Goal: Information Seeking & Learning: Learn about a topic

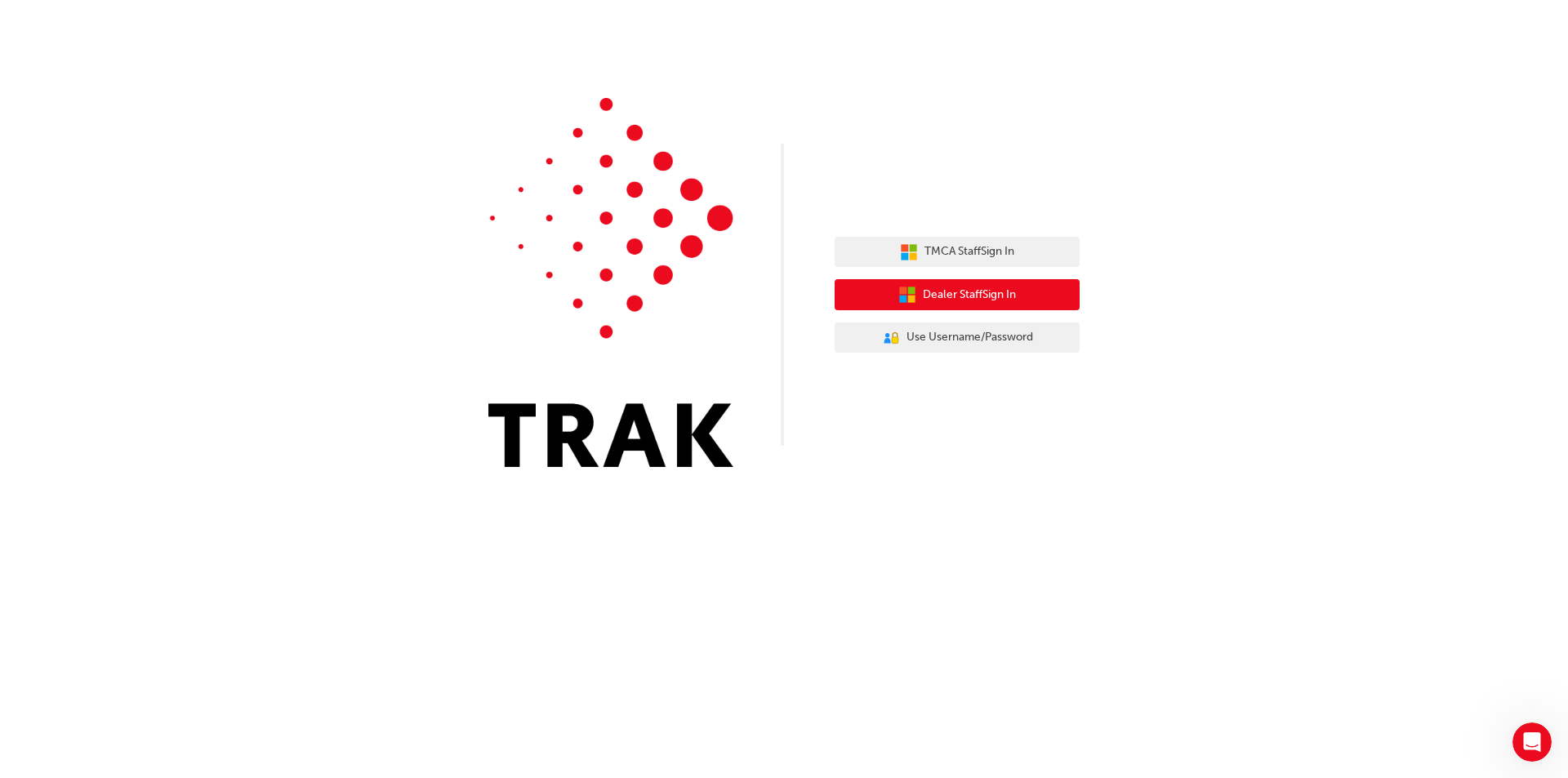
click at [948, 299] on span "Dealer Staff Sign In" at bounding box center [969, 296] width 94 height 19
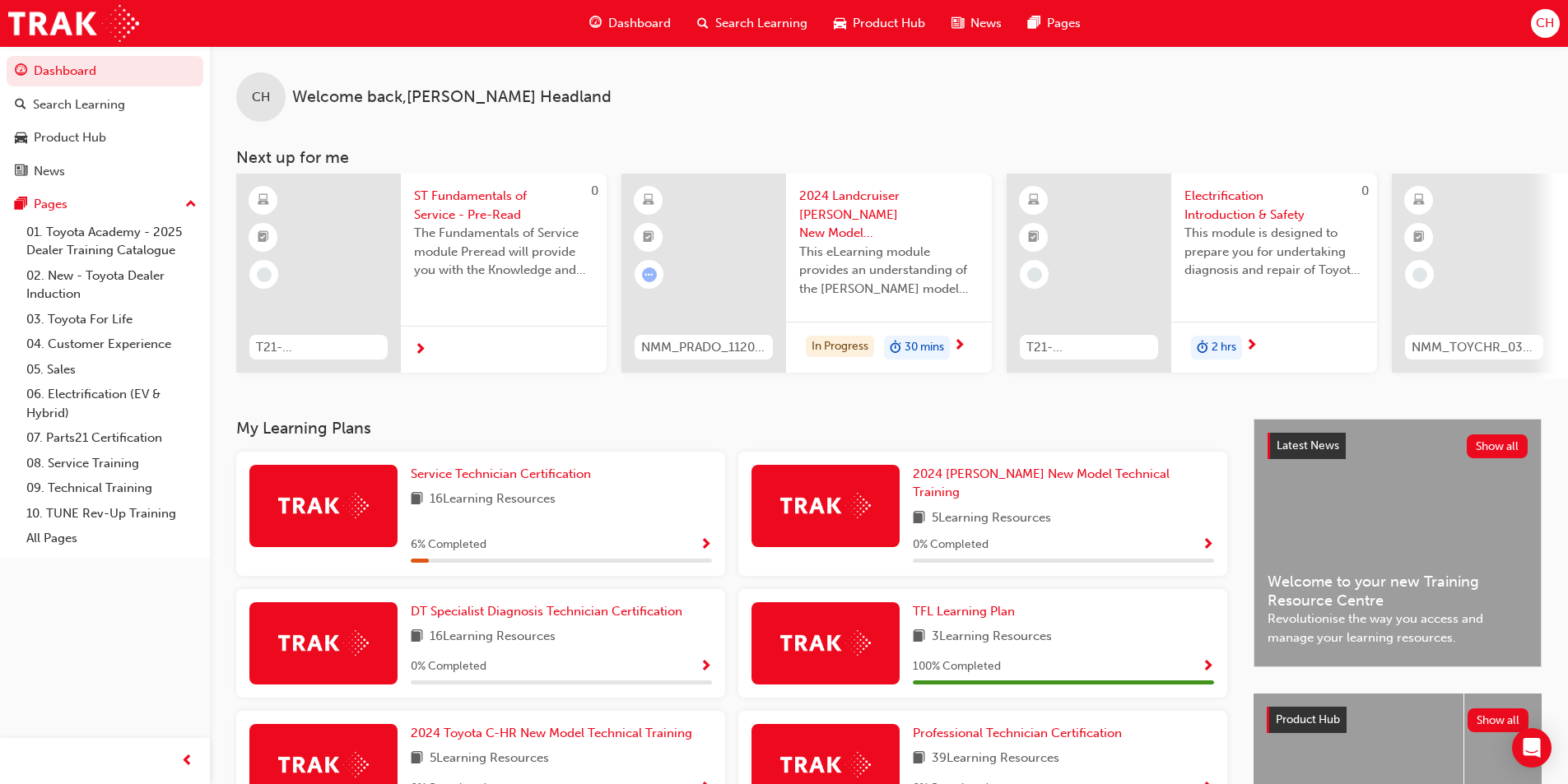
click at [619, 482] on div "Service Technician Certification" at bounding box center [561, 474] width 301 height 19
click at [578, 481] on span "Service Technician Certification" at bounding box center [500, 474] width 180 height 15
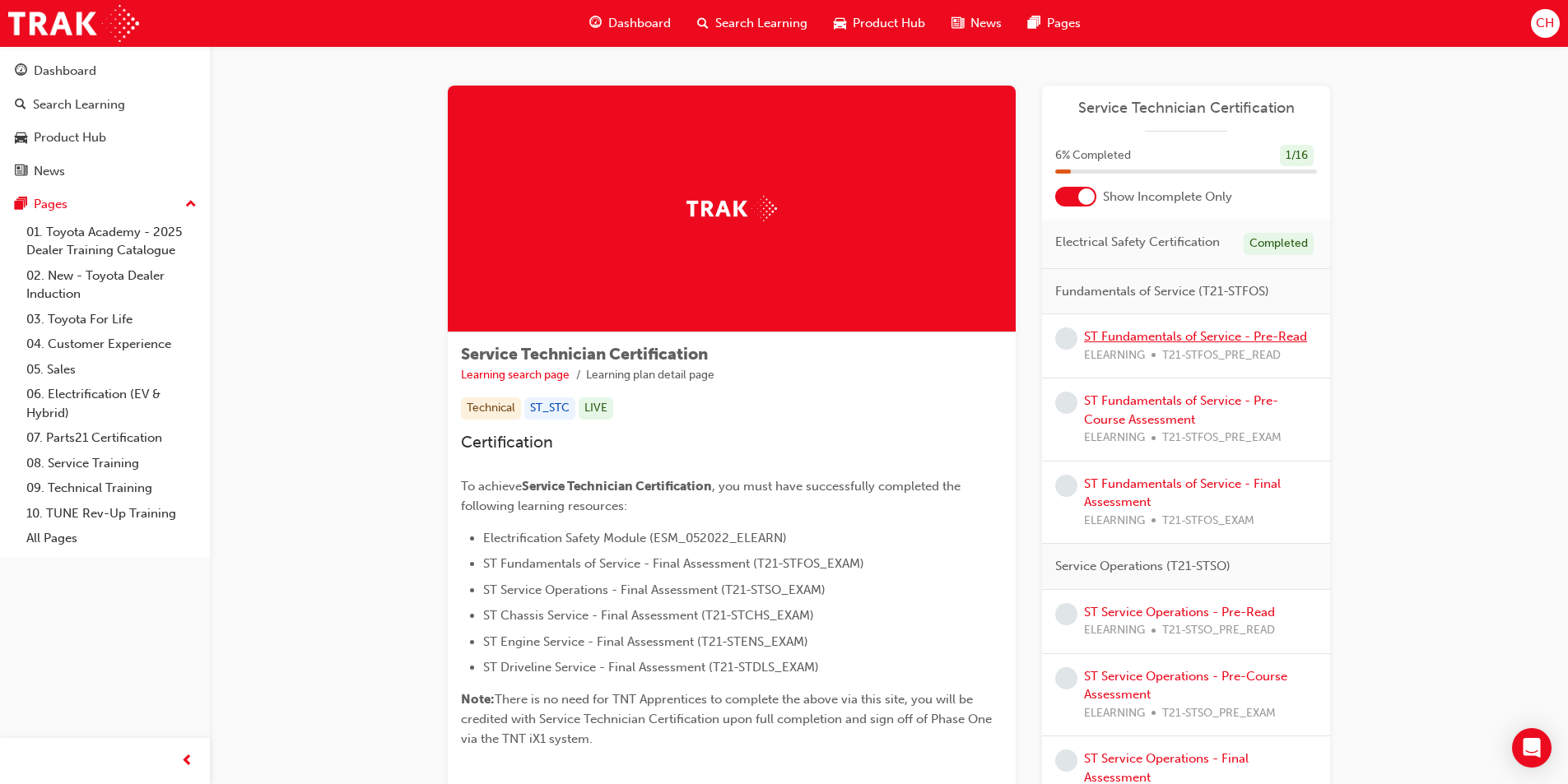
click at [1172, 343] on link "ST Fundamentals of Service - Pre-Read" at bounding box center [1196, 337] width 223 height 15
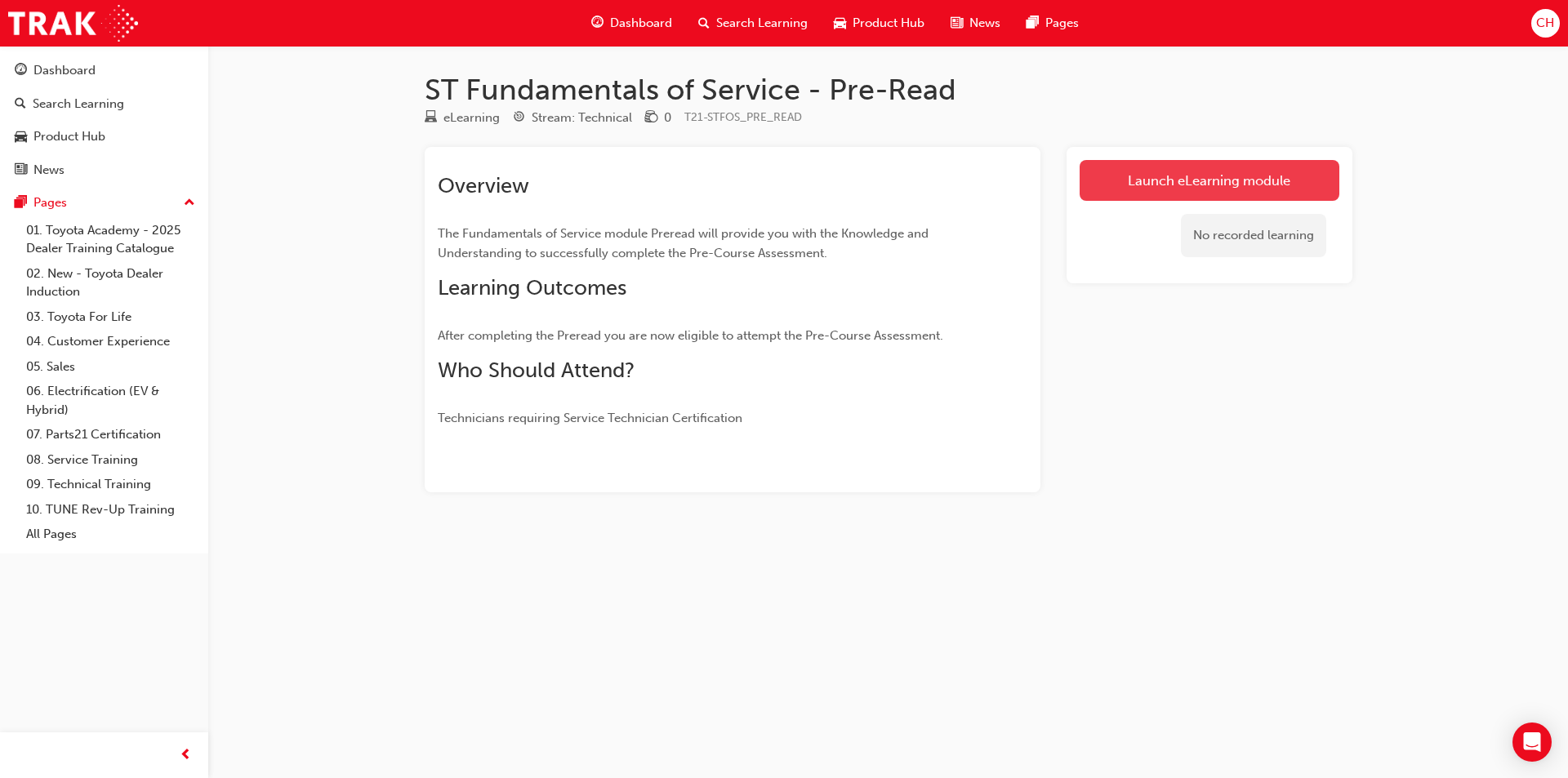
click at [1157, 166] on link "Launch eLearning module" at bounding box center [1209, 179] width 260 height 41
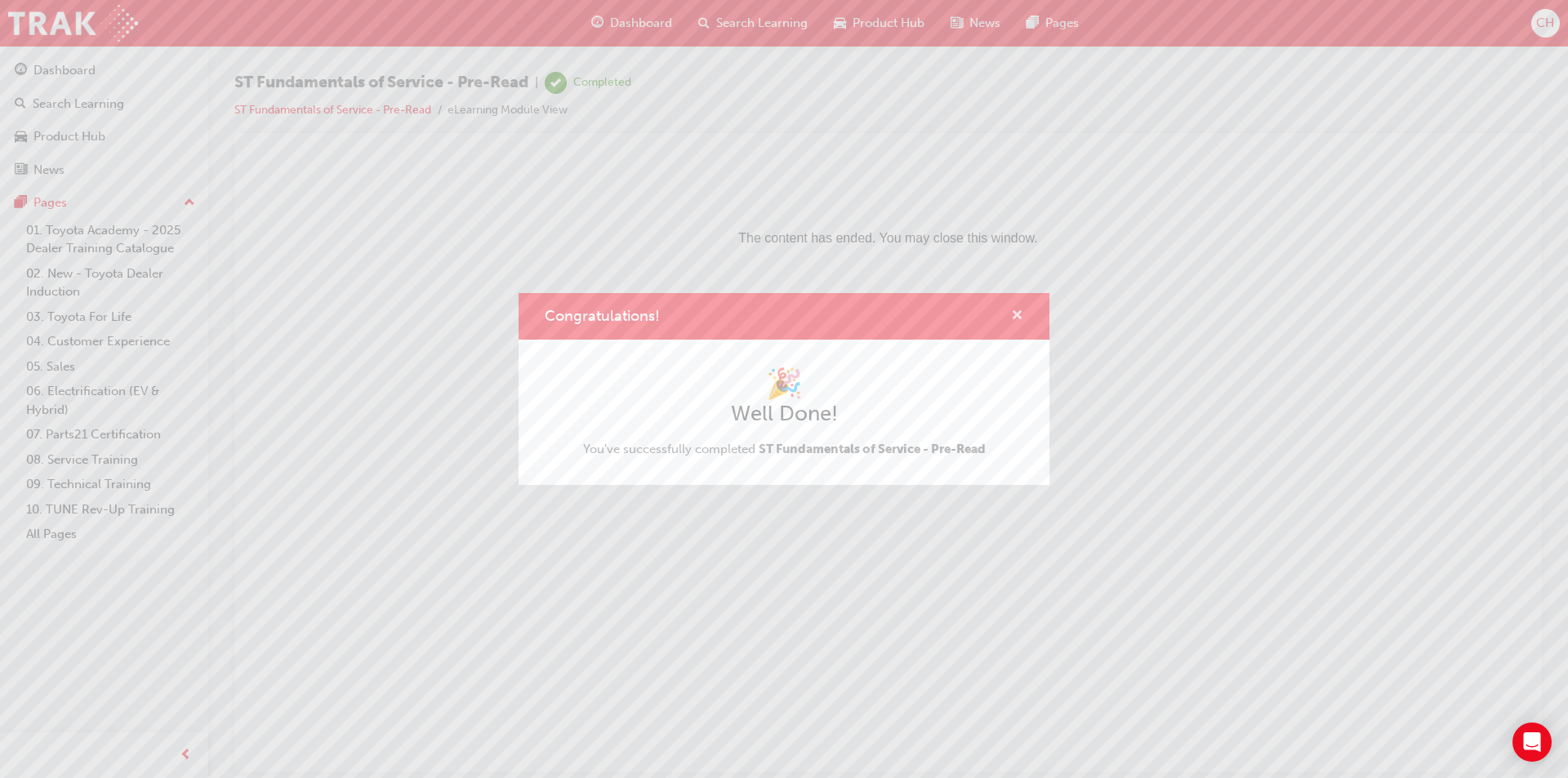
click at [1013, 314] on span "cross-icon" at bounding box center [1016, 317] width 12 height 15
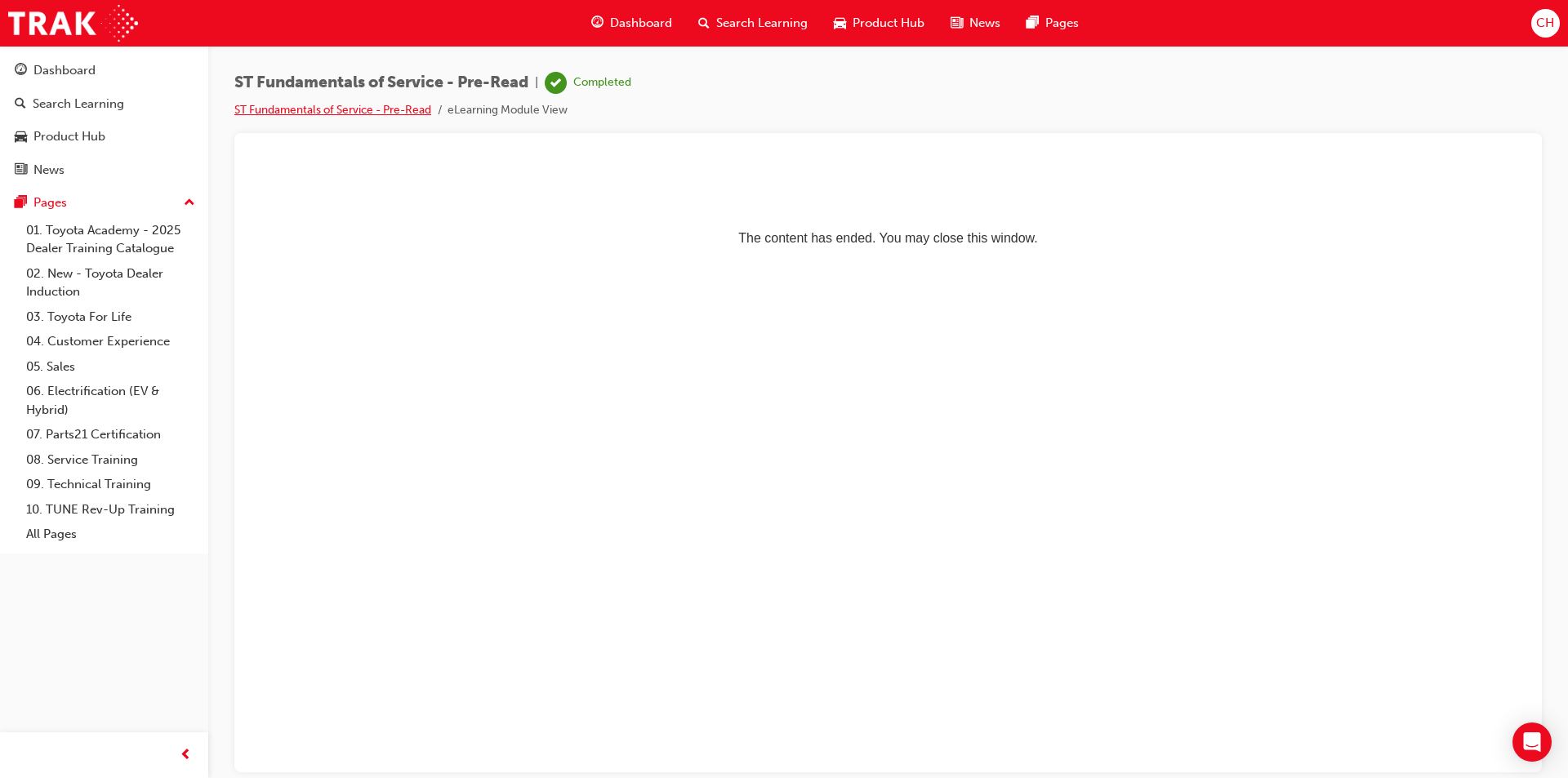
click at [392, 111] on link "ST Fundamentals of Service - Pre-Read" at bounding box center [332, 110] width 196 height 14
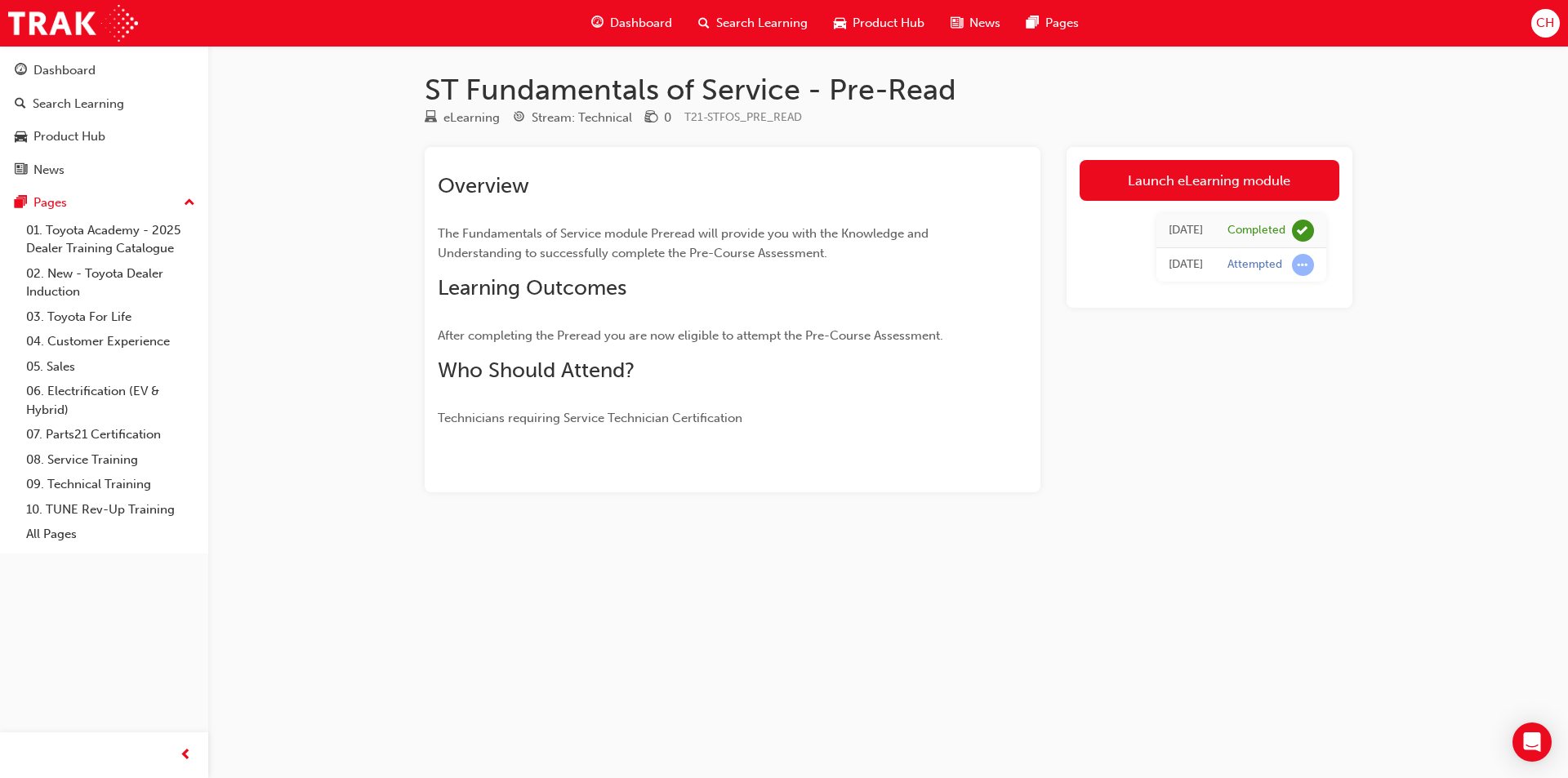
click at [638, 26] on span "Dashboard" at bounding box center [641, 24] width 62 height 19
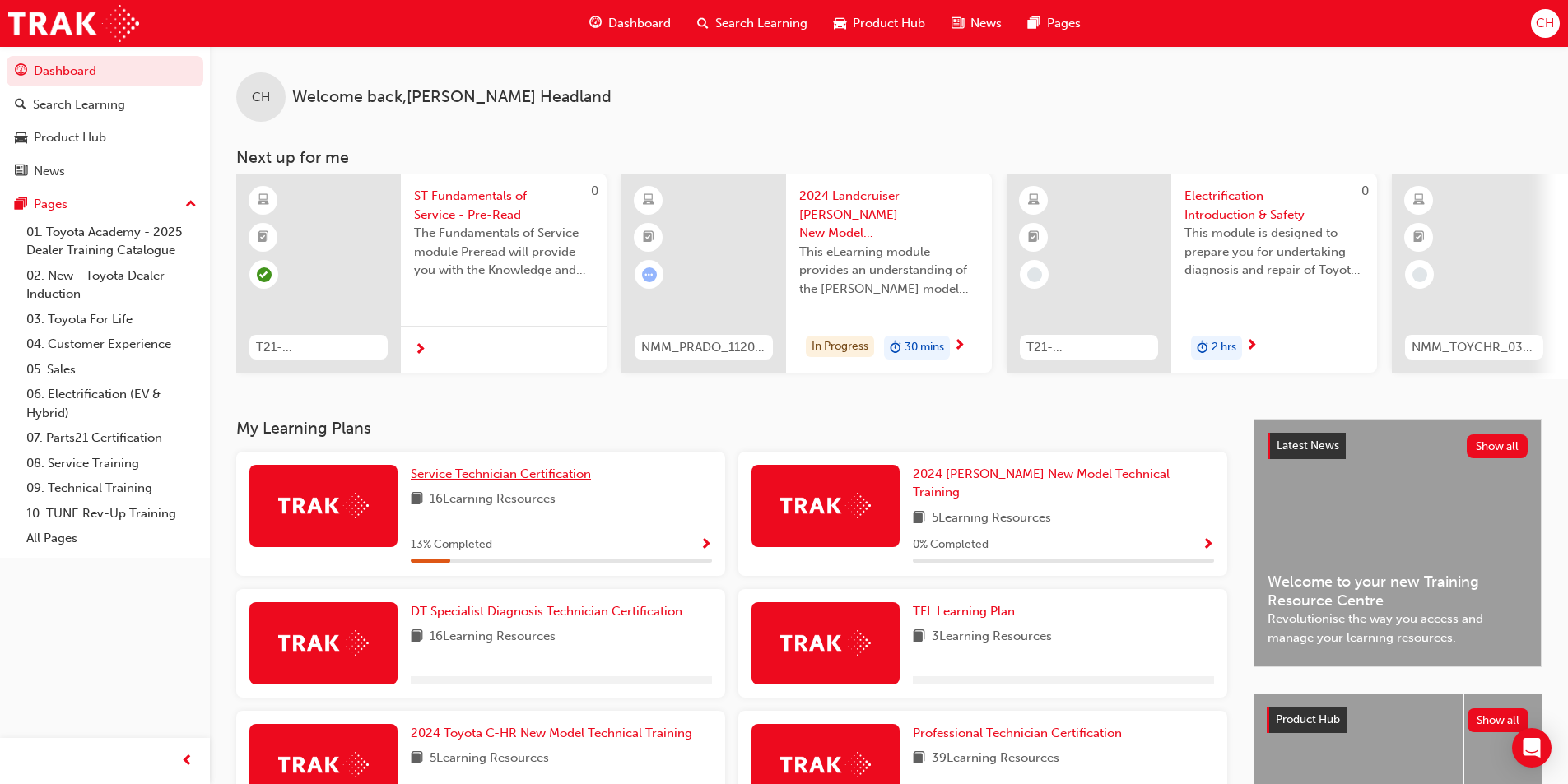
click at [544, 481] on span "Service Technician Certification" at bounding box center [500, 474] width 180 height 15
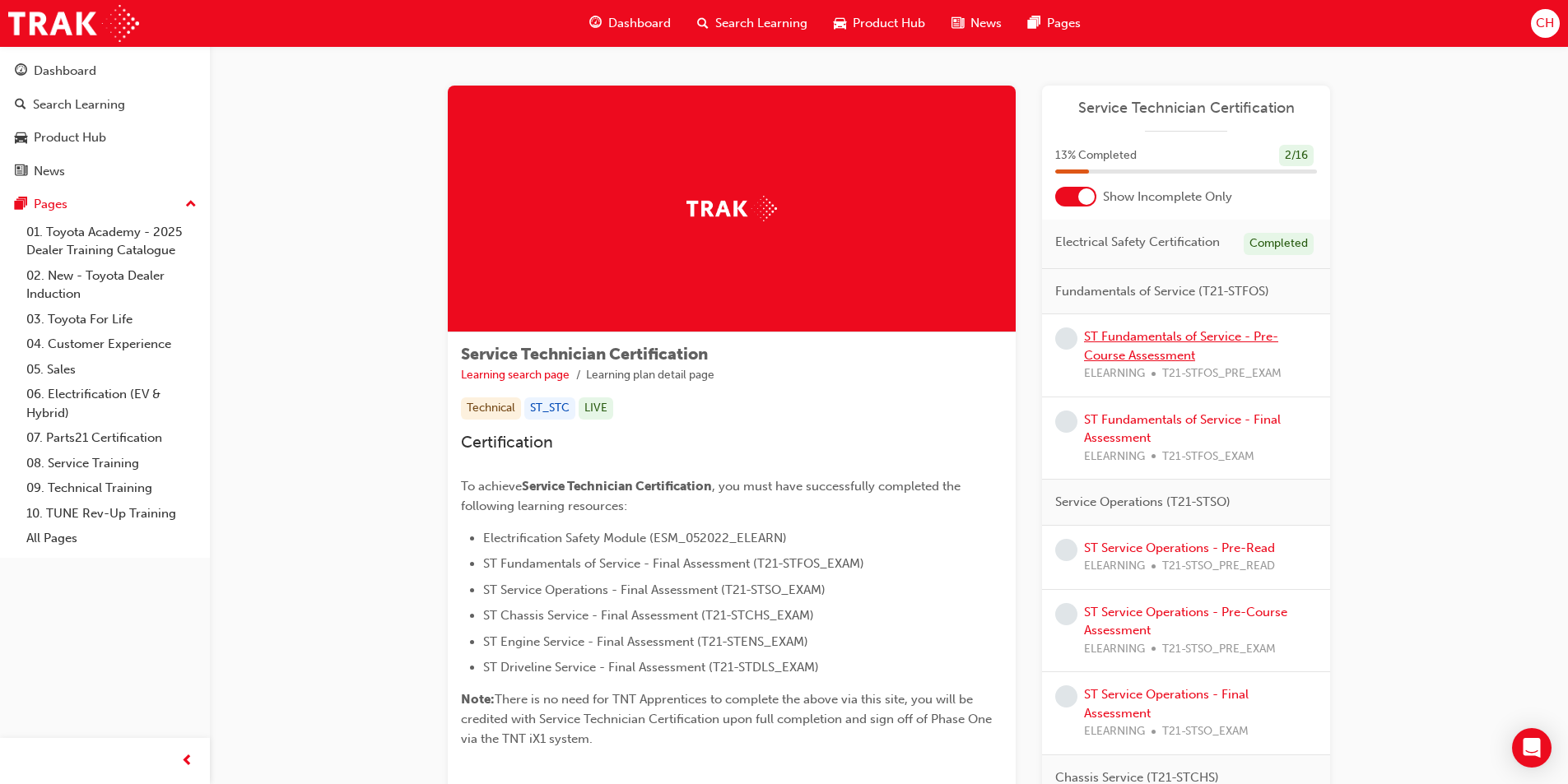
click at [1164, 343] on link "ST Fundamentals of Service - Pre-Course Assessment" at bounding box center [1181, 345] width 194 height 33
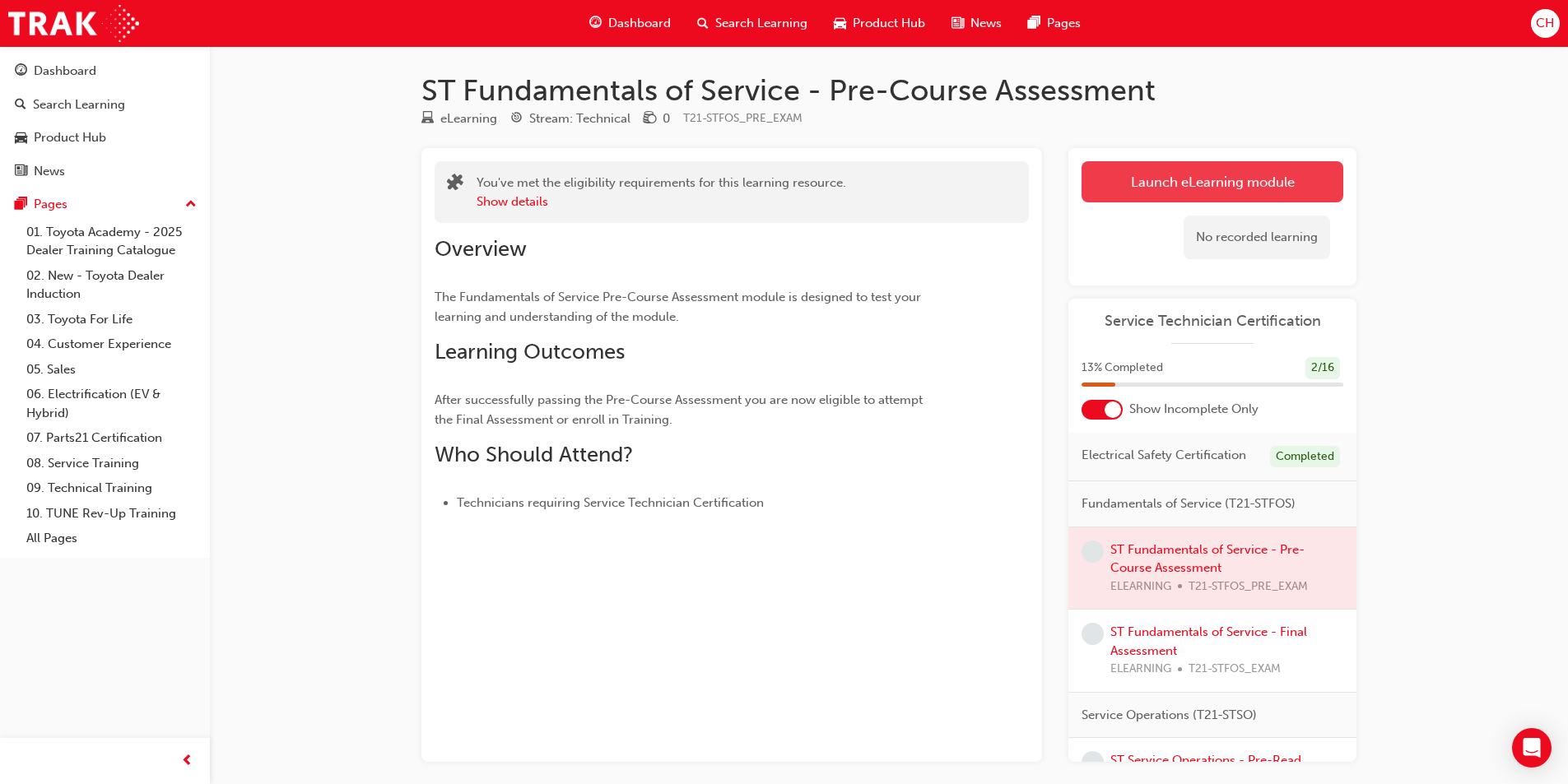
click at [1232, 166] on link "Launch eLearning module" at bounding box center [1212, 181] width 262 height 41
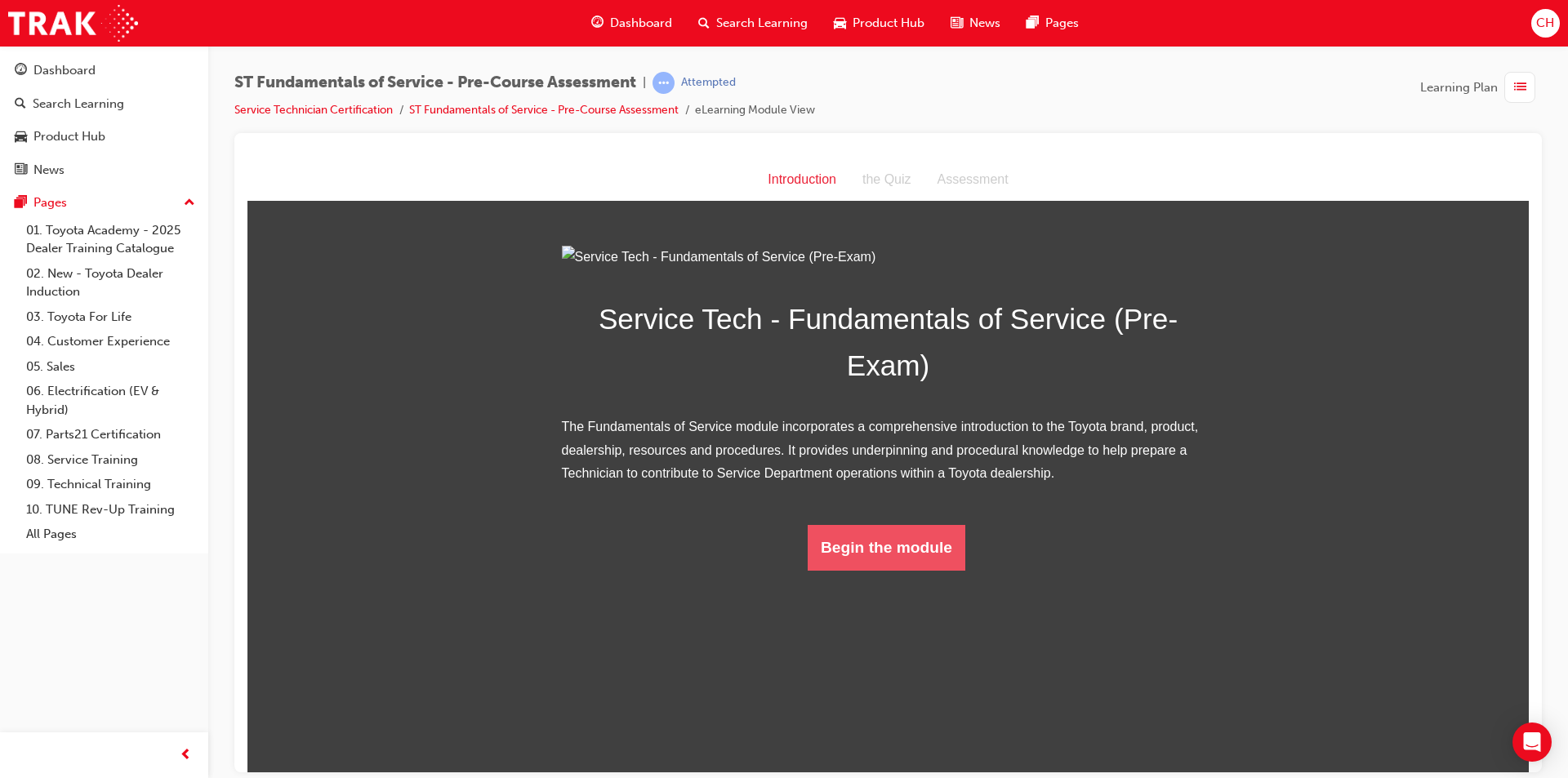
click at [918, 569] on button "Begin the module" at bounding box center [886, 547] width 158 height 45
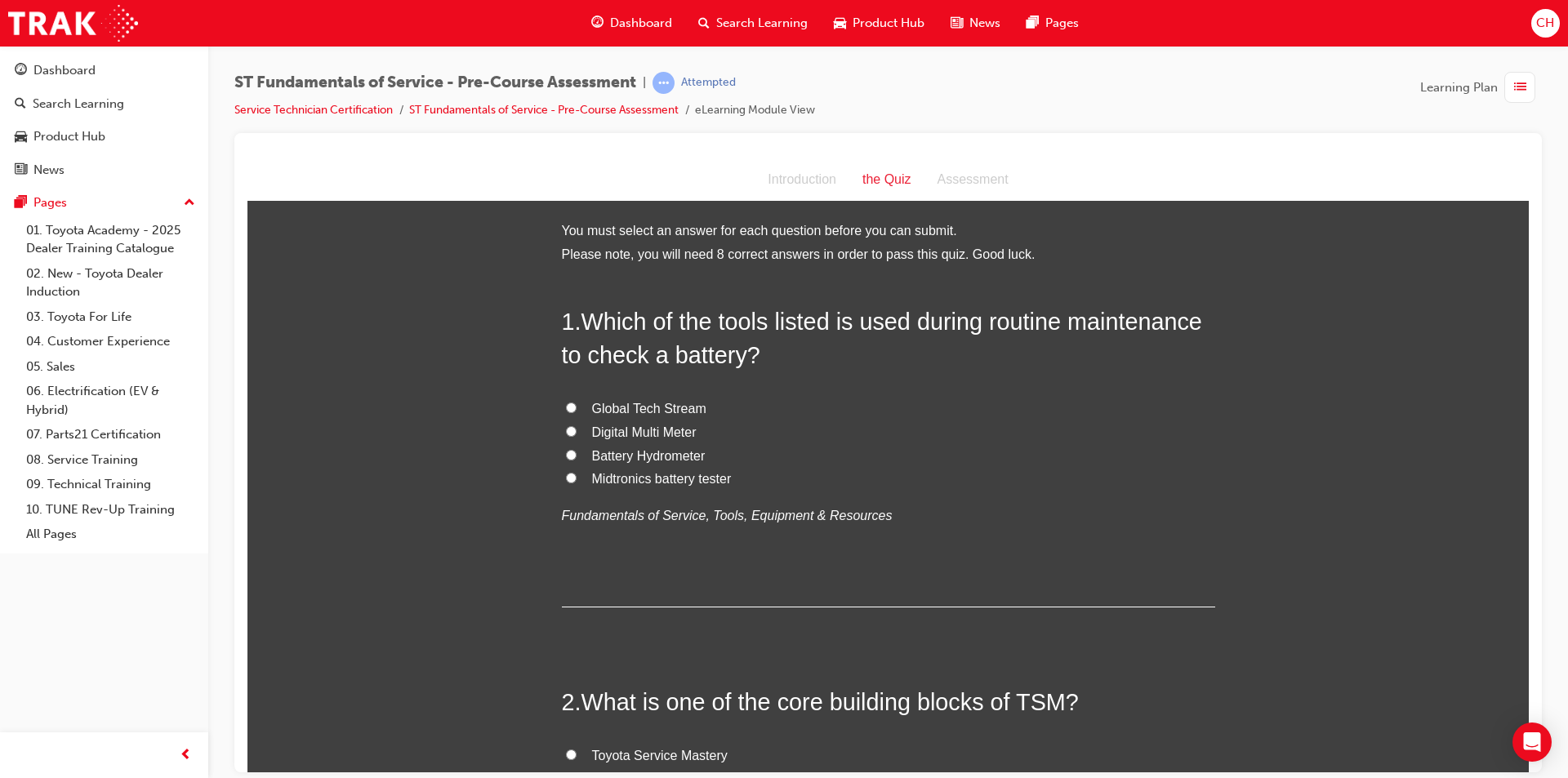
click at [566, 473] on input "Midtronics battery tester" at bounding box center [571, 477] width 10 height 10
radio input "true"
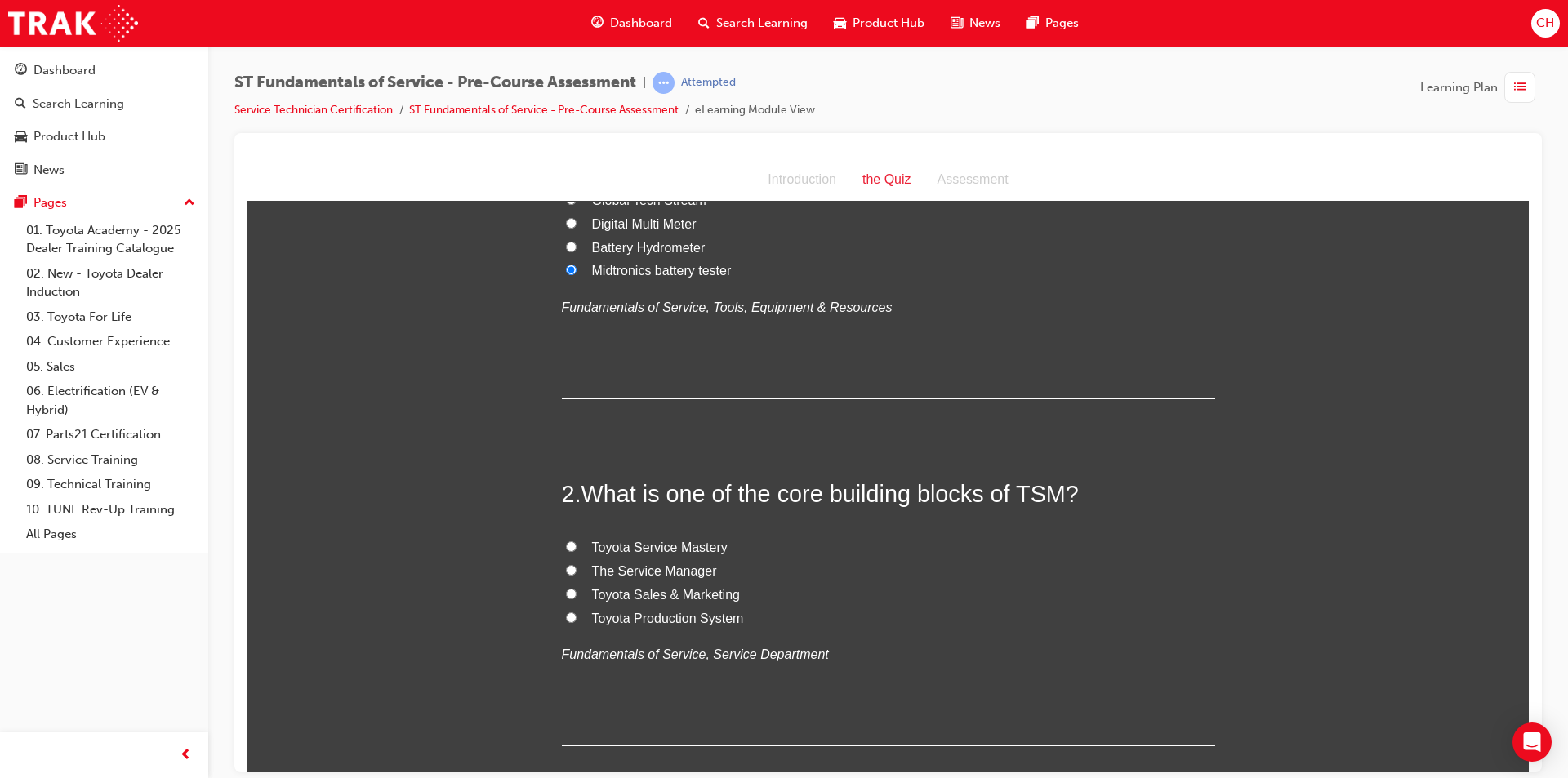
scroll to position [245, 0]
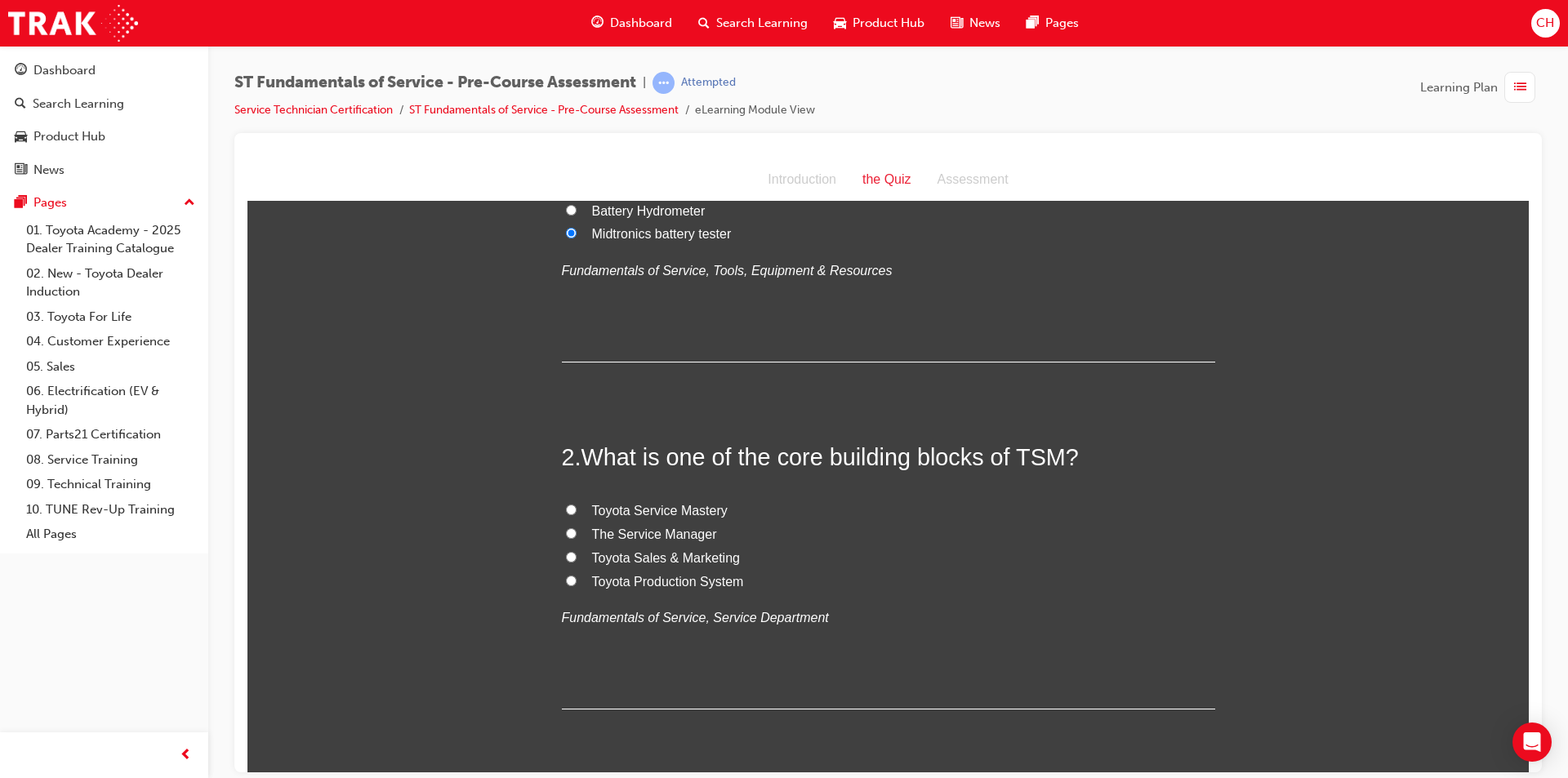
click at [566, 552] on input "Toyota Sales & Marketing" at bounding box center [571, 556] width 10 height 10
radio input "true"
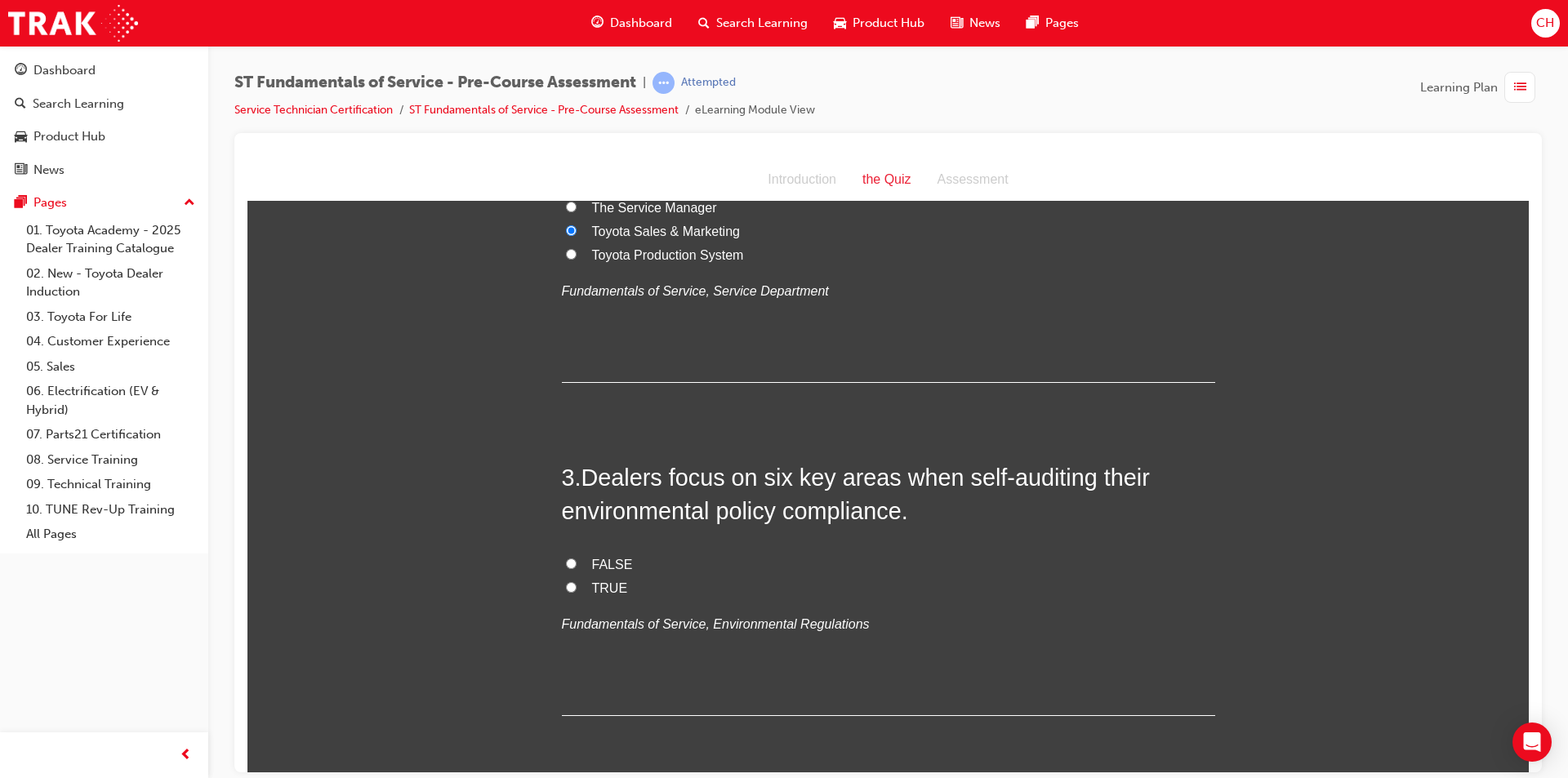
scroll to position [653, 0]
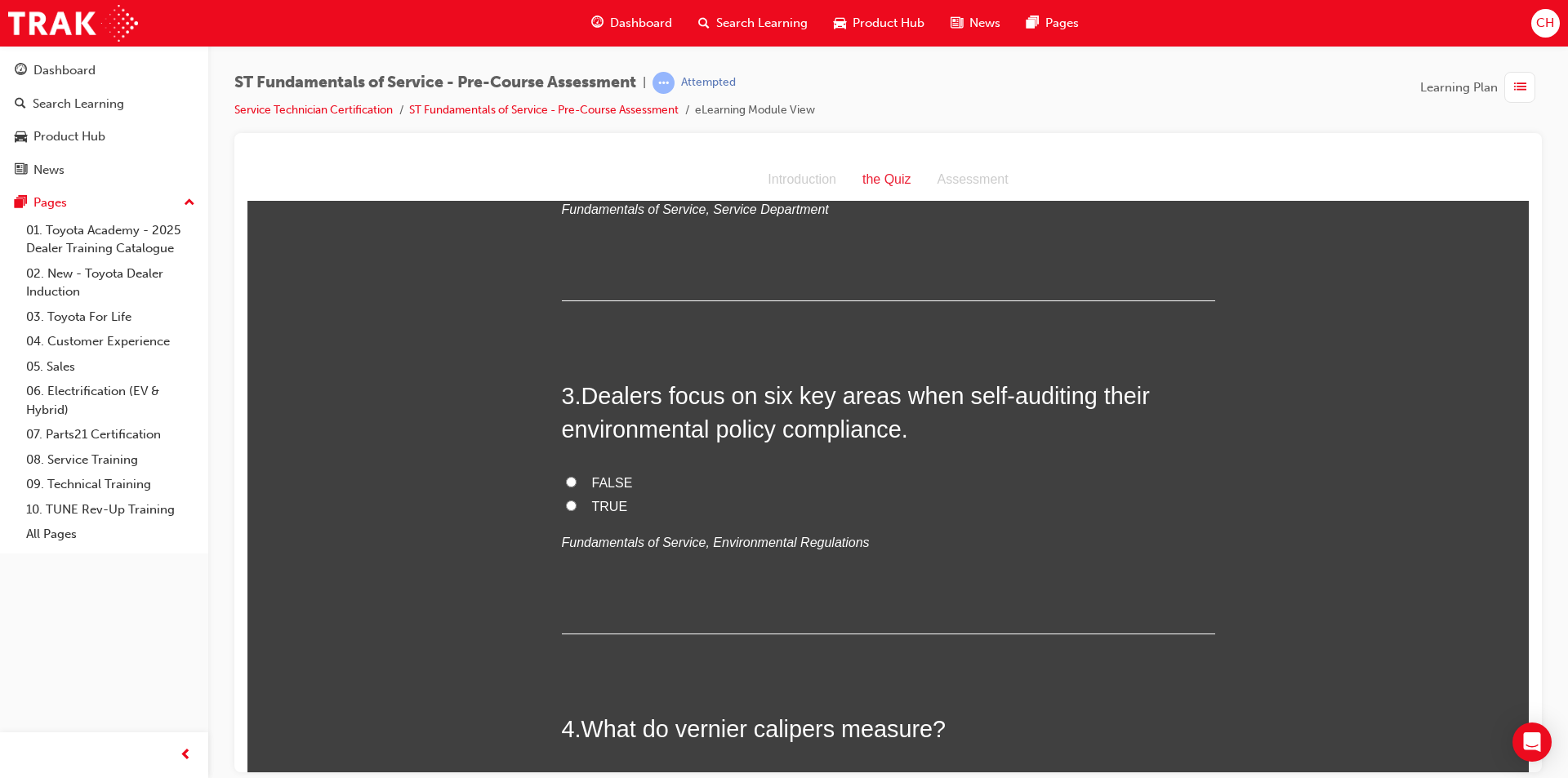
click at [562, 472] on label "FALSE" at bounding box center [889, 482] width 654 height 24
click at [566, 476] on input "FALSE" at bounding box center [571, 481] width 10 height 10
radio input "true"
click at [566, 502] on input "TRUE" at bounding box center [571, 504] width 10 height 10
radio input "true"
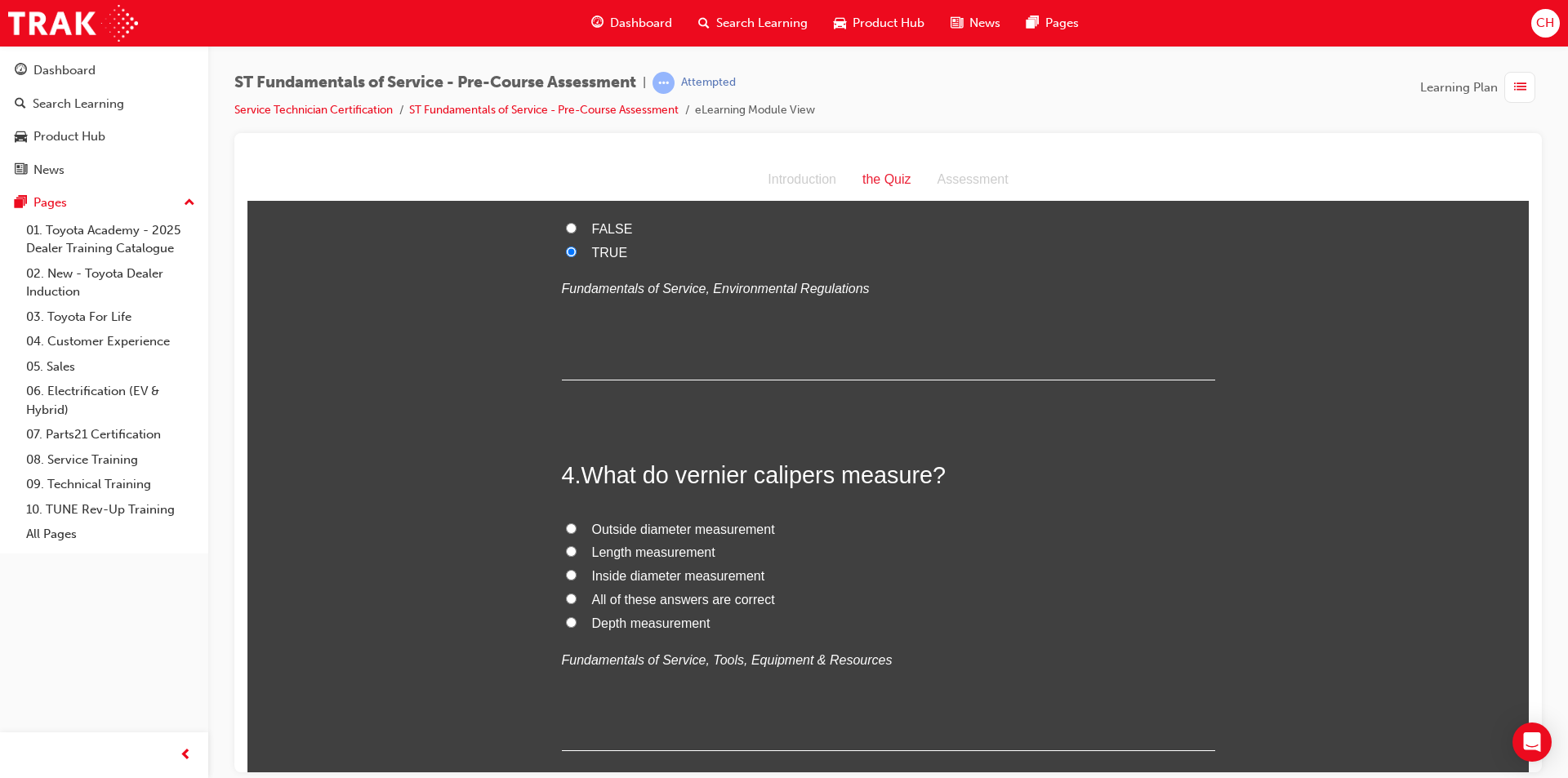
scroll to position [979, 0]
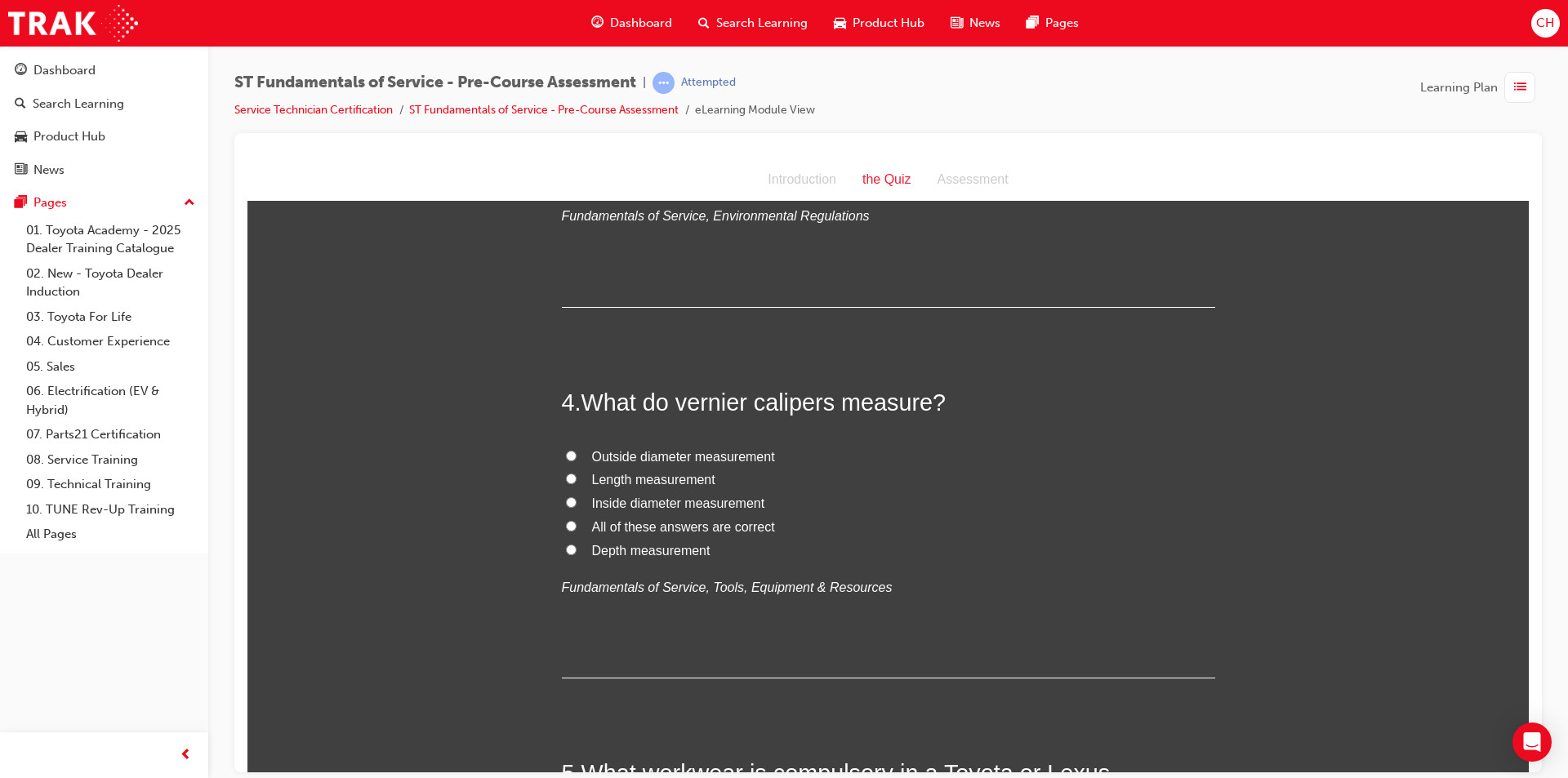
click at [566, 522] on input "All of these answers are correct" at bounding box center [571, 525] width 10 height 10
radio input "true"
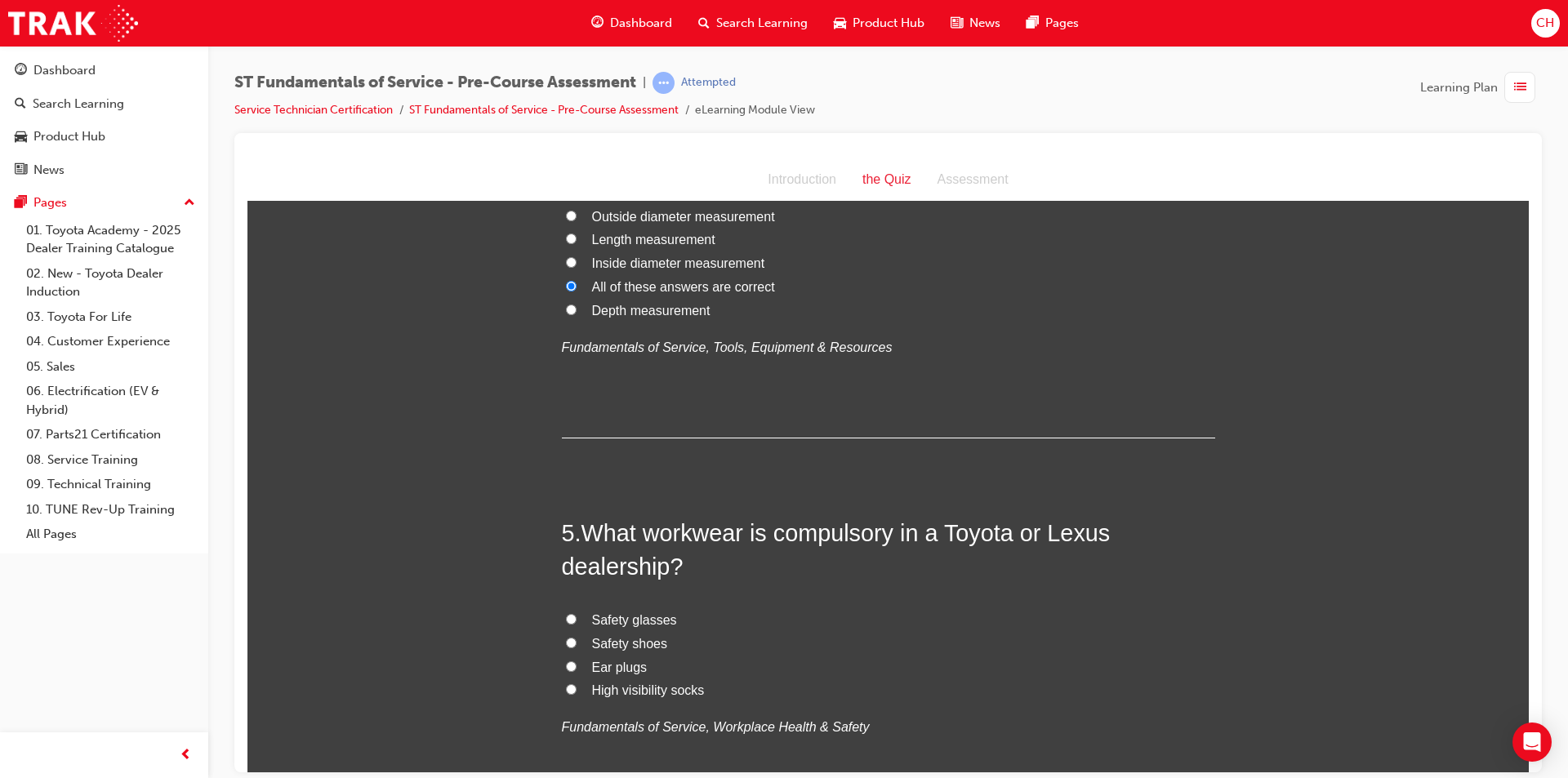
scroll to position [1225, 0]
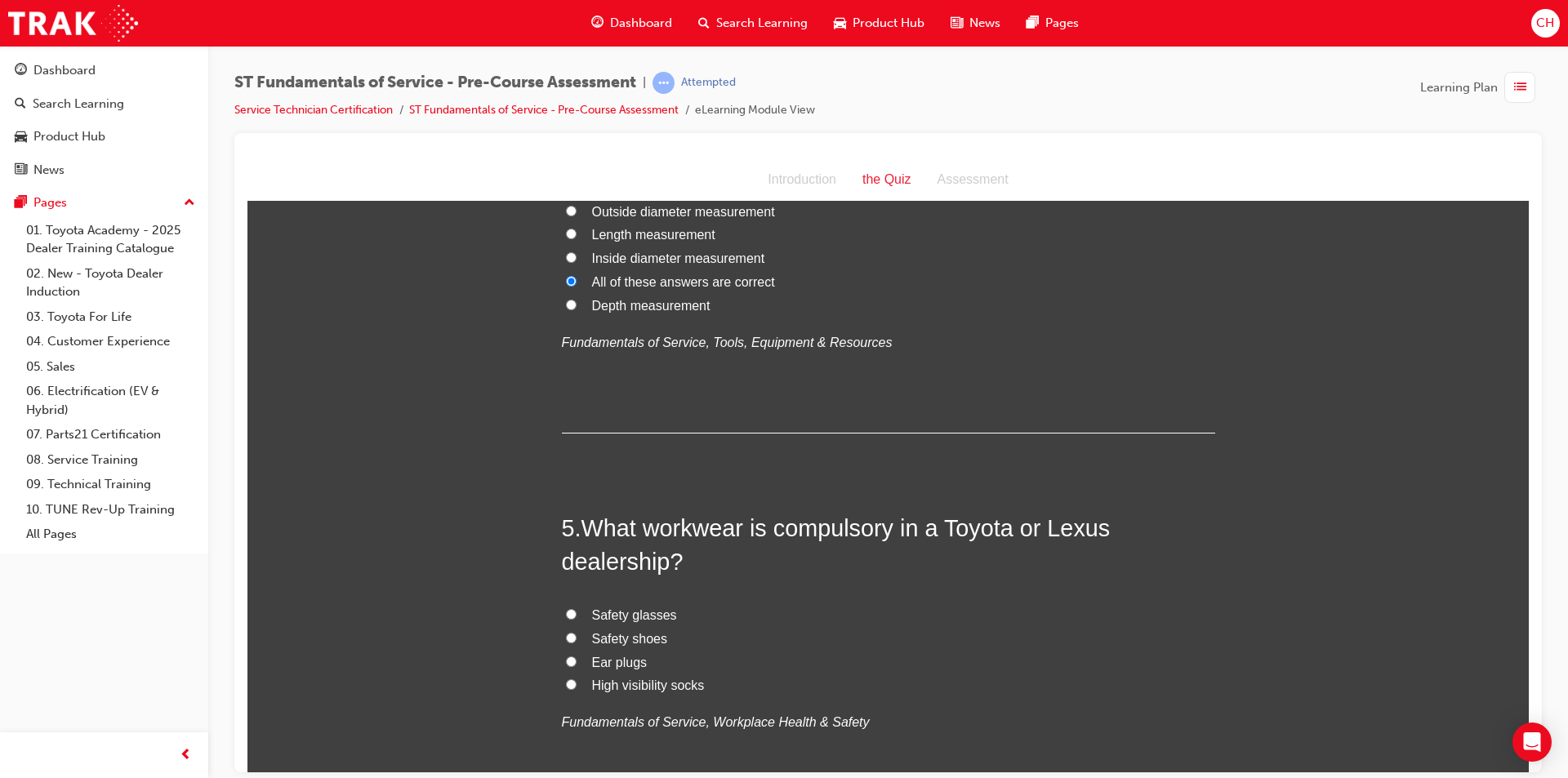
click at [568, 635] on label "Safety shoes" at bounding box center [889, 638] width 654 height 24
drag, startPoint x: 563, startPoint y: 635, endPoint x: 605, endPoint y: 618, distance: 45.3
click at [566, 634] on input "Safety shoes" at bounding box center [571, 636] width 10 height 10
radio input "true"
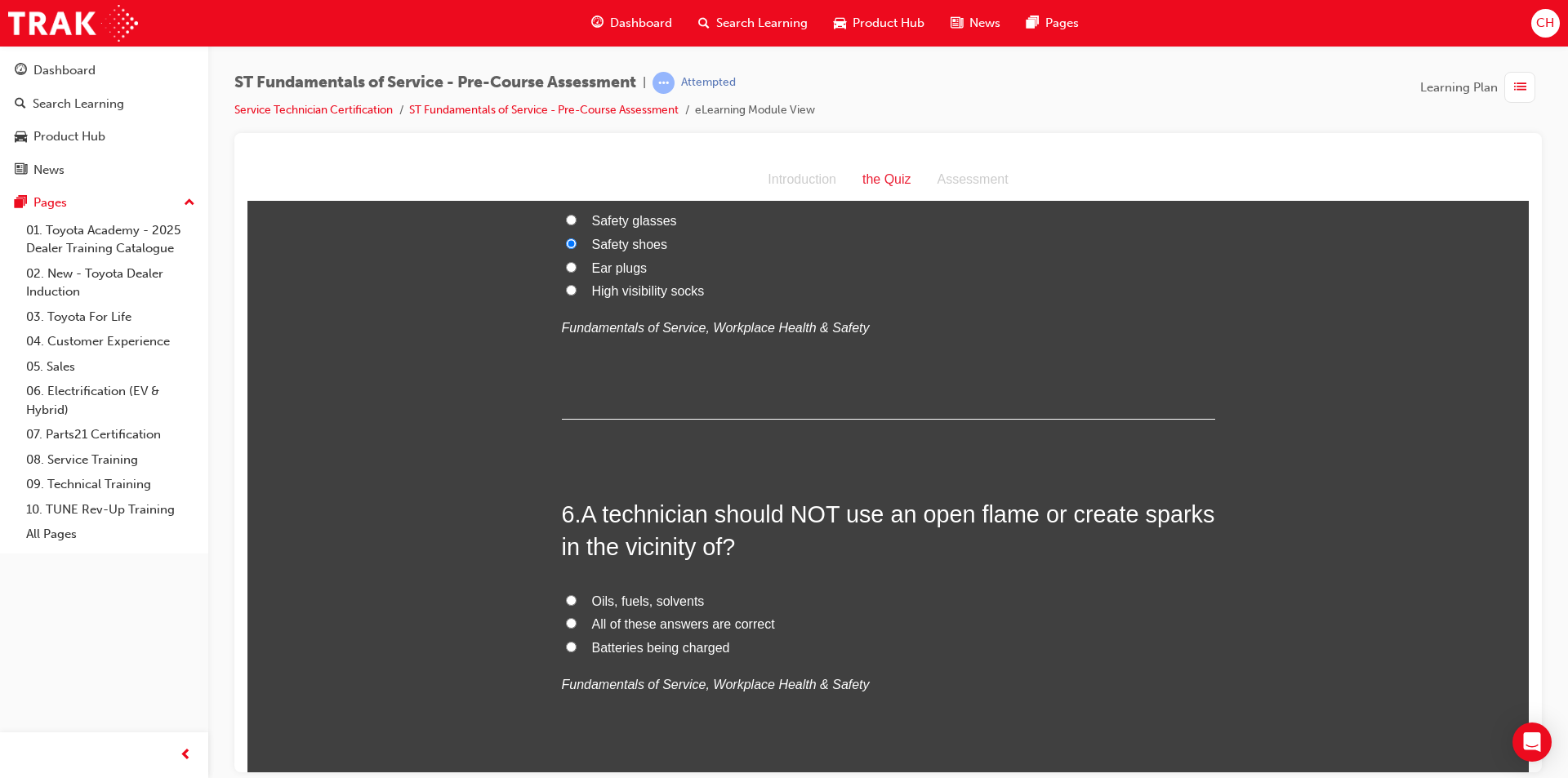
scroll to position [1714, 0]
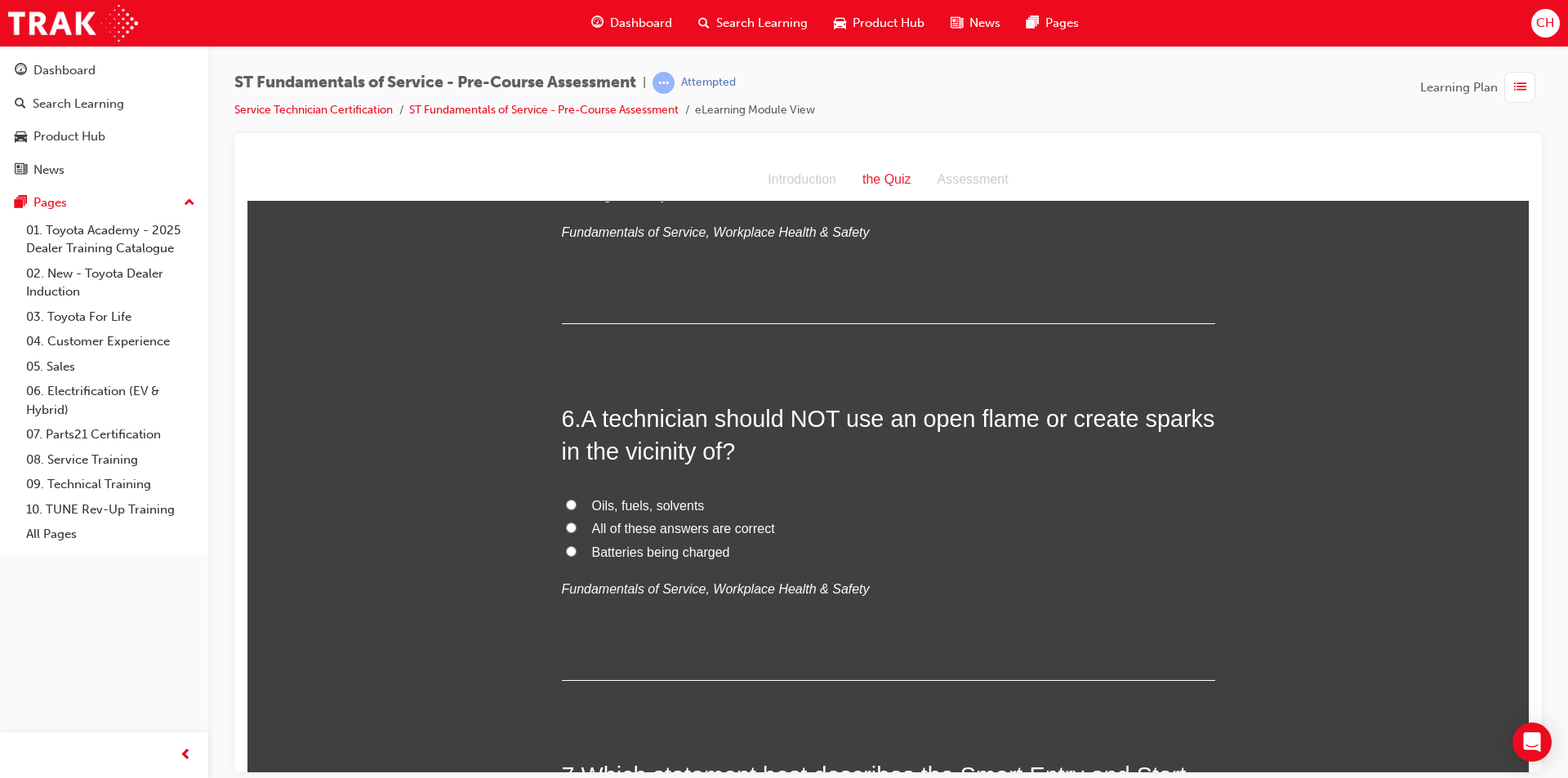
click at [566, 529] on input "All of these answers are correct" at bounding box center [571, 526] width 10 height 10
radio input "true"
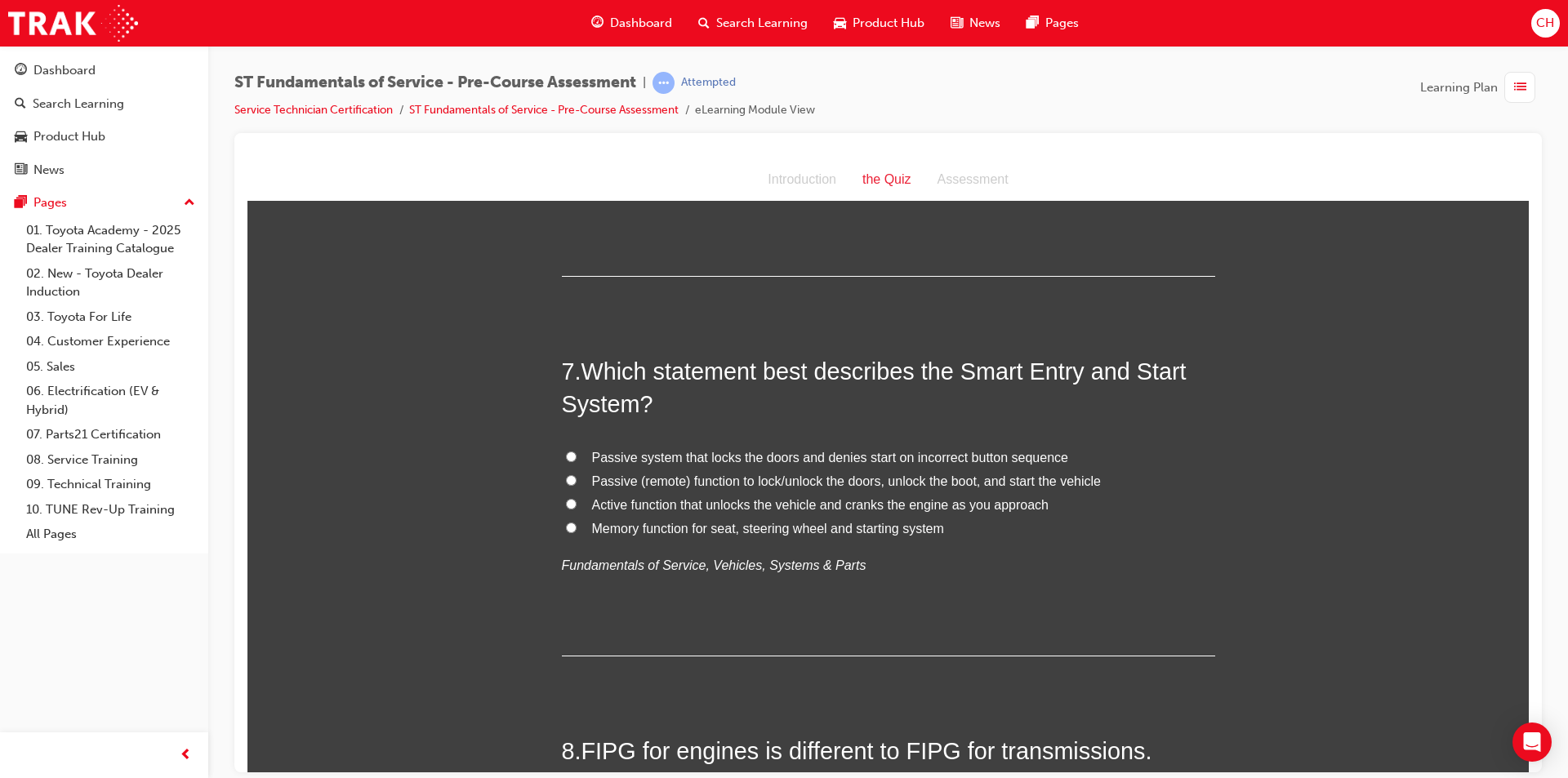
scroll to position [2123, 0]
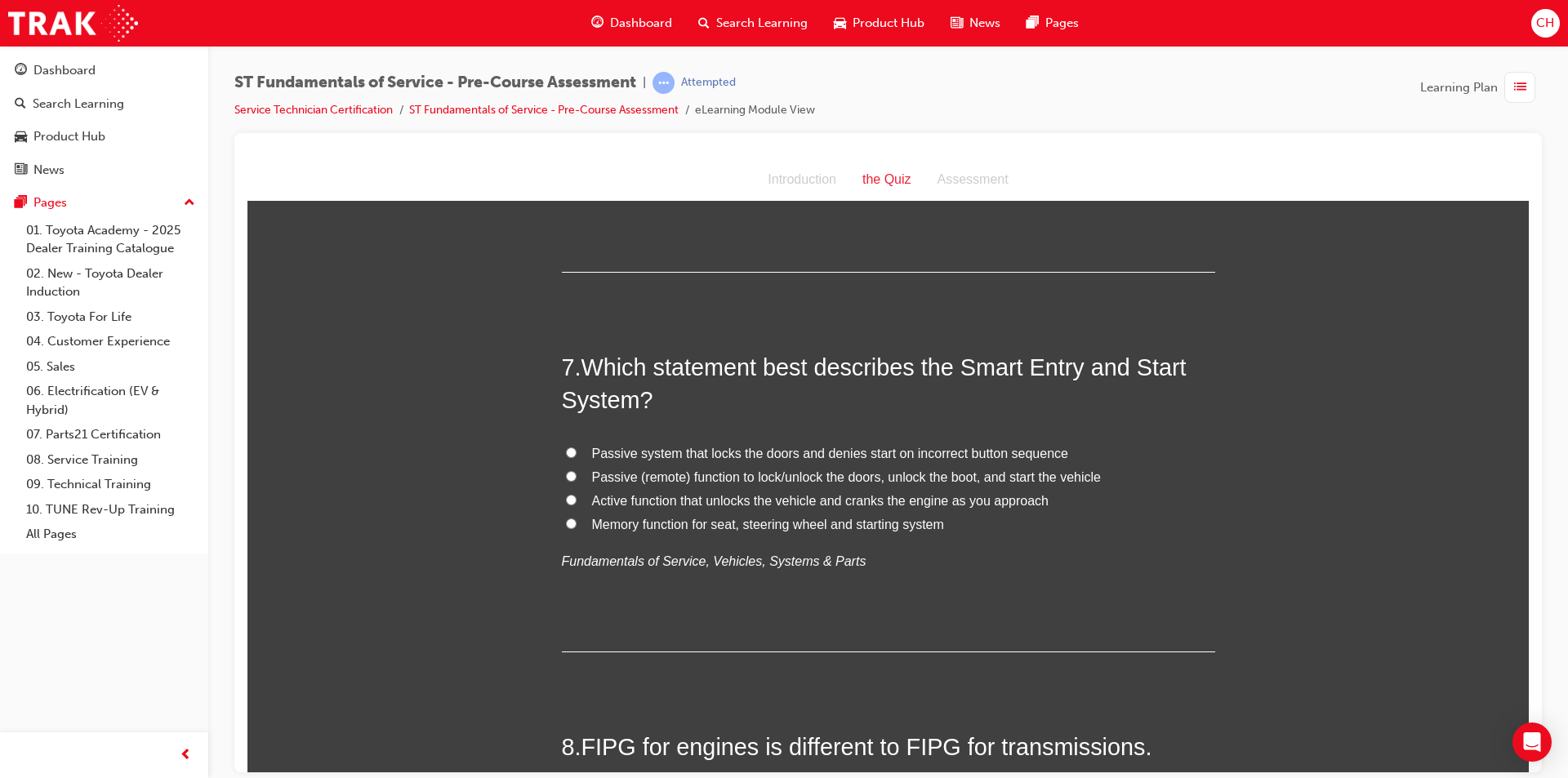
click at [566, 474] on input "Passive (remote) function to lock/unlock the doors, unlock the boot, and start …" at bounding box center [571, 475] width 10 height 10
radio input "true"
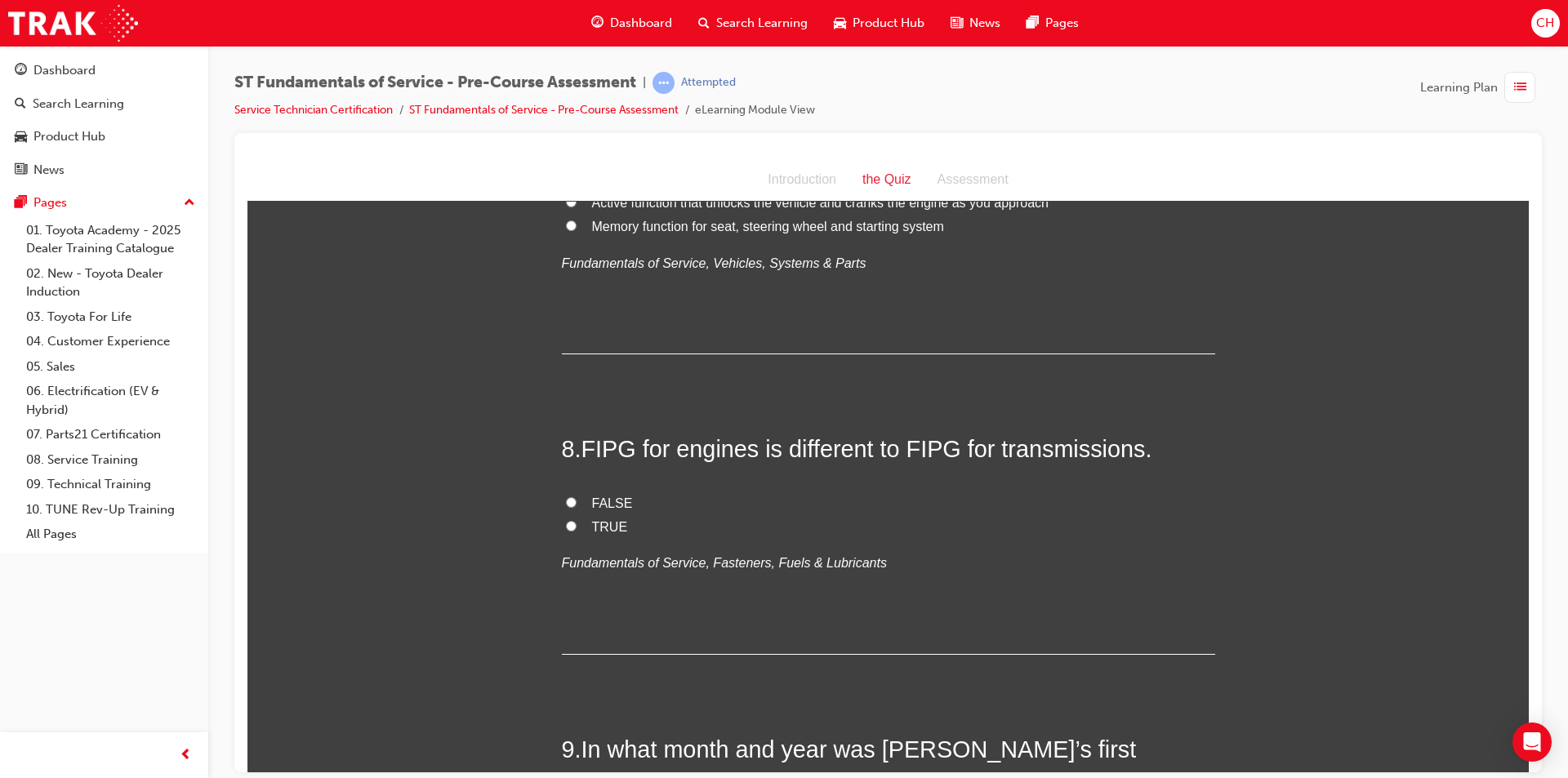
scroll to position [2448, 0]
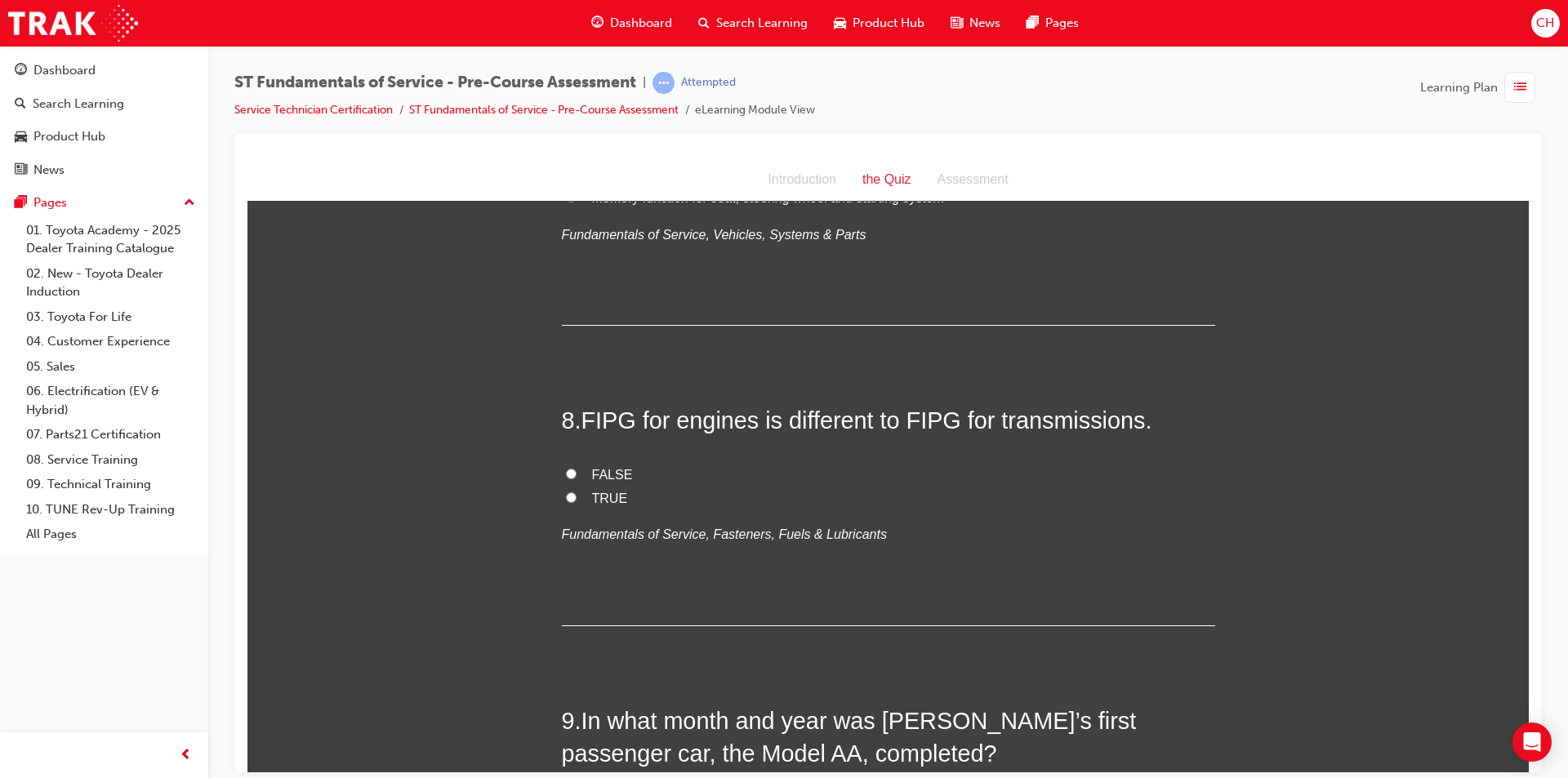
click at [562, 468] on label "FALSE" at bounding box center [889, 474] width 654 height 24
click at [566, 468] on input "FALSE" at bounding box center [571, 472] width 10 height 10
radio input "true"
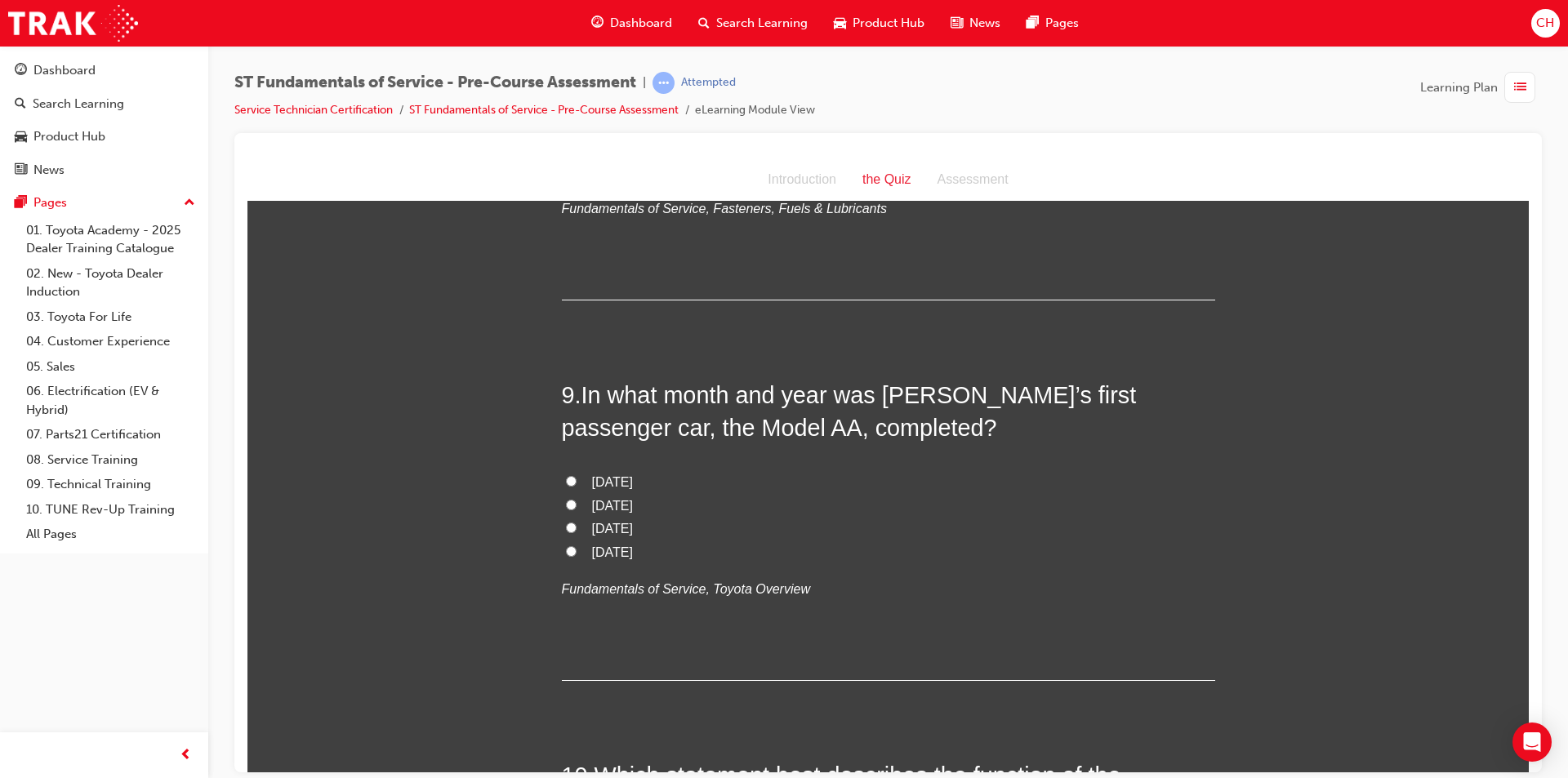
scroll to position [2775, 0]
click at [566, 481] on input "September 1959" at bounding box center [571, 479] width 10 height 10
radio input "true"
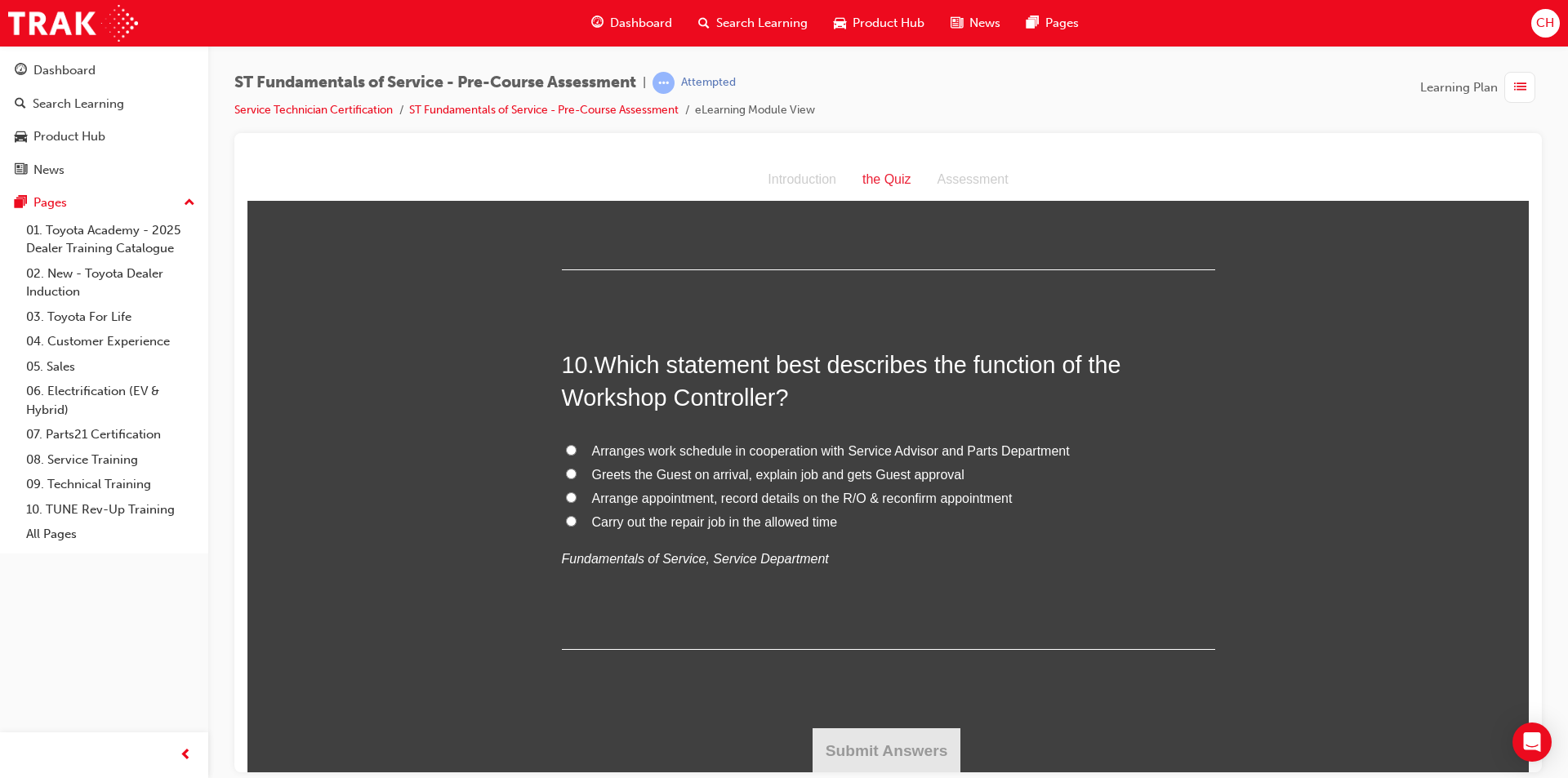
scroll to position [3186, 0]
click at [566, 447] on input "Arranges work schedule in cooperation with Service Advisor and Parts Department" at bounding box center [571, 448] width 10 height 10
radio input "true"
click at [901, 728] on button "Submit Answers" at bounding box center [886, 749] width 148 height 45
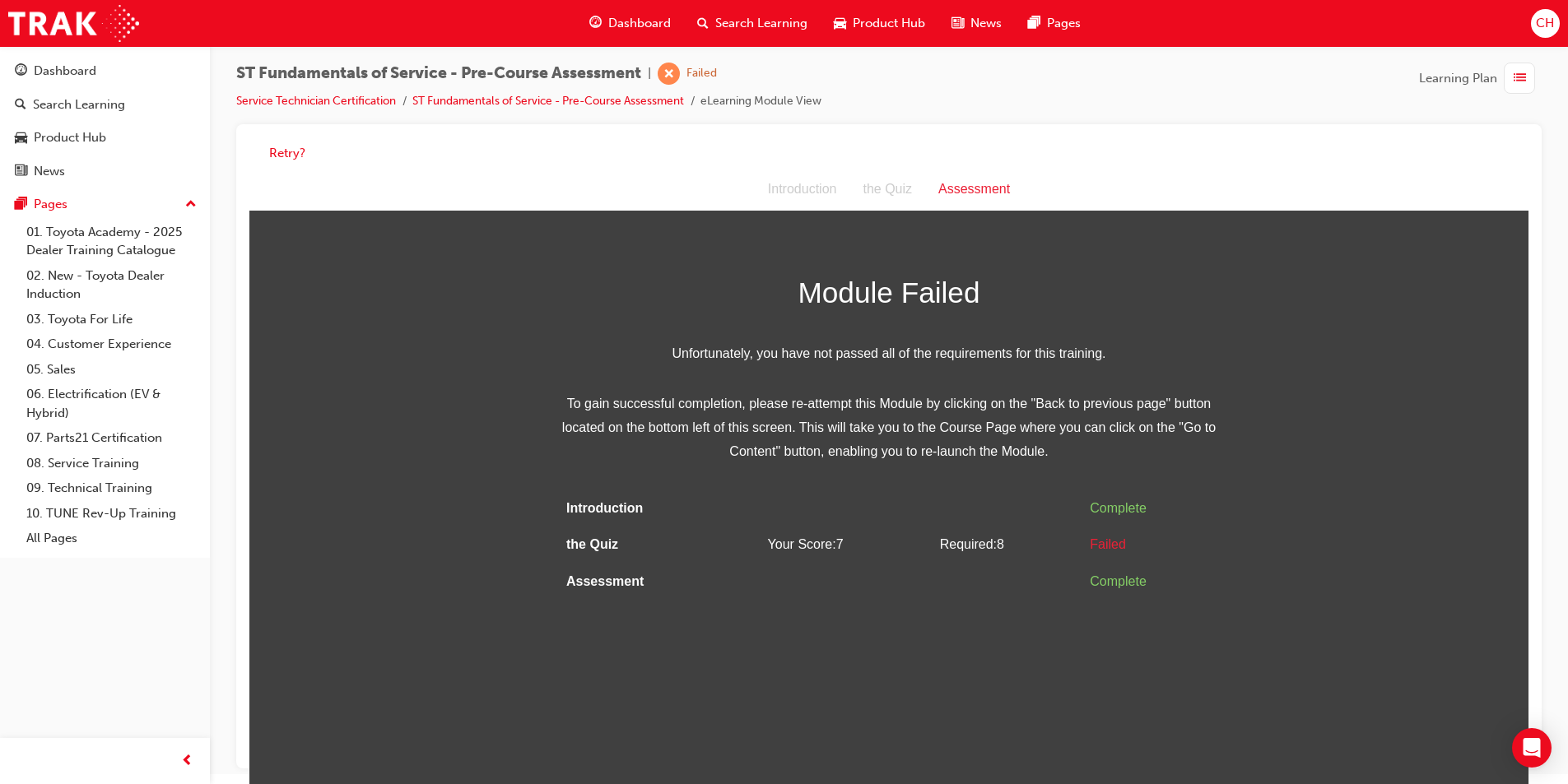
scroll to position [12, 0]
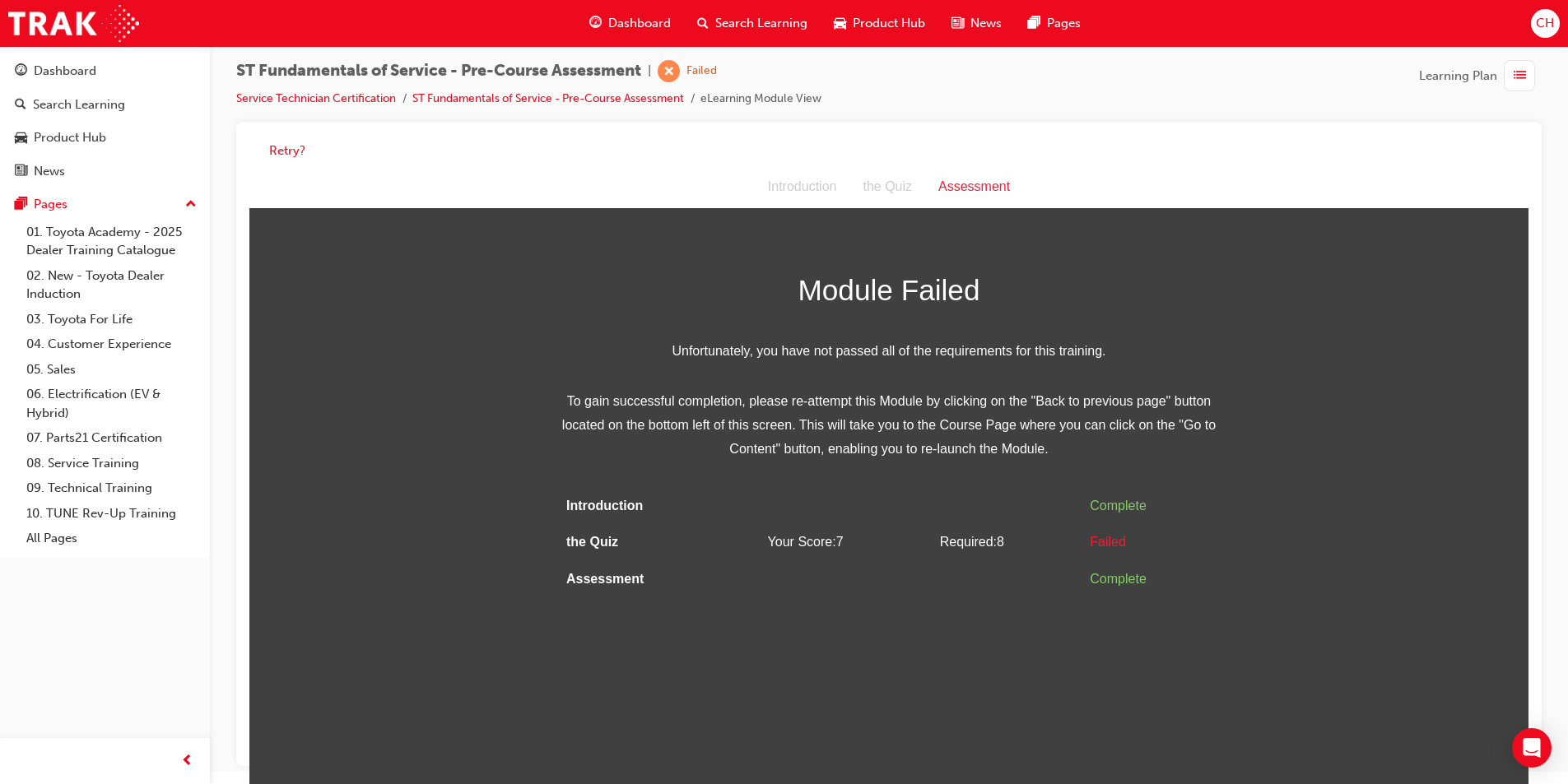
click at [822, 606] on html "Assessment Introduction the Quiz Assessment Module Failed Unfortunately, you ha…" at bounding box center [888, 475] width 1279 height 617
click at [829, 530] on td "Your Score: 7" at bounding box center [847, 542] width 172 height 37
click at [814, 562] on td at bounding box center [847, 579] width 172 height 37
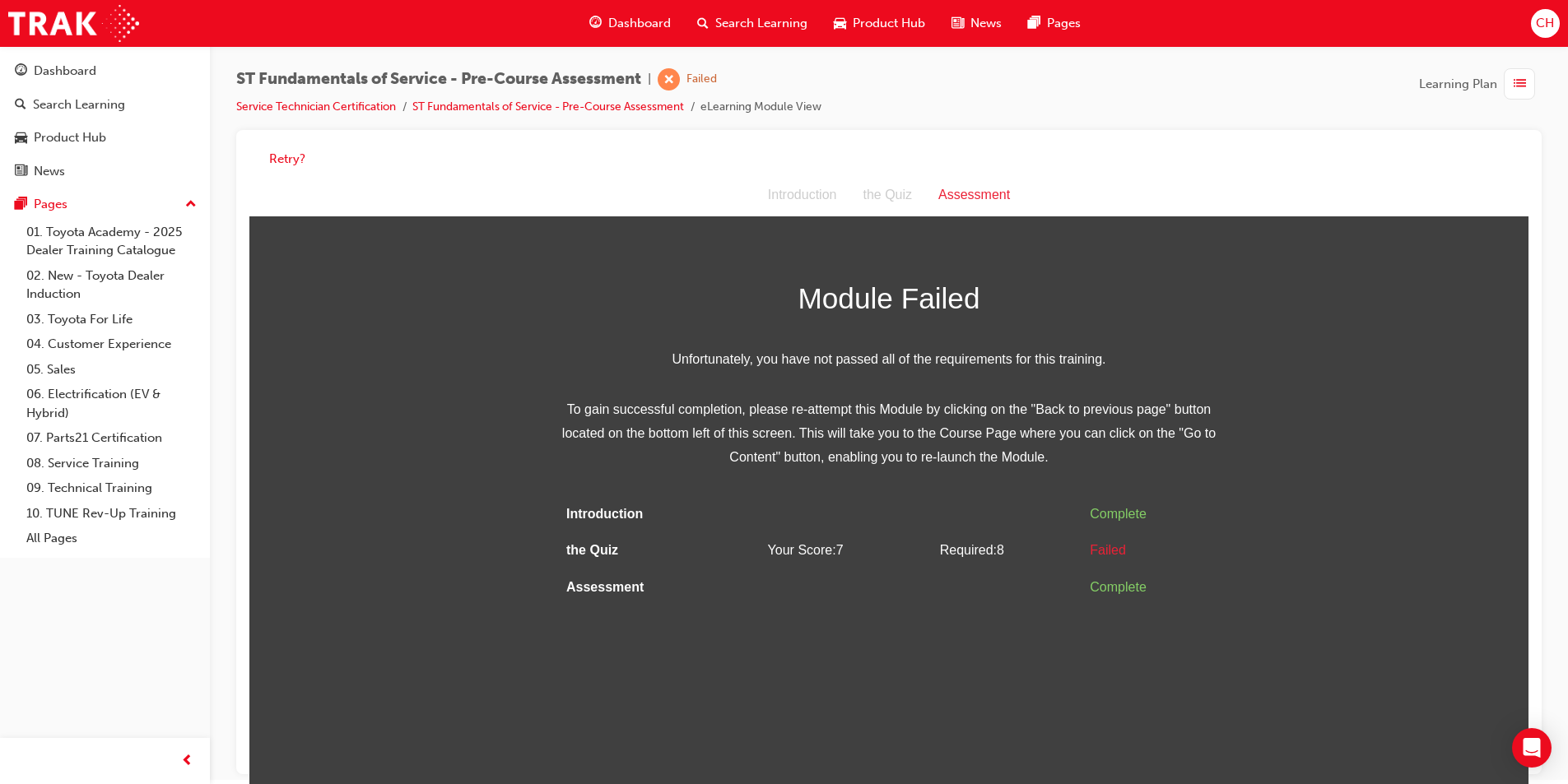
scroll to position [0, 0]
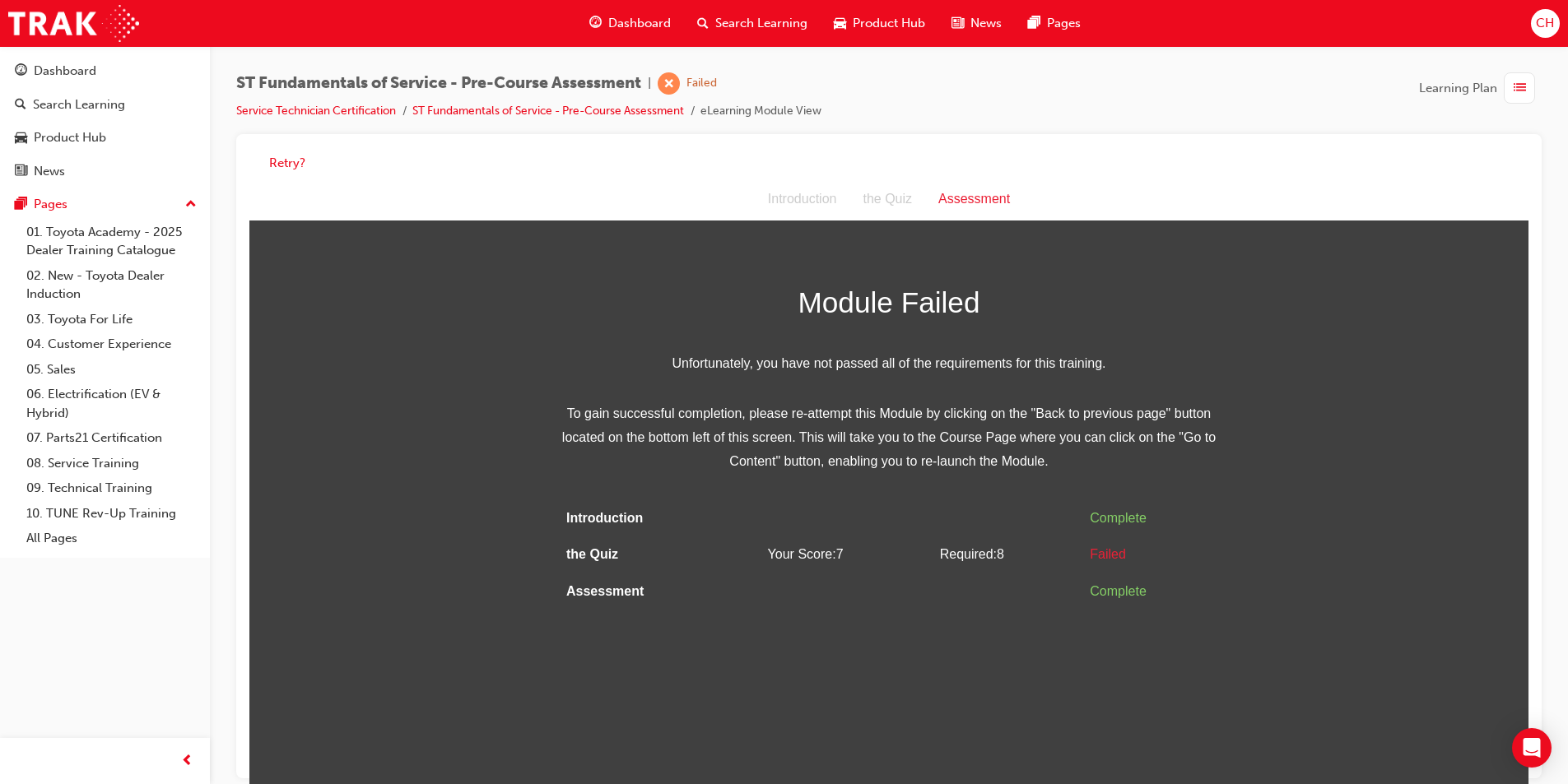
click at [969, 197] on div "Assessment" at bounding box center [974, 199] width 98 height 24
click at [889, 200] on div "the Quiz" at bounding box center [887, 199] width 76 height 24
click at [285, 155] on button "Retry?" at bounding box center [288, 164] width 36 height 19
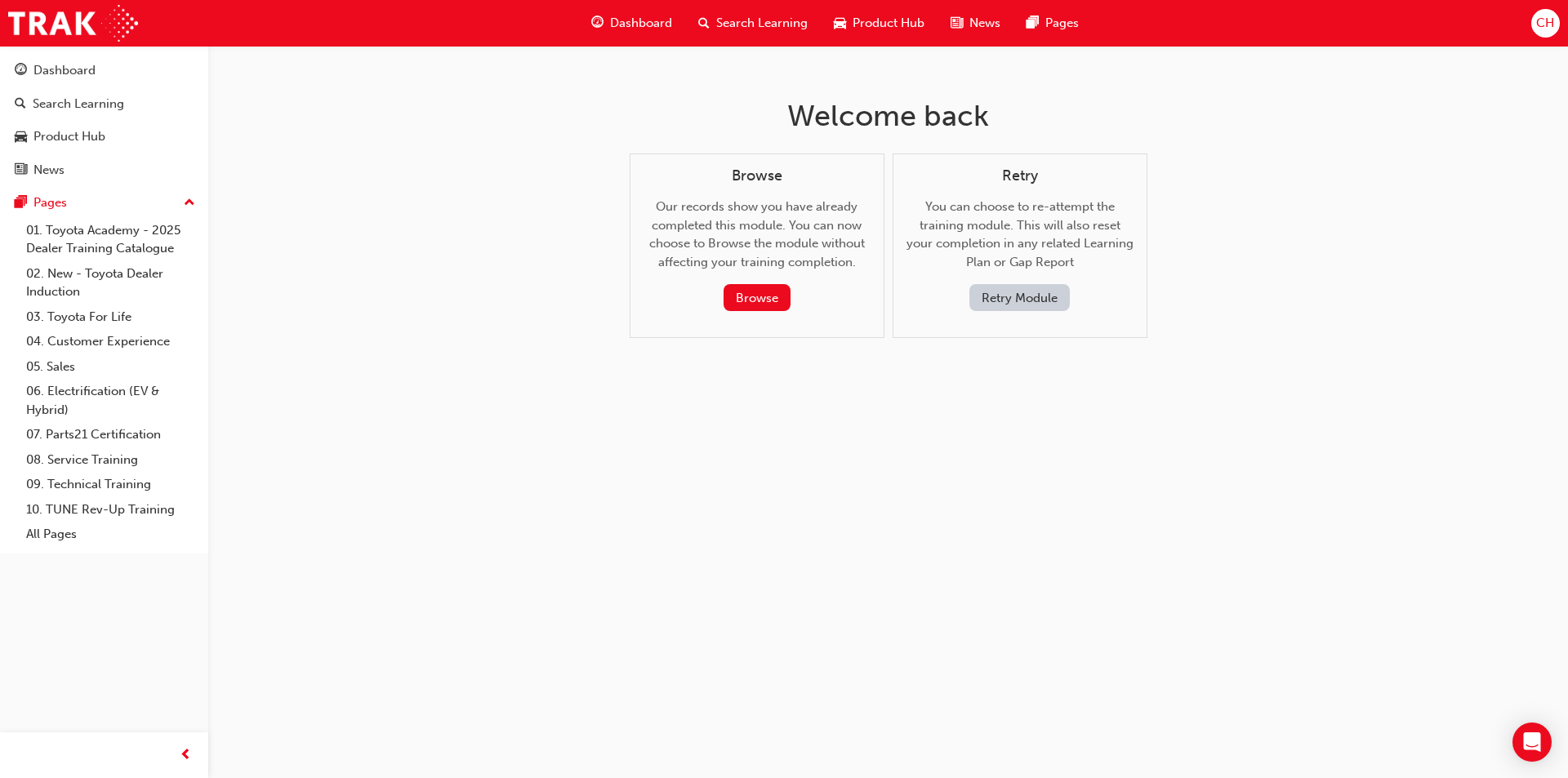
click at [1010, 287] on button "Retry Module" at bounding box center [1019, 297] width 100 height 27
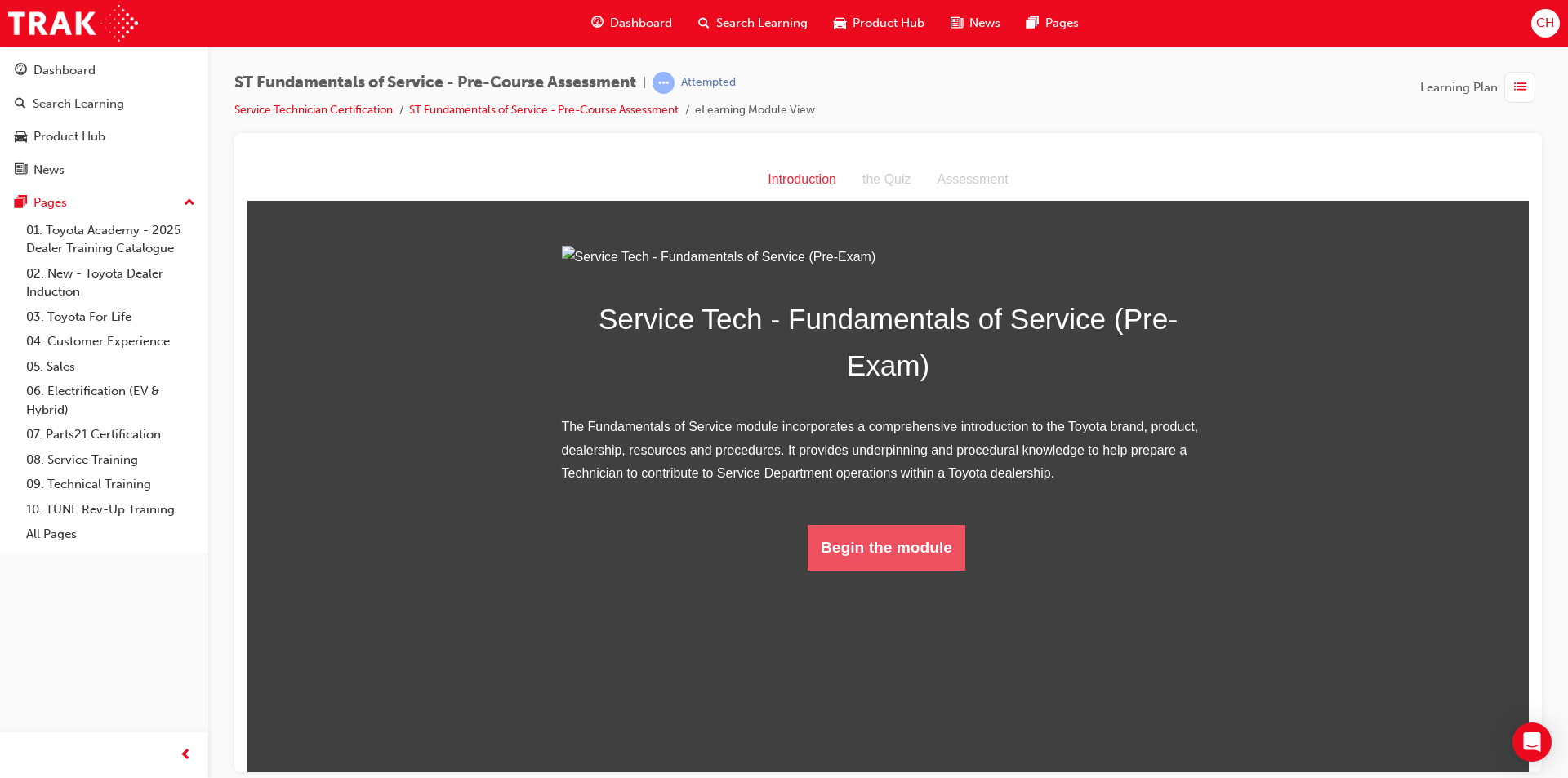
click at [898, 569] on button "Begin the module" at bounding box center [886, 547] width 158 height 45
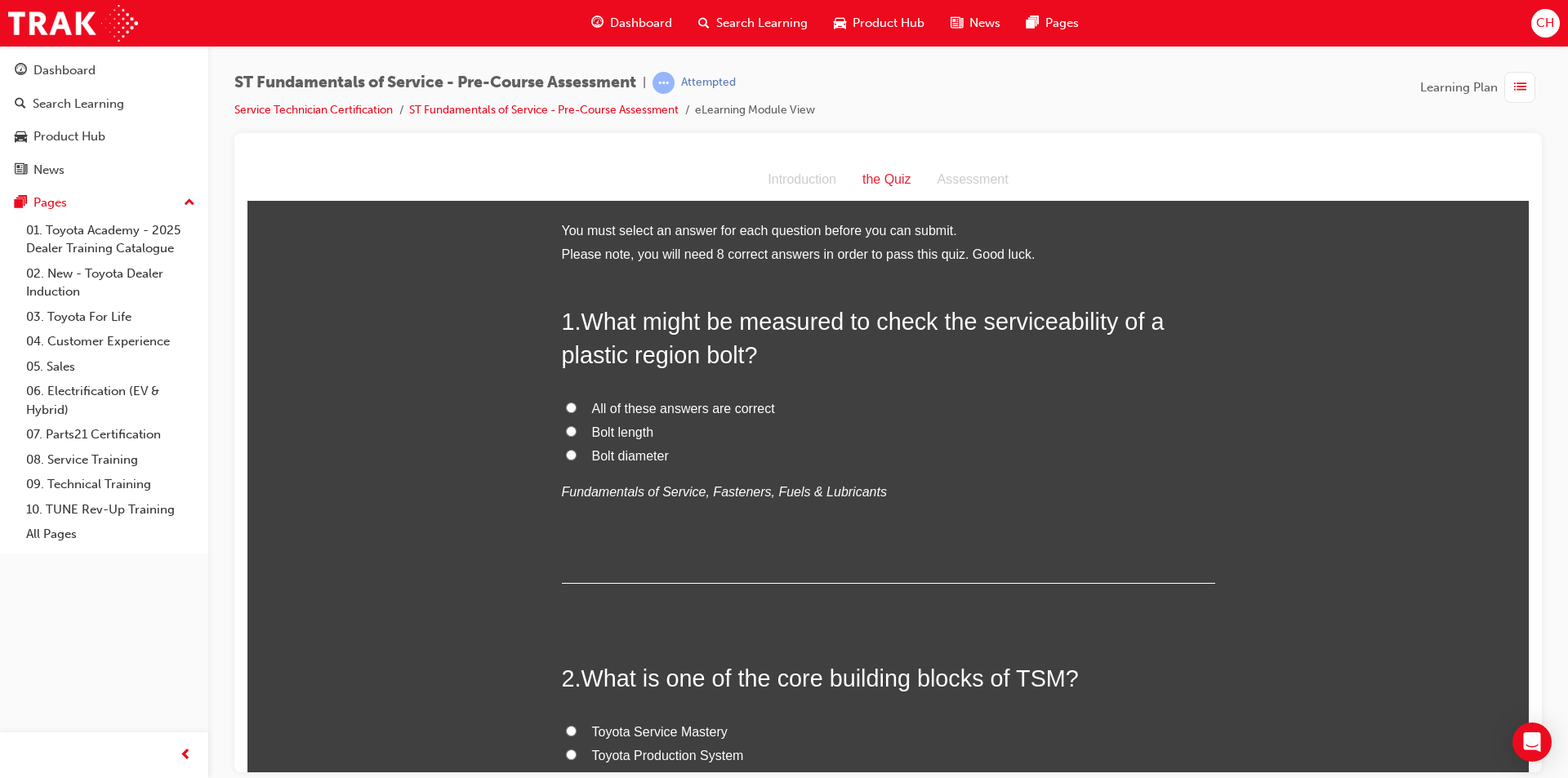
click at [1094, 444] on label "Bolt diameter" at bounding box center [889, 455] width 654 height 24
click at [576, 448] on input "Bolt diameter" at bounding box center [571, 453] width 10 height 10
radio input "true"
click at [568, 406] on input "All of these answers are correct" at bounding box center [571, 406] width 10 height 10
radio input "true"
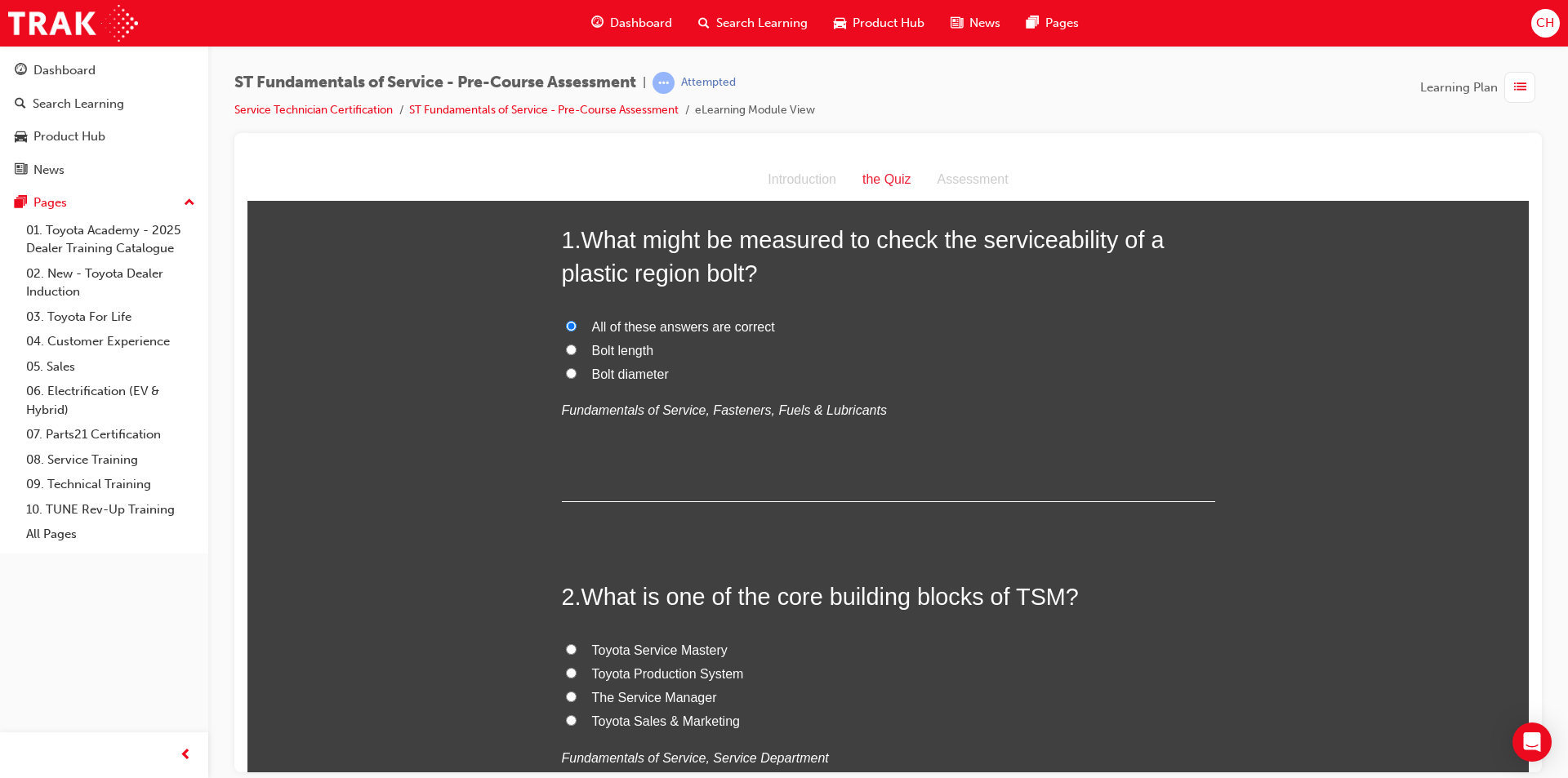
scroll to position [163, 0]
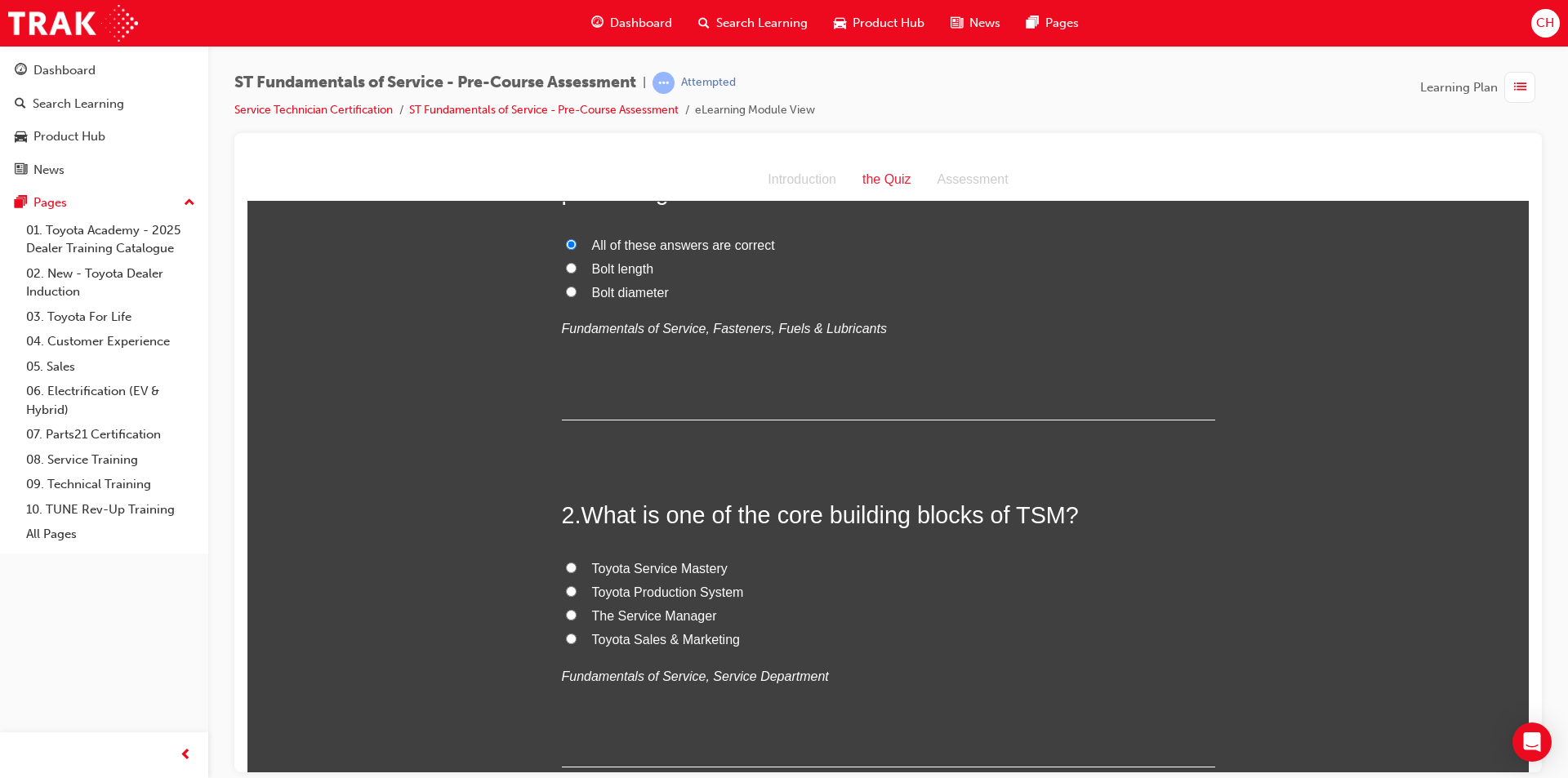
click at [566, 567] on input "Toyota Service Mastery" at bounding box center [571, 567] width 10 height 10
radio input "true"
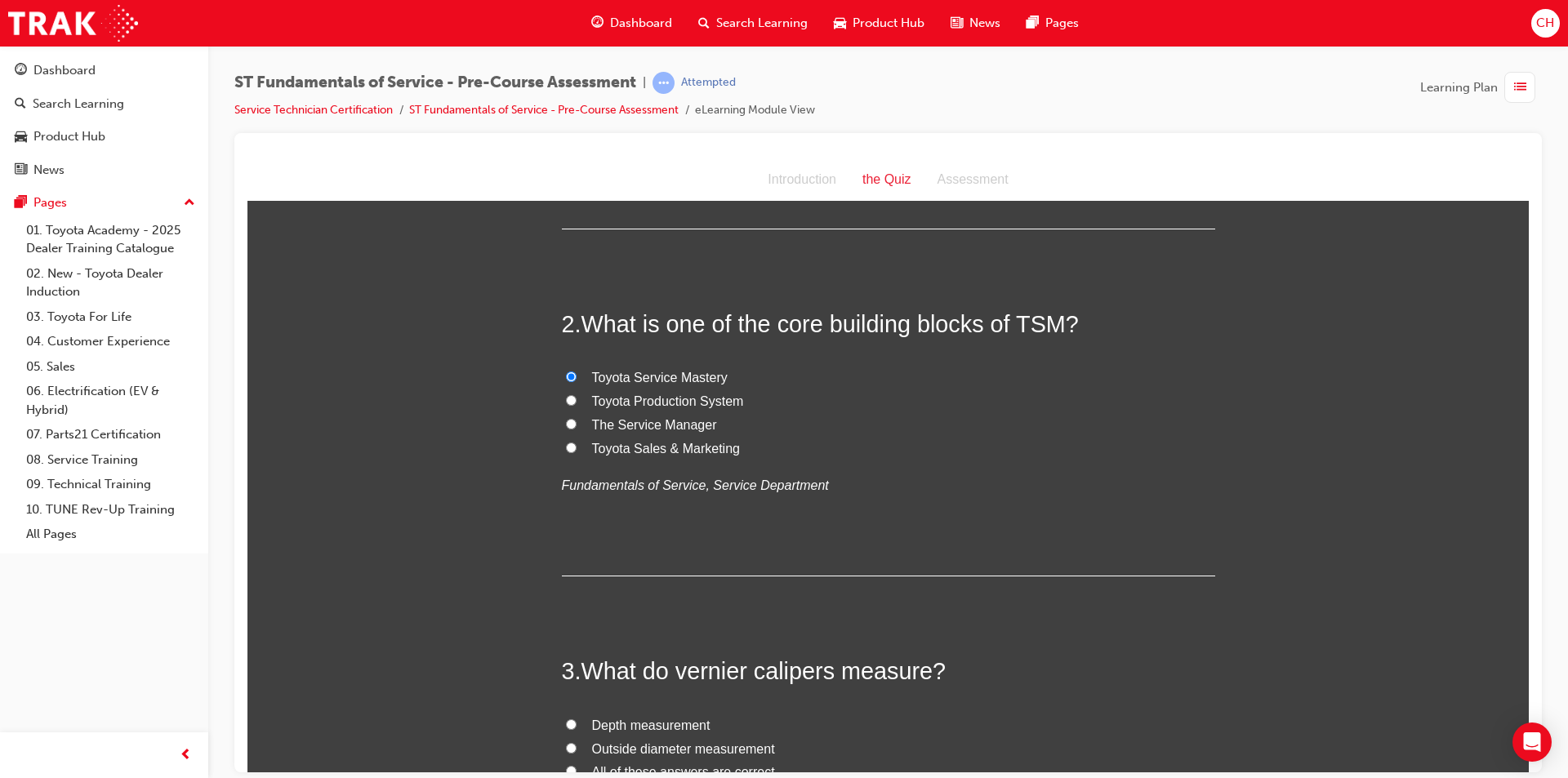
scroll to position [571, 0]
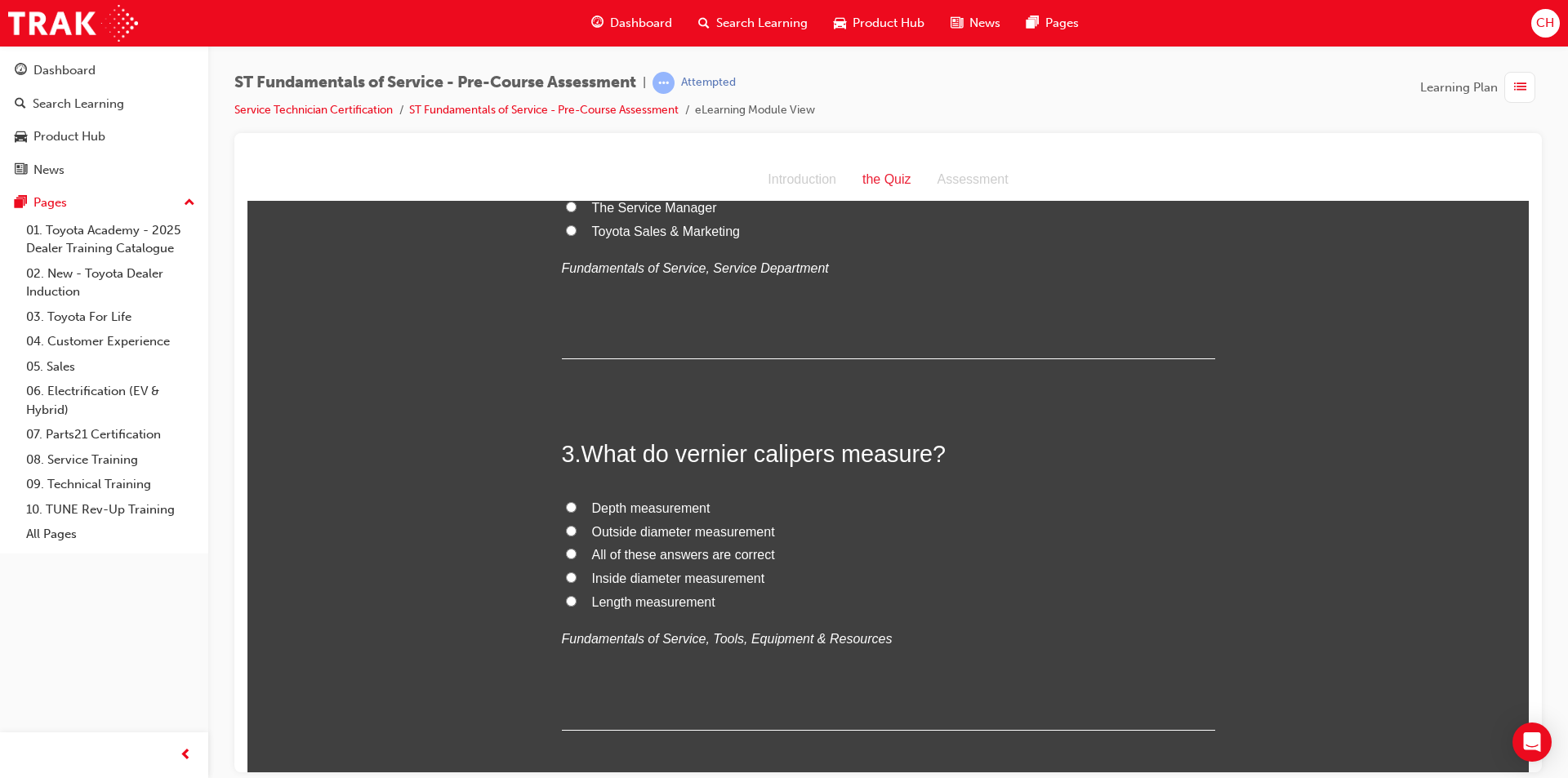
click at [566, 556] on input "All of these answers are correct" at bounding box center [571, 552] width 10 height 10
radio input "true"
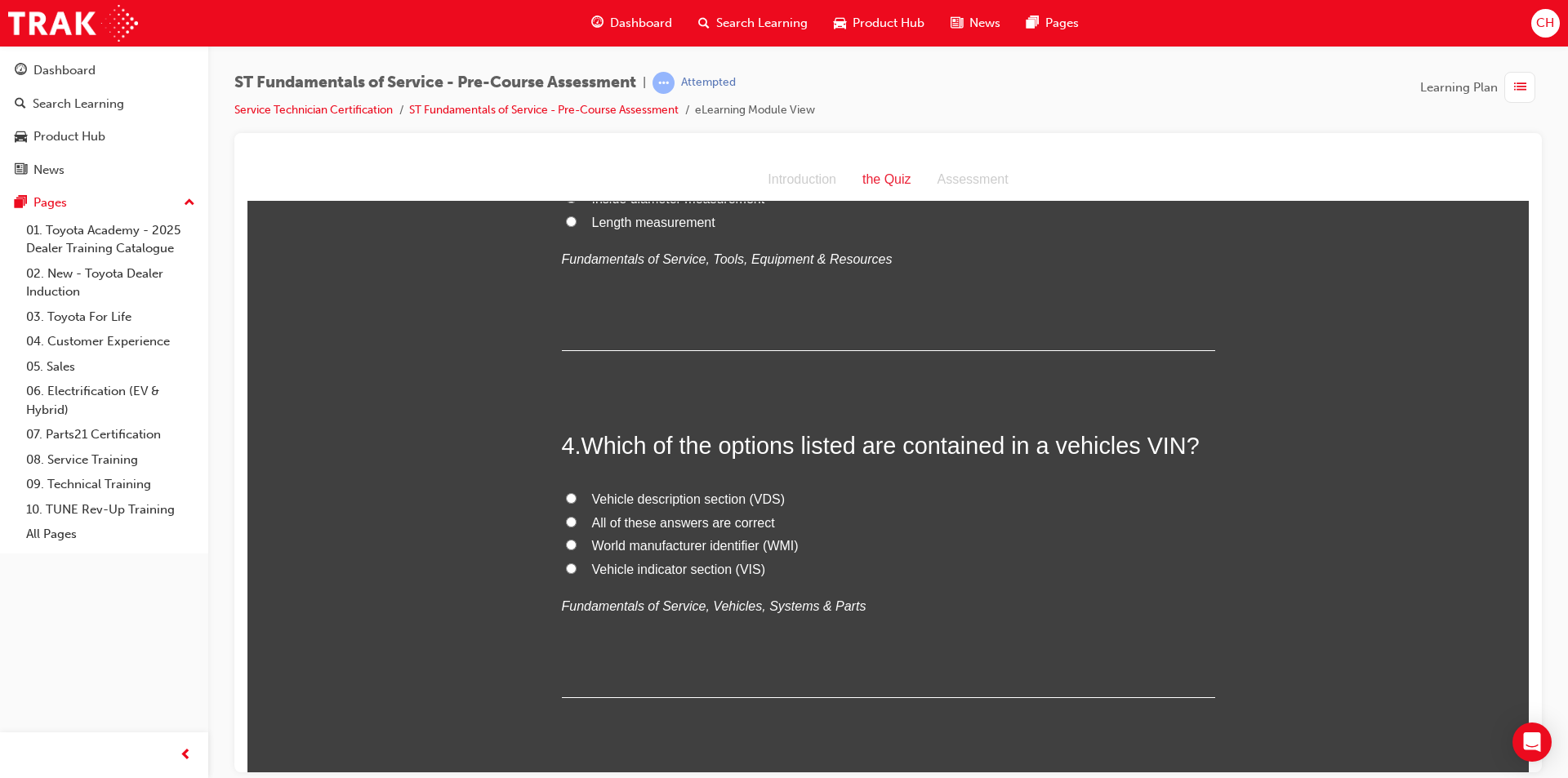
scroll to position [979, 0]
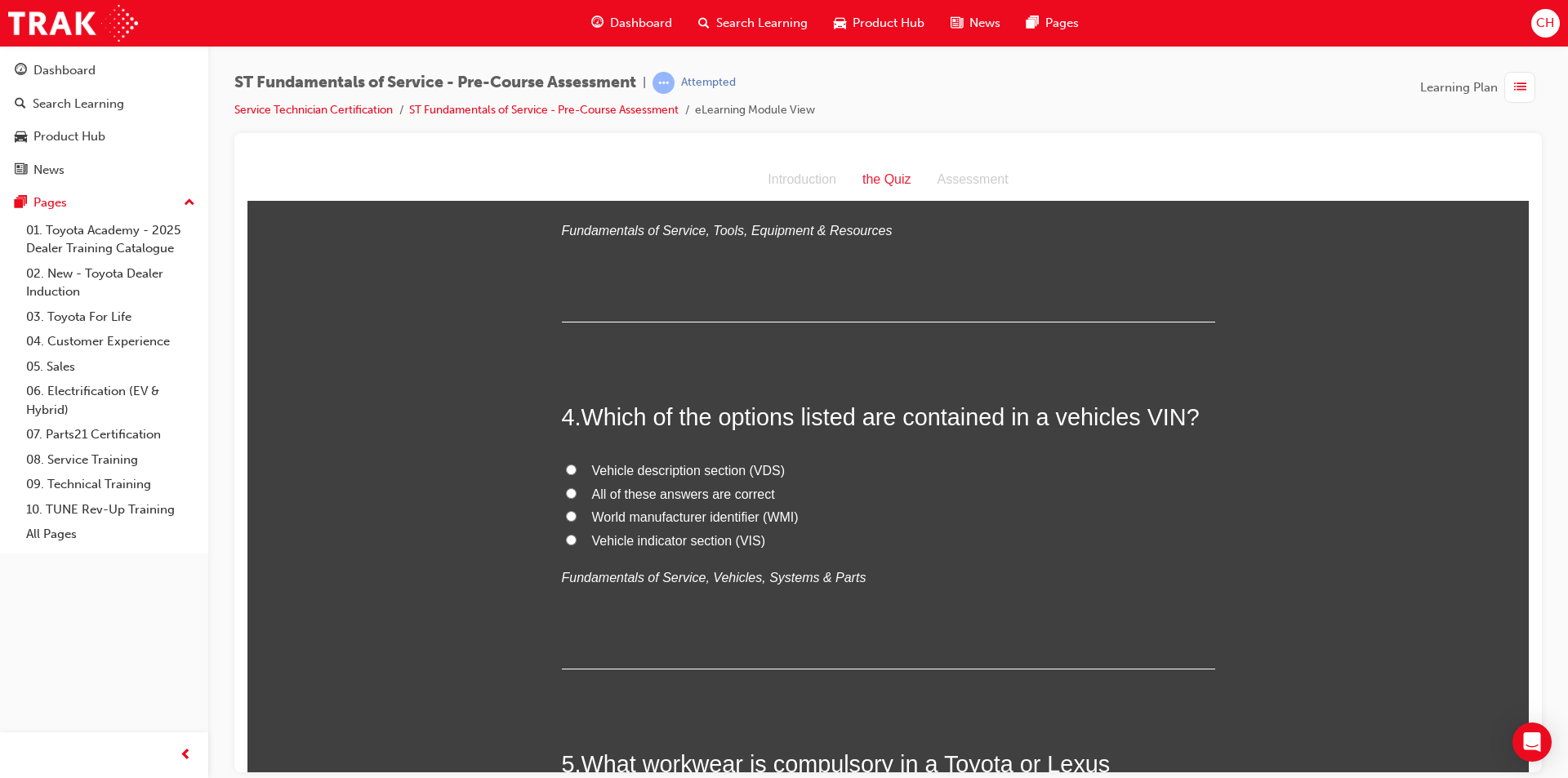
click at [568, 489] on input "All of these answers are correct" at bounding box center [571, 492] width 10 height 10
radio input "true"
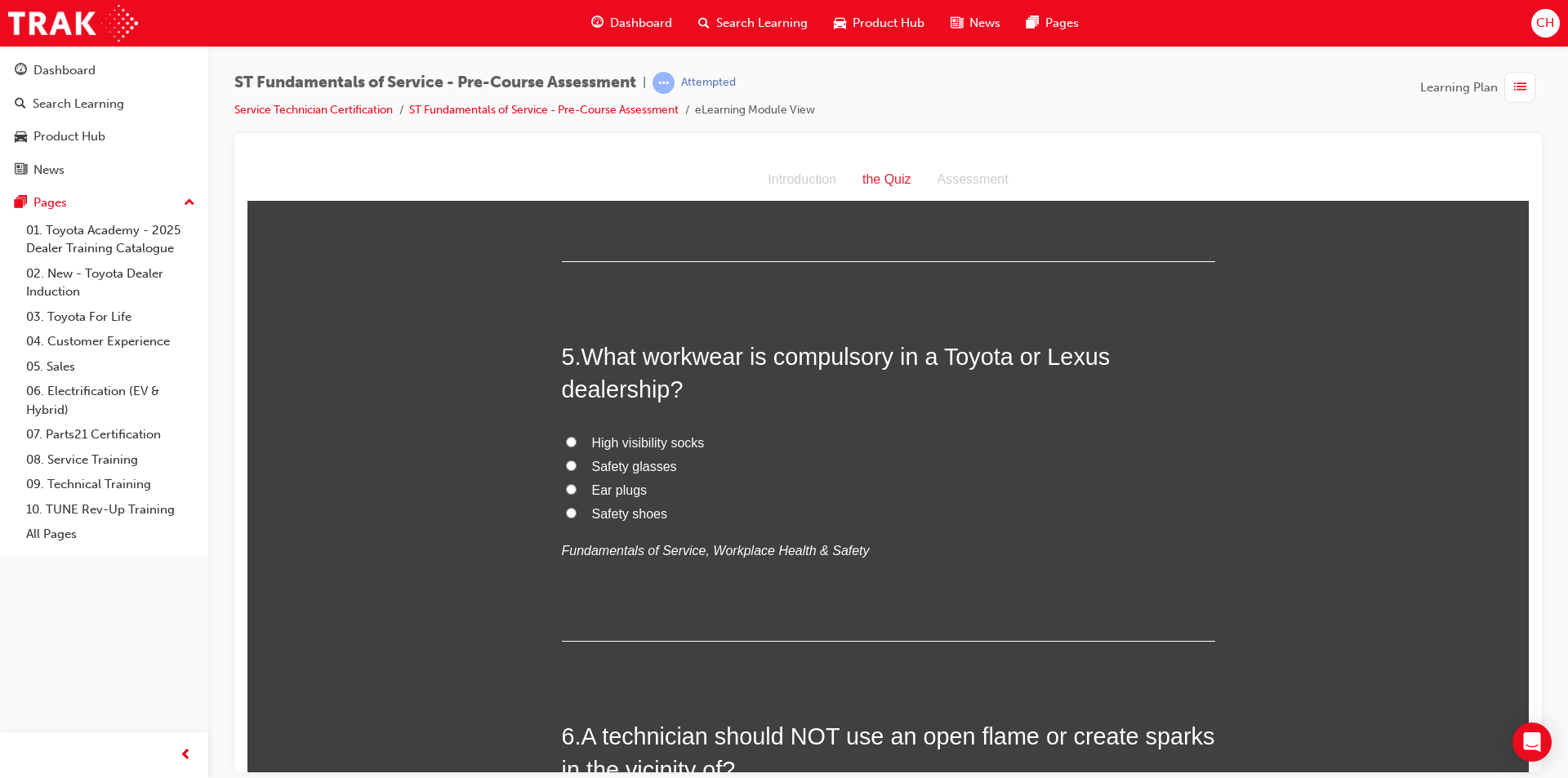
scroll to position [1388, 0]
click at [566, 509] on input "Safety shoes" at bounding box center [571, 511] width 10 height 10
radio input "true"
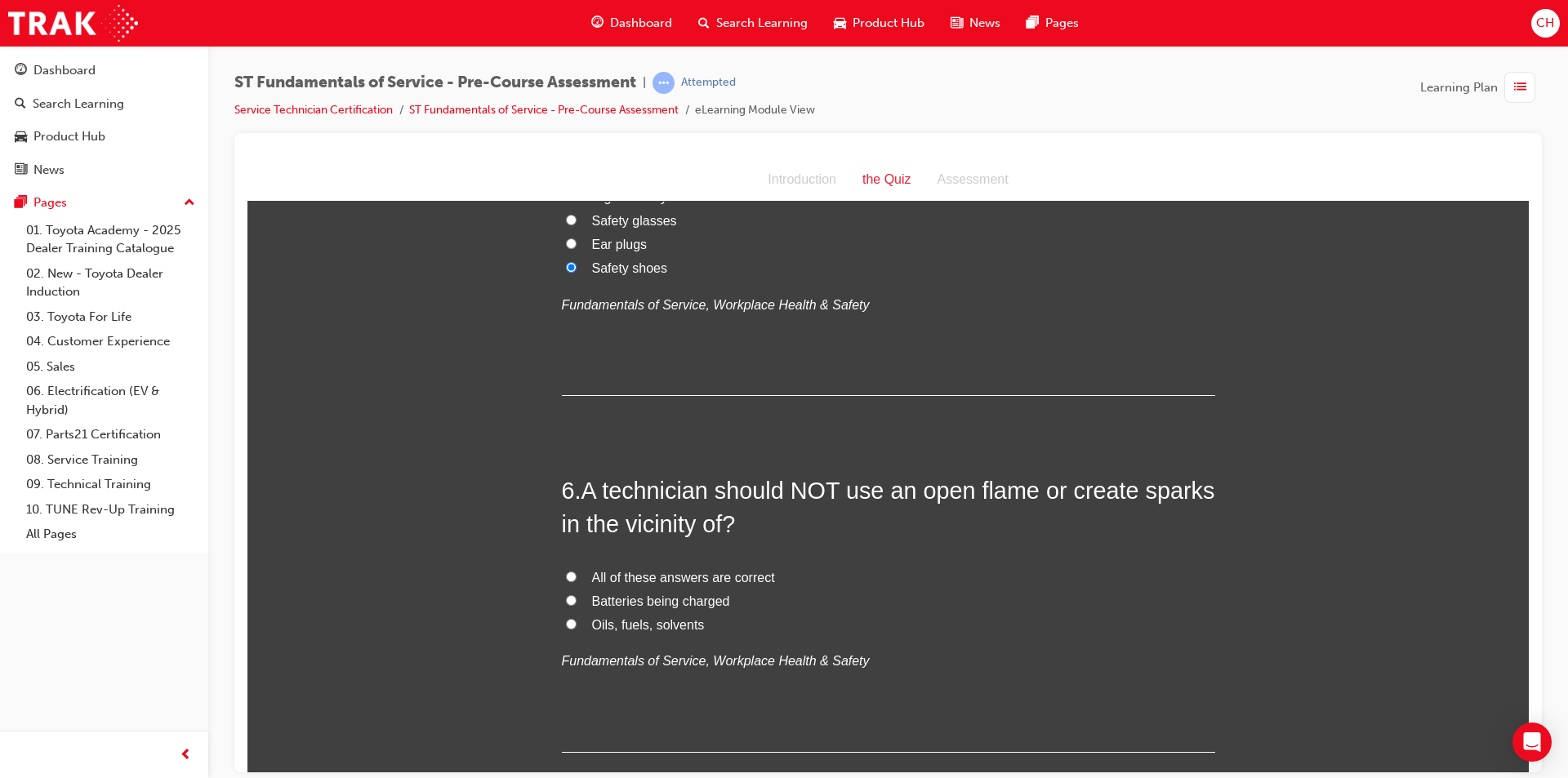
scroll to position [1714, 0]
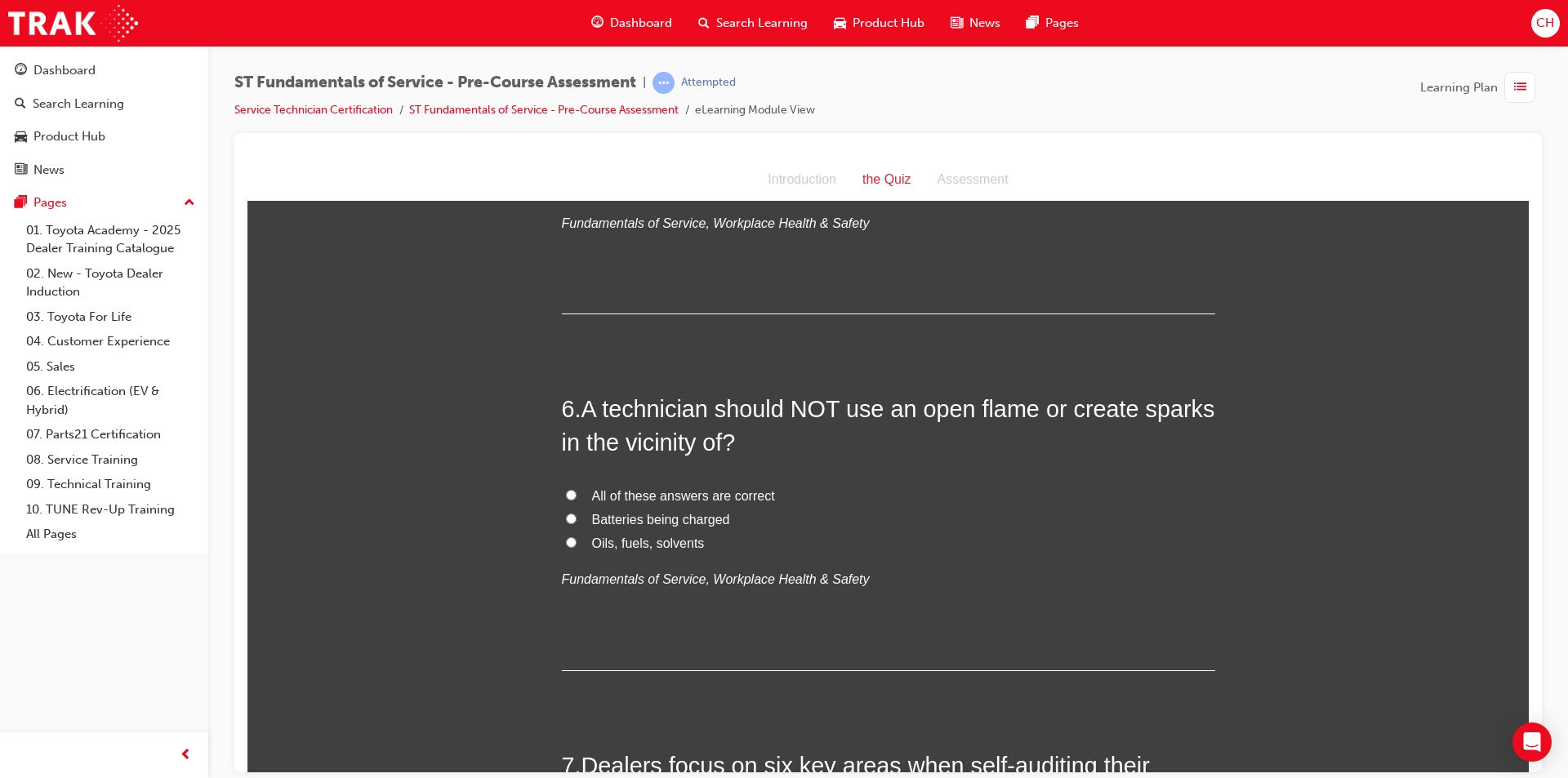
click at [566, 494] on input "All of these answers are correct" at bounding box center [571, 494] width 10 height 10
radio input "true"
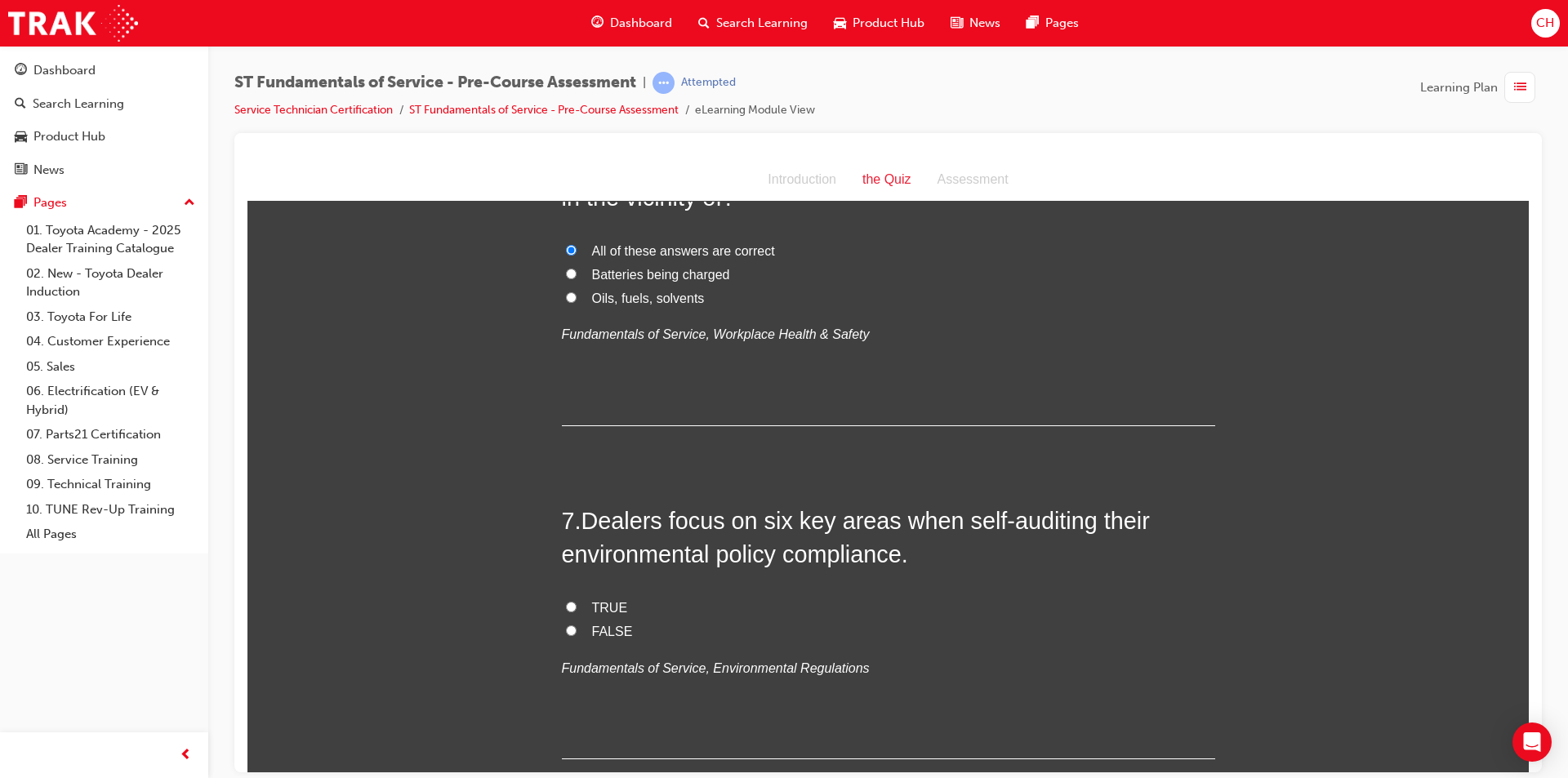
scroll to position [2040, 0]
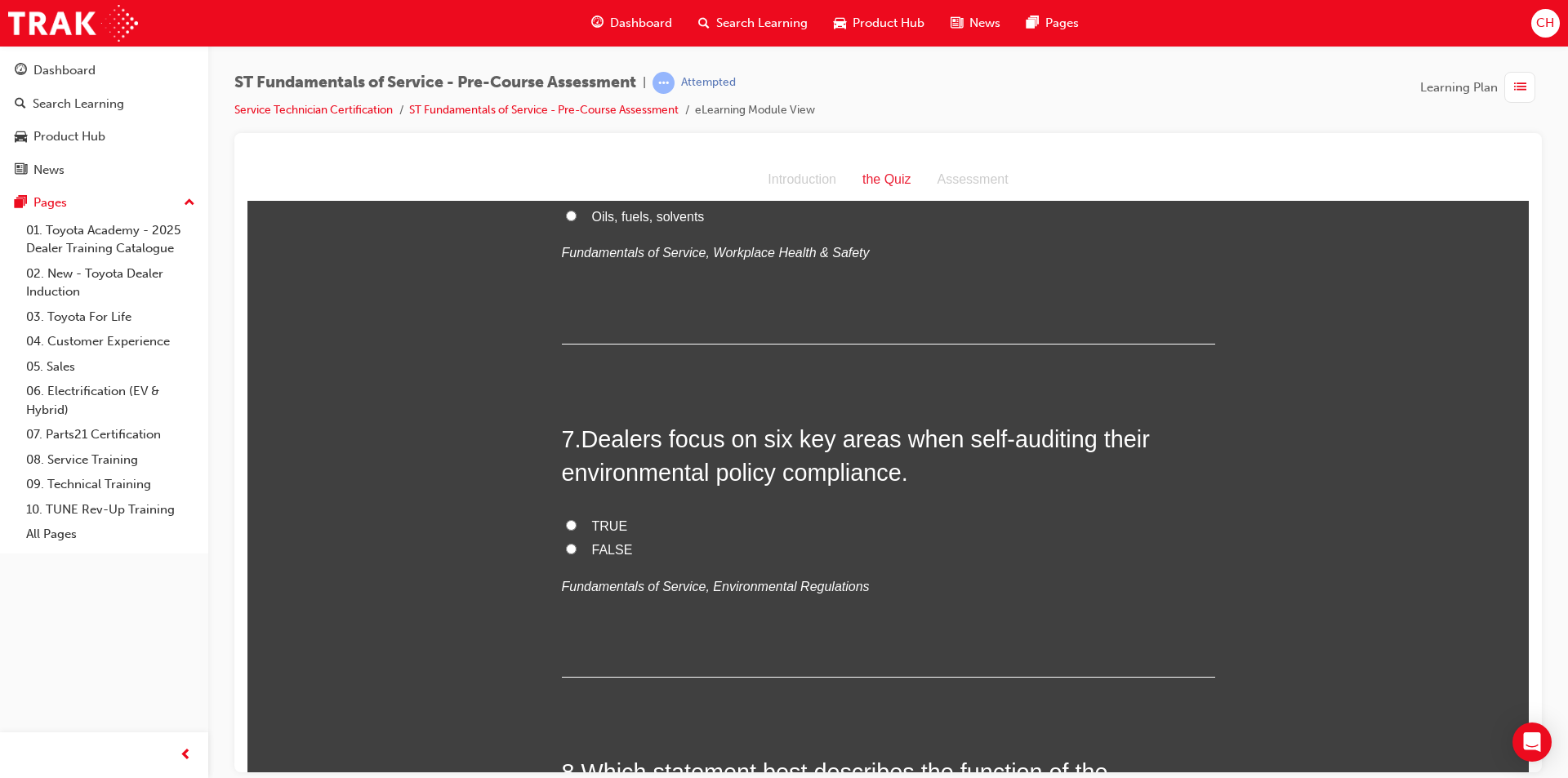
click at [570, 526] on label "TRUE" at bounding box center [889, 526] width 654 height 24
click at [570, 526] on input "TRUE" at bounding box center [571, 524] width 10 height 10
radio input "true"
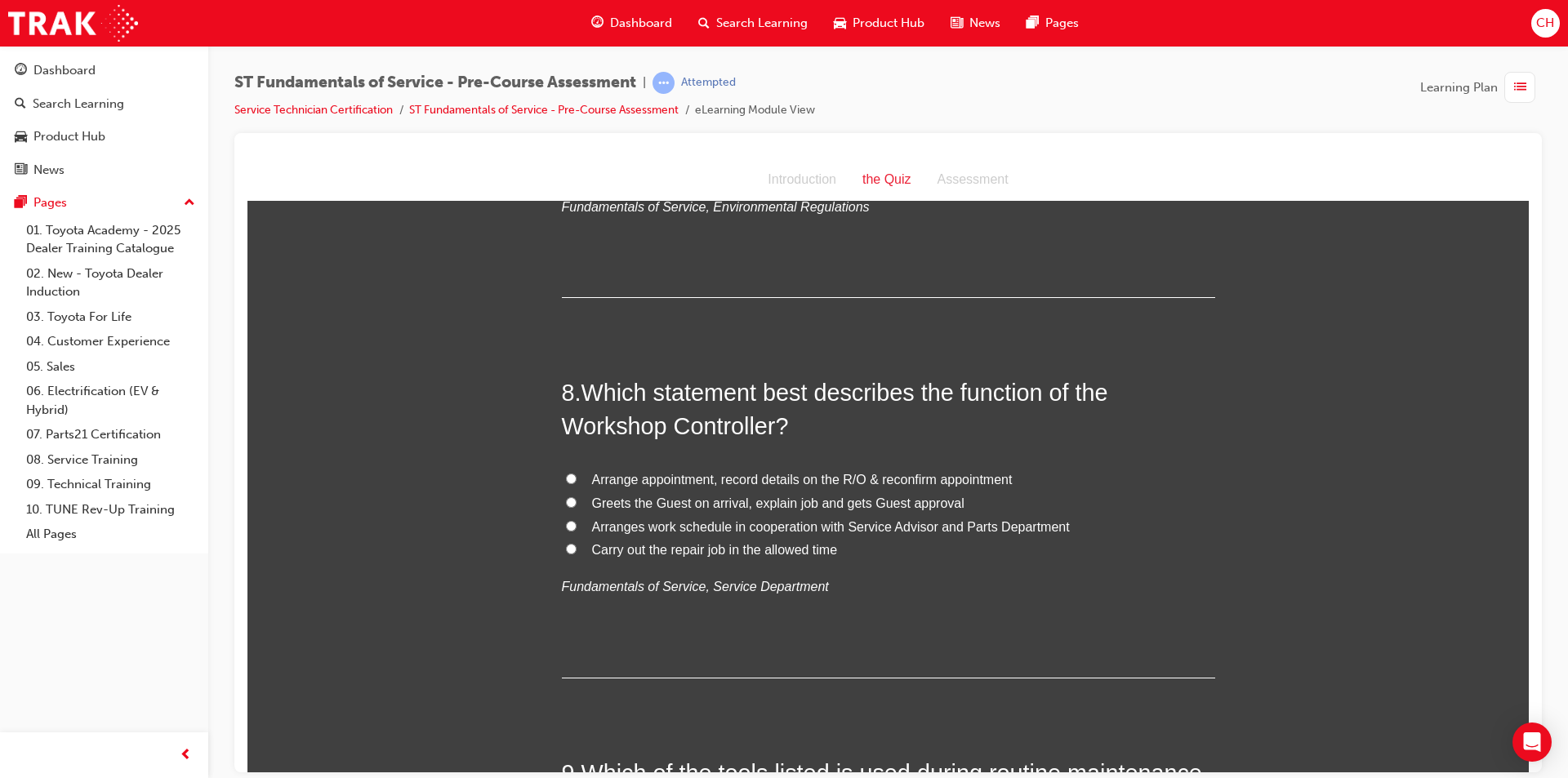
scroll to position [2448, 0]
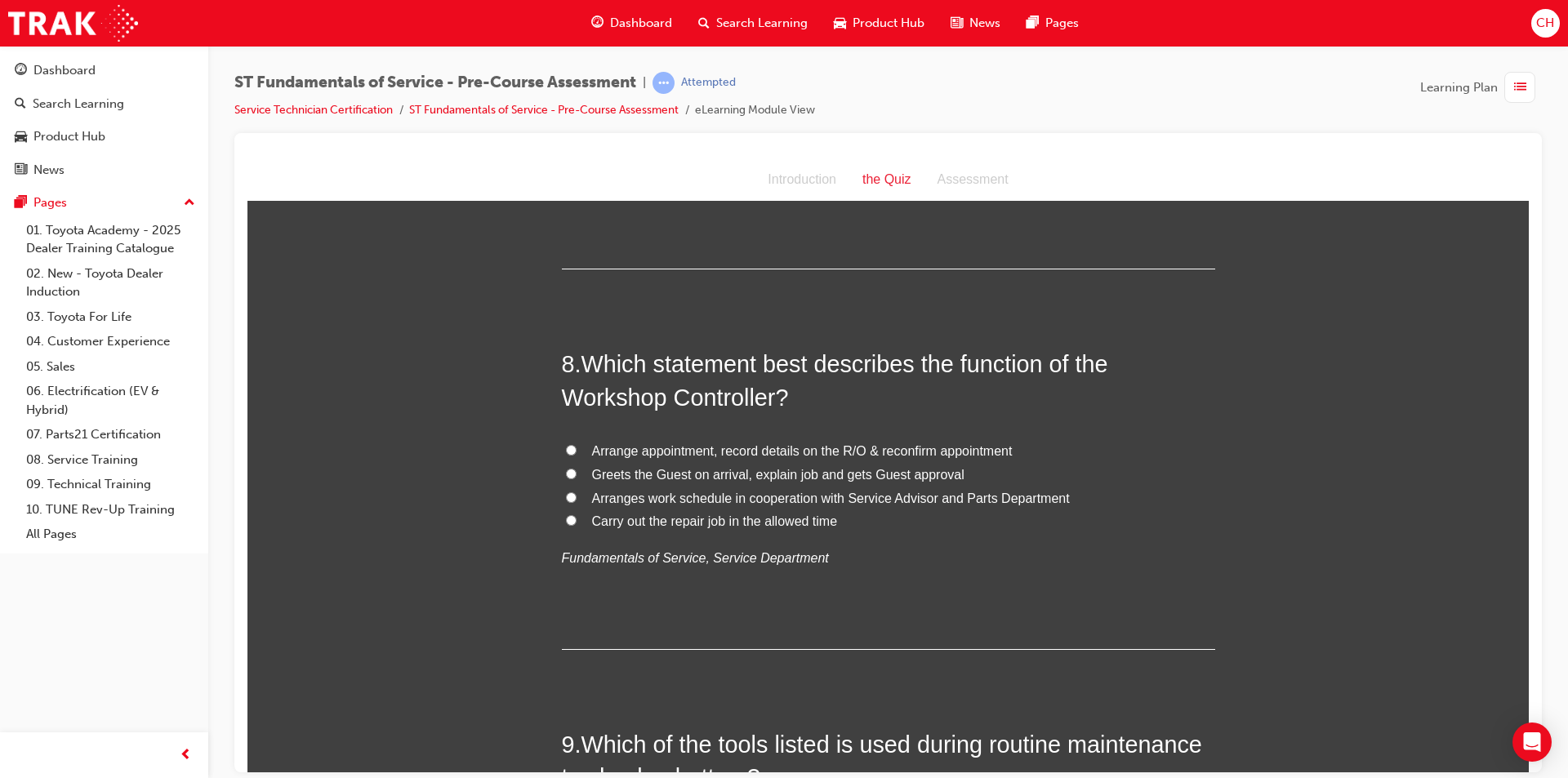
click at [572, 499] on label "Arranges work schedule in cooperation with Service Advisor and Parts Department" at bounding box center [889, 498] width 654 height 24
click at [572, 499] on input "Arranges work schedule in cooperation with Service Advisor and Parts Department" at bounding box center [571, 496] width 10 height 10
radio input "true"
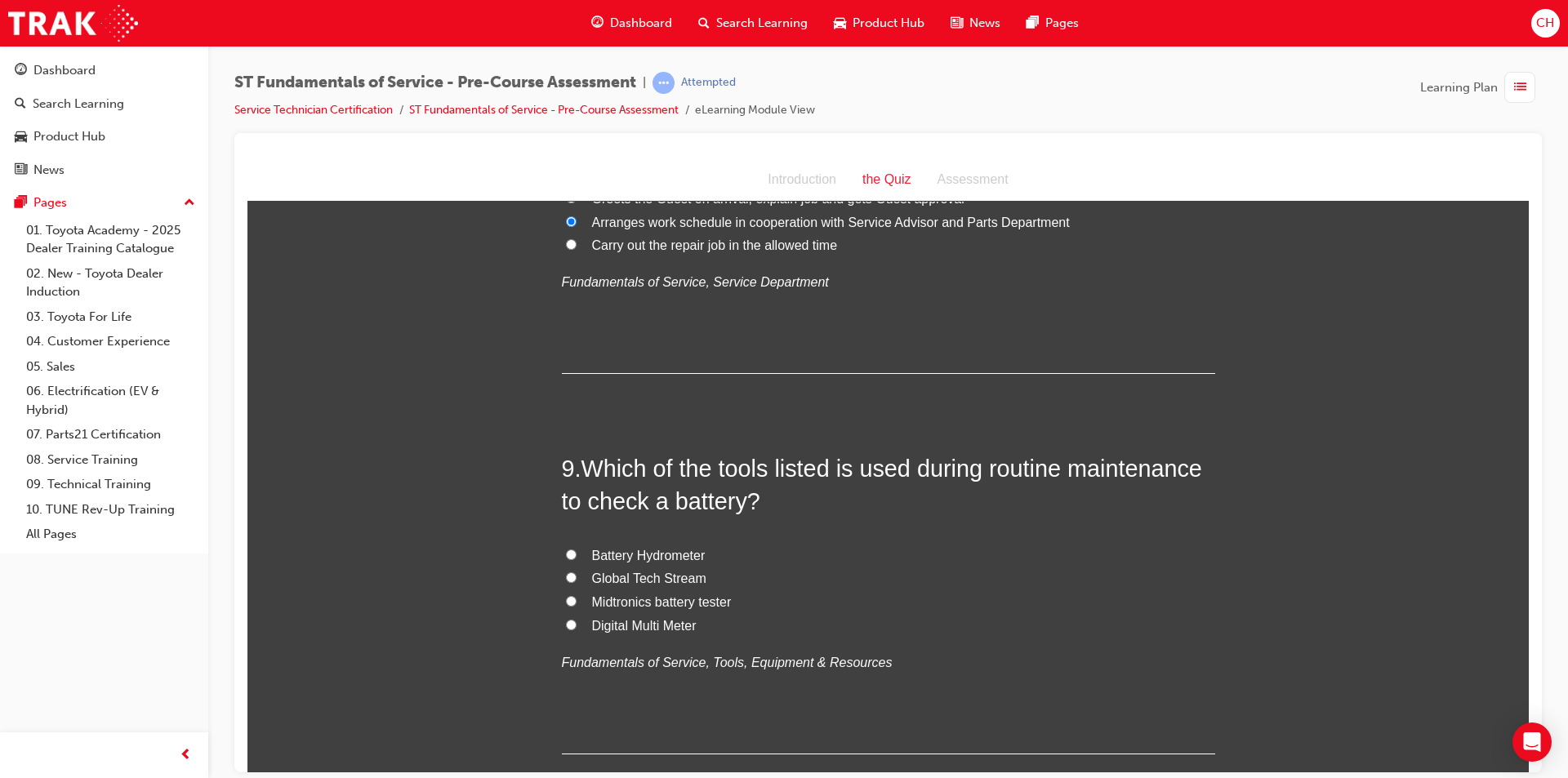
scroll to position [2775, 0]
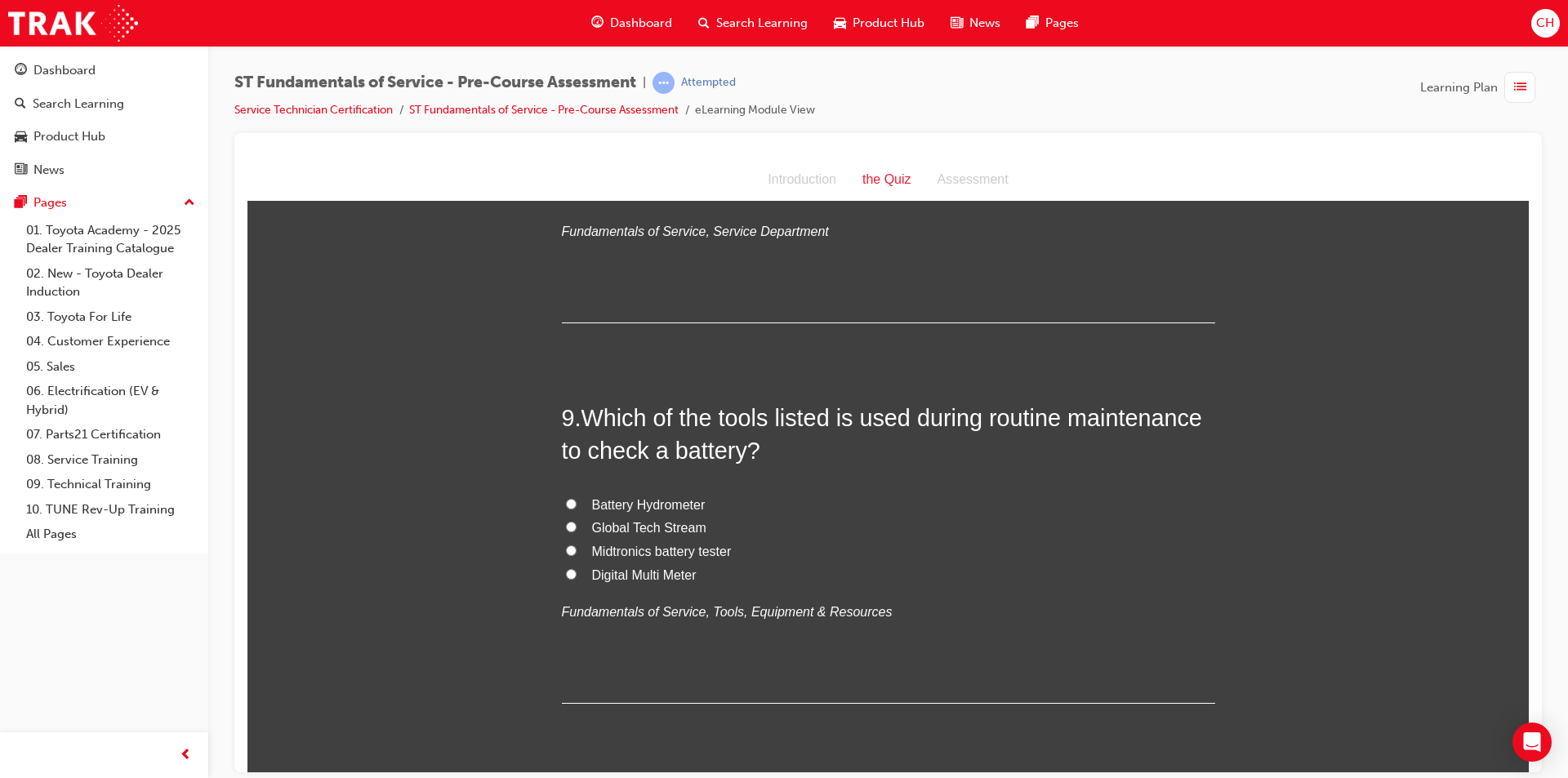
click at [567, 551] on input "Midtronics battery tester" at bounding box center [571, 550] width 10 height 10
radio input "true"
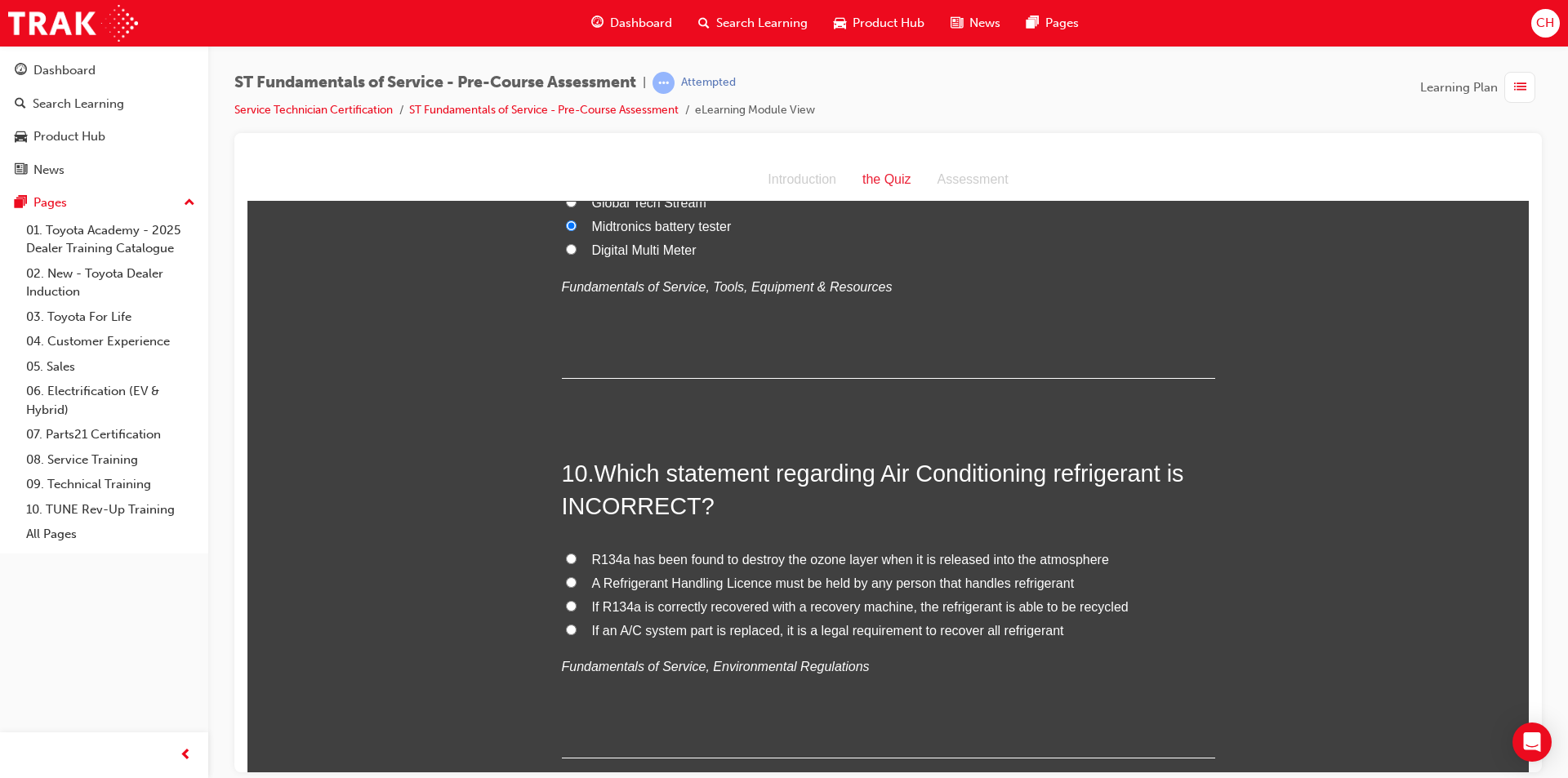
scroll to position [3102, 0]
click at [562, 597] on label "If R134a is correctly recovered with a recovery machine, the refrigerant is abl…" at bounding box center [889, 604] width 654 height 24
click at [566, 599] on input "If R134a is correctly recovered with a recovery machine, the refrigerant is abl…" at bounding box center [571, 603] width 10 height 10
radio input "true"
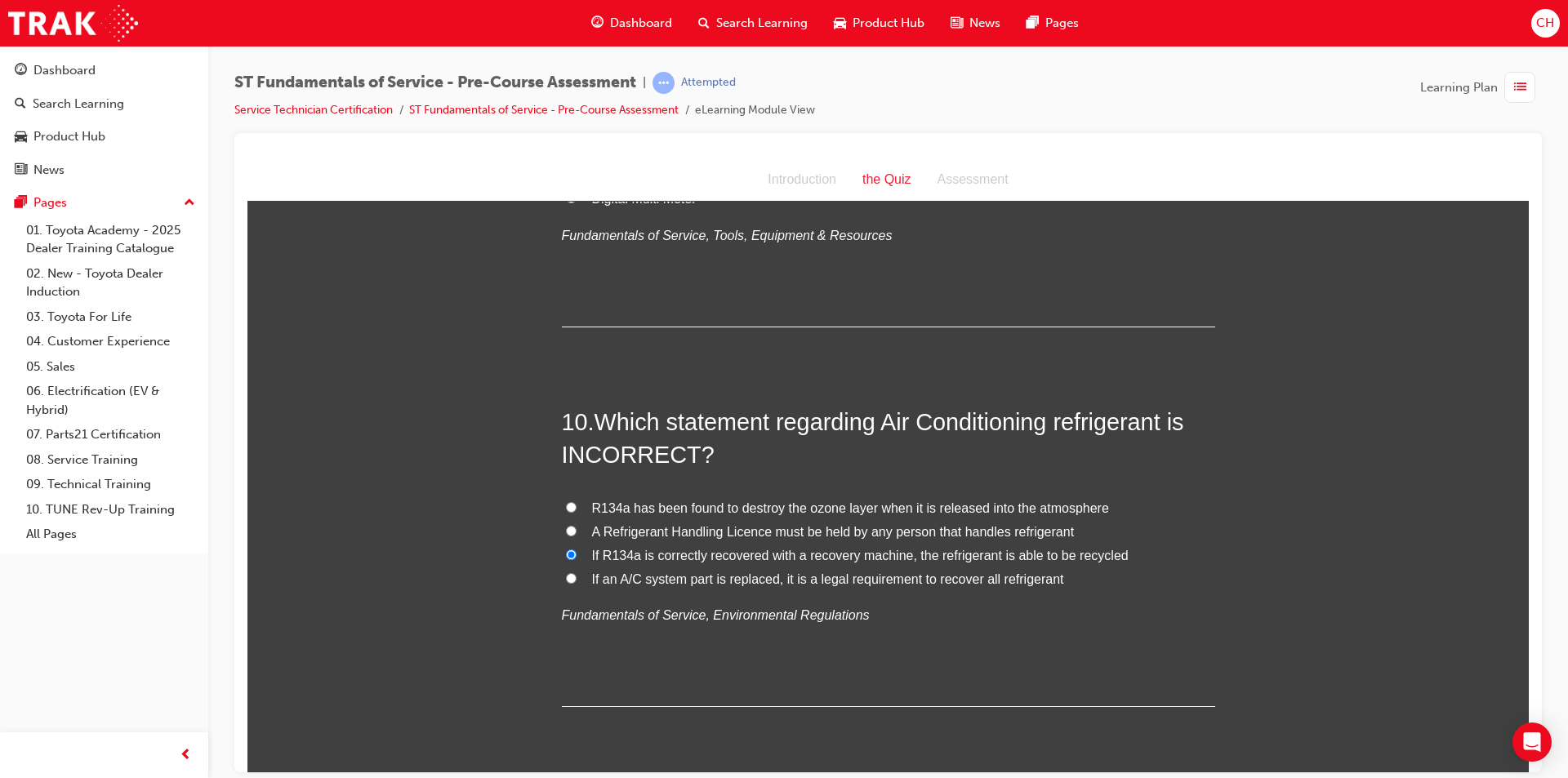
scroll to position [3209, 0]
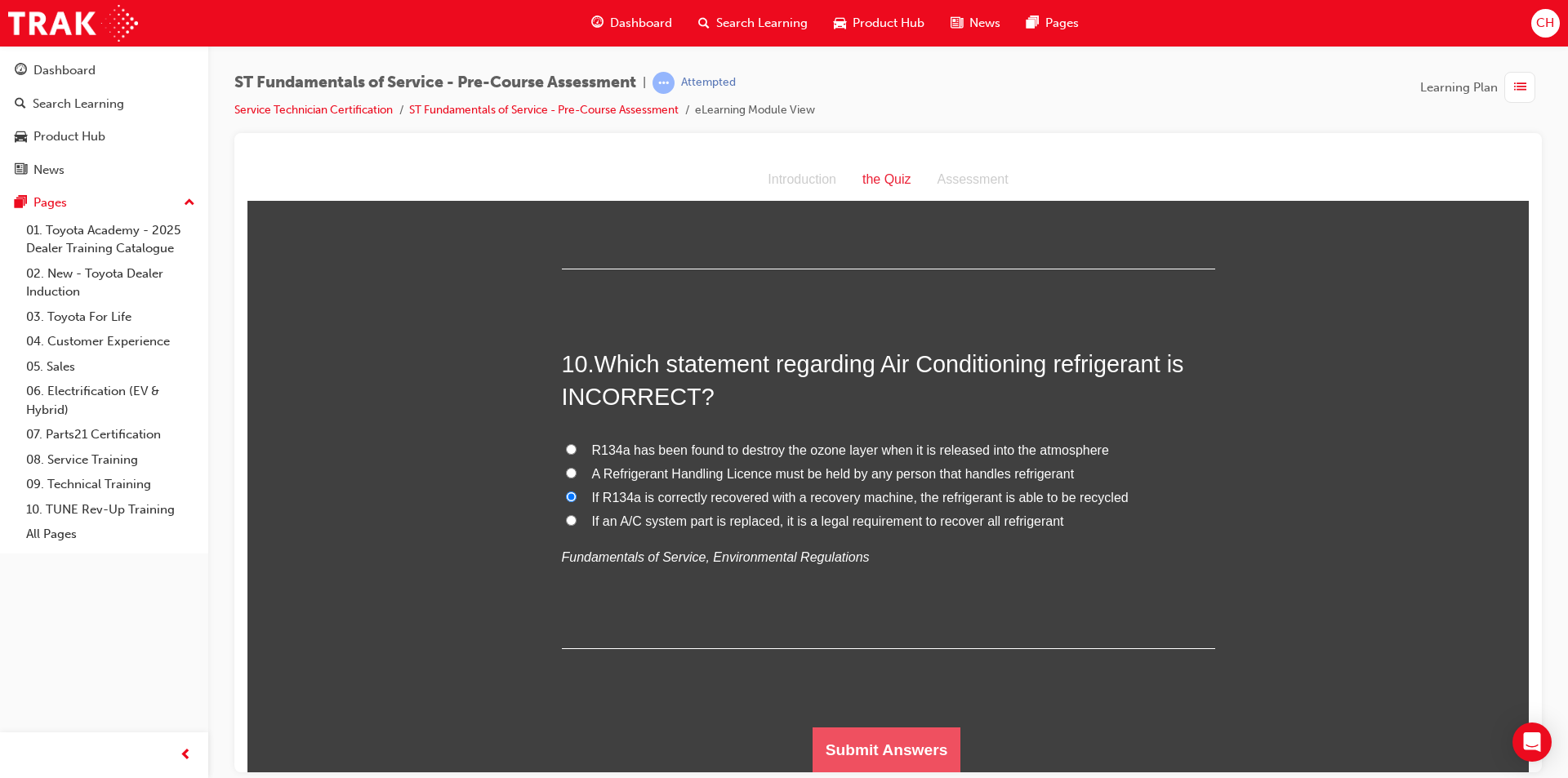
click at [889, 741] on button "Submit Answers" at bounding box center [886, 749] width 148 height 45
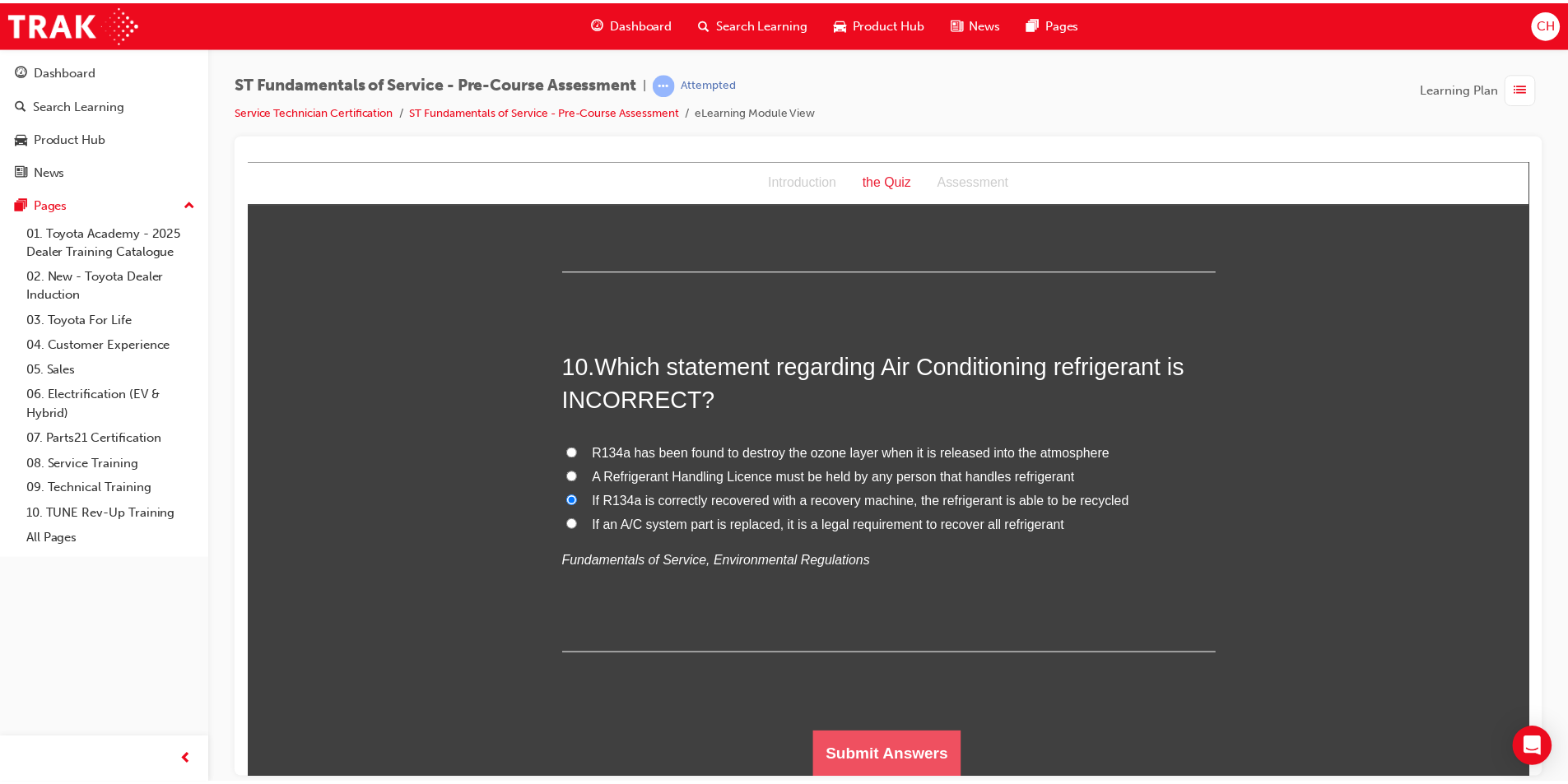
scroll to position [0, 0]
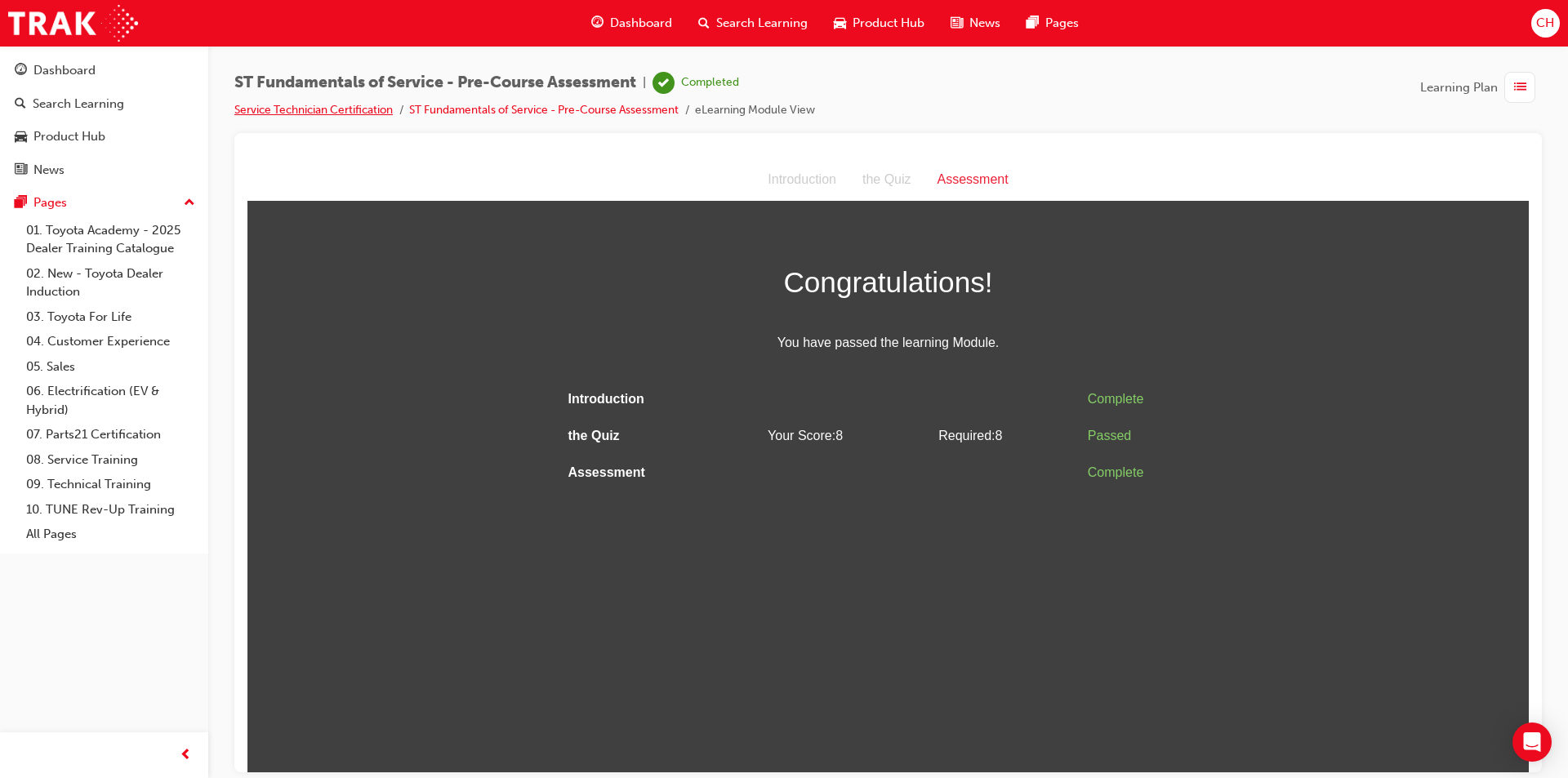
click at [378, 108] on link "Service Technician Certification" at bounding box center [314, 110] width 159 height 14
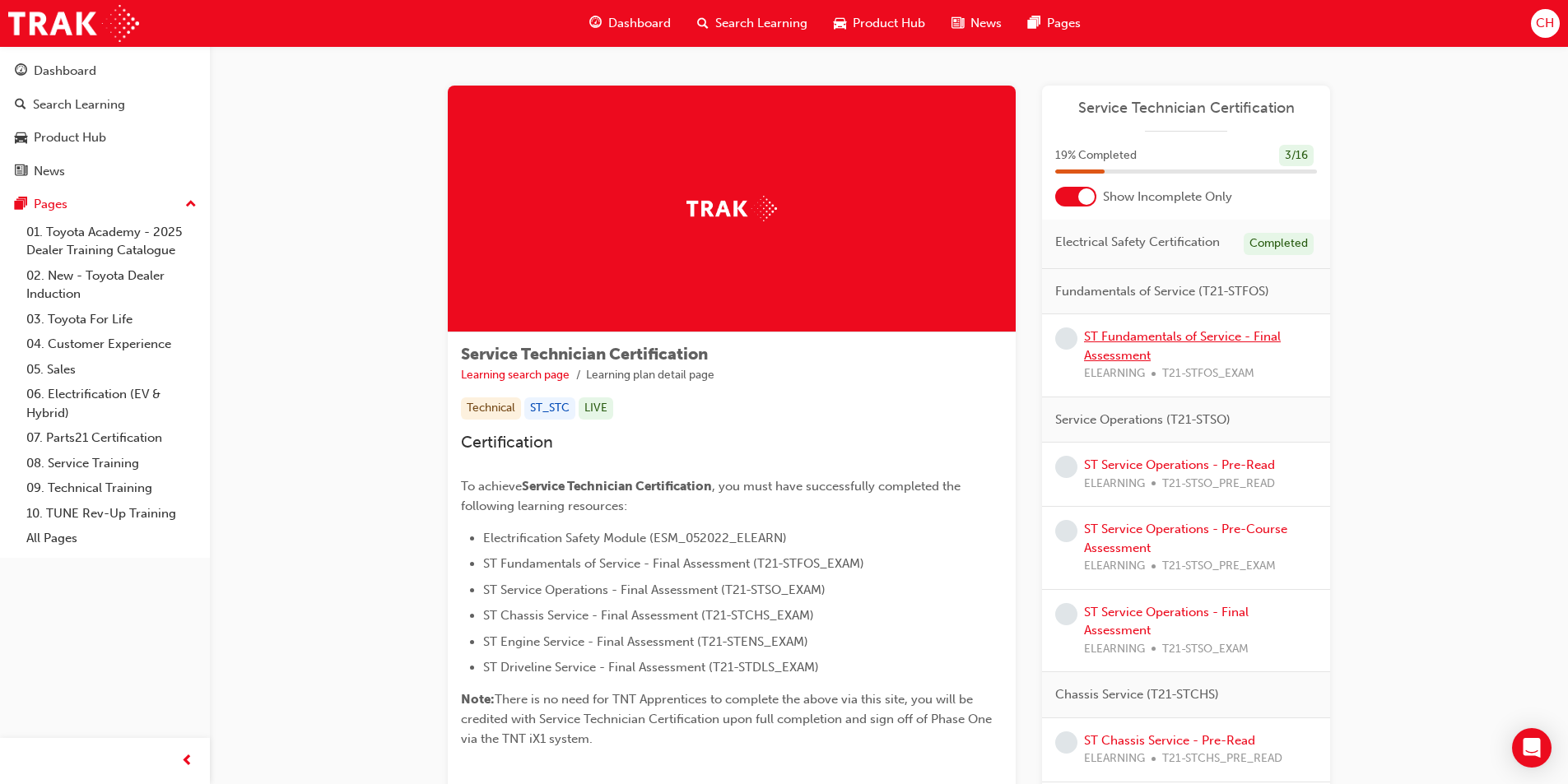
click at [1158, 337] on link "ST Fundamentals of Service - Final Assessment" at bounding box center [1182, 345] width 197 height 33
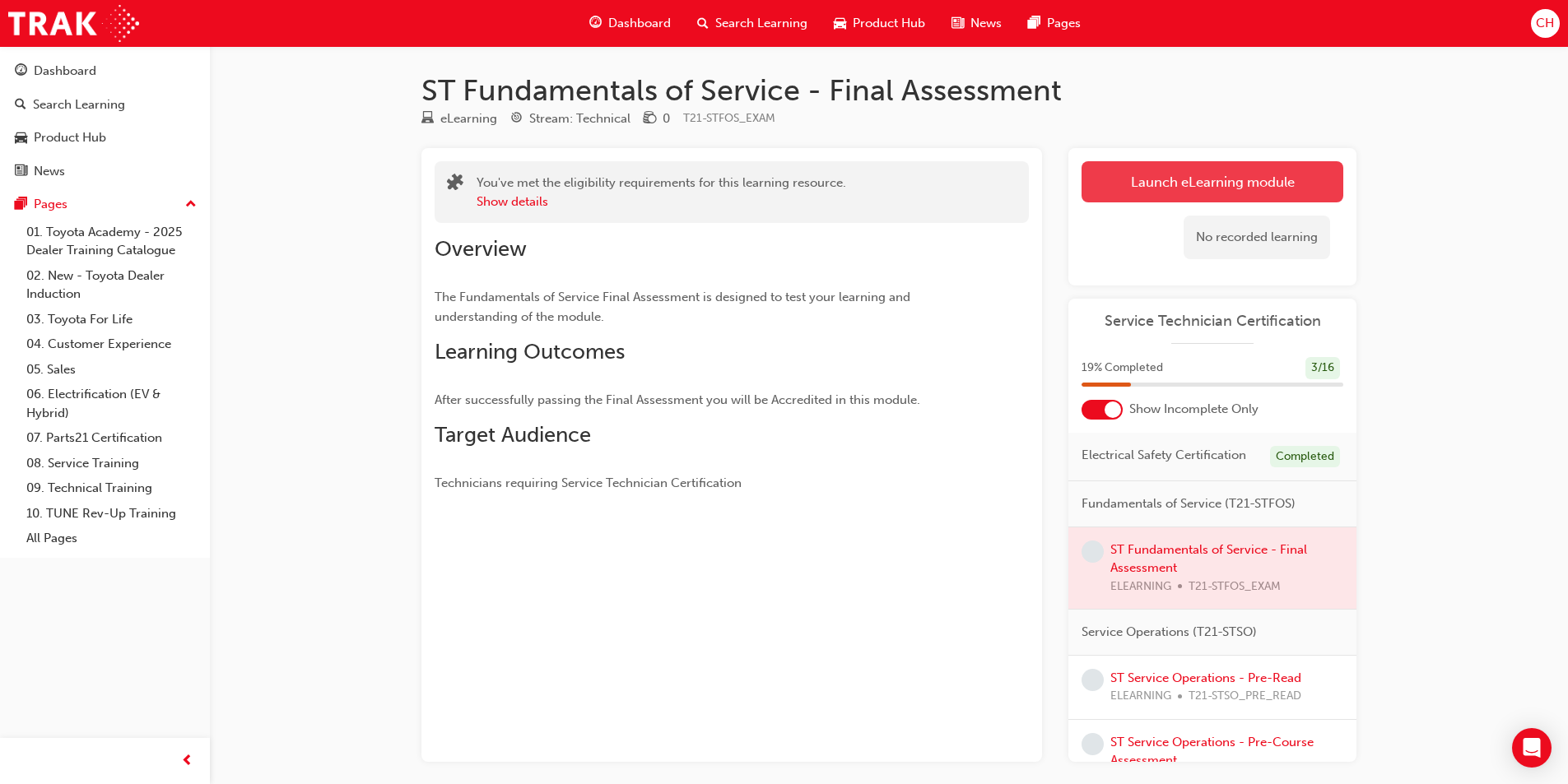
click at [1175, 165] on button "Launch eLearning module" at bounding box center [1212, 181] width 262 height 41
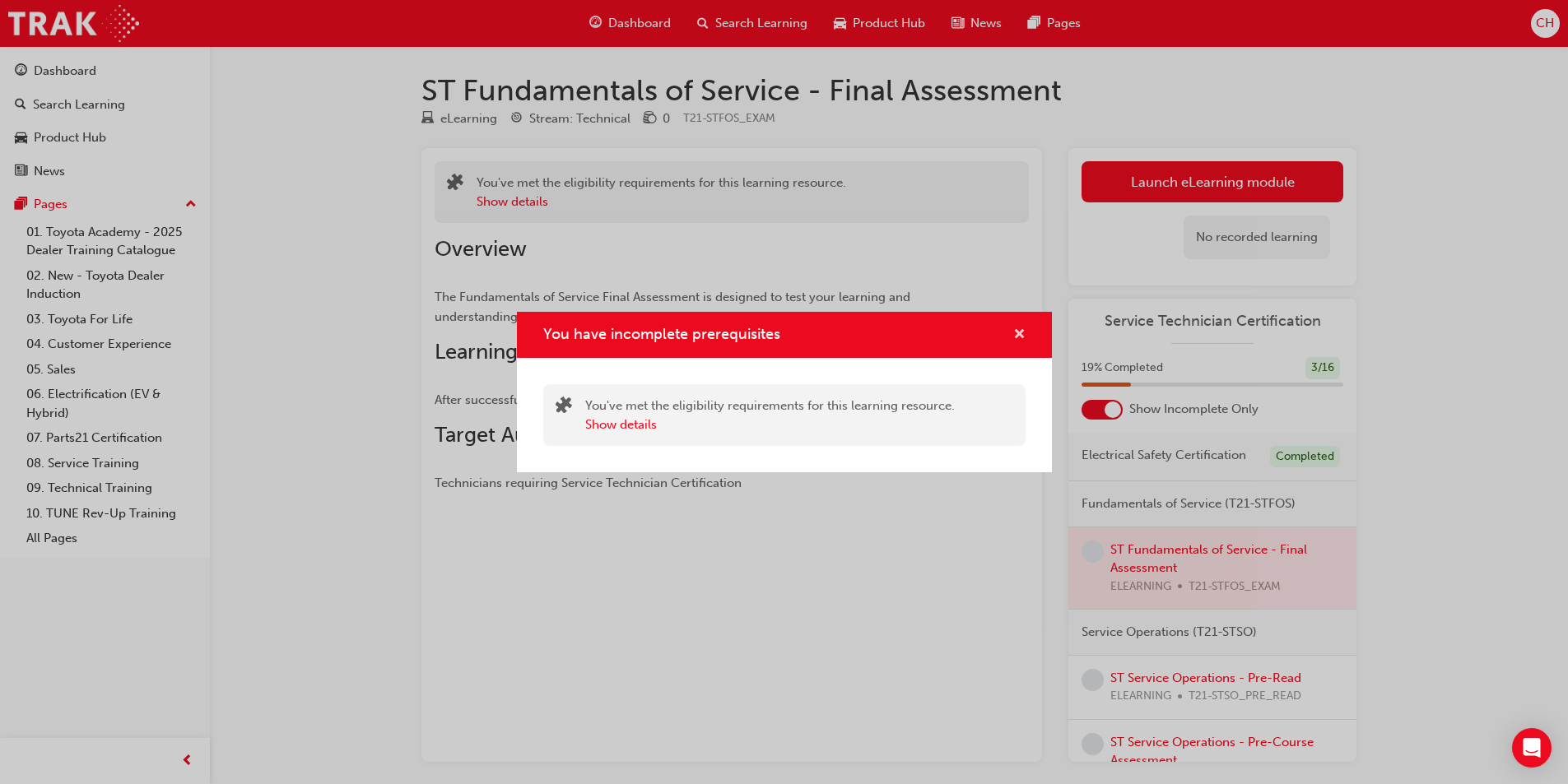
click at [1022, 337] on span "cross-icon" at bounding box center [1019, 336] width 12 height 15
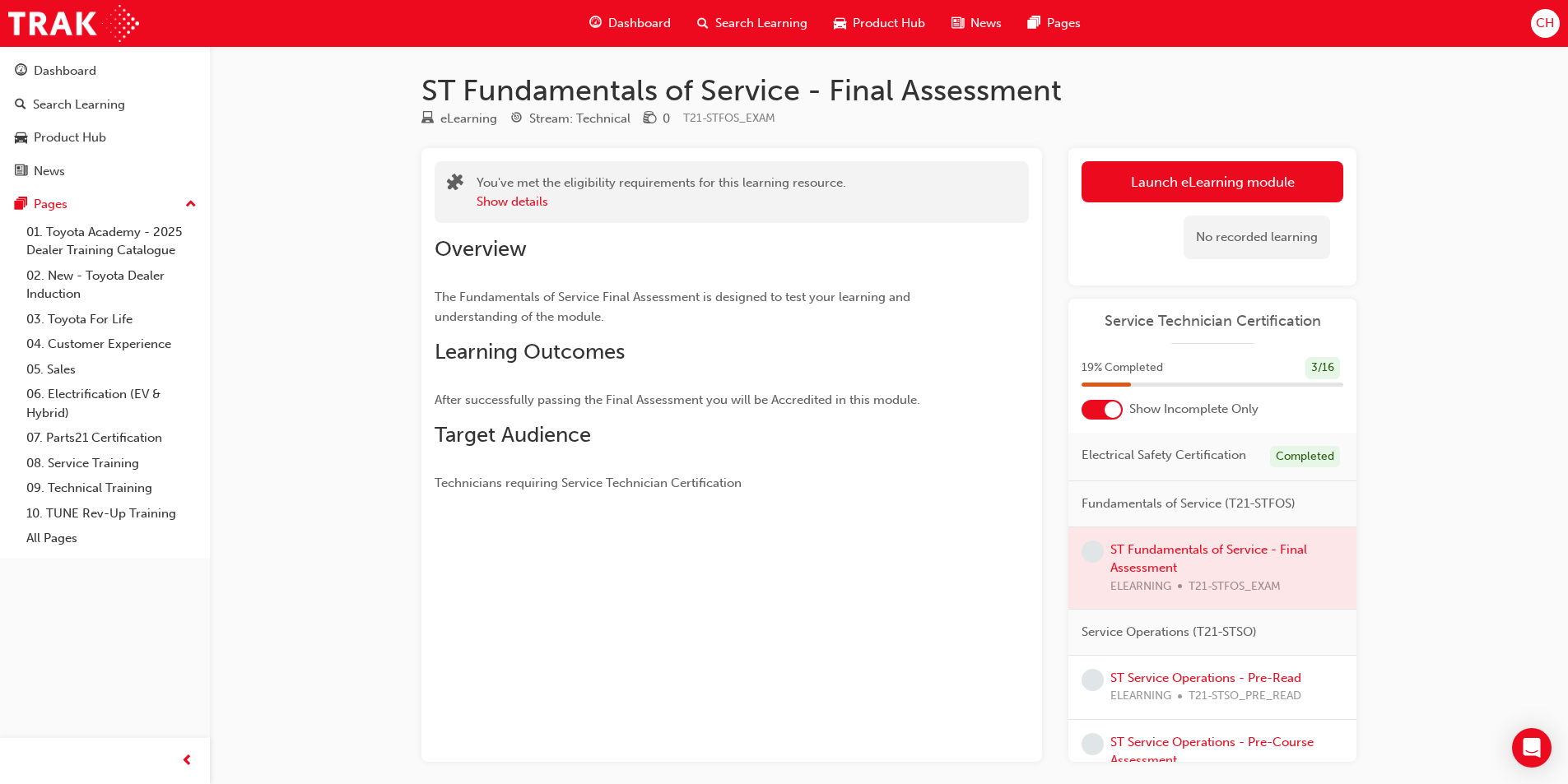
click at [1160, 557] on div at bounding box center [1212, 568] width 288 height 82
click at [1157, 183] on button "Launch eLearning module" at bounding box center [1212, 181] width 262 height 41
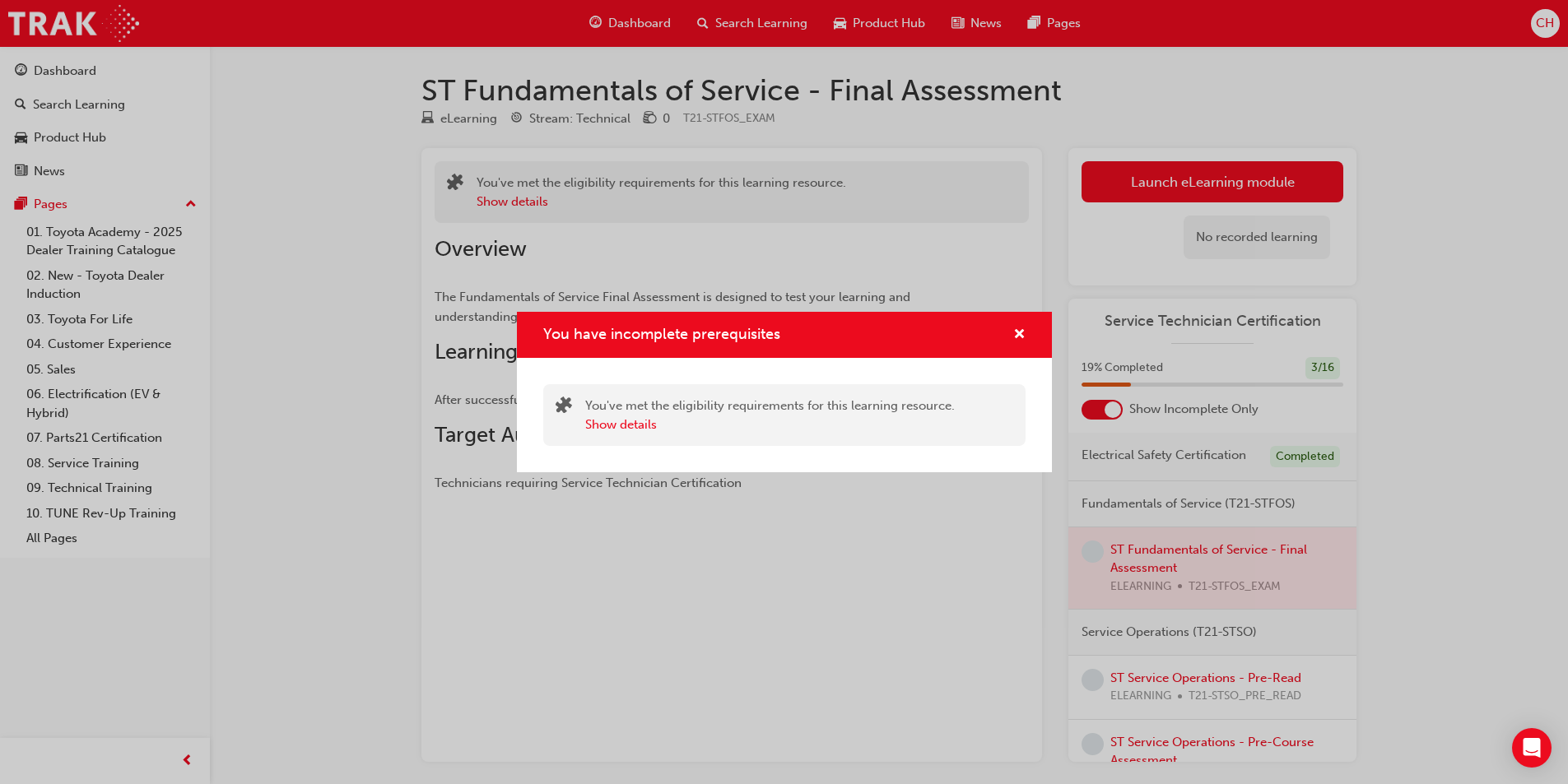
click at [1035, 335] on div "You have incomplete prerequisites" at bounding box center [784, 335] width 535 height 47
click at [1017, 334] on span "cross-icon" at bounding box center [1019, 336] width 12 height 15
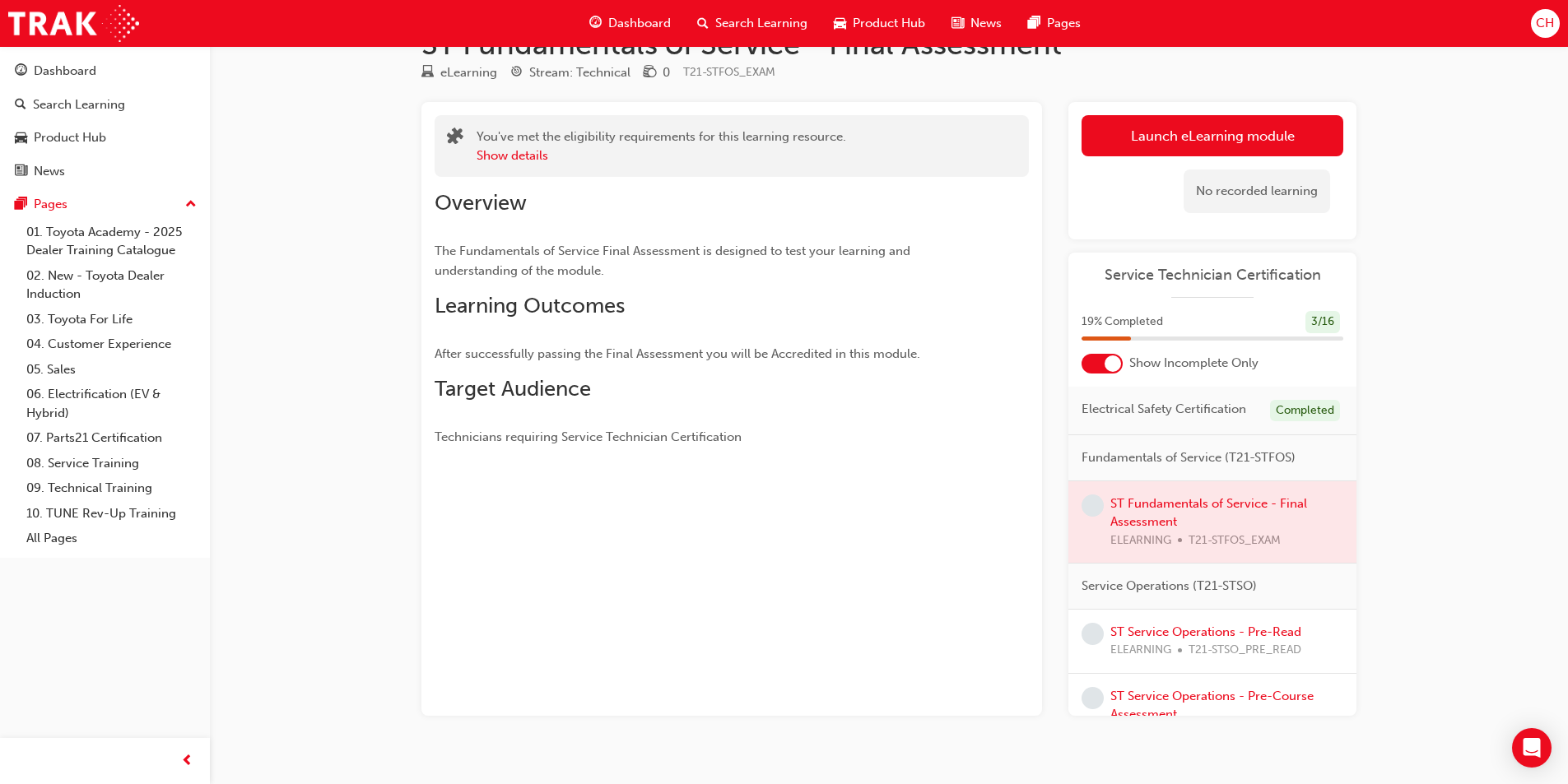
scroll to position [71, 0]
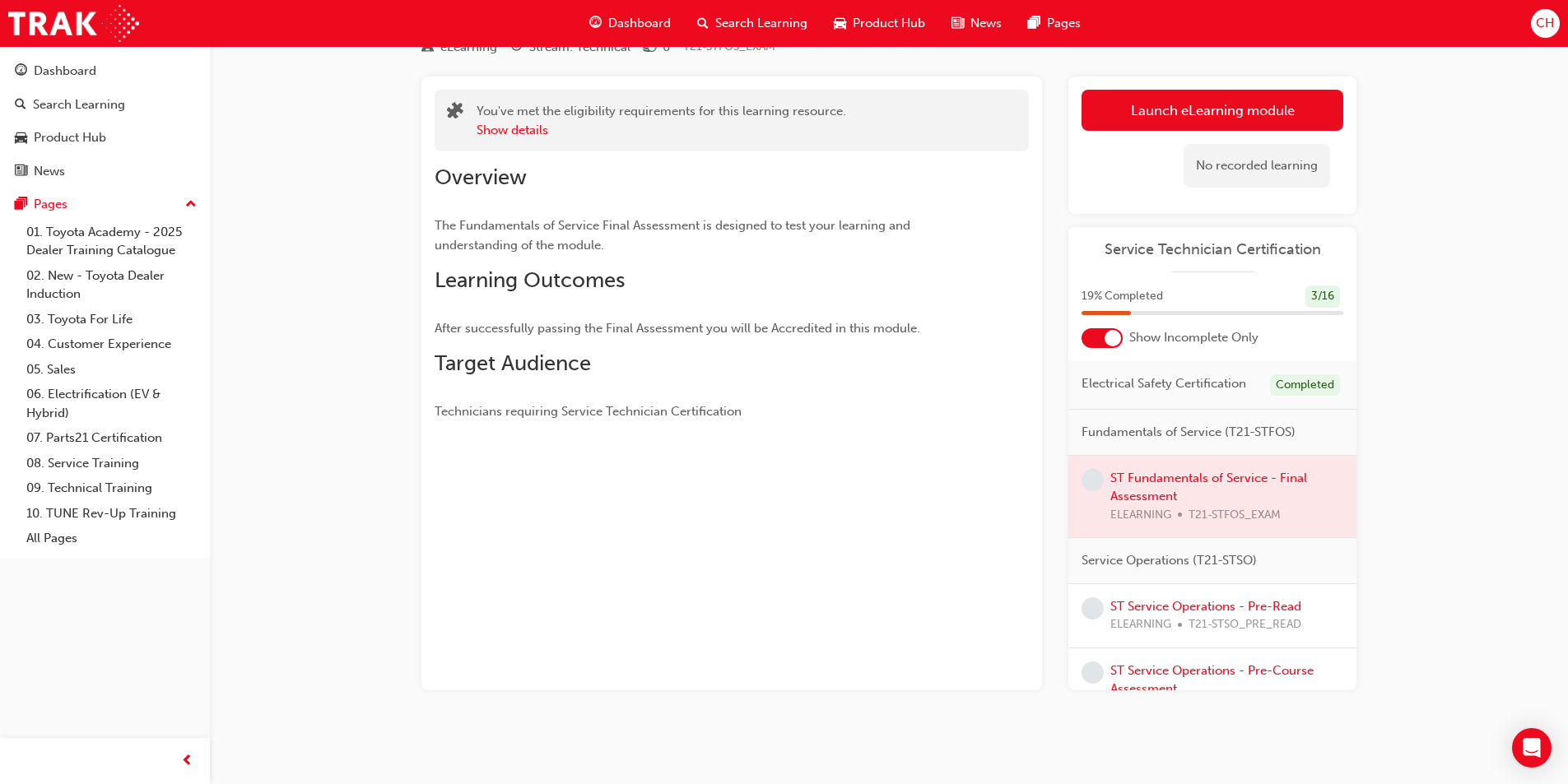
click at [1191, 501] on div at bounding box center [1212, 497] width 288 height 82
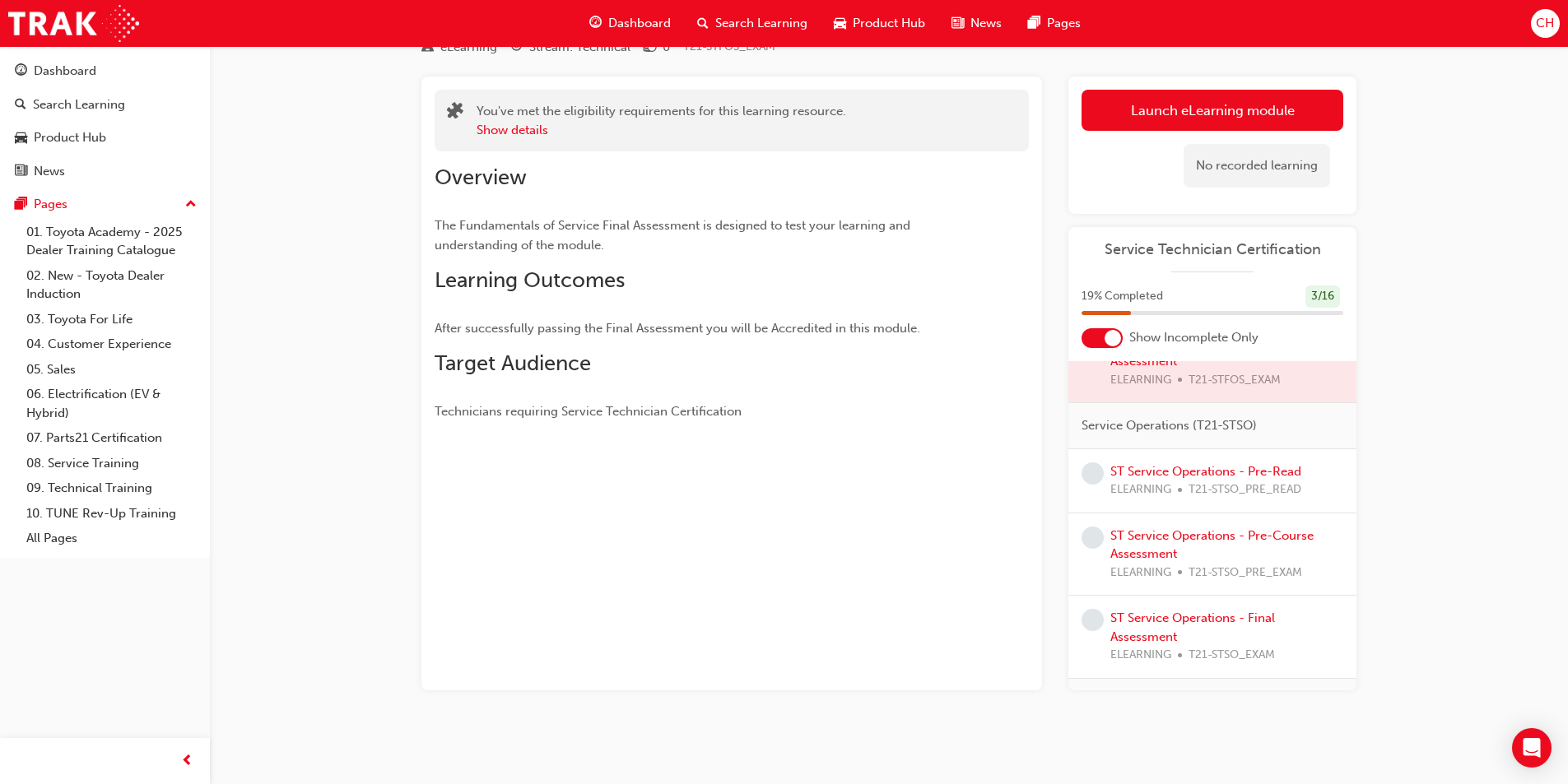
scroll to position [165, 0]
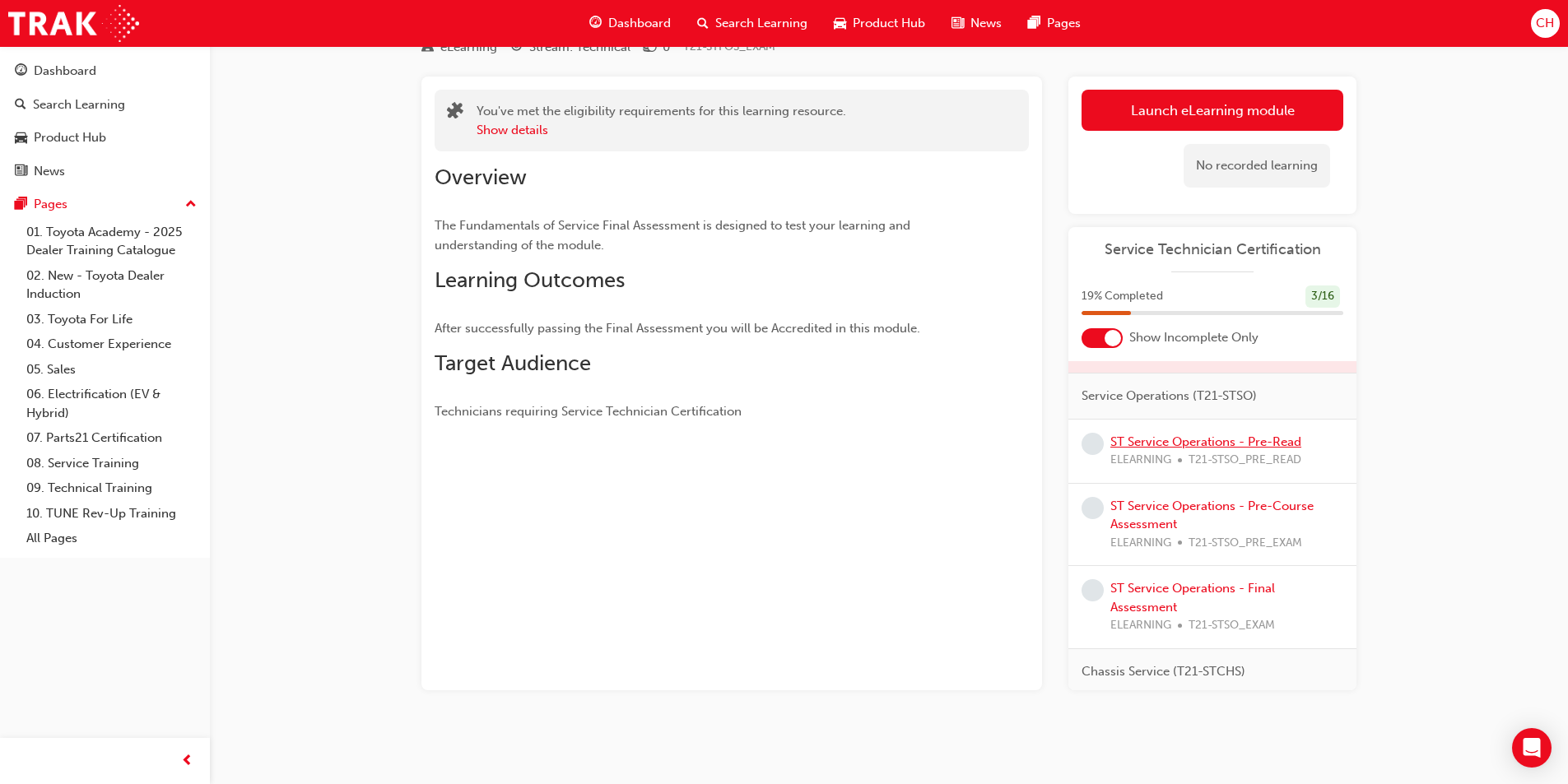
click at [1182, 449] on link "ST Service Operations - Pre-Read" at bounding box center [1205, 441] width 191 height 15
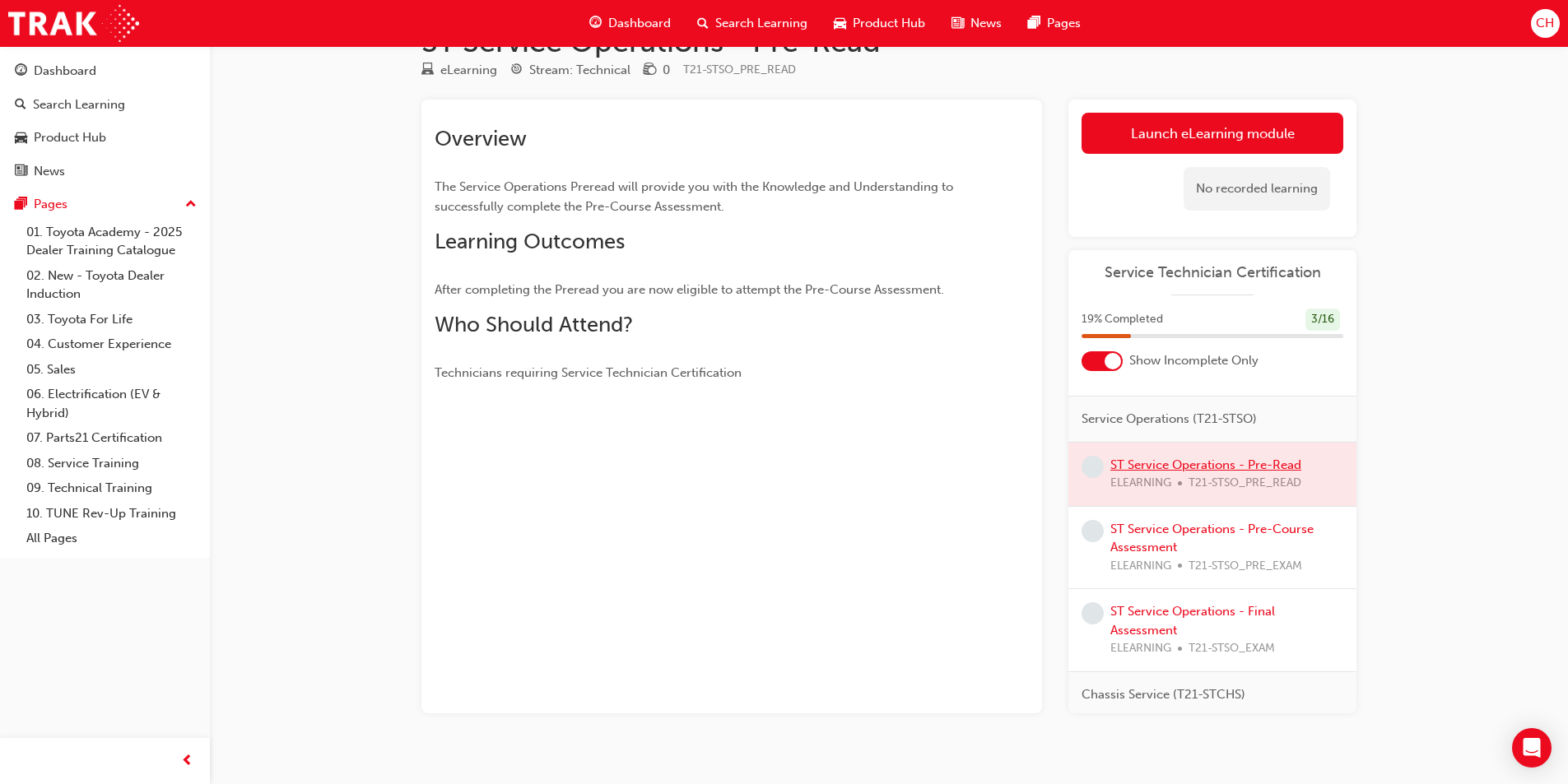
scroll to position [71, 0]
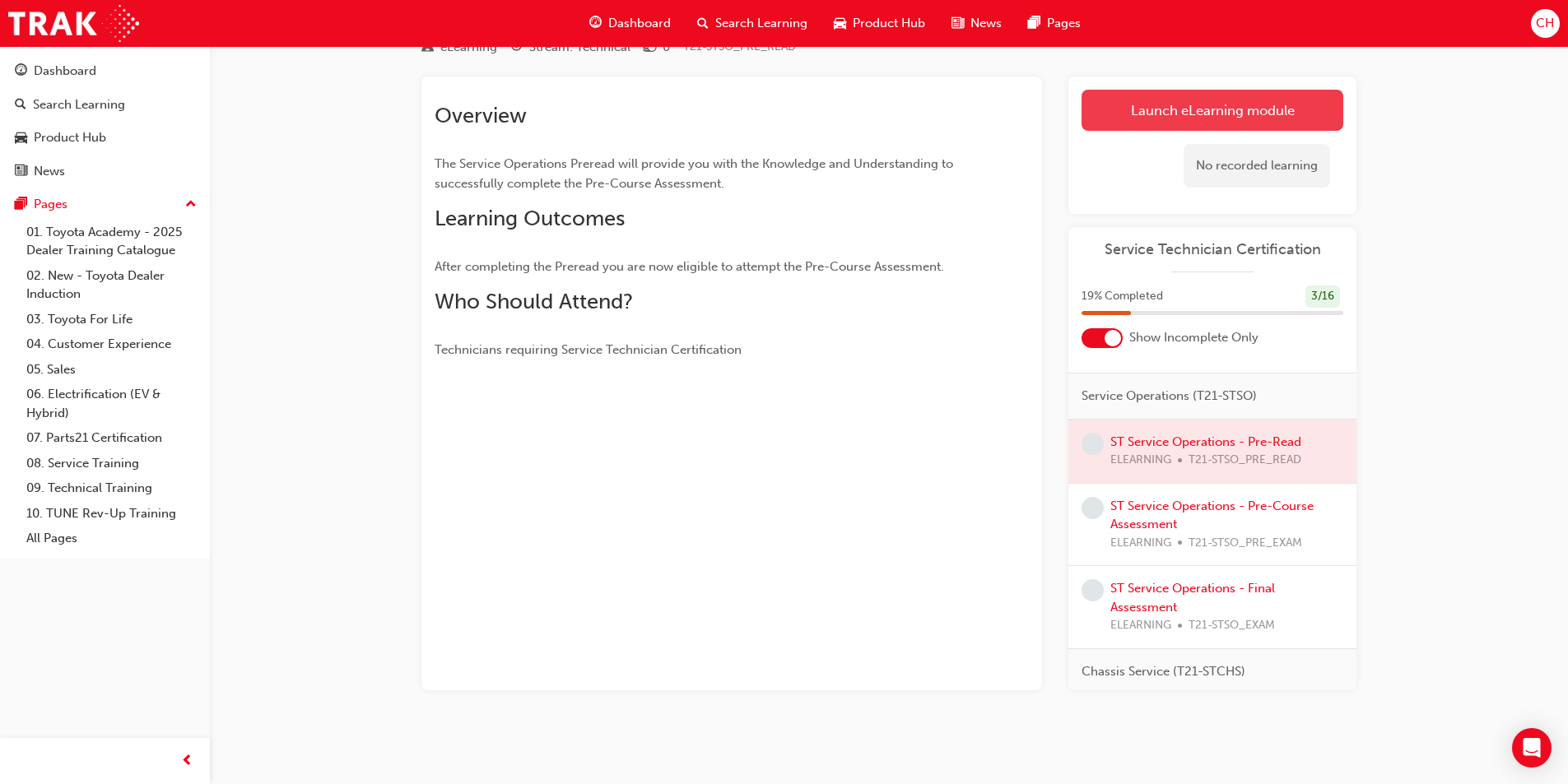
click at [1144, 98] on link "Launch eLearning module" at bounding box center [1212, 109] width 262 height 41
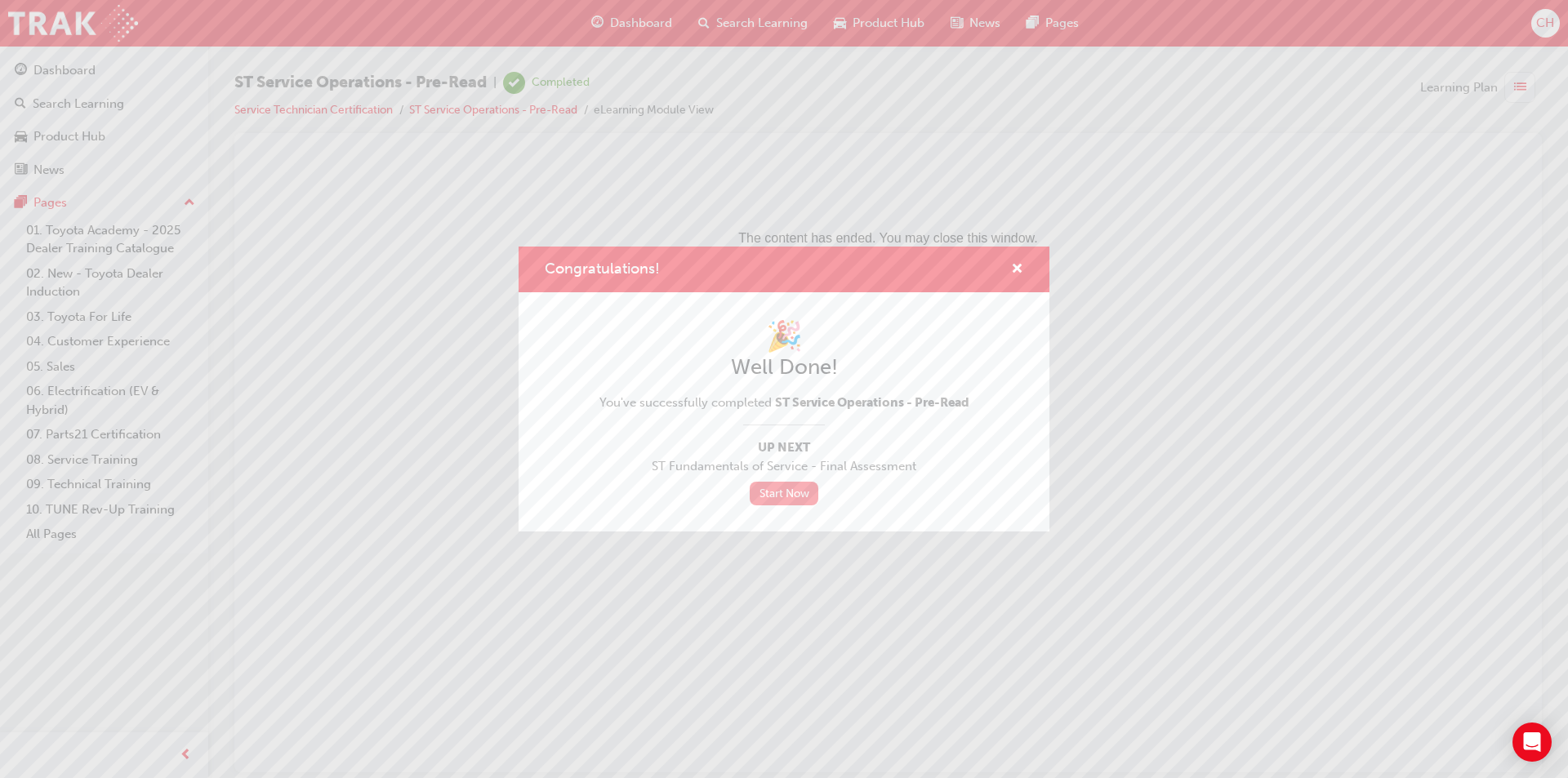
click at [780, 499] on link "Start Now" at bounding box center [784, 493] width 69 height 24
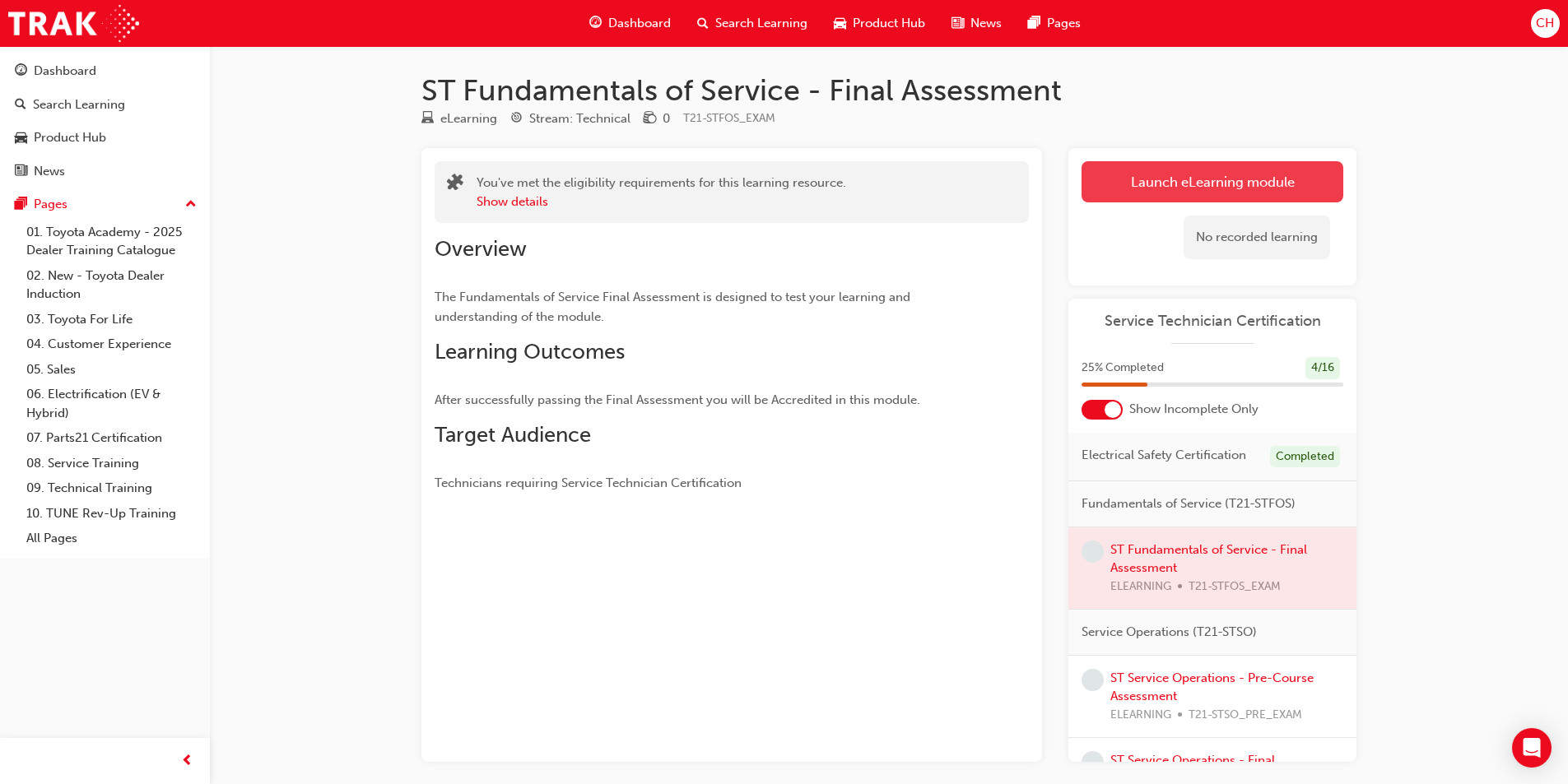
click at [1181, 182] on link "Launch eLearning module" at bounding box center [1212, 181] width 262 height 41
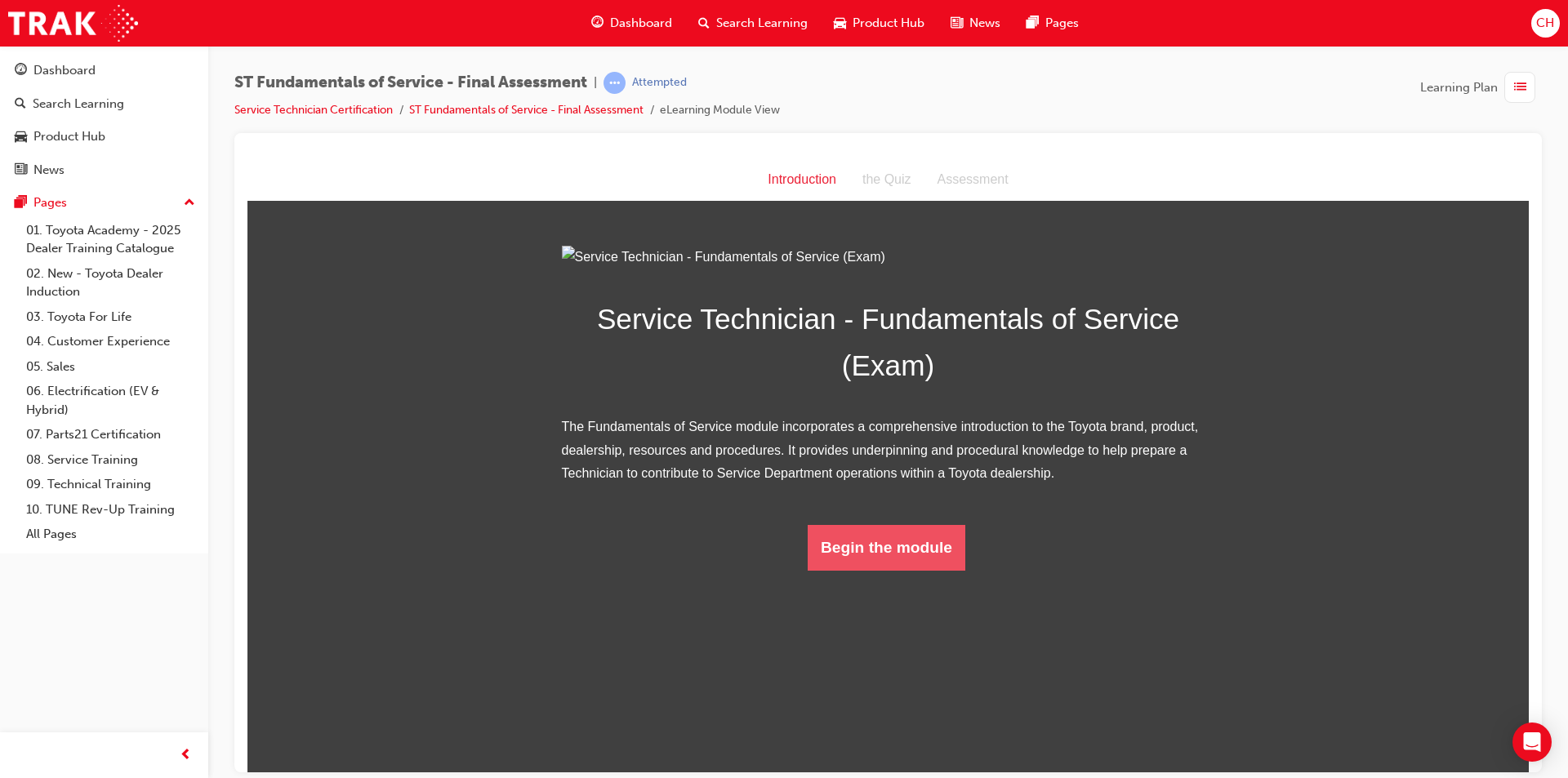
click at [876, 569] on button "Begin the module" at bounding box center [886, 547] width 158 height 45
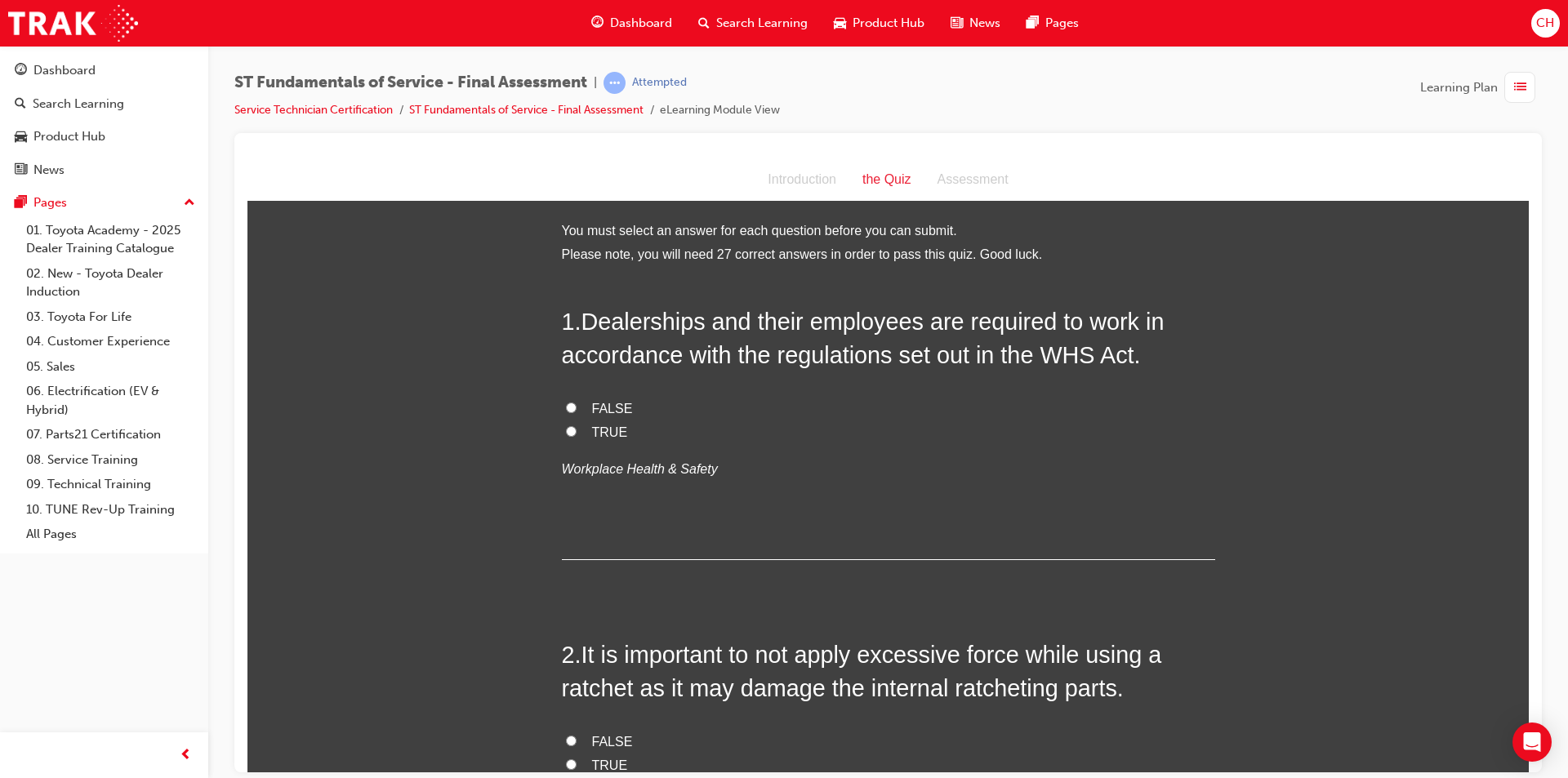
click at [566, 433] on input "TRUE" at bounding box center [571, 430] width 10 height 10
radio input "true"
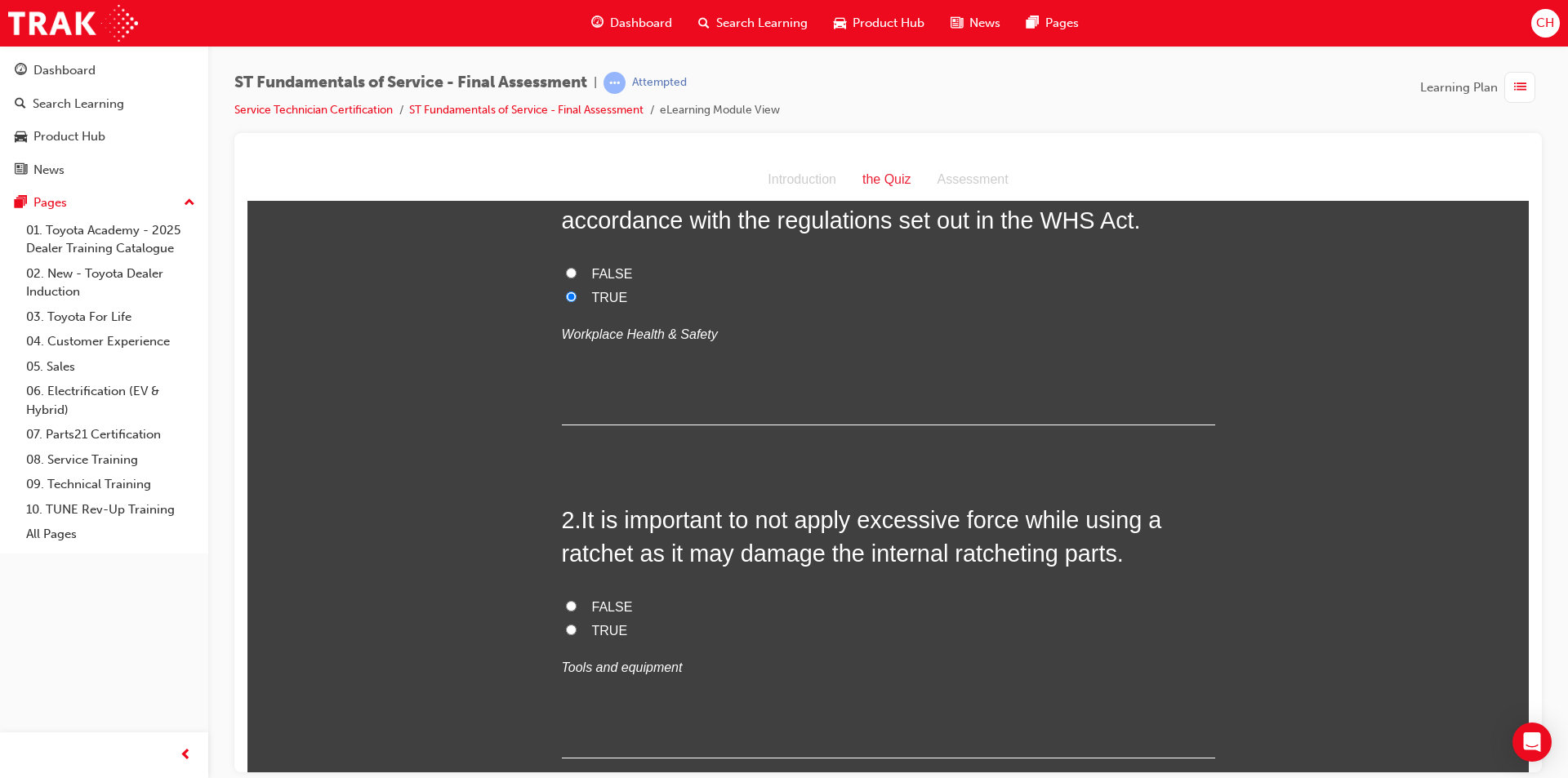
scroll to position [163, 0]
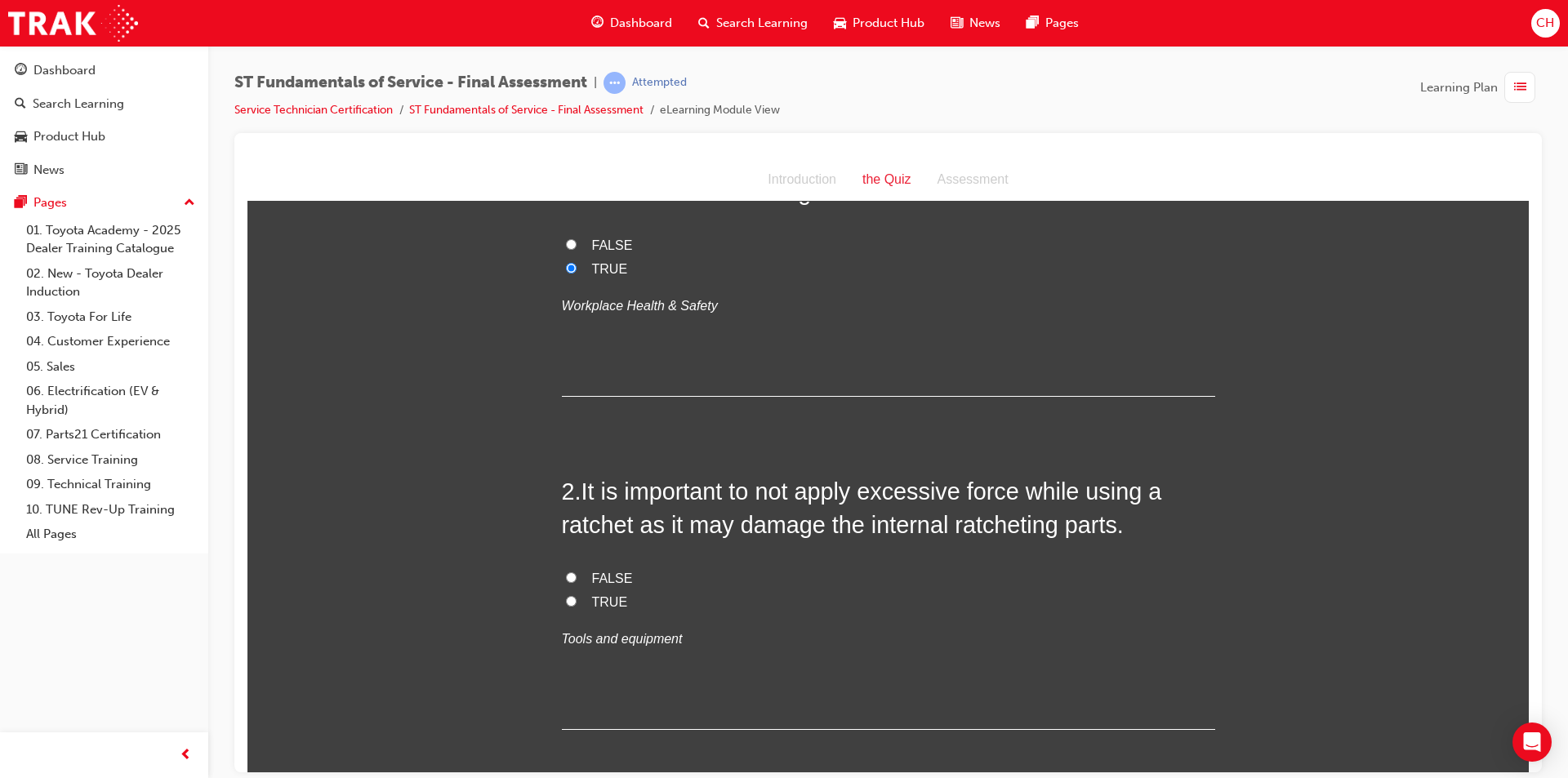
click at [566, 605] on input "TRUE" at bounding box center [571, 600] width 10 height 10
radio input "true"
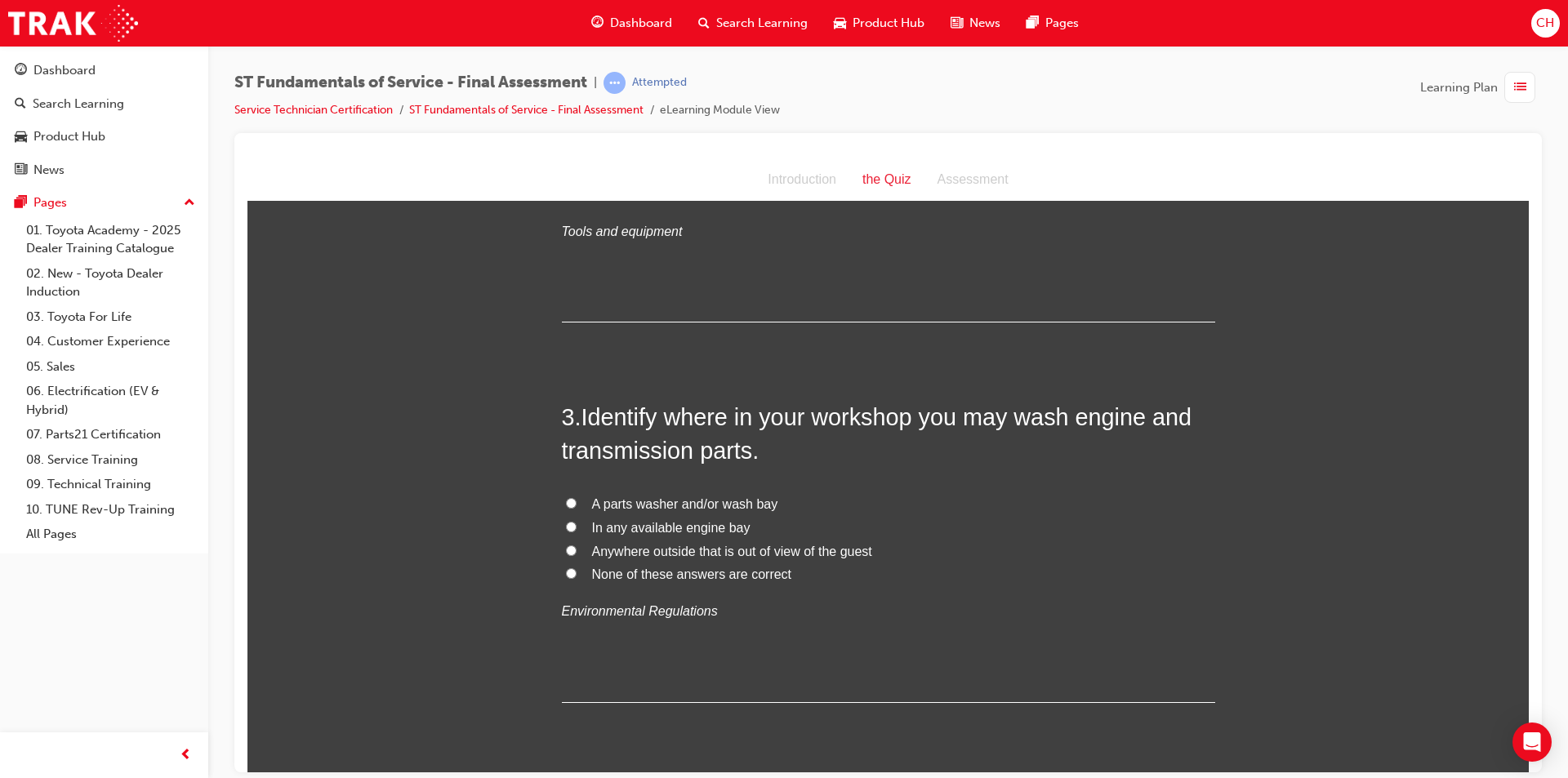
scroll to position [571, 0]
click at [566, 499] on input "A parts washer and/or wash bay" at bounding box center [571, 501] width 10 height 10
radio input "true"
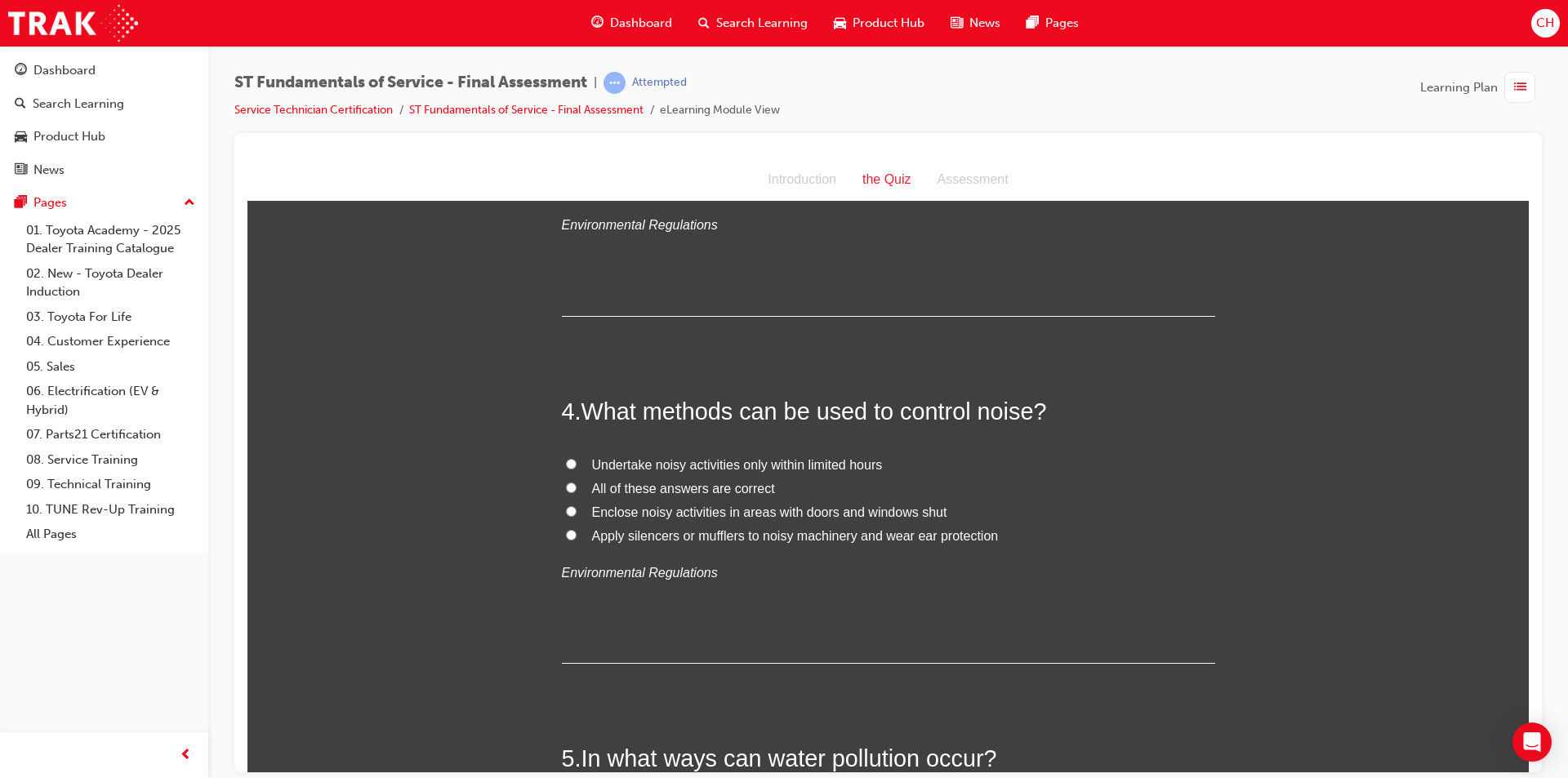
scroll to position [979, 0]
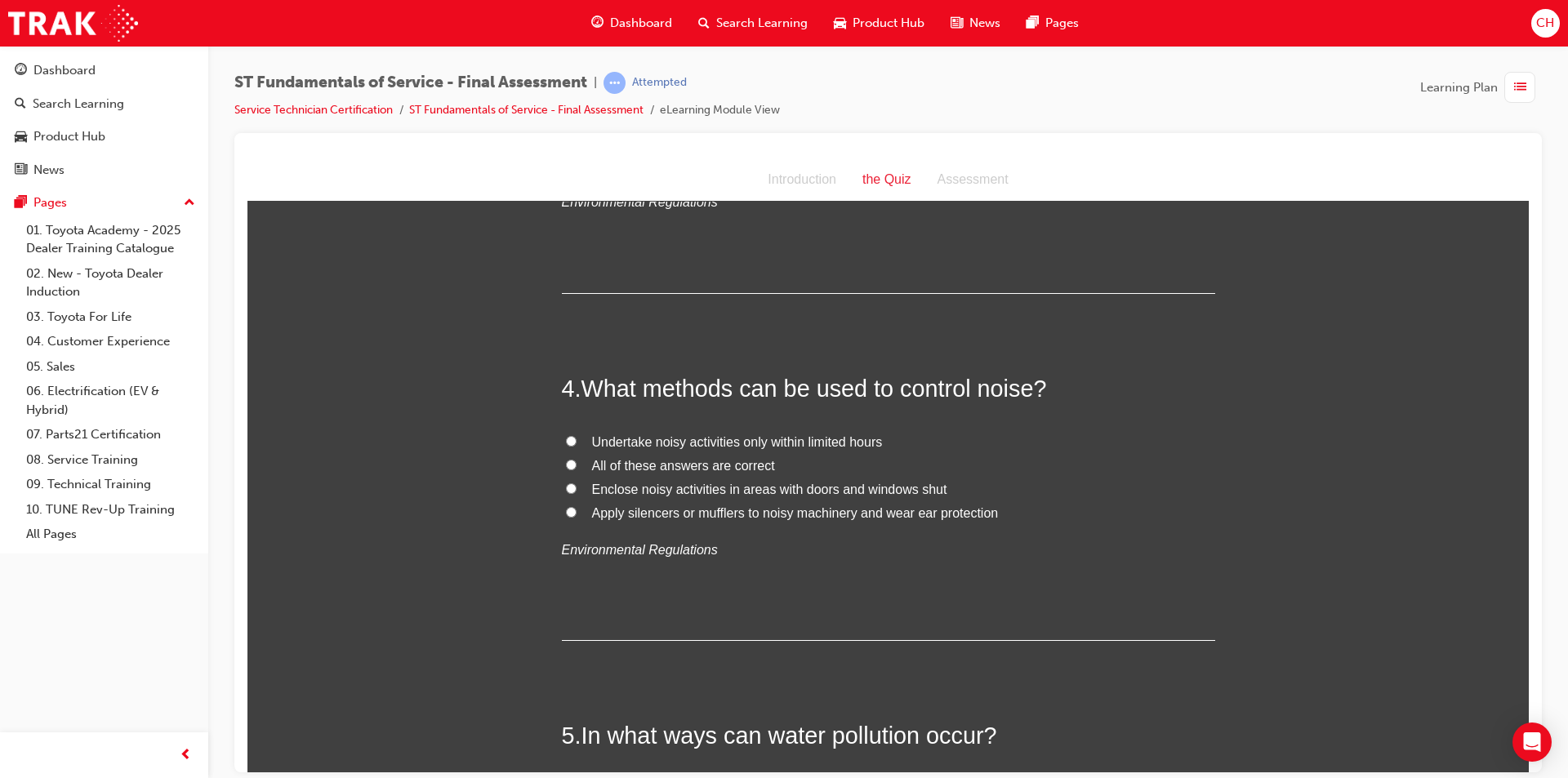
click at [566, 468] on input "All of these answers are correct" at bounding box center [571, 464] width 10 height 10
radio input "true"
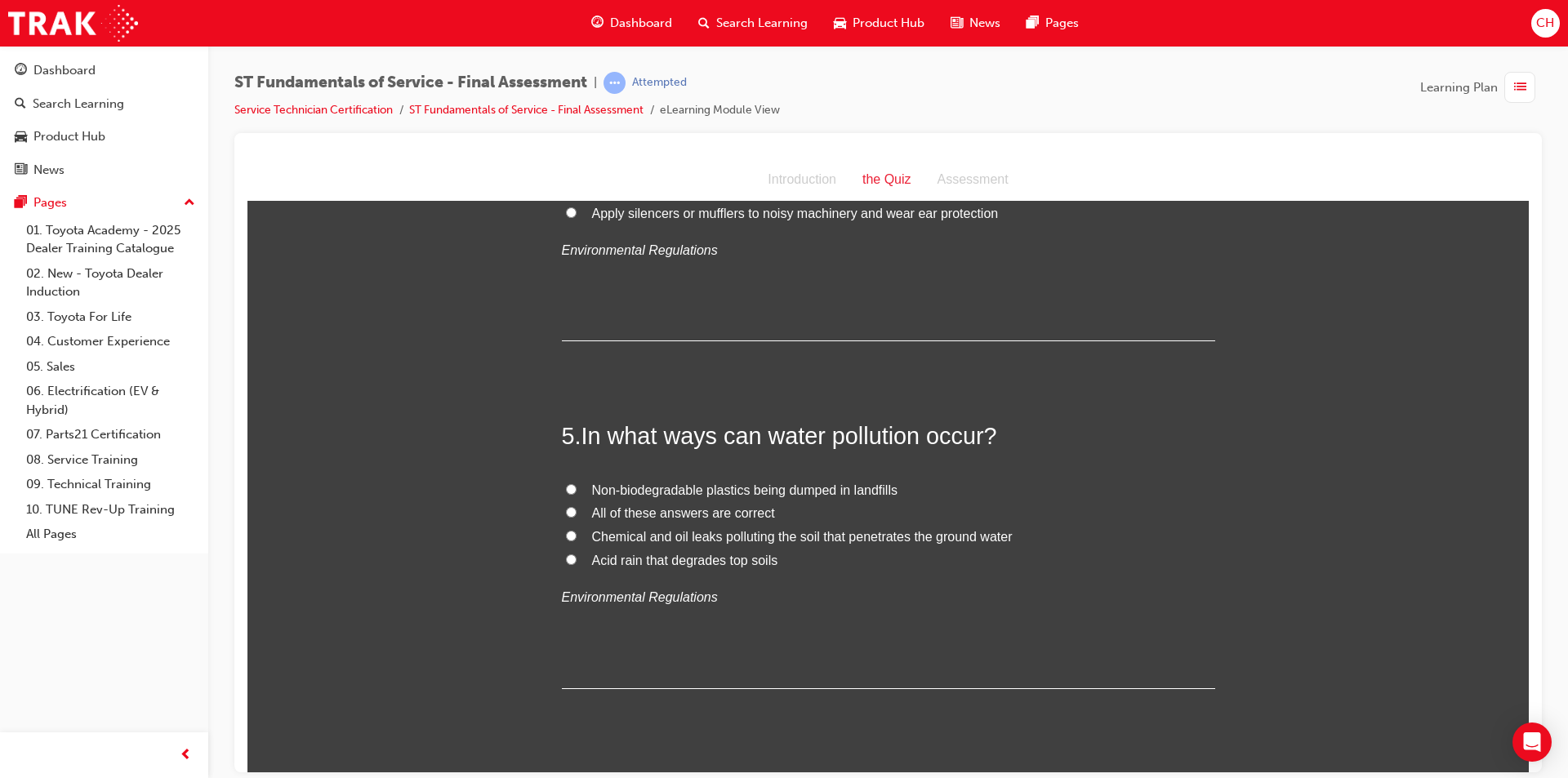
scroll to position [1306, 0]
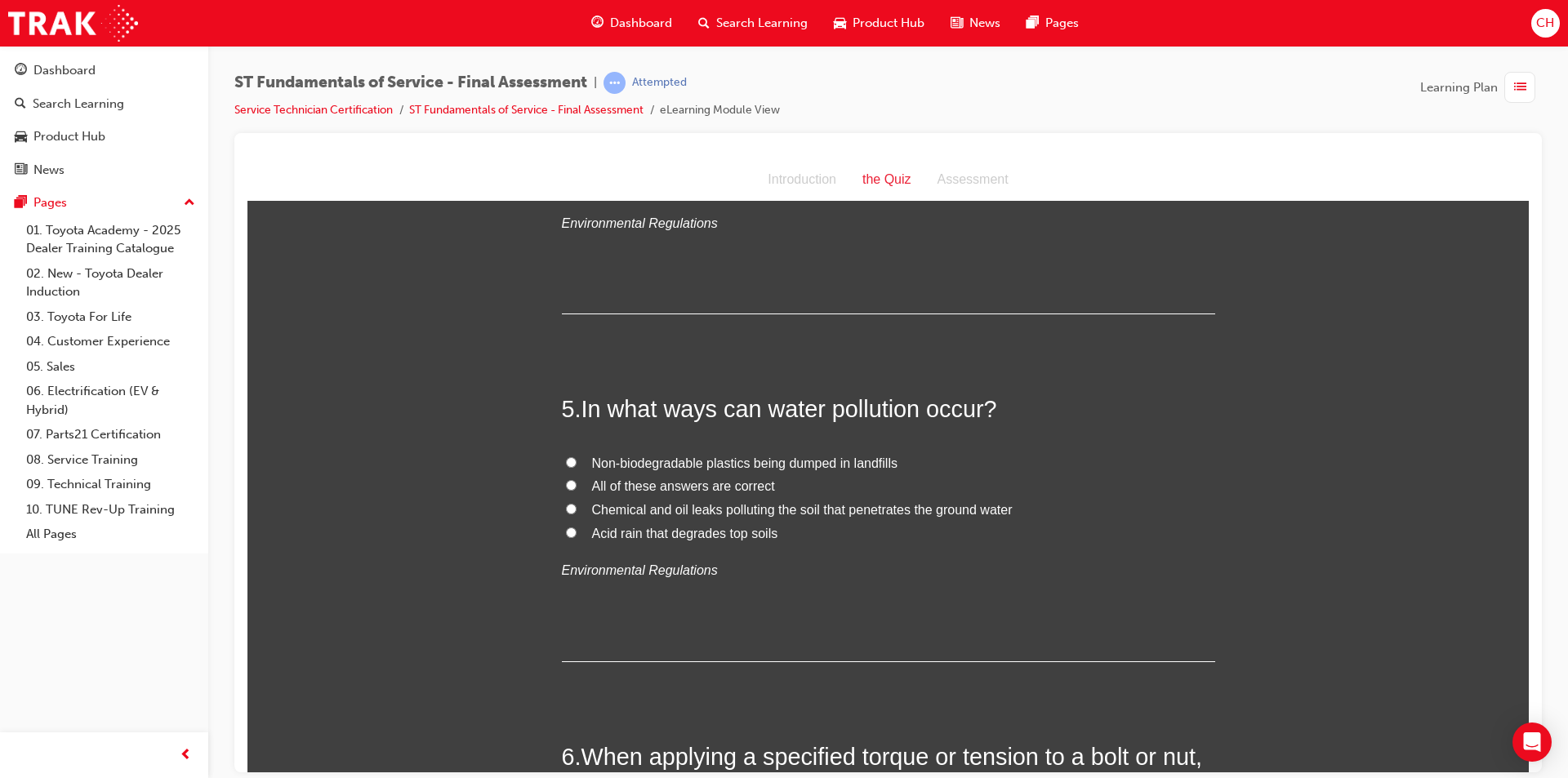
click at [569, 480] on input "All of these answers are correct" at bounding box center [571, 483] width 10 height 10
radio input "true"
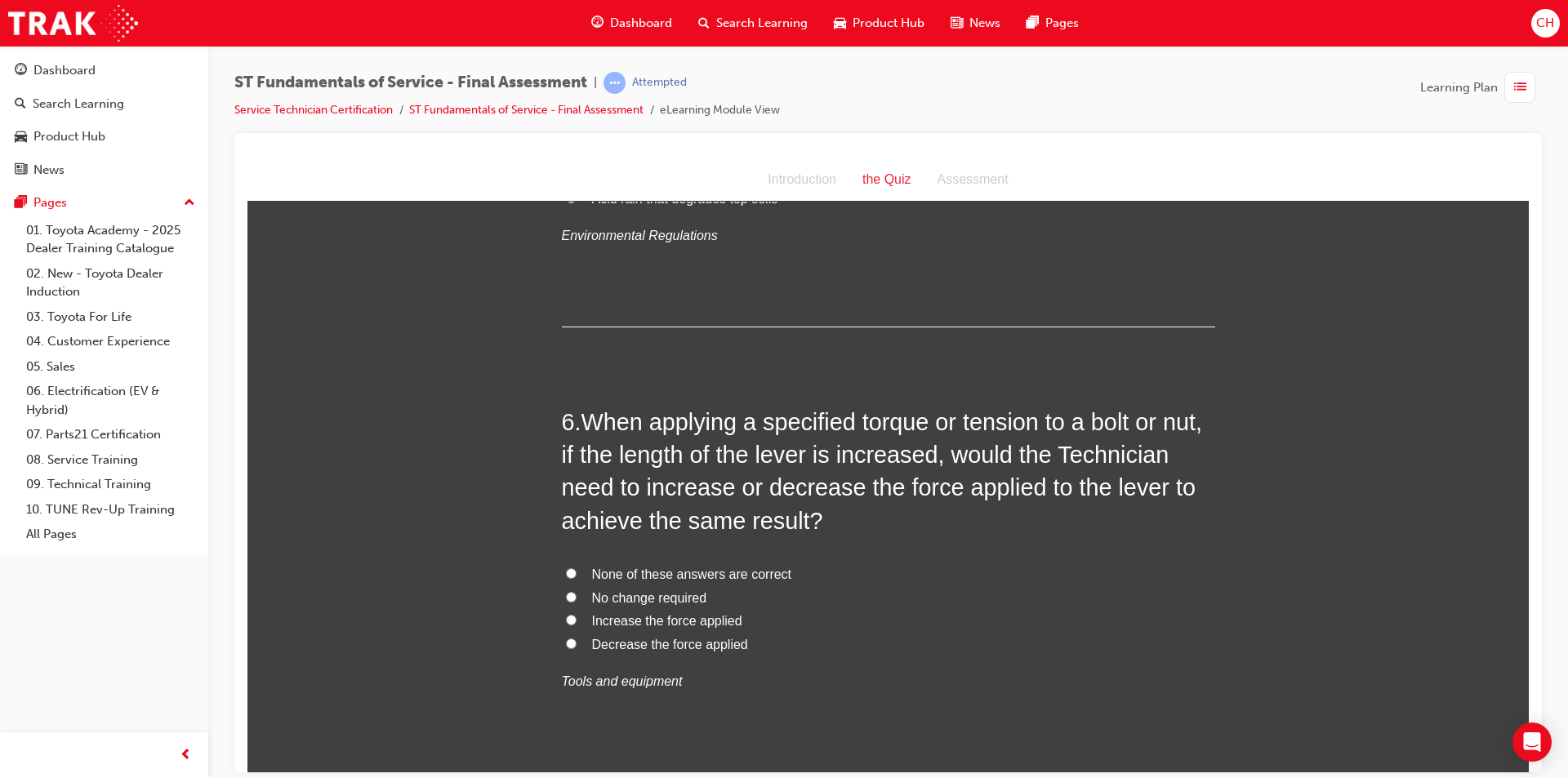
scroll to position [1714, 0]
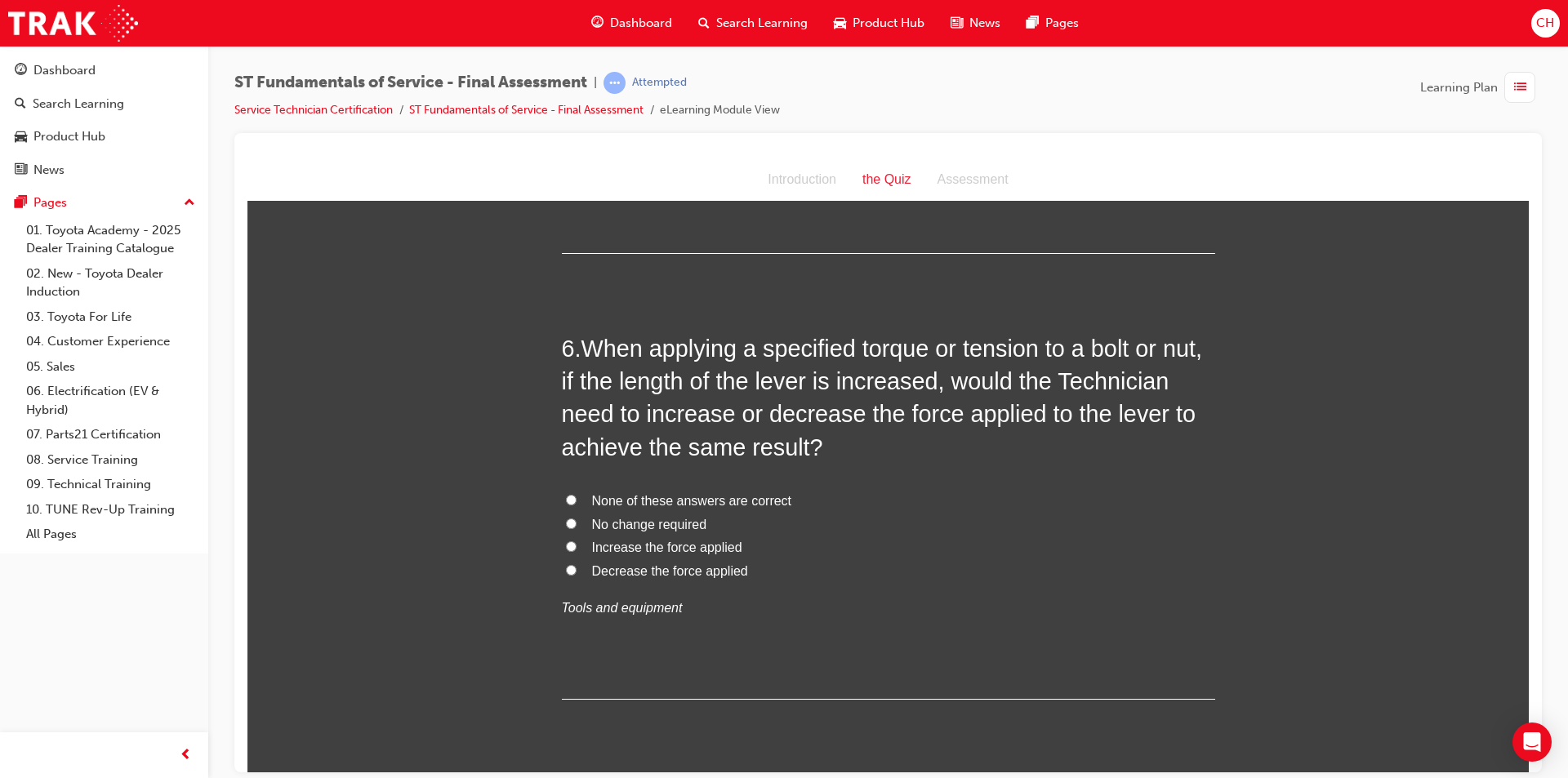
click at [607, 547] on span "Increase the force applied" at bounding box center [667, 546] width 150 height 14
click at [576, 547] on input "Increase the force applied" at bounding box center [571, 545] width 10 height 10
radio input "true"
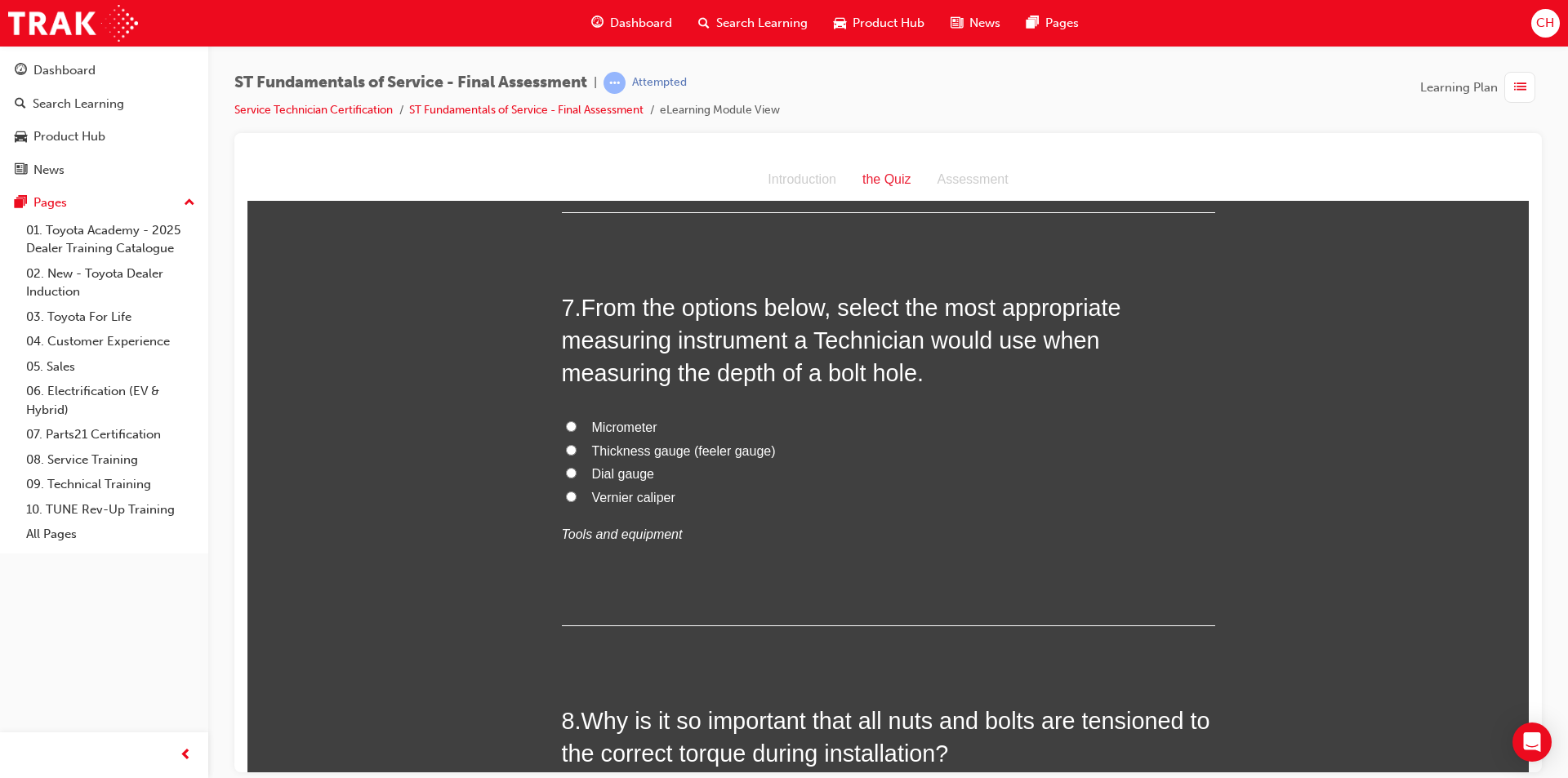
scroll to position [2204, 0]
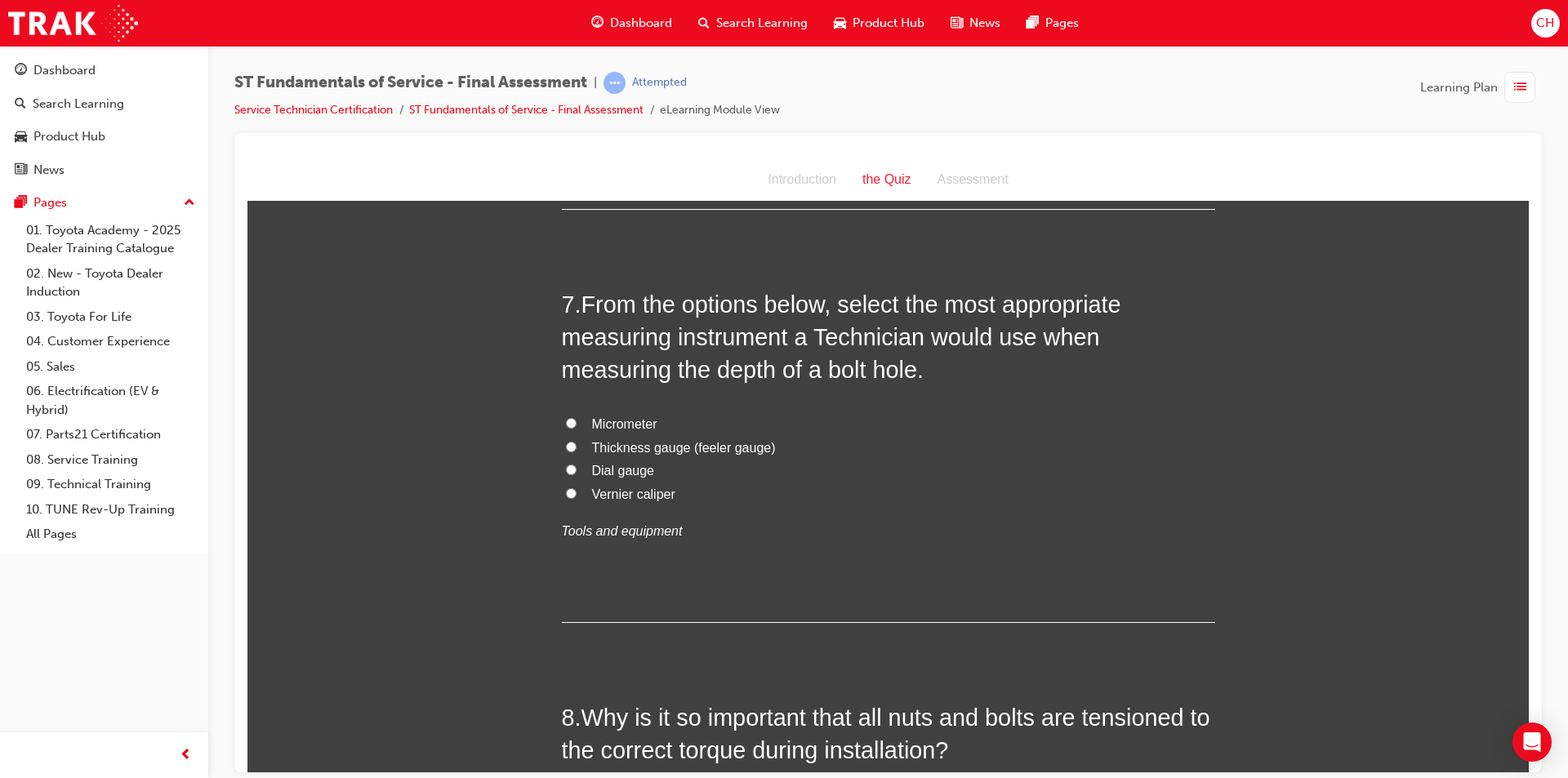
click at [611, 417] on span "Micrometer" at bounding box center [624, 423] width 65 height 14
click at [576, 417] on input "Micrometer" at bounding box center [571, 422] width 10 height 10
radio input "true"
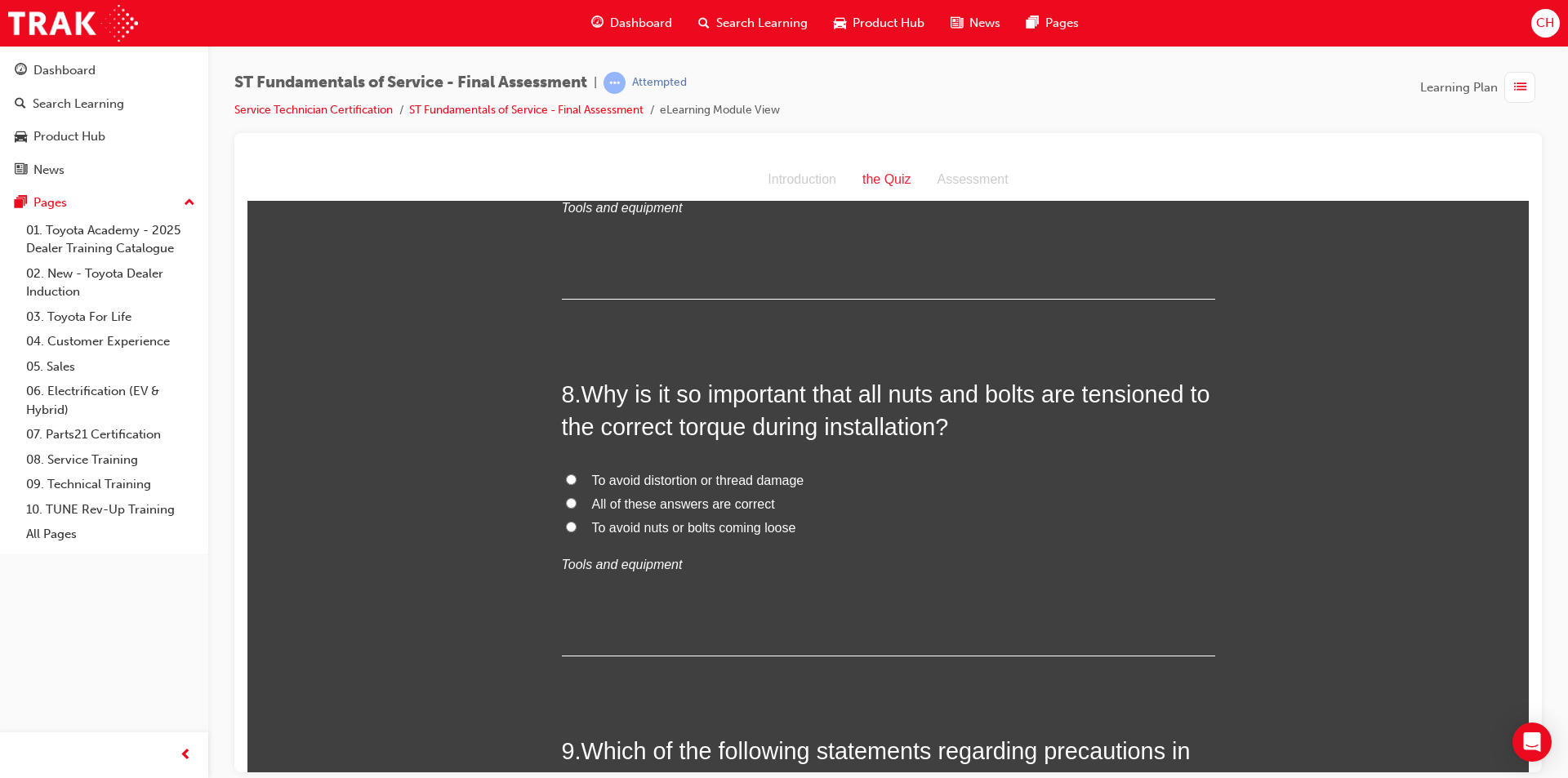
scroll to position [2530, 0]
click at [568, 500] on input "All of these answers are correct" at bounding box center [571, 499] width 10 height 10
radio input "true"
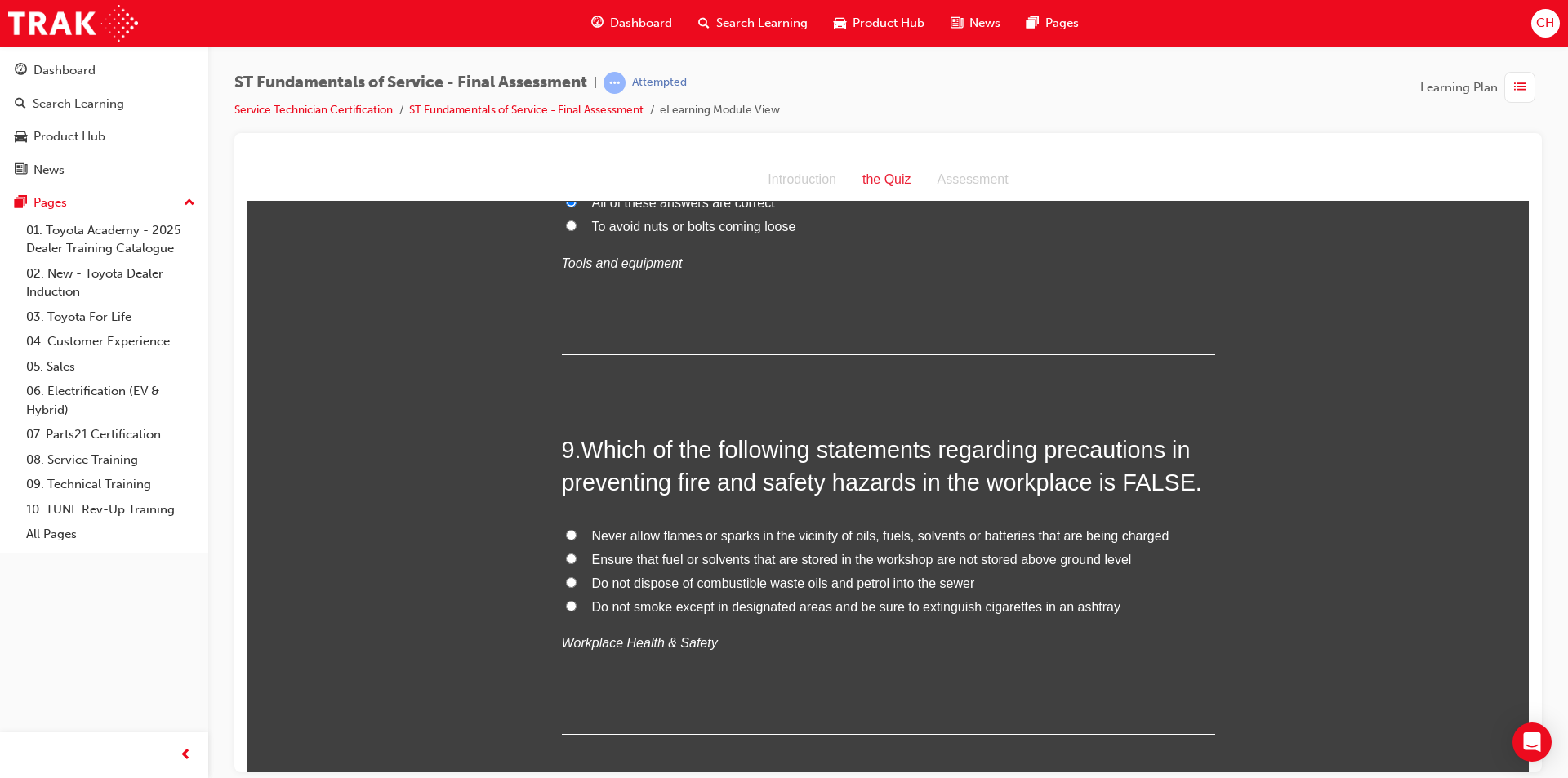
scroll to position [2857, 0]
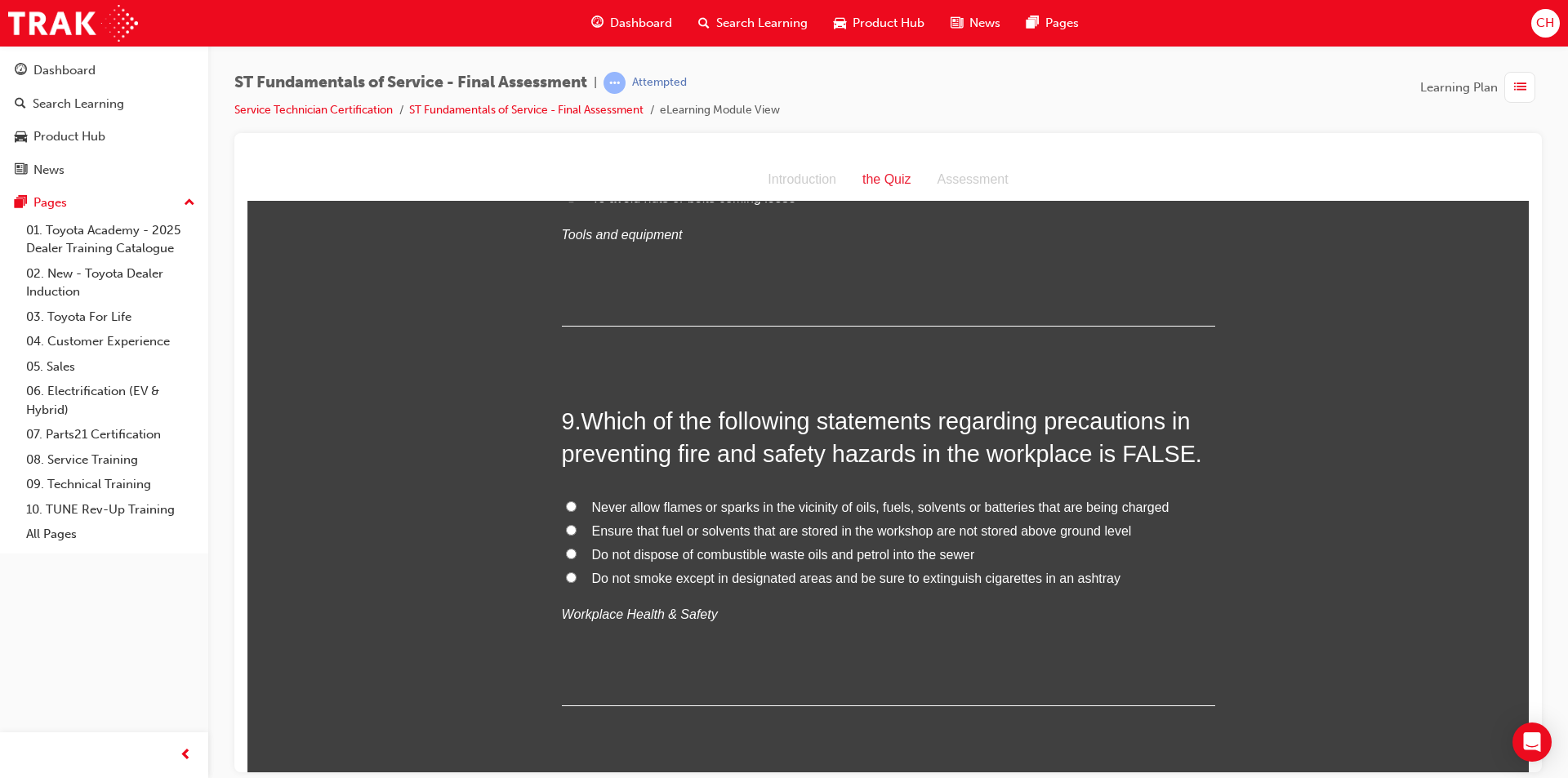
click at [566, 527] on input "Ensure that fuel or solvents that are stored in the workshop are not stored abo…" at bounding box center [571, 529] width 10 height 10
radio input "true"
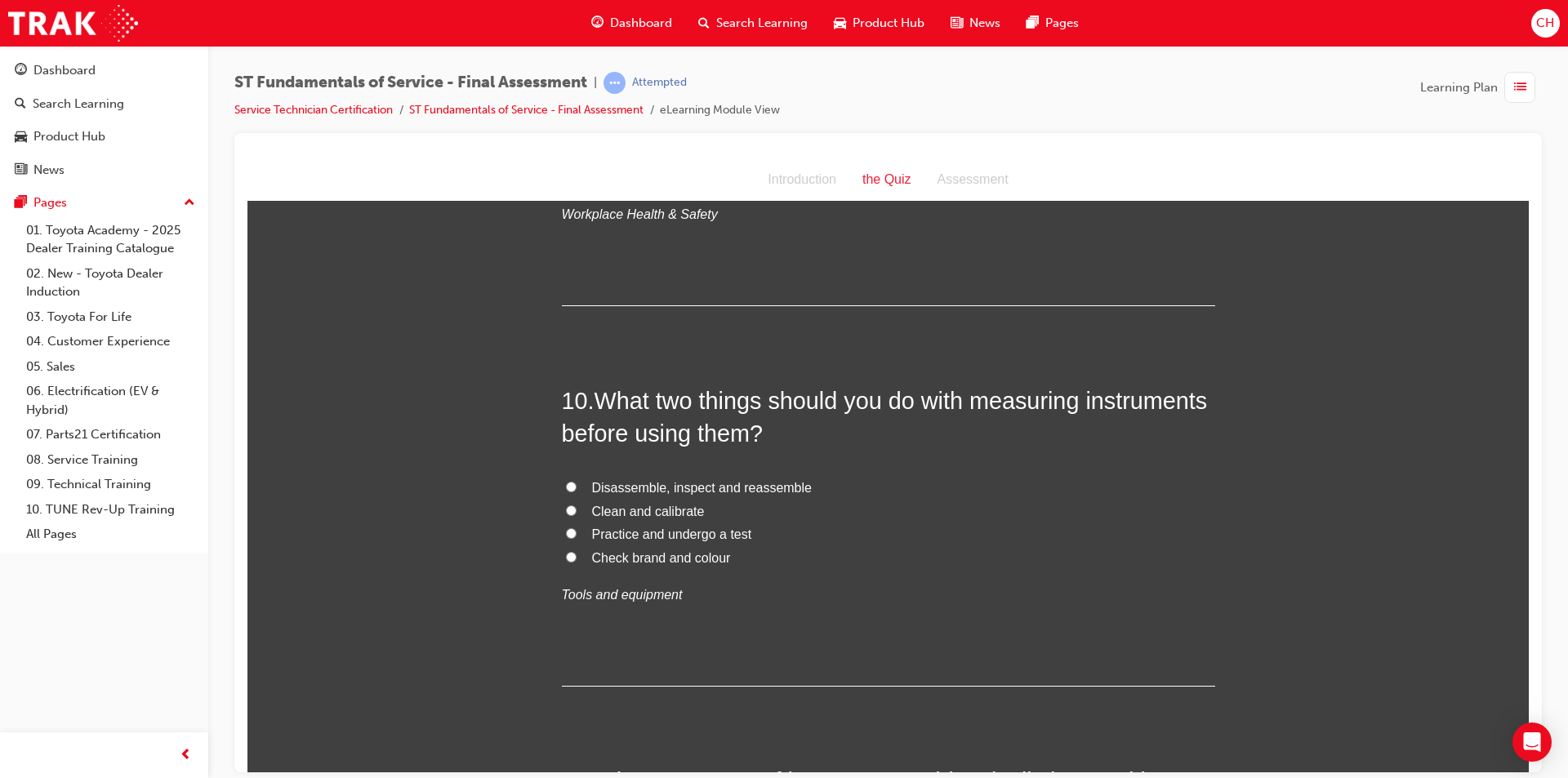
scroll to position [3265, 0]
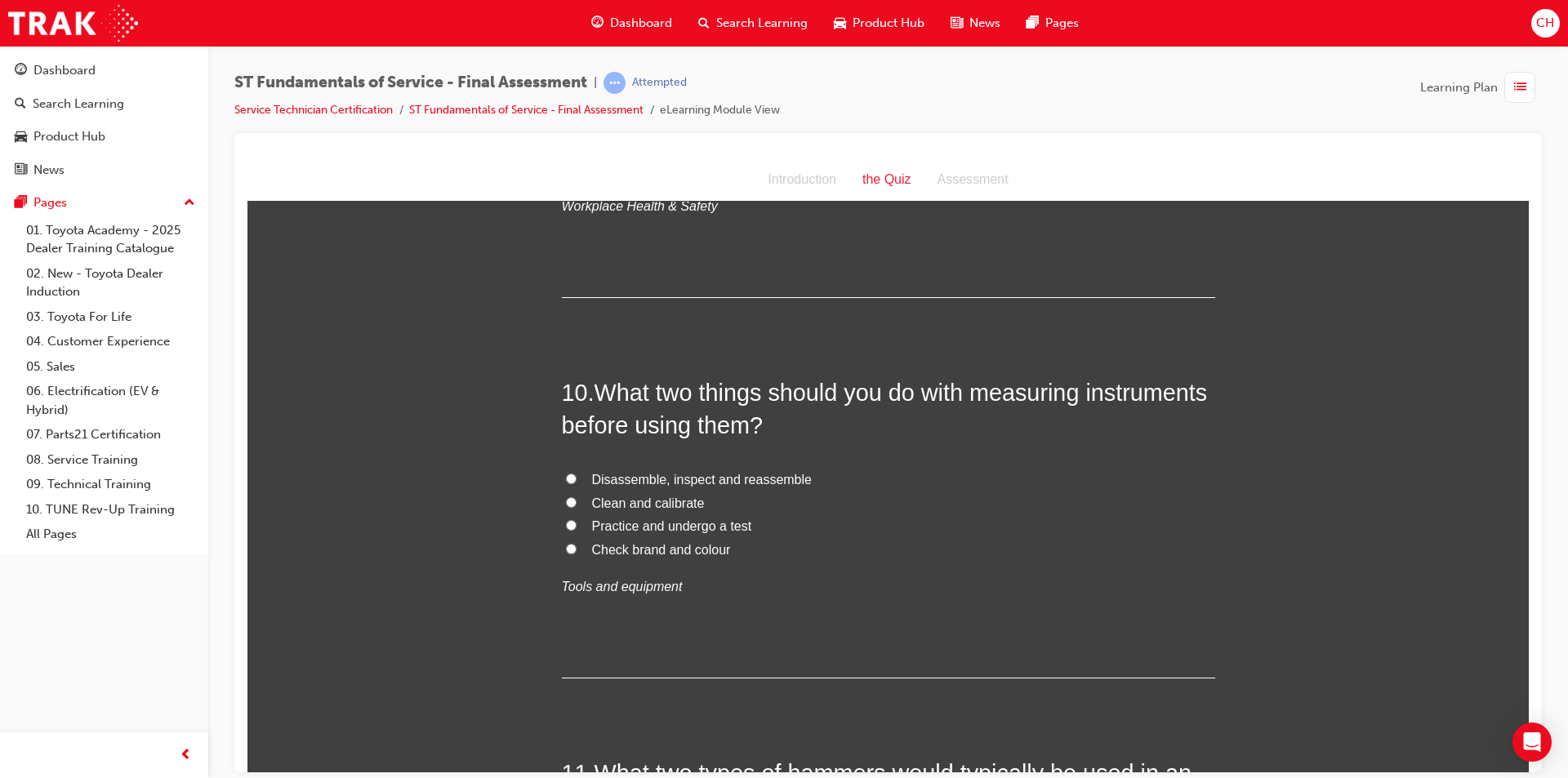
click at [619, 498] on span "Clean and calibrate" at bounding box center [648, 502] width 112 height 14
click at [576, 498] on input "Clean and calibrate" at bounding box center [571, 501] width 10 height 10
radio input "true"
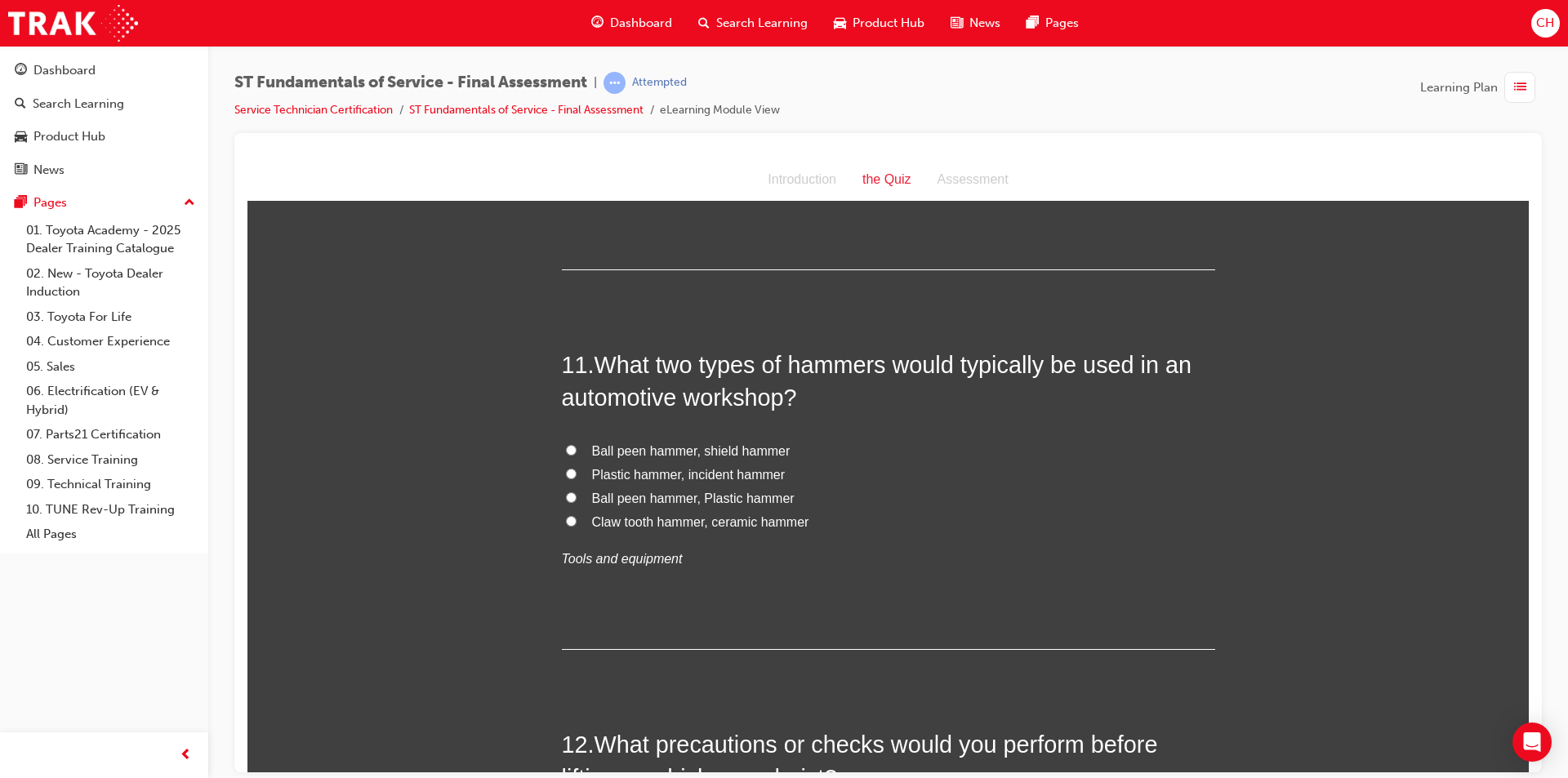
scroll to position [3755, 0]
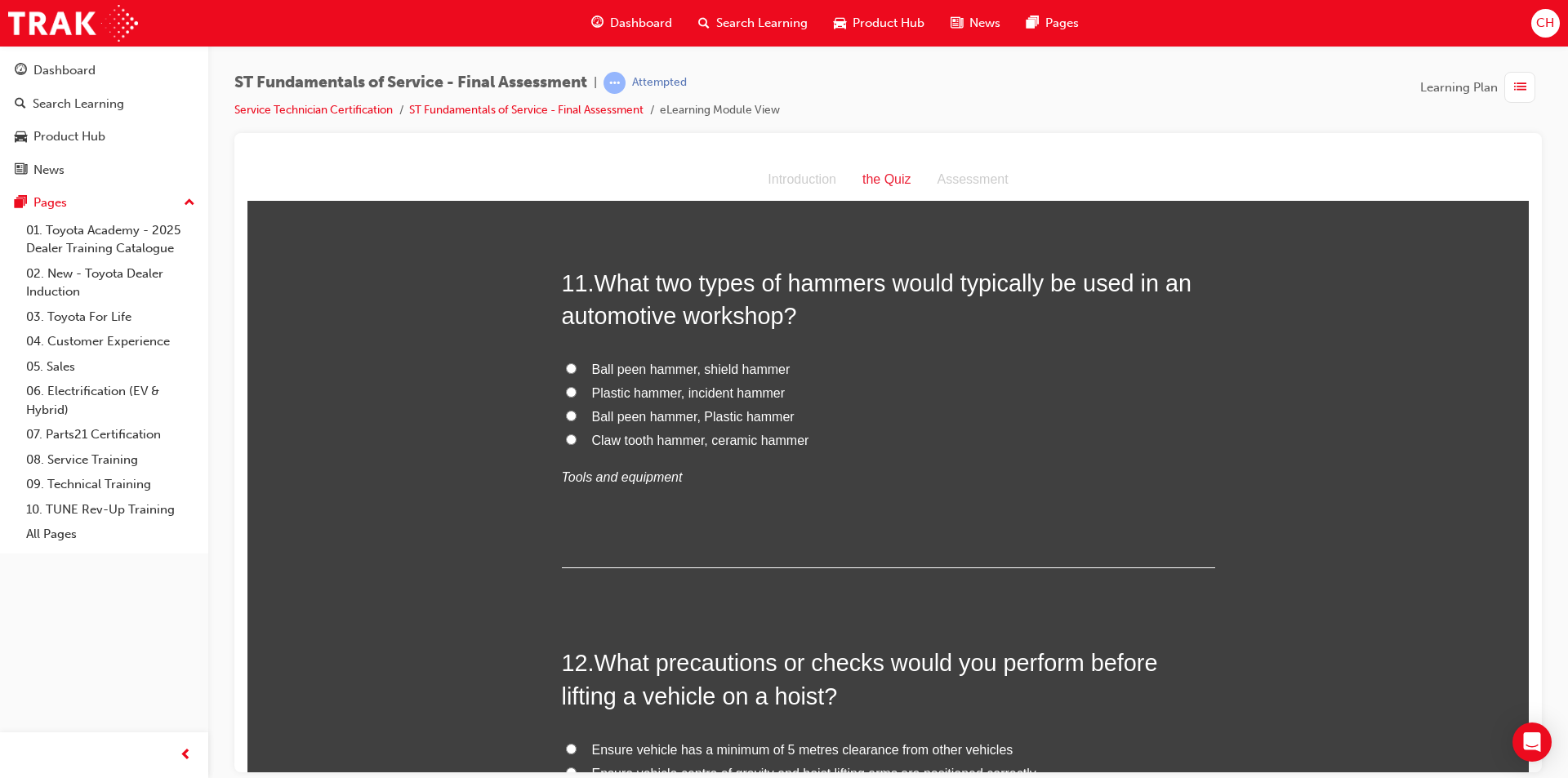
click at [707, 393] on span "Plastic hammer, incident hammer" at bounding box center [689, 392] width 194 height 14
click at [576, 393] on input "Plastic hammer, incident hammer" at bounding box center [571, 391] width 10 height 10
radio input "true"
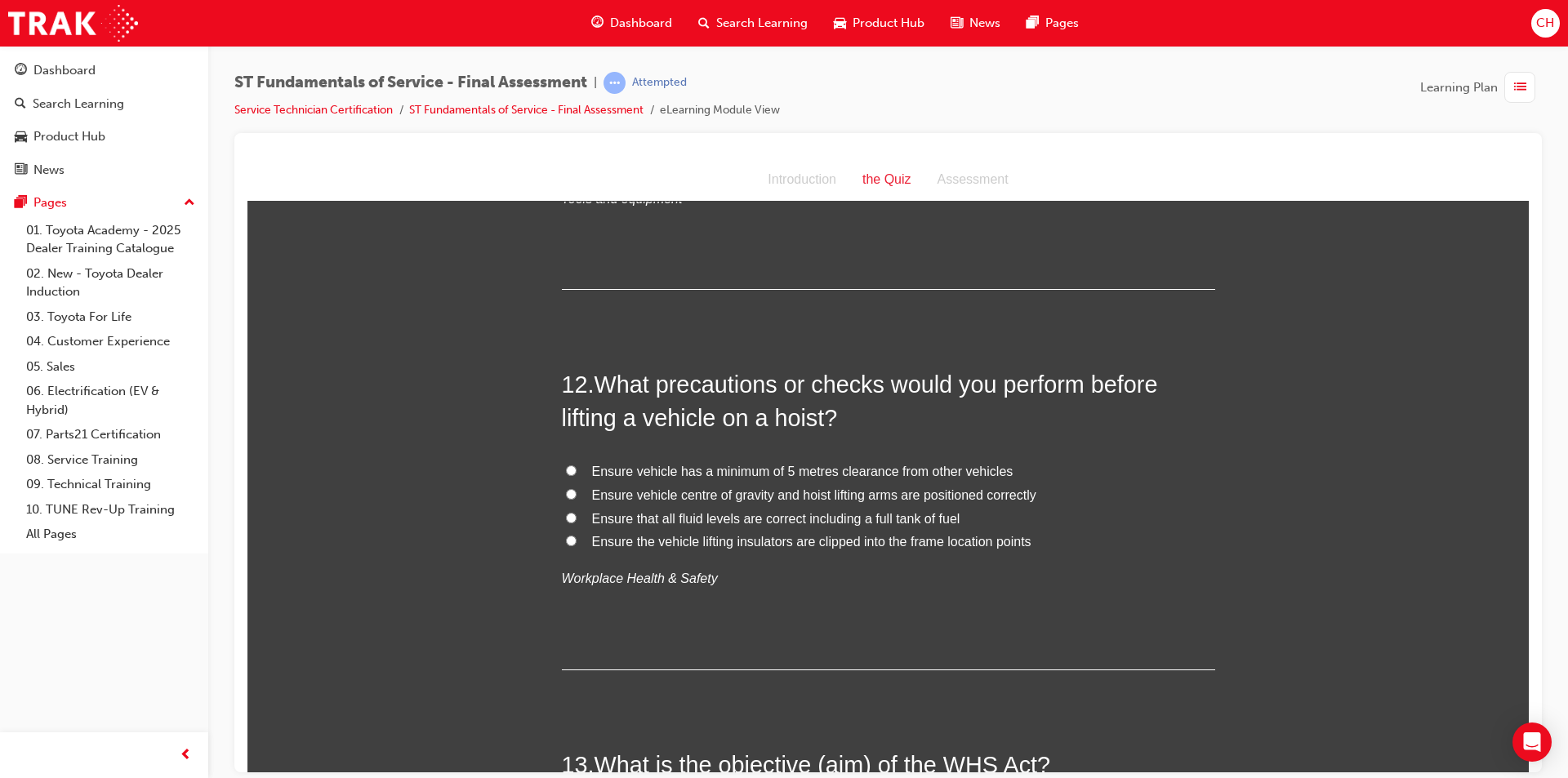
scroll to position [4163, 0]
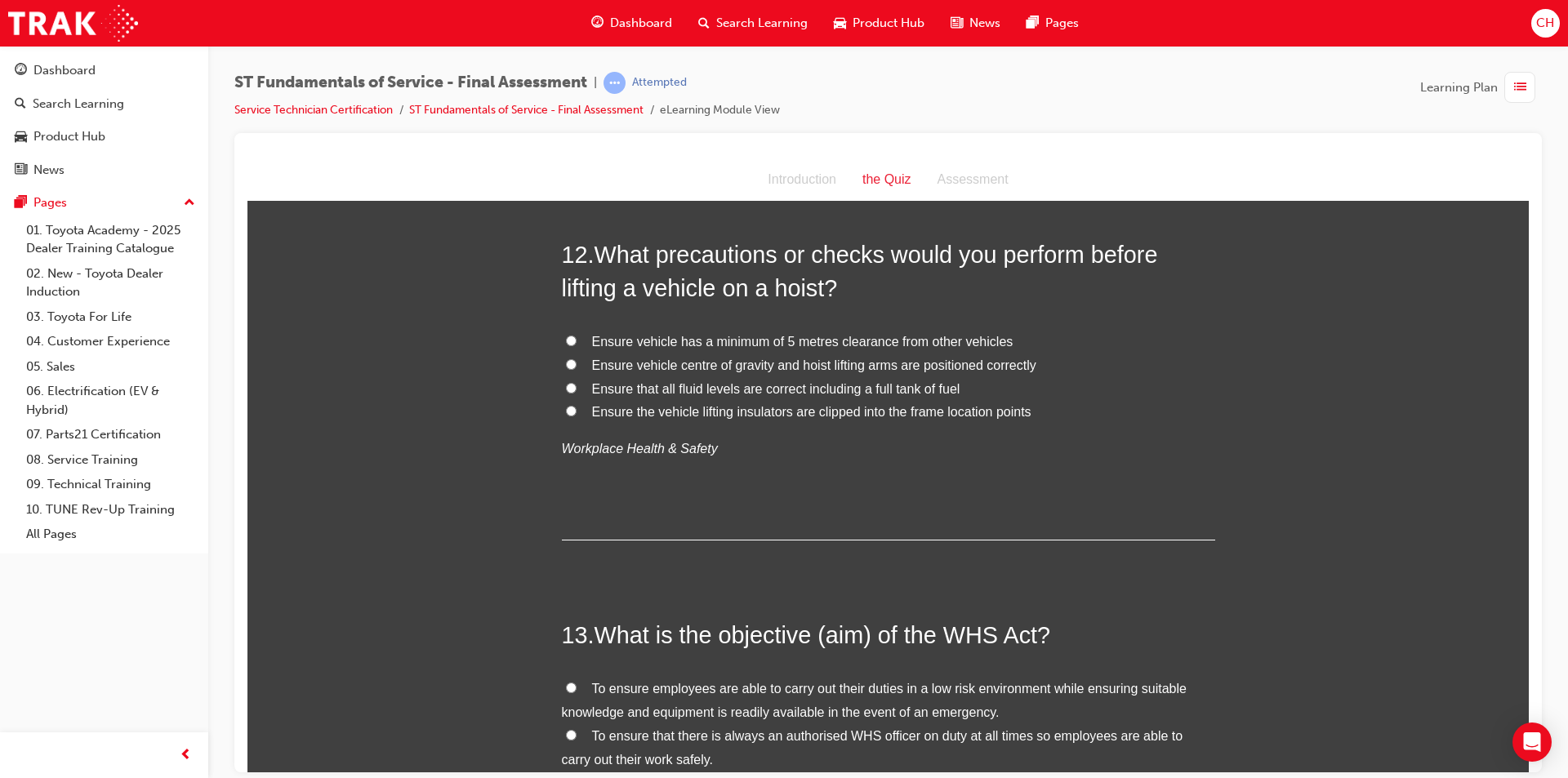
click at [562, 366] on label "Ensure vehicle centre of gravity and hoist lifting arms are positioned correctly" at bounding box center [889, 364] width 654 height 24
click at [566, 366] on input "Ensure vehicle centre of gravity and hoist lifting arms are positioned correctly" at bounding box center [571, 364] width 10 height 10
radio input "true"
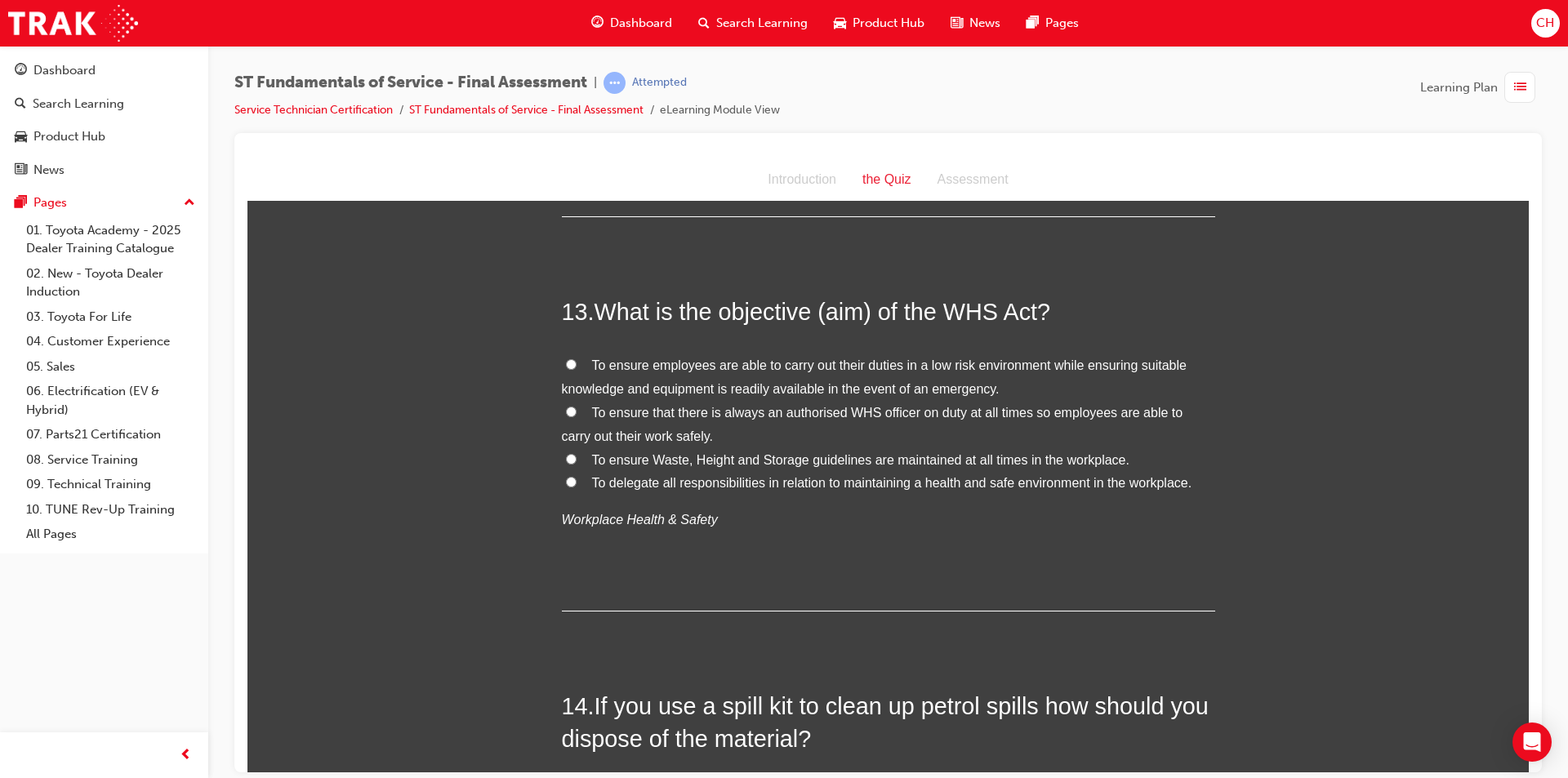
scroll to position [4490, 0]
click at [566, 364] on input "To ensure employees are able to carry out their duties in a low risk environmen…" at bounding box center [571, 360] width 10 height 10
radio input "true"
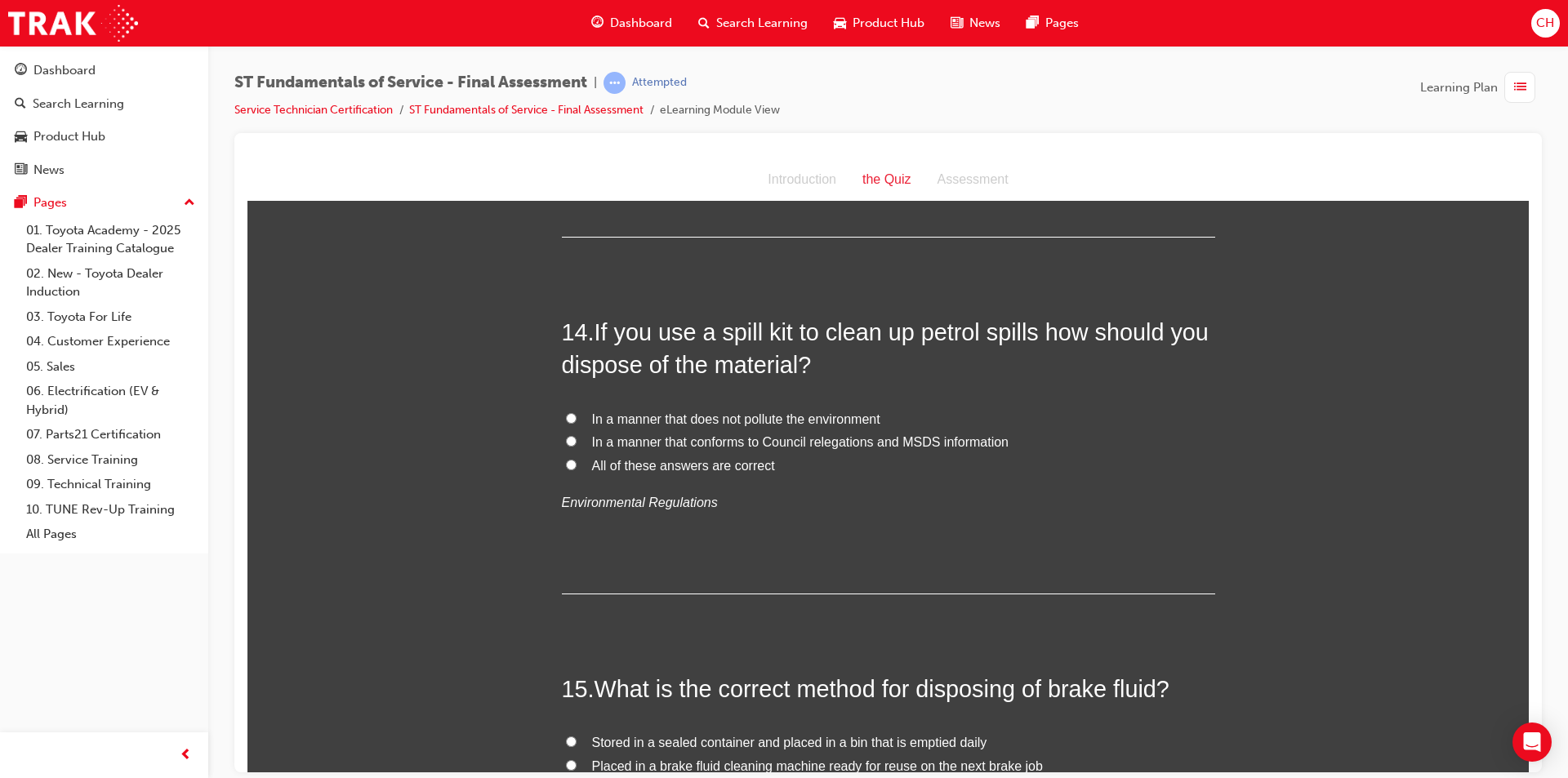
scroll to position [4897, 0]
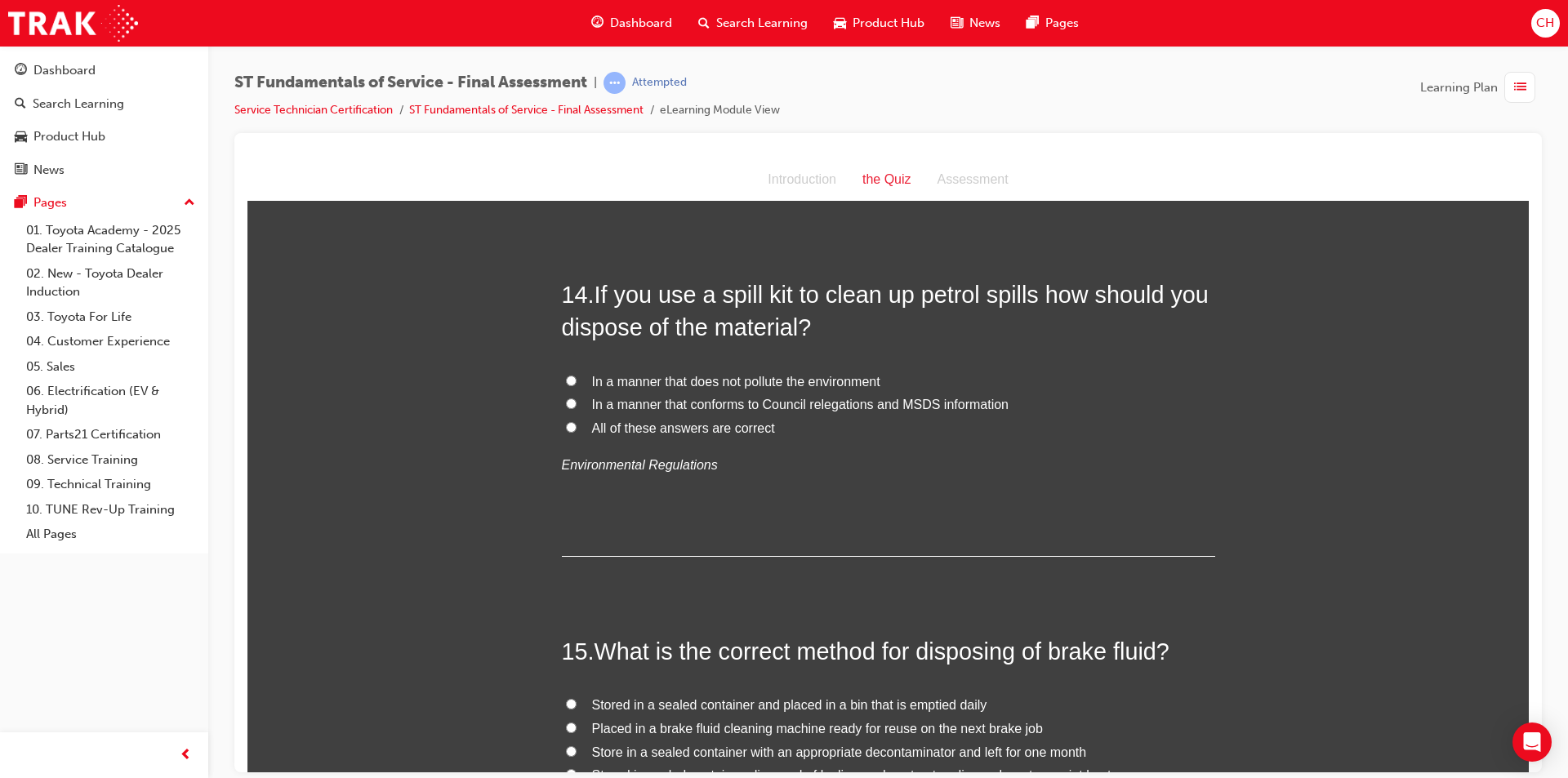
click at [567, 430] on input "All of these answers are correct" at bounding box center [571, 426] width 10 height 10
radio input "true"
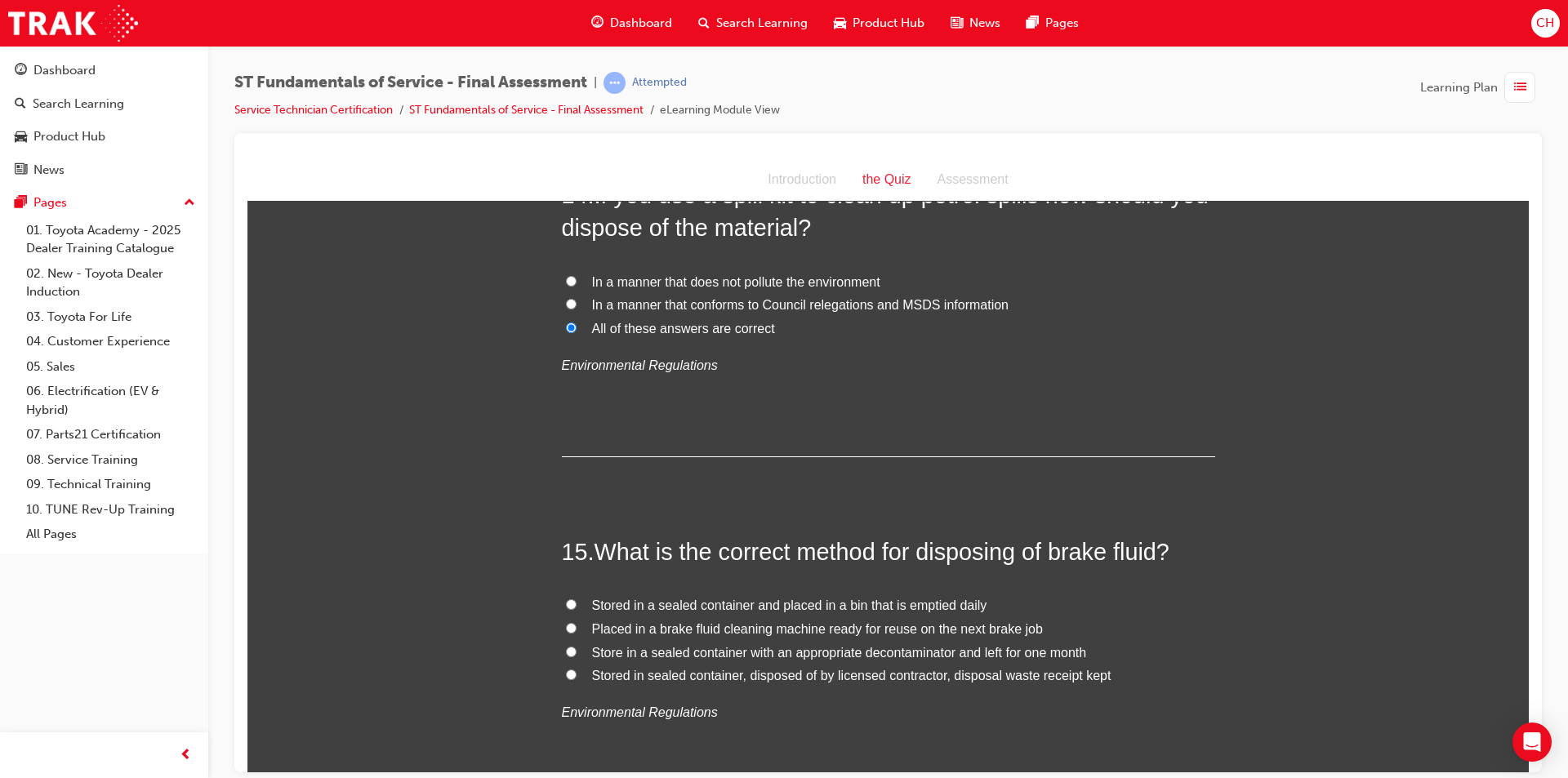
scroll to position [5142, 0]
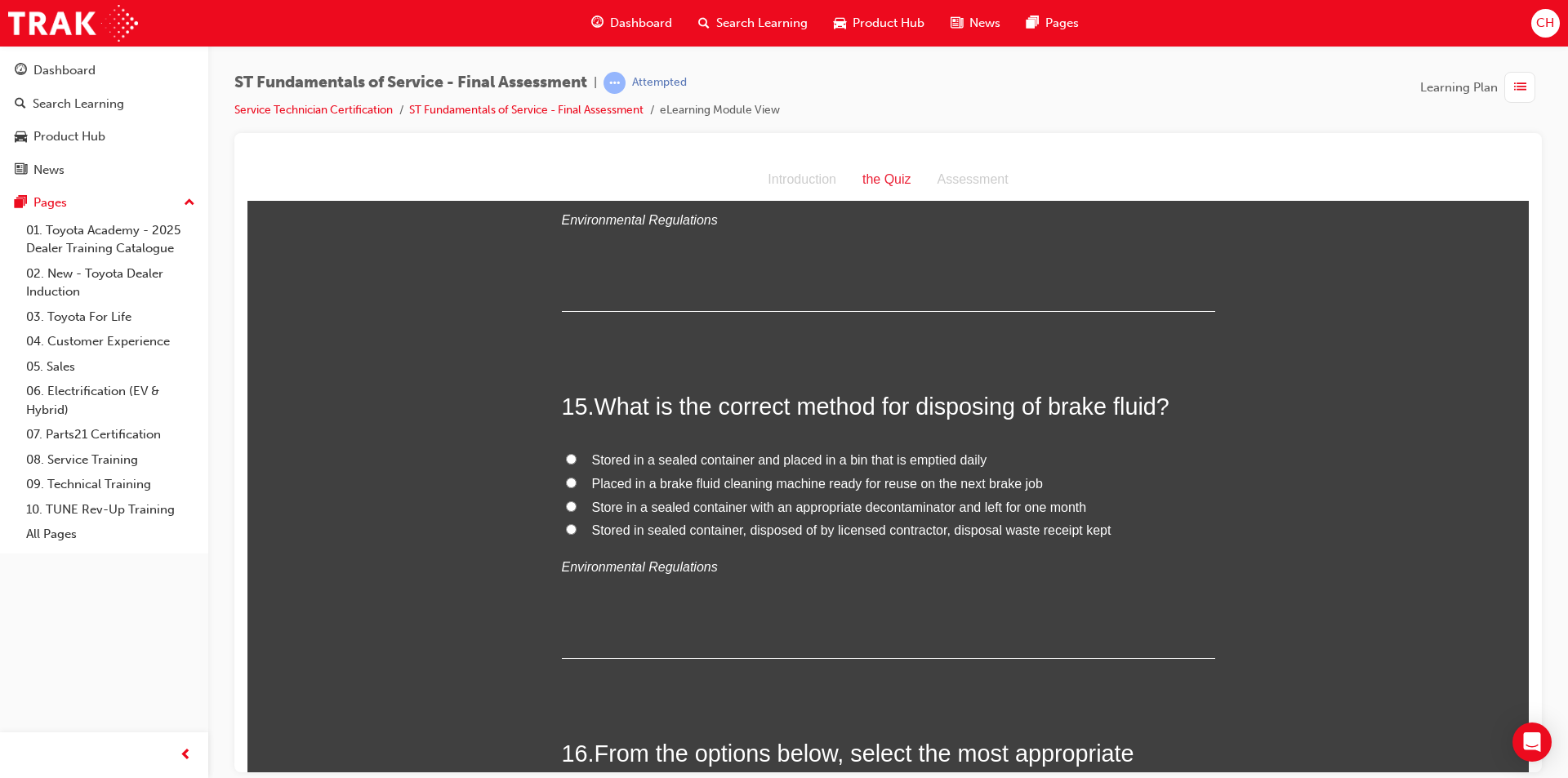
click at [616, 533] on span "Stored in sealed container, disposed of by licensed contractor, disposal waste …" at bounding box center [852, 529] width 520 height 14
click at [576, 533] on input "Stored in sealed container, disposed of by licensed contractor, disposal waste …" at bounding box center [571, 528] width 10 height 10
radio input "true"
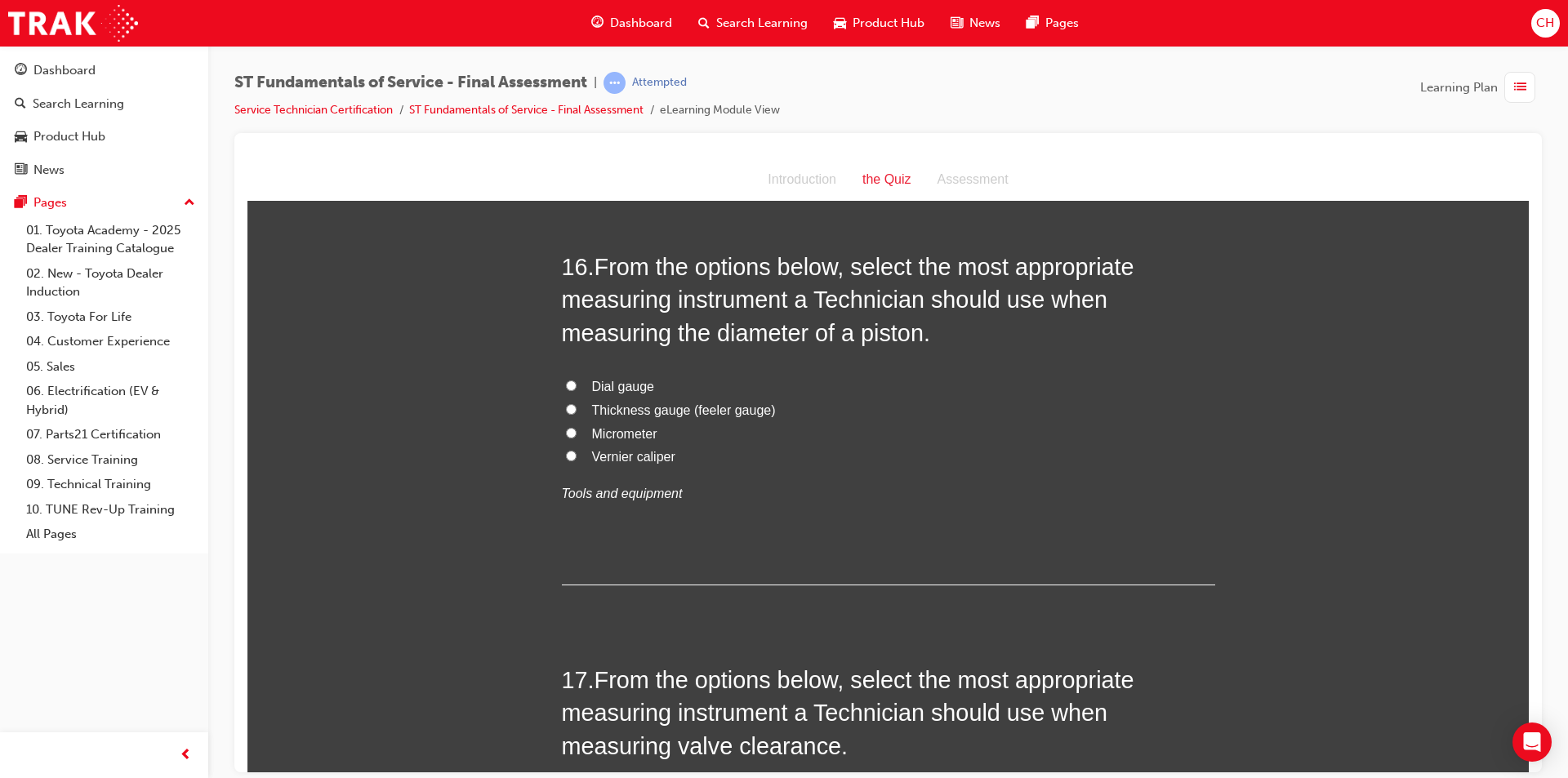
scroll to position [5632, 0]
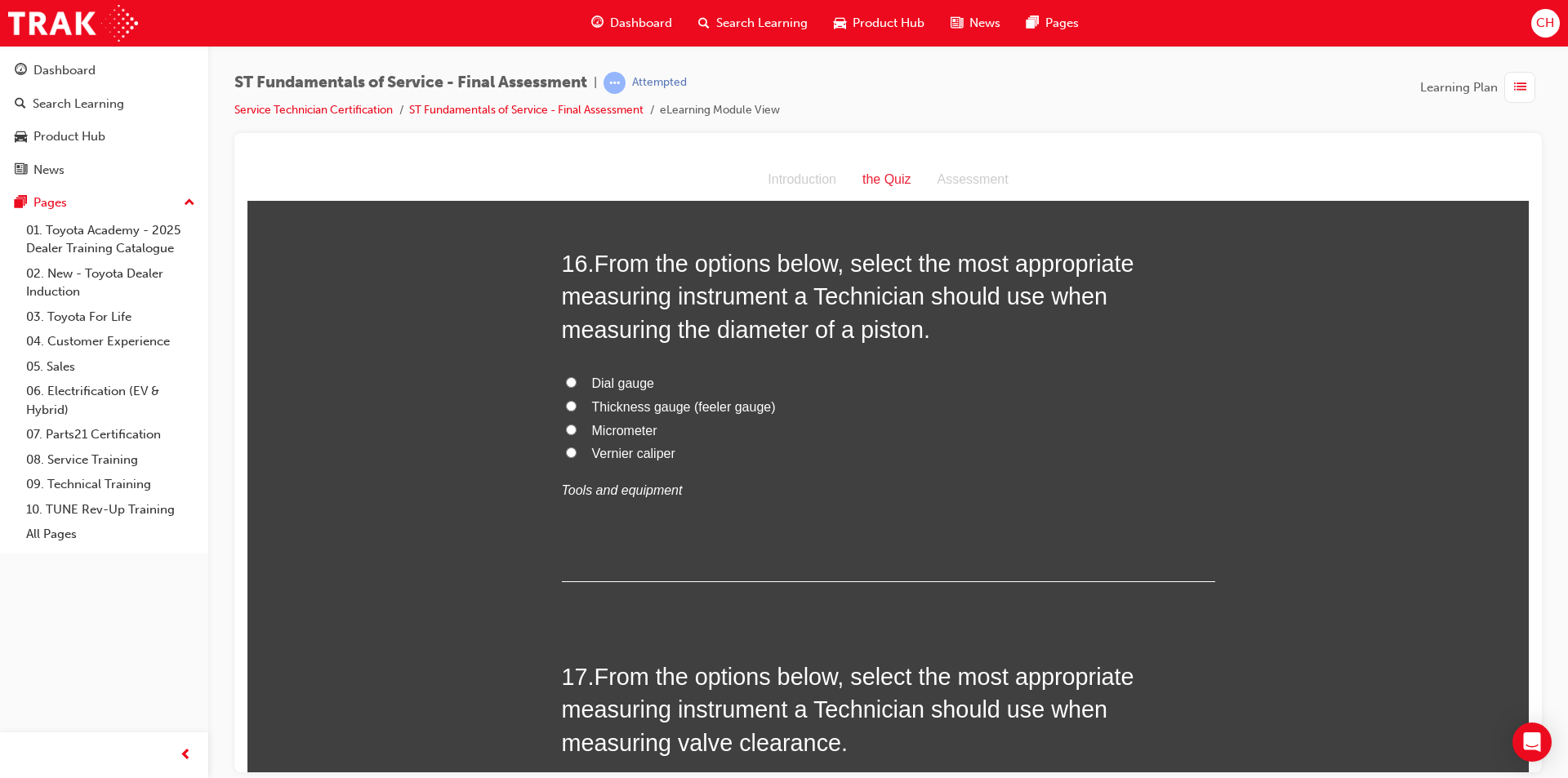
click at [611, 407] on span "Thickness gauge (feeler gauge)" at bounding box center [684, 406] width 184 height 14
click at [576, 407] on input "Thickness gauge (feeler gauge)" at bounding box center [571, 405] width 10 height 10
radio input "true"
click at [630, 452] on span "Vernier caliper" at bounding box center [634, 452] width 83 height 14
click at [576, 452] on input "Vernier caliper" at bounding box center [571, 451] width 10 height 10
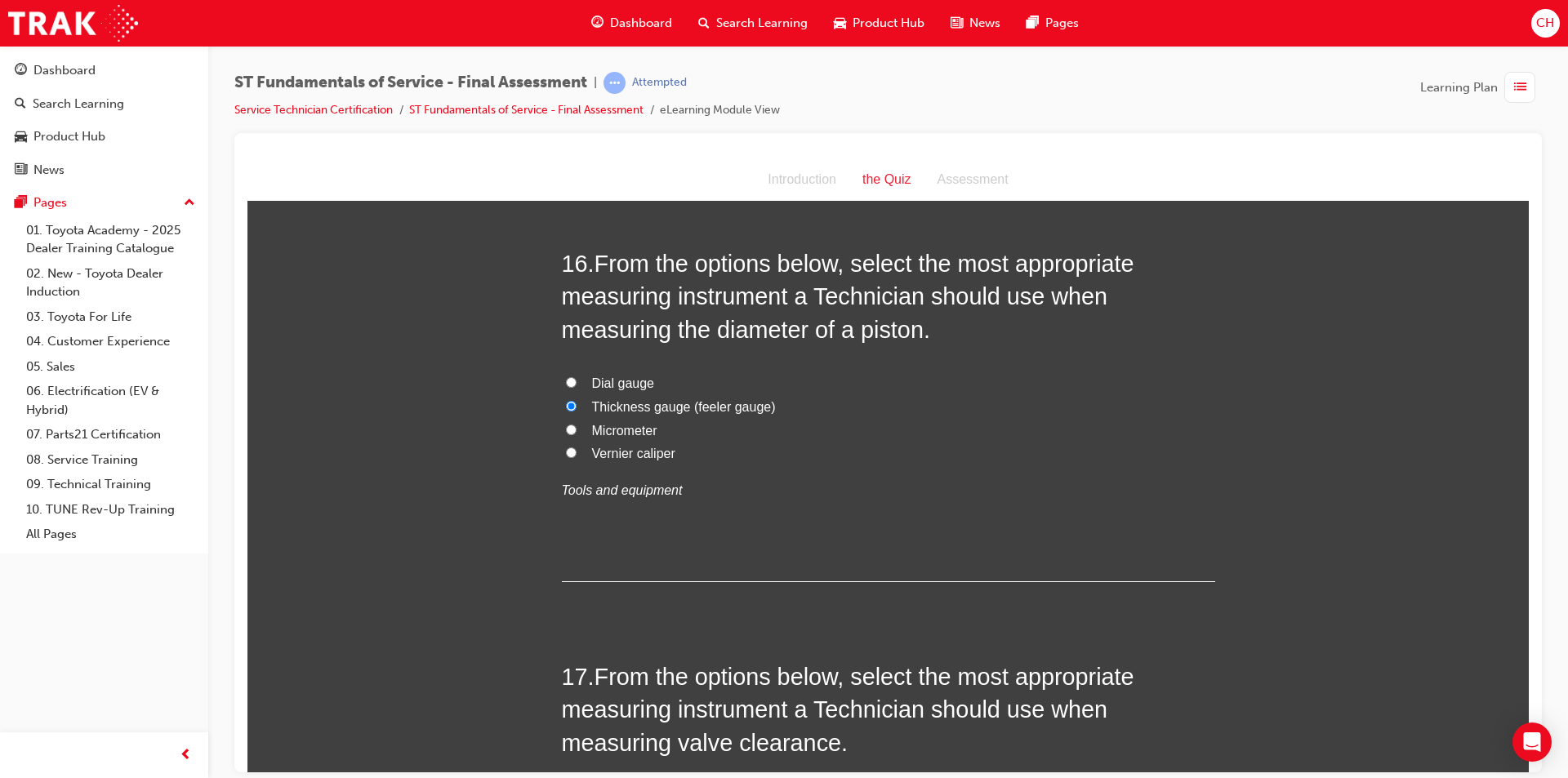
radio input "true"
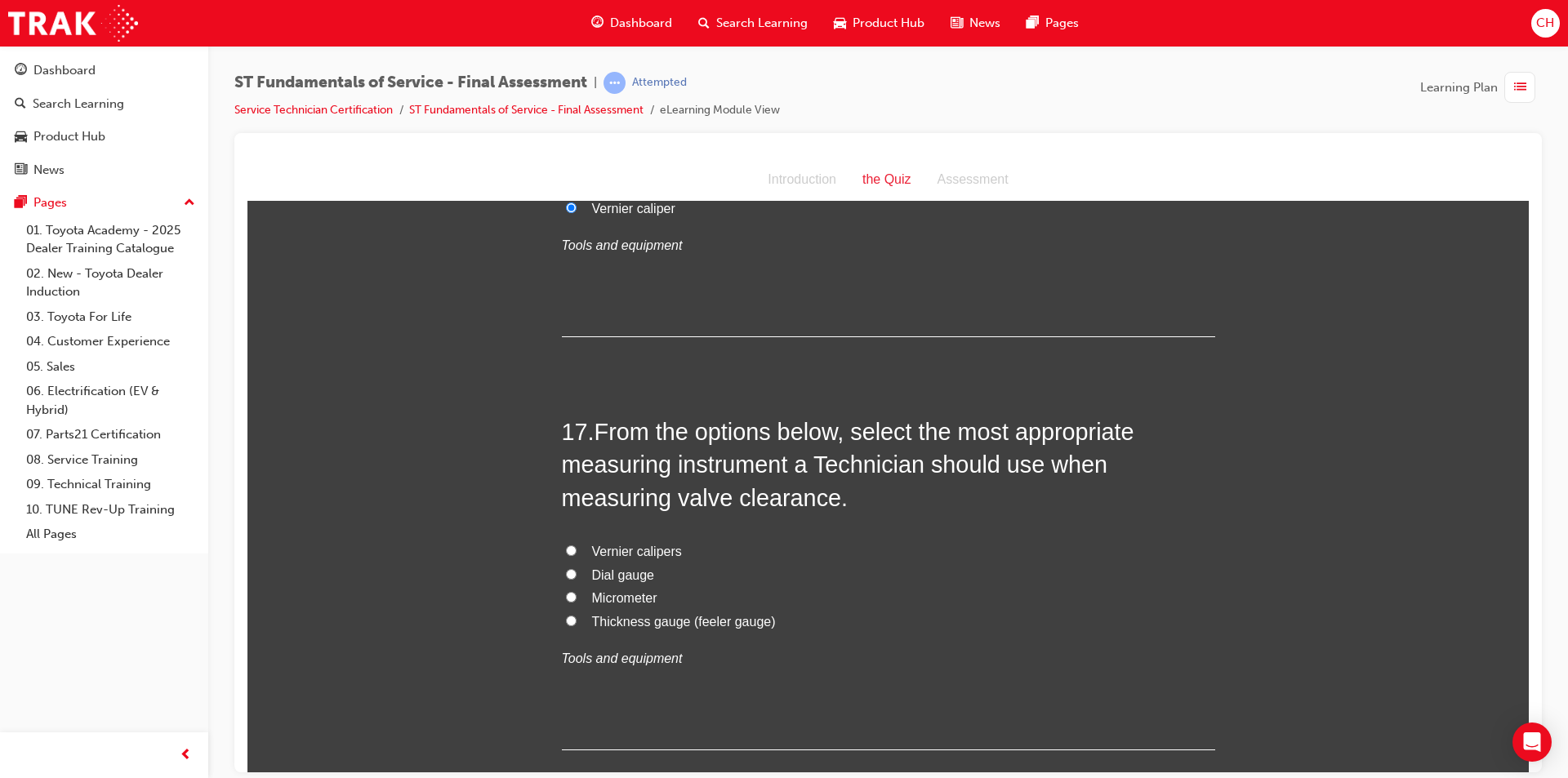
scroll to position [5959, 0]
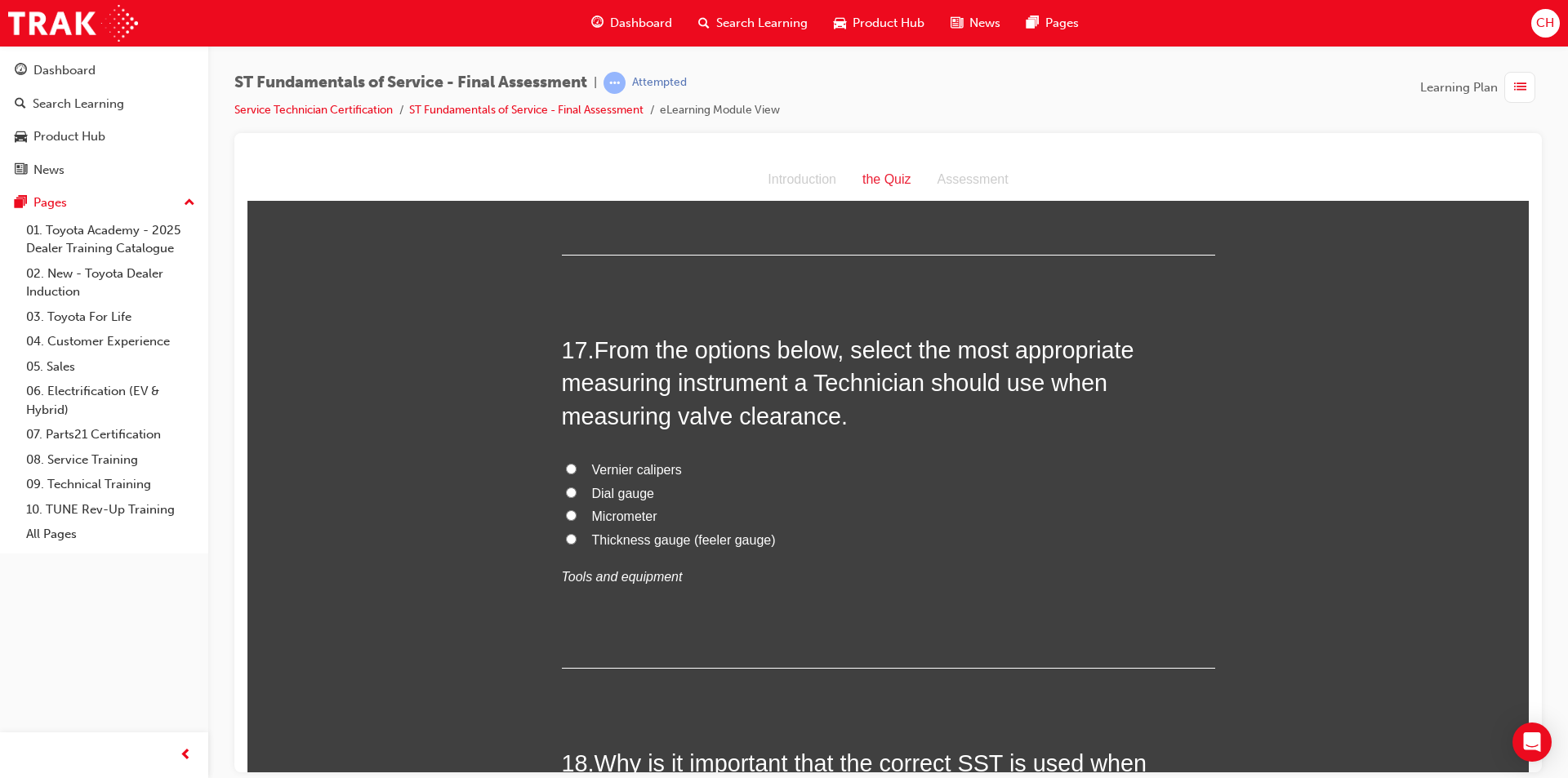
click at [644, 515] on span "Micrometer" at bounding box center [624, 516] width 65 height 14
click at [576, 515] on input "Micrometer" at bounding box center [571, 514] width 10 height 10
radio input "true"
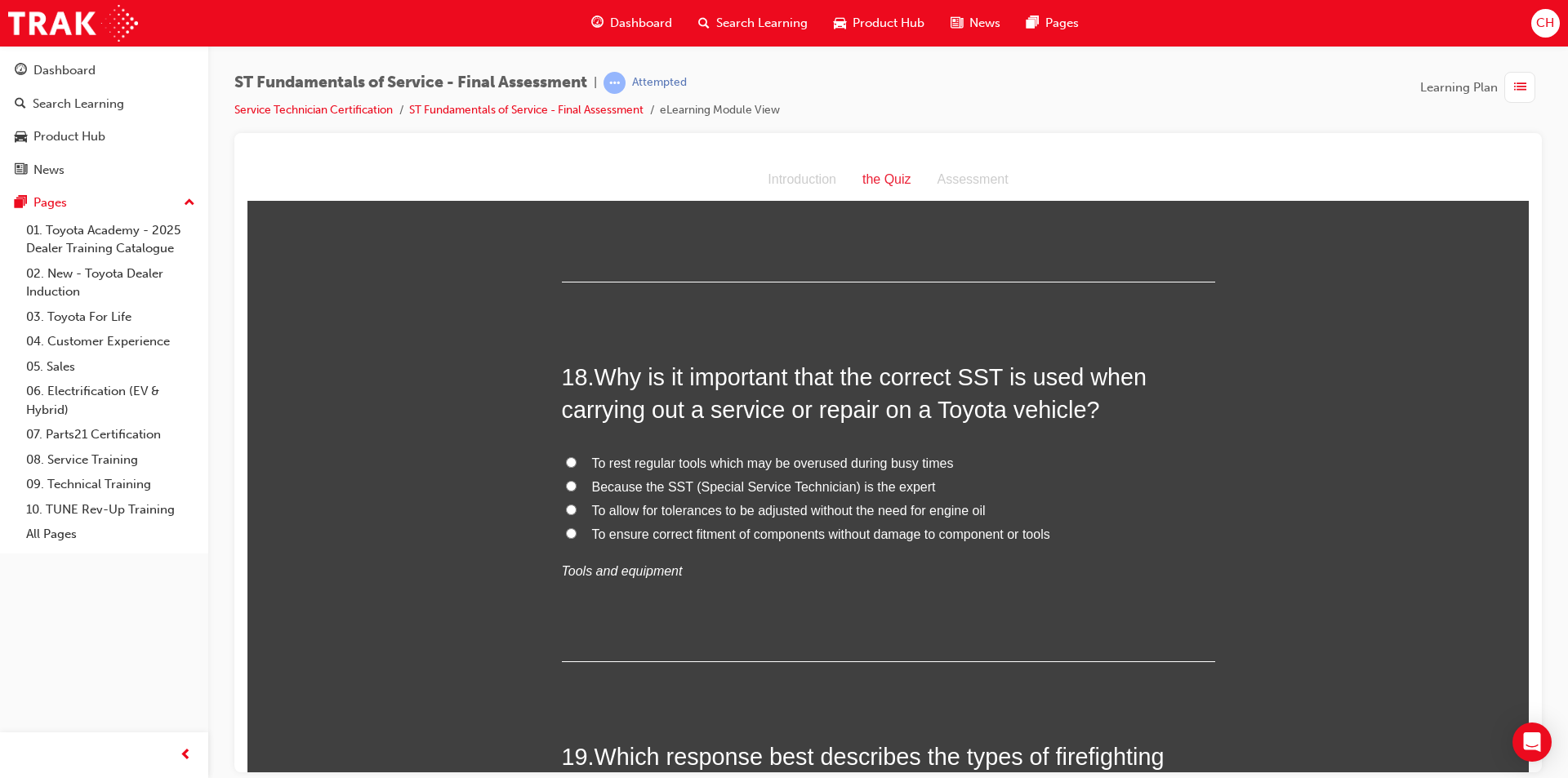
scroll to position [6367, 0]
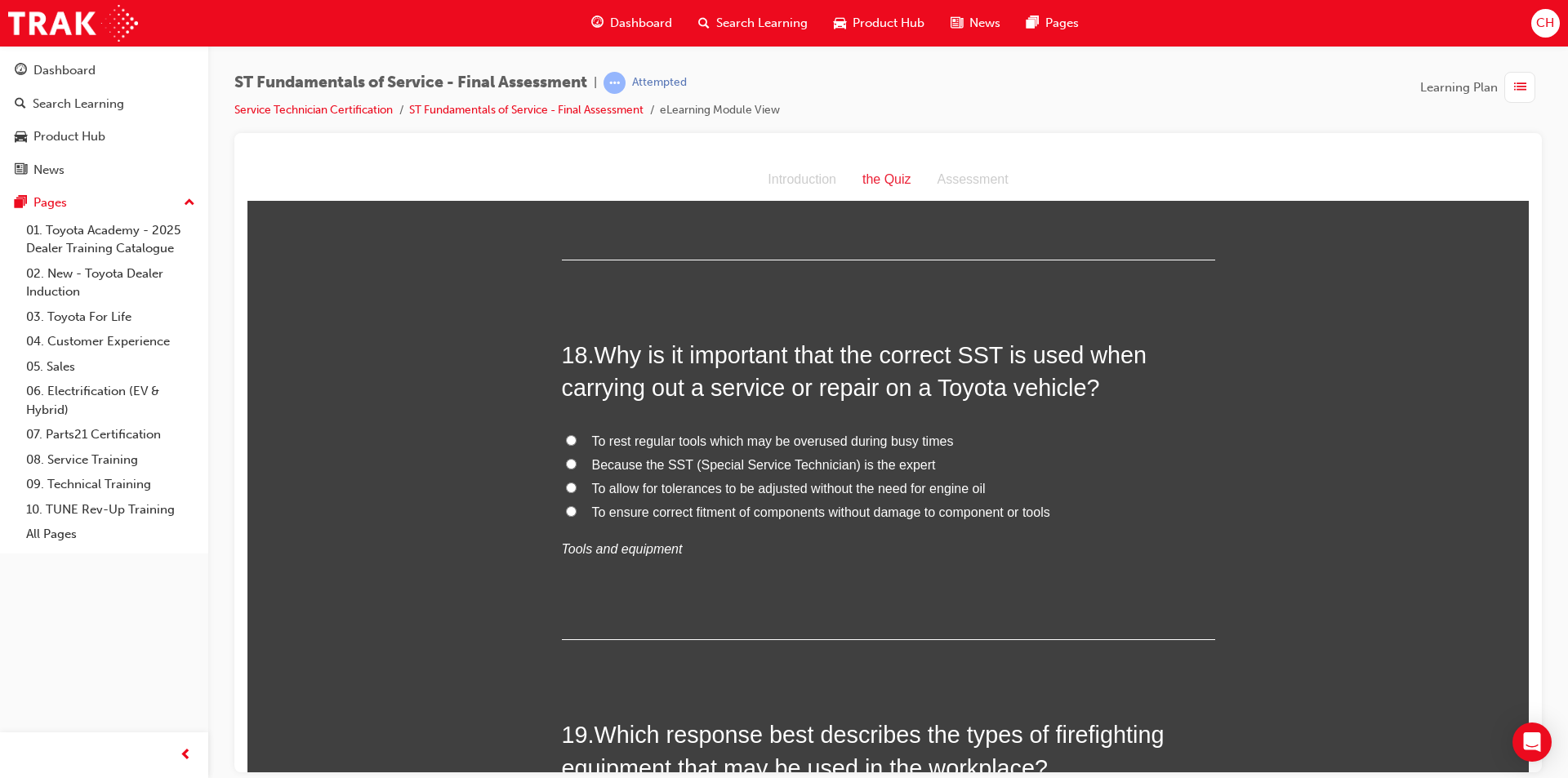
click at [635, 509] on span "To ensure correct fitment of components without damage to component or tools" at bounding box center [821, 511] width 458 height 14
click at [576, 509] on input "To ensure correct fitment of components without damage to component or tools" at bounding box center [571, 510] width 10 height 10
radio input "true"
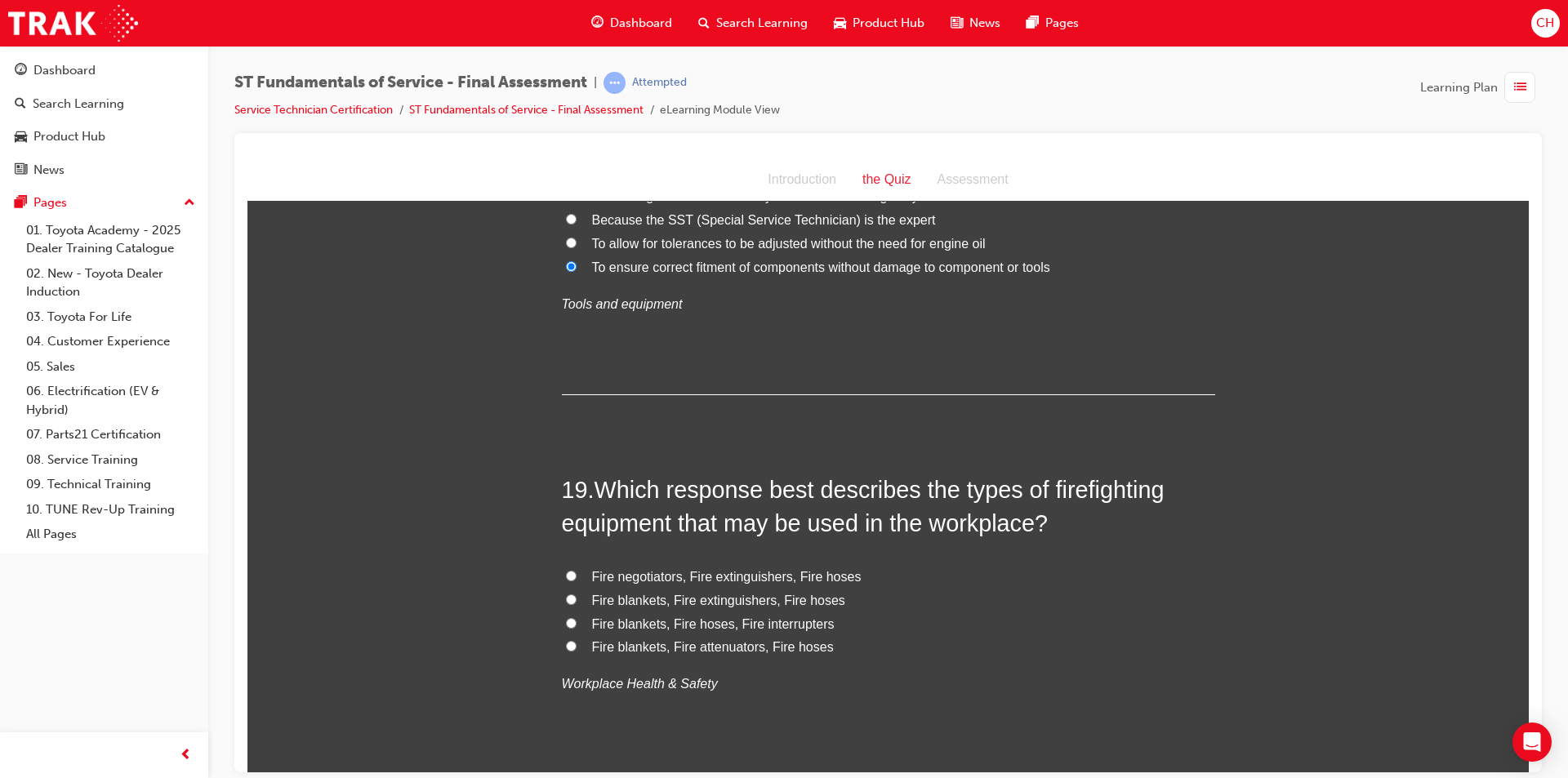
scroll to position [6693, 0]
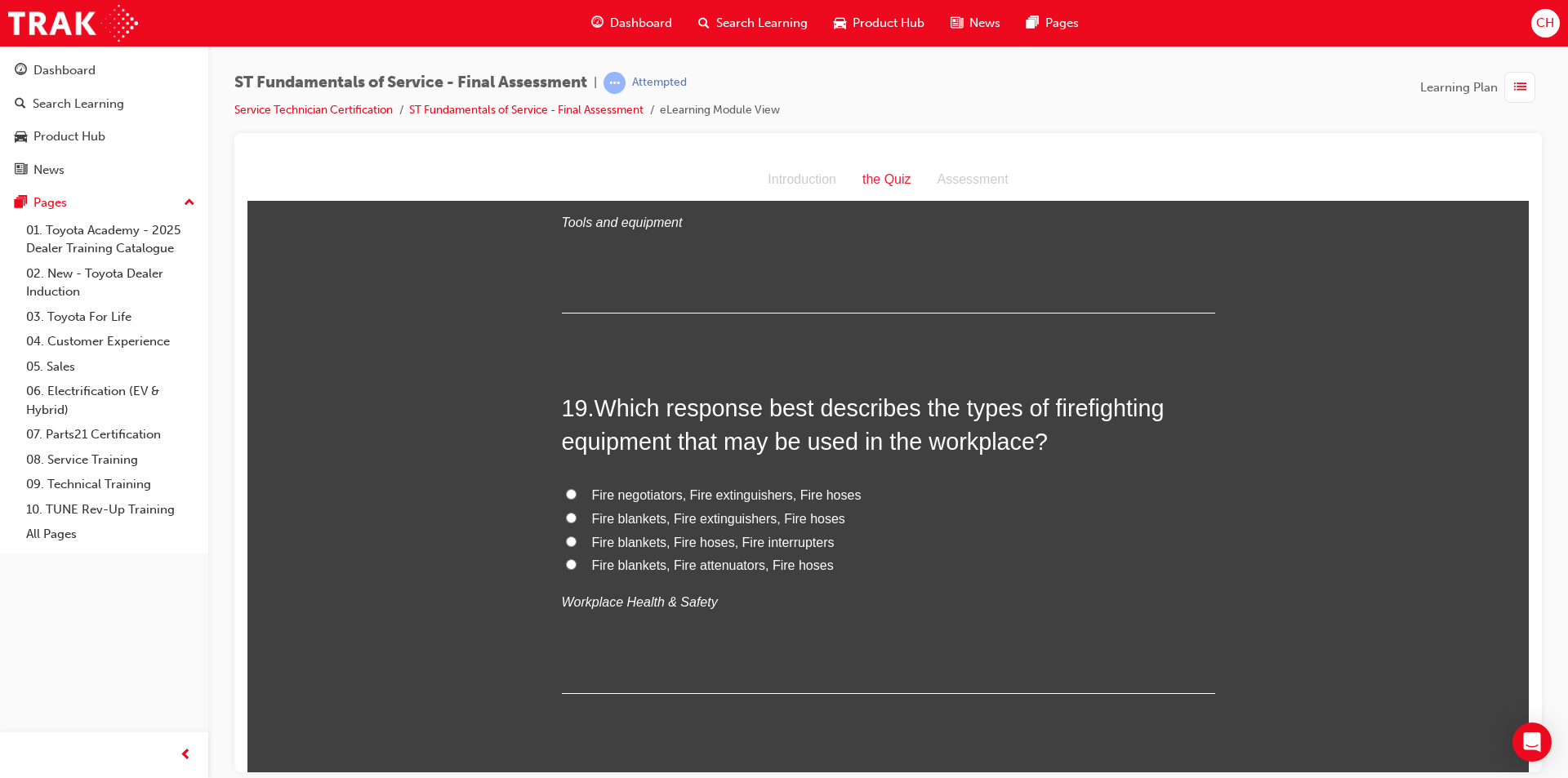
click at [717, 539] on span "Fire blankets, Fire hoses, Fire interrupters" at bounding box center [713, 541] width 243 height 14
click at [576, 539] on input "Fire blankets, Fire hoses, Fire interrupters" at bounding box center [571, 540] width 10 height 10
radio input "true"
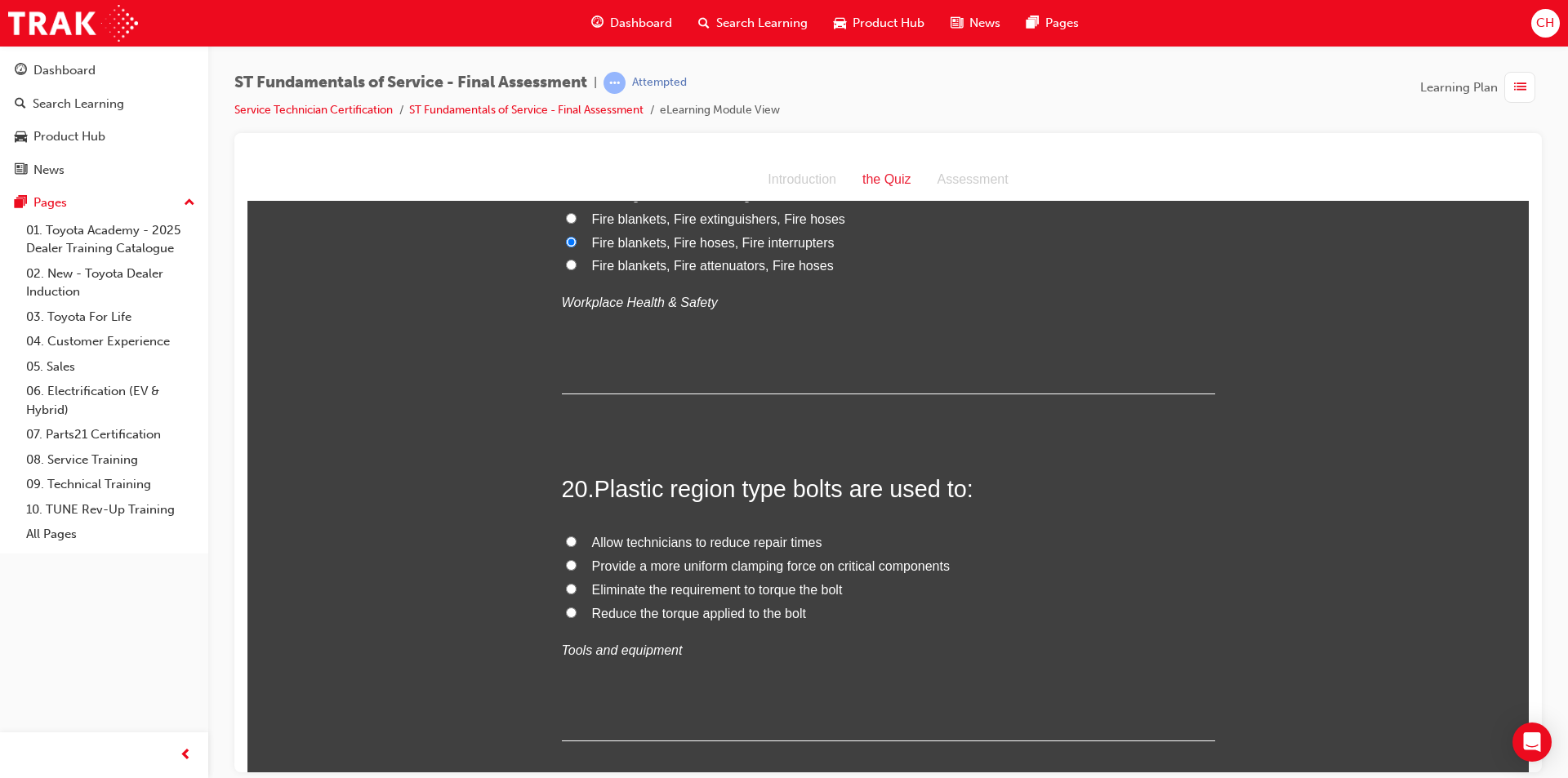
scroll to position [7020, 0]
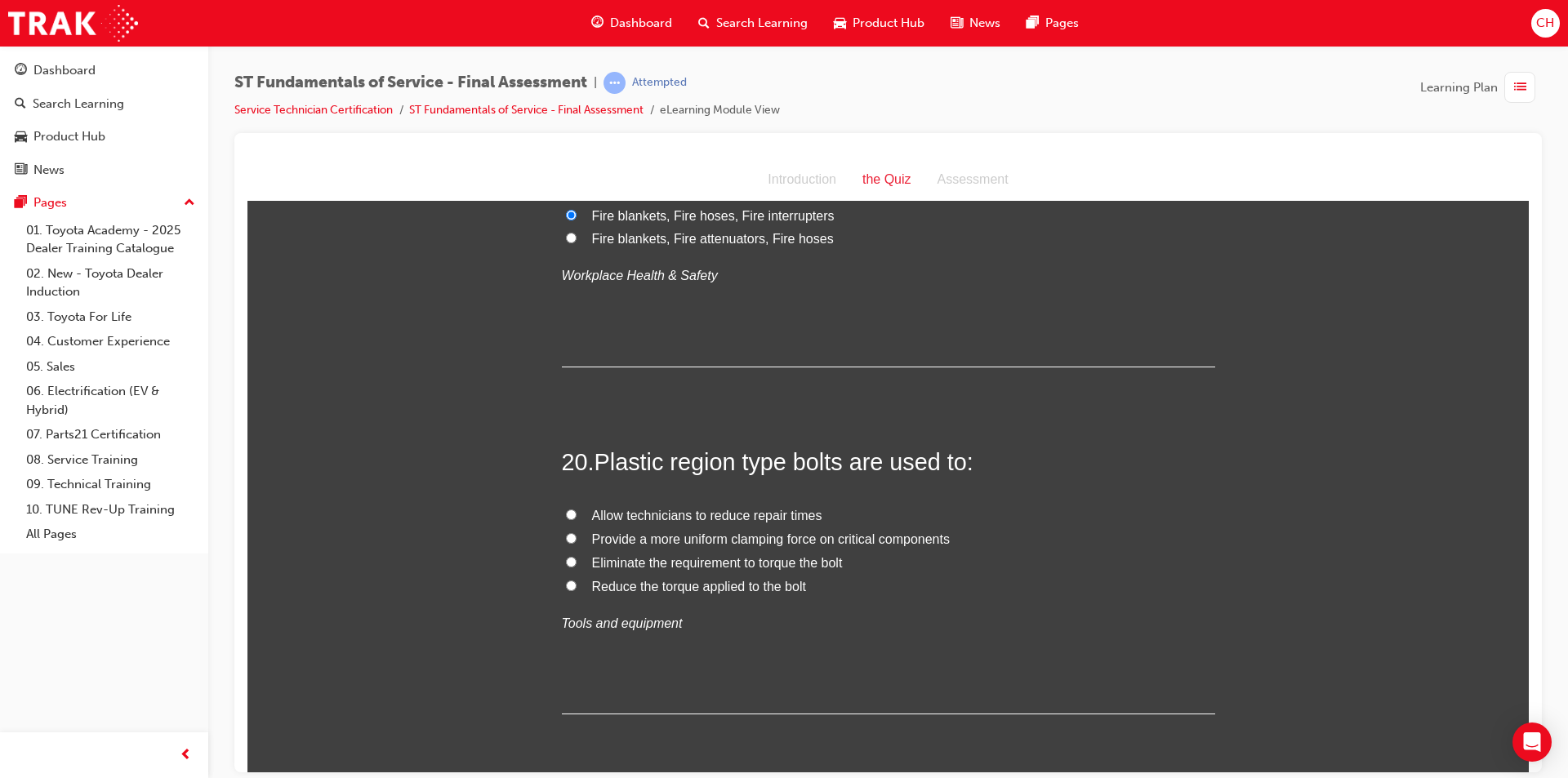
click at [735, 536] on span "Provide a more uniform clamping force on critical components" at bounding box center [771, 538] width 358 height 14
click at [576, 536] on input "Provide a more uniform clamping force on critical components" at bounding box center [571, 537] width 10 height 10
radio input "true"
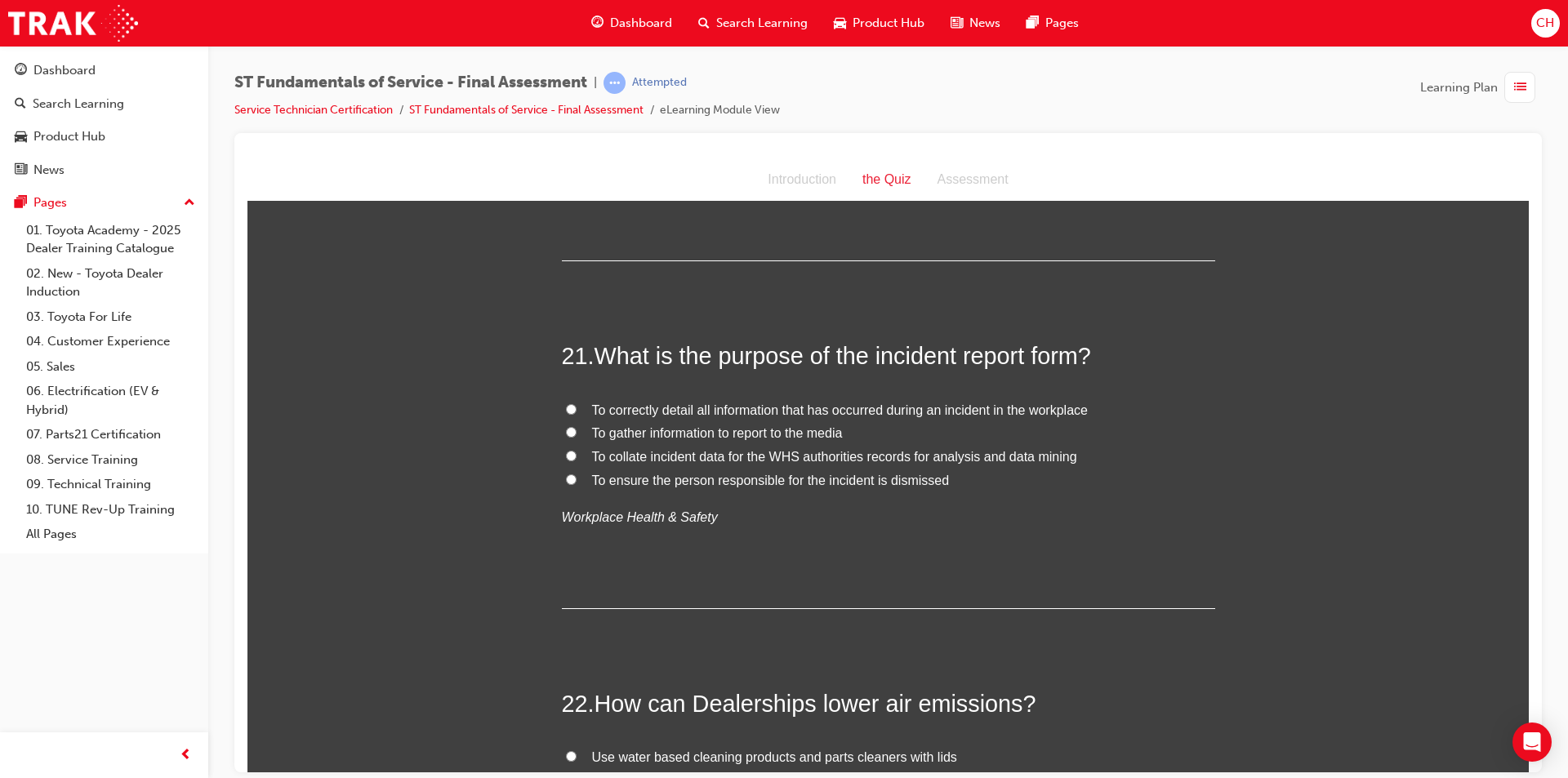
scroll to position [7509, 0]
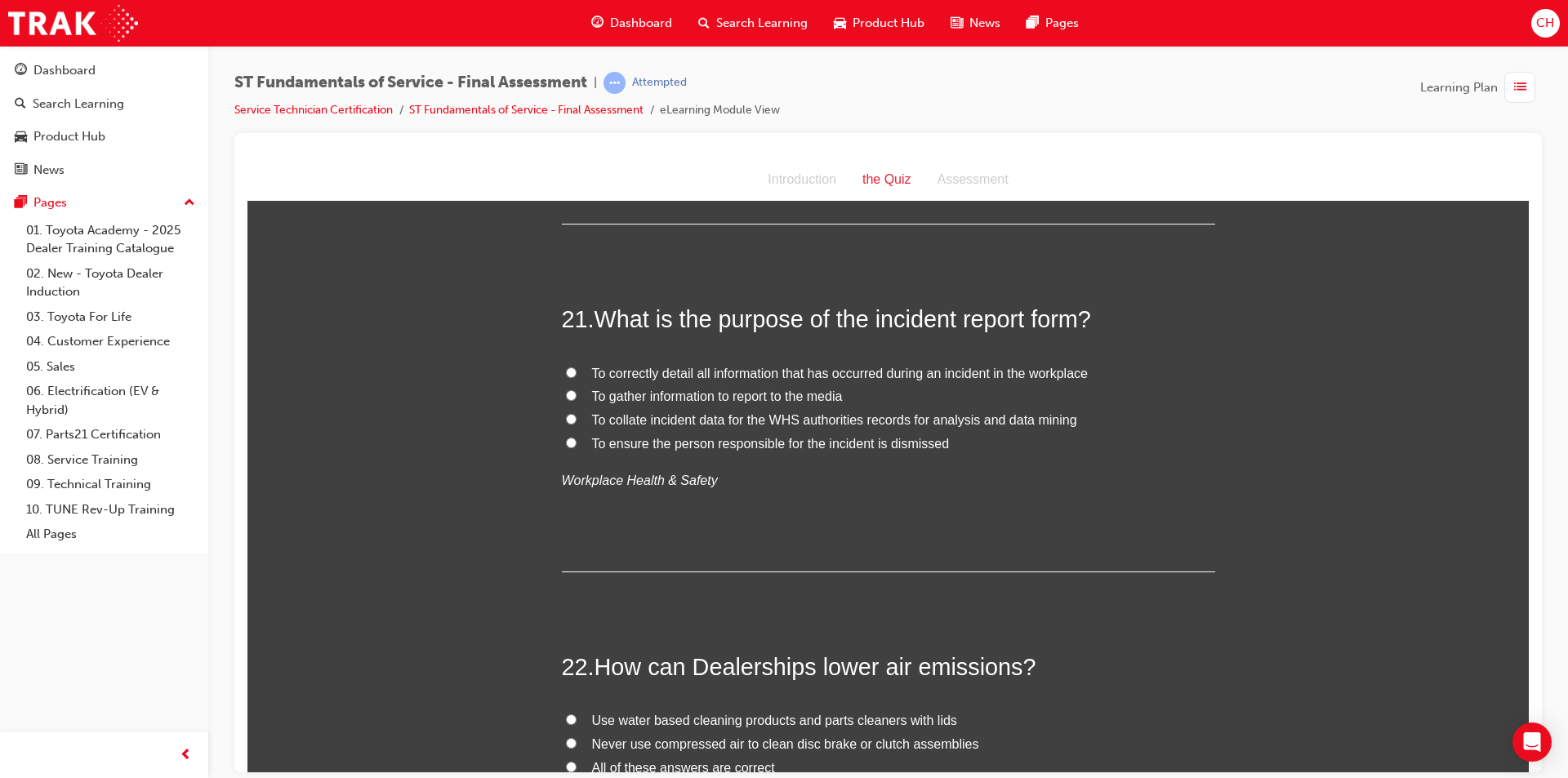
click at [816, 375] on span "To correctly detail all information that has occurred during an incident in the…" at bounding box center [840, 372] width 496 height 14
click at [576, 375] on input "To correctly detail all information that has occurred during an incident in the…" at bounding box center [571, 371] width 10 height 10
radio input "true"
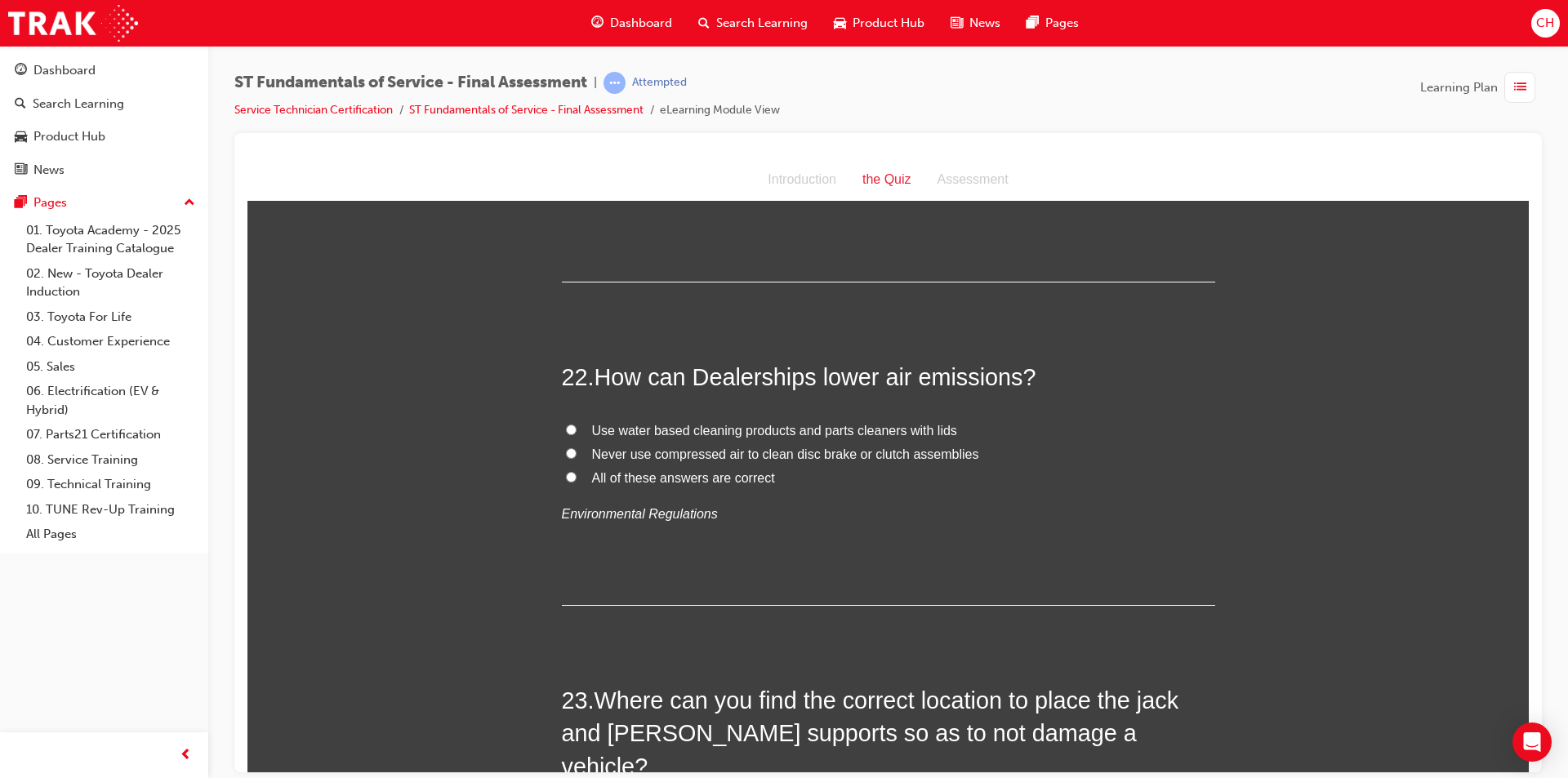
scroll to position [7836, 0]
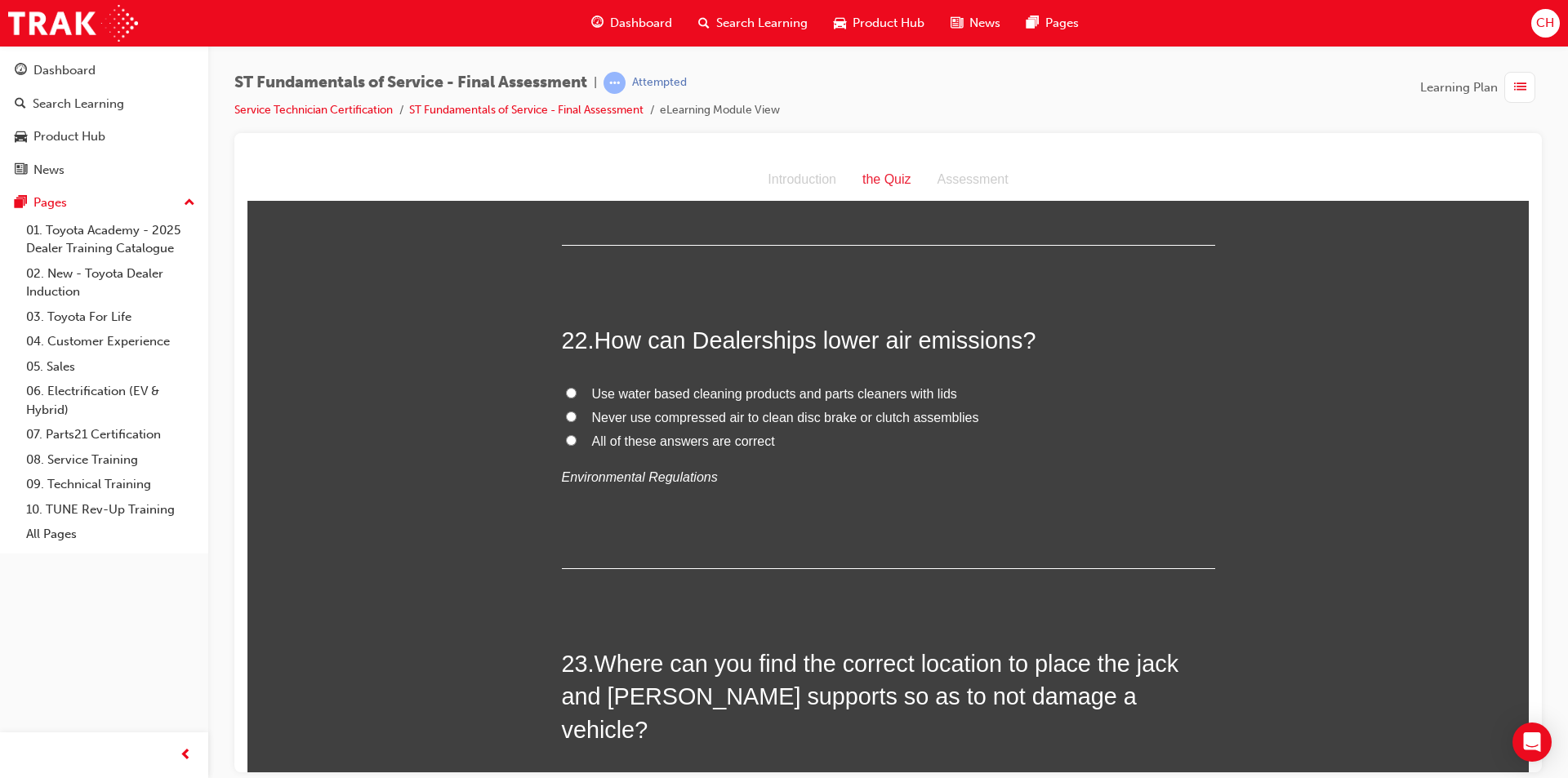
click at [681, 441] on span "All of these answers are correct" at bounding box center [684, 440] width 183 height 14
click at [576, 441] on input "All of these answers are correct" at bounding box center [571, 439] width 10 height 10
radio input "true"
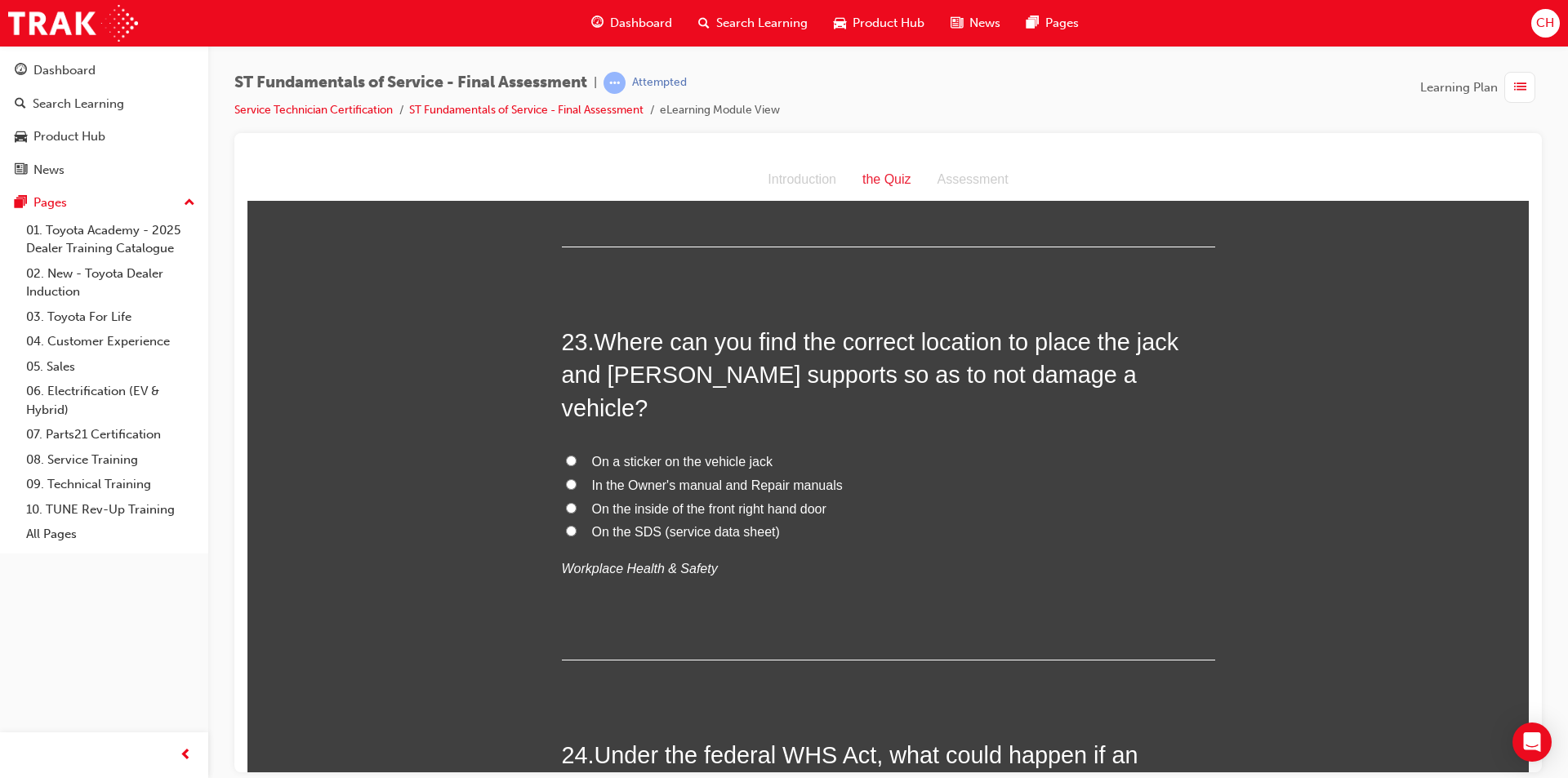
scroll to position [8162, 0]
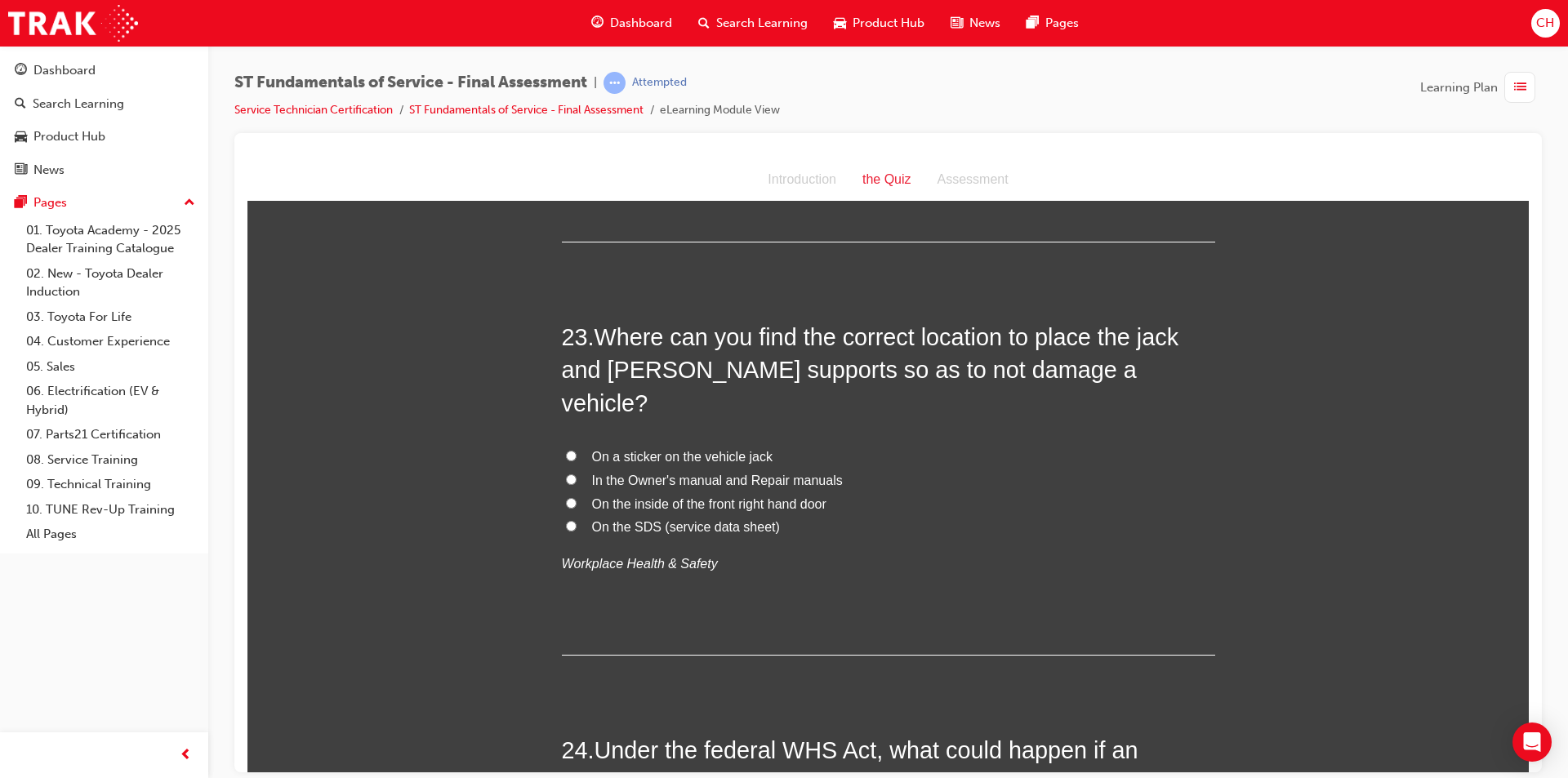
click at [707, 473] on span "In the Owner's manual and Repair manuals" at bounding box center [717, 480] width 250 height 14
click at [576, 473] on input "In the Owner's manual and Repair manuals" at bounding box center [571, 478] width 10 height 10
radio input "true"
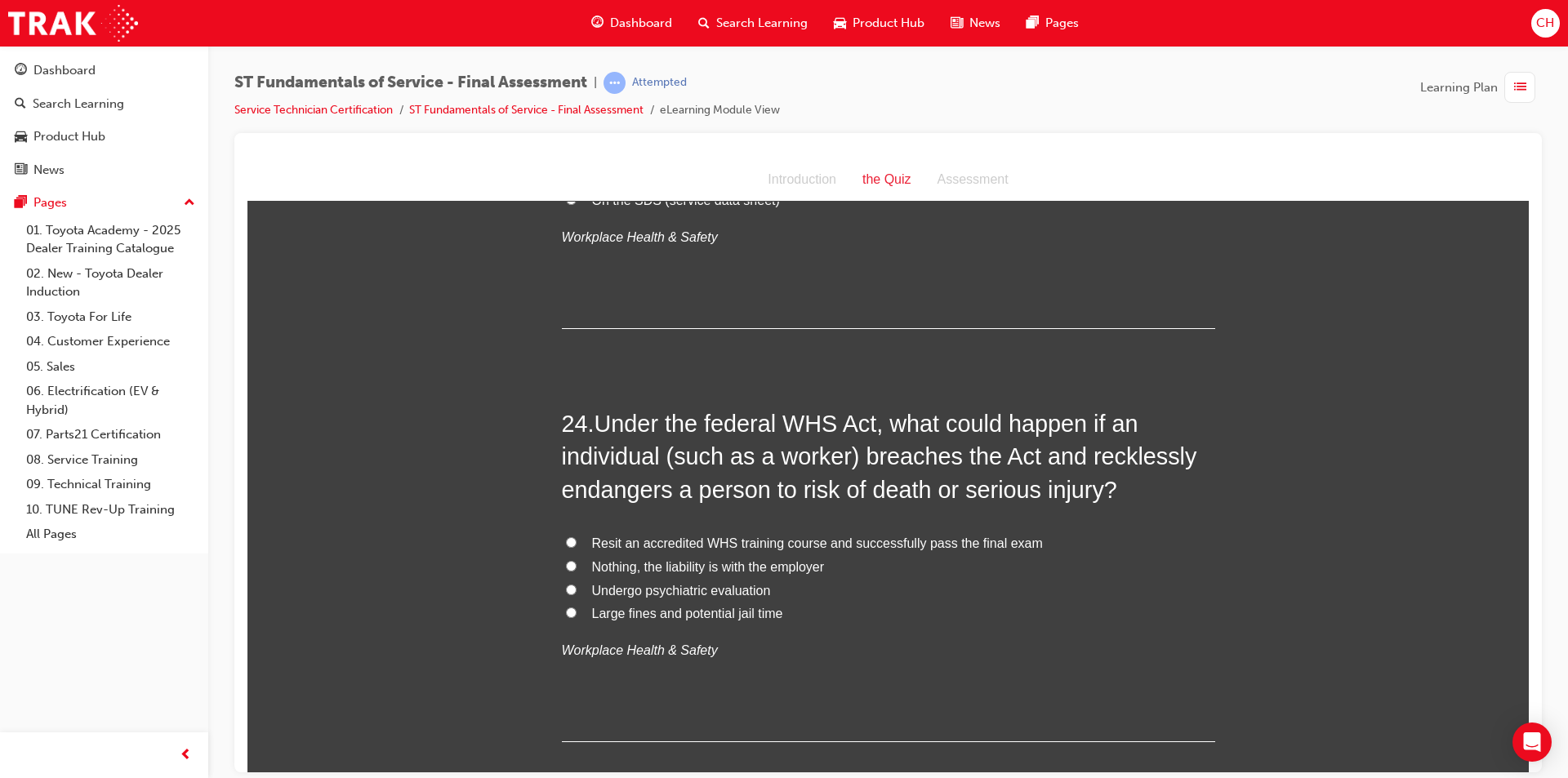
scroll to position [8570, 0]
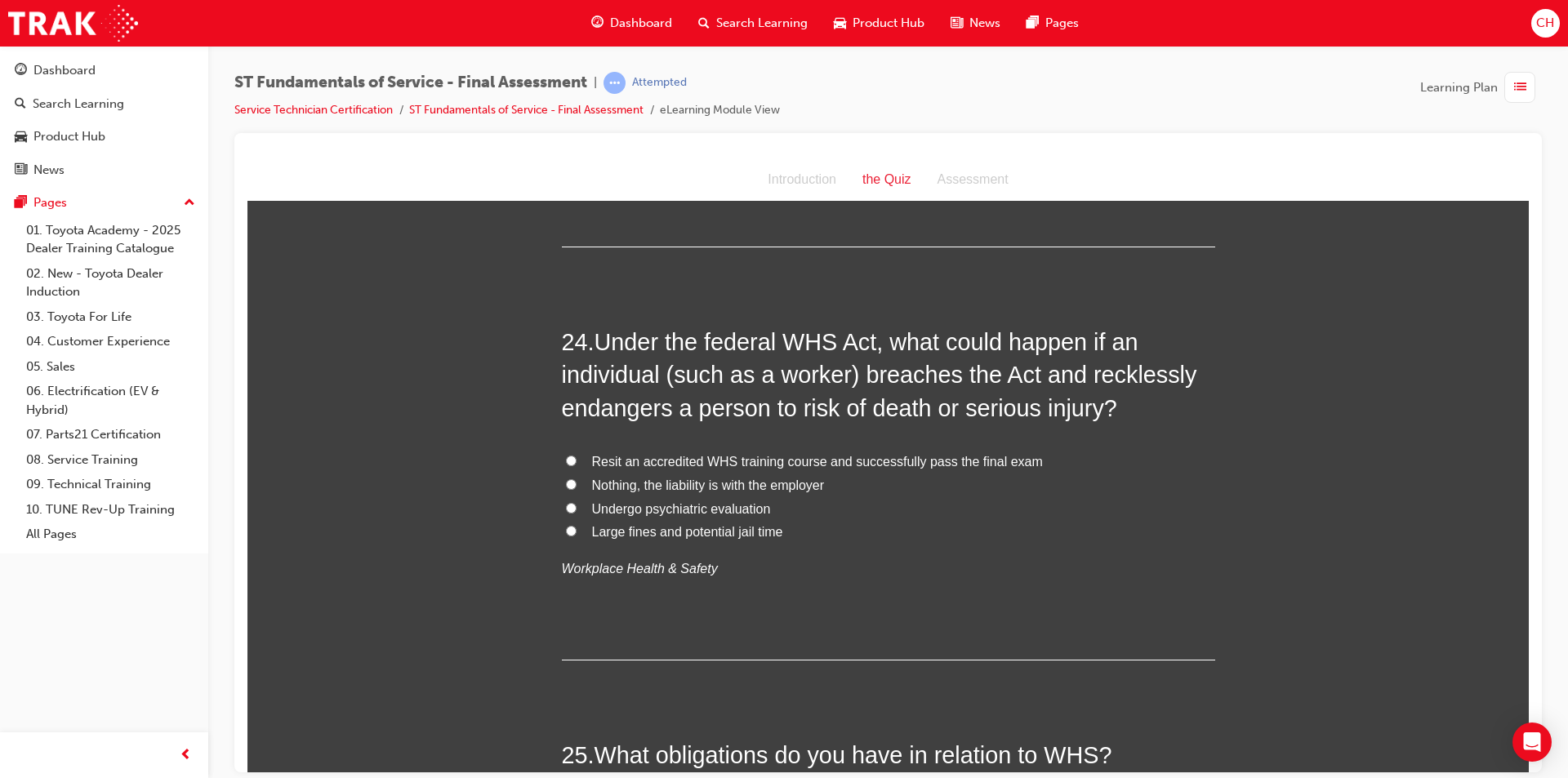
click at [704, 524] on span "Large fines and potential jail time" at bounding box center [688, 531] width 191 height 14
click at [576, 525] on input "Large fines and potential jail time" at bounding box center [571, 530] width 10 height 10
radio input "true"
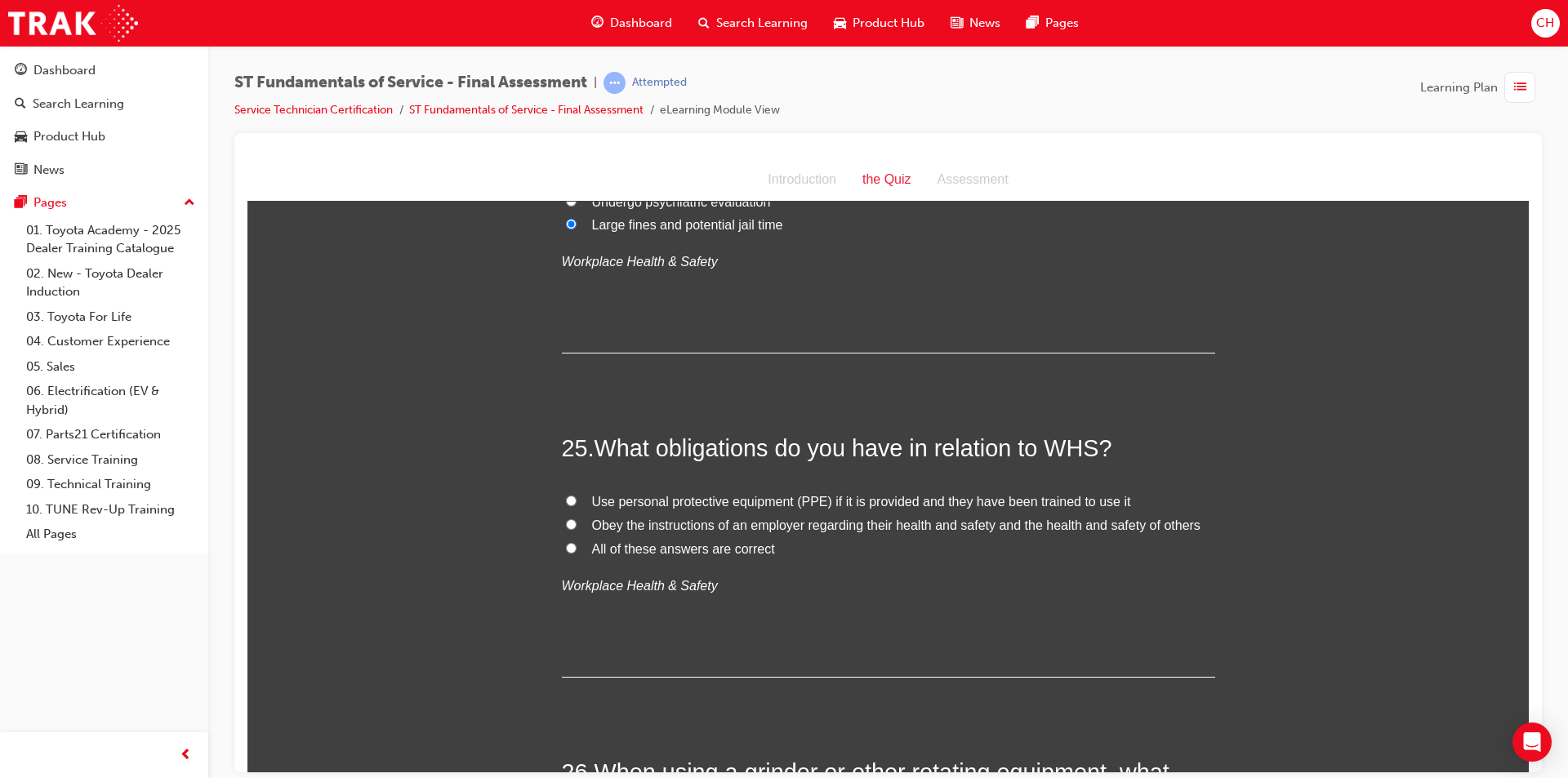
scroll to position [8897, 0]
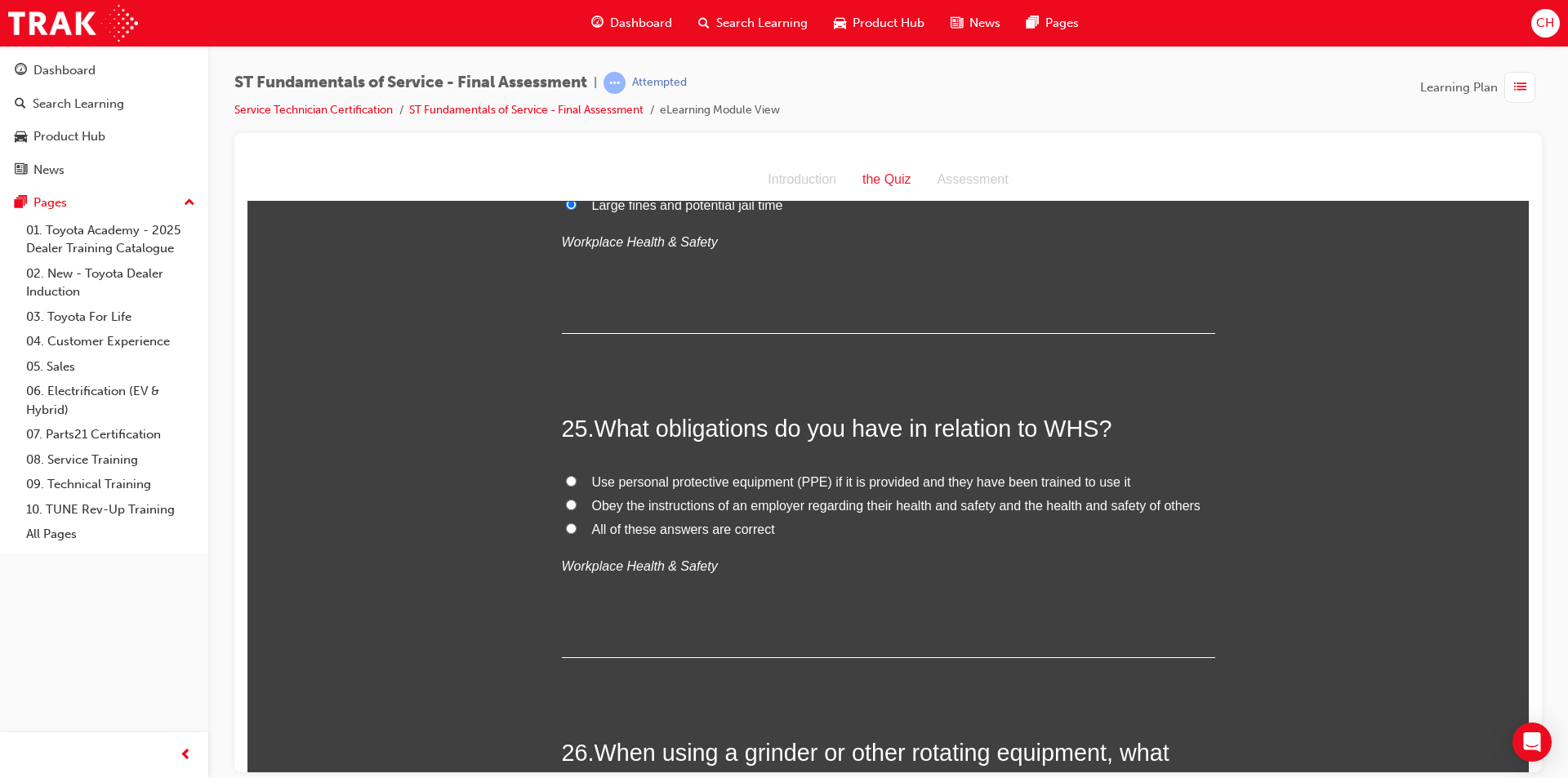
click at [625, 521] on span "All of these answers are correct" at bounding box center [684, 528] width 183 height 14
click at [576, 522] on input "All of these answers are correct" at bounding box center [571, 527] width 10 height 10
radio input "true"
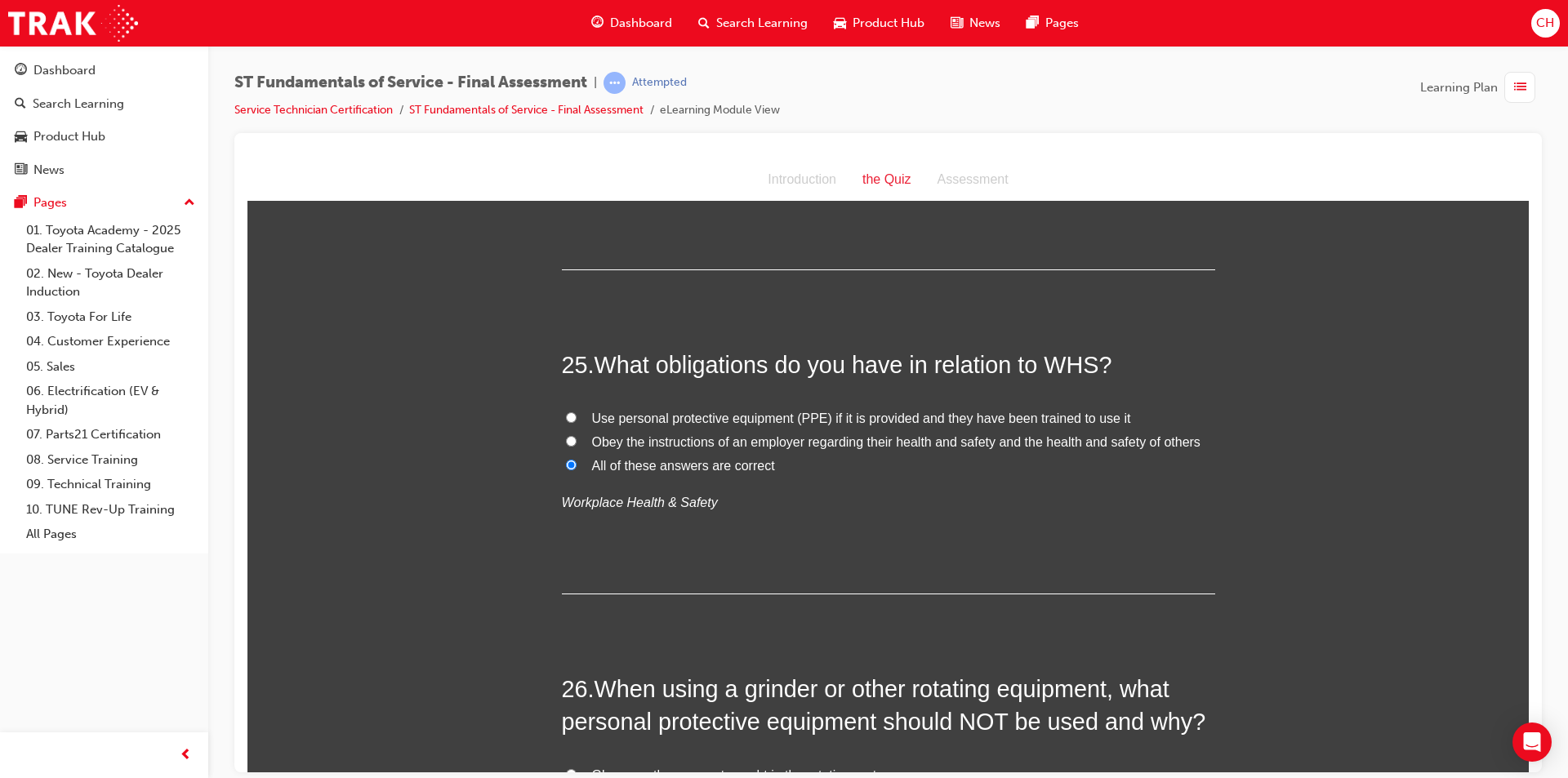
scroll to position [9142, 0]
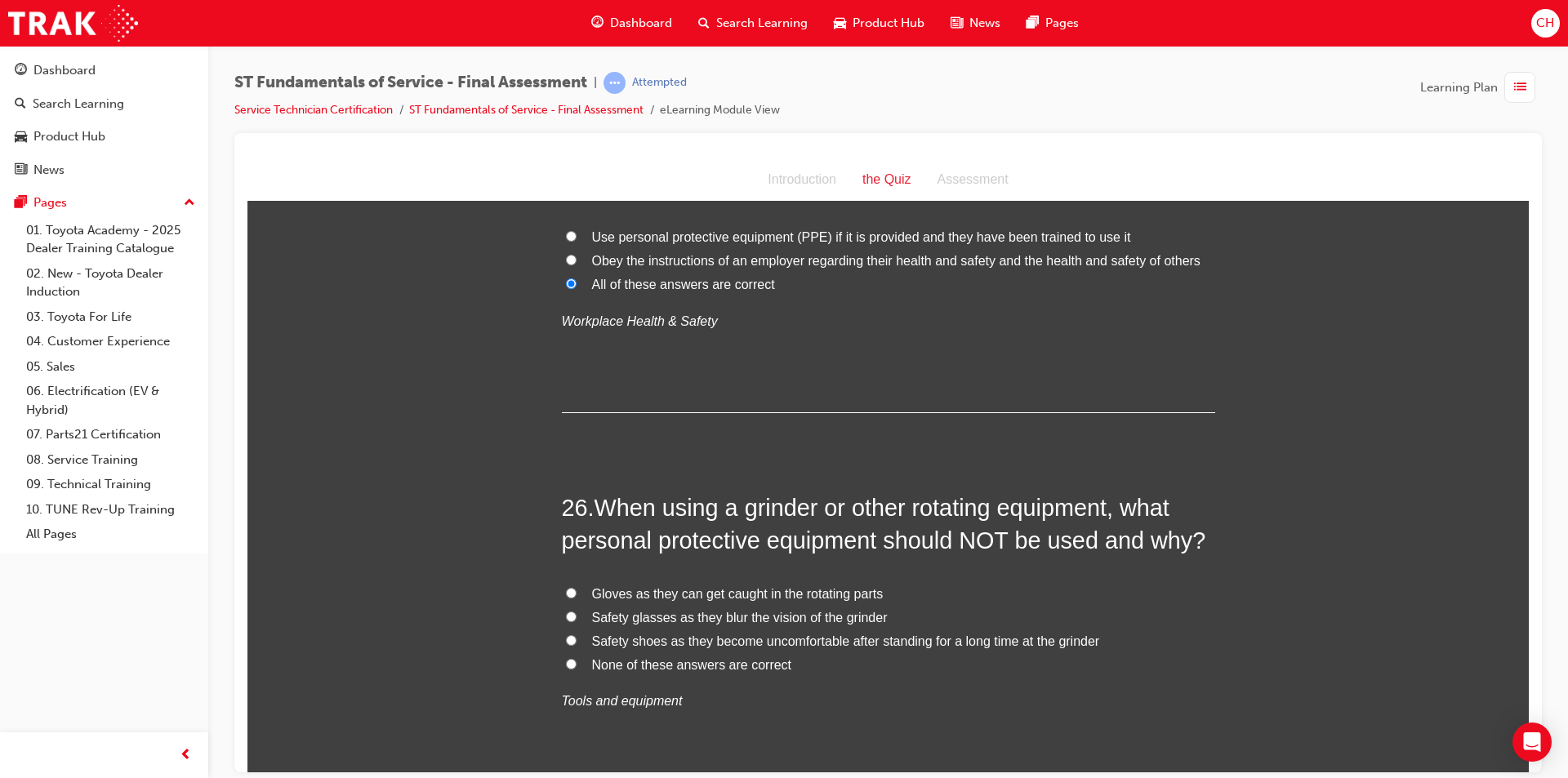
click at [711, 657] on span "None of these answers are correct" at bounding box center [692, 664] width 200 height 14
click at [576, 658] on input "None of these answers are correct" at bounding box center [571, 663] width 10 height 10
radio input "true"
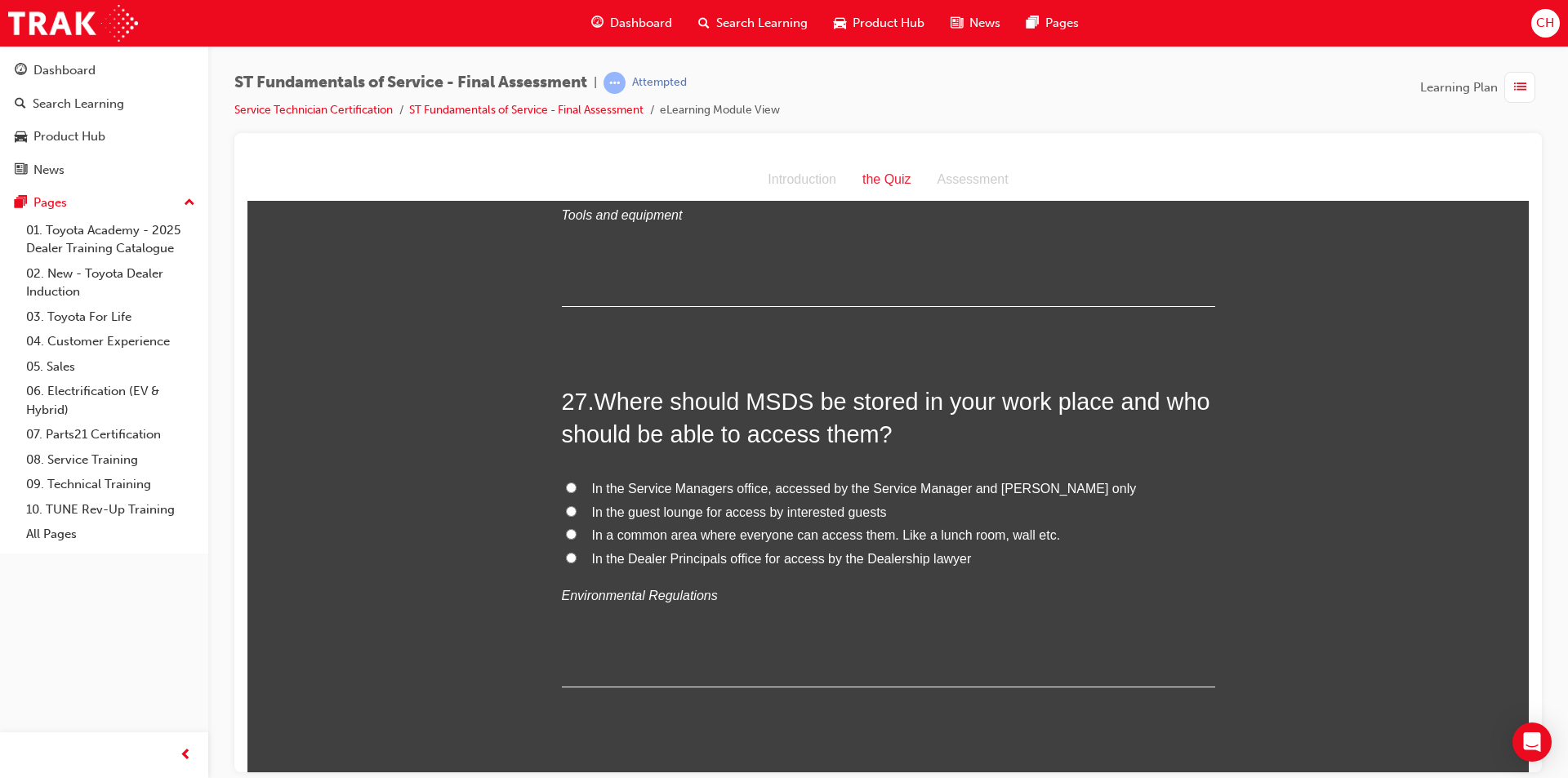
scroll to position [9632, 0]
click at [1021, 477] on span "In the Service Managers office, accessed by the Service Manager and Foreman only" at bounding box center [864, 483] width 545 height 14
click at [576, 478] on input "In the Service Managers office, accessed by the Service Manager and Foreman only" at bounding box center [571, 482] width 10 height 10
radio input "true"
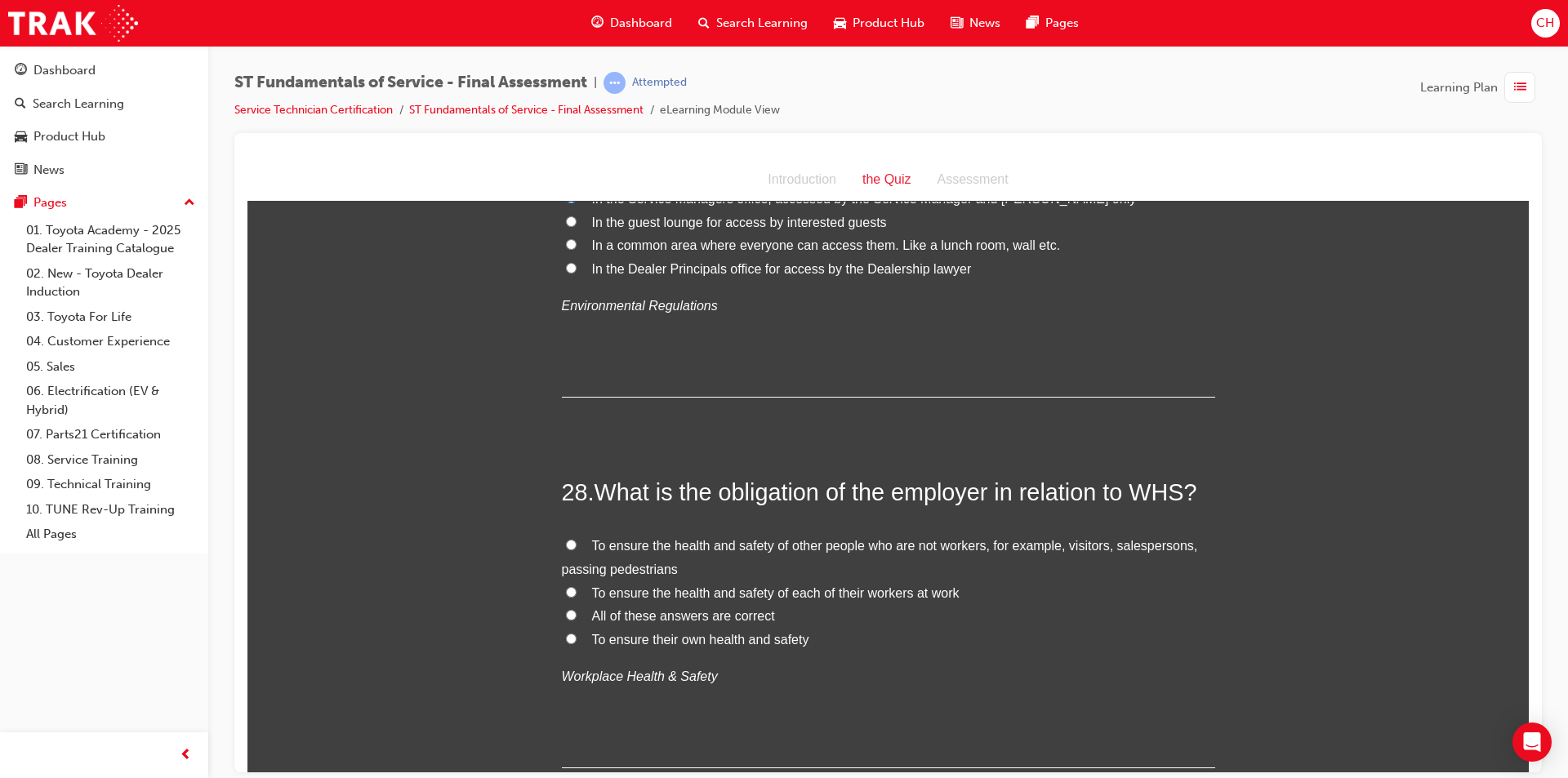
scroll to position [9958, 0]
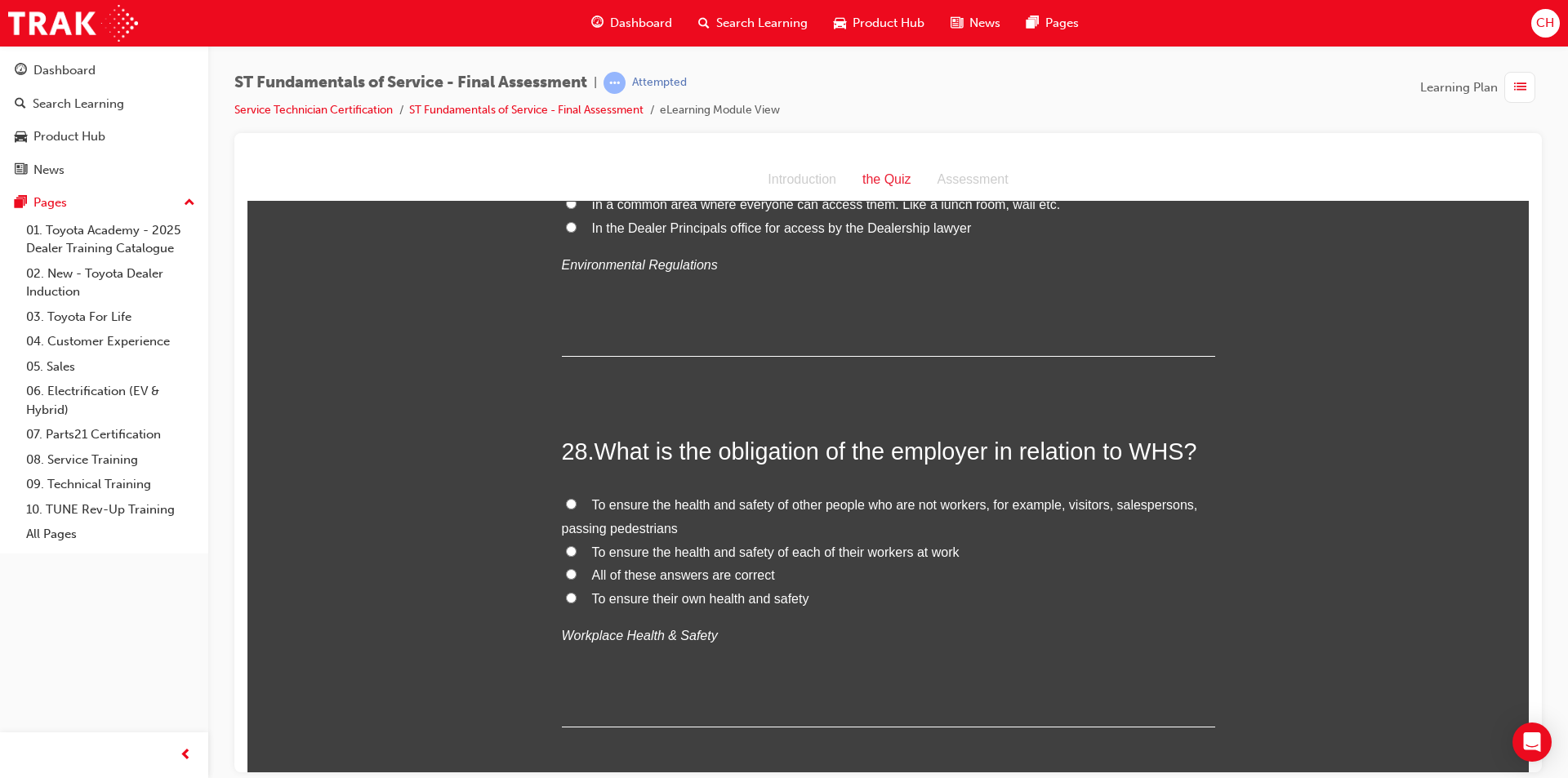
click at [758, 567] on span "All of these answers are correct" at bounding box center [684, 574] width 183 height 14
click at [576, 568] on input "All of these answers are correct" at bounding box center [571, 573] width 10 height 10
radio input "true"
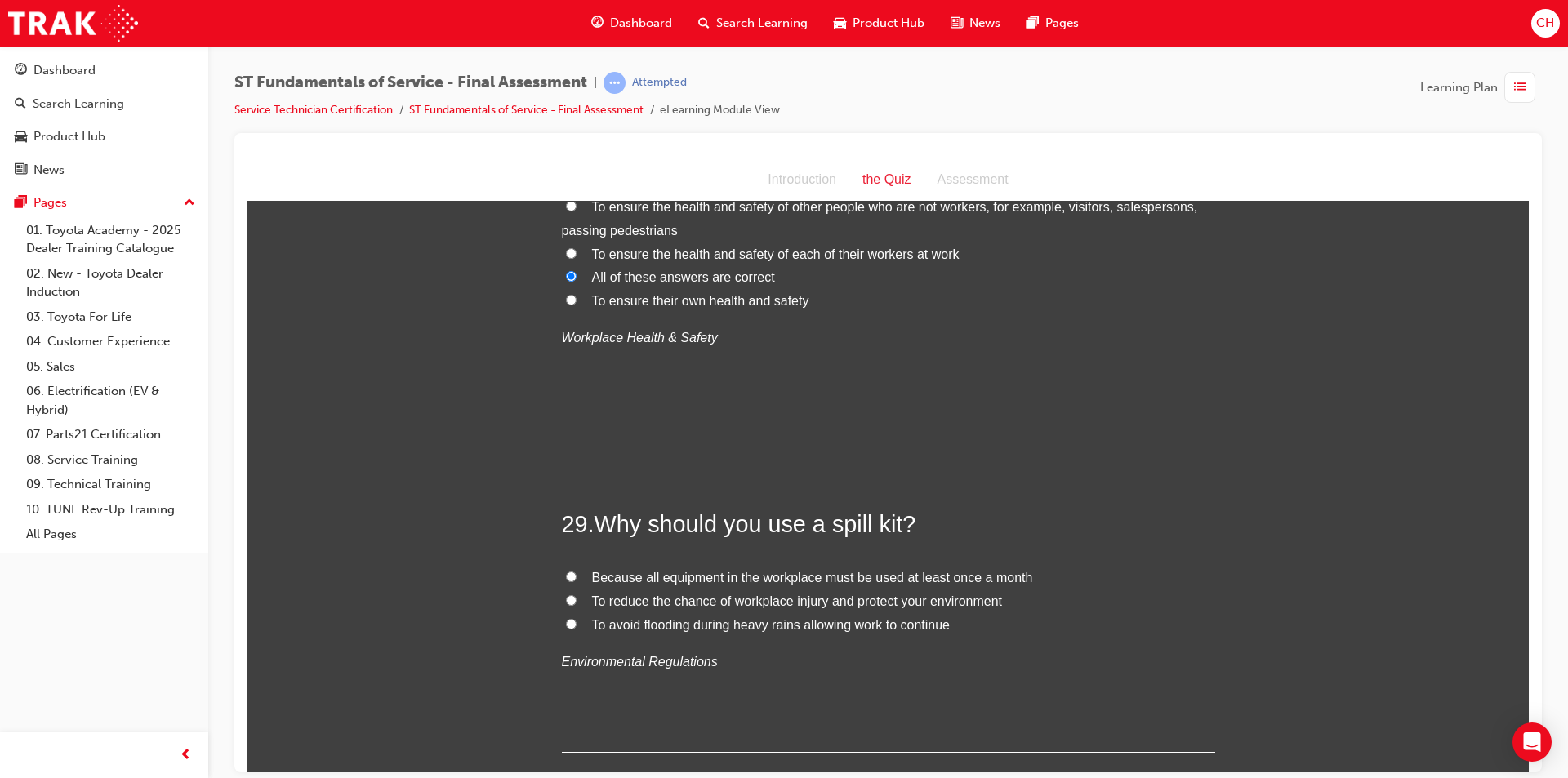
scroll to position [10284, 0]
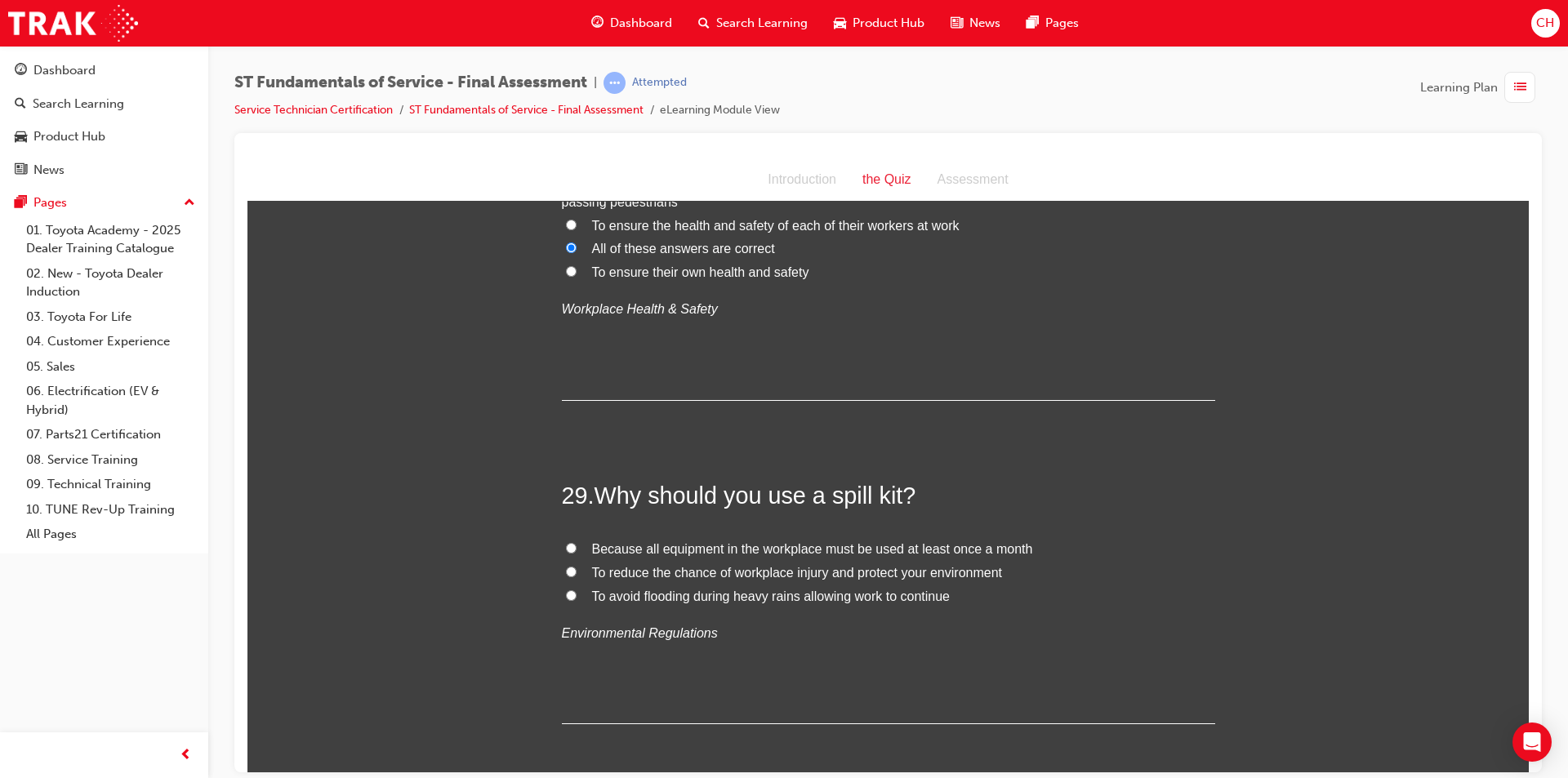
click at [815, 565] on span "To reduce the chance of workplace injury and protect your environment" at bounding box center [797, 571] width 411 height 14
click at [576, 566] on input "To reduce the chance of workplace injury and protect your environment" at bounding box center [571, 570] width 10 height 10
radio input "true"
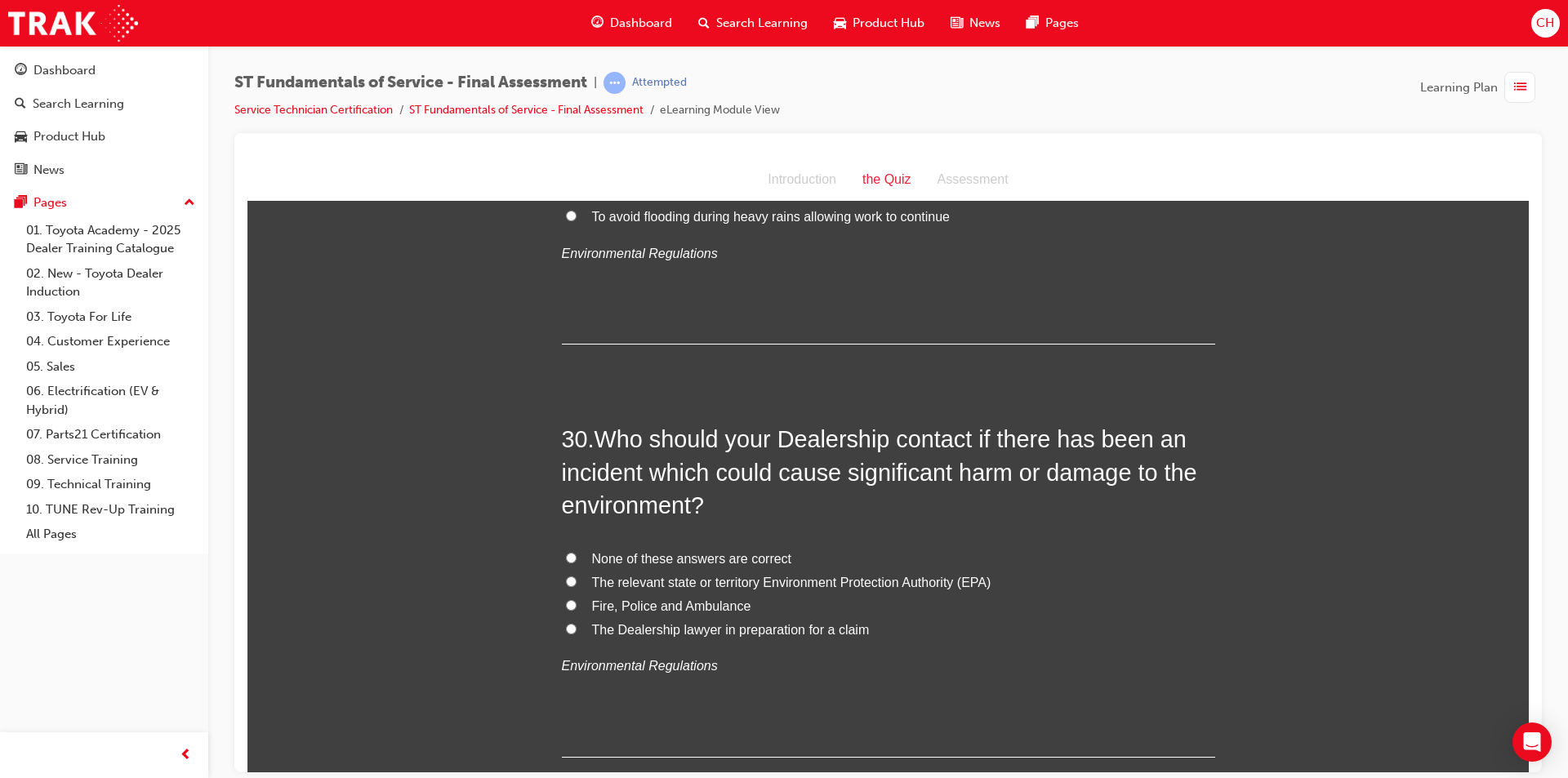
scroll to position [10693, 0]
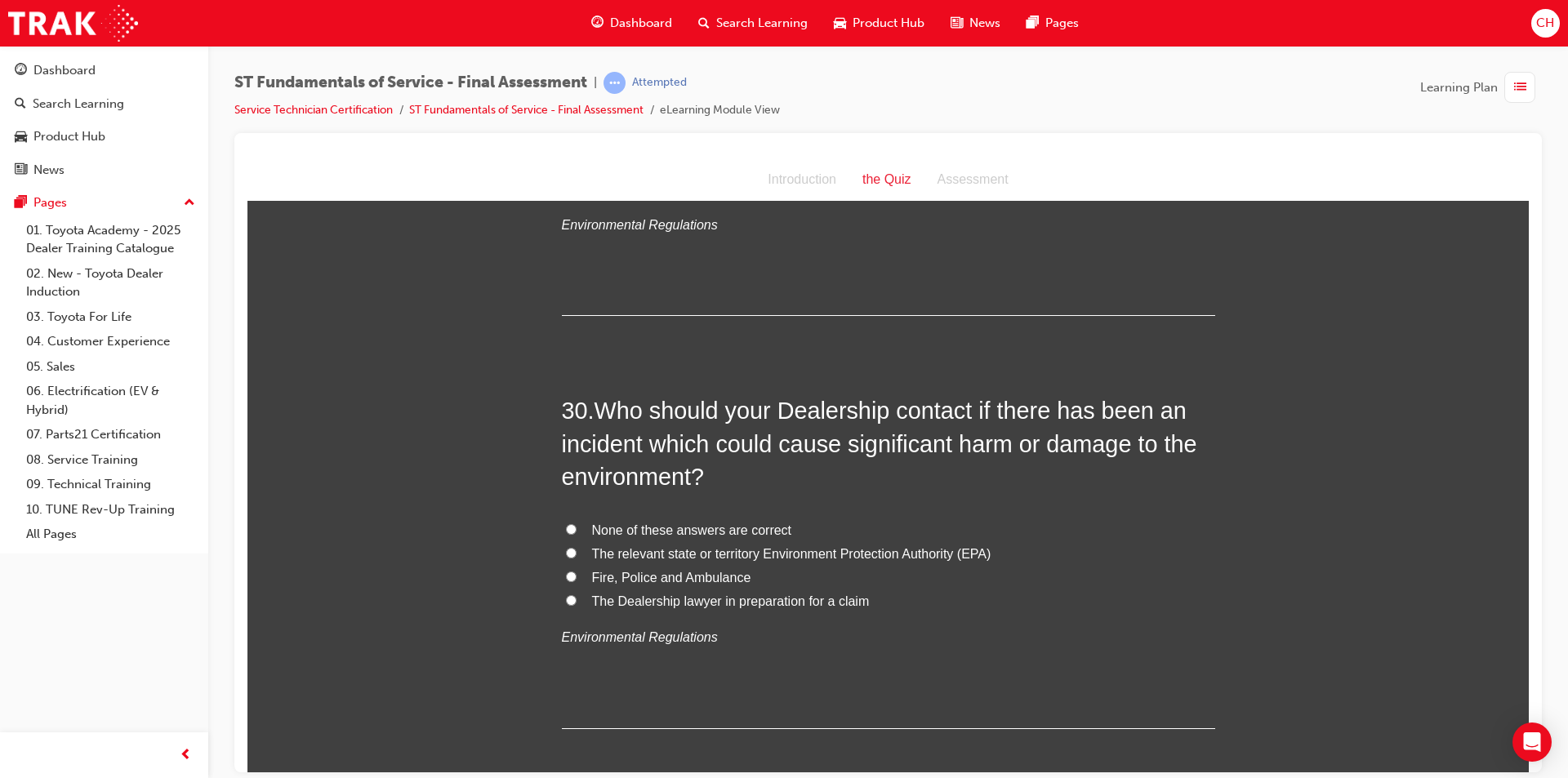
click at [800, 546] on span "The relevant state or territory Environment Protection Authority (EPA)" at bounding box center [792, 552] width 400 height 14
click at [576, 547] on input "The relevant state or territory Environment Protection Authority (EPA)" at bounding box center [571, 551] width 10 height 10
radio input "true"
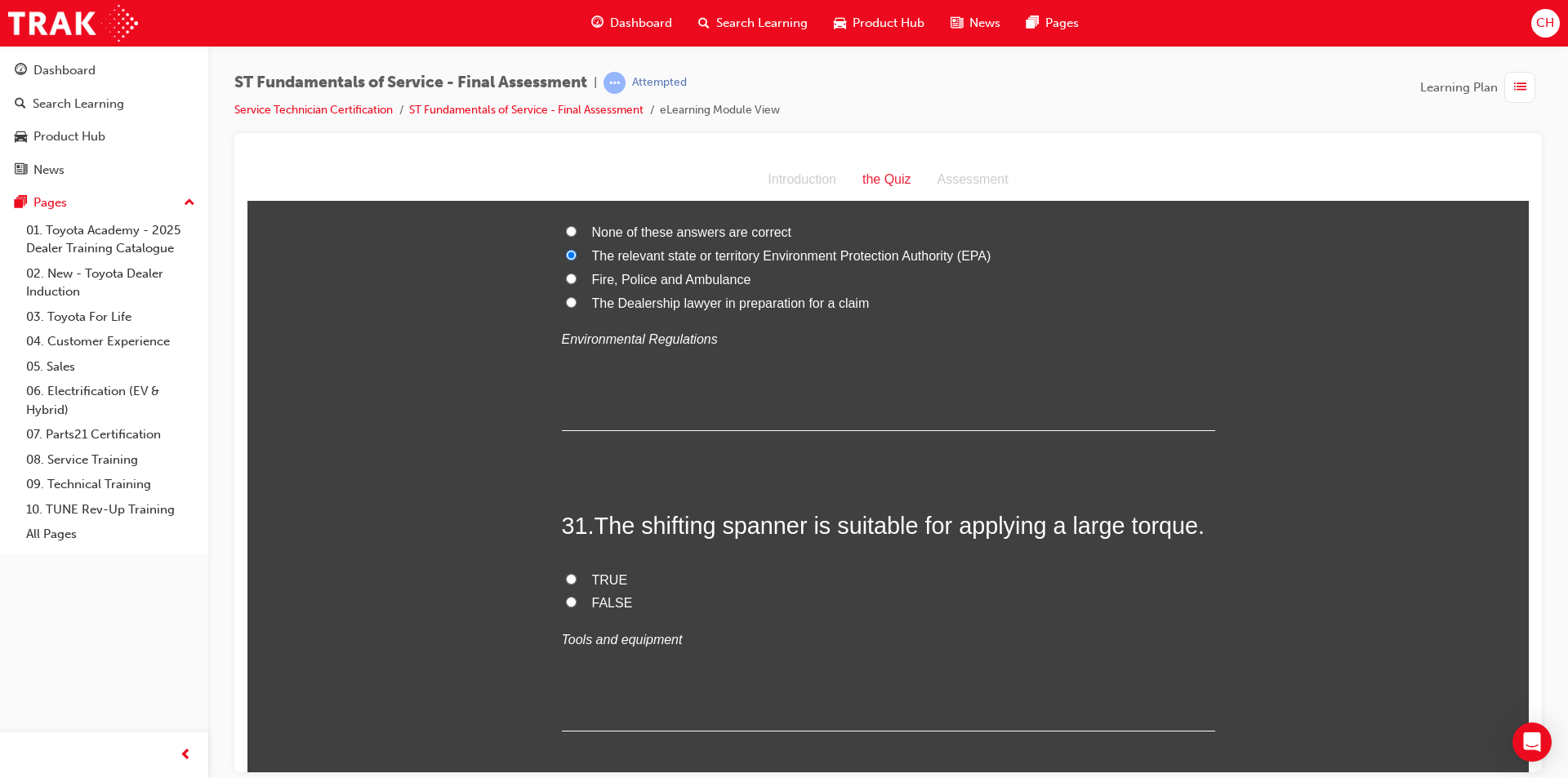
scroll to position [11019, 0]
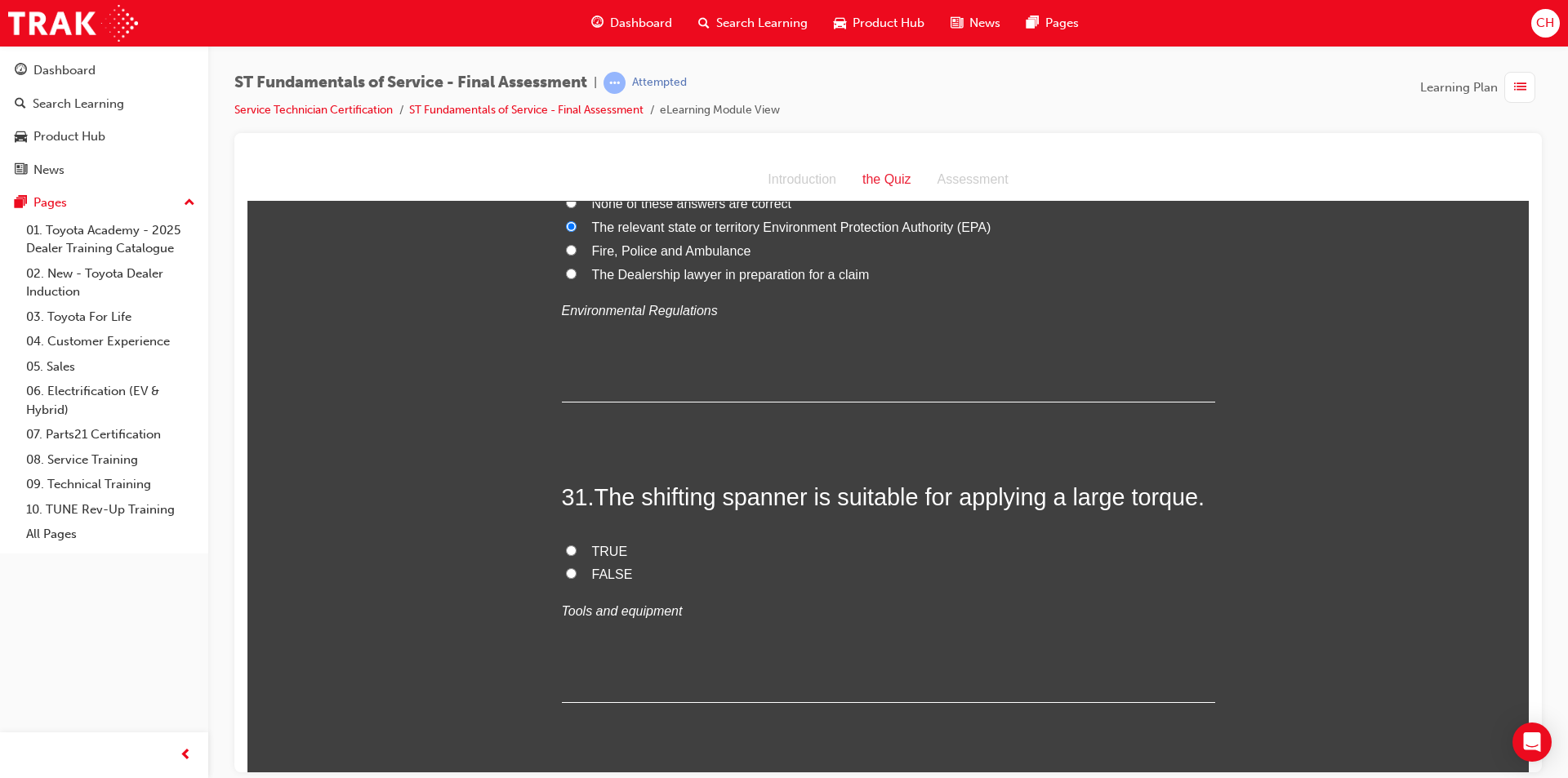
click at [592, 567] on span "FALSE" at bounding box center [612, 573] width 41 height 14
click at [576, 567] on input "FALSE" at bounding box center [571, 572] width 10 height 10
radio input "true"
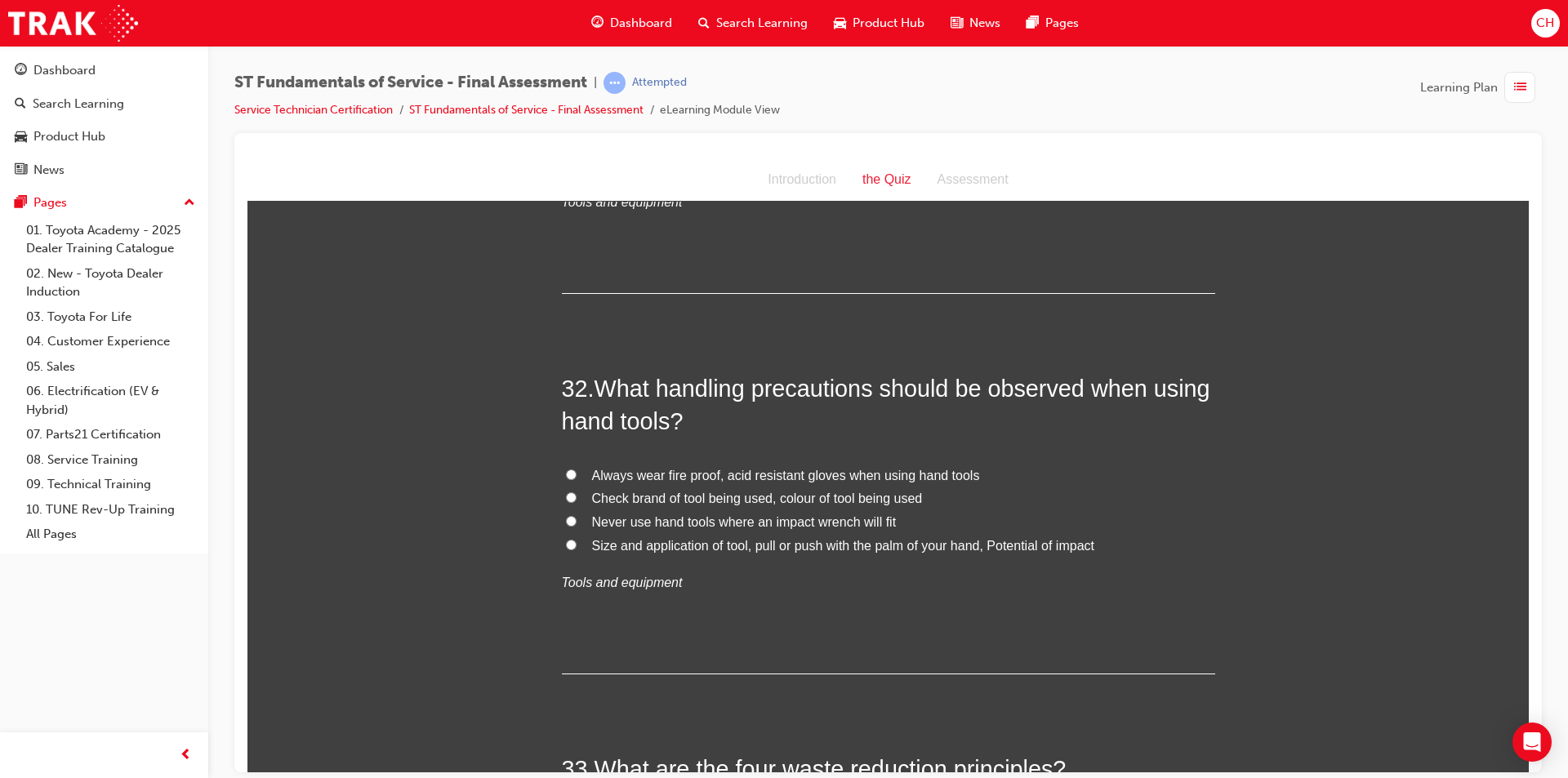
scroll to position [11427, 0]
click at [768, 539] on span "Size and application of tool, pull or push with the palm of your hand, Potentia…" at bounding box center [844, 546] width 503 height 14
click at [576, 539] on input "Size and application of tool, pull or push with the palm of your hand, Potentia…" at bounding box center [571, 544] width 10 height 10
radio input "true"
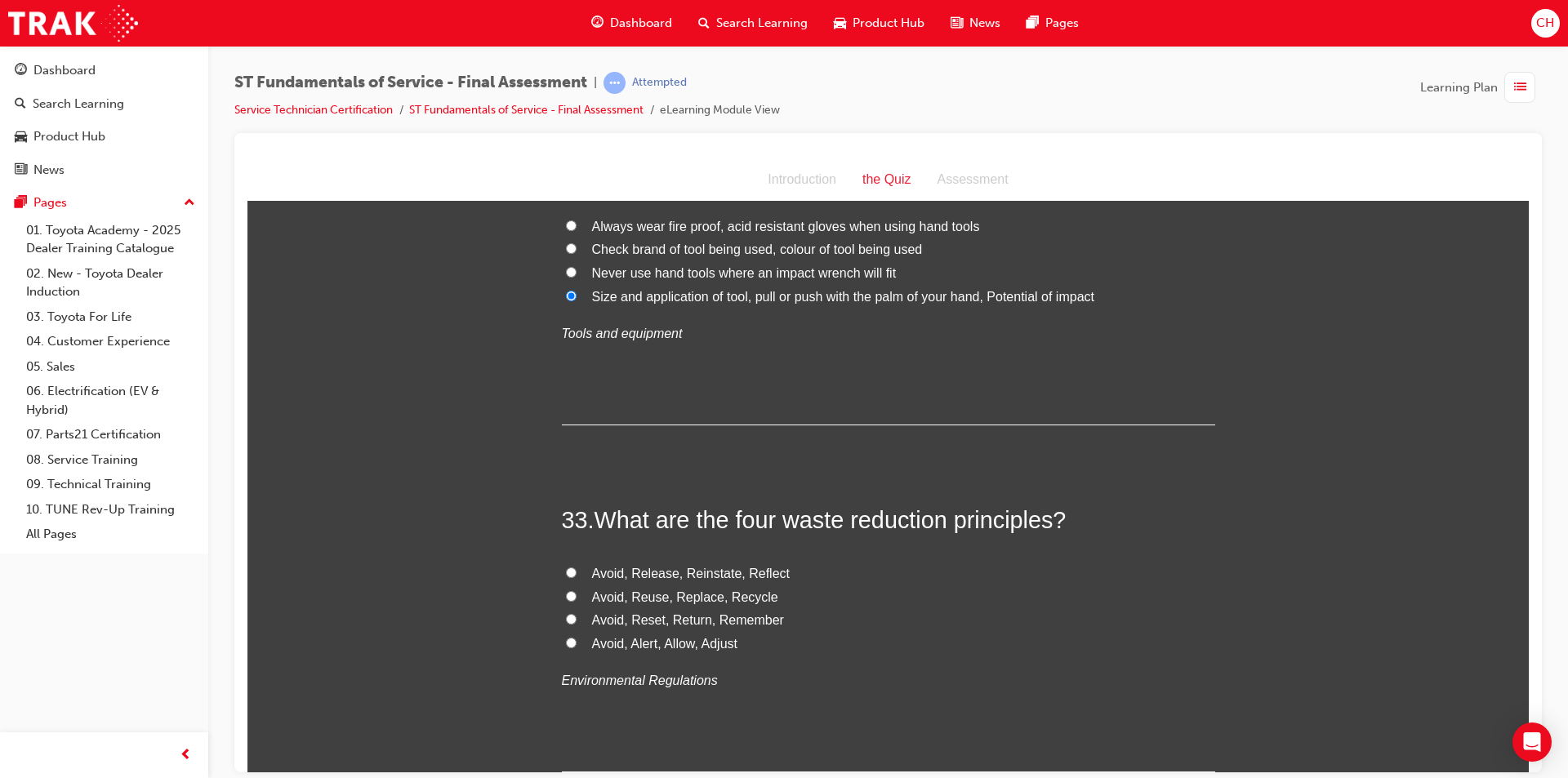
scroll to position [11754, 0]
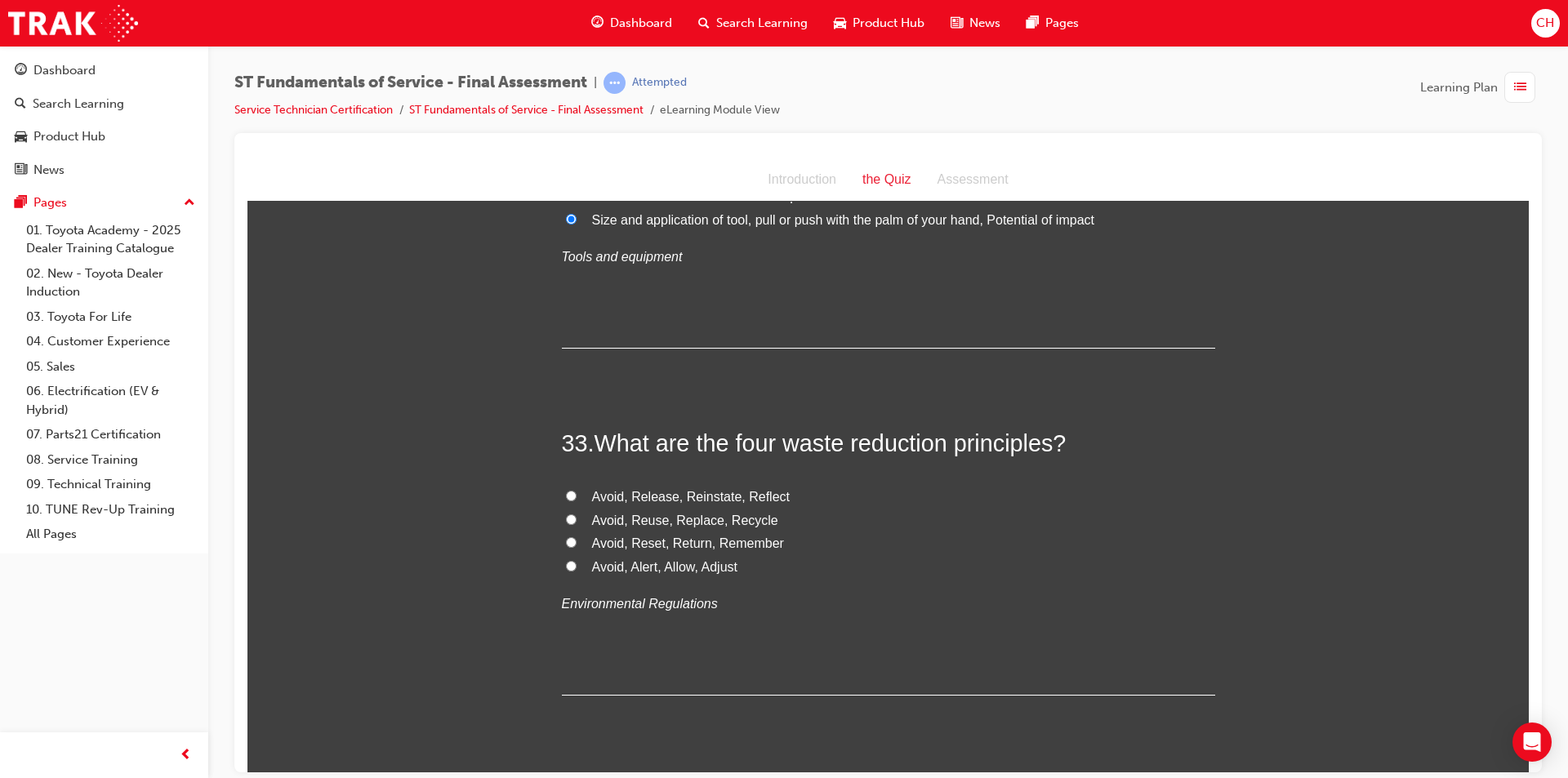
click at [709, 513] on span "Avoid, Reuse, Replace, Recycle" at bounding box center [685, 519] width 186 height 14
click at [576, 514] on input "Avoid, Reuse, Replace, Recycle" at bounding box center [571, 518] width 10 height 10
radio input "true"
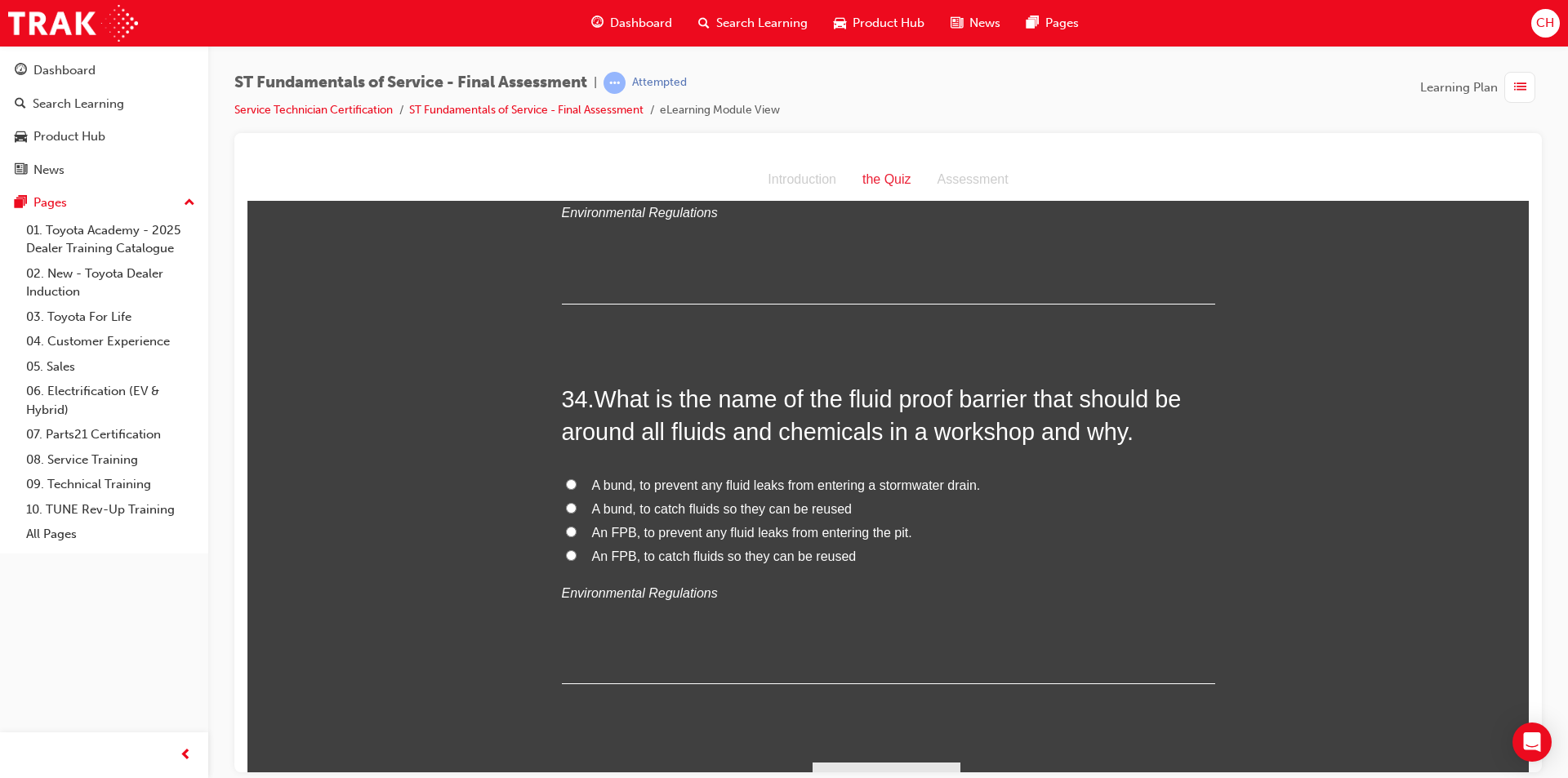
scroll to position [12147, 0]
click at [753, 475] on span "A bund, to prevent any fluid leaks from entering a stormwater drain." at bounding box center [786, 482] width 388 height 14
click at [576, 476] on input "A bund, to prevent any fluid leaks from entering a stormwater drain." at bounding box center [571, 481] width 10 height 10
radio input "true"
click at [853, 759] on button "Submit Answers" at bounding box center [886, 782] width 148 height 45
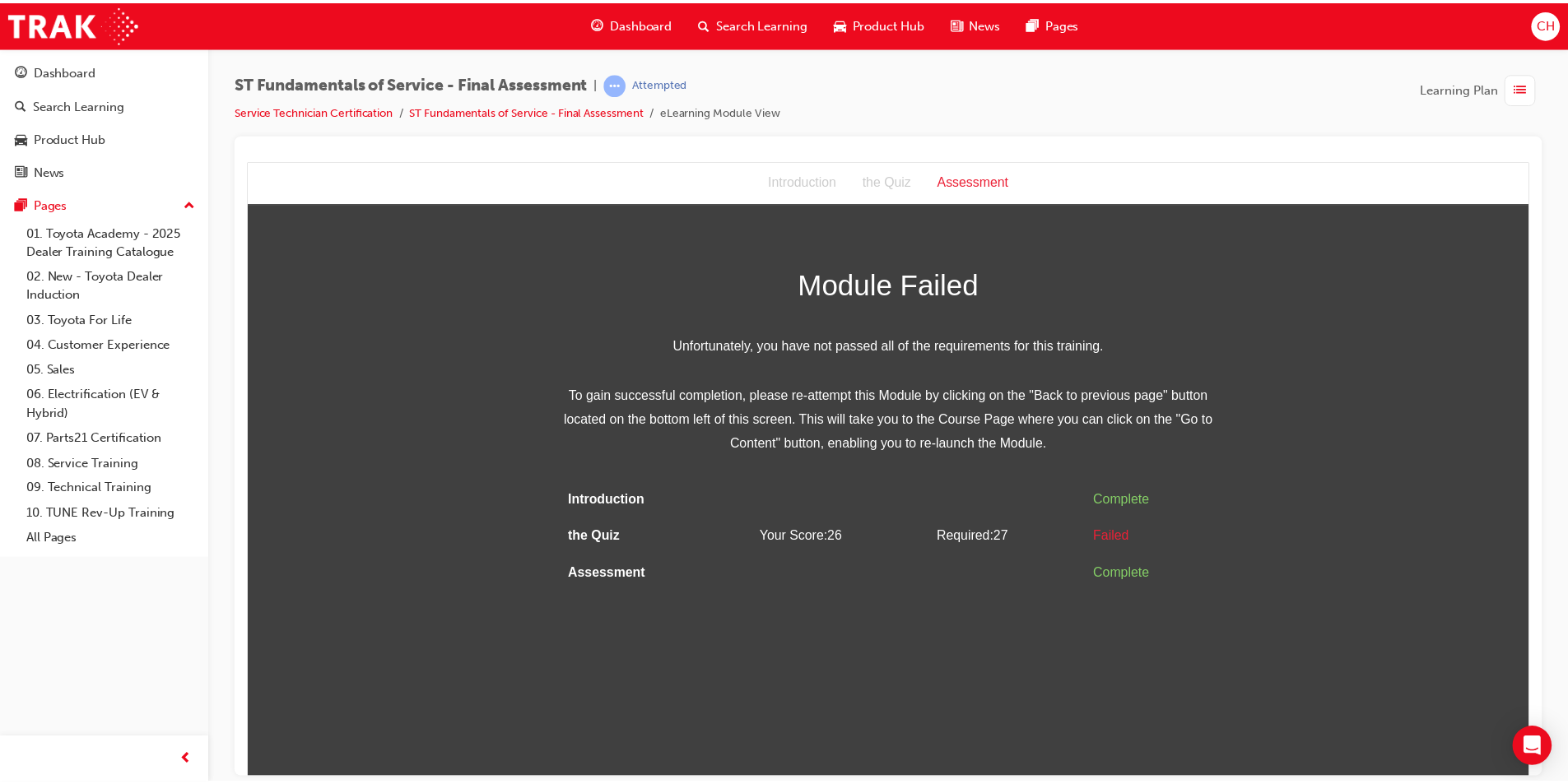
scroll to position [0, 0]
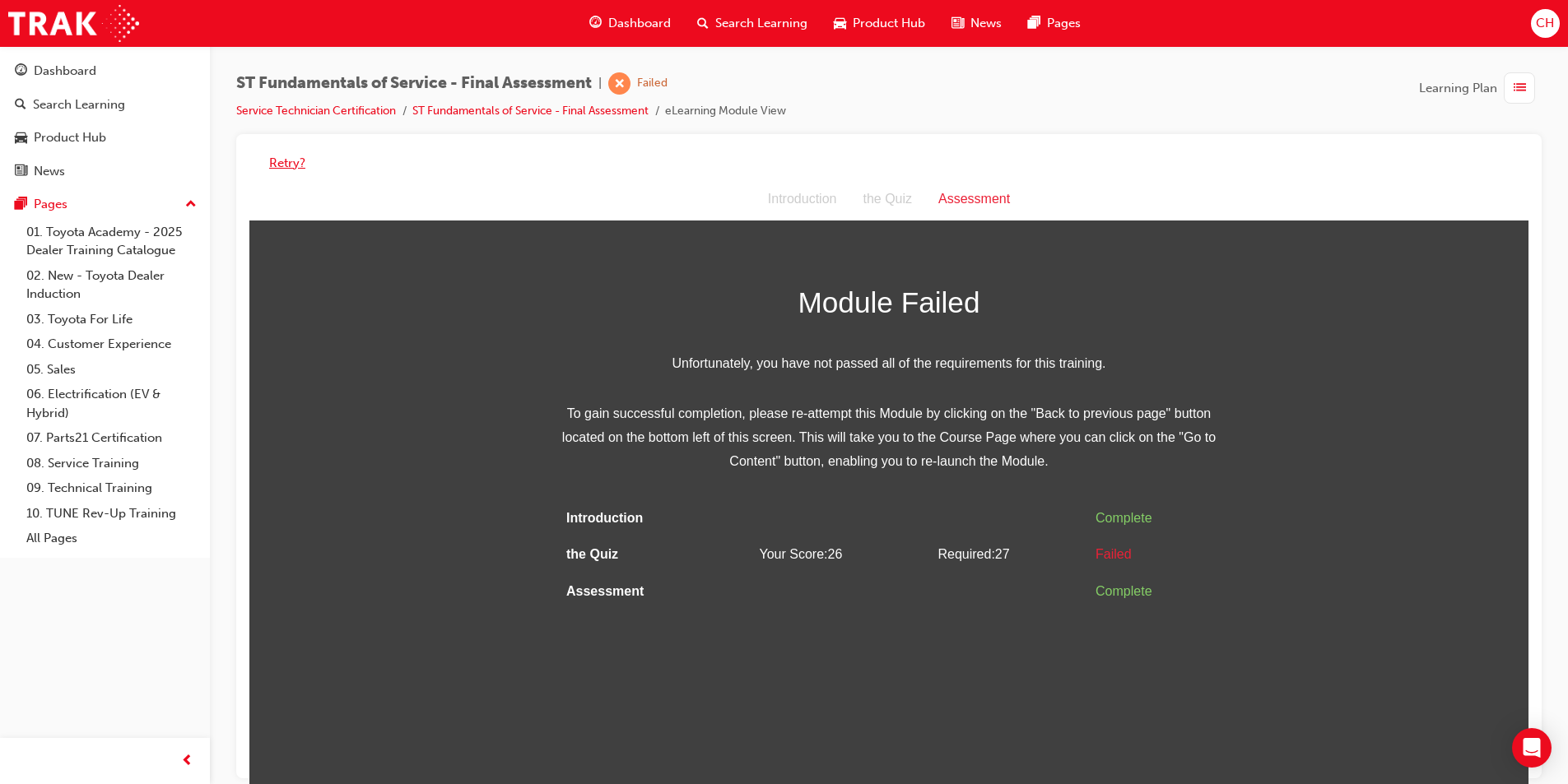
click at [284, 166] on button "Retry?" at bounding box center [288, 164] width 36 height 19
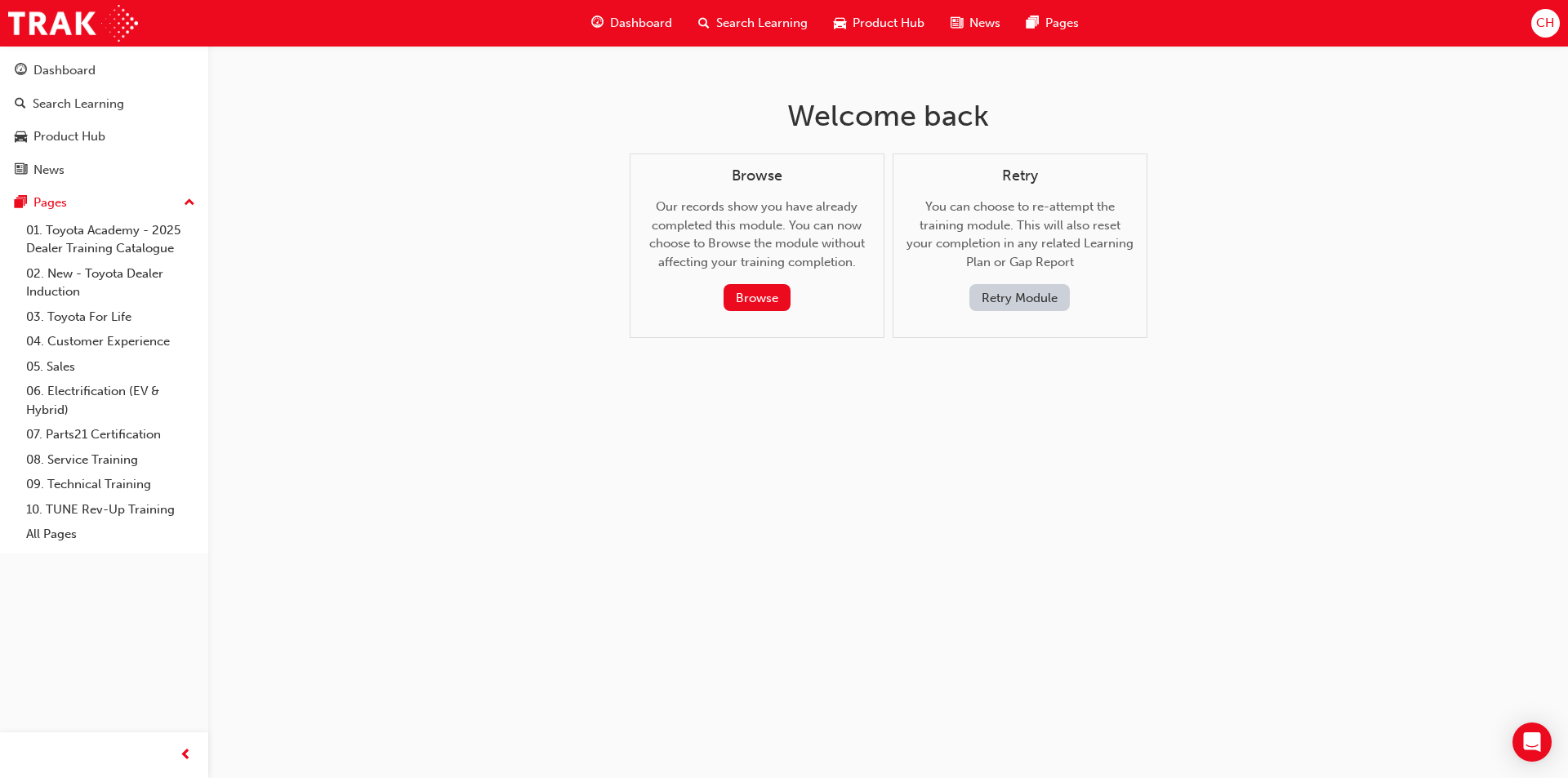
click at [988, 284] on button "Retry Module" at bounding box center [1019, 297] width 100 height 27
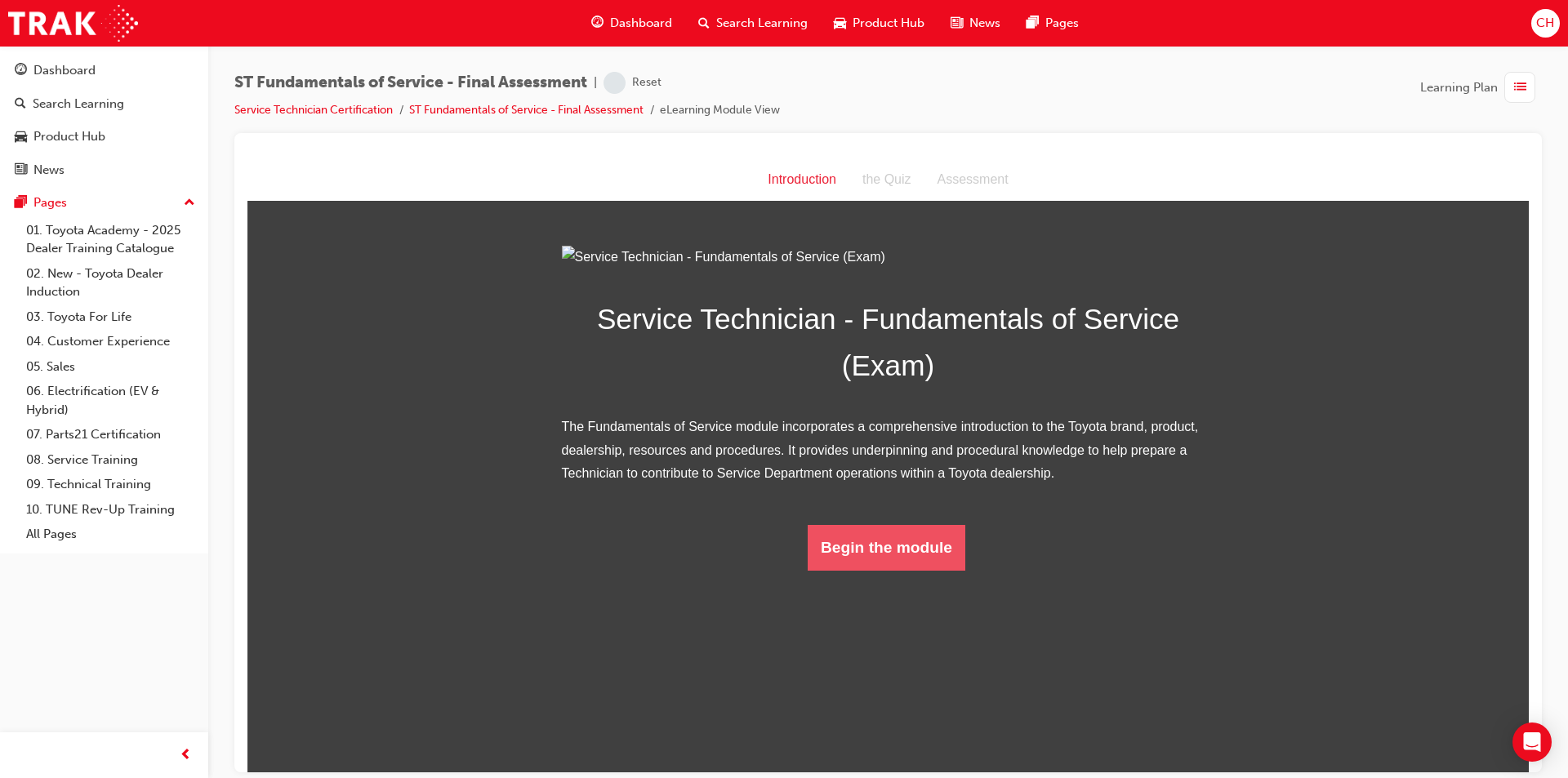
click at [846, 569] on button "Begin the module" at bounding box center [886, 547] width 158 height 45
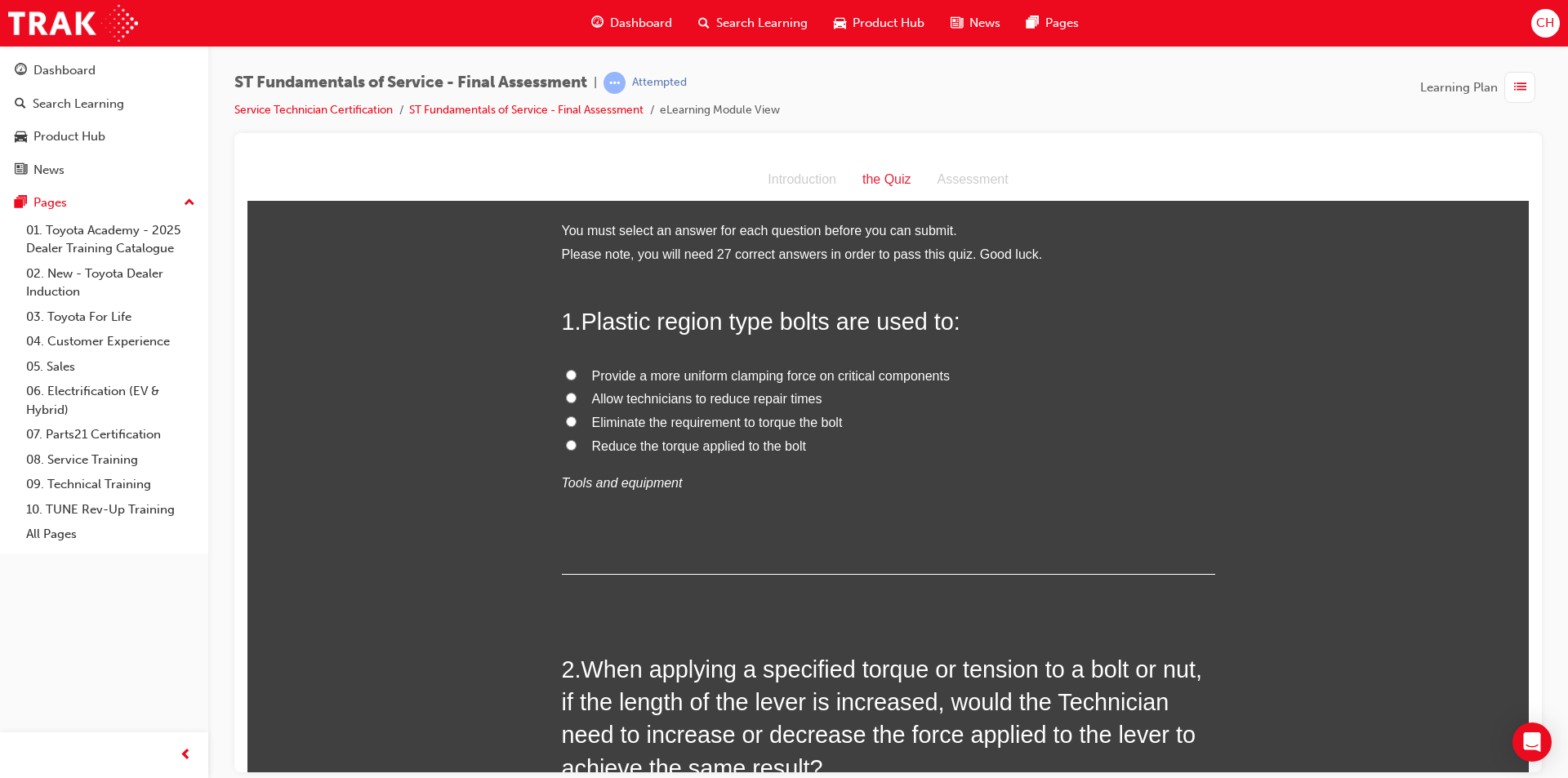
click at [834, 373] on span "Provide a more uniform clamping force on critical components" at bounding box center [771, 375] width 358 height 14
click at [576, 373] on input "Provide a more uniform clamping force on critical components" at bounding box center [571, 374] width 10 height 10
radio input "true"
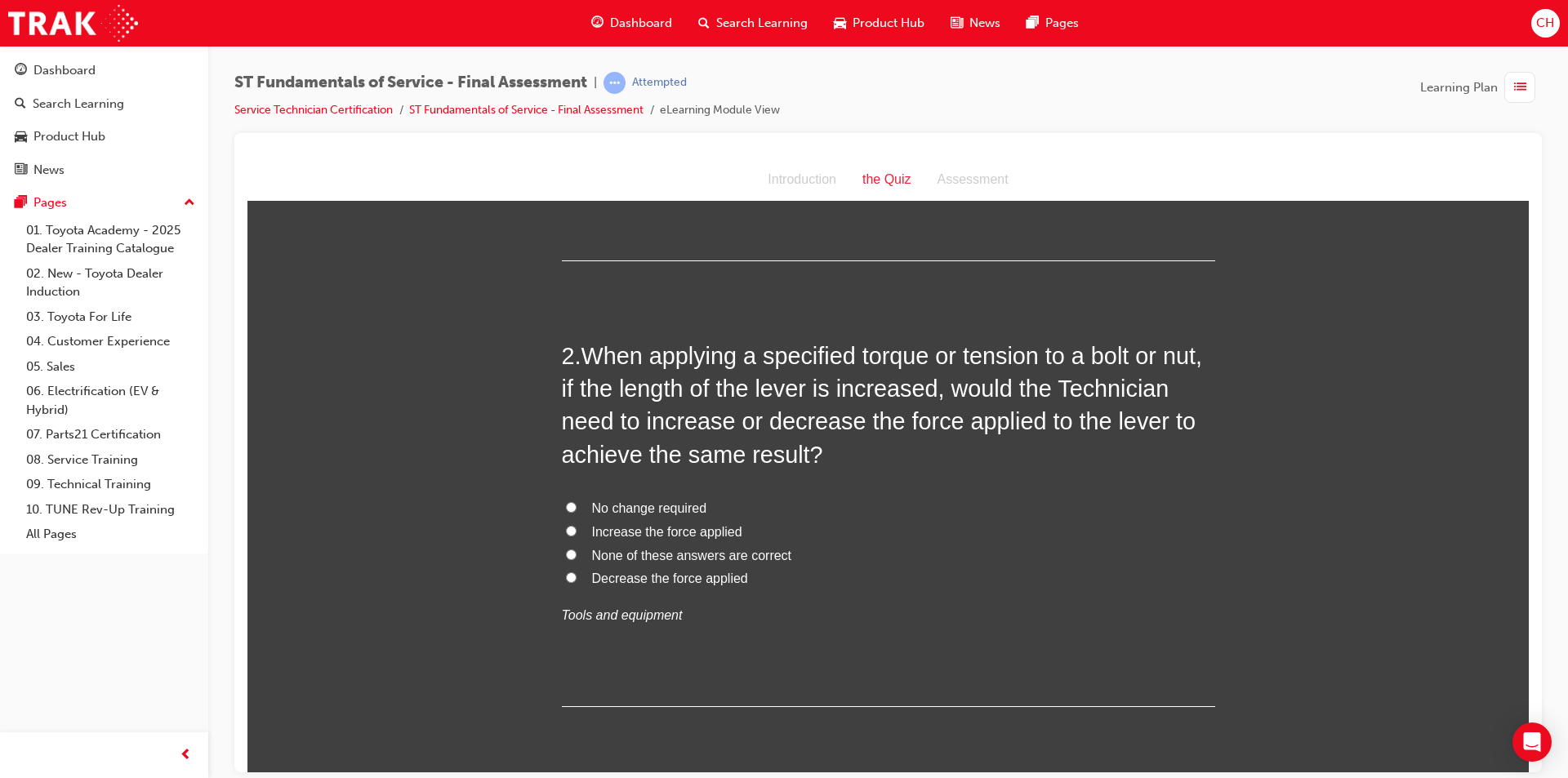
scroll to position [327, 0]
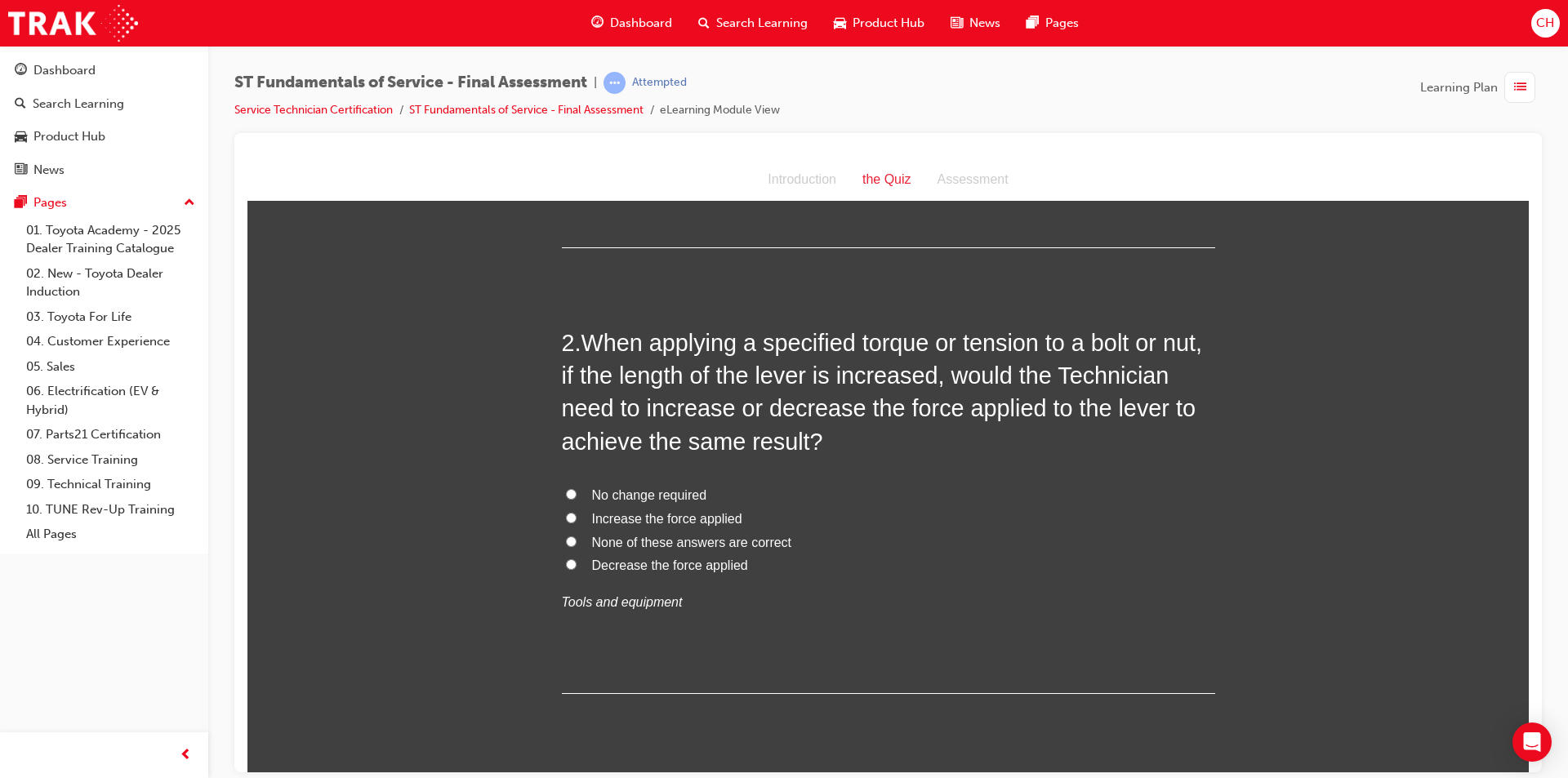
click at [639, 534] on span "None of these answers are correct" at bounding box center [692, 541] width 200 height 14
click at [576, 535] on input "None of these answers are correct" at bounding box center [571, 540] width 10 height 10
radio input "true"
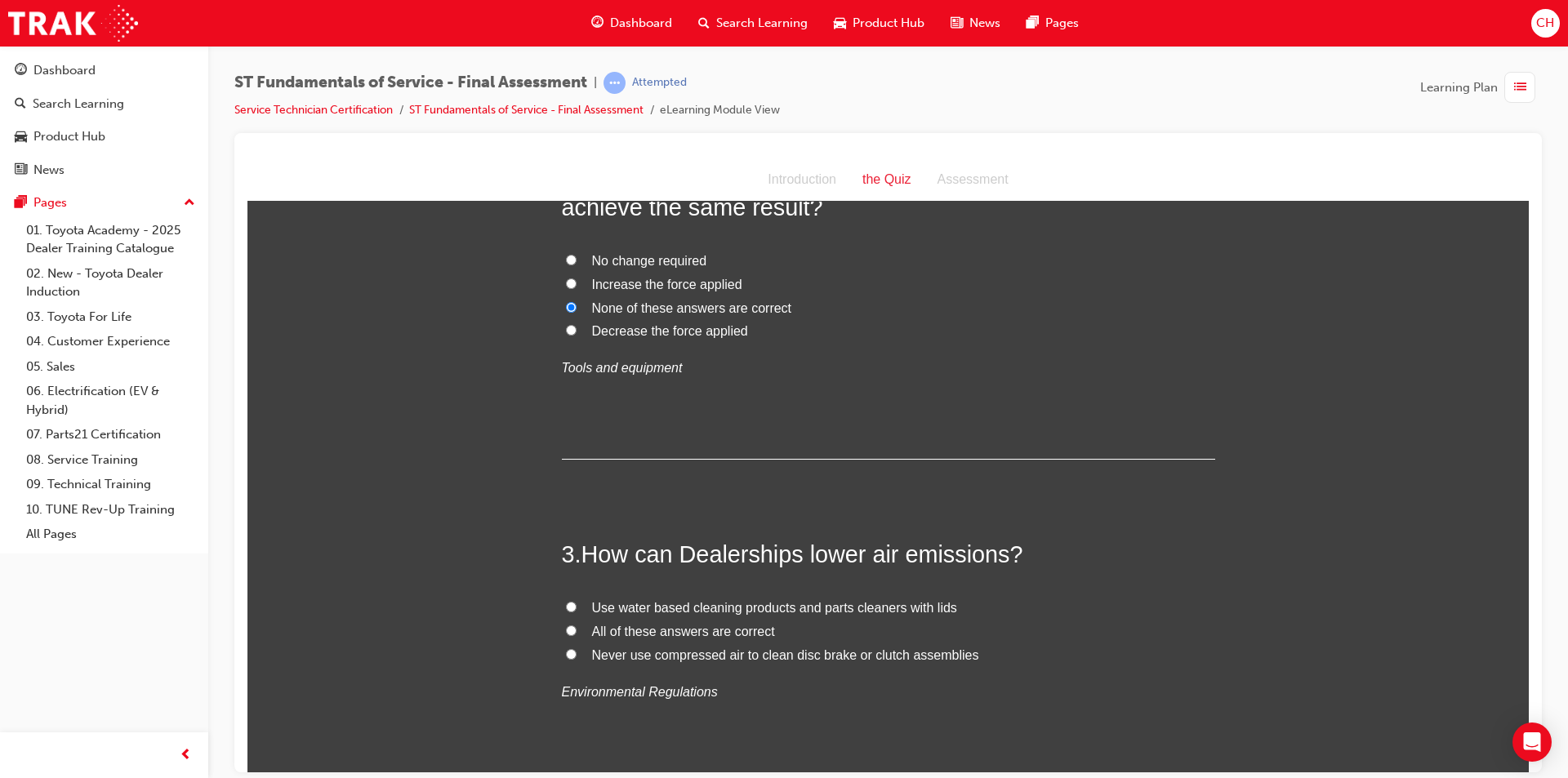
scroll to position [653, 0]
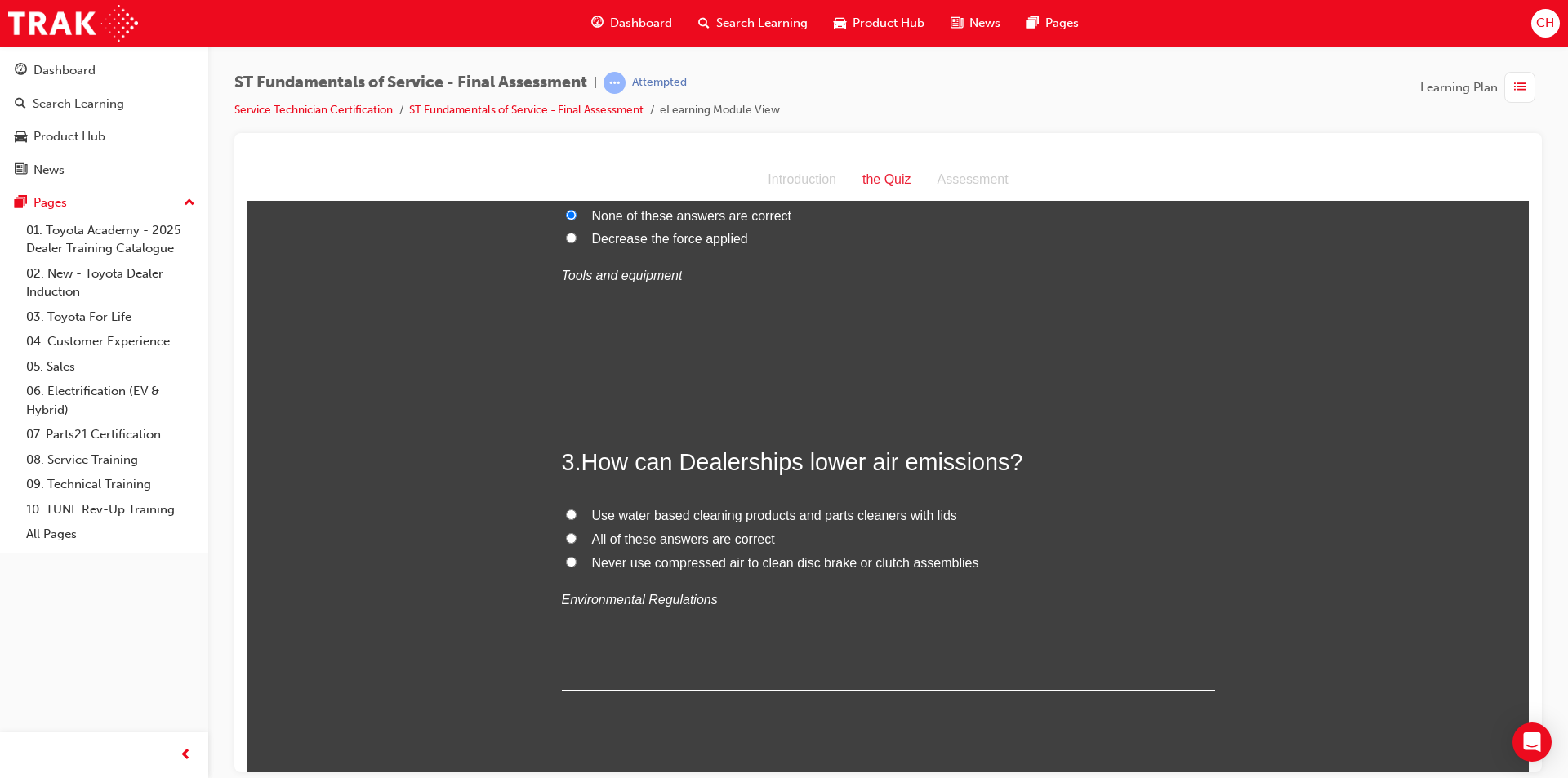
click at [639, 533] on span "All of these answers are correct" at bounding box center [684, 538] width 183 height 14
click at [576, 533] on input "All of these answers are correct" at bounding box center [571, 537] width 10 height 10
radio input "true"
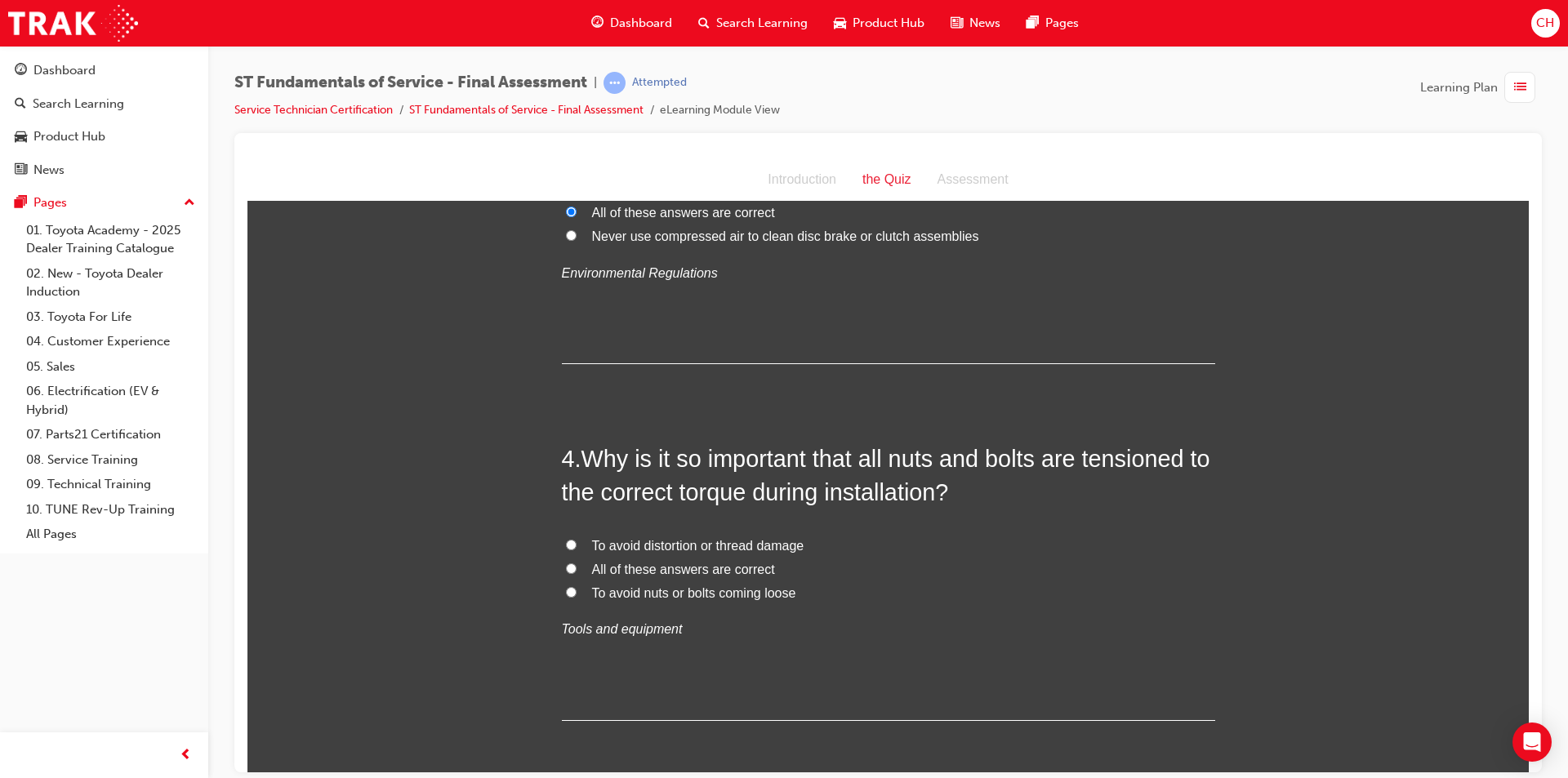
scroll to position [1061, 0]
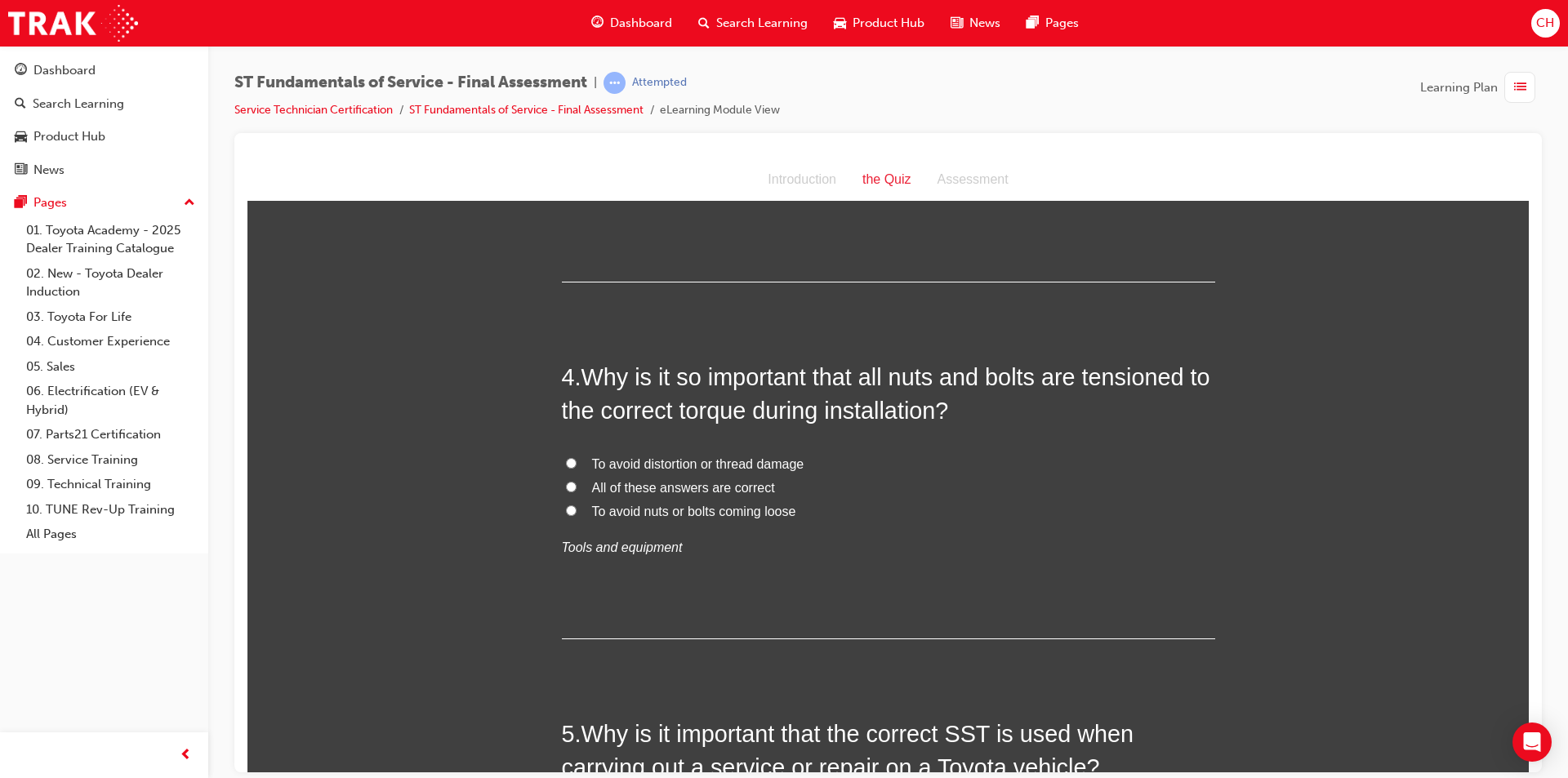
click at [656, 484] on span "All of these answers are correct" at bounding box center [684, 486] width 183 height 14
click at [576, 484] on input "All of these answers are correct" at bounding box center [571, 485] width 10 height 10
radio input "true"
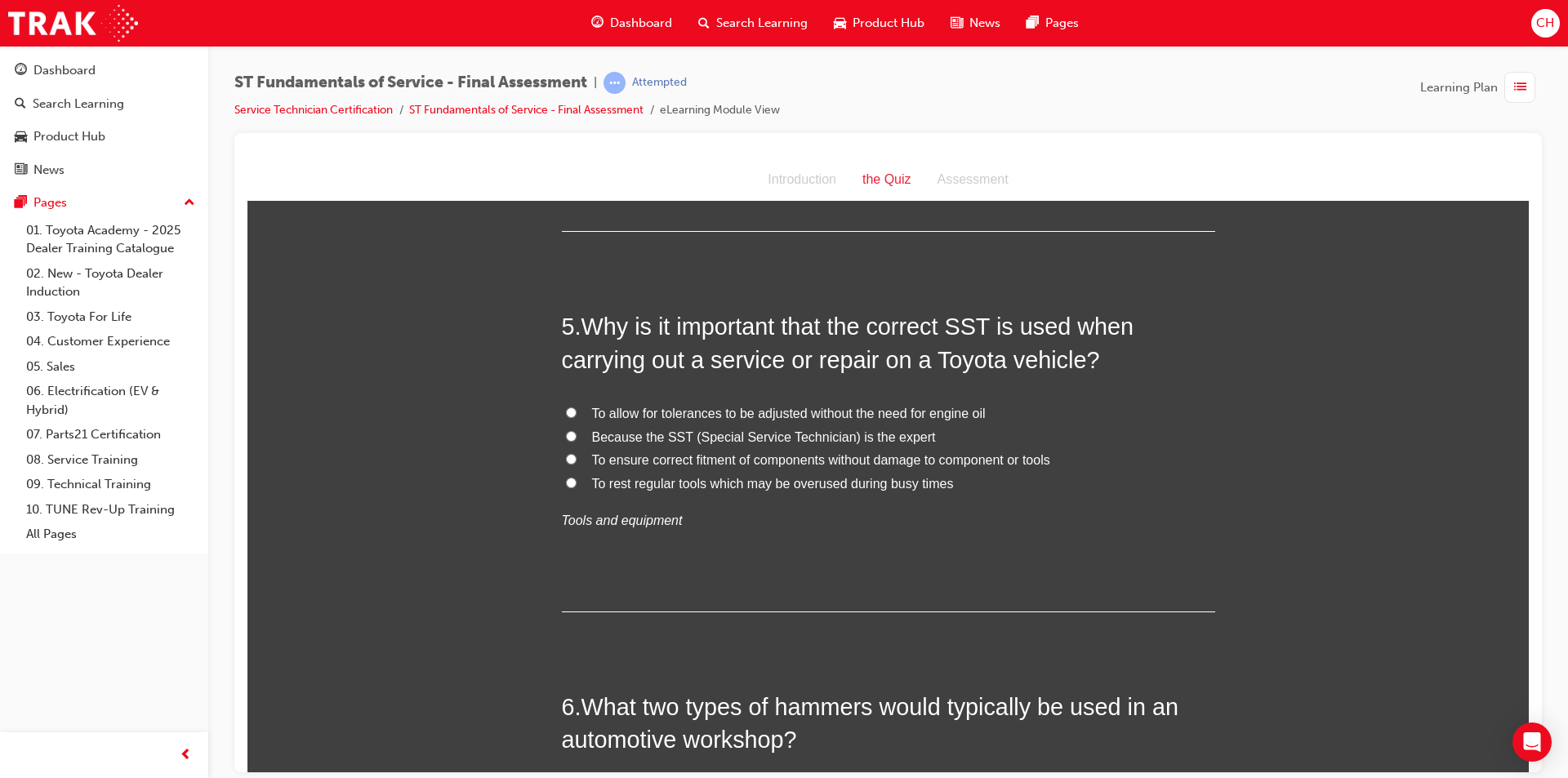
scroll to position [1469, 0]
click at [686, 454] on span "To ensure correct fitment of components without damage to component or tools" at bounding box center [821, 458] width 458 height 14
click at [576, 454] on input "To ensure correct fitment of components without damage to component or tools" at bounding box center [571, 457] width 10 height 10
radio input "true"
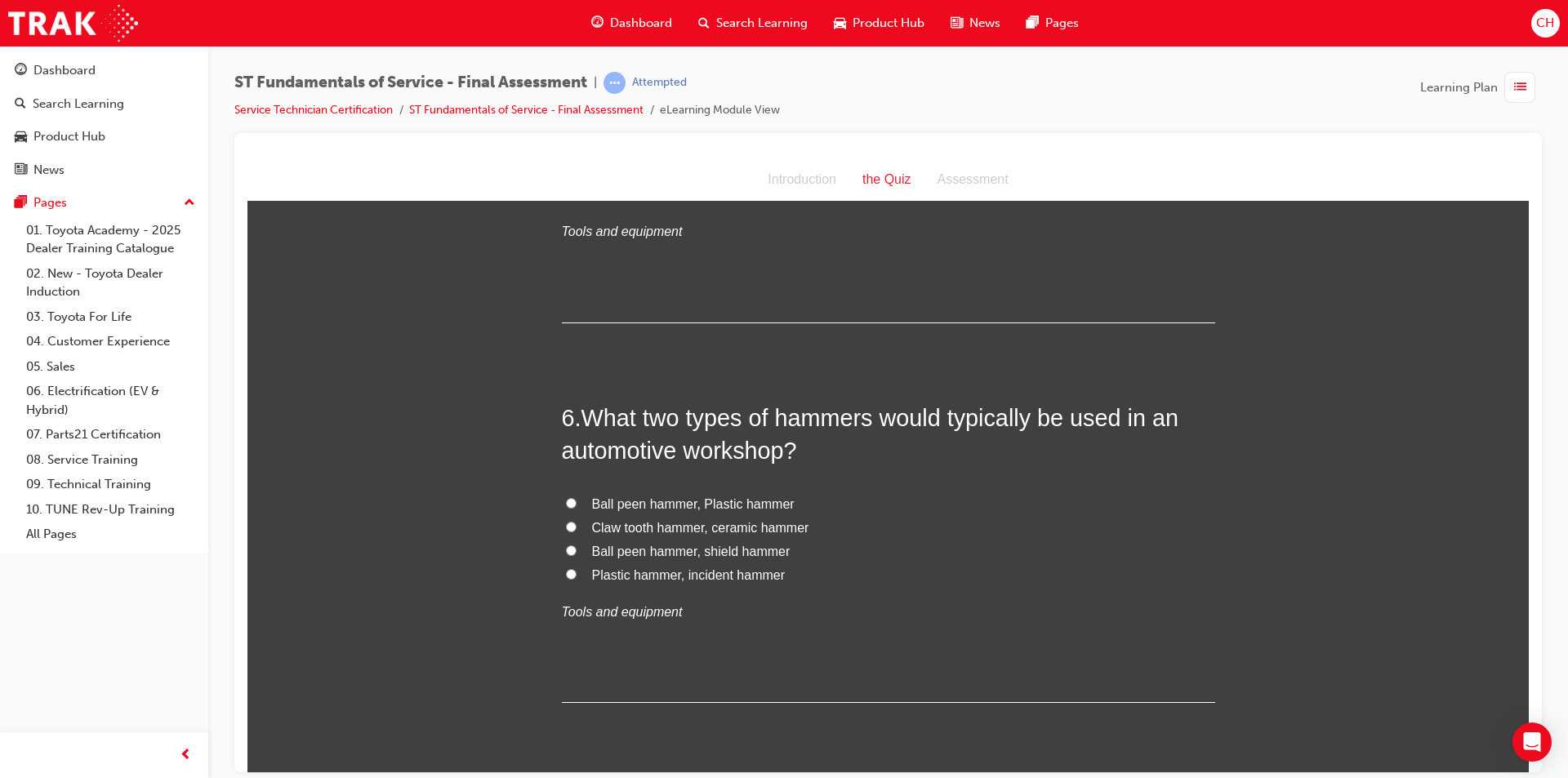
scroll to position [1796, 0]
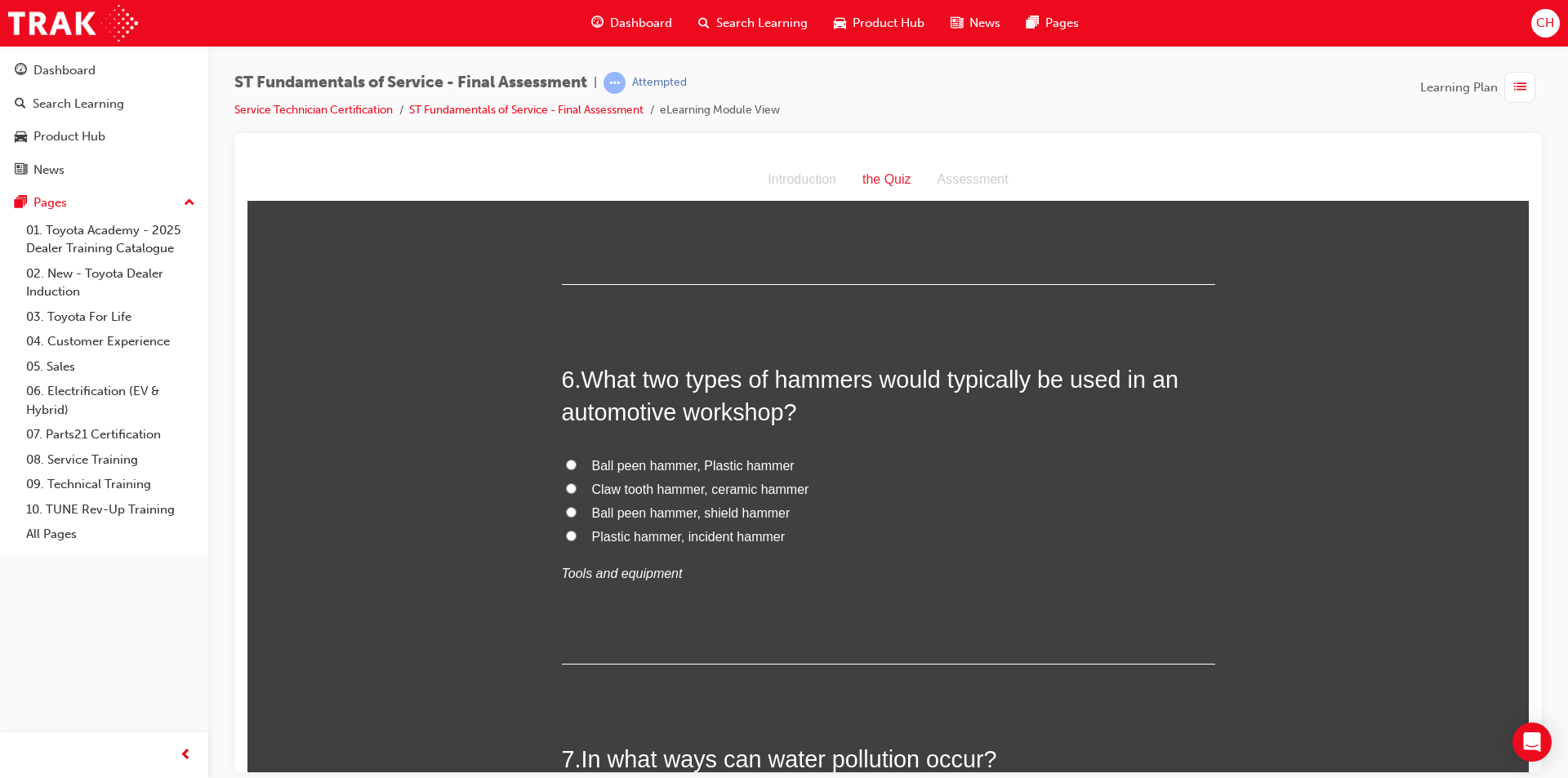
click at [651, 538] on span "Plastic hammer, incident hammer" at bounding box center [689, 535] width 194 height 14
click at [576, 538] on input "Plastic hammer, incident hammer" at bounding box center [571, 534] width 10 height 10
radio input "true"
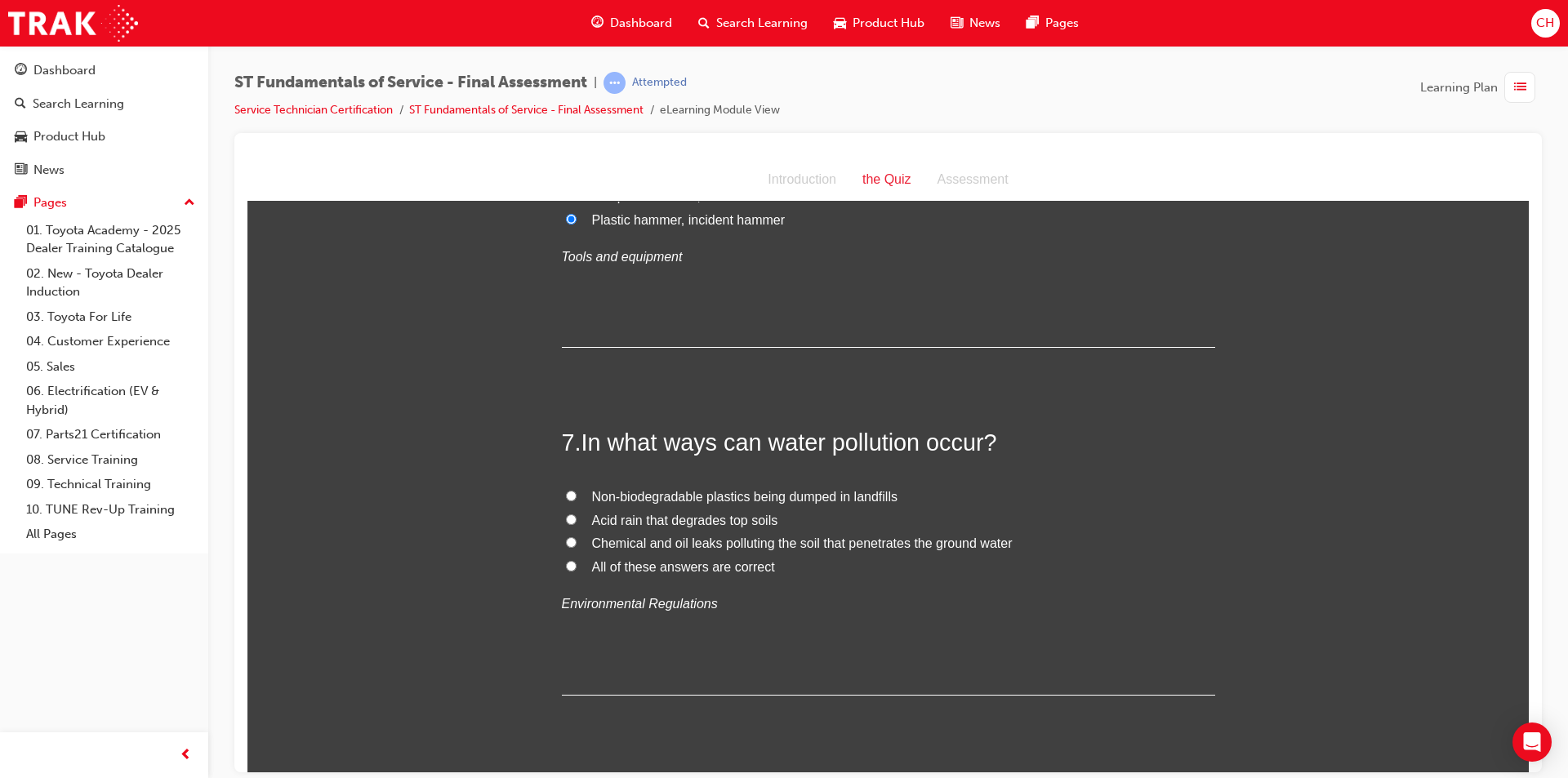
scroll to position [2123, 0]
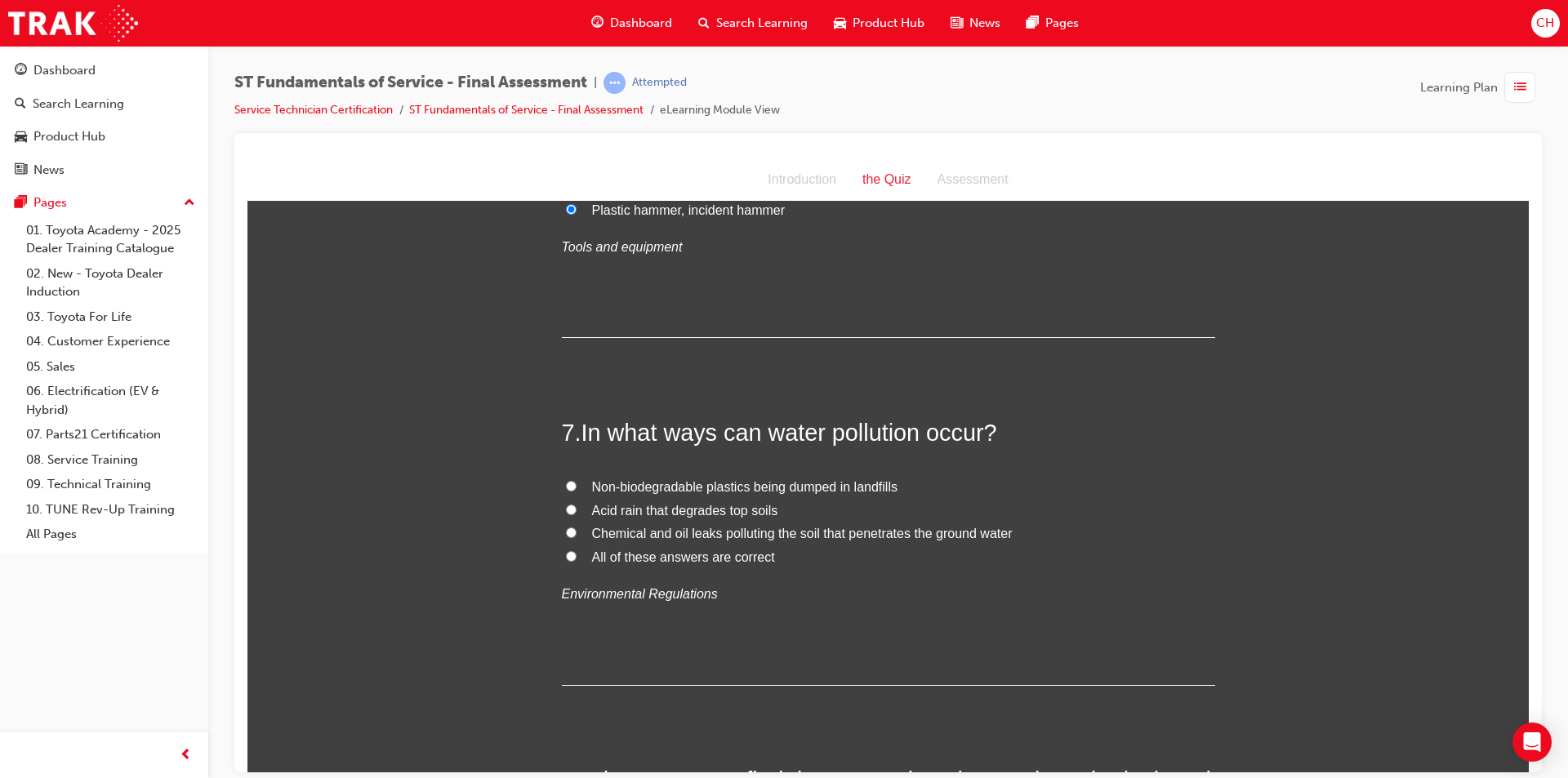
click at [719, 480] on span "Non-biodegradable plastics being dumped in landfills" at bounding box center [744, 485] width 305 height 14
click at [576, 480] on input "Non-biodegradable plastics being dumped in landfills" at bounding box center [571, 484] width 10 height 10
radio input "true"
click at [688, 553] on span "All of these answers are correct" at bounding box center [684, 556] width 183 height 14
click at [576, 553] on input "All of these answers are correct" at bounding box center [571, 555] width 10 height 10
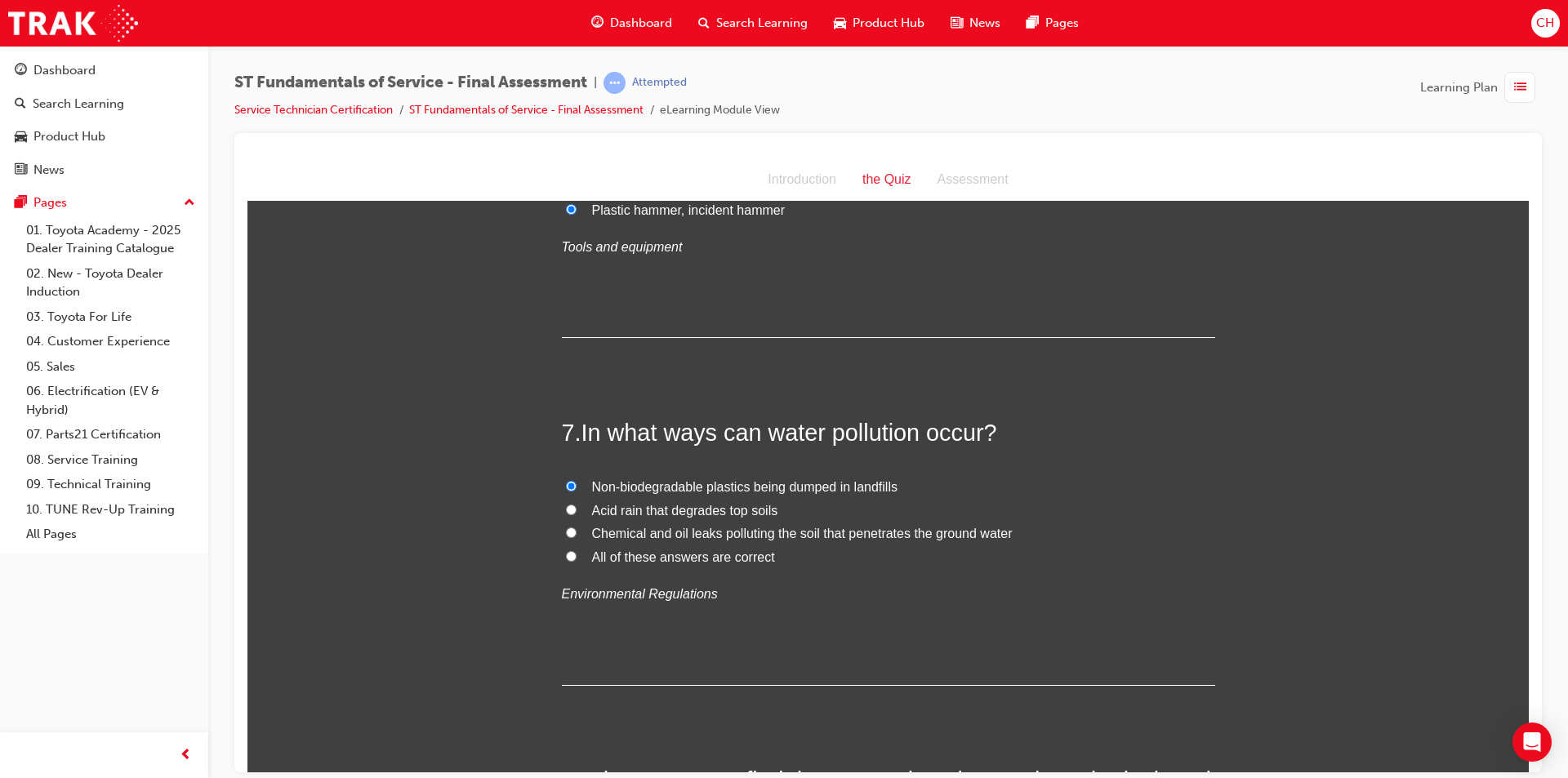
radio input "true"
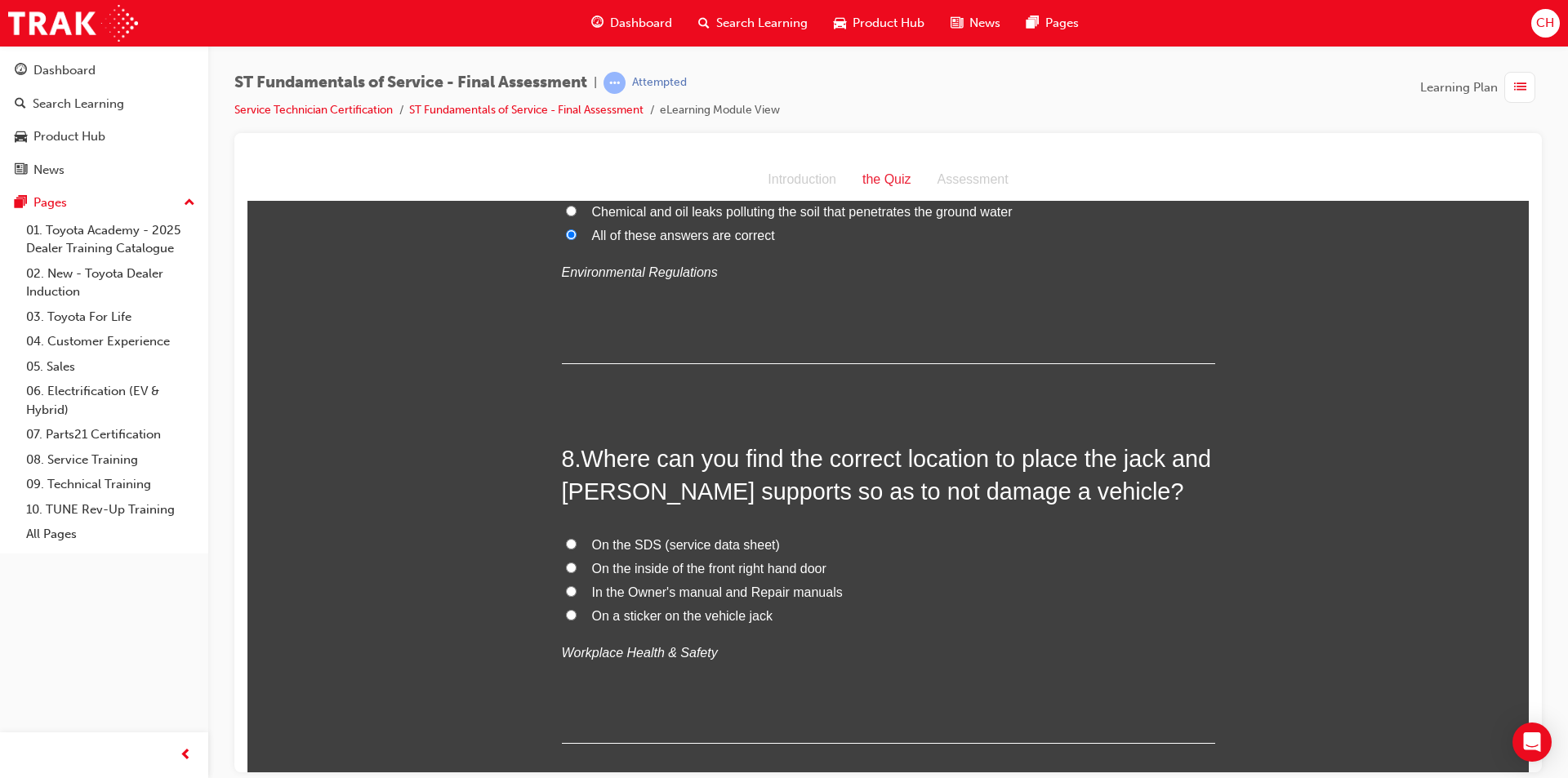
scroll to position [2448, 0]
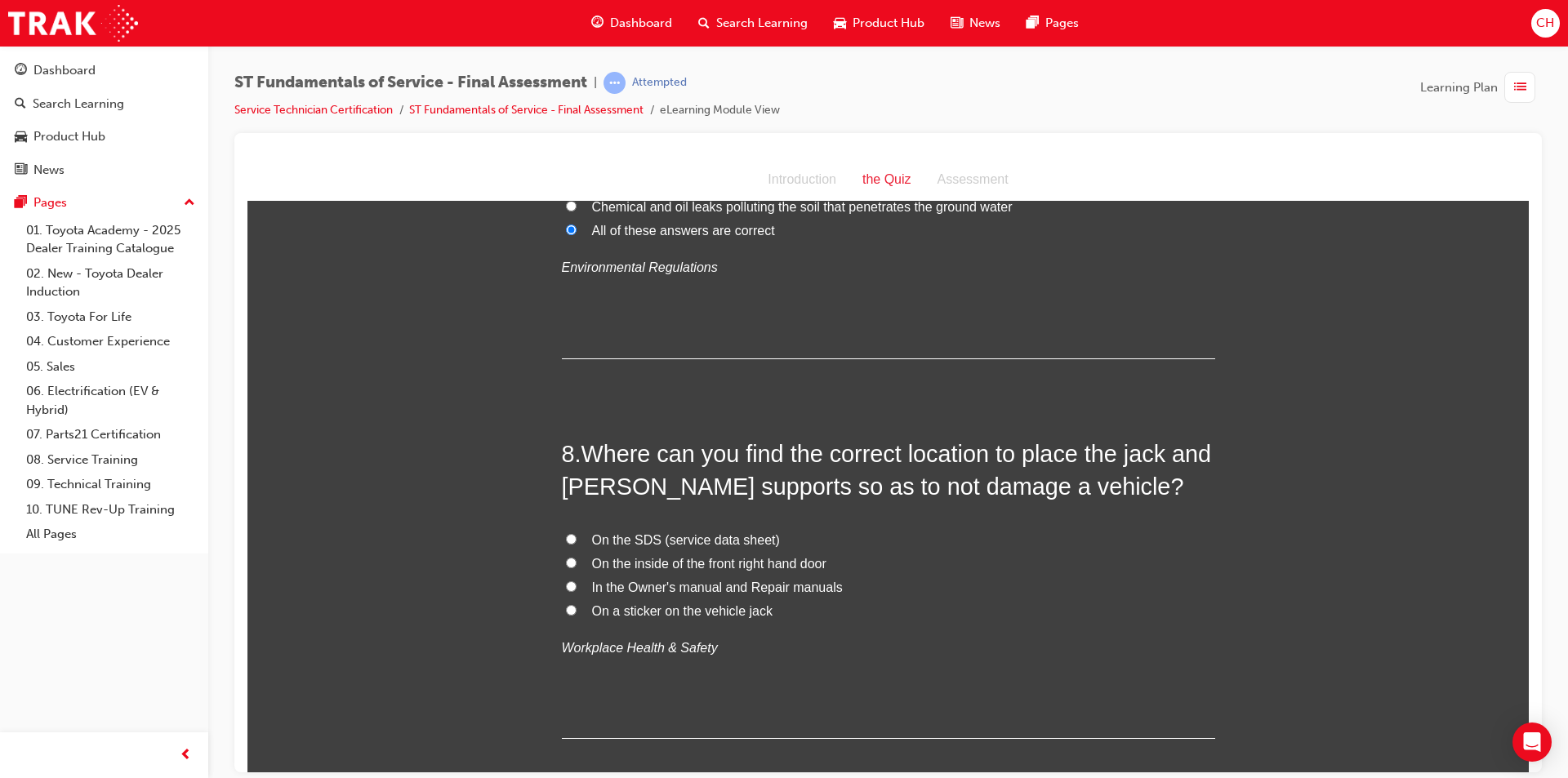
click at [701, 582] on span "In the Owner's manual and Repair manuals" at bounding box center [717, 586] width 250 height 14
click at [576, 582] on input "In the Owner's manual and Repair manuals" at bounding box center [571, 585] width 10 height 10
radio input "true"
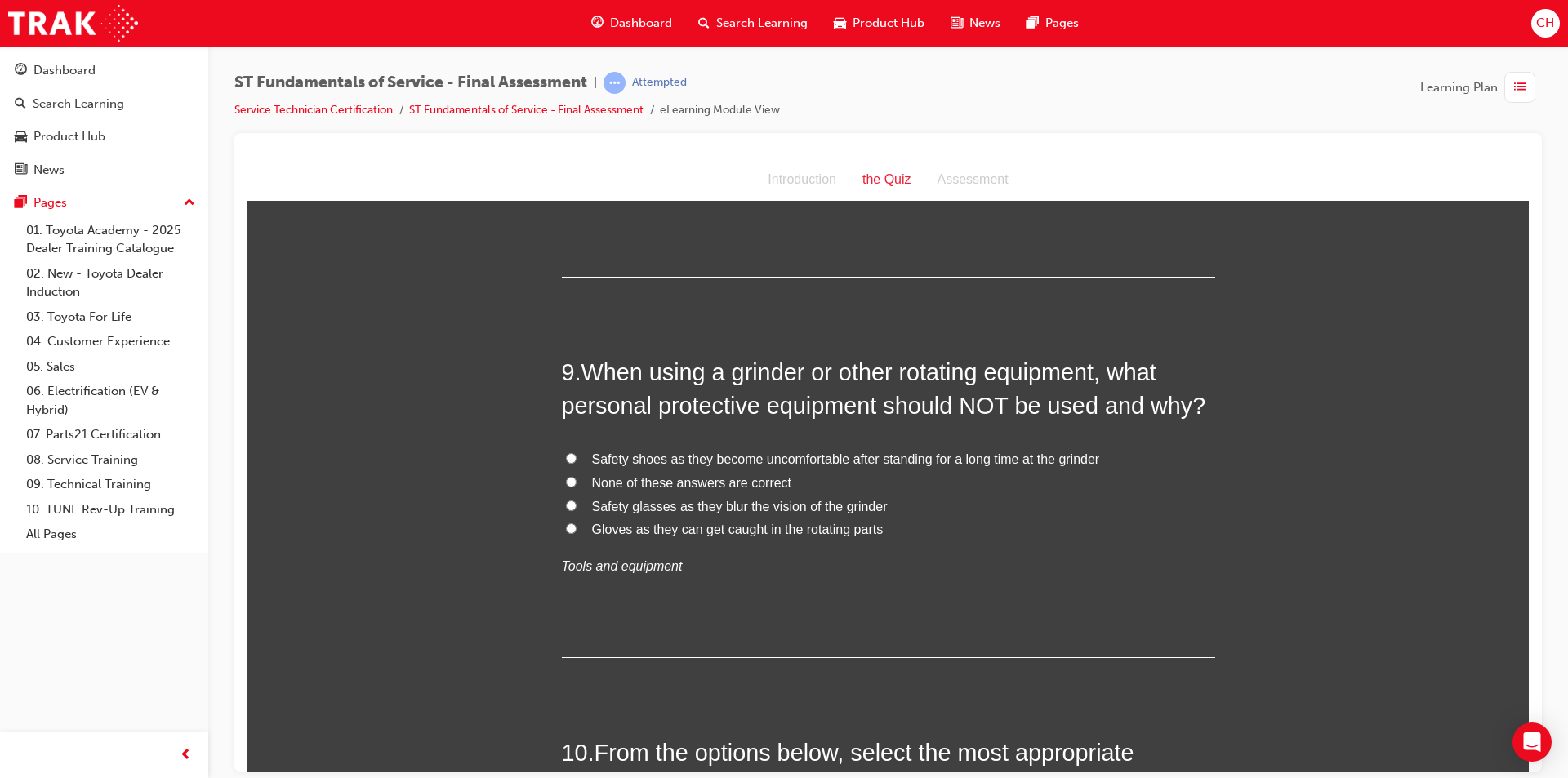
scroll to position [2938, 0]
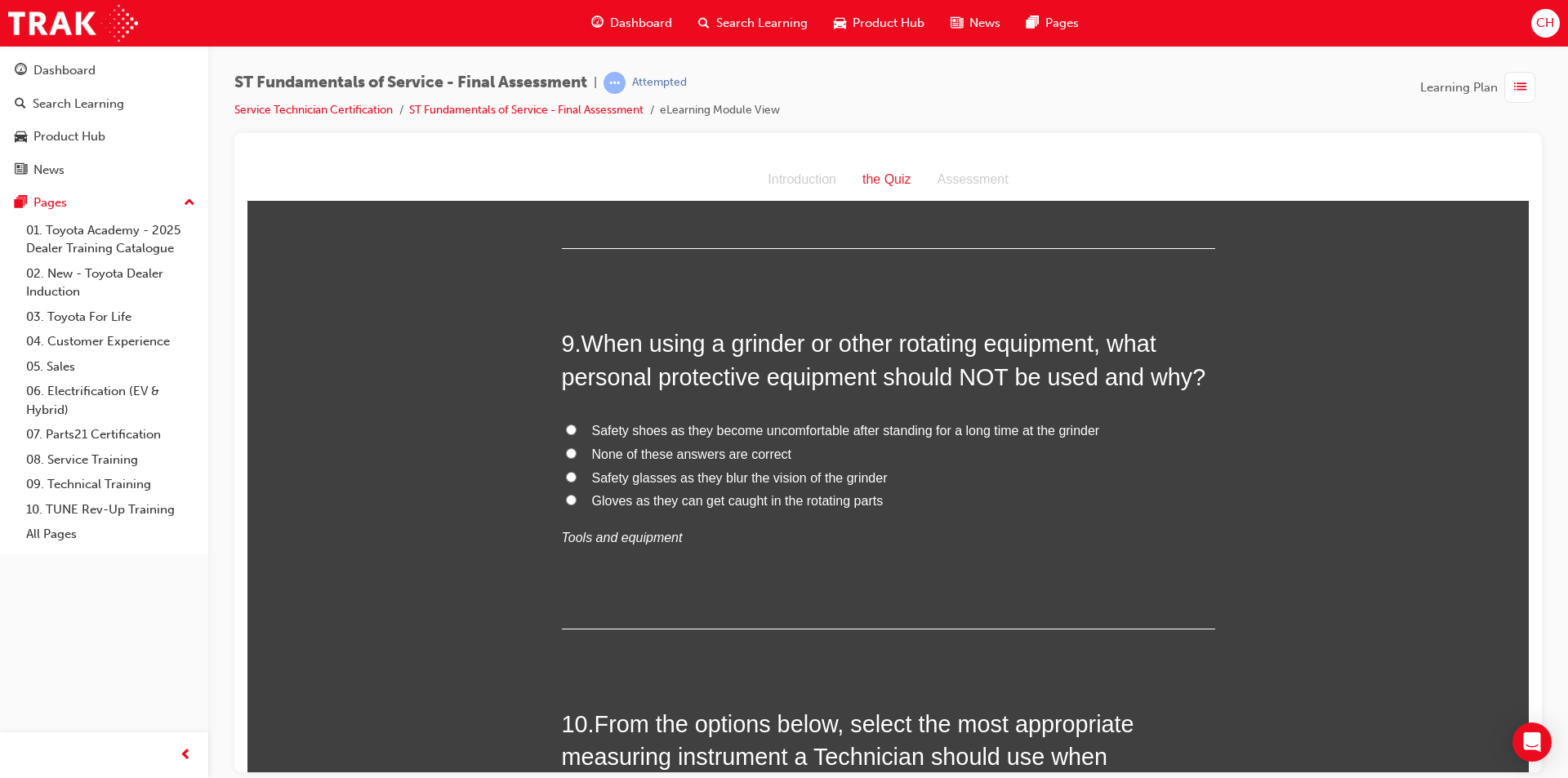
click at [654, 448] on span "None of these answers are correct" at bounding box center [692, 453] width 200 height 14
click at [576, 448] on input "None of these answers are correct" at bounding box center [571, 452] width 10 height 10
radio input "true"
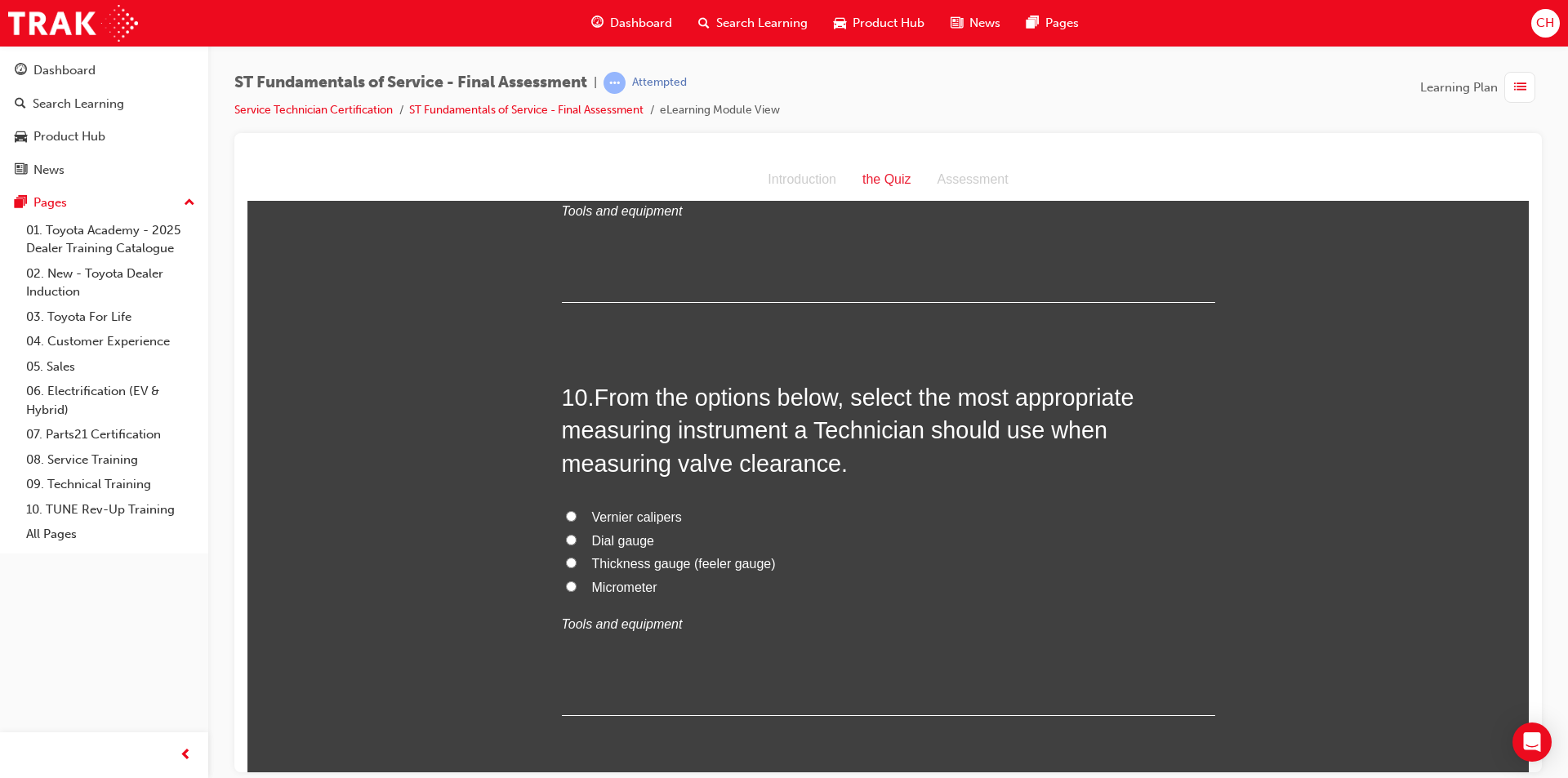
click at [566, 544] on input "Dial gauge" at bounding box center [571, 538] width 10 height 10
radio input "true"
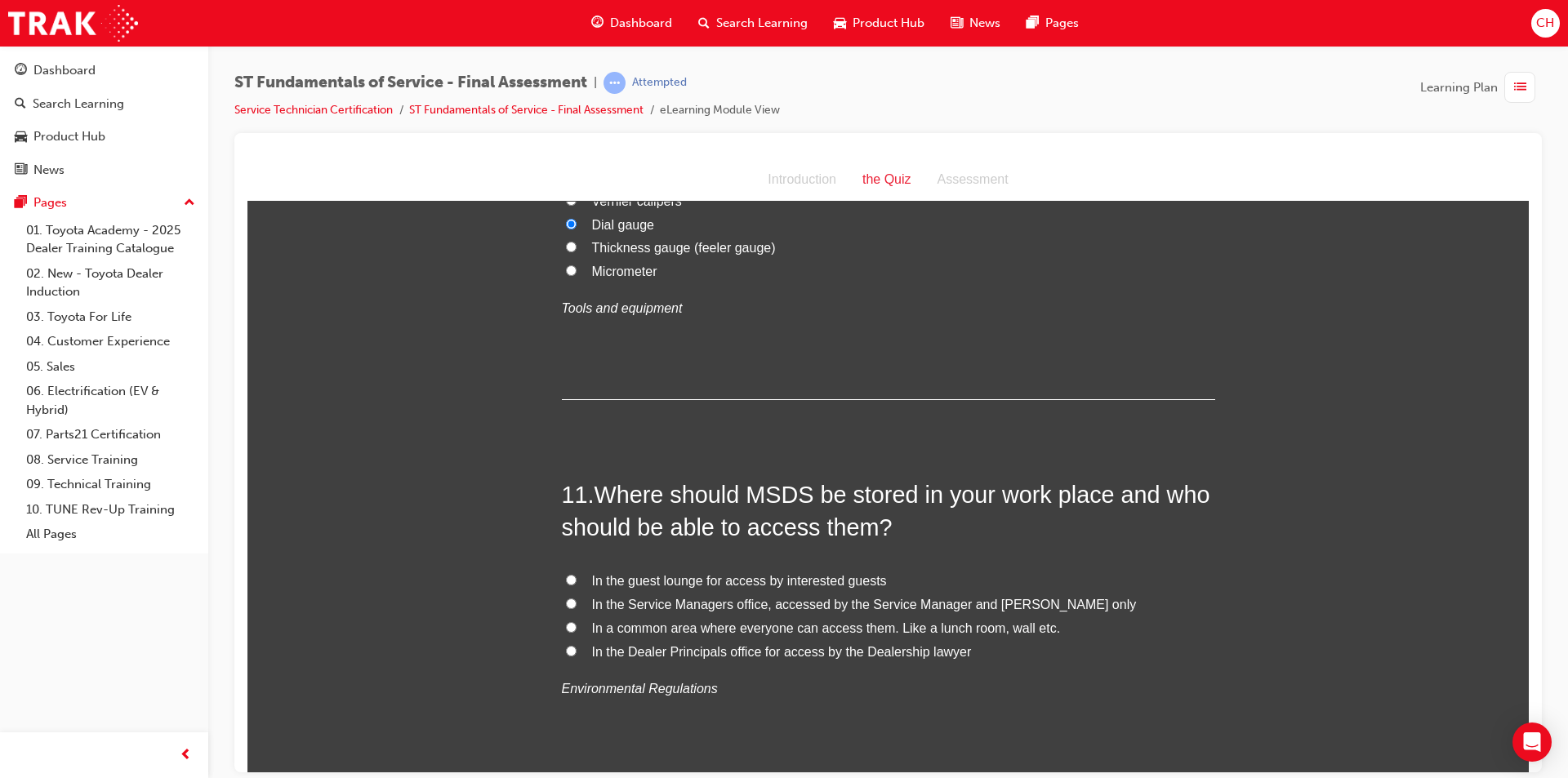
scroll to position [3592, 0]
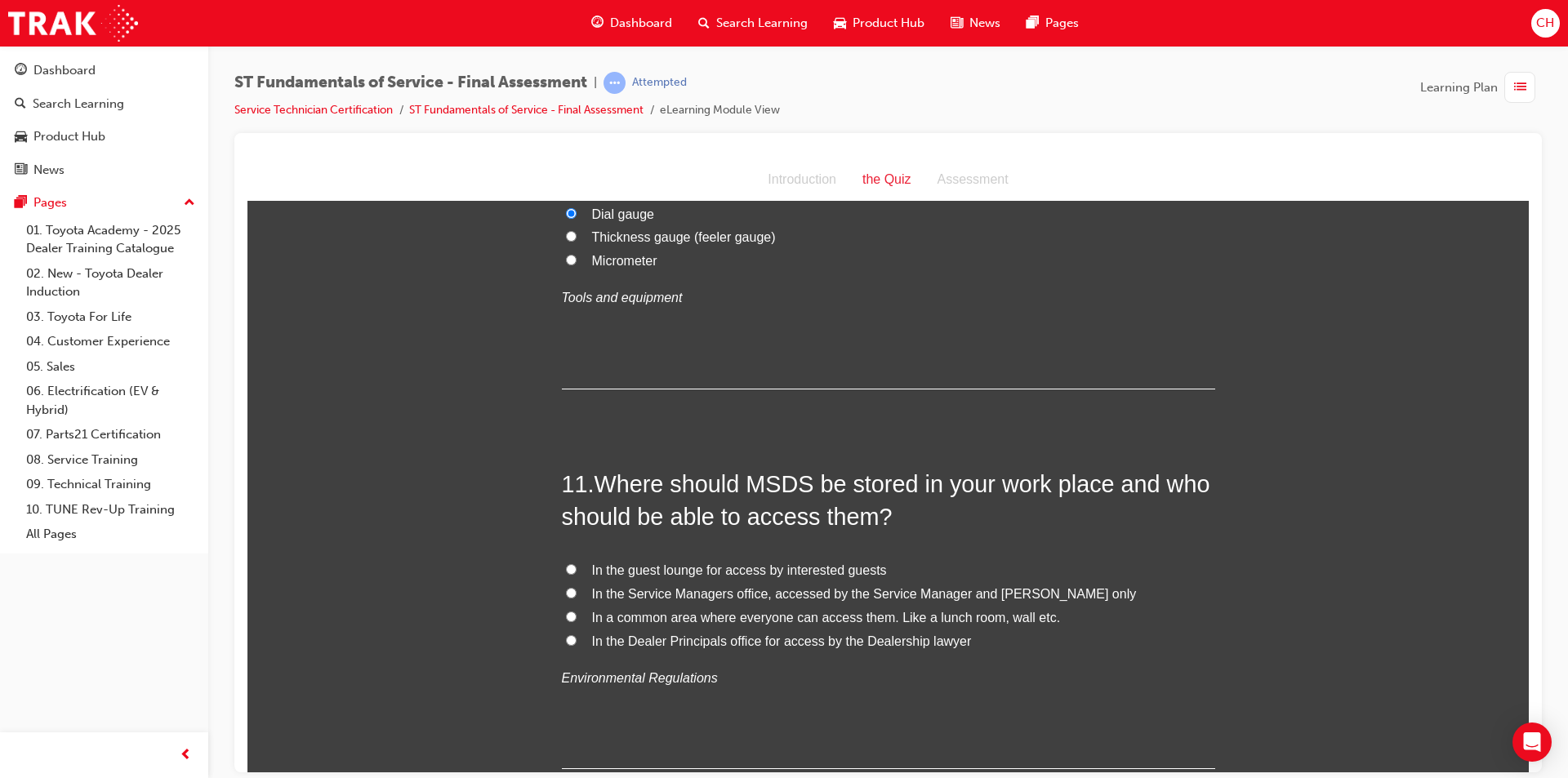
click at [708, 590] on span "In the Service Managers office, accessed by the Service Manager and Foreman only" at bounding box center [864, 593] width 545 height 14
click at [576, 590] on input "In the Service Managers office, accessed by the Service Manager and Foreman only" at bounding box center [571, 592] width 10 height 10
radio input "true"
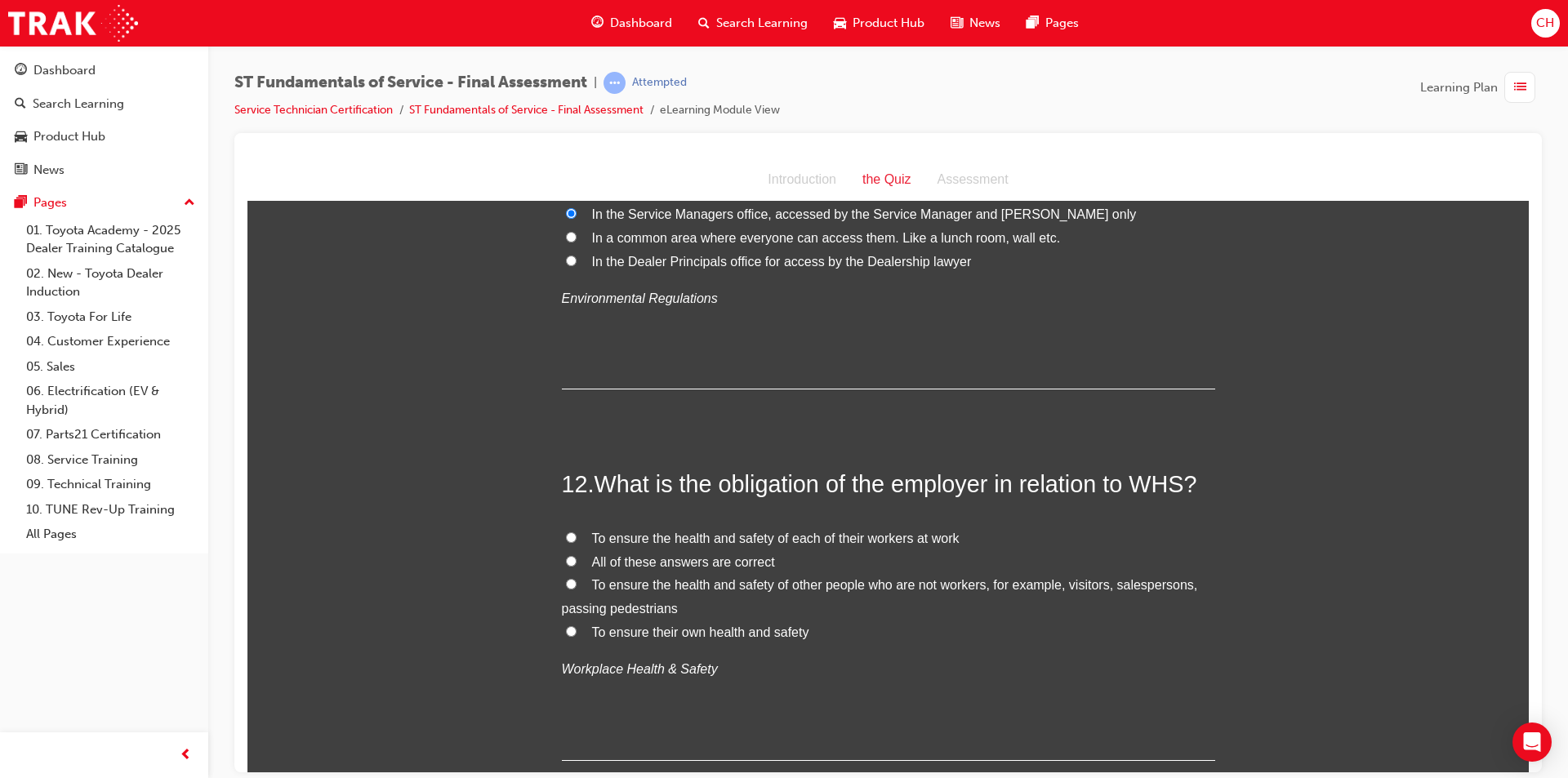
scroll to position [4000, 0]
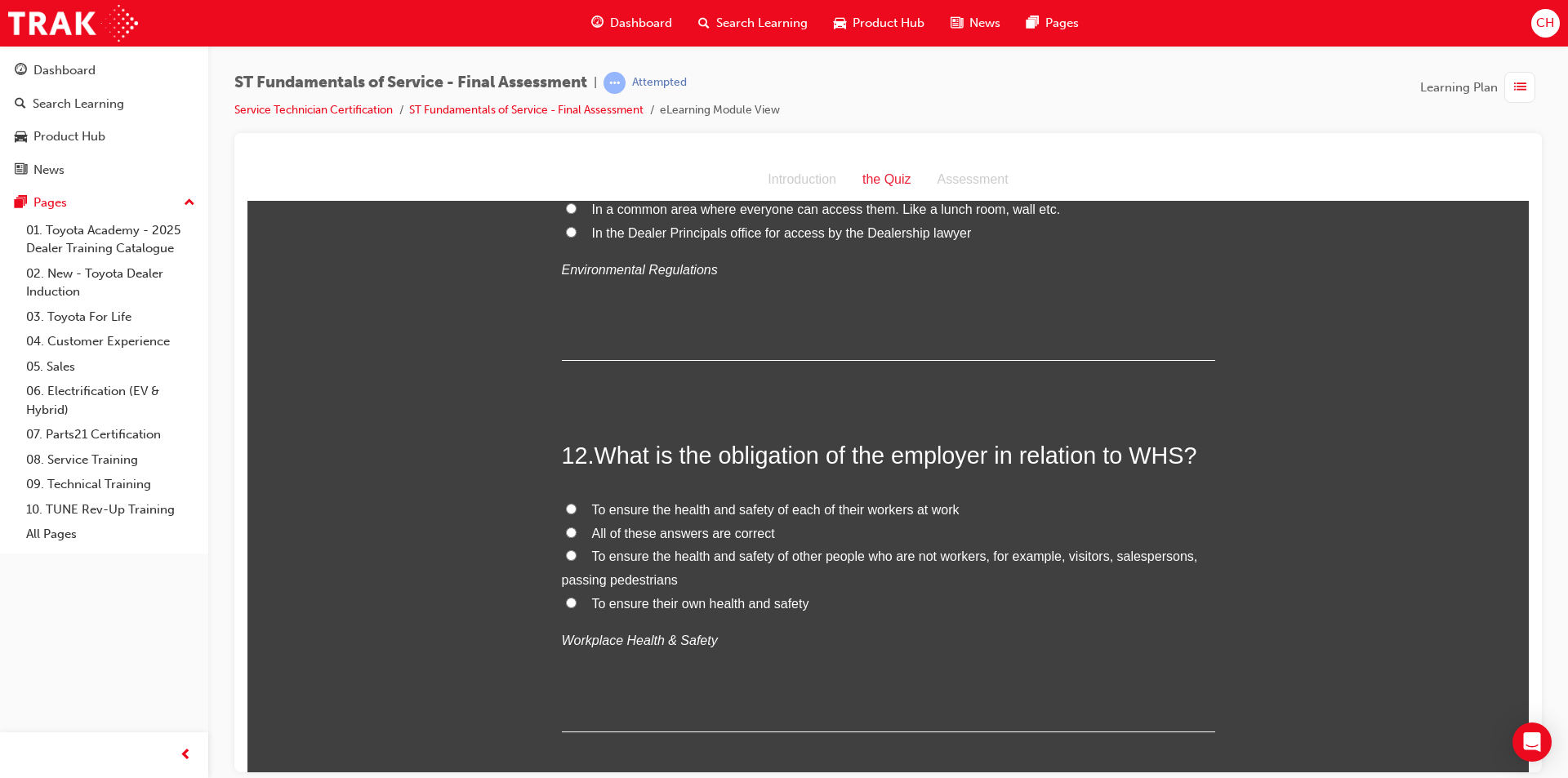
click at [696, 532] on span "All of these answers are correct" at bounding box center [684, 533] width 183 height 14
click at [576, 532] on input "All of these answers are correct" at bounding box center [571, 532] width 10 height 10
radio input "true"
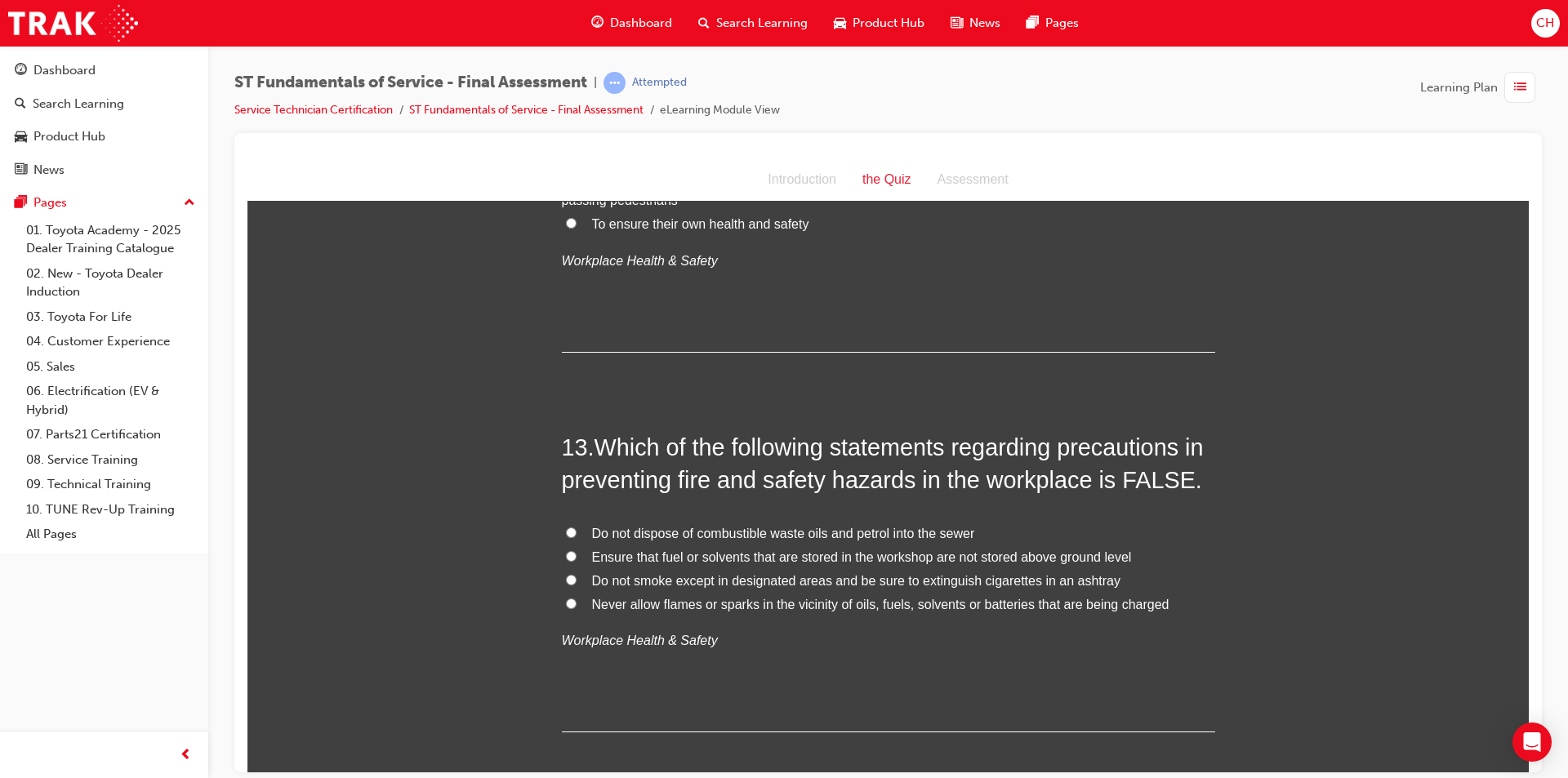
scroll to position [4407, 0]
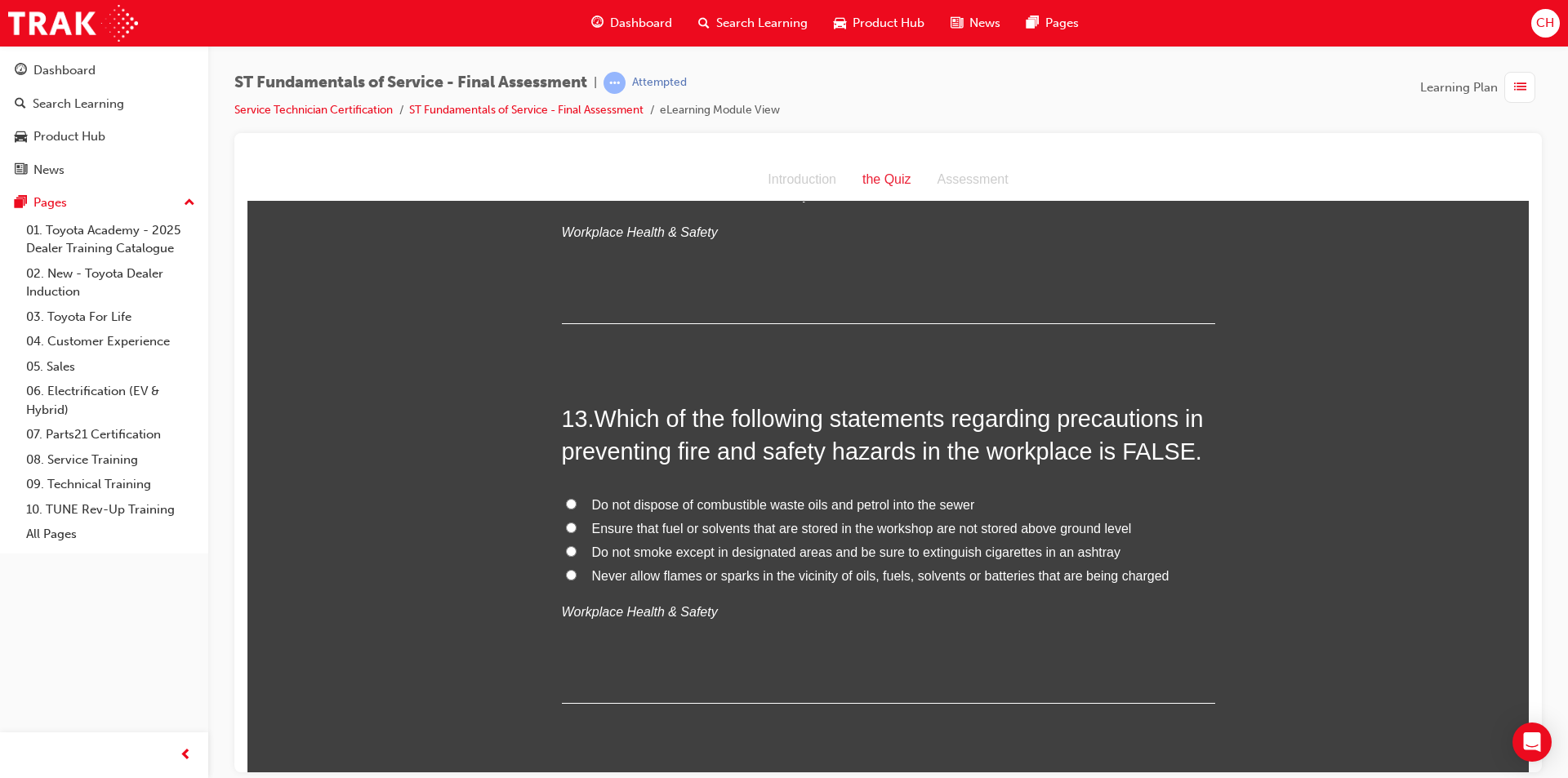
click at [758, 500] on span "Do not dispose of combustible waste oils and petrol into the sewer" at bounding box center [783, 503] width 383 height 14
click at [576, 500] on input "Do not dispose of combustible waste oils and petrol into the sewer" at bounding box center [571, 502] width 10 height 10
radio input "true"
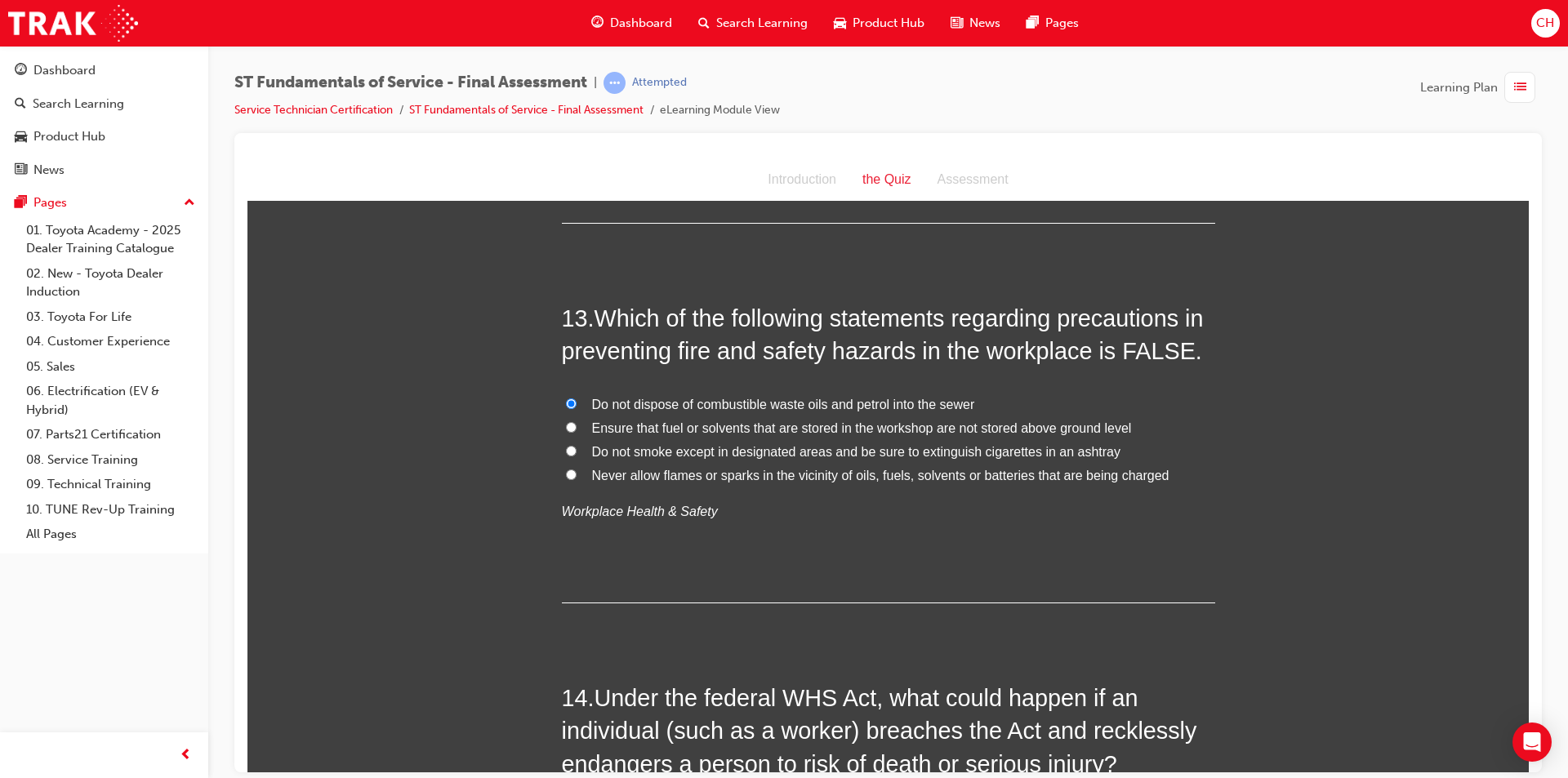
scroll to position [4734, 0]
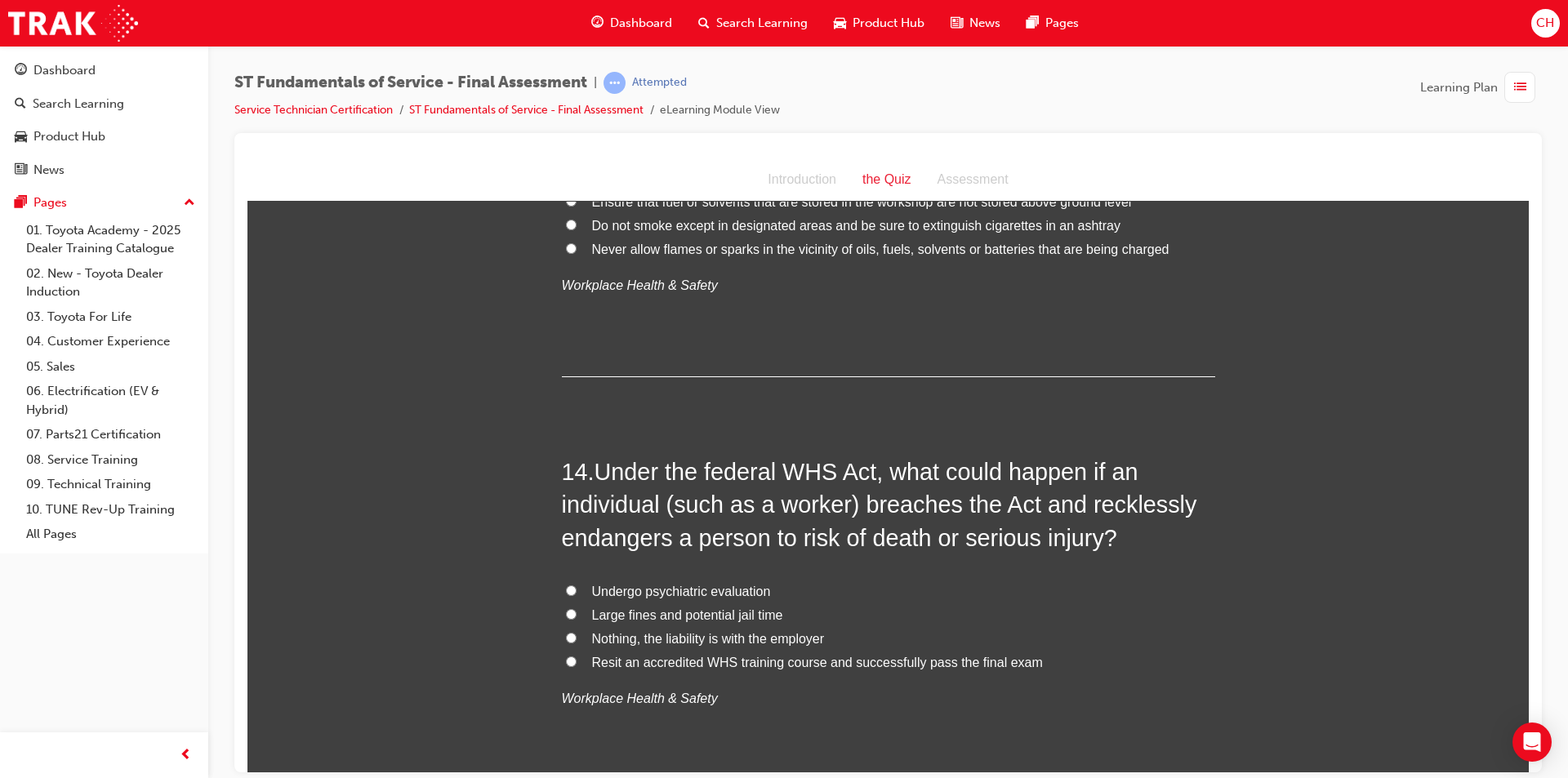
click at [657, 610] on span "Large fines and potential jail time" at bounding box center [688, 614] width 191 height 14
click at [576, 610] on input "Large fines and potential jail time" at bounding box center [571, 613] width 10 height 10
radio input "true"
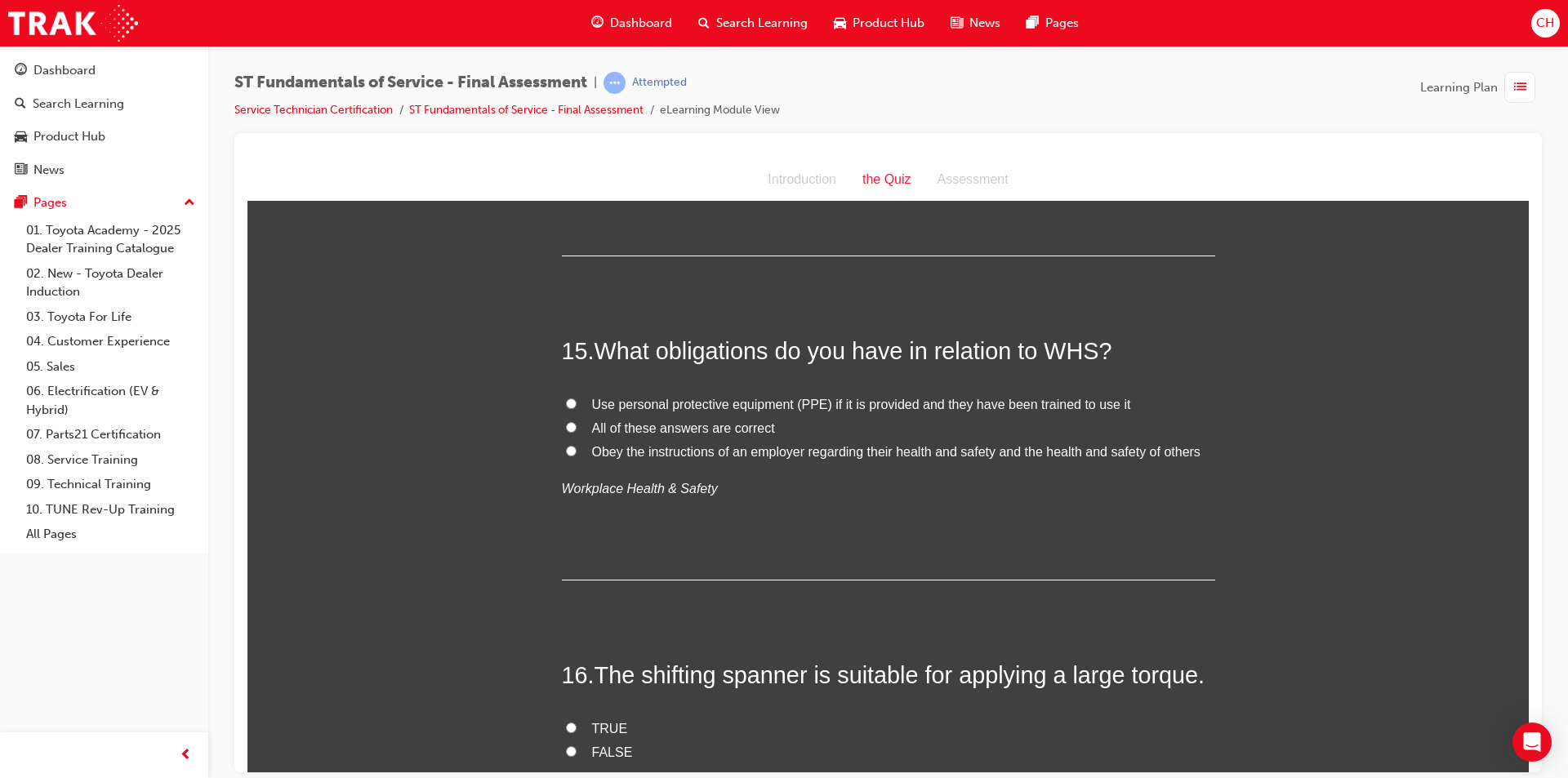
scroll to position [5305, 0]
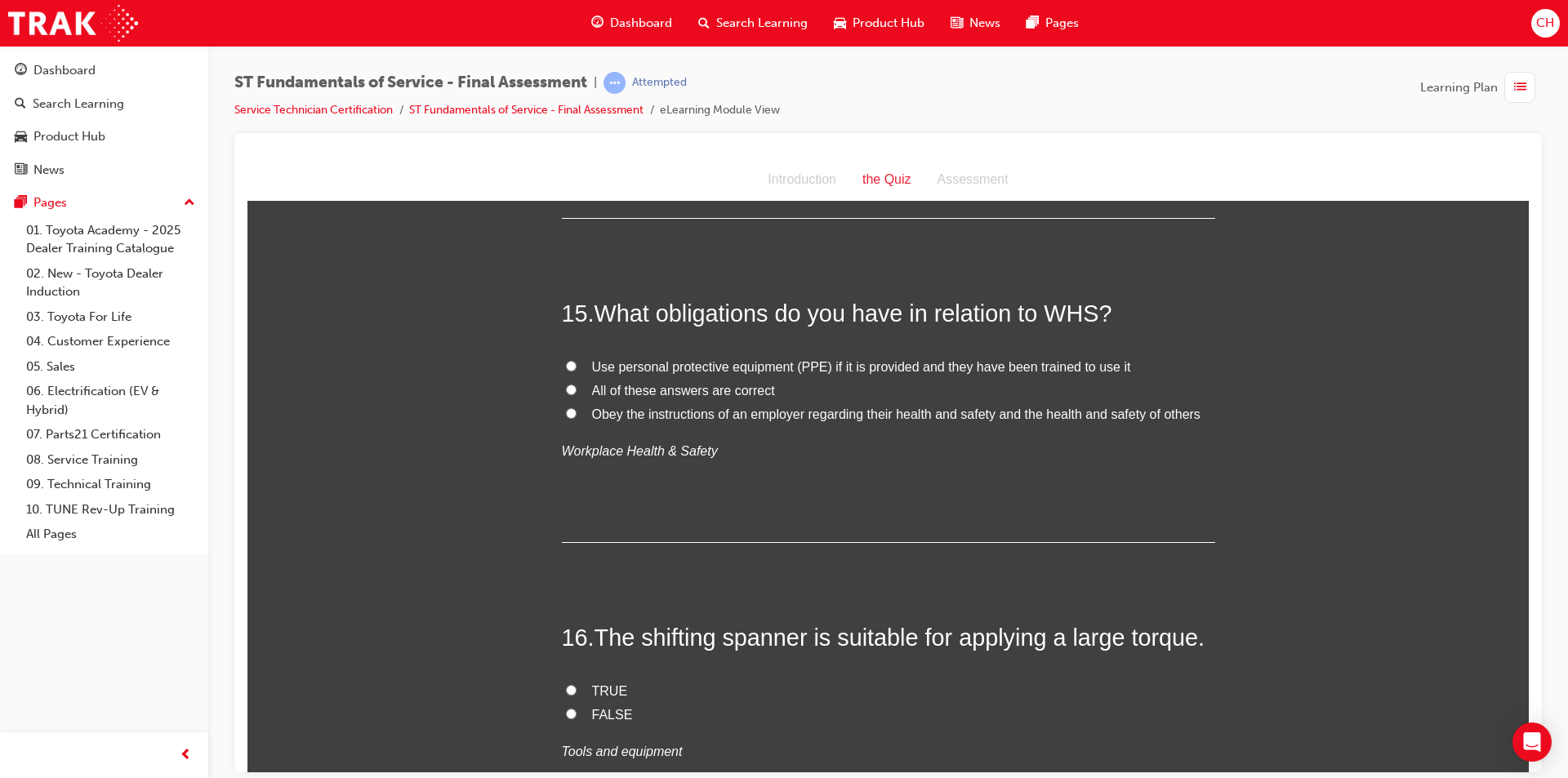
click at [640, 385] on span "All of these answers are correct" at bounding box center [684, 389] width 183 height 14
click at [576, 385] on input "All of these answers are correct" at bounding box center [571, 388] width 10 height 10
radio input "true"
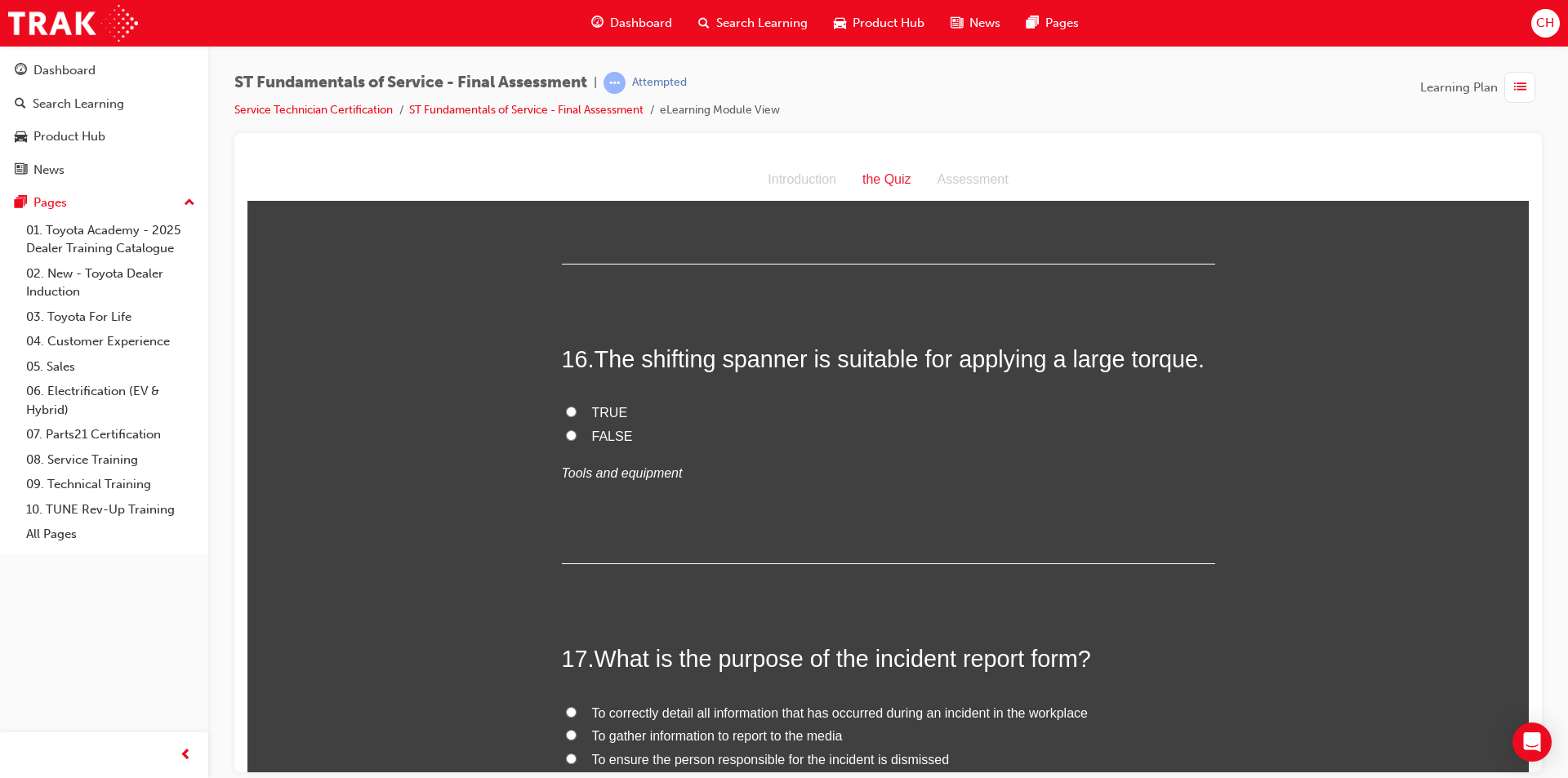
scroll to position [5632, 0]
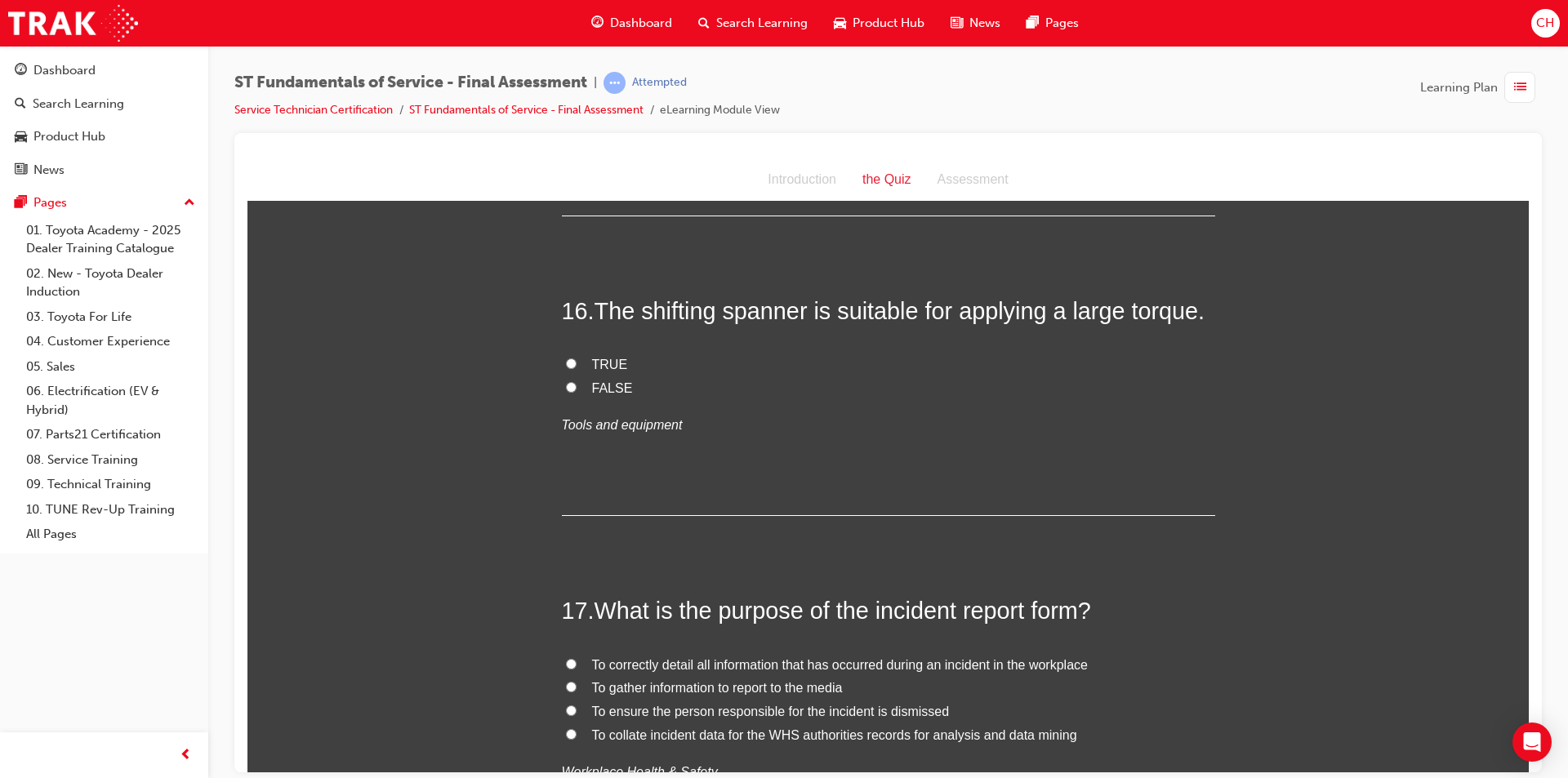
click at [592, 383] on span "FALSE" at bounding box center [612, 387] width 41 height 14
click at [576, 383] on input "FALSE" at bounding box center [571, 386] width 10 height 10
radio input "true"
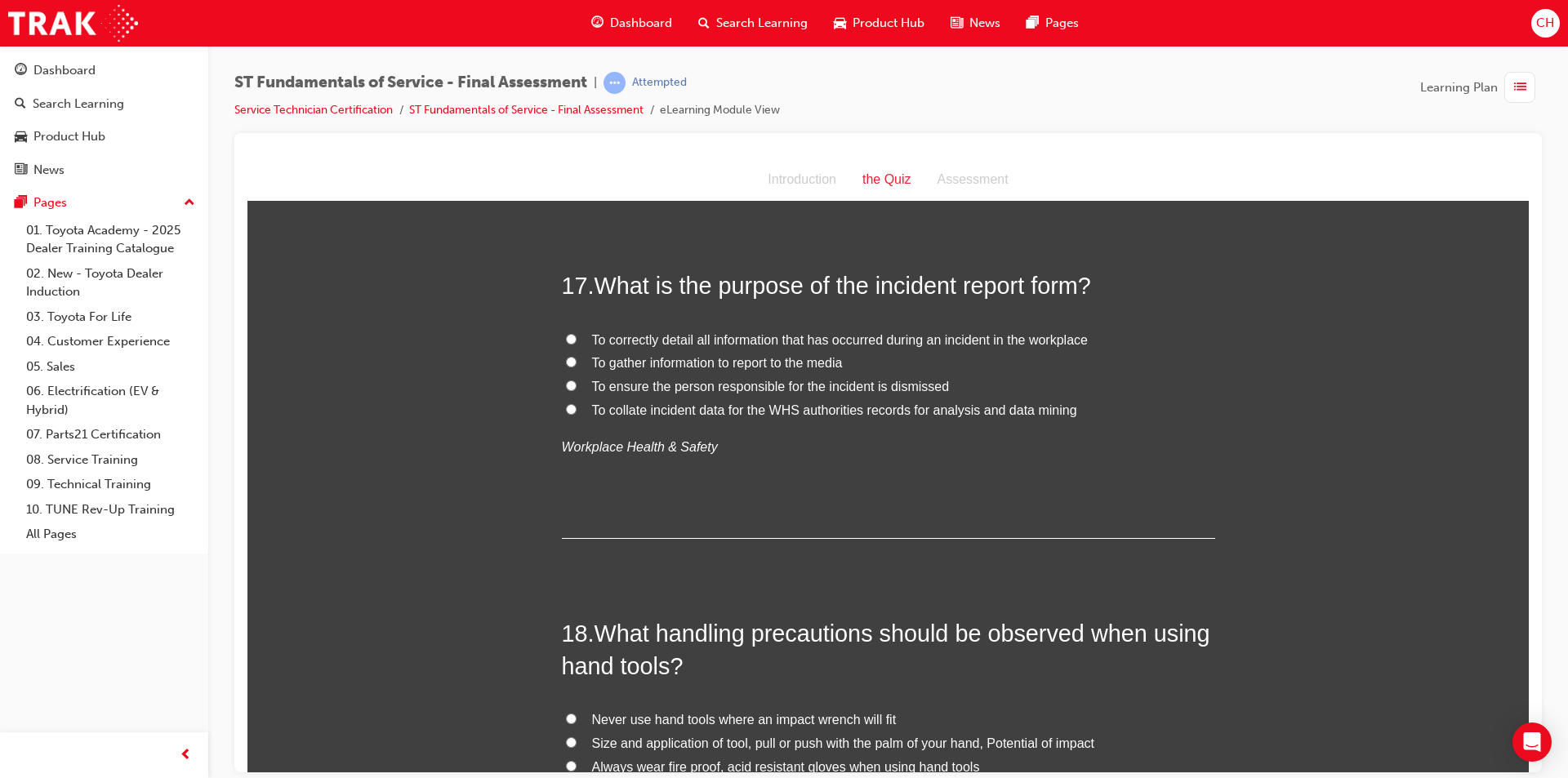
scroll to position [5959, 0]
click at [844, 340] on span "To correctly detail all information that has occurred during an incident in the…" at bounding box center [840, 337] width 496 height 14
click at [576, 340] on input "To correctly detail all information that has occurred during an incident in the…" at bounding box center [571, 336] width 10 height 10
radio input "true"
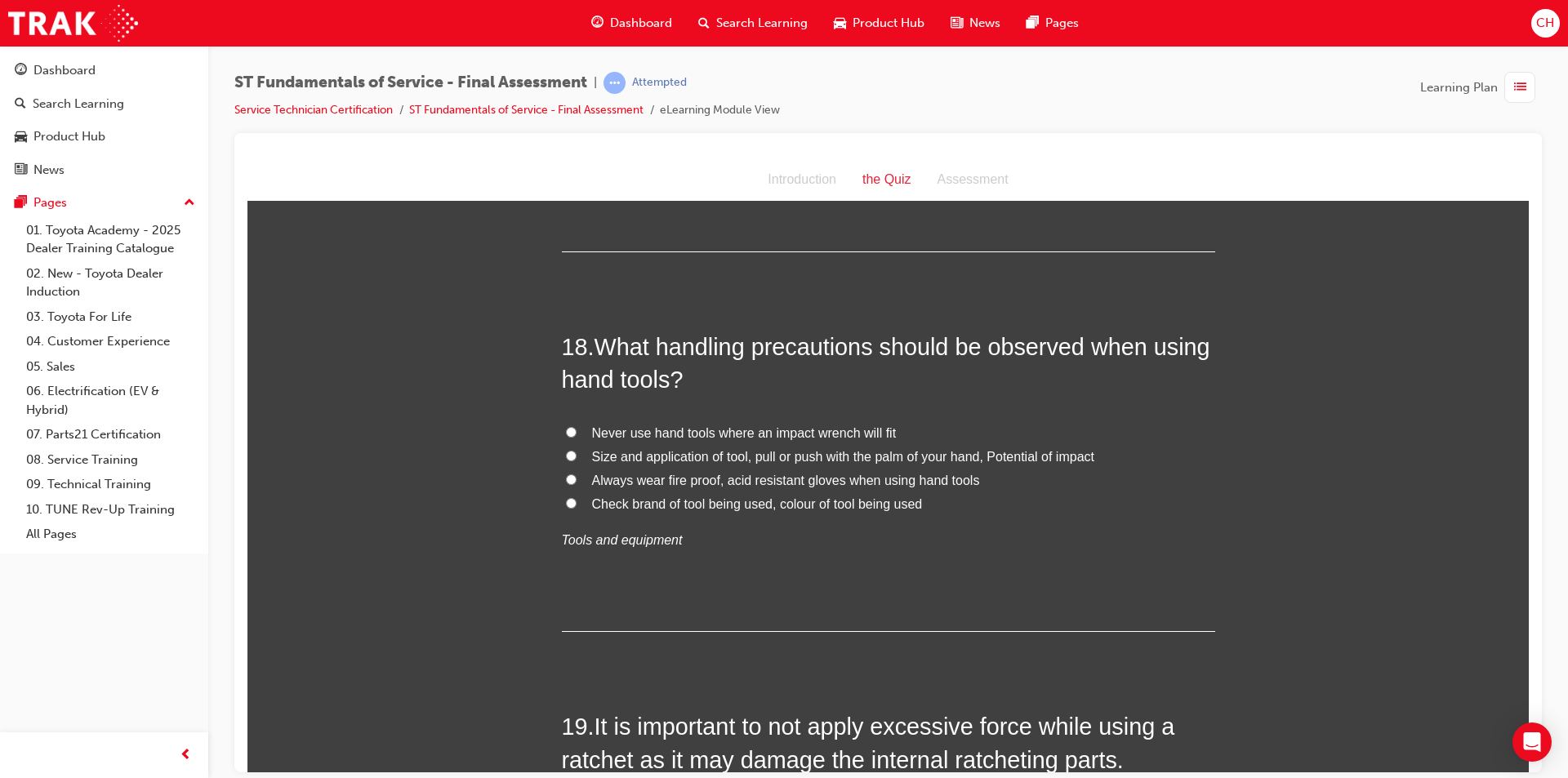
scroll to position [6285, 0]
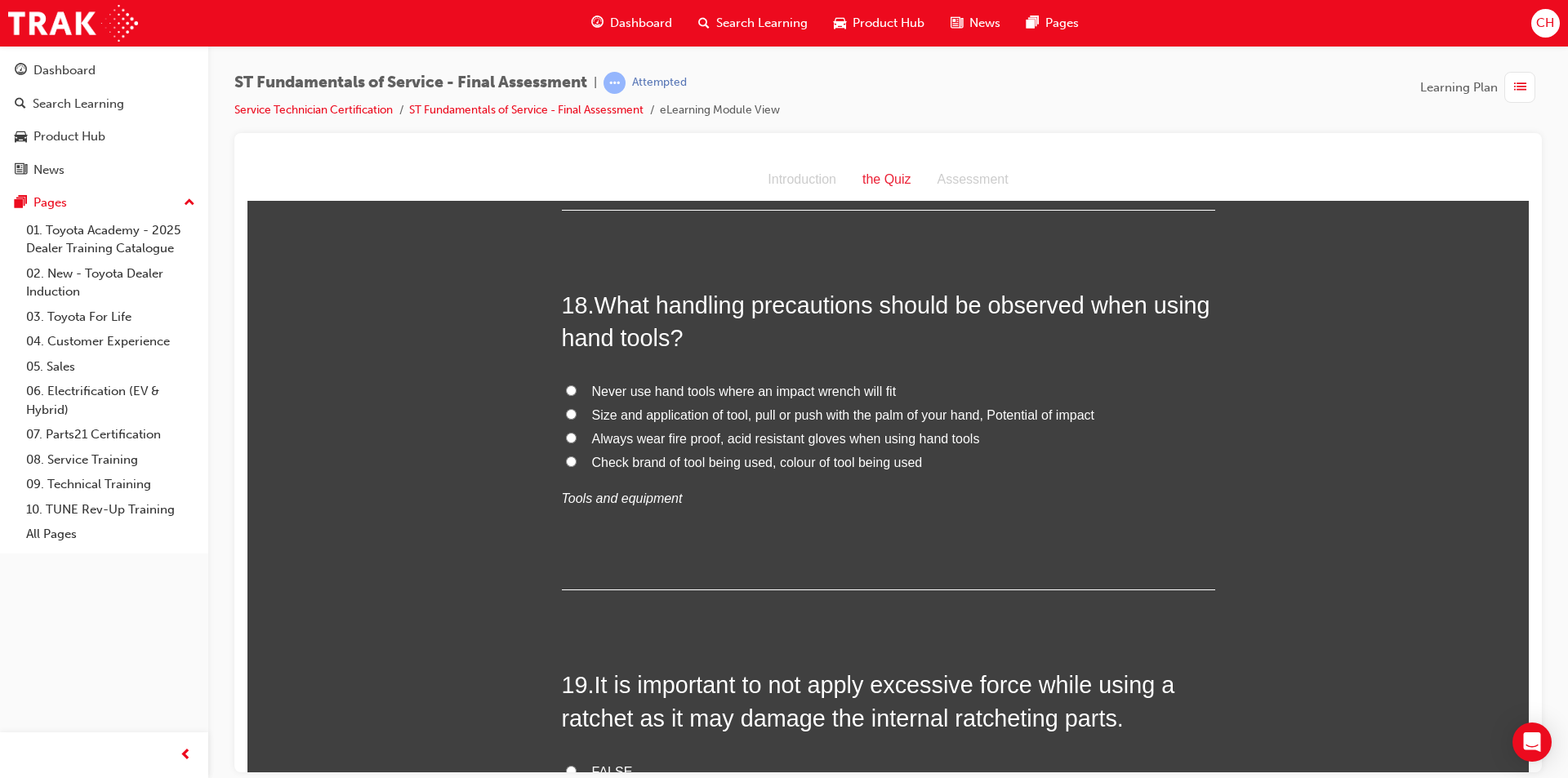
click at [717, 411] on span "Size and application of tool, pull or push with the palm of your hand, Potentia…" at bounding box center [844, 414] width 503 height 14
click at [576, 411] on input "Size and application of tool, pull or push with the palm of your hand, Potentia…" at bounding box center [571, 413] width 10 height 10
radio input "true"
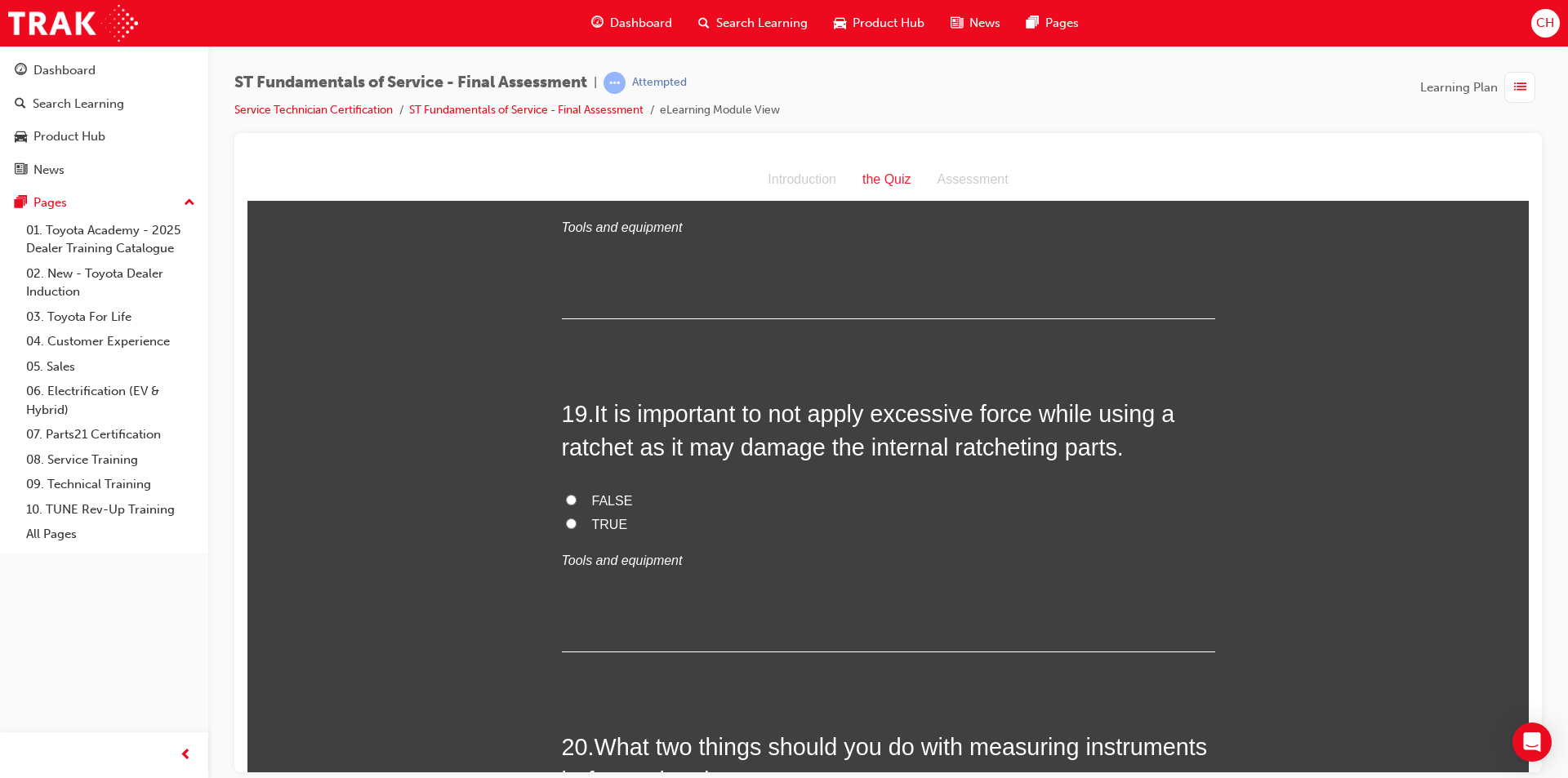
scroll to position [6611, 0]
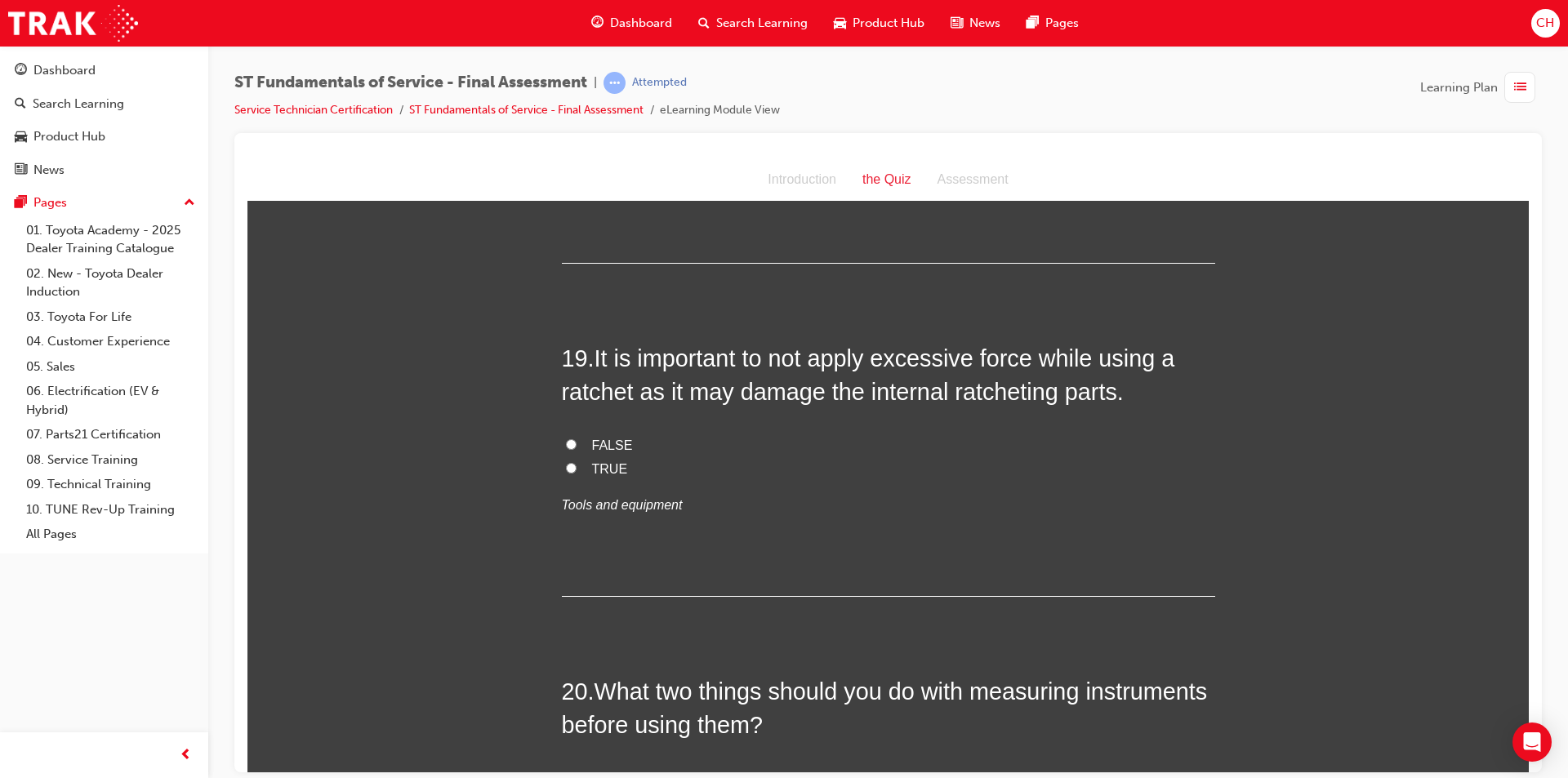
click at [592, 462] on span "TRUE" at bounding box center [610, 467] width 36 height 14
click at [576, 462] on input "TRUE" at bounding box center [571, 466] width 10 height 10
radio input "true"
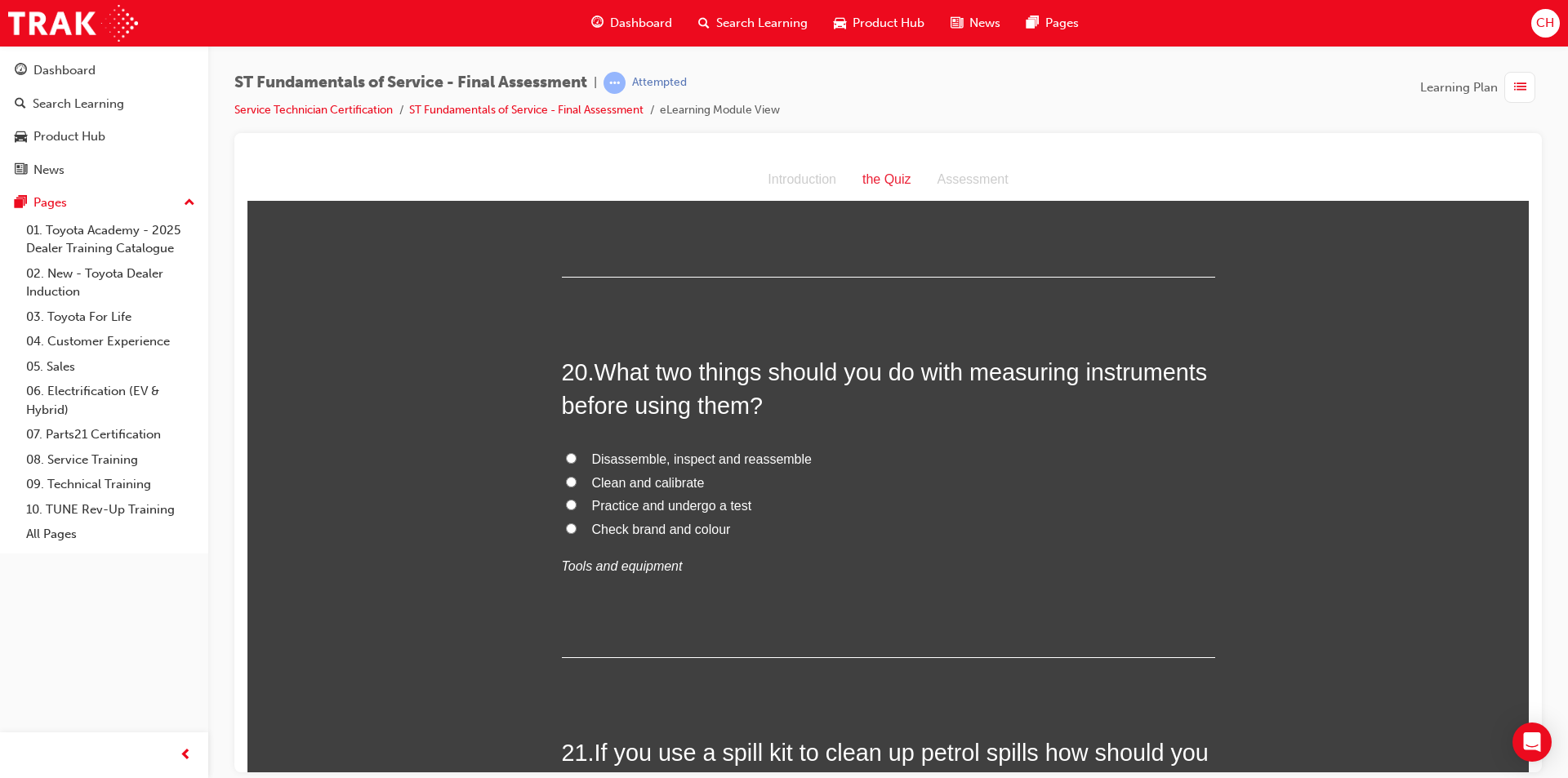
scroll to position [6938, 0]
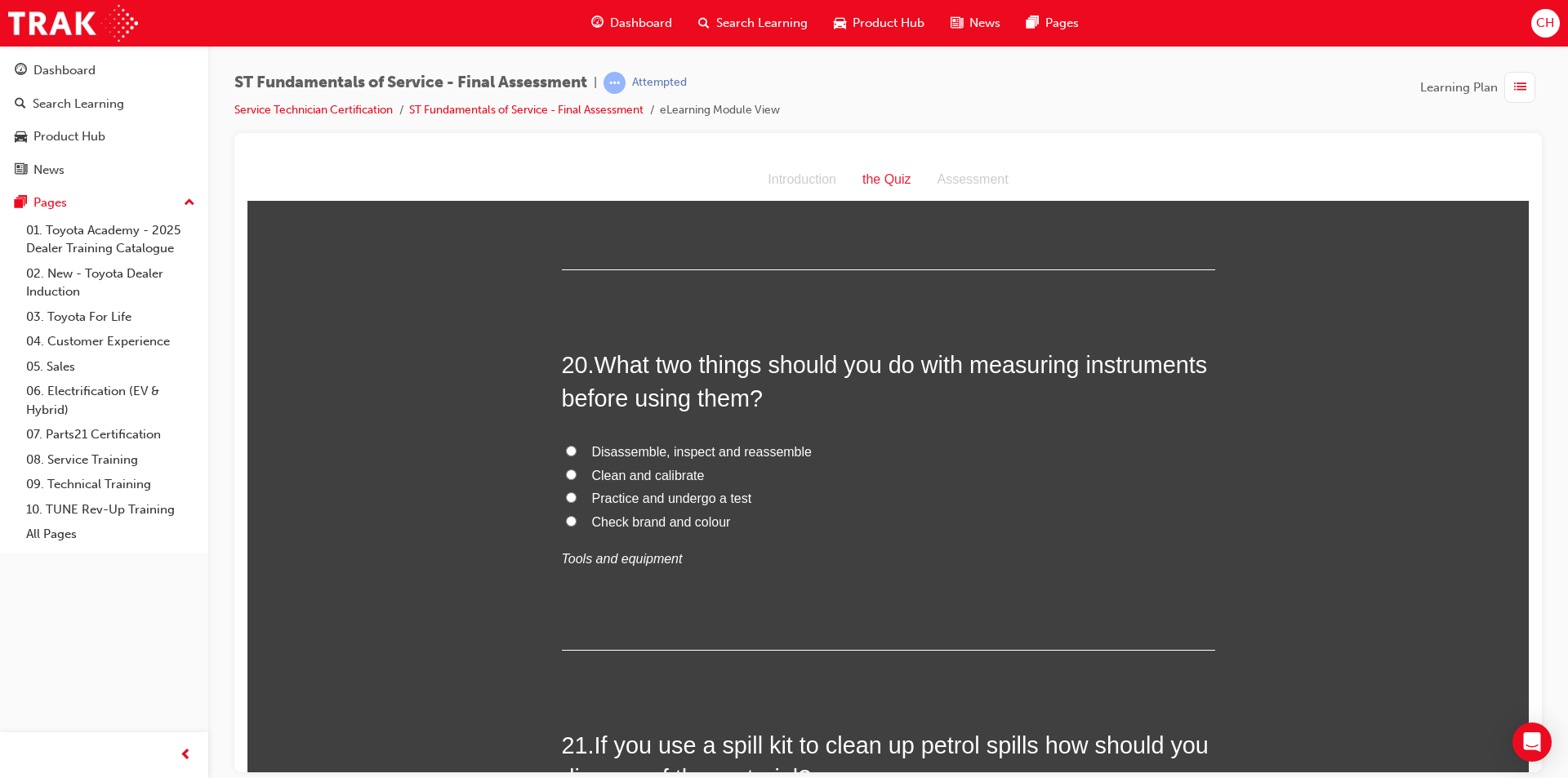
click at [696, 473] on label "Clean and calibrate" at bounding box center [889, 475] width 654 height 24
click at [576, 473] on input "Clean and calibrate" at bounding box center [571, 473] width 10 height 10
radio input "true"
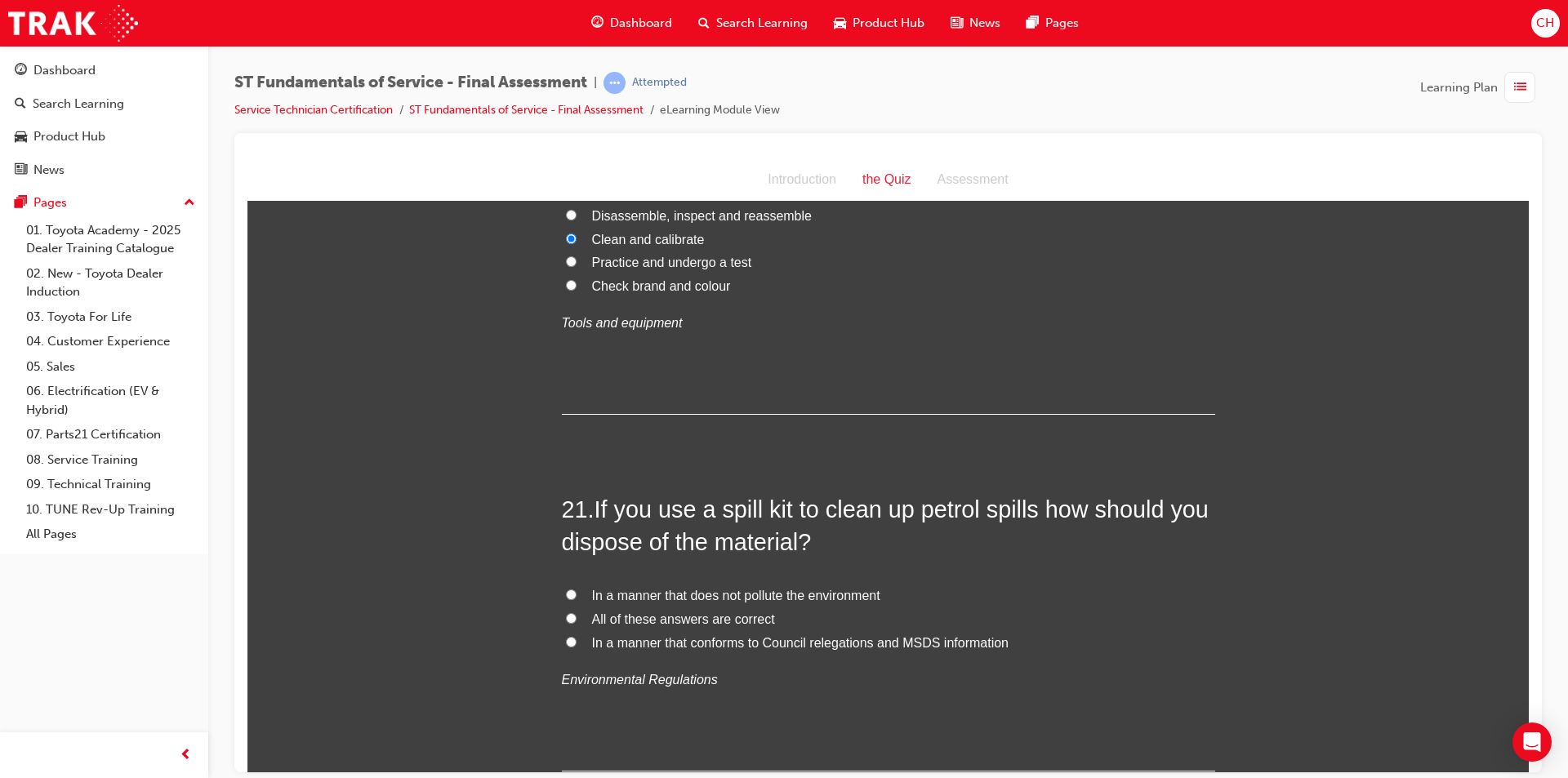
scroll to position [7264, 0]
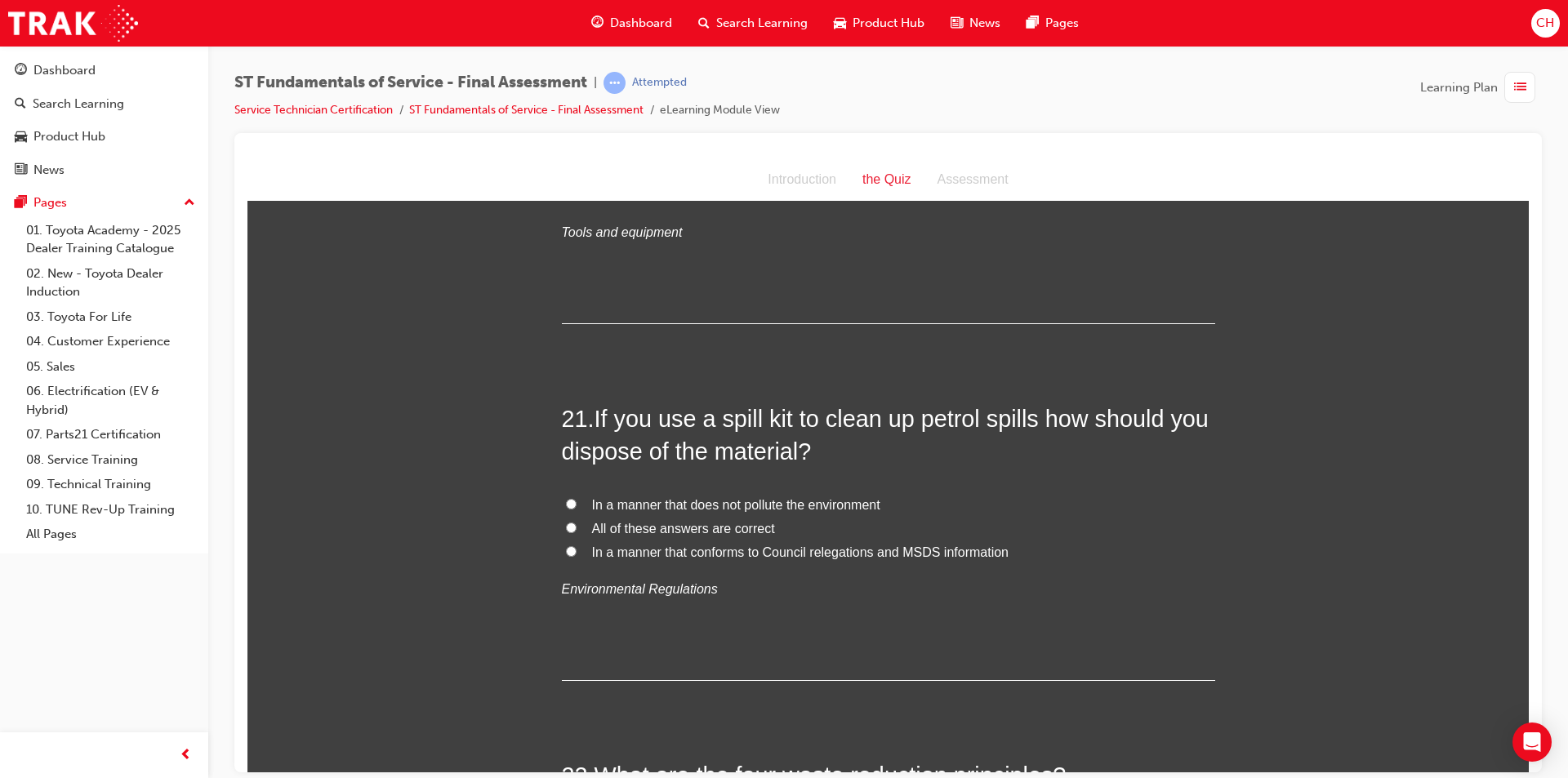
click at [655, 521] on span "All of these answers are correct" at bounding box center [684, 528] width 183 height 14
click at [576, 521] on input "All of these answers are correct" at bounding box center [571, 526] width 10 height 10
radio input "true"
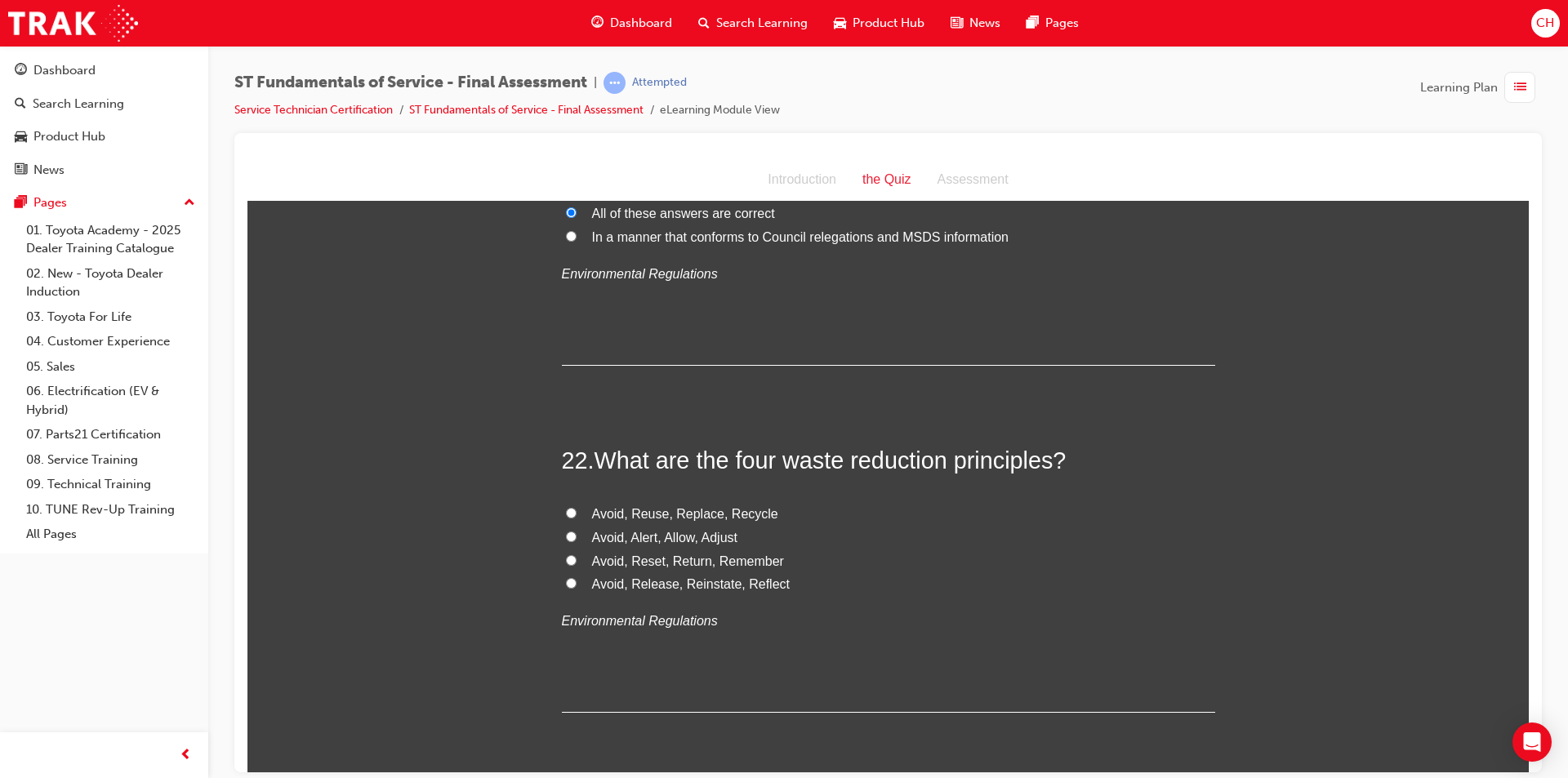
scroll to position [7591, 0]
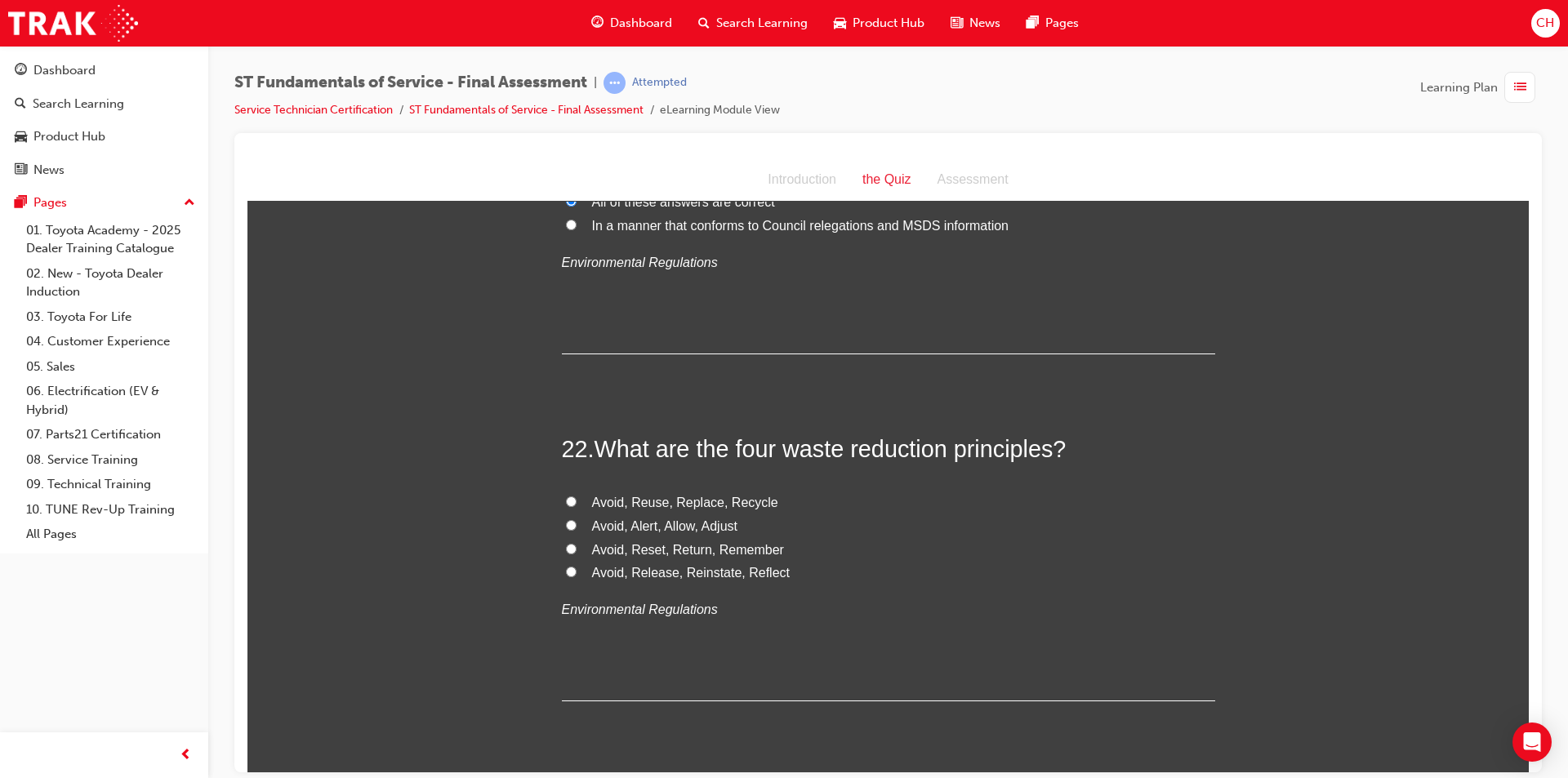
click at [692, 527] on span "Avoid, Alert, Allow, Adjust" at bounding box center [665, 525] width 145 height 14
click at [576, 527] on input "Avoid, Alert, Allow, Adjust" at bounding box center [571, 524] width 10 height 10
radio input "true"
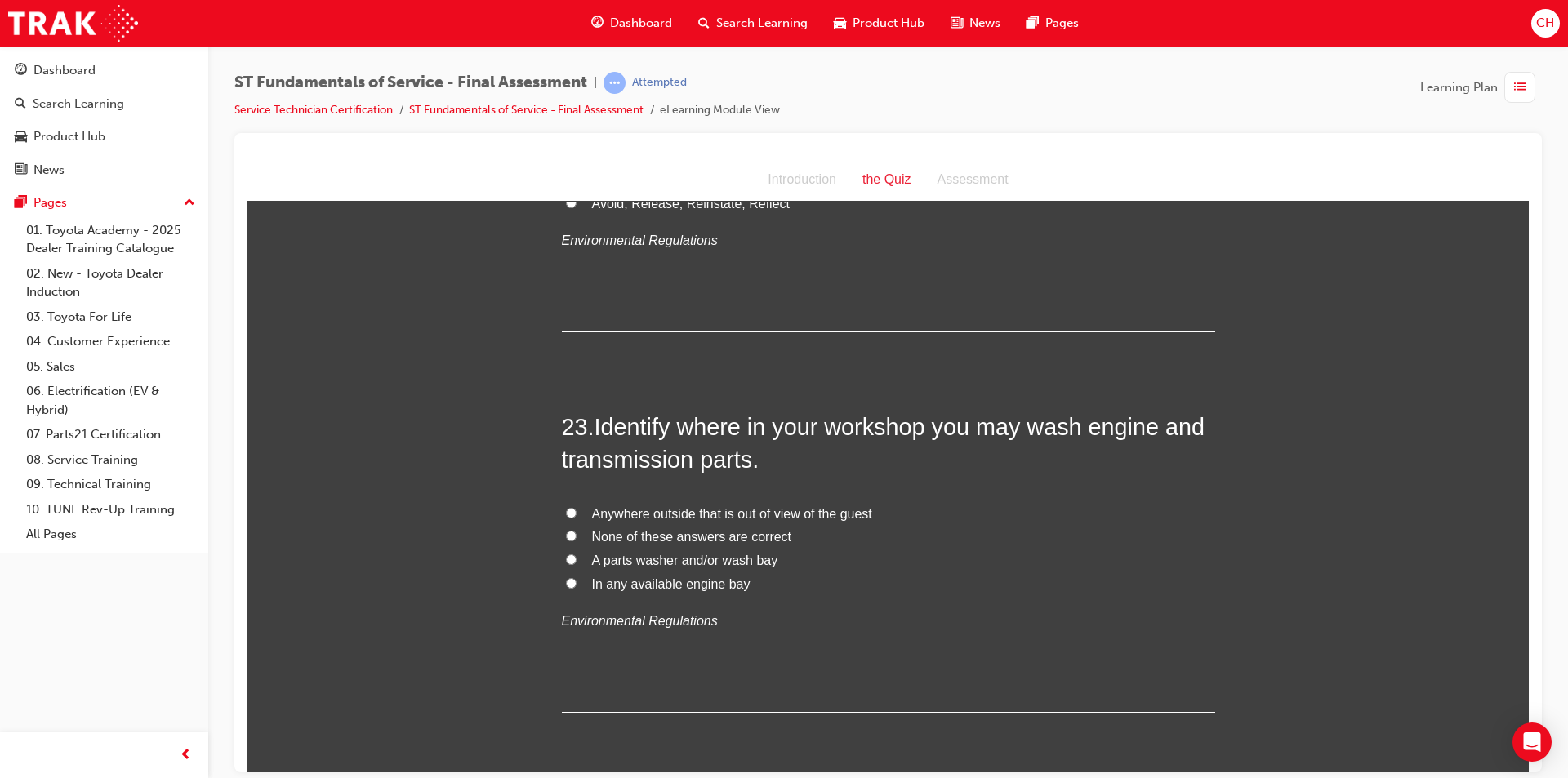
scroll to position [7999, 0]
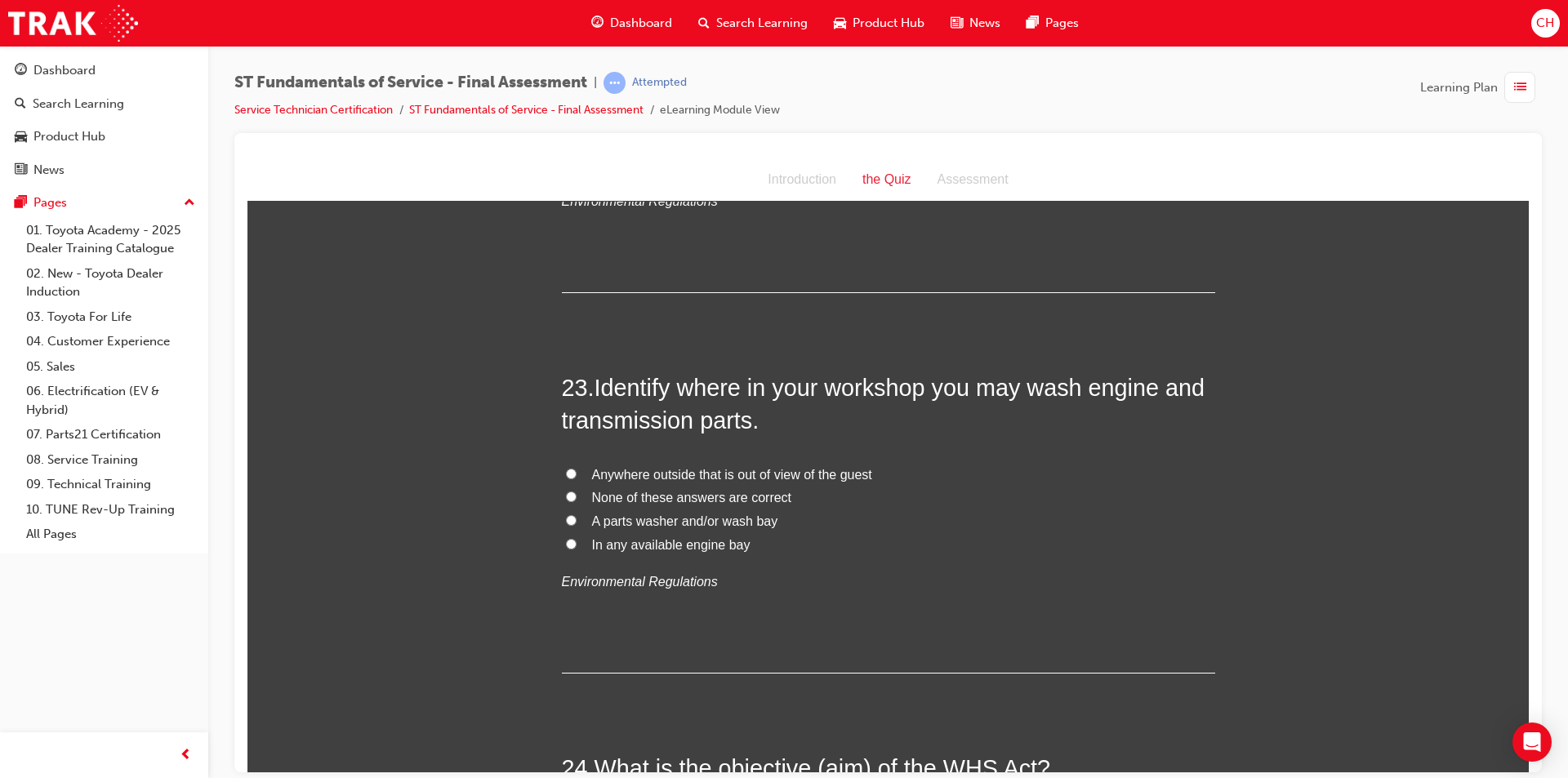
click at [734, 521] on span "A parts washer and/or wash bay" at bounding box center [685, 520] width 186 height 14
click at [576, 521] on input "A parts washer and/or wash bay" at bounding box center [571, 519] width 10 height 10
radio input "true"
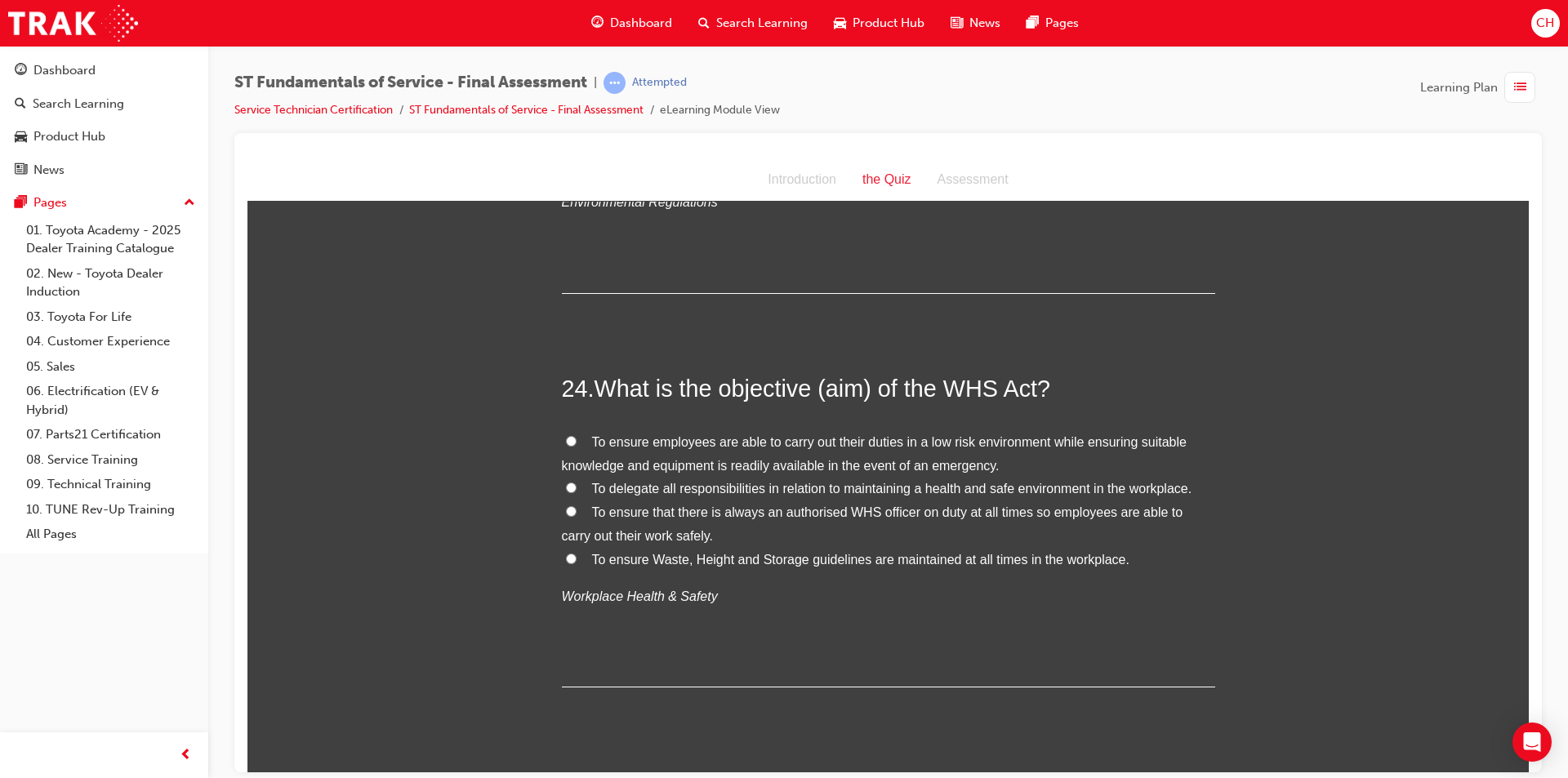
scroll to position [8407, 0]
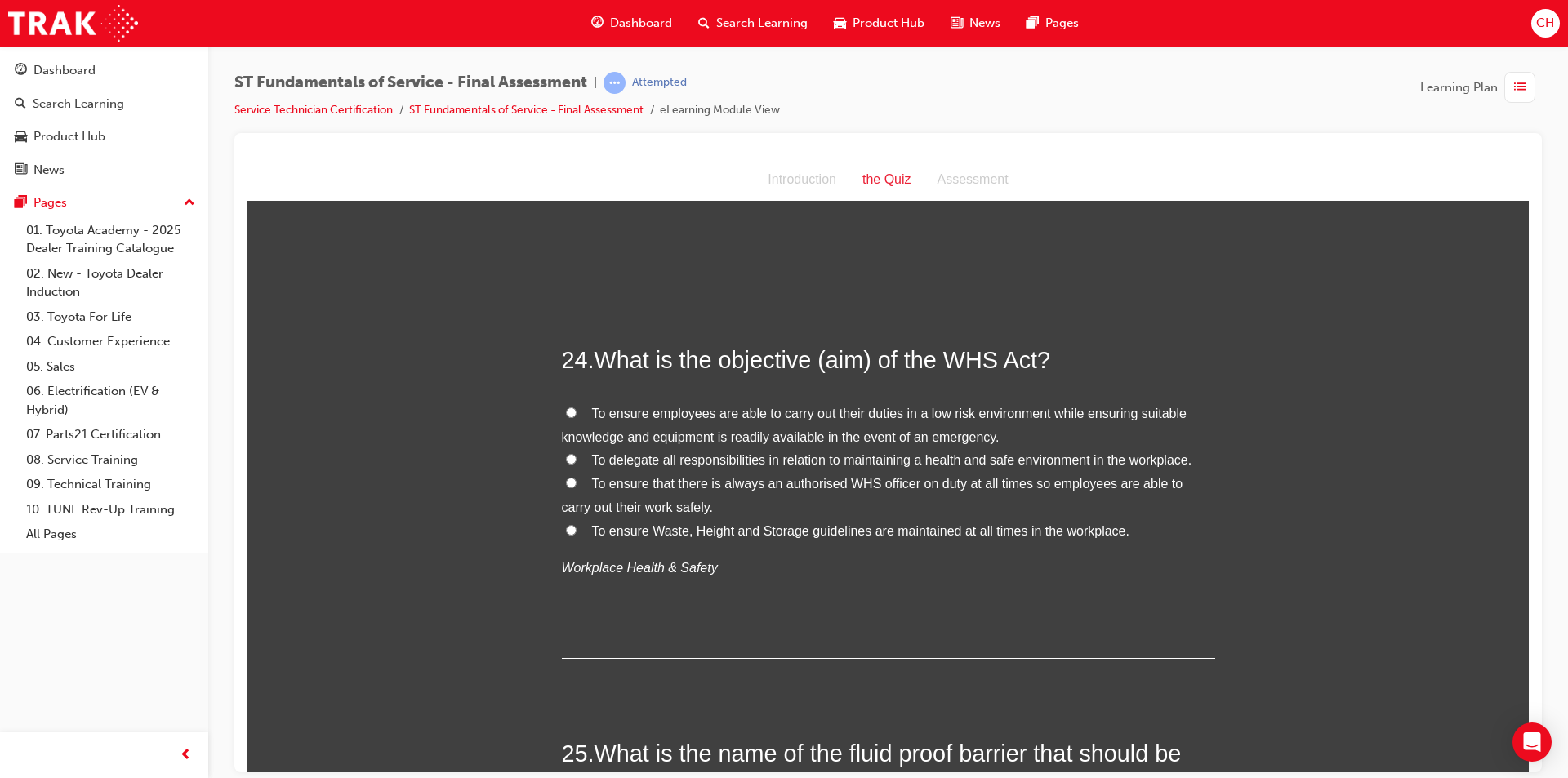
click at [792, 411] on span "To ensure employees are able to carry out their duties in a low risk environmen…" at bounding box center [874, 425] width 624 height 38
click at [576, 411] on input "To ensure employees are able to carry out their duties in a low risk environmen…" at bounding box center [571, 412] width 10 height 10
radio input "true"
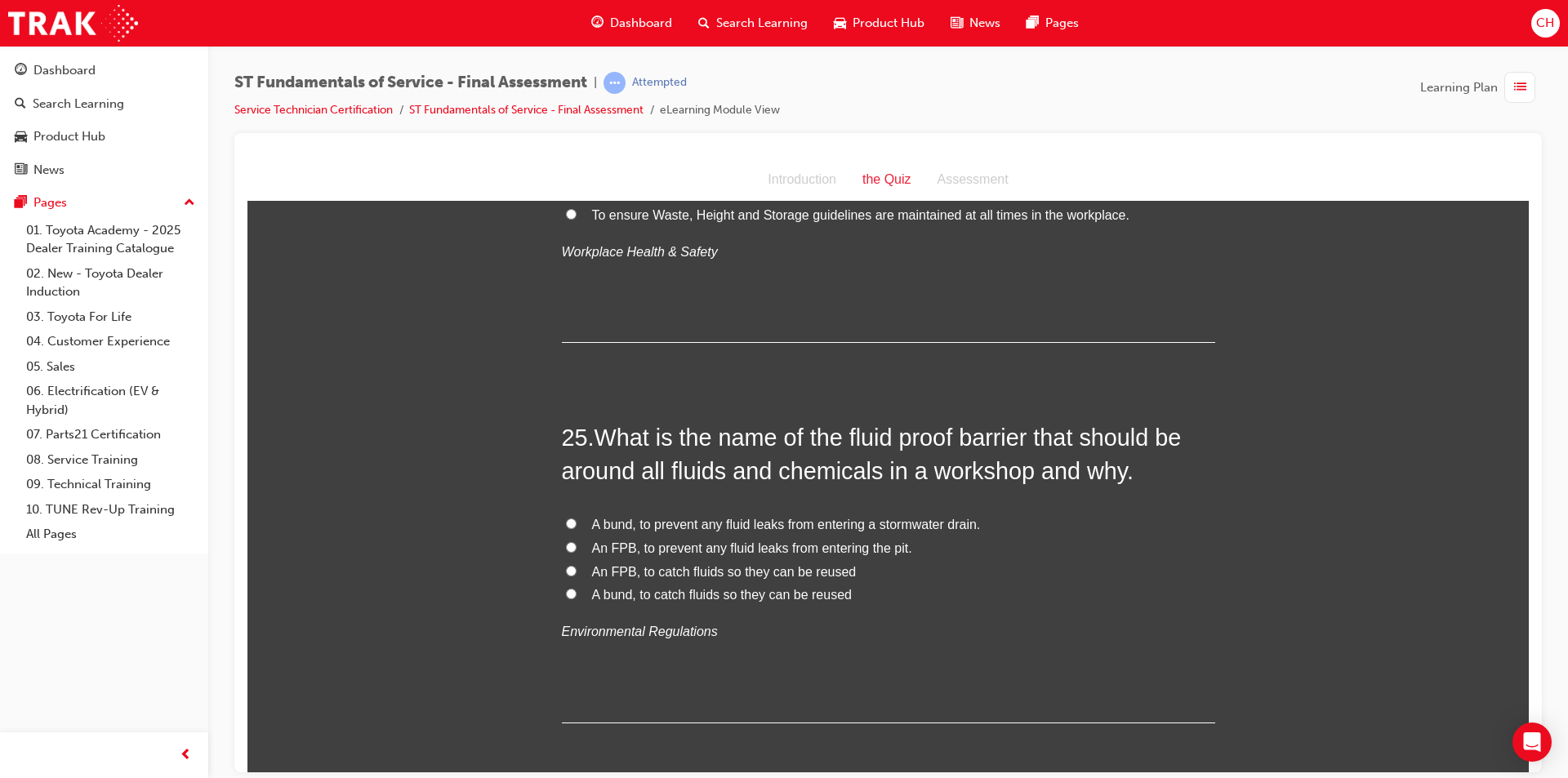
scroll to position [8734, 0]
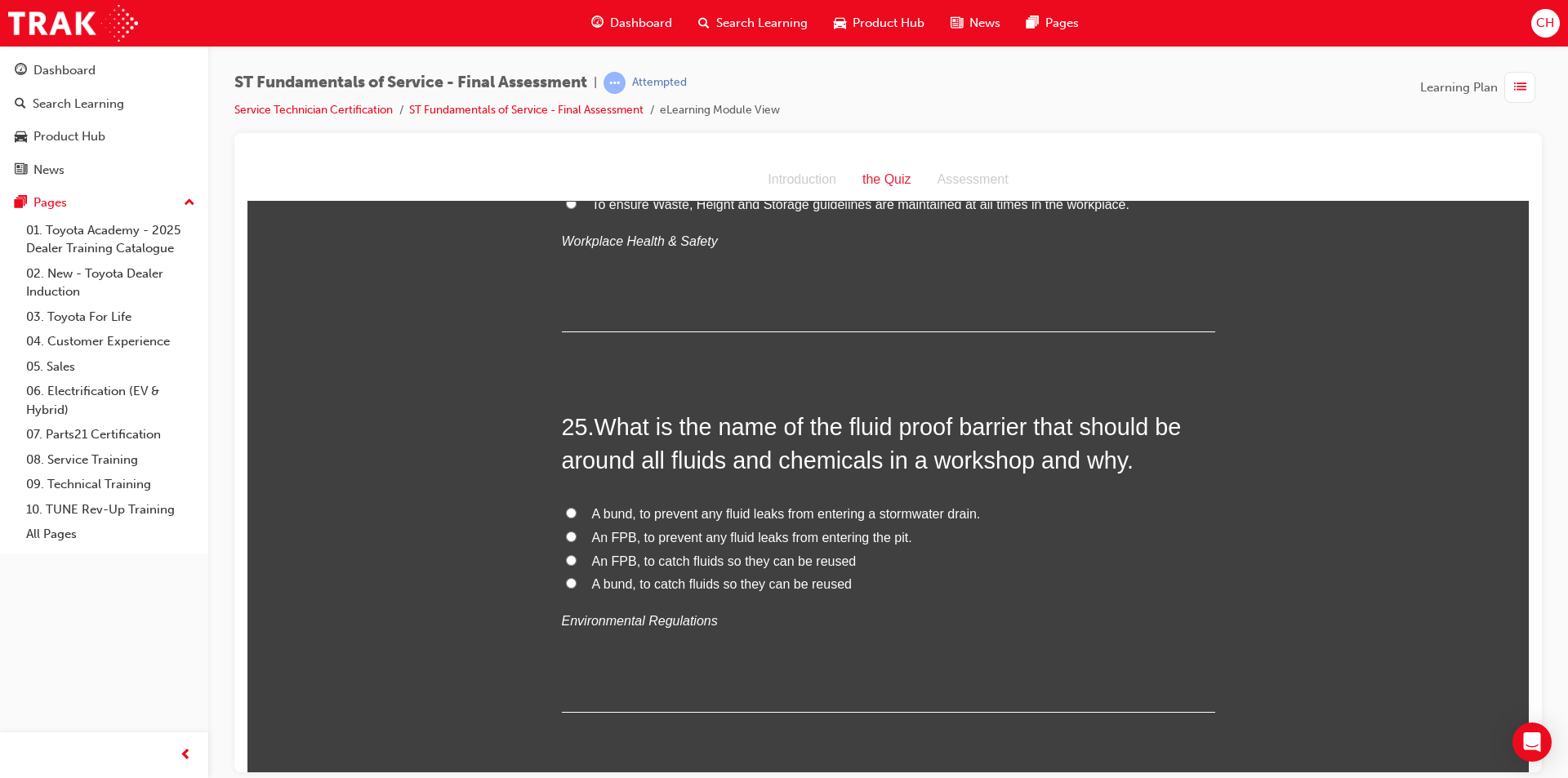
click at [758, 584] on span "A bund, to catch fluids so they can be reused" at bounding box center [722, 583] width 260 height 14
click at [576, 584] on input "A bund, to catch fluids so they can be reused" at bounding box center [571, 582] width 10 height 10
radio input "true"
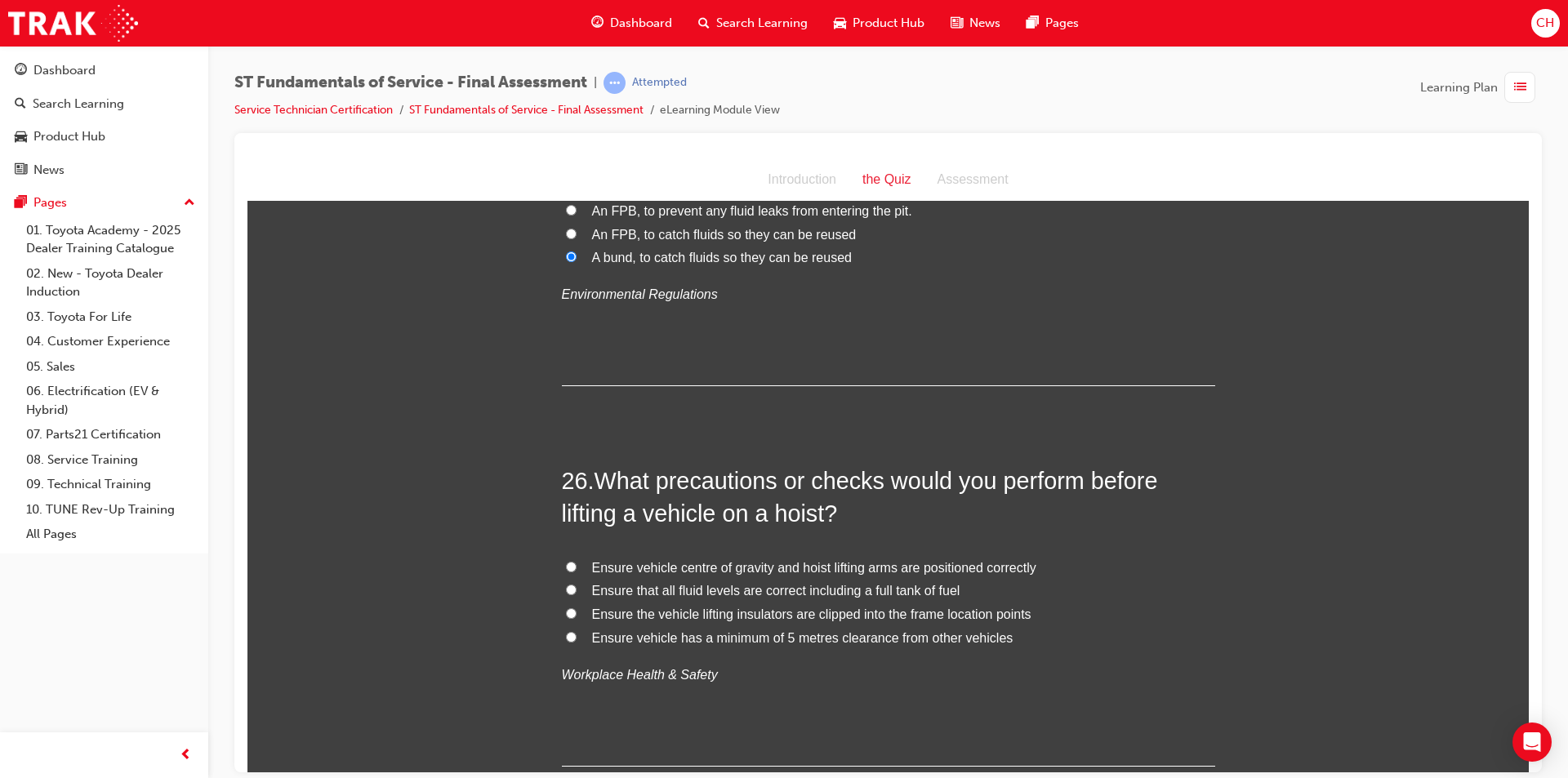
scroll to position [9142, 0]
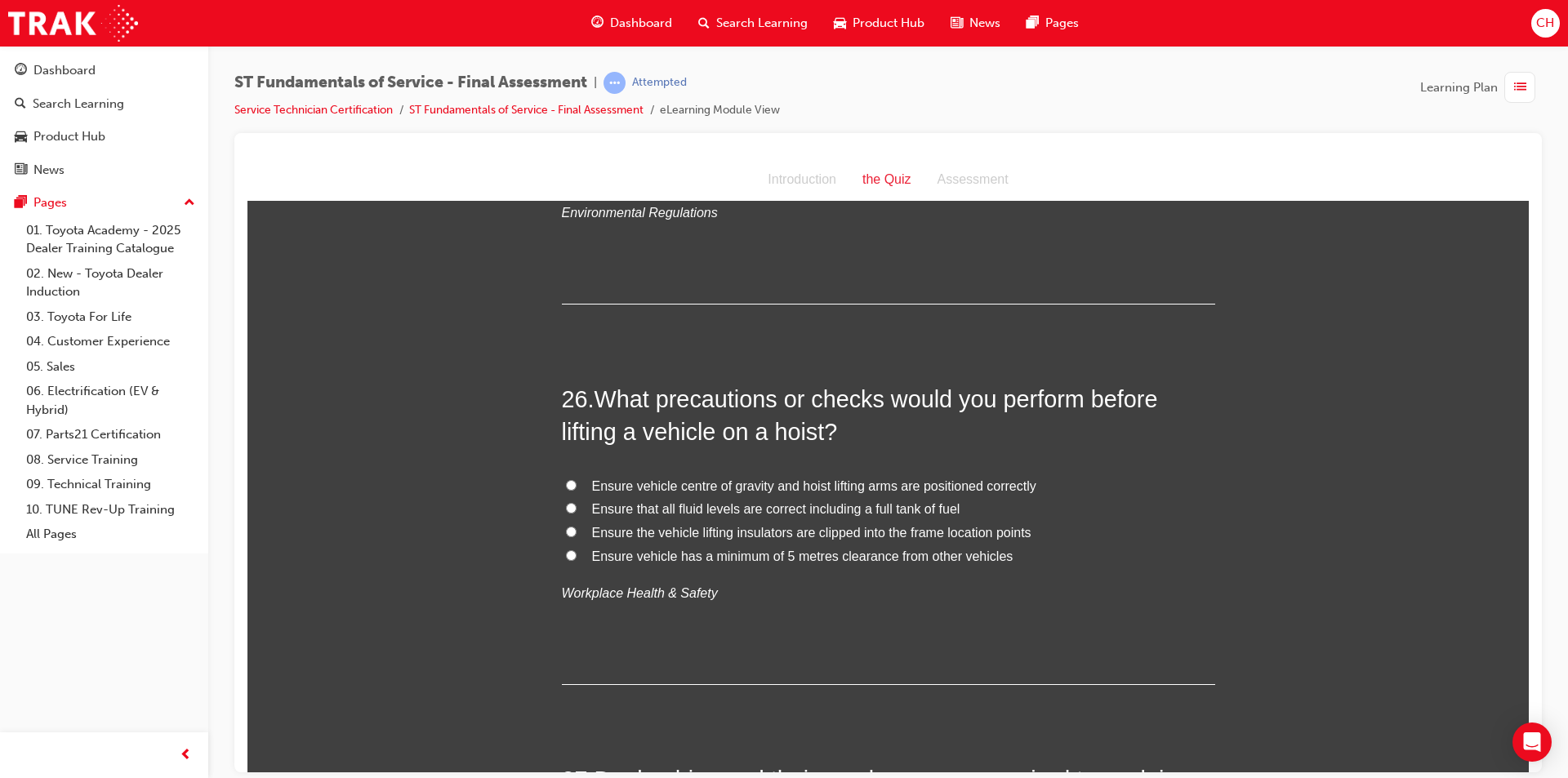
click at [692, 484] on span "Ensure vehicle centre of gravity and hoist lifting arms are positioned correctly" at bounding box center [814, 485] width 444 height 14
click at [576, 484] on input "Ensure vehicle centre of gravity and hoist lifting arms are positioned correctly" at bounding box center [571, 483] width 10 height 10
radio input "true"
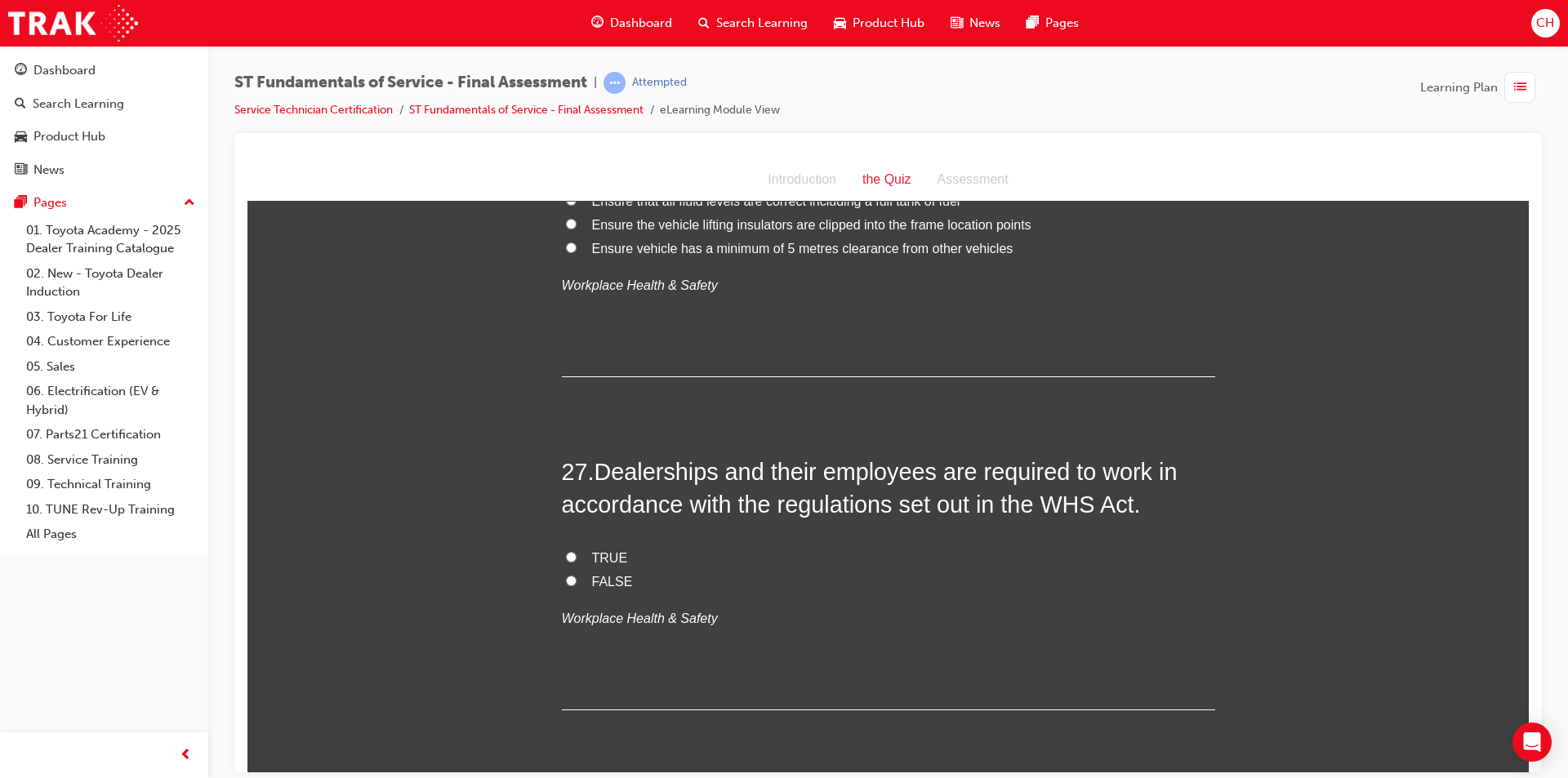
scroll to position [9468, 0]
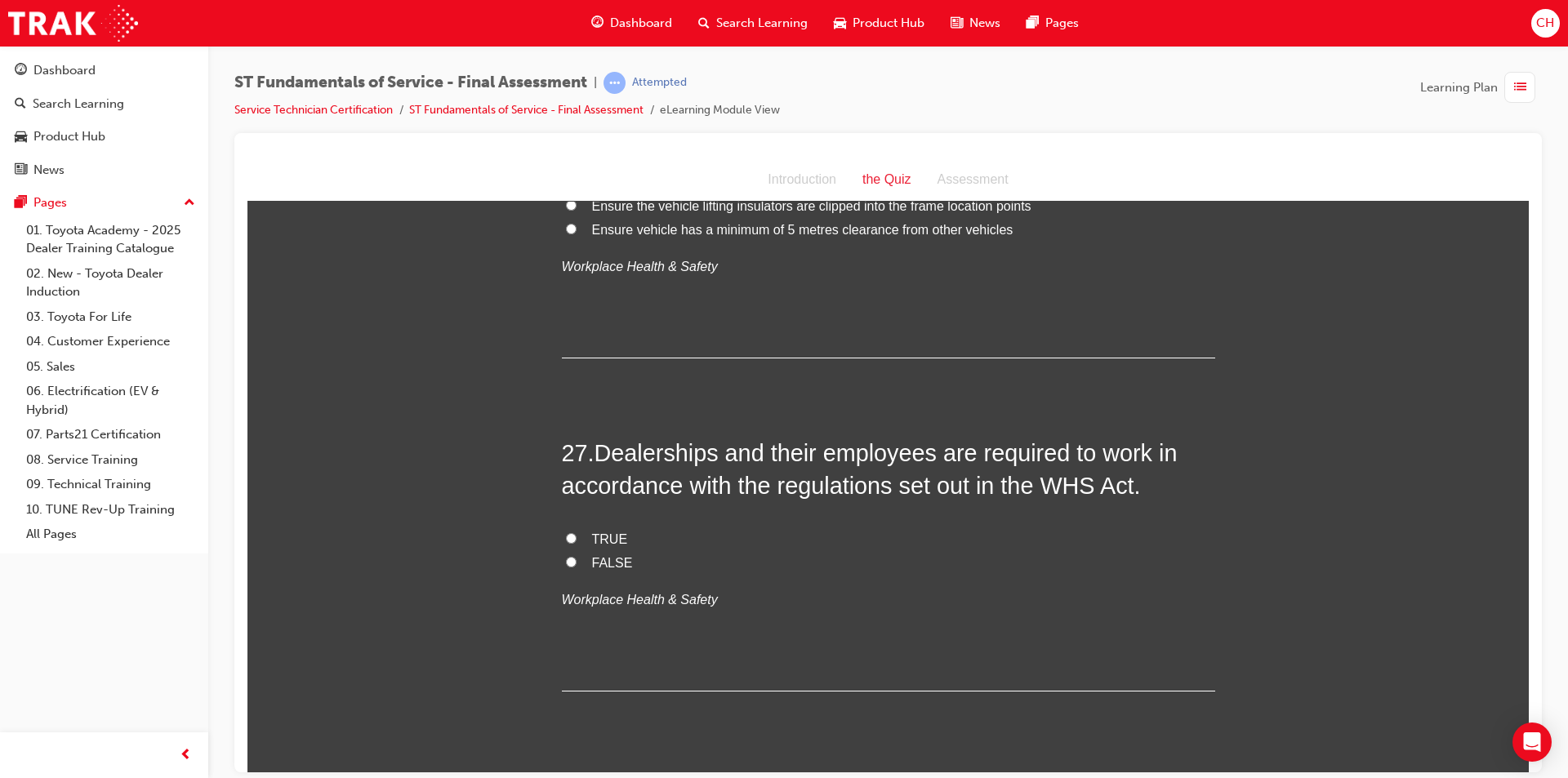
click at [604, 537] on span "TRUE" at bounding box center [610, 538] width 36 height 14
click at [576, 537] on input "TRUE" at bounding box center [571, 537] width 10 height 10
radio input "true"
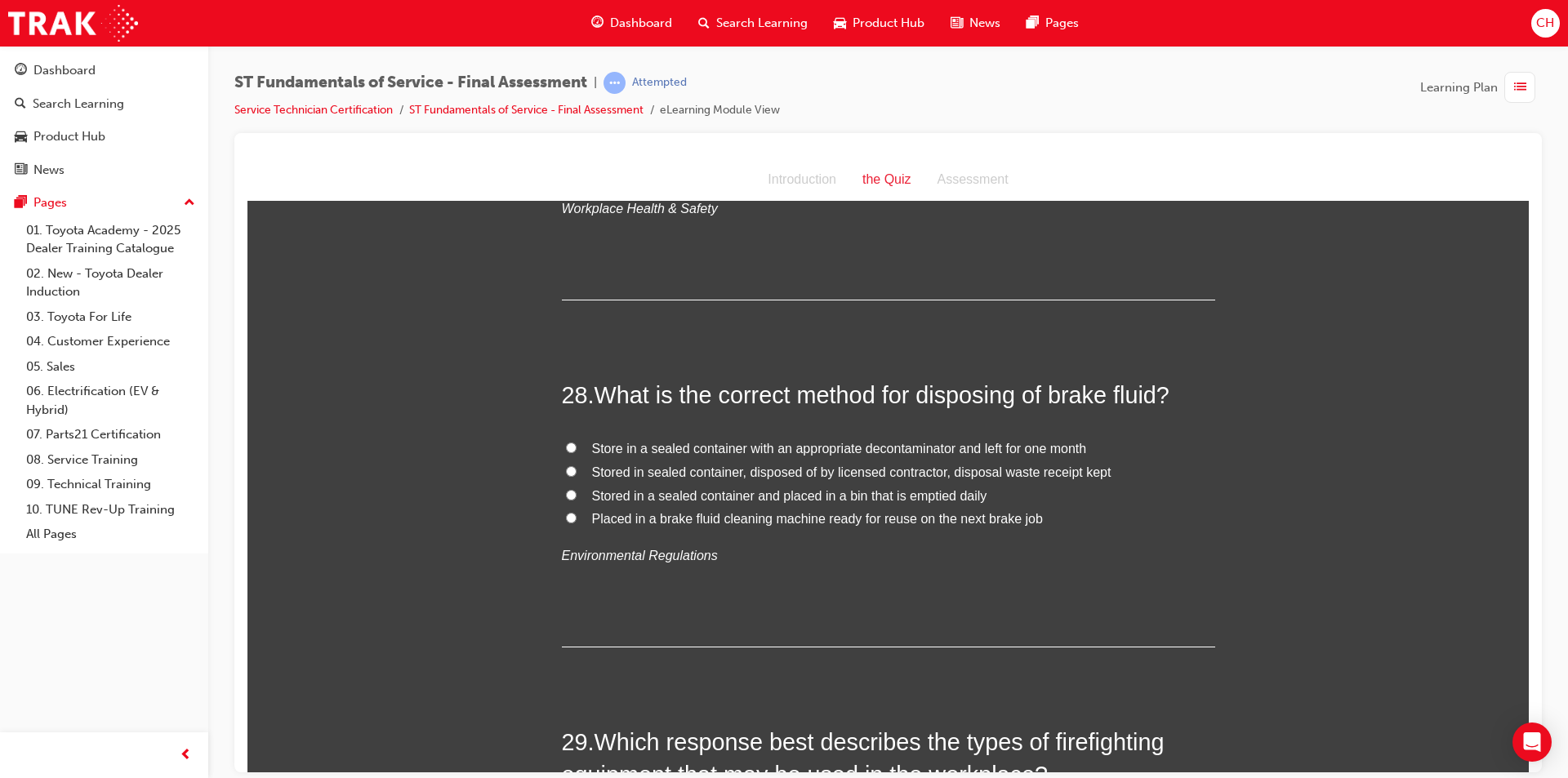
scroll to position [9876, 0]
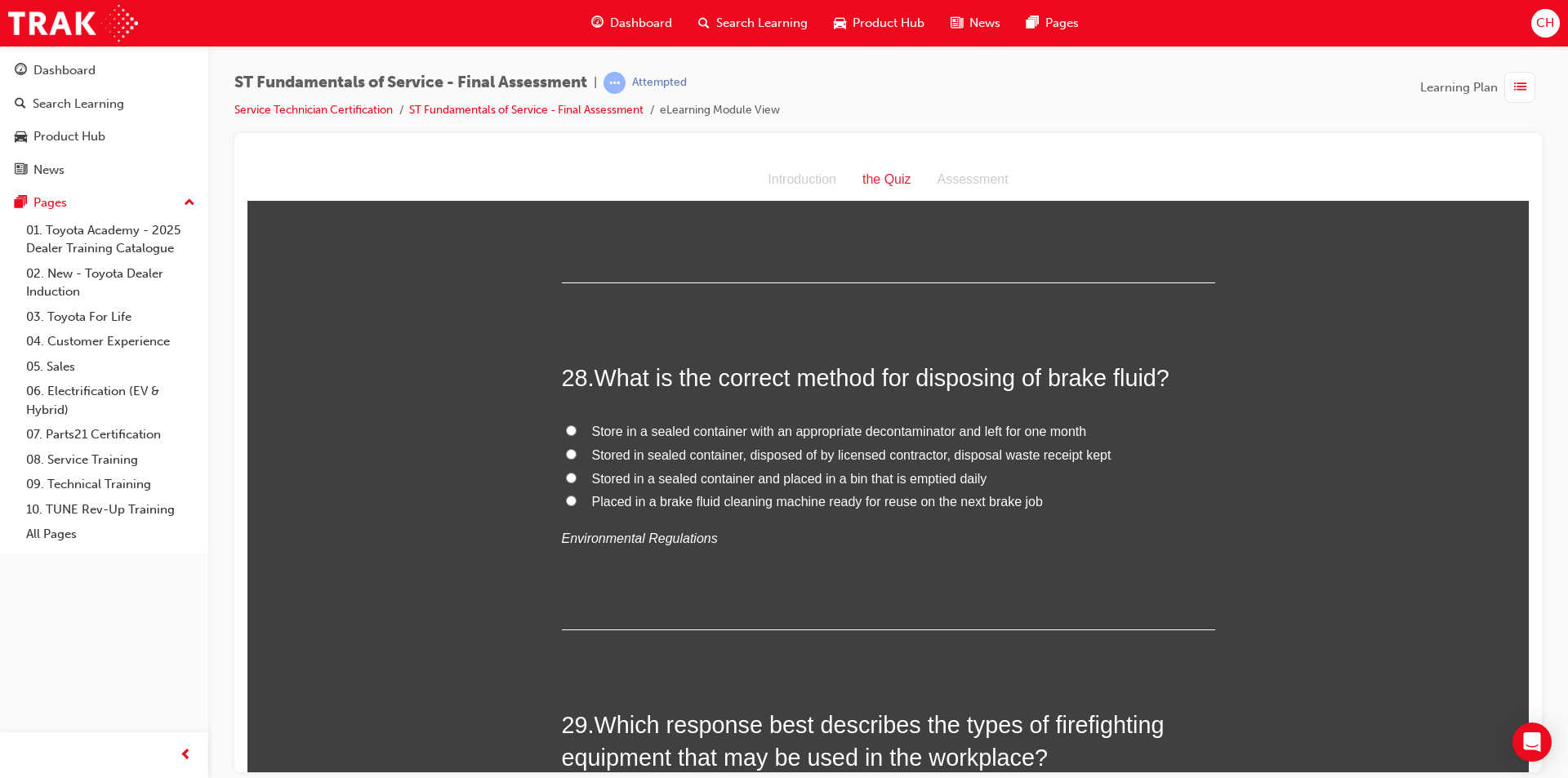
click at [833, 449] on span "Stored in sealed container, disposed of by licensed contractor, disposal waste …" at bounding box center [852, 454] width 520 height 14
click at [576, 449] on input "Stored in sealed container, disposed of by licensed contractor, disposal waste …" at bounding box center [571, 453] width 10 height 10
radio input "true"
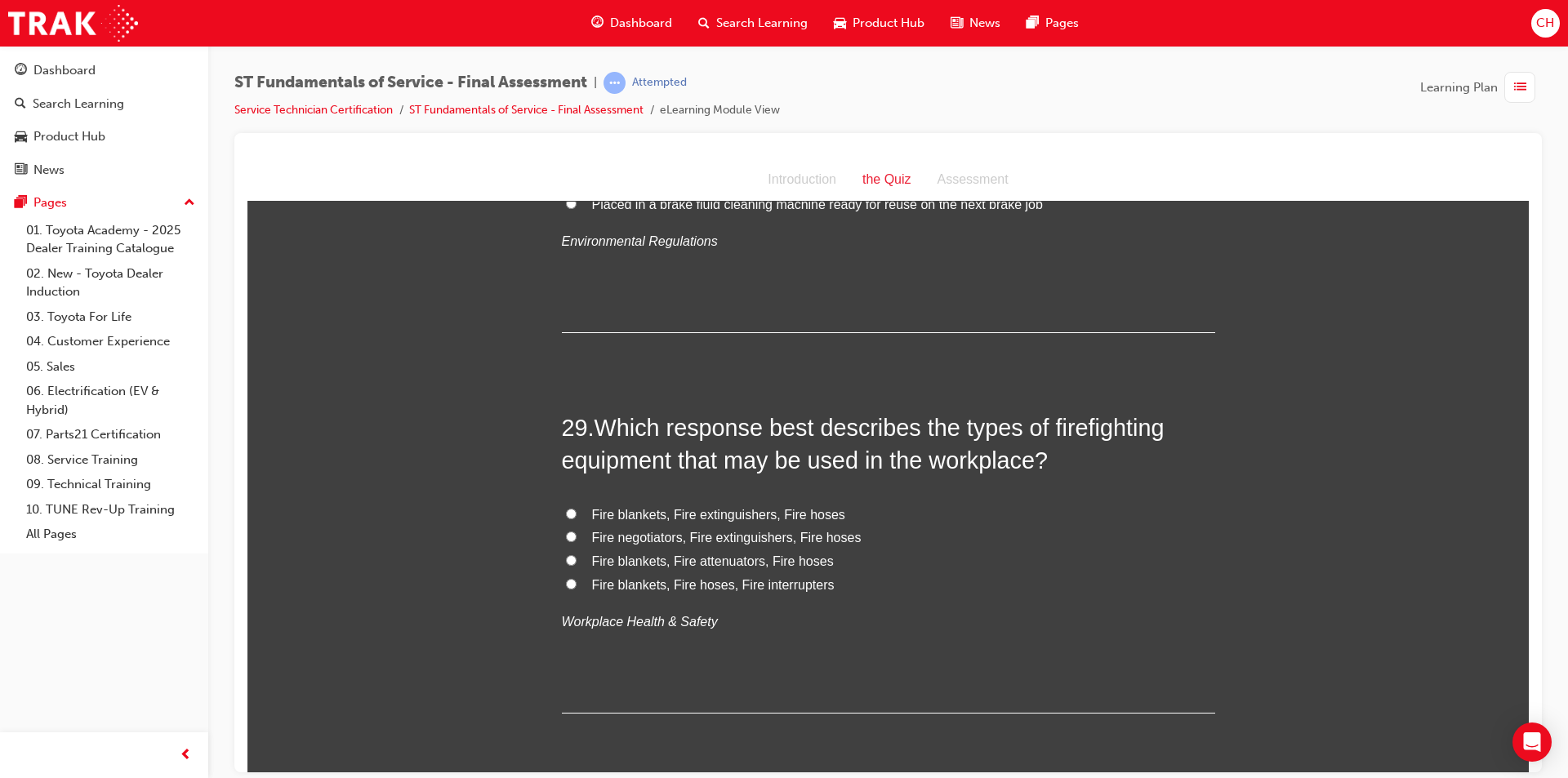
scroll to position [10203, 0]
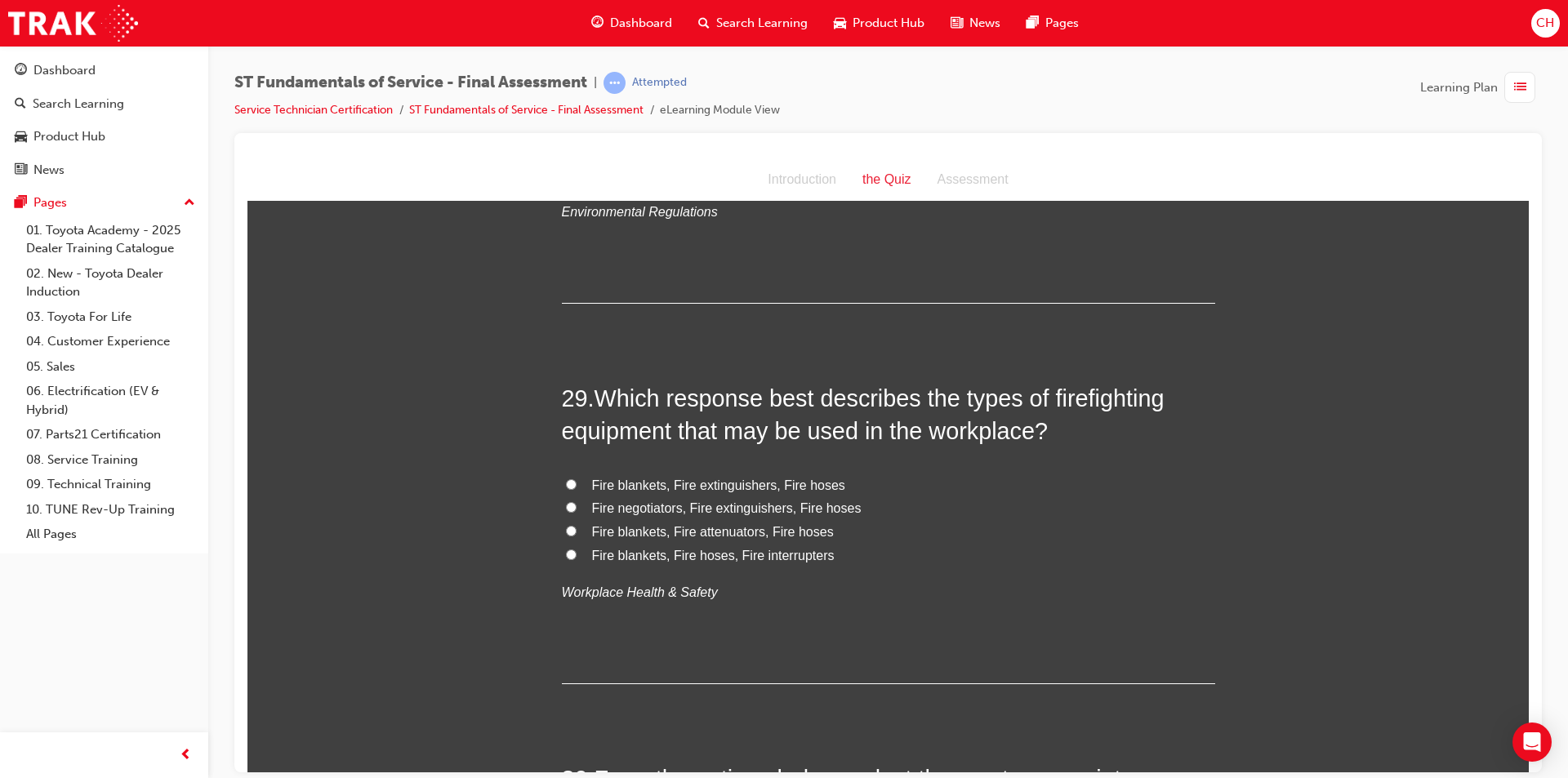
click at [672, 481] on span "Fire blankets, Fire extinguishers, Fire hoses" at bounding box center [719, 484] width 253 height 14
click at [576, 481] on input "Fire blankets, Fire extinguishers, Fire hoses" at bounding box center [571, 483] width 10 height 10
radio input "true"
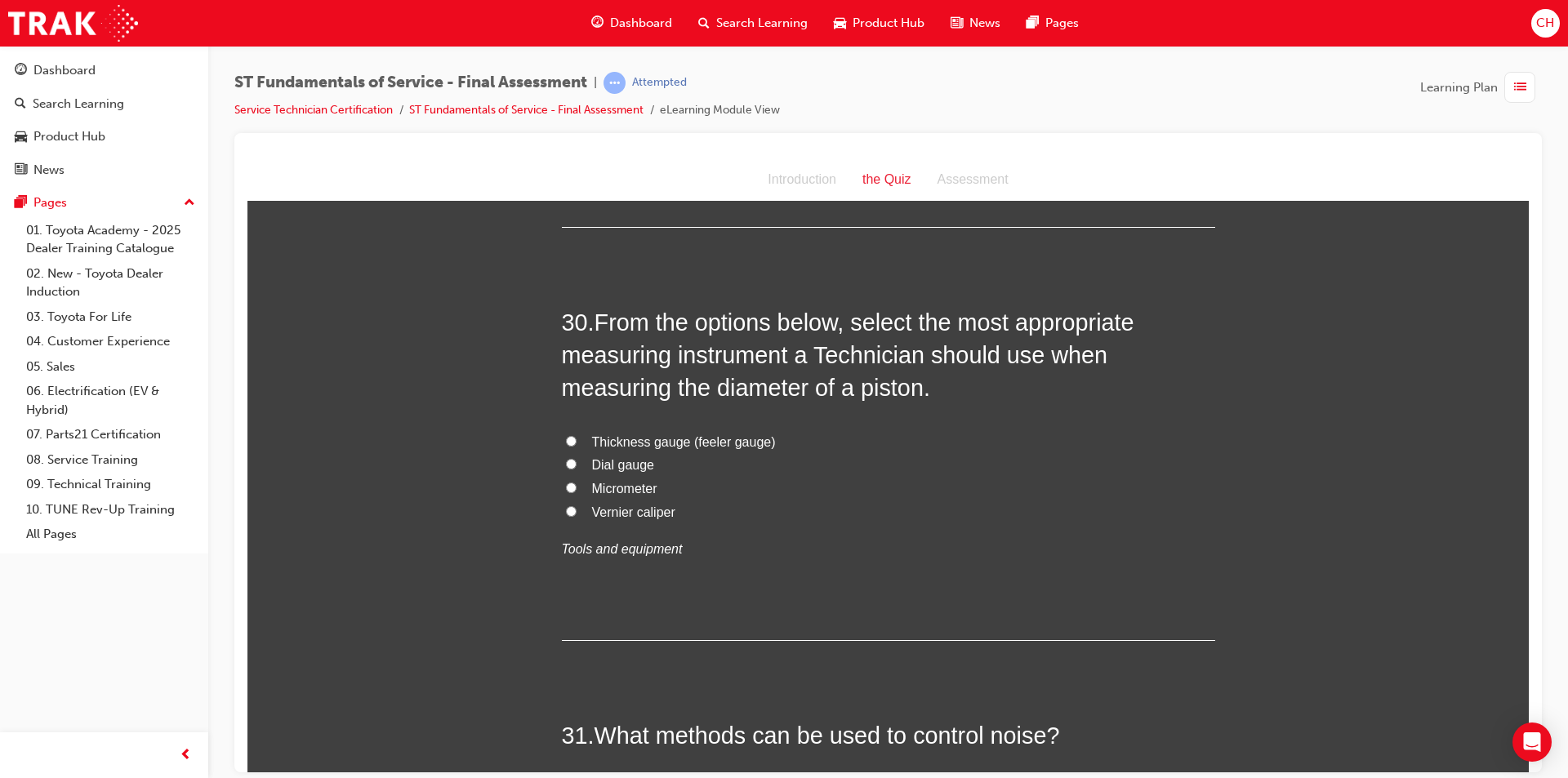
scroll to position [10693, 0]
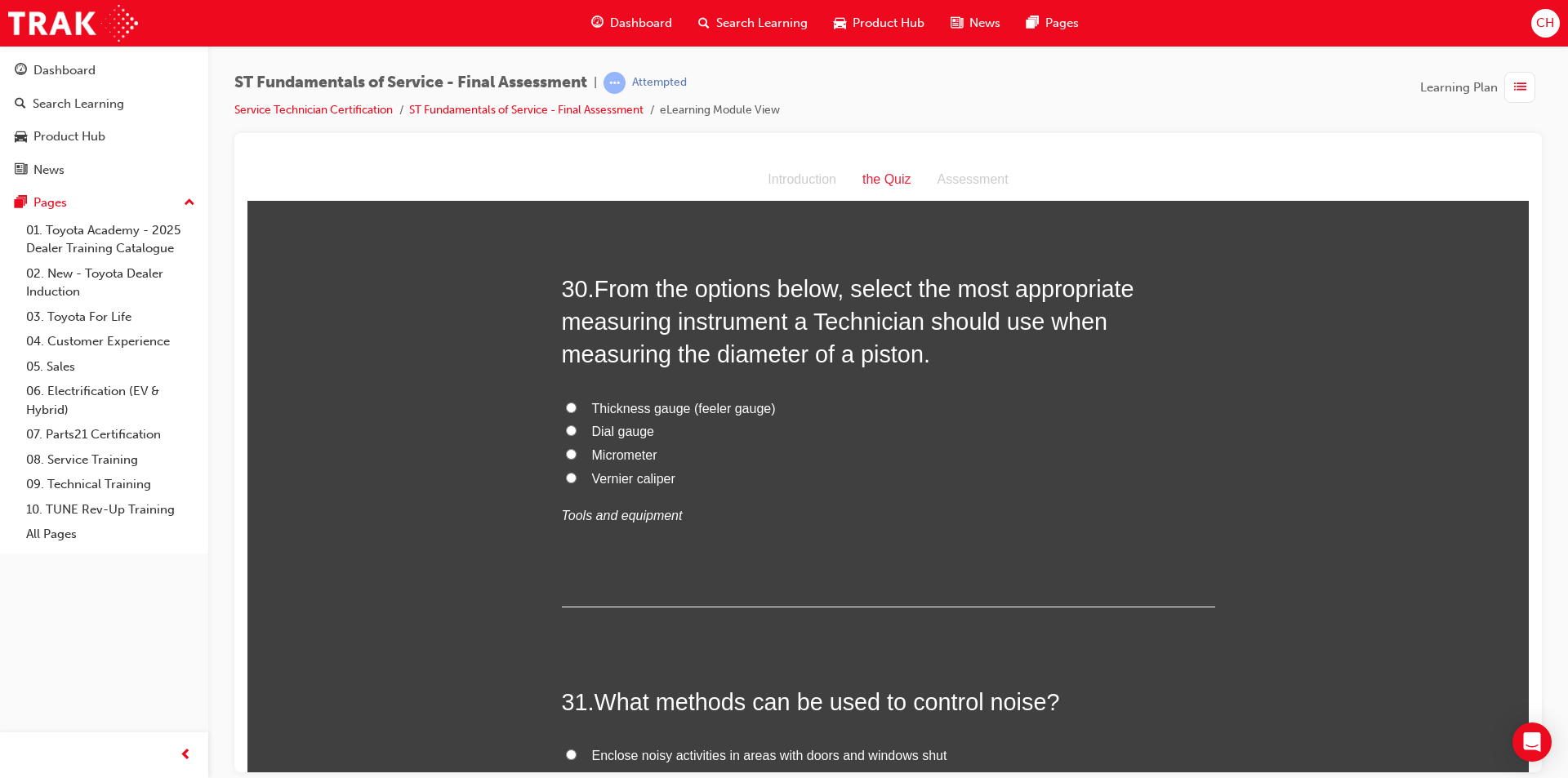
click at [620, 473] on span "Vernier caliper" at bounding box center [634, 478] width 83 height 14
click at [576, 473] on input "Vernier caliper" at bounding box center [571, 477] width 10 height 10
radio input "true"
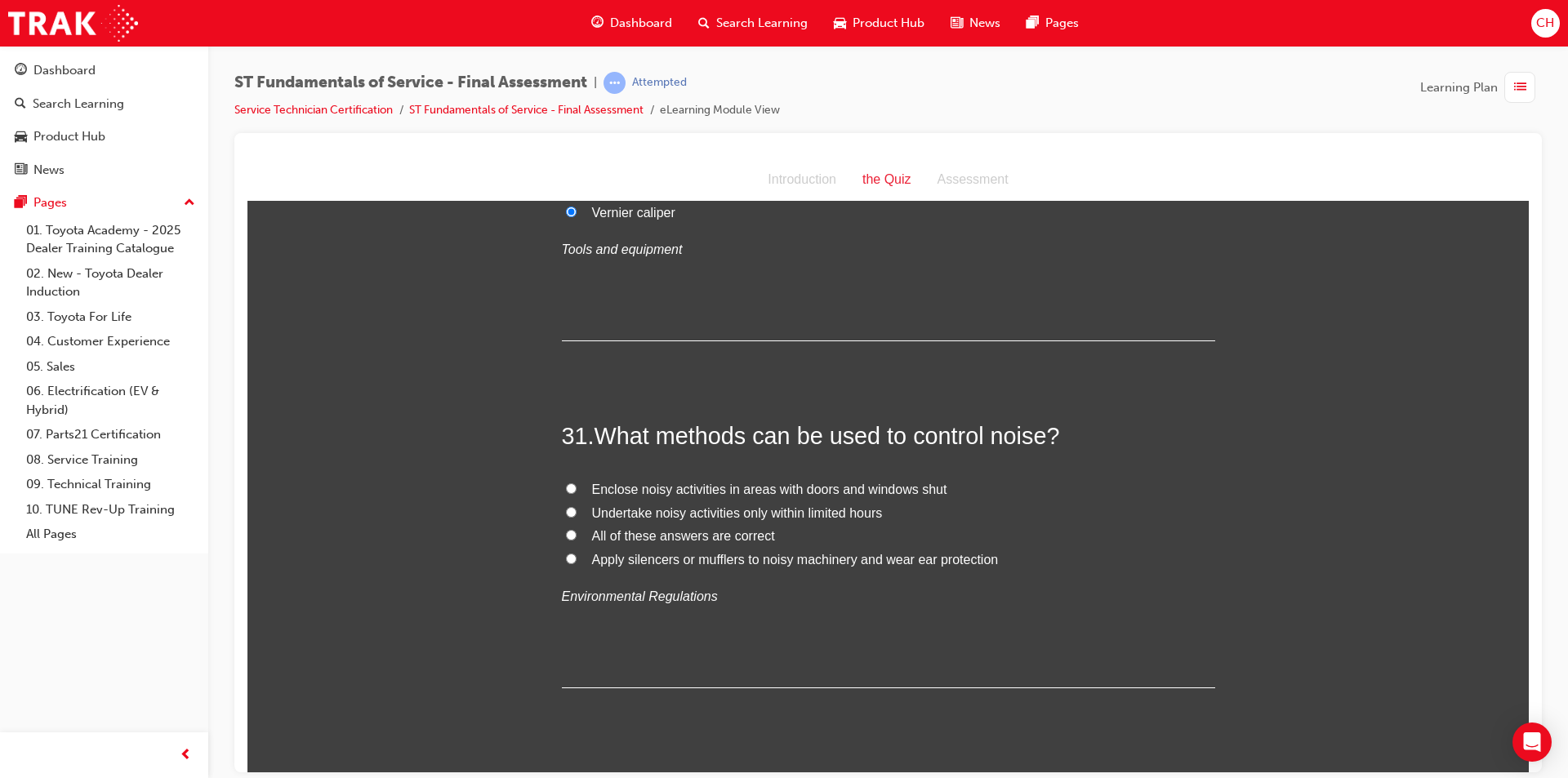
scroll to position [11019, 0]
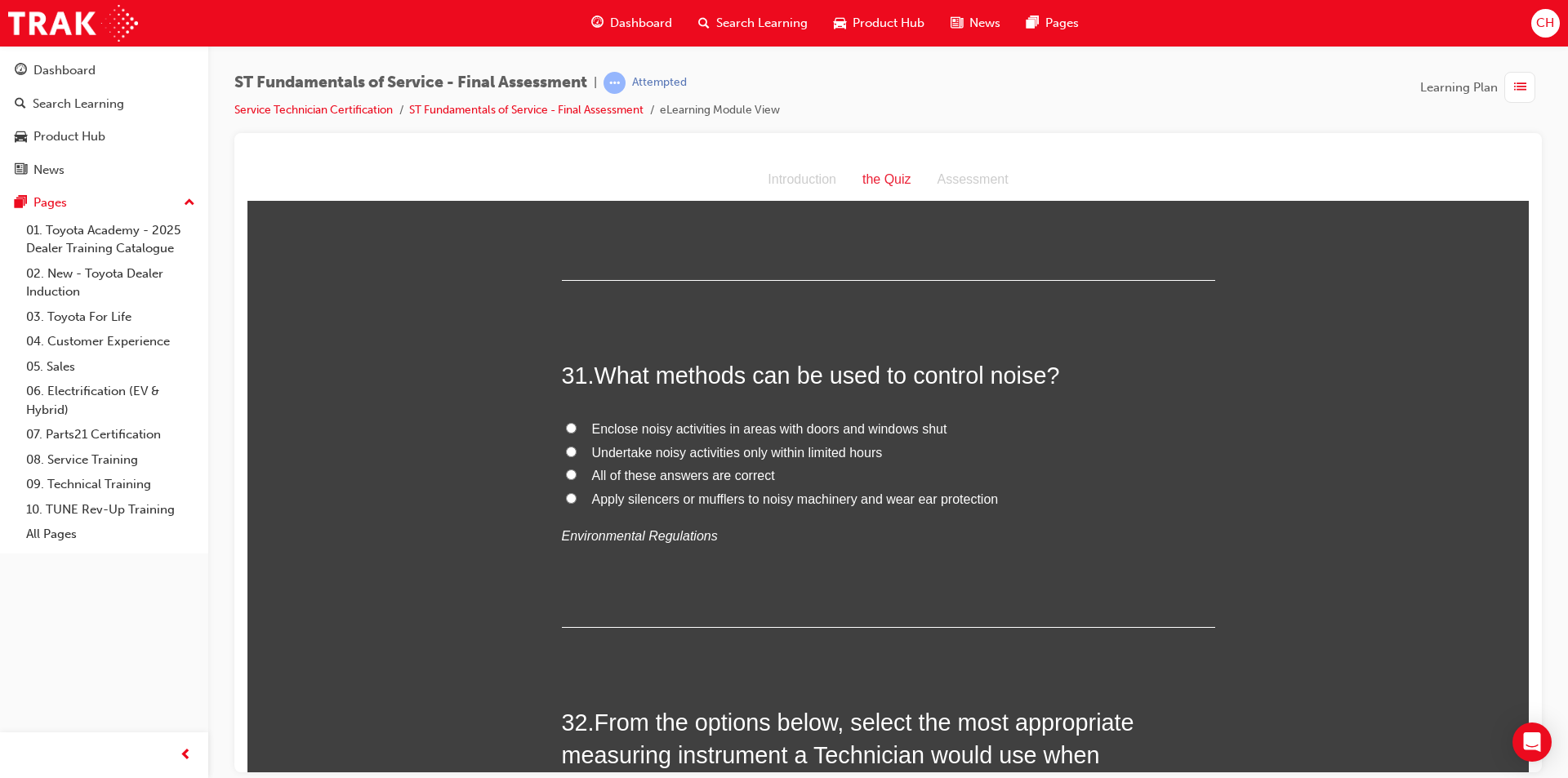
click at [639, 477] on span "All of these answers are correct" at bounding box center [684, 474] width 183 height 14
click at [576, 477] on input "All of these answers are correct" at bounding box center [571, 473] width 10 height 10
radio input "true"
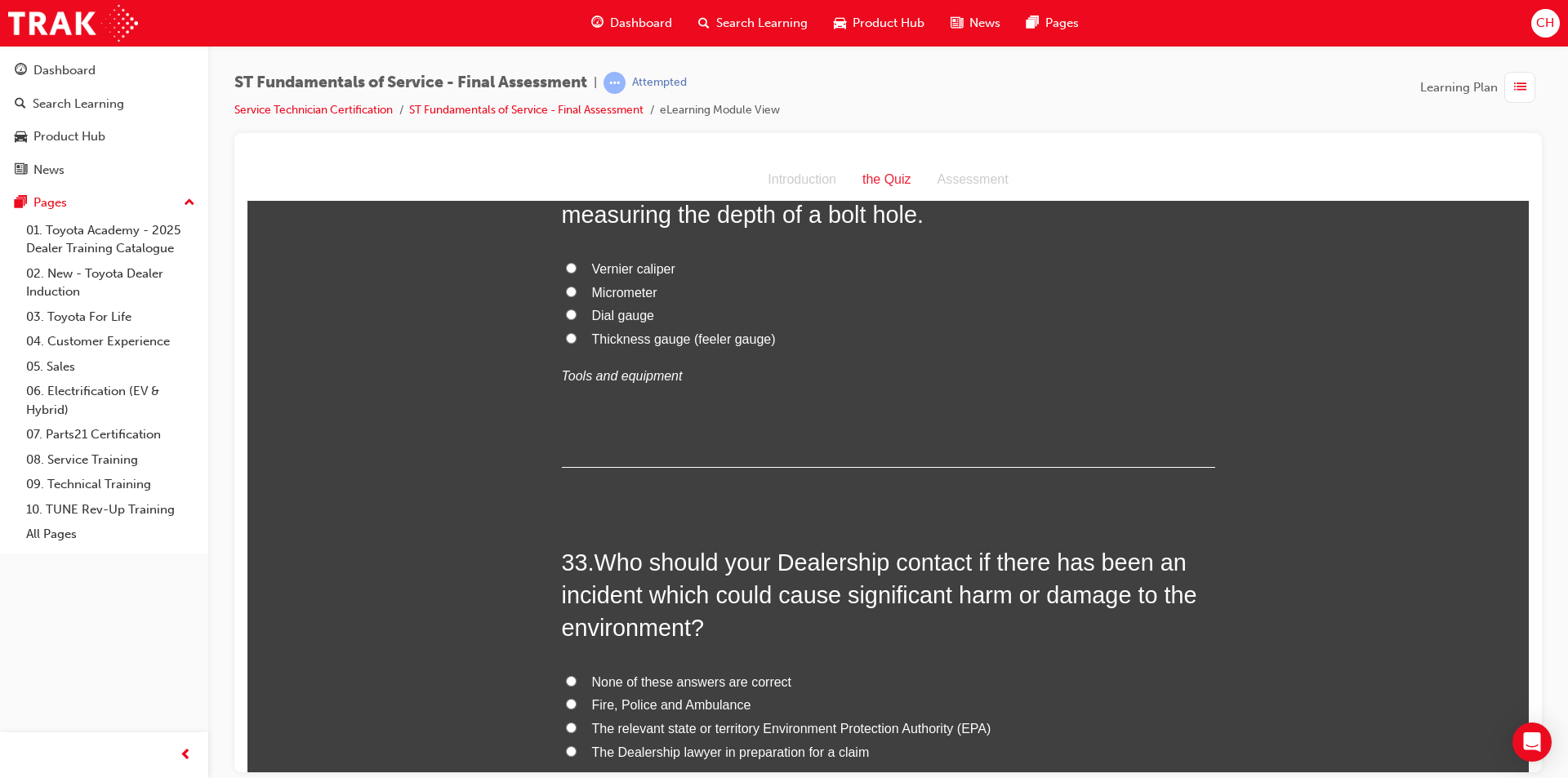
scroll to position [11509, 0]
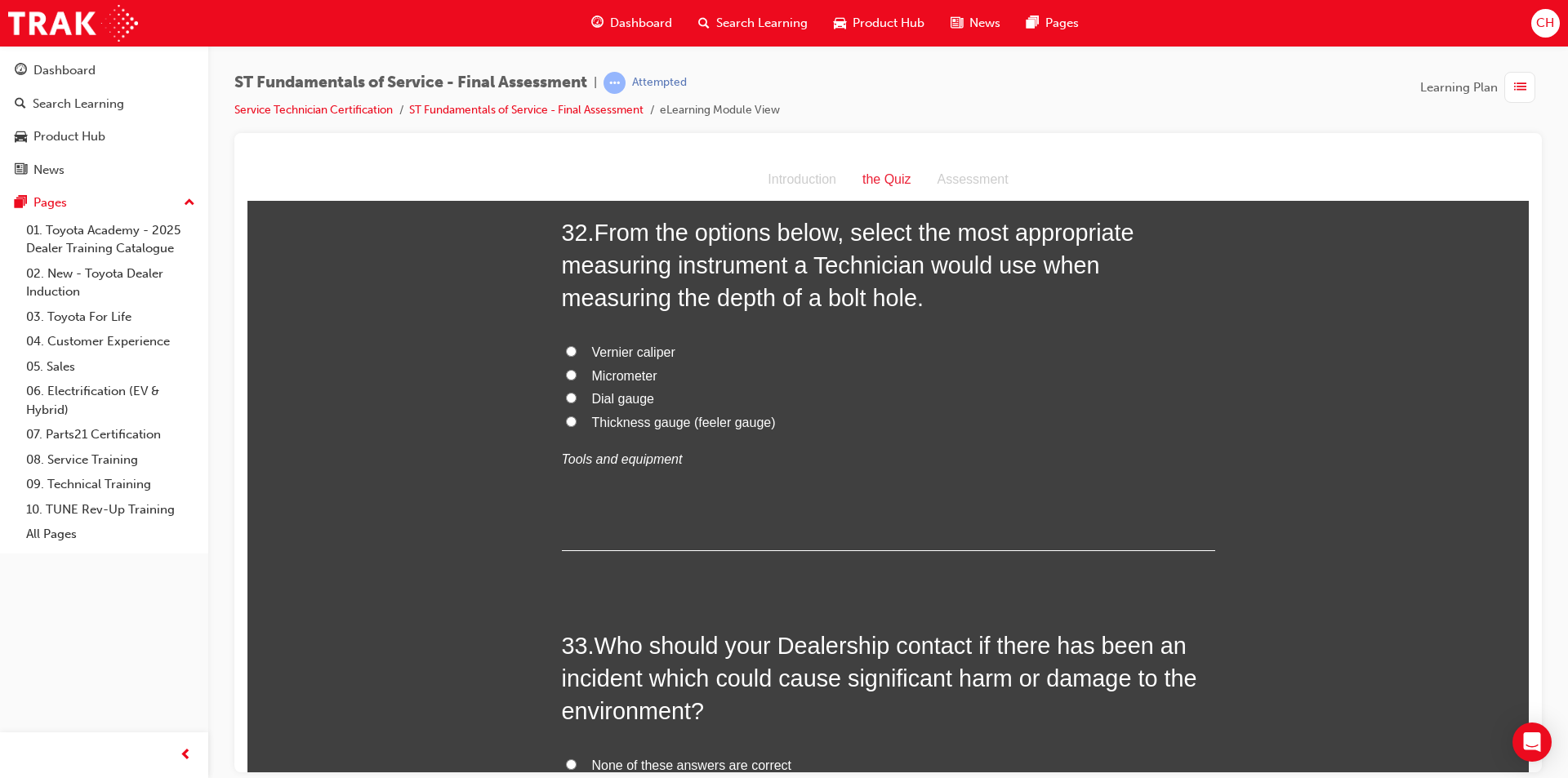
click at [575, 395] on label "Dial gauge" at bounding box center [889, 398] width 654 height 24
click at [575, 395] on input "Dial gauge" at bounding box center [571, 397] width 10 height 10
radio input "true"
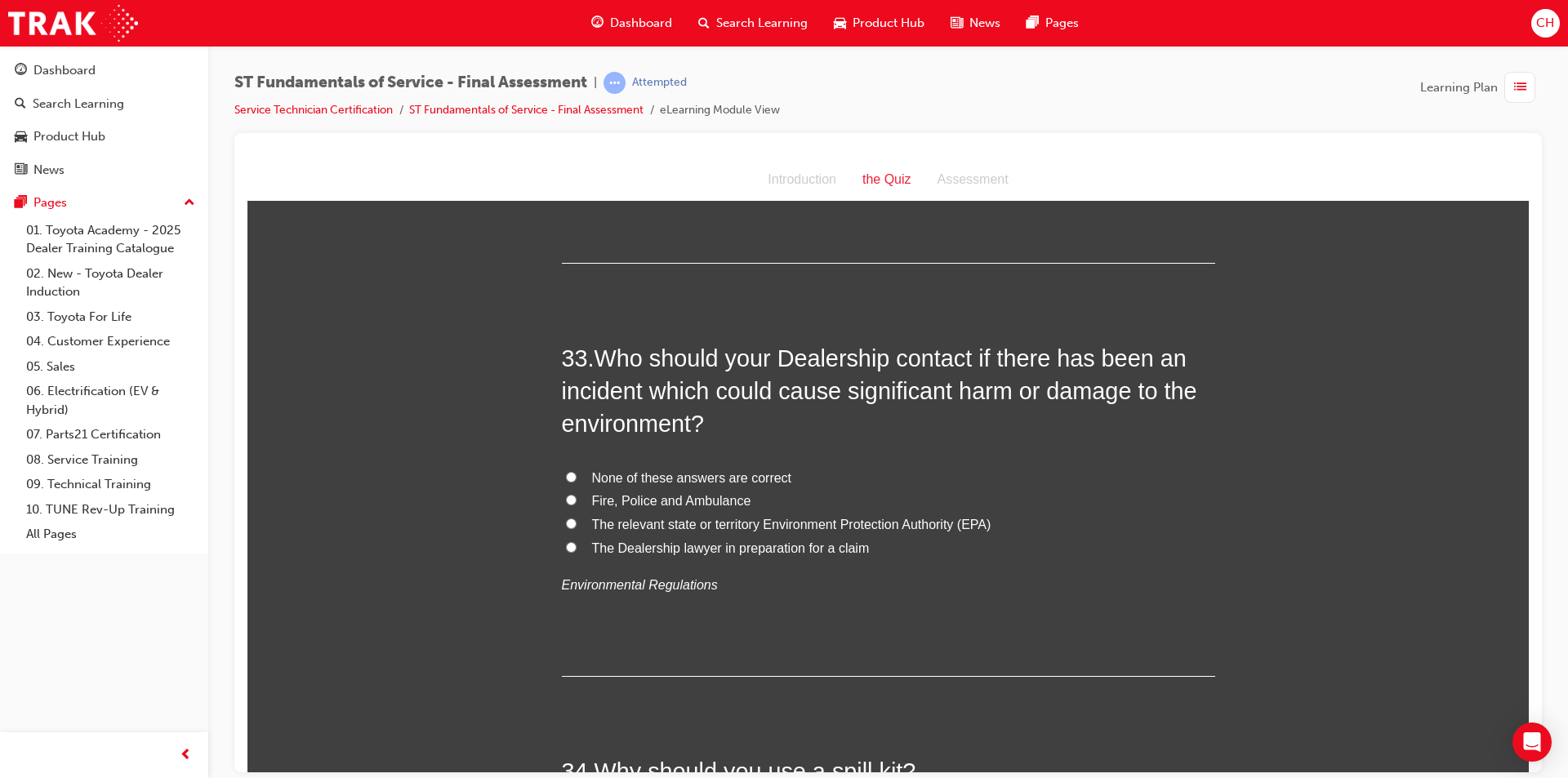
scroll to position [11835, 0]
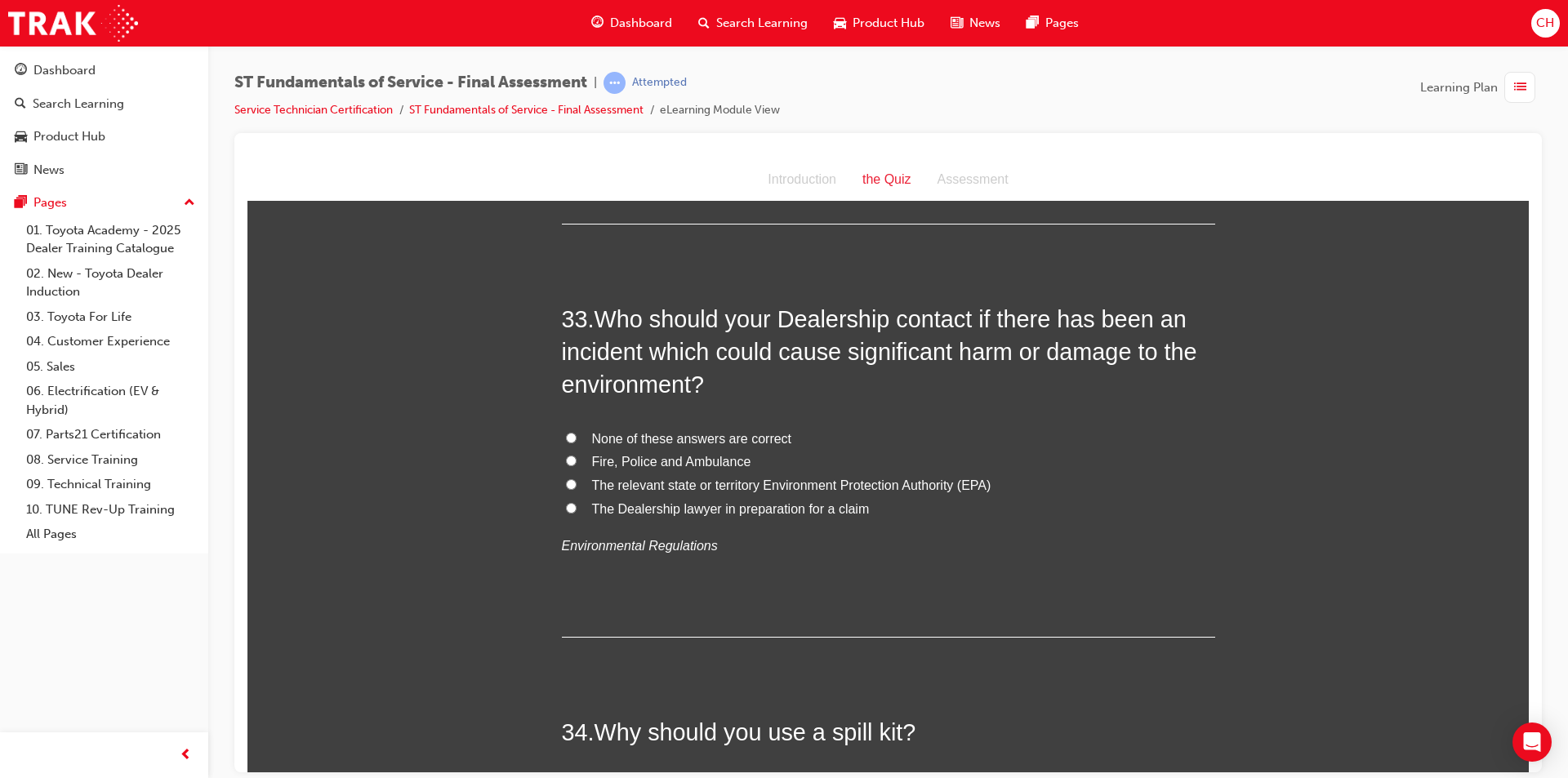
click at [729, 484] on span "The relevant state or territory Environment Protection Authority (EPA)" at bounding box center [792, 484] width 400 height 14
click at [576, 484] on input "The relevant state or territory Environment Protection Authority (EPA)" at bounding box center [571, 483] width 10 height 10
radio input "true"
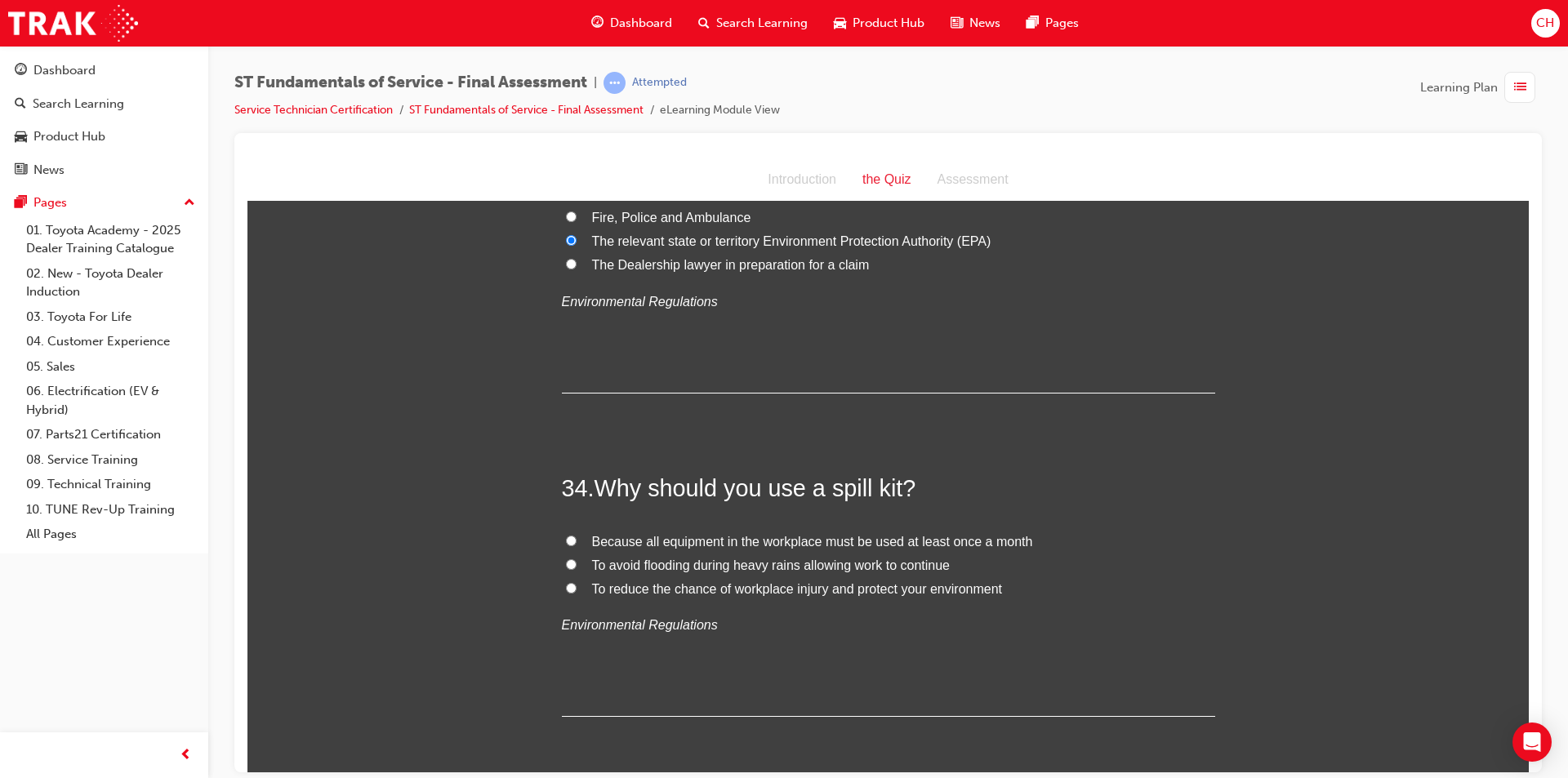
scroll to position [12080, 0]
click at [738, 587] on span "To reduce the chance of workplace injury and protect your environment" at bounding box center [797, 587] width 411 height 14
click at [576, 587] on input "To reduce the chance of workplace injury and protect your environment" at bounding box center [571, 586] width 10 height 10
radio input "true"
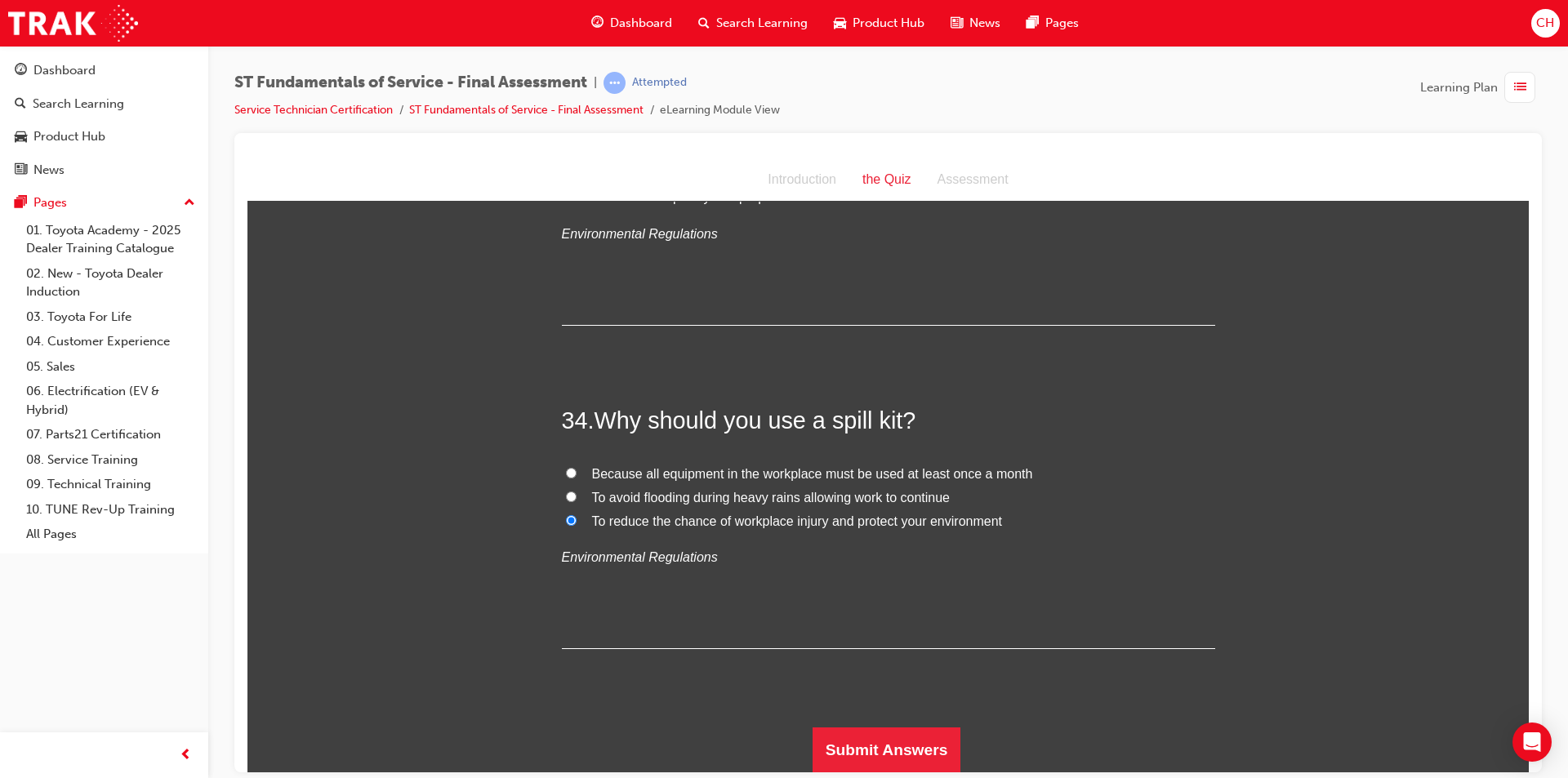
click at [842, 760] on button "Submit Answers" at bounding box center [886, 749] width 148 height 45
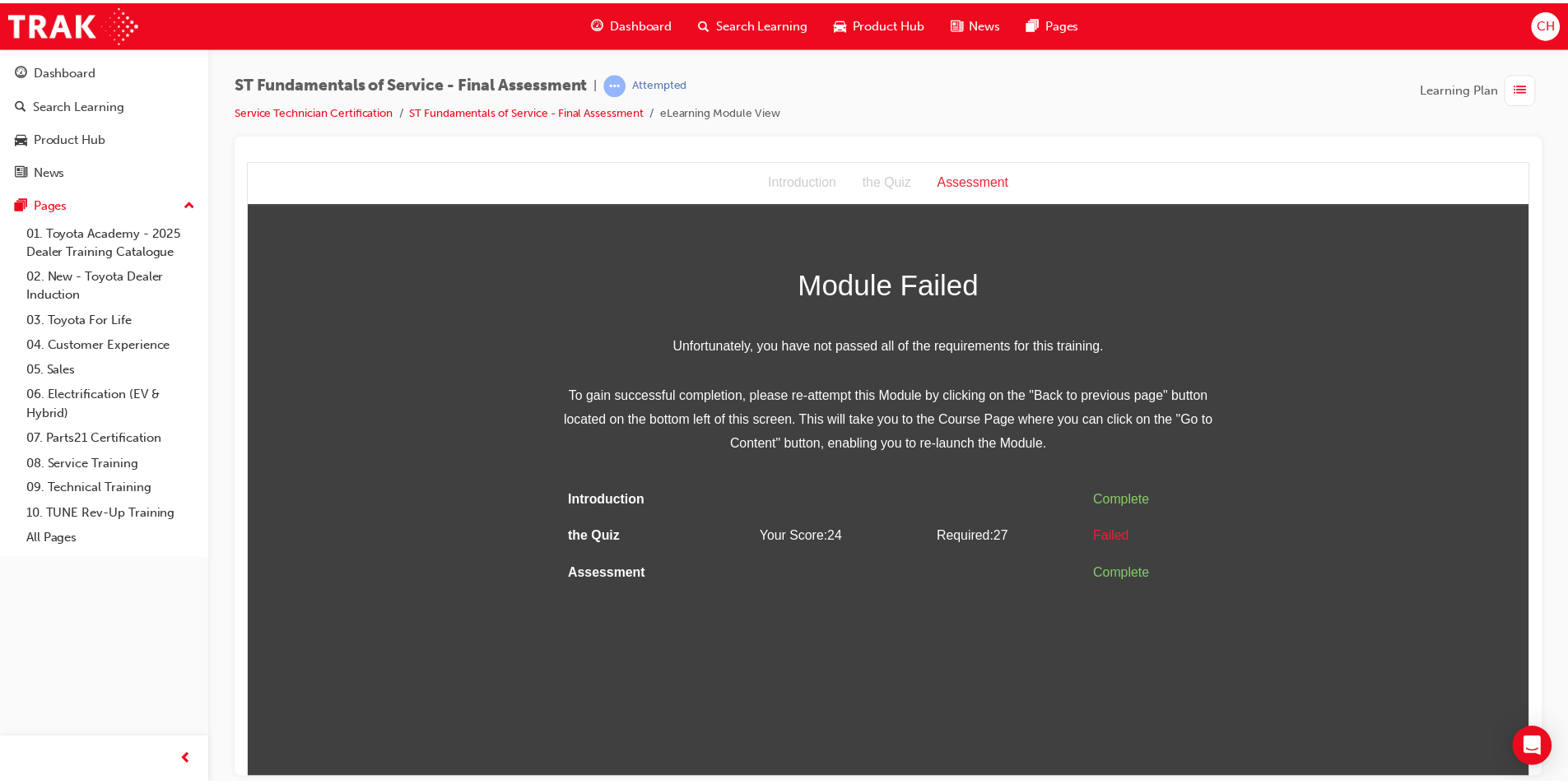
scroll to position [0, 0]
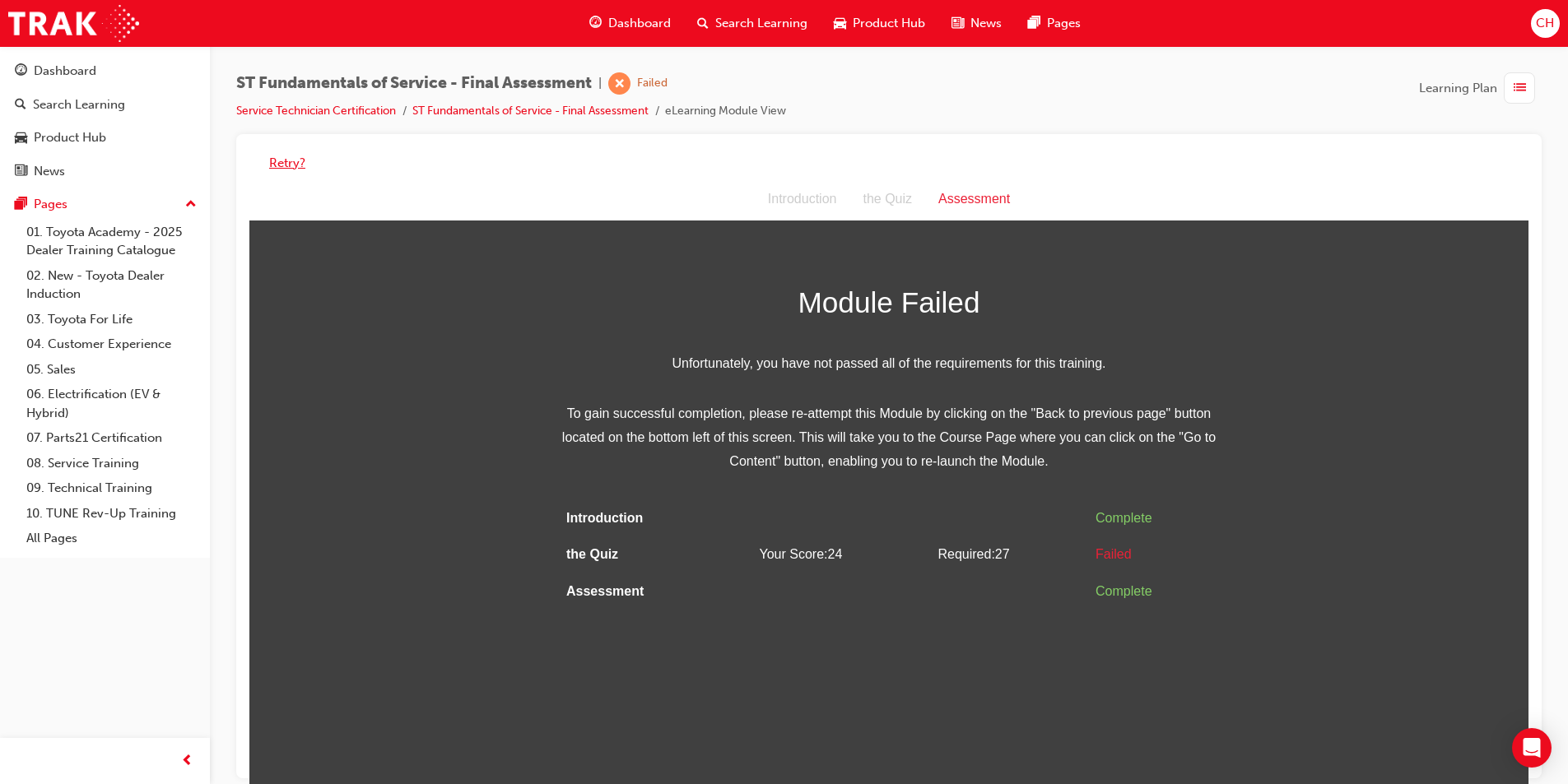
click at [279, 160] on button "Retry?" at bounding box center [288, 164] width 36 height 19
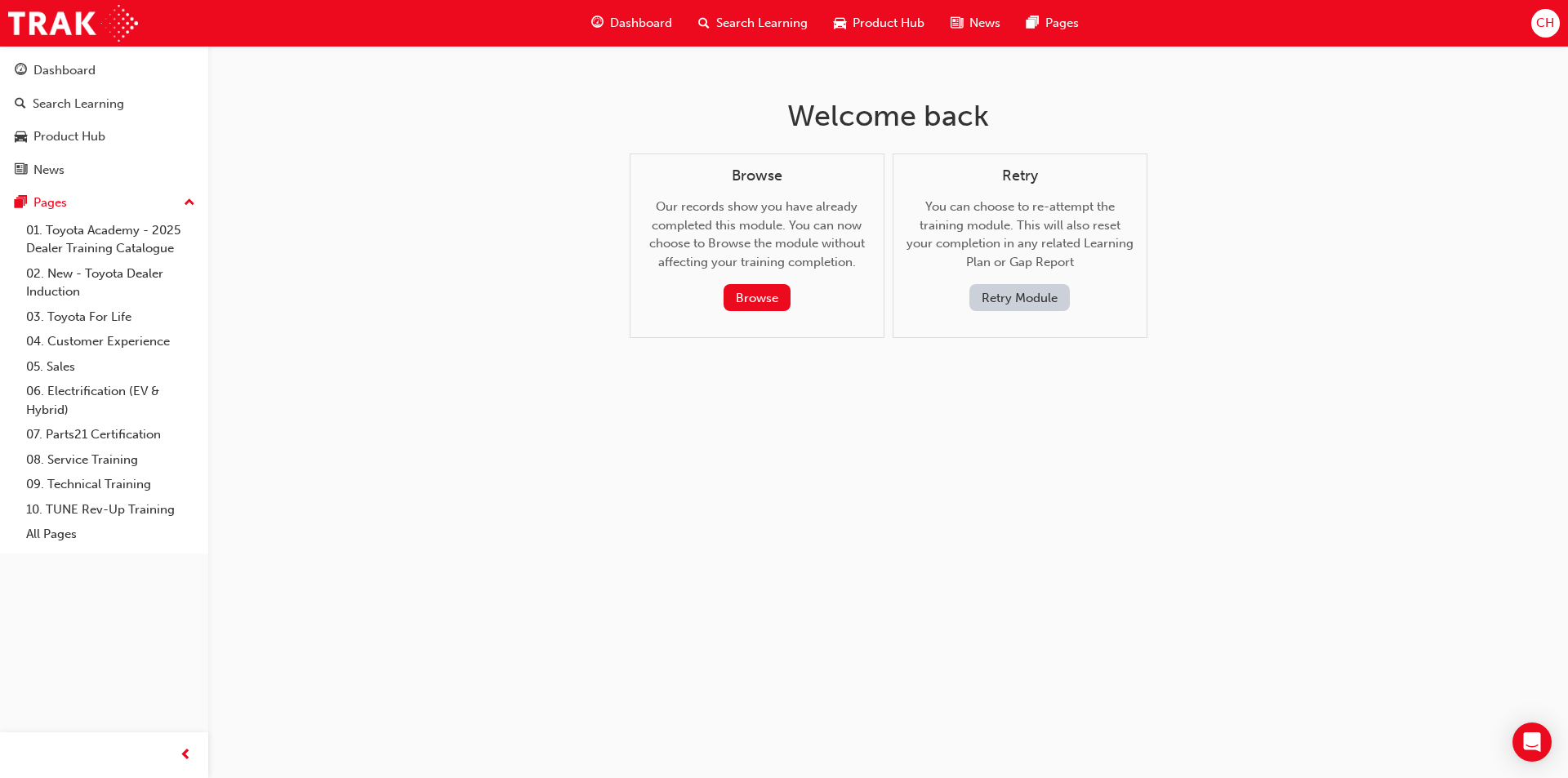
click at [633, 26] on span "Dashboard" at bounding box center [641, 24] width 62 height 19
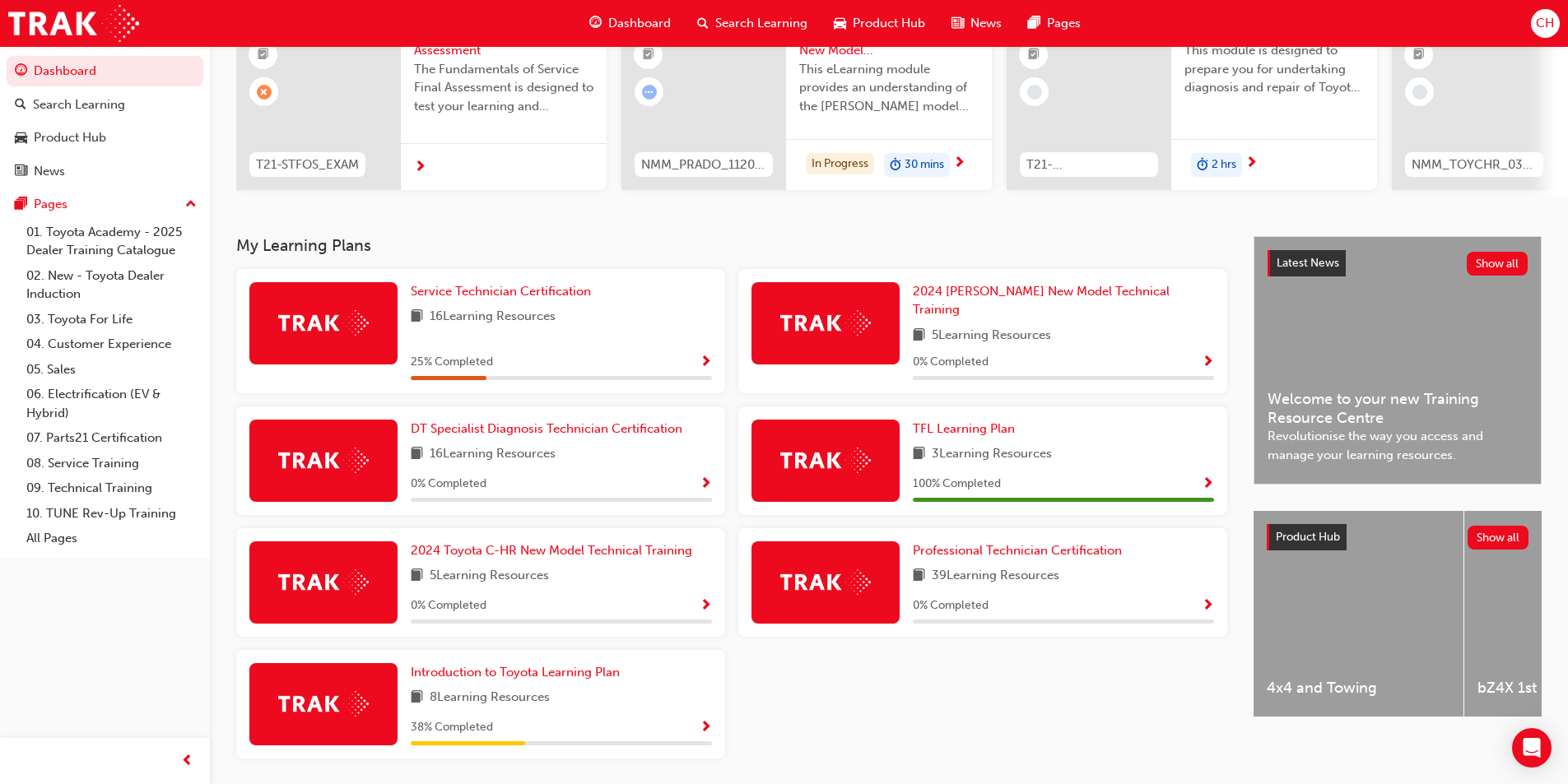
scroll to position [228, 0]
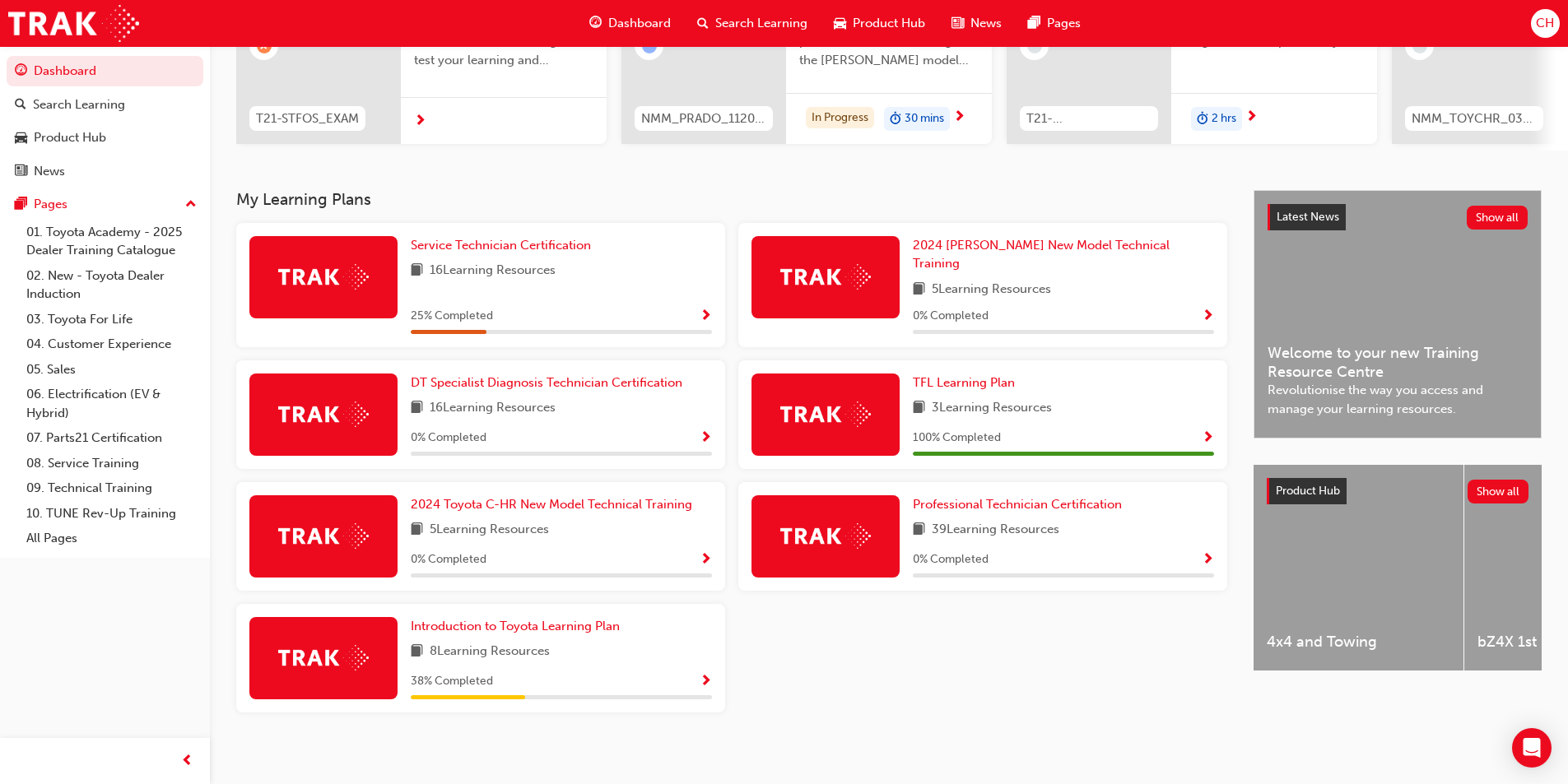
click at [586, 628] on div "Introduction to Toyota Learning Plan 8 Learning Resources 38 % Completed" at bounding box center [561, 657] width 301 height 82
click at [586, 620] on span "Introduction to Toyota Learning Plan" at bounding box center [515, 626] width 209 height 15
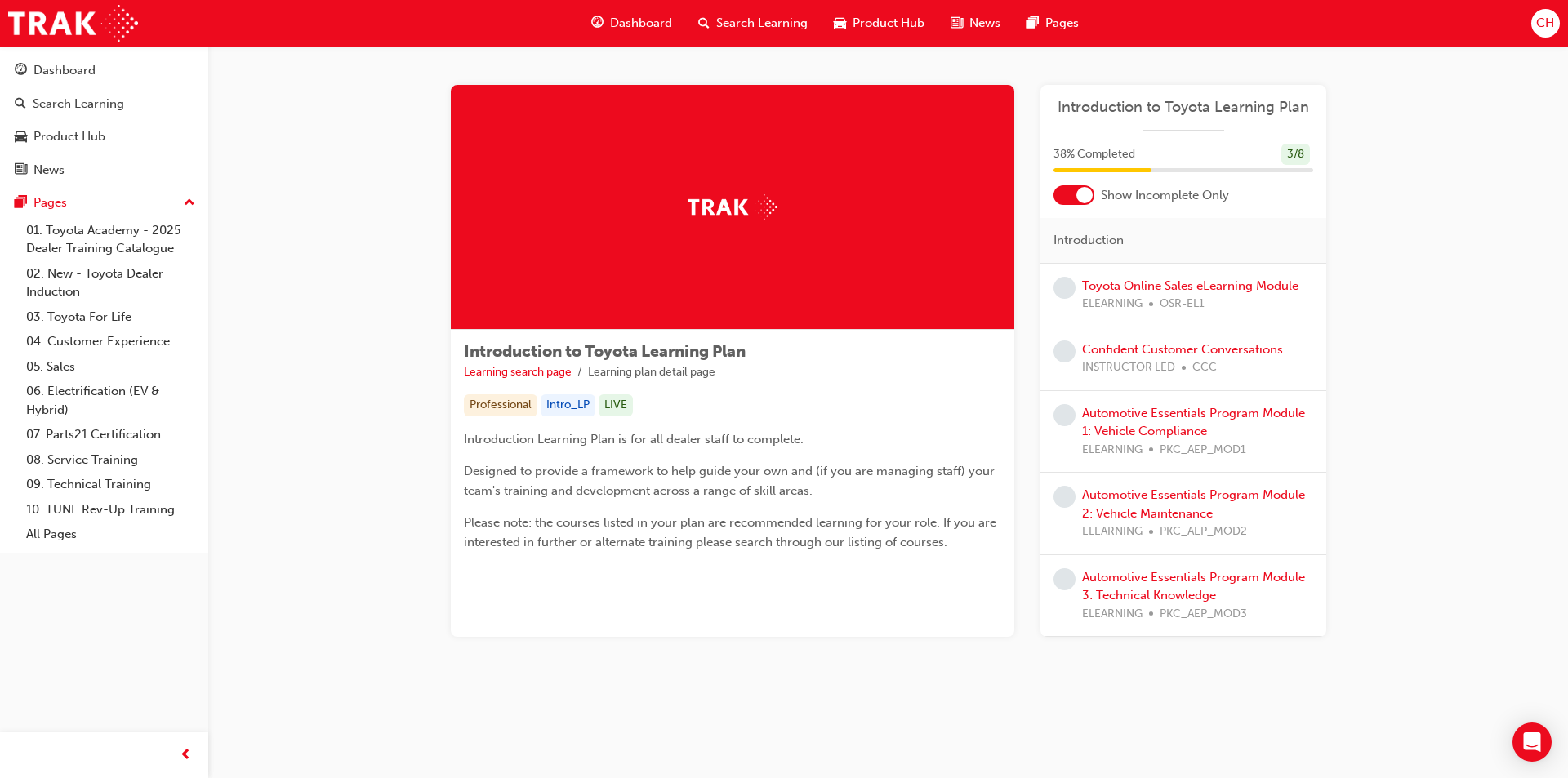
click at [1207, 282] on link "Toyota Online Sales eLearning Module" at bounding box center [1189, 286] width 216 height 15
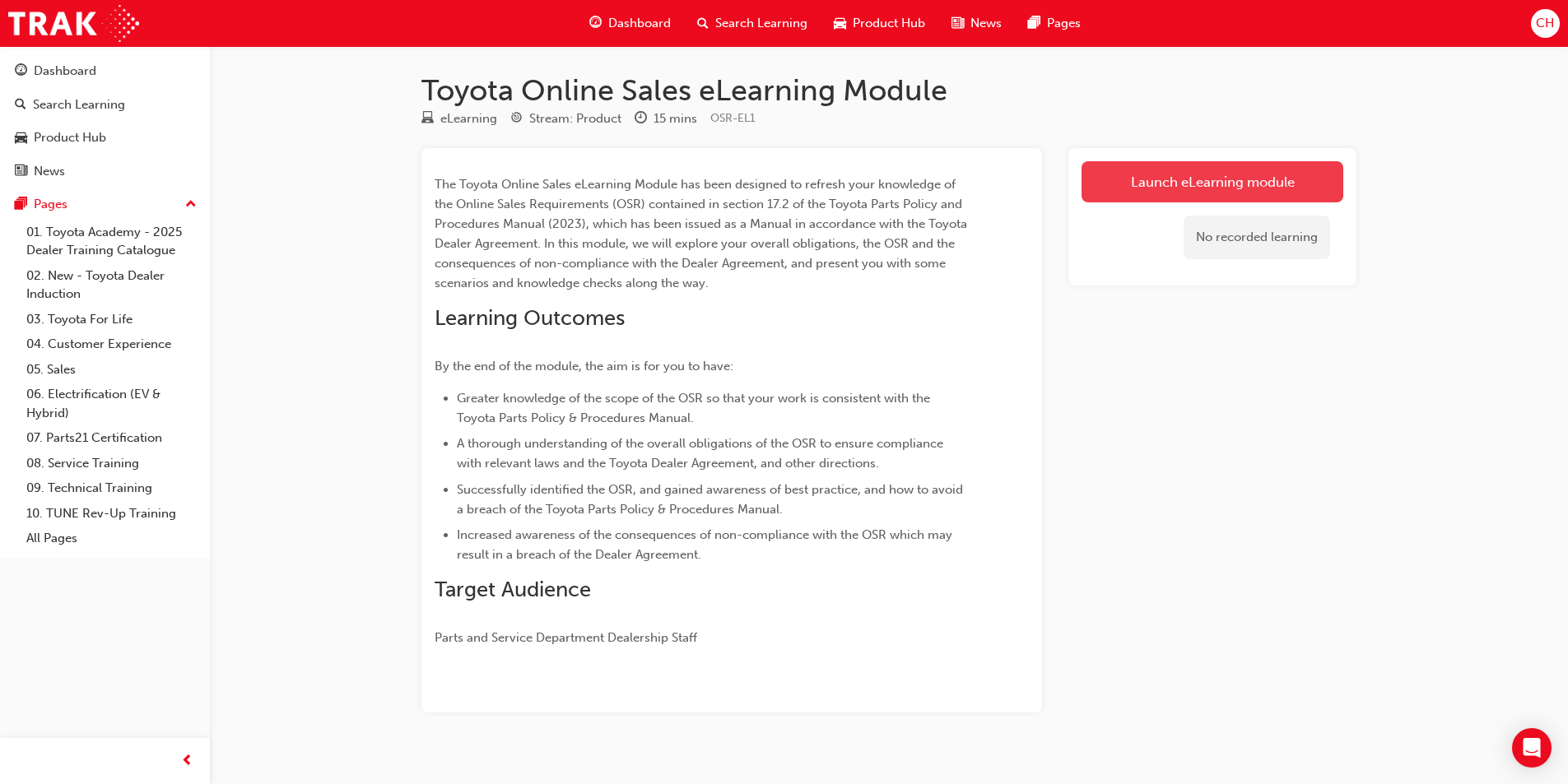
click at [1198, 182] on link "Launch eLearning module" at bounding box center [1212, 181] width 262 height 41
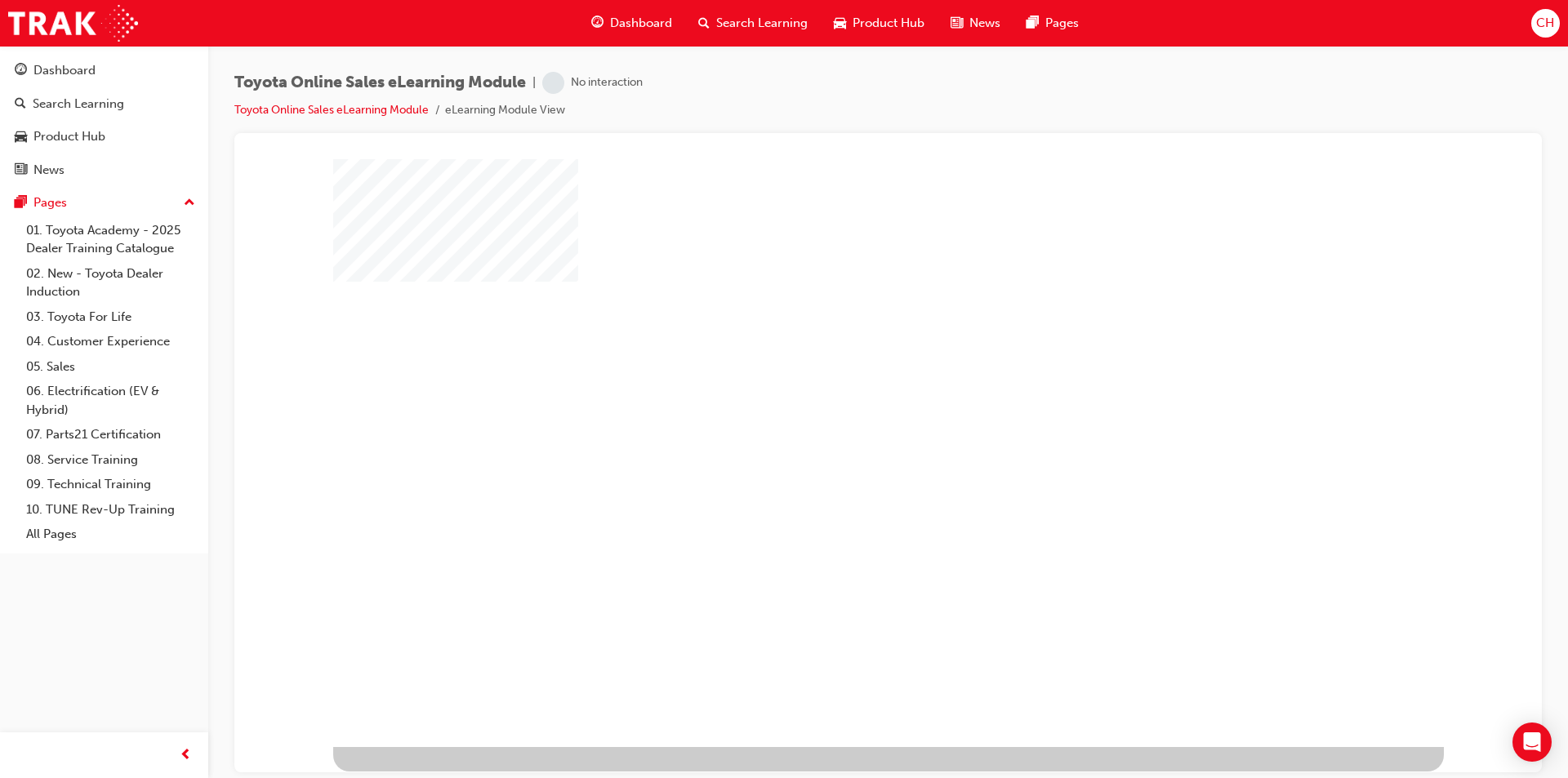
click at [841, 405] on div "play" at bounding box center [841, 405] width 0 height 0
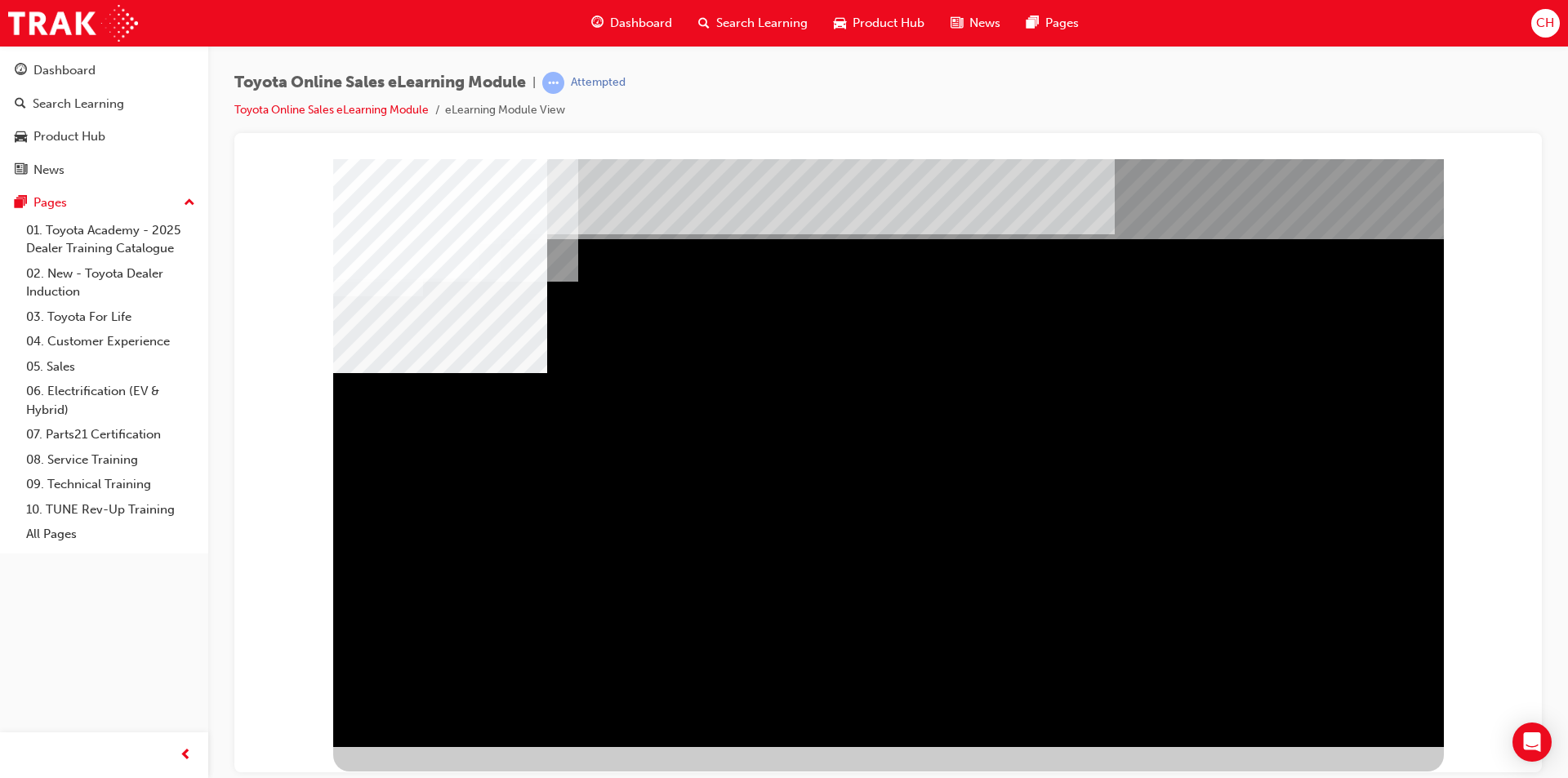
drag, startPoint x: 1180, startPoint y: 469, endPoint x: 1245, endPoint y: 447, distance: 68.6
click at [1195, 458] on div "multistate" at bounding box center [889, 452] width 1111 height 587
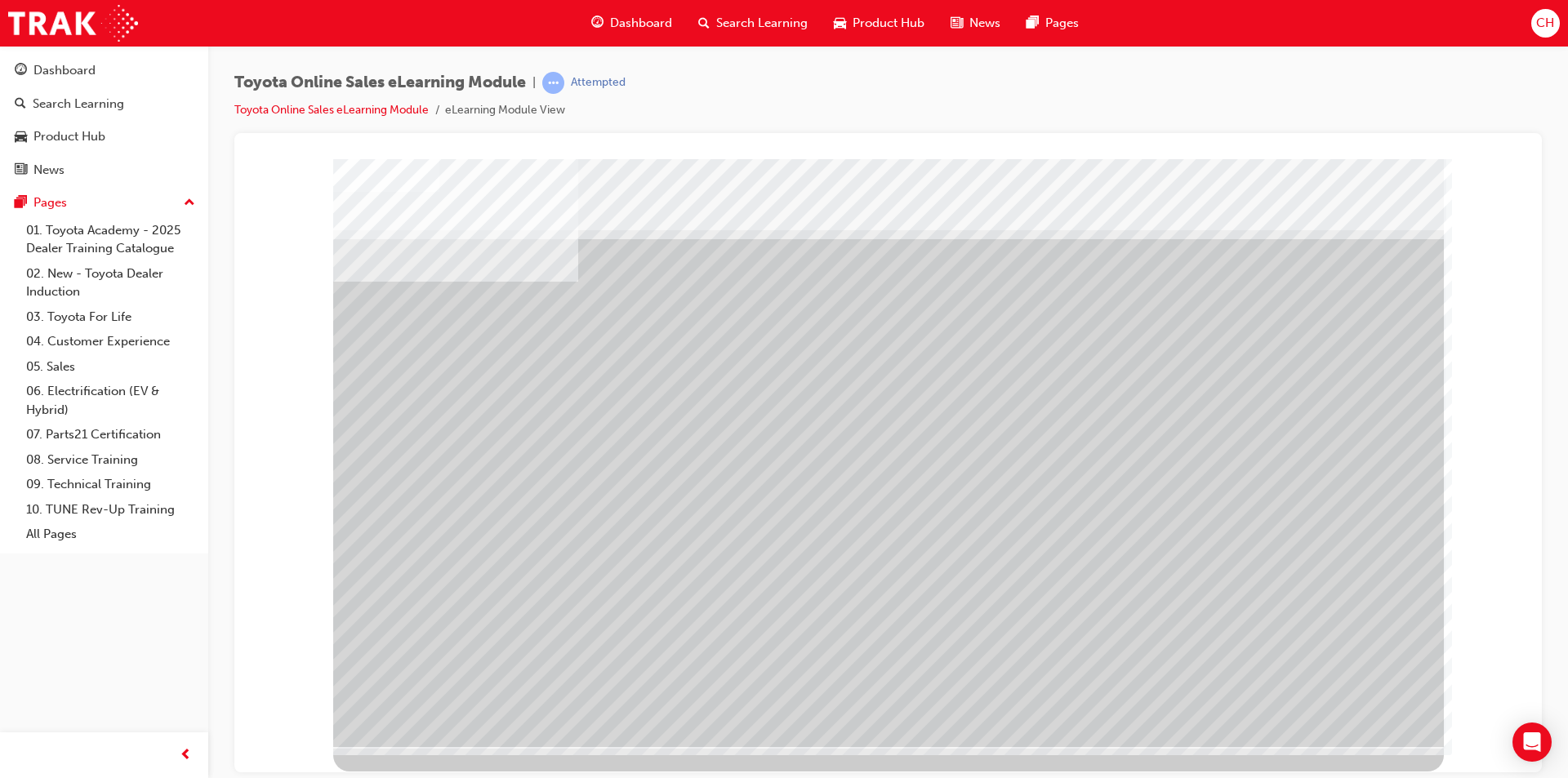
drag, startPoint x: 588, startPoint y: 509, endPoint x: 839, endPoint y: 514, distance: 251.0
drag, startPoint x: 839, startPoint y: 514, endPoint x: 1192, endPoint y: 510, distance: 353.0
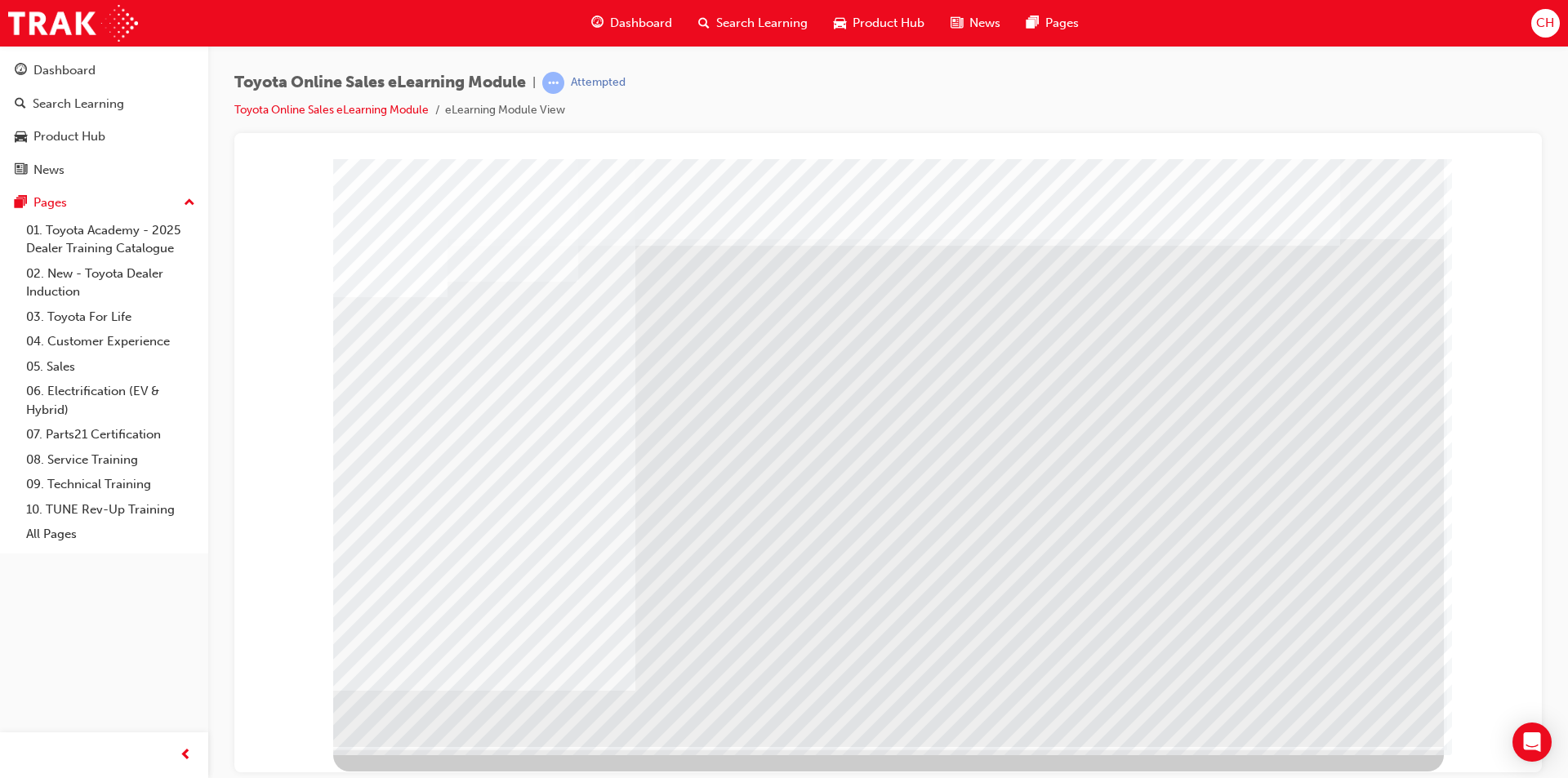
drag, startPoint x: 524, startPoint y: 404, endPoint x: 554, endPoint y: 400, distance: 30.3
click at [532, 402] on div "multistate" at bounding box center [889, 452] width 1111 height 587
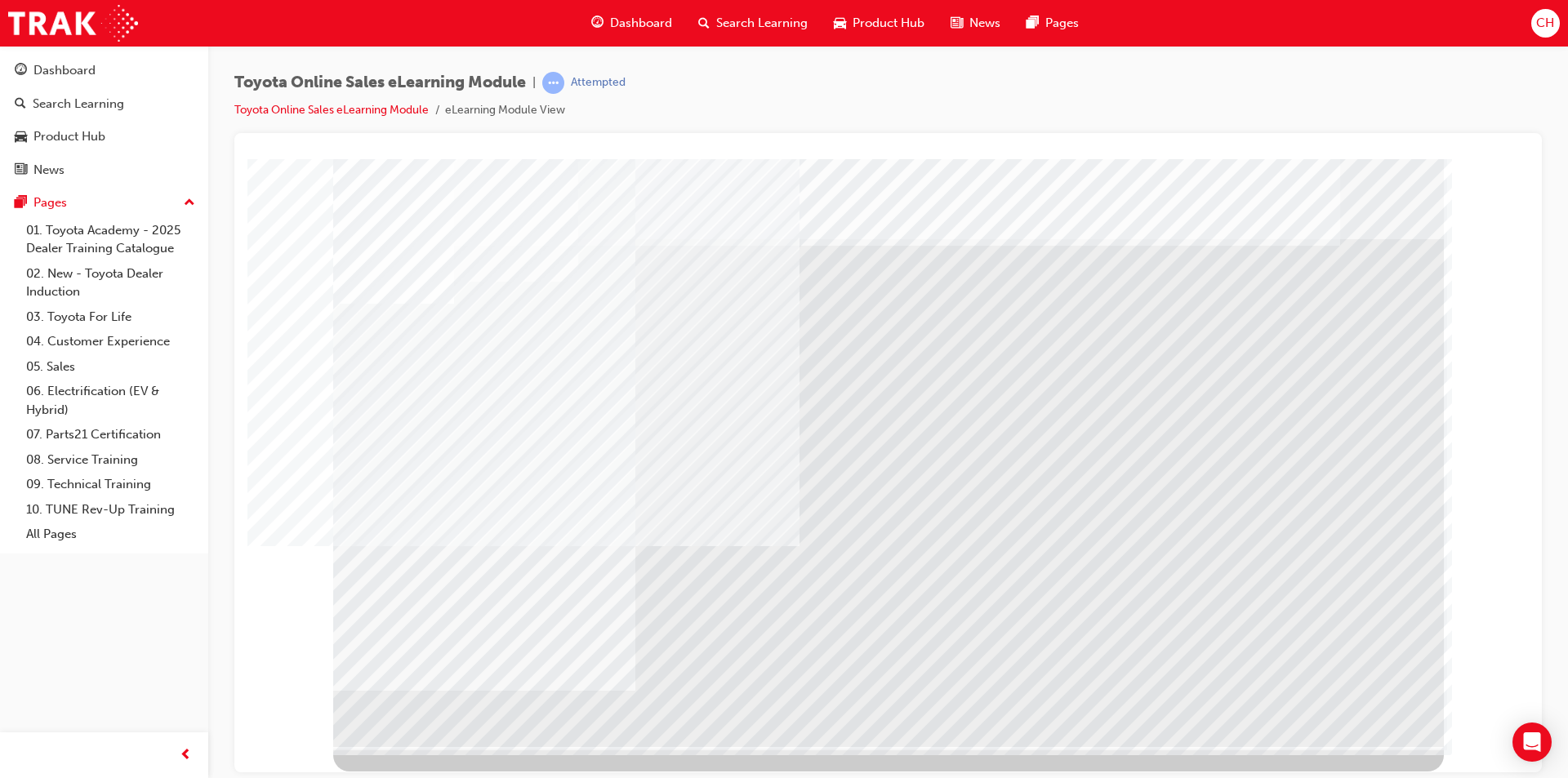
drag, startPoint x: 1325, startPoint y: 708, endPoint x: 1304, endPoint y: 687, distance: 29.7
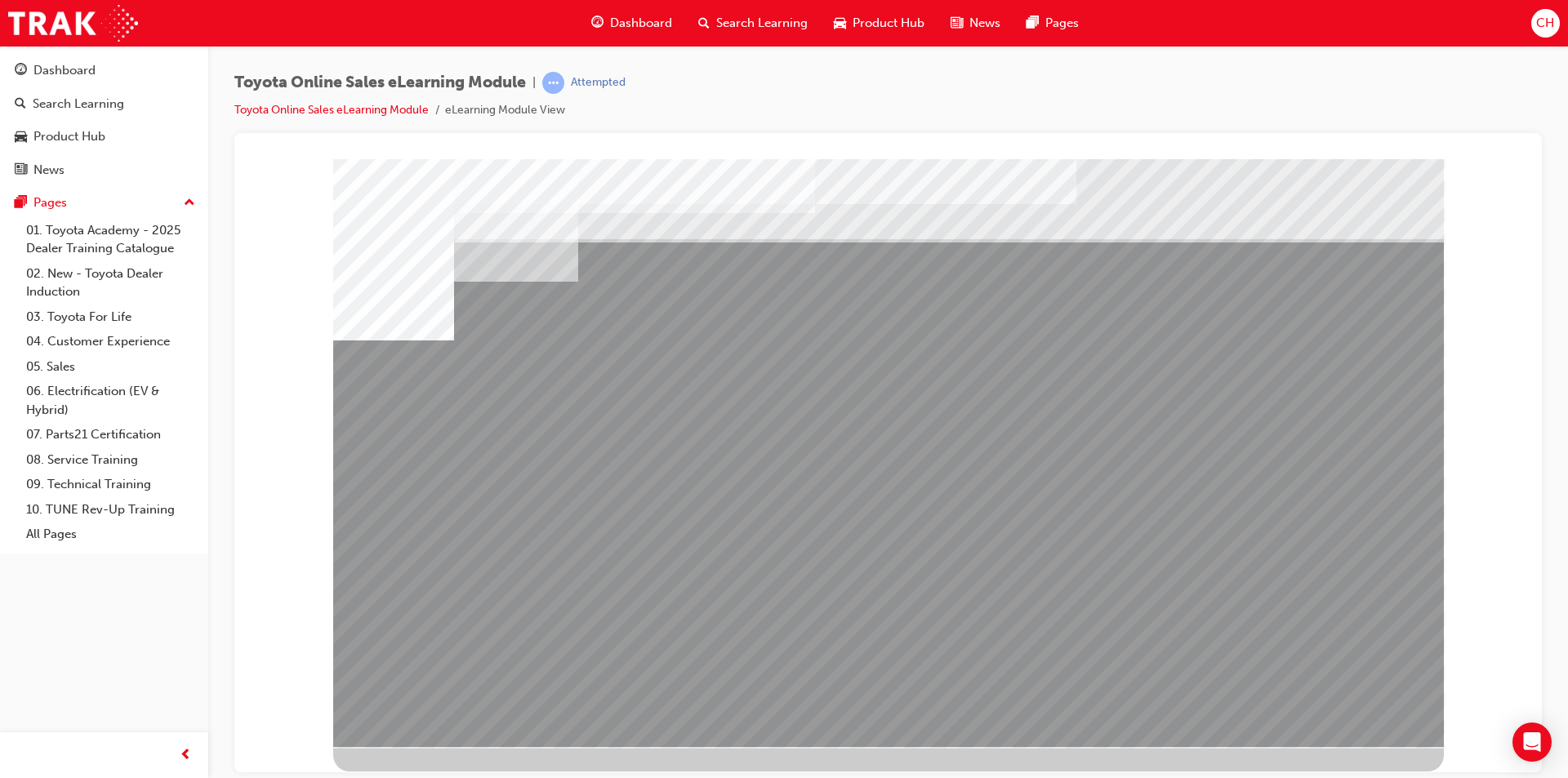
drag, startPoint x: 561, startPoint y: 563, endPoint x: 670, endPoint y: 560, distance: 109.0
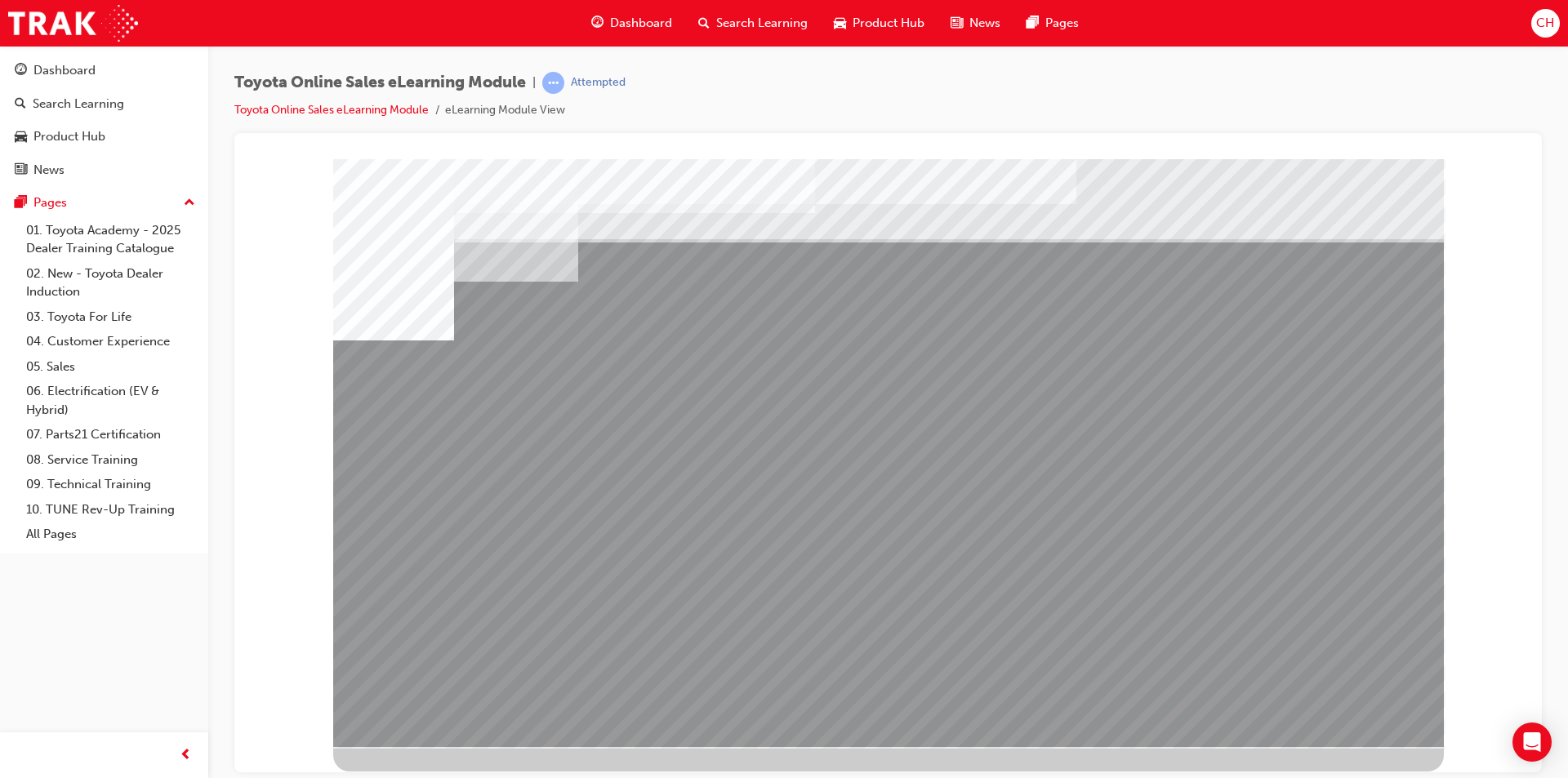
click at [906, 570] on div "multistate" at bounding box center [889, 452] width 1111 height 587
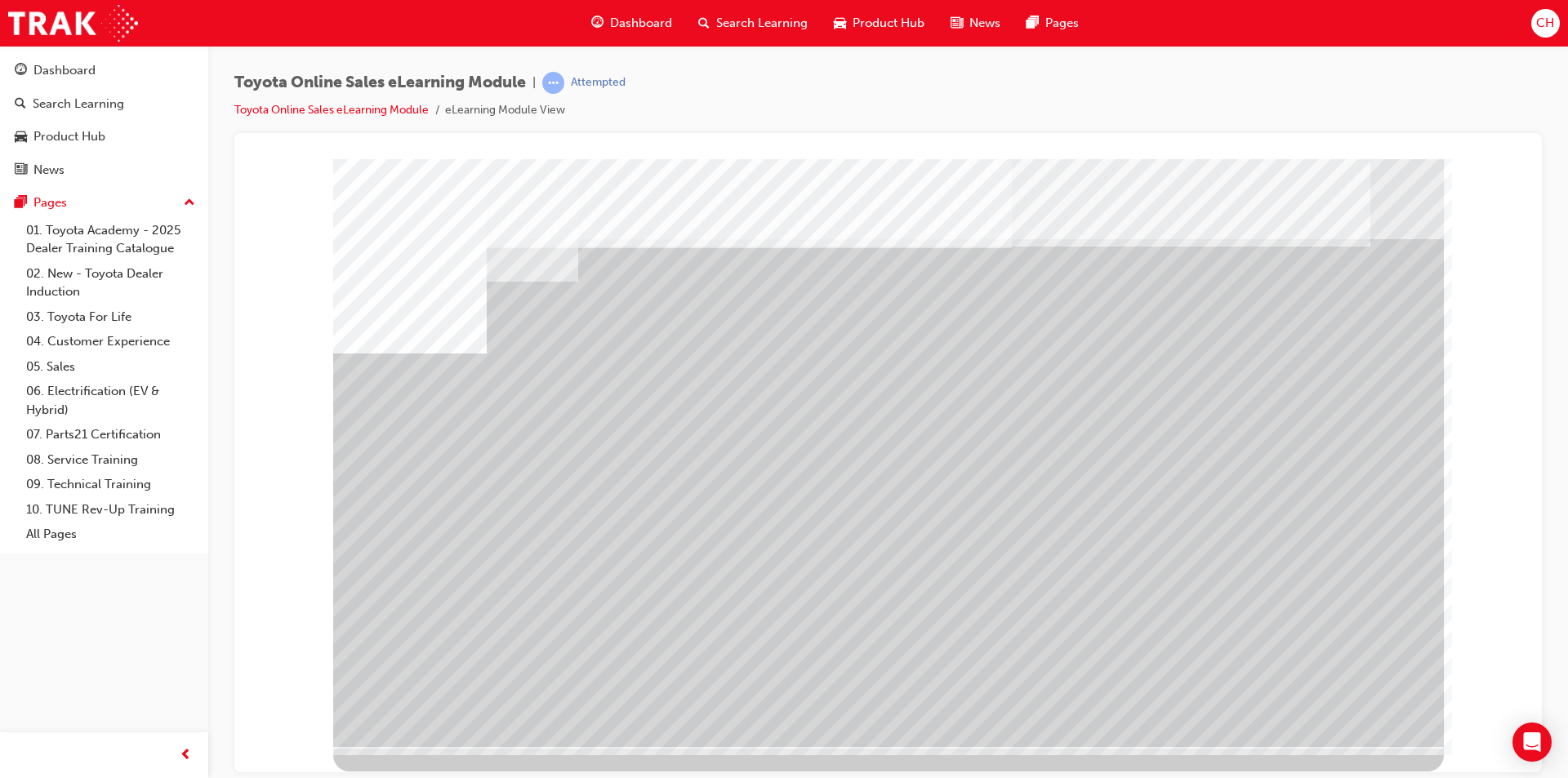
drag, startPoint x: 629, startPoint y: 594, endPoint x: 663, endPoint y: 594, distance: 34.0
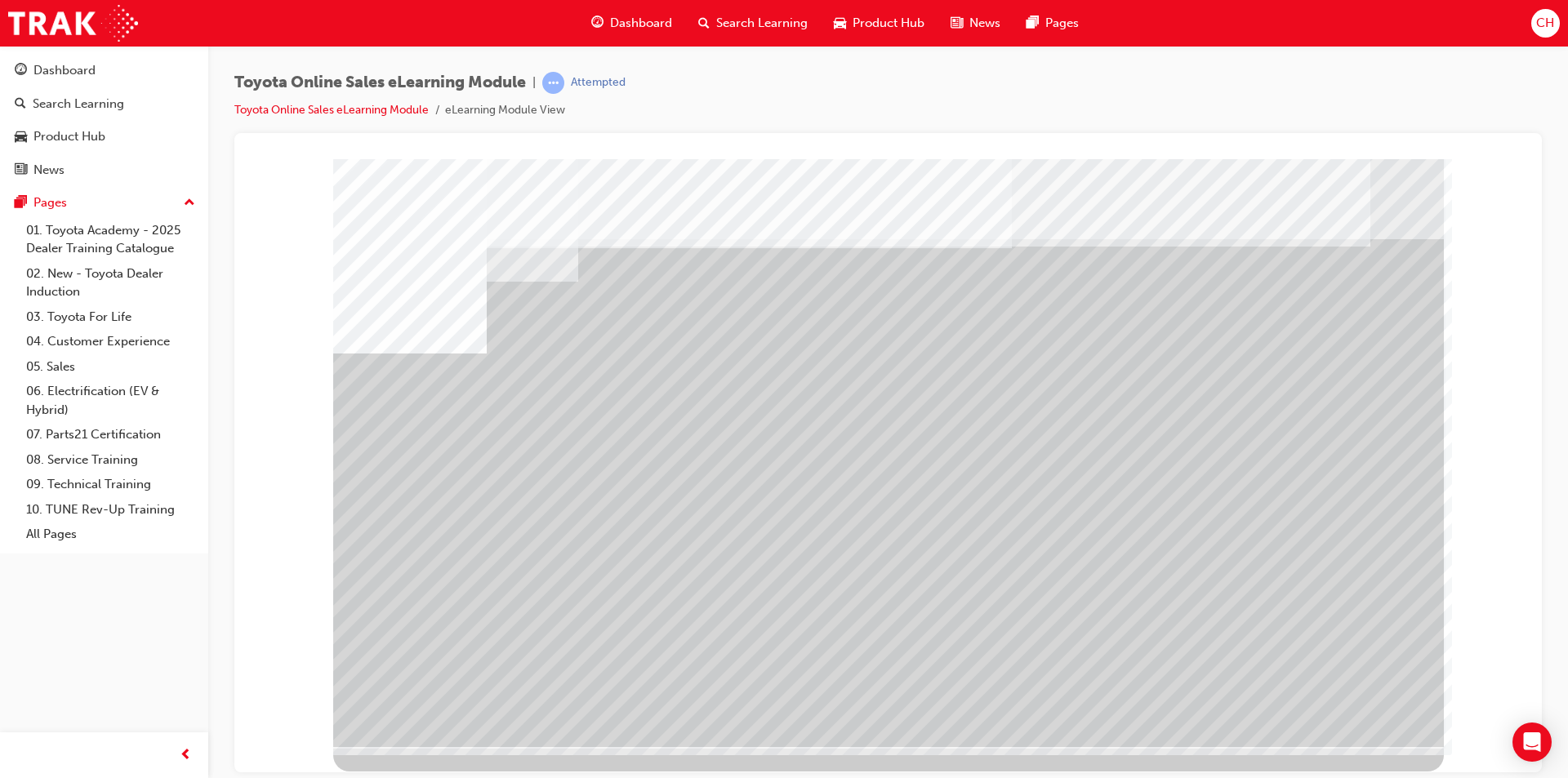
click at [1078, 558] on div "multistate" at bounding box center [889, 452] width 1111 height 587
drag, startPoint x: 1205, startPoint y: 563, endPoint x: 1288, endPoint y: 566, distance: 83.1
click at [1269, 563] on div "multistate" at bounding box center [889, 452] width 1111 height 587
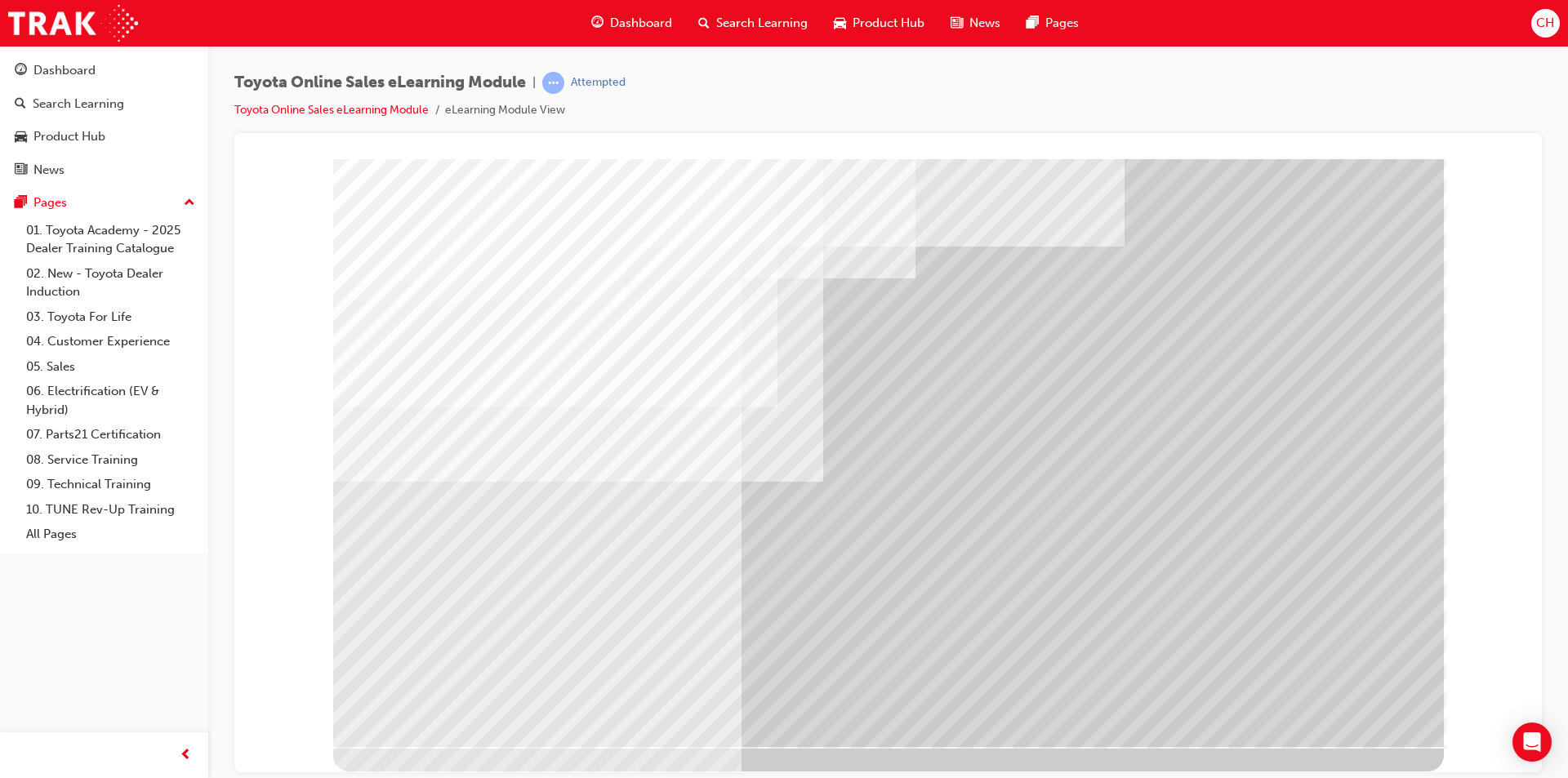
drag, startPoint x: 1370, startPoint y: 677, endPoint x: 1326, endPoint y: 714, distance: 57.5
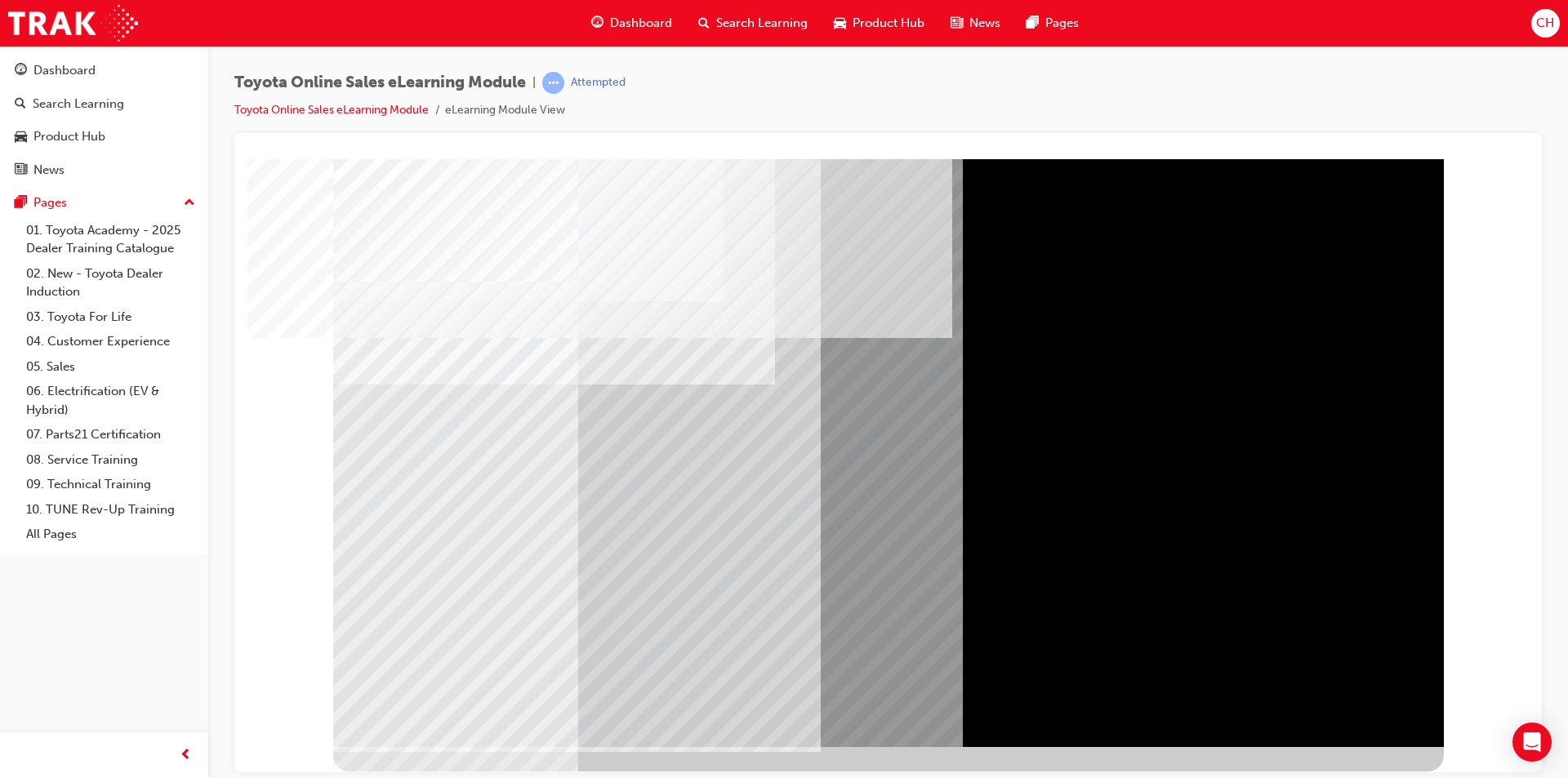
drag, startPoint x: 1372, startPoint y: 440, endPoint x: 1406, endPoint y: 548, distance: 113.2
click at [1392, 527] on div at bounding box center [889, 452] width 1111 height 587
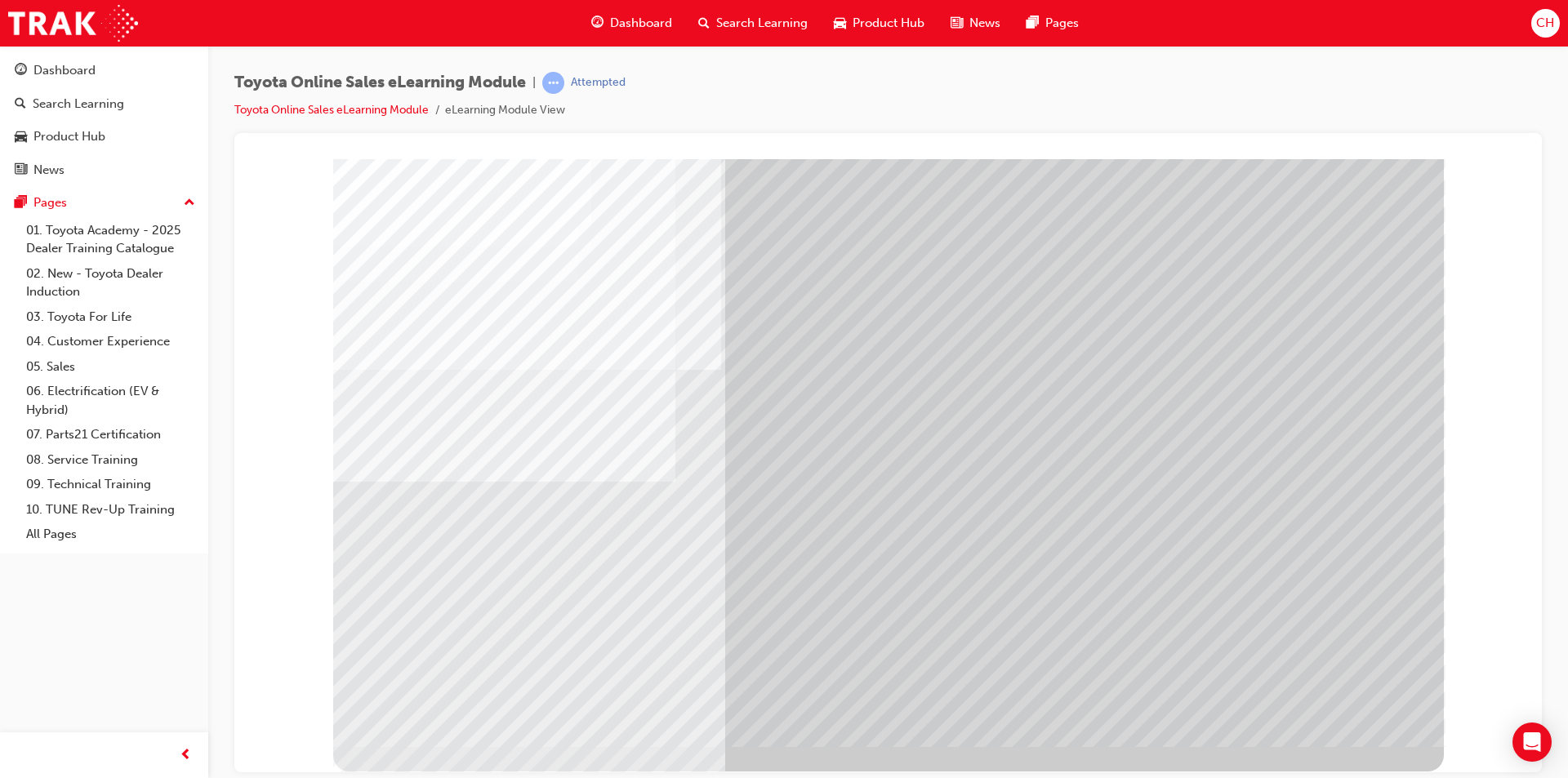
drag, startPoint x: 862, startPoint y: 272, endPoint x: 946, endPoint y: 336, distance: 105.6
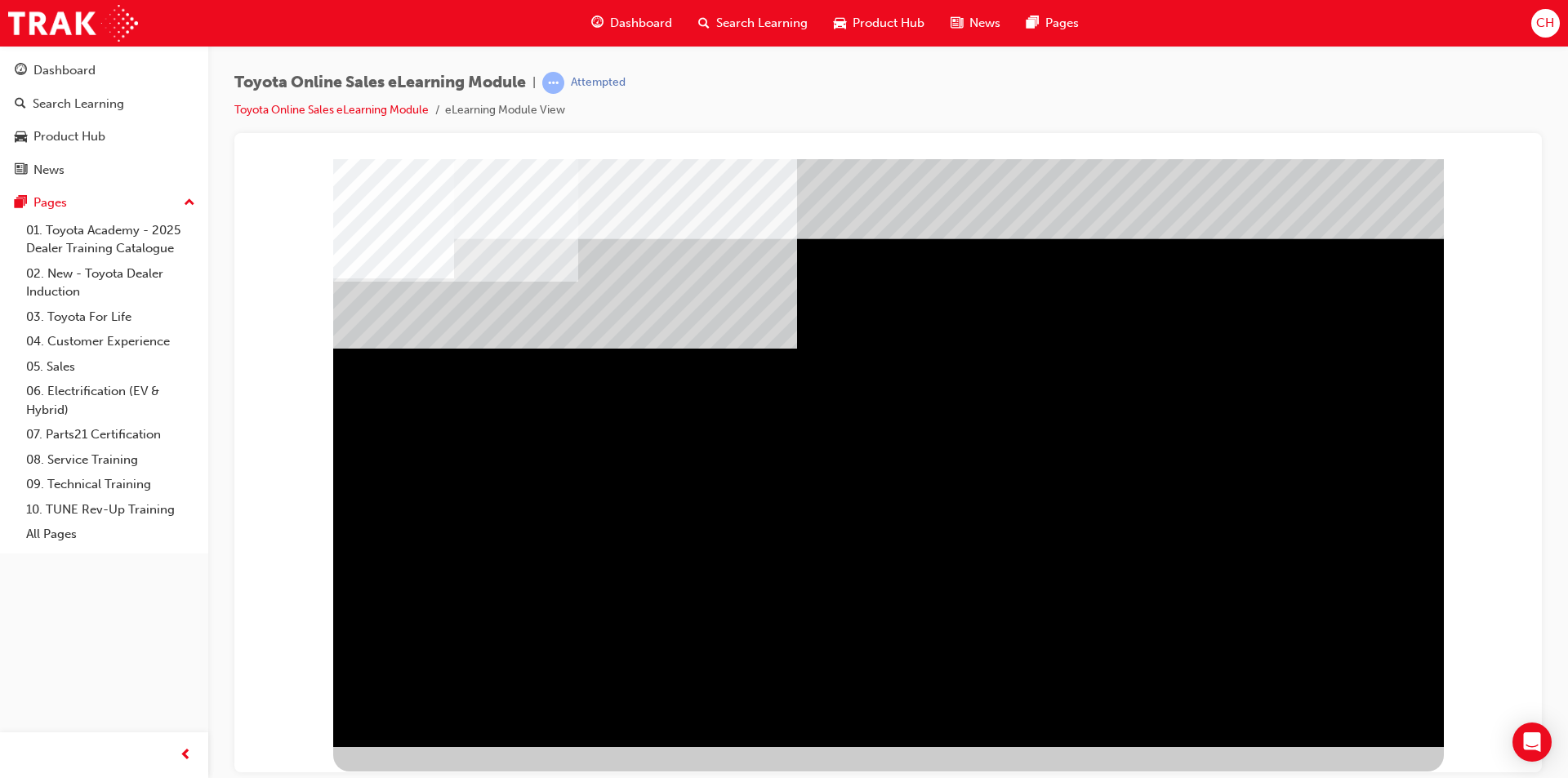
drag, startPoint x: 424, startPoint y: 396, endPoint x: 442, endPoint y: 432, distance: 40.2
drag, startPoint x: 456, startPoint y: 418, endPoint x: 599, endPoint y: 450, distance: 146.5
click at [599, 450] on div "multistate" at bounding box center [889, 452] width 1111 height 587
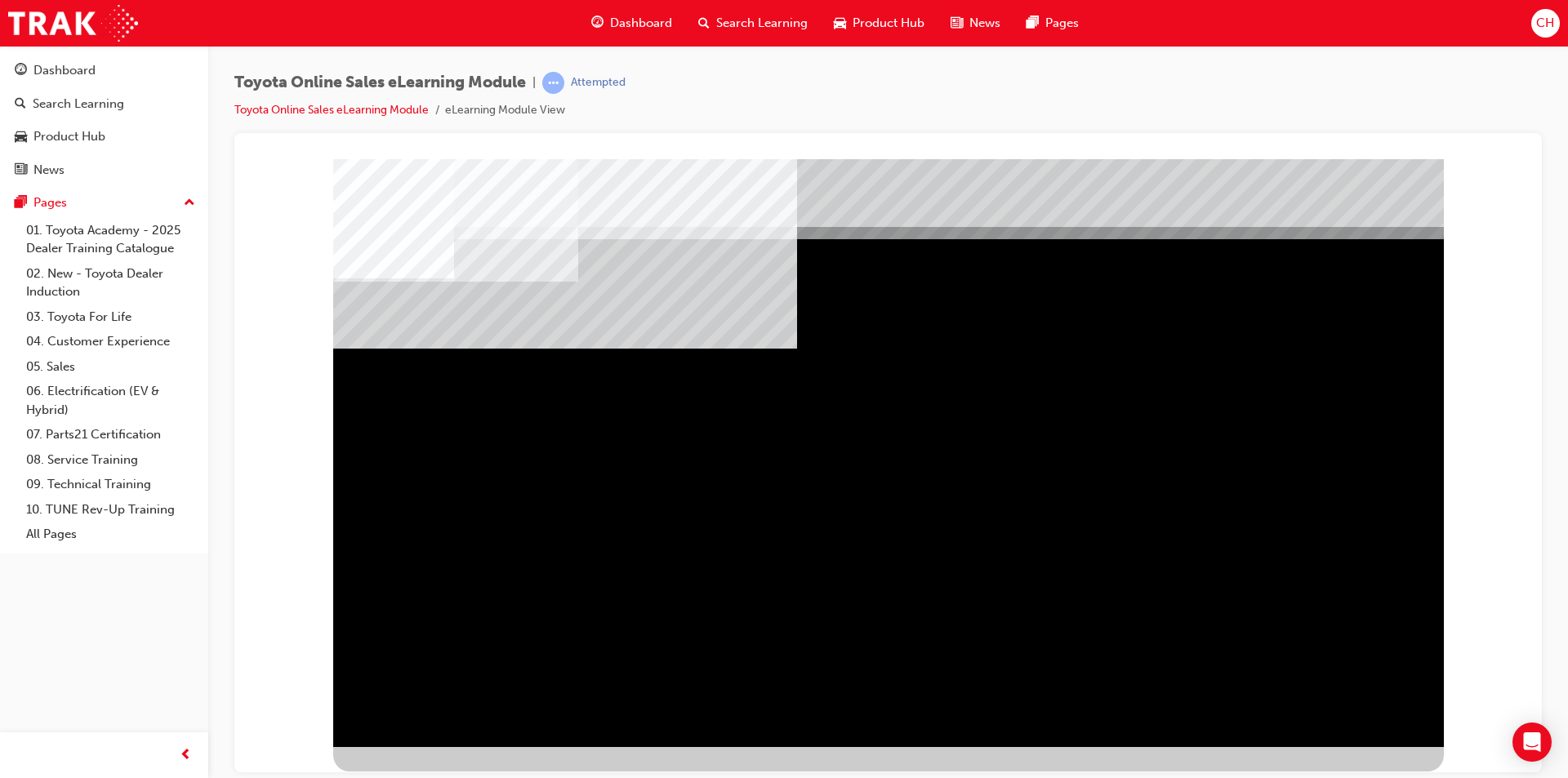
drag, startPoint x: 632, startPoint y: 400, endPoint x: 630, endPoint y: 409, distance: 9.2
click at [1413, 727] on div "" at bounding box center [889, 452] width 1111 height 587
drag, startPoint x: 1370, startPoint y: 735, endPoint x: 1300, endPoint y: 709, distance: 74.7
click at [1311, 716] on div at bounding box center [889, 452] width 1111 height 587
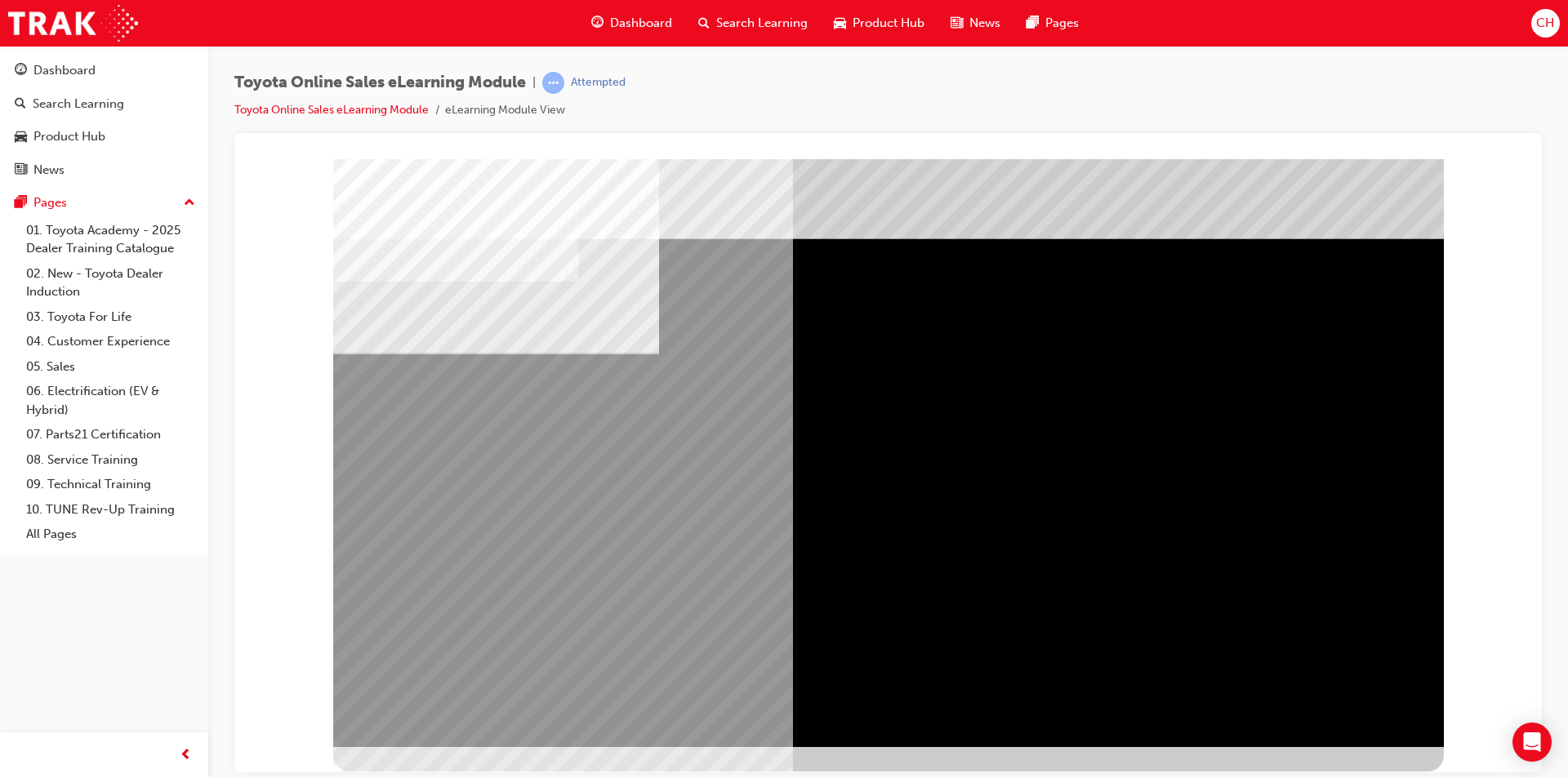
click at [439, 525] on div "multistate" at bounding box center [386, 508] width 106 height 33
drag, startPoint x: 589, startPoint y: 416, endPoint x: 599, endPoint y: 416, distance: 10.0
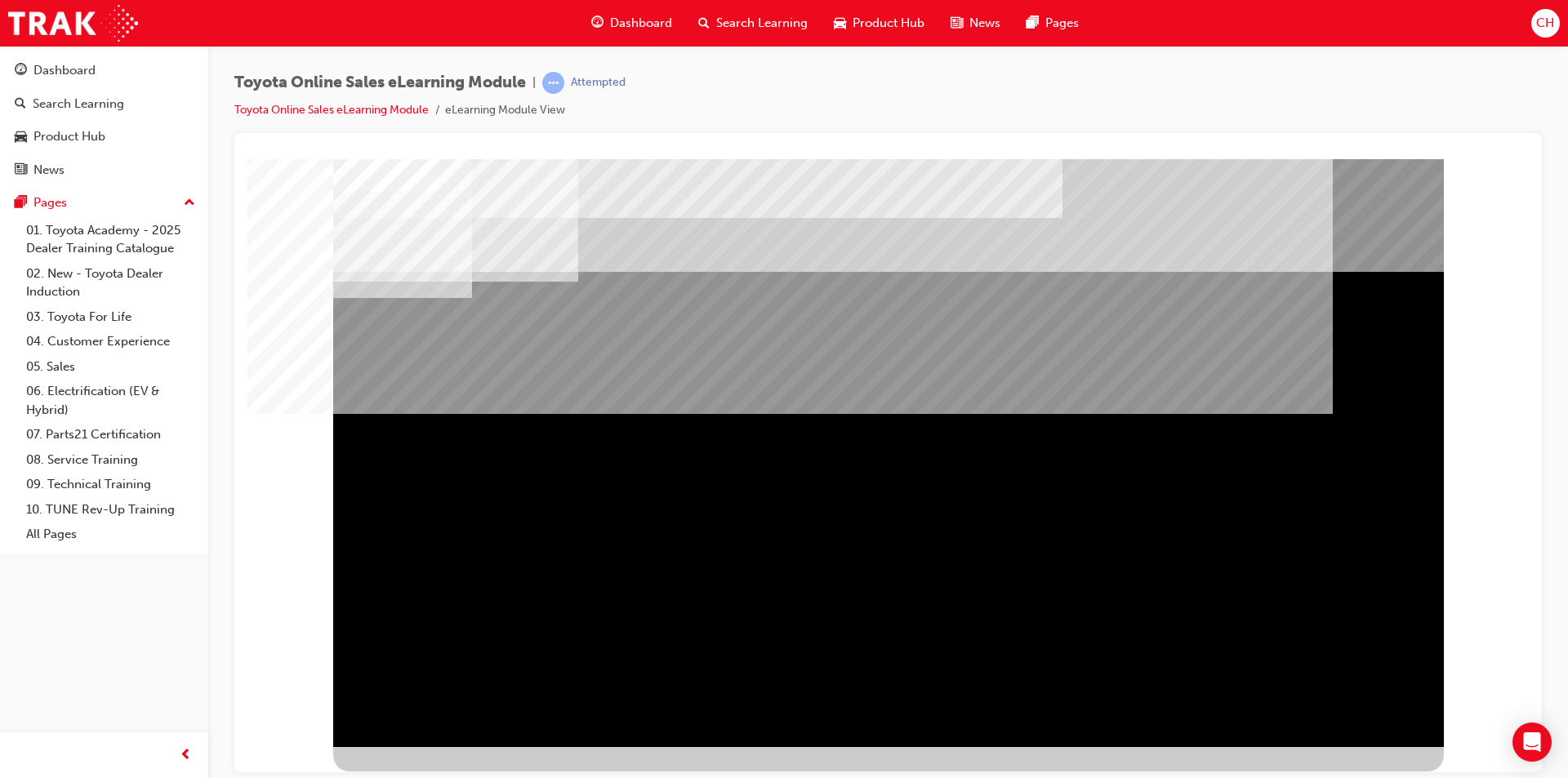
click at [1389, 709] on div "Section Title Page" at bounding box center [889, 452] width 1111 height 587
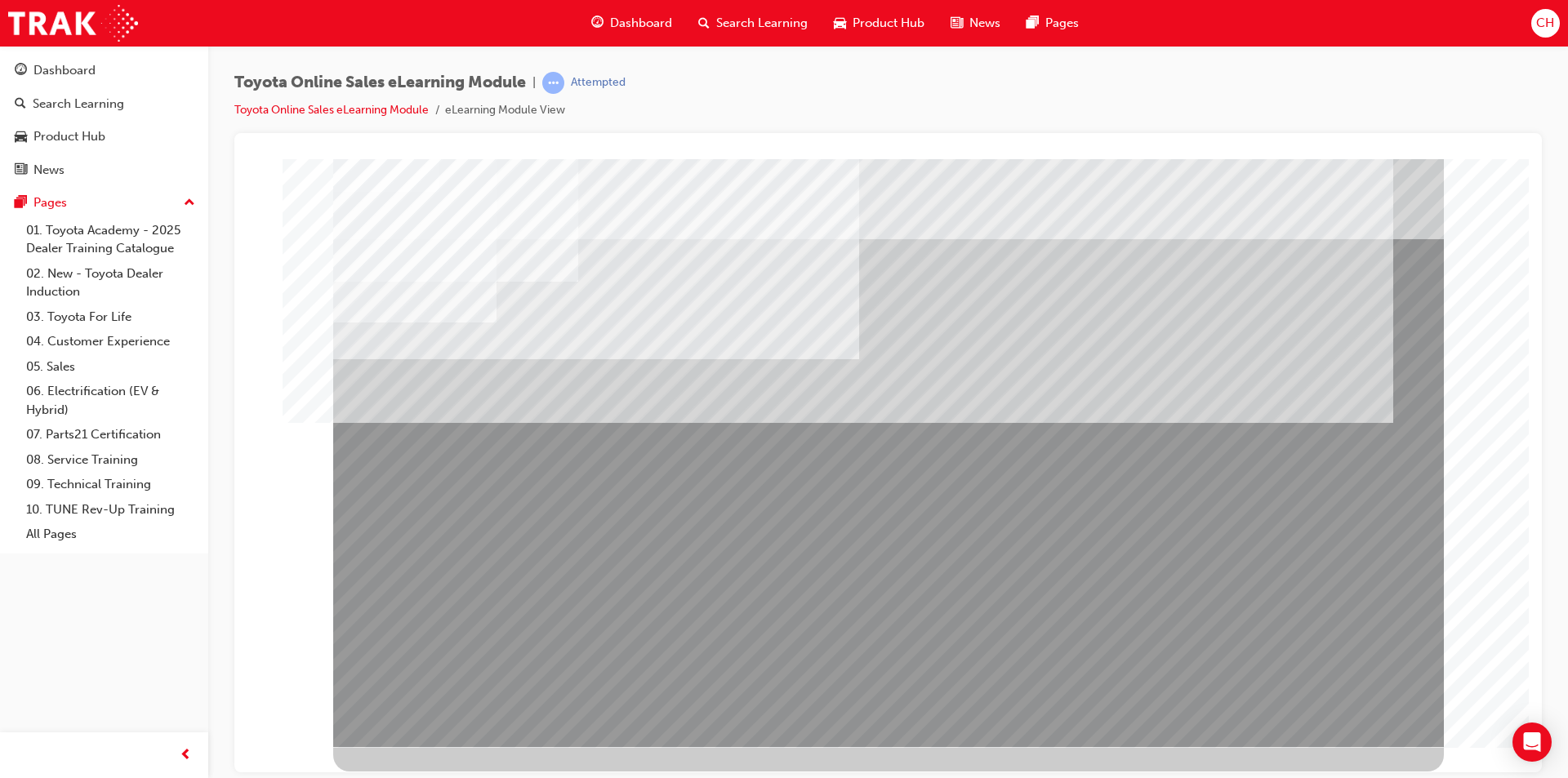
drag, startPoint x: 413, startPoint y: 600, endPoint x: 689, endPoint y: 618, distance: 276.6
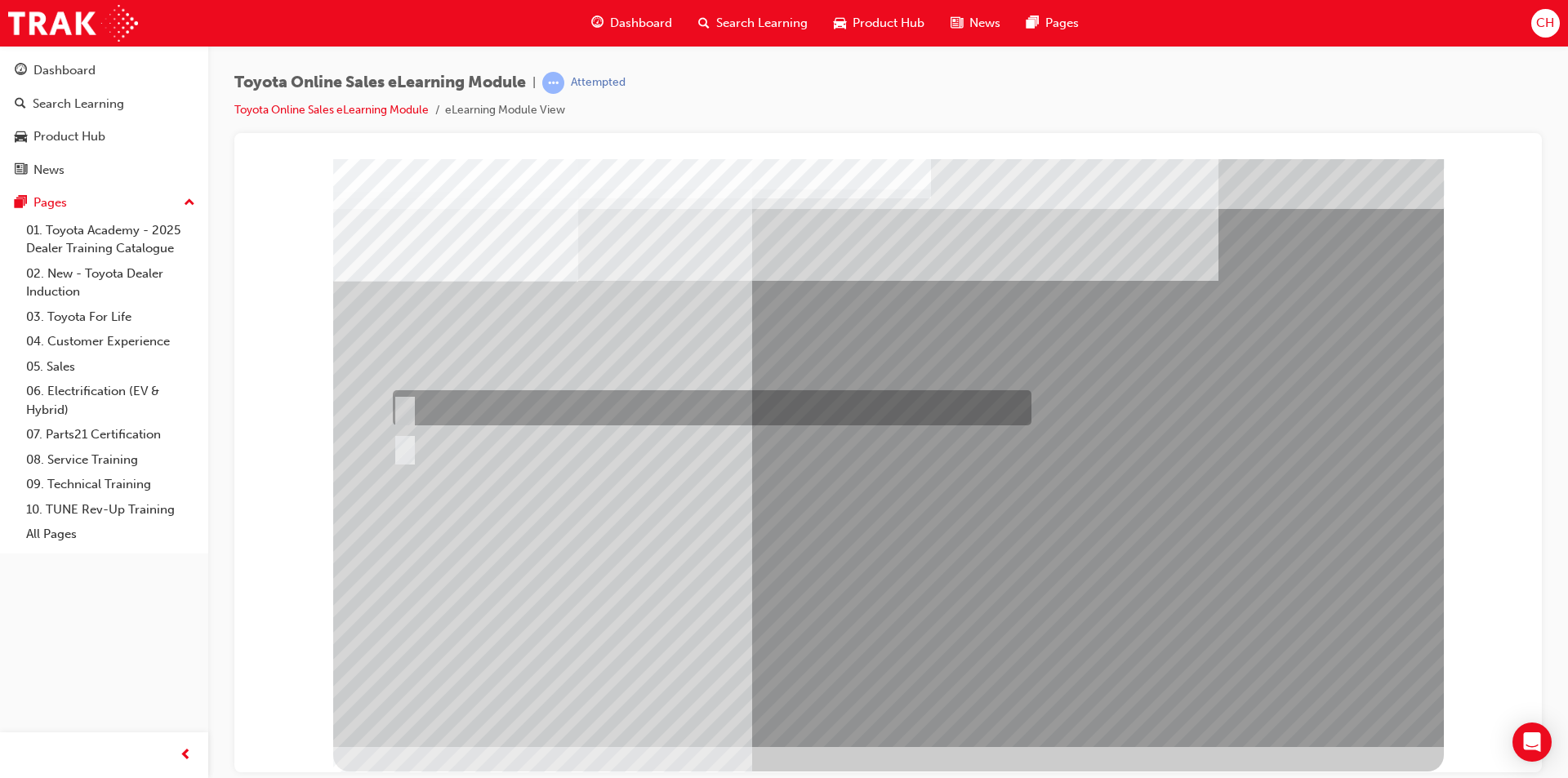
click at [461, 402] on div at bounding box center [707, 407] width 639 height 35
radio input "true"
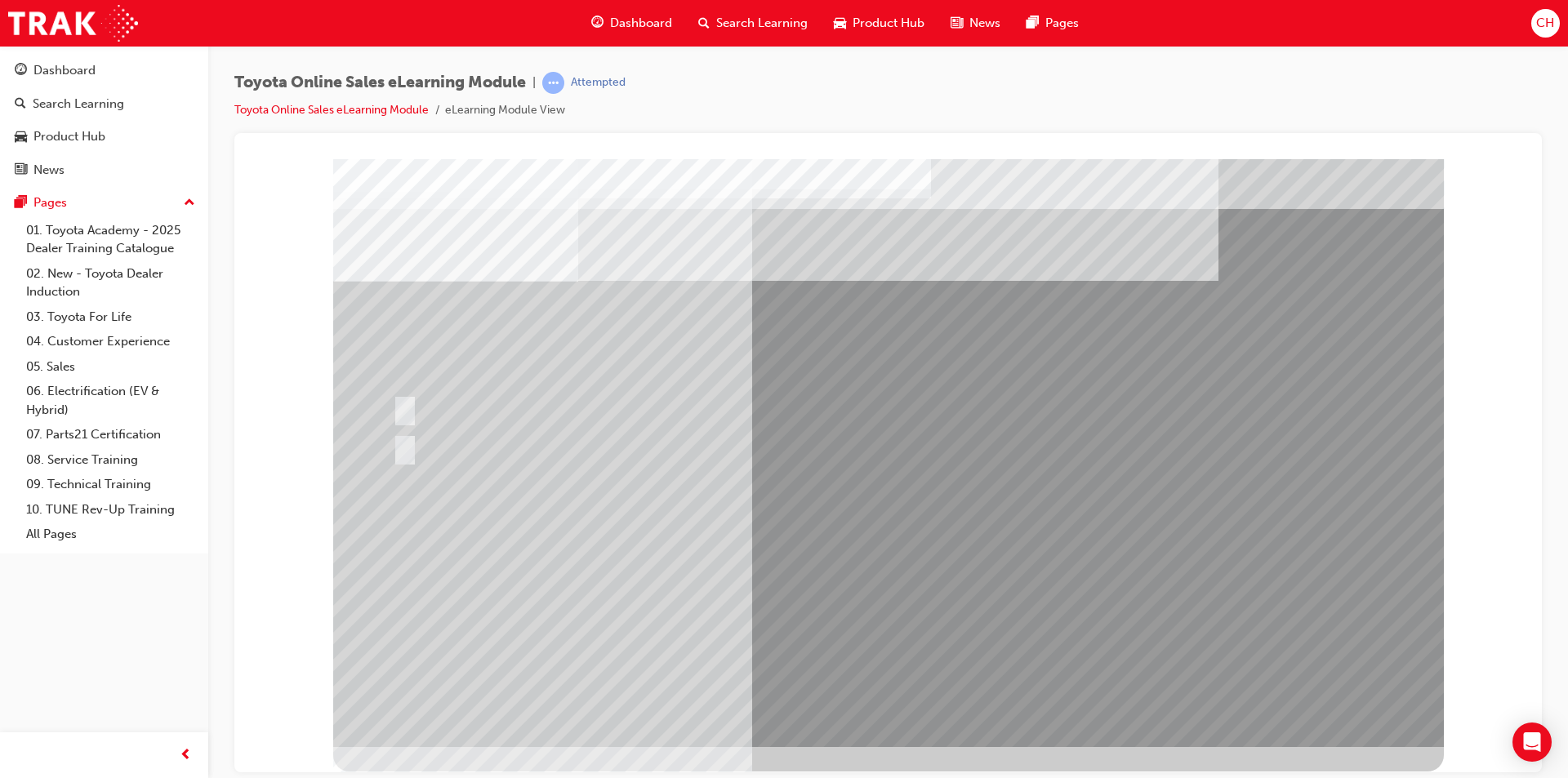
click at [947, 755] on div at bounding box center [889, 465] width 1111 height 612
drag, startPoint x: 917, startPoint y: 712, endPoint x: 903, endPoint y: 710, distance: 14.1
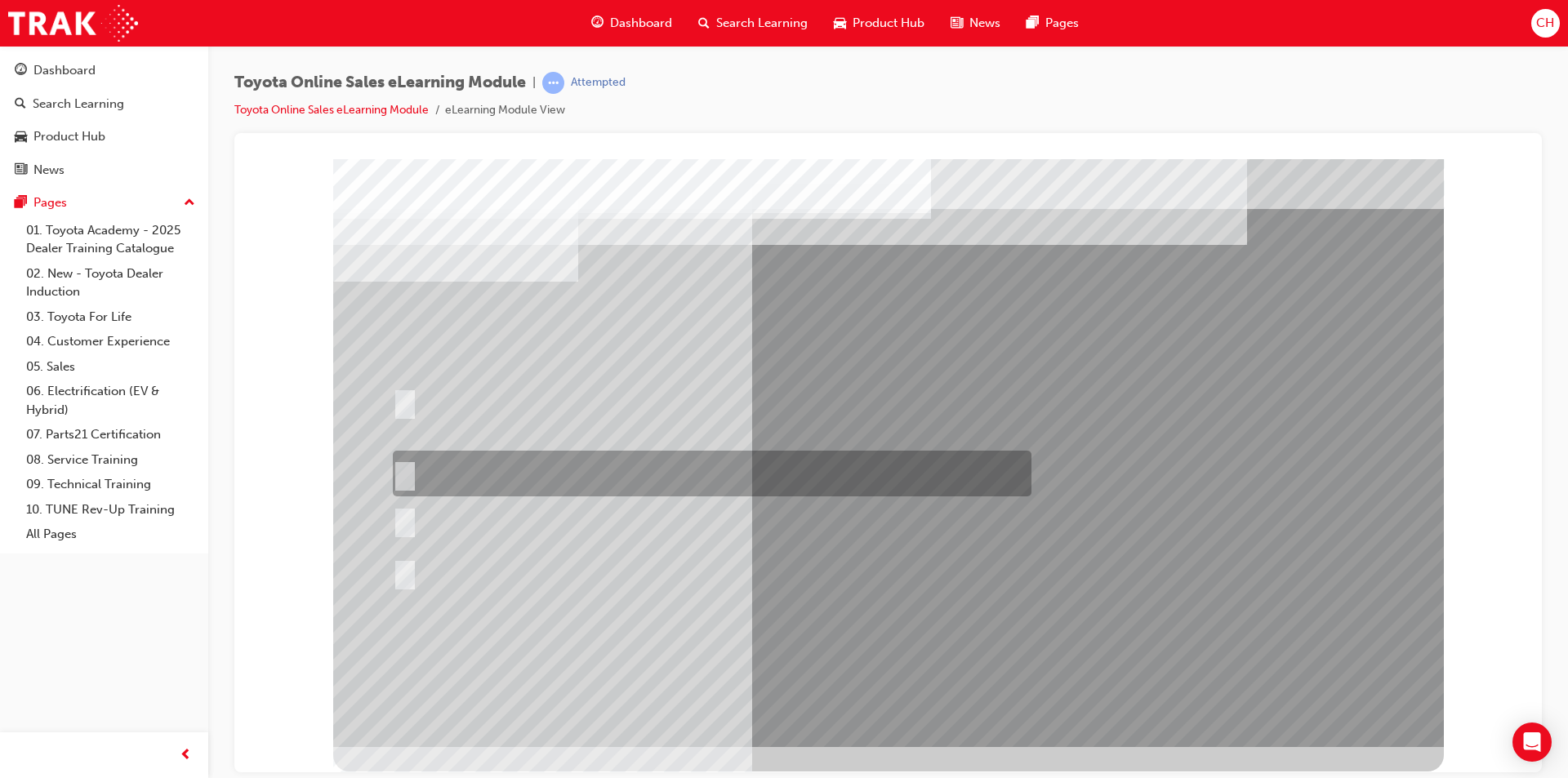
click at [598, 466] on div at bounding box center [707, 473] width 639 height 45
radio input "true"
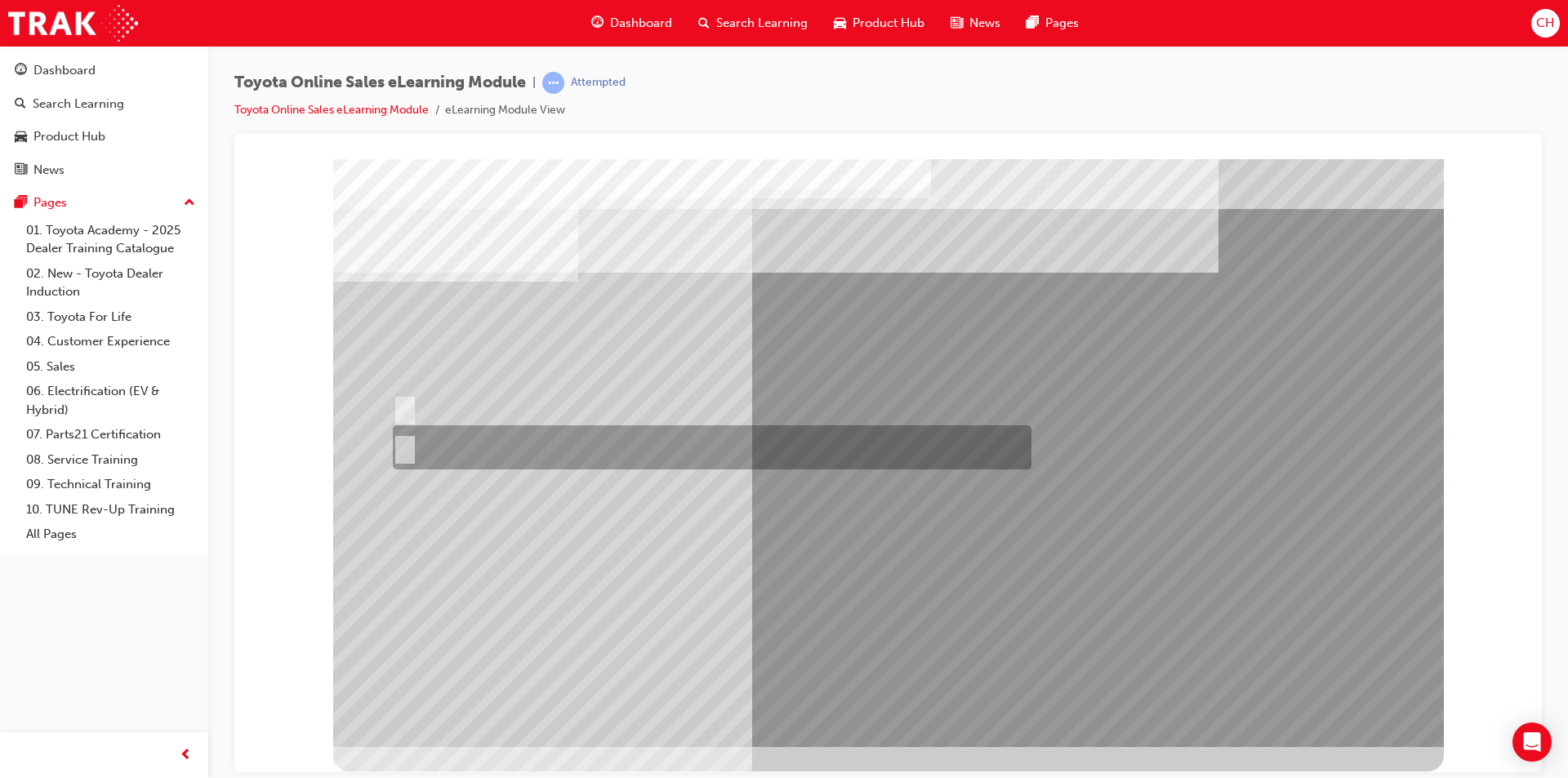
drag, startPoint x: 401, startPoint y: 431, endPoint x: 436, endPoint y: 509, distance: 85.5
click at [398, 436] on div at bounding box center [707, 447] width 639 height 44
radio input "true"
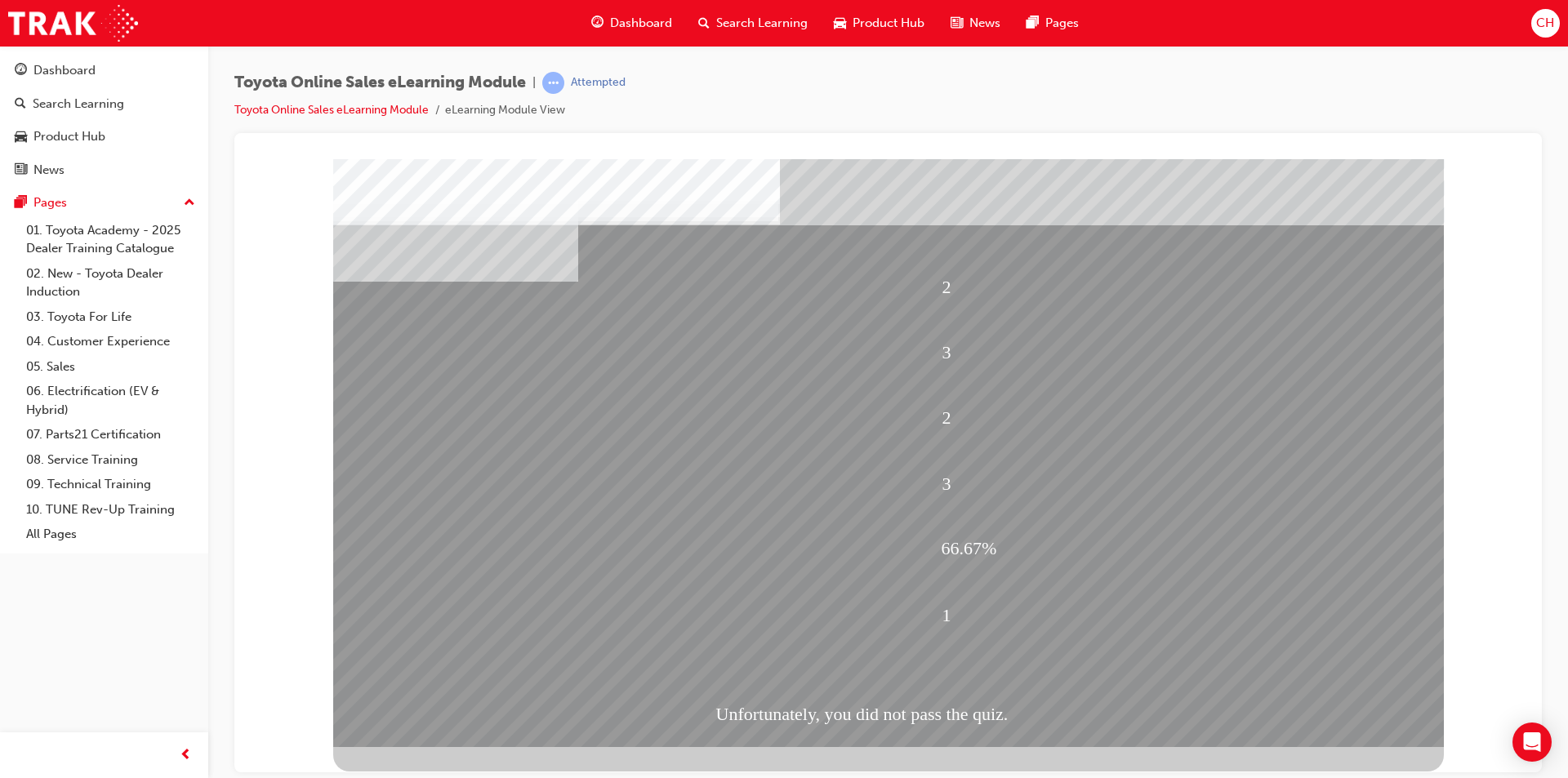
click at [639, 36] on div "Dashboard" at bounding box center [631, 23] width 107 height 33
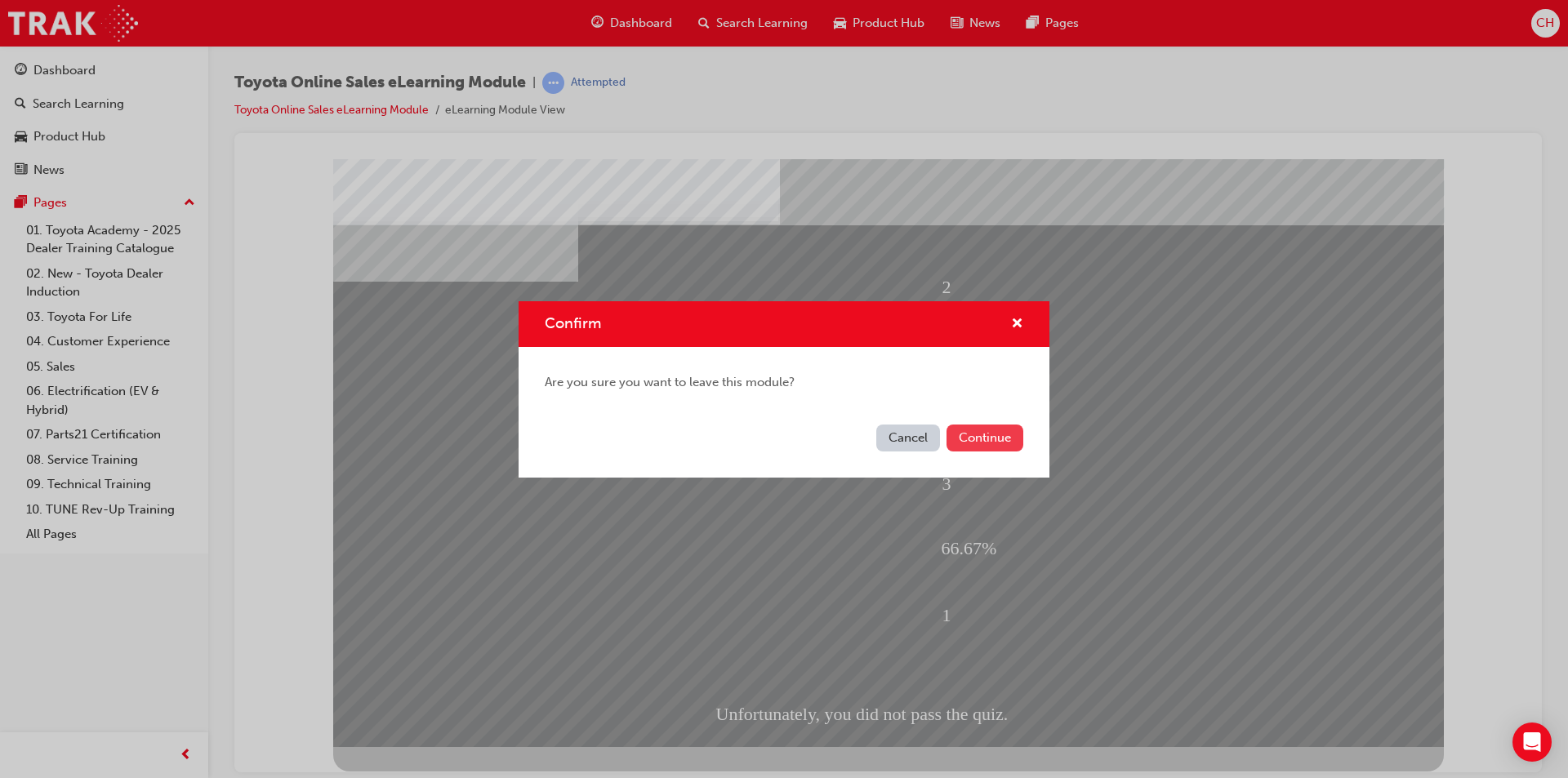
click at [980, 439] on button "Continue" at bounding box center [984, 438] width 77 height 27
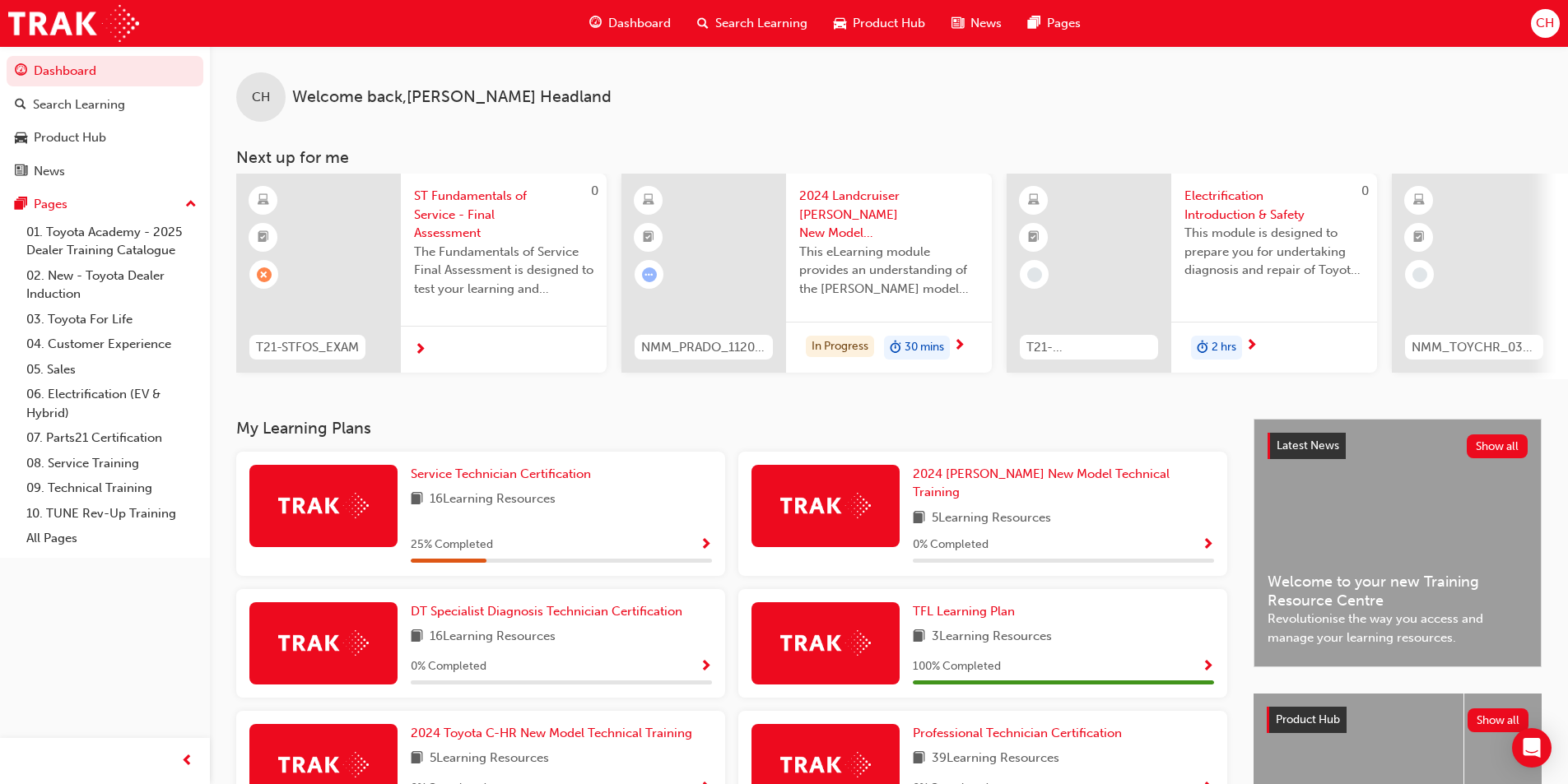
click at [635, 501] on div "16 Learning Resources" at bounding box center [561, 500] width 301 height 21
click at [549, 481] on span "Service Technician Certification" at bounding box center [500, 474] width 180 height 15
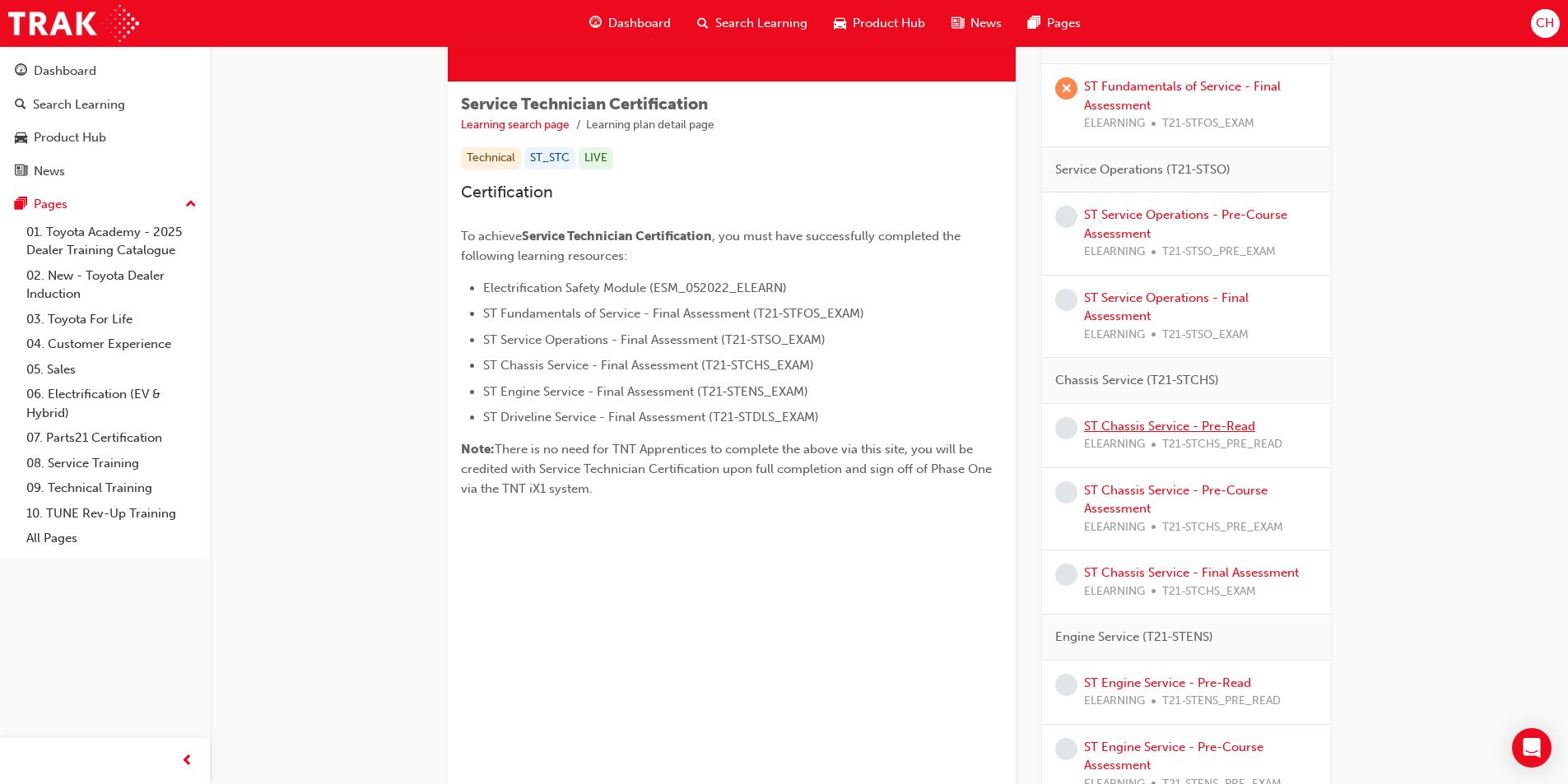
scroll to position [165, 0]
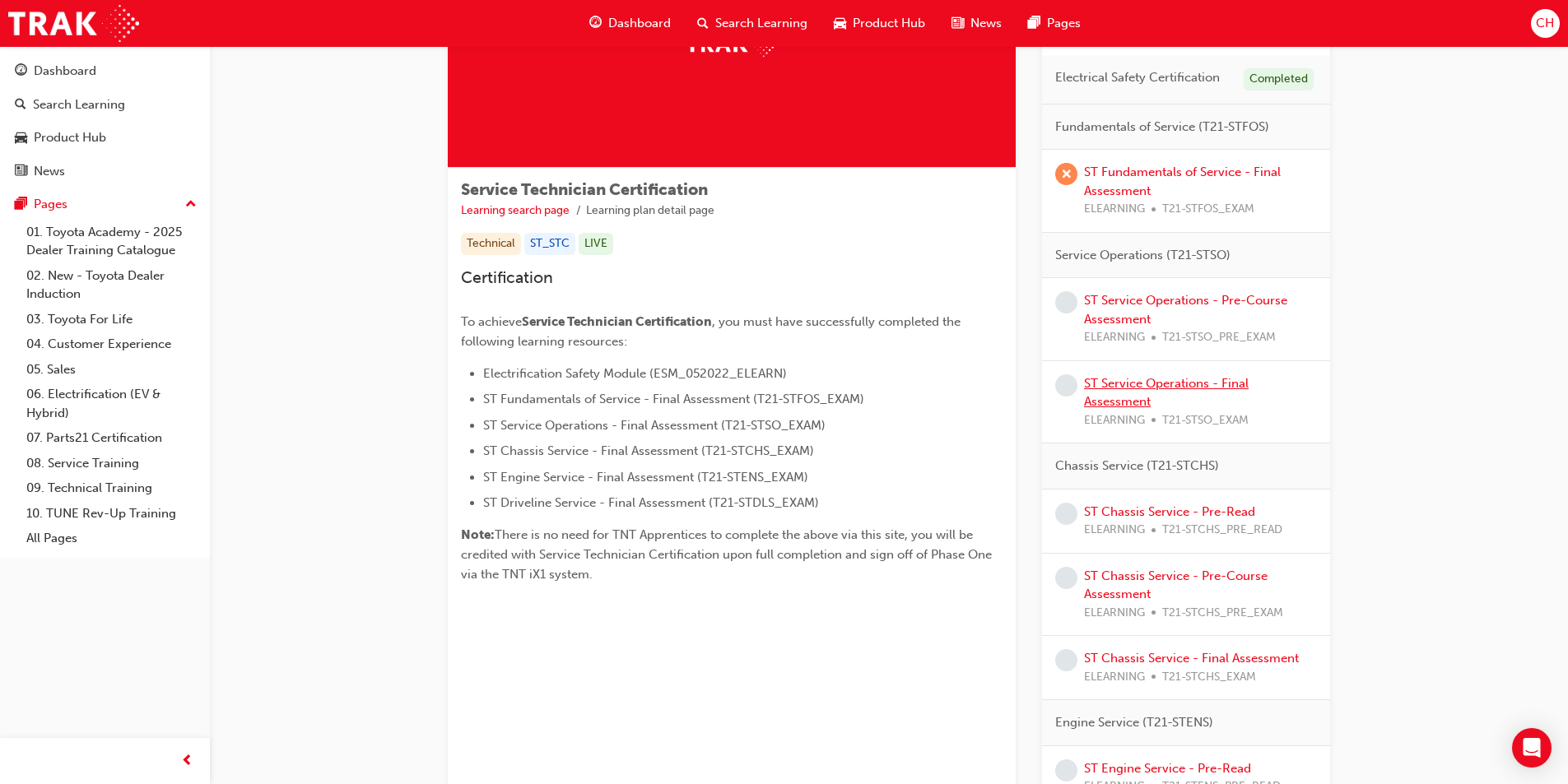
click at [1121, 385] on link "ST Service Operations - Final Assessment" at bounding box center [1166, 392] width 165 height 33
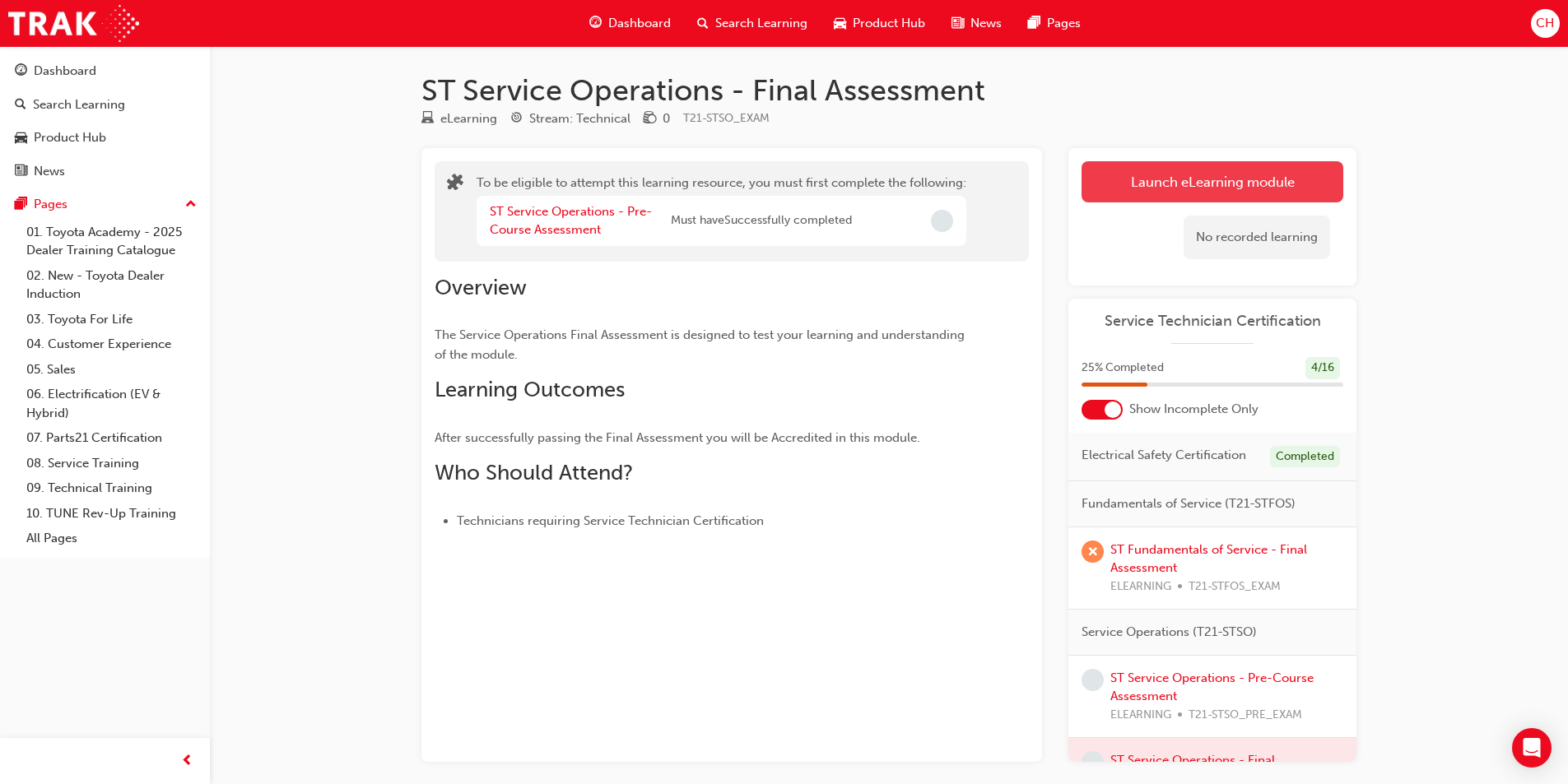
click at [1207, 169] on button "Launch eLearning module" at bounding box center [1212, 181] width 262 height 41
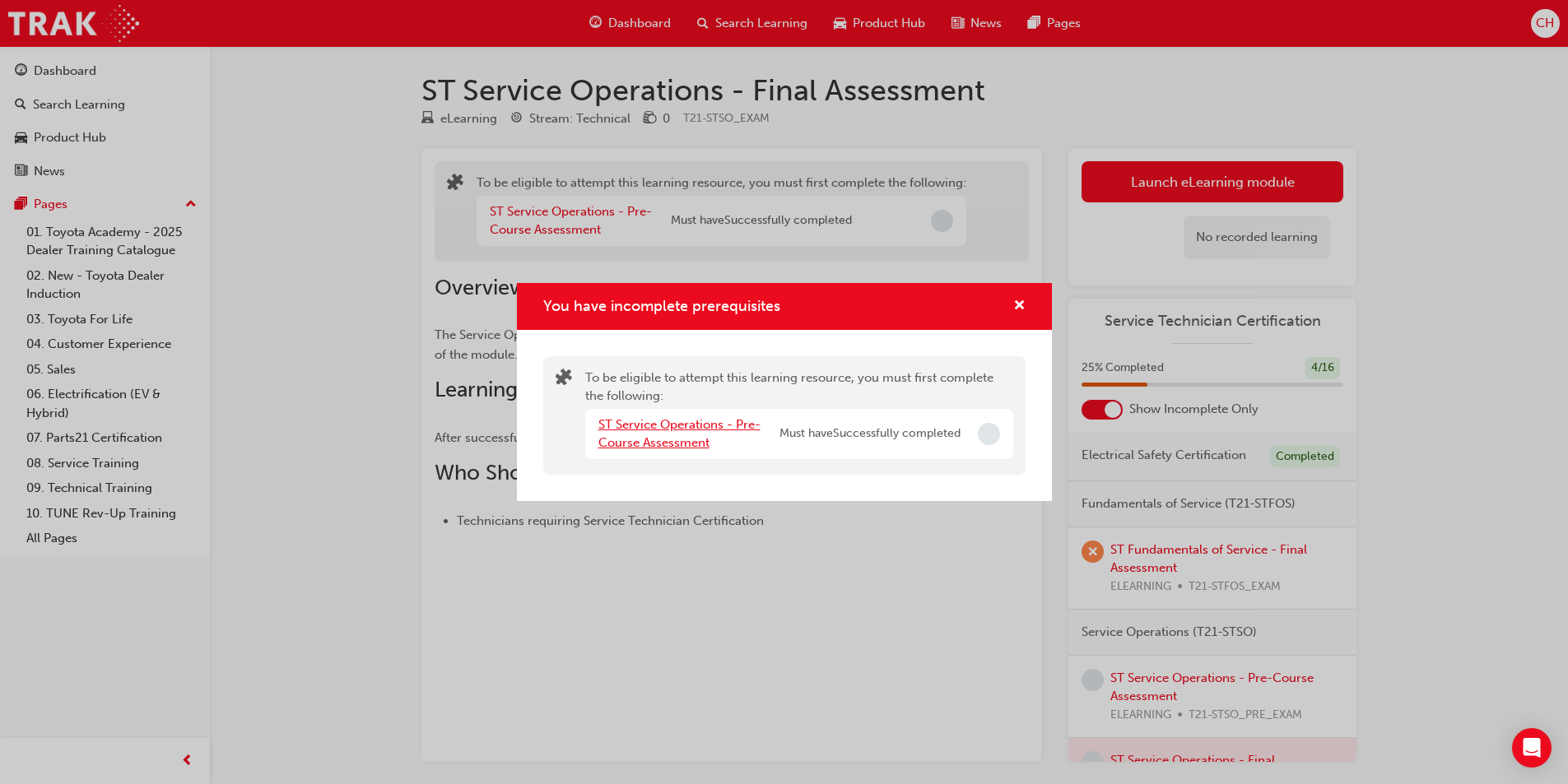
click at [648, 441] on link "ST Service Operations - Pre-Course Assessment" at bounding box center [679, 433] width 162 height 33
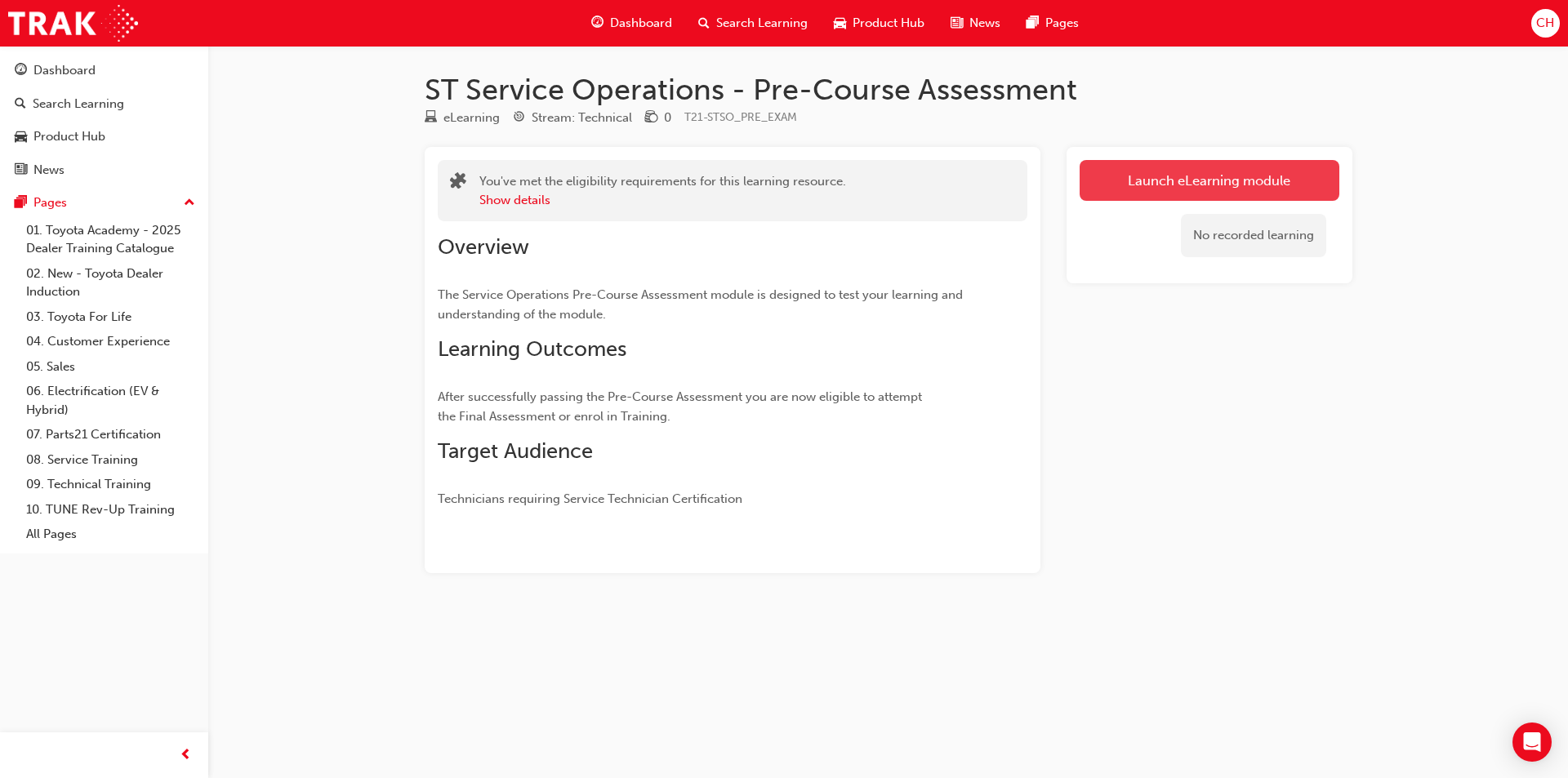
click at [1221, 186] on link "Launch eLearning module" at bounding box center [1209, 179] width 260 height 41
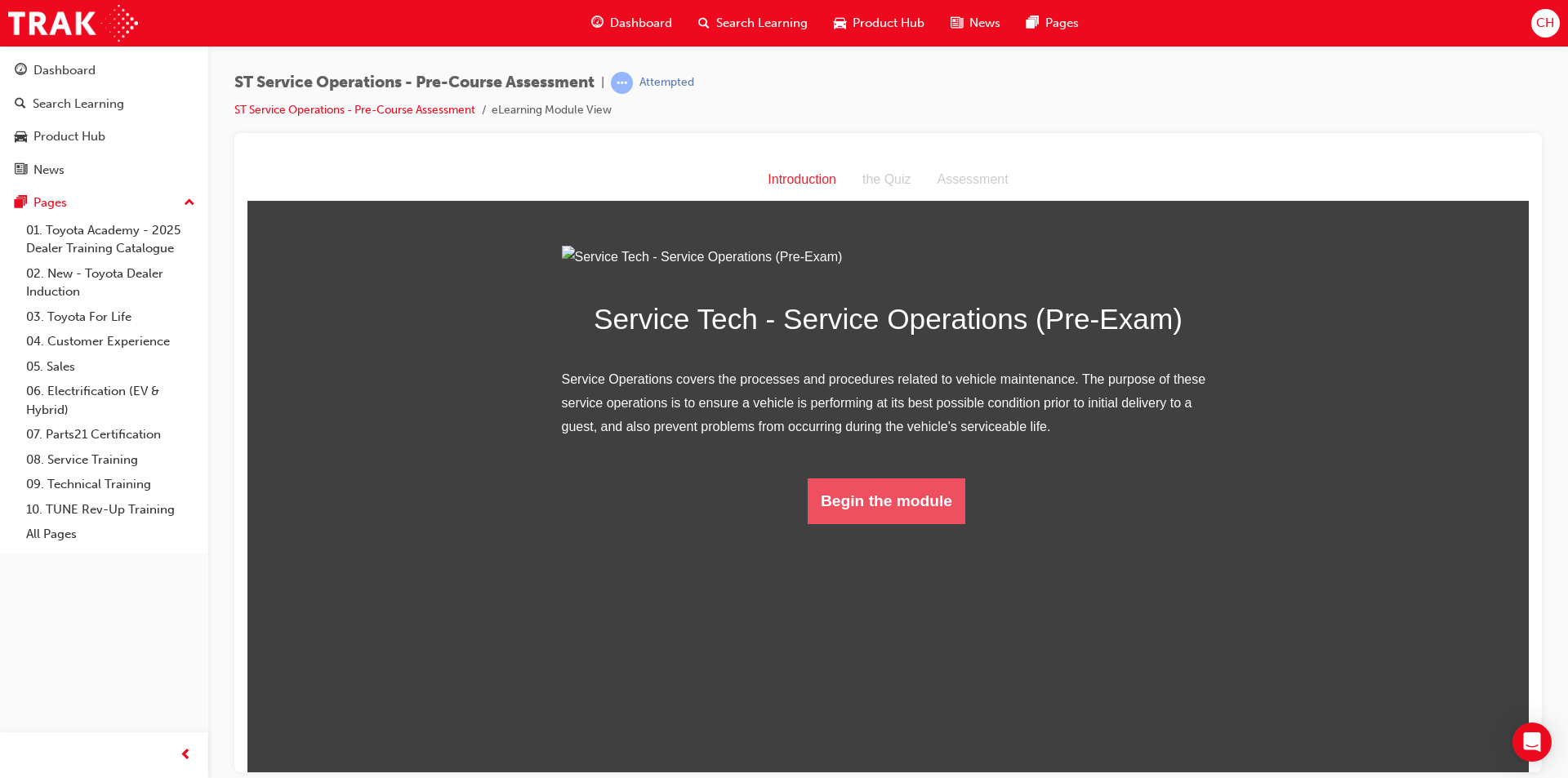
click at [922, 523] on button "Begin the module" at bounding box center [886, 500] width 158 height 45
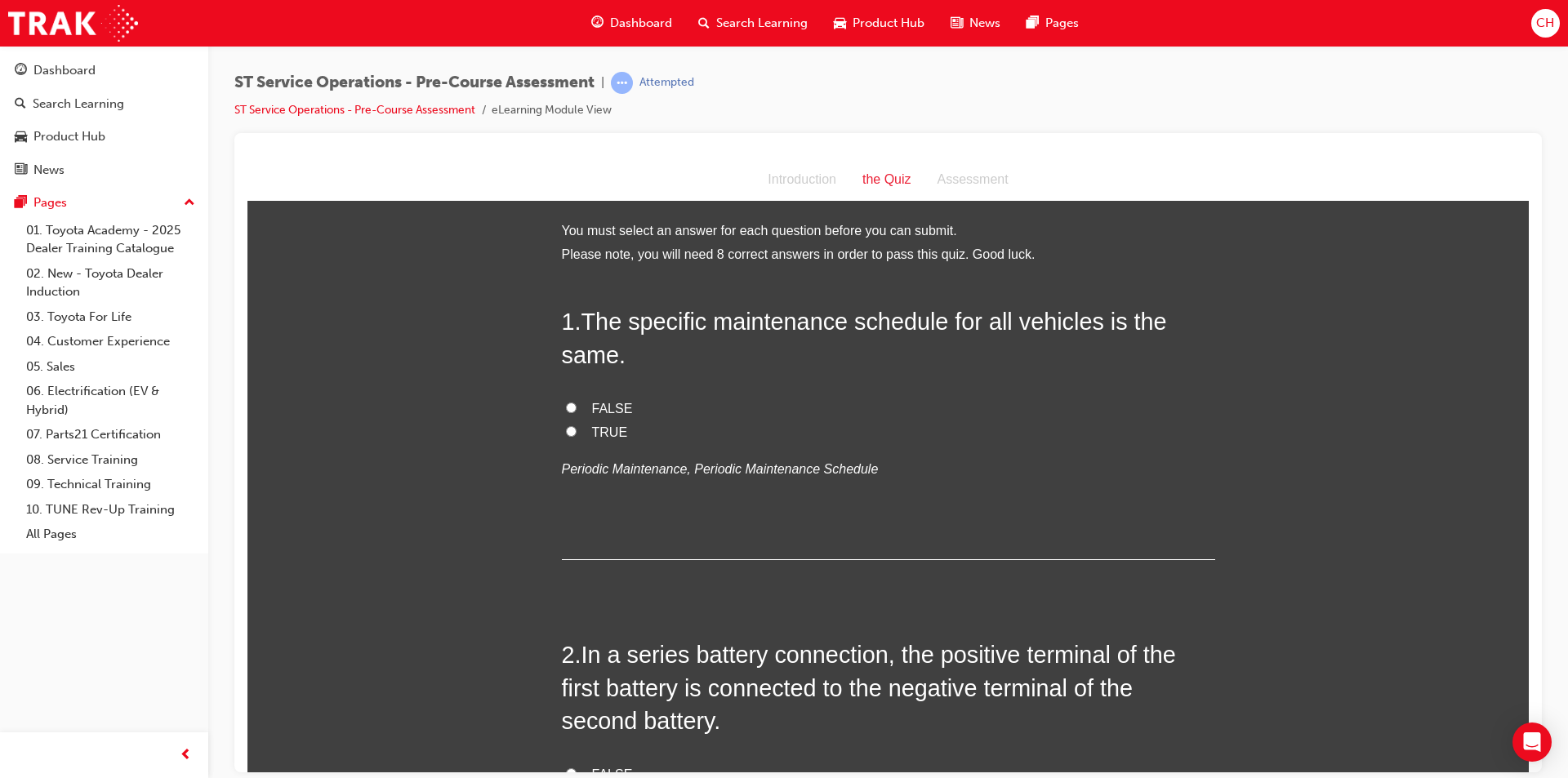
click at [592, 400] on span "FALSE" at bounding box center [612, 407] width 41 height 14
click at [576, 401] on input "FALSE" at bounding box center [571, 406] width 10 height 10
radio input "true"
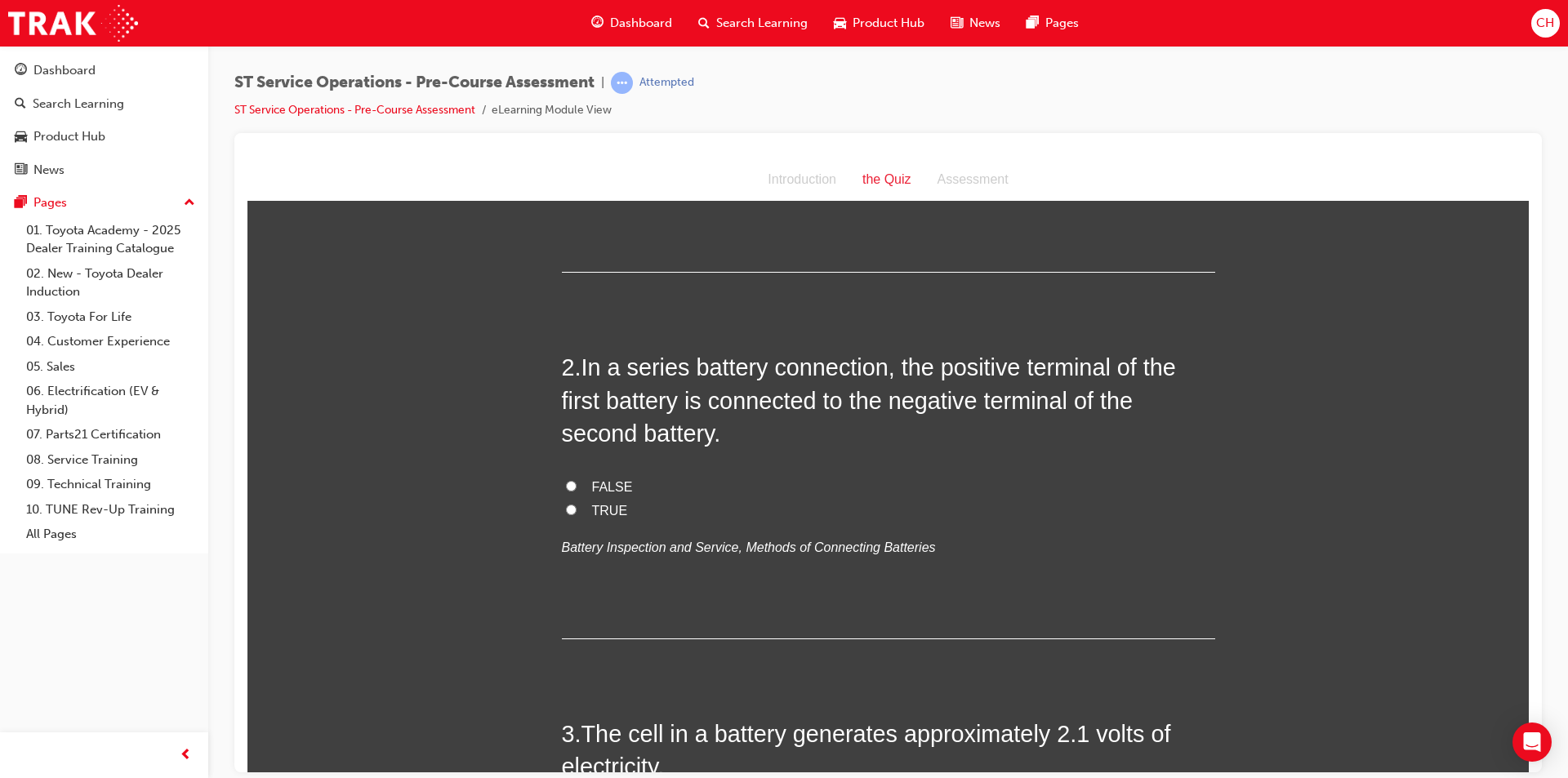
scroll to position [327, 0]
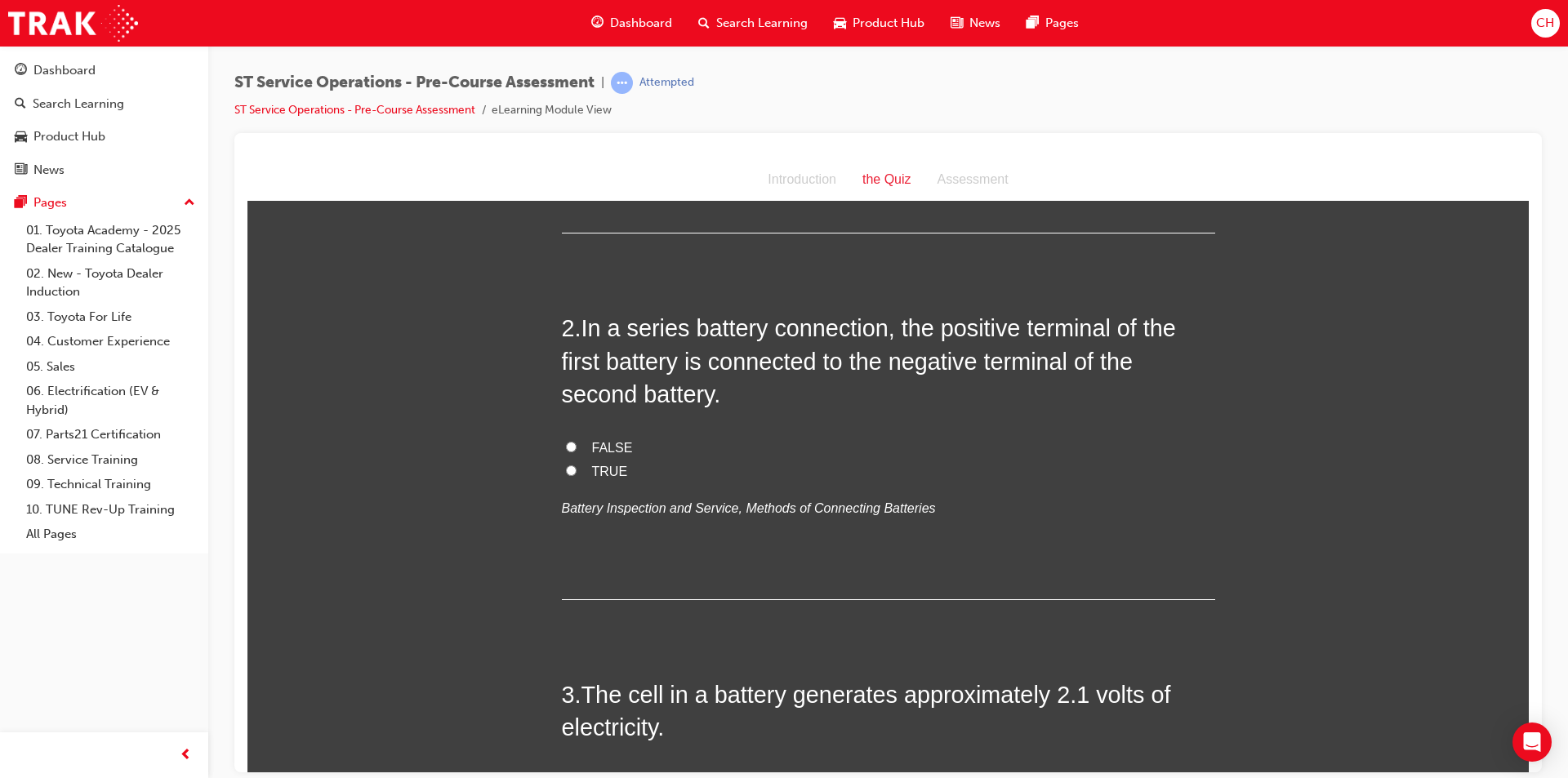
click at [566, 441] on input "FALSE" at bounding box center [571, 446] width 10 height 10
radio input "true"
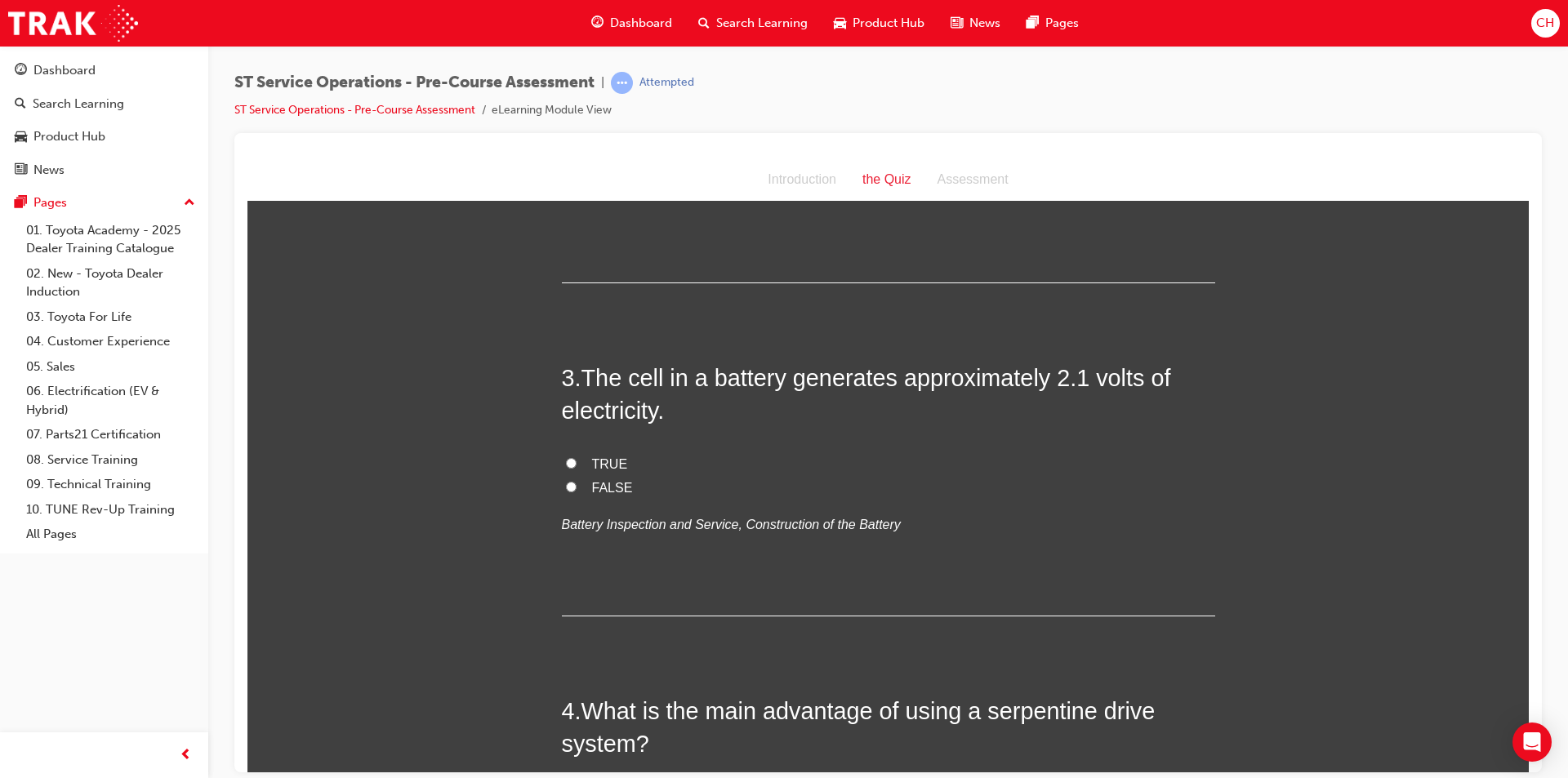
scroll to position [653, 0]
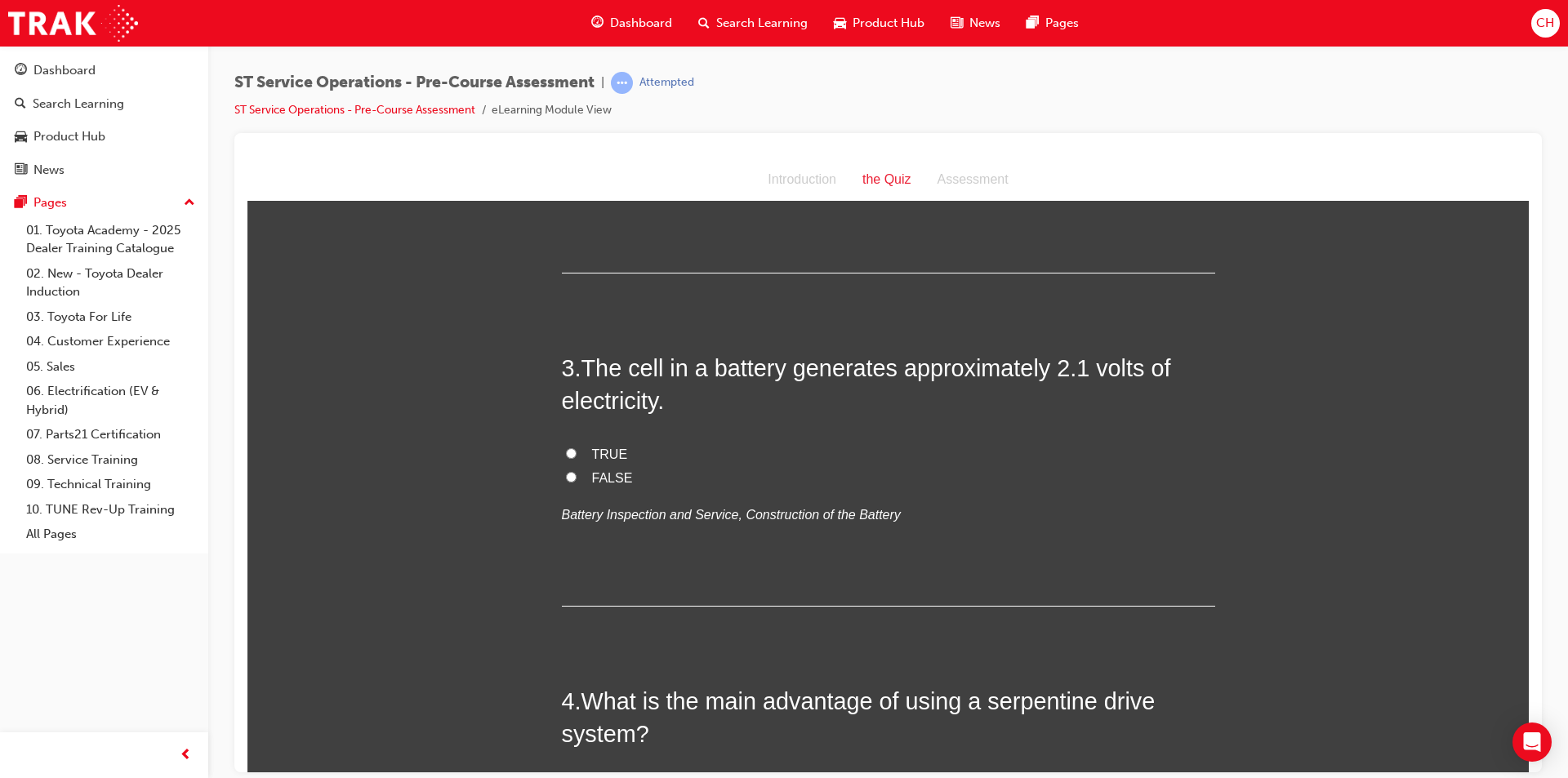
click at [593, 447] on span "TRUE" at bounding box center [610, 453] width 36 height 14
click at [576, 448] on input "TRUE" at bounding box center [571, 452] width 10 height 10
radio input "true"
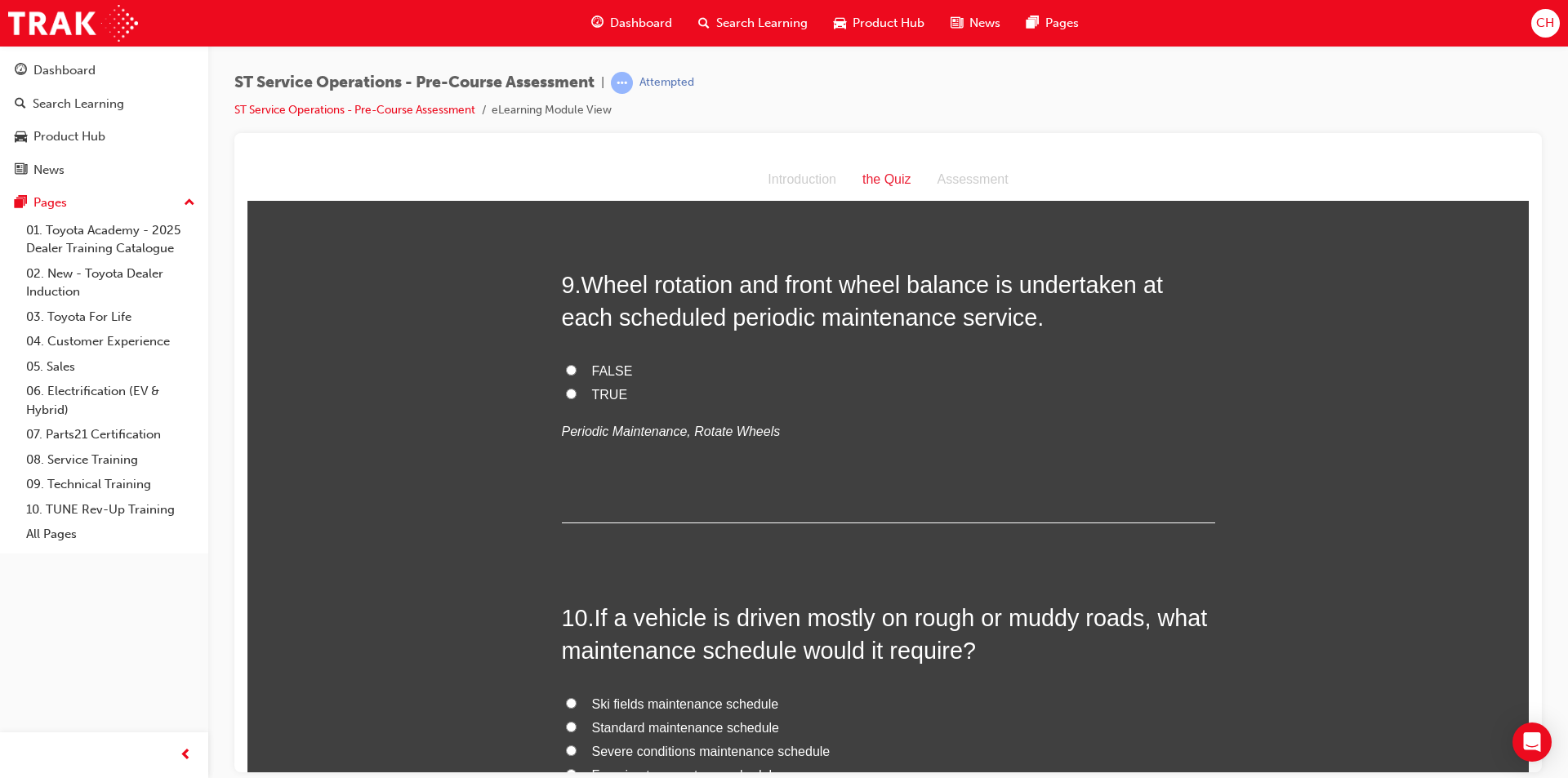
scroll to position [3111, 0]
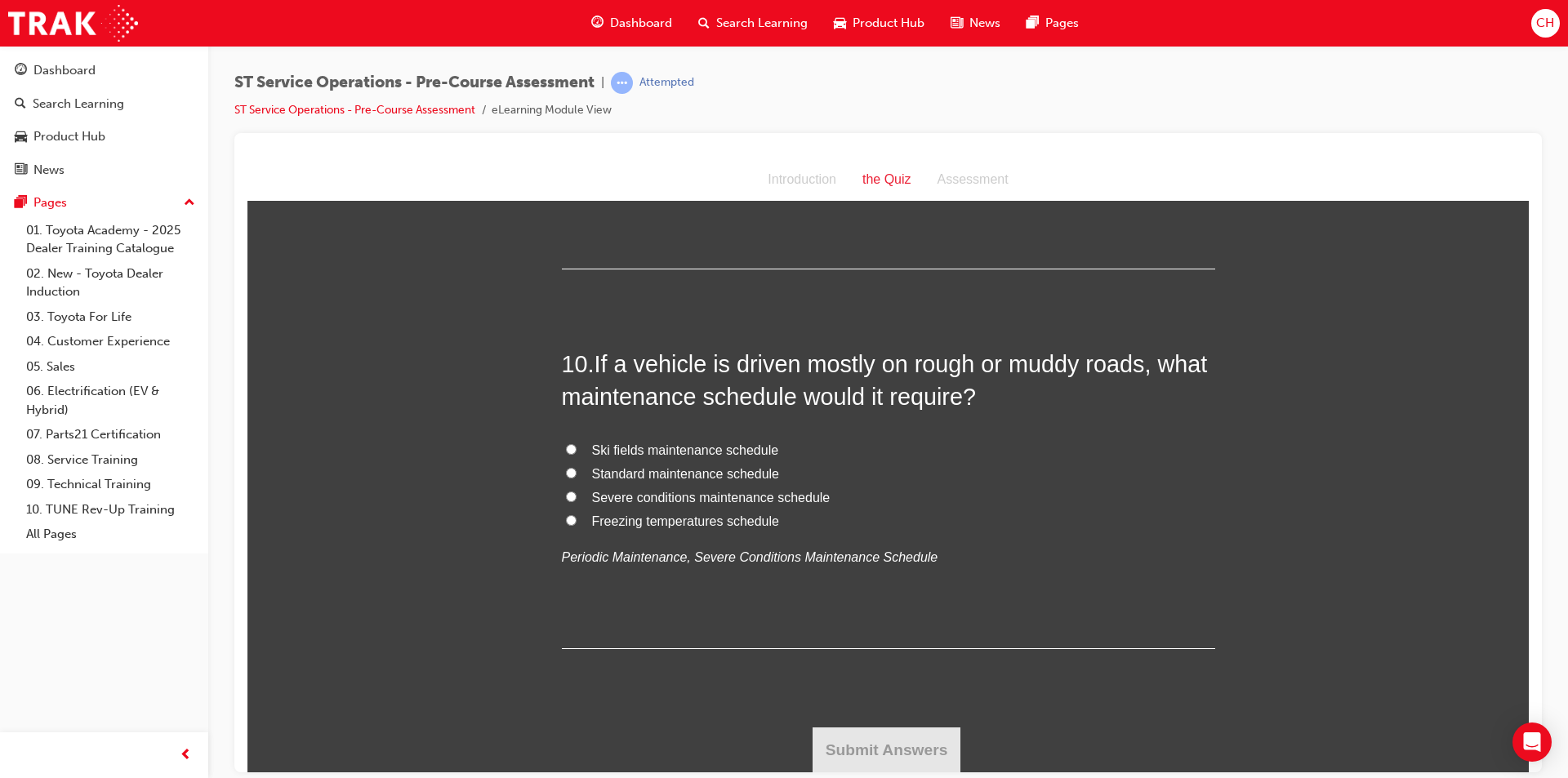
click at [671, 500] on span "Severe conditions maintenance schedule" at bounding box center [711, 497] width 238 height 14
click at [576, 500] on input "Severe conditions maintenance schedule" at bounding box center [571, 496] width 10 height 10
radio input "true"
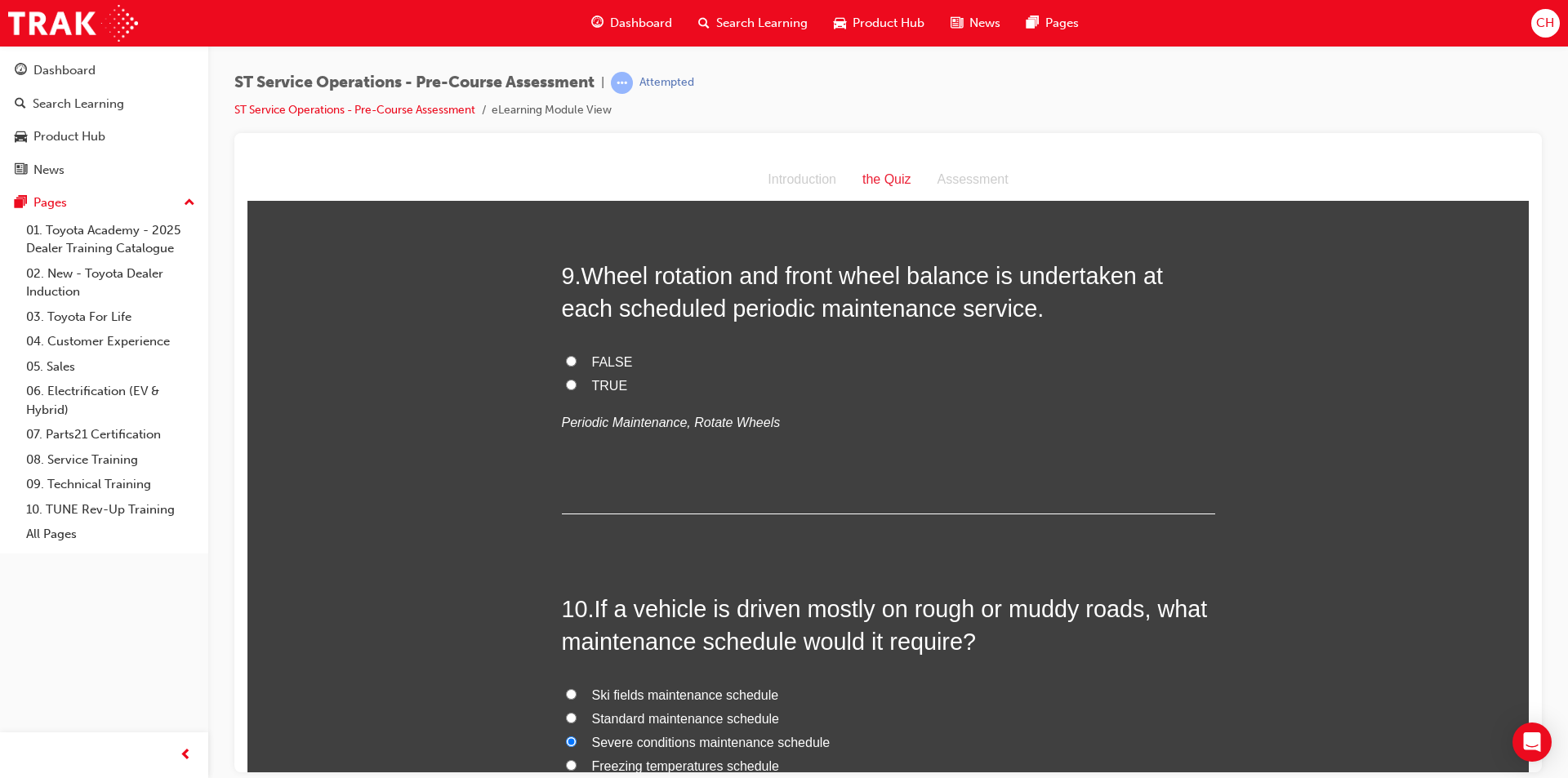
scroll to position [2784, 0]
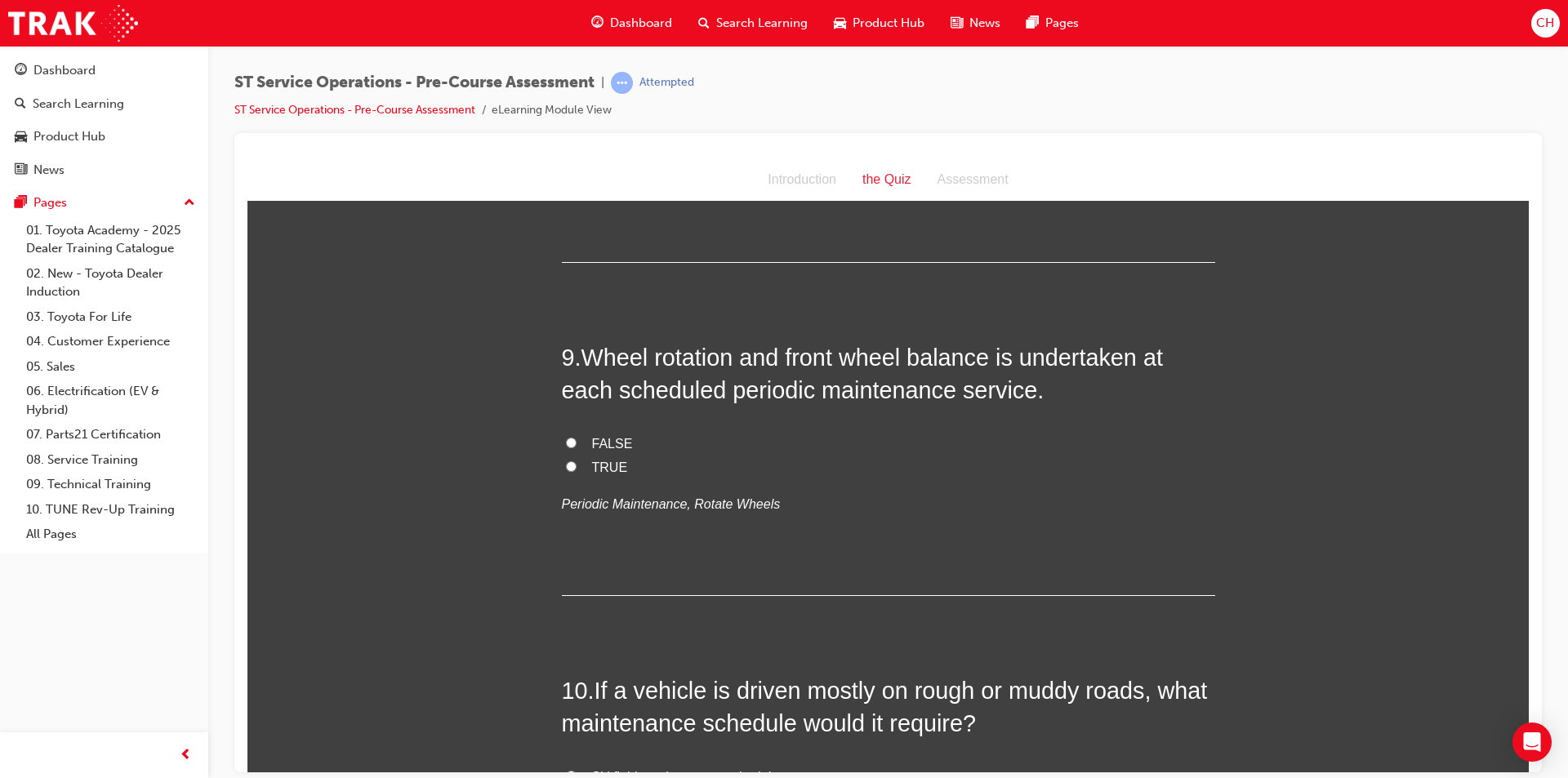
click at [566, 436] on input "FALSE" at bounding box center [571, 441] width 10 height 10
radio input "true"
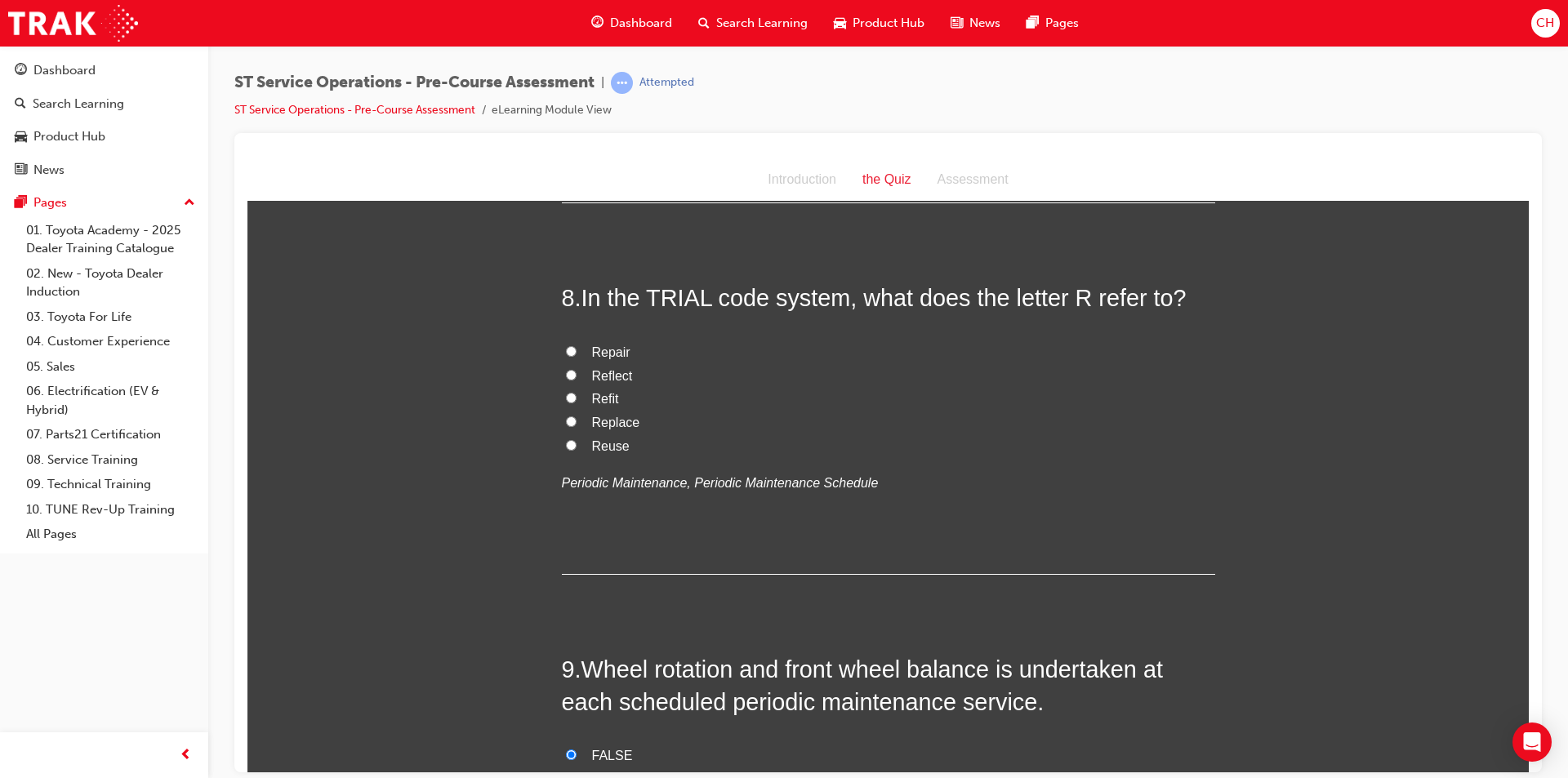
scroll to position [2458, 0]
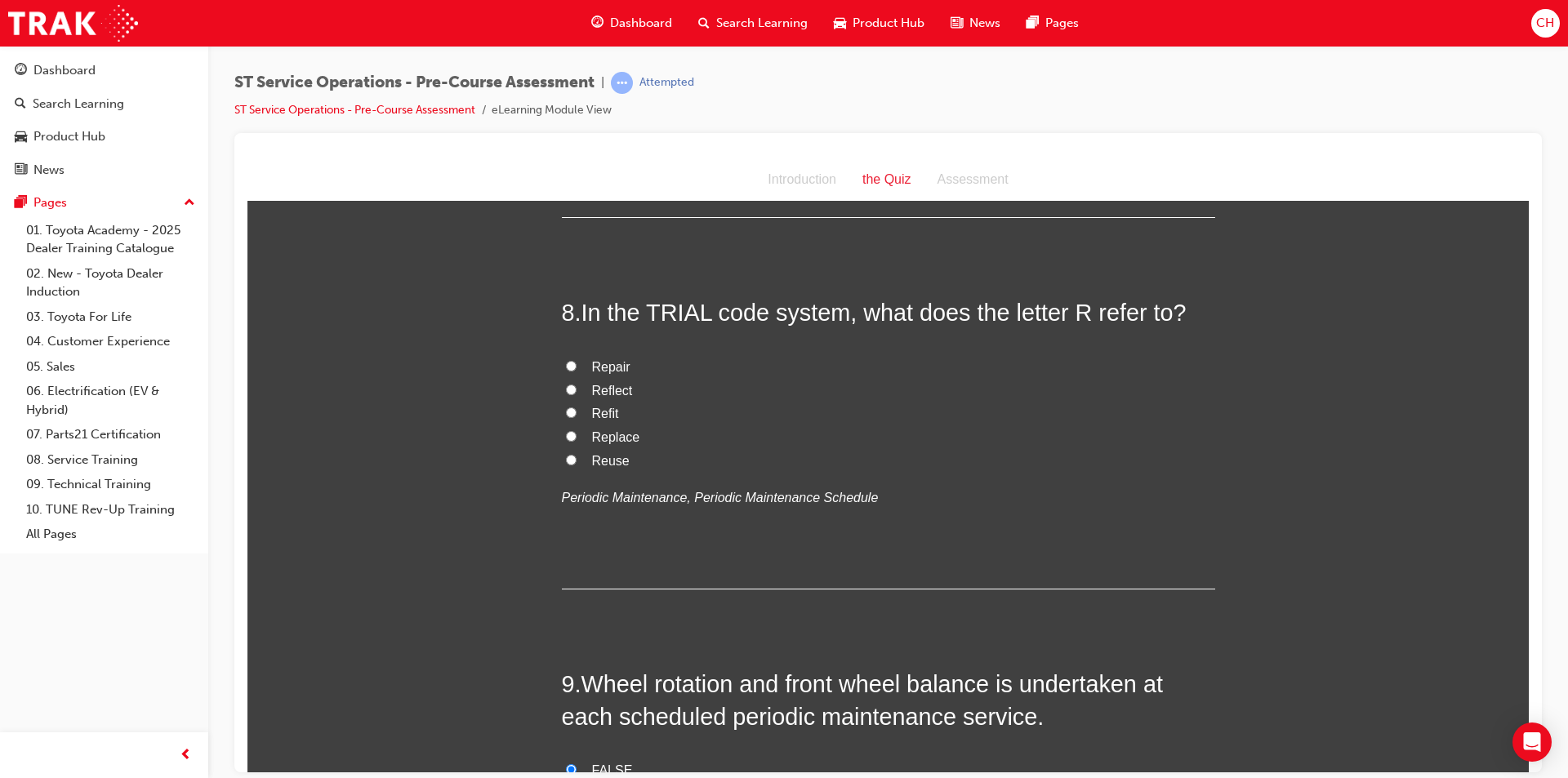
click at [582, 369] on label "Repair" at bounding box center [889, 366] width 654 height 24
click at [576, 369] on input "Repair" at bounding box center [571, 364] width 10 height 10
radio input "true"
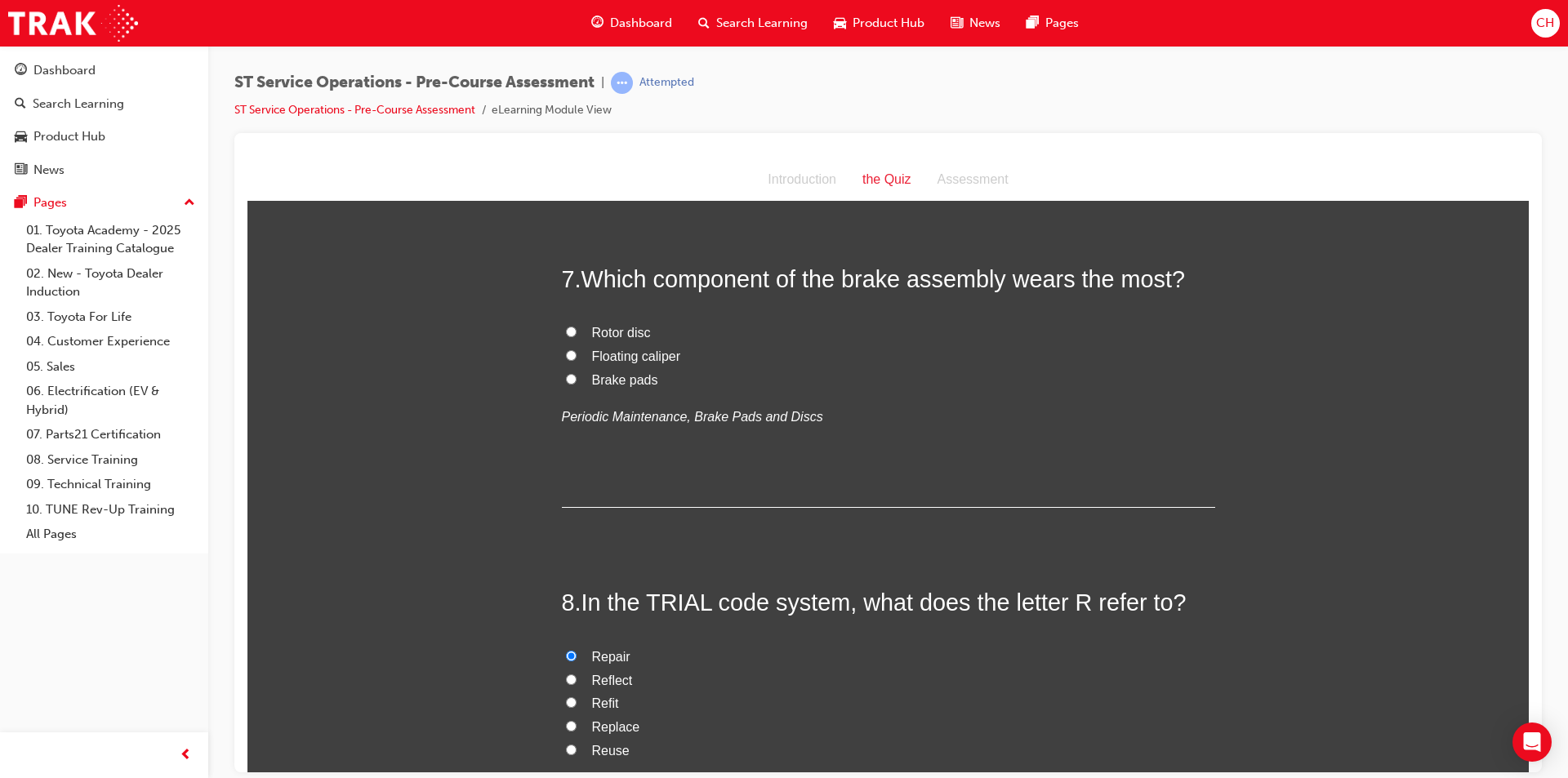
scroll to position [2131, 0]
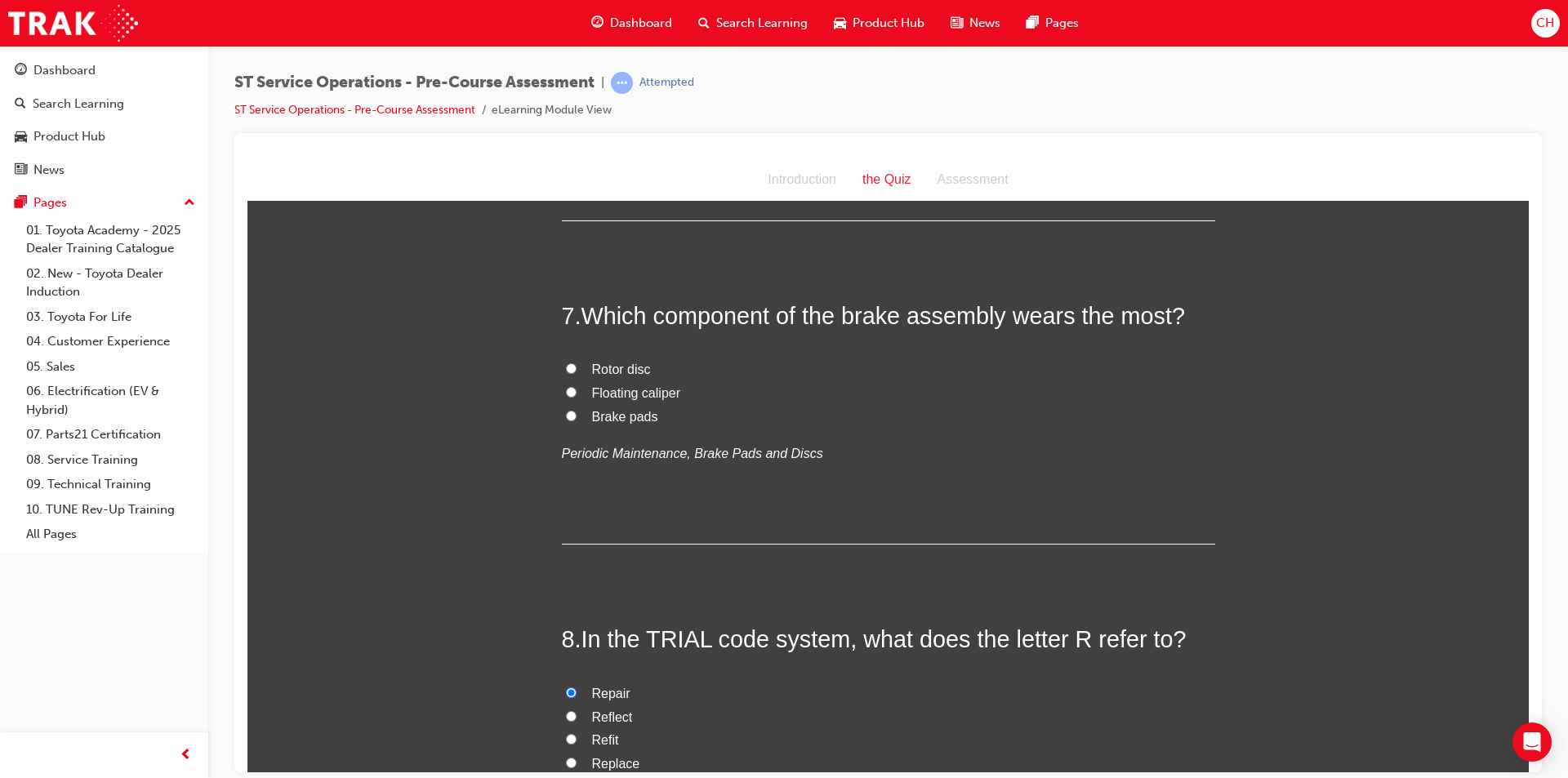
click at [622, 414] on span "Brake pads" at bounding box center [625, 415] width 66 height 14
click at [576, 414] on input "Brake pads" at bounding box center [571, 414] width 10 height 10
radio input "true"
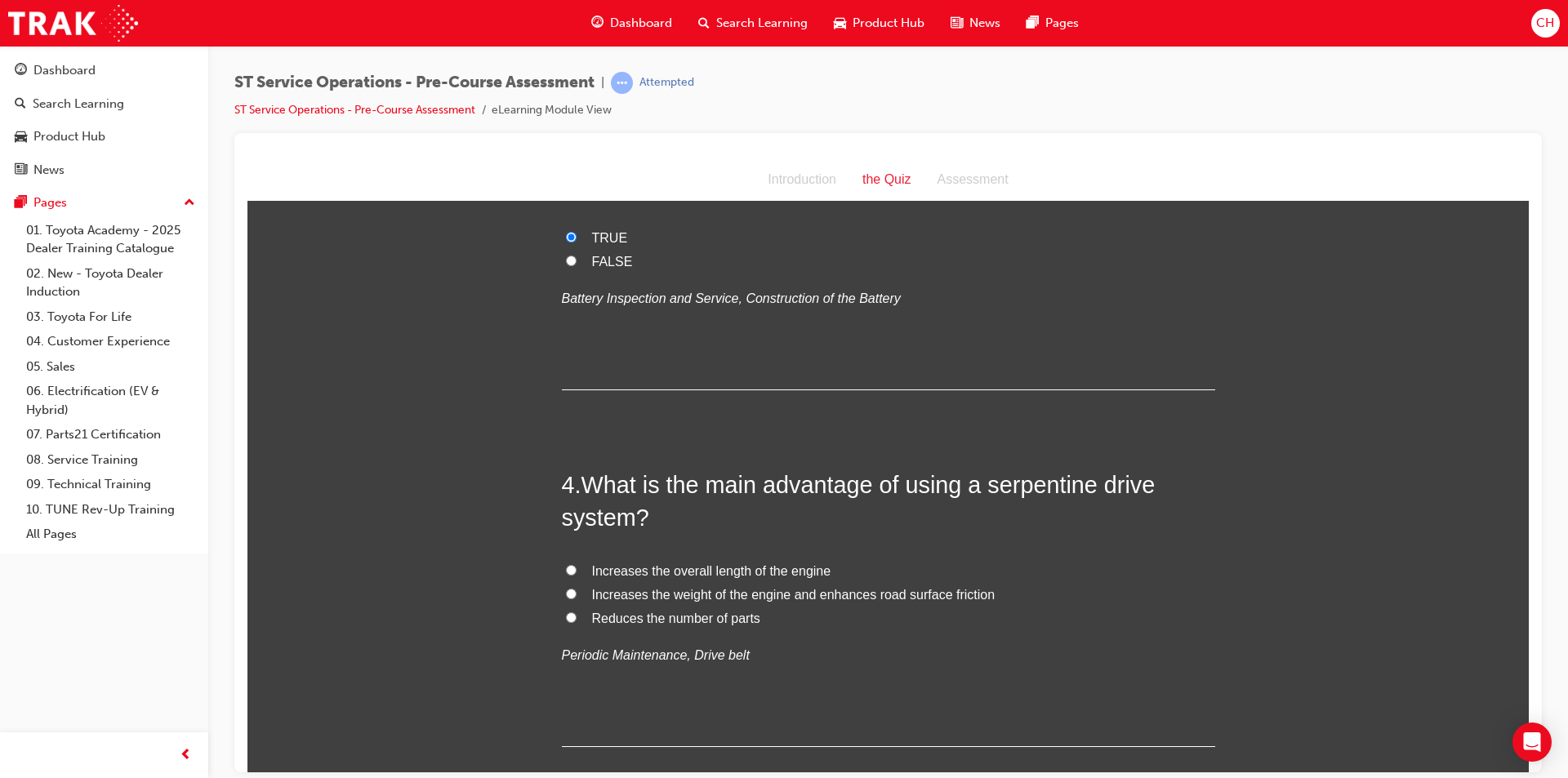
scroll to position [906, 0]
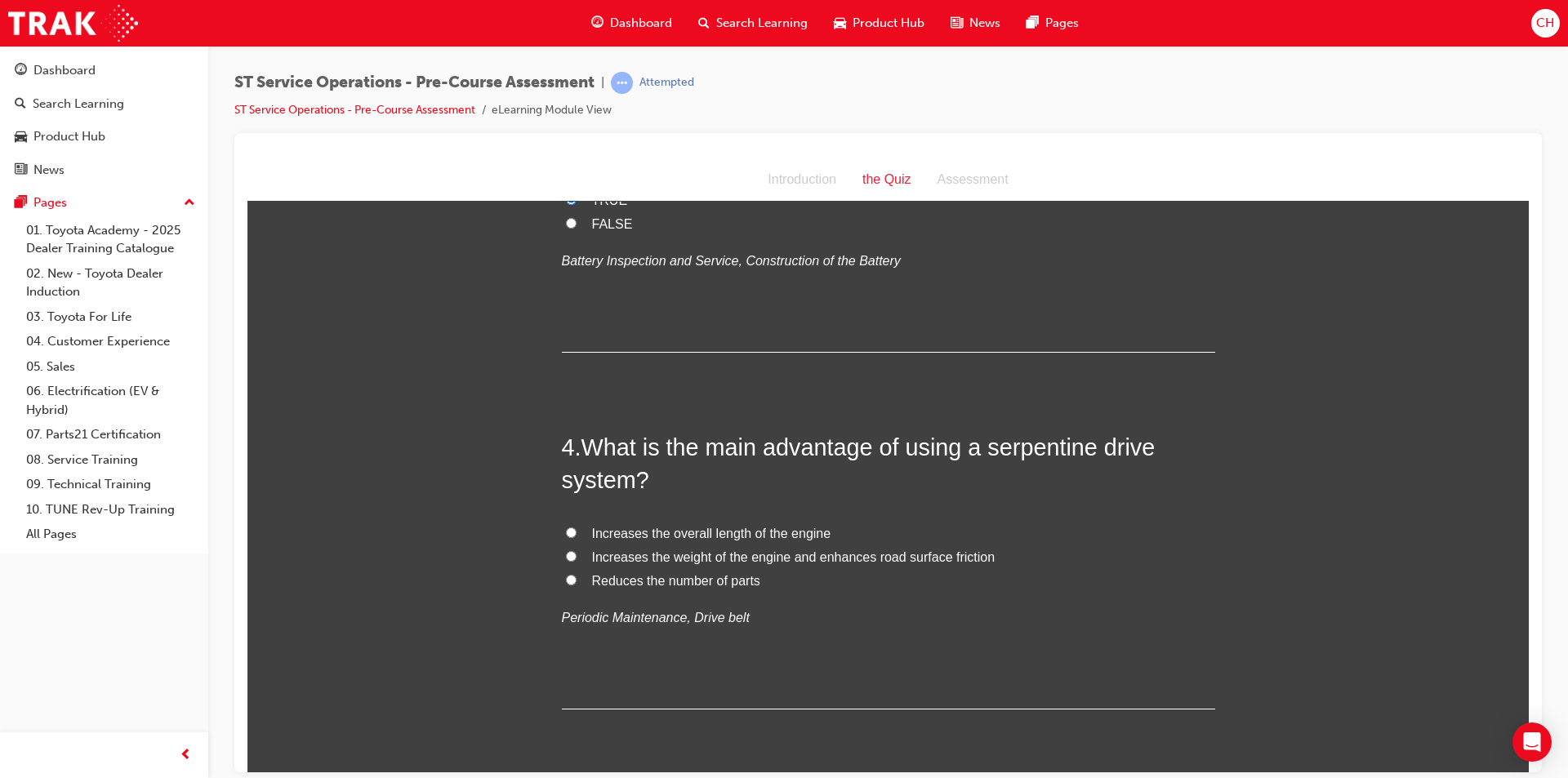
click at [614, 577] on span "Reduces the number of parts" at bounding box center [676, 580] width 168 height 14
click at [576, 577] on input "Reduces the number of parts" at bounding box center [571, 579] width 10 height 10
radio input "true"
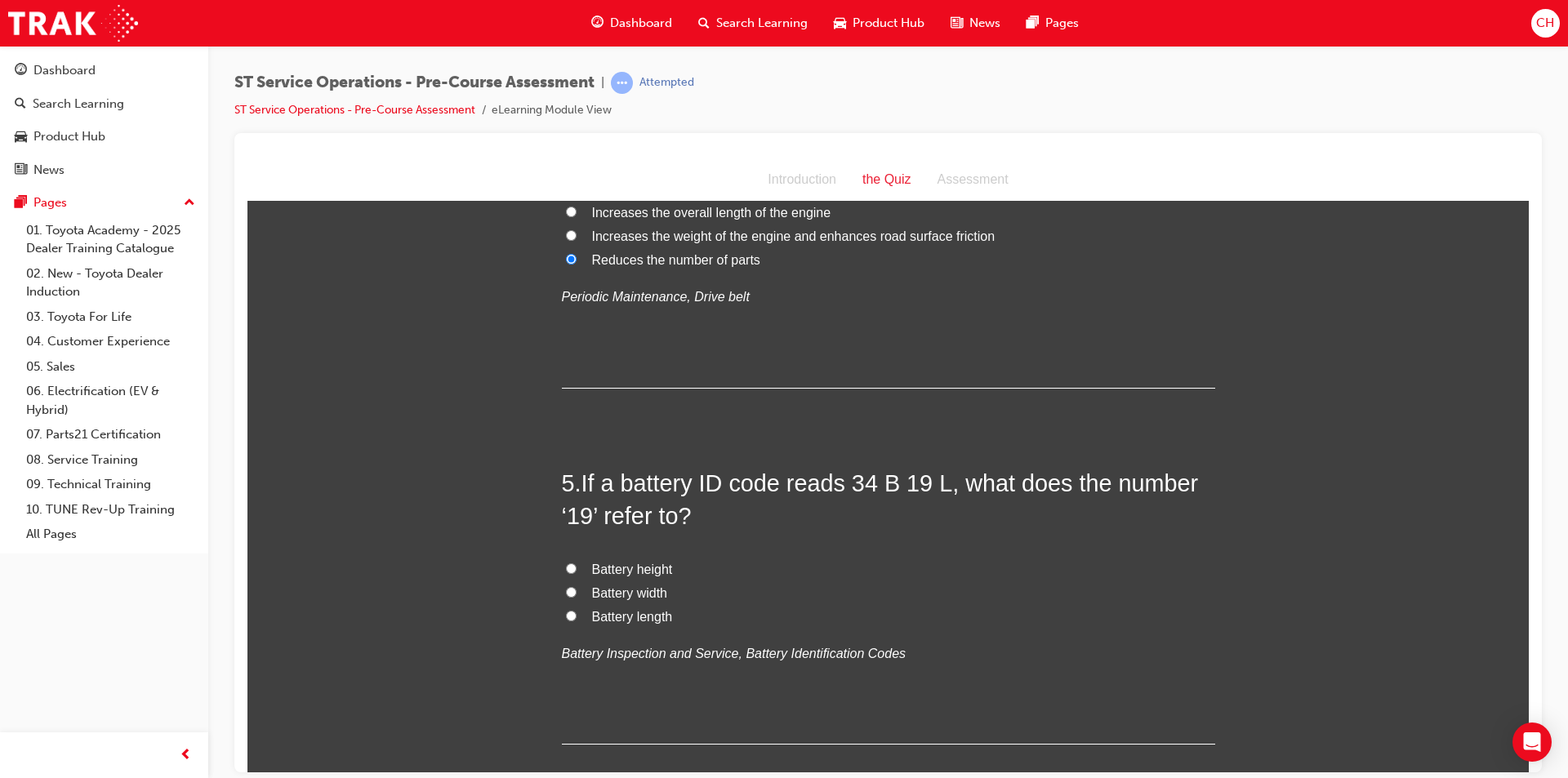
scroll to position [1233, 0]
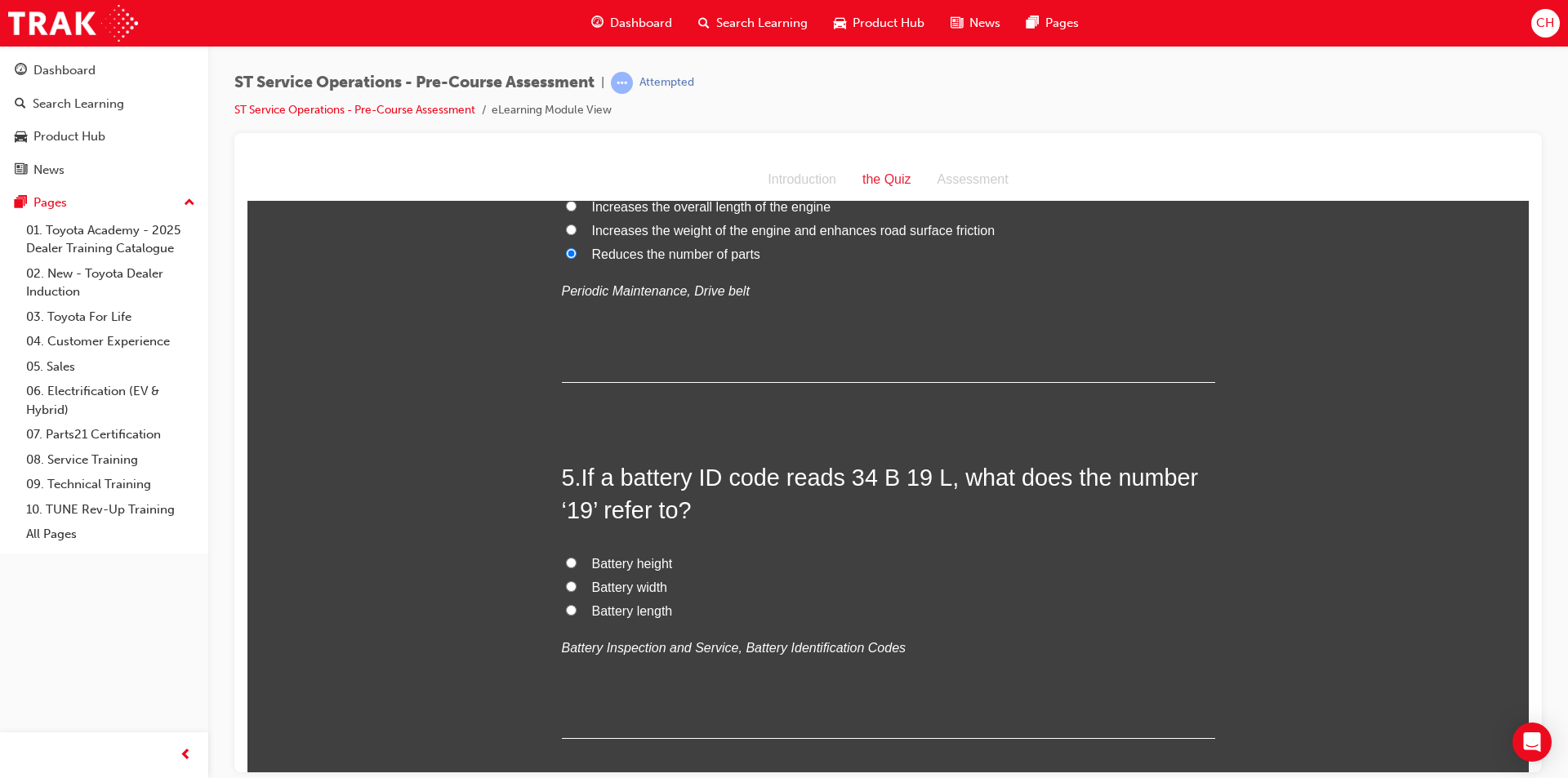
click at [633, 567] on span "Battery height" at bounding box center [633, 563] width 81 height 14
click at [576, 567] on input "Battery height" at bounding box center [571, 562] width 10 height 10
radio input "true"
click at [600, 604] on span "Battery length" at bounding box center [633, 610] width 81 height 14
click at [576, 604] on input "Battery length" at bounding box center [571, 609] width 10 height 10
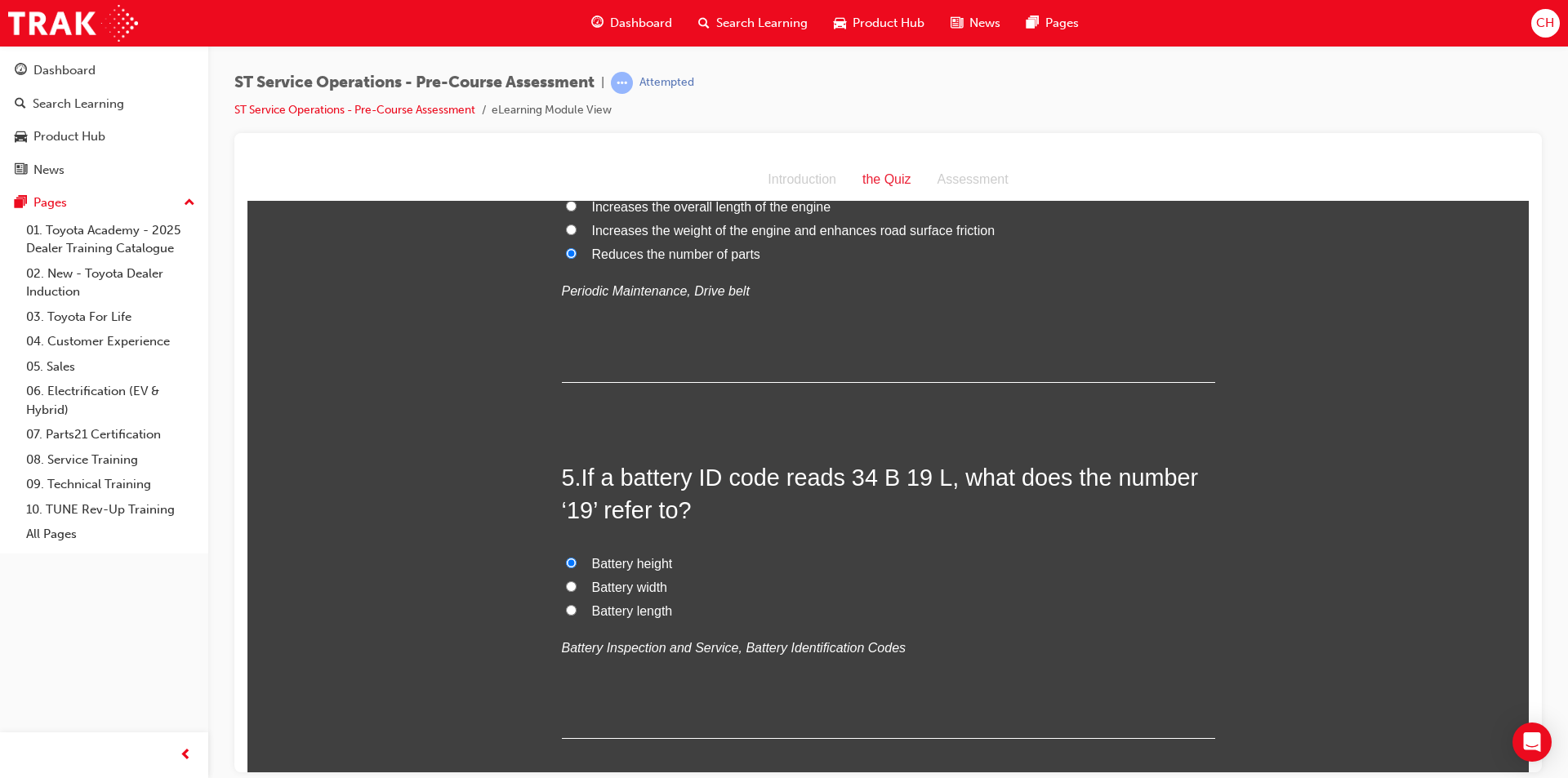
radio input "true"
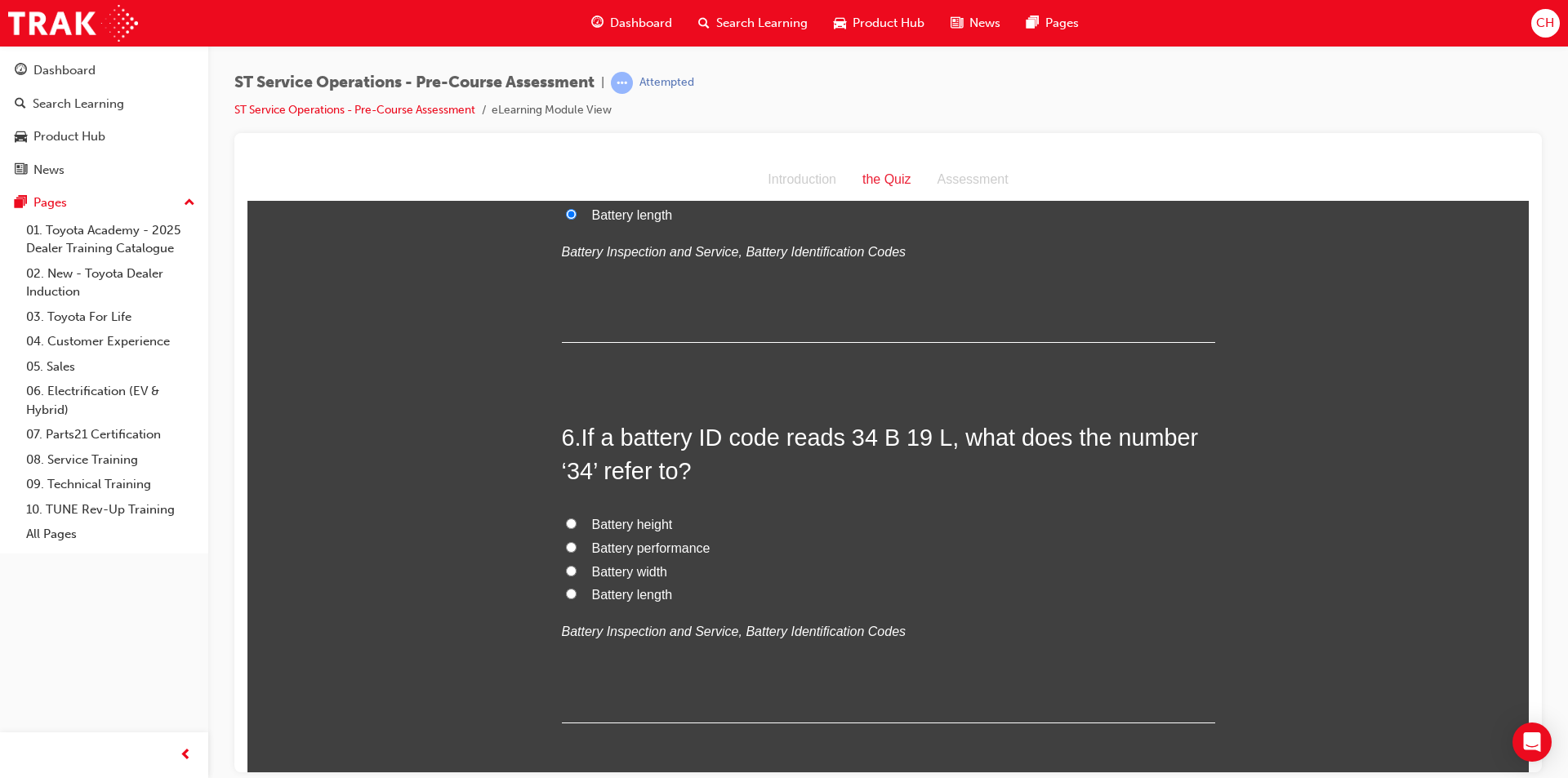
scroll to position [1641, 0]
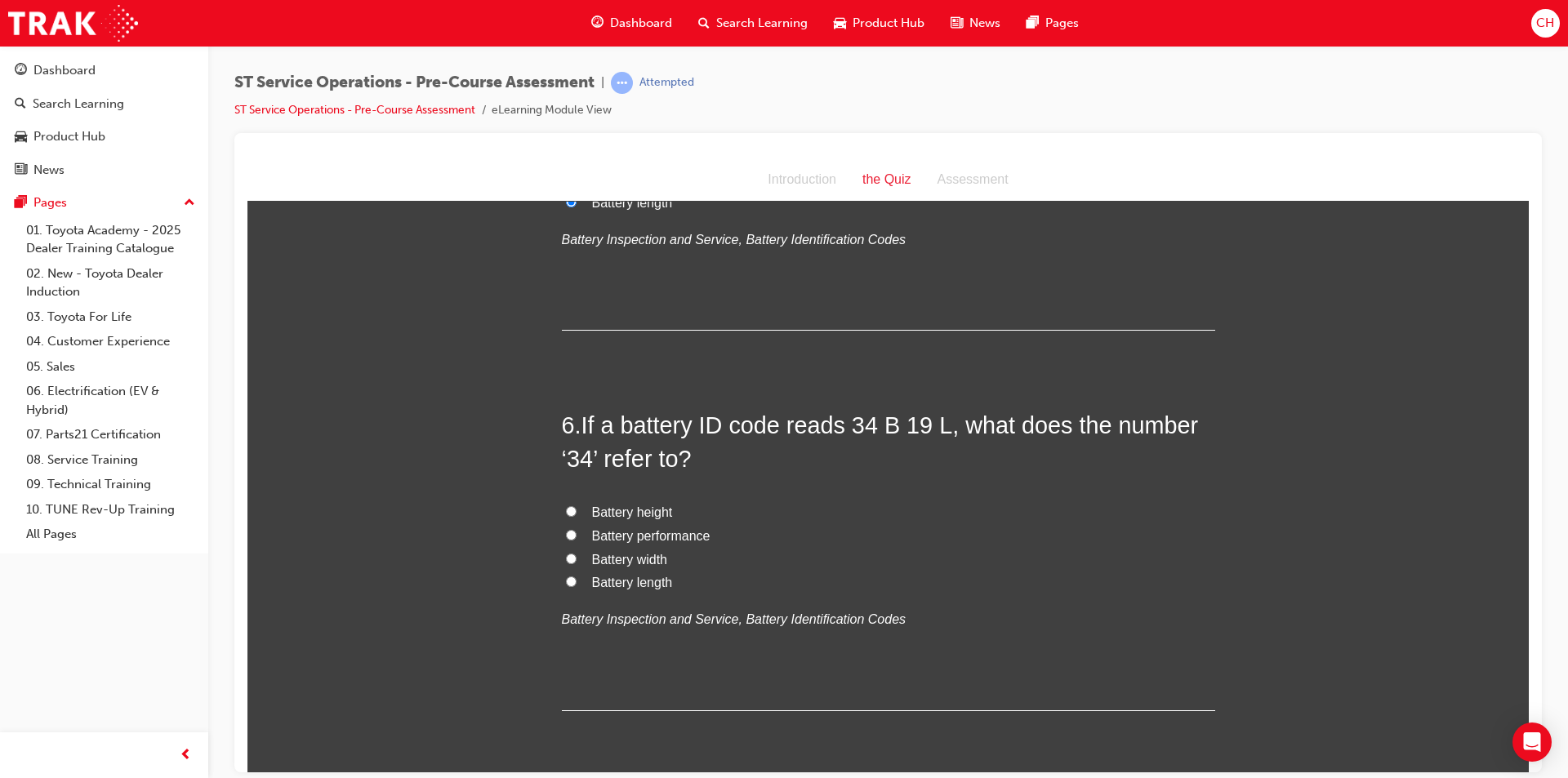
click at [654, 531] on span "Battery performance" at bounding box center [651, 534] width 118 height 14
click at [576, 531] on input "Battery performance" at bounding box center [571, 533] width 10 height 10
radio input "true"
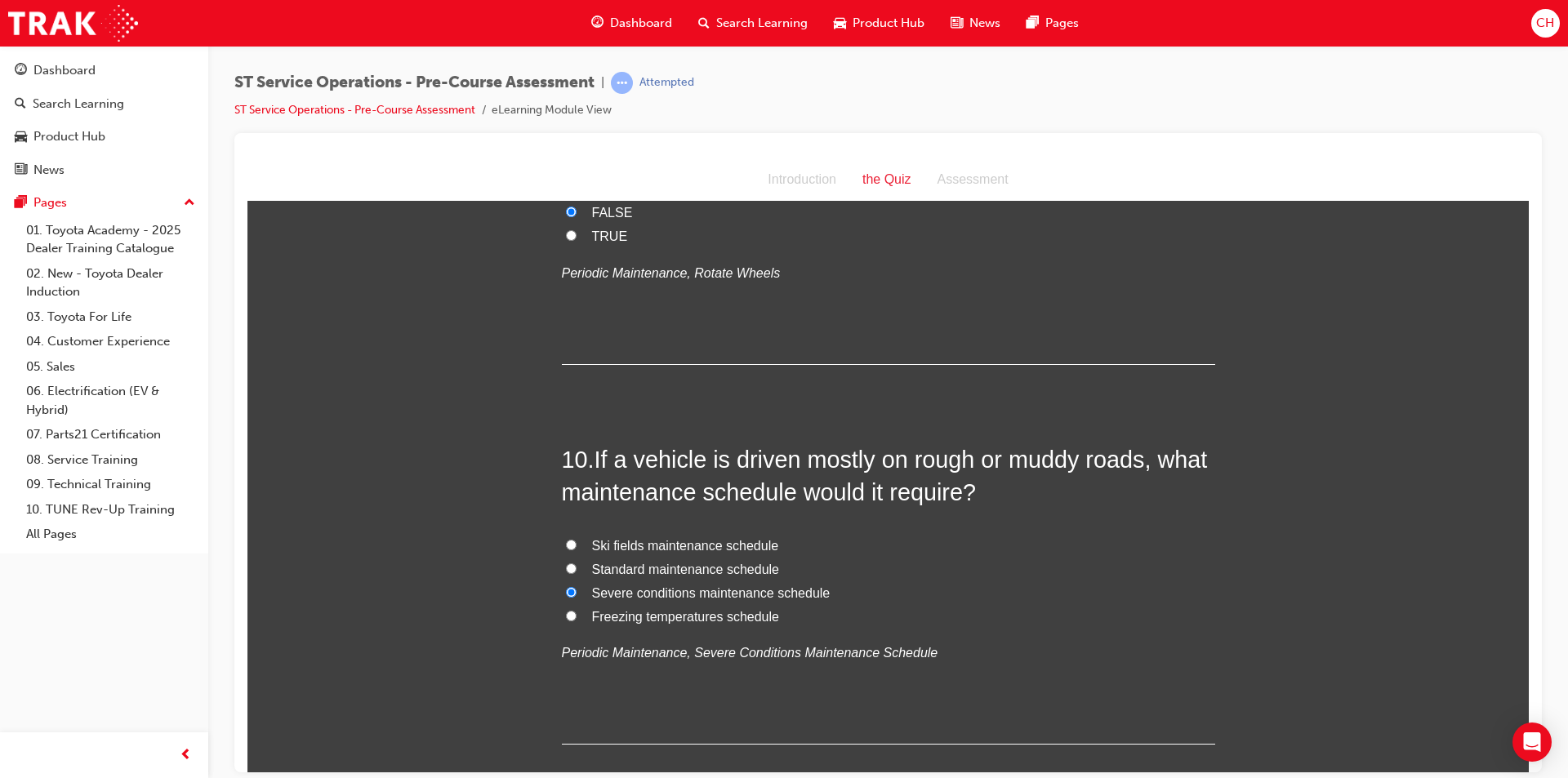
scroll to position [3111, 0]
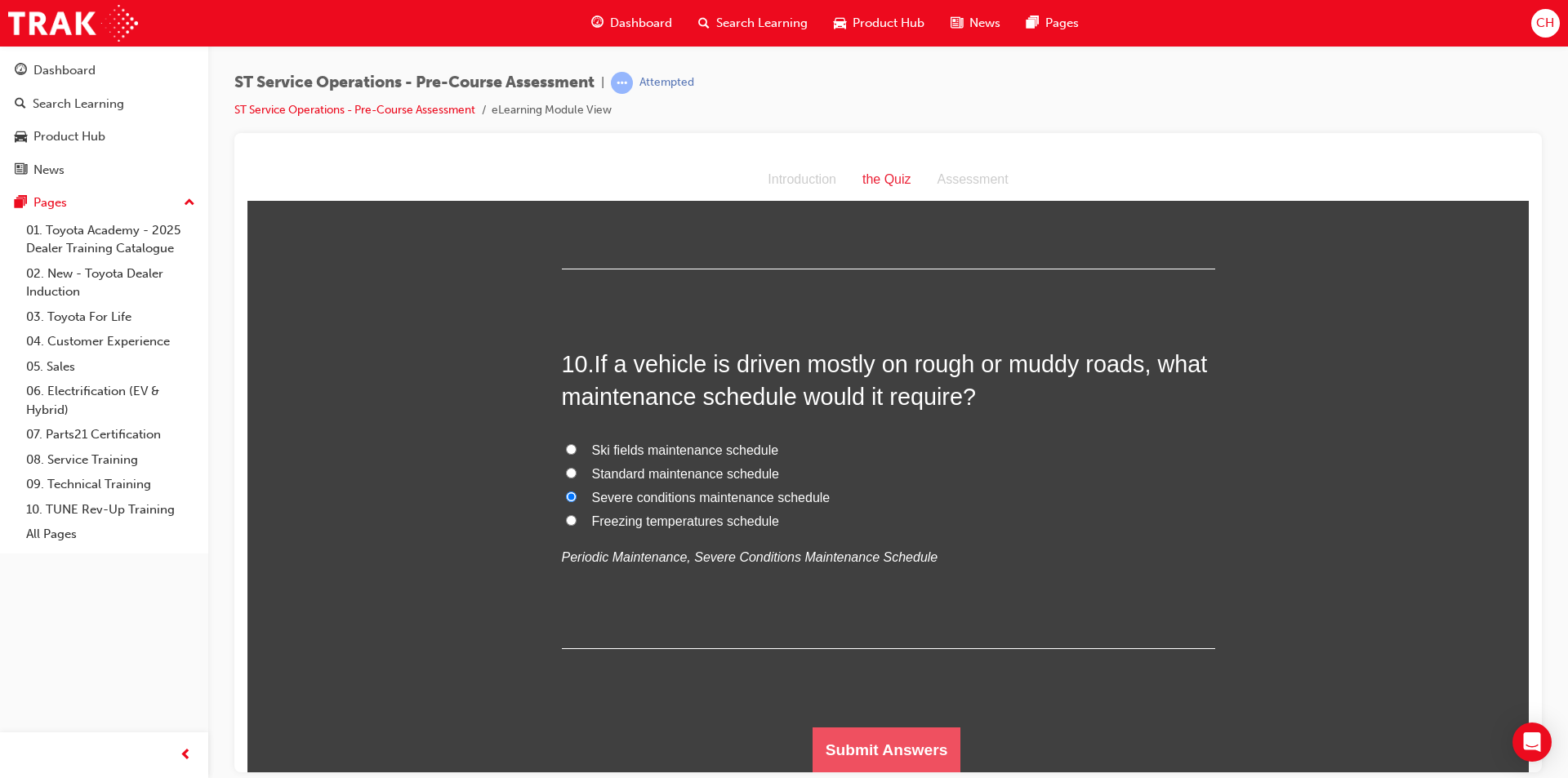
click at [855, 753] on button "Submit Answers" at bounding box center [886, 749] width 148 height 45
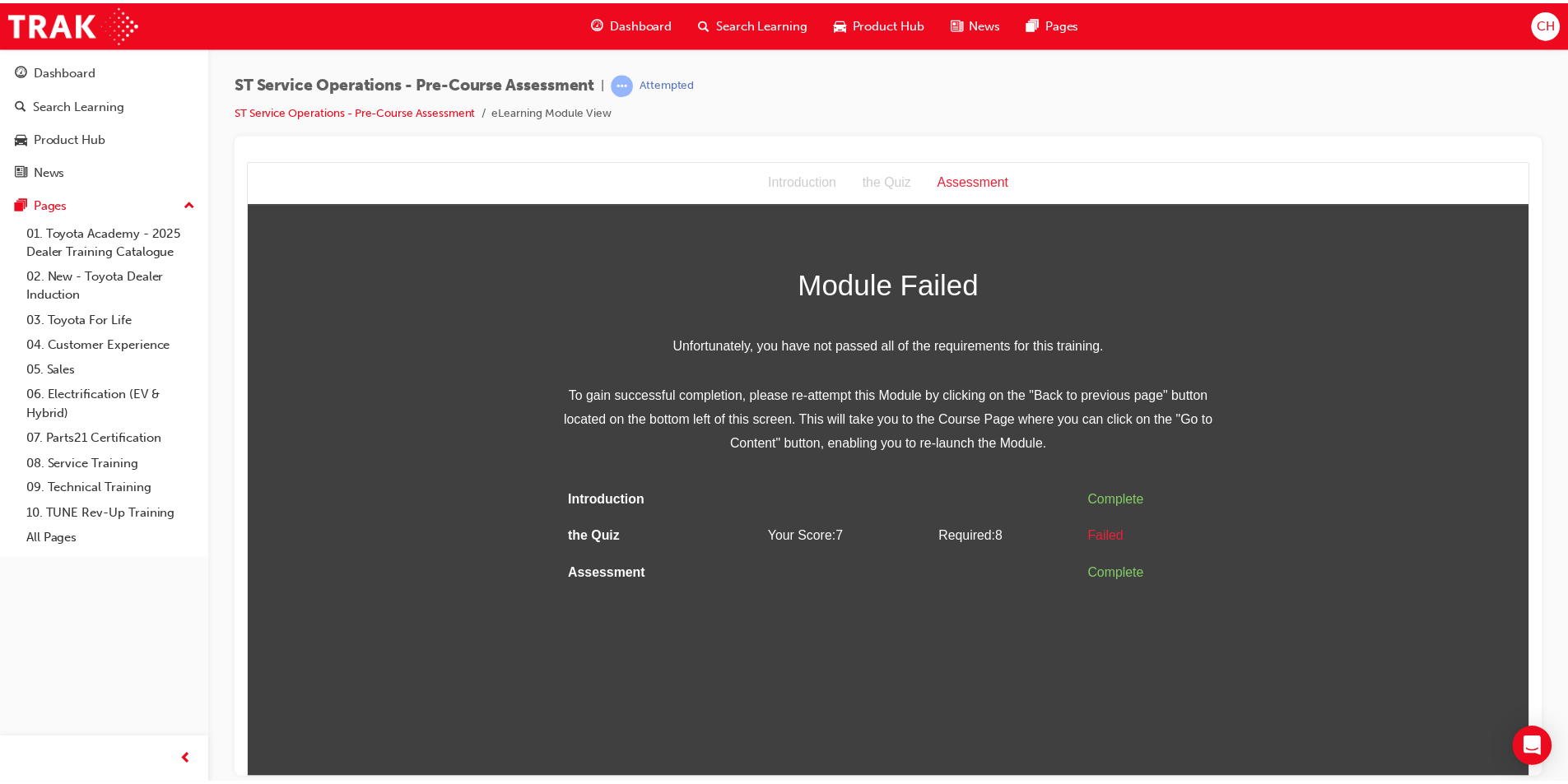
scroll to position [0, 0]
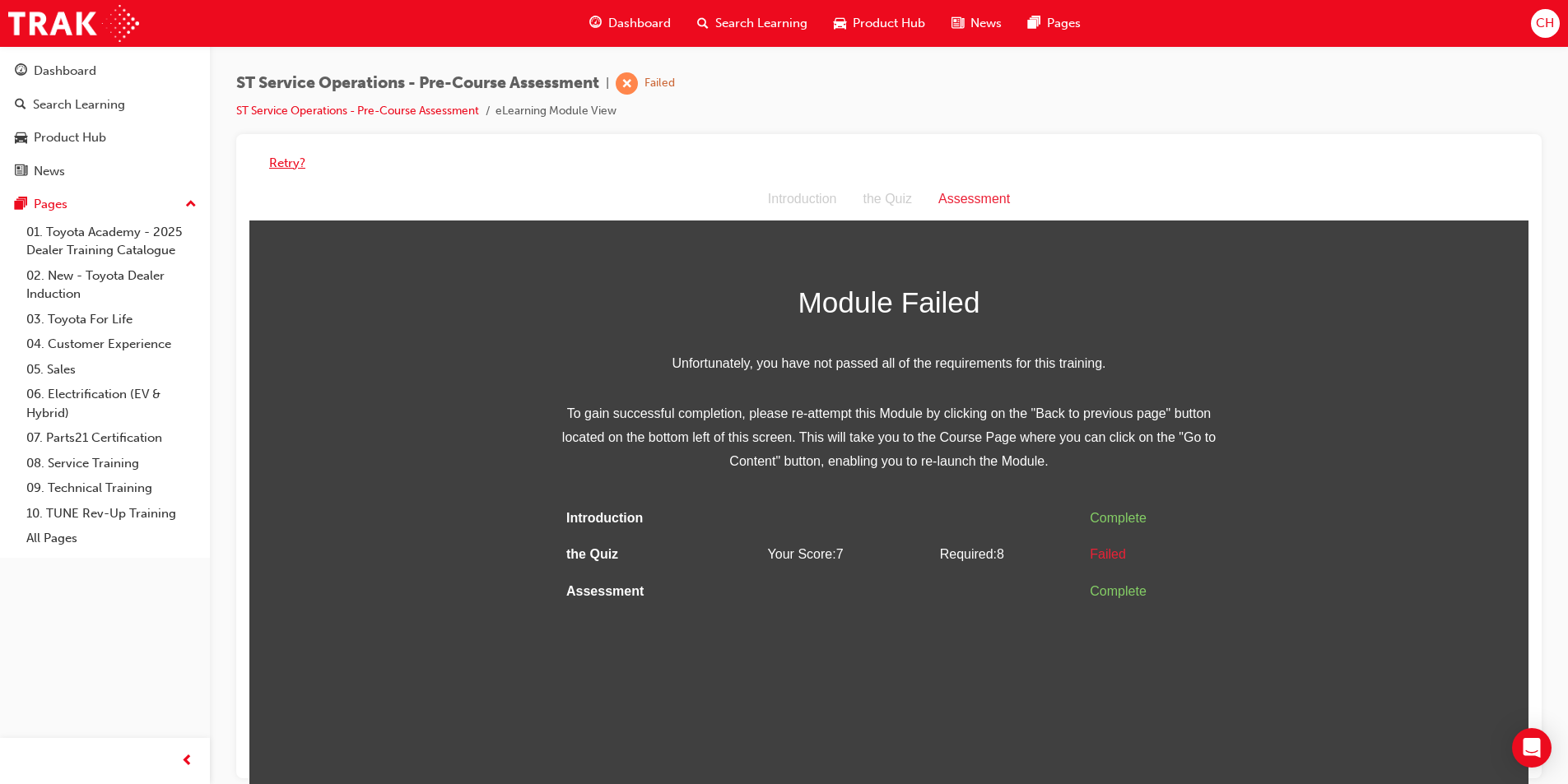
drag, startPoint x: 307, startPoint y: 159, endPoint x: 287, endPoint y: 162, distance: 20.2
click at [307, 158] on div "Retry?" at bounding box center [888, 164] width 1279 height 32
click at [270, 166] on button "Retry?" at bounding box center [288, 164] width 36 height 19
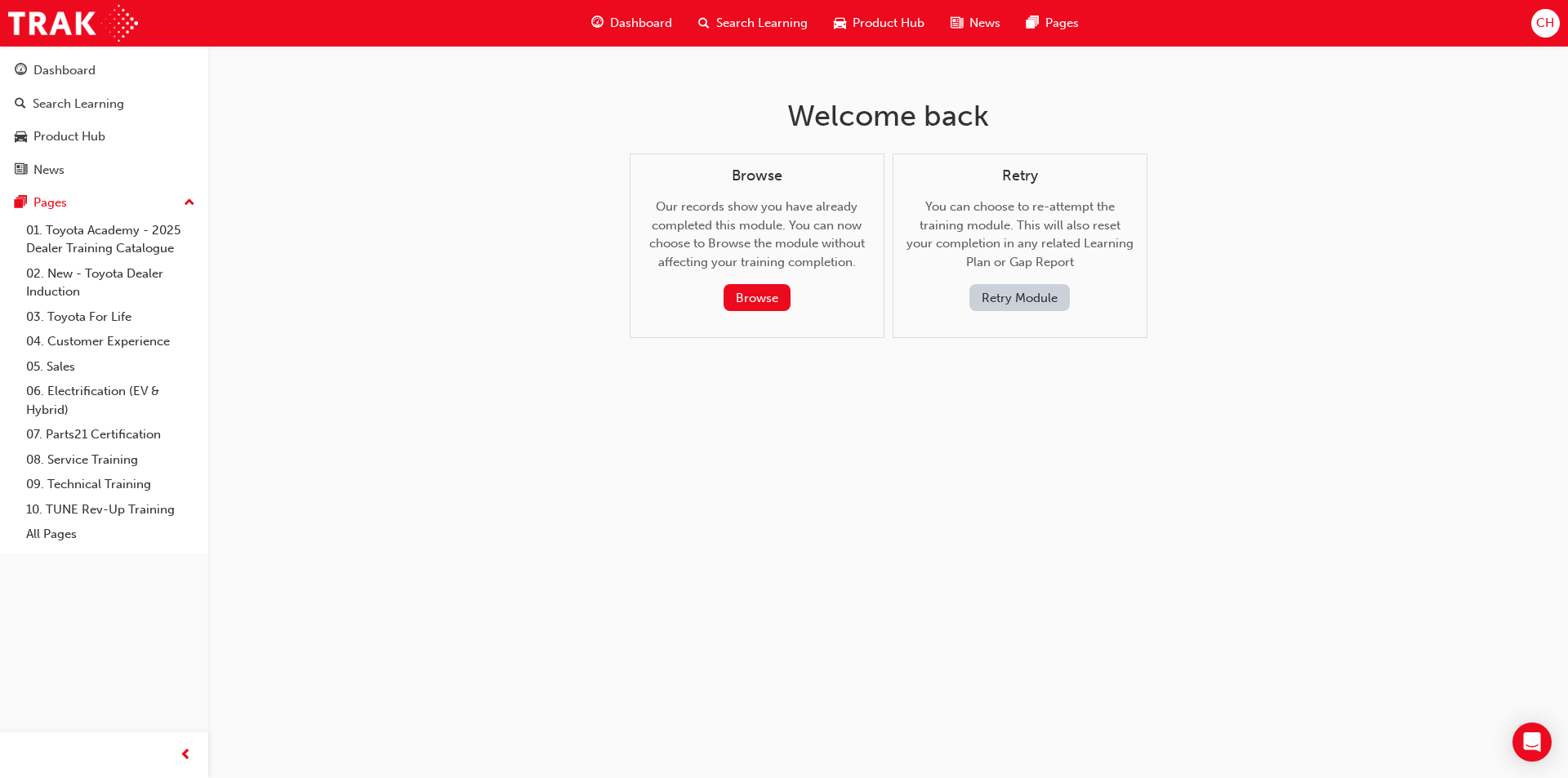
click at [1013, 309] on button "Retry Module" at bounding box center [1019, 297] width 100 height 27
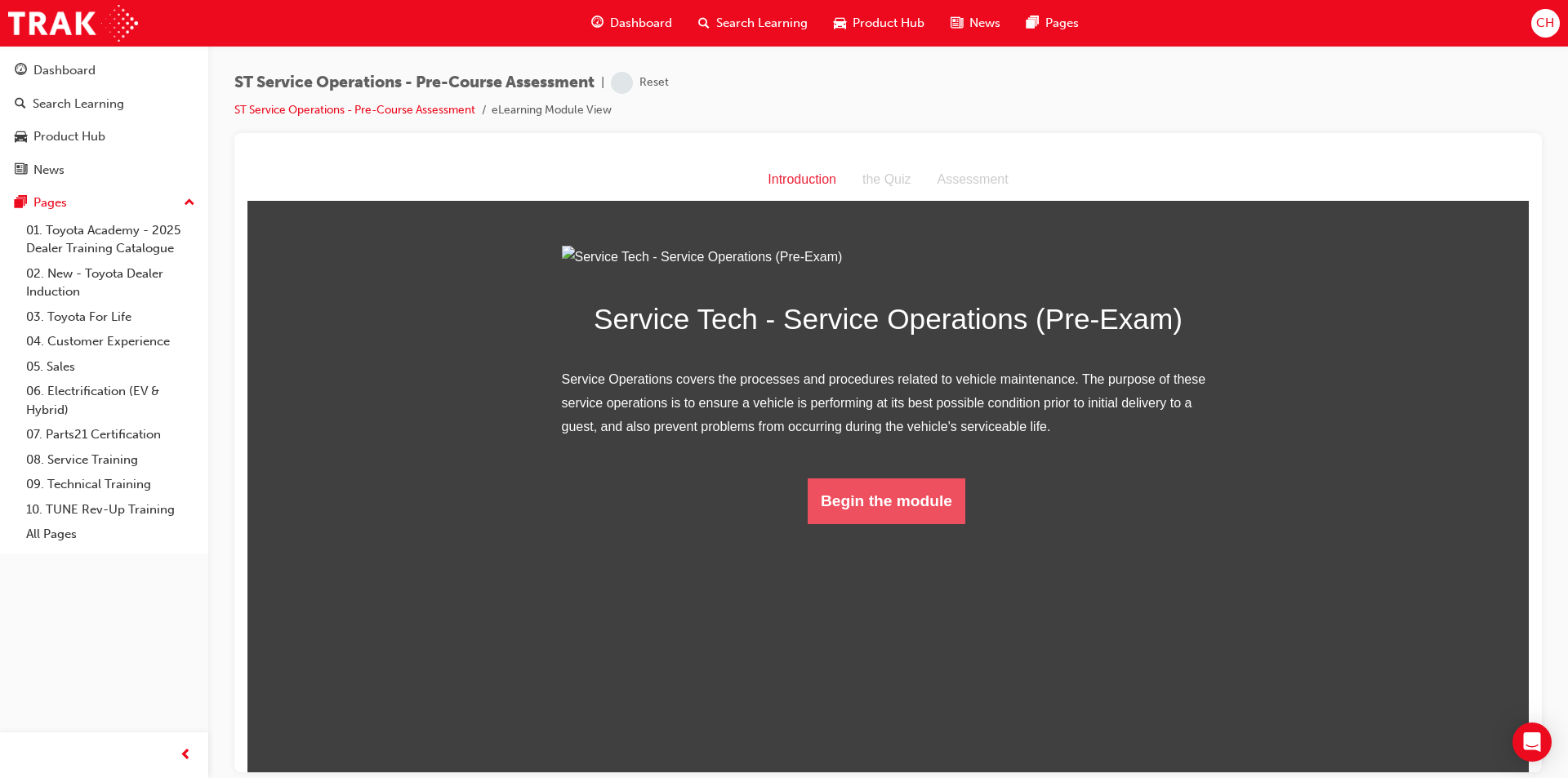
click at [895, 523] on button "Begin the module" at bounding box center [886, 500] width 158 height 45
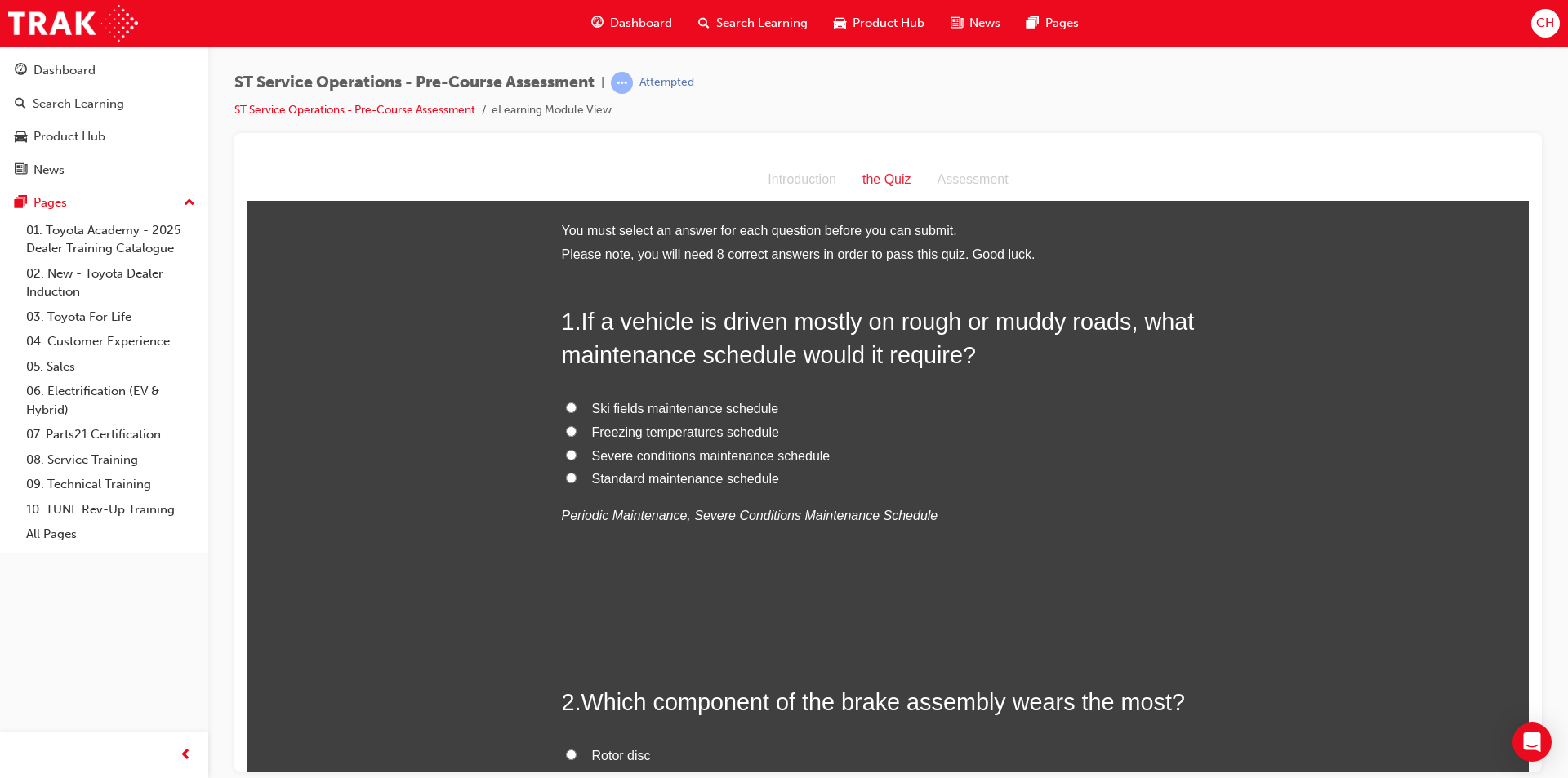
click at [693, 448] on span "Severe conditions maintenance schedule" at bounding box center [711, 455] width 238 height 14
click at [576, 448] on input "Severe conditions maintenance schedule" at bounding box center [571, 453] width 10 height 10
radio input "true"
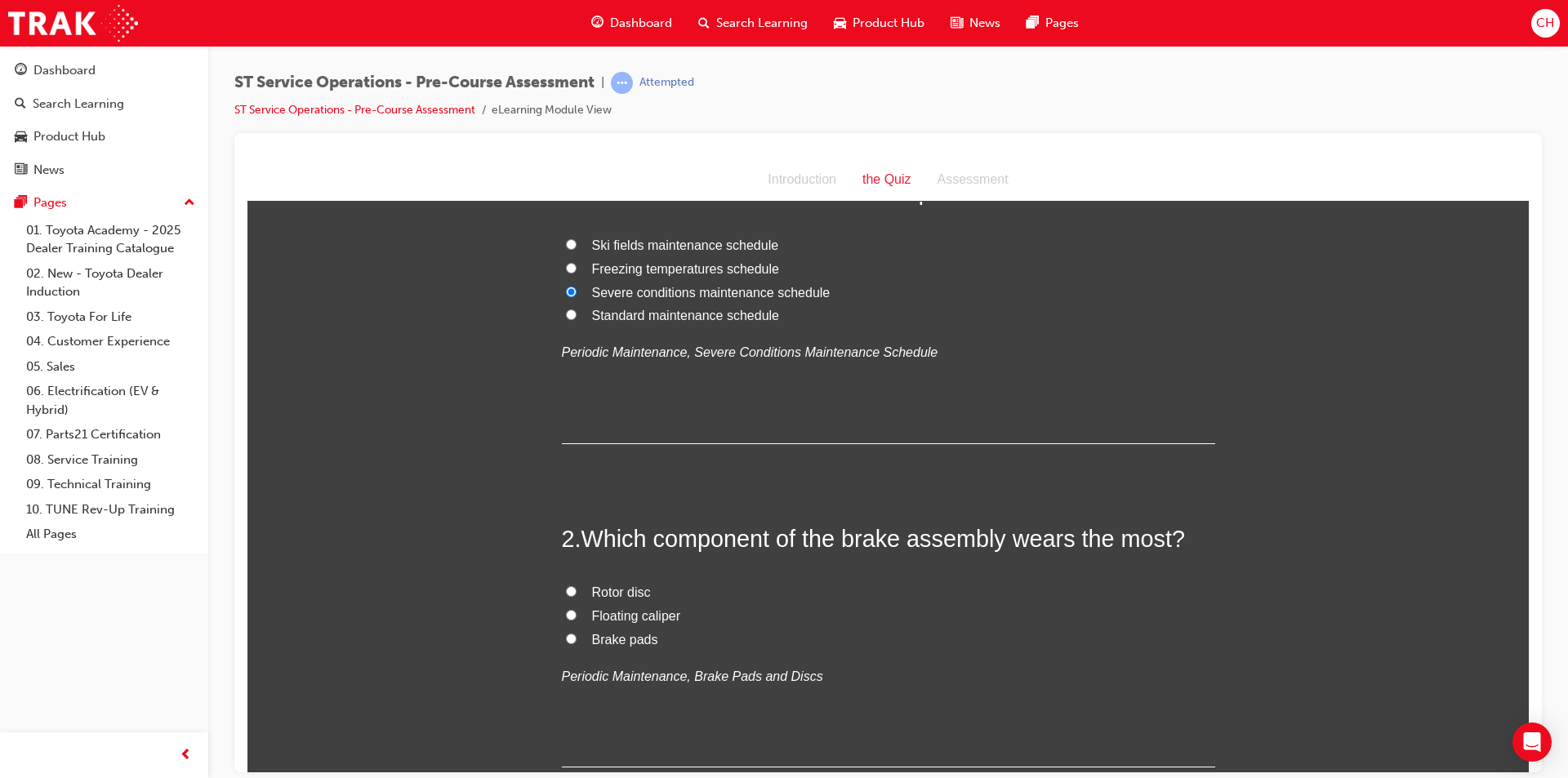
click at [608, 641] on span "Brake pads" at bounding box center [625, 638] width 66 height 14
click at [576, 641] on input "Brake pads" at bounding box center [571, 637] width 10 height 10
radio input "true"
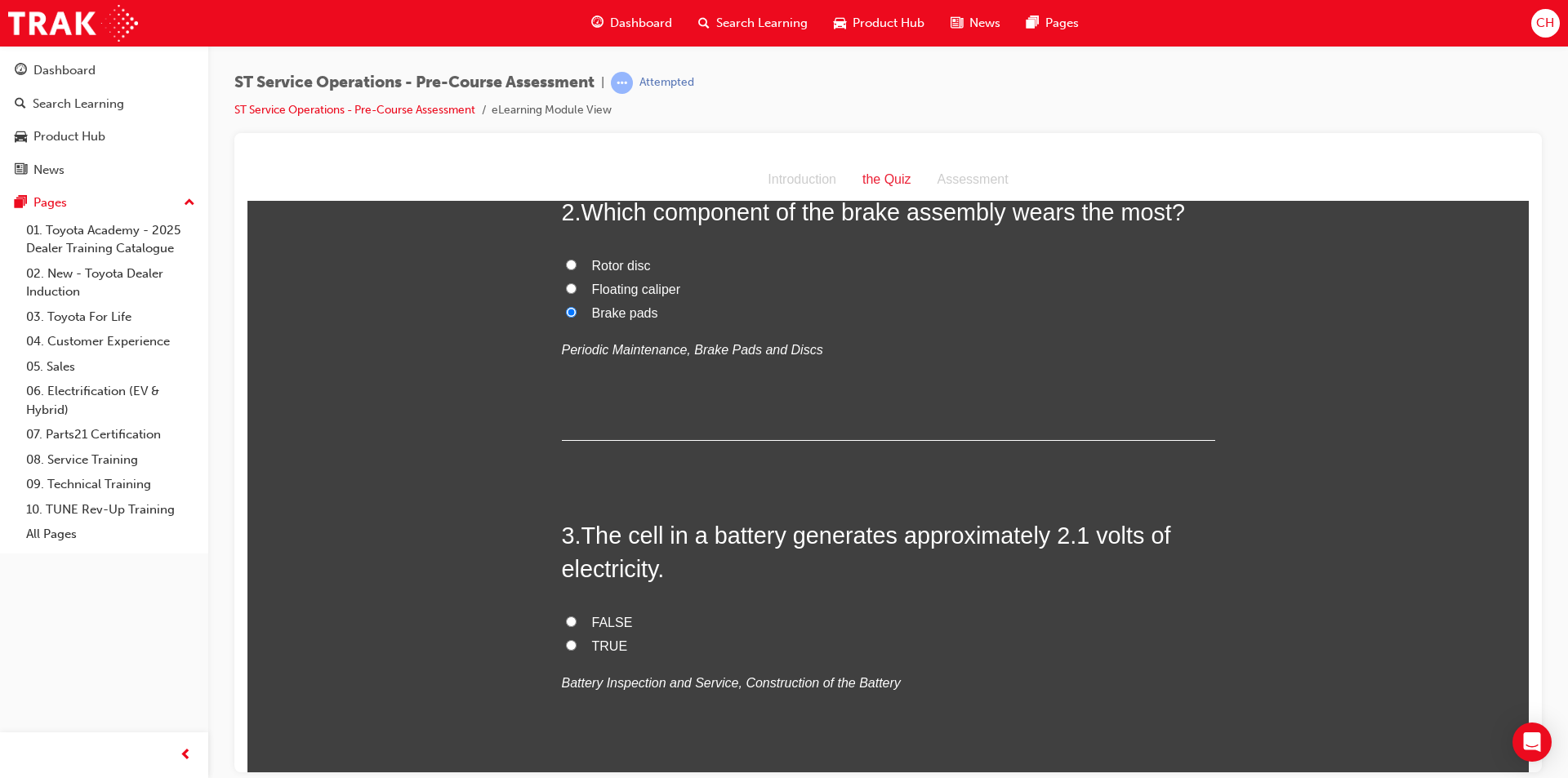
scroll to position [571, 0]
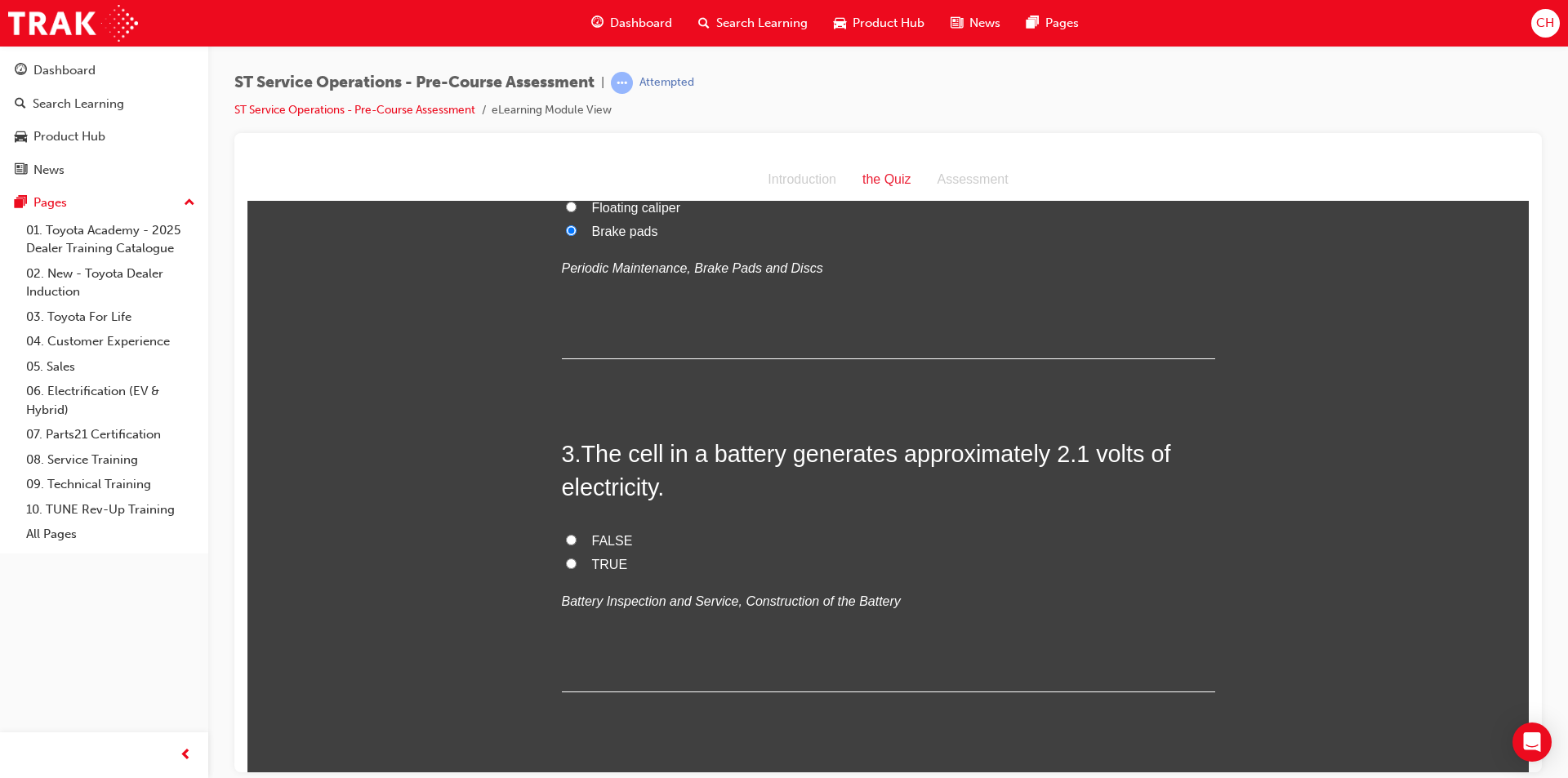
click at [579, 561] on label "TRUE" at bounding box center [889, 564] width 654 height 24
click at [576, 561] on input "TRUE" at bounding box center [571, 562] width 10 height 10
radio input "true"
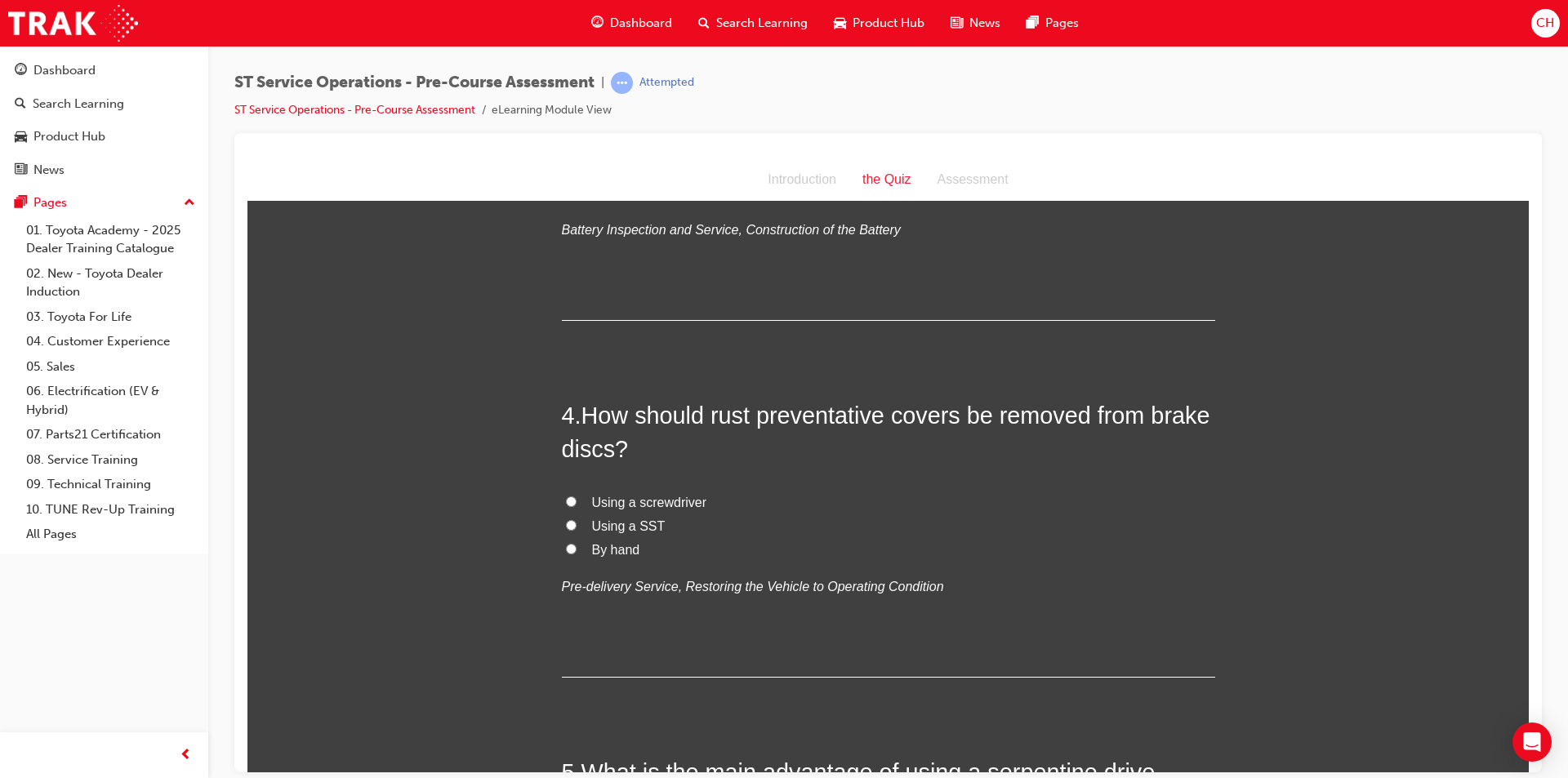
scroll to position [979, 0]
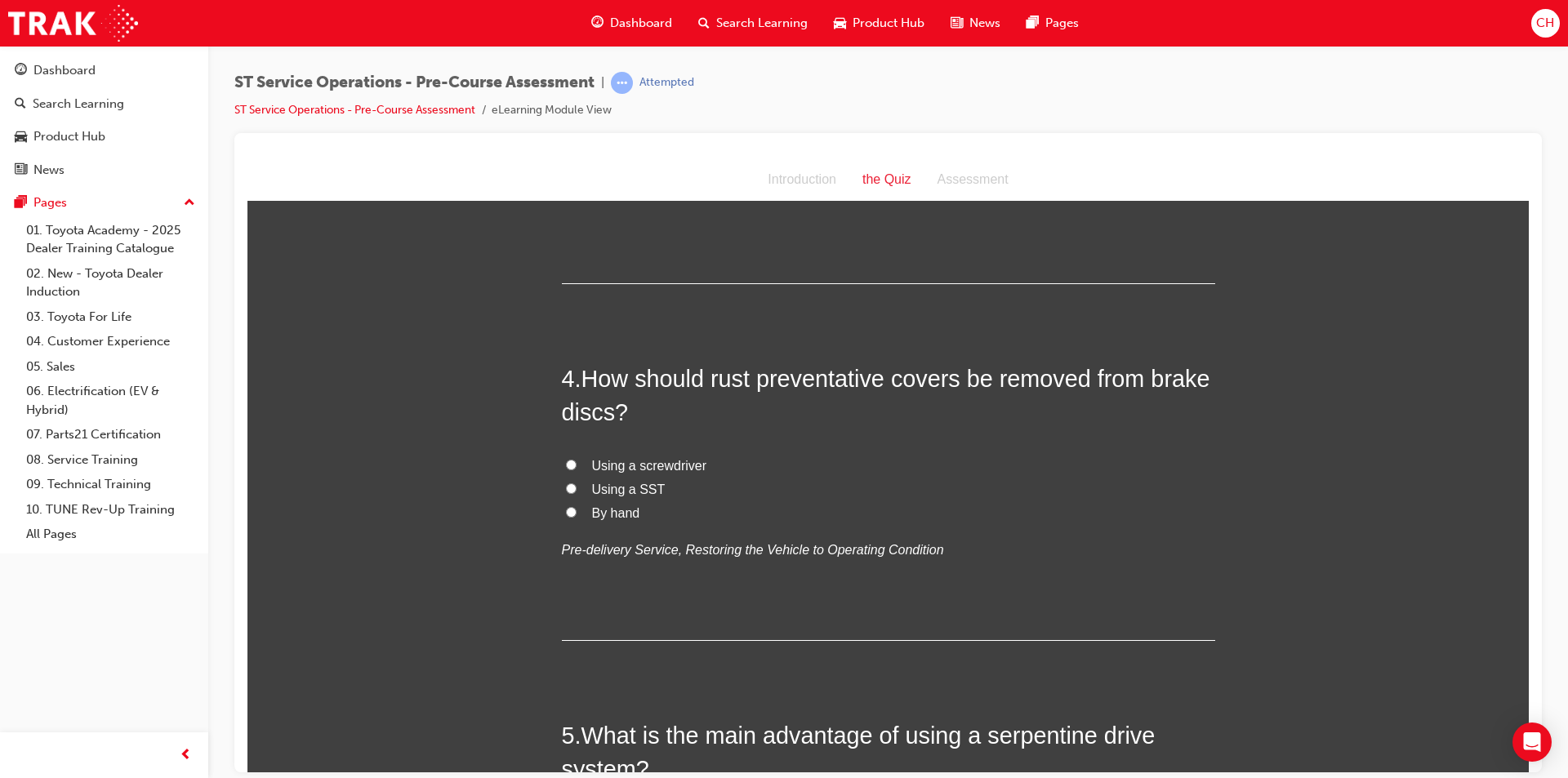
click at [602, 492] on span "Using a SST" at bounding box center [629, 488] width 74 height 14
click at [576, 492] on input "Using a SST" at bounding box center [571, 487] width 10 height 10
radio input "true"
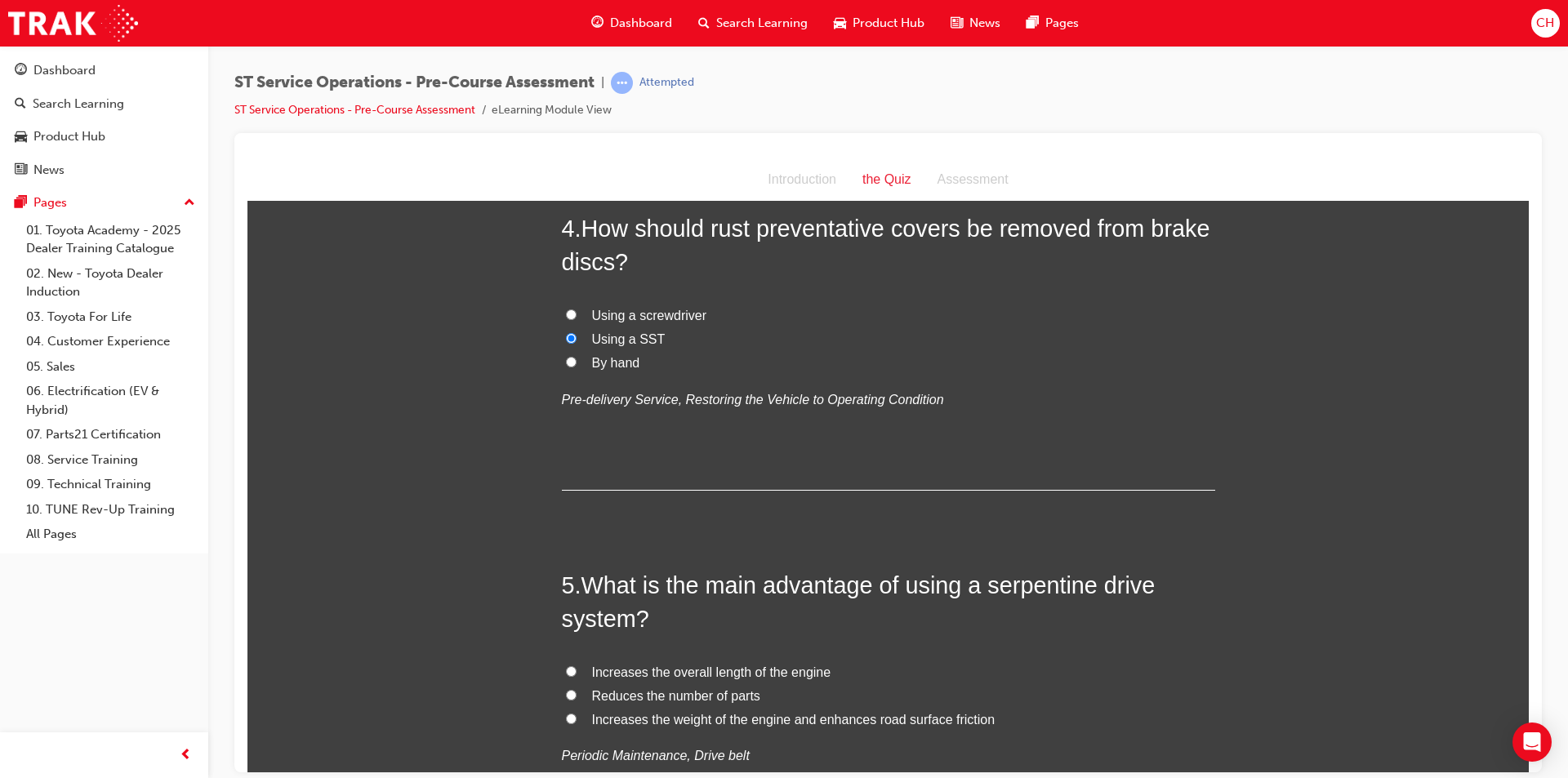
scroll to position [1306, 0]
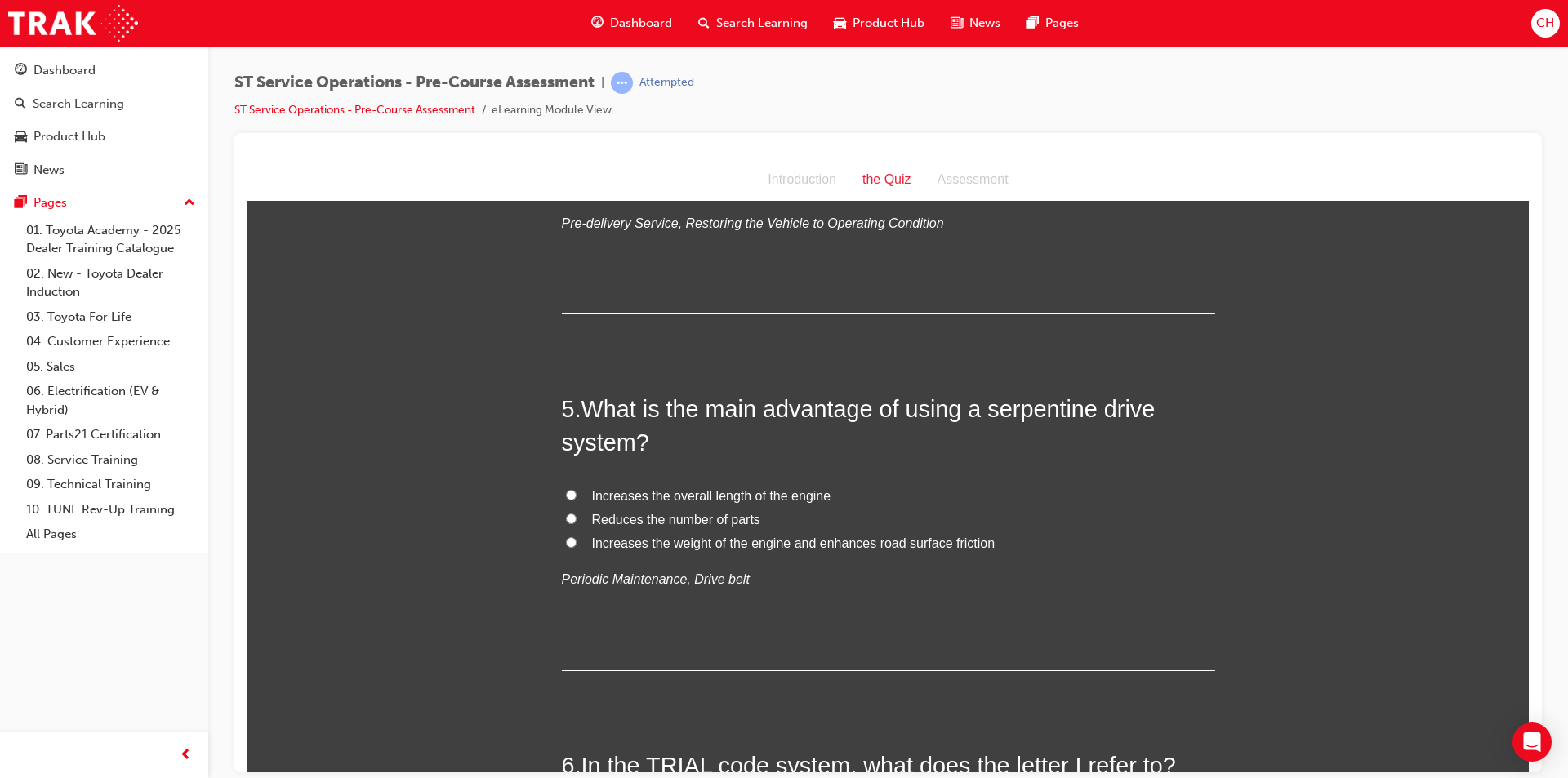
click at [693, 515] on span "Reduces the number of parts" at bounding box center [676, 518] width 168 height 14
click at [576, 515] on input "Reduces the number of parts" at bounding box center [571, 517] width 10 height 10
radio input "true"
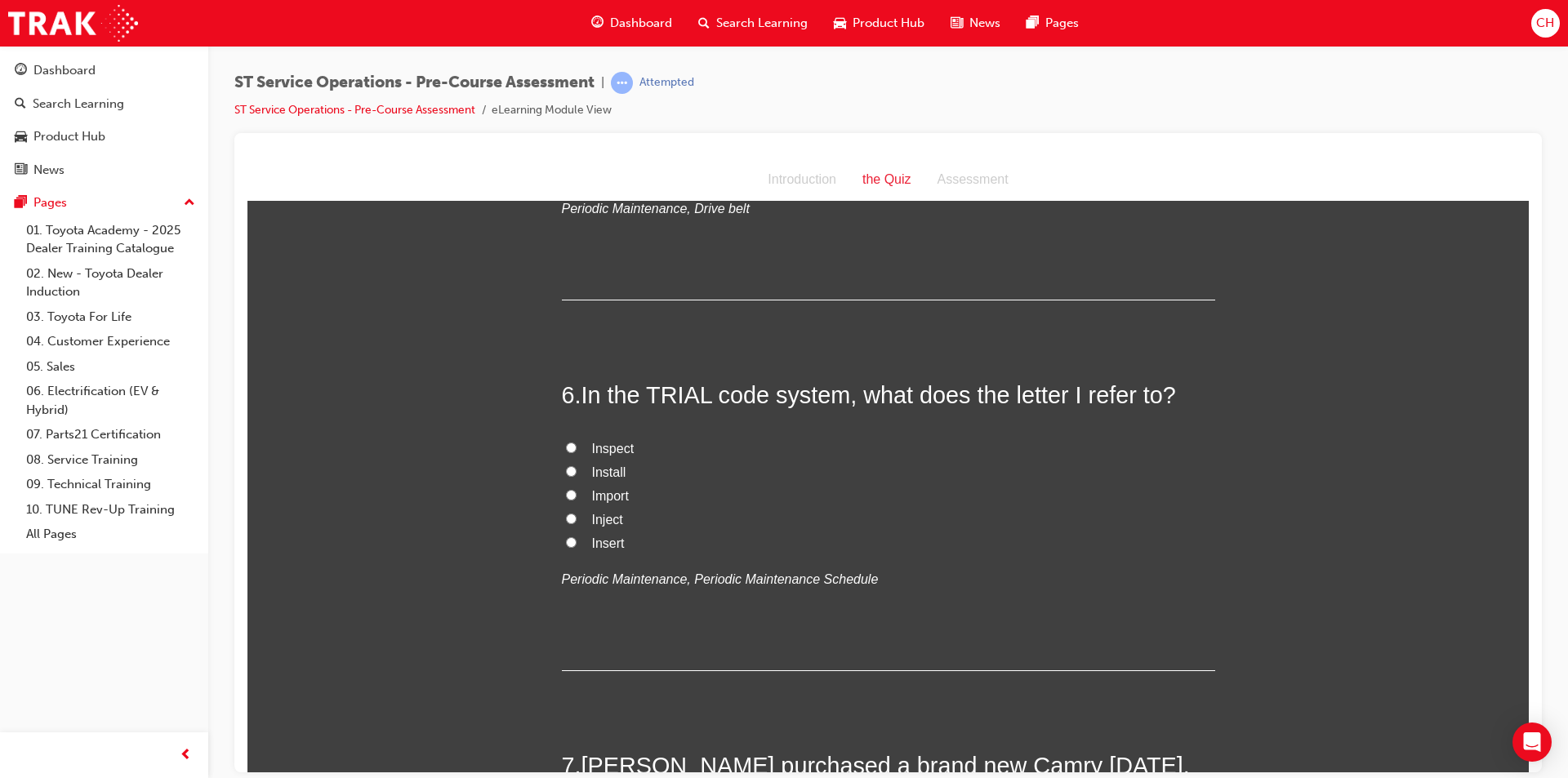
scroll to position [1714, 0]
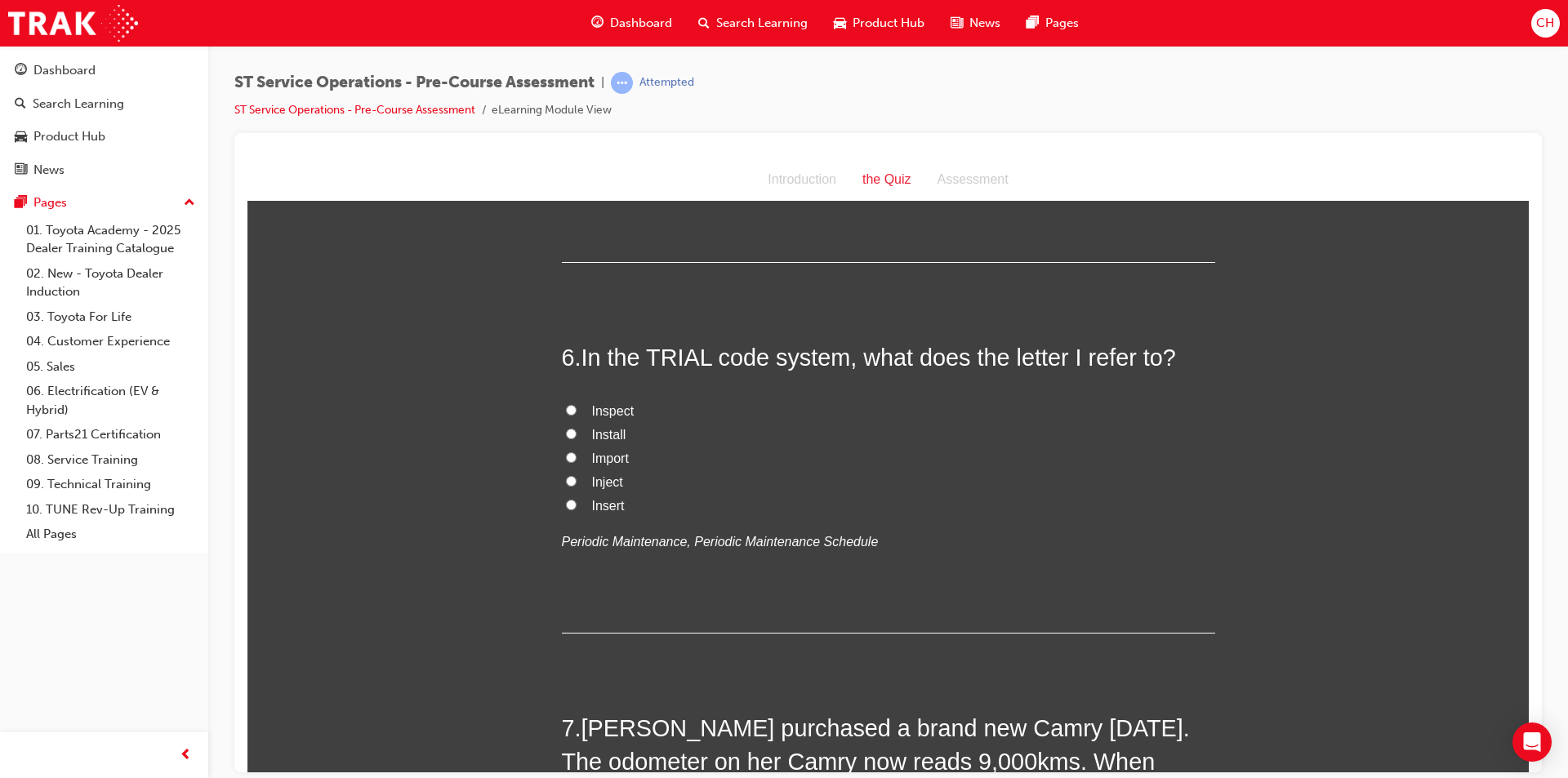
click at [567, 411] on input "Inspect" at bounding box center [571, 409] width 10 height 10
radio input "true"
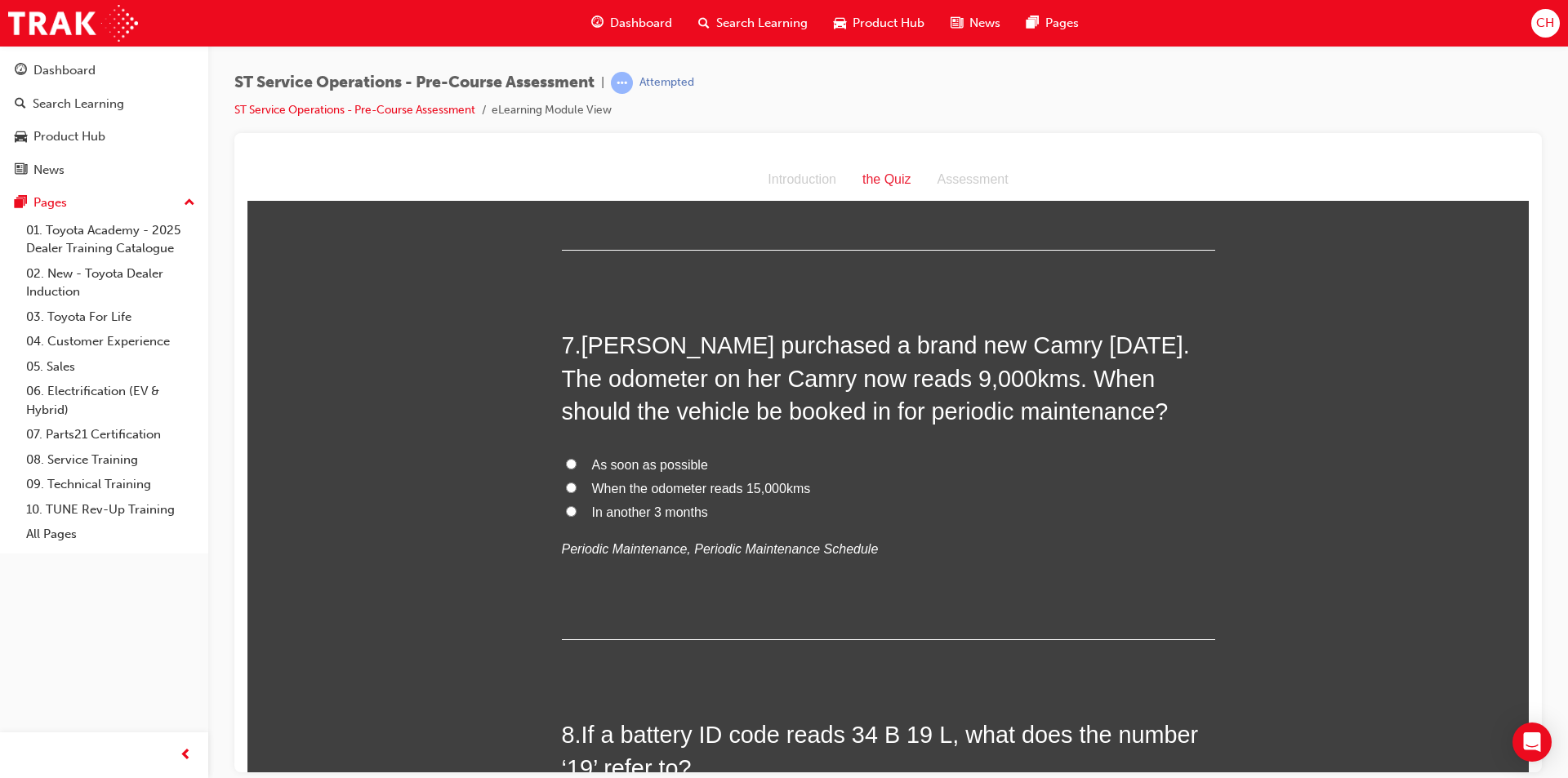
scroll to position [2123, 0]
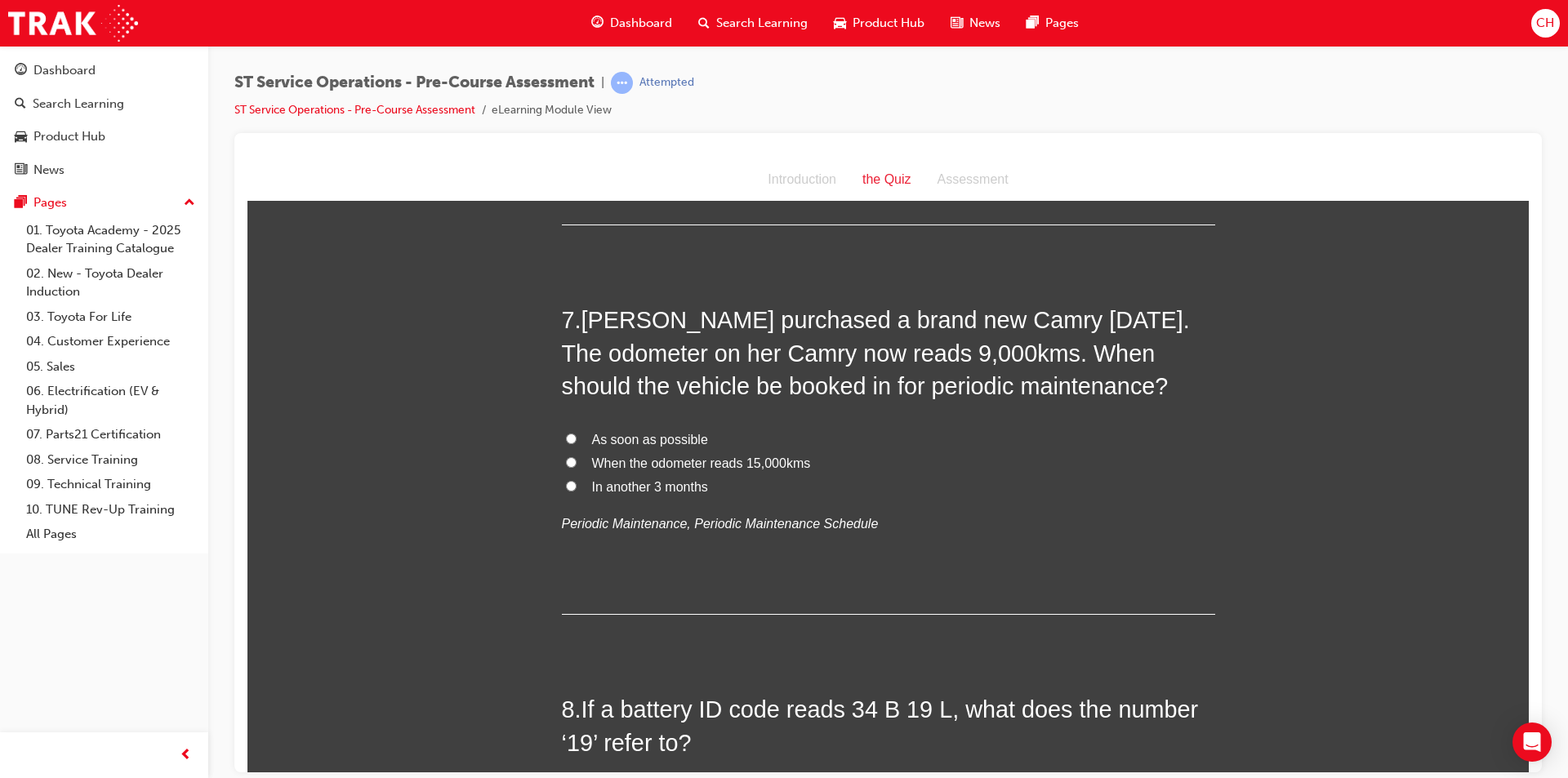
click at [597, 437] on span "As soon as possible" at bounding box center [650, 438] width 116 height 14
click at [576, 437] on input "As soon as possible" at bounding box center [571, 437] width 10 height 10
radio input "true"
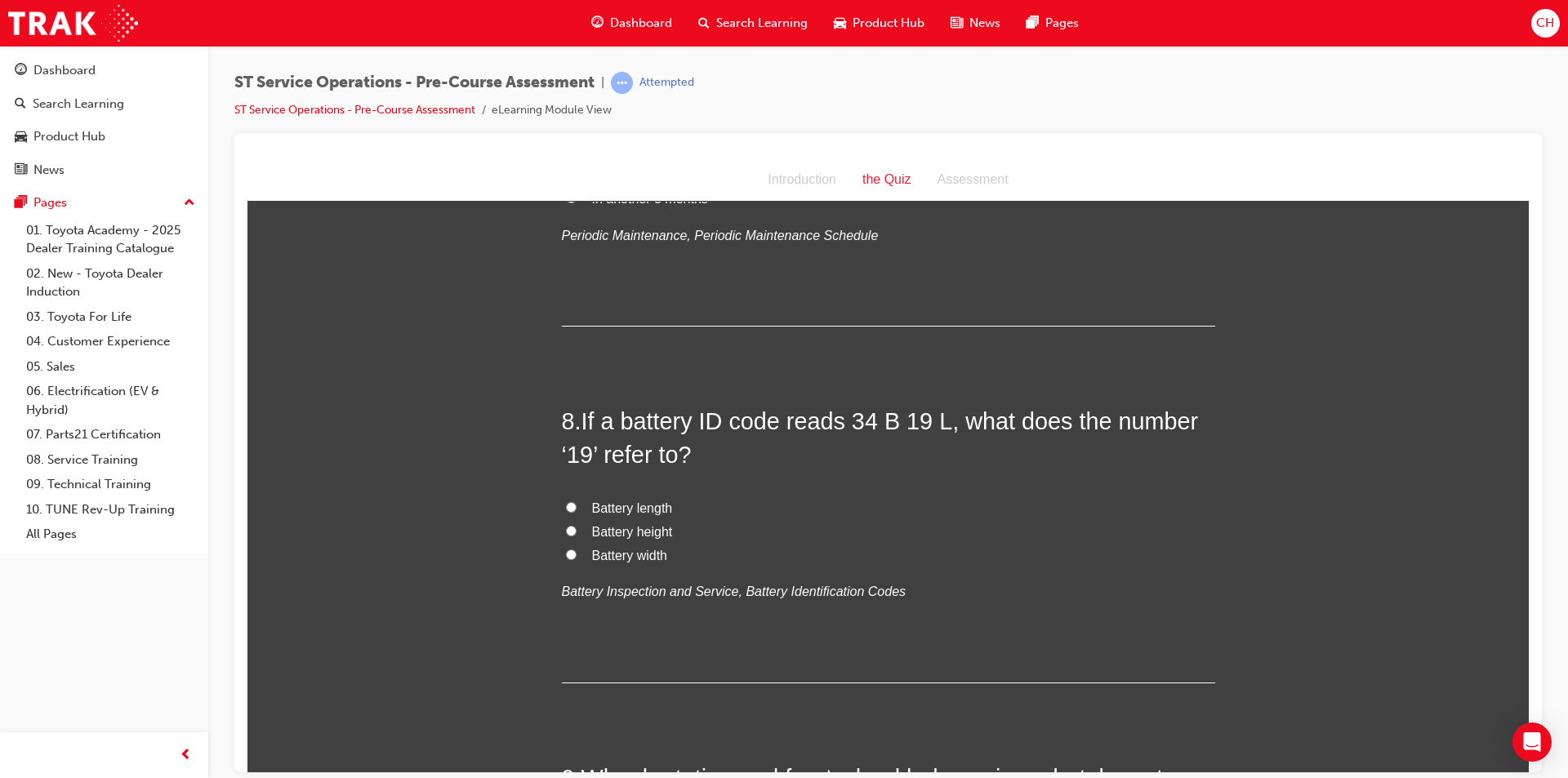
scroll to position [2448, 0]
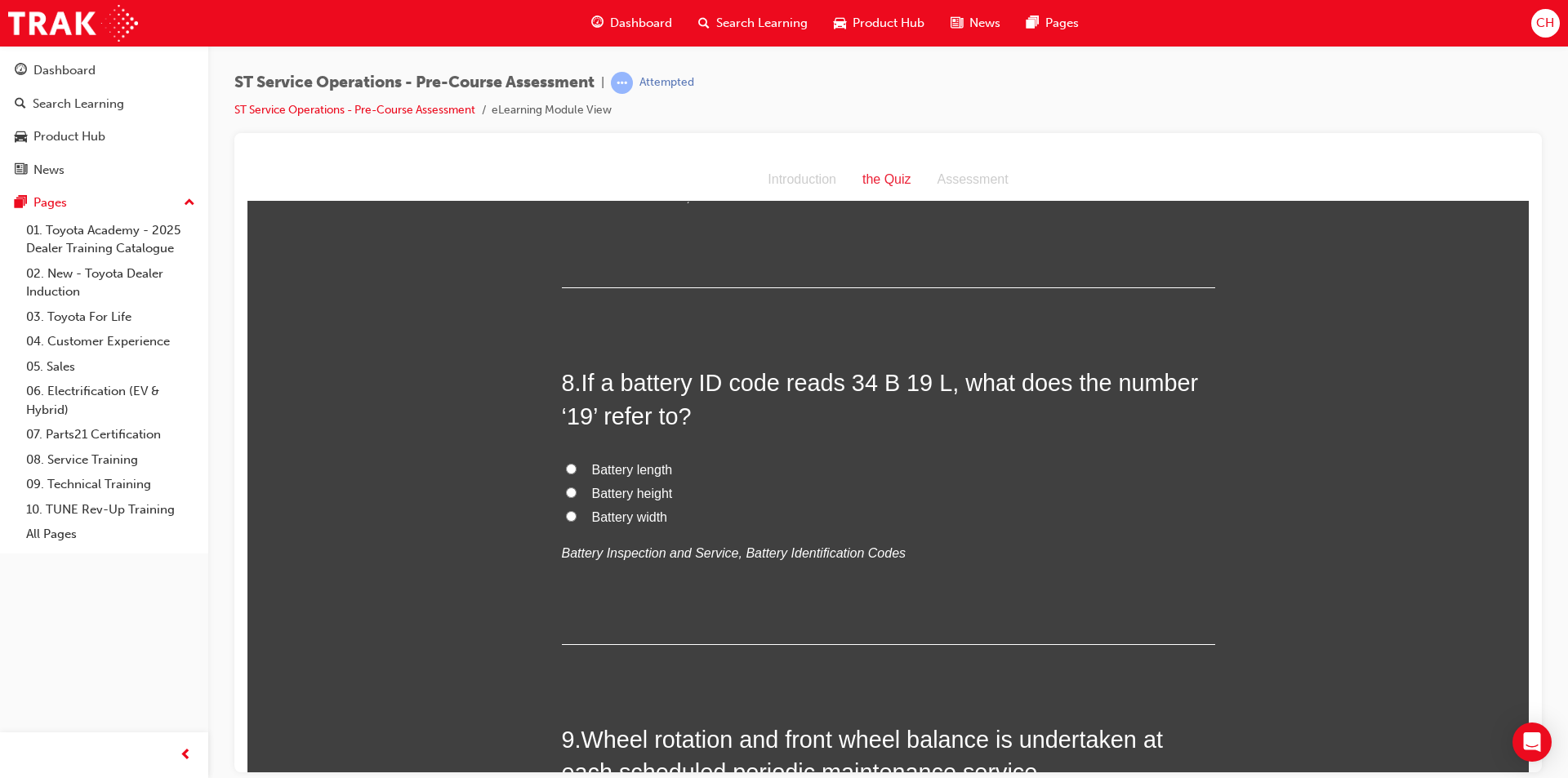
click at [616, 482] on label "Battery height" at bounding box center [889, 493] width 654 height 24
click at [576, 486] on input "Battery height" at bounding box center [571, 491] width 10 height 10
radio input "true"
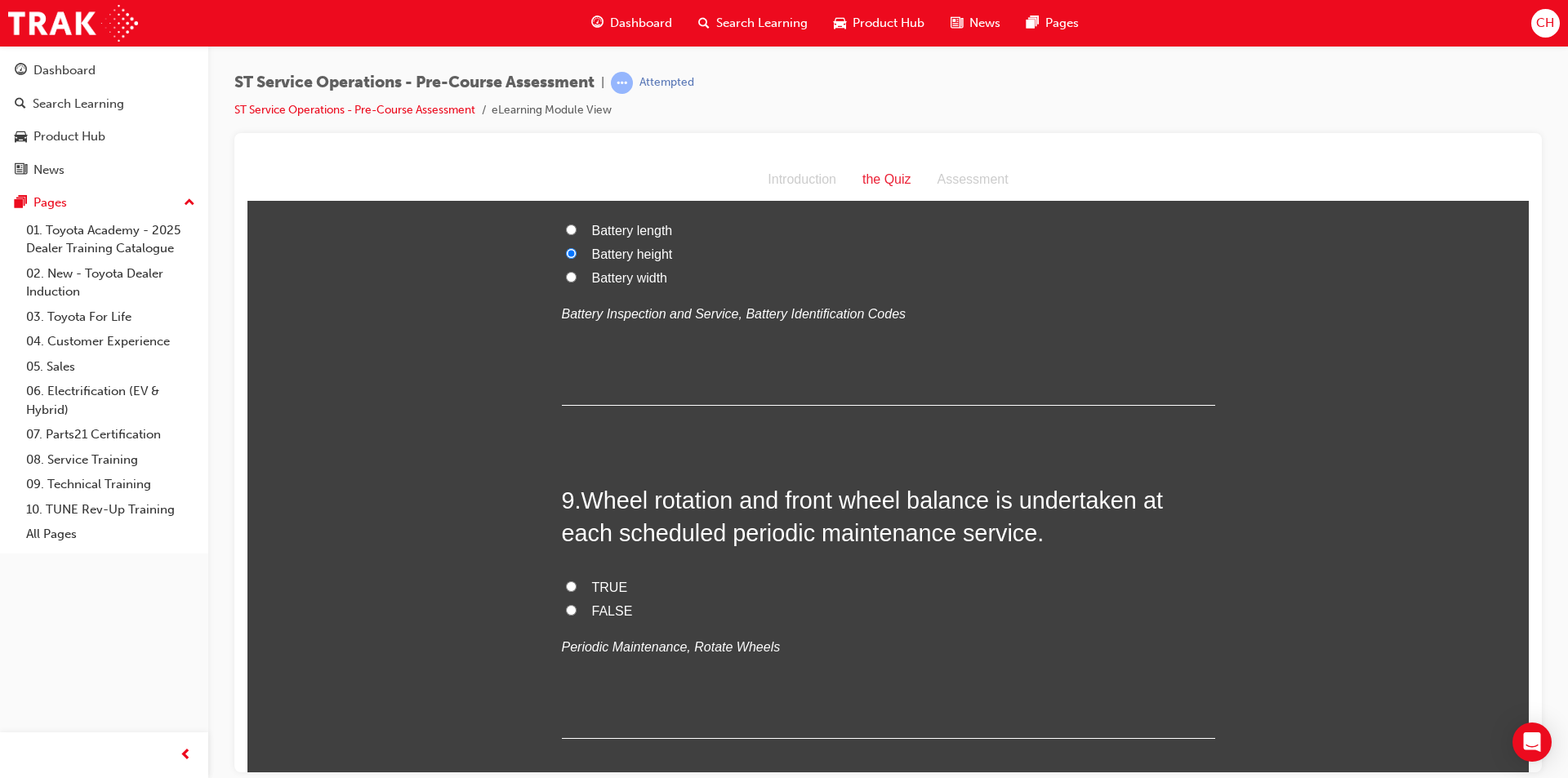
scroll to position [2775, 0]
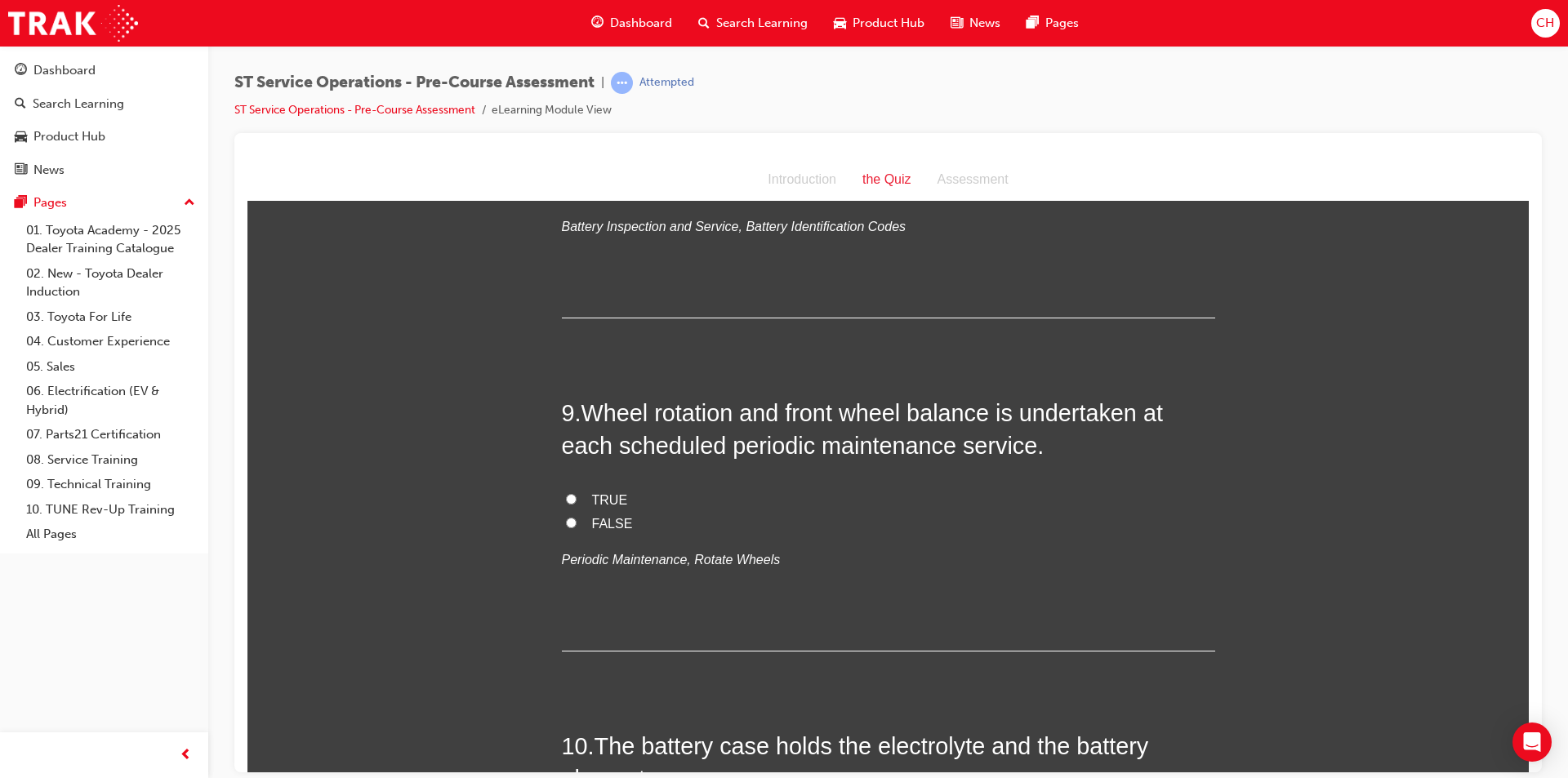
click at [607, 516] on span "FALSE" at bounding box center [612, 522] width 41 height 14
click at [576, 516] on input "FALSE" at bounding box center [571, 521] width 10 height 10
radio input "true"
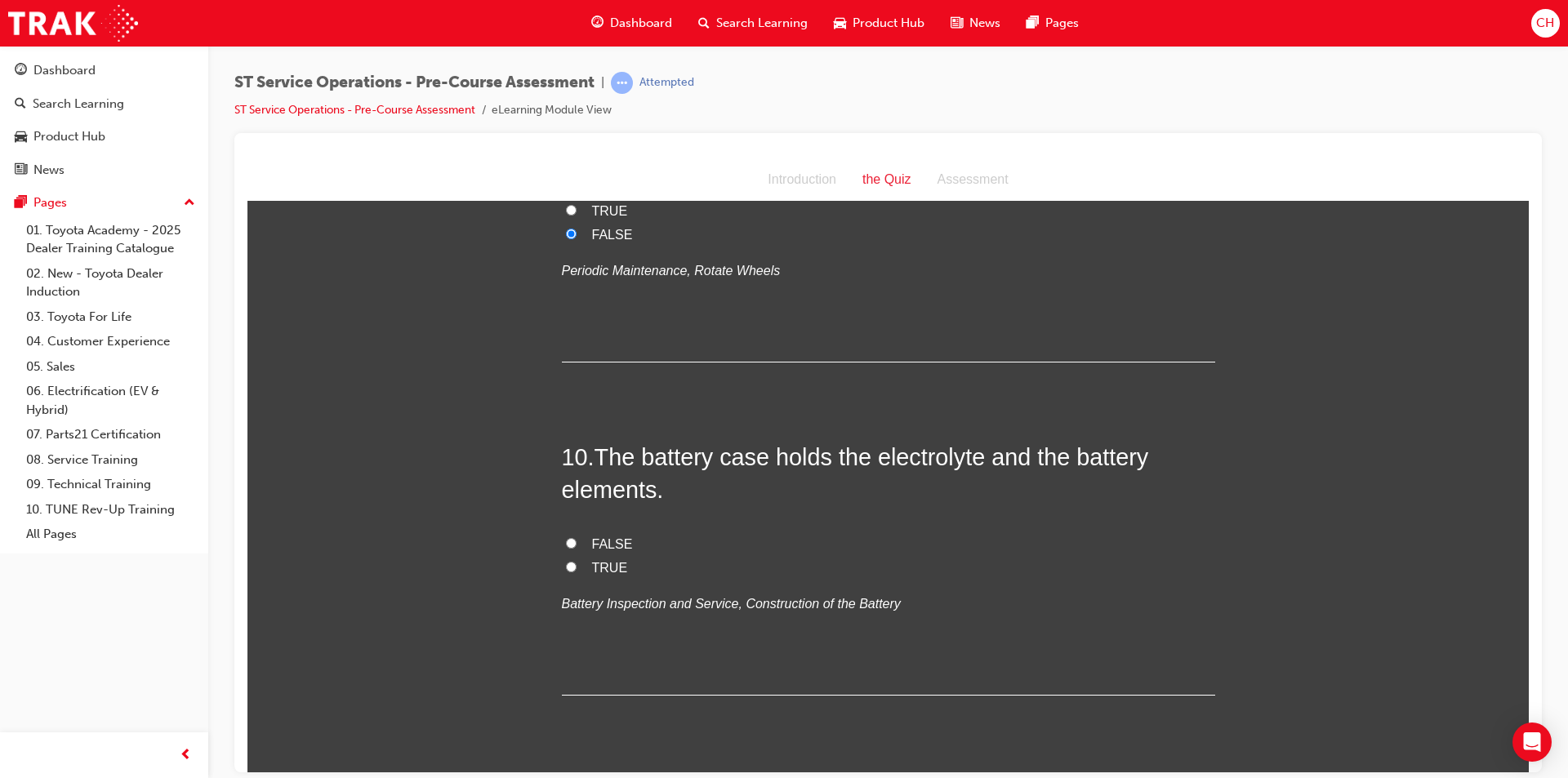
scroll to position [3102, 0]
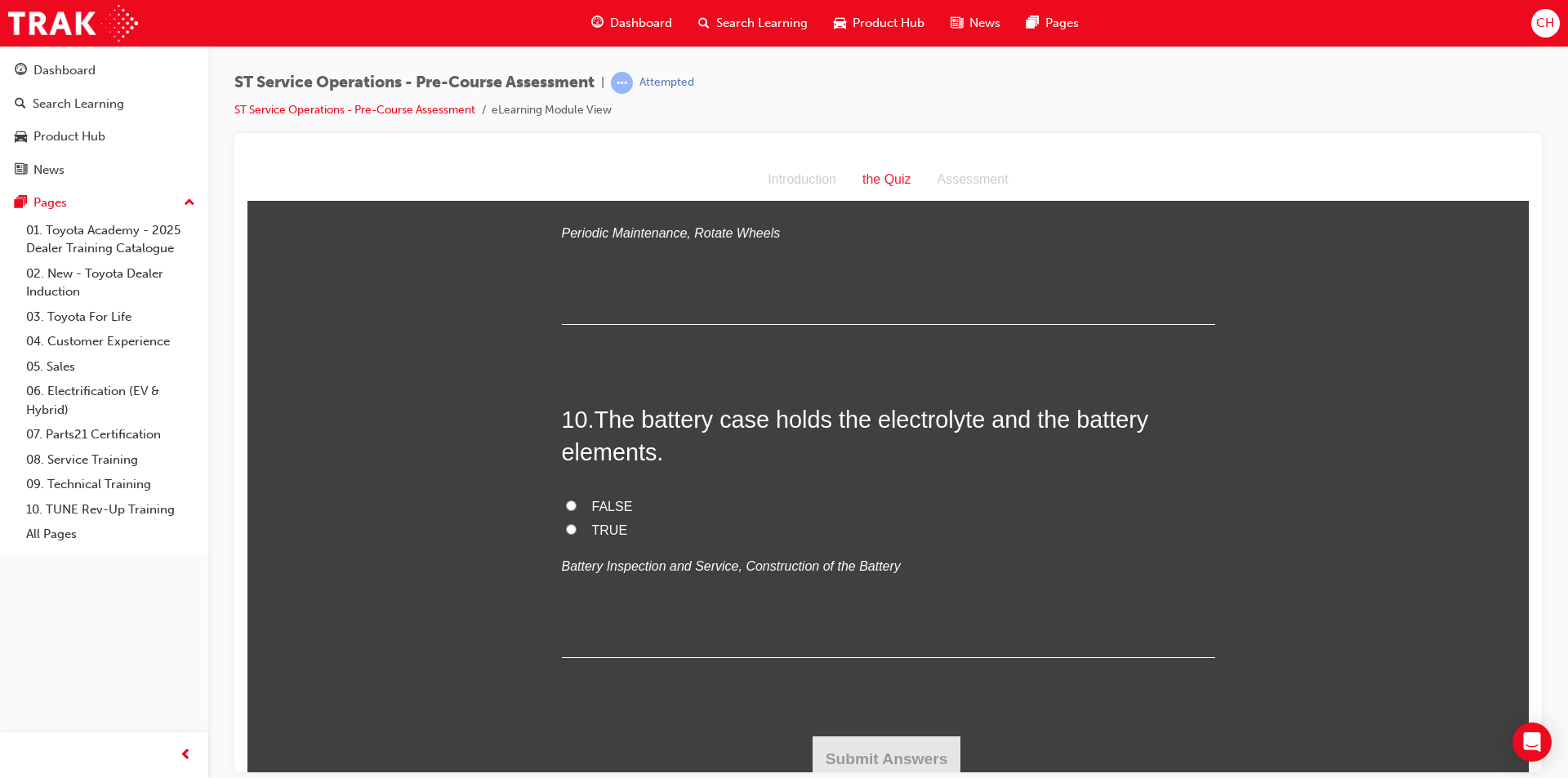
click at [566, 528] on input "TRUE" at bounding box center [571, 528] width 10 height 10
radio input "true"
click at [860, 736] on button "Submit Answers" at bounding box center [886, 758] width 148 height 45
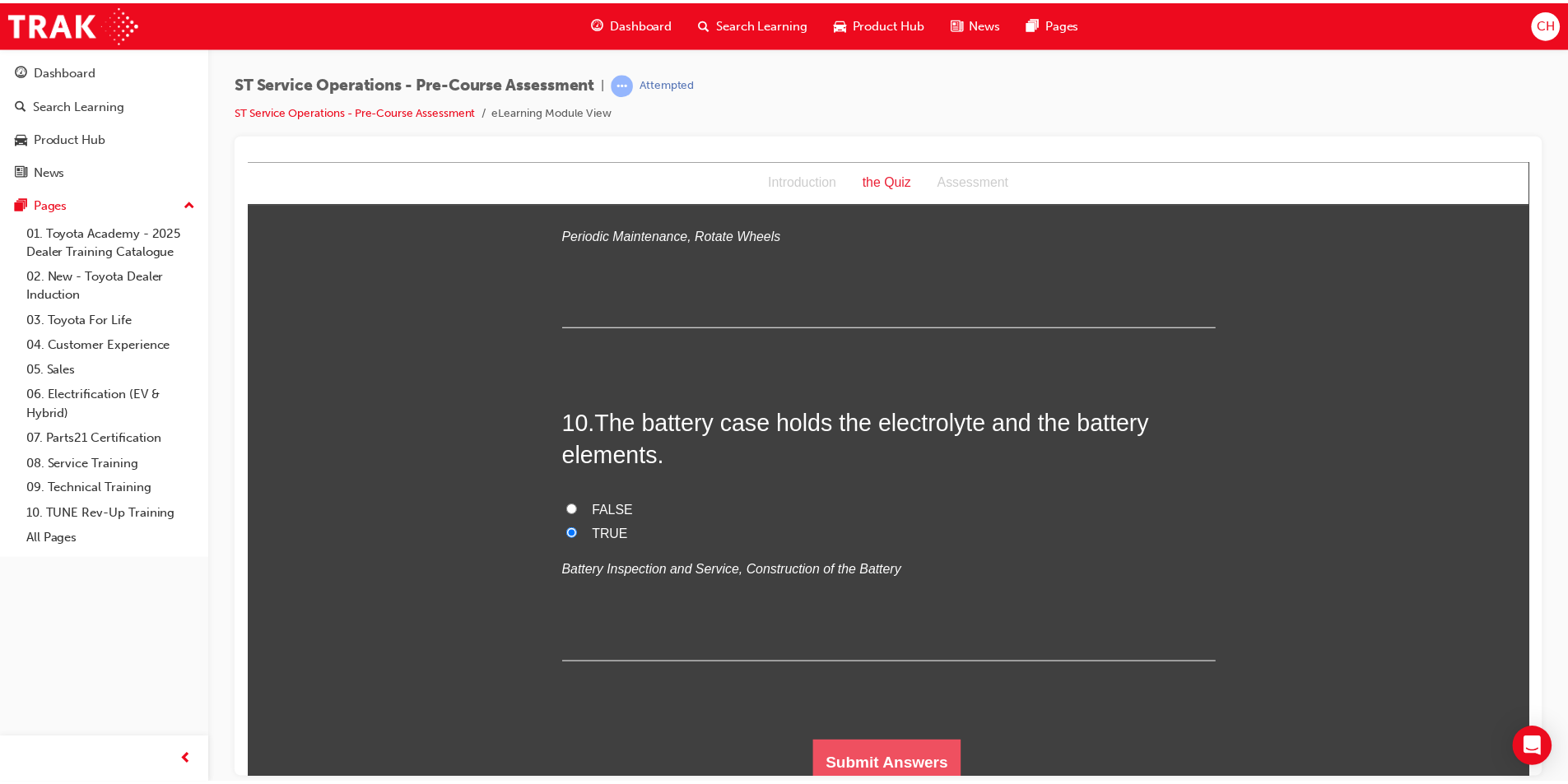
scroll to position [0, 0]
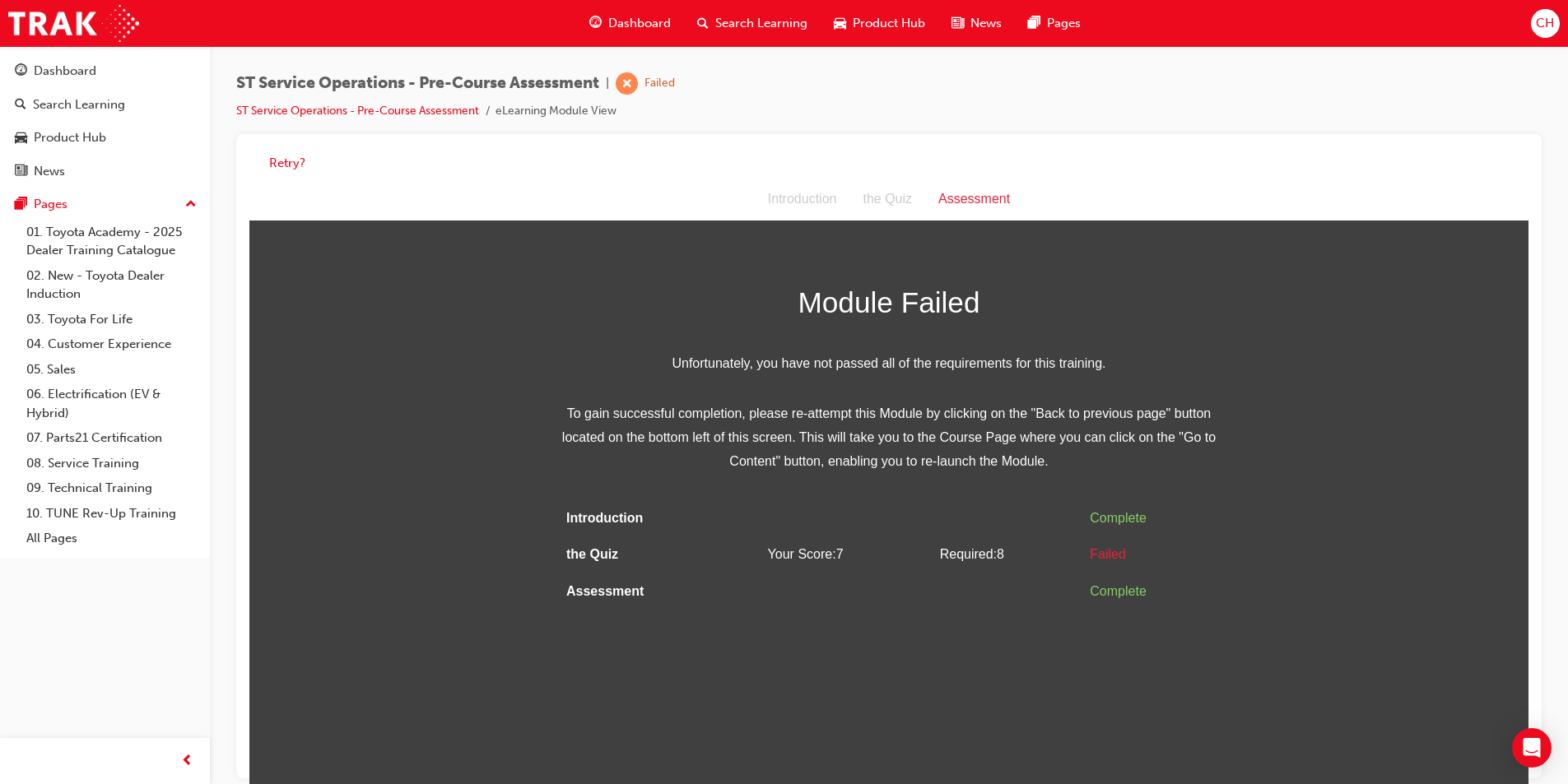
click at [278, 180] on div "Introduction the Quiz Assessment" at bounding box center [888, 200] width 1279 height 43
click at [283, 165] on button "Retry?" at bounding box center [288, 164] width 36 height 19
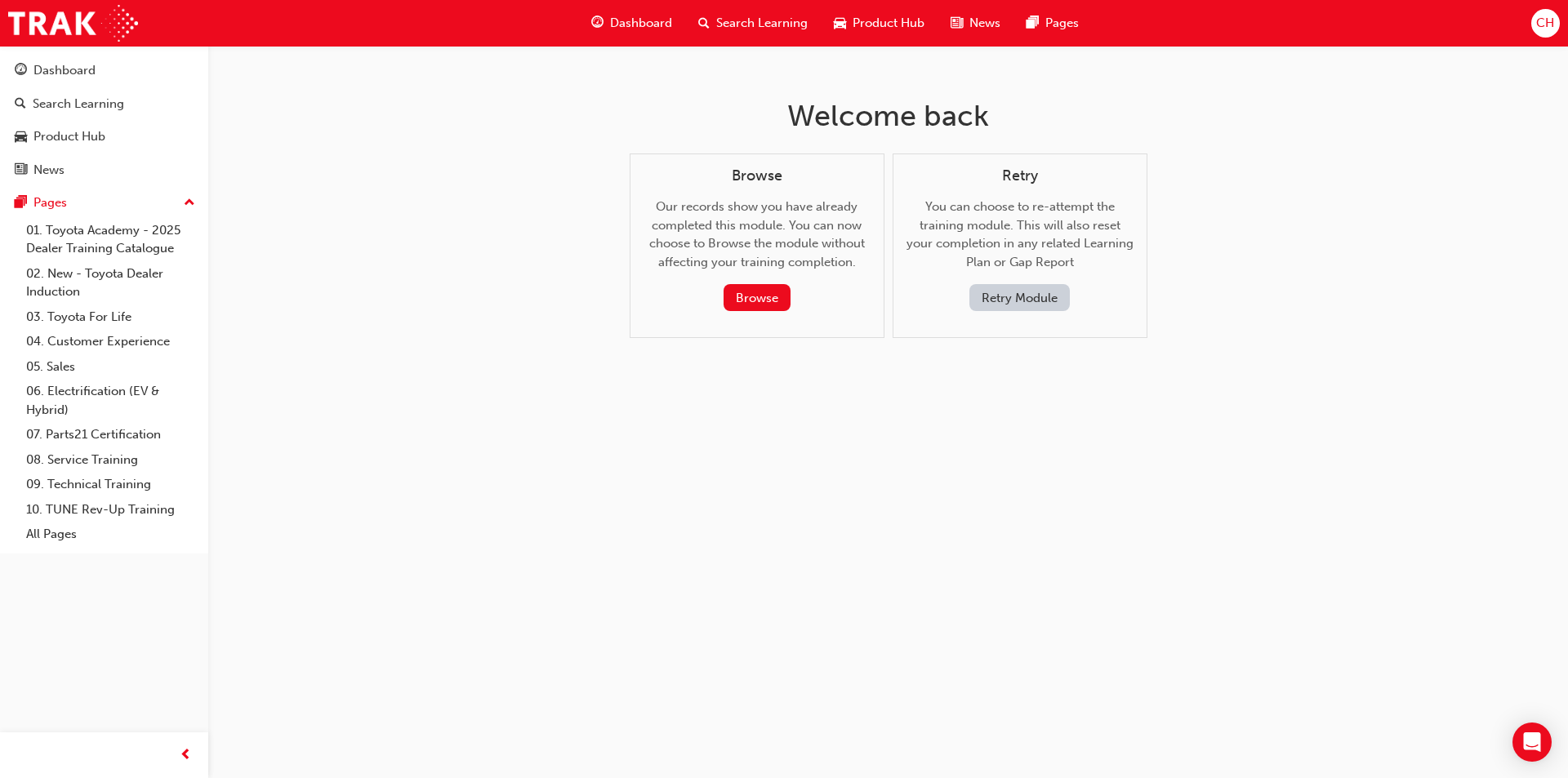
click at [1048, 303] on button "Retry Module" at bounding box center [1019, 297] width 100 height 27
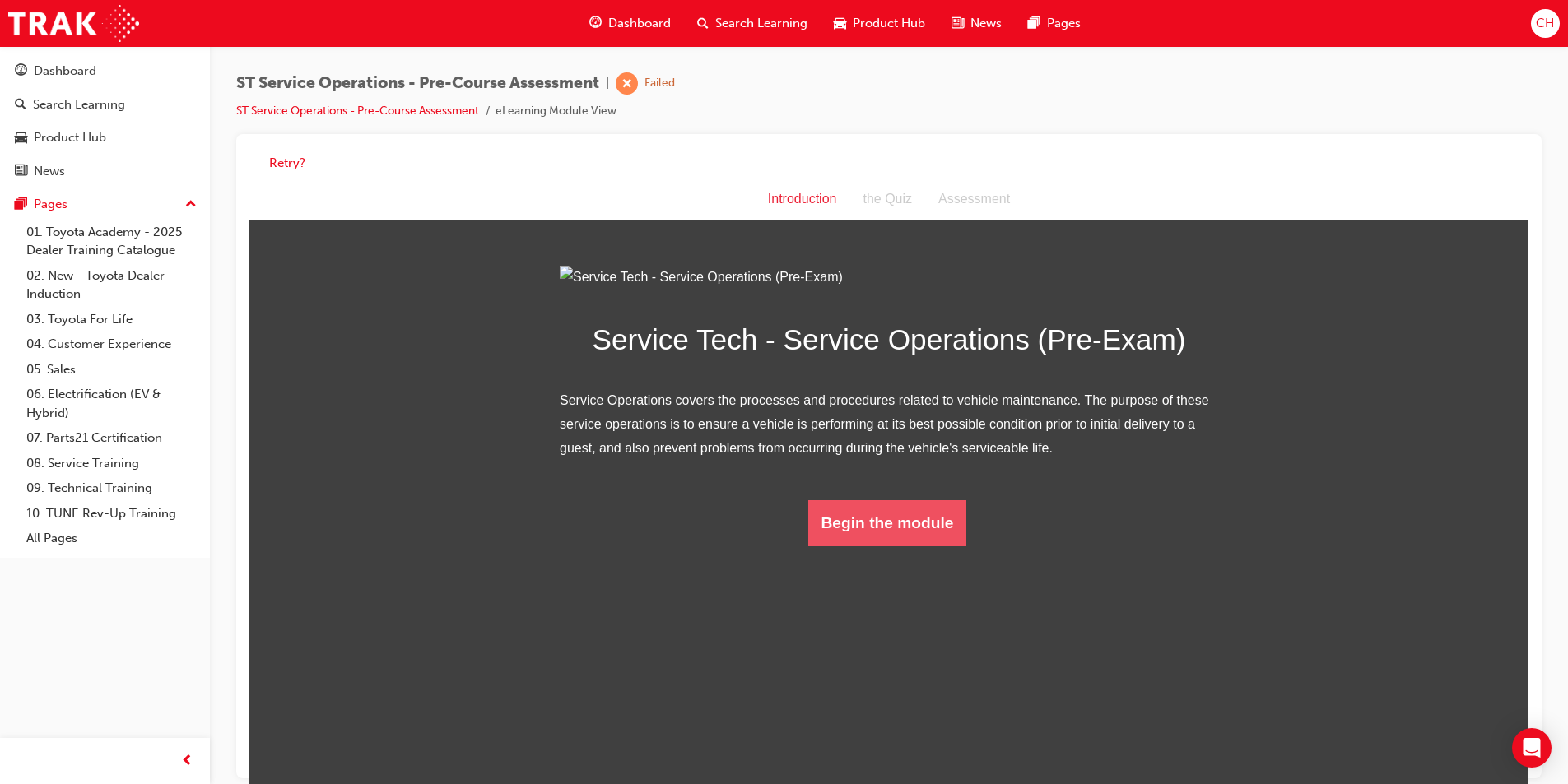
click at [880, 546] on button "Begin the module" at bounding box center [887, 523] width 159 height 46
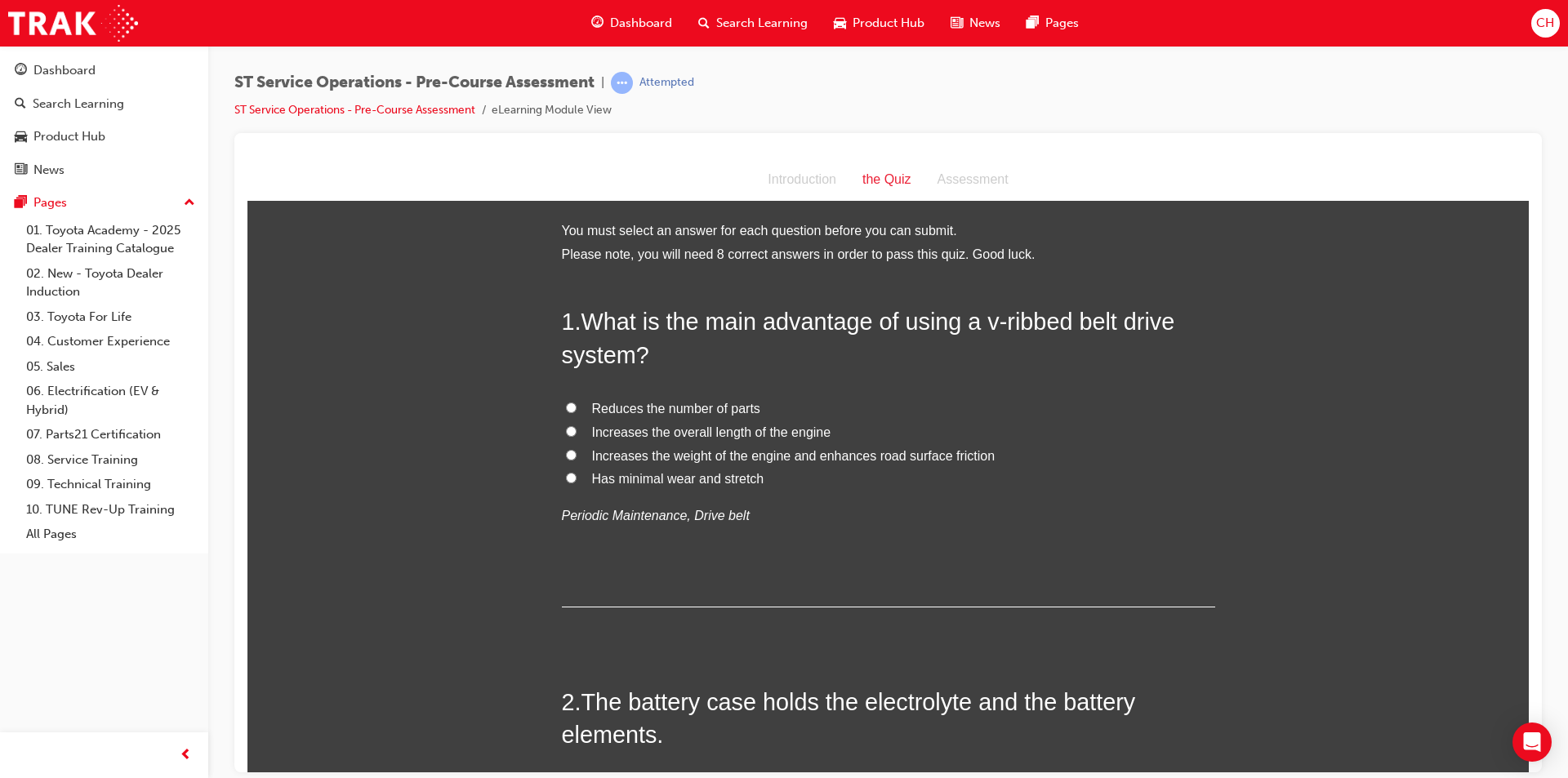
click at [639, 477] on span "Has minimal wear and stretch" at bounding box center [678, 478] width 172 height 14
click at [576, 477] on input "Has minimal wear and stretch" at bounding box center [571, 477] width 10 height 10
radio input "true"
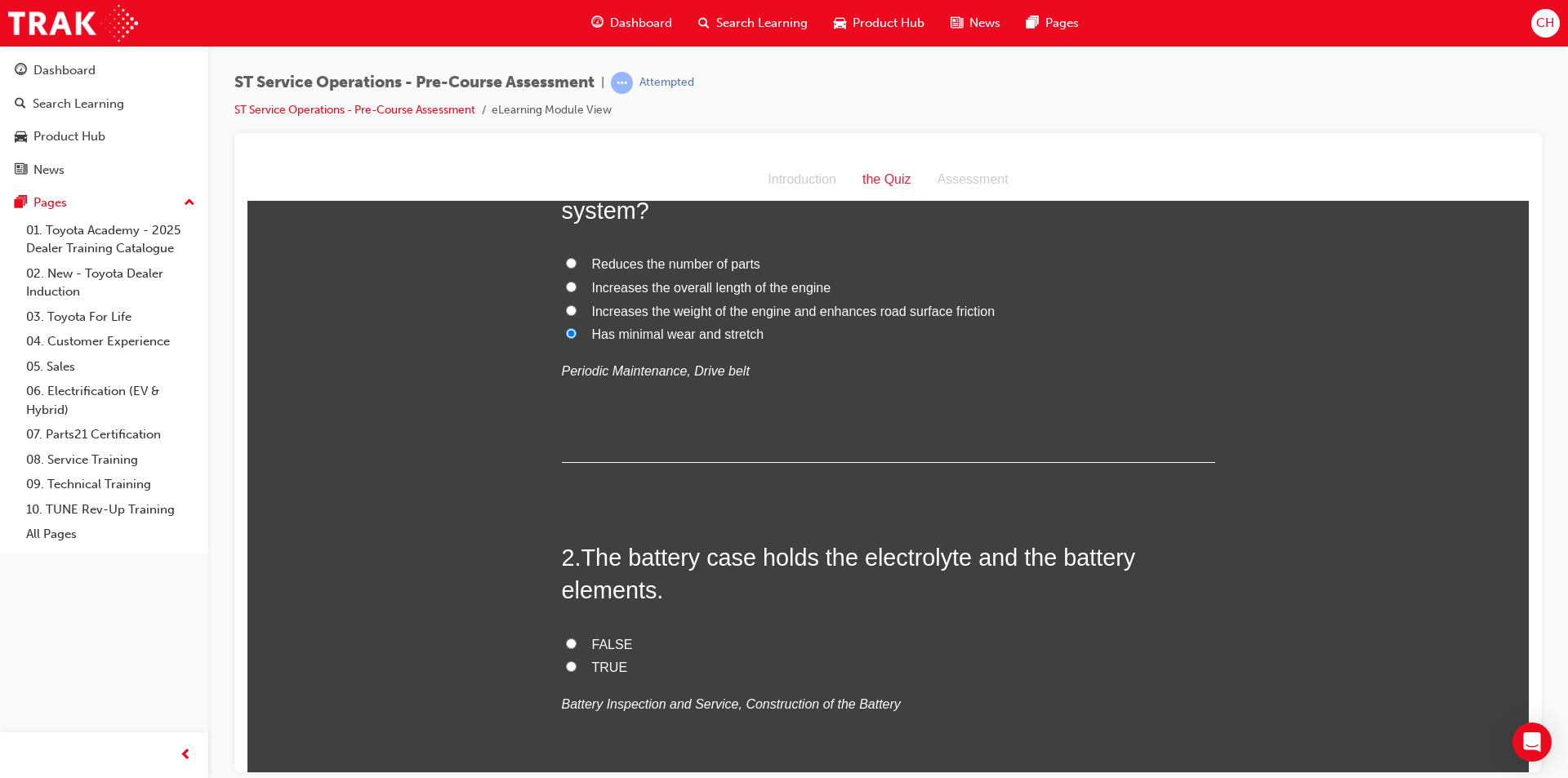
scroll to position [245, 0]
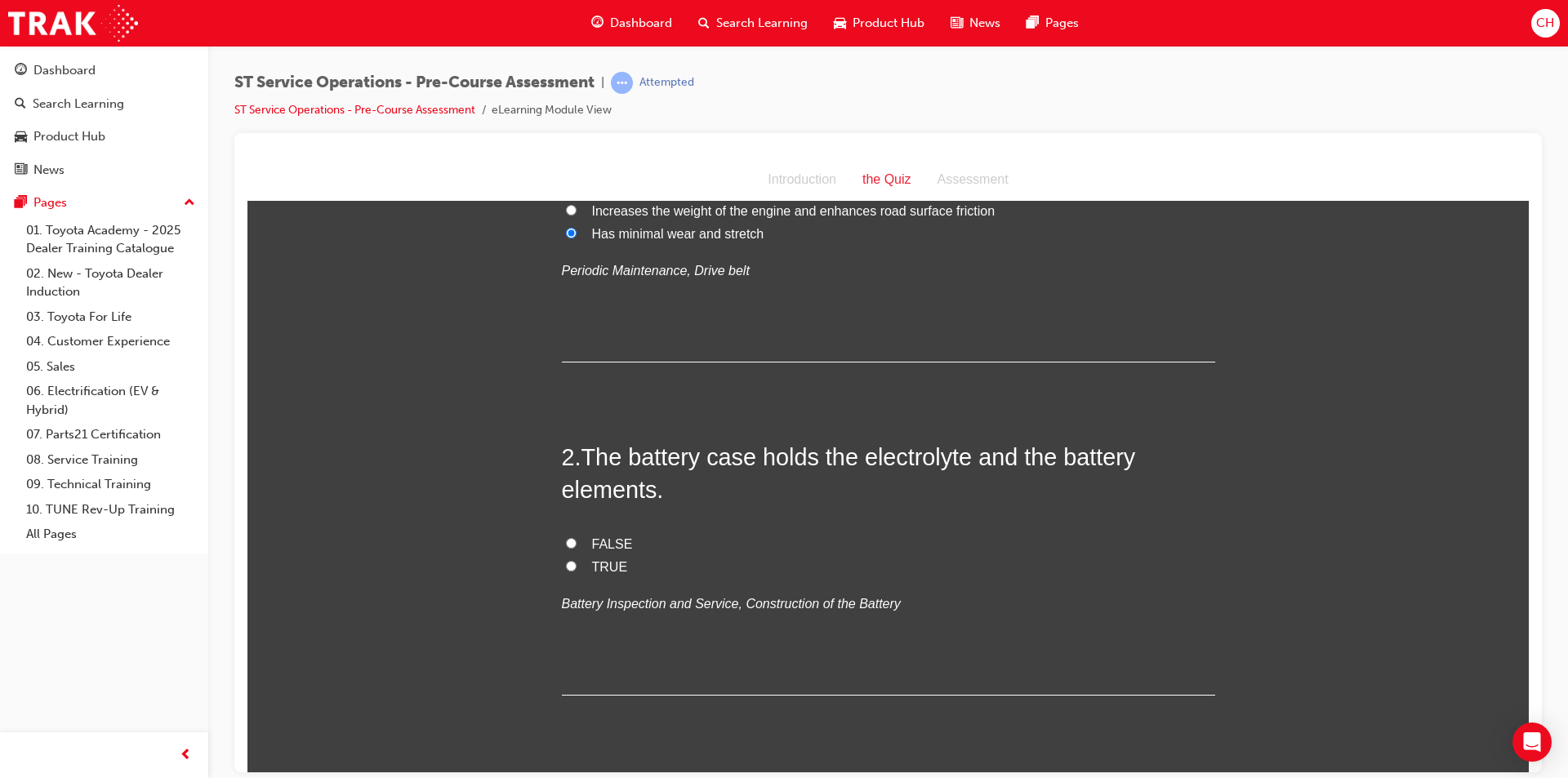
click at [608, 559] on span "TRUE" at bounding box center [610, 566] width 36 height 14
click at [576, 560] on input "TRUE" at bounding box center [571, 565] width 10 height 10
radio input "true"
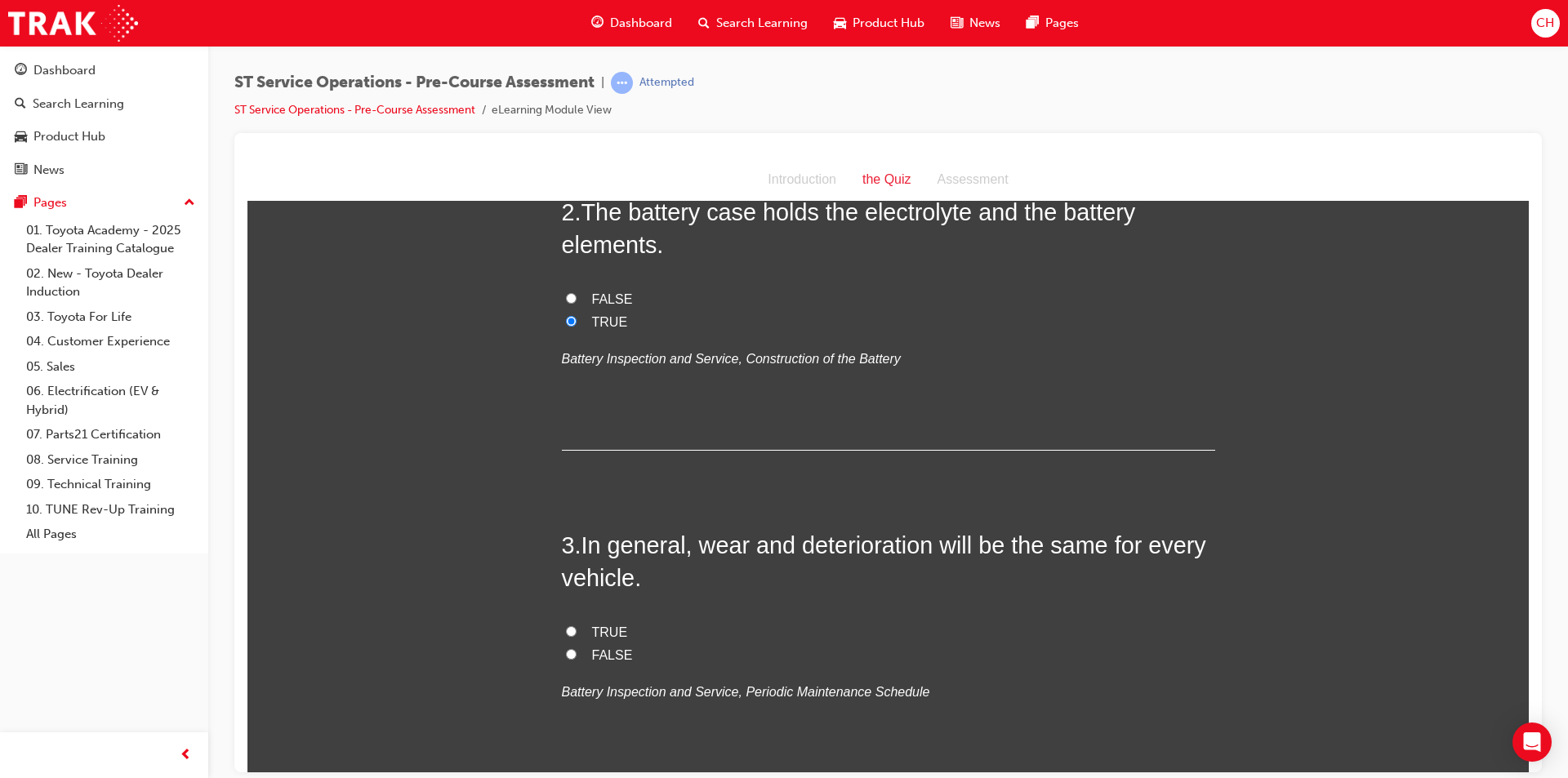
scroll to position [571, 0]
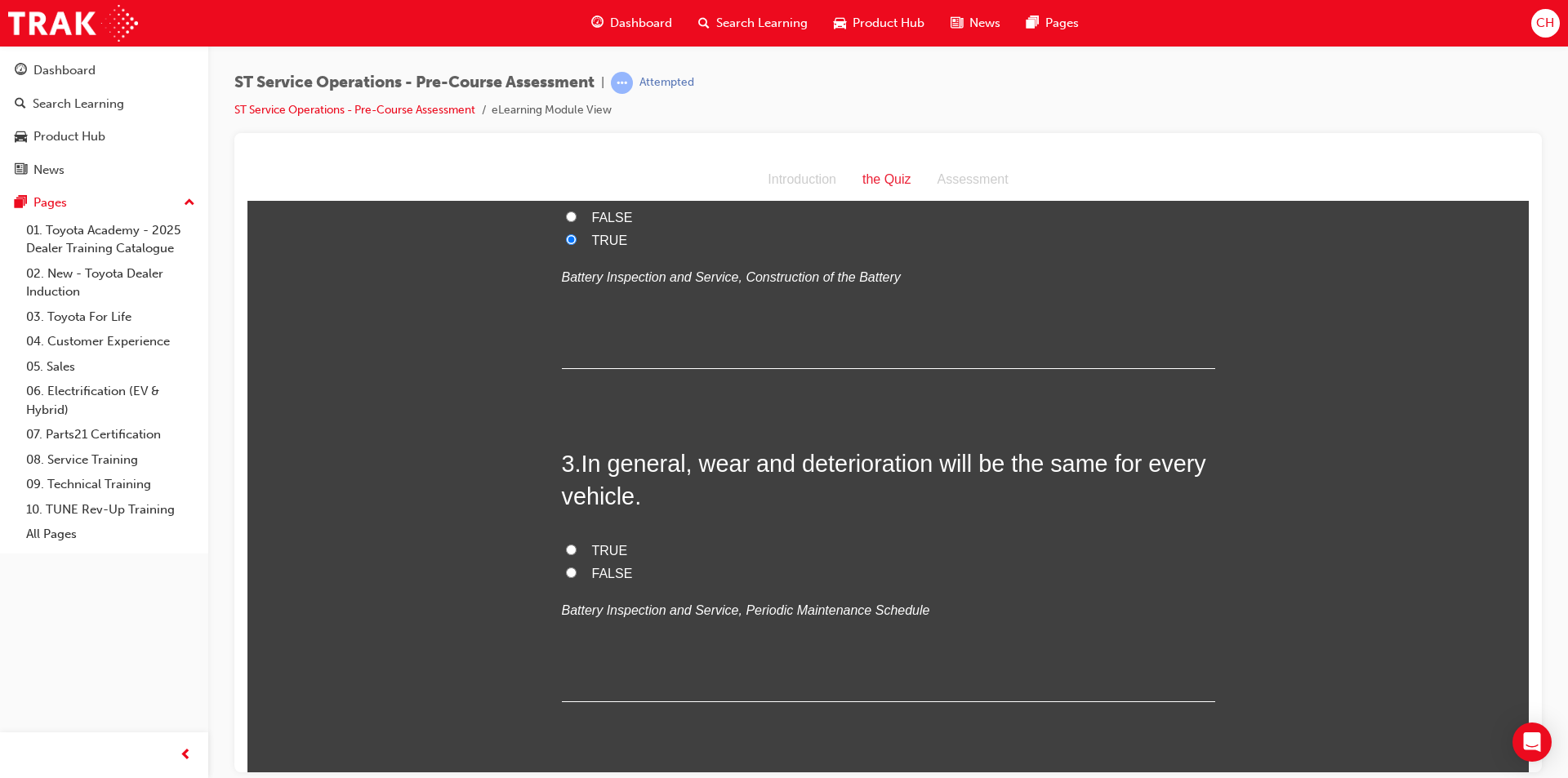
click at [575, 580] on label "FALSE" at bounding box center [889, 573] width 654 height 24
click at [575, 577] on input "FALSE" at bounding box center [571, 571] width 10 height 10
radio input "true"
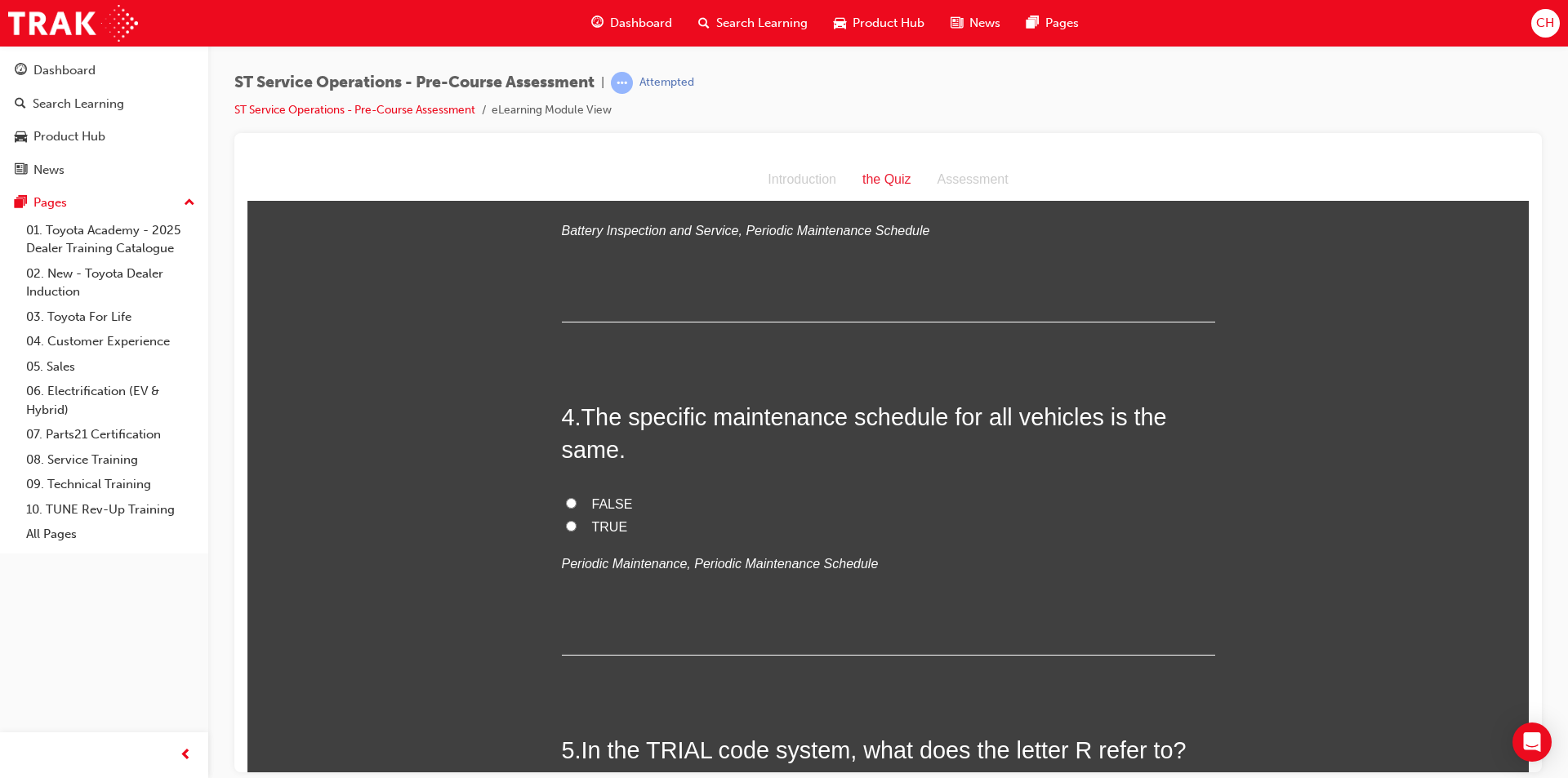
scroll to position [979, 0]
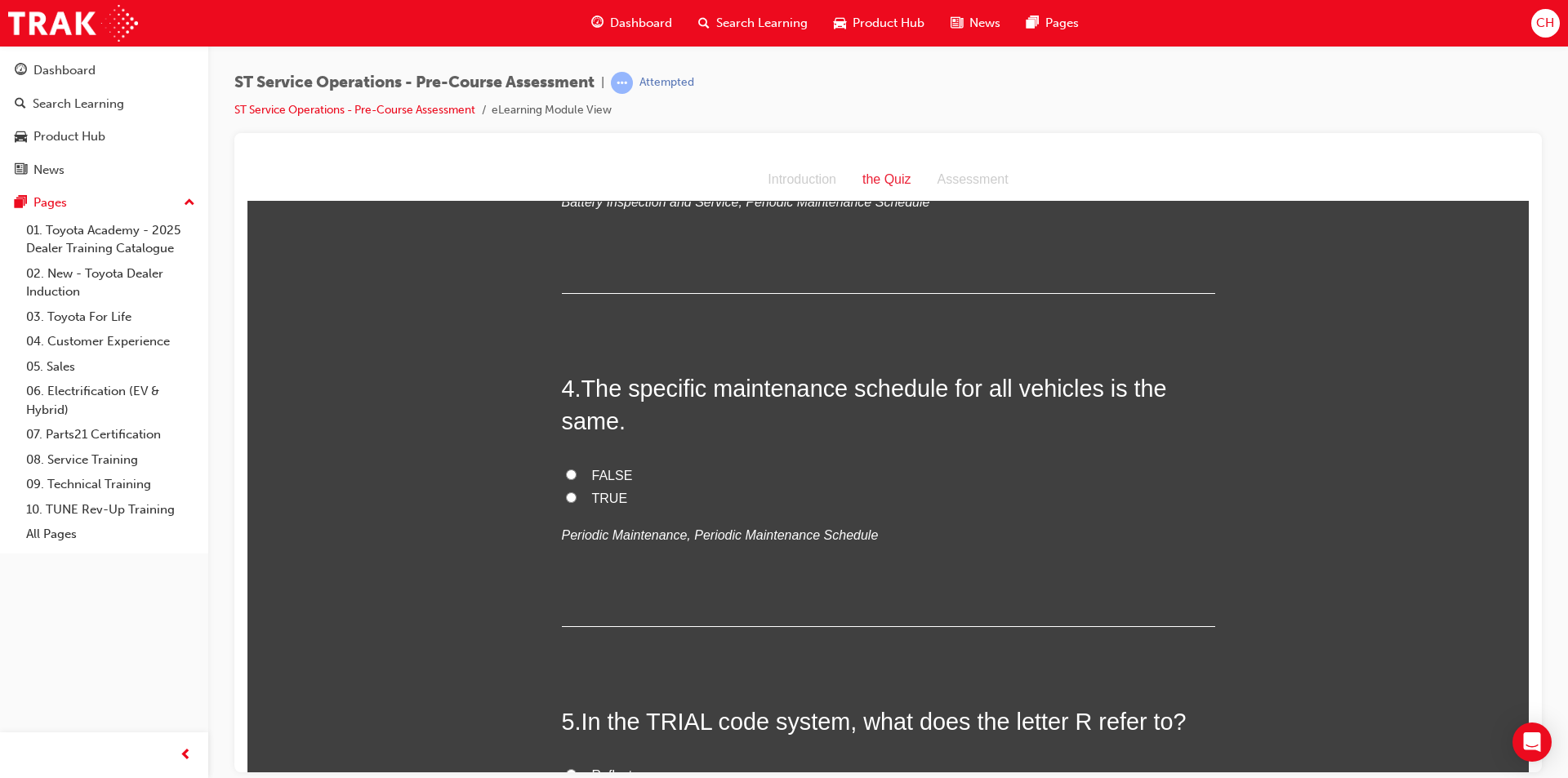
click at [615, 474] on span "FALSE" at bounding box center [612, 474] width 41 height 14
click at [576, 474] on input "FALSE" at bounding box center [571, 473] width 10 height 10
radio input "true"
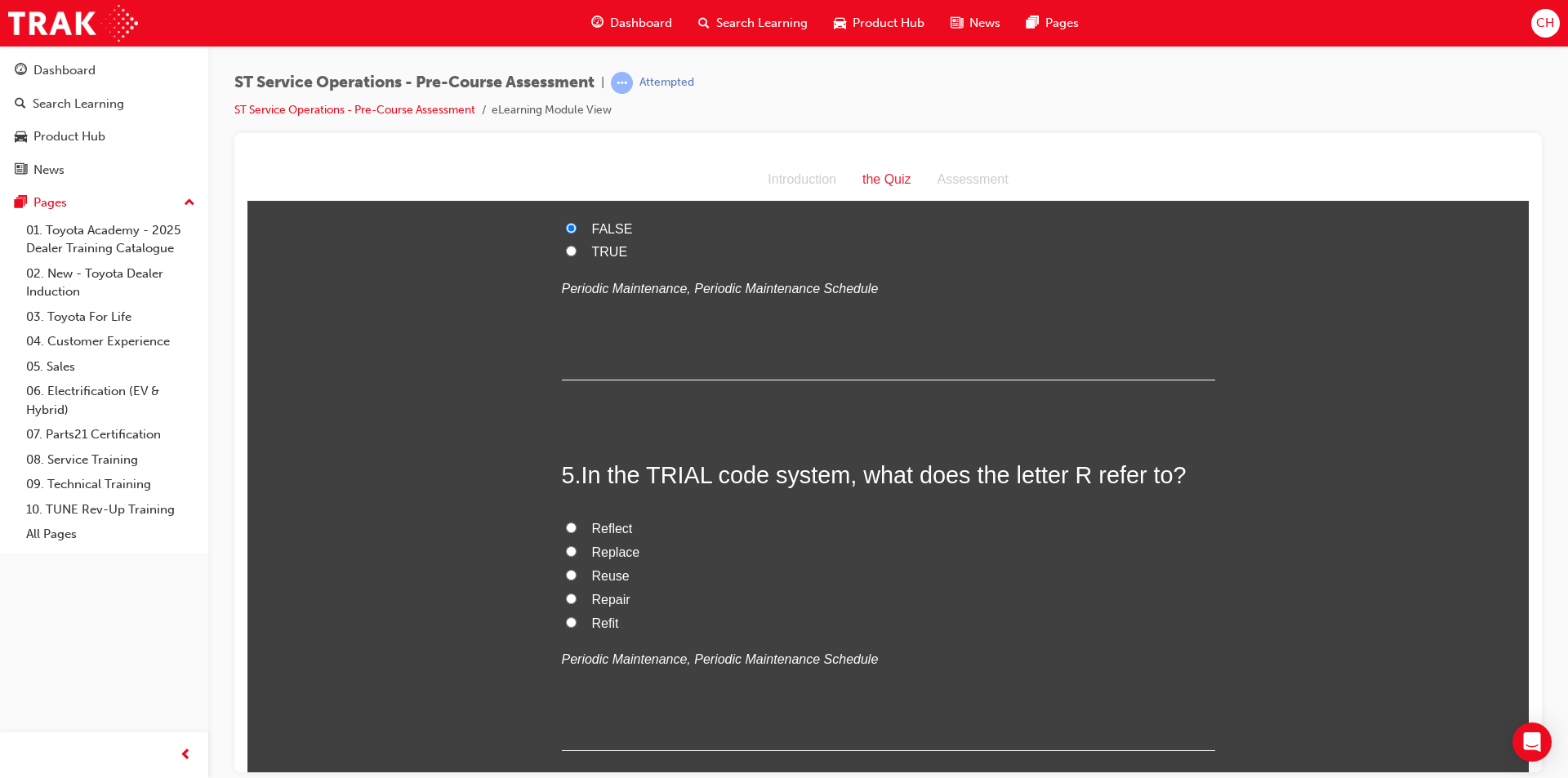
scroll to position [1306, 0]
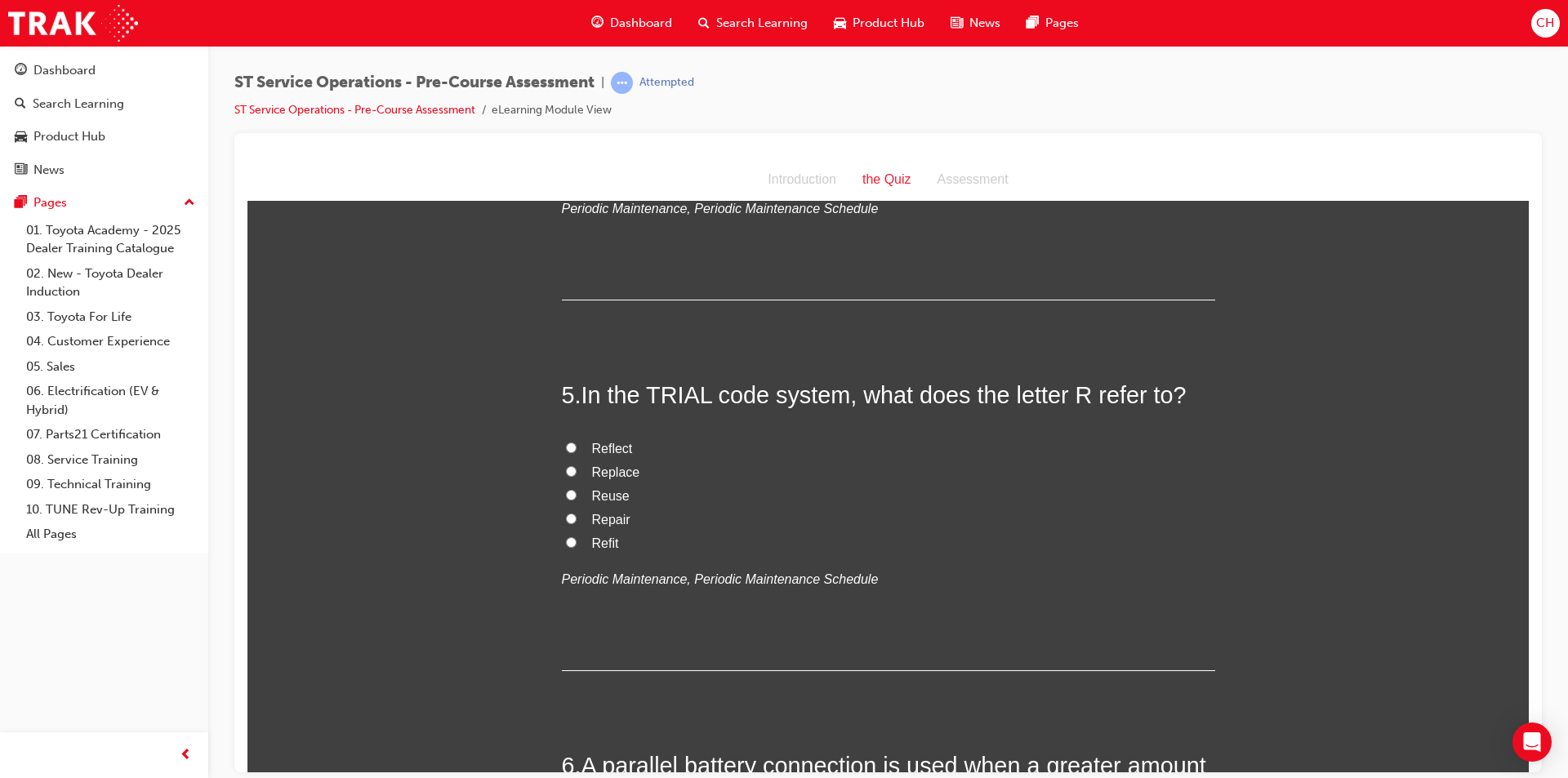
click at [614, 508] on label "Repair" at bounding box center [889, 519] width 654 height 24
click at [576, 513] on input "Repair" at bounding box center [571, 517] width 10 height 10
radio input "true"
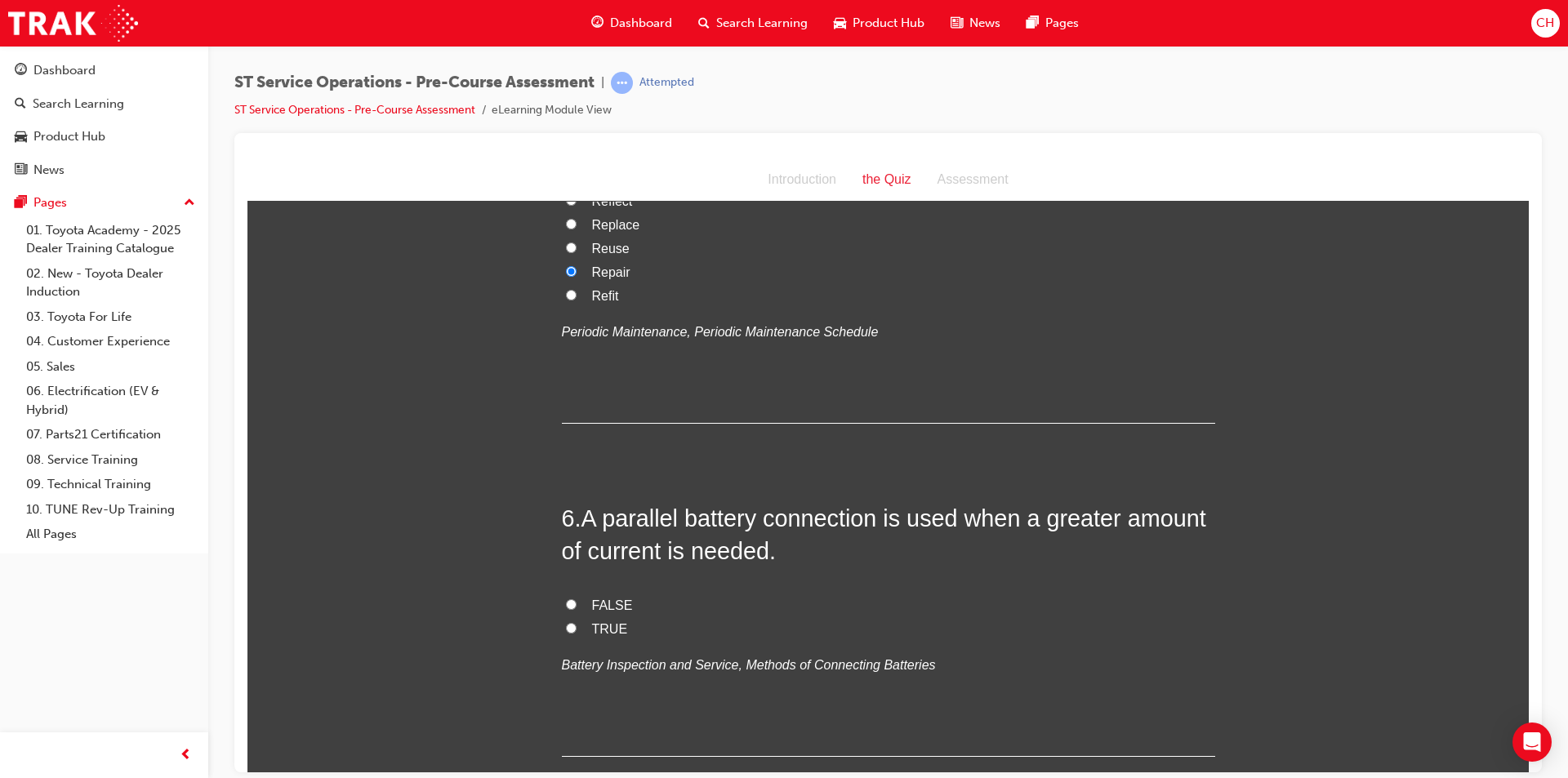
scroll to position [1714, 0]
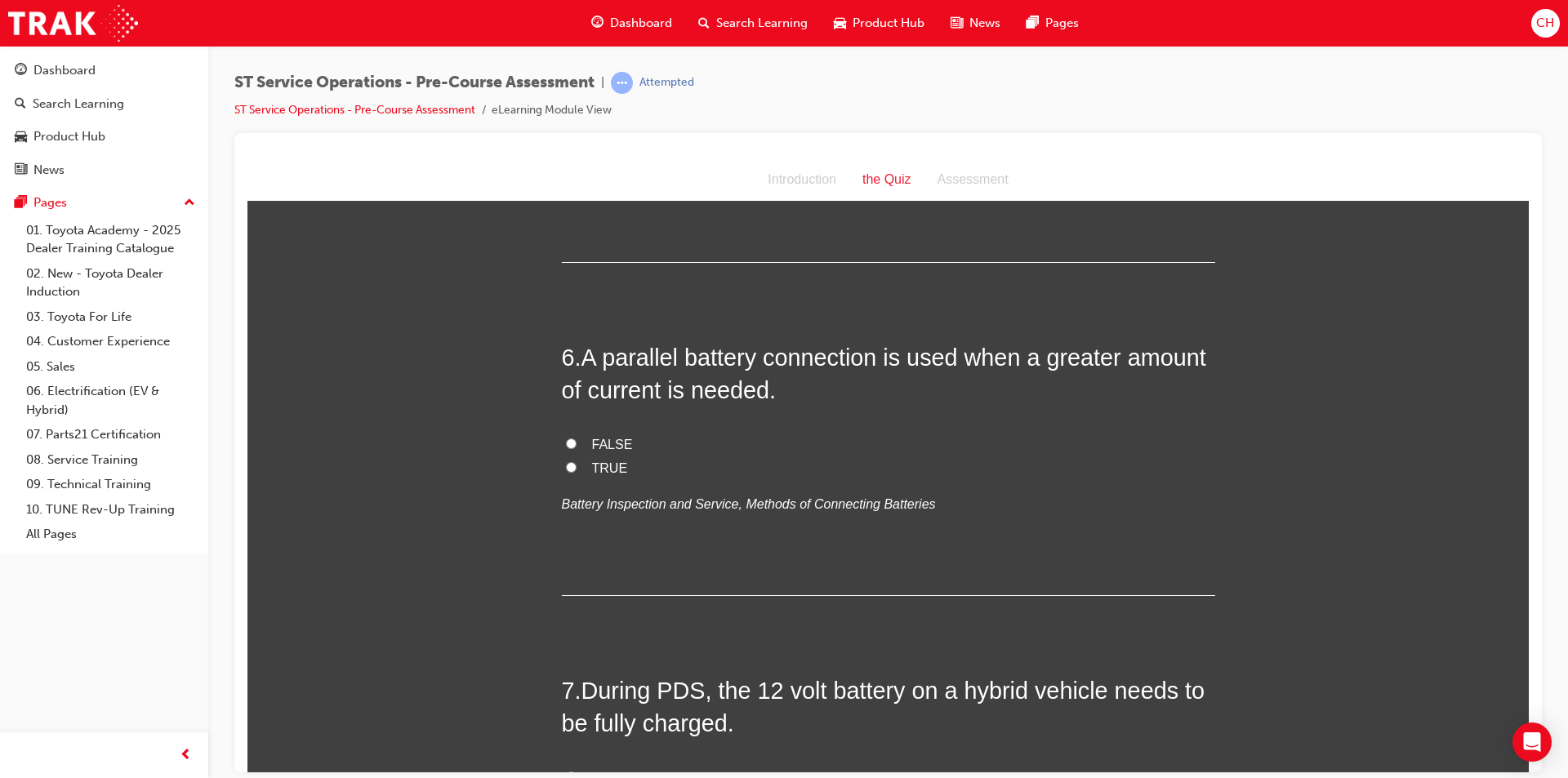
click at [566, 467] on input "TRUE" at bounding box center [571, 465] width 10 height 10
radio input "true"
click at [613, 448] on span "FALSE" at bounding box center [612, 443] width 41 height 14
click at [576, 448] on input "FALSE" at bounding box center [571, 442] width 10 height 10
radio input "true"
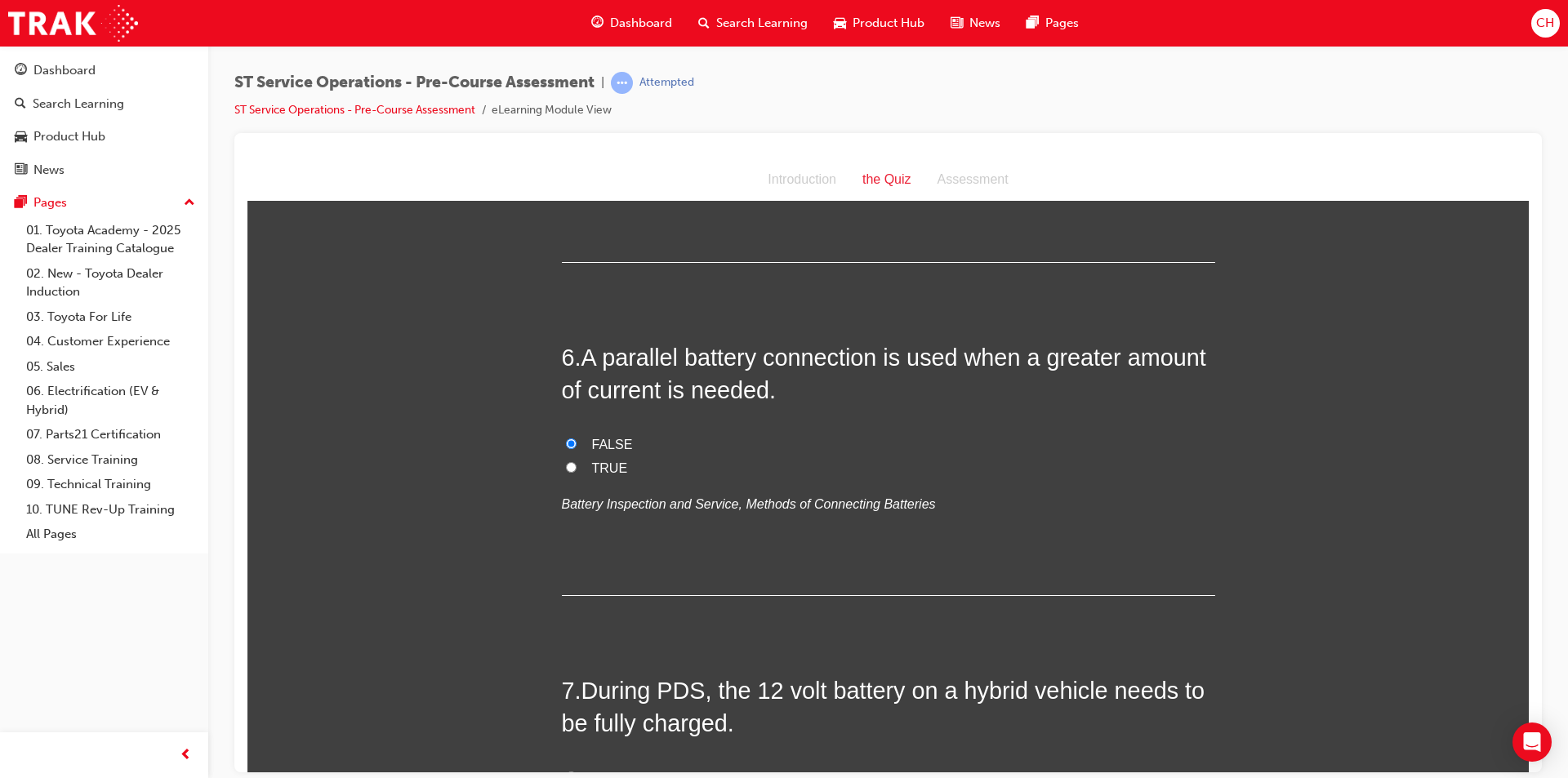
click at [593, 470] on span "TRUE" at bounding box center [610, 467] width 36 height 14
click at [576, 470] on input "TRUE" at bounding box center [571, 465] width 10 height 10
radio input "true"
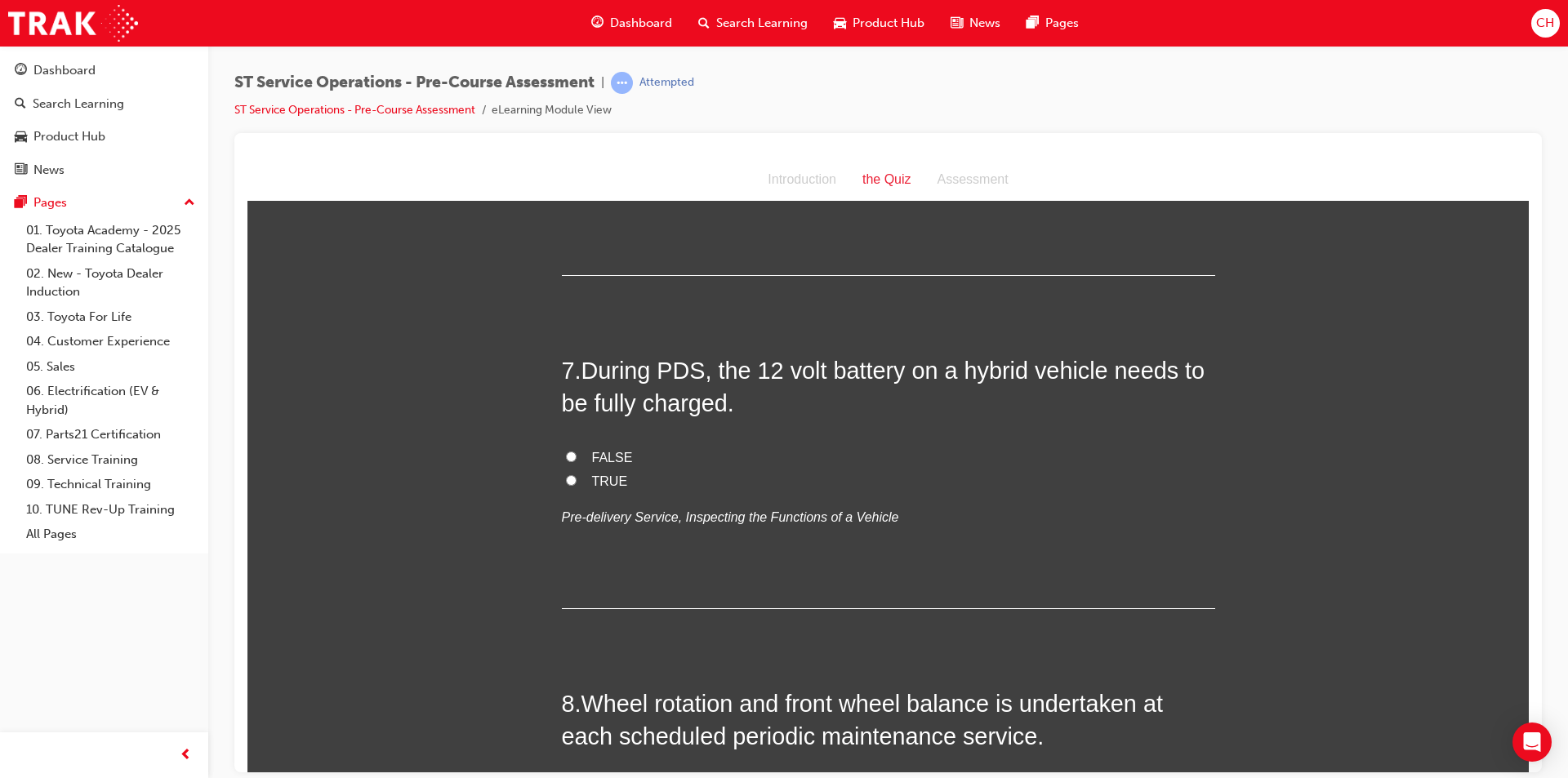
scroll to position [2040, 0]
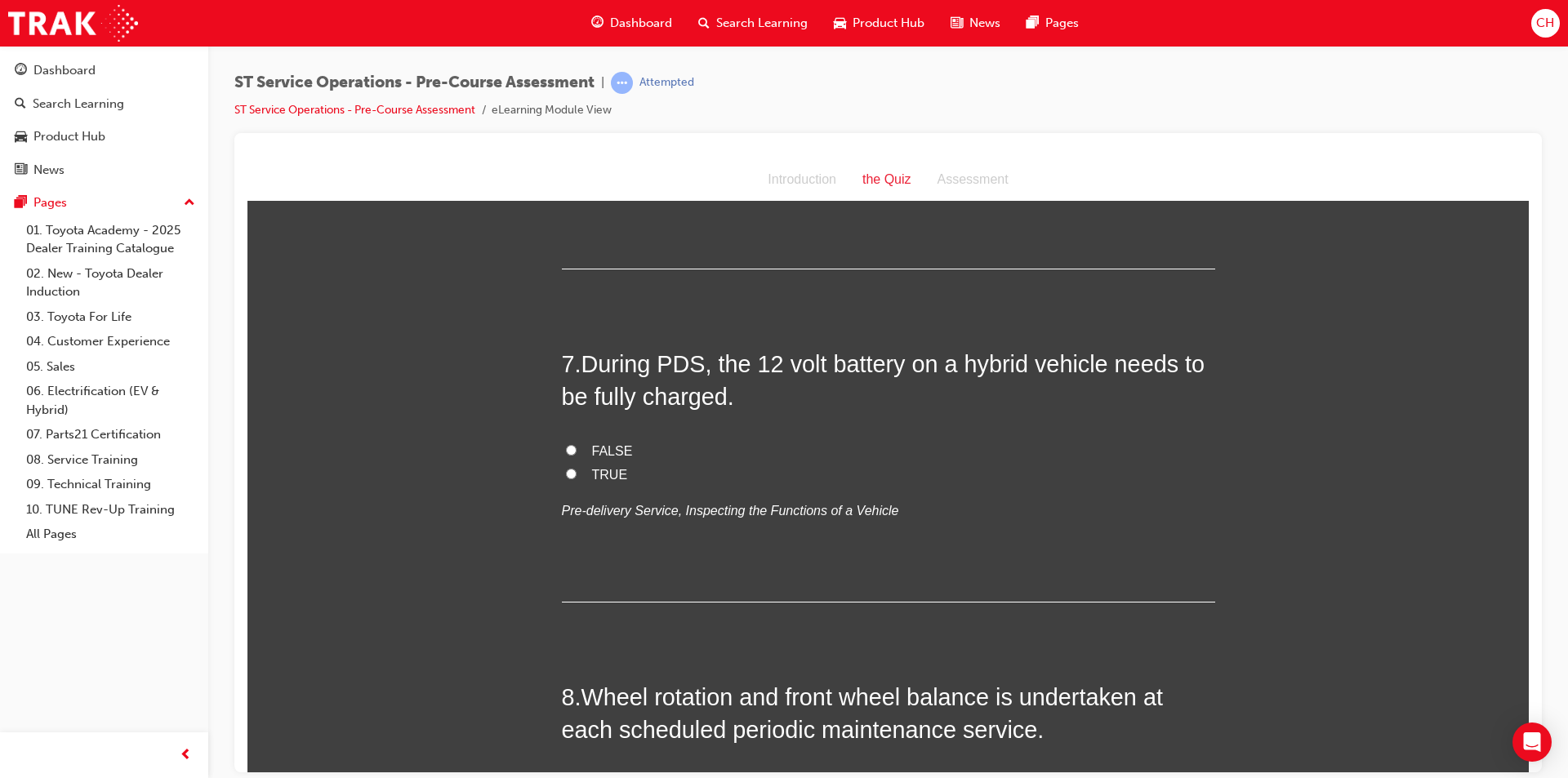
click at [596, 470] on span "TRUE" at bounding box center [610, 473] width 36 height 14
click at [576, 470] on input "TRUE" at bounding box center [571, 472] width 10 height 10
radio input "true"
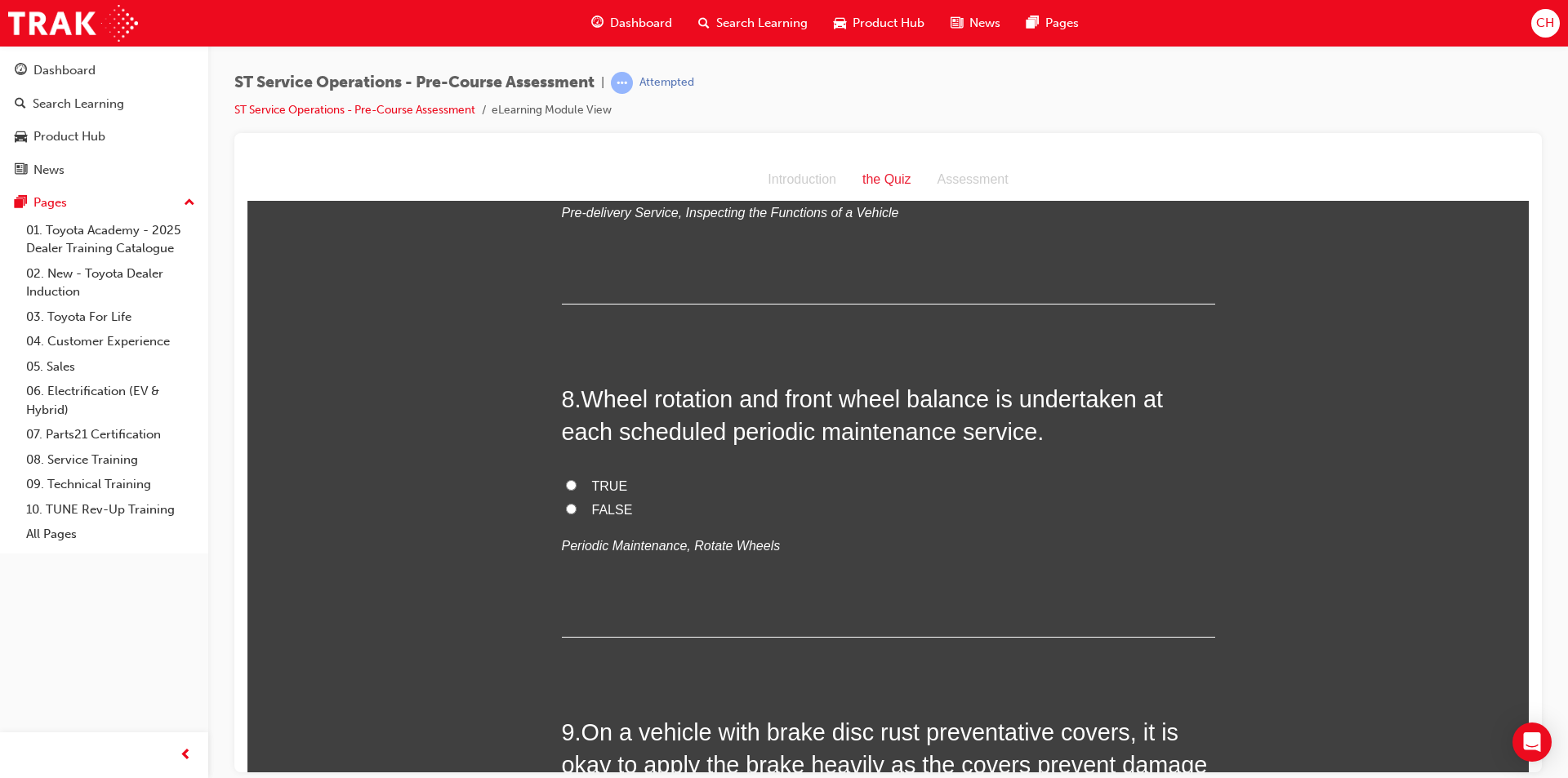
scroll to position [2367, 0]
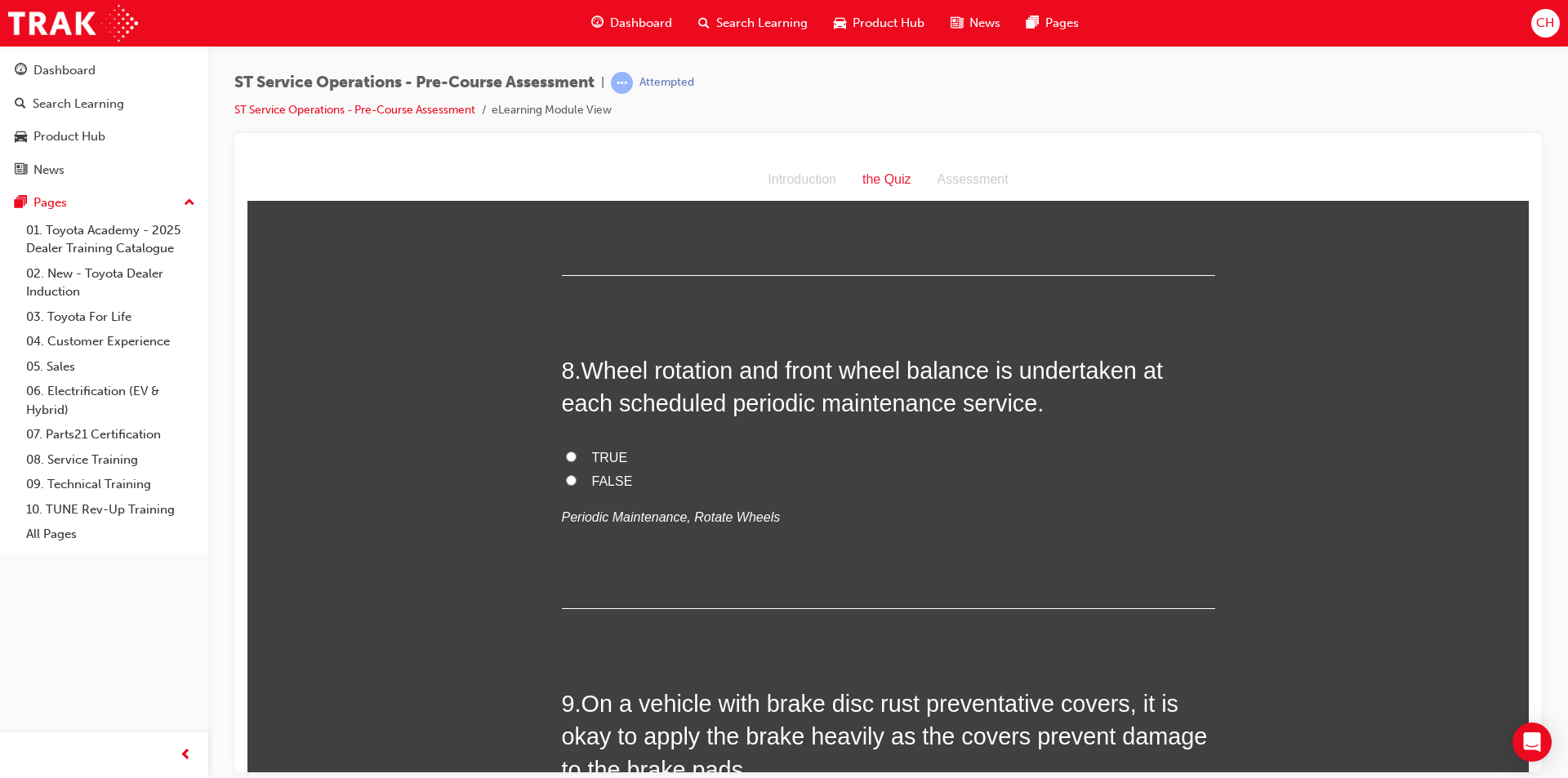
click at [592, 478] on span "FALSE" at bounding box center [612, 480] width 41 height 14
click at [576, 478] on input "FALSE" at bounding box center [571, 479] width 10 height 10
radio input "true"
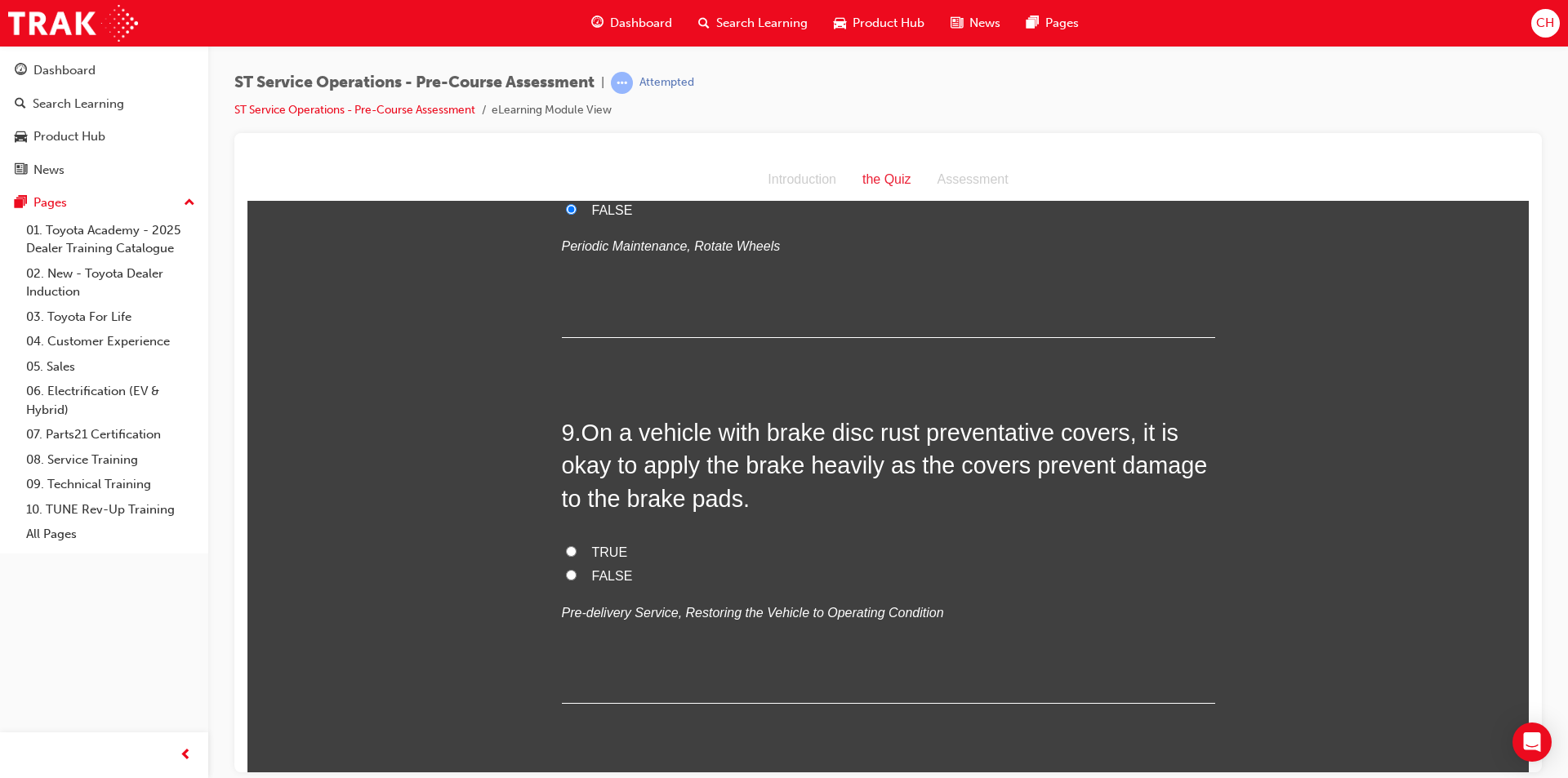
scroll to position [2694, 0]
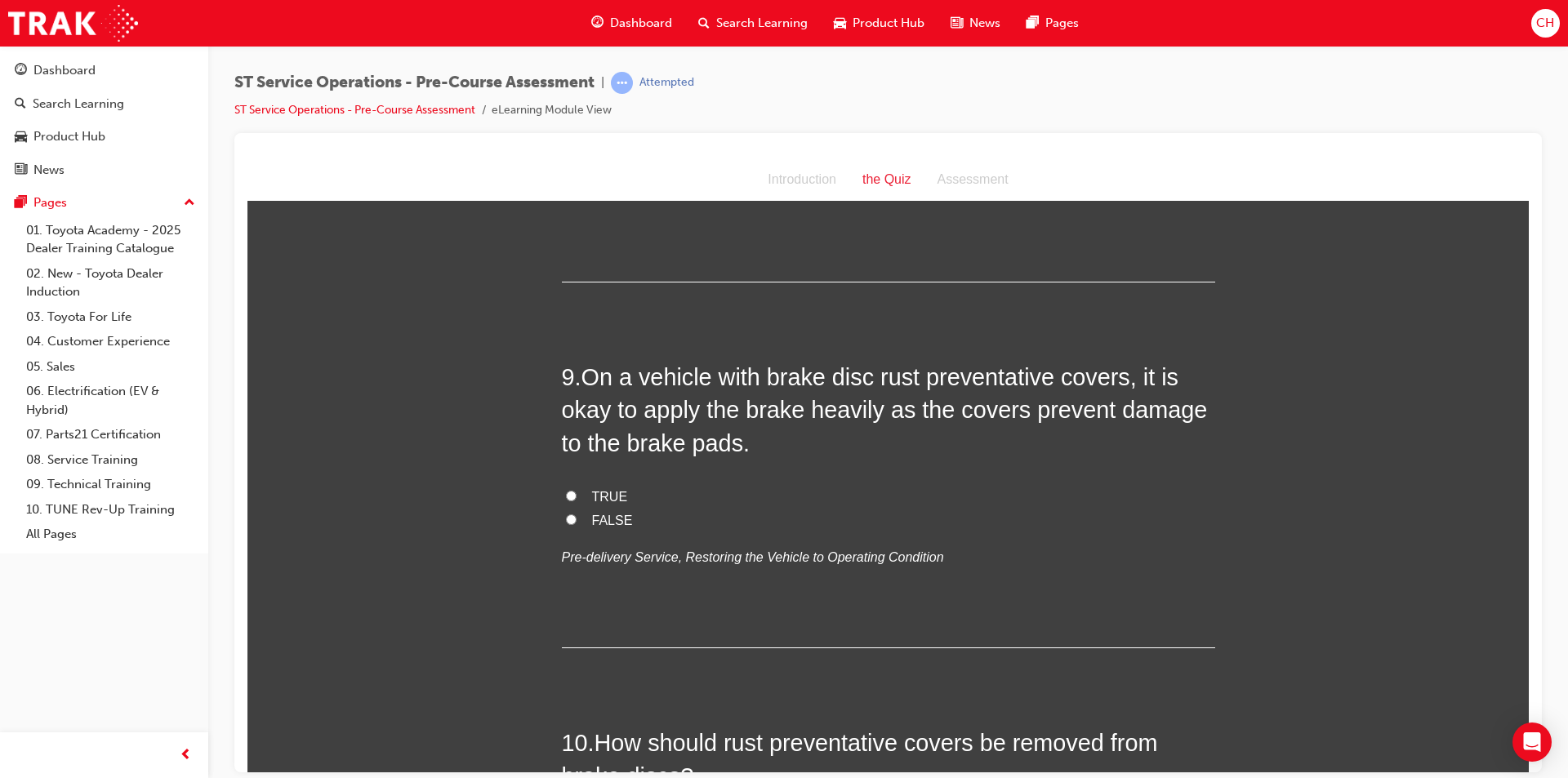
click at [614, 526] on span "FALSE" at bounding box center [612, 519] width 41 height 14
click at [576, 524] on input "FALSE" at bounding box center [571, 518] width 10 height 10
radio input "true"
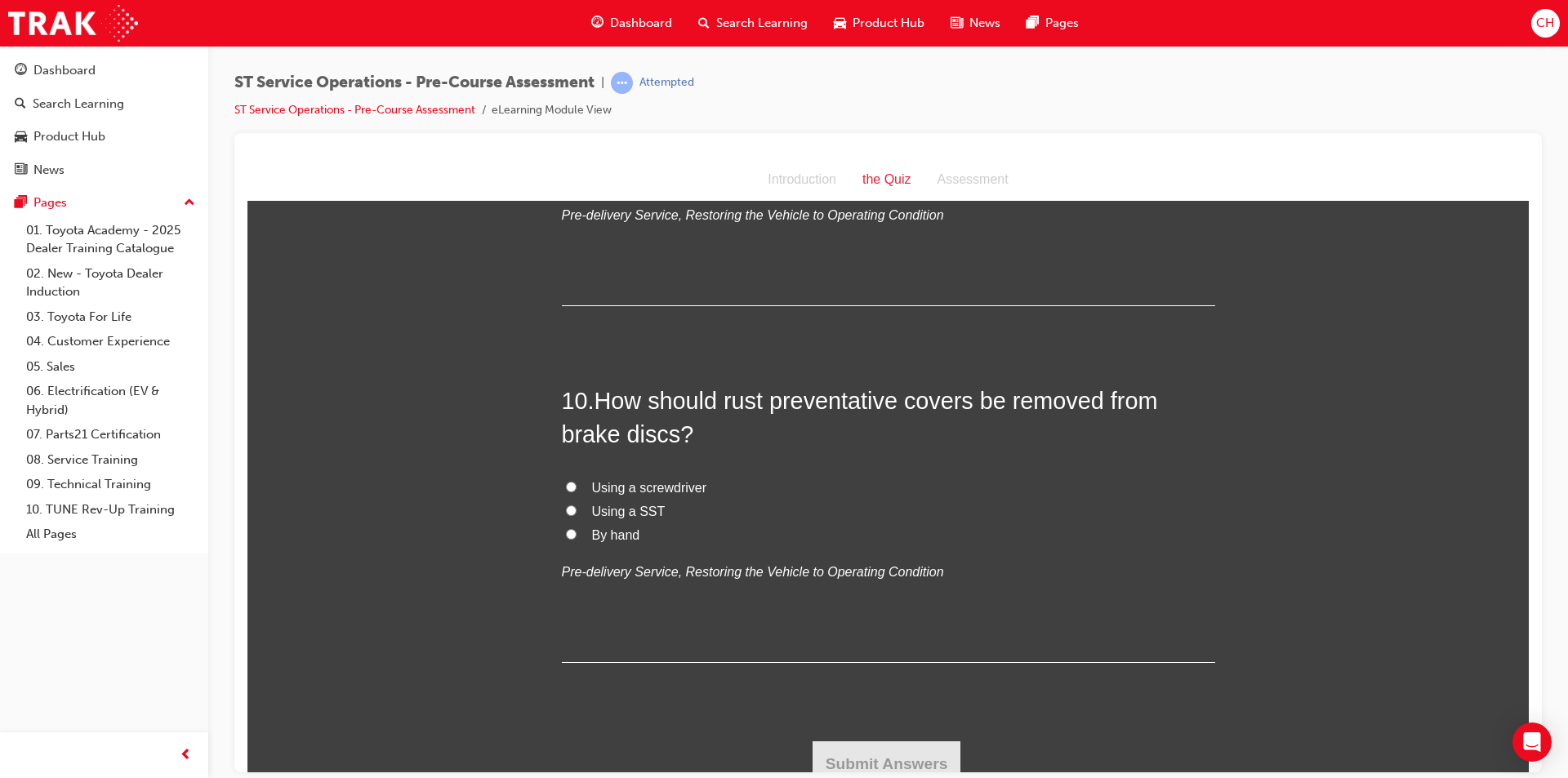
scroll to position [3050, 0]
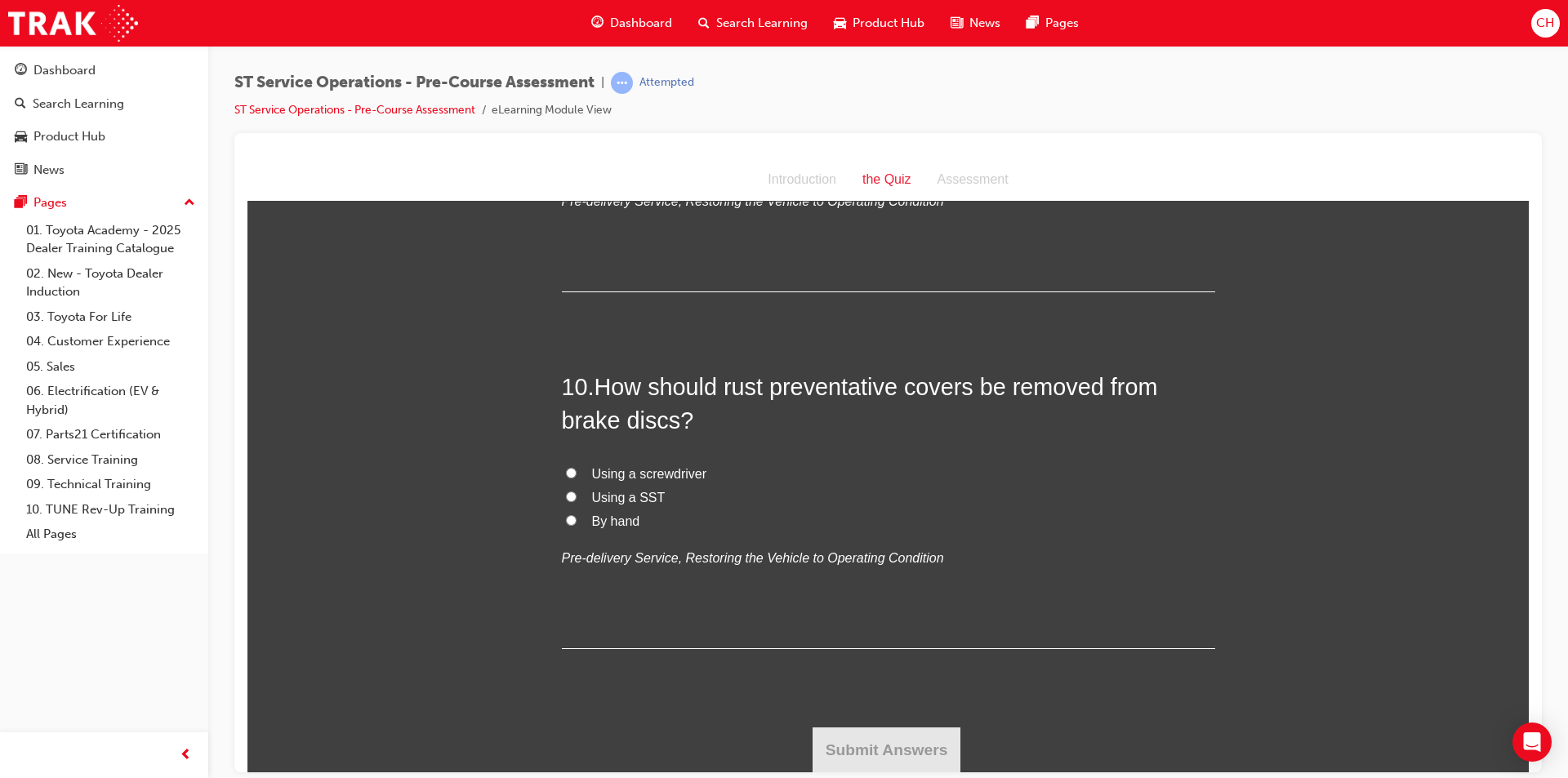
click at [607, 495] on span "Using a SST" at bounding box center [629, 497] width 74 height 14
click at [576, 495] on input "Using a SST" at bounding box center [571, 496] width 10 height 10
radio input "true"
click at [868, 735] on button "Submit Answers" at bounding box center [886, 749] width 148 height 45
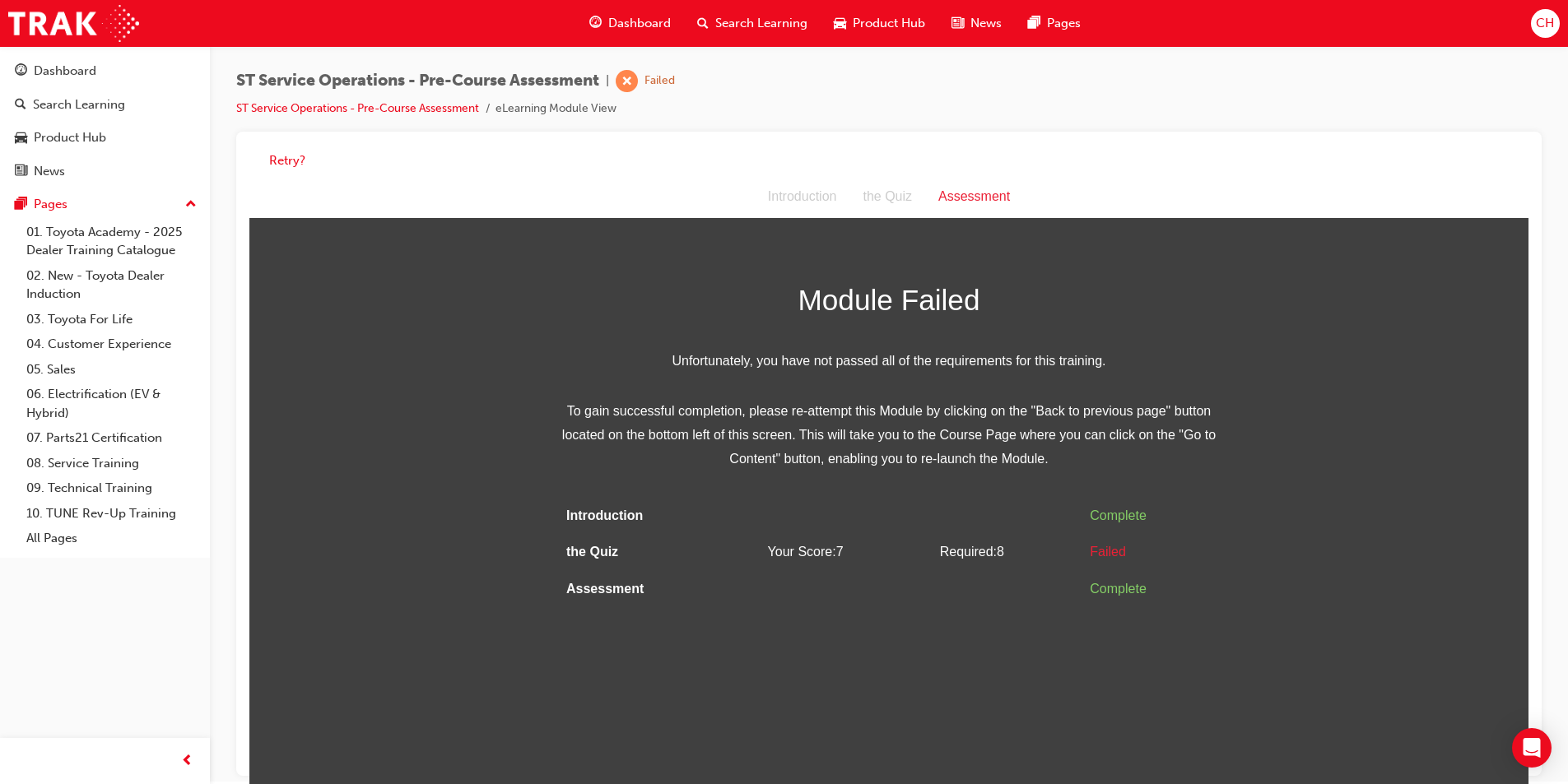
scroll to position [0, 0]
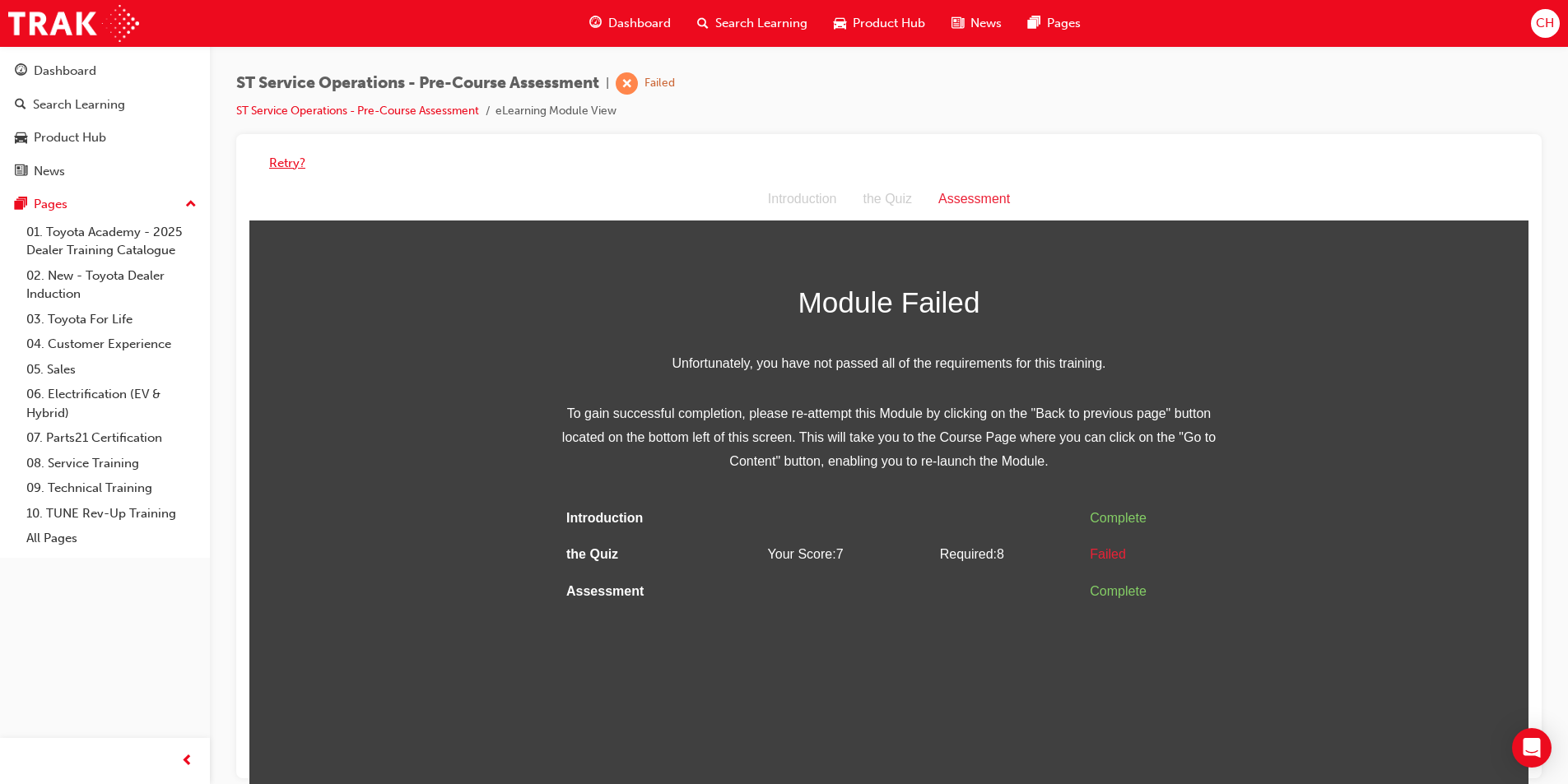
click at [293, 167] on button "Retry?" at bounding box center [288, 164] width 36 height 19
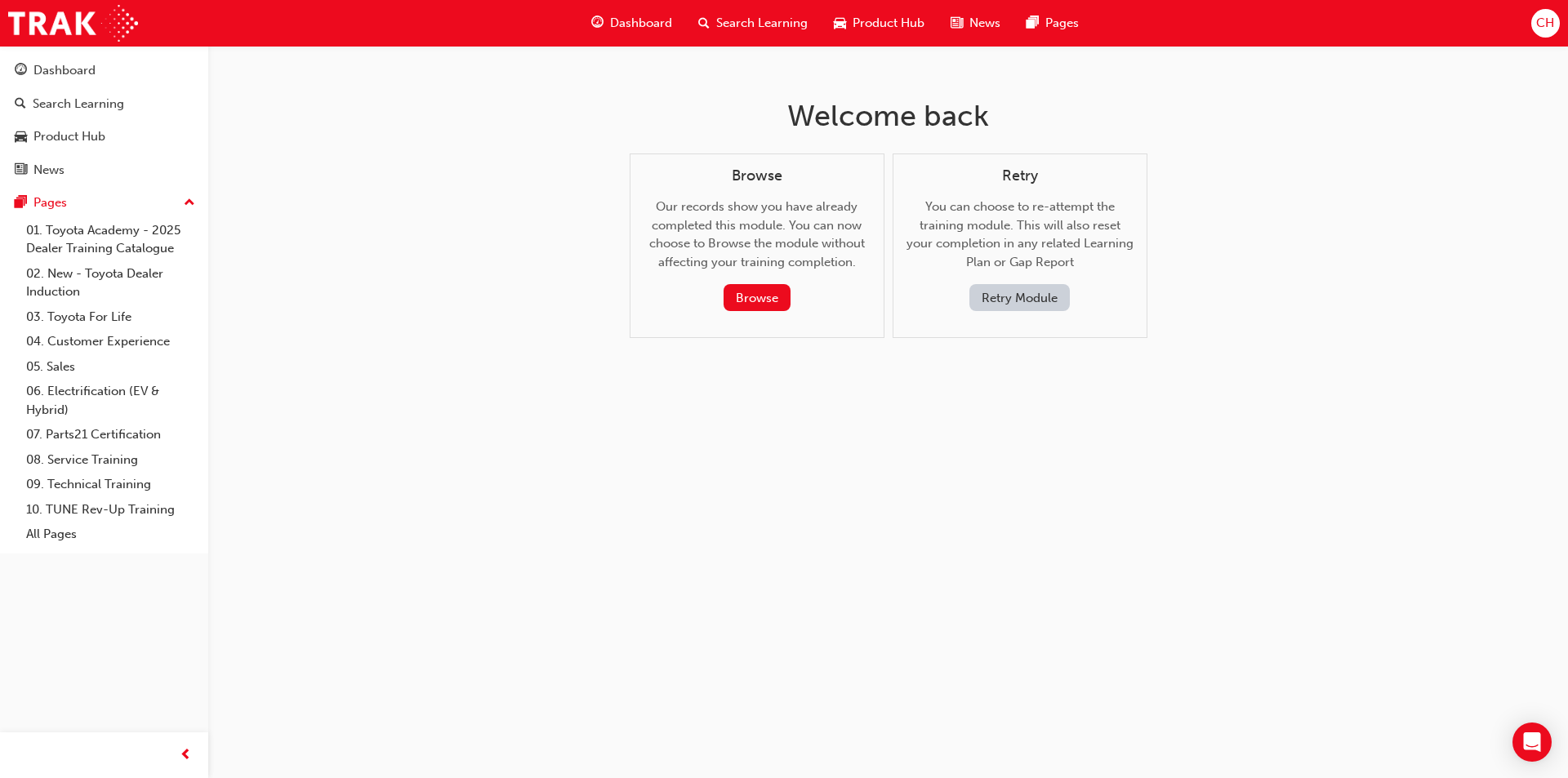
click at [1031, 304] on button "Retry Module" at bounding box center [1019, 297] width 100 height 27
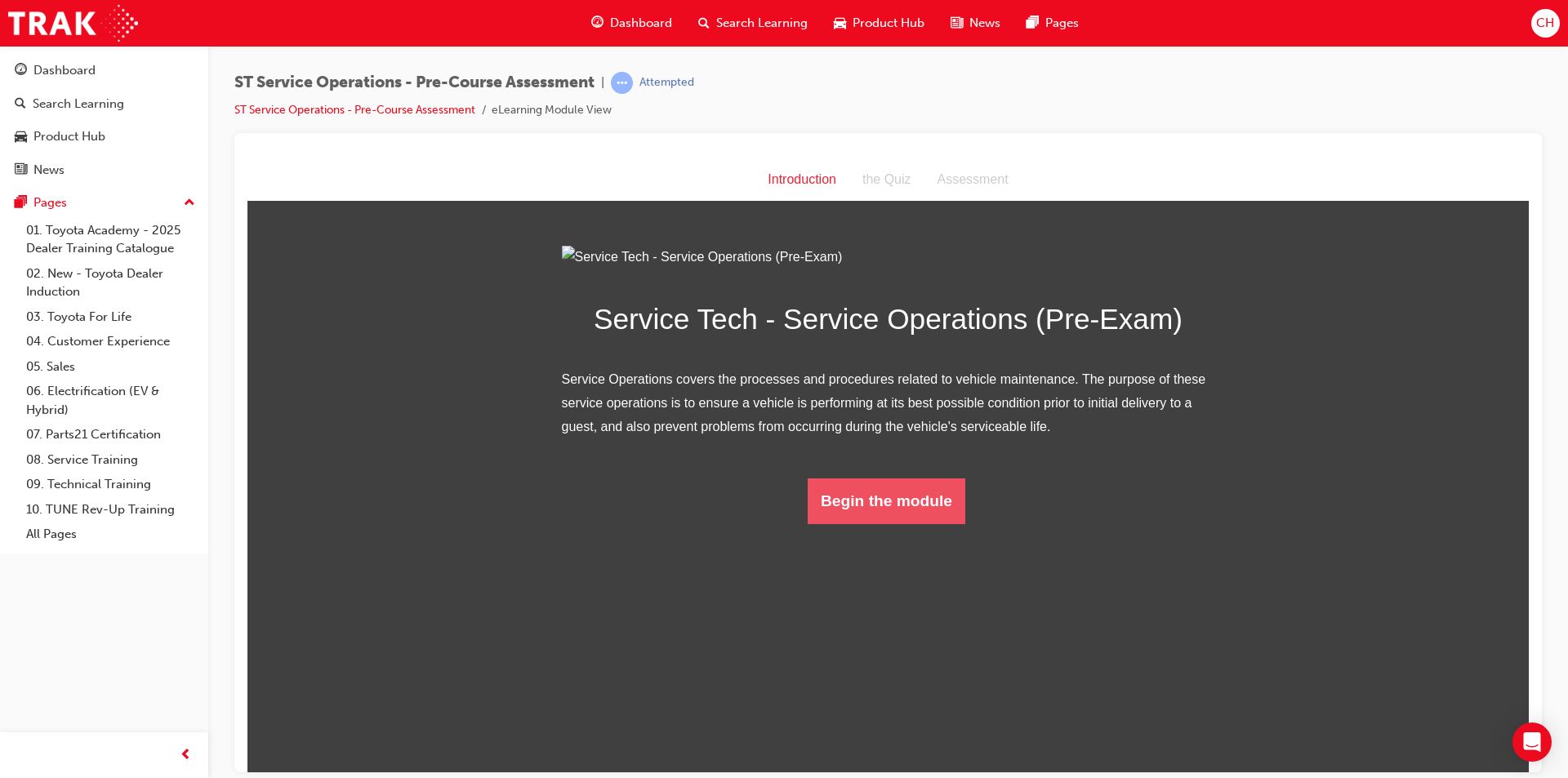
click at [892, 523] on button "Begin the module" at bounding box center [886, 500] width 158 height 45
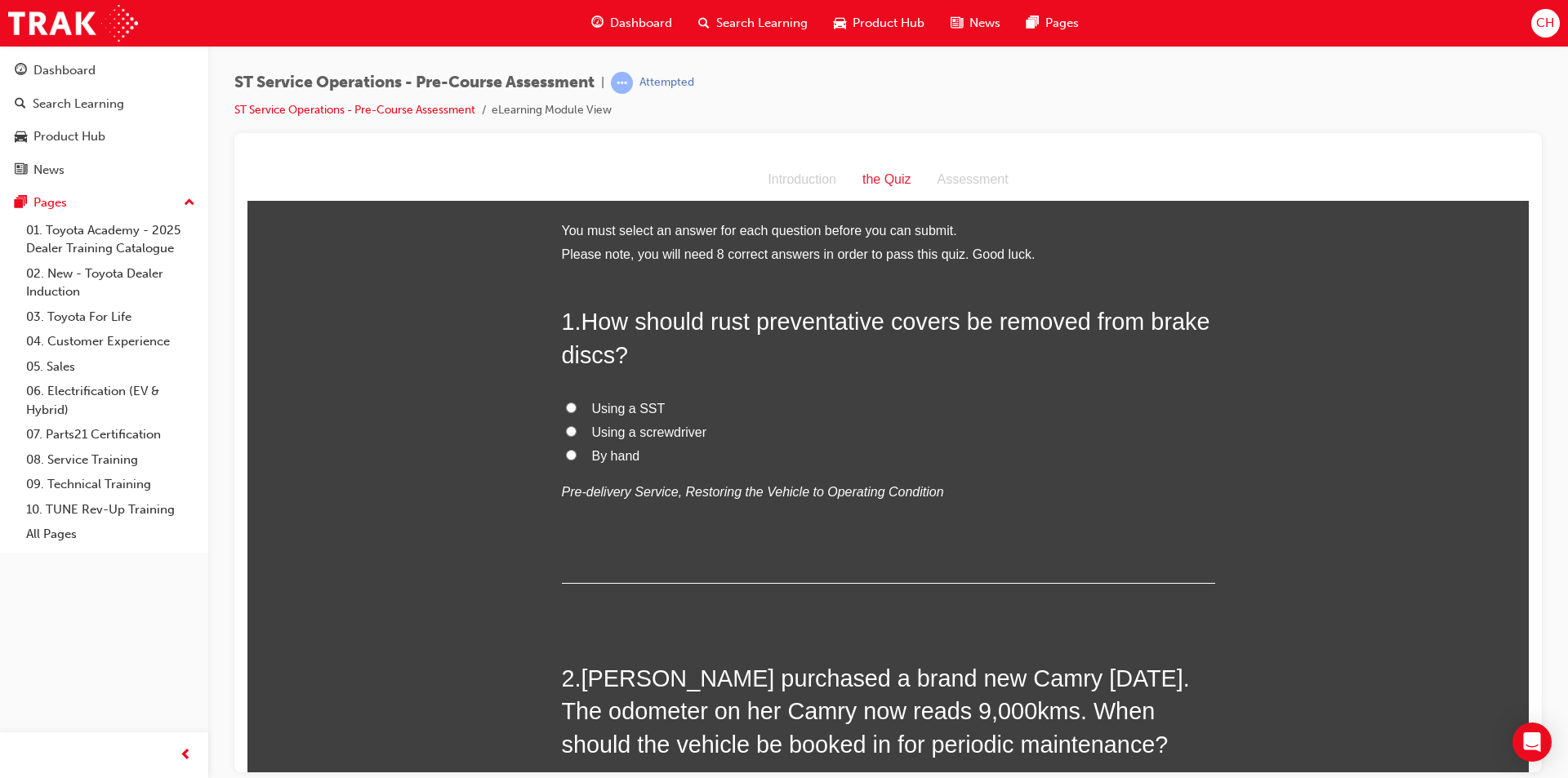
click at [581, 407] on label "Using a SST" at bounding box center [889, 408] width 654 height 24
click at [576, 407] on input "Using a SST" at bounding box center [571, 406] width 10 height 10
radio input "true"
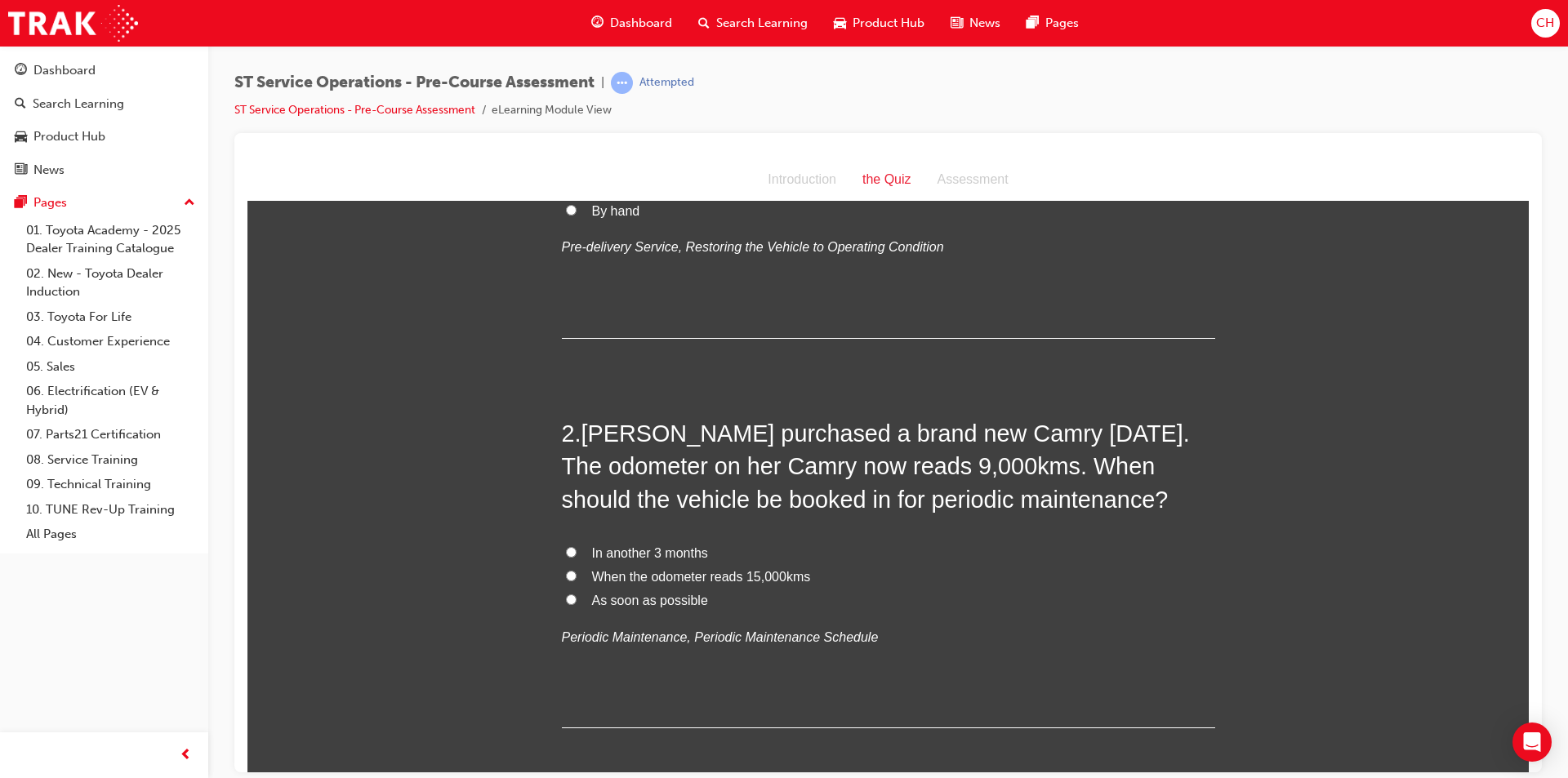
scroll to position [327, 0]
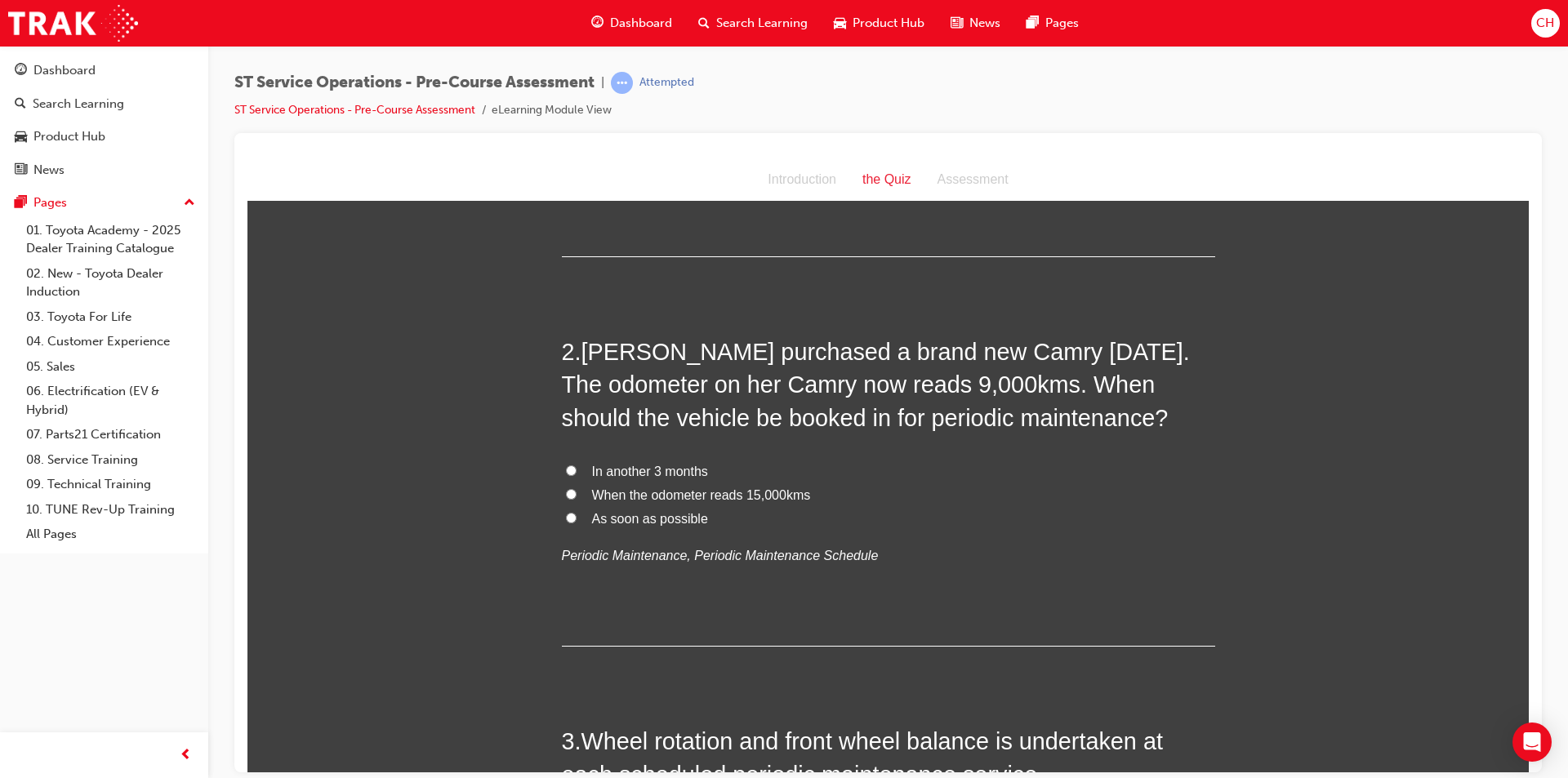
click at [640, 521] on span "As soon as possible" at bounding box center [650, 517] width 116 height 14
click at [576, 521] on input "As soon as possible" at bounding box center [571, 516] width 10 height 10
radio input "true"
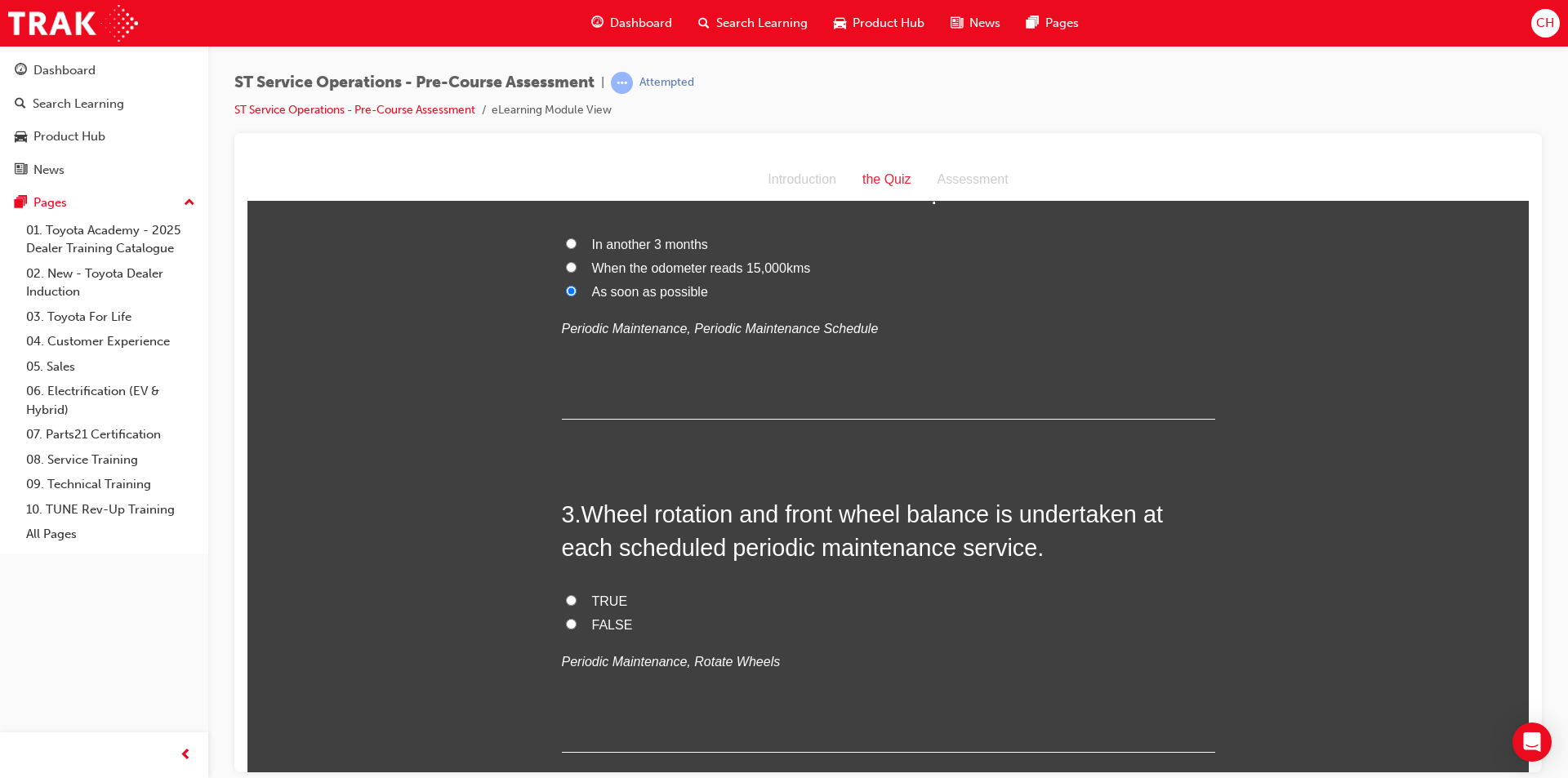
scroll to position [653, 0]
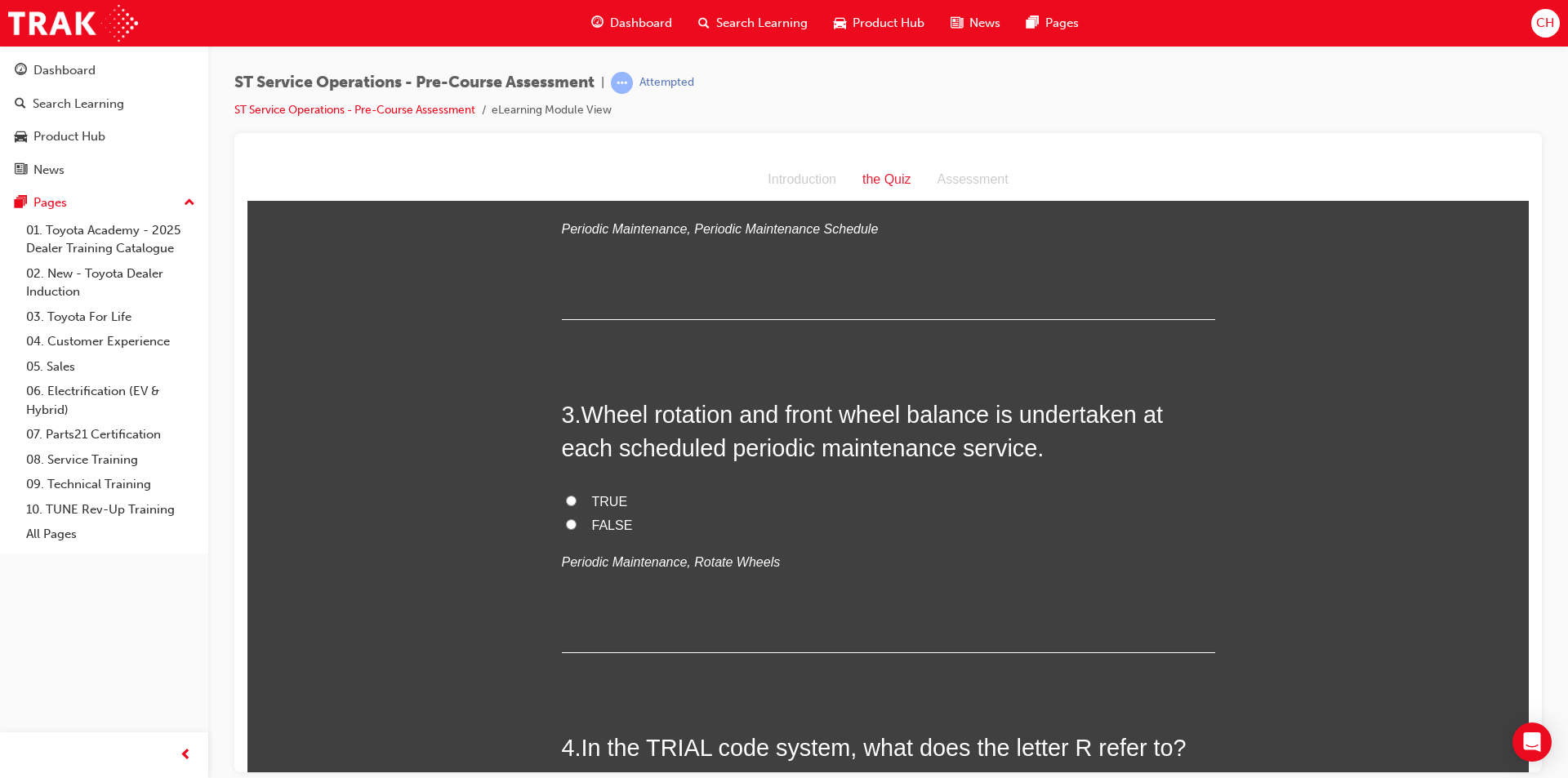
click at [621, 524] on span "FALSE" at bounding box center [612, 524] width 41 height 14
click at [576, 524] on input "FALSE" at bounding box center [571, 523] width 10 height 10
radio input "true"
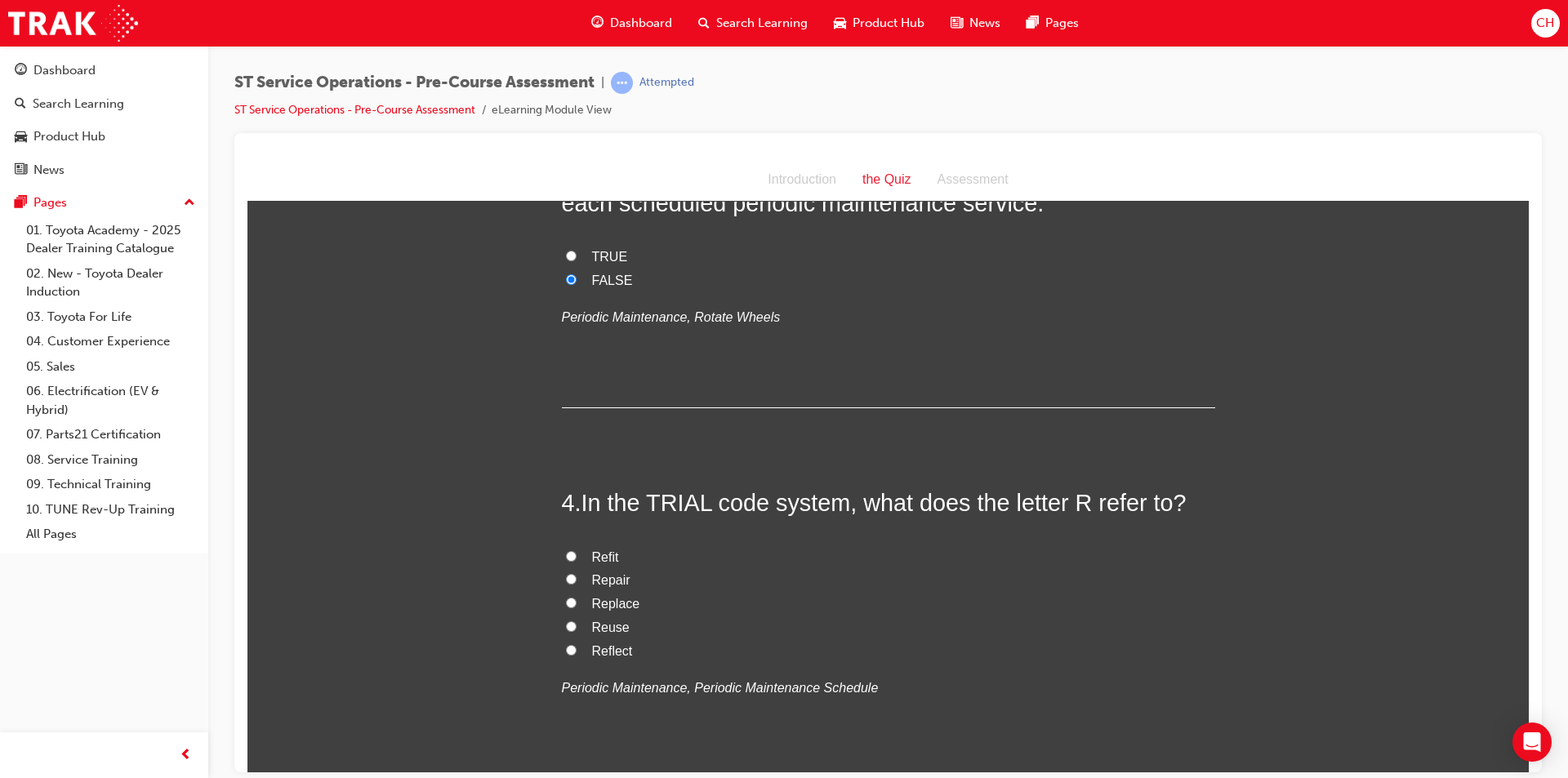
scroll to position [979, 0]
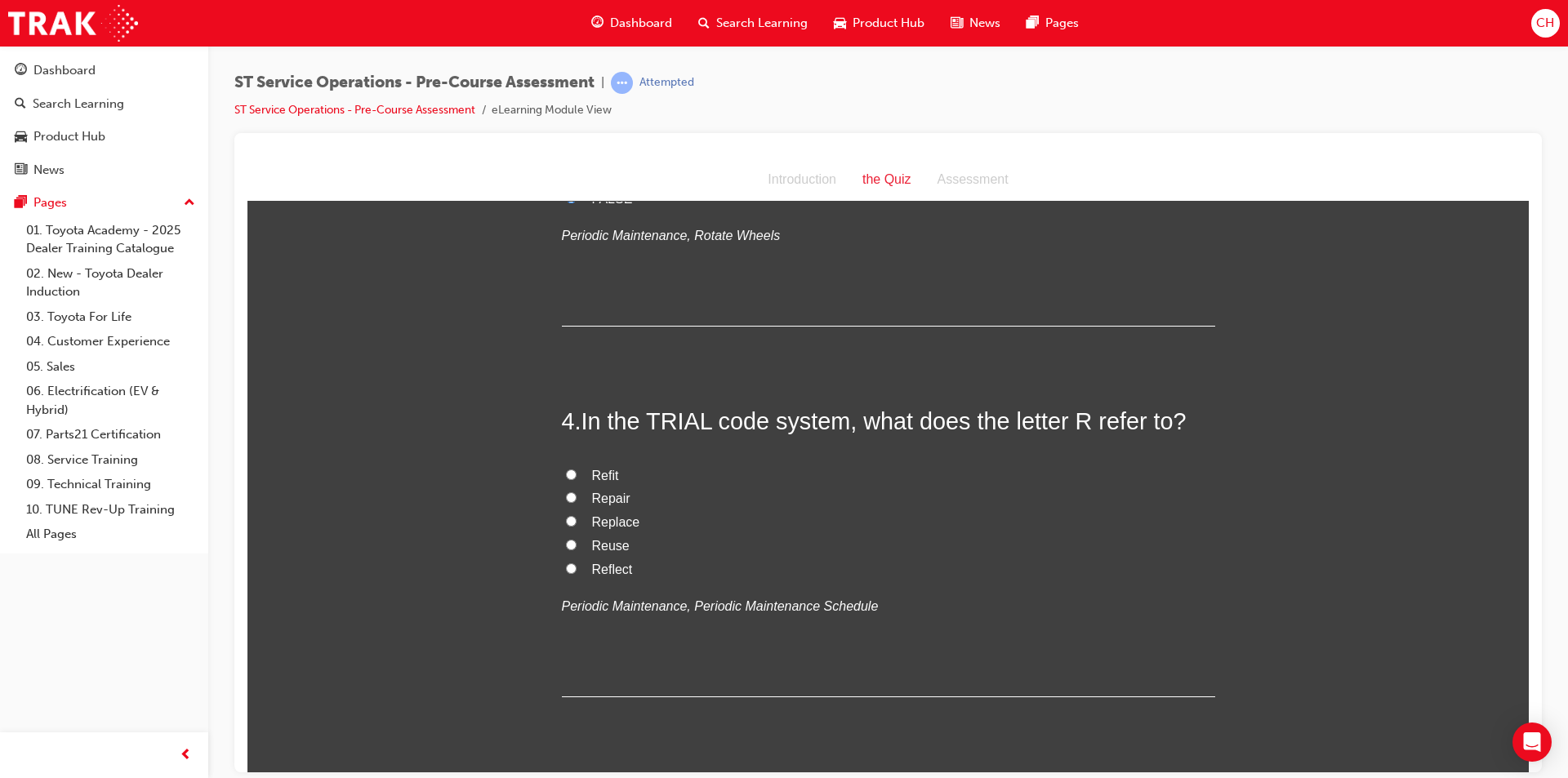
click at [623, 497] on label "Repair" at bounding box center [889, 498] width 654 height 24
click at [576, 497] on input "Repair" at bounding box center [571, 496] width 10 height 10
radio input "true"
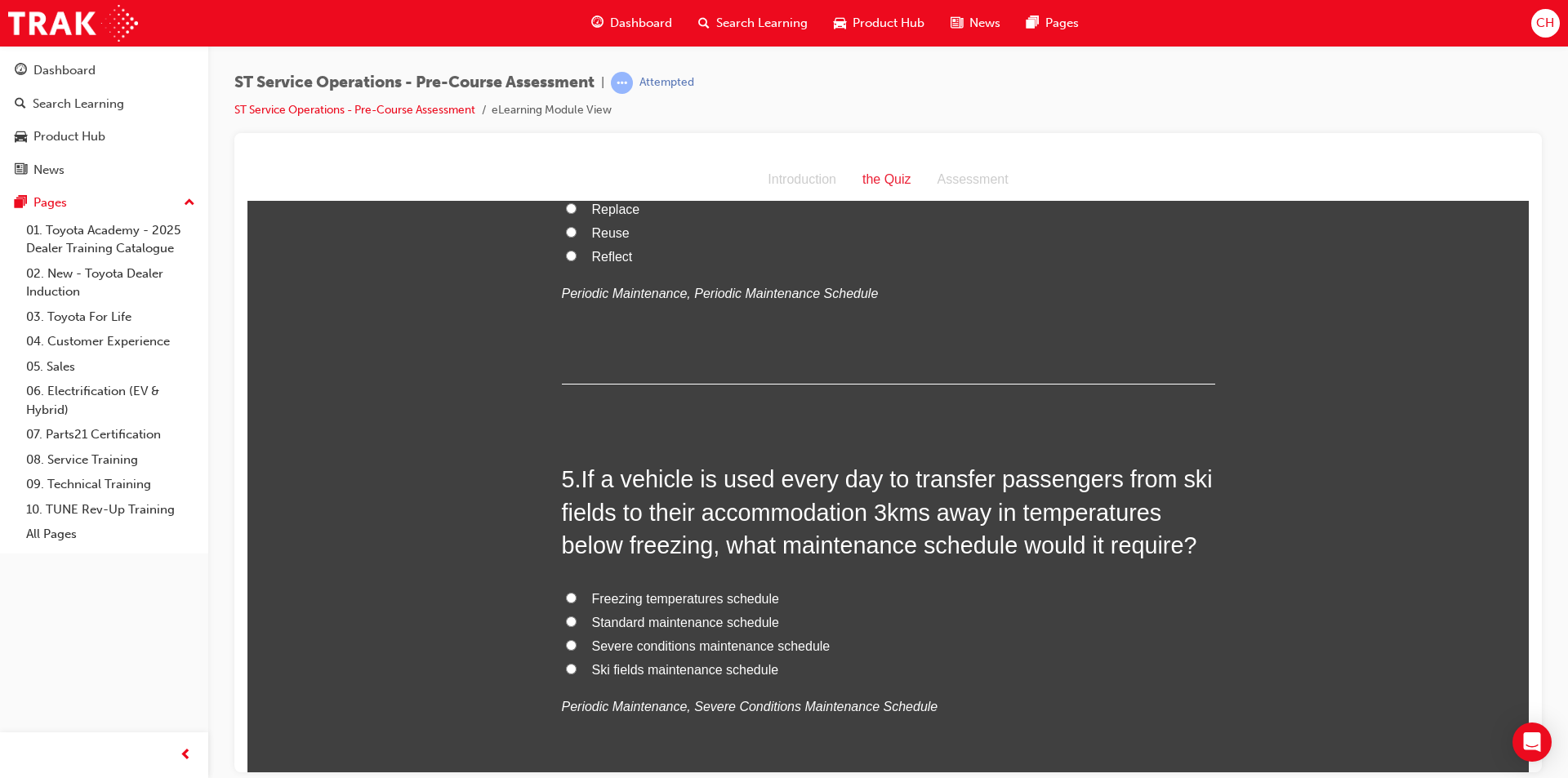
scroll to position [1306, 0]
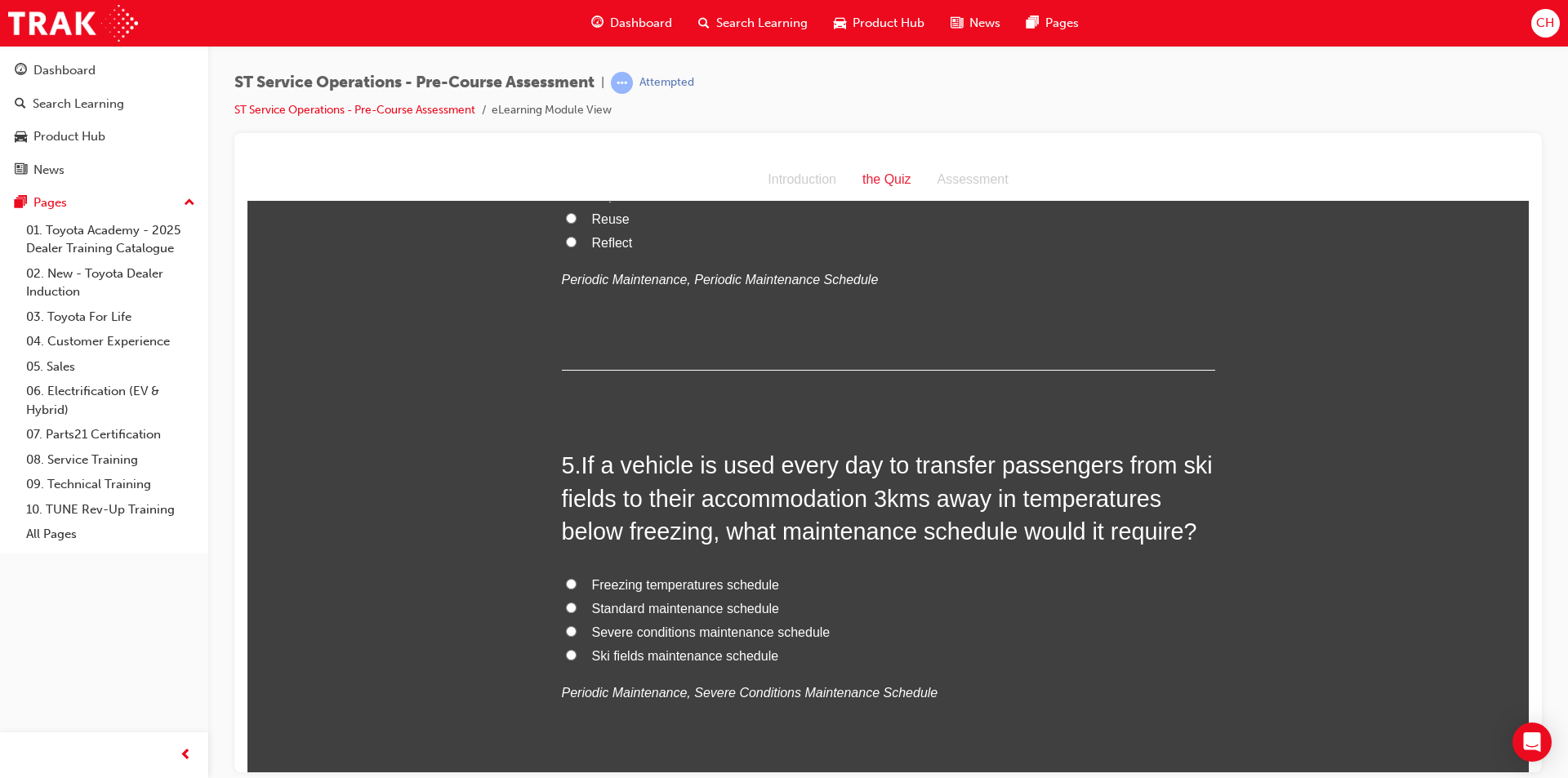
click at [628, 580] on span "Freezing temperatures schedule" at bounding box center [686, 584] width 187 height 14
click at [576, 580] on input "Freezing temperatures schedule" at bounding box center [571, 583] width 10 height 10
radio input "true"
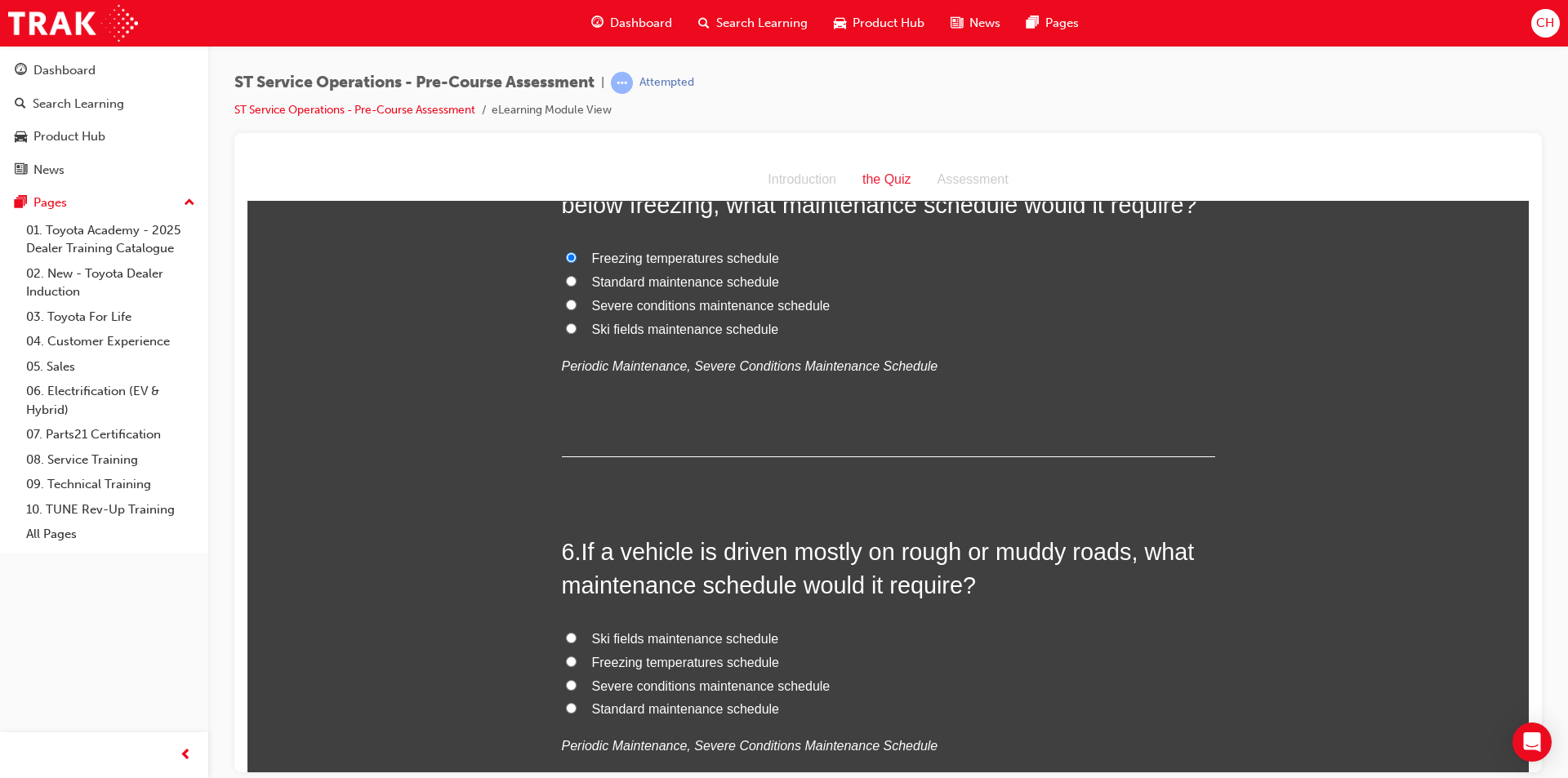
scroll to position [1714, 0]
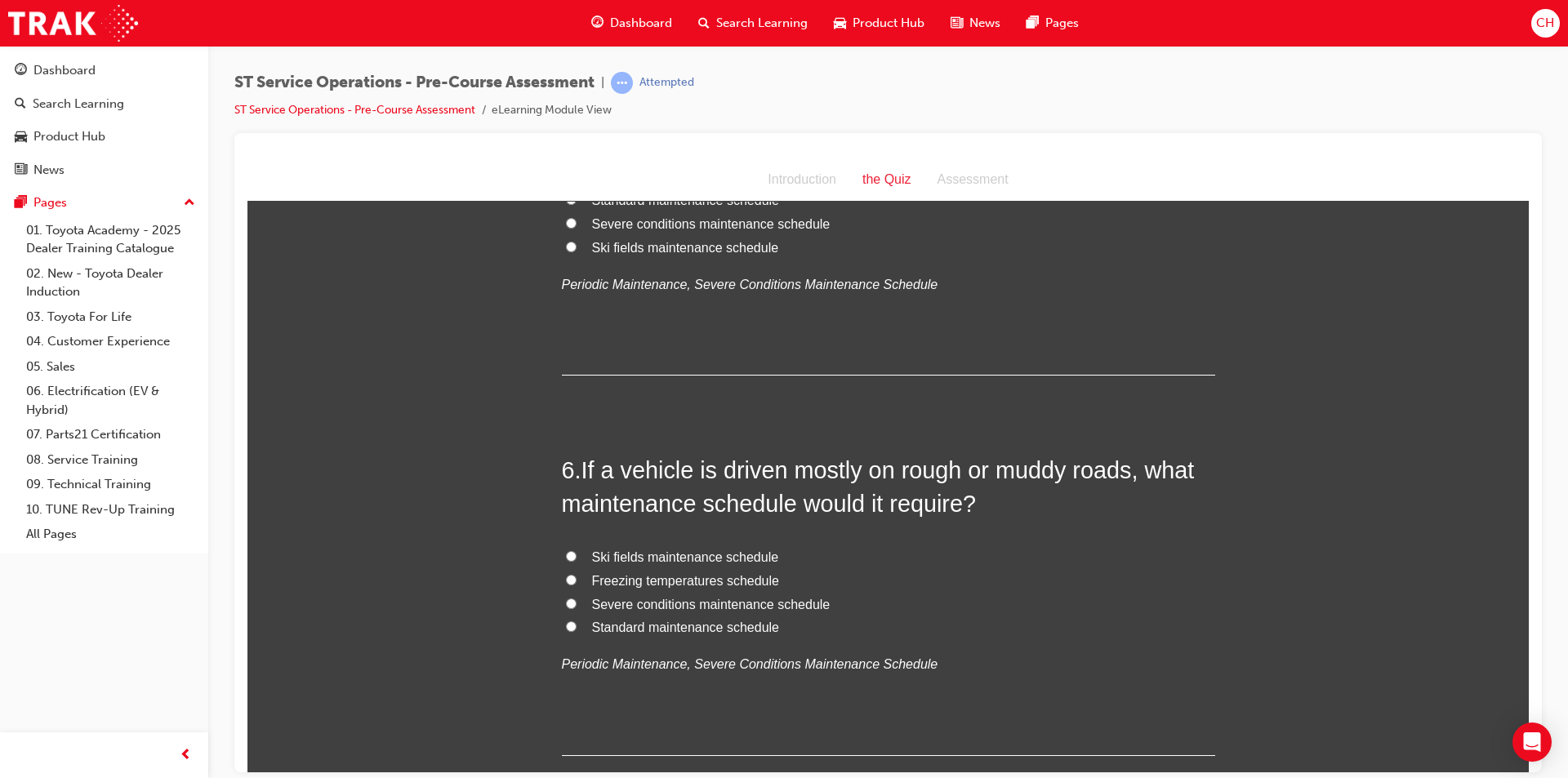
click at [667, 605] on span "Severe conditions maintenance schedule" at bounding box center [711, 603] width 238 height 14
click at [576, 605] on input "Severe conditions maintenance schedule" at bounding box center [571, 602] width 10 height 10
radio input "true"
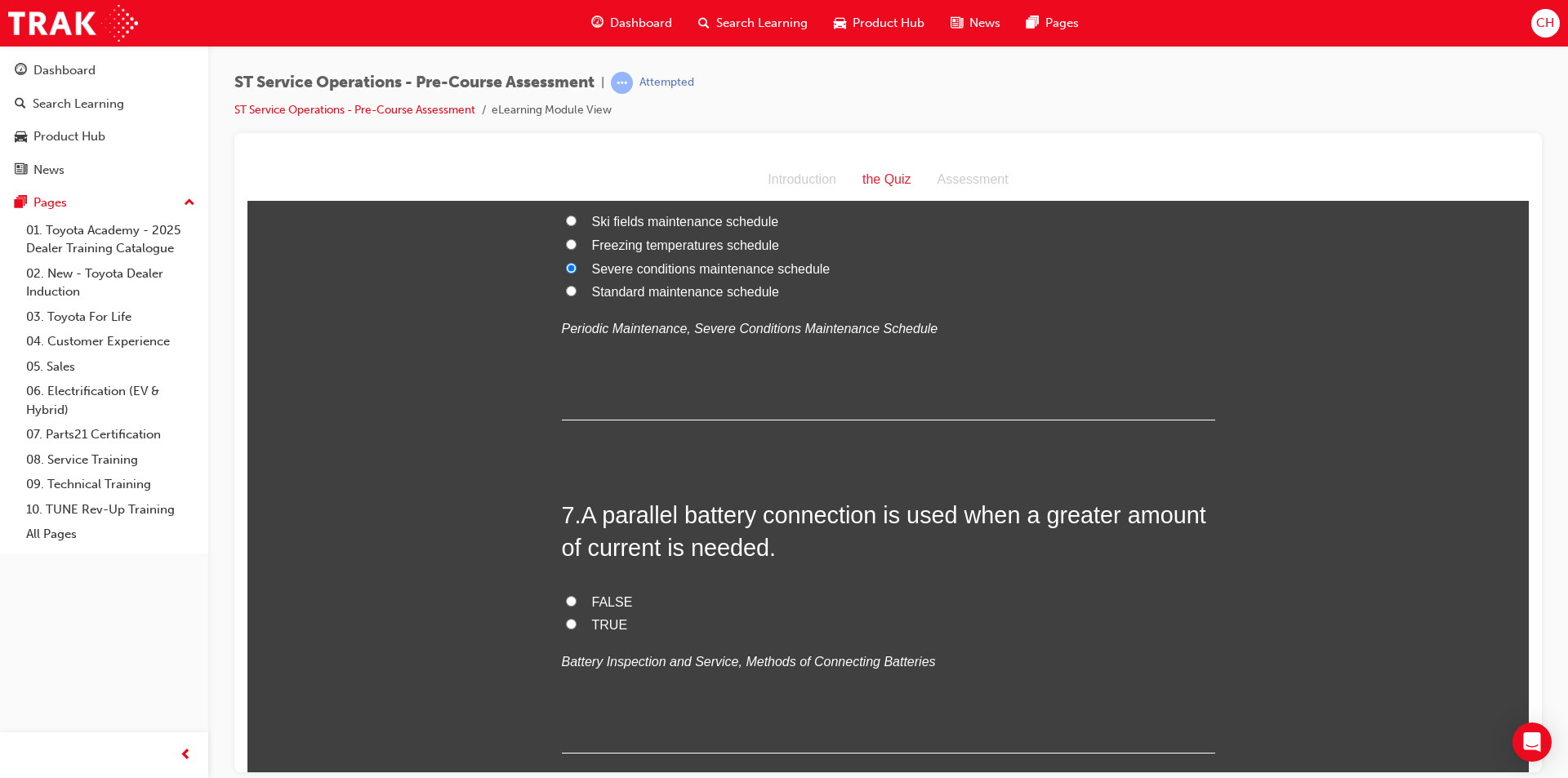
scroll to position [2123, 0]
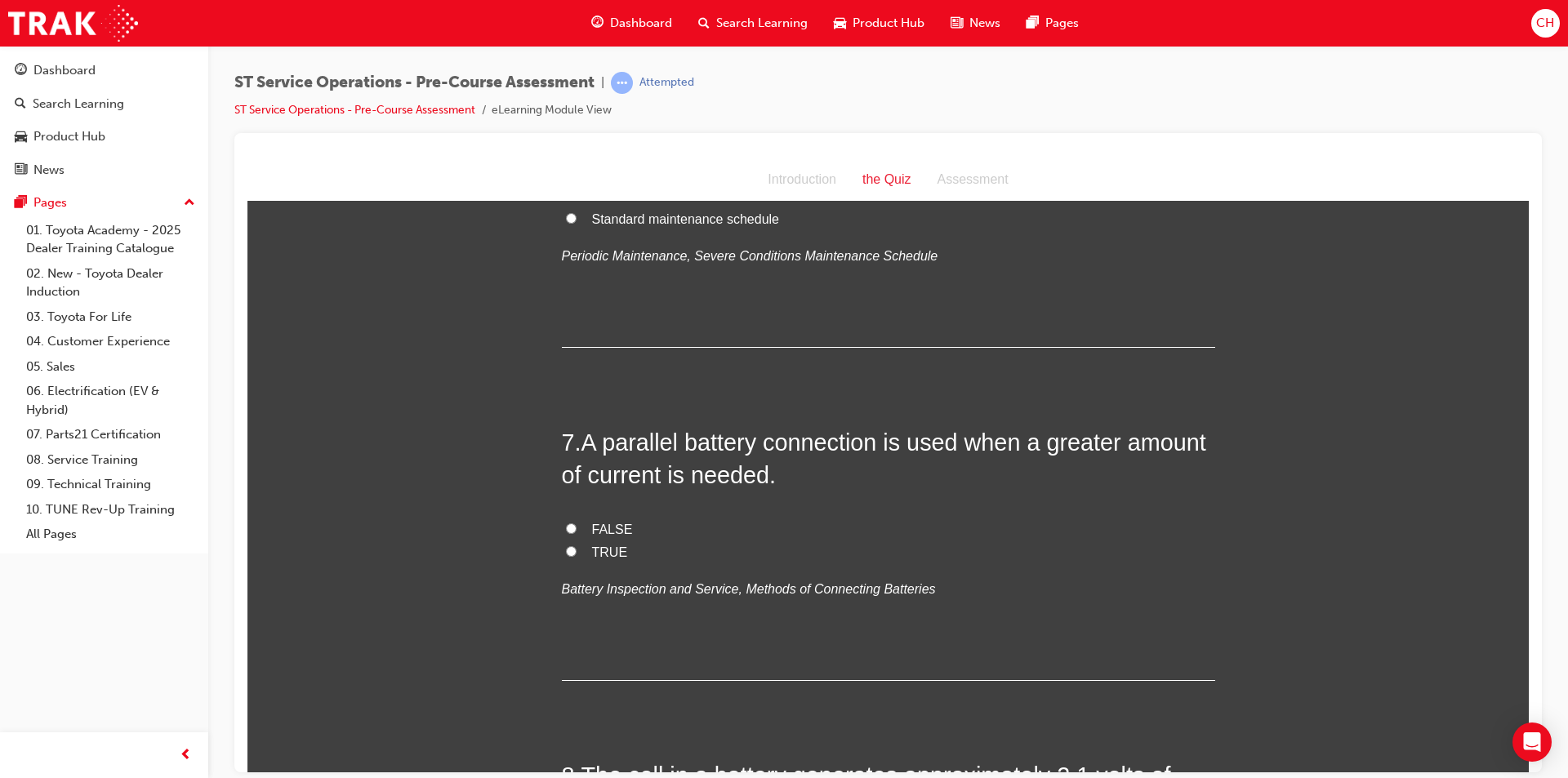
click at [592, 545] on span "TRUE" at bounding box center [610, 551] width 36 height 14
click at [576, 545] on input "TRUE" at bounding box center [571, 550] width 10 height 10
radio input "true"
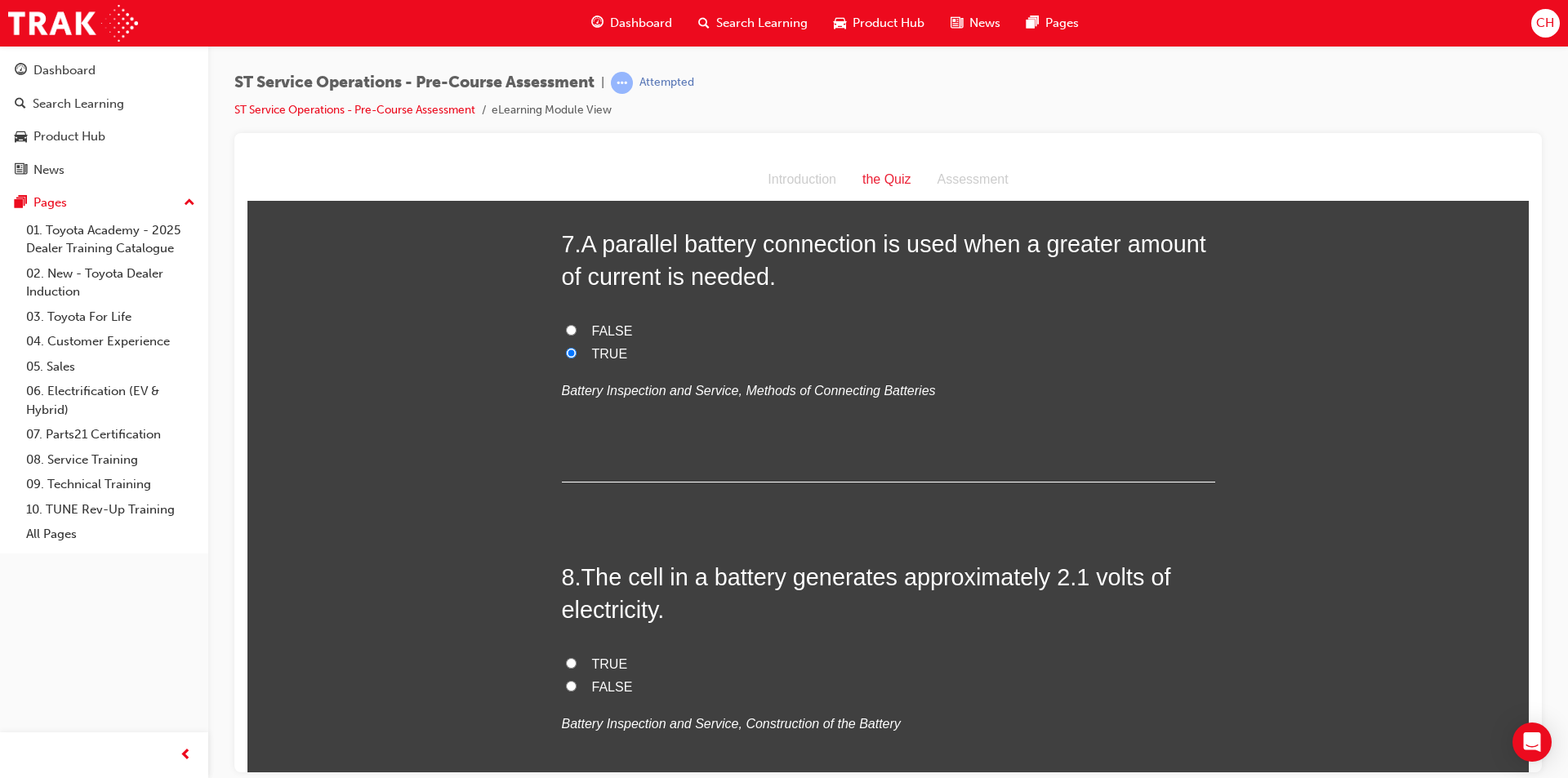
scroll to position [2448, 0]
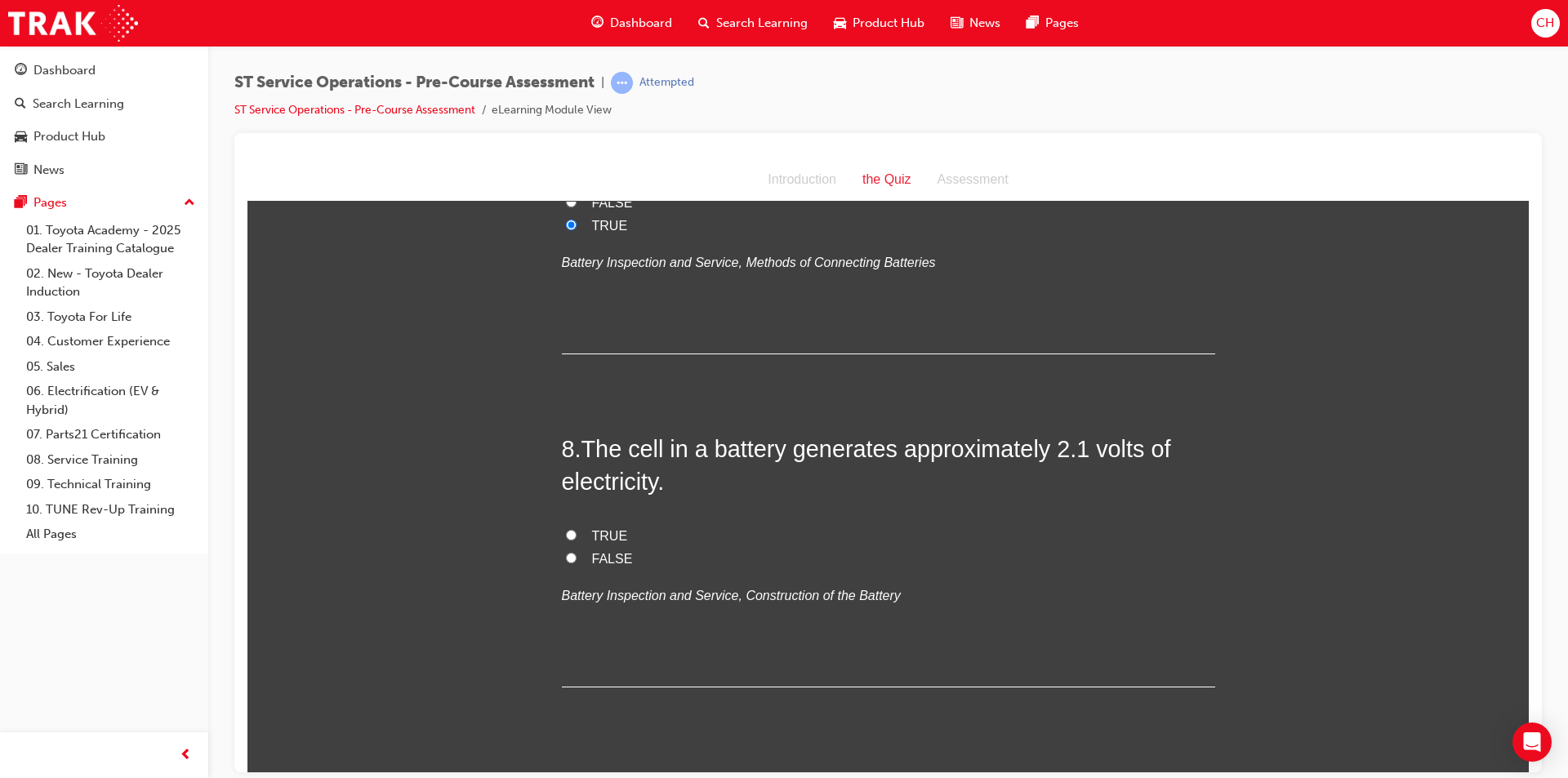
click at [593, 528] on span "TRUE" at bounding box center [610, 534] width 36 height 14
click at [576, 529] on input "TRUE" at bounding box center [571, 533] width 10 height 10
radio input "true"
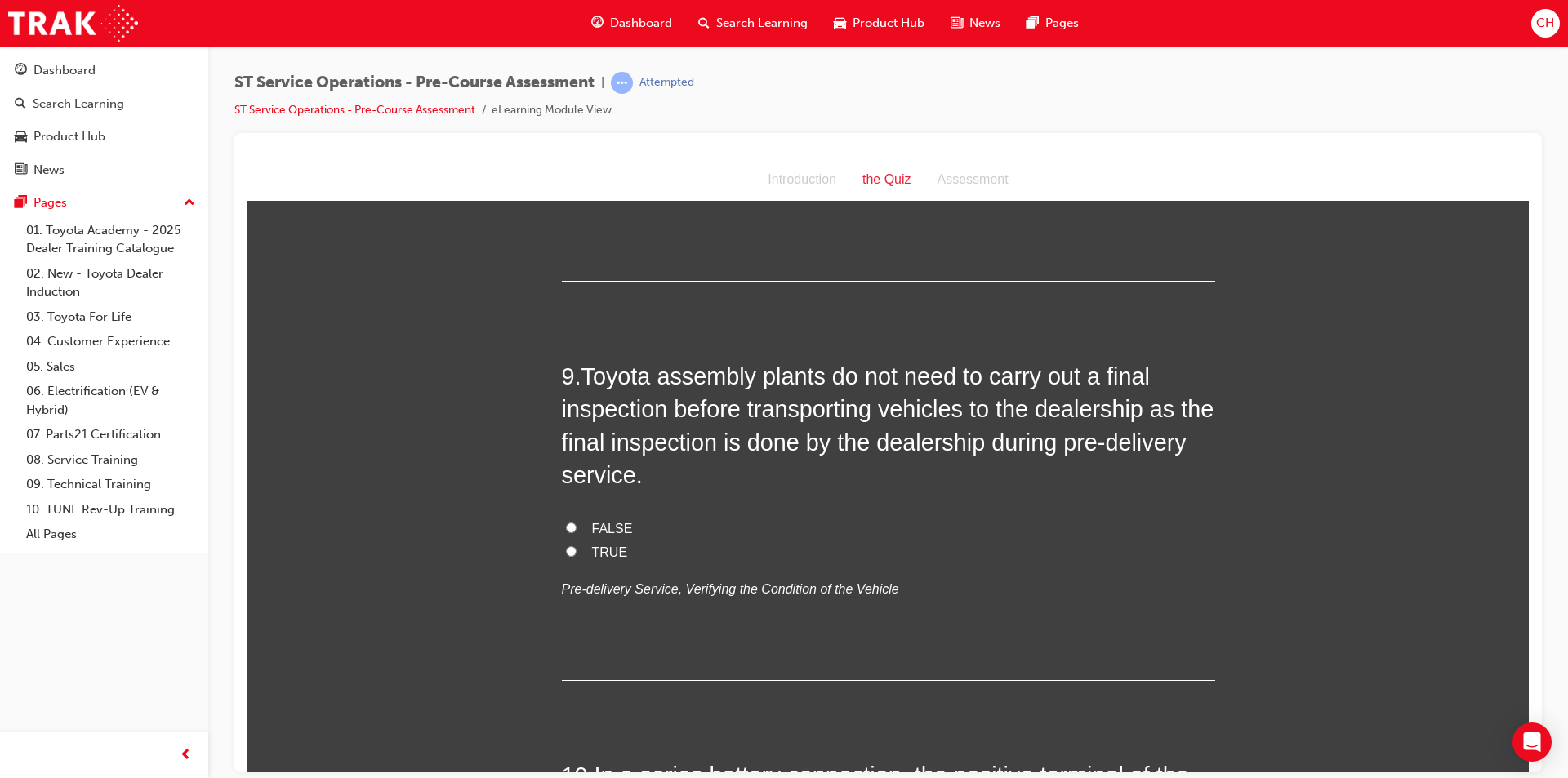
scroll to position [2857, 0]
click at [571, 527] on label "FALSE" at bounding box center [889, 526] width 654 height 24
click at [571, 527] on input "FALSE" at bounding box center [571, 524] width 10 height 10
radio input "true"
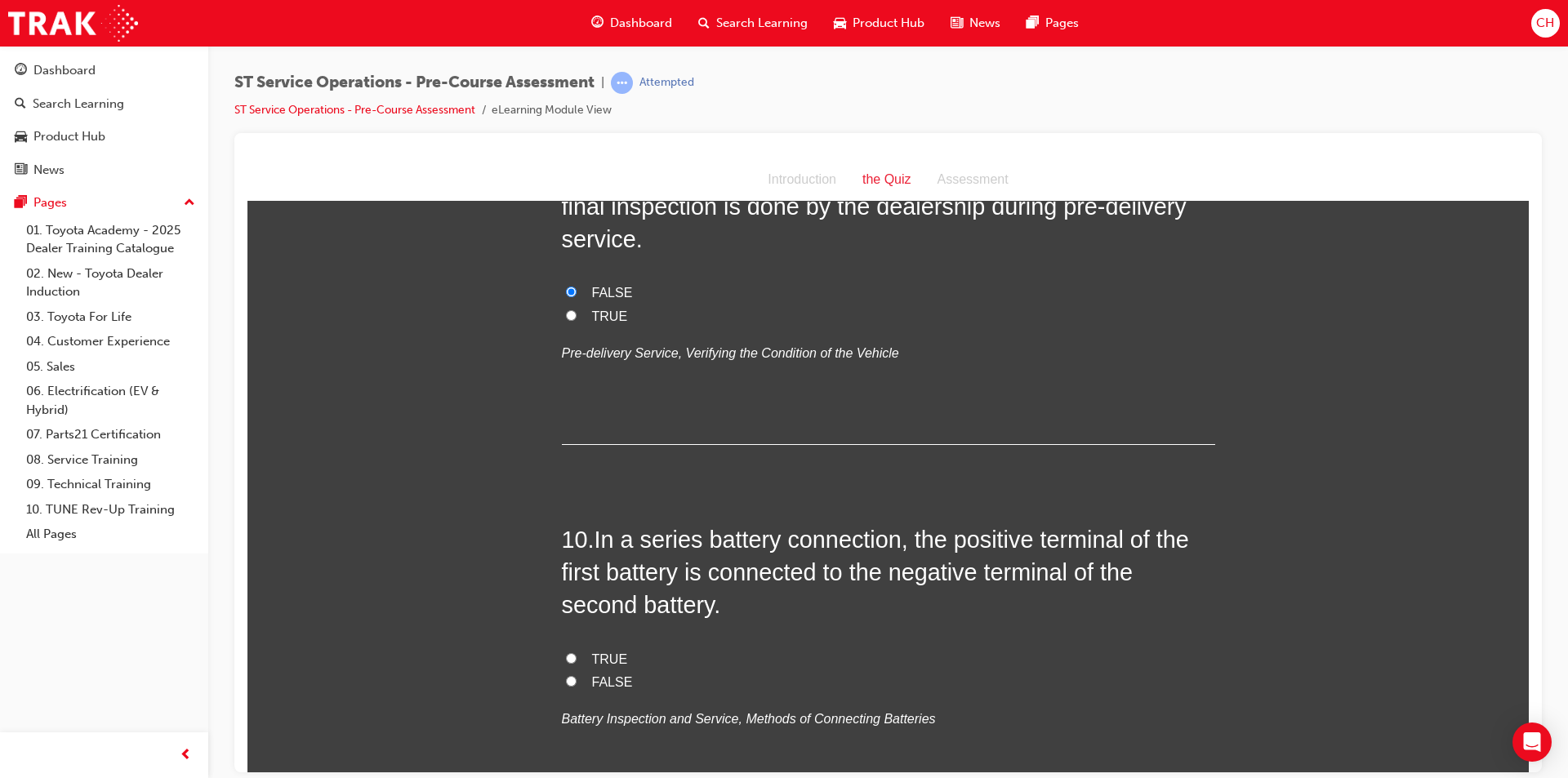
scroll to position [3183, 0]
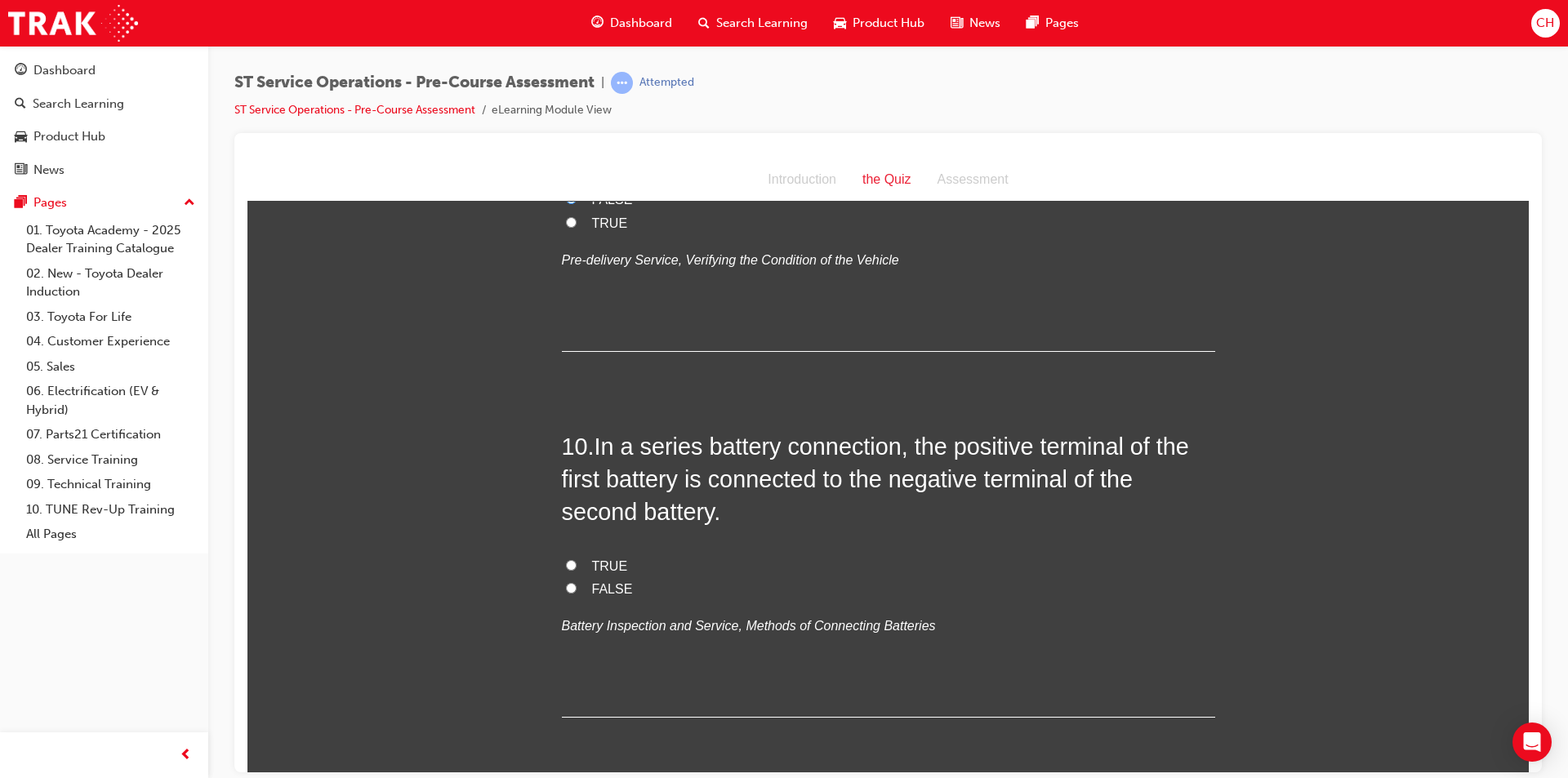
click at [610, 562] on span "TRUE" at bounding box center [610, 565] width 36 height 14
click at [576, 562] on input "TRUE" at bounding box center [571, 564] width 10 height 10
radio input "true"
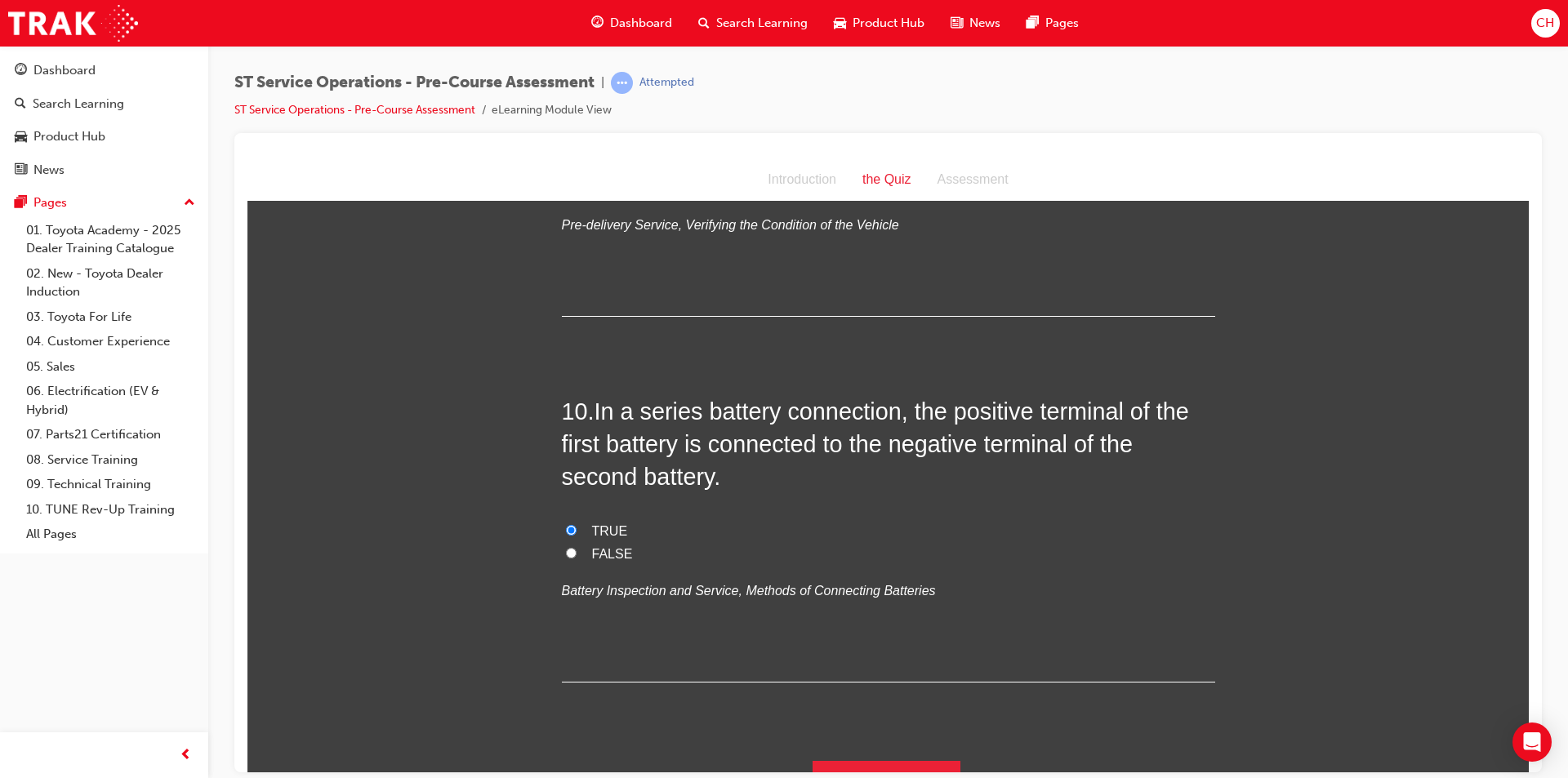
scroll to position [3252, 0]
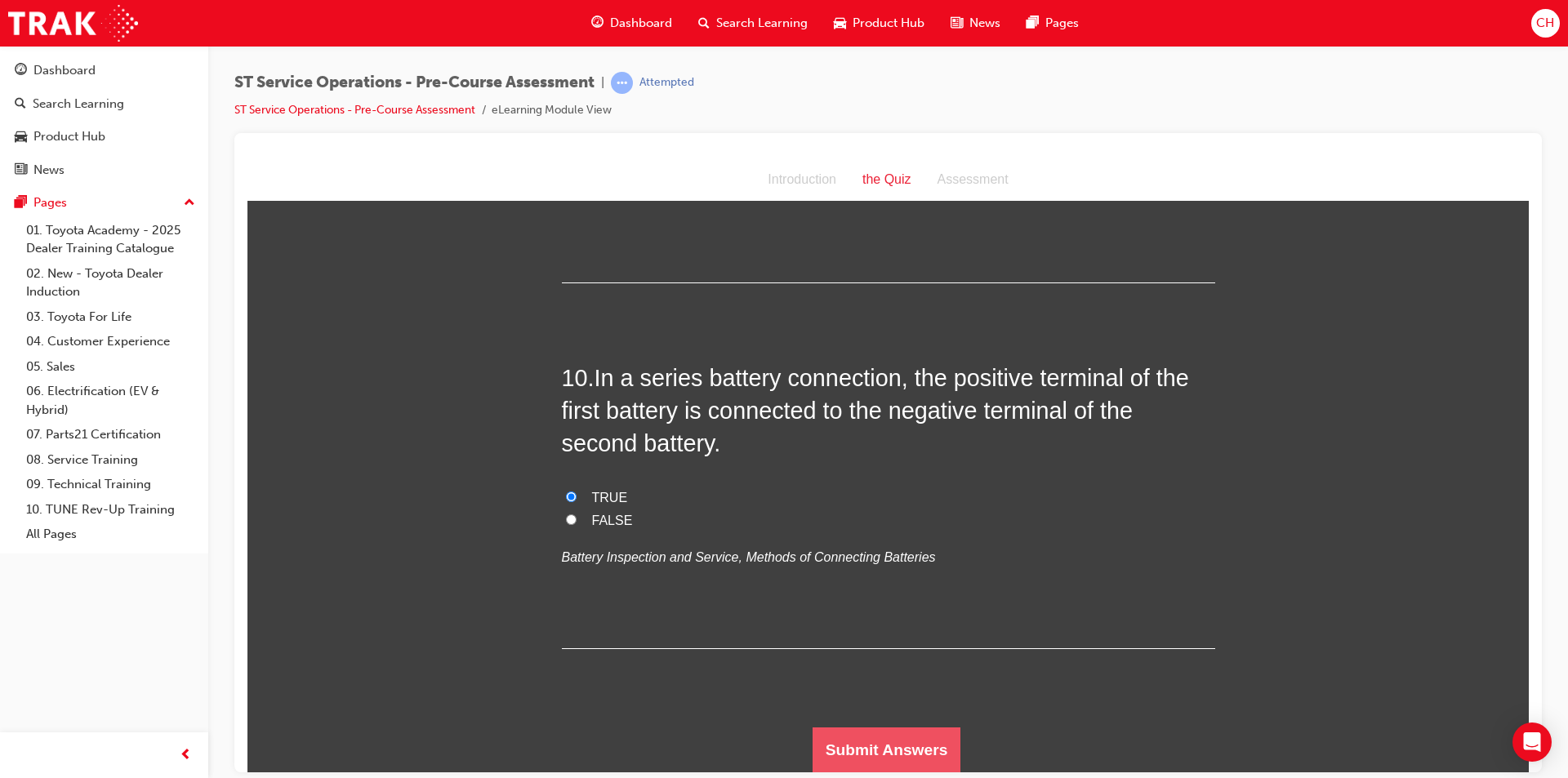
click at [937, 760] on button "Submit Answers" at bounding box center [886, 749] width 148 height 45
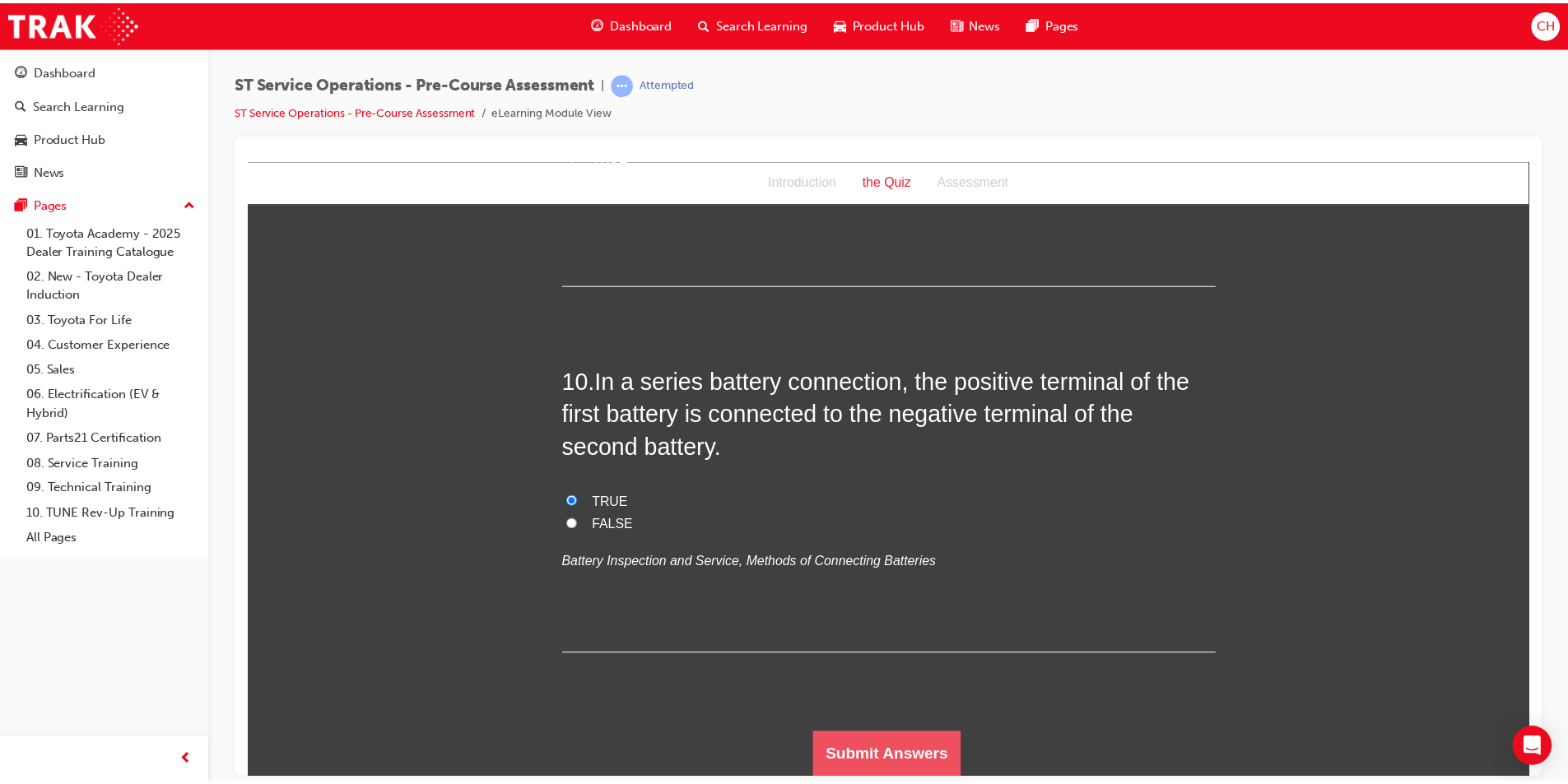
scroll to position [0, 0]
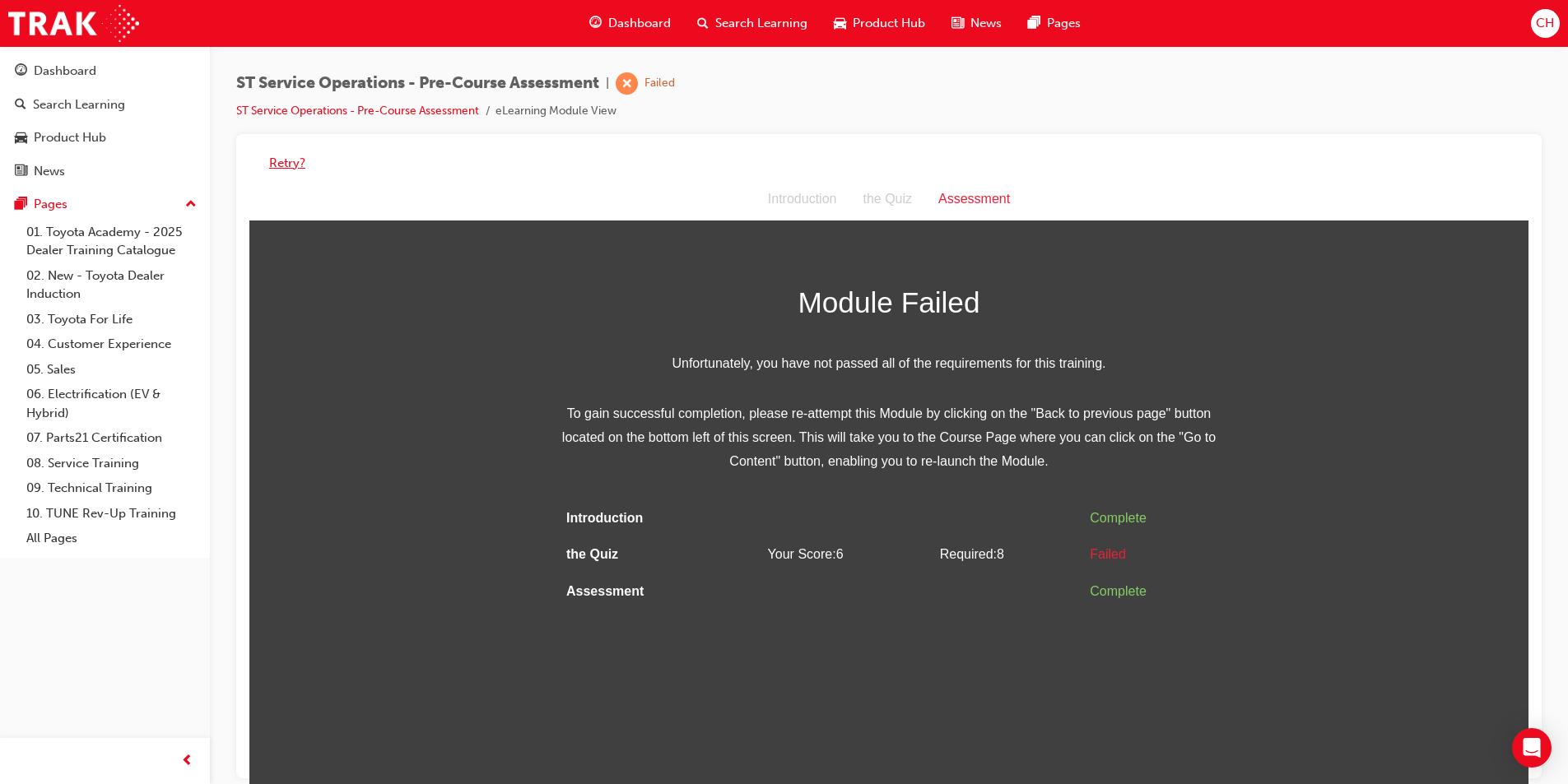
click at [288, 155] on button "Retry?" at bounding box center [288, 164] width 36 height 19
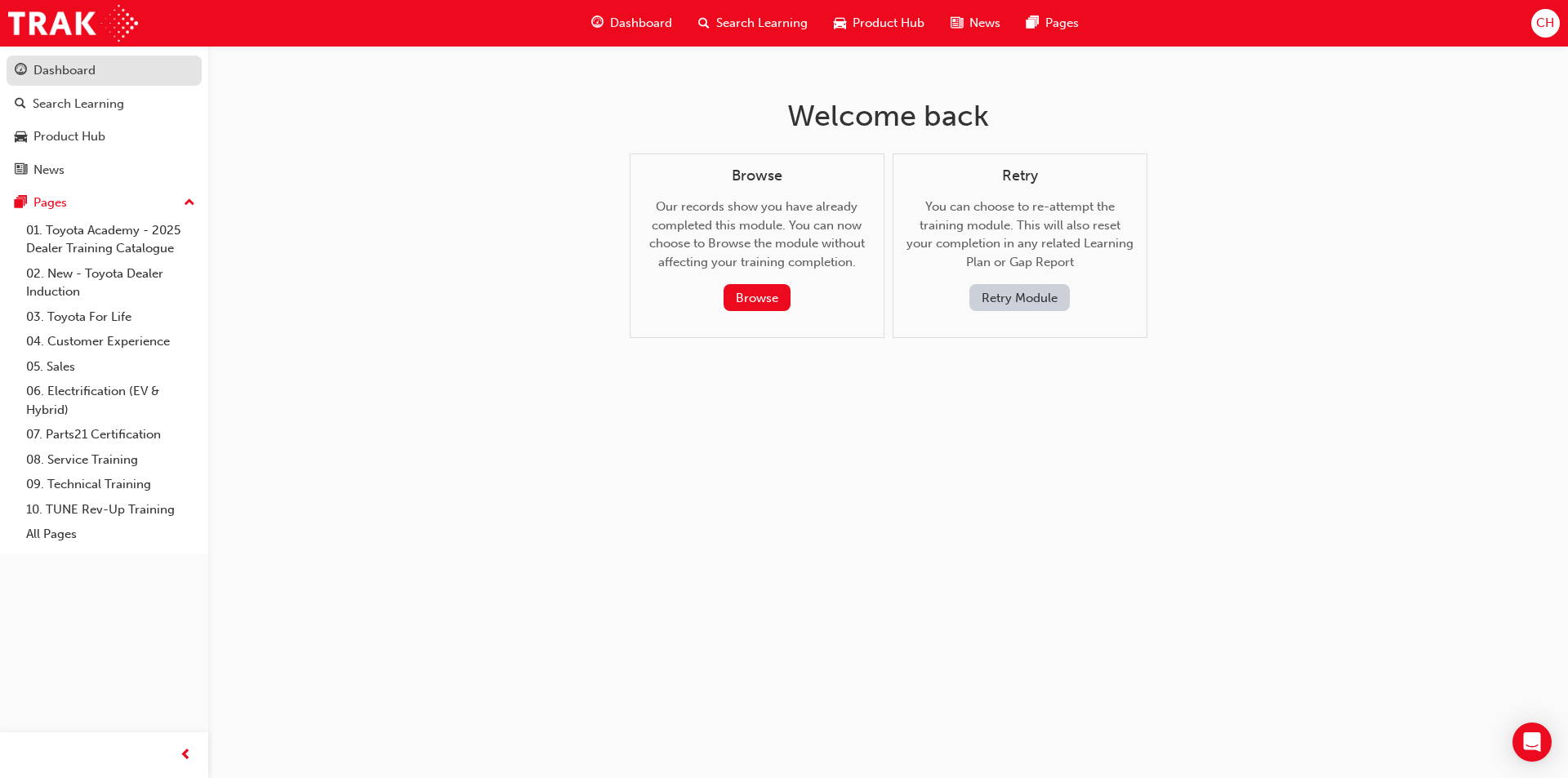
click at [79, 63] on div "Dashboard" at bounding box center [64, 71] width 62 height 19
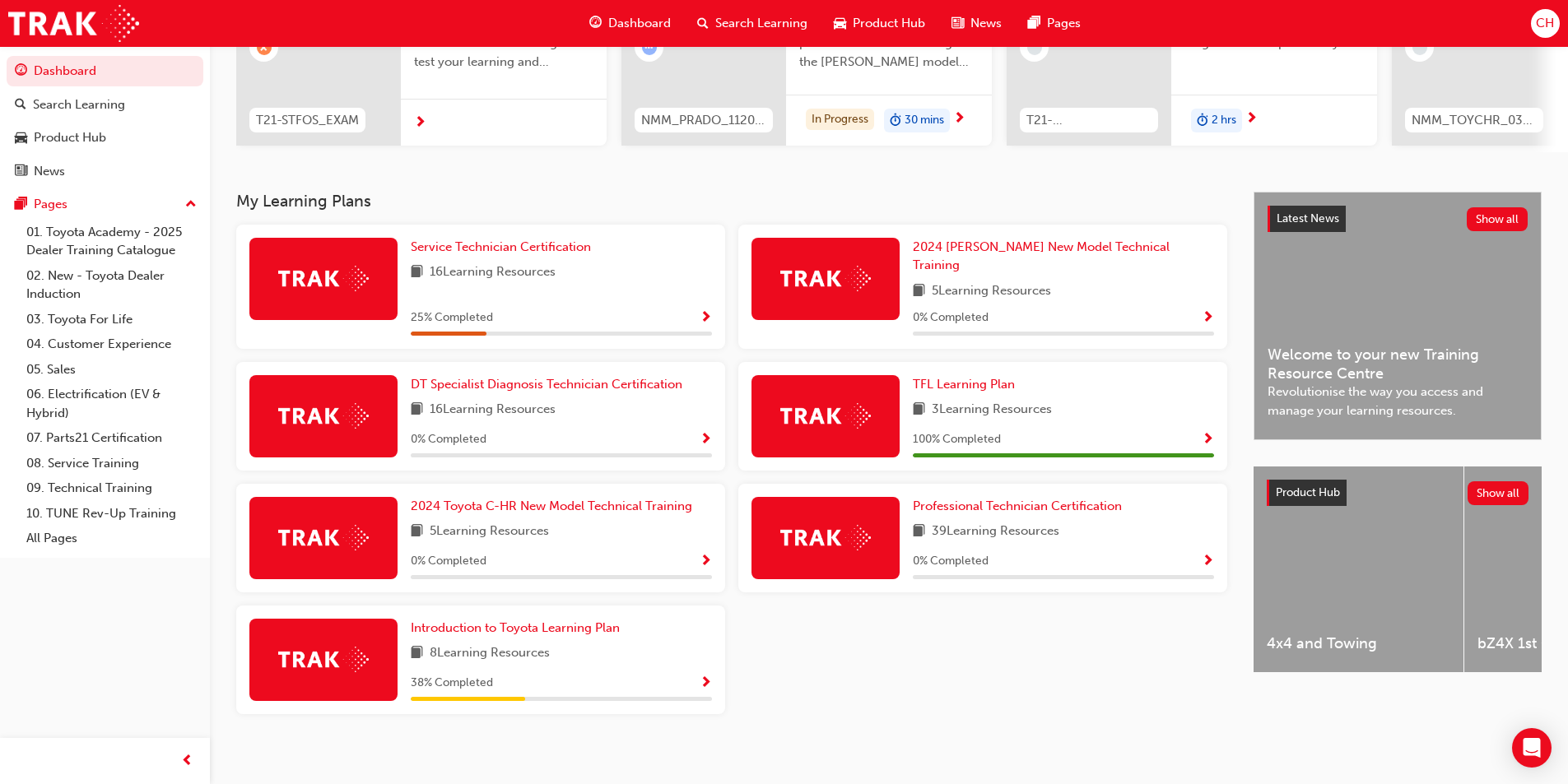
scroll to position [228, 0]
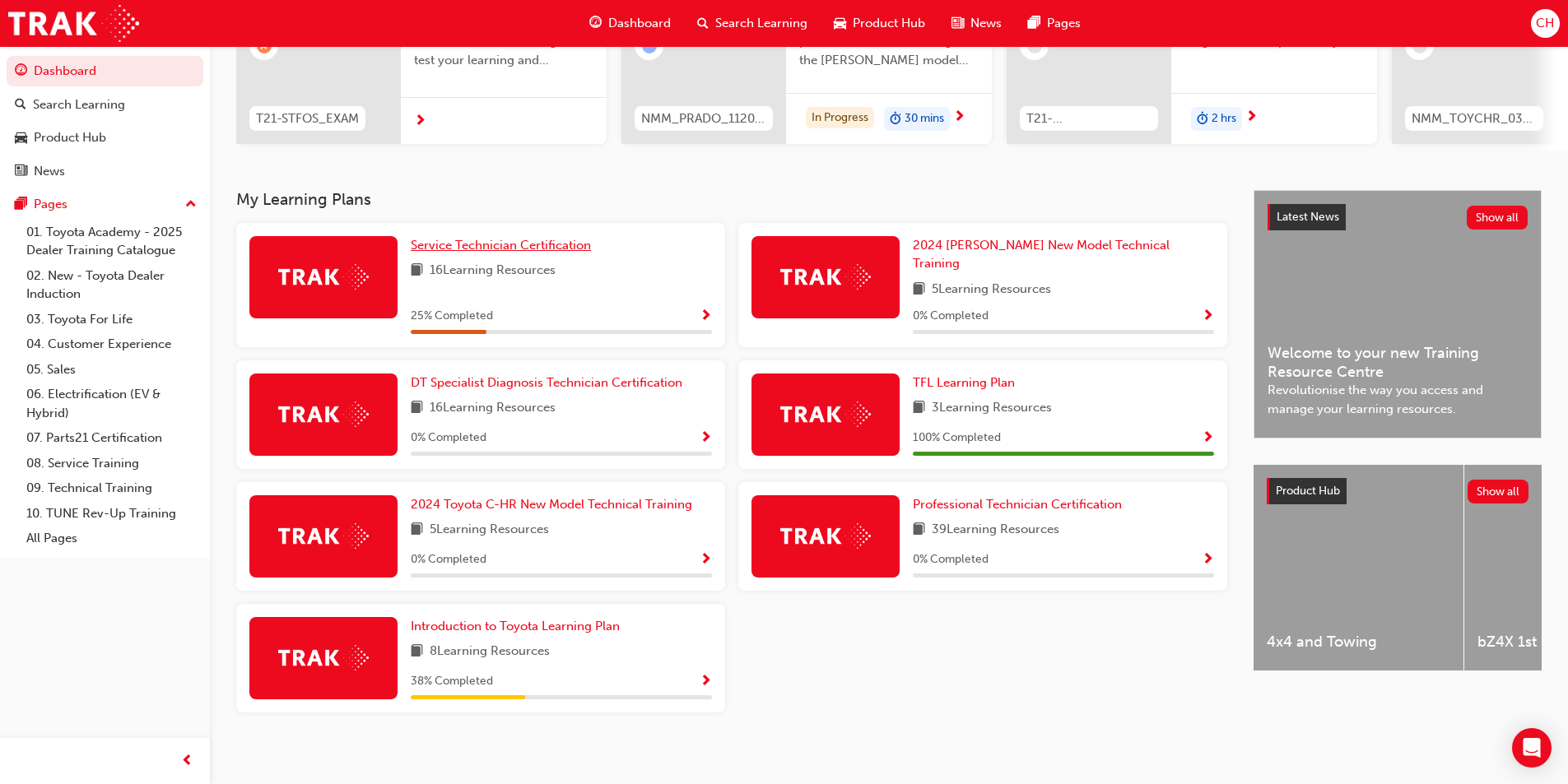
click at [549, 252] on span "Service Technician Certification" at bounding box center [500, 245] width 180 height 15
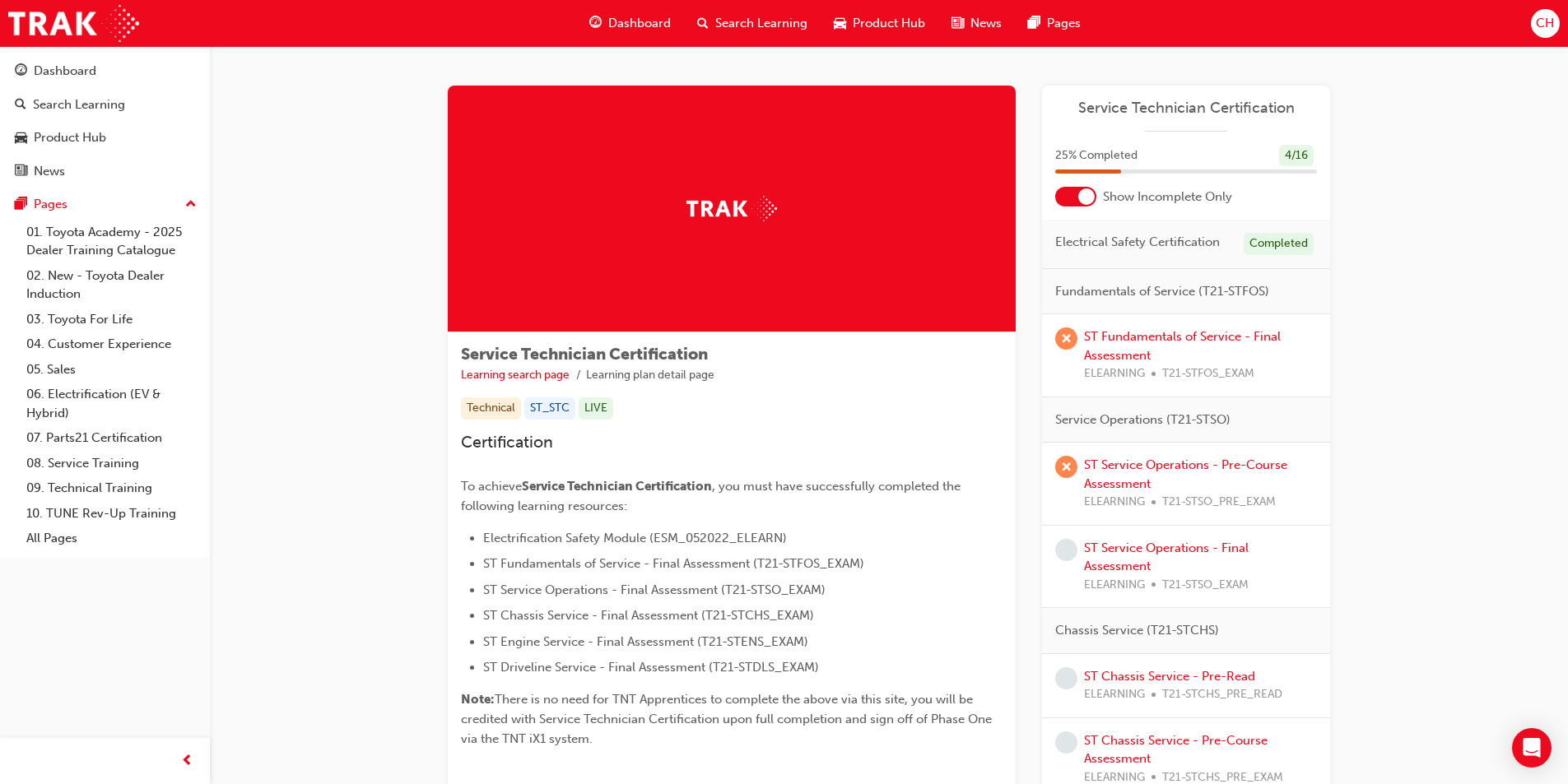
click at [1060, 337] on span "learningRecordVerb_FAIL-icon" at bounding box center [1065, 338] width 22 height 22
click at [1073, 331] on span "learningRecordVerb_FAIL-icon" at bounding box center [1065, 338] width 22 height 22
click at [1099, 334] on link "ST Fundamentals of Service - Final Assessment" at bounding box center [1182, 345] width 197 height 33
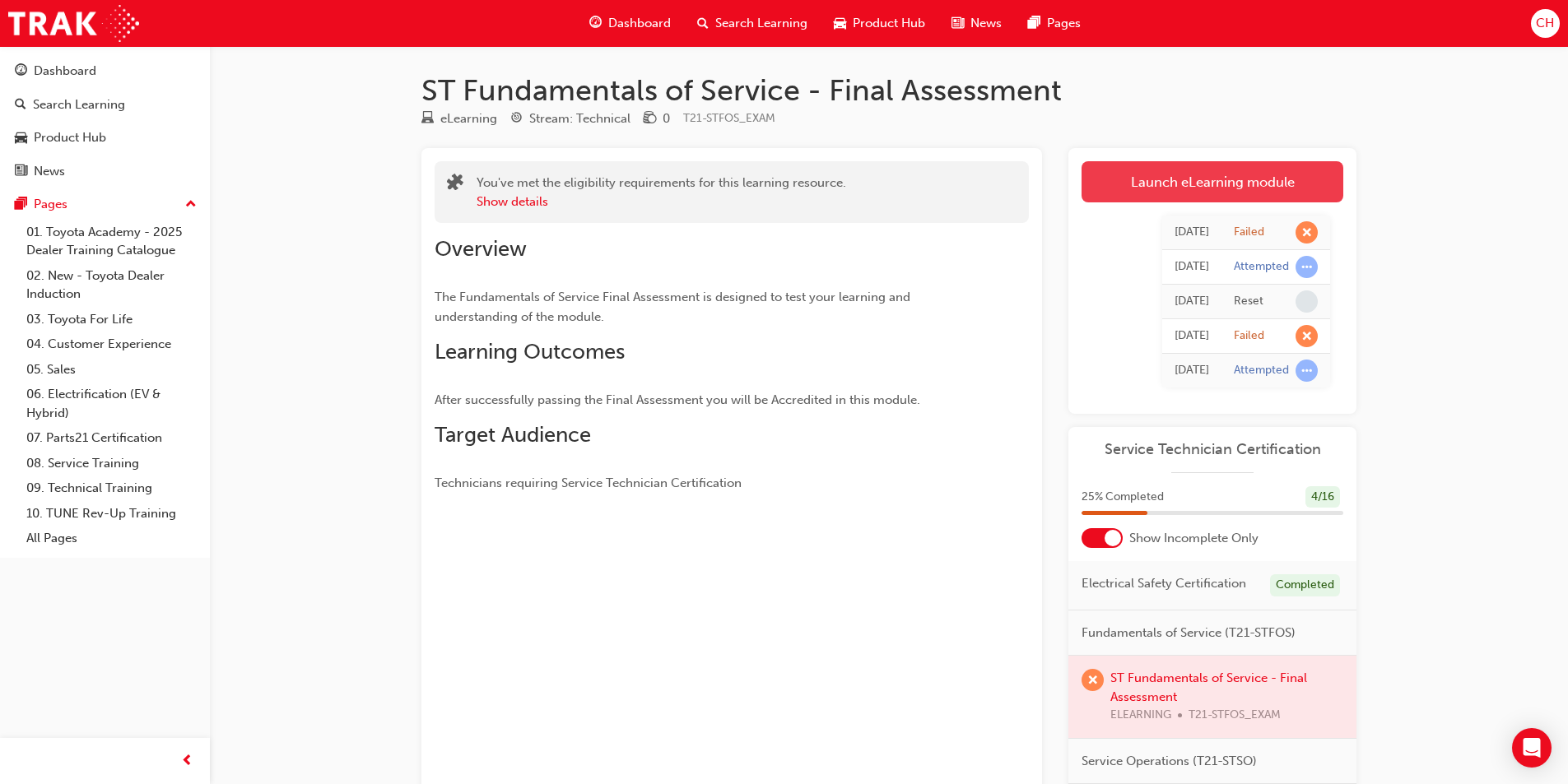
click at [1204, 182] on link "Launch eLearning module" at bounding box center [1212, 181] width 262 height 41
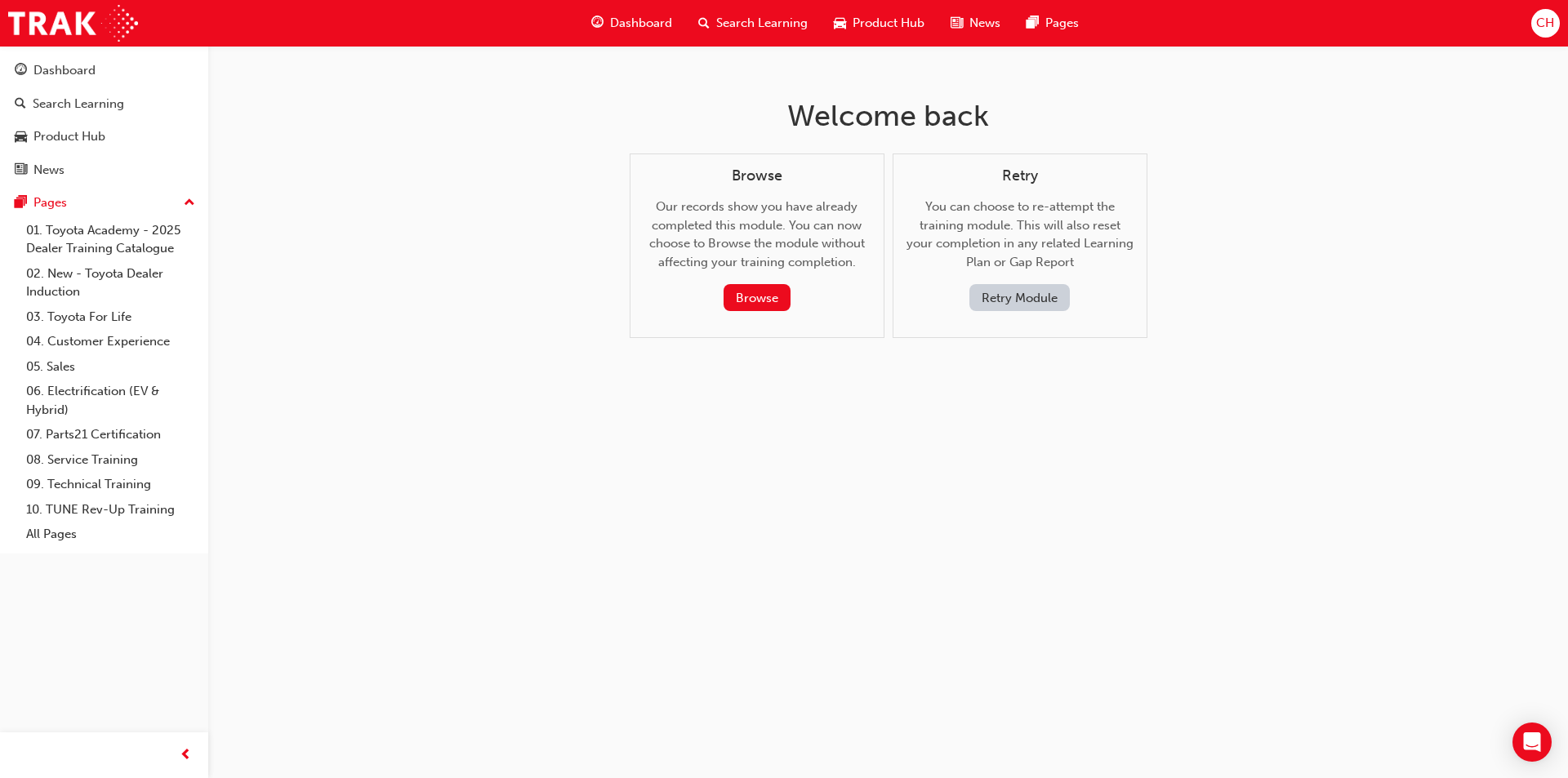
click at [998, 297] on button "Retry Module" at bounding box center [1019, 297] width 100 height 27
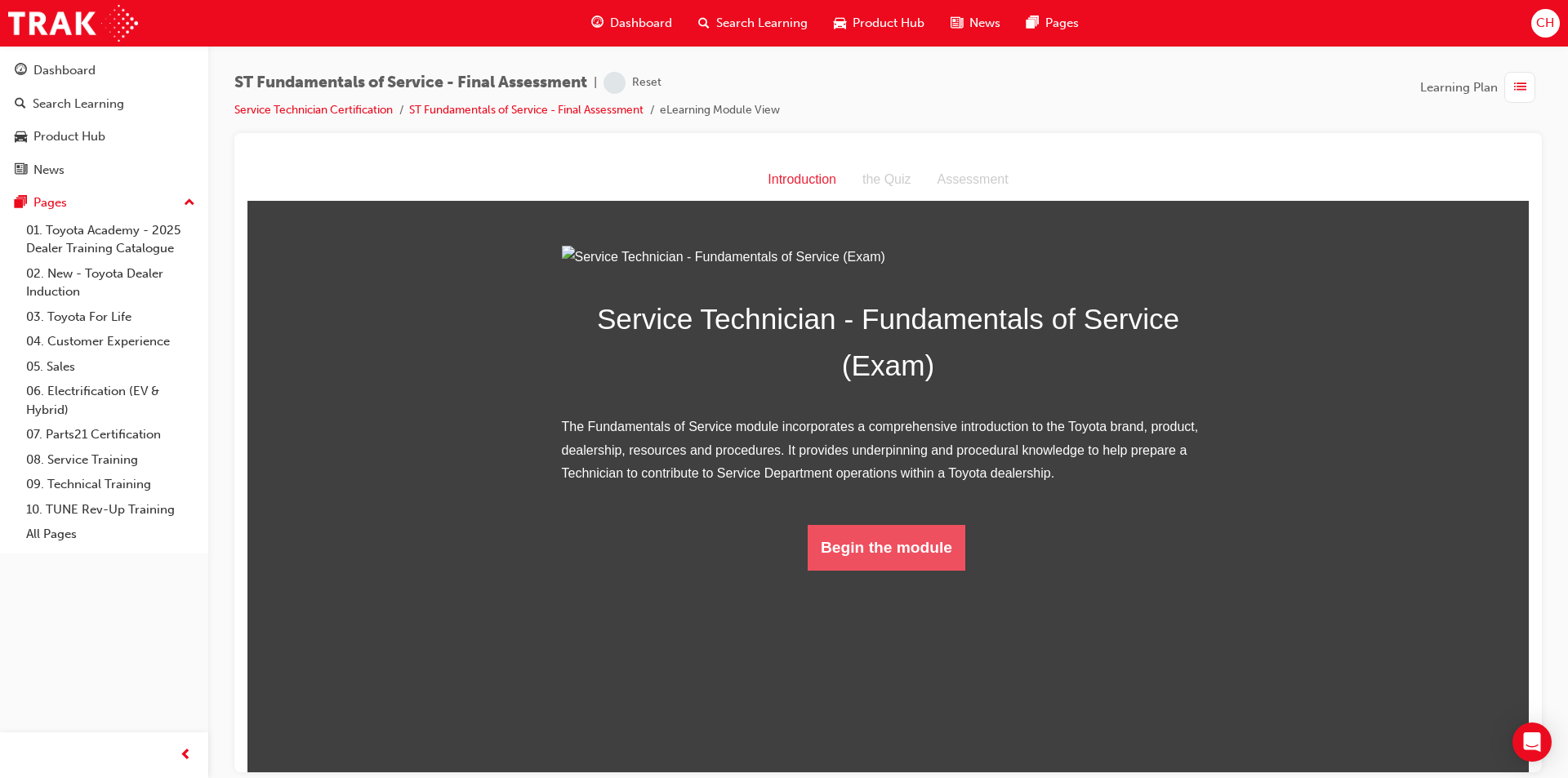
click at [857, 569] on button "Begin the module" at bounding box center [886, 547] width 158 height 45
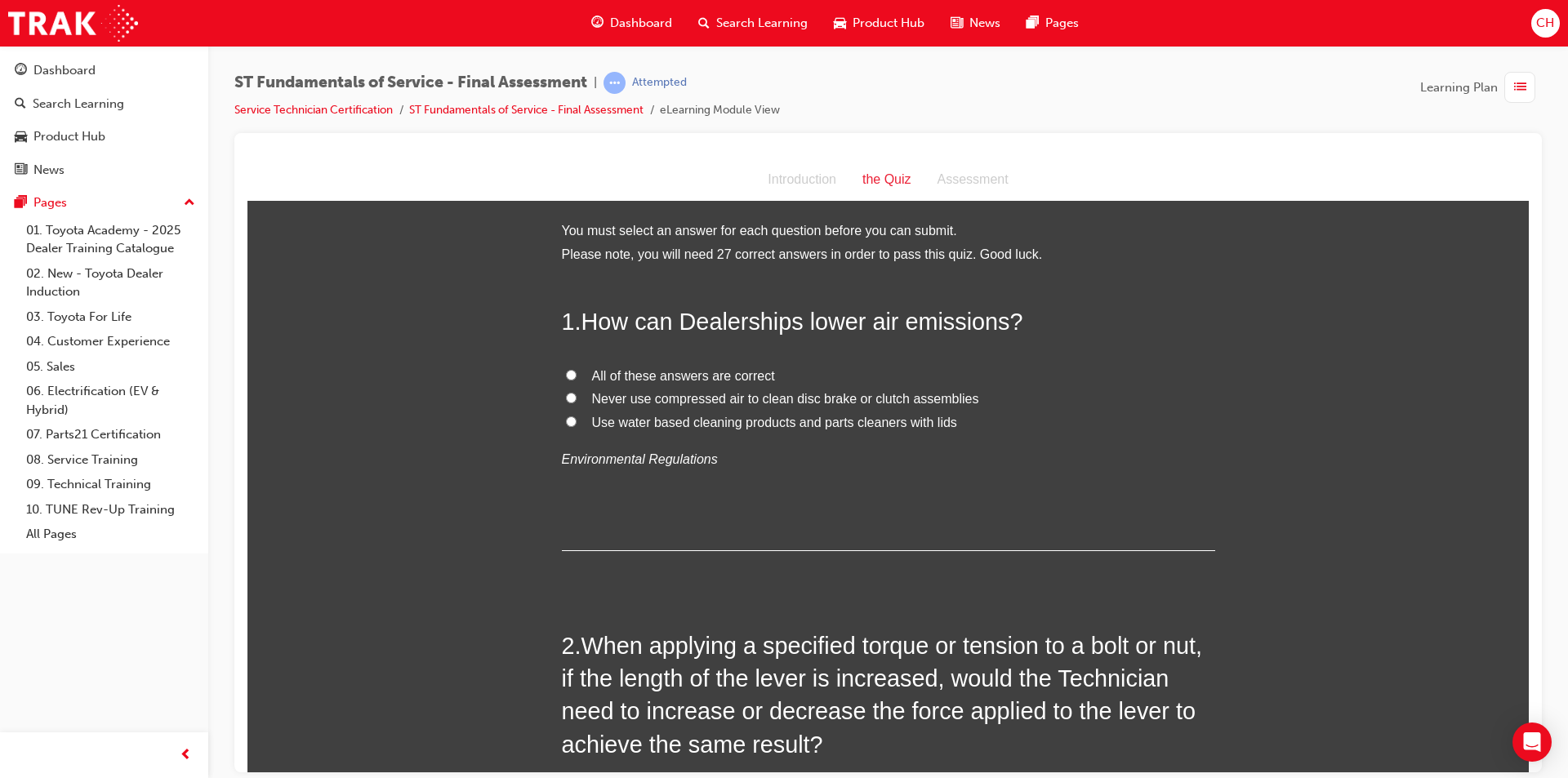
click at [625, 370] on span "All of these answers are correct" at bounding box center [684, 375] width 183 height 14
click at [576, 370] on input "All of these answers are correct" at bounding box center [571, 374] width 10 height 10
radio input "true"
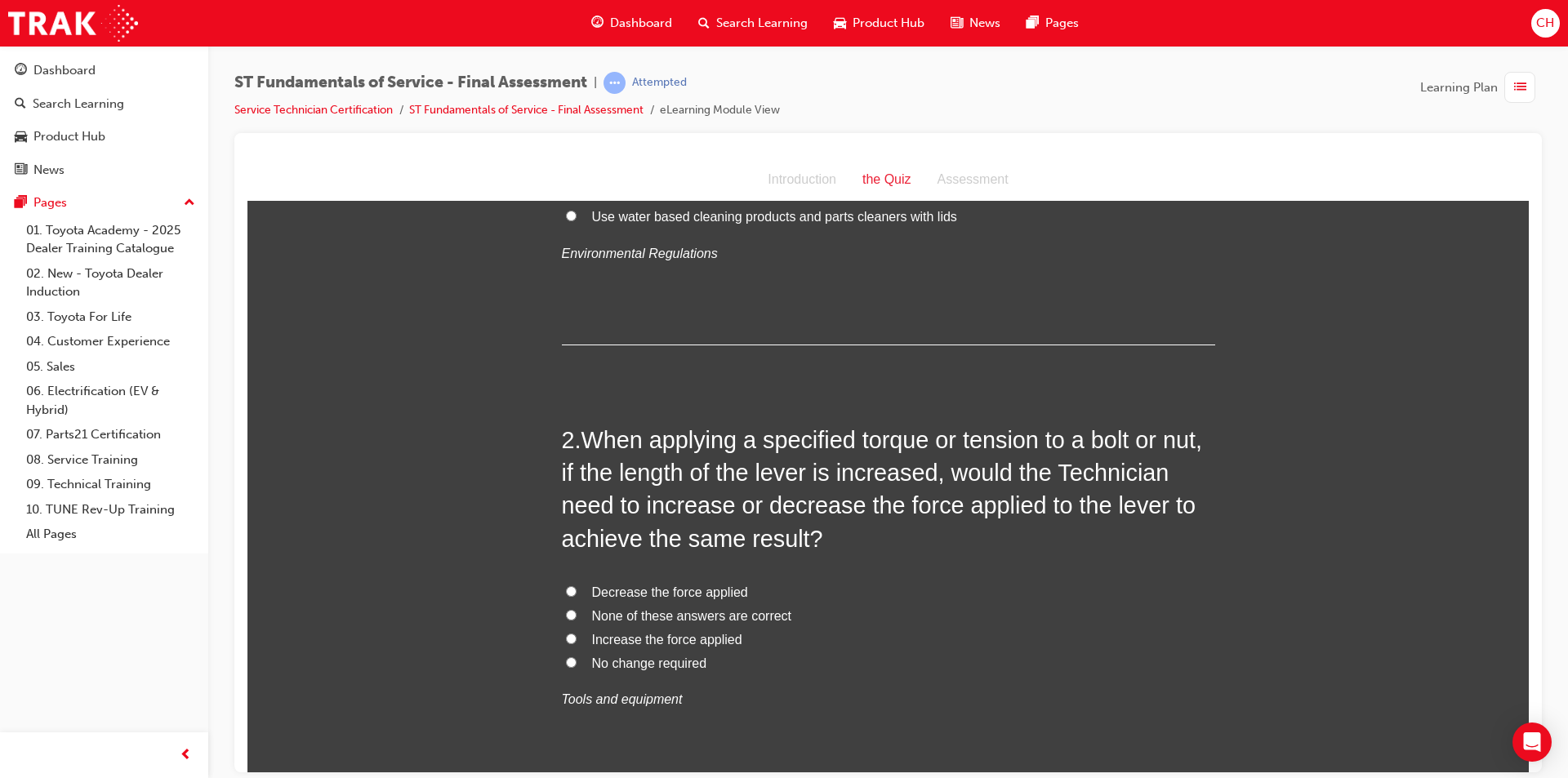
scroll to position [327, 0]
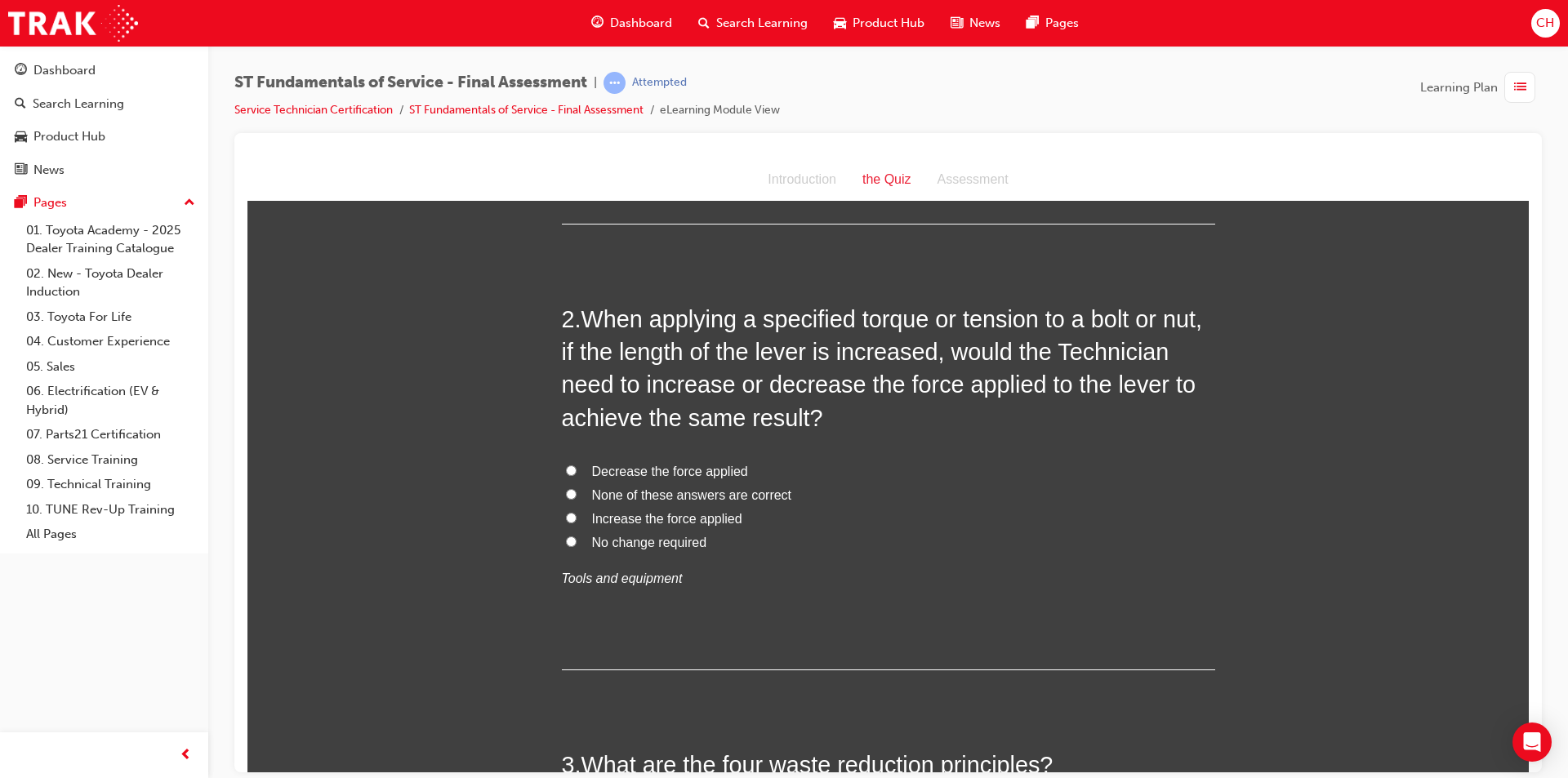
click at [605, 464] on span "Decrease the force applied" at bounding box center [670, 470] width 156 height 14
click at [576, 465] on input "Decrease the force applied" at bounding box center [571, 469] width 10 height 10
radio input "true"
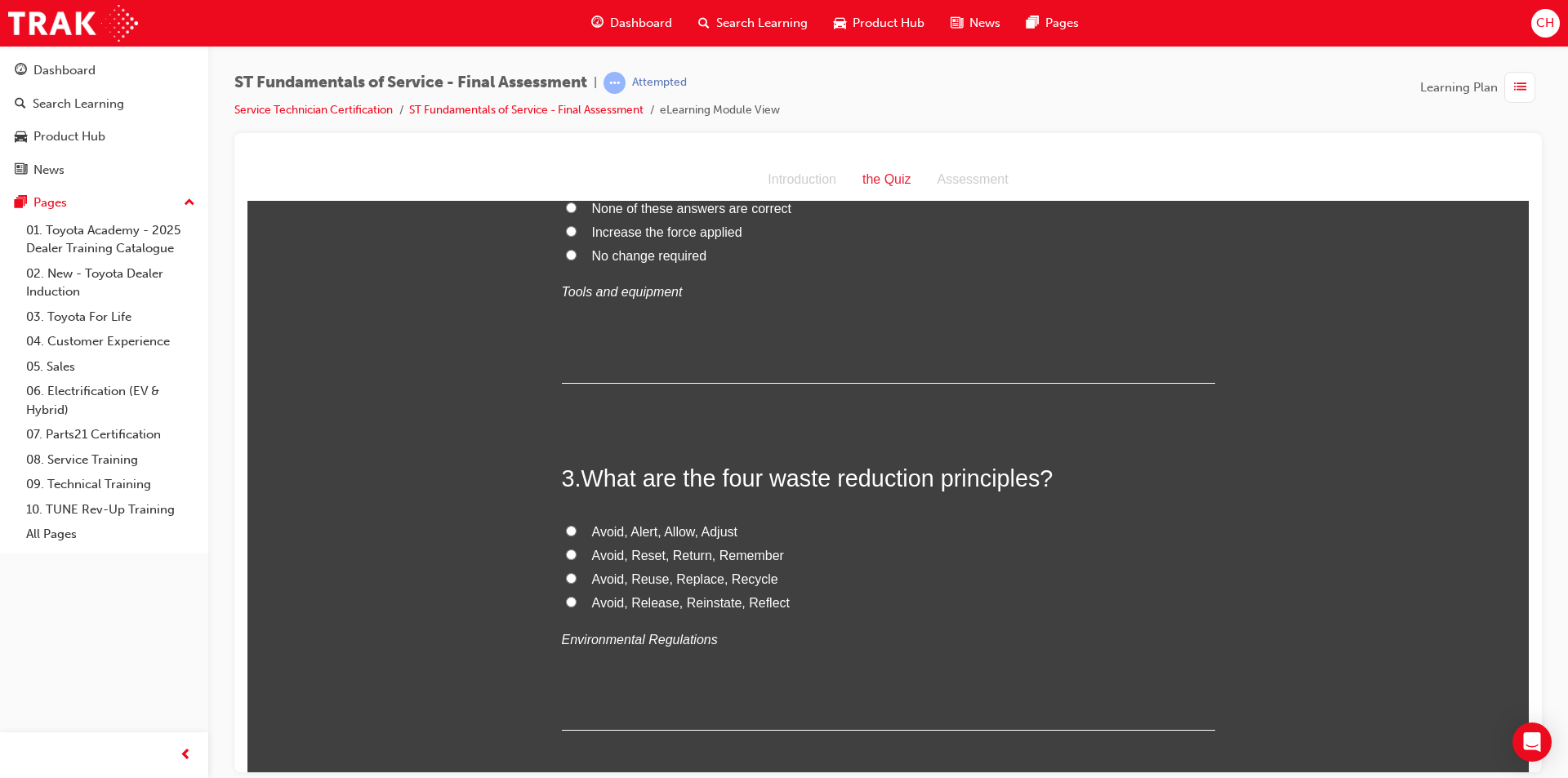
scroll to position [735, 0]
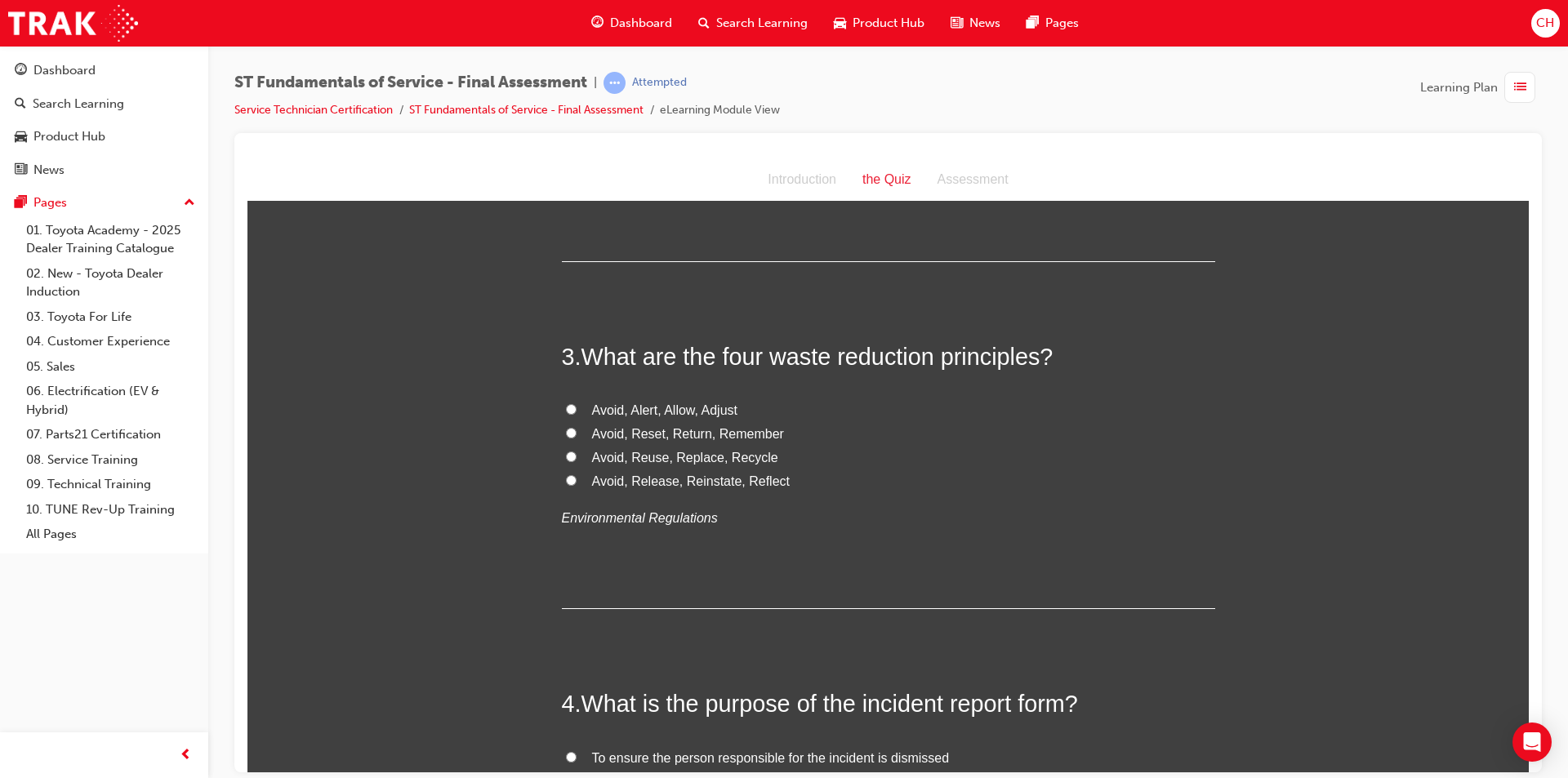
click at [683, 407] on span "Avoid, Alert, Allow, Adjust" at bounding box center [665, 409] width 145 height 14
click at [576, 407] on input "Avoid, Alert, Allow, Adjust" at bounding box center [571, 408] width 10 height 10
radio input "true"
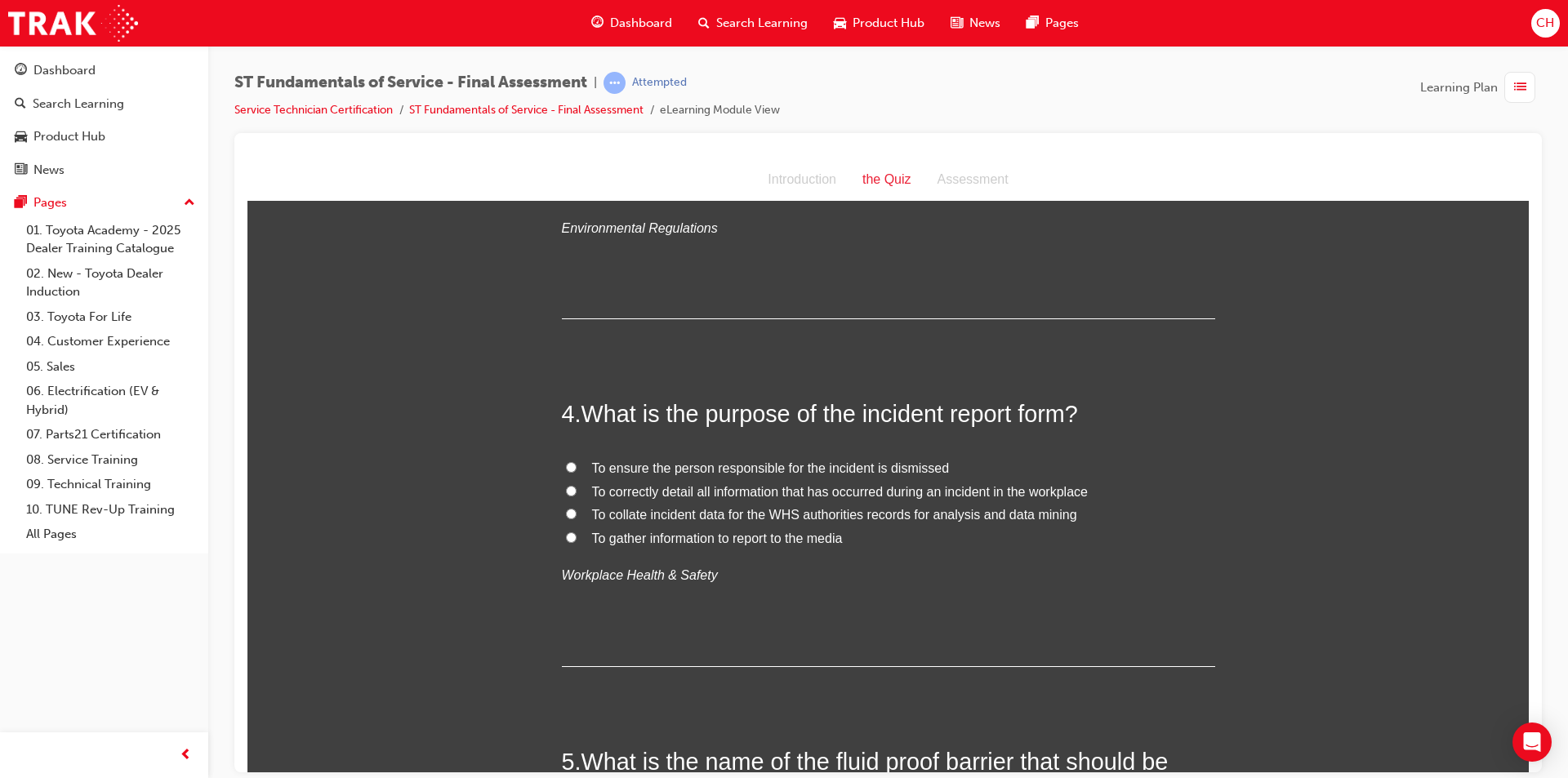
scroll to position [1061, 0]
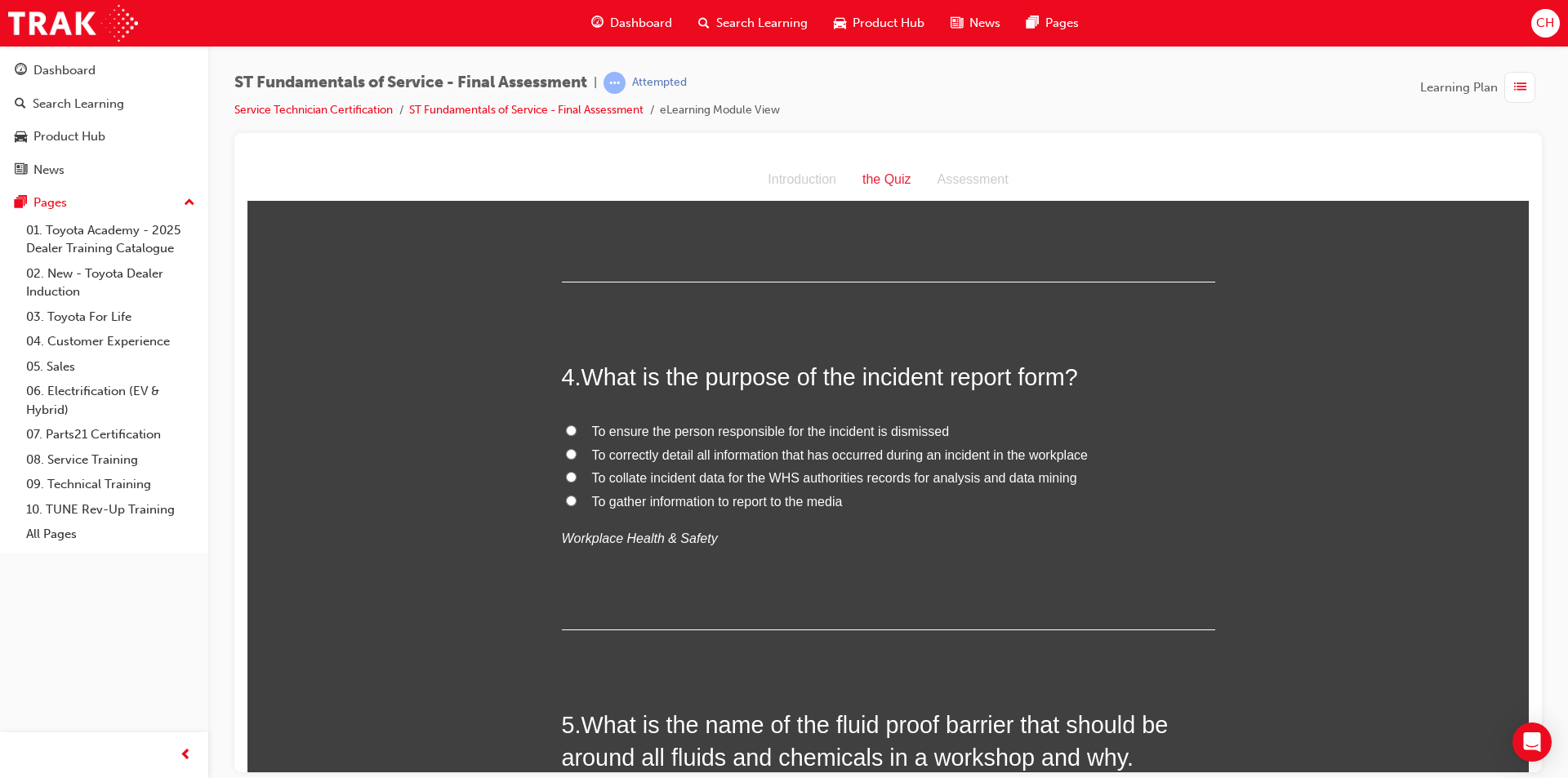
click at [798, 430] on span "To ensure the person responsible for the incident is dismissed" at bounding box center [771, 431] width 358 height 14
click at [576, 430] on input "To ensure the person responsible for the incident is dismissed" at bounding box center [571, 430] width 10 height 10
radio input "true"
click at [726, 448] on span "To correctly detail all information that has occurred during an incident in the…" at bounding box center [840, 454] width 496 height 14
click at [576, 448] on input "To correctly detail all information that has occurred during an incident in the…" at bounding box center [571, 453] width 10 height 10
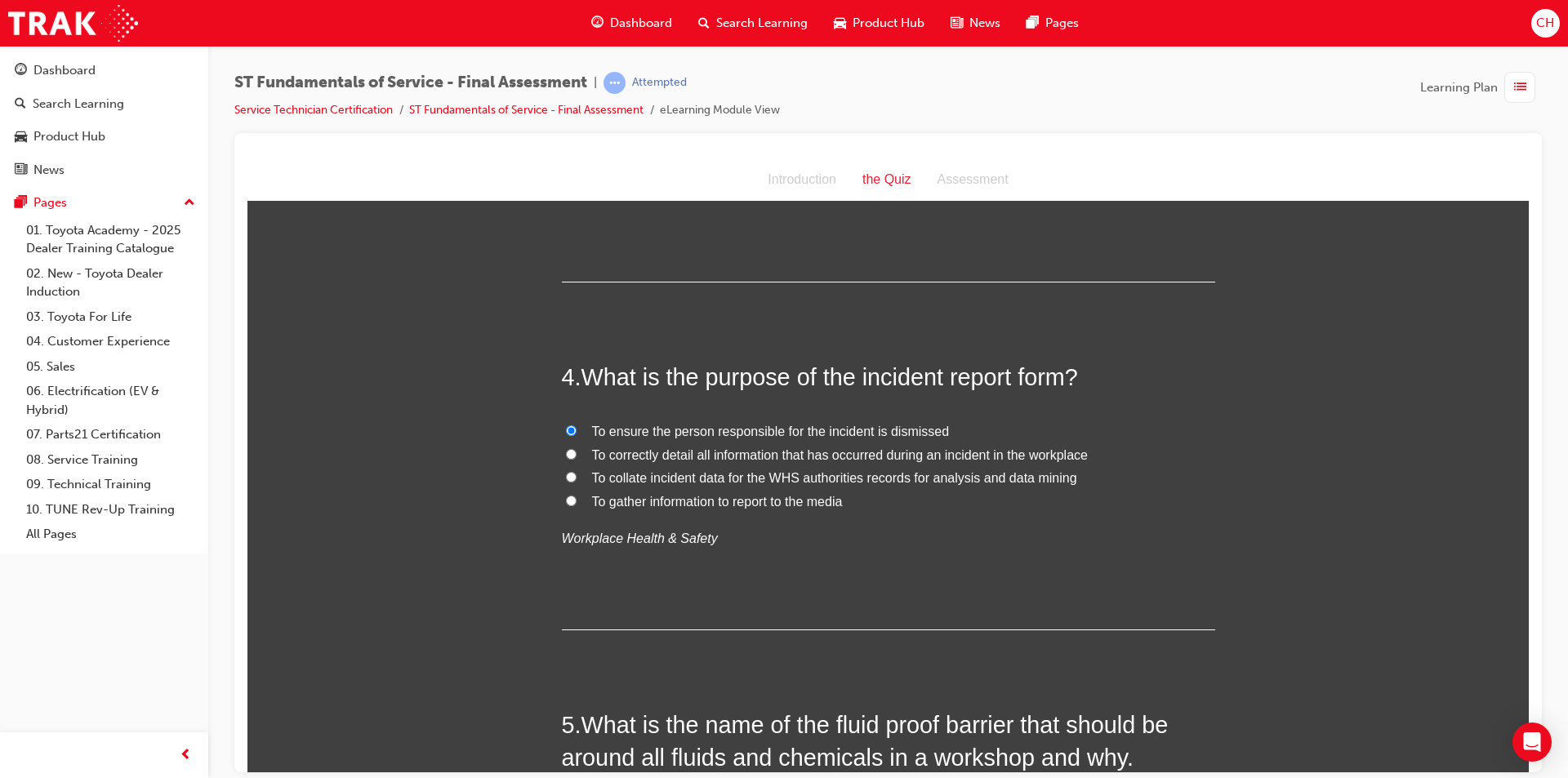
radio input "true"
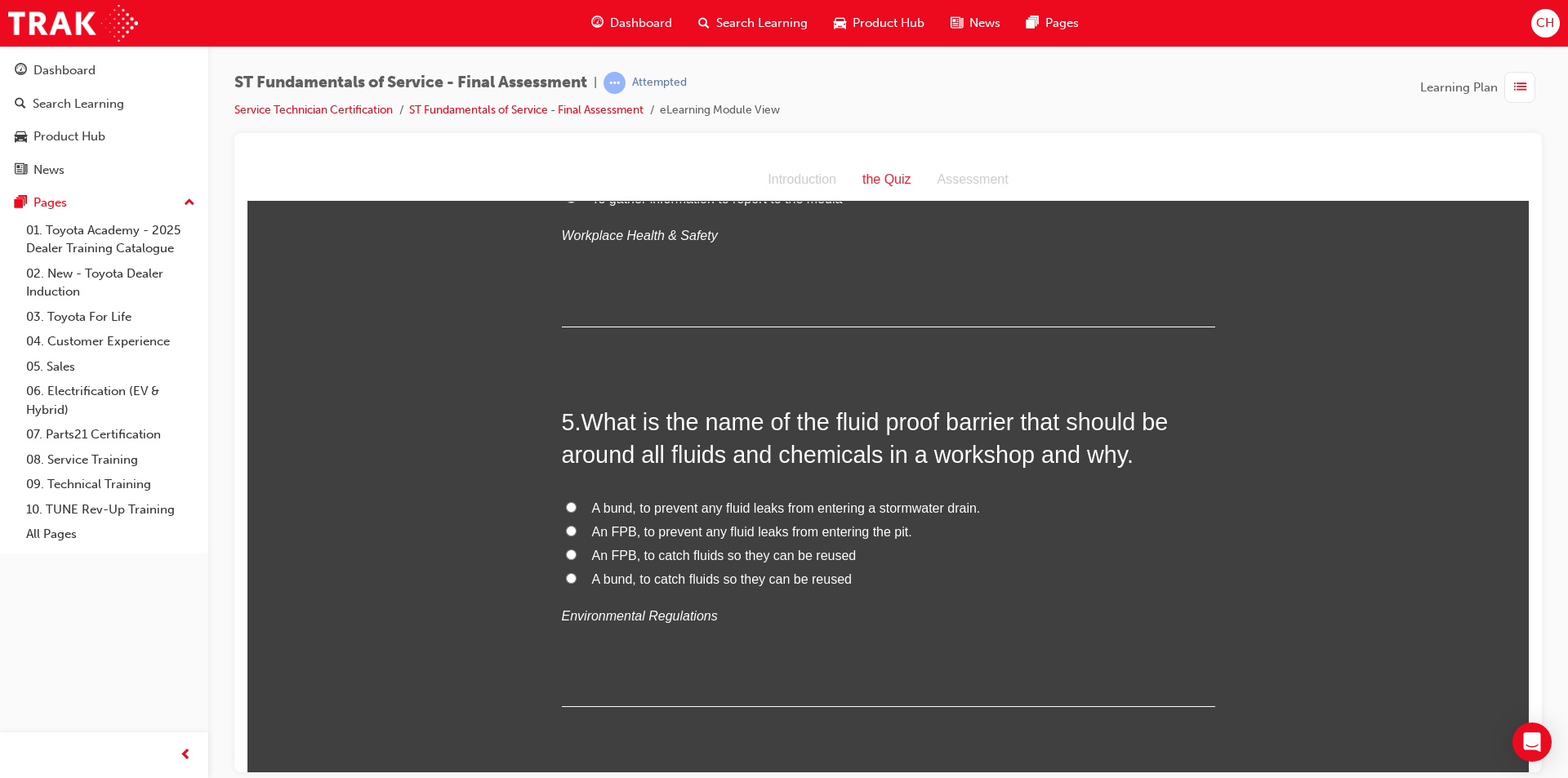
scroll to position [1469, 0]
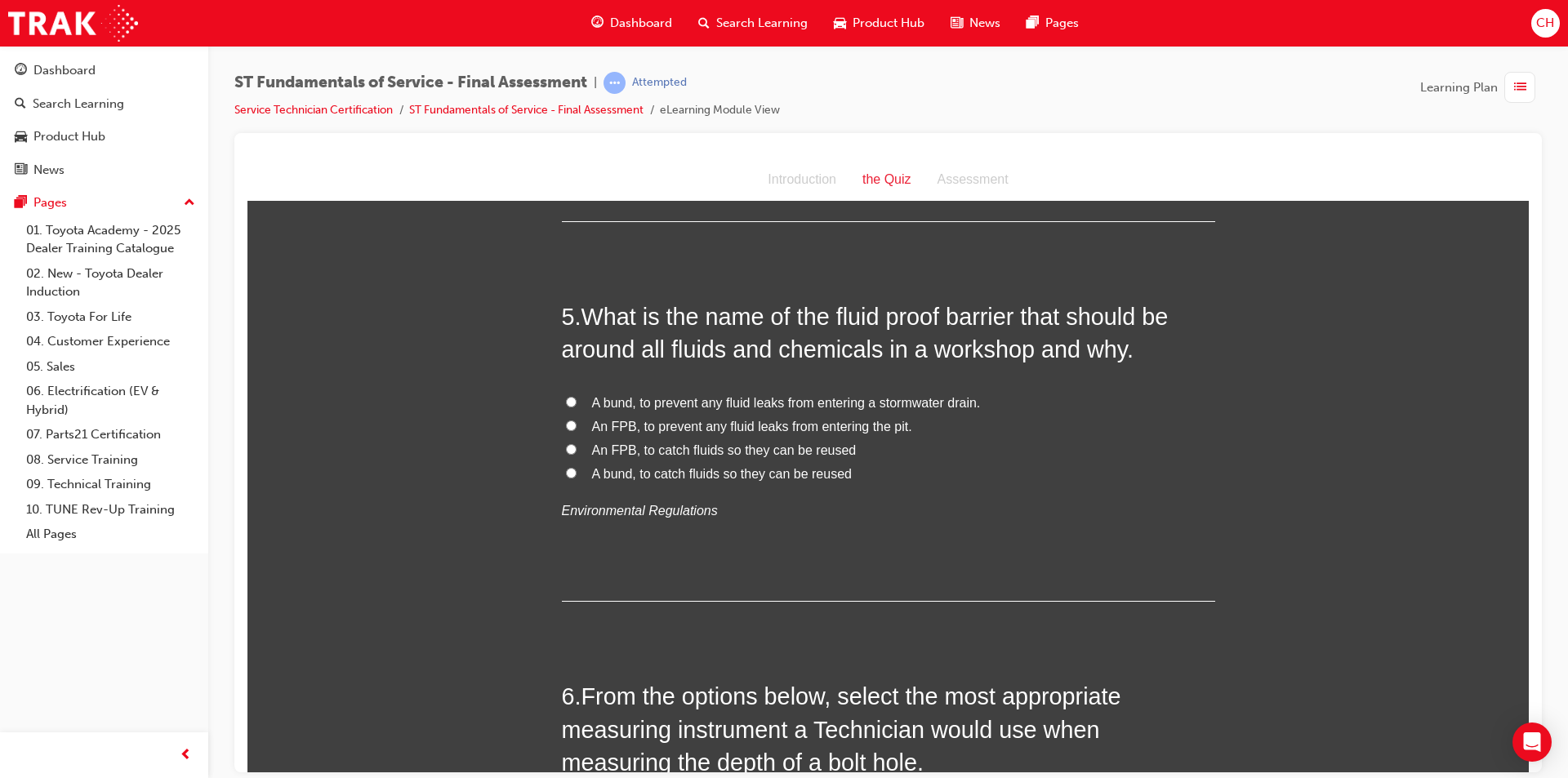
click at [813, 402] on span "A bund, to prevent any fluid leaks from entering a stormwater drain." at bounding box center [786, 401] width 388 height 14
click at [576, 402] on input "A bund, to prevent any fluid leaks from entering a stormwater drain." at bounding box center [571, 400] width 10 height 10
radio input "true"
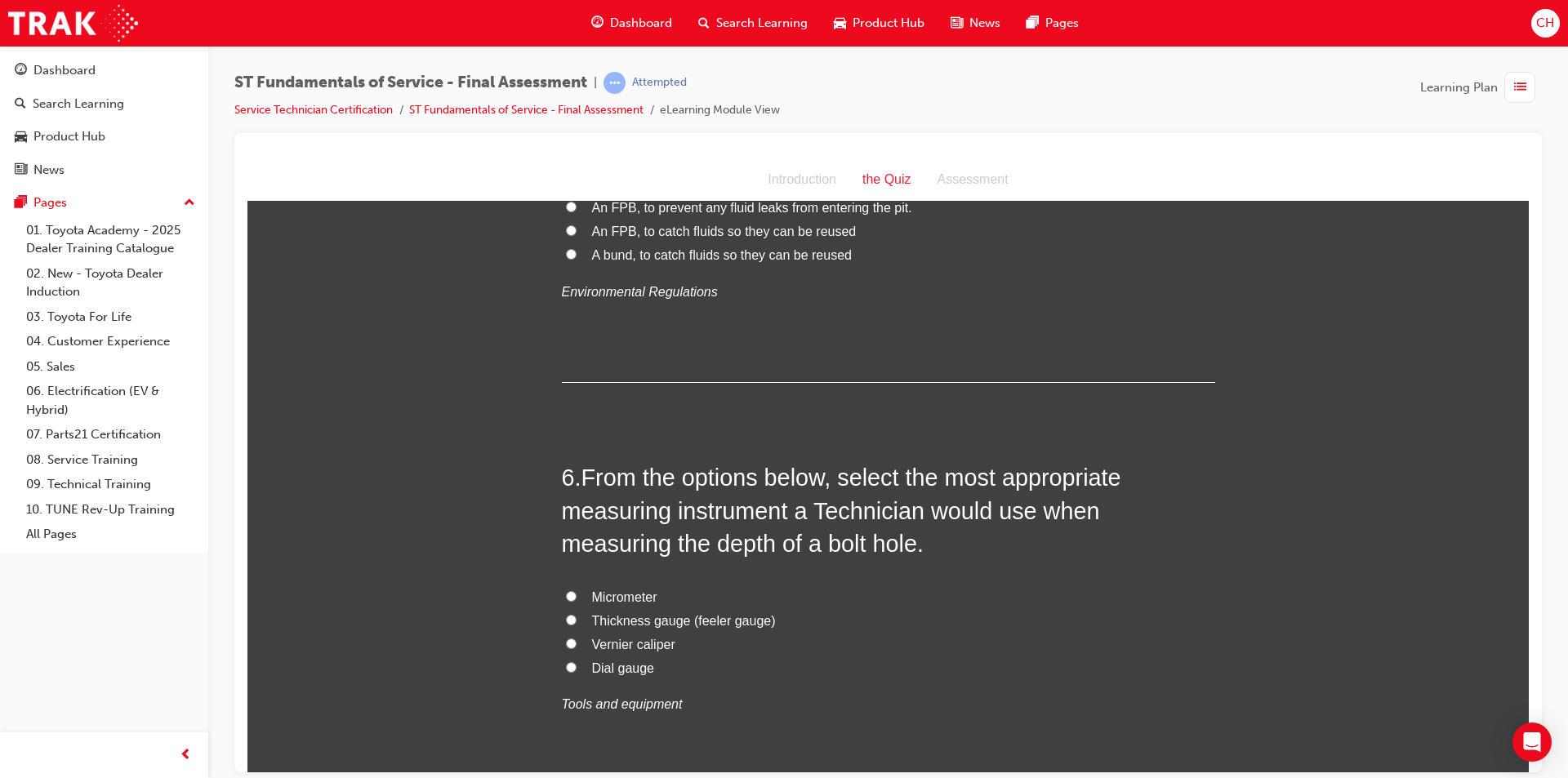
scroll to position [1796, 0]
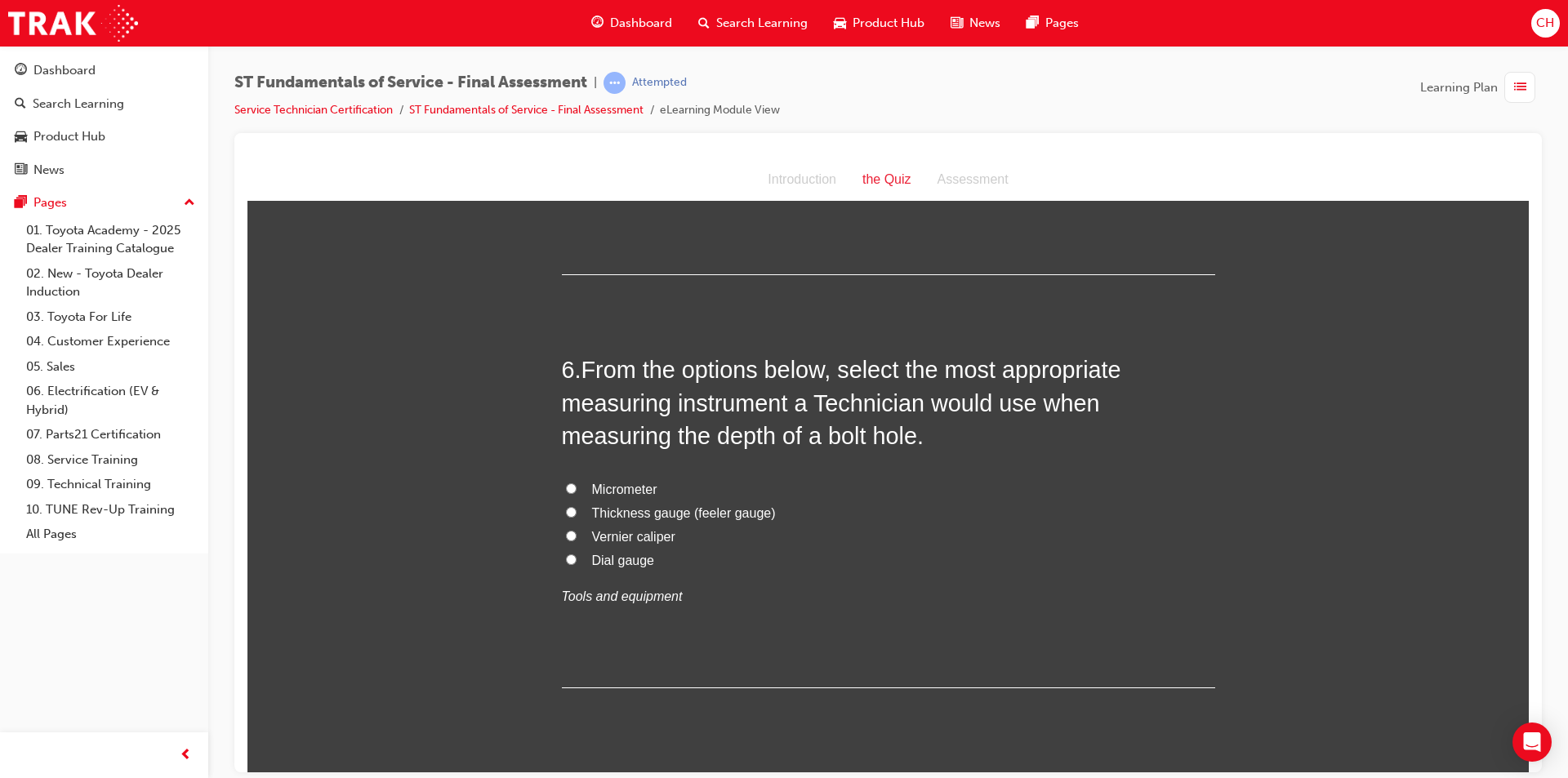
click at [646, 529] on span "Vernier caliper" at bounding box center [634, 535] width 83 height 14
click at [576, 530] on input "Vernier caliper" at bounding box center [571, 534] width 10 height 10
radio input "true"
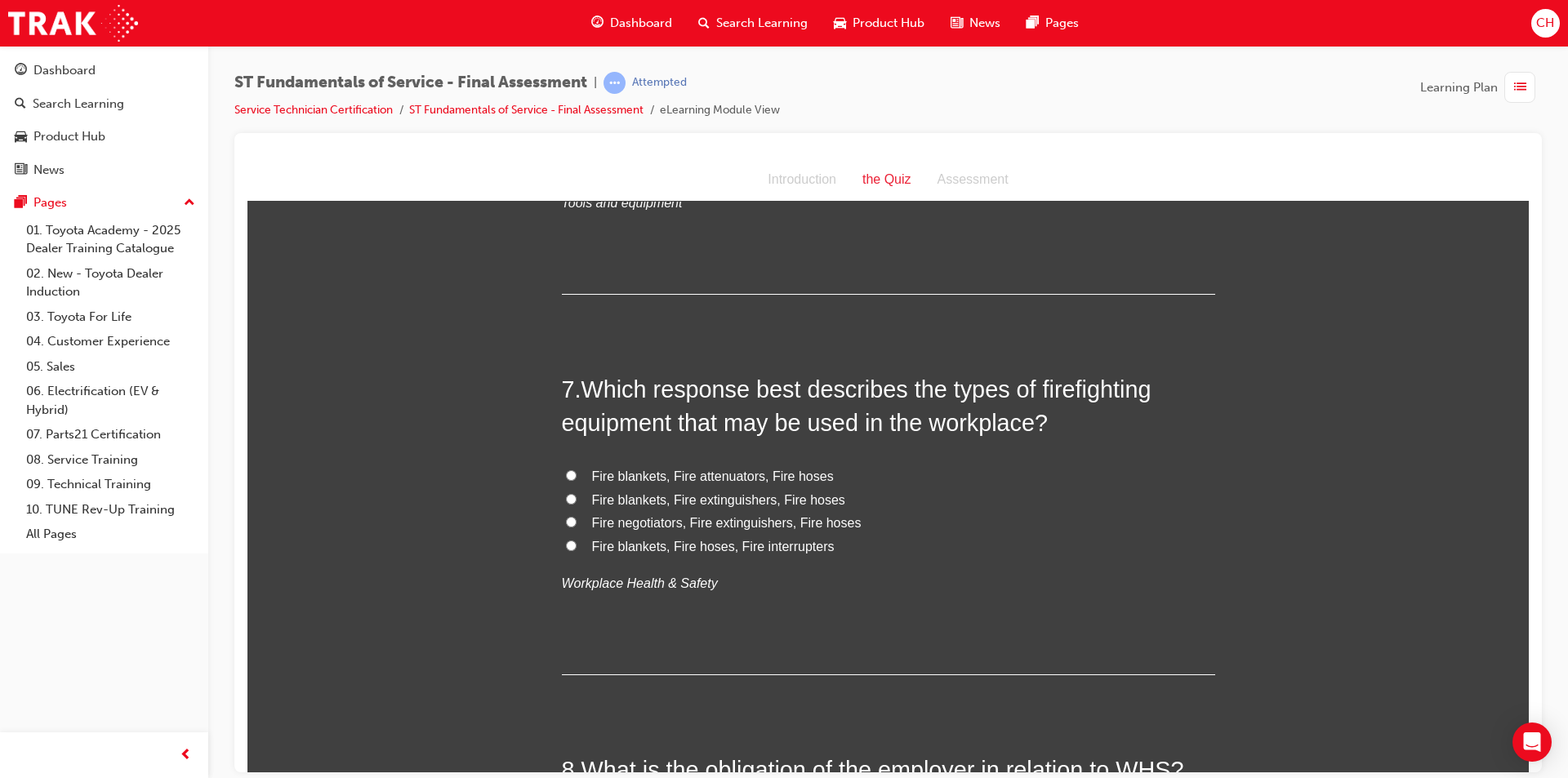
scroll to position [2204, 0]
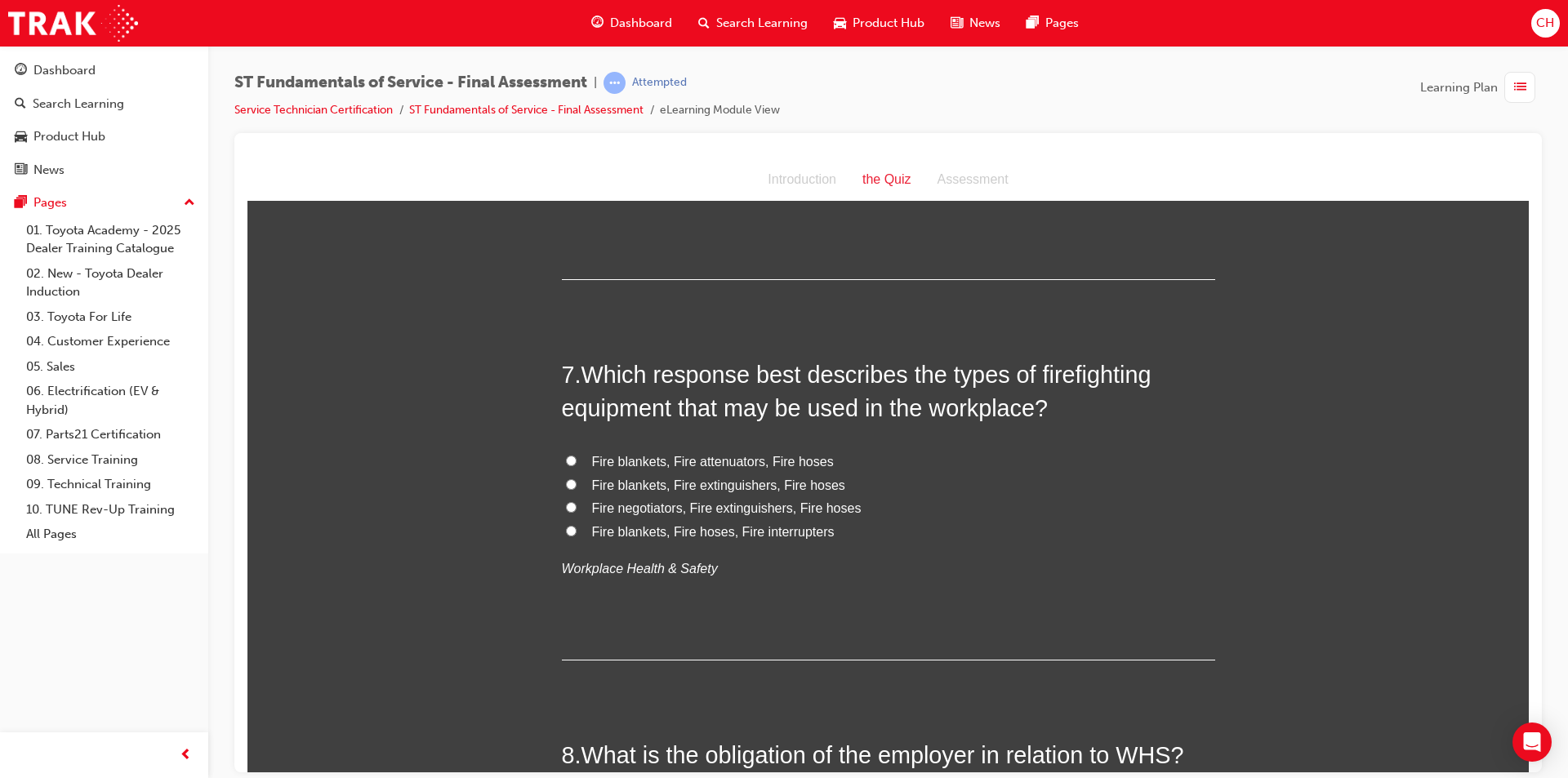
click at [775, 461] on span "Fire blankets, Fire attenuators, Fire hoses" at bounding box center [713, 461] width 242 height 14
click at [576, 461] on input "Fire blankets, Fire attenuators, Fire hoses" at bounding box center [571, 460] width 10 height 10
radio input "true"
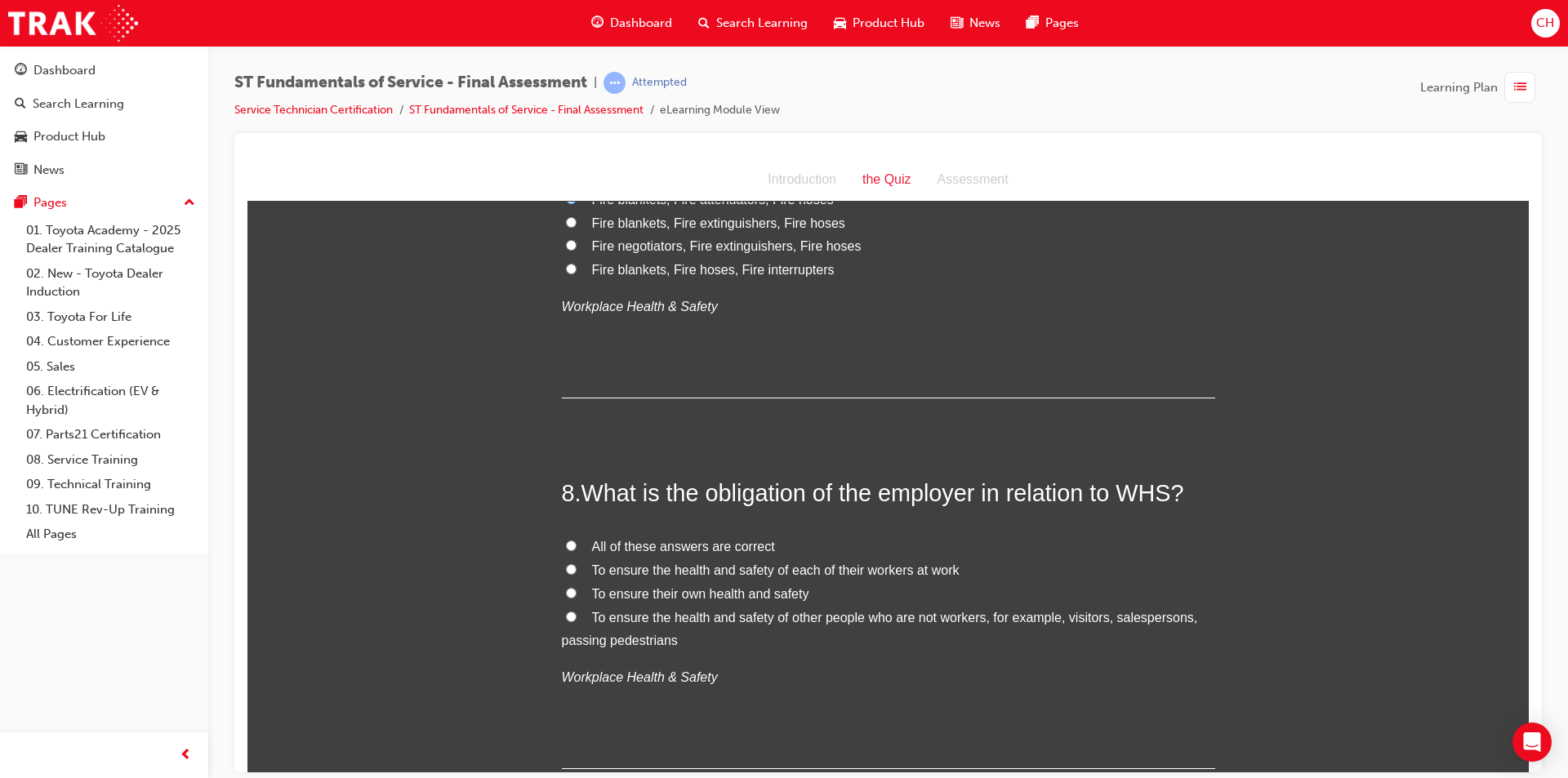
scroll to position [2530, 0]
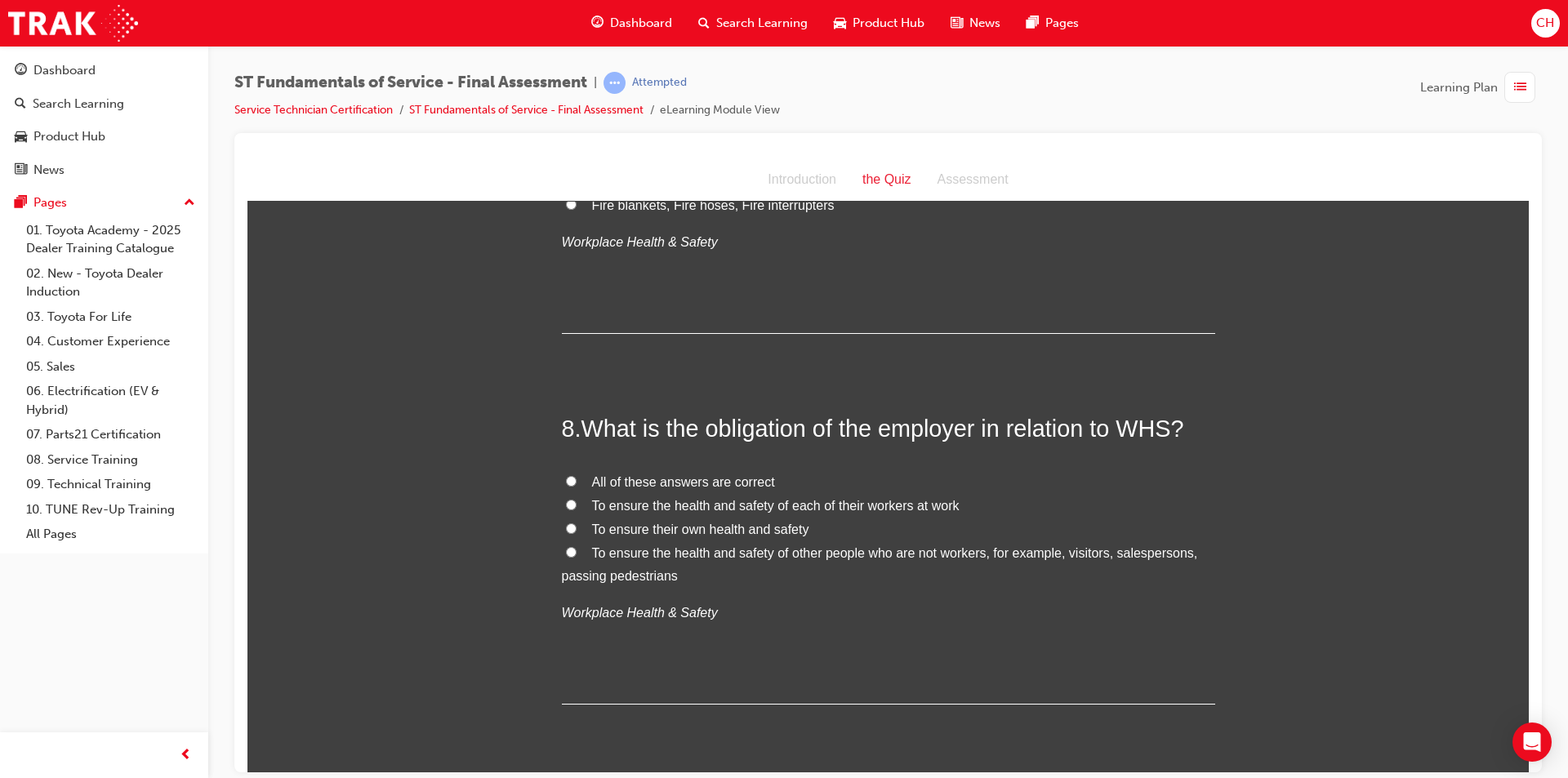
click at [679, 471] on label "All of these answers are correct" at bounding box center [889, 482] width 654 height 24
click at [576, 475] on input "All of these answers are correct" at bounding box center [571, 480] width 10 height 10
radio input "true"
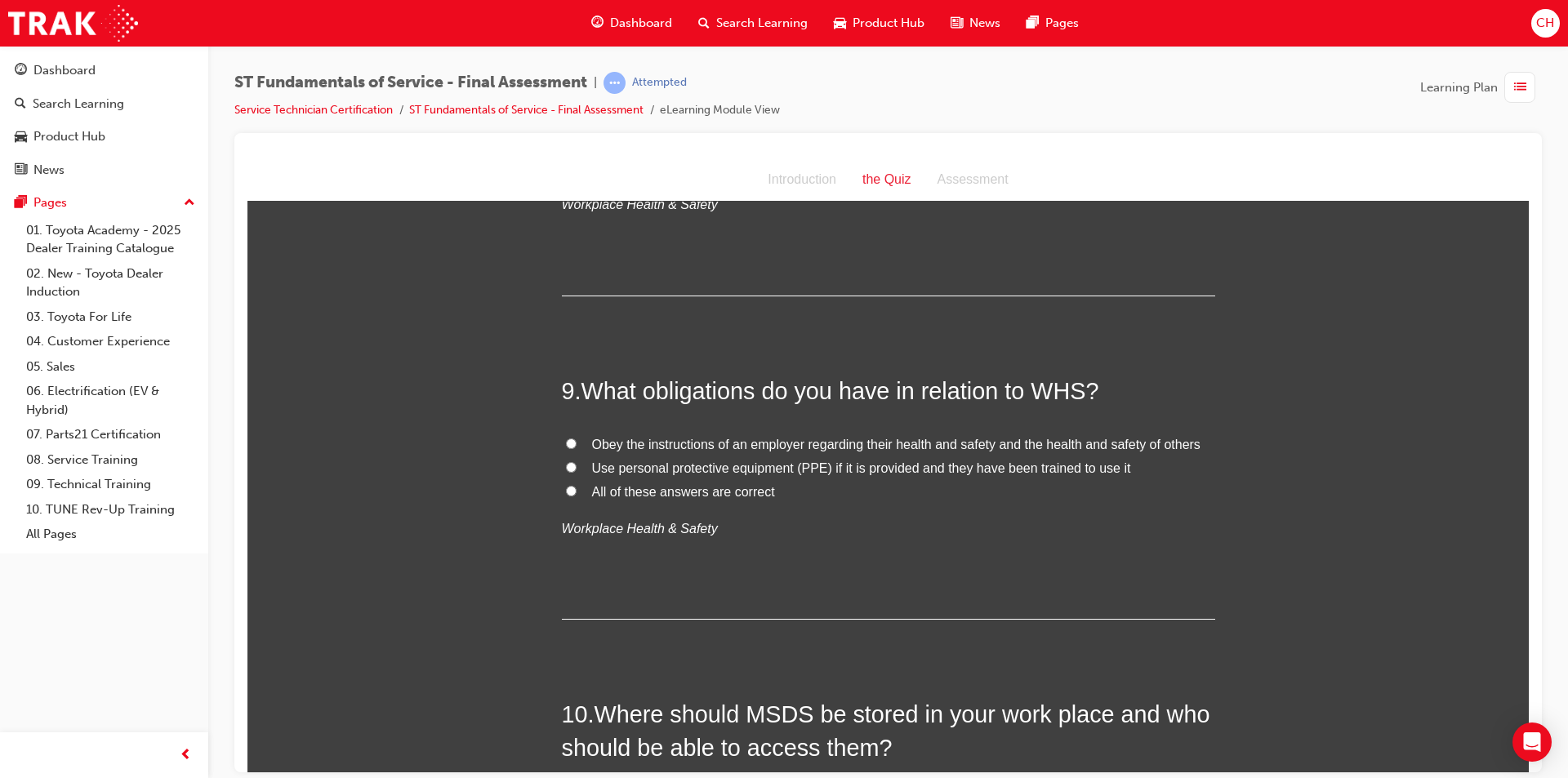
click at [632, 485] on span "All of these answers are correct" at bounding box center [684, 491] width 183 height 14
click at [576, 485] on input "All of these answers are correct" at bounding box center [571, 490] width 10 height 10
radio input "true"
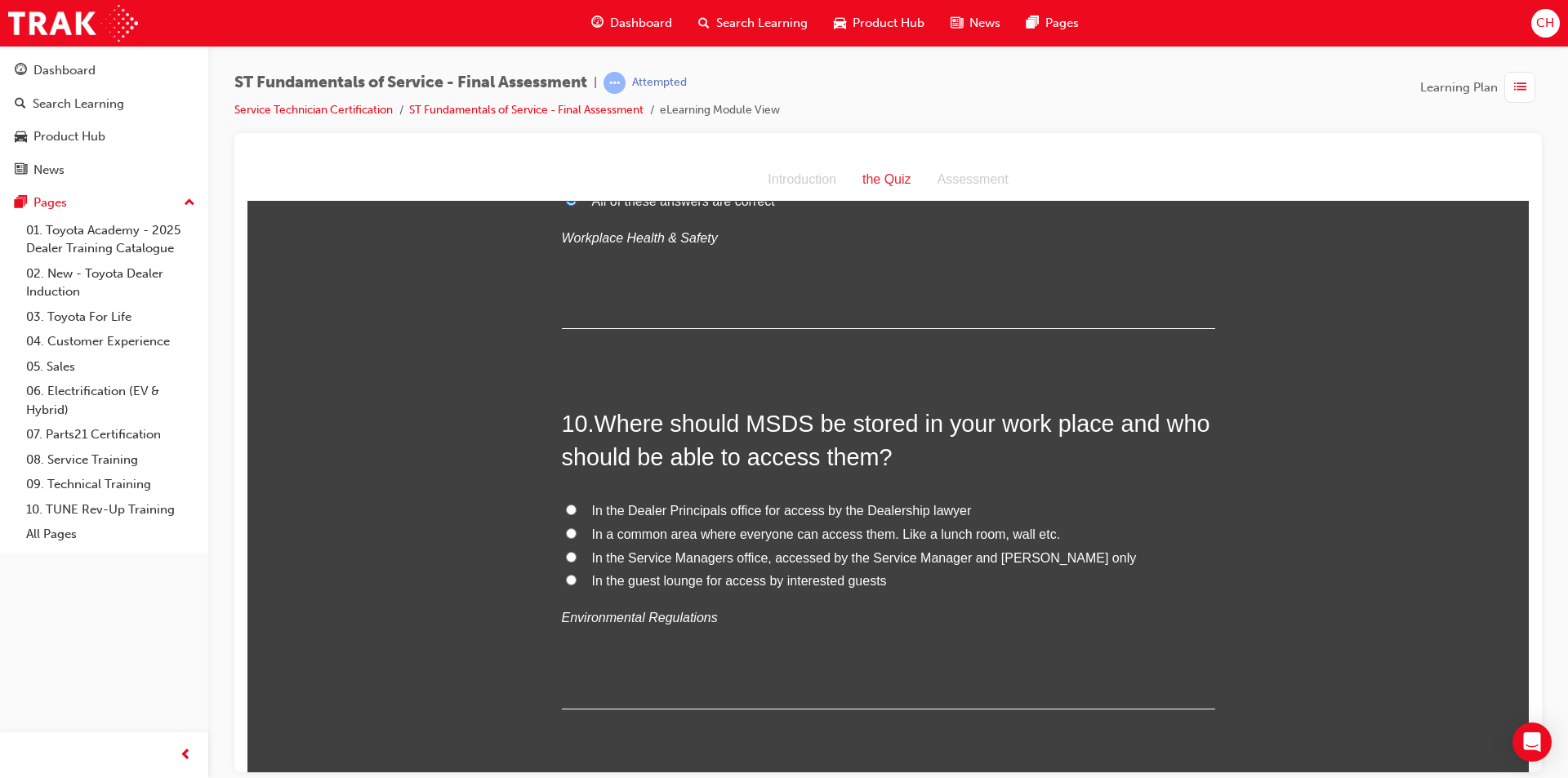
scroll to position [3265, 0]
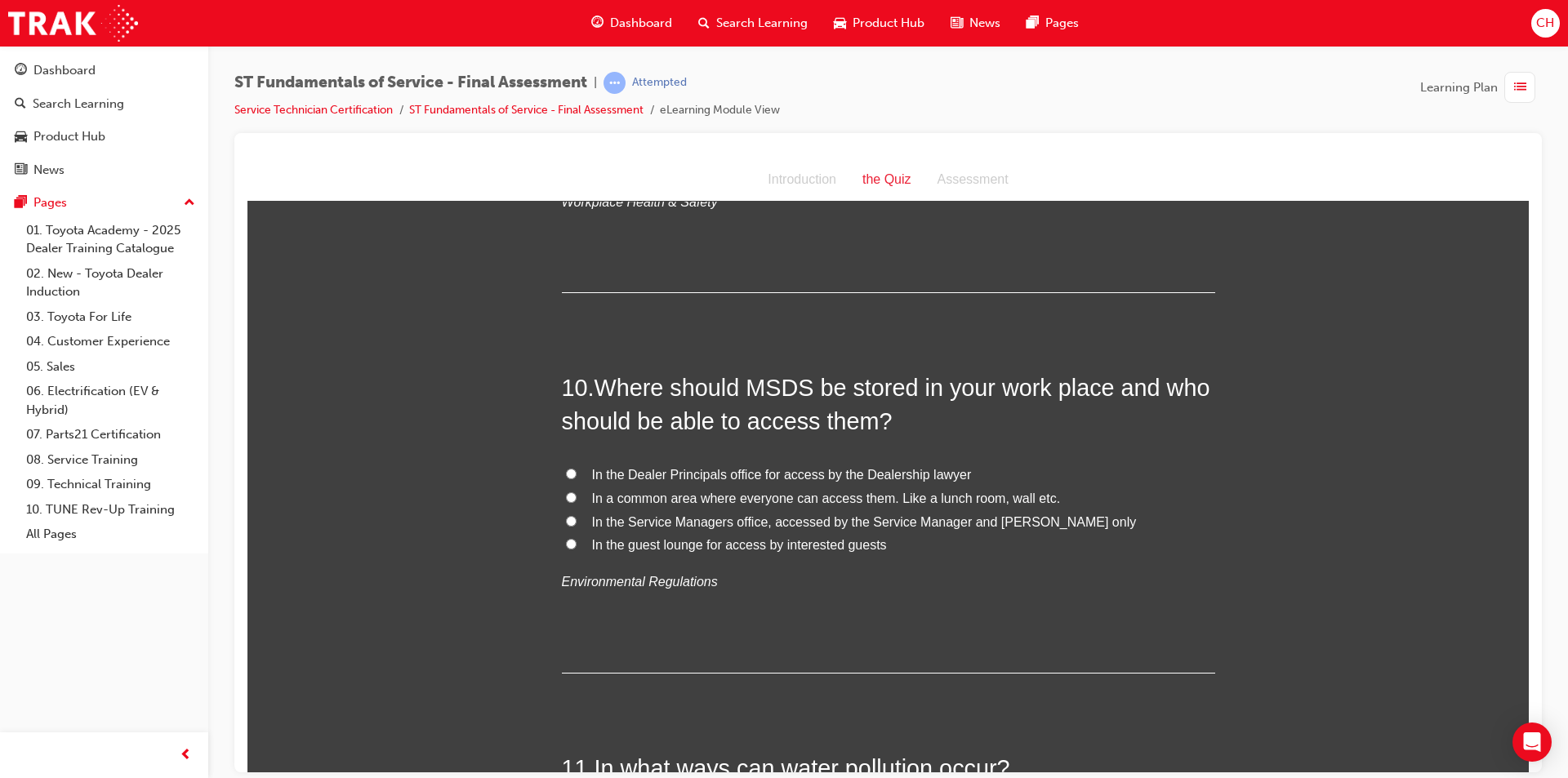
click at [750, 521] on span "In the Service Managers office, accessed by the Service Manager and Foreman only" at bounding box center [864, 521] width 545 height 14
click at [576, 521] on input "In the Service Managers office, accessed by the Service Manager and Foreman only" at bounding box center [571, 519] width 10 height 10
radio input "true"
drag, startPoint x: 742, startPoint y: 382, endPoint x: 798, endPoint y: 372, distance: 56.9
click at [798, 374] on span "Where should MSDS be stored in your work place and who should be able to access…" at bounding box center [886, 403] width 648 height 59
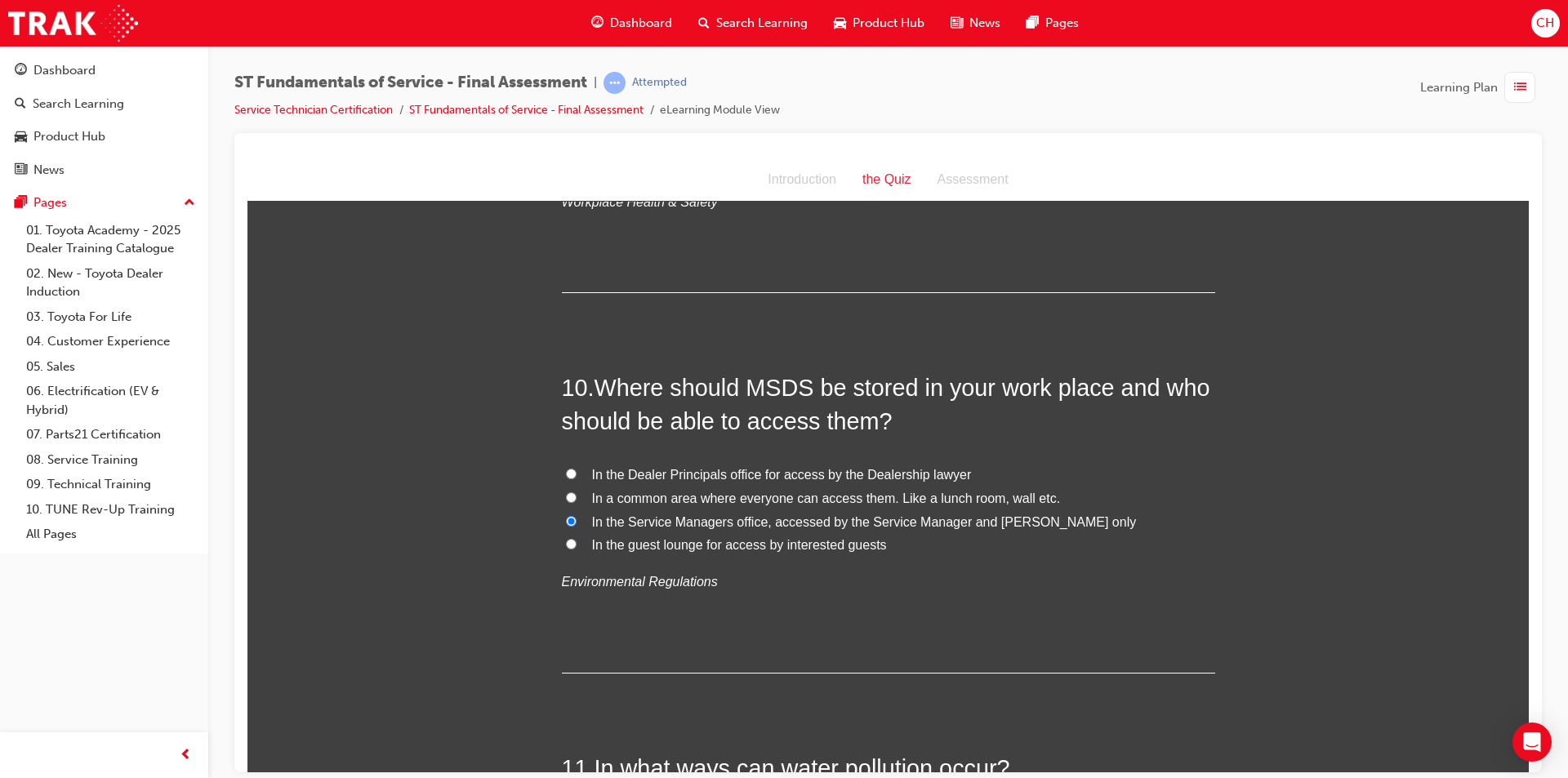
click at [891, 412] on h2 "10 . Where should MSDS be stored in your work place and who should be able to a…" at bounding box center [889, 403] width 654 height 66
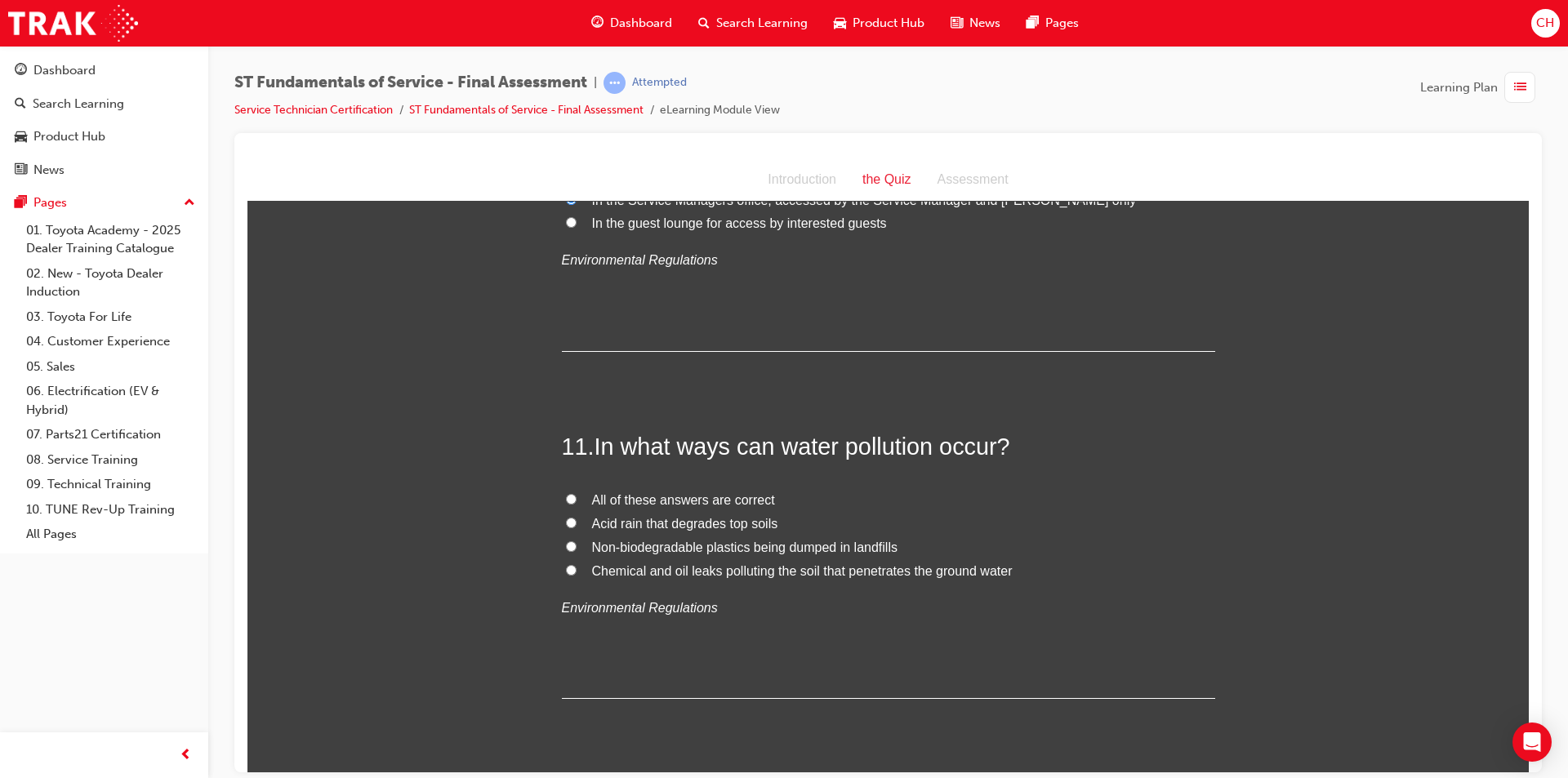
scroll to position [3673, 0]
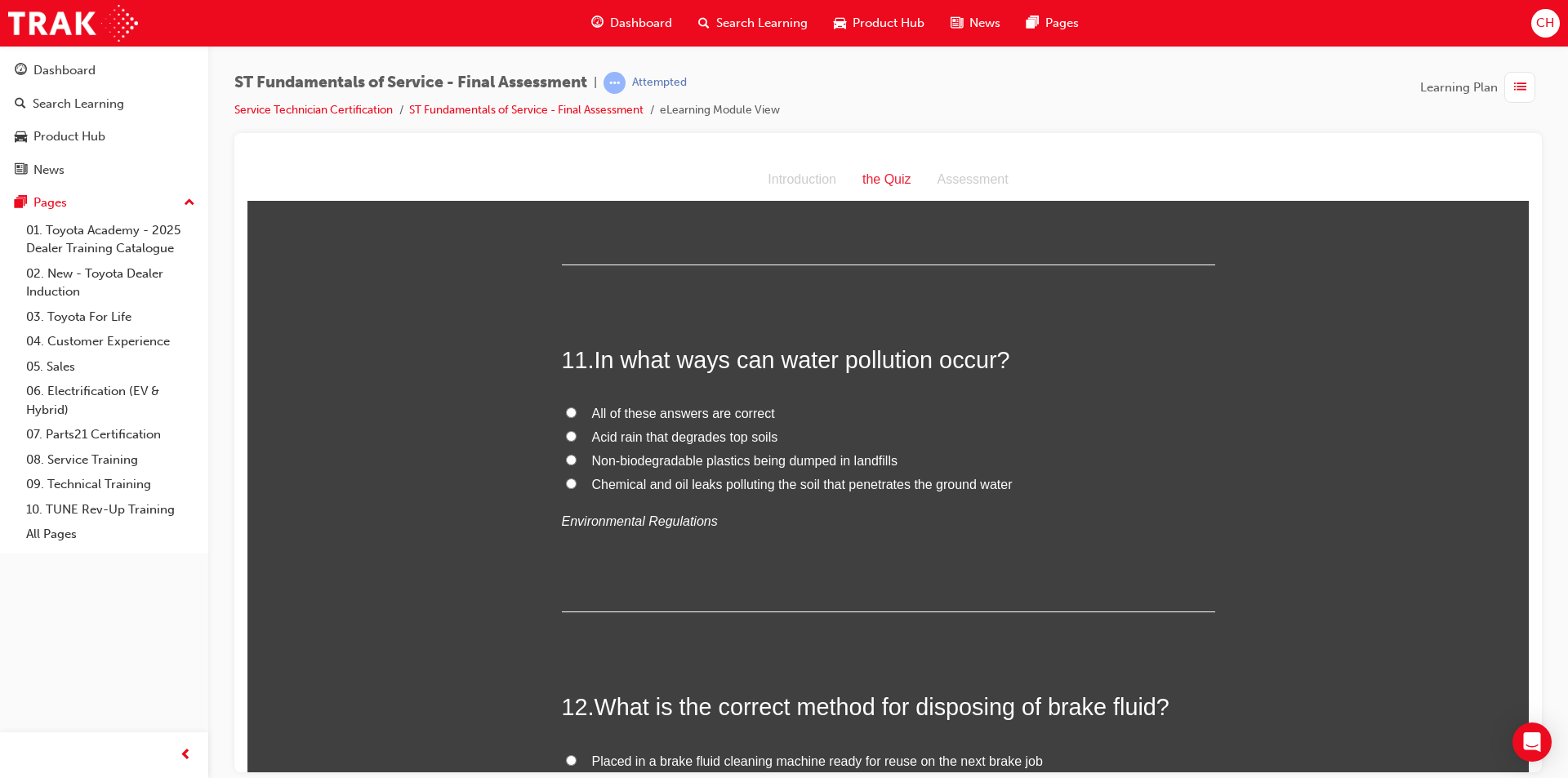
click at [690, 412] on span "All of these answers are correct" at bounding box center [684, 413] width 183 height 14
click at [576, 412] on input "All of these answers are correct" at bounding box center [571, 412] width 10 height 10
radio input "true"
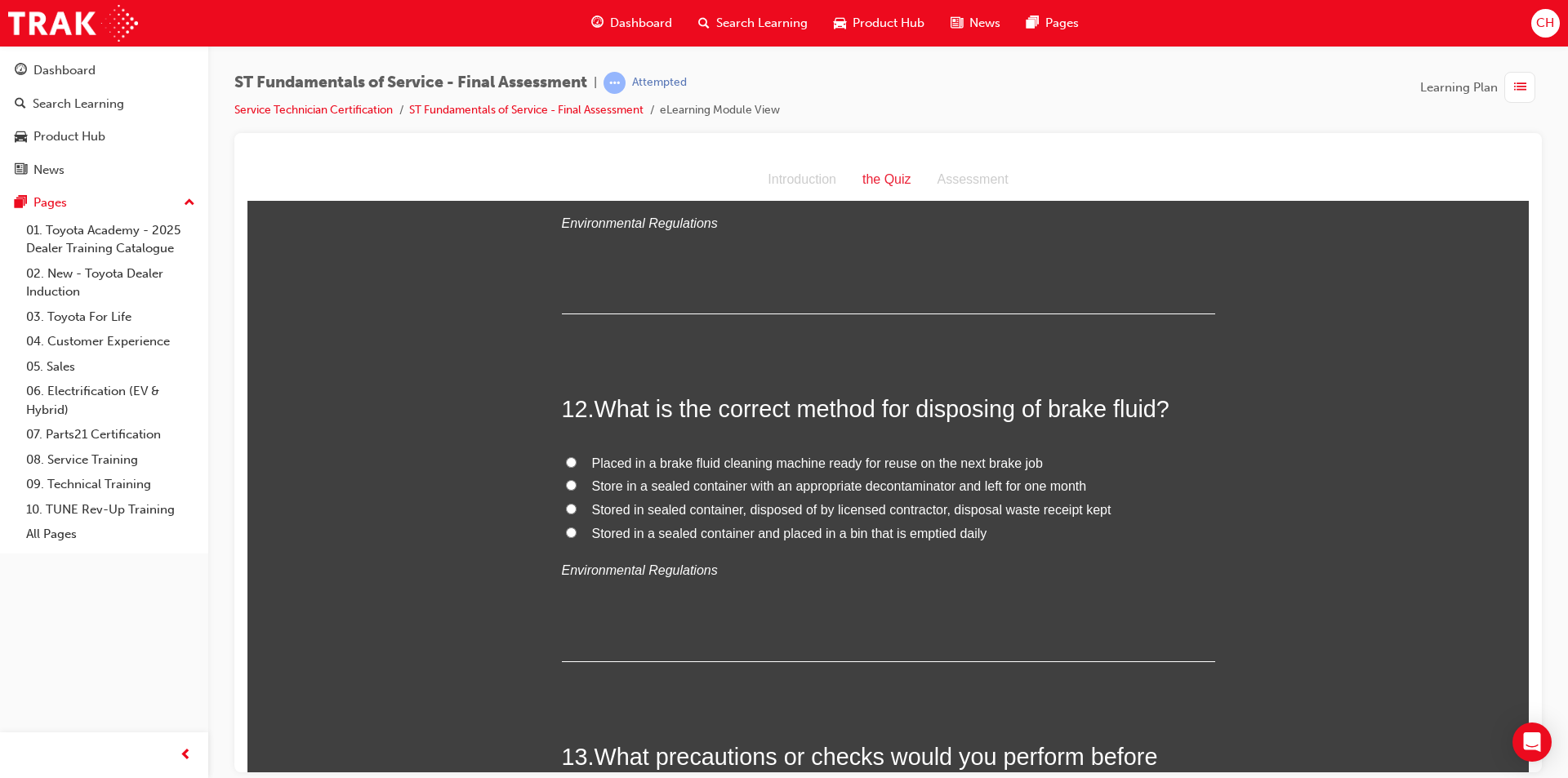
scroll to position [4000, 0]
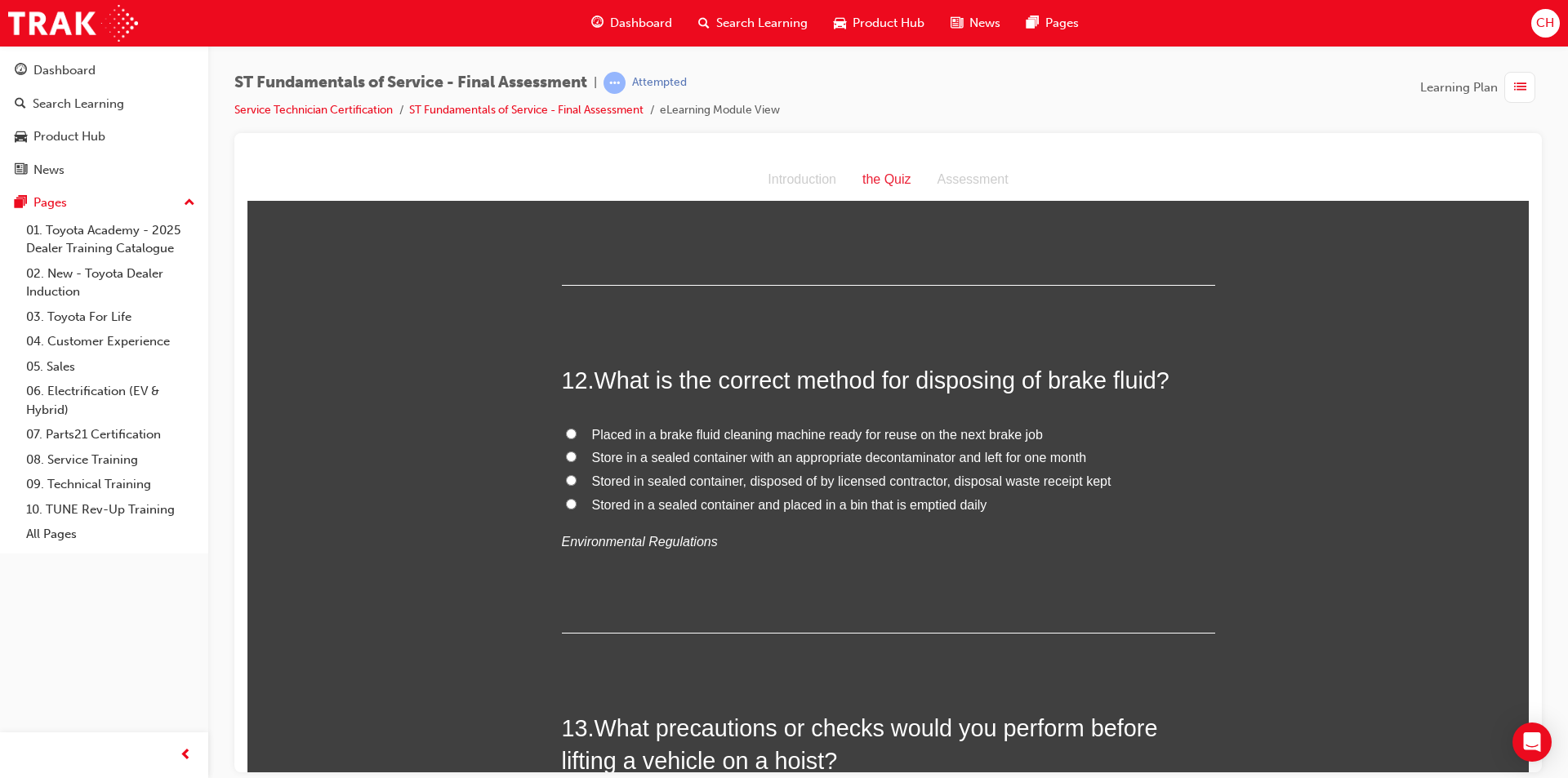
click at [681, 475] on span "Stored in sealed container, disposed of by licensed contractor, disposal waste …" at bounding box center [852, 480] width 520 height 14
click at [576, 475] on input "Stored in sealed container, disposed of by licensed contractor, disposal waste …" at bounding box center [571, 479] width 10 height 10
radio input "true"
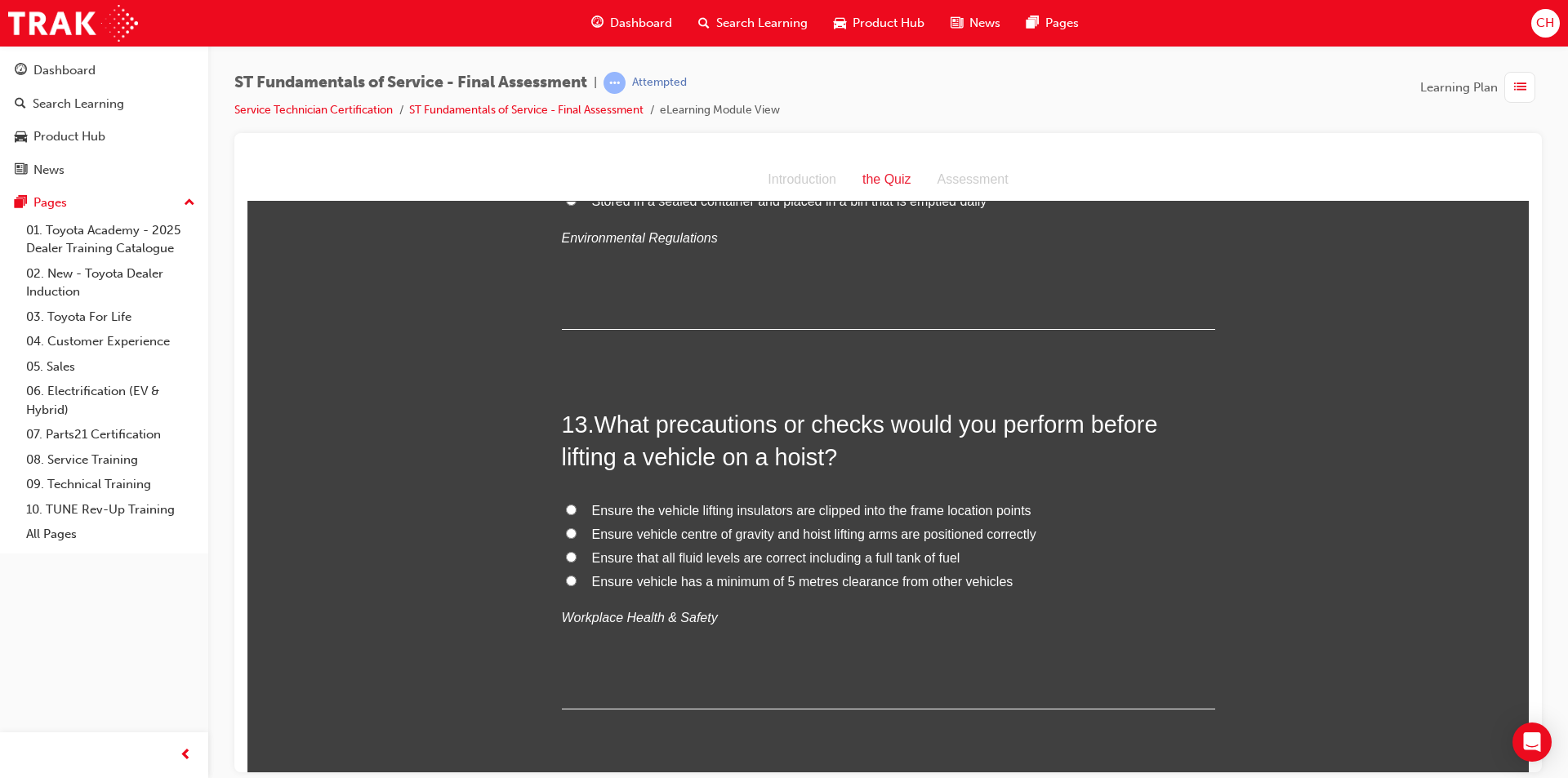
scroll to position [4326, 0]
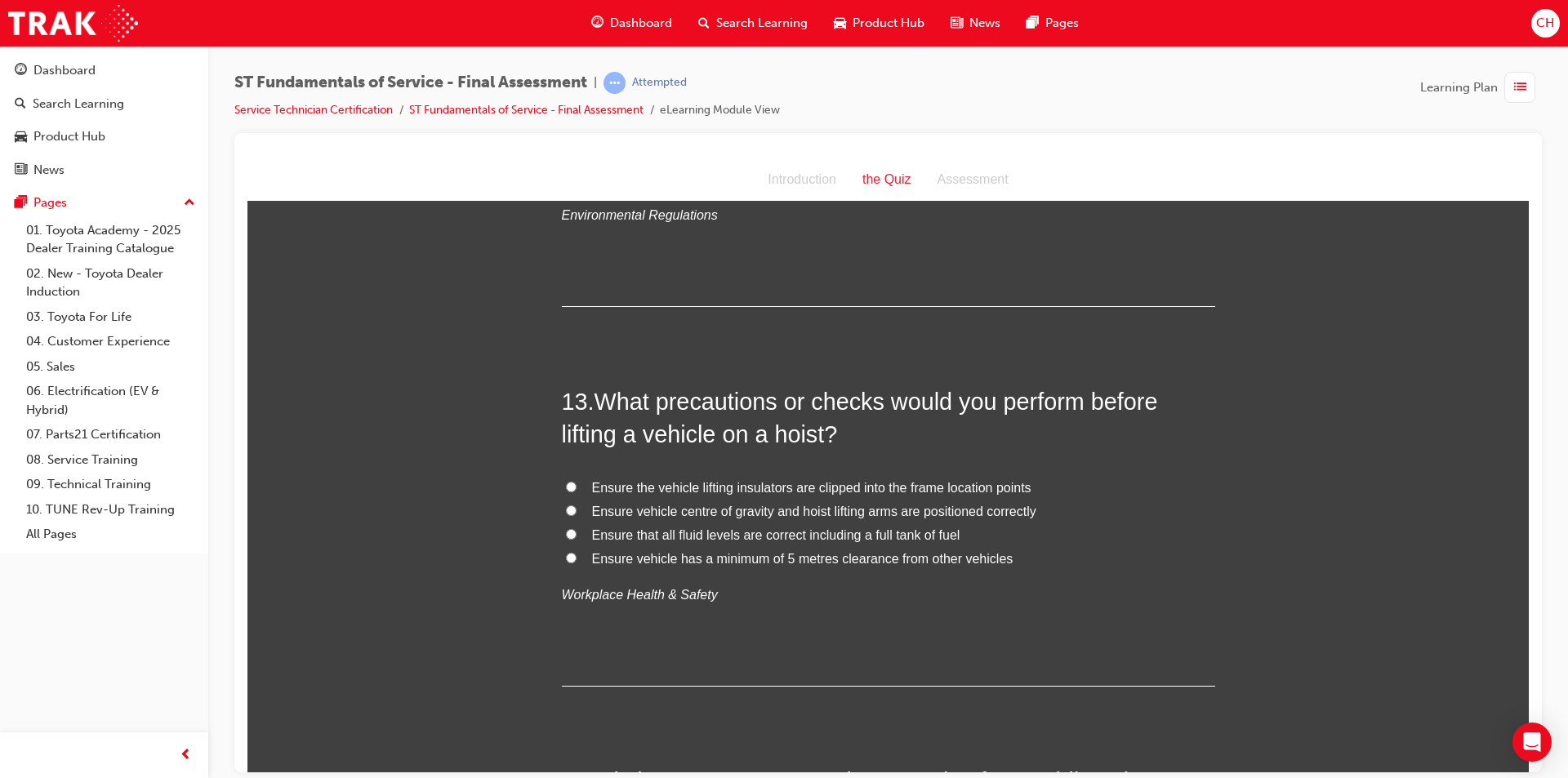
click at [754, 511] on span "Ensure vehicle centre of gravity and hoist lifting arms are positioned correctly" at bounding box center [814, 510] width 444 height 14
click at [576, 511] on input "Ensure vehicle centre of gravity and hoist lifting arms are positioned correctly" at bounding box center [571, 509] width 10 height 10
radio input "true"
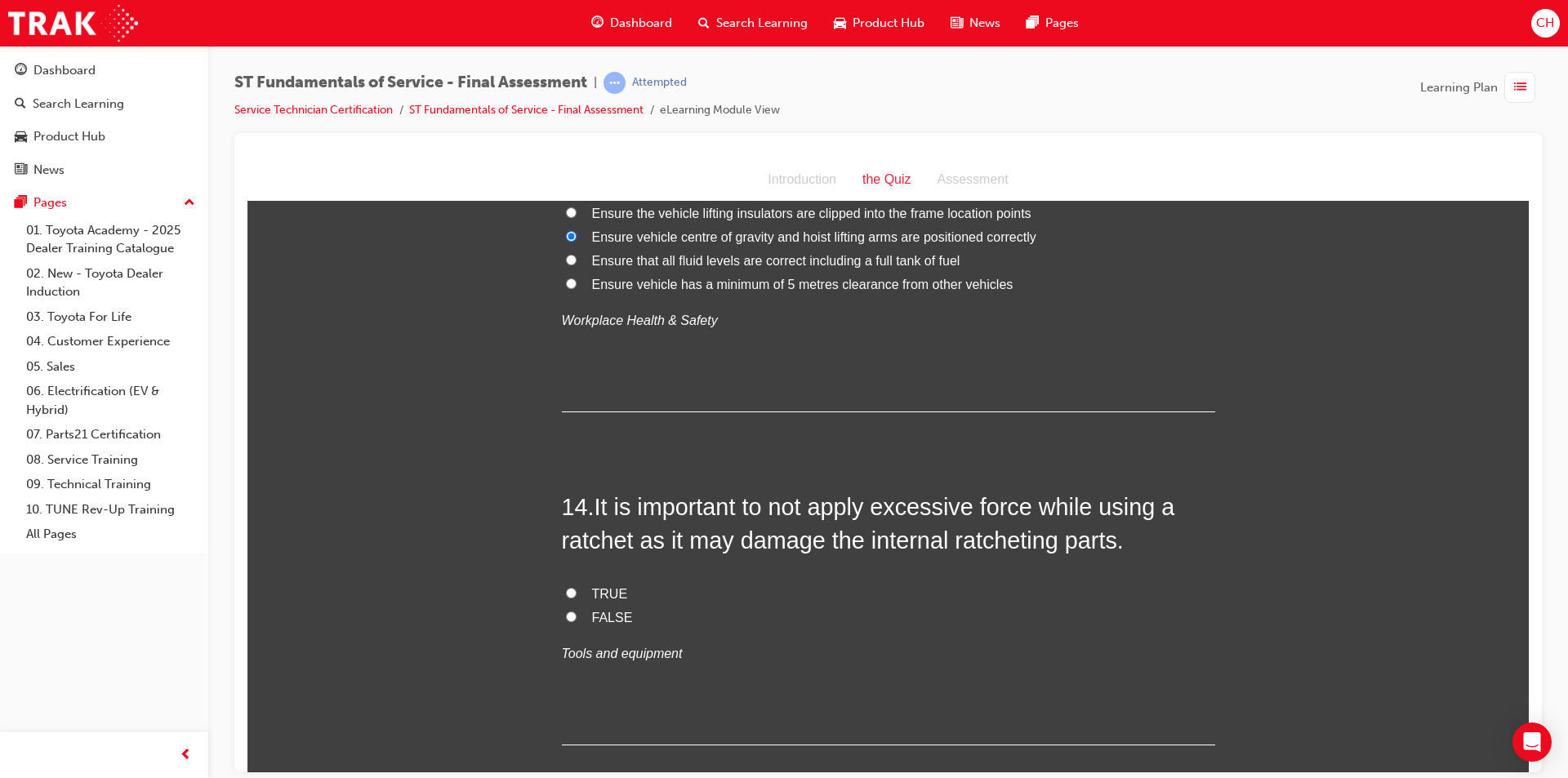
scroll to position [4653, 0]
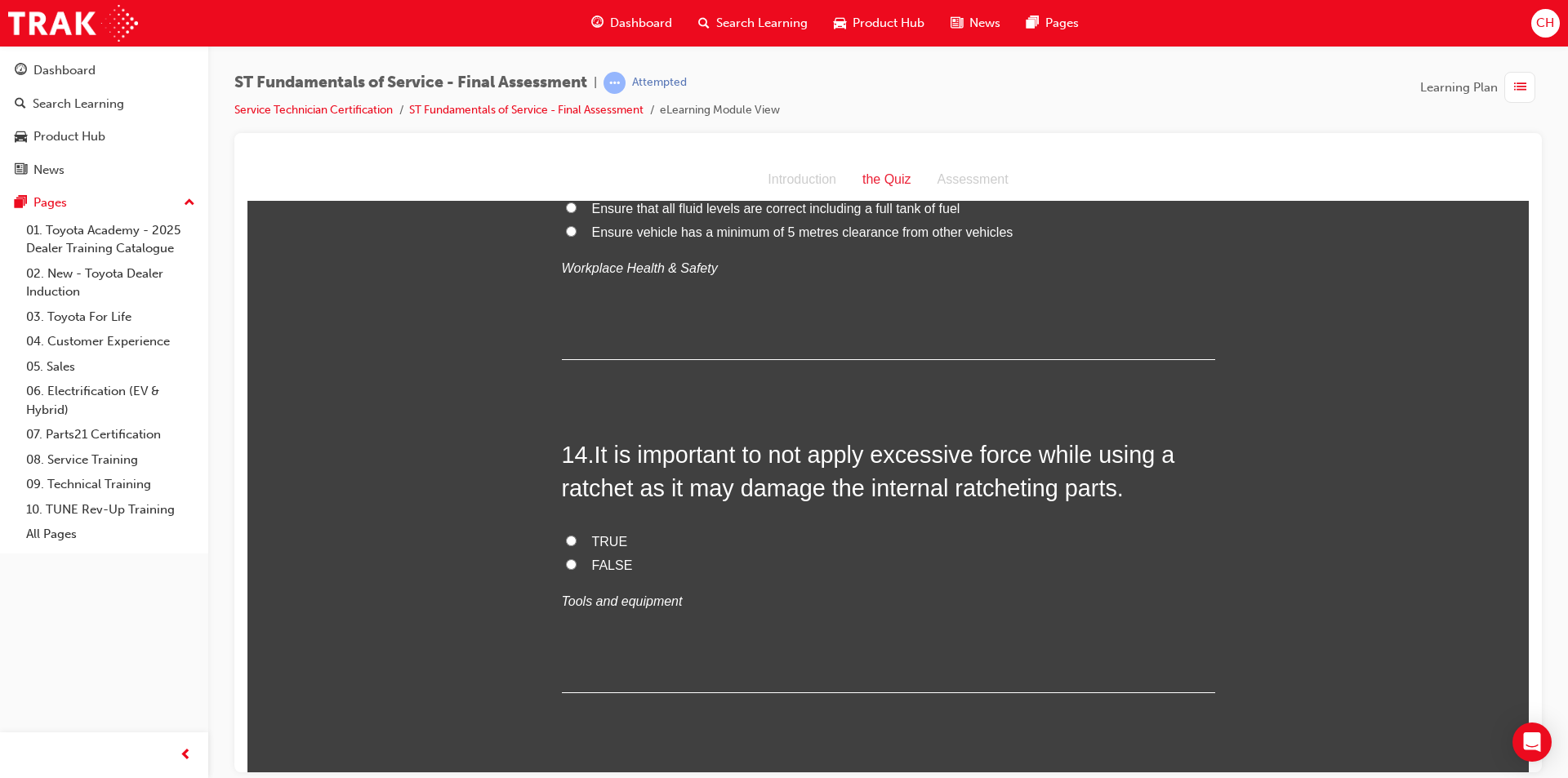
click at [592, 541] on span "TRUE" at bounding box center [610, 540] width 36 height 14
click at [576, 541] on input "TRUE" at bounding box center [571, 539] width 10 height 10
radio input "true"
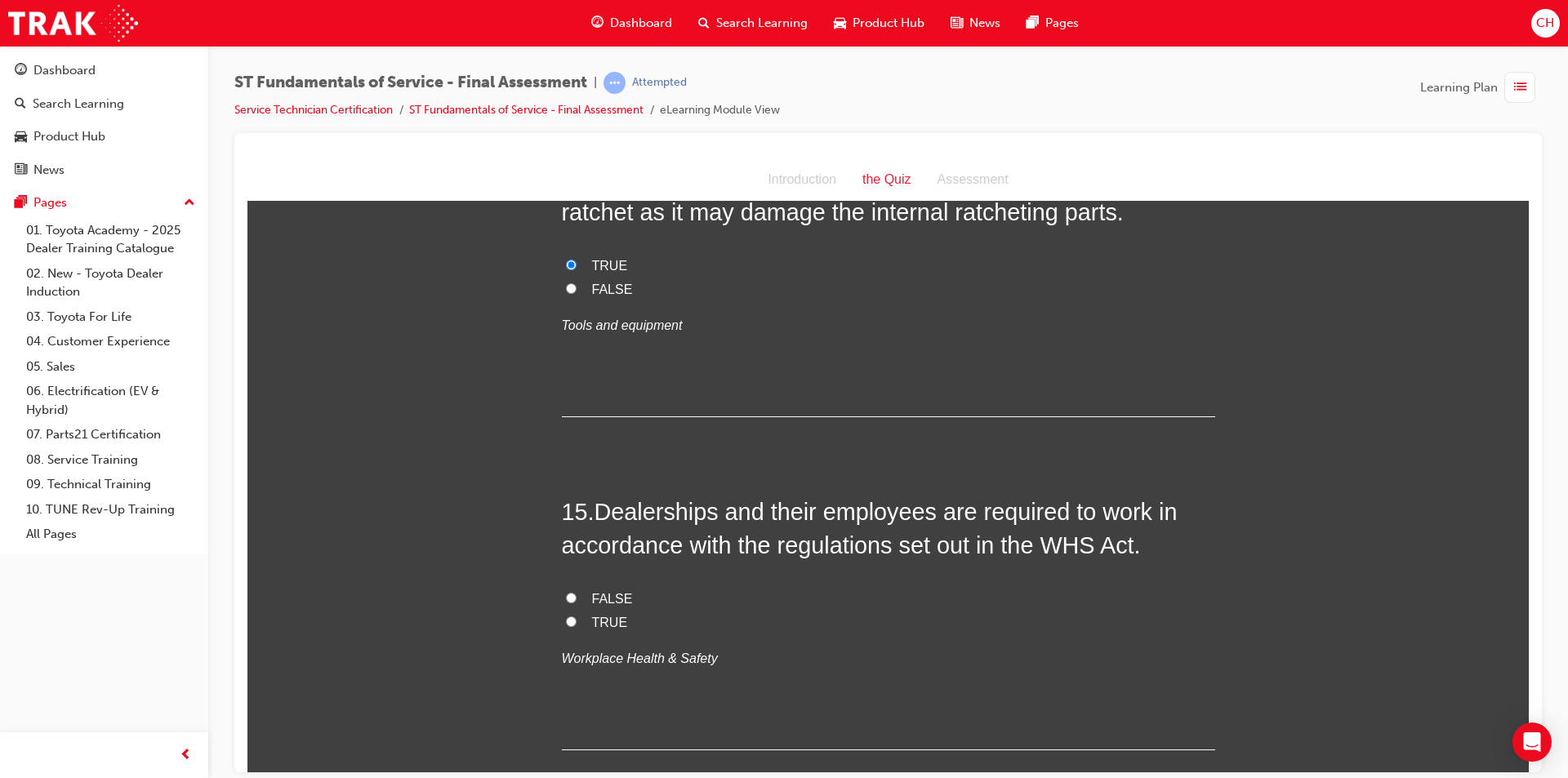
scroll to position [4979, 0]
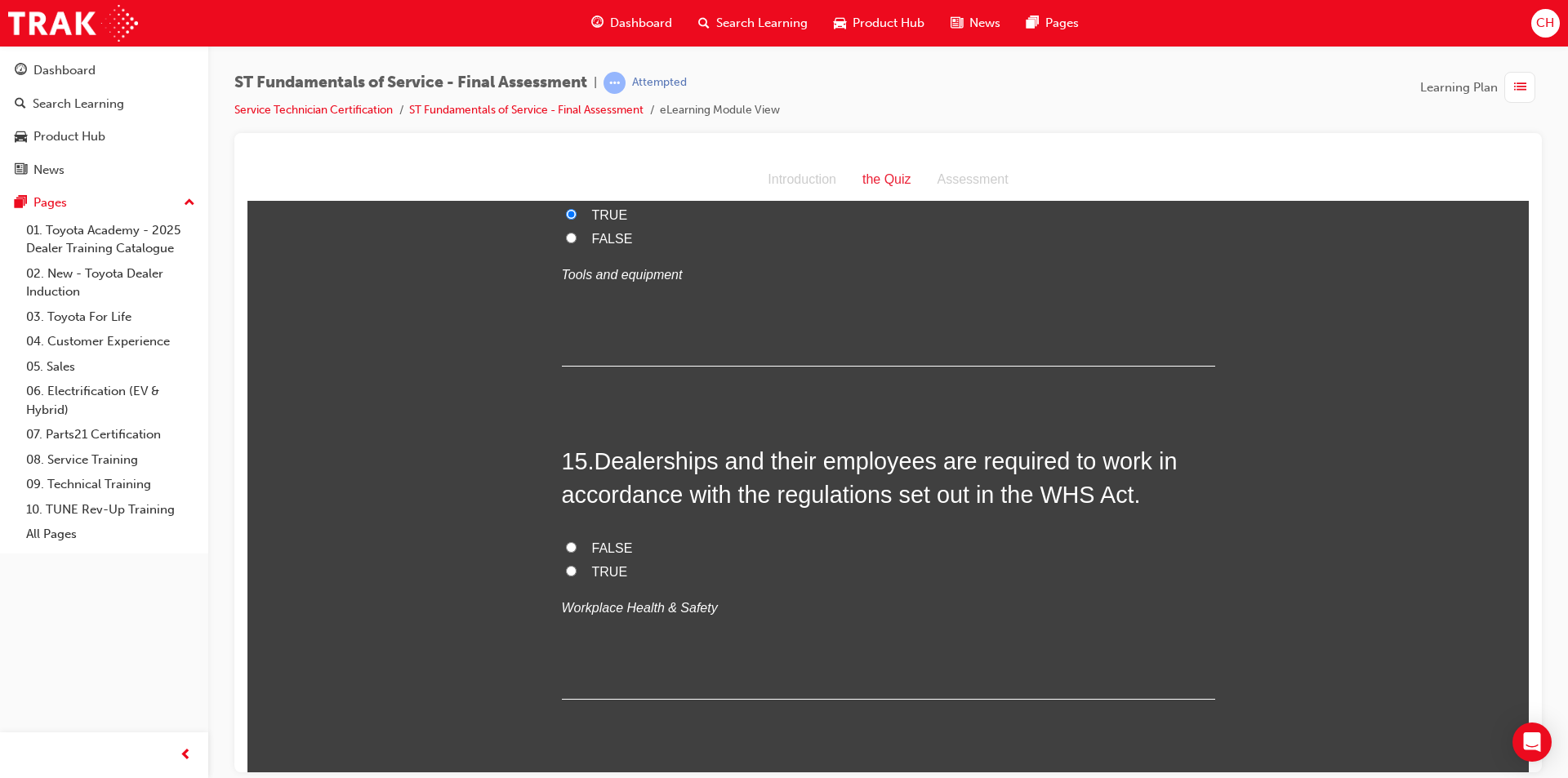
click at [592, 564] on span "TRUE" at bounding box center [610, 570] width 36 height 14
click at [576, 565] on input "TRUE" at bounding box center [571, 569] width 10 height 10
radio input "true"
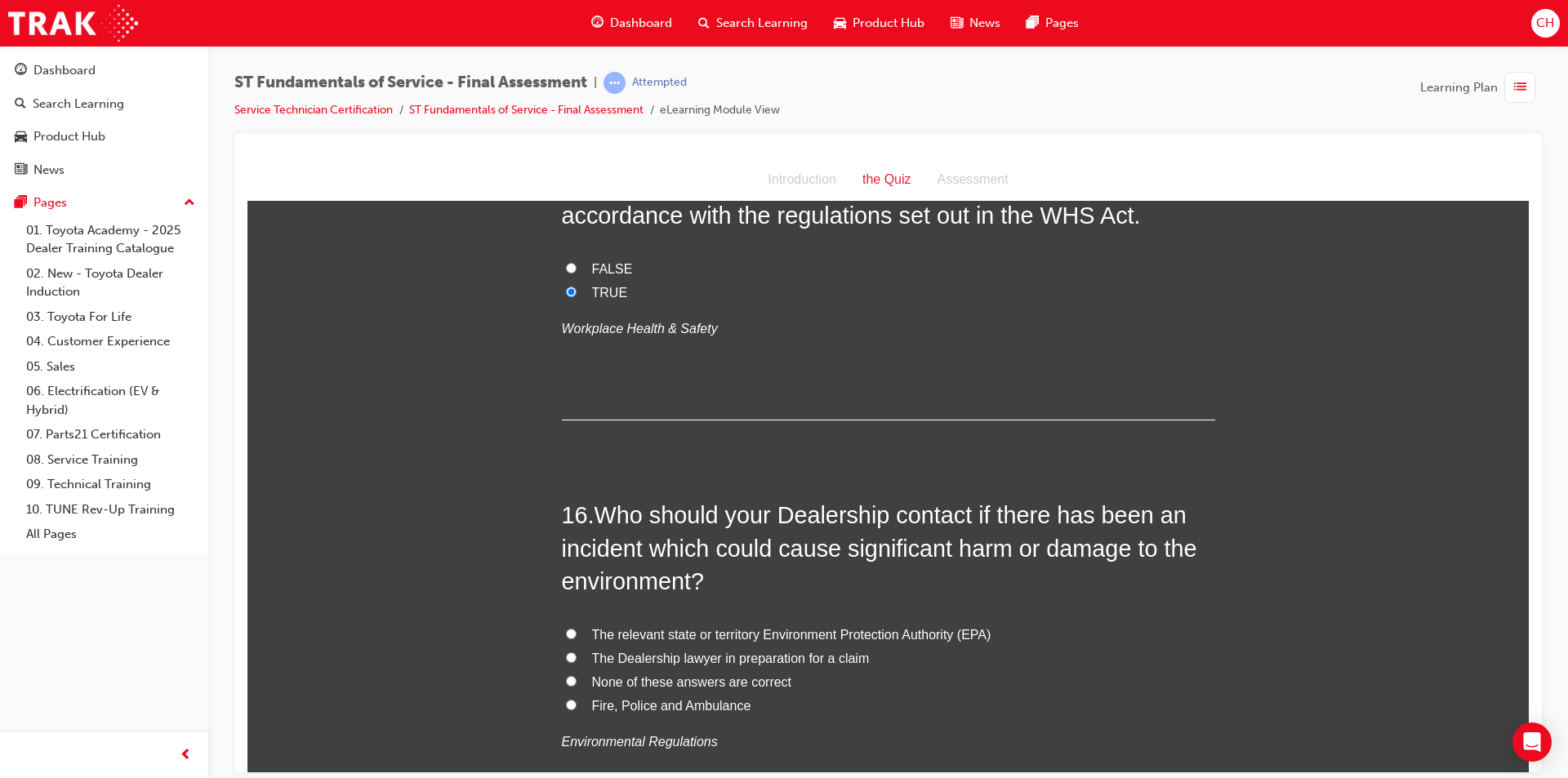
scroll to position [5305, 0]
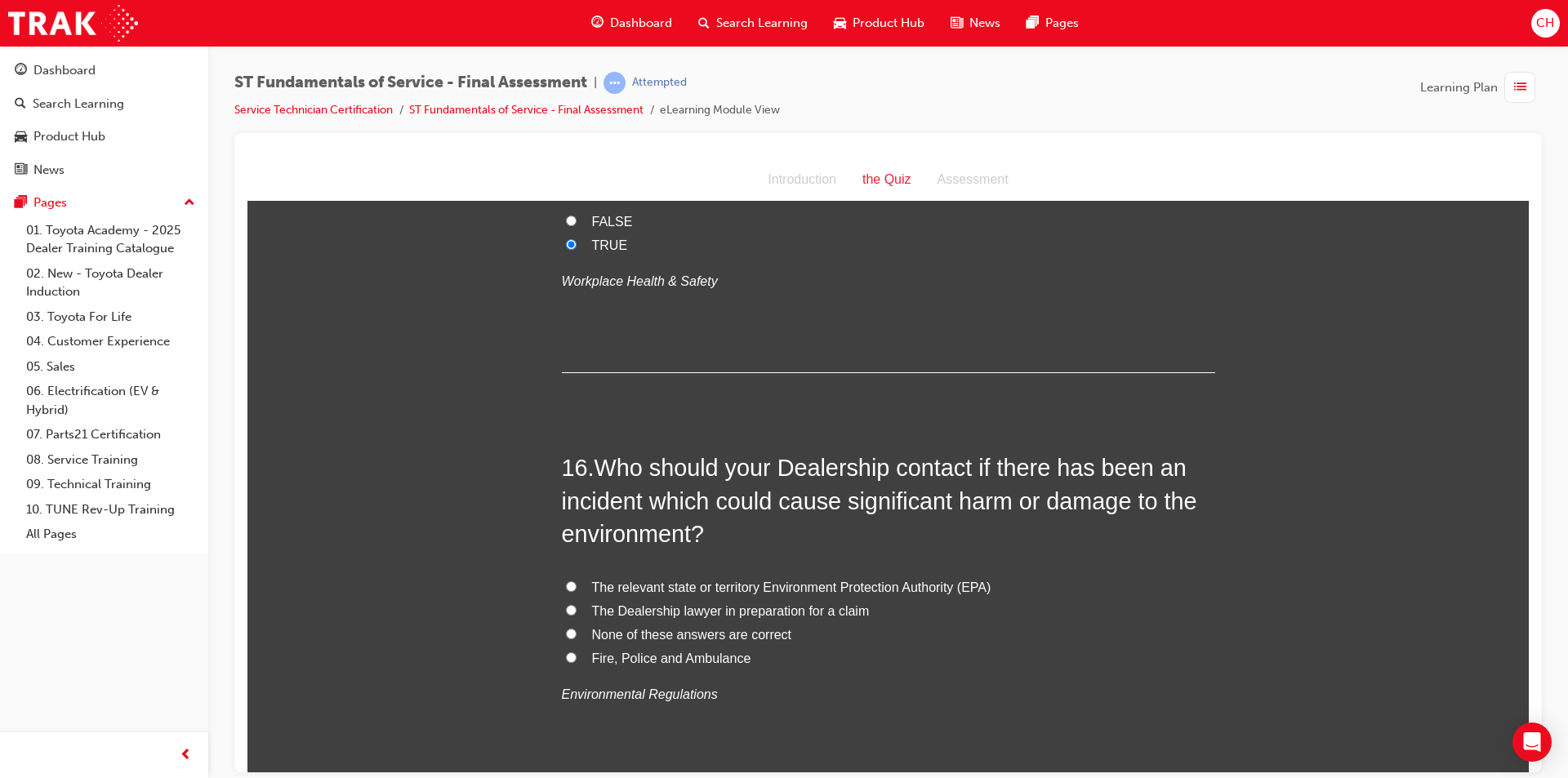
click at [895, 587] on span "The relevant state or territory Environment Protection Authority (EPA)" at bounding box center [792, 586] width 400 height 14
click at [576, 587] on input "The relevant state or territory Environment Protection Authority (EPA)" at bounding box center [571, 585] width 10 height 10
radio input "true"
click at [744, 634] on span "None of these answers are correct" at bounding box center [692, 634] width 200 height 14
click at [576, 634] on input "None of these answers are correct" at bounding box center [571, 633] width 10 height 10
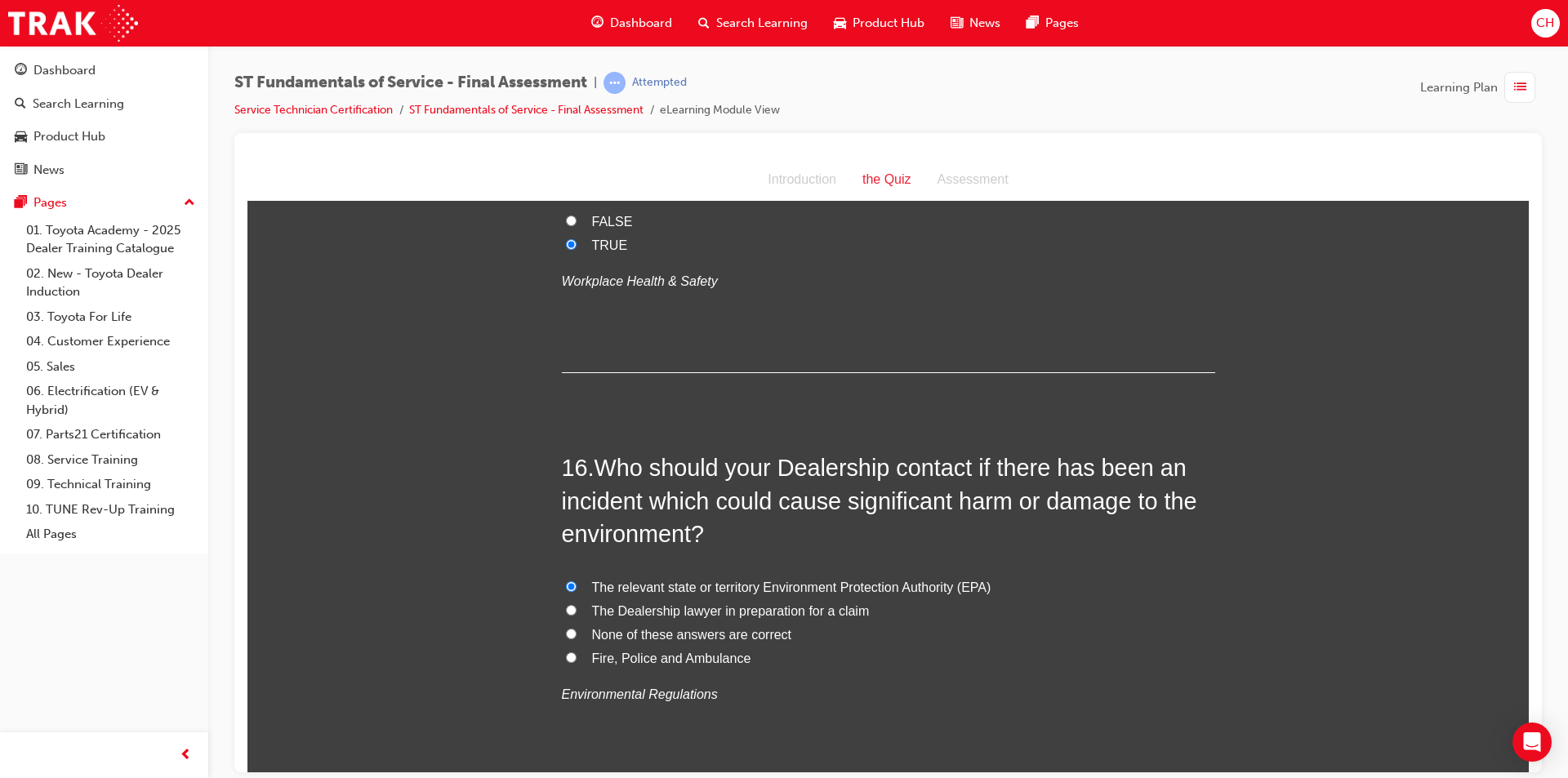
radio input "true"
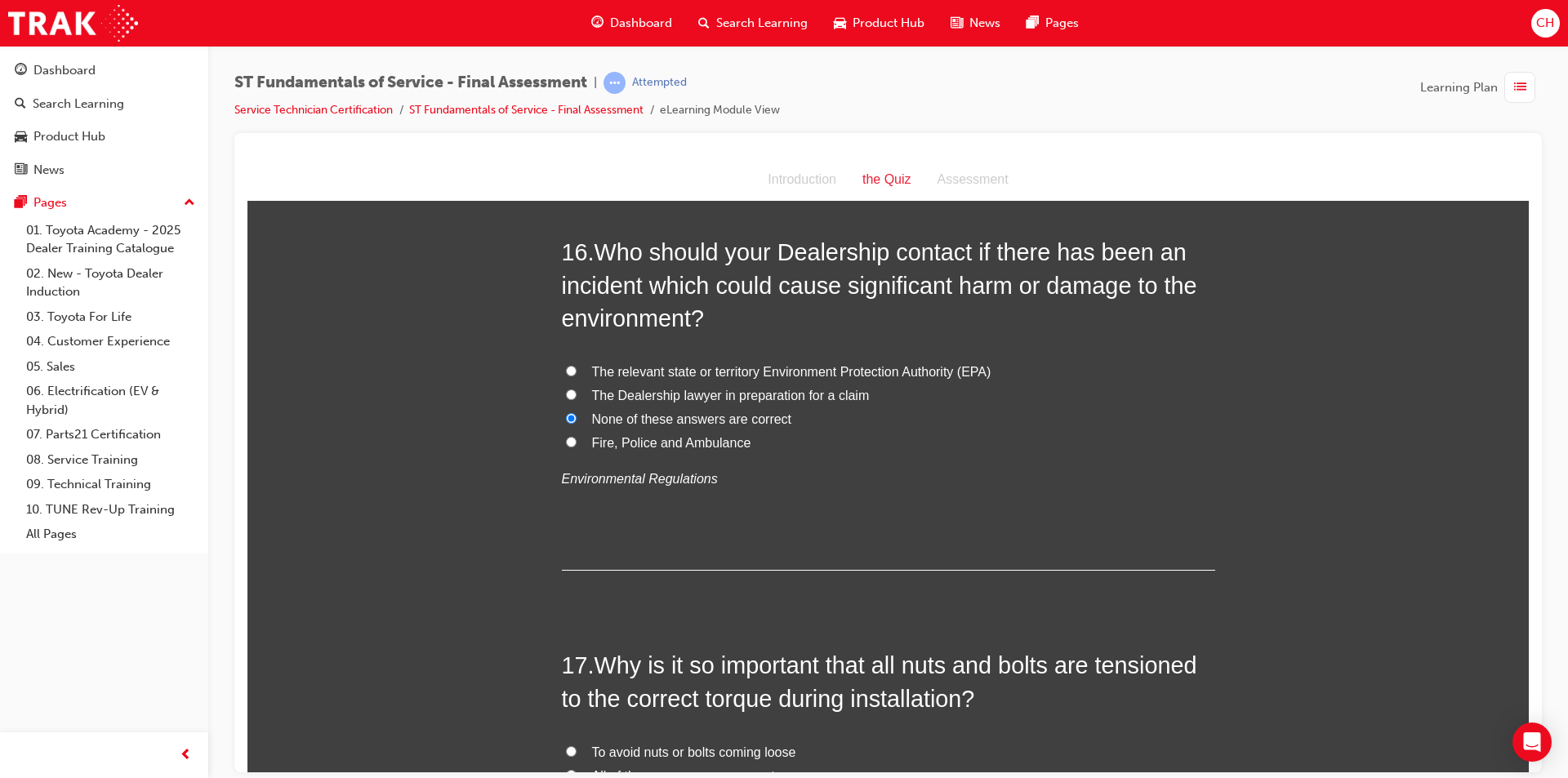
scroll to position [5550, 0]
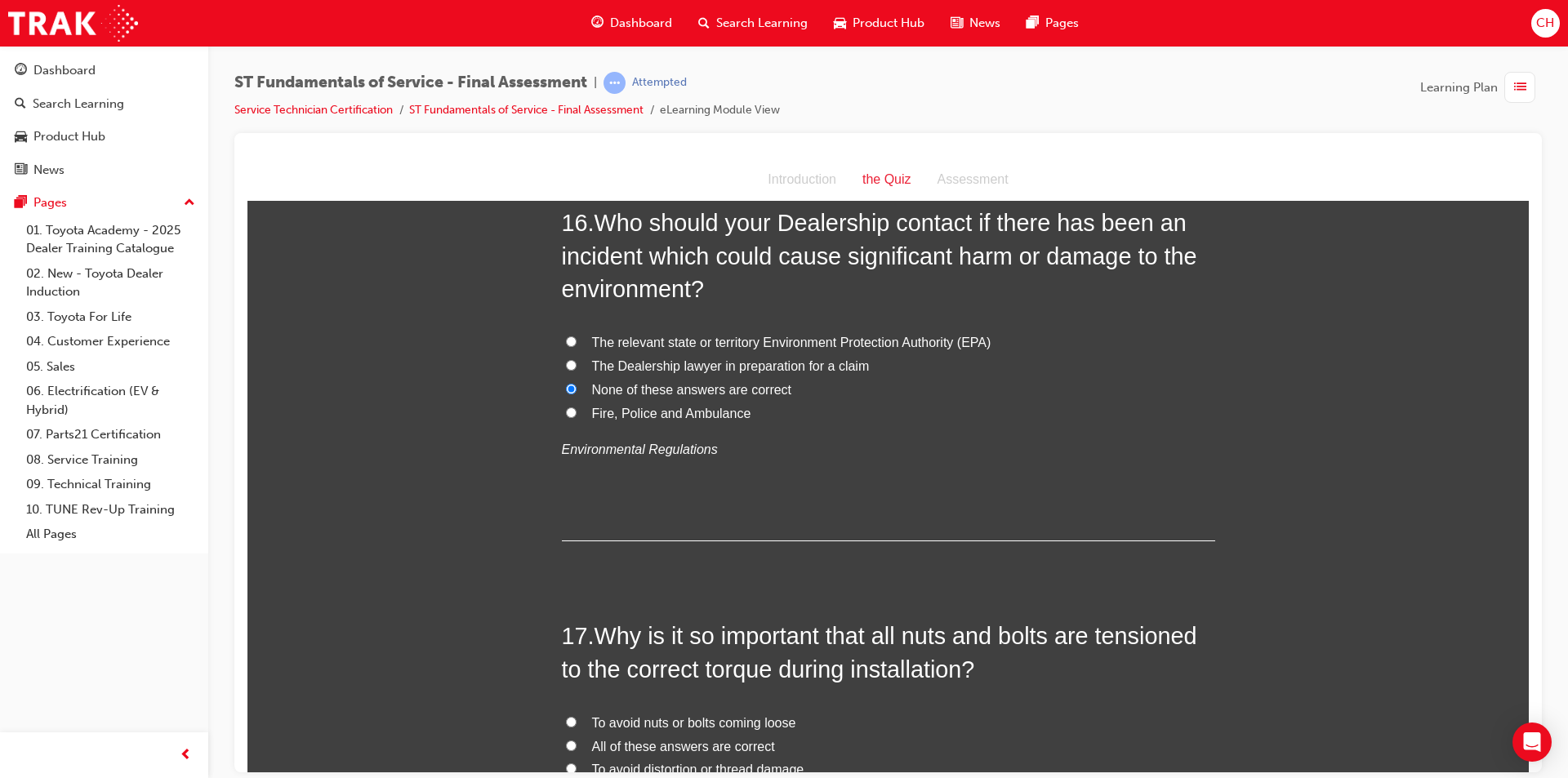
click at [898, 343] on span "The relevant state or territory Environment Protection Authority (EPA)" at bounding box center [792, 341] width 400 height 14
click at [576, 343] on input "The relevant state or territory Environment Protection Authority (EPA)" at bounding box center [571, 340] width 10 height 10
radio input "true"
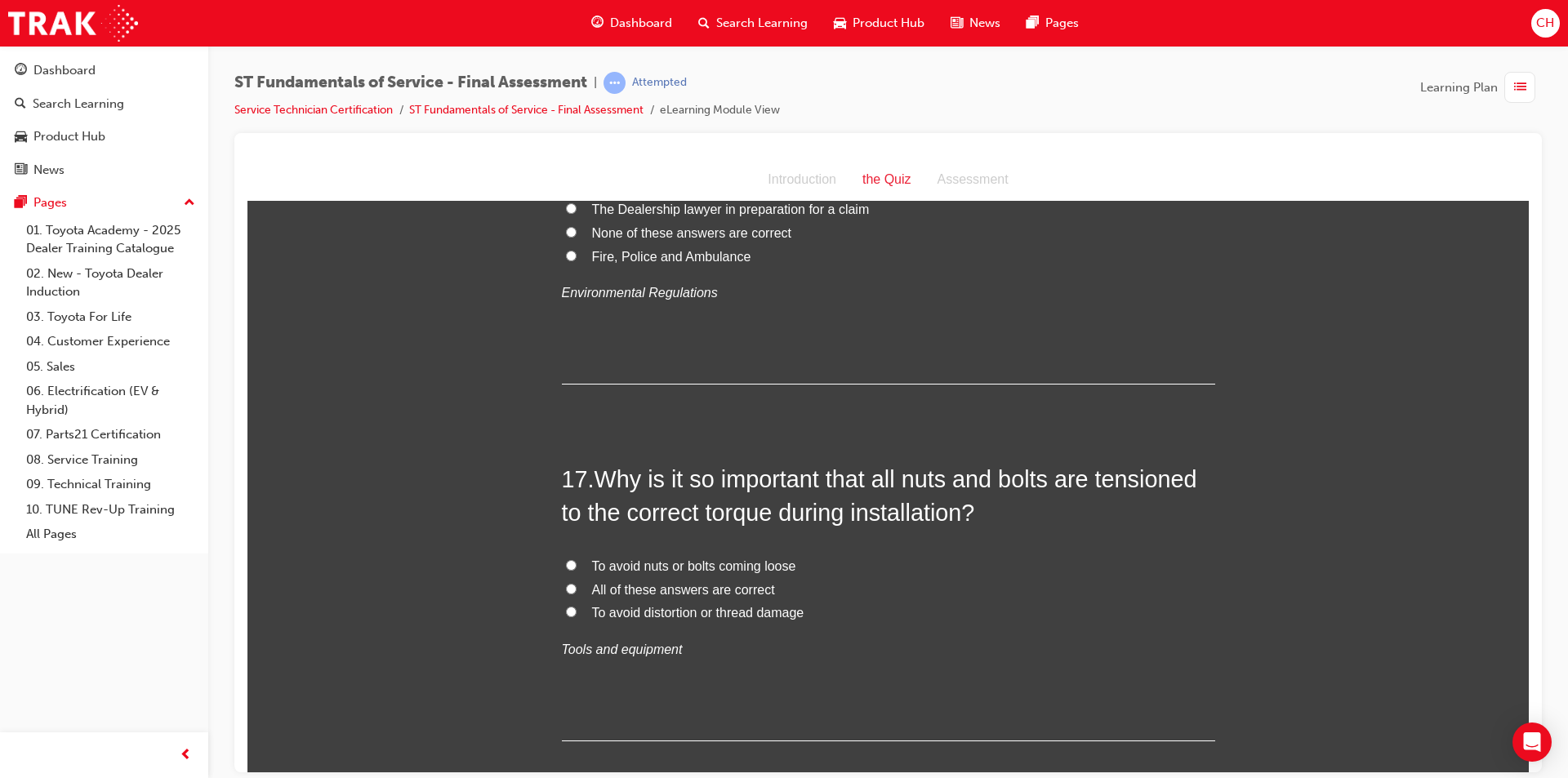
scroll to position [5713, 0]
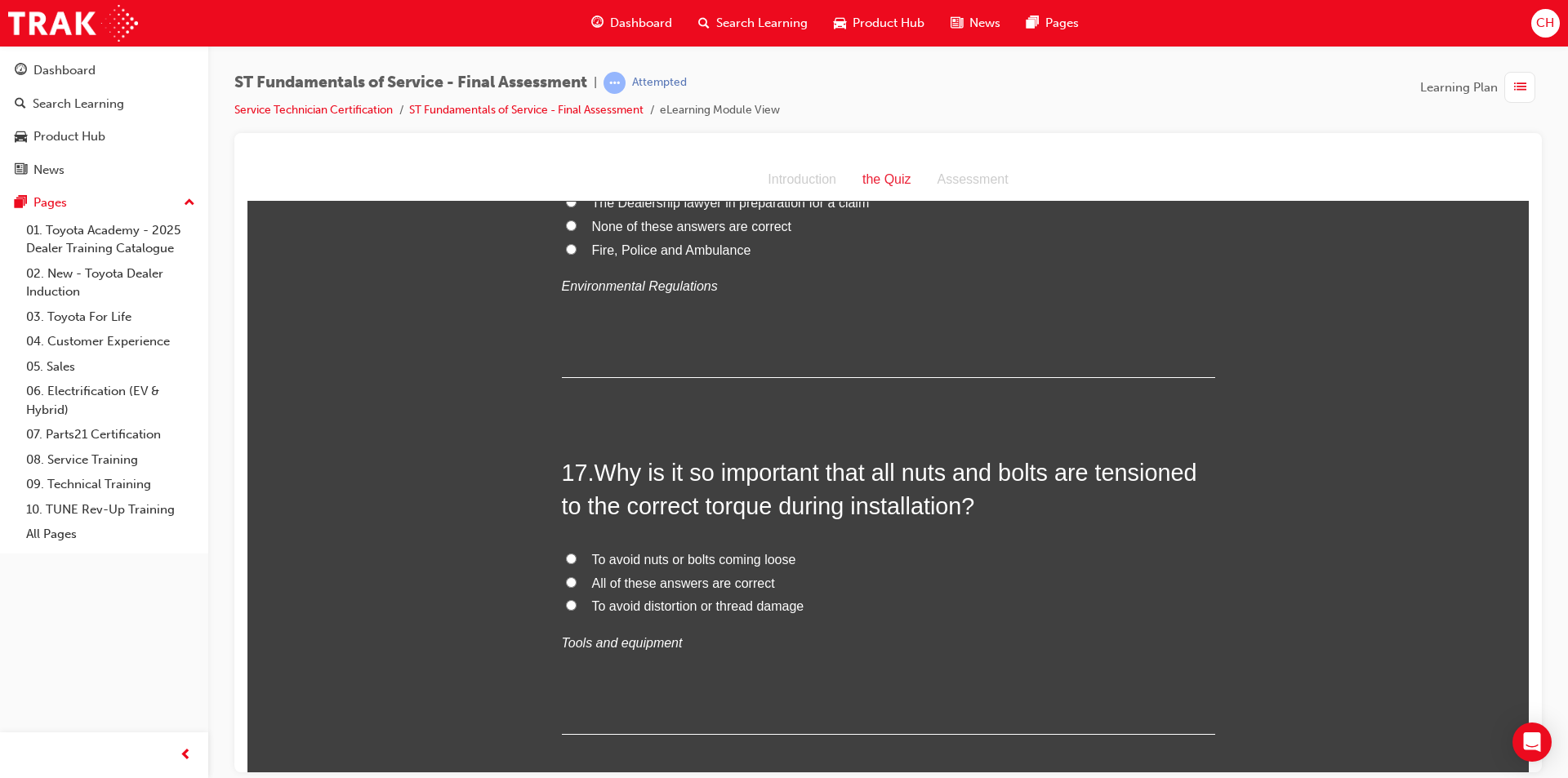
click at [686, 578] on span "All of these answers are correct" at bounding box center [684, 582] width 183 height 14
click at [576, 578] on input "All of these answers are correct" at bounding box center [571, 581] width 10 height 10
radio input "true"
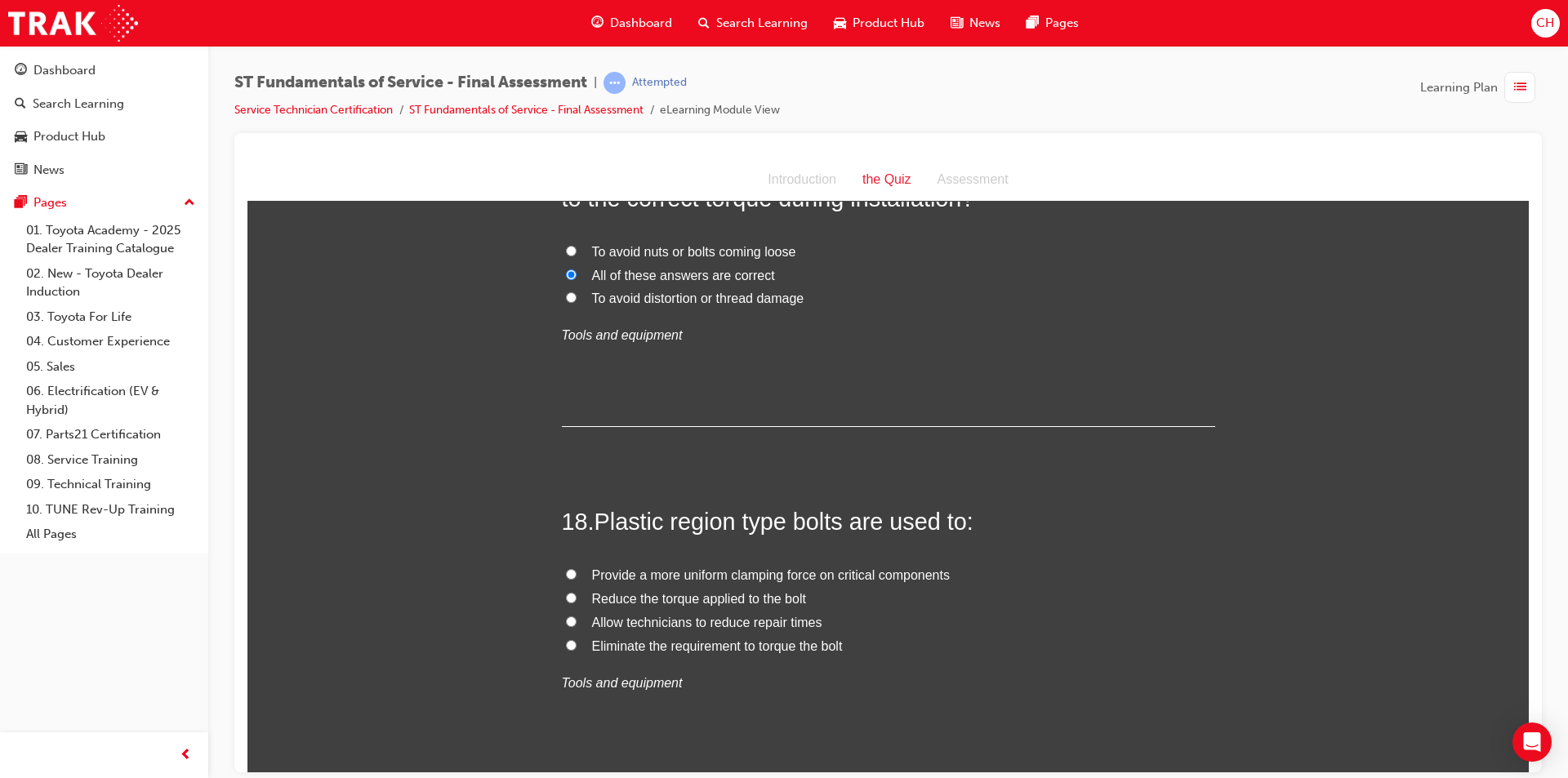
scroll to position [6040, 0]
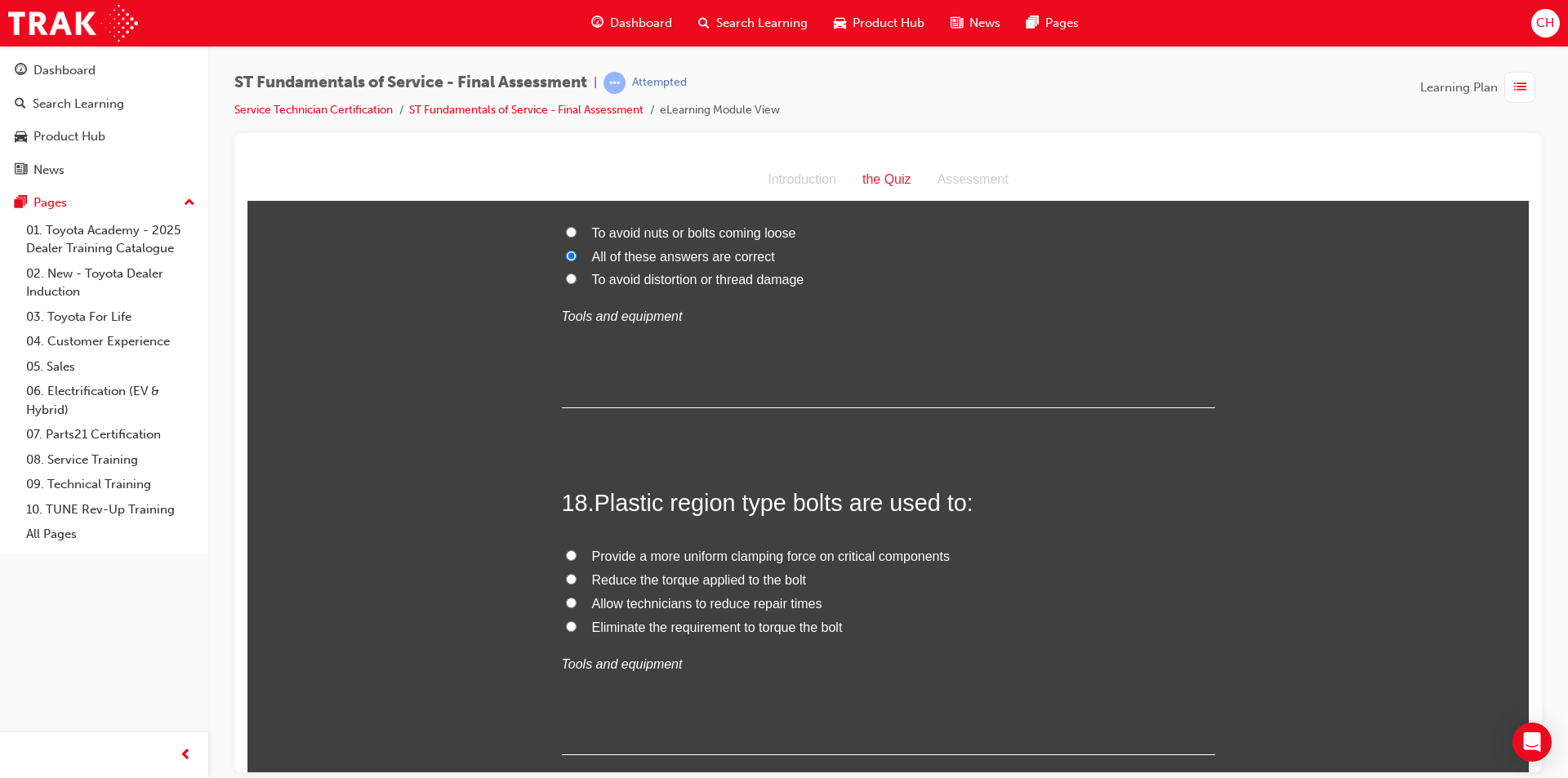
click at [709, 551] on span "Provide a more uniform clamping force on critical components" at bounding box center [771, 555] width 358 height 14
click at [576, 551] on input "Provide a more uniform clamping force on critical components" at bounding box center [571, 554] width 10 height 10
radio input "true"
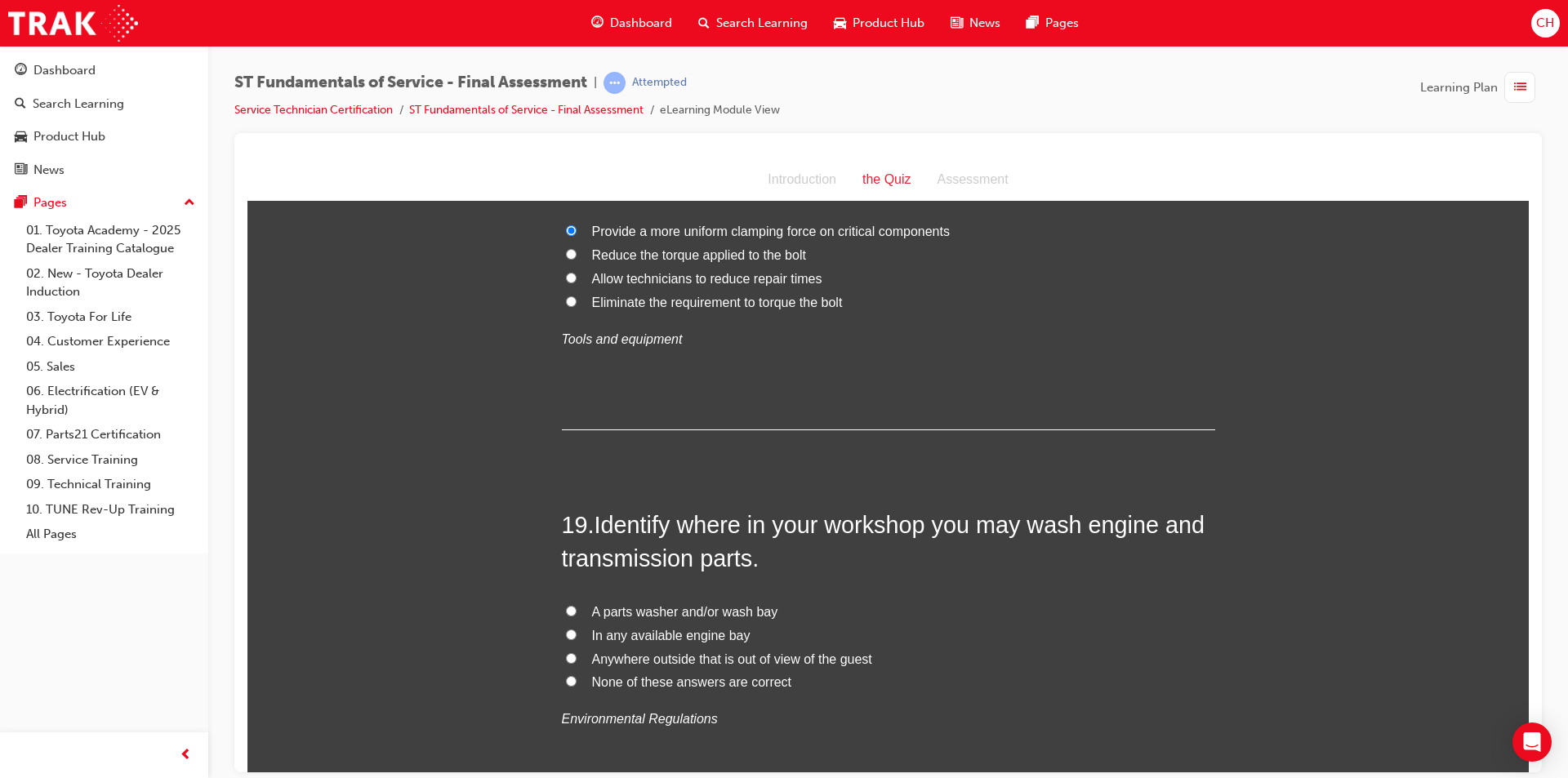
scroll to position [6367, 0]
click at [601, 605] on span "A parts washer and/or wash bay" at bounding box center [685, 609] width 186 height 14
click at [576, 605] on input "A parts washer and/or wash bay" at bounding box center [571, 608] width 10 height 10
radio input "true"
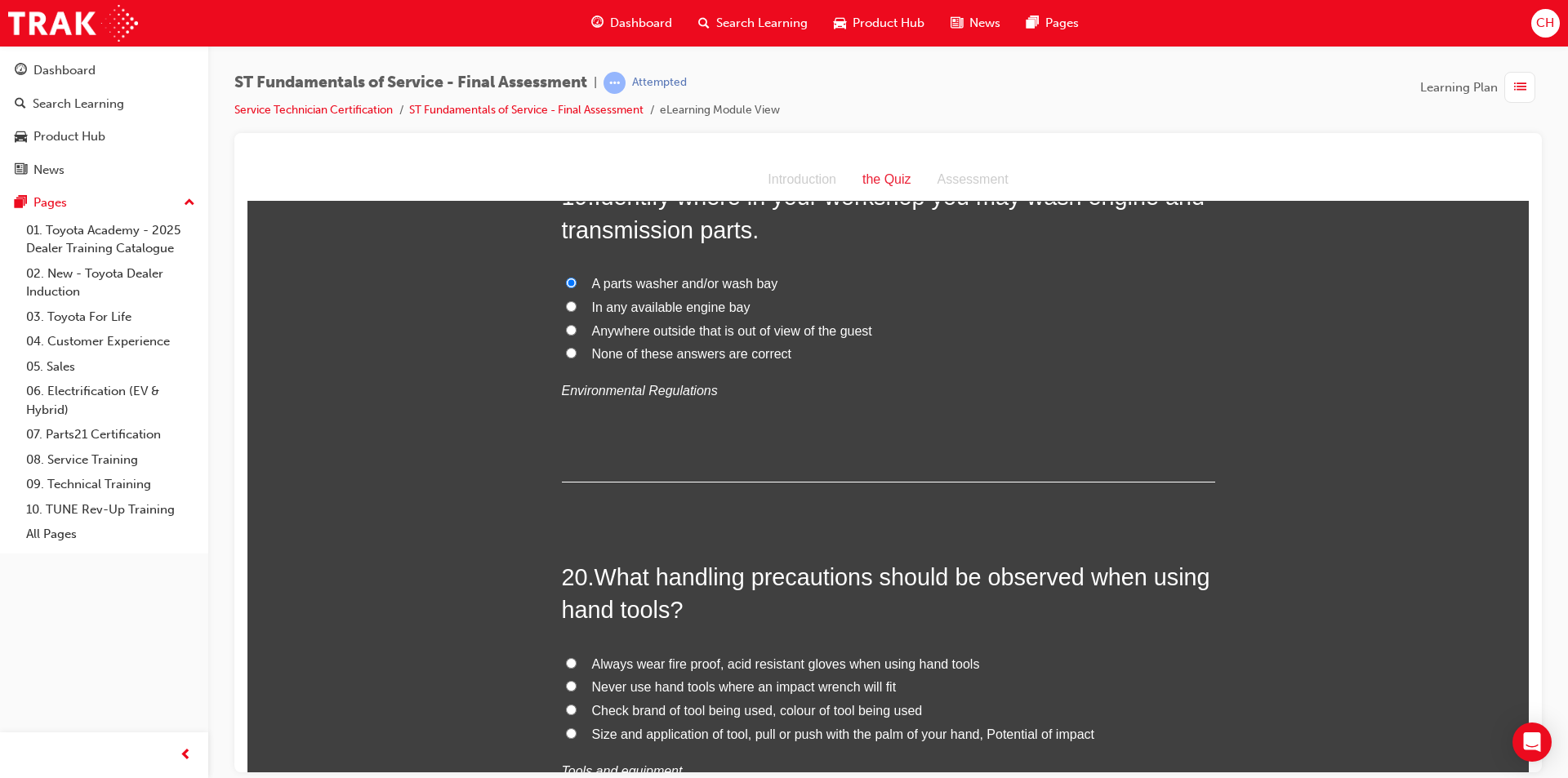
scroll to position [6774, 0]
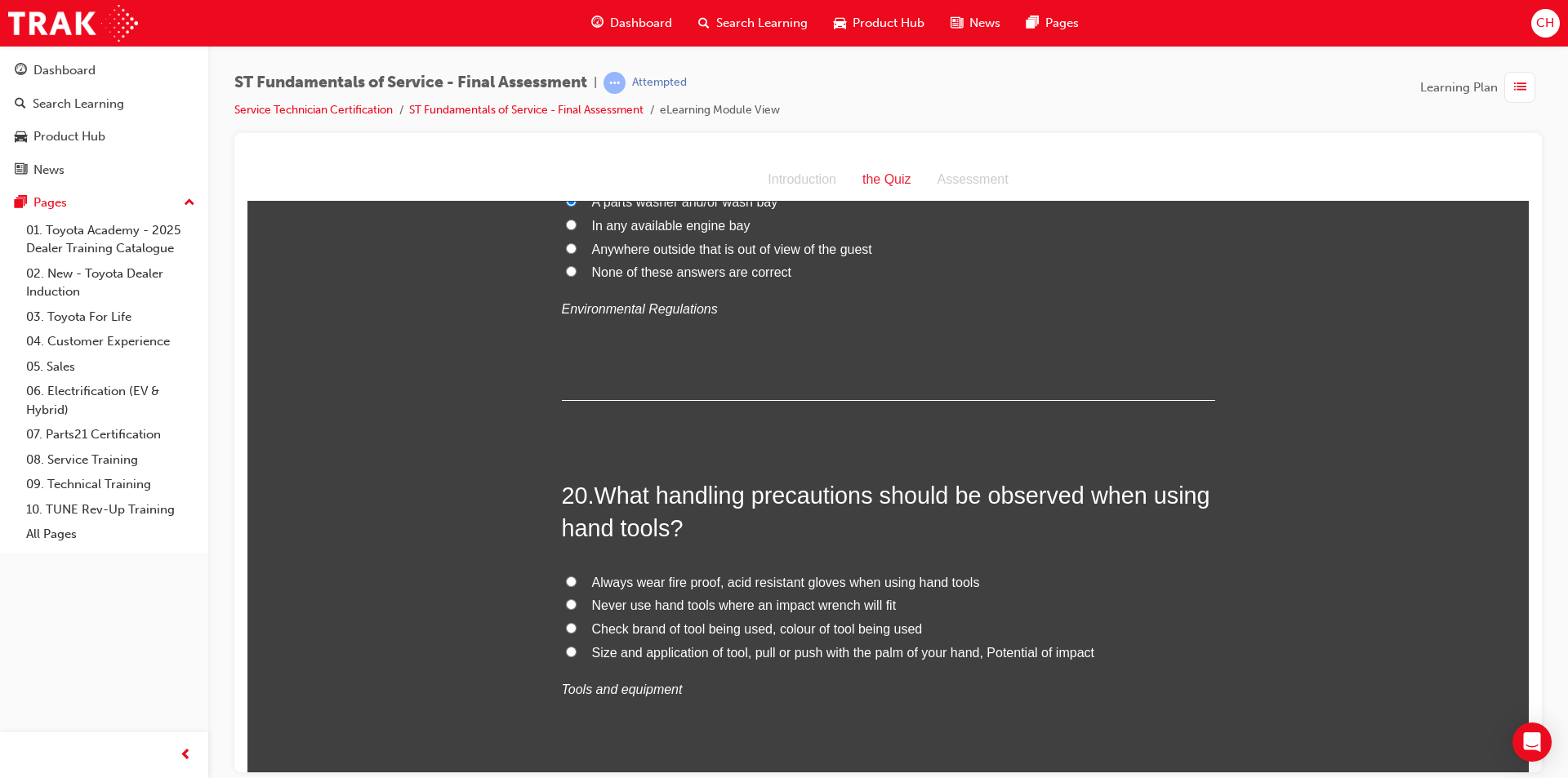
click at [664, 648] on span "Size and application of tool, pull or push with the palm of your hand, Potentia…" at bounding box center [844, 651] width 503 height 14
click at [576, 648] on input "Size and application of tool, pull or push with the palm of your hand, Potentia…" at bounding box center [571, 651] width 10 height 10
radio input "true"
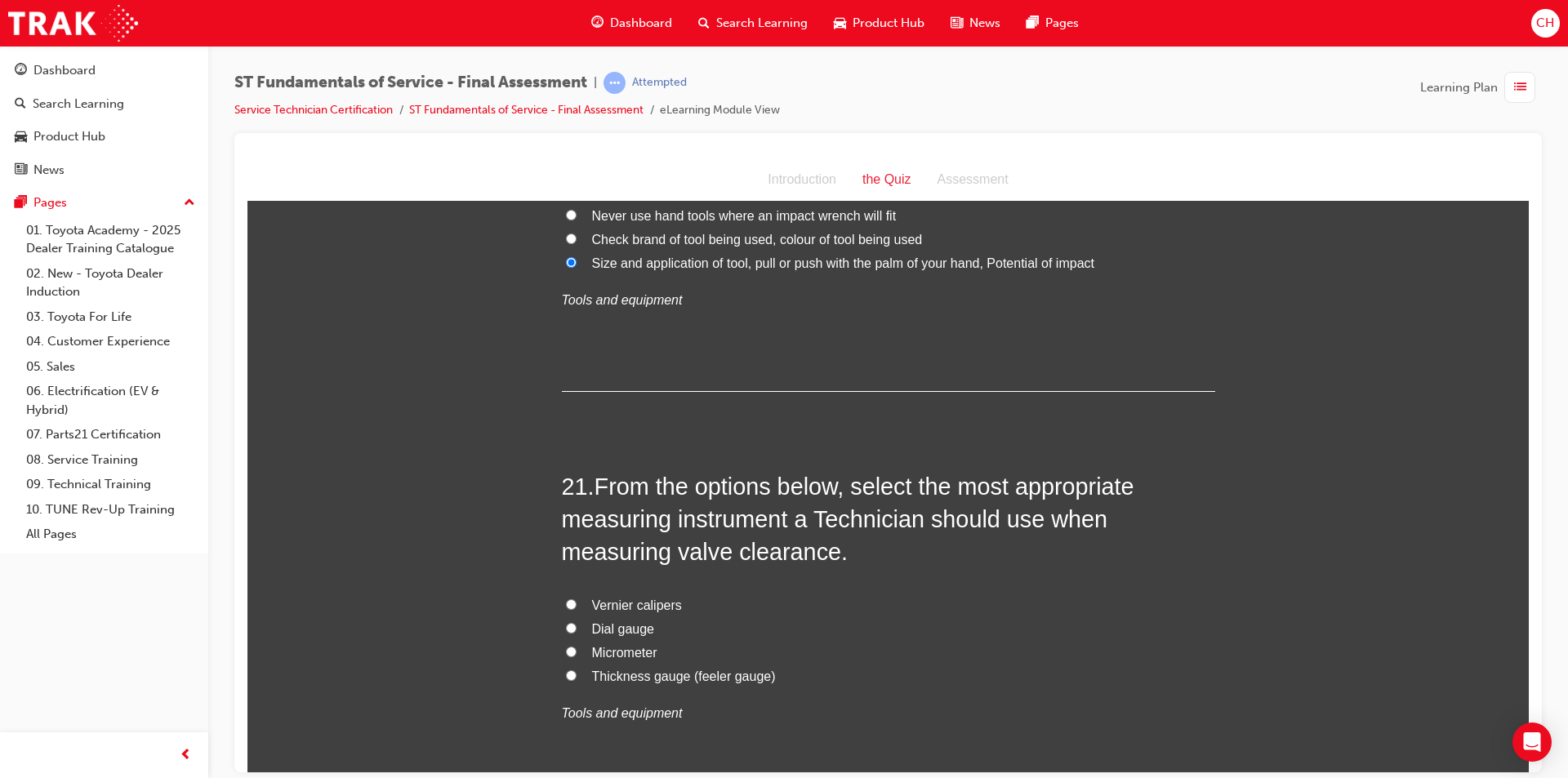
scroll to position [7182, 0]
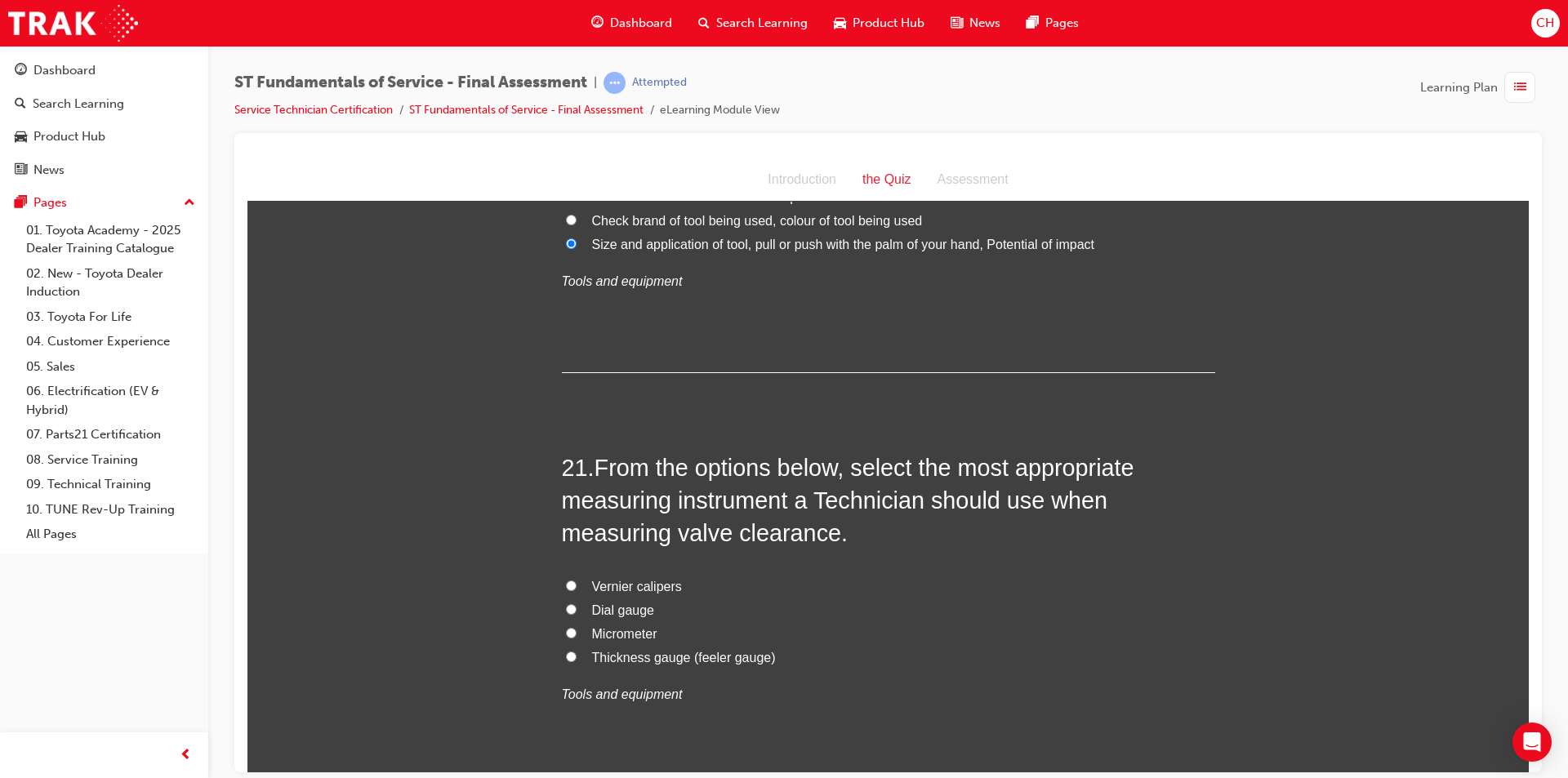
click at [637, 584] on span "Vernier calipers" at bounding box center [637, 585] width 90 height 14
click at [576, 584] on input "Vernier calipers" at bounding box center [571, 584] width 10 height 10
radio input "true"
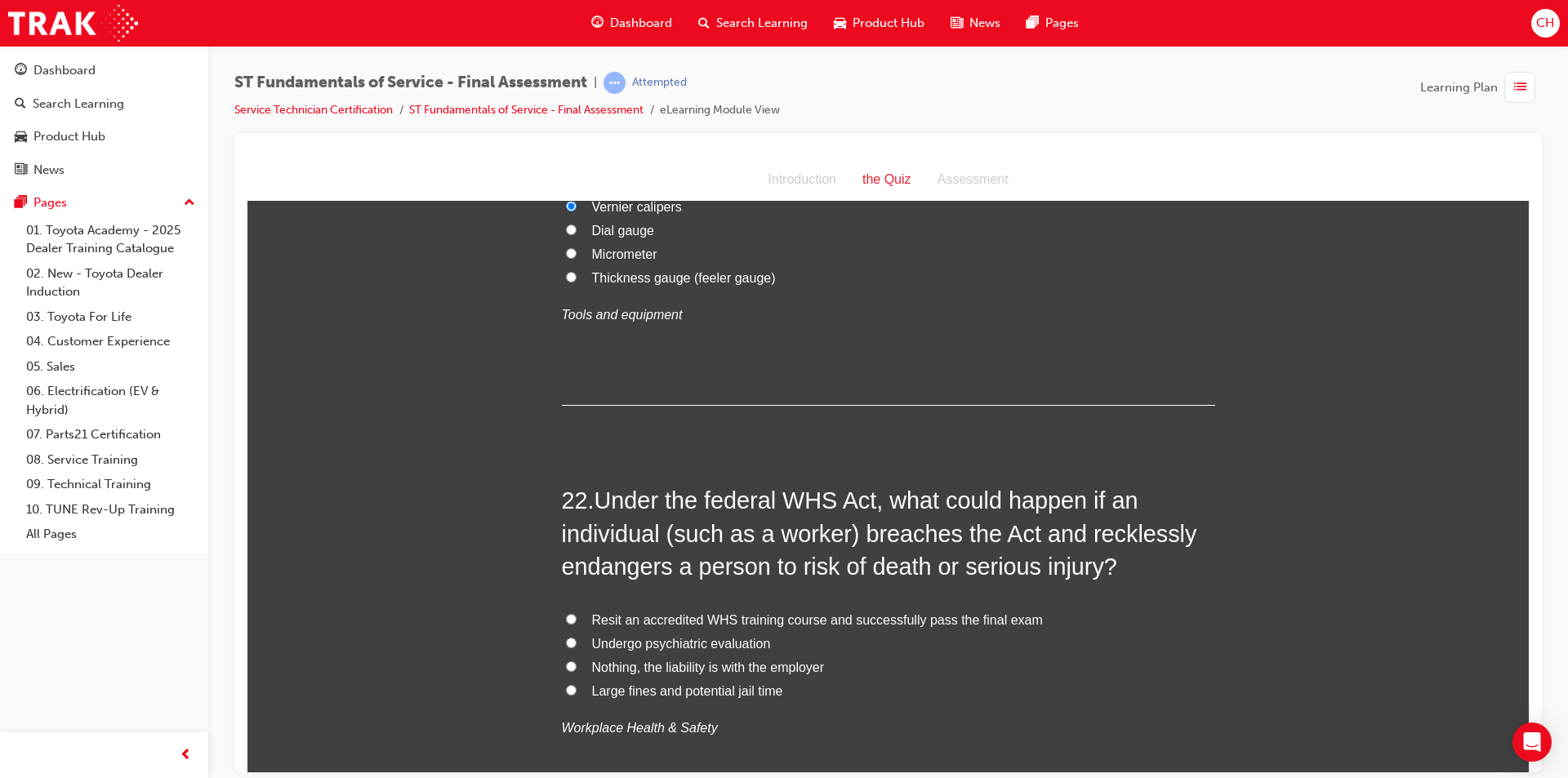
scroll to position [7591, 0]
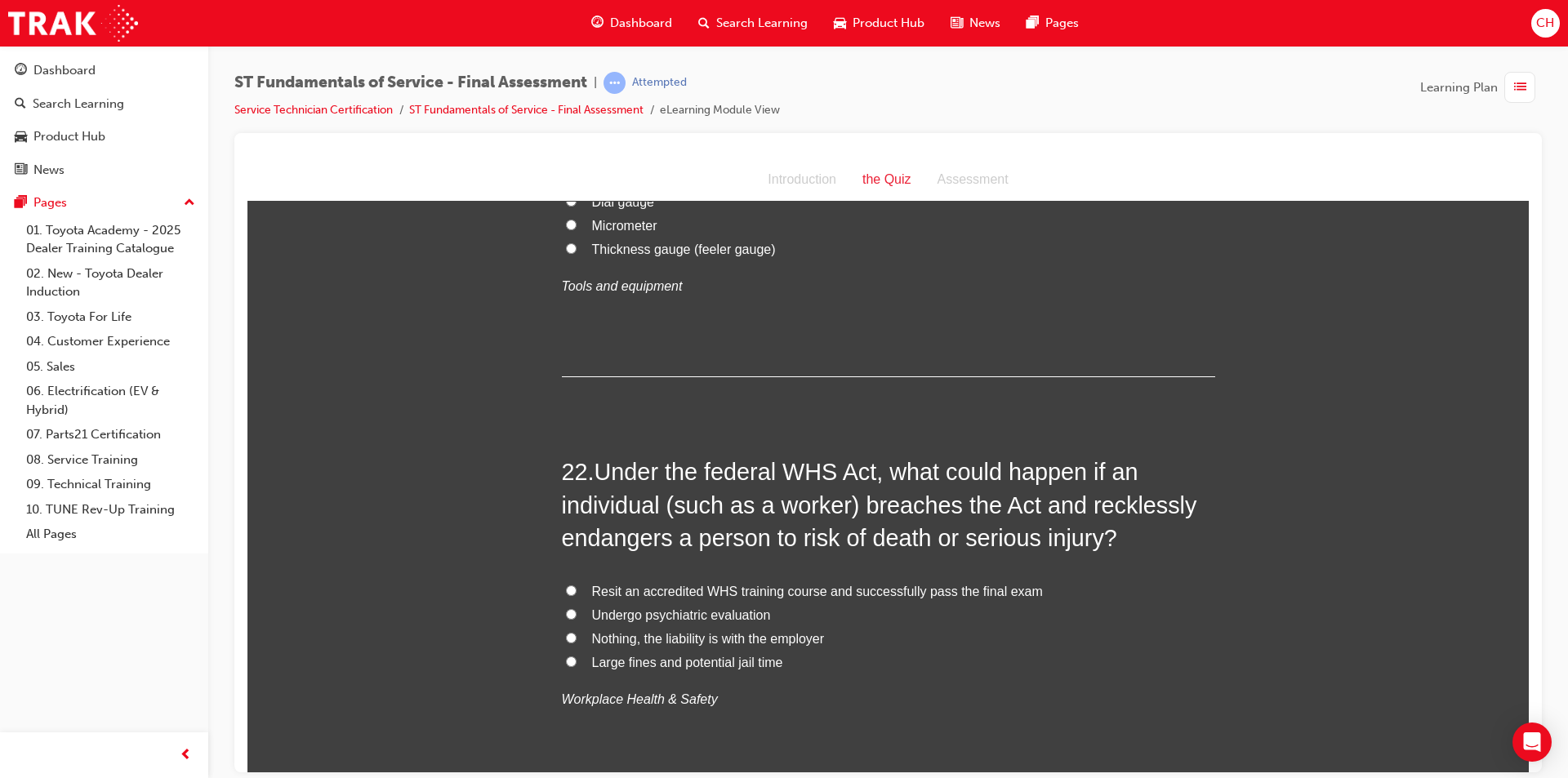
click at [592, 661] on span "Large fines and potential jail time" at bounding box center [688, 661] width 191 height 14
click at [576, 661] on input "Large fines and potential jail time" at bounding box center [571, 660] width 10 height 10
radio input "true"
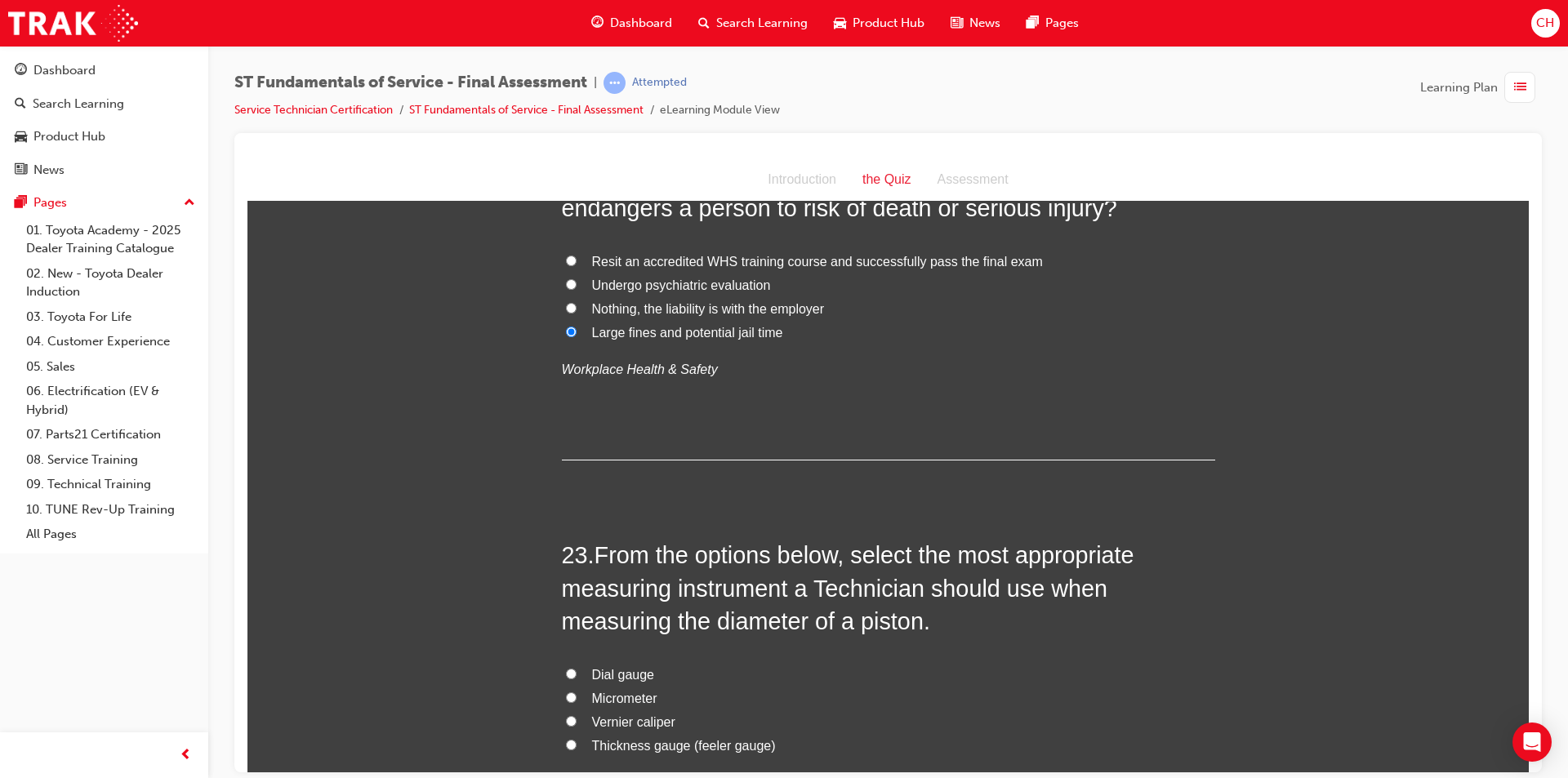
scroll to position [7999, 0]
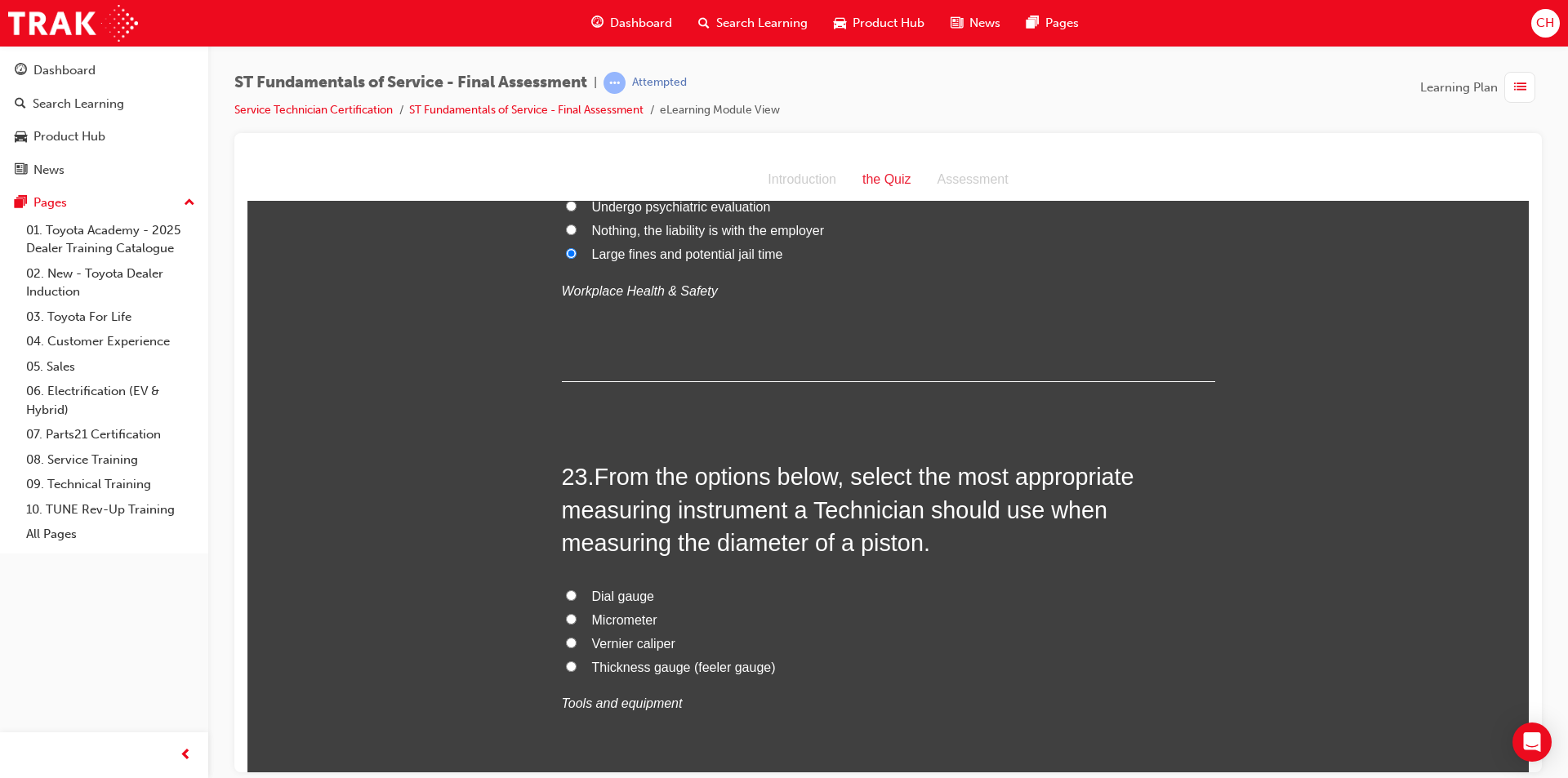
click at [626, 593] on span "Dial gauge" at bounding box center [623, 595] width 63 height 14
click at [576, 593] on input "Dial gauge" at bounding box center [571, 594] width 10 height 10
radio input "true"
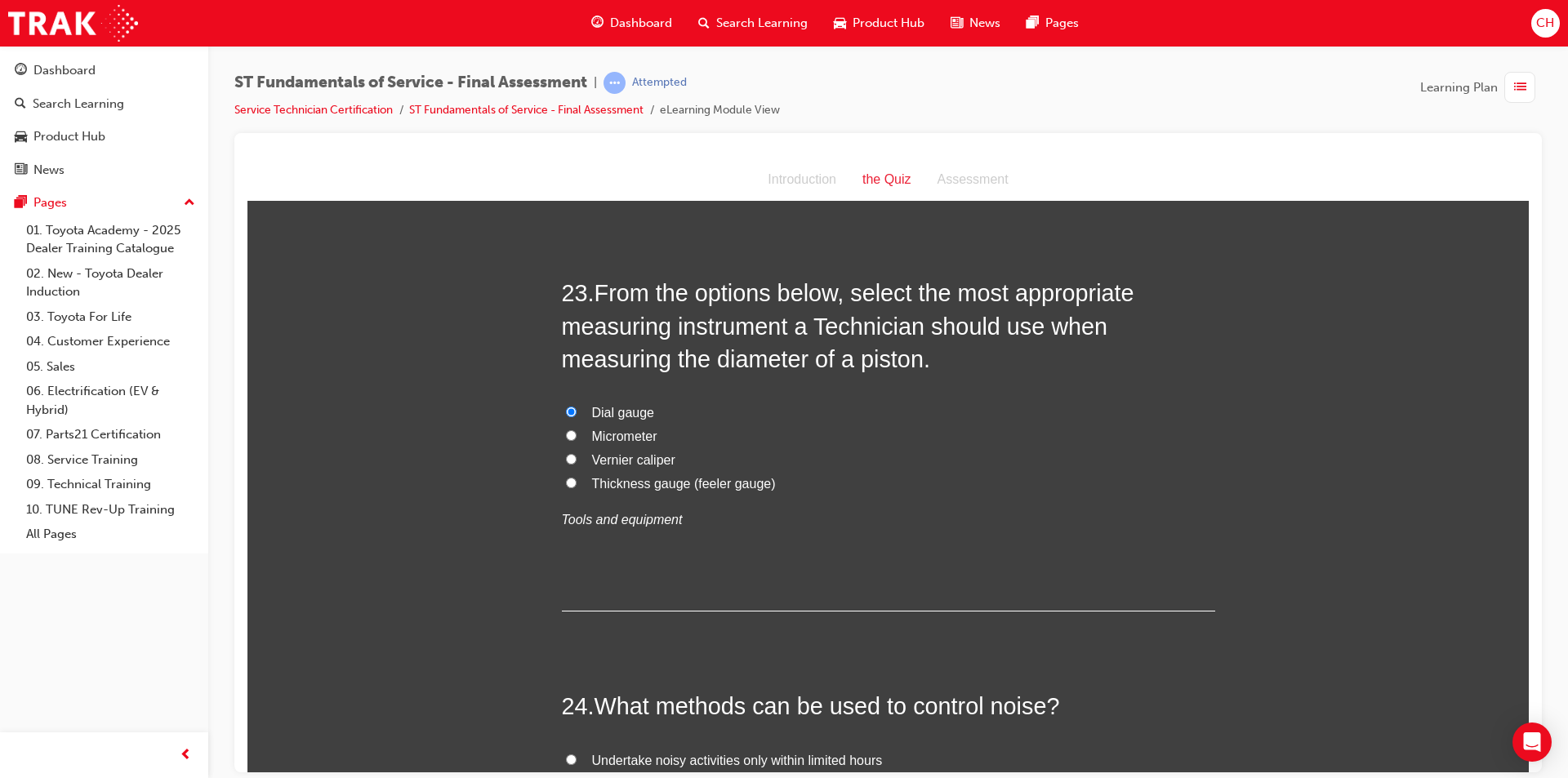
scroll to position [8326, 0]
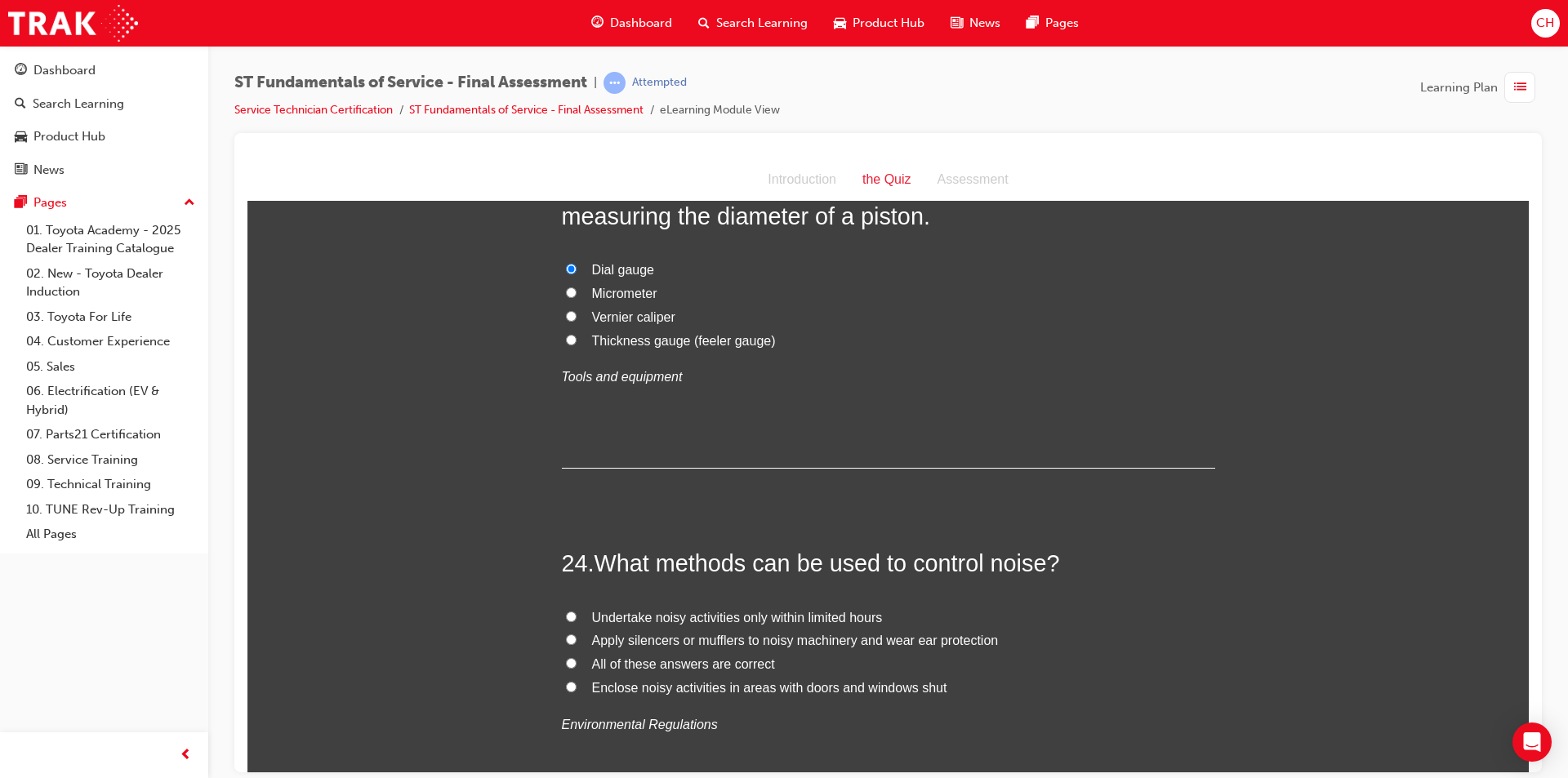
click at [654, 662] on span "All of these answers are correct" at bounding box center [684, 663] width 183 height 14
click at [576, 662] on input "All of these answers are correct" at bounding box center [571, 662] width 10 height 10
radio input "true"
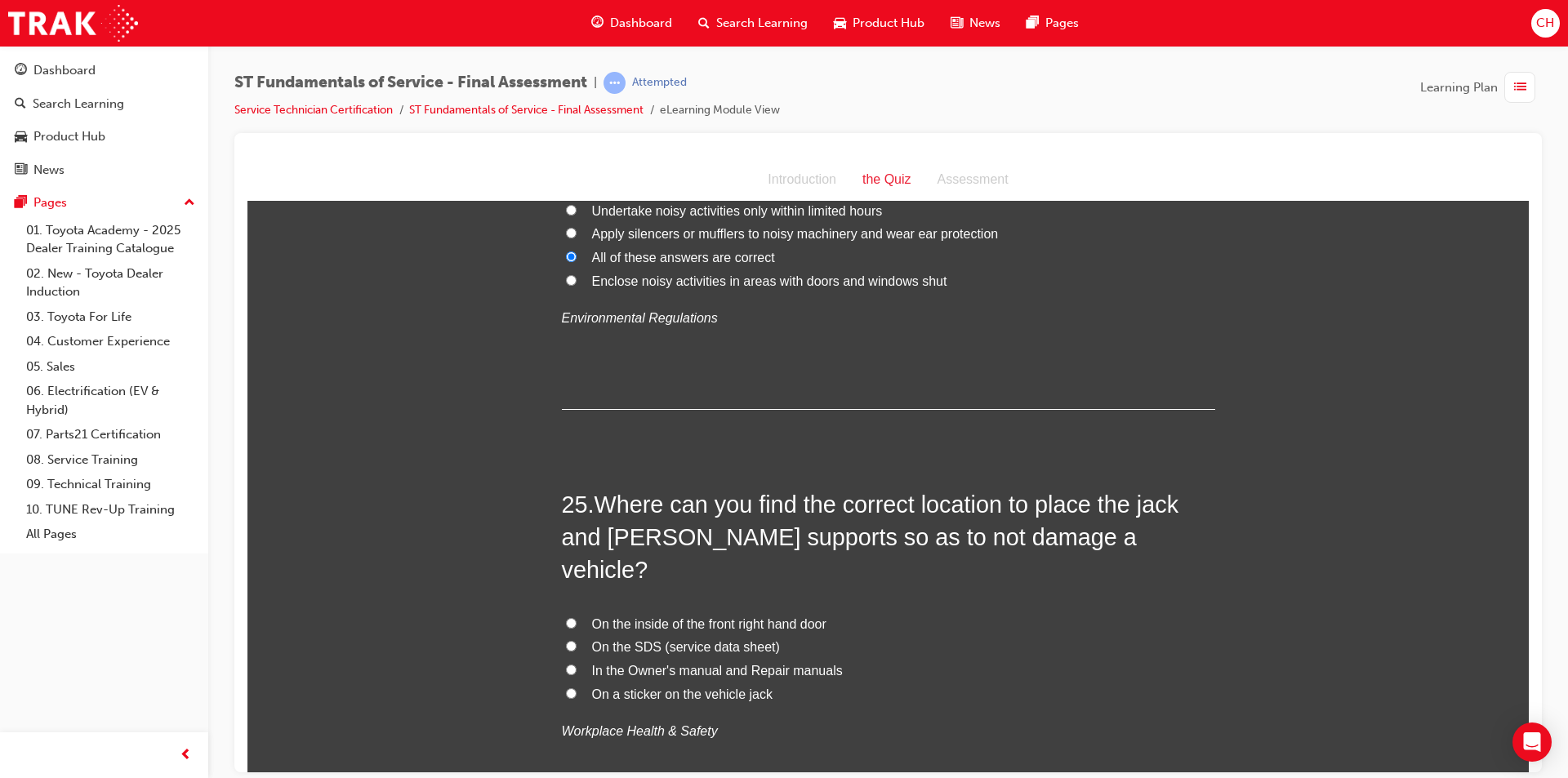
scroll to position [8734, 0]
click at [707, 661] on span "In the Owner's manual and Repair manuals" at bounding box center [717, 668] width 250 height 14
click at [576, 662] on input "In the Owner's manual and Repair manuals" at bounding box center [571, 667] width 10 height 10
radio input "true"
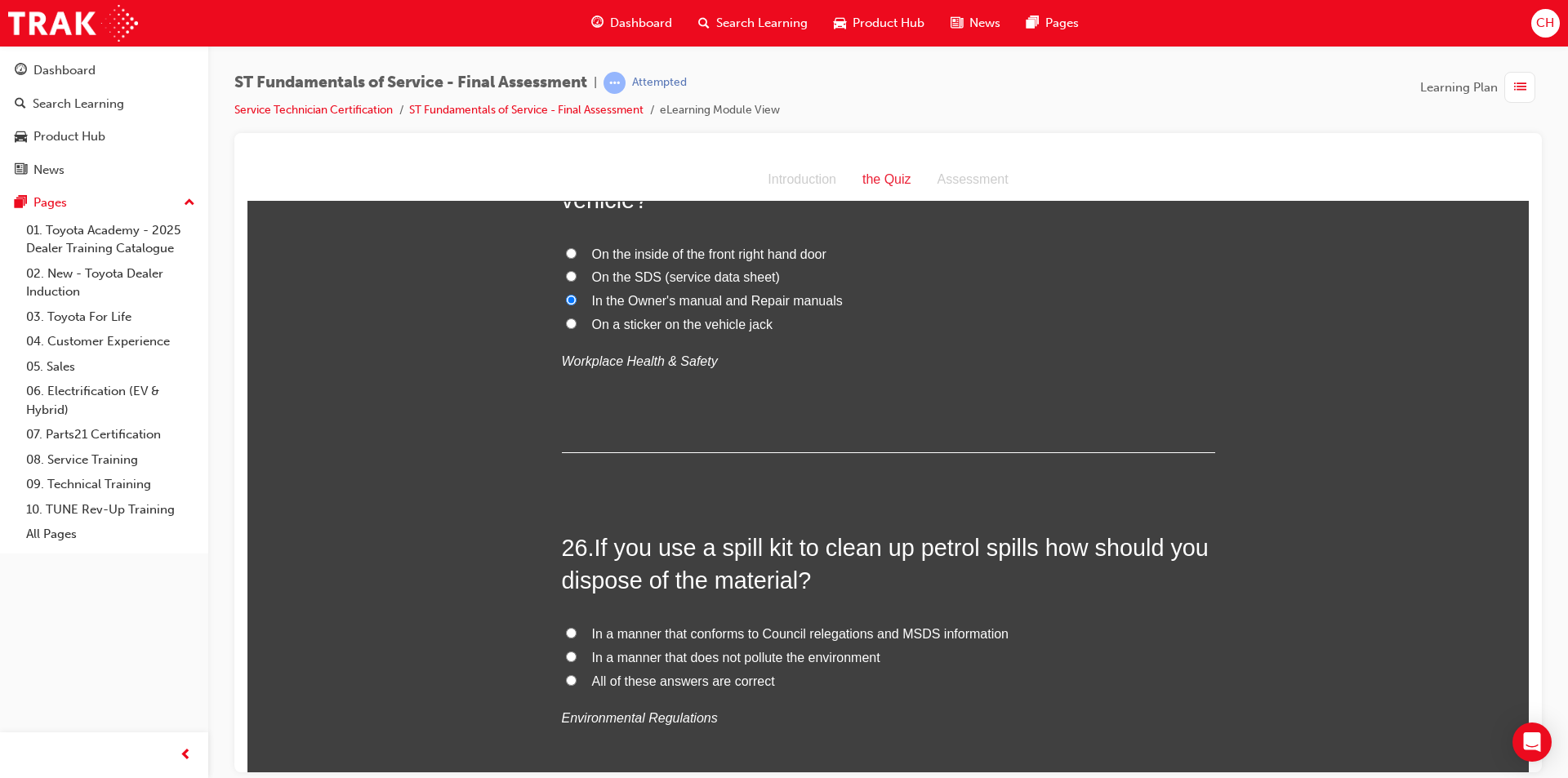
scroll to position [9142, 0]
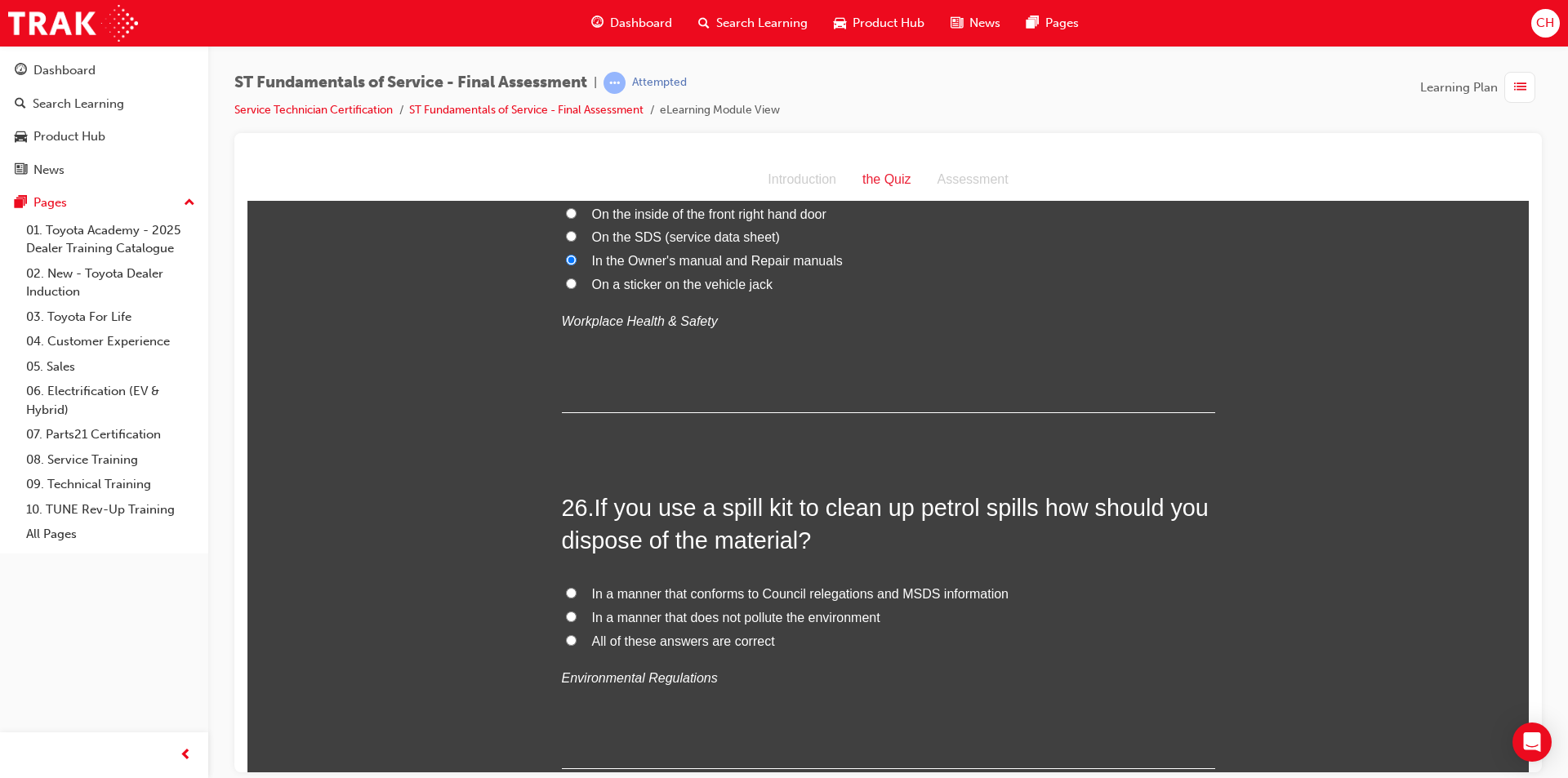
click at [696, 634] on span "All of these answers are correct" at bounding box center [684, 640] width 183 height 14
click at [576, 634] on input "All of these answers are correct" at bounding box center [571, 639] width 10 height 10
radio input "true"
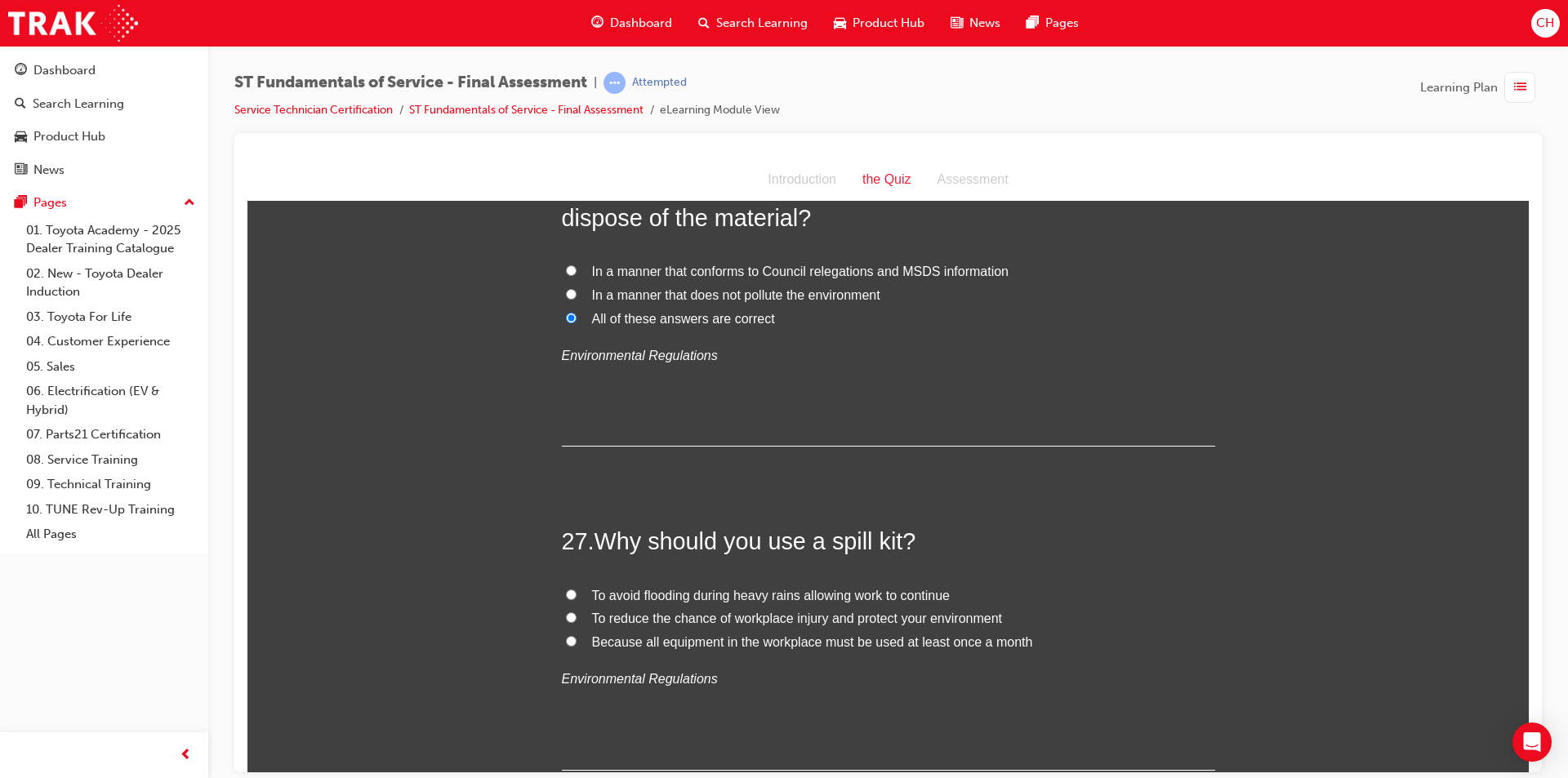
scroll to position [9468, 0]
click at [707, 606] on span "To reduce the chance of workplace injury and protect your environment" at bounding box center [797, 613] width 411 height 14
click at [576, 607] on input "To reduce the chance of workplace injury and protect your environment" at bounding box center [571, 612] width 10 height 10
radio input "true"
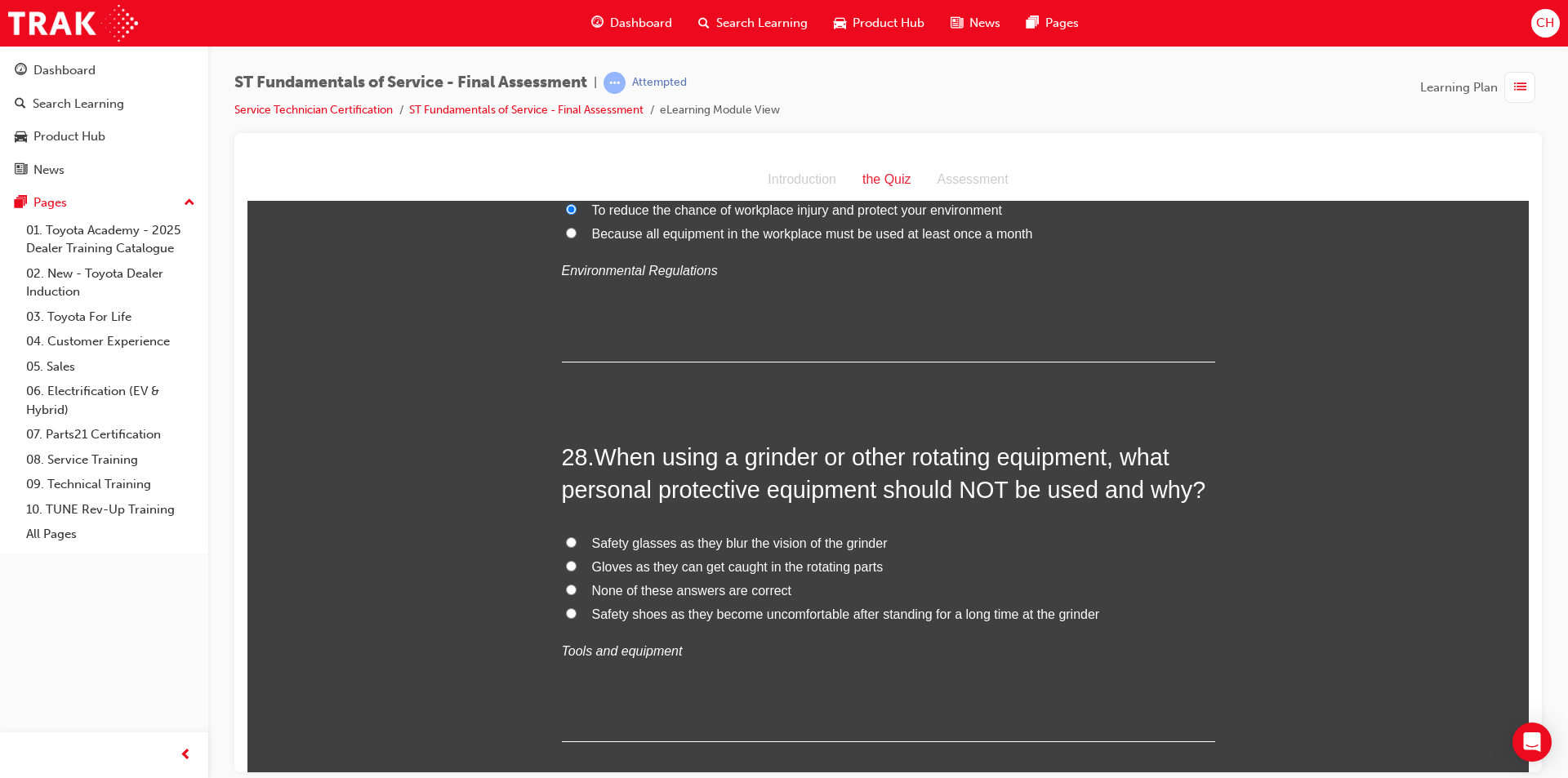
scroll to position [9876, 0]
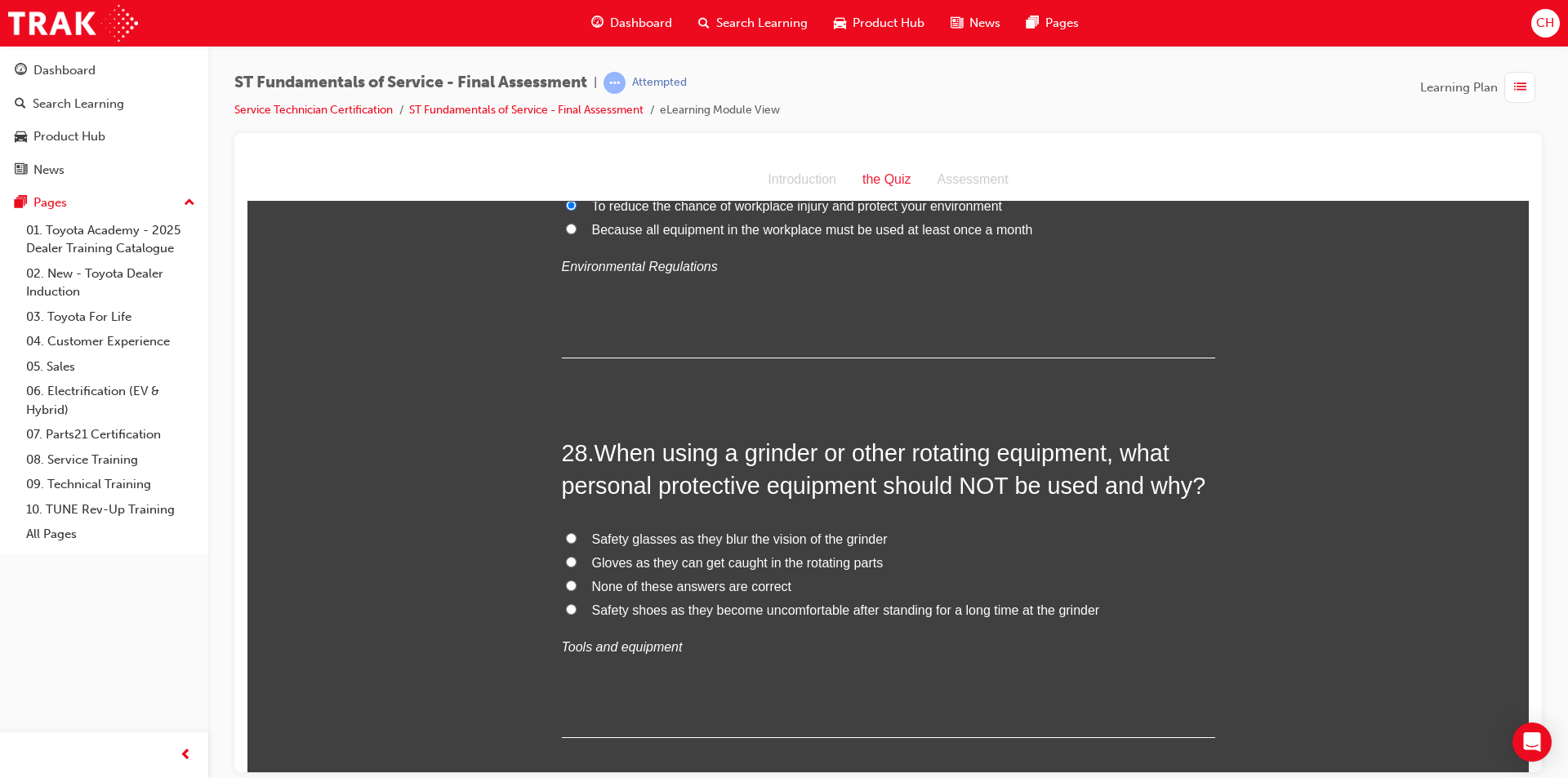
click at [693, 579] on span "None of these answers are correct" at bounding box center [692, 585] width 200 height 14
click at [576, 580] on input "None of these answers are correct" at bounding box center [571, 584] width 10 height 10
radio input "true"
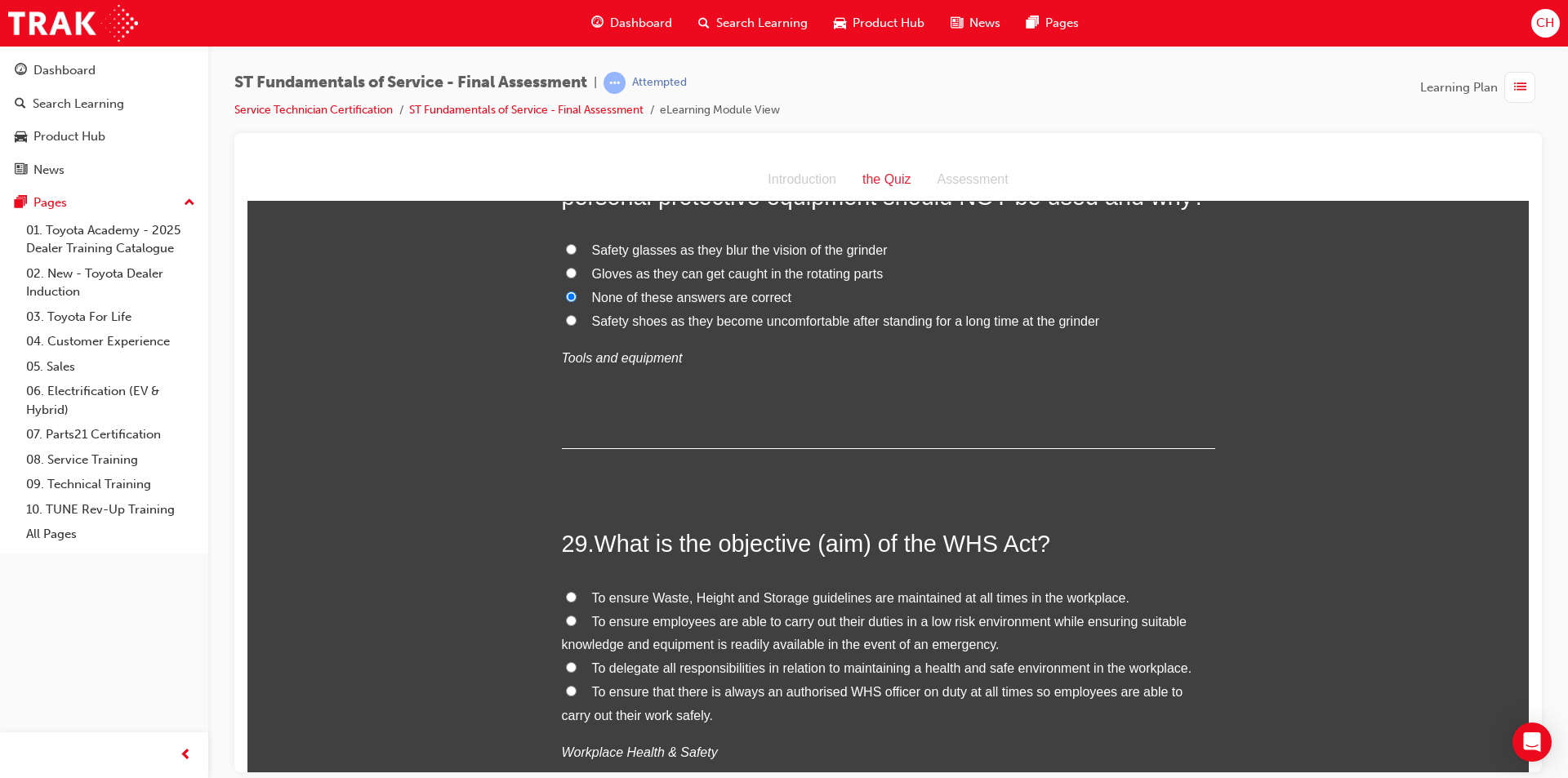
scroll to position [10203, 0]
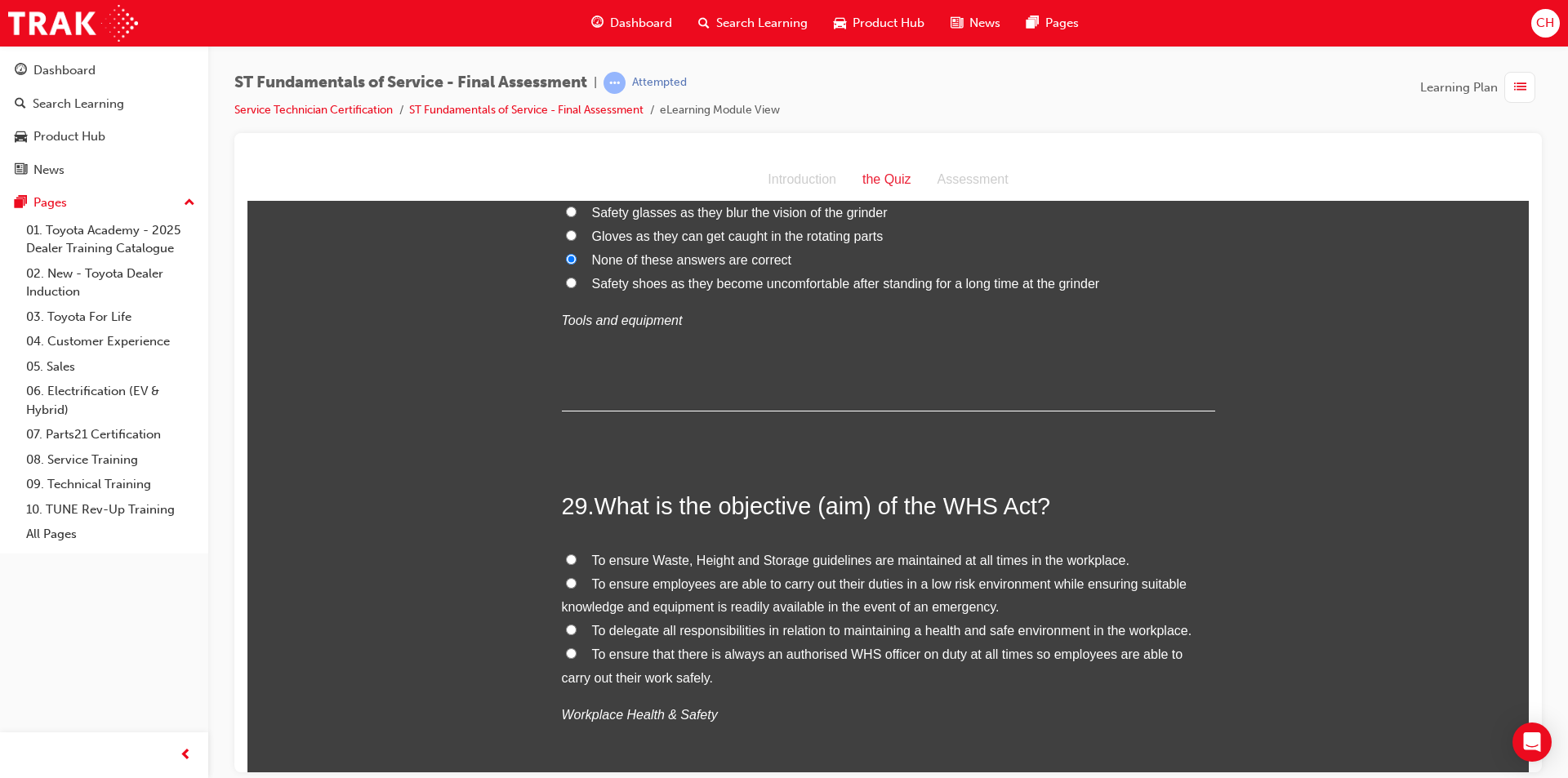
click at [755, 647] on span "To ensure that there is always an authorised WHS officer on duty at all times s…" at bounding box center [873, 666] width 622 height 38
click at [576, 648] on input "To ensure that there is always an authorised WHS officer on duty at all times s…" at bounding box center [571, 652] width 10 height 10
radio input "true"
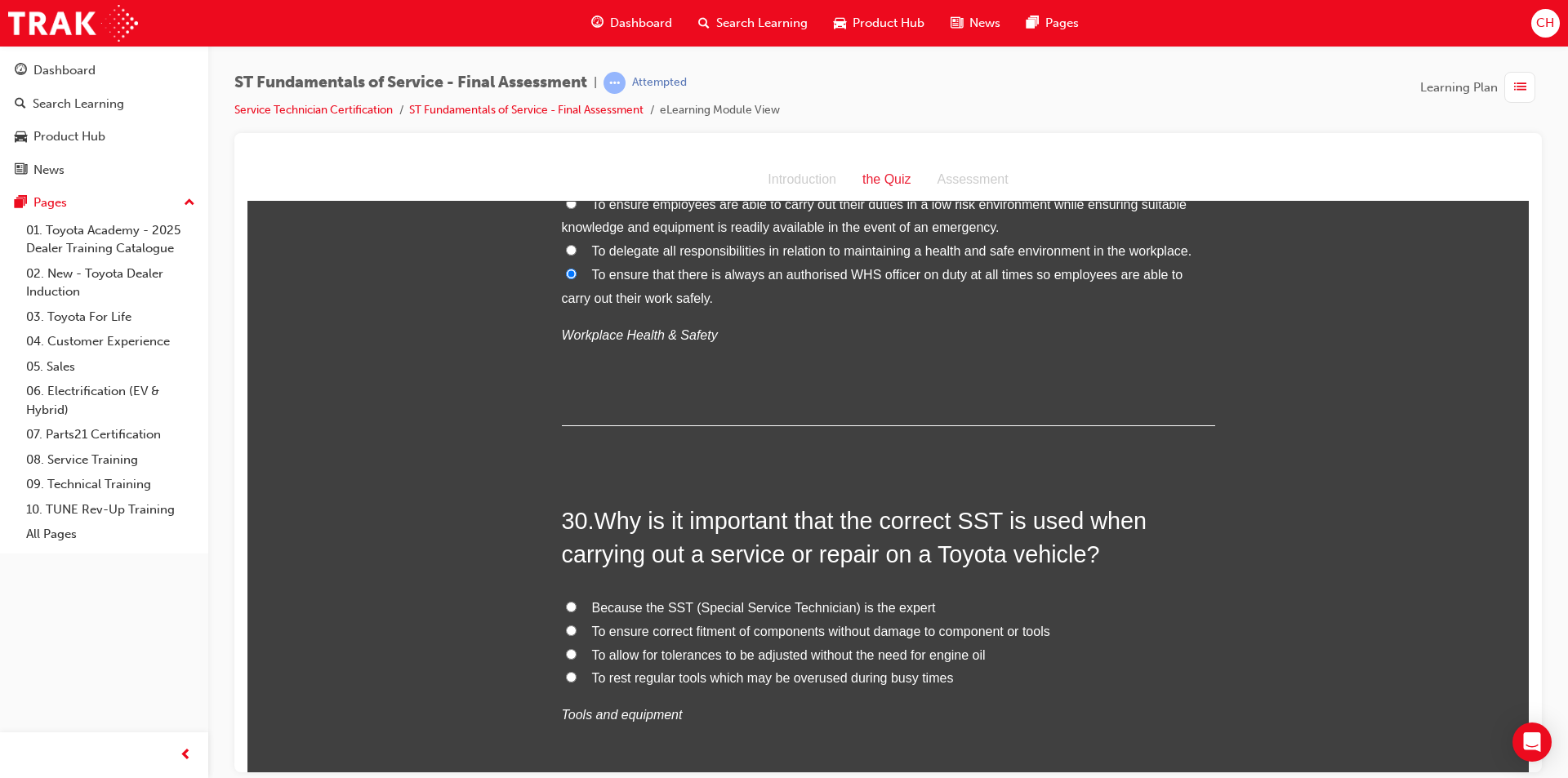
scroll to position [10611, 0]
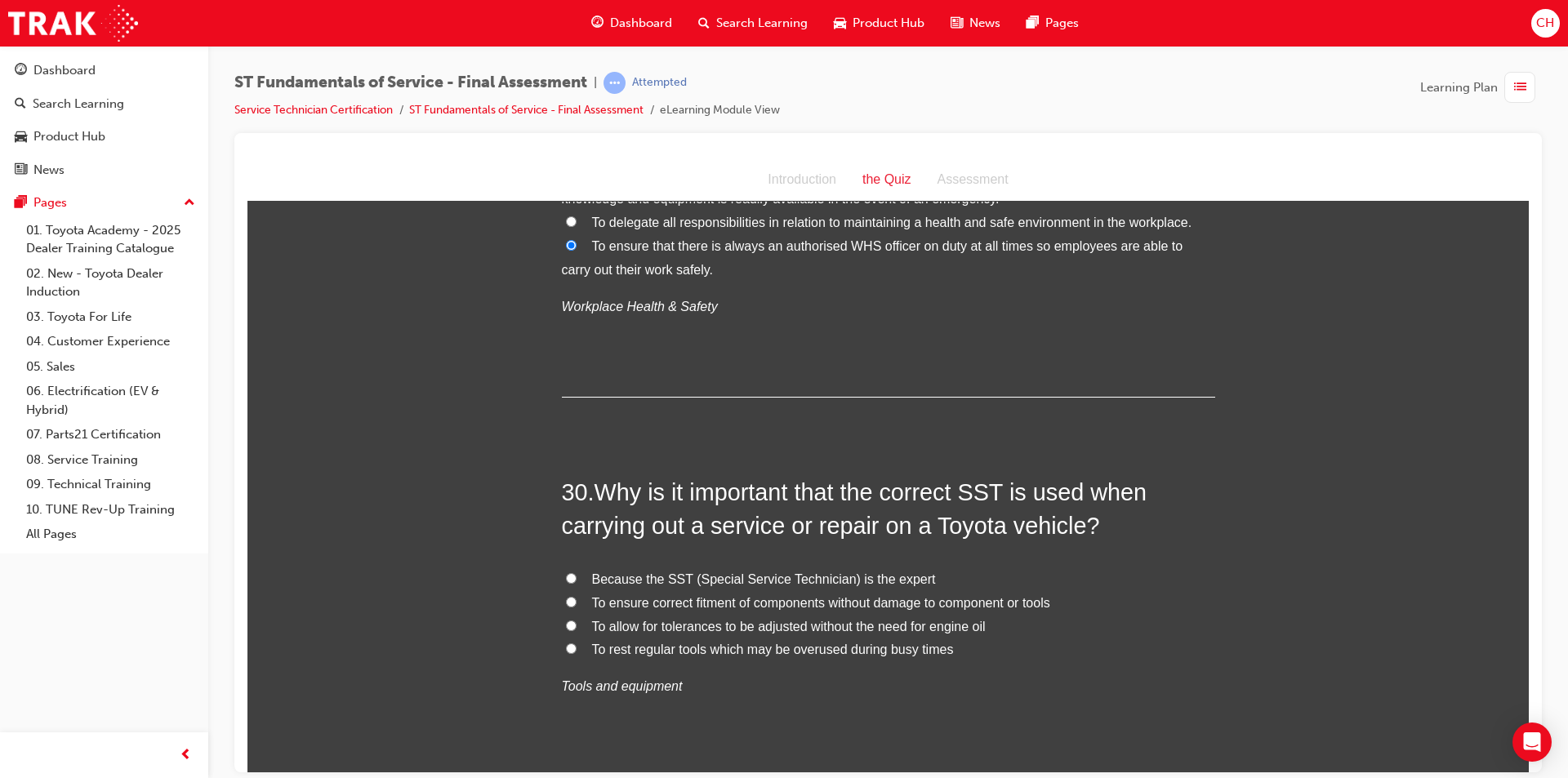
click at [790, 595] on span "To ensure correct fitment of components without damage to component or tools" at bounding box center [821, 601] width 458 height 14
click at [576, 596] on input "To ensure correct fitment of components without damage to component or tools" at bounding box center [571, 600] width 10 height 10
radio input "true"
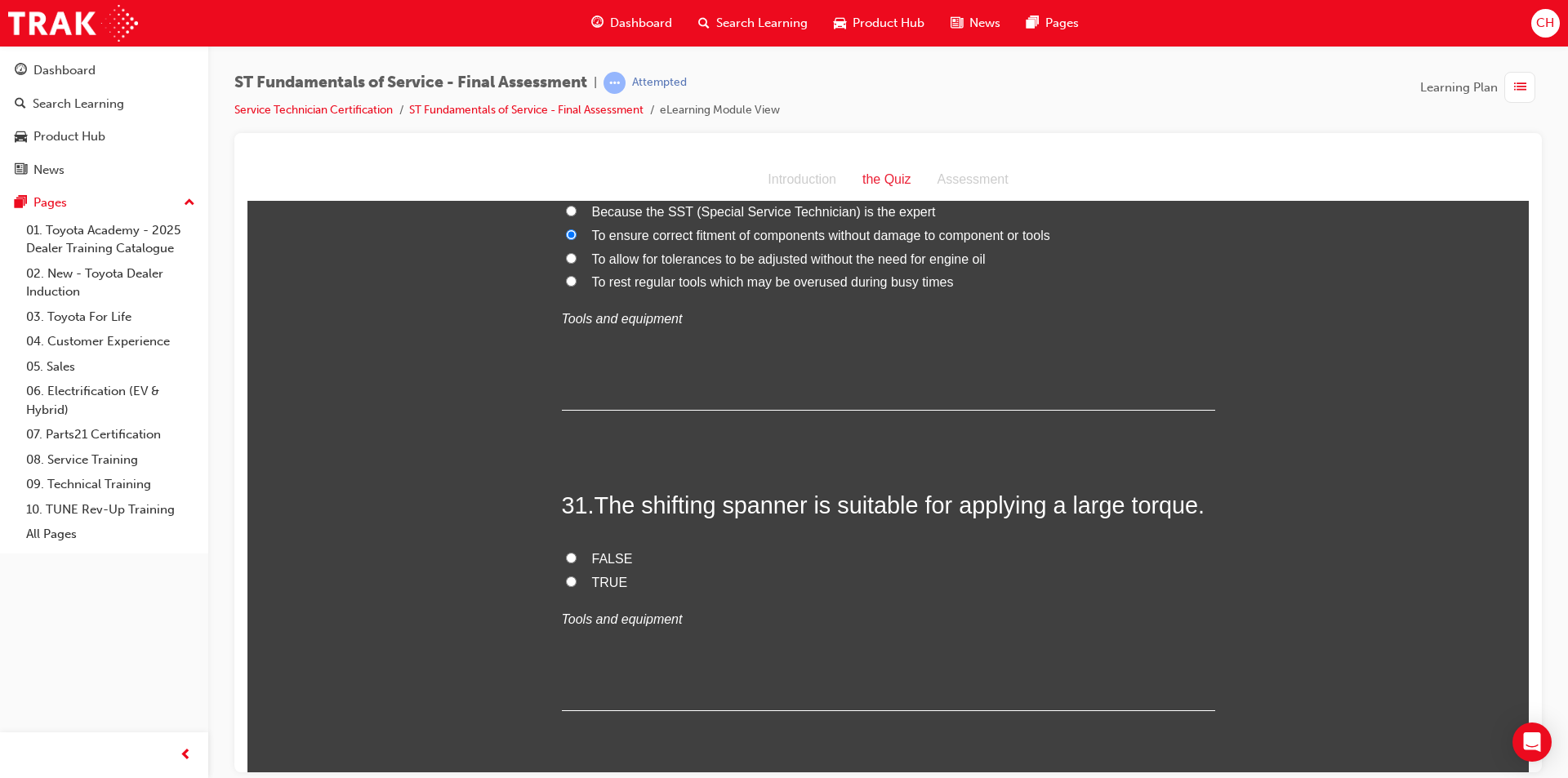
scroll to position [11019, 0]
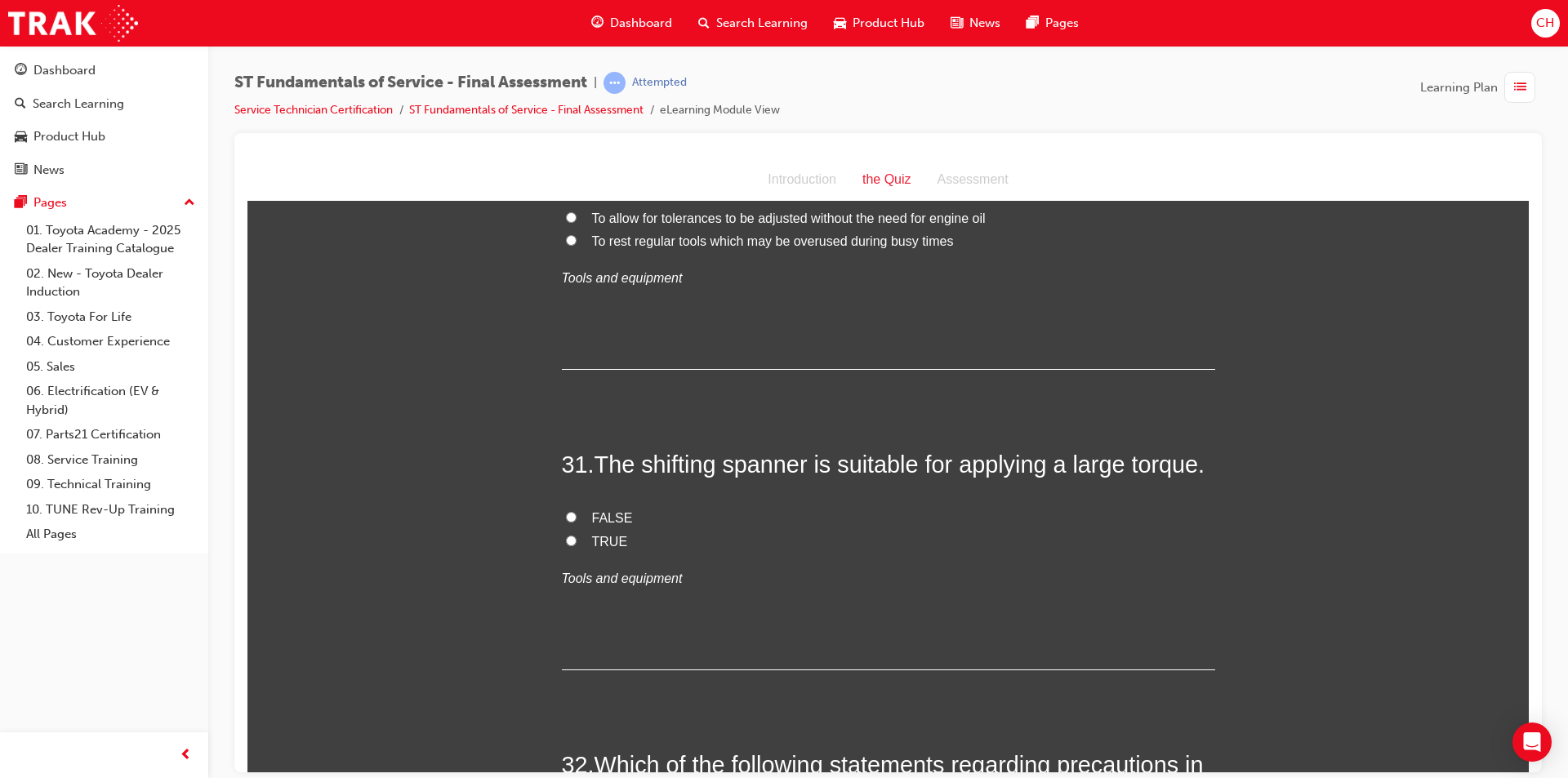
click at [592, 510] on span "FALSE" at bounding box center [612, 516] width 41 height 14
click at [576, 511] on input "FALSE" at bounding box center [571, 516] width 10 height 10
radio input "true"
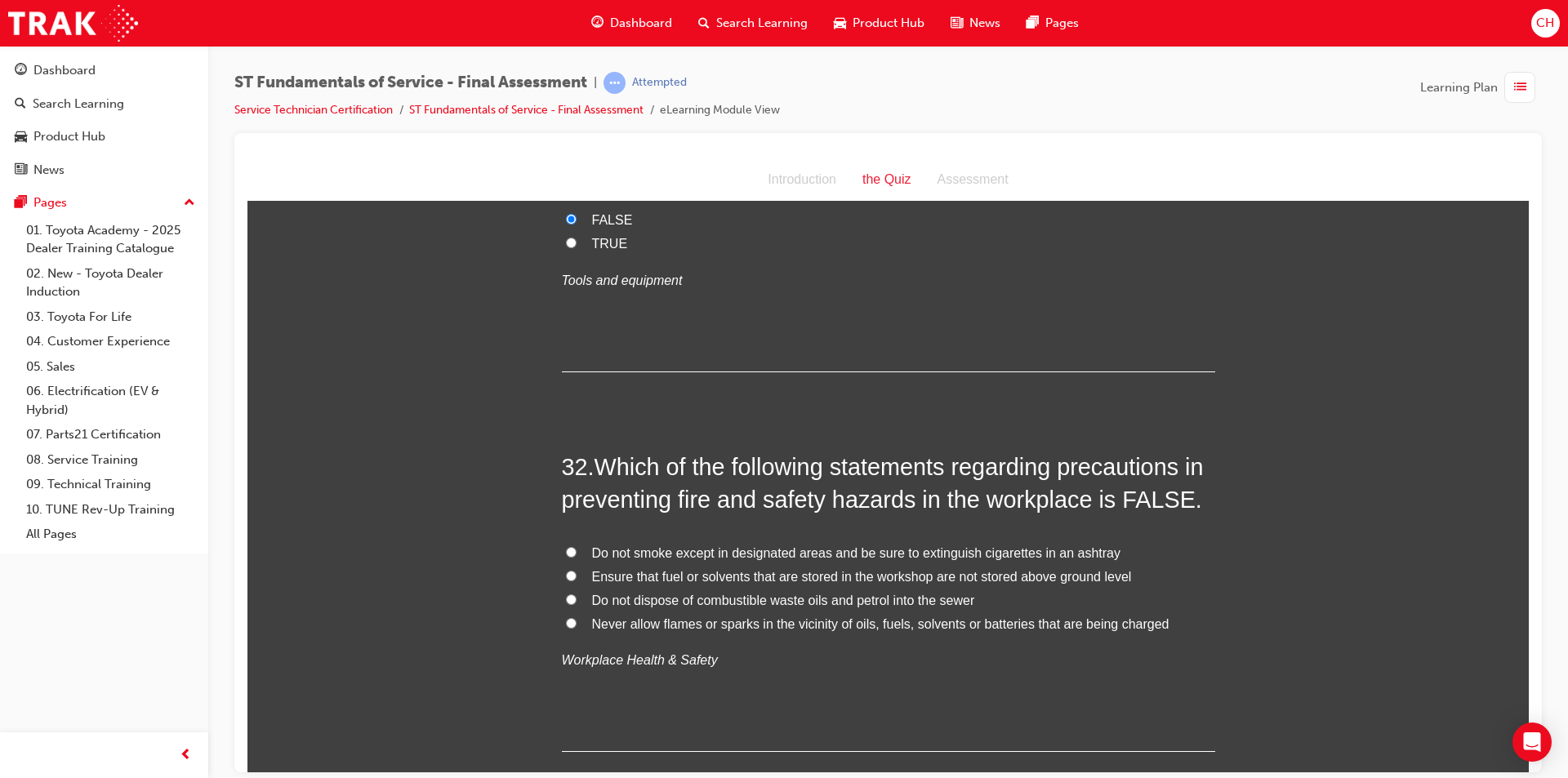
scroll to position [11345, 0]
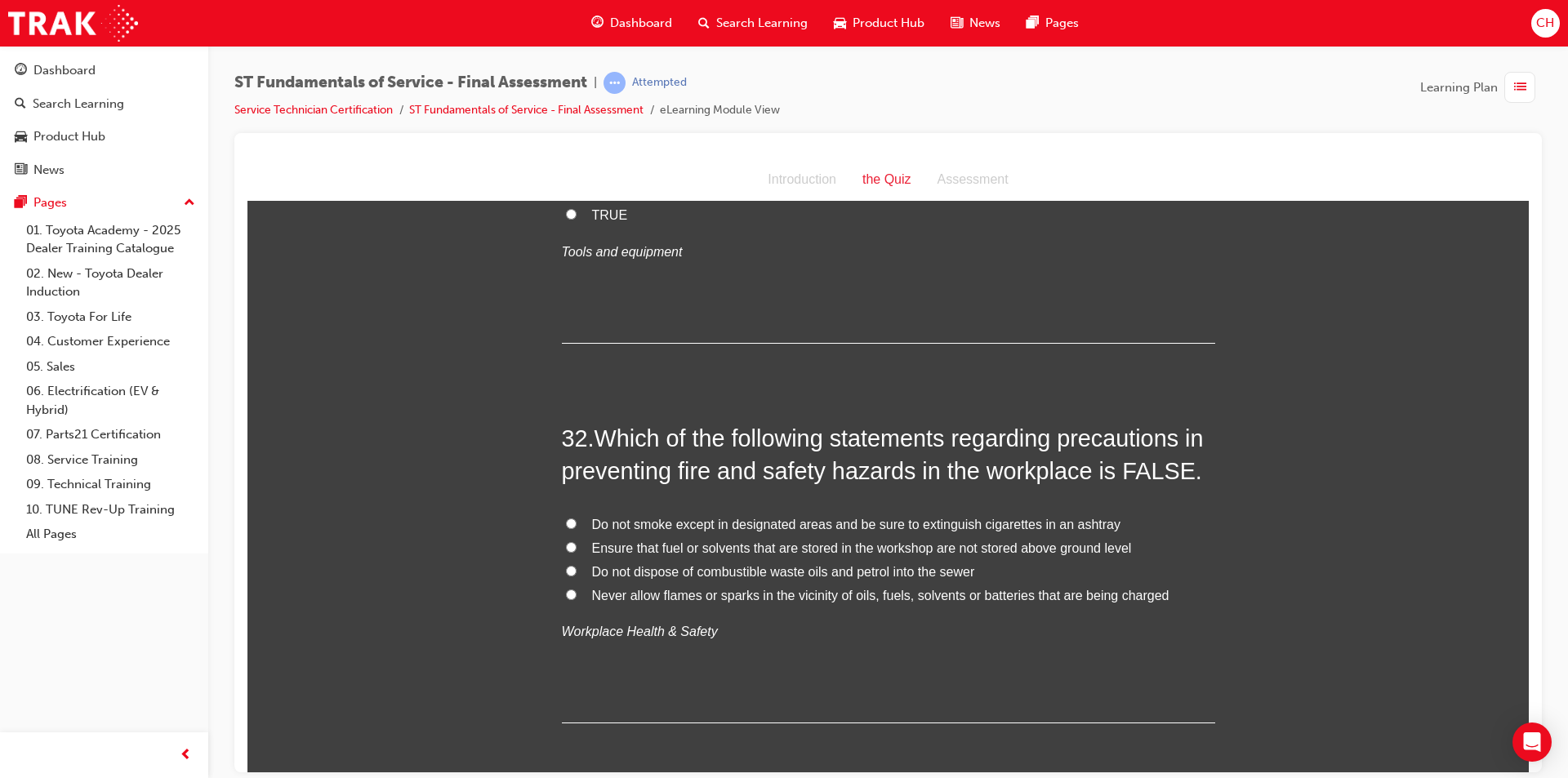
click at [816, 540] on span "Ensure that fuel or solvents that are stored in the workshop are not stored abo…" at bounding box center [861, 547] width 539 height 14
click at [576, 541] on input "Ensure that fuel or solvents that are stored in the workshop are not stored abo…" at bounding box center [571, 546] width 10 height 10
radio input "true"
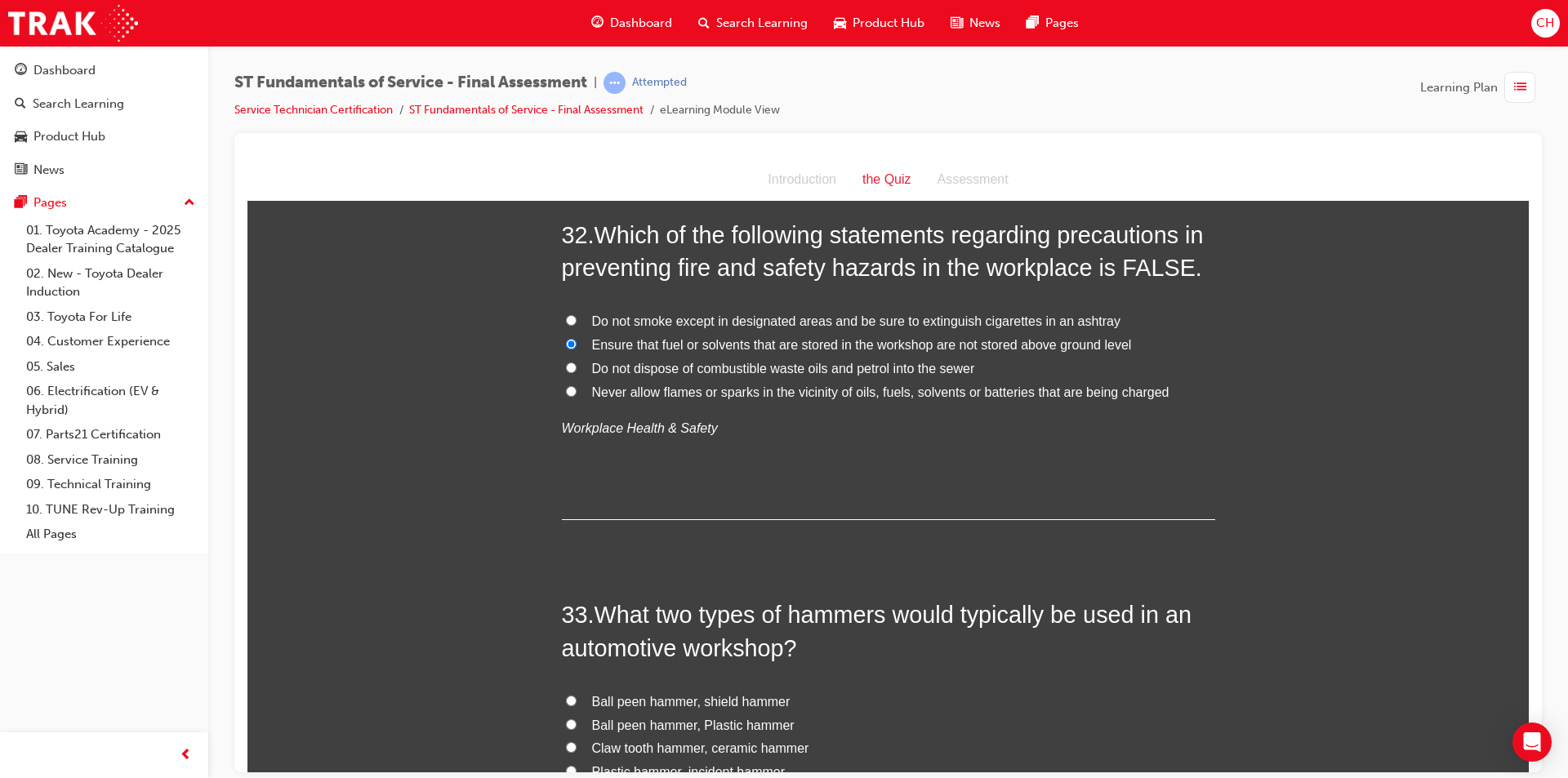
scroll to position [11672, 0]
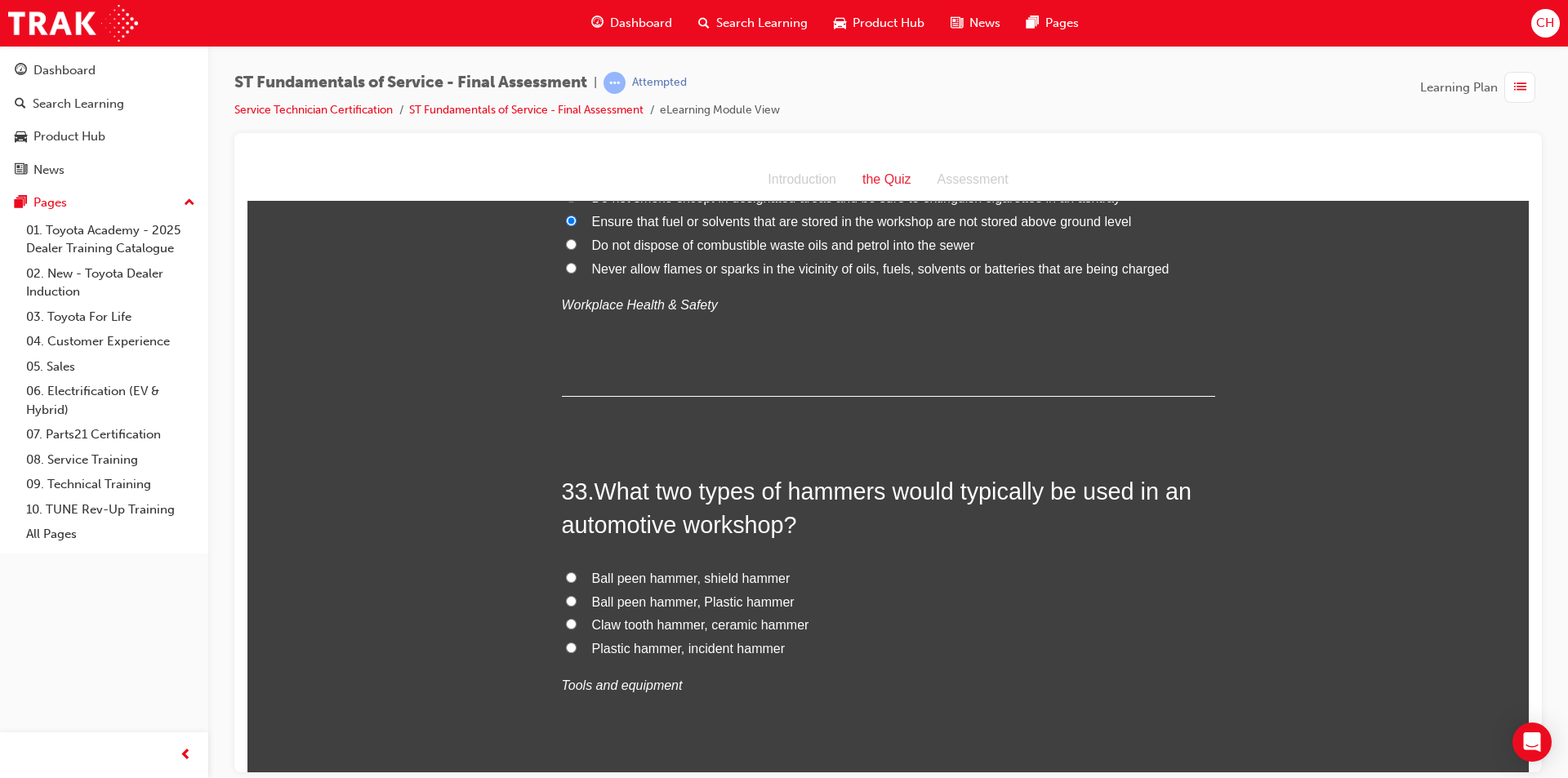
click at [677, 641] on span "Plastic hammer, incident hammer" at bounding box center [689, 648] width 194 height 14
click at [576, 641] on input "Plastic hammer, incident hammer" at bounding box center [571, 646] width 10 height 10
radio input "true"
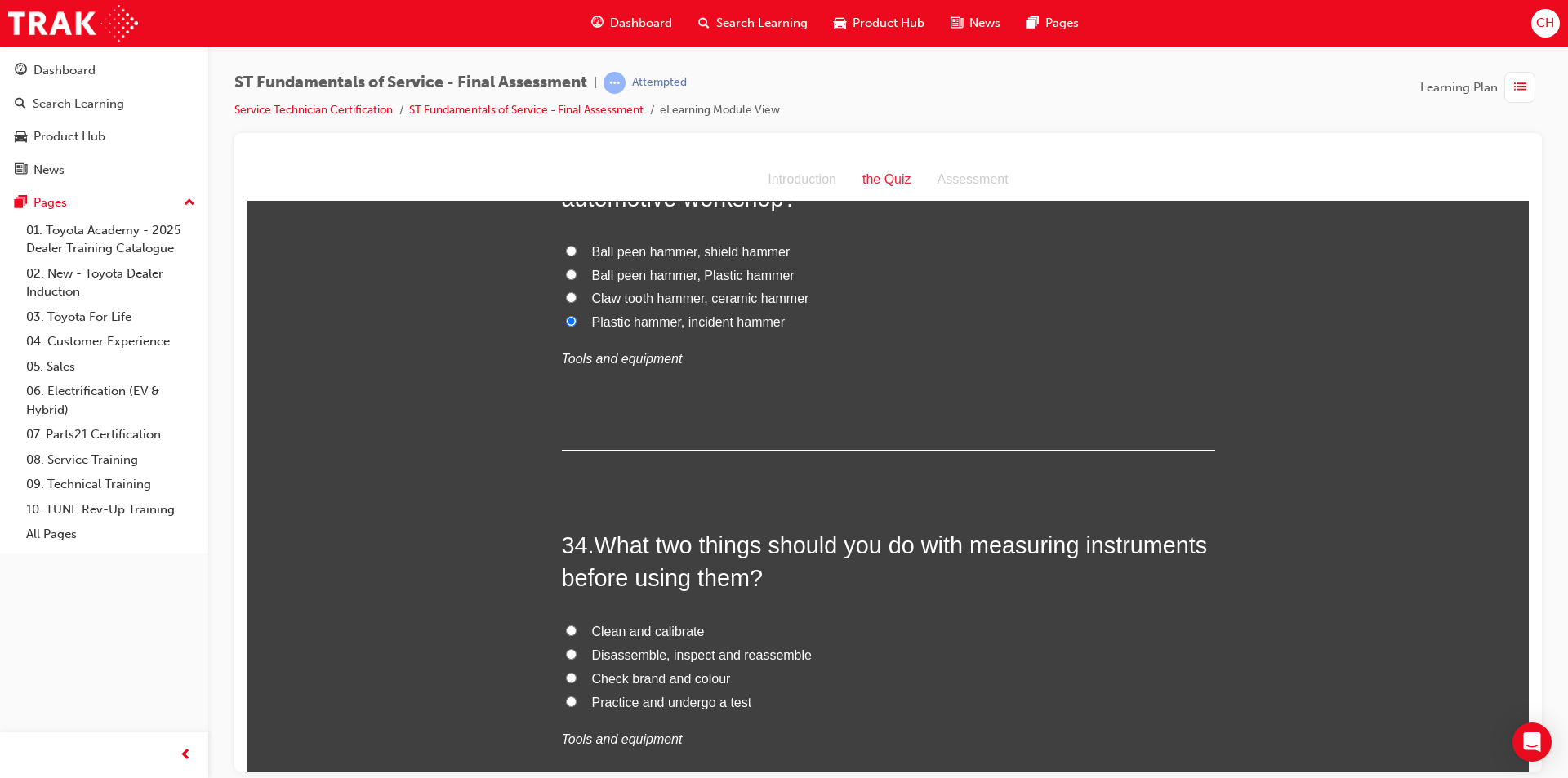
scroll to position [12080, 0]
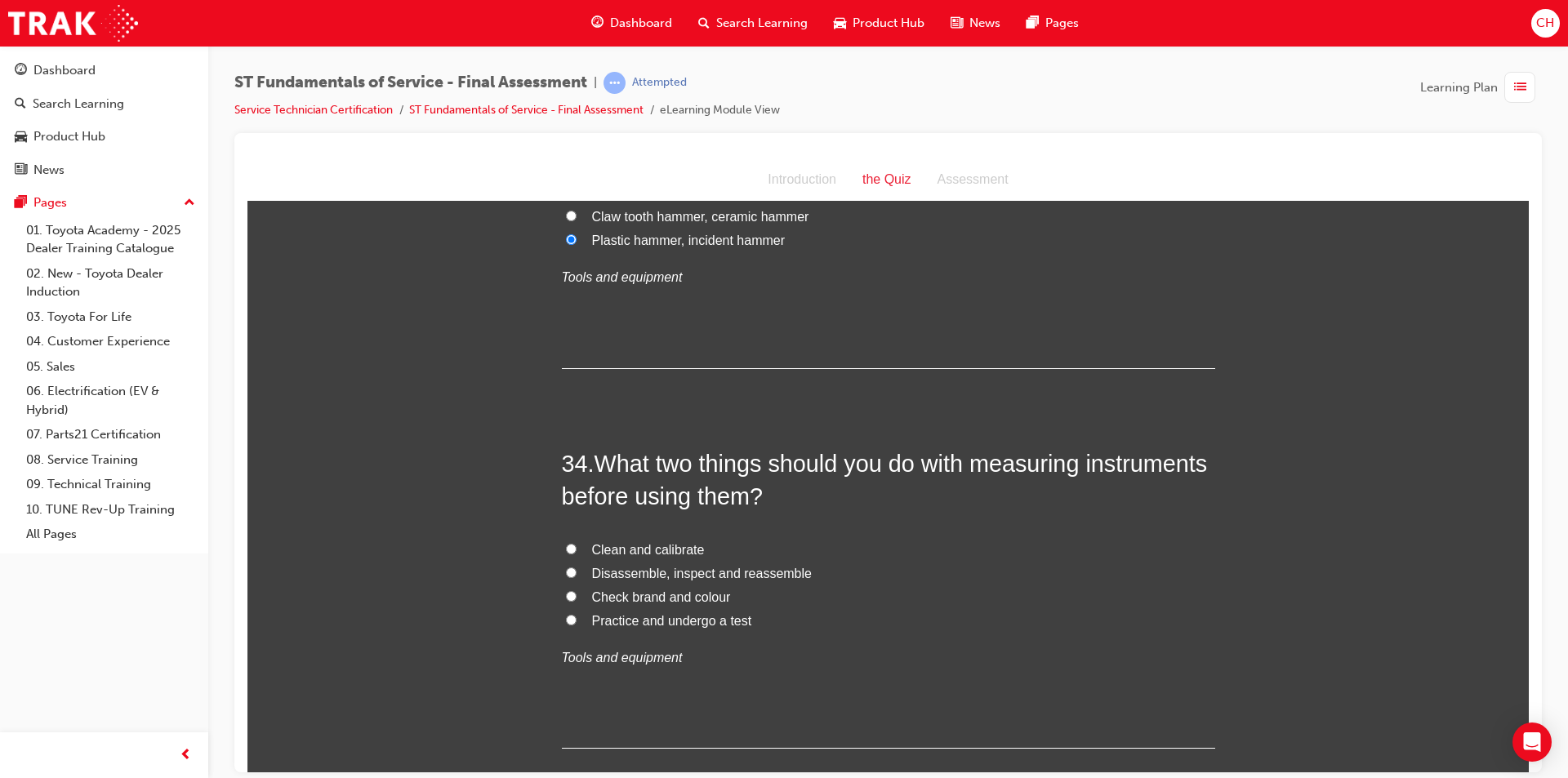
click at [649, 542] on span "Clean and calibrate" at bounding box center [648, 549] width 112 height 14
click at [576, 543] on input "Clean and calibrate" at bounding box center [571, 548] width 10 height 10
radio input "true"
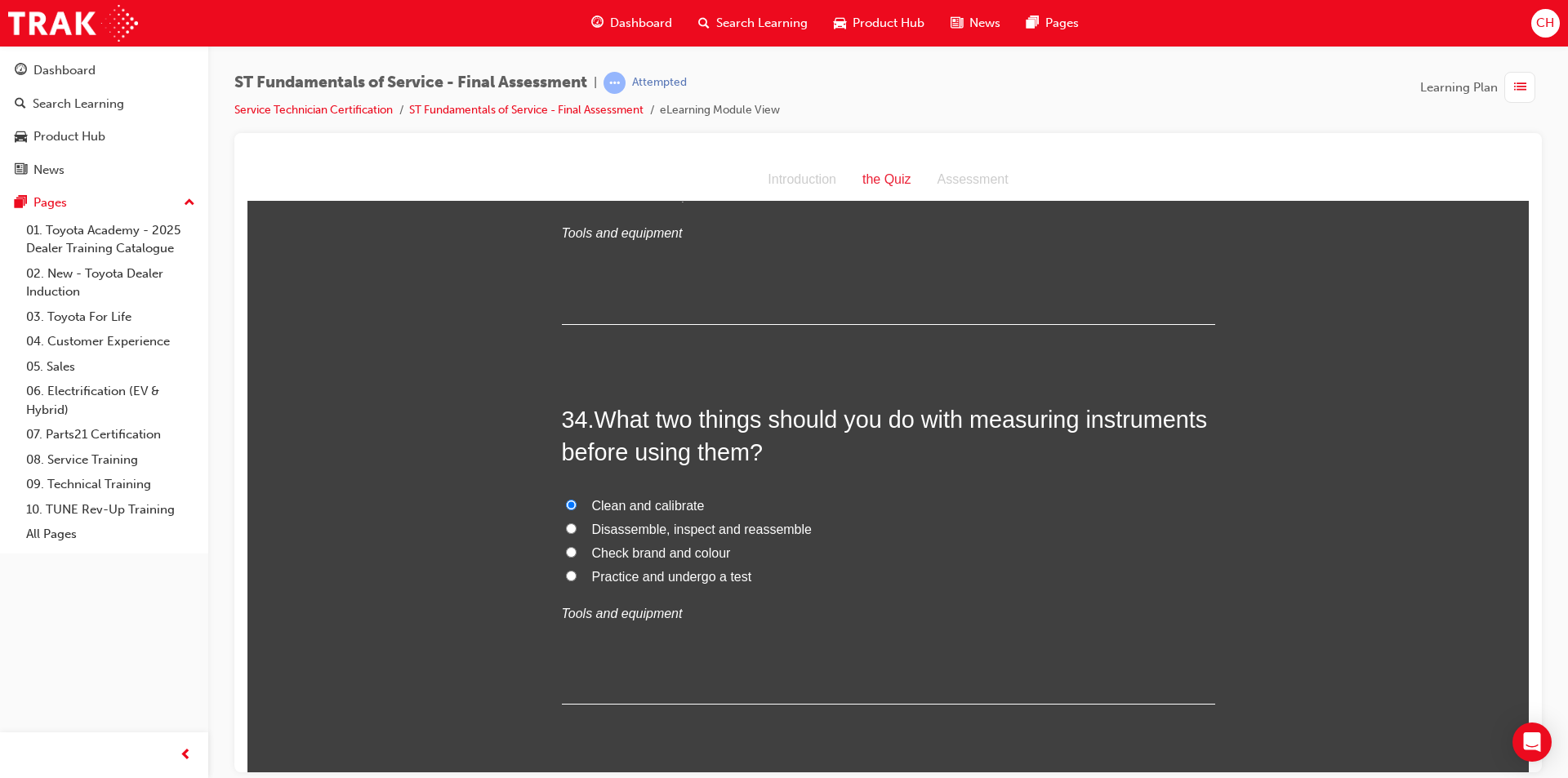
scroll to position [12147, 0]
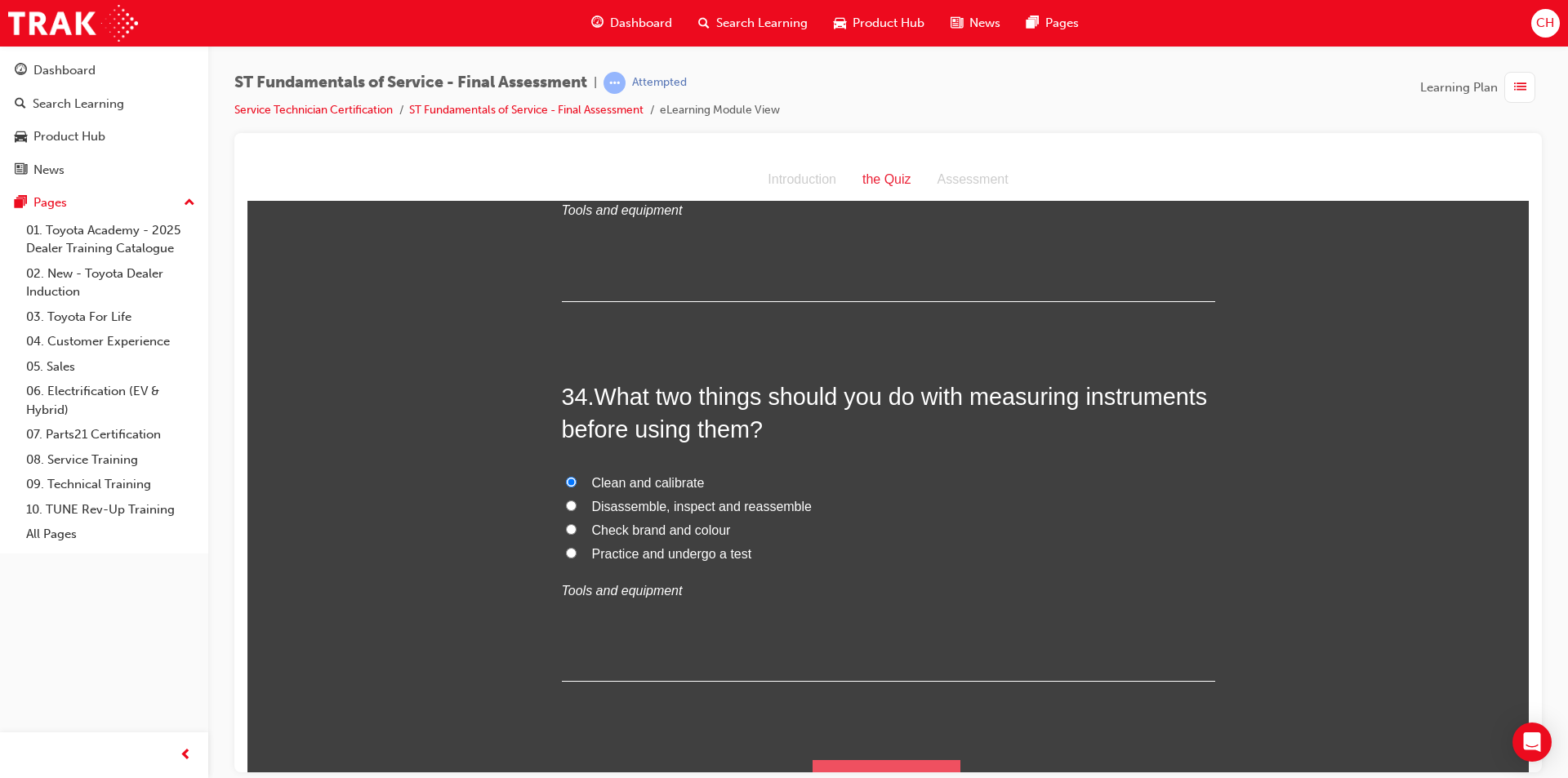
click at [943, 759] on button "Submit Answers" at bounding box center [886, 782] width 148 height 45
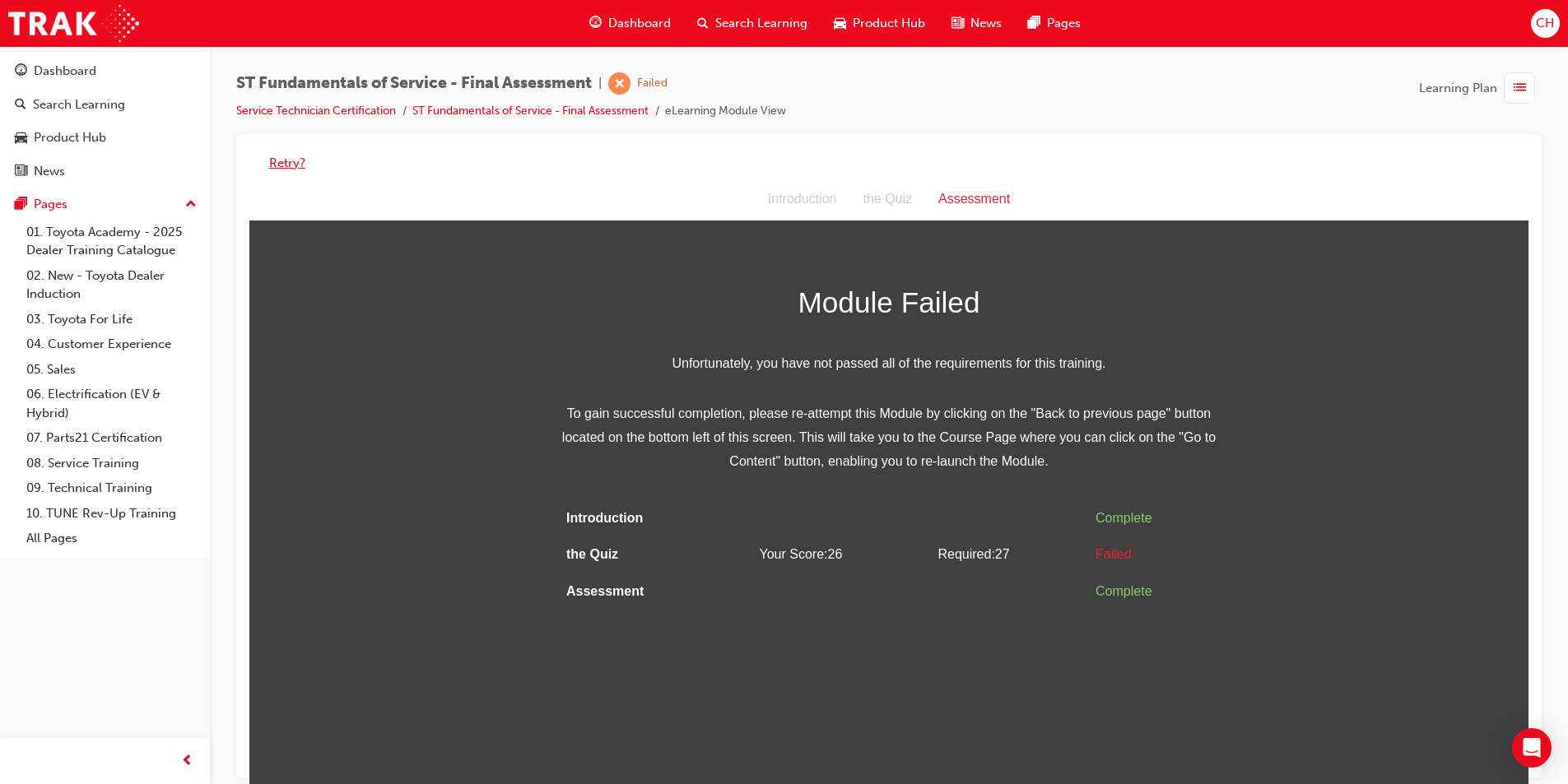
click at [270, 159] on button "Retry?" at bounding box center [288, 164] width 36 height 19
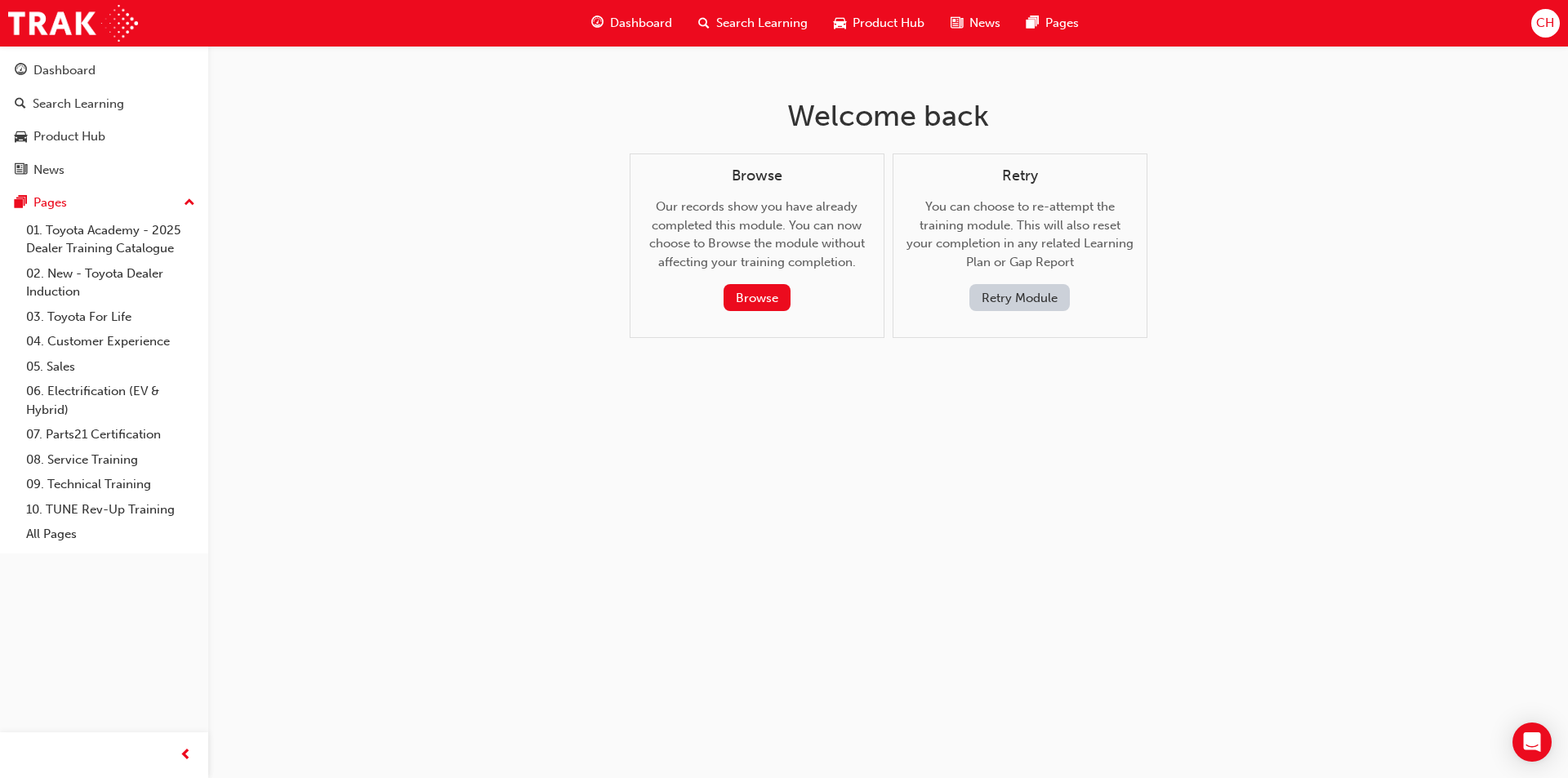
click at [654, 27] on span "Dashboard" at bounding box center [641, 24] width 62 height 19
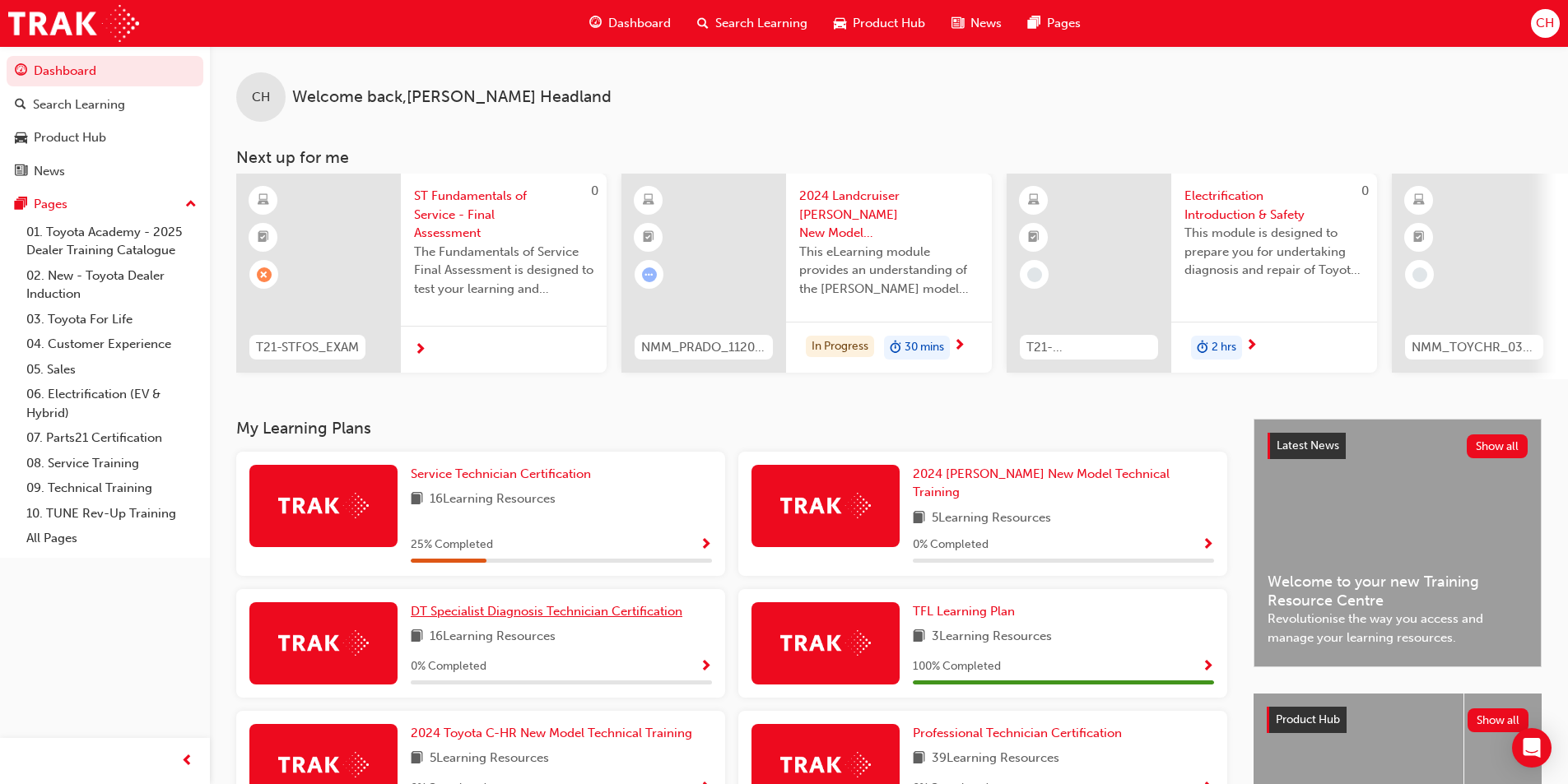
click at [586, 605] on span "DT Specialist Diagnosis Technician Certification" at bounding box center [546, 612] width 271 height 15
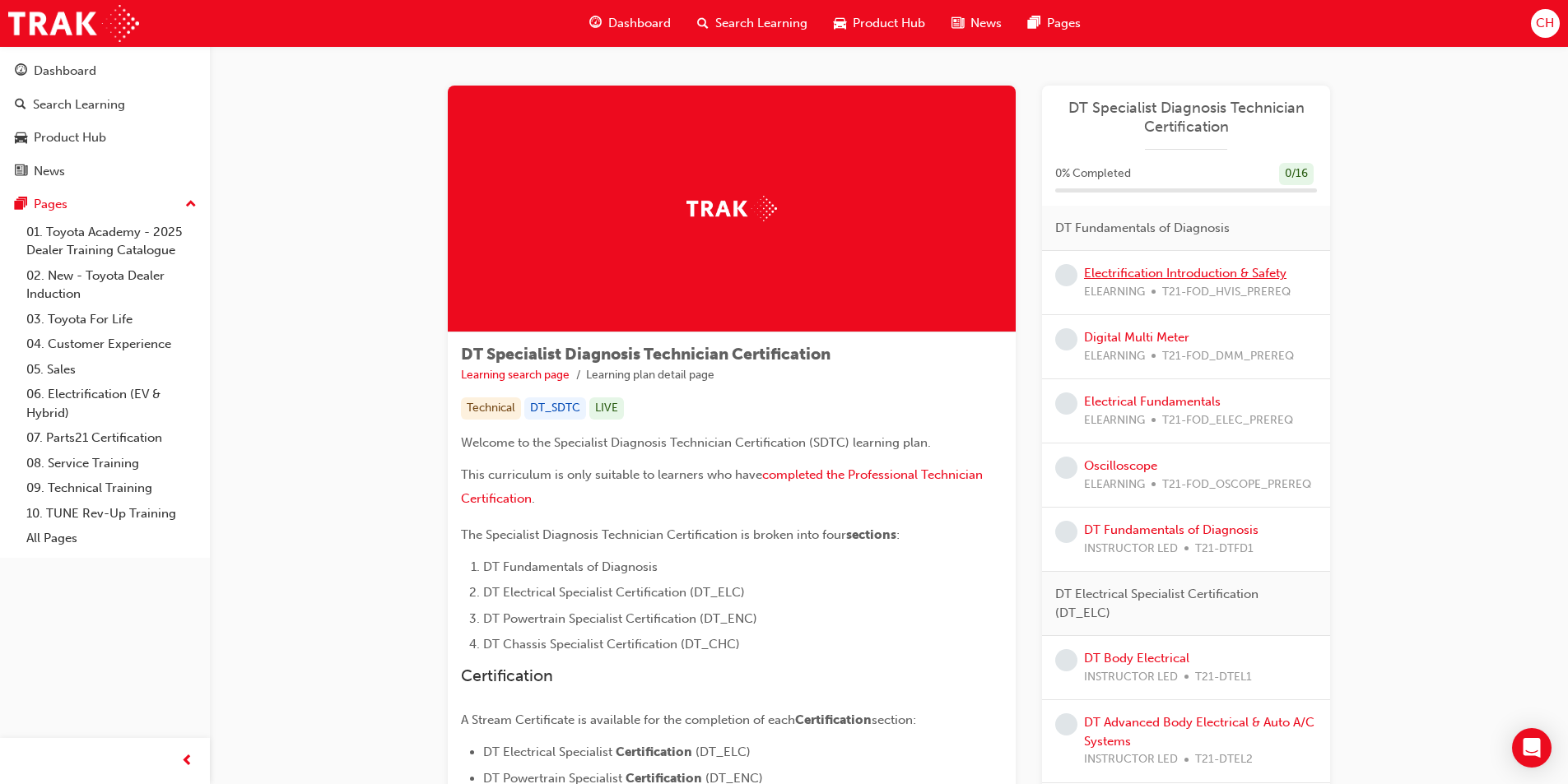
click at [1149, 274] on link "Electrification Introduction & Safety" at bounding box center [1185, 273] width 203 height 15
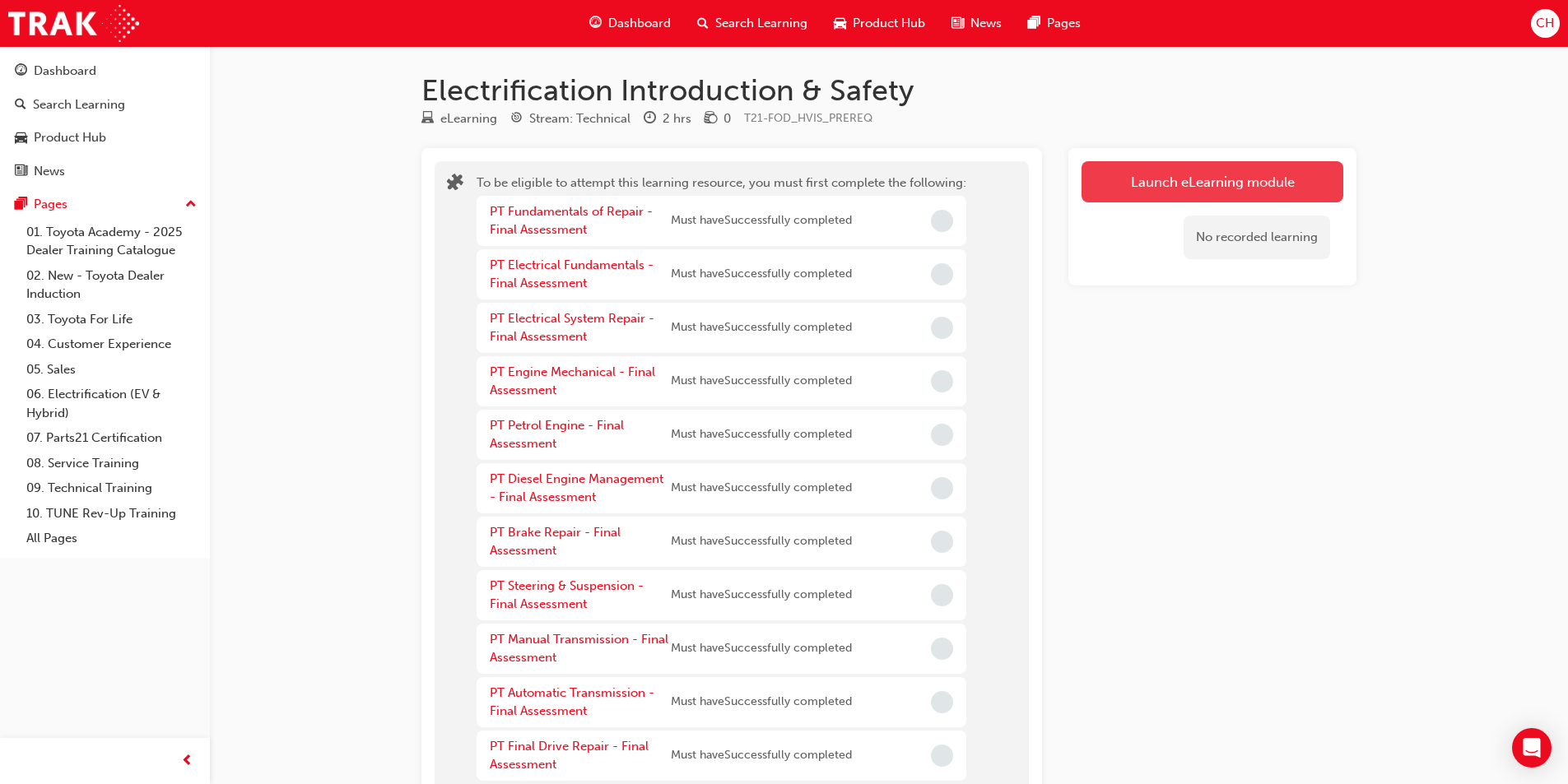
click at [1210, 176] on button "Launch eLearning module" at bounding box center [1212, 181] width 262 height 41
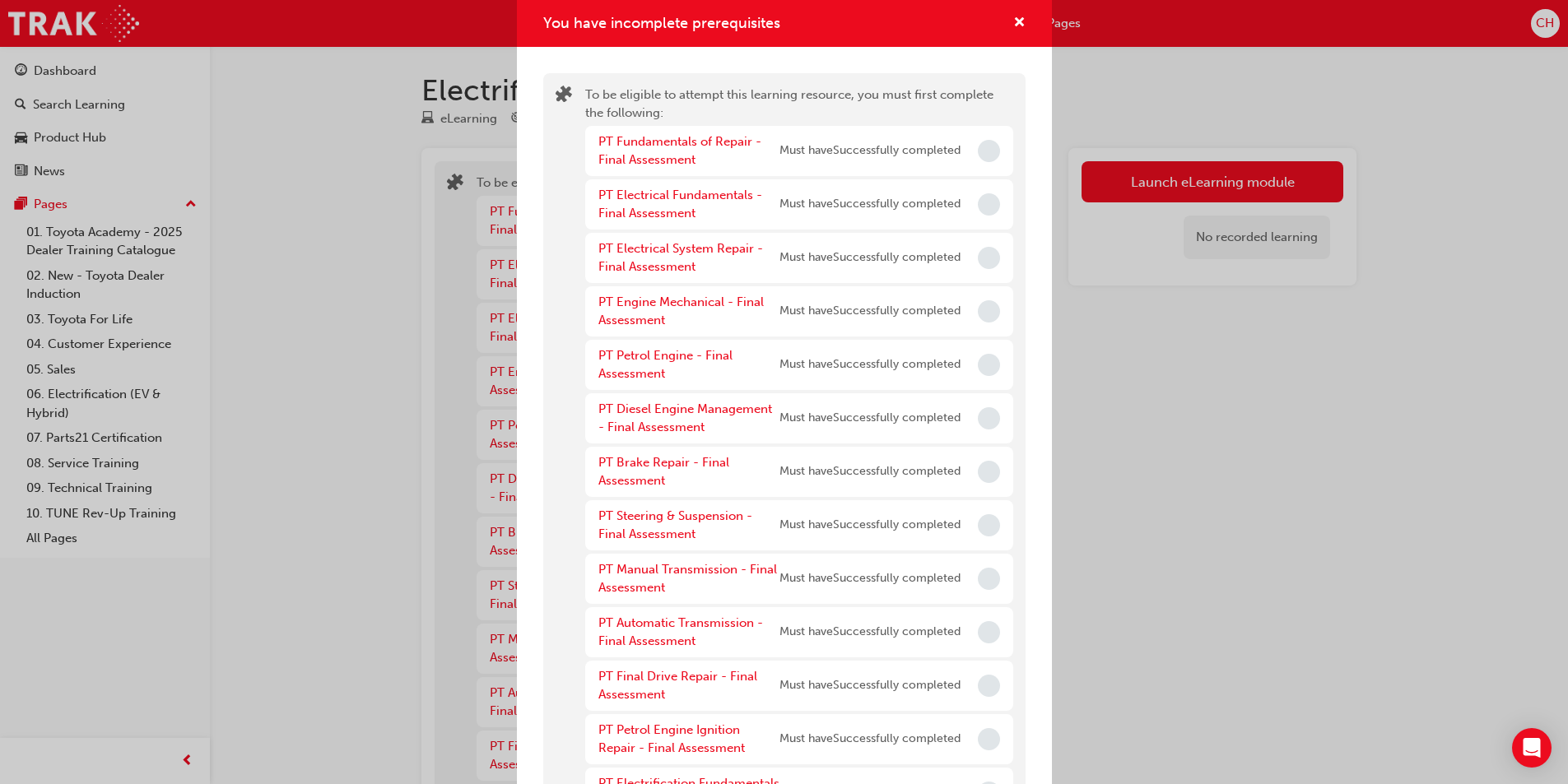
click at [961, 147] on div "PT Fundamentals of Repair - Final Assessment Must have Successfully completed" at bounding box center [800, 150] width 428 height 50
click at [978, 147] on span "Incomplete" at bounding box center [988, 150] width 22 height 22
click at [677, 143] on link "PT Fundamentals of Repair - Final Assessment" at bounding box center [679, 150] width 163 height 33
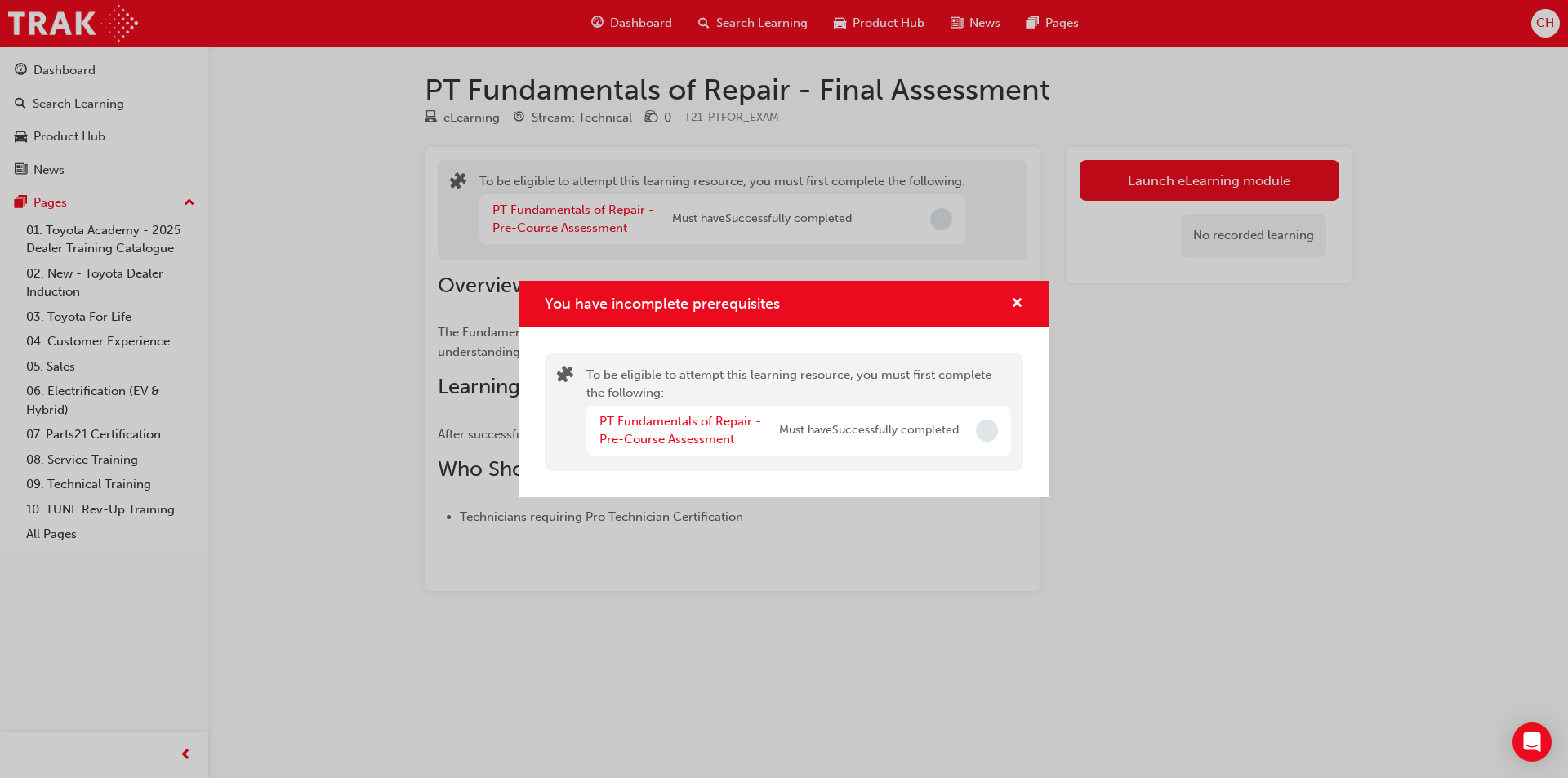
click at [997, 296] on div "You have incomplete prerequisites" at bounding box center [1010, 304] width 26 height 21
click at [1035, 296] on div "You have incomplete prerequisites" at bounding box center [784, 303] width 531 height 46
click at [1015, 297] on span "cross-icon" at bounding box center [1016, 305] width 12 height 15
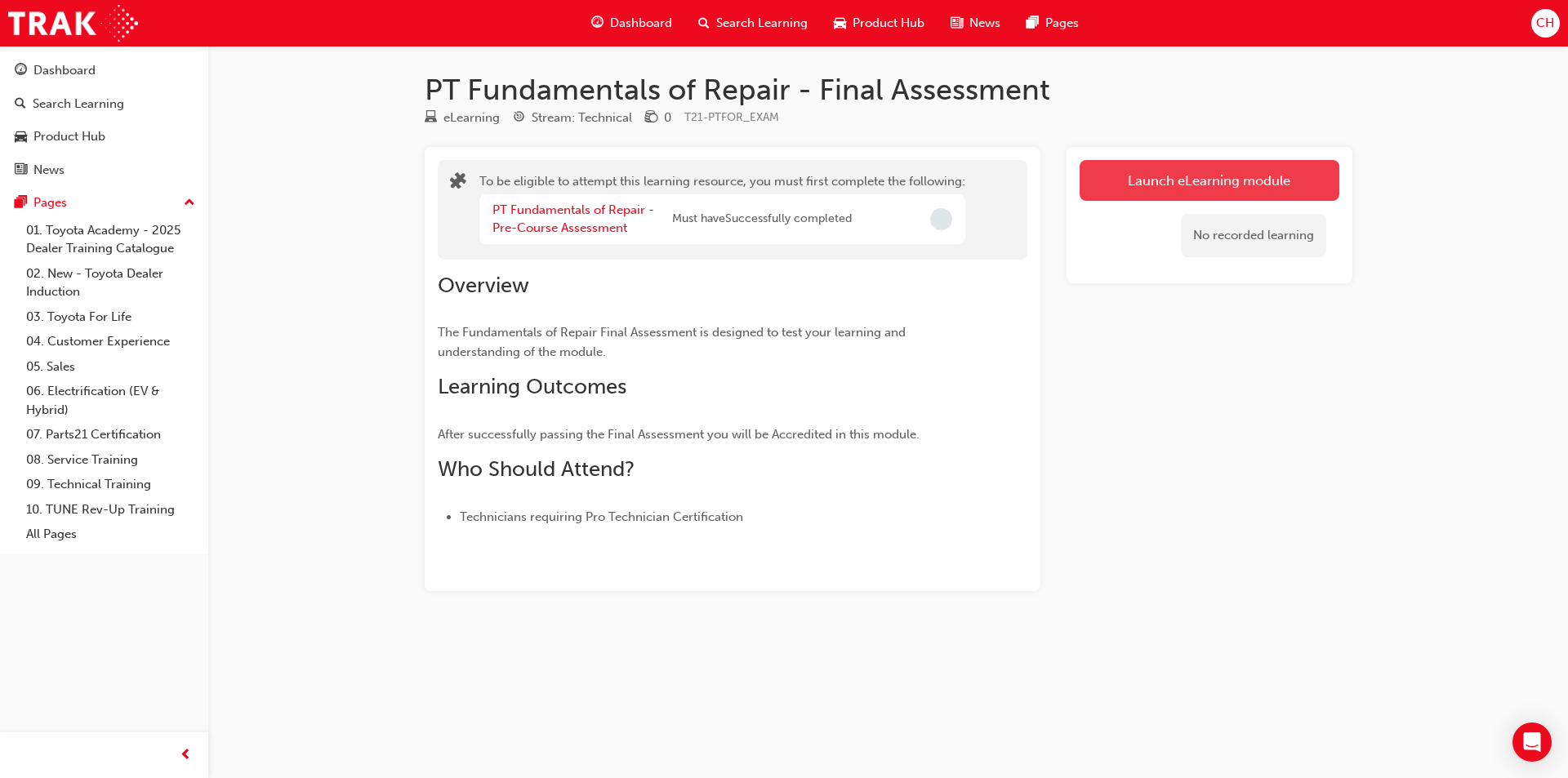
click at [1116, 176] on button "Launch eLearning module" at bounding box center [1209, 179] width 260 height 41
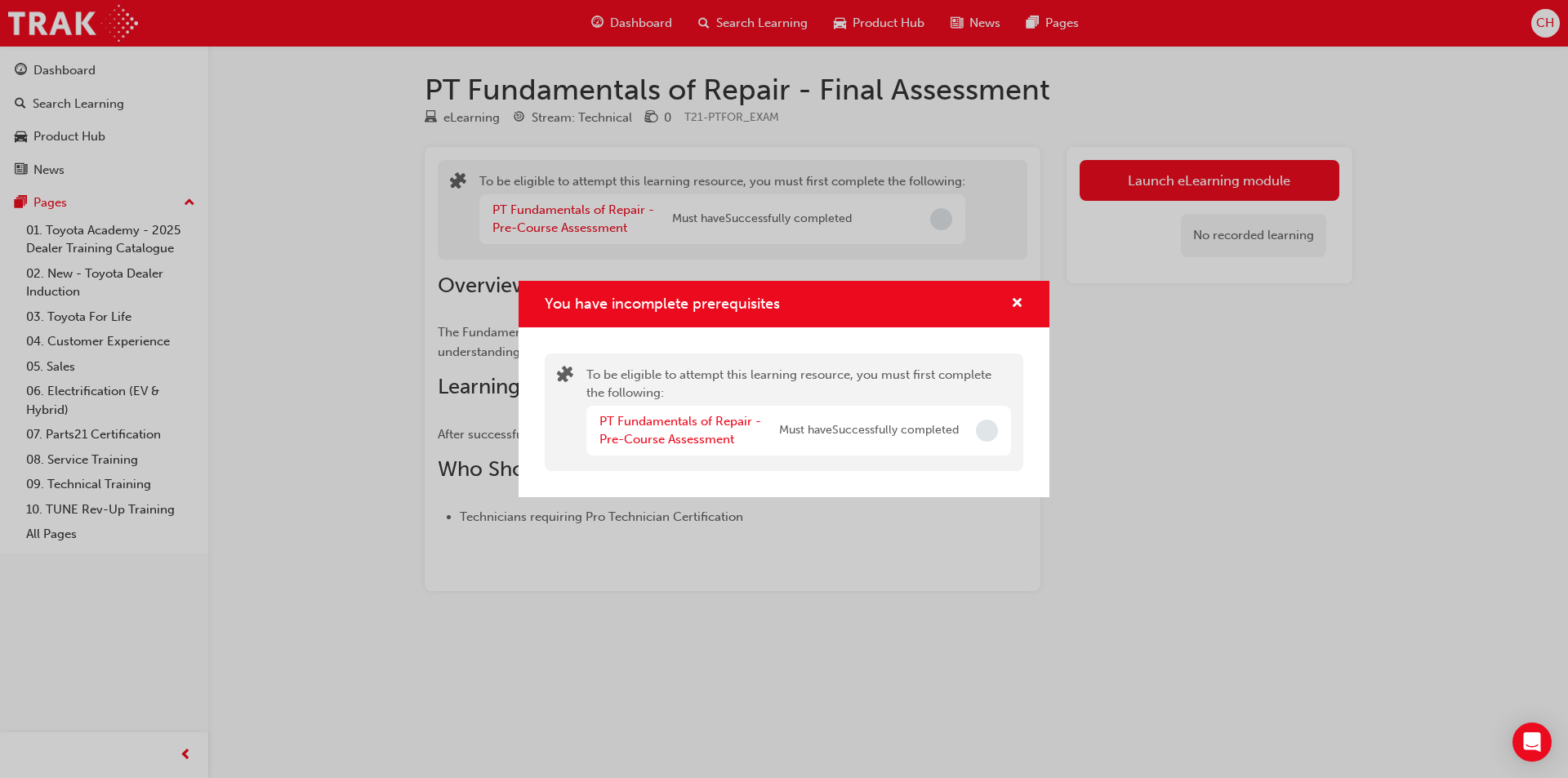
click at [1009, 304] on div "You have incomplete prerequisites" at bounding box center [1010, 304] width 26 height 21
click at [1012, 304] on span "cross-icon" at bounding box center [1016, 305] width 12 height 15
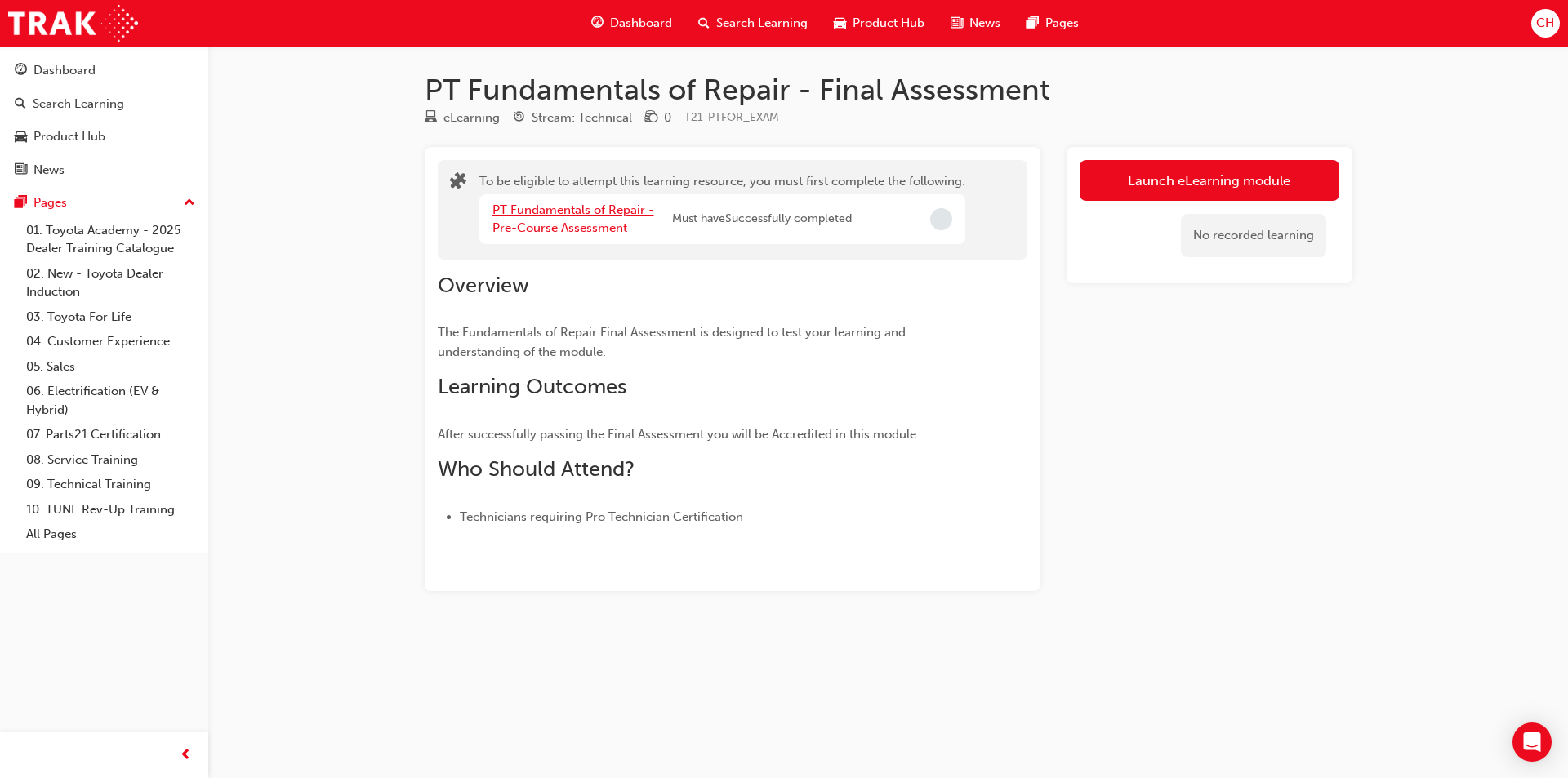
click at [602, 220] on link "PT Fundamentals of Repair - Pre-Course Assessment" at bounding box center [572, 218] width 162 height 33
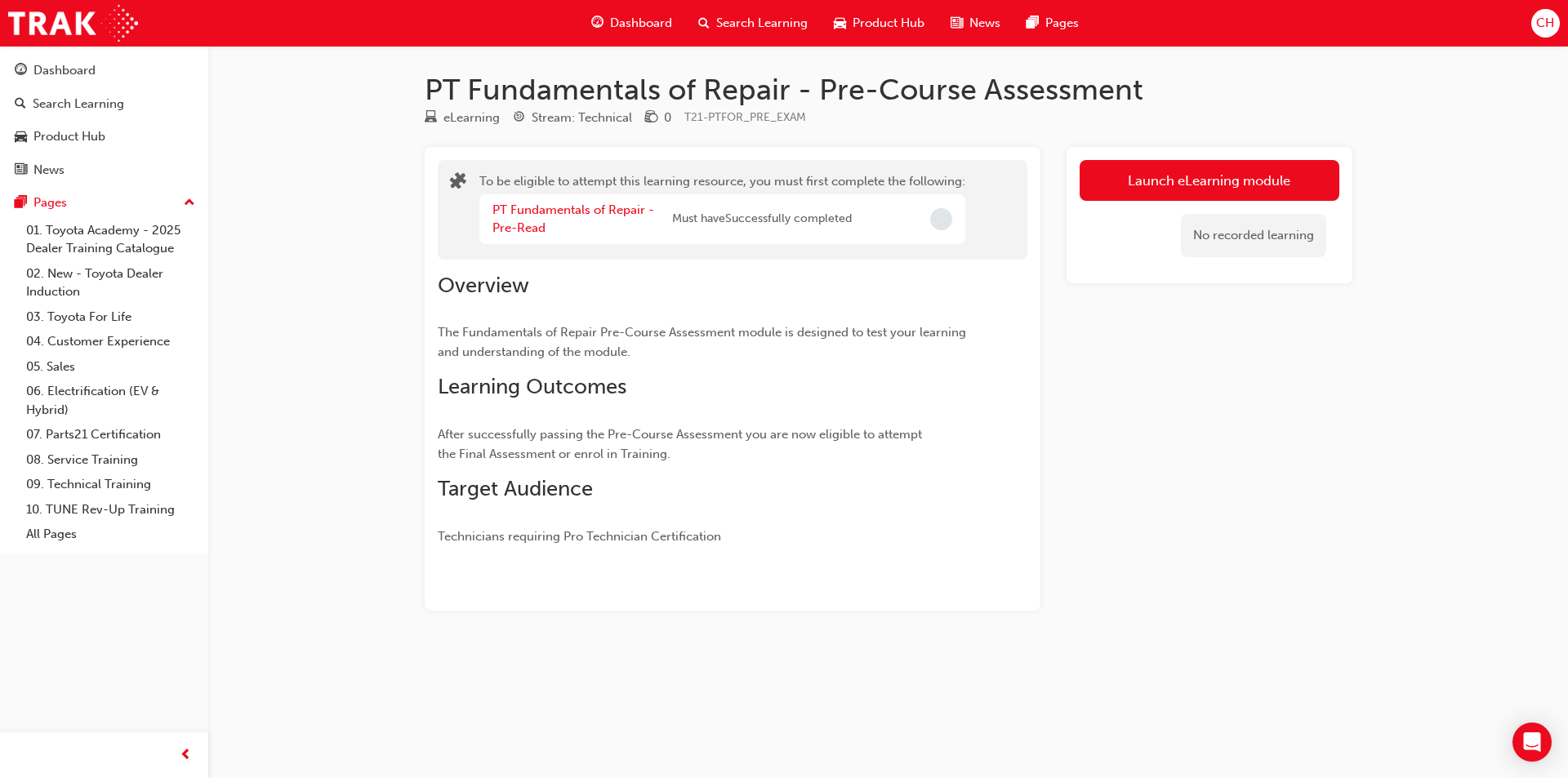
click at [596, 223] on div "PT Fundamentals of Repair - Pre-Read" at bounding box center [582, 219] width 179 height 37
click at [582, 209] on link "PT Fundamentals of Repair - Pre-Read" at bounding box center [572, 218] width 162 height 33
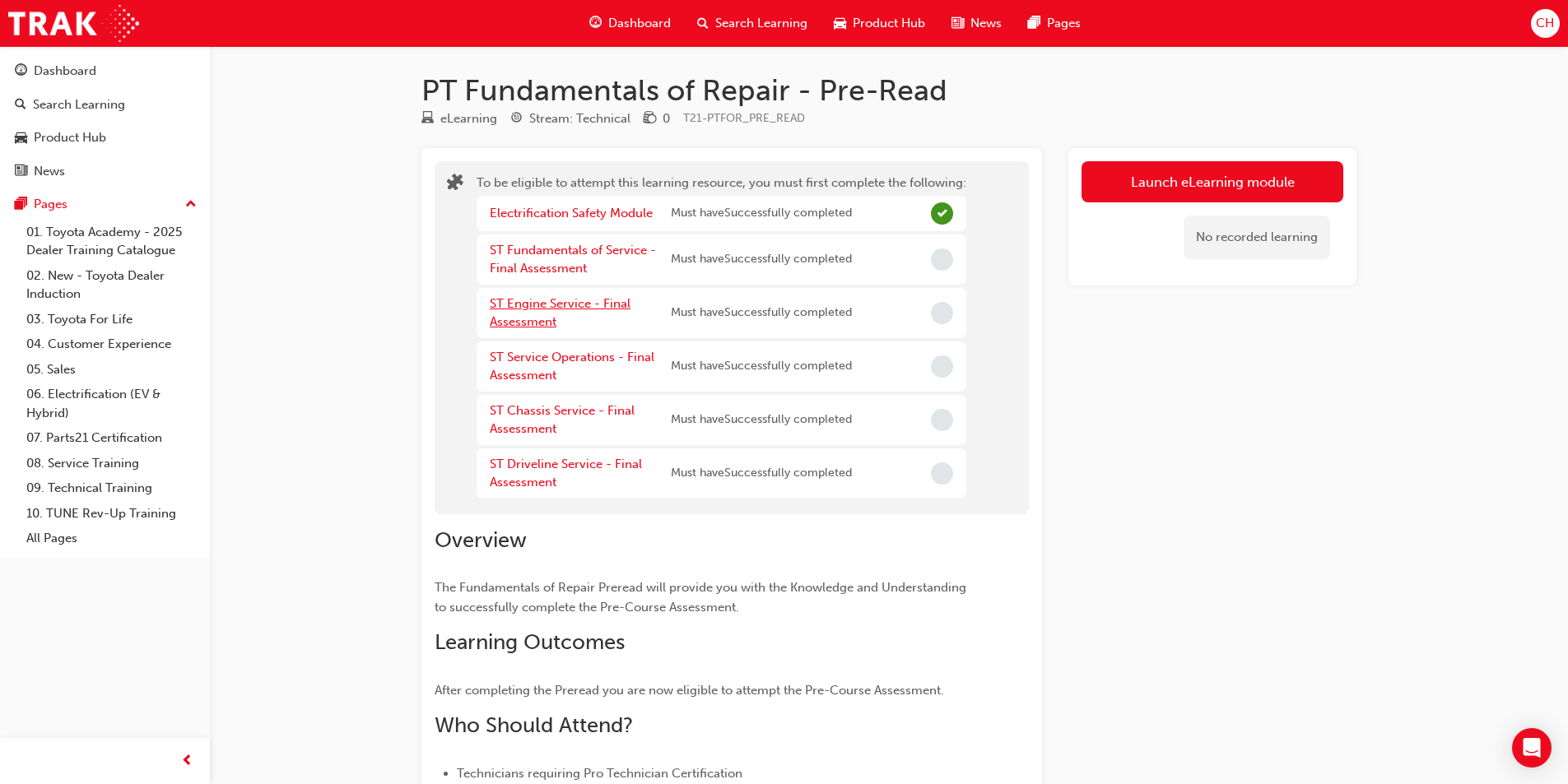
click at [584, 297] on link "ST Engine Service - Final Assessment" at bounding box center [560, 312] width 141 height 33
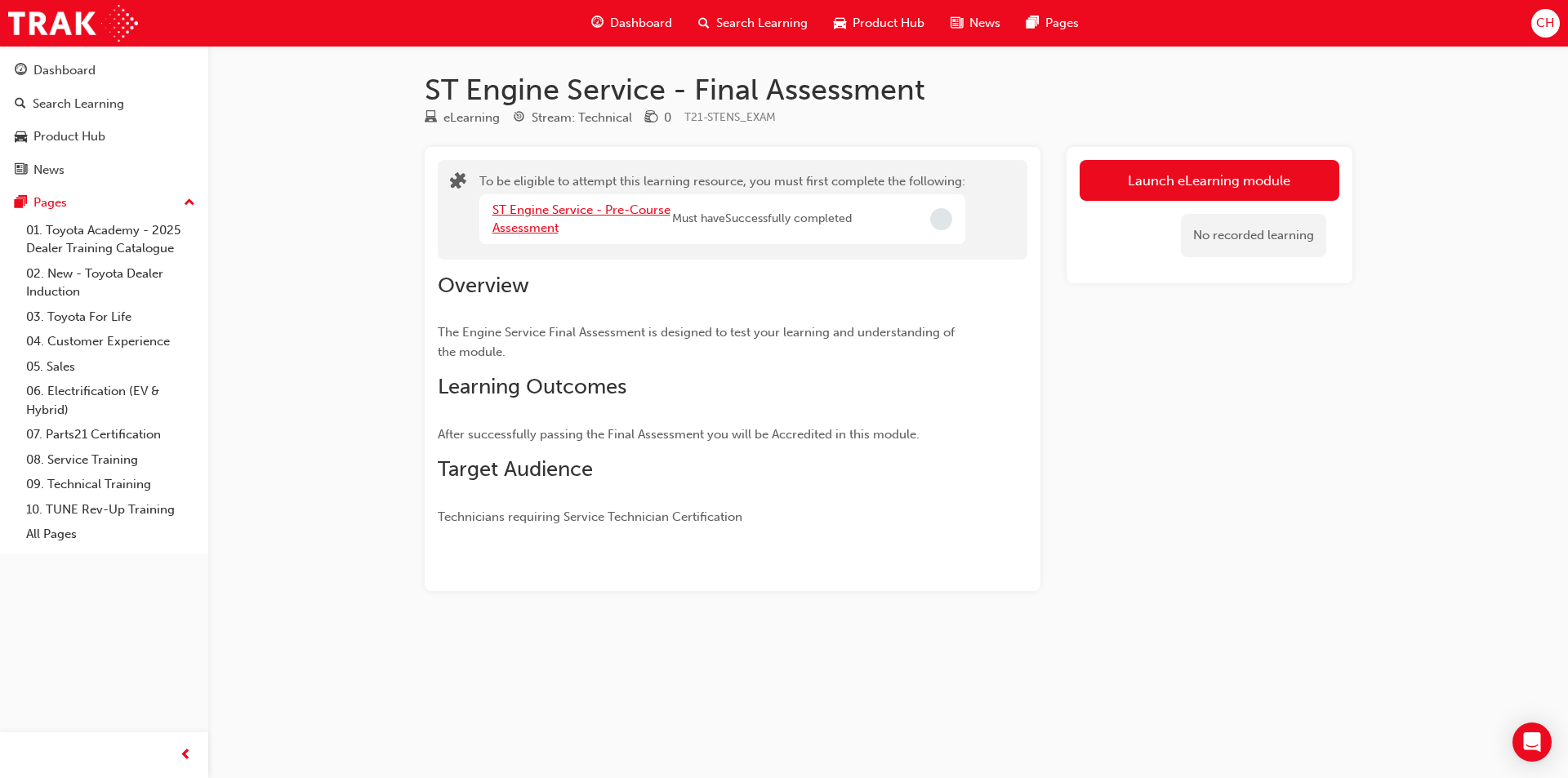
drag, startPoint x: 577, startPoint y: 193, endPoint x: 567, endPoint y: 208, distance: 18.0
click at [575, 193] on div "To be eligible to attempt this learning resource, you must first complete the f…" at bounding box center [722, 210] width 486 height 76
click at [613, 212] on link "ST Engine Service - Pre-Course Assessment" at bounding box center [581, 218] width 178 height 33
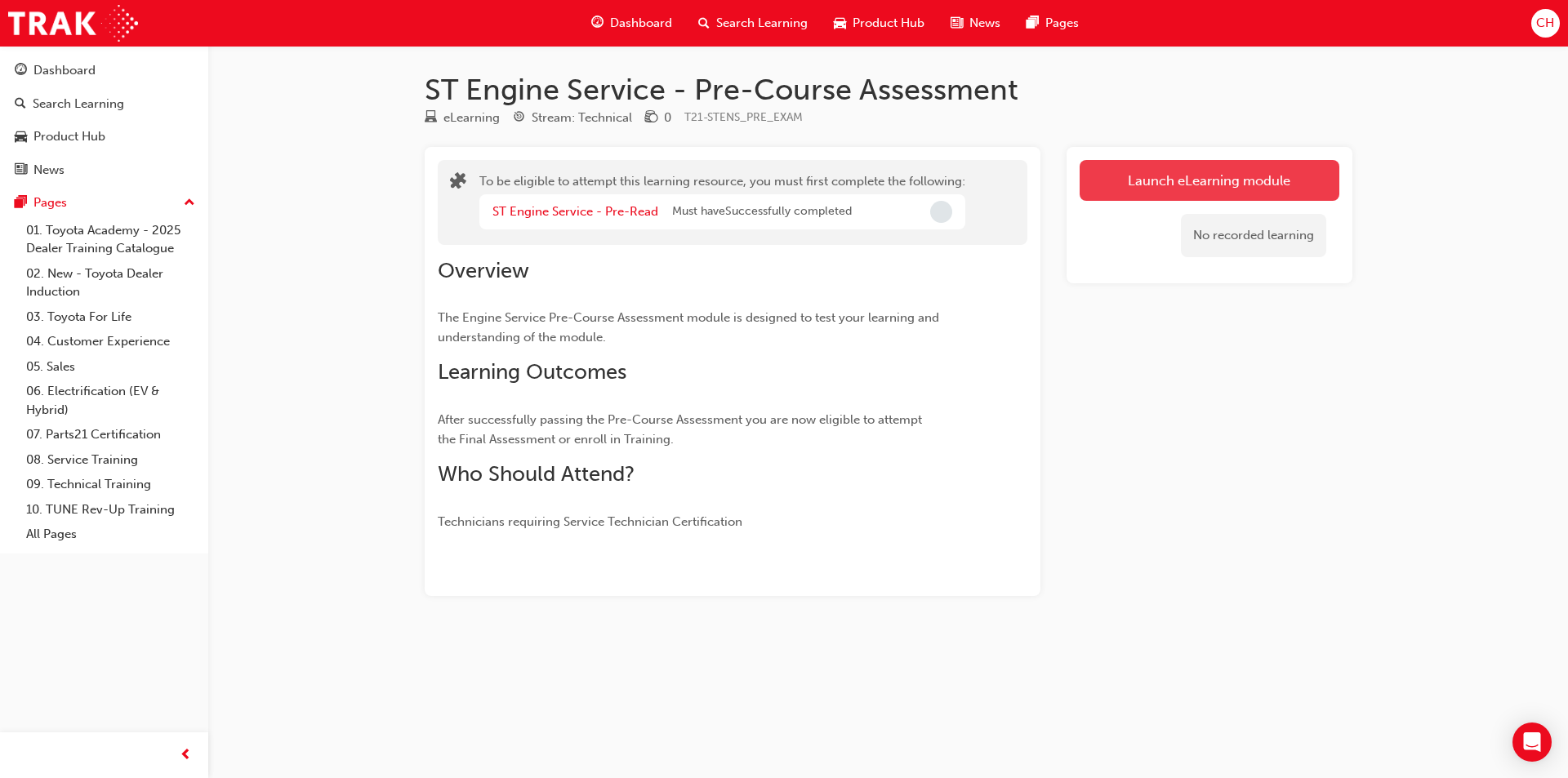
click at [1169, 180] on button "Launch eLearning module" at bounding box center [1209, 179] width 260 height 41
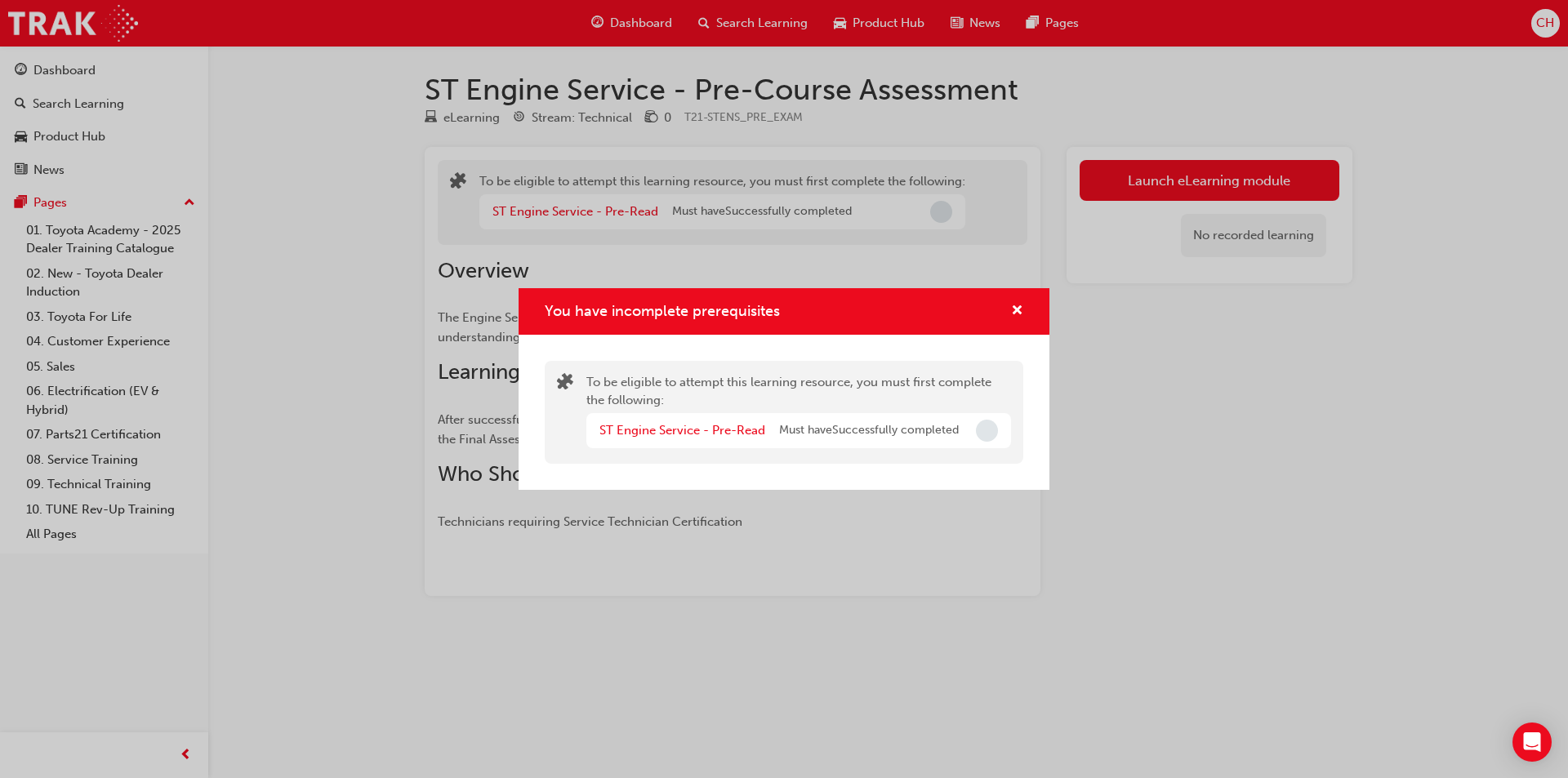
click at [921, 434] on span "Must have Successfully completed" at bounding box center [869, 431] width 179 height 19
click at [1006, 304] on div "You have incomplete prerequisites" at bounding box center [1010, 312] width 26 height 21
drag, startPoint x: 1018, startPoint y: 303, endPoint x: 945, endPoint y: 309, distance: 73.2
click at [1017, 304] on span "cross-icon" at bounding box center [1016, 312] width 12 height 15
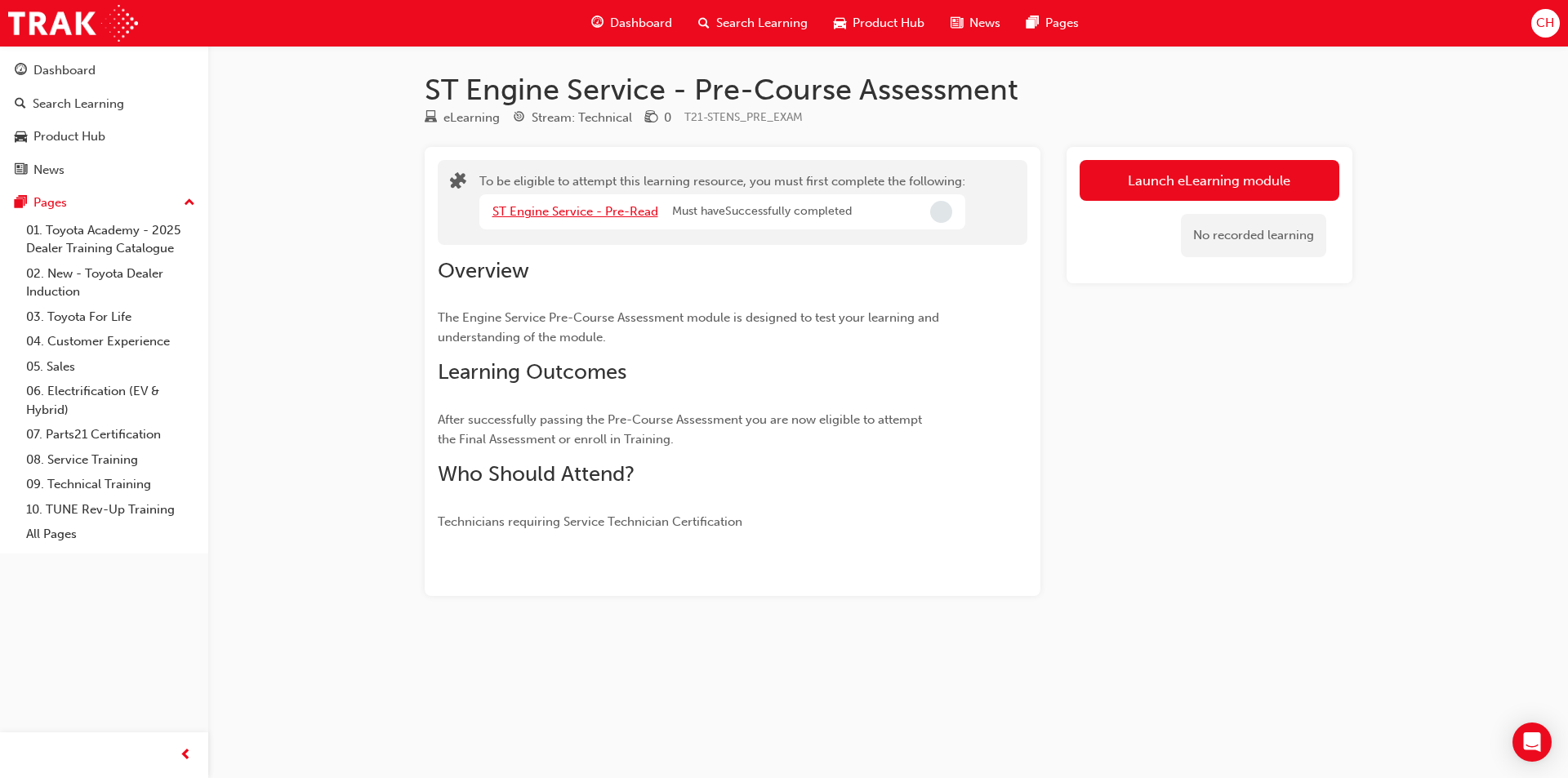
click at [611, 213] on link "ST Engine Service - Pre-Read" at bounding box center [574, 211] width 165 height 15
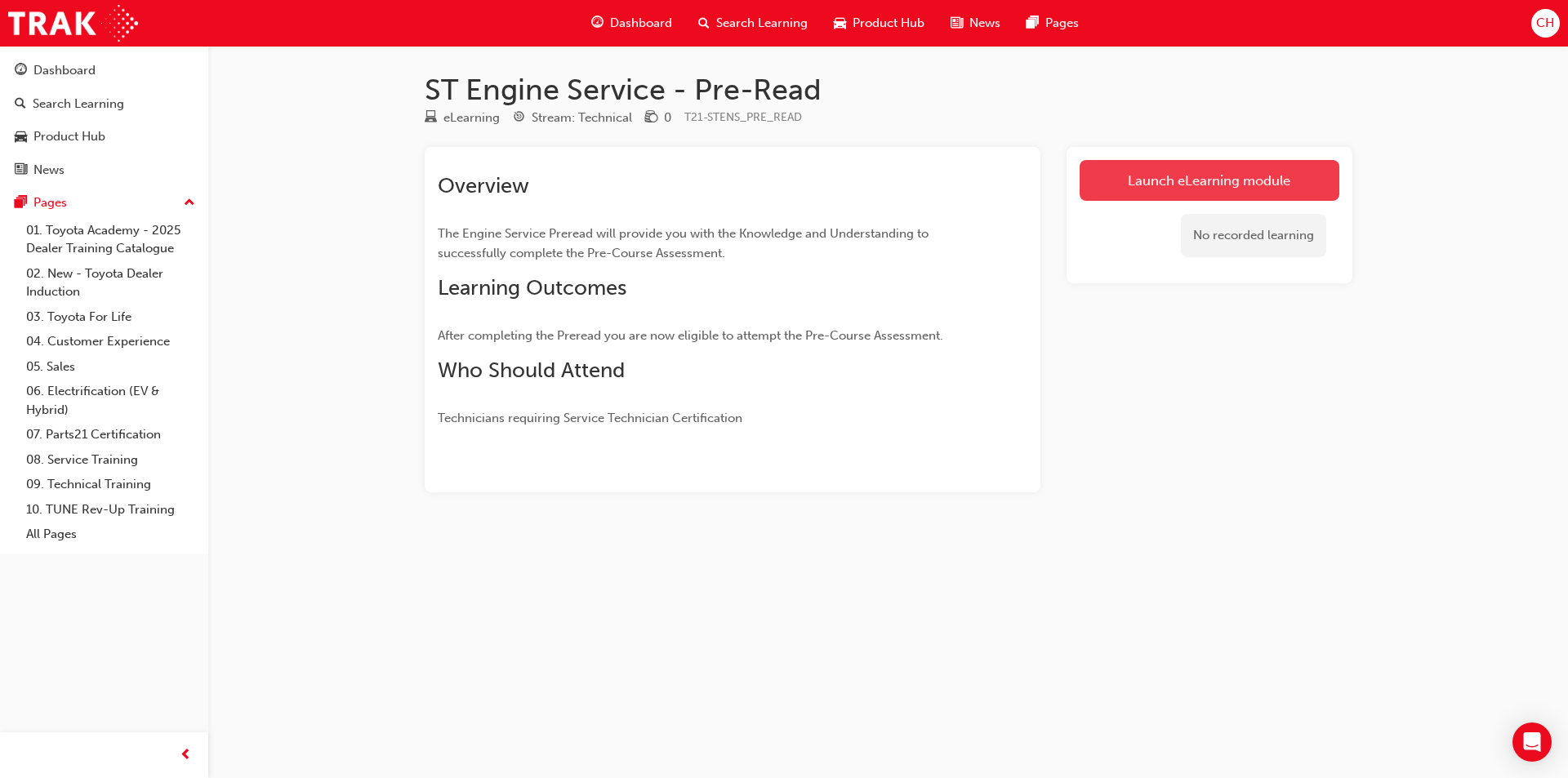
click at [1193, 194] on link "Launch eLearning module" at bounding box center [1209, 179] width 260 height 41
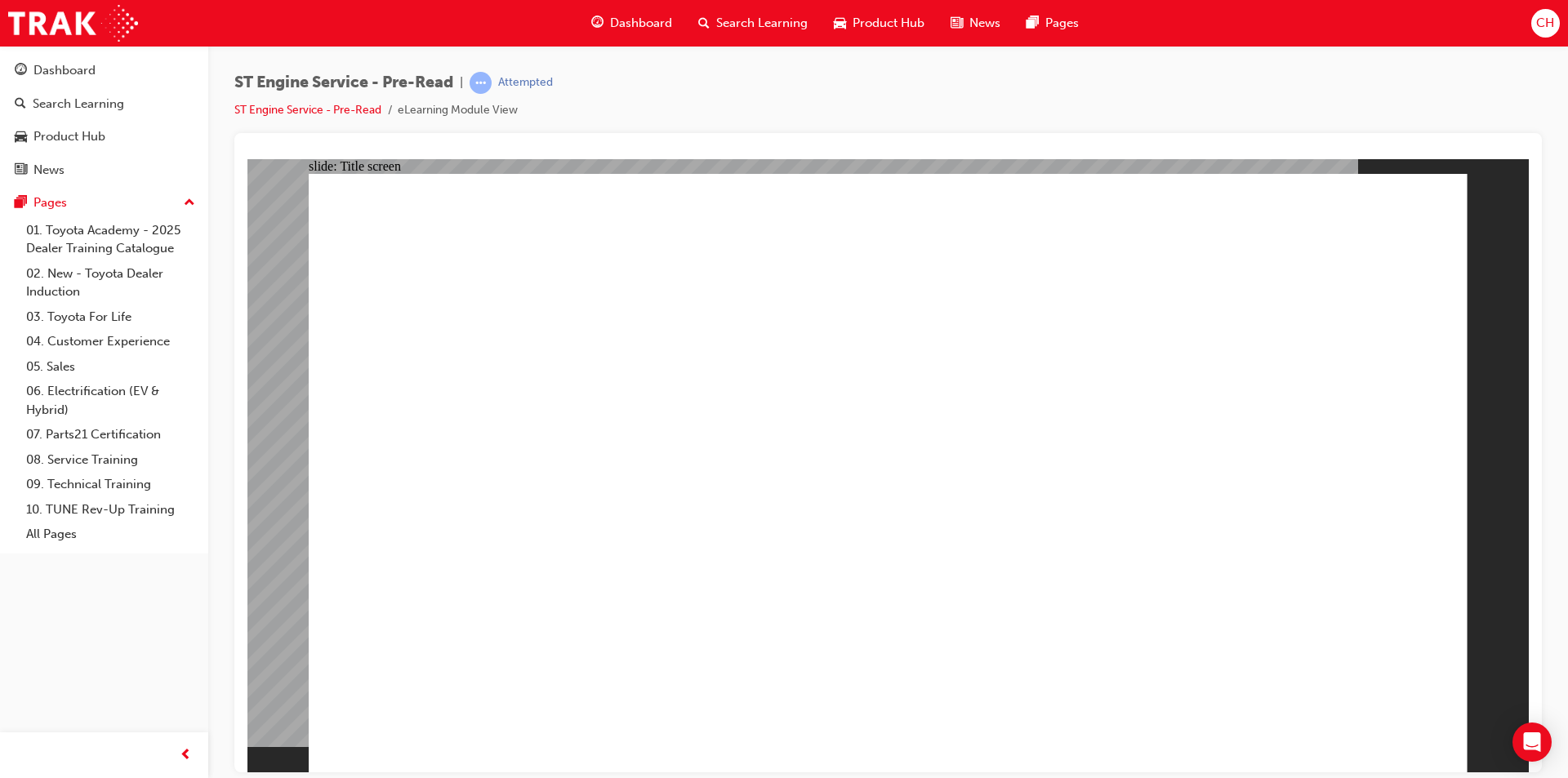
drag, startPoint x: 907, startPoint y: 708, endPoint x: 1393, endPoint y: 723, distance: 486.2
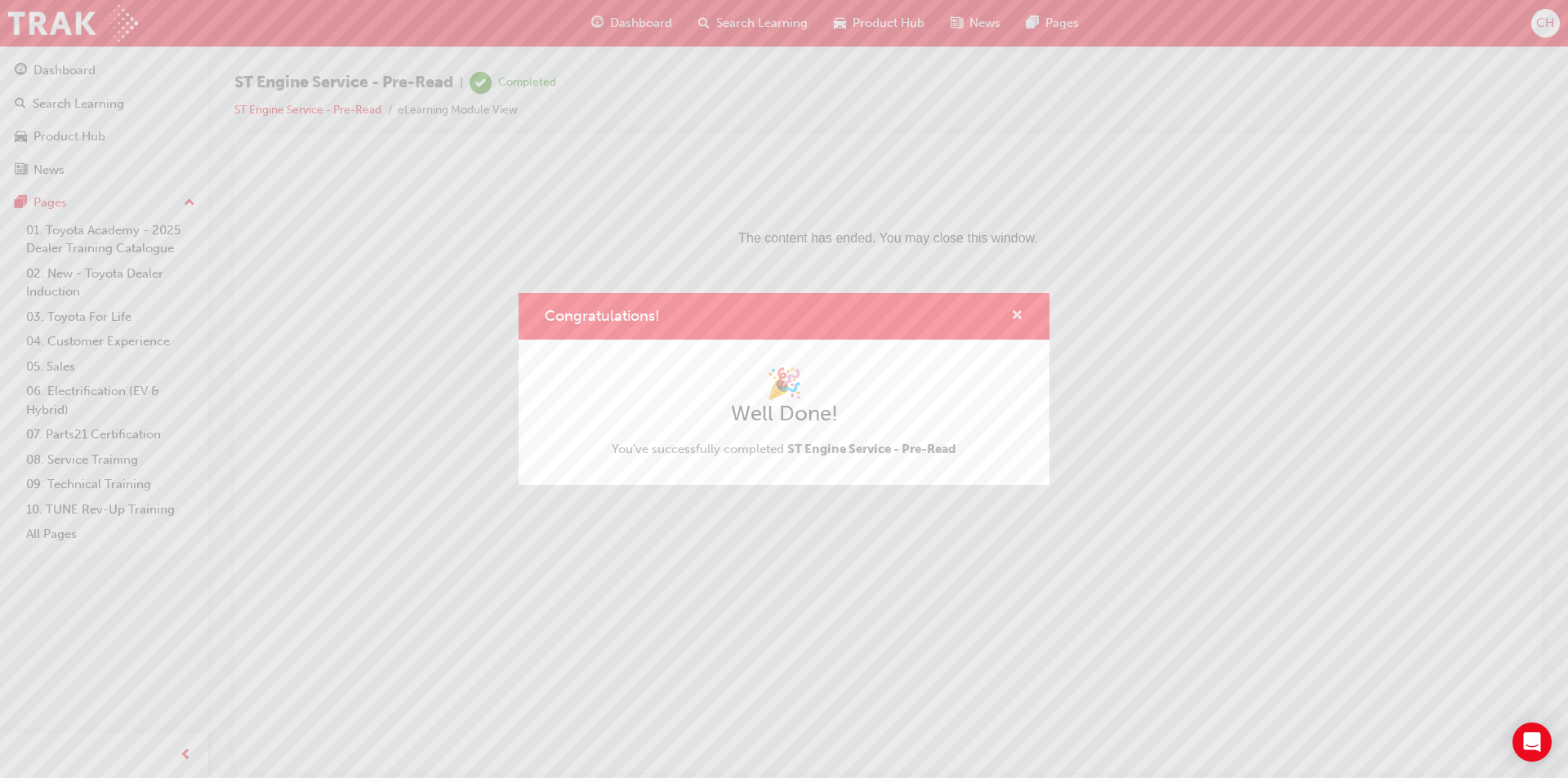
drag, startPoint x: 1017, startPoint y: 310, endPoint x: 748, endPoint y: 147, distance: 314.5
click at [1017, 310] on span "cross-icon" at bounding box center [1016, 317] width 12 height 15
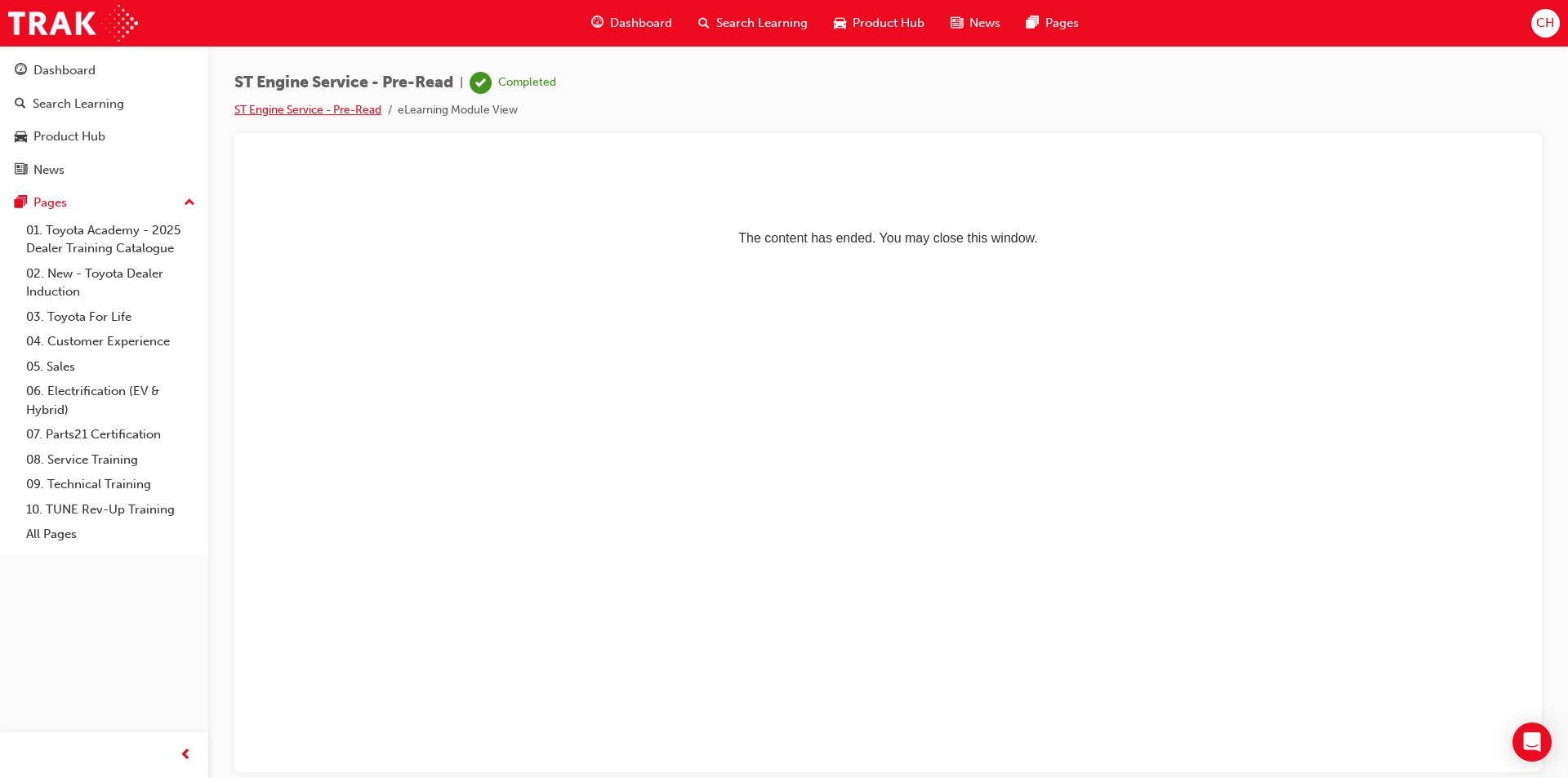
click at [336, 107] on link "ST Engine Service - Pre-Read" at bounding box center [308, 110] width 147 height 14
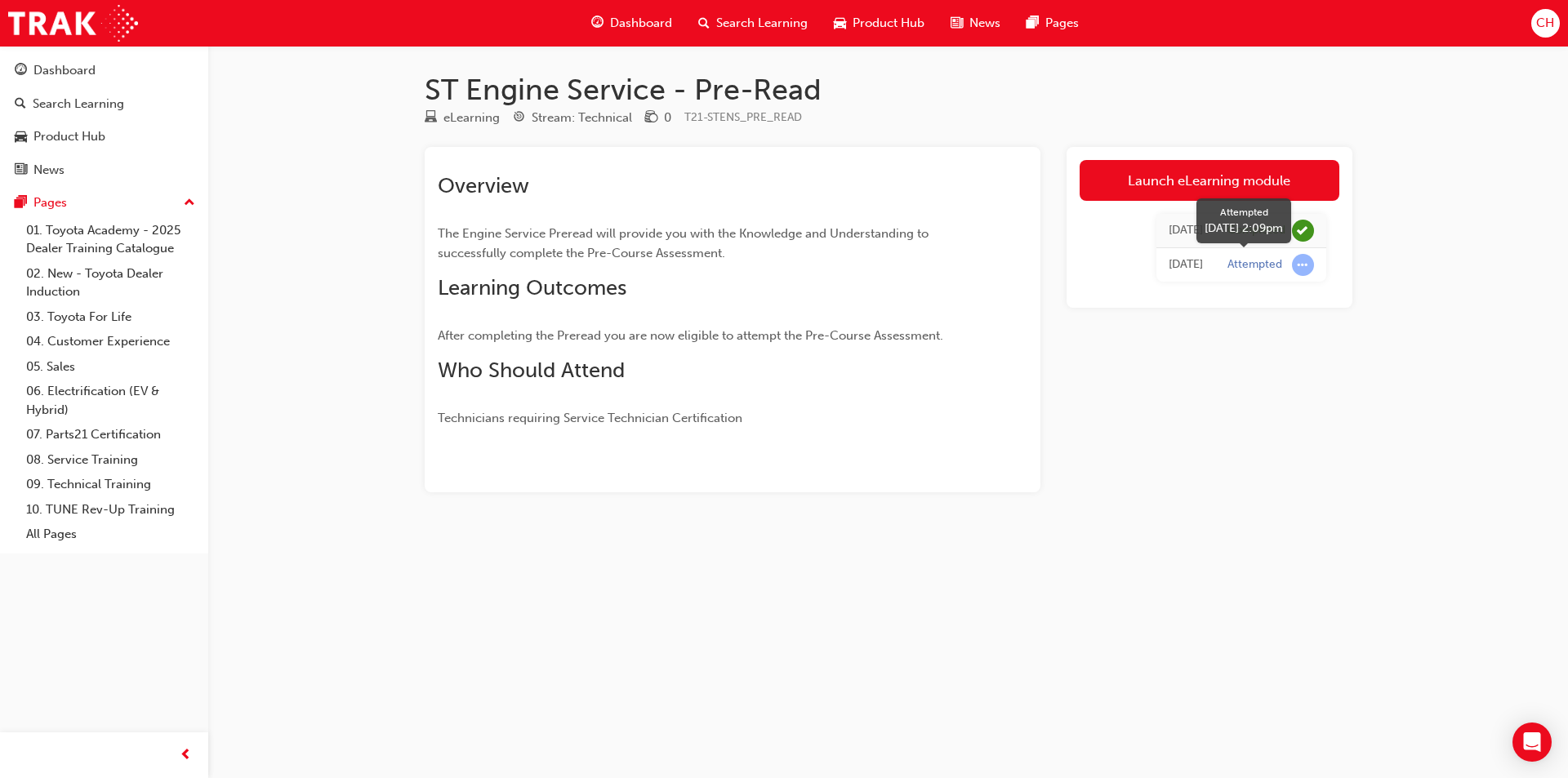
click at [1251, 262] on div "Attempted" at bounding box center [1254, 264] width 55 height 15
click at [643, 15] on span "Dashboard" at bounding box center [641, 24] width 62 height 19
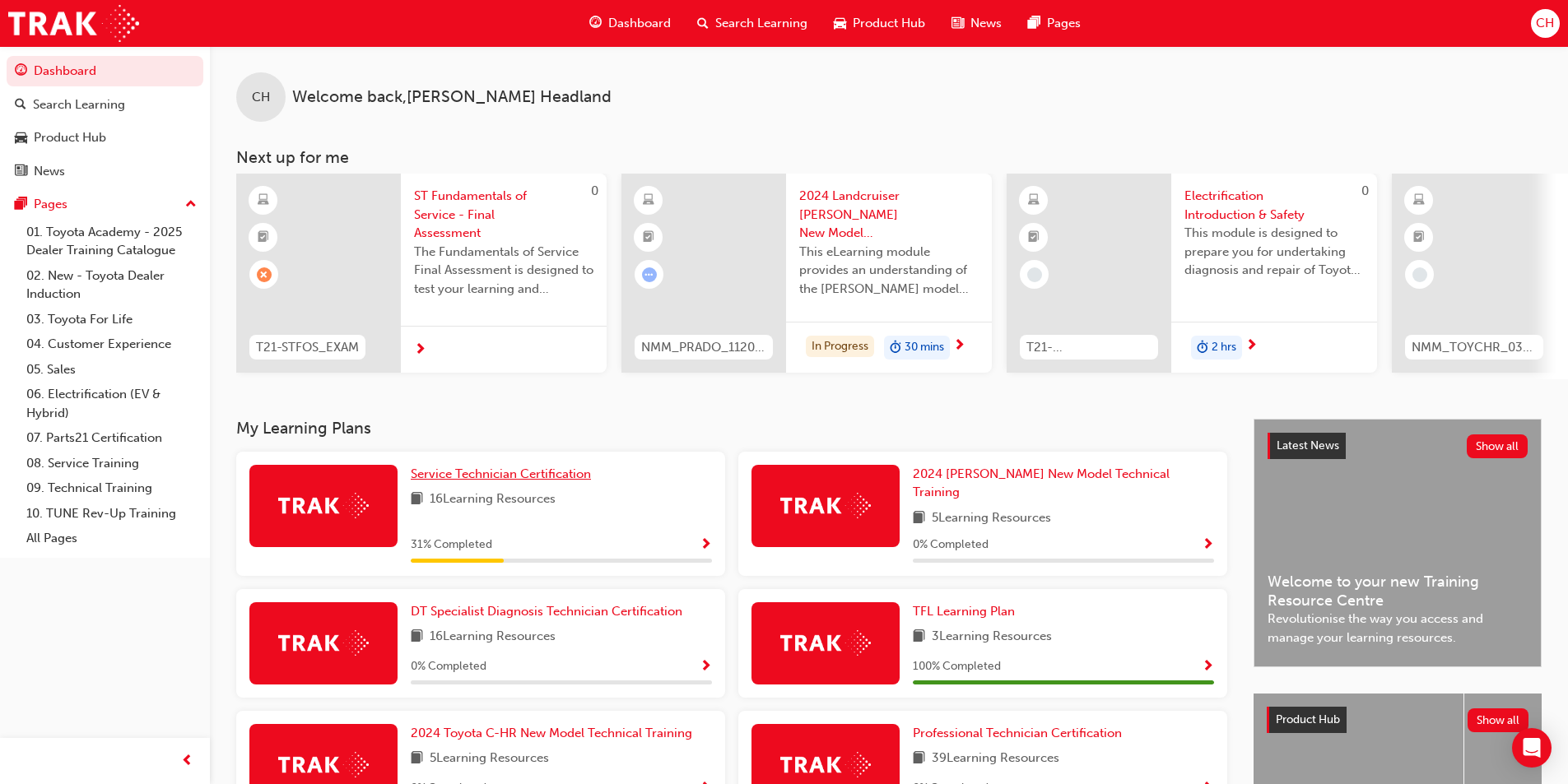
click at [519, 474] on span "Service Technician Certification" at bounding box center [500, 474] width 180 height 15
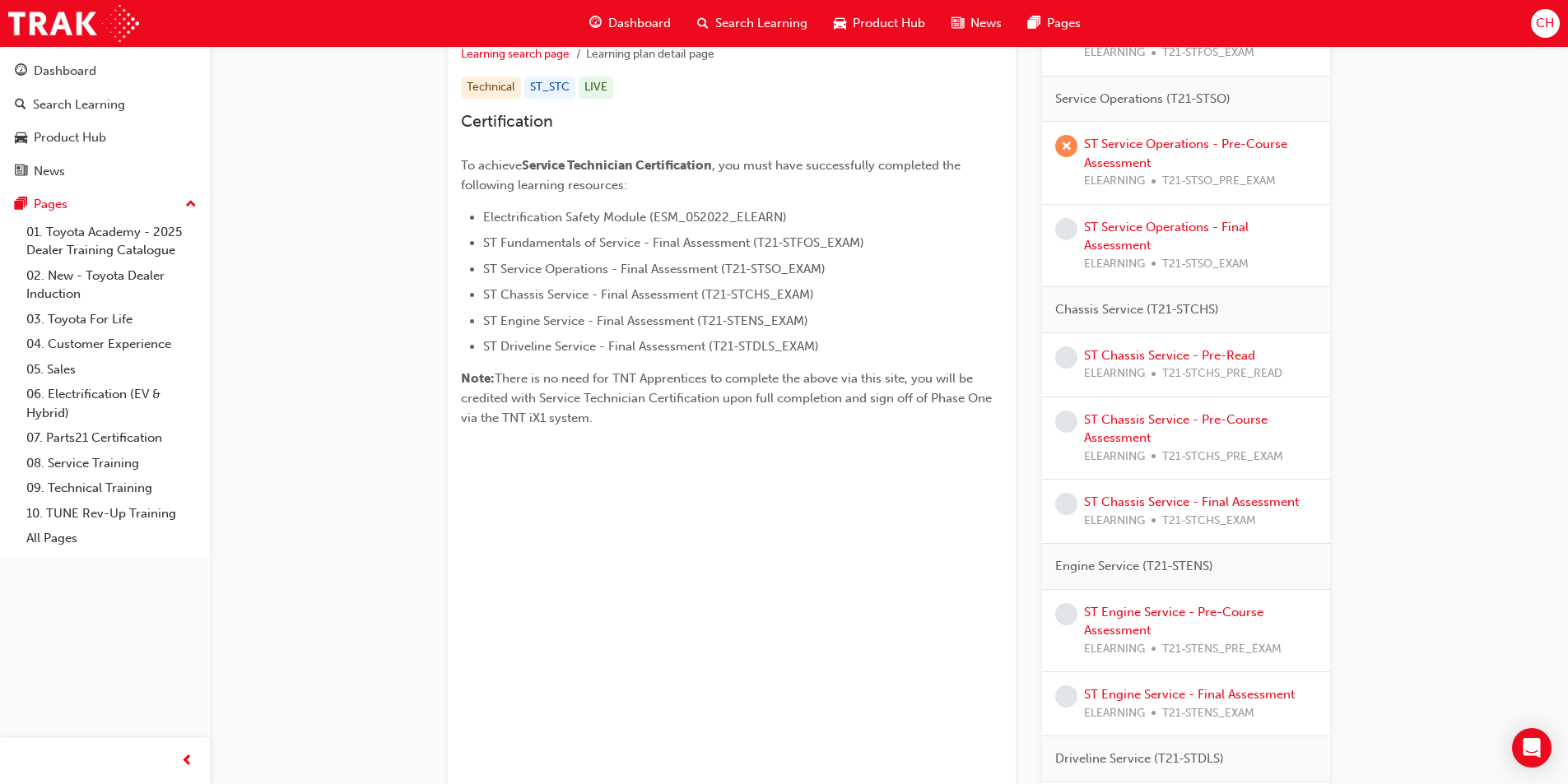
scroll to position [329, 0]
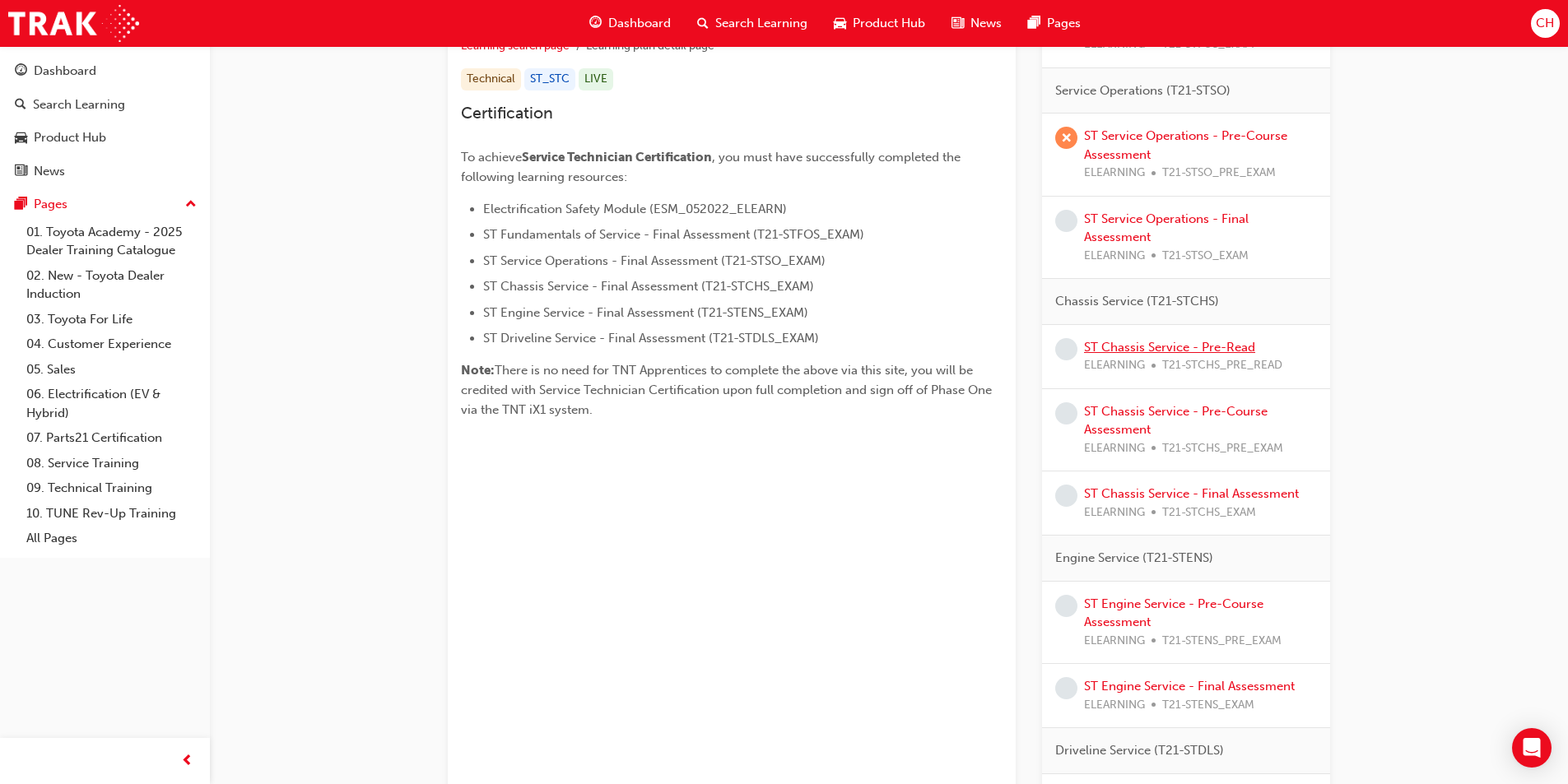
click at [1102, 347] on link "ST Chassis Service - Pre-Read" at bounding box center [1170, 347] width 171 height 15
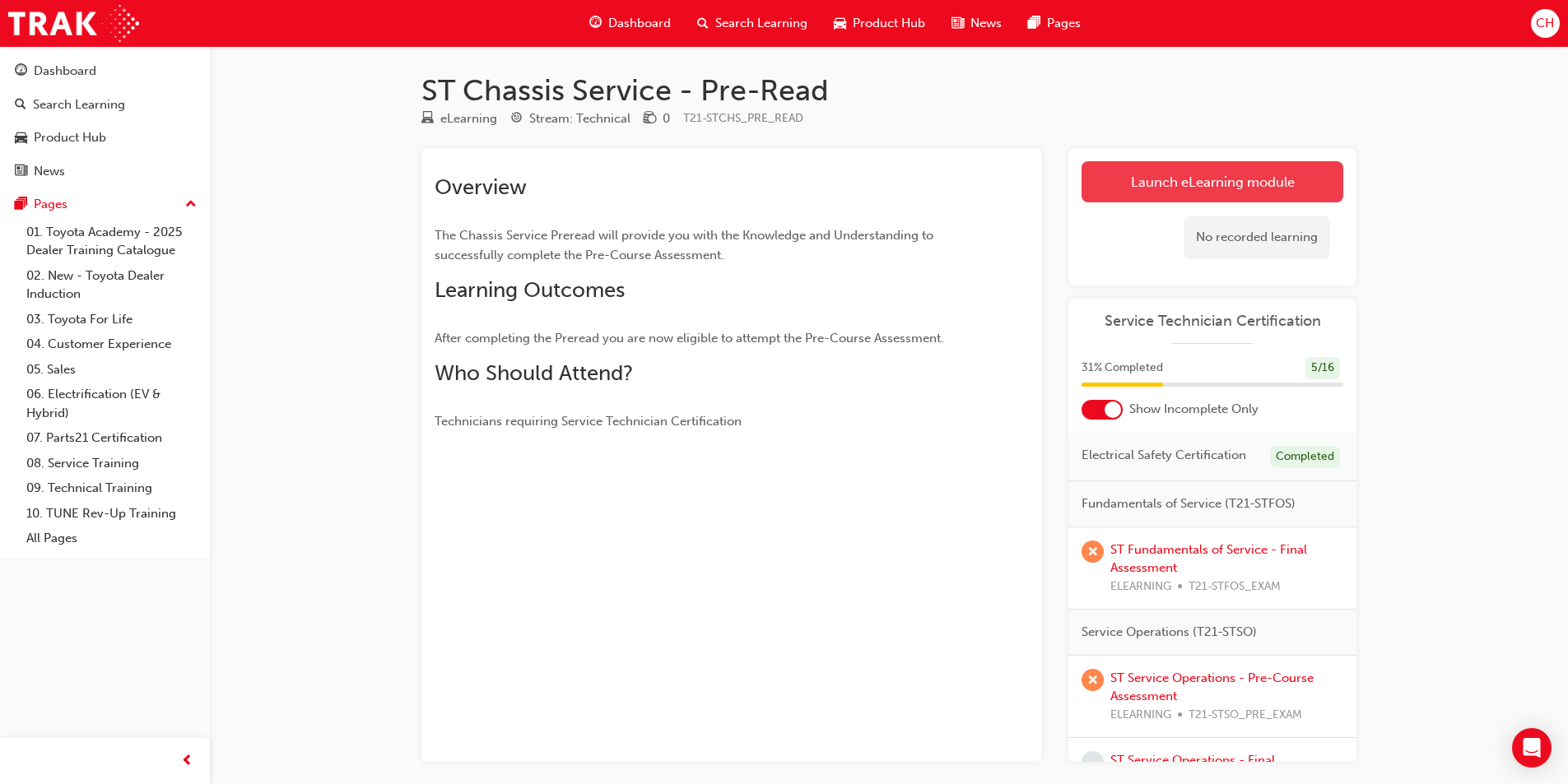
click at [1163, 192] on link "Launch eLearning module" at bounding box center [1212, 181] width 262 height 41
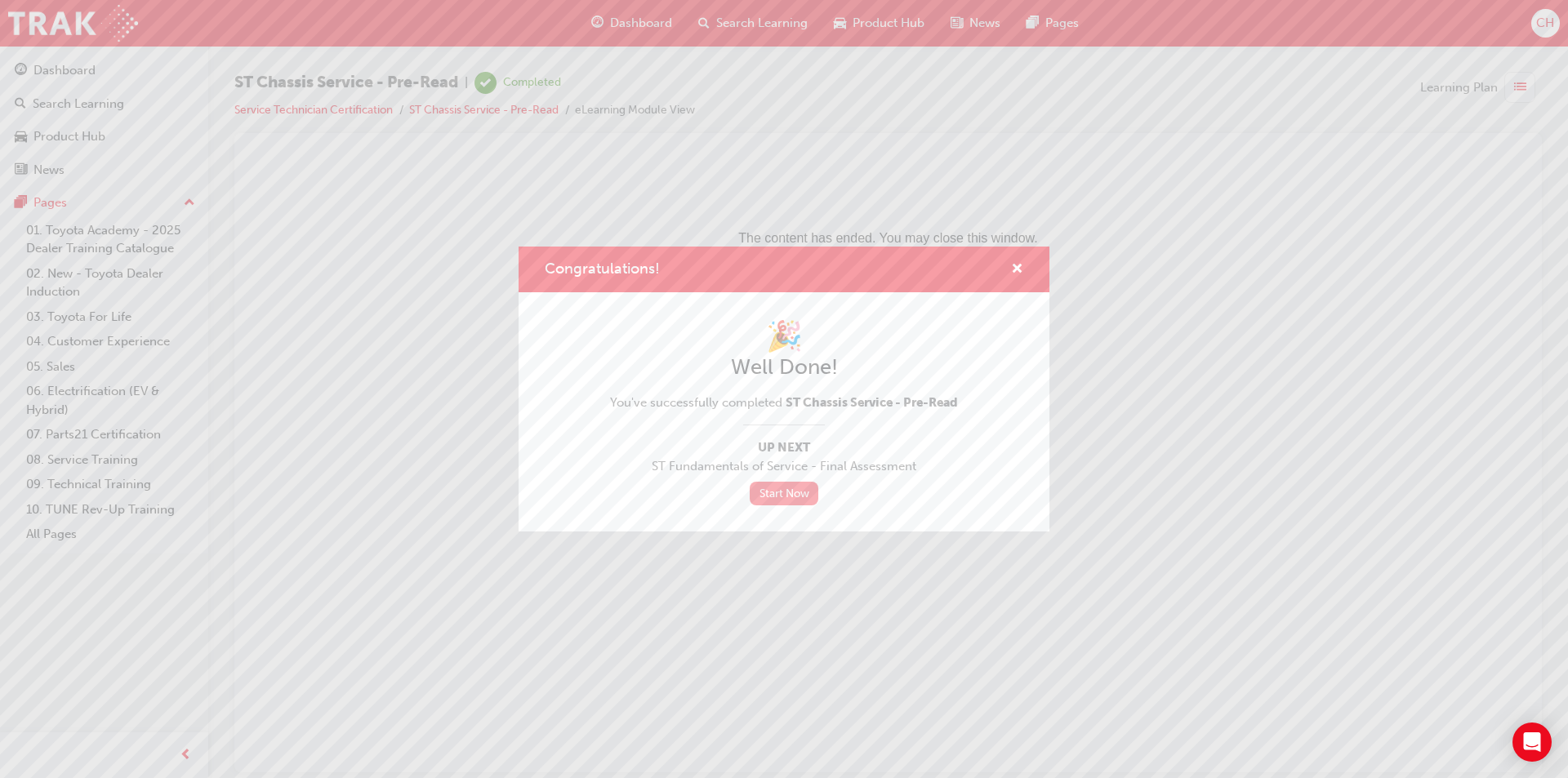
click at [793, 486] on link "Start Now" at bounding box center [784, 493] width 69 height 24
click at [772, 491] on link "Start Now" at bounding box center [778, 493] width 69 height 24
click at [1005, 262] on span "cross-icon" at bounding box center [1011, 270] width 12 height 15
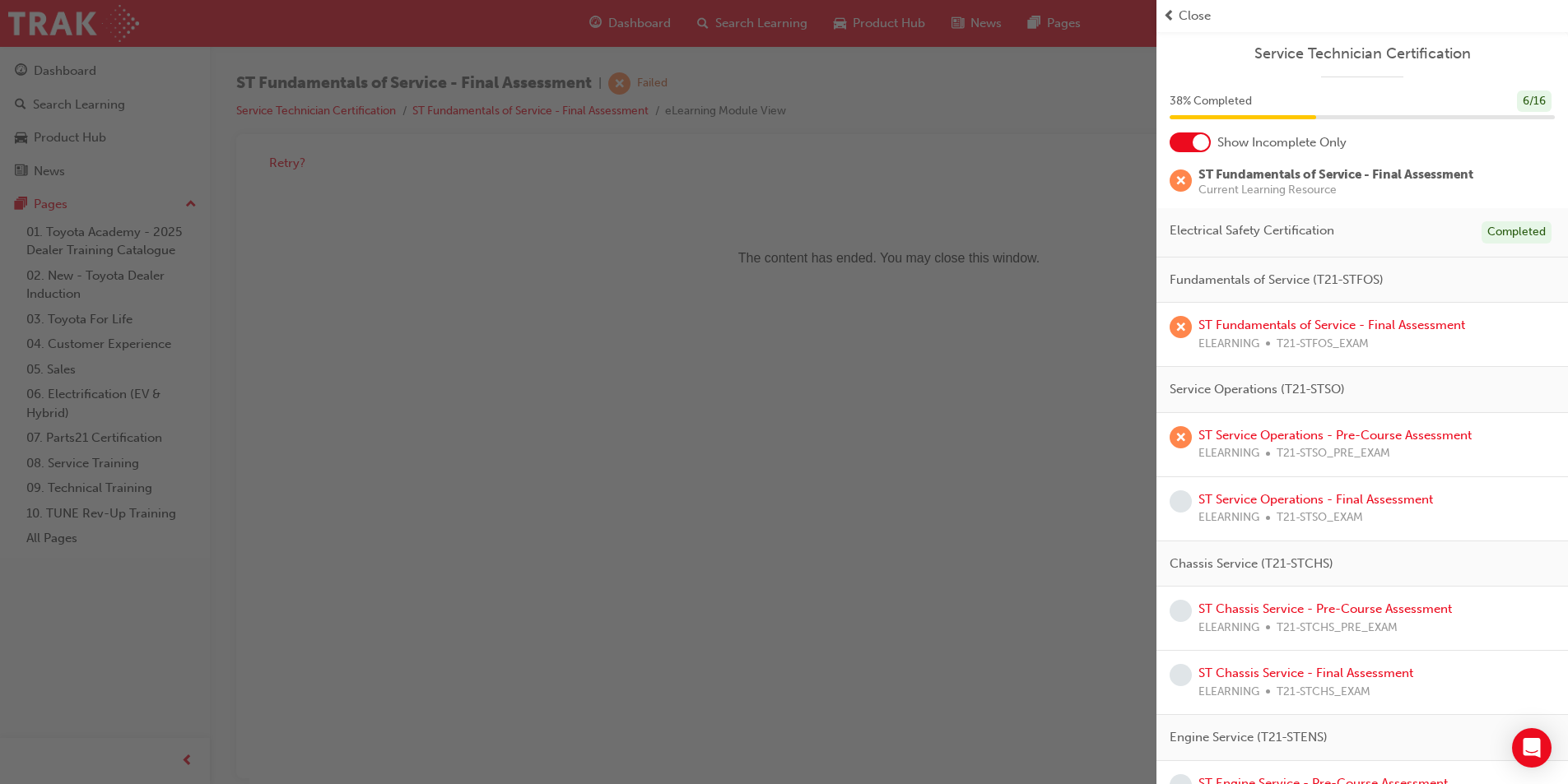
click at [1181, 15] on span "Close" at bounding box center [1195, 16] width 32 height 19
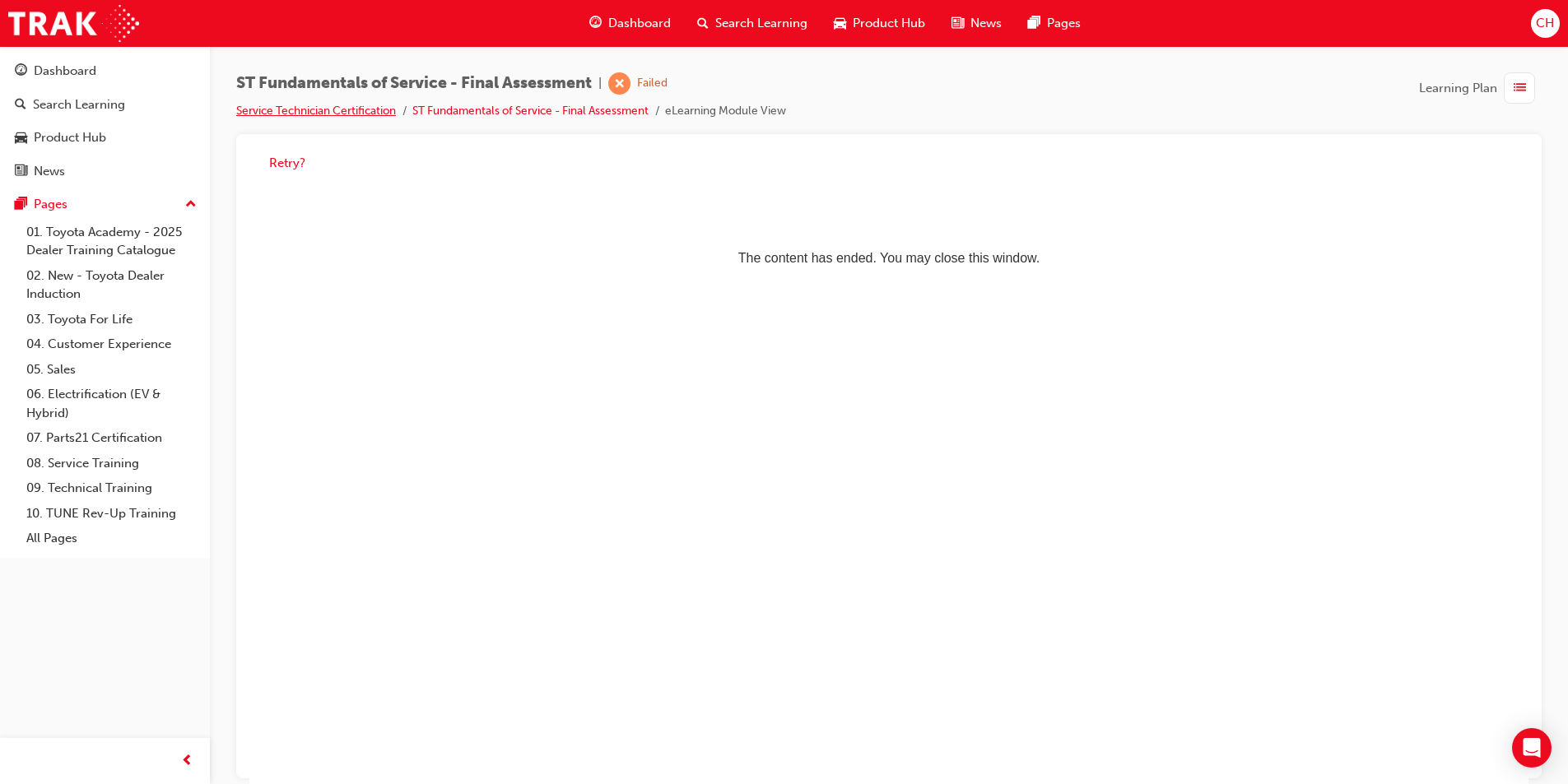
click at [359, 108] on link "Service Technician Certification" at bounding box center [316, 110] width 160 height 14
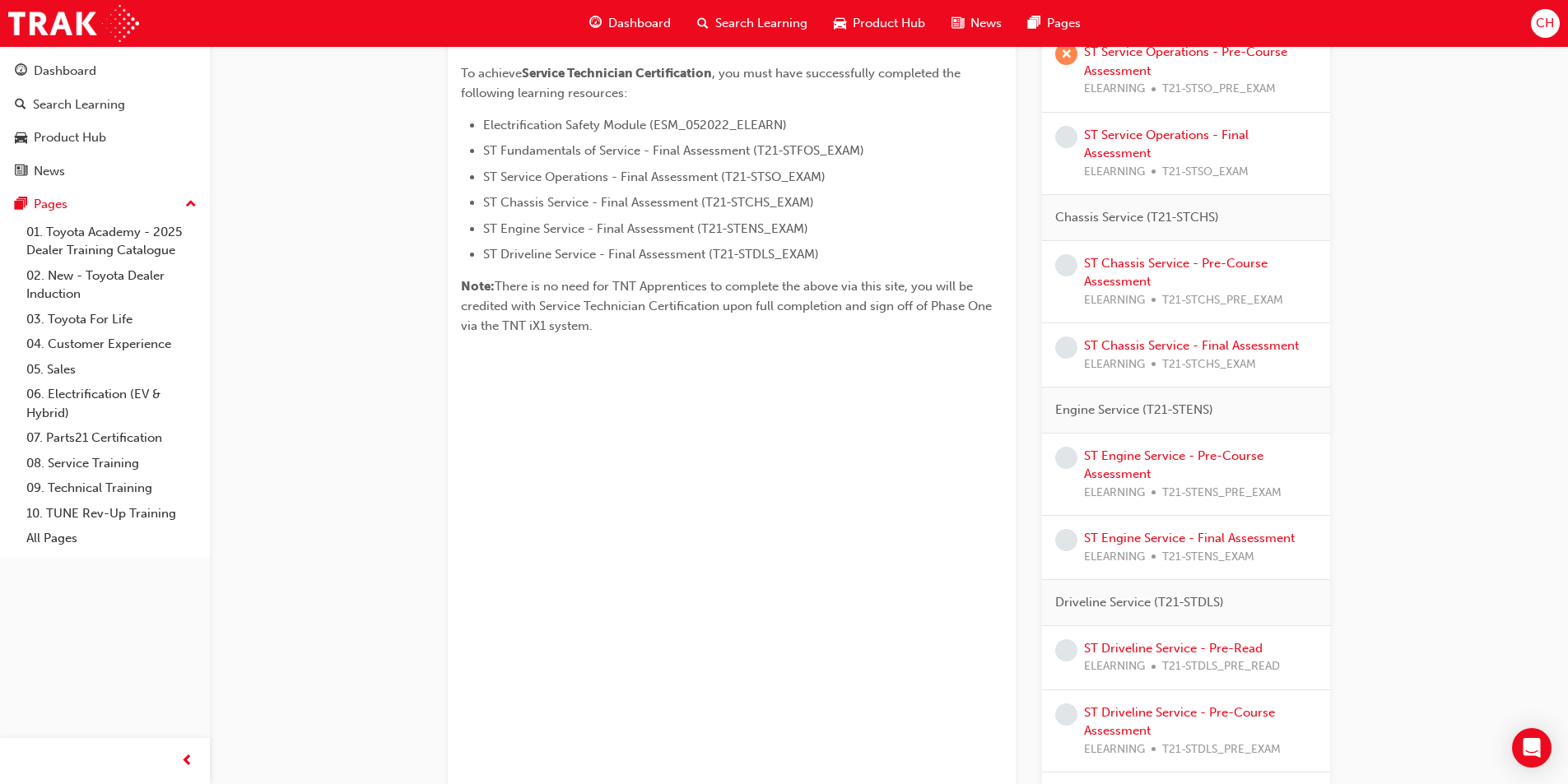
scroll to position [494, 0]
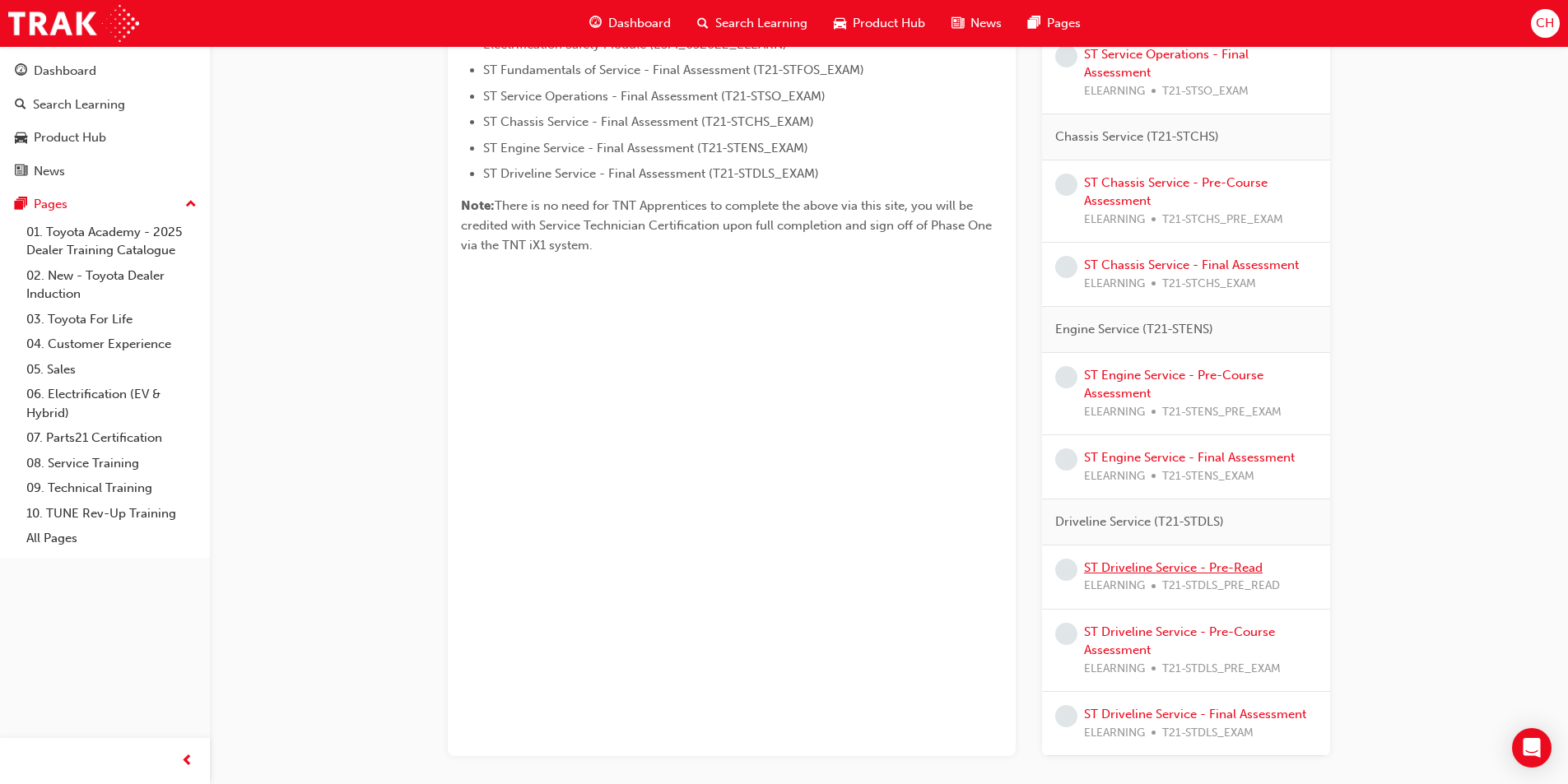
click at [1149, 567] on link "ST Driveline Service - Pre-Read" at bounding box center [1174, 568] width 179 height 15
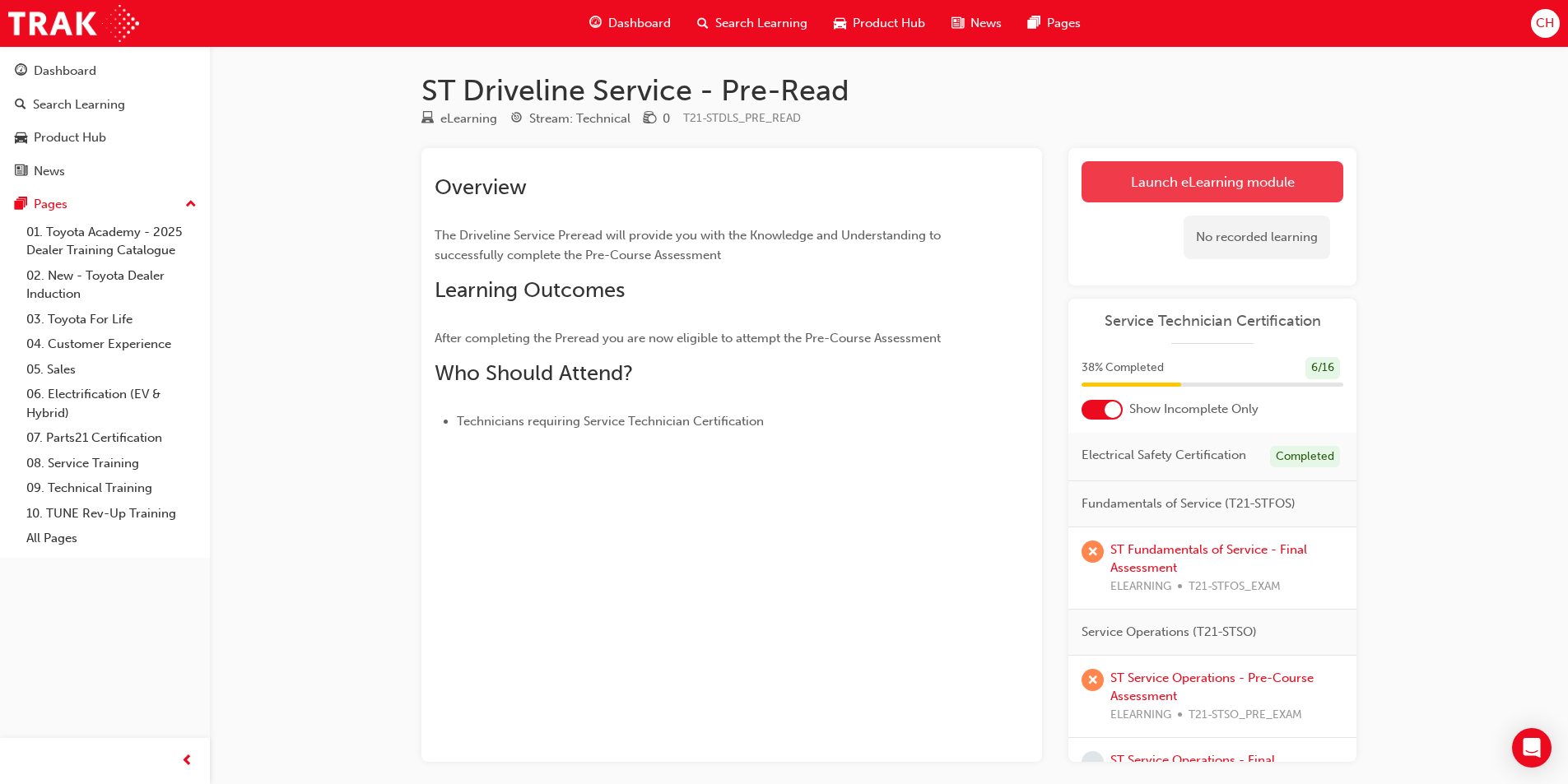
click at [1219, 177] on link "Launch eLearning module" at bounding box center [1212, 181] width 262 height 41
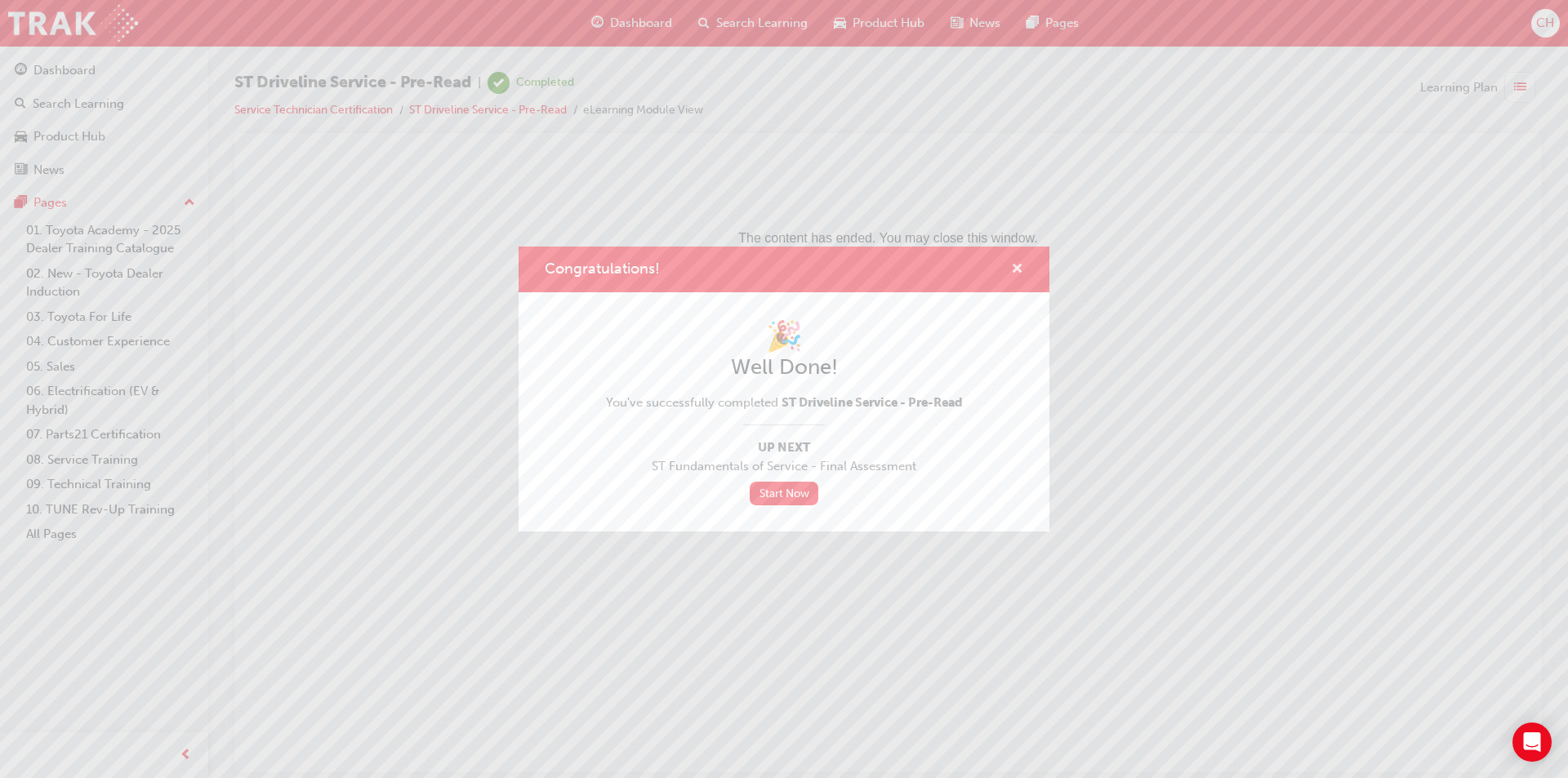
click at [1022, 266] on span "cross-icon" at bounding box center [1016, 270] width 12 height 15
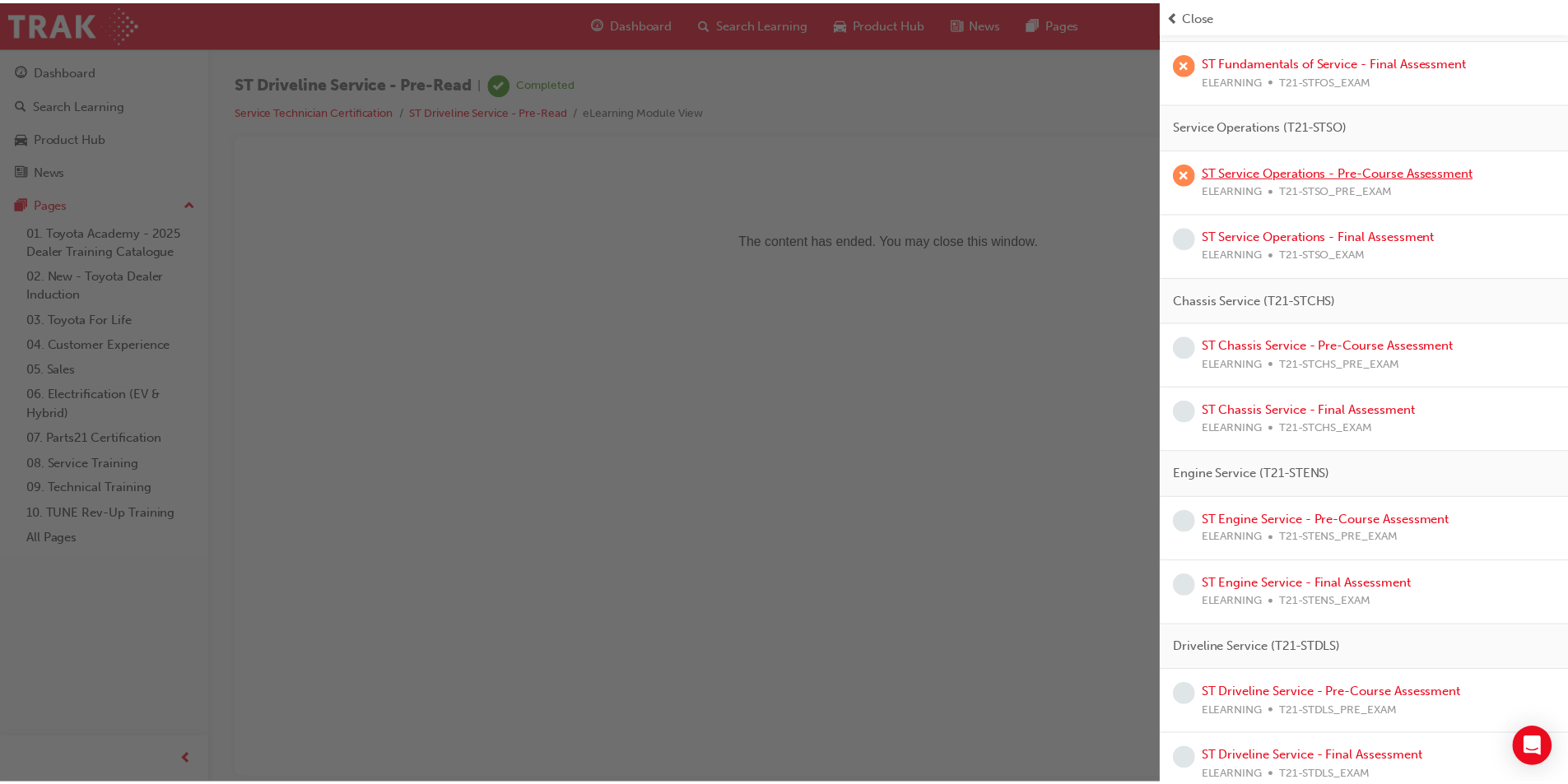
scroll to position [279, 0]
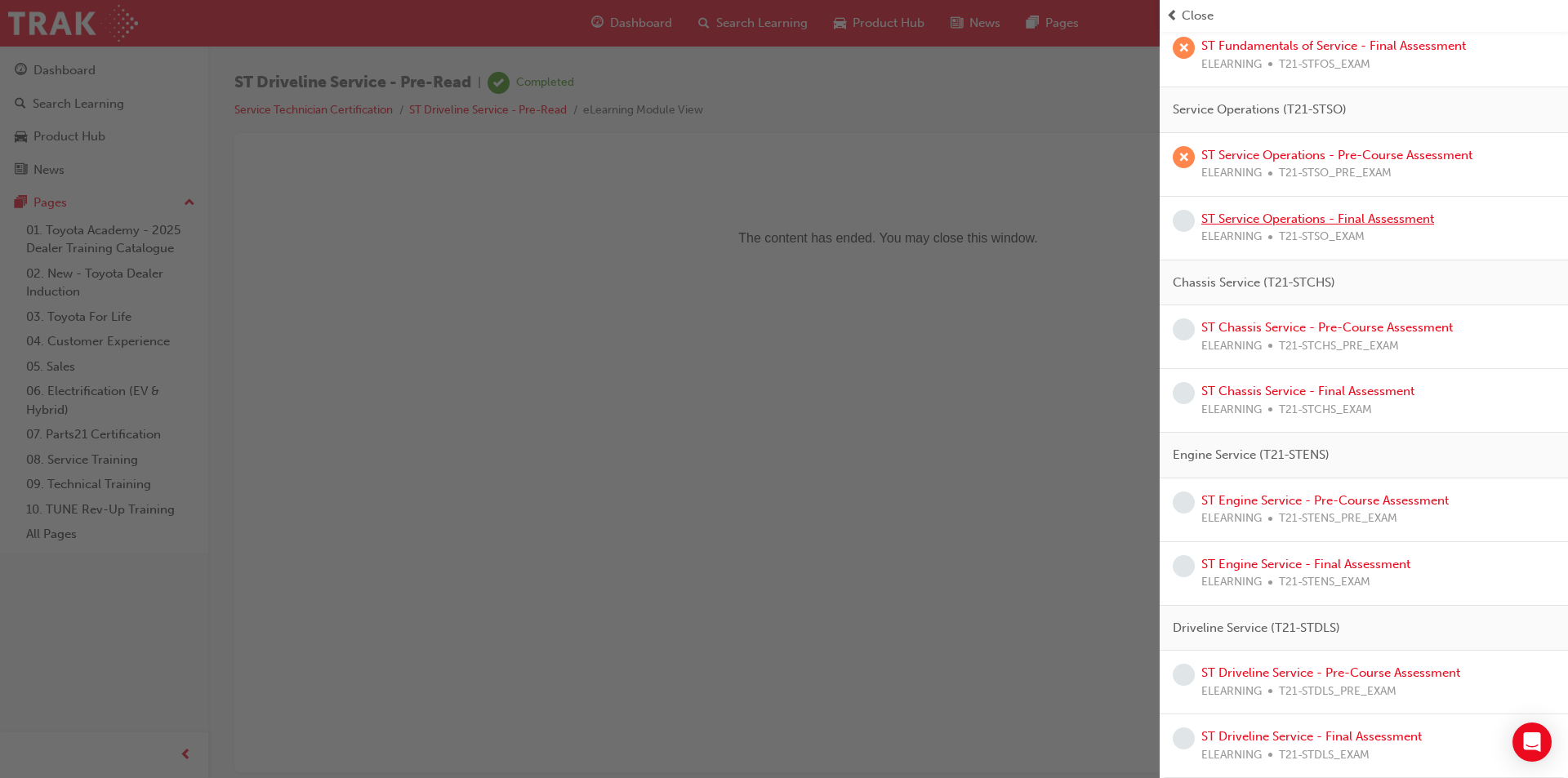
click at [1344, 217] on link "ST Service Operations - Final Assessment" at bounding box center [1318, 219] width 232 height 15
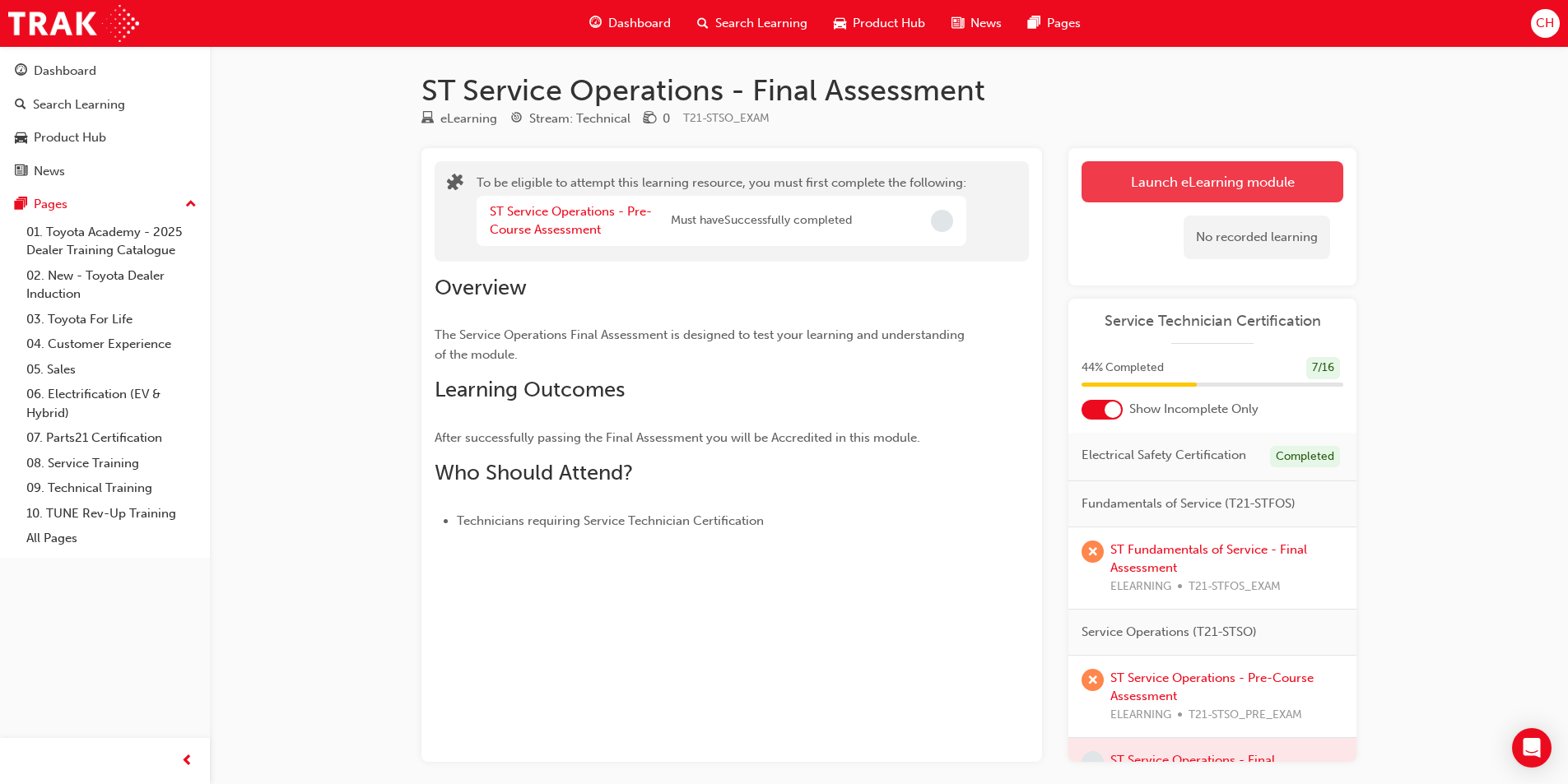
click at [1231, 183] on button "Launch eLearning module" at bounding box center [1212, 181] width 262 height 41
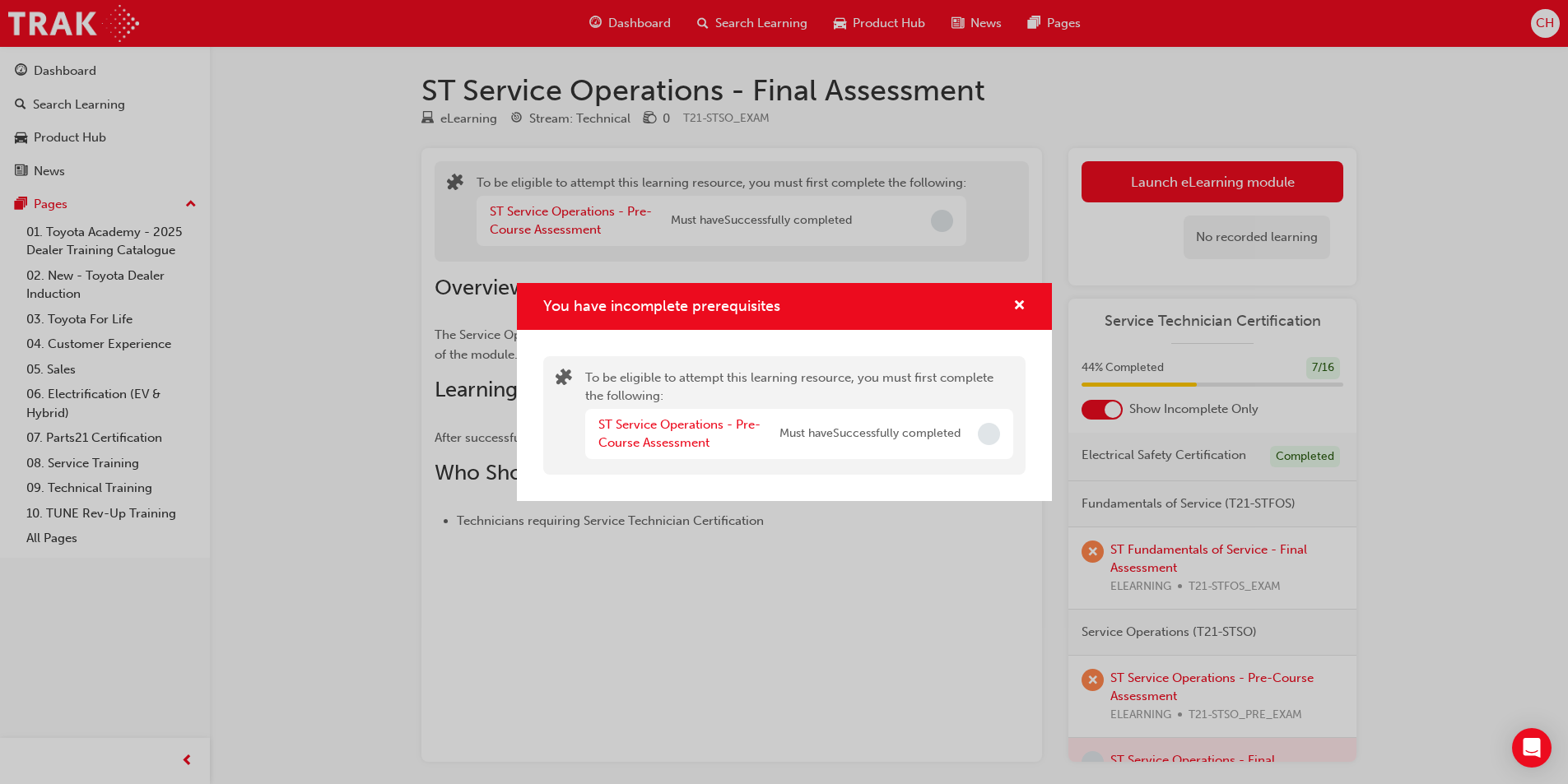
click at [714, 434] on div "ST Service Operations - Pre-Course Assessment" at bounding box center [688, 434] width 181 height 37
click at [712, 428] on link "ST Service Operations - Pre-Course Assessment" at bounding box center [679, 433] width 162 height 33
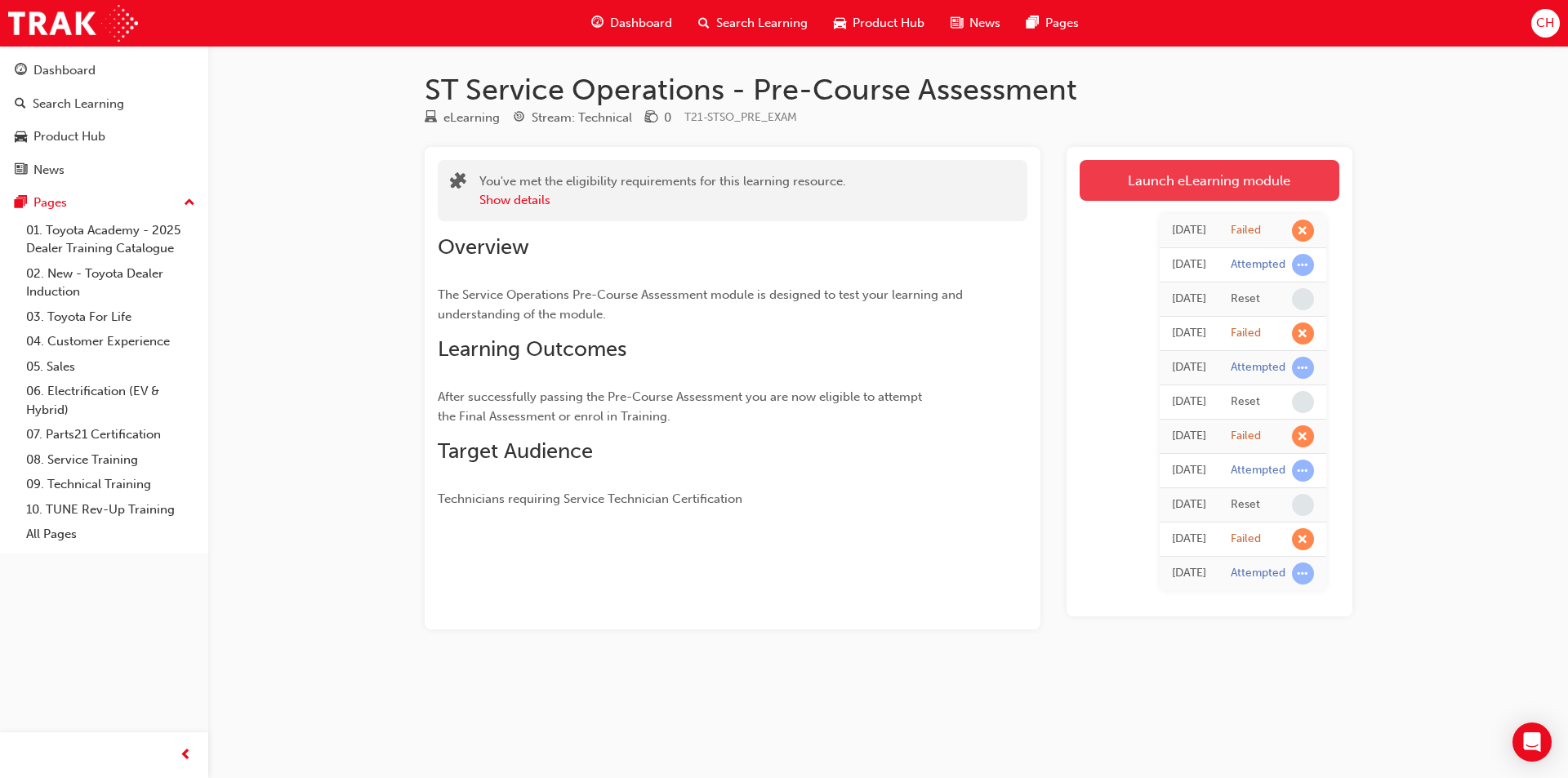
click at [1257, 174] on link "Launch eLearning module" at bounding box center [1209, 179] width 260 height 41
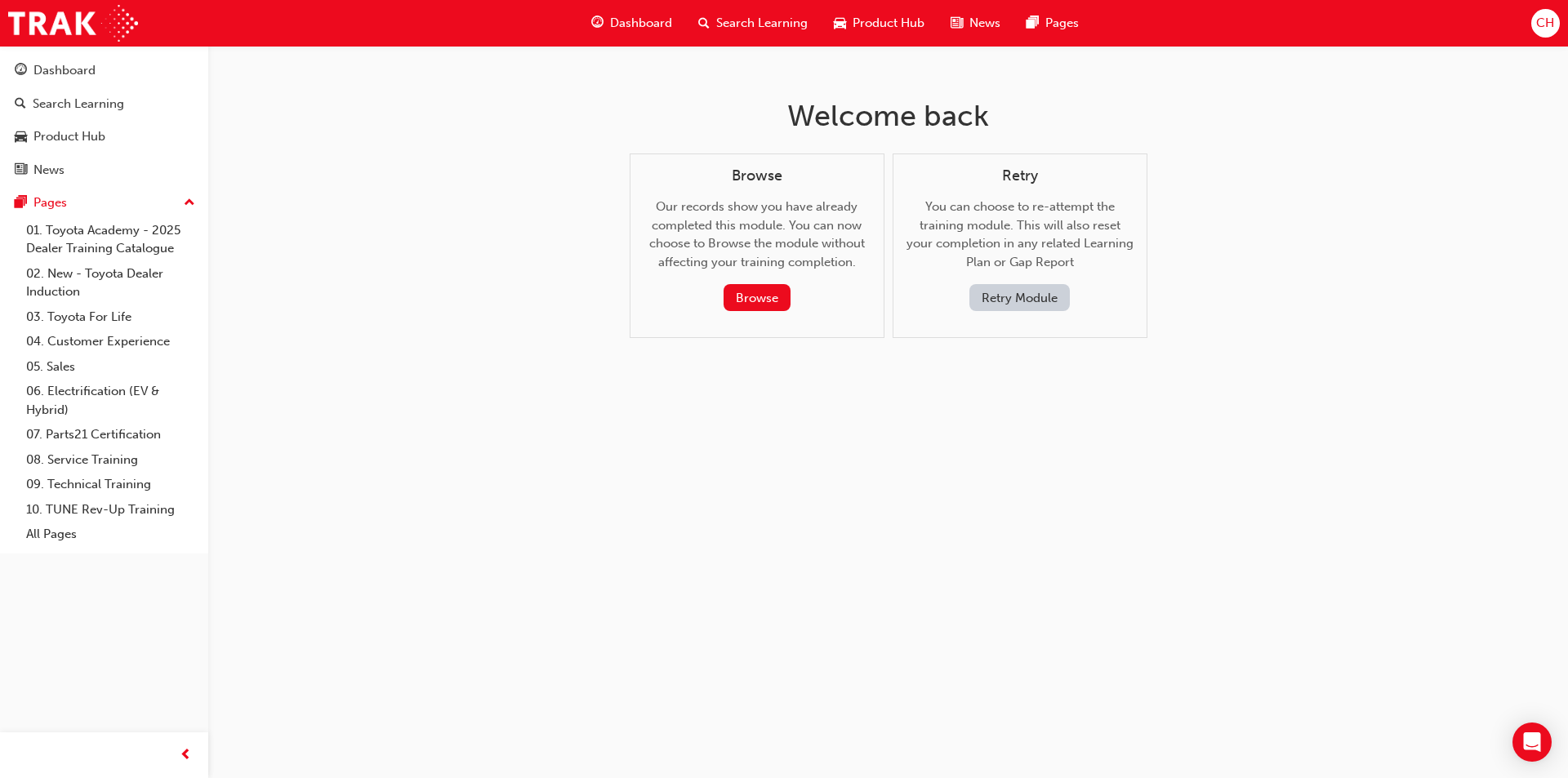
click at [1041, 291] on button "Retry Module" at bounding box center [1019, 297] width 100 height 27
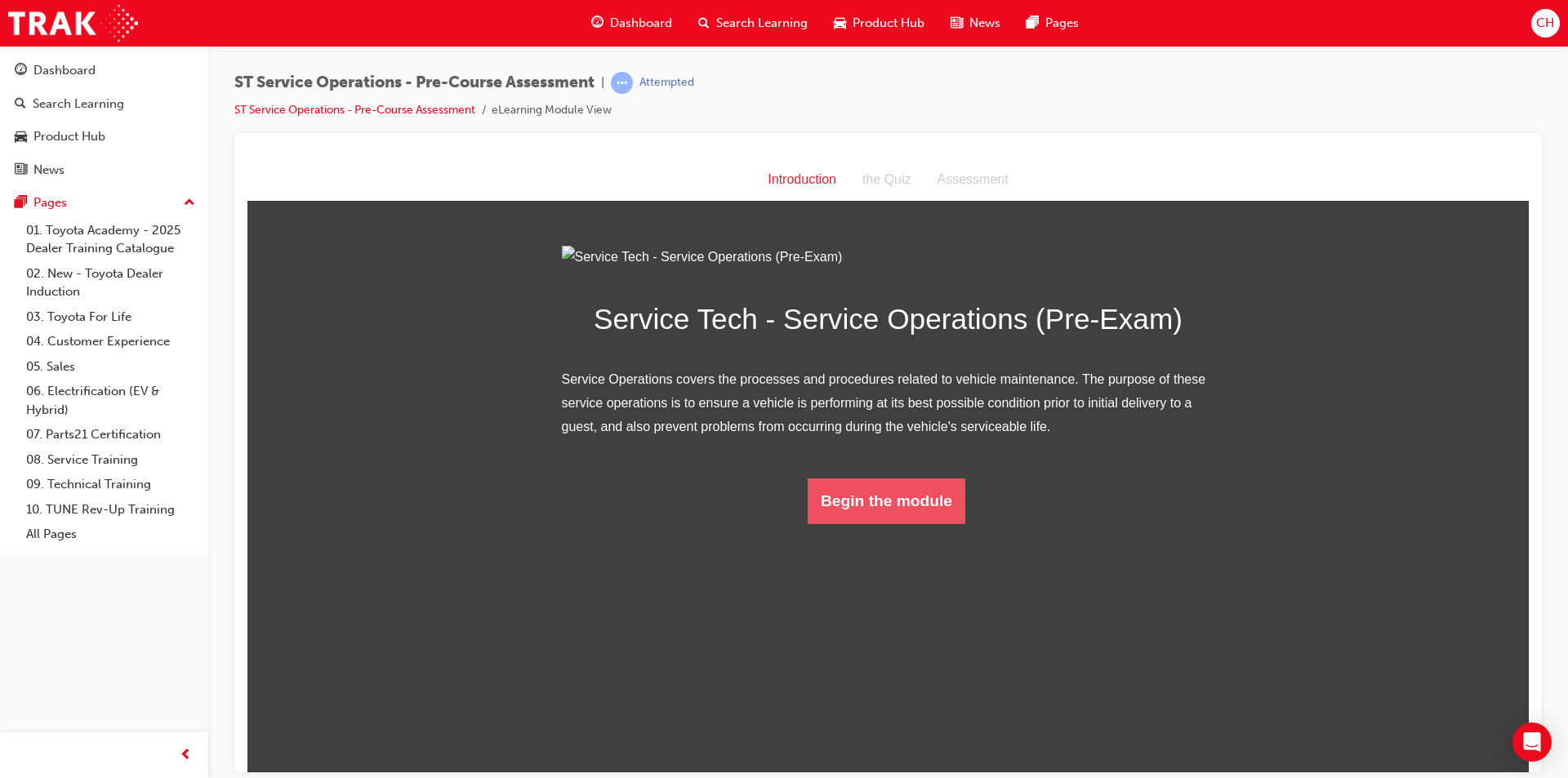
click at [925, 523] on button "Begin the module" at bounding box center [886, 500] width 158 height 45
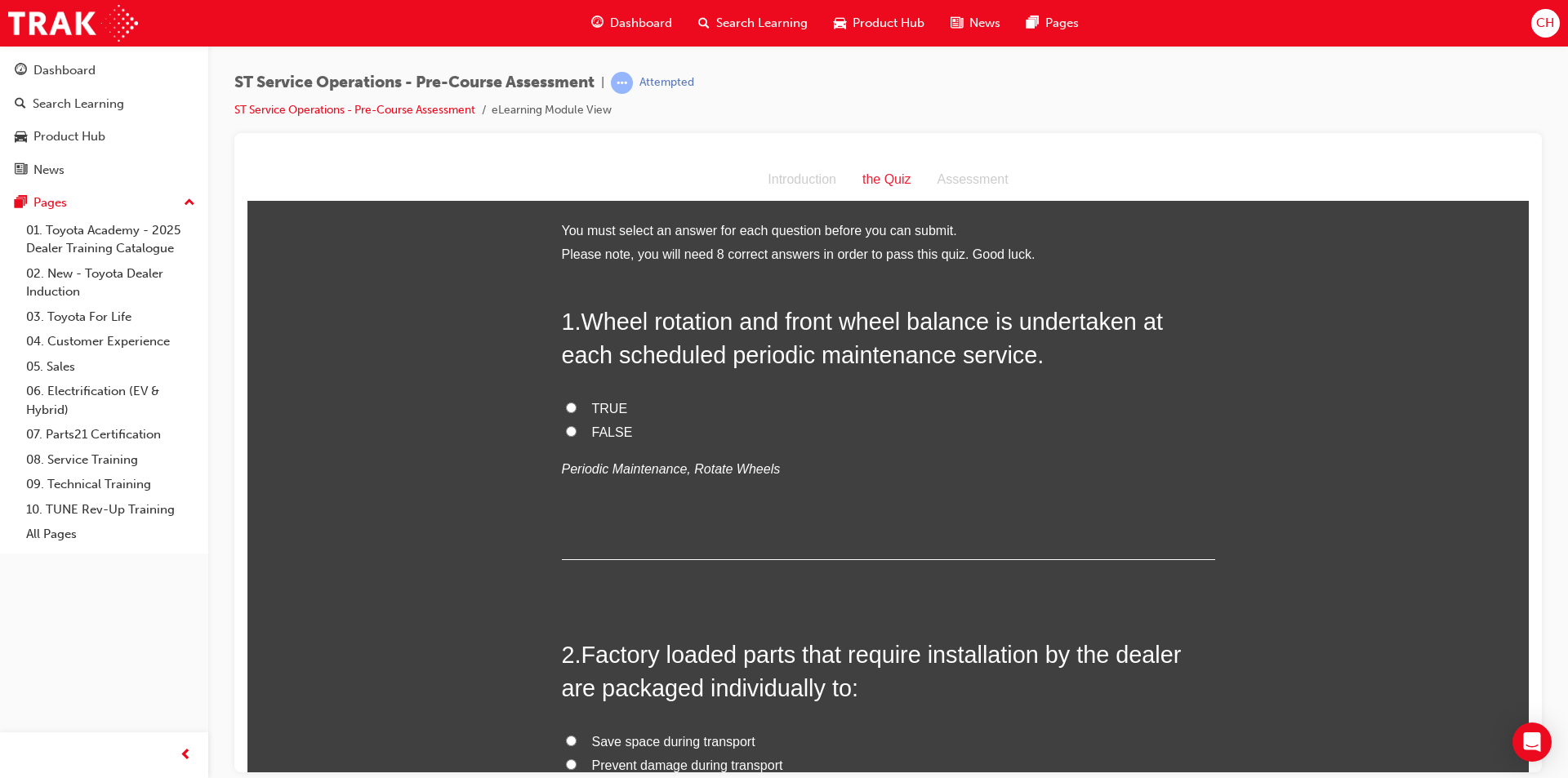
click at [562, 431] on label "FALSE" at bounding box center [889, 431] width 654 height 24
click at [566, 431] on input "FALSE" at bounding box center [571, 430] width 10 height 10
radio input "true"
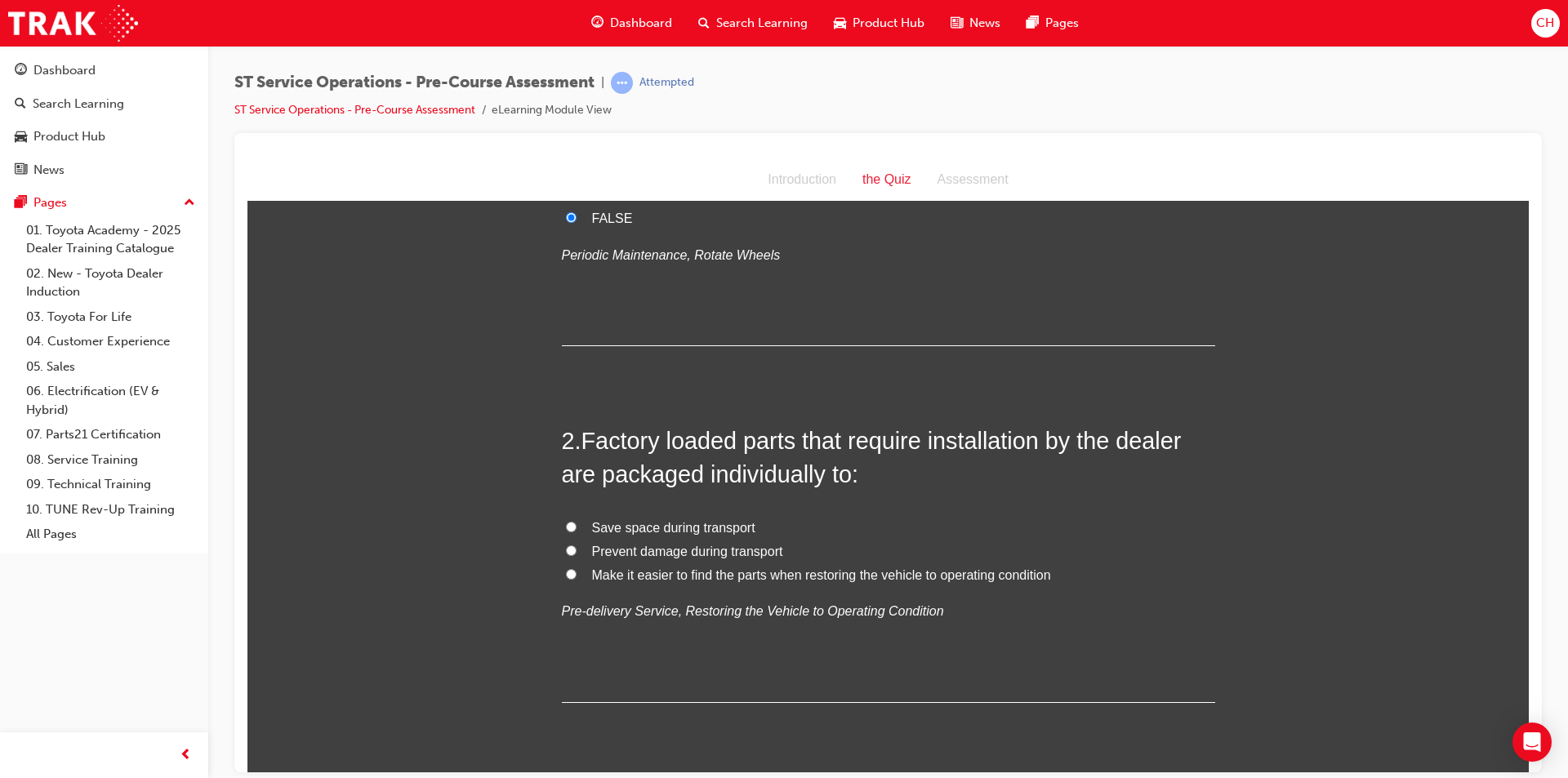
scroll to position [245, 0]
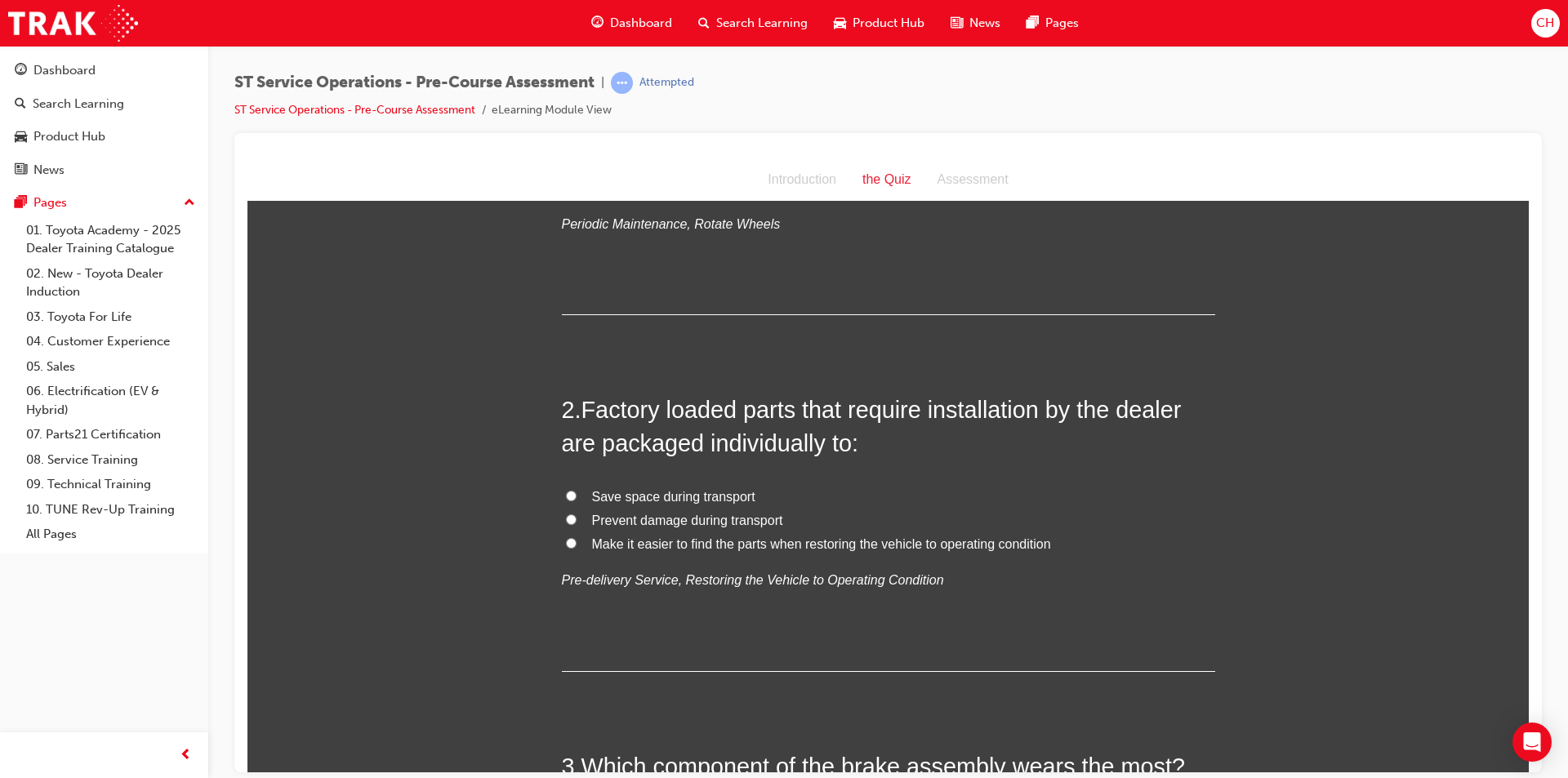
click at [573, 516] on label "Prevent damage during transport" at bounding box center [889, 520] width 654 height 24
click at [573, 516] on input "Prevent damage during transport" at bounding box center [571, 518] width 10 height 10
radio input "true"
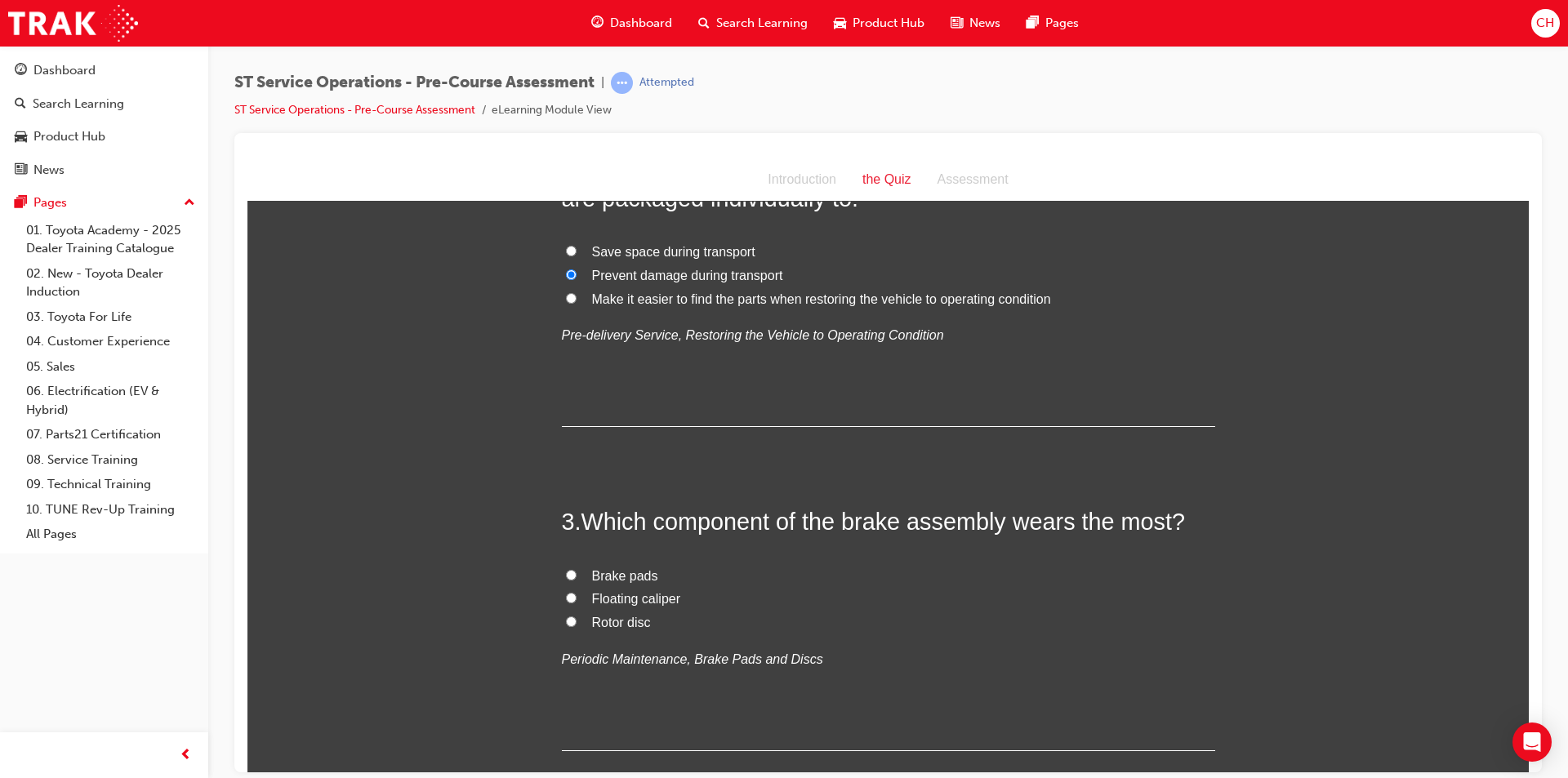
scroll to position [571, 0]
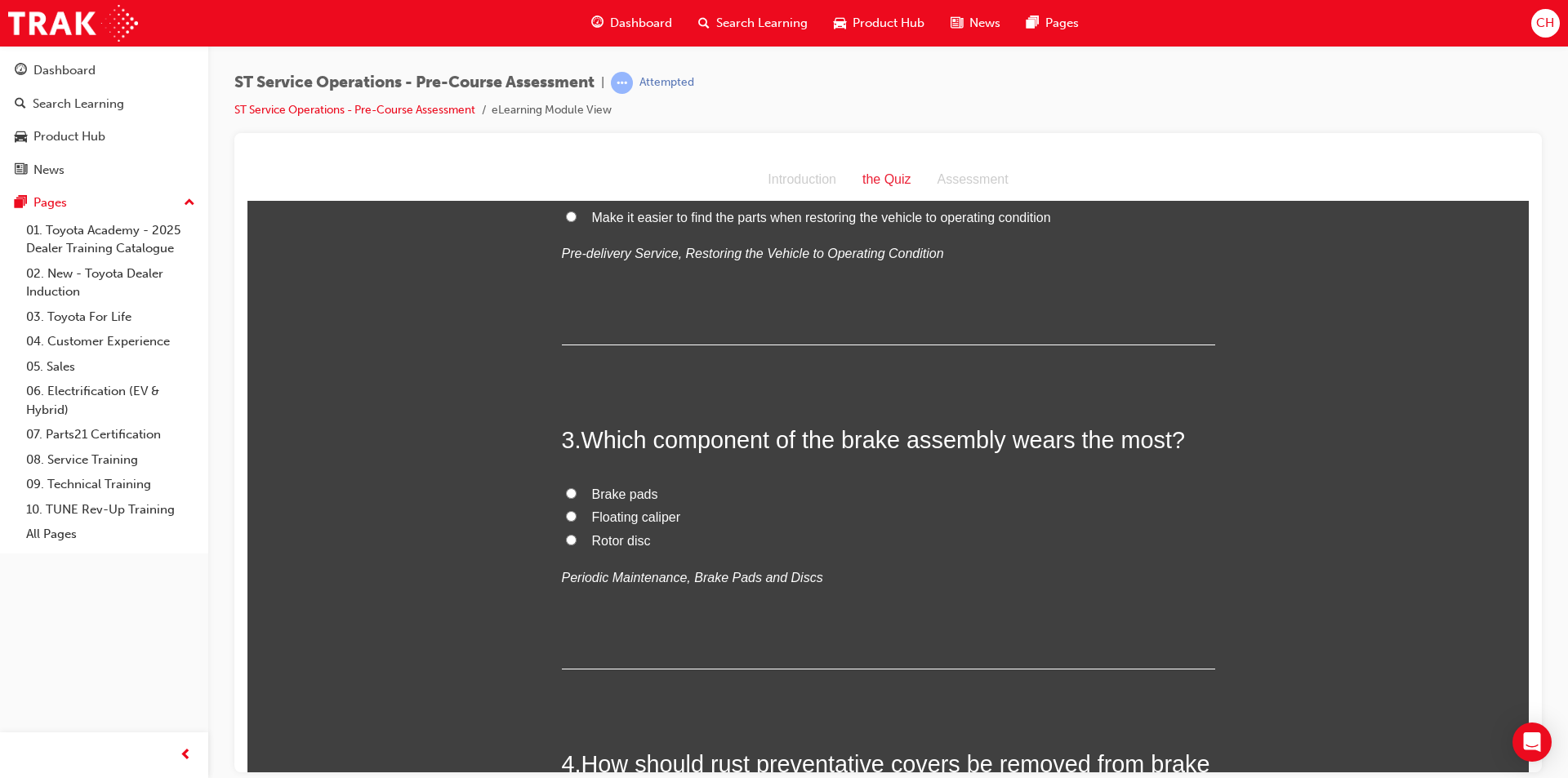
click at [619, 483] on label "Brake pads" at bounding box center [889, 494] width 654 height 24
click at [576, 487] on input "Brake pads" at bounding box center [571, 492] width 10 height 10
radio input "true"
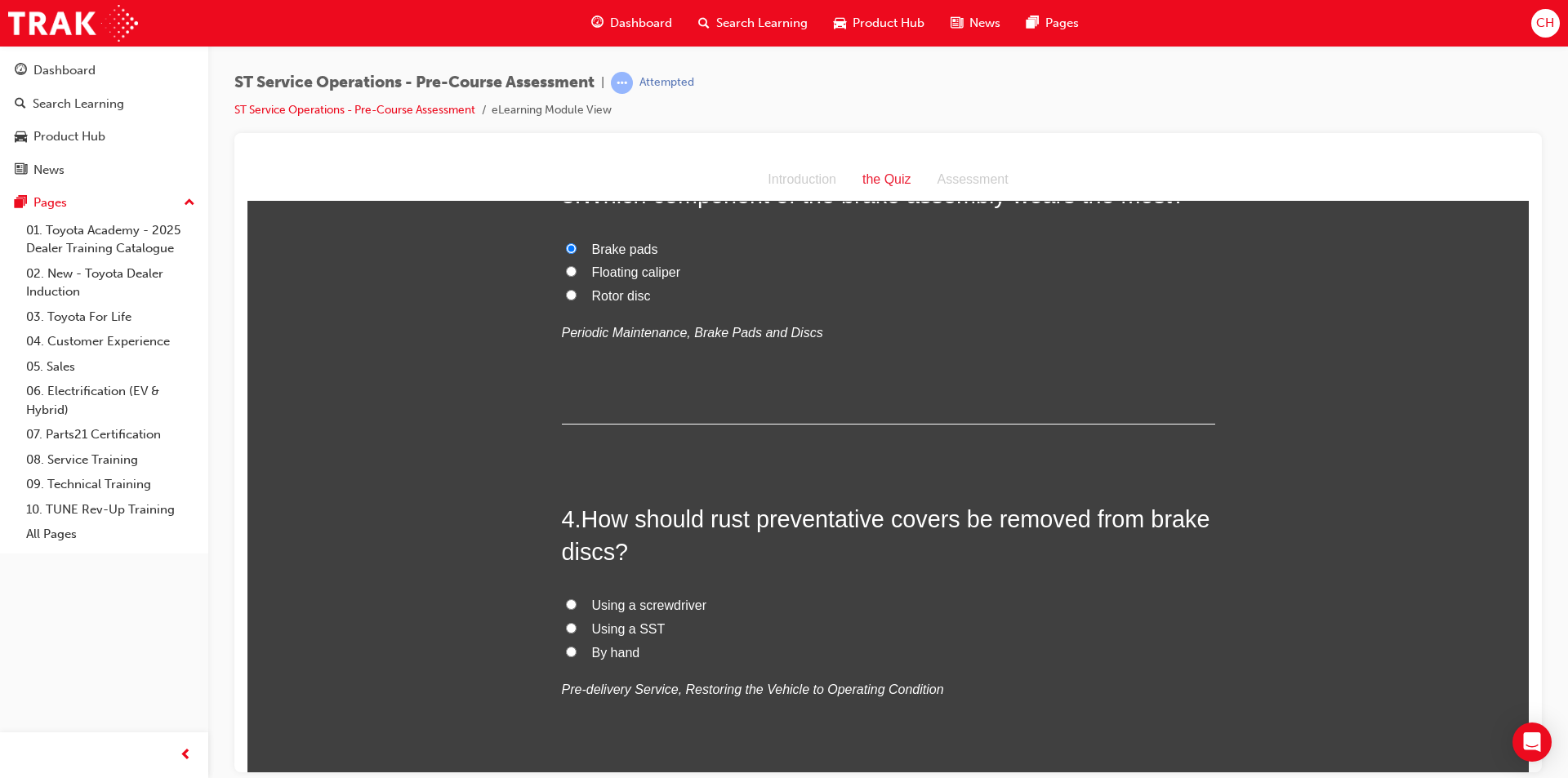
scroll to position [898, 0]
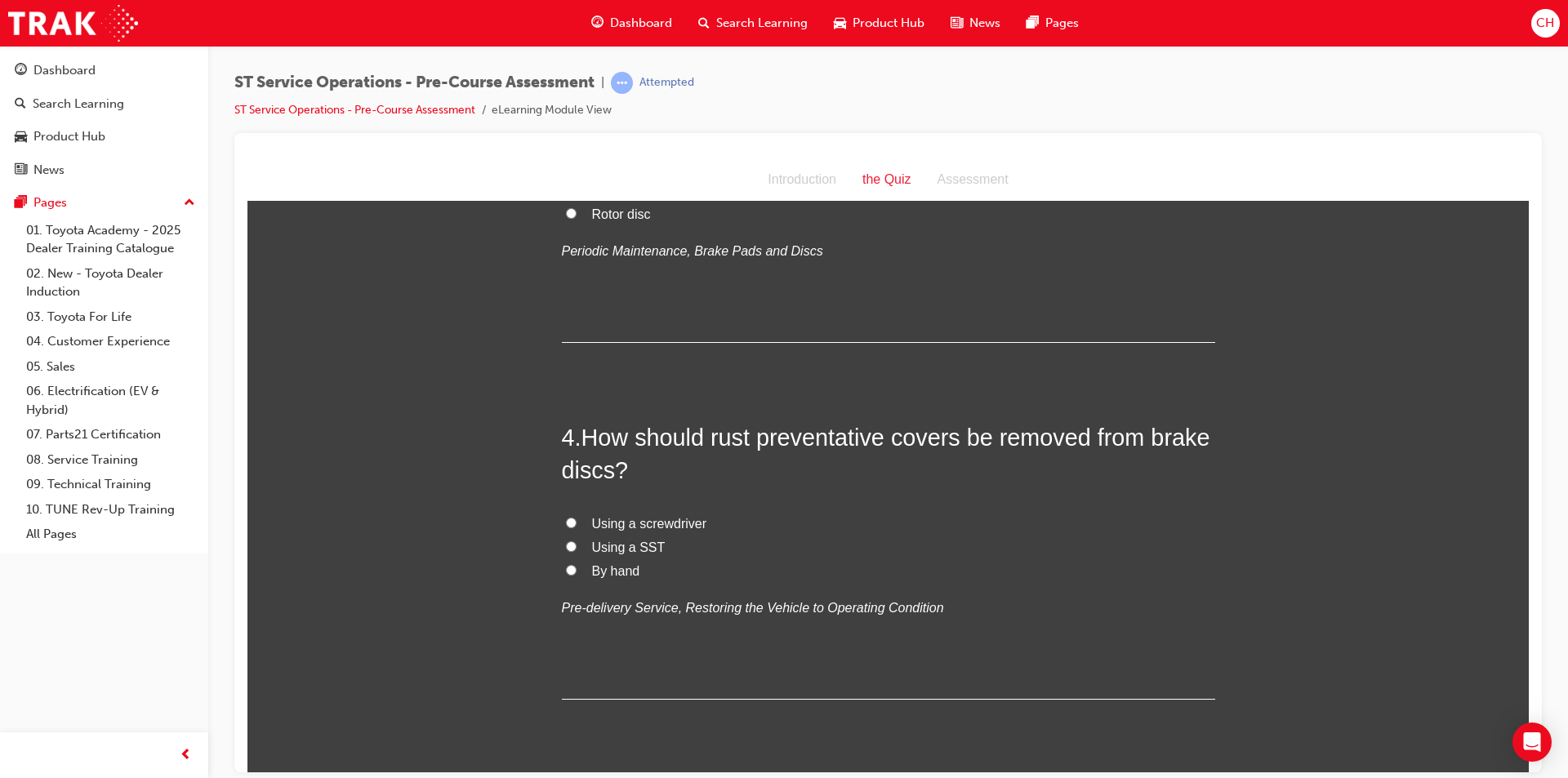
click at [637, 542] on span "Using a SST" at bounding box center [629, 546] width 74 height 14
click at [576, 542] on input "Using a SST" at bounding box center [571, 545] width 10 height 10
radio input "true"
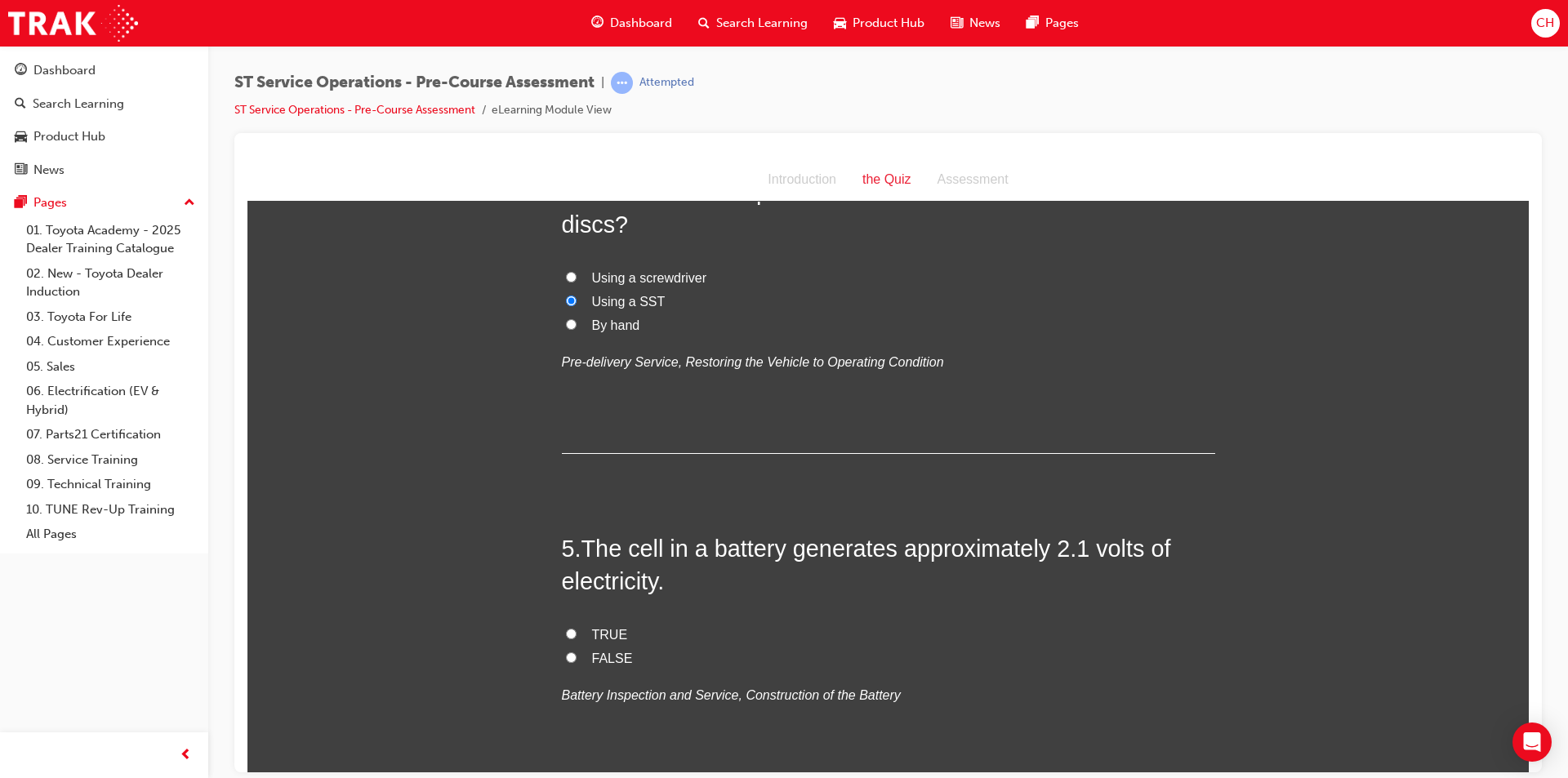
scroll to position [1225, 0]
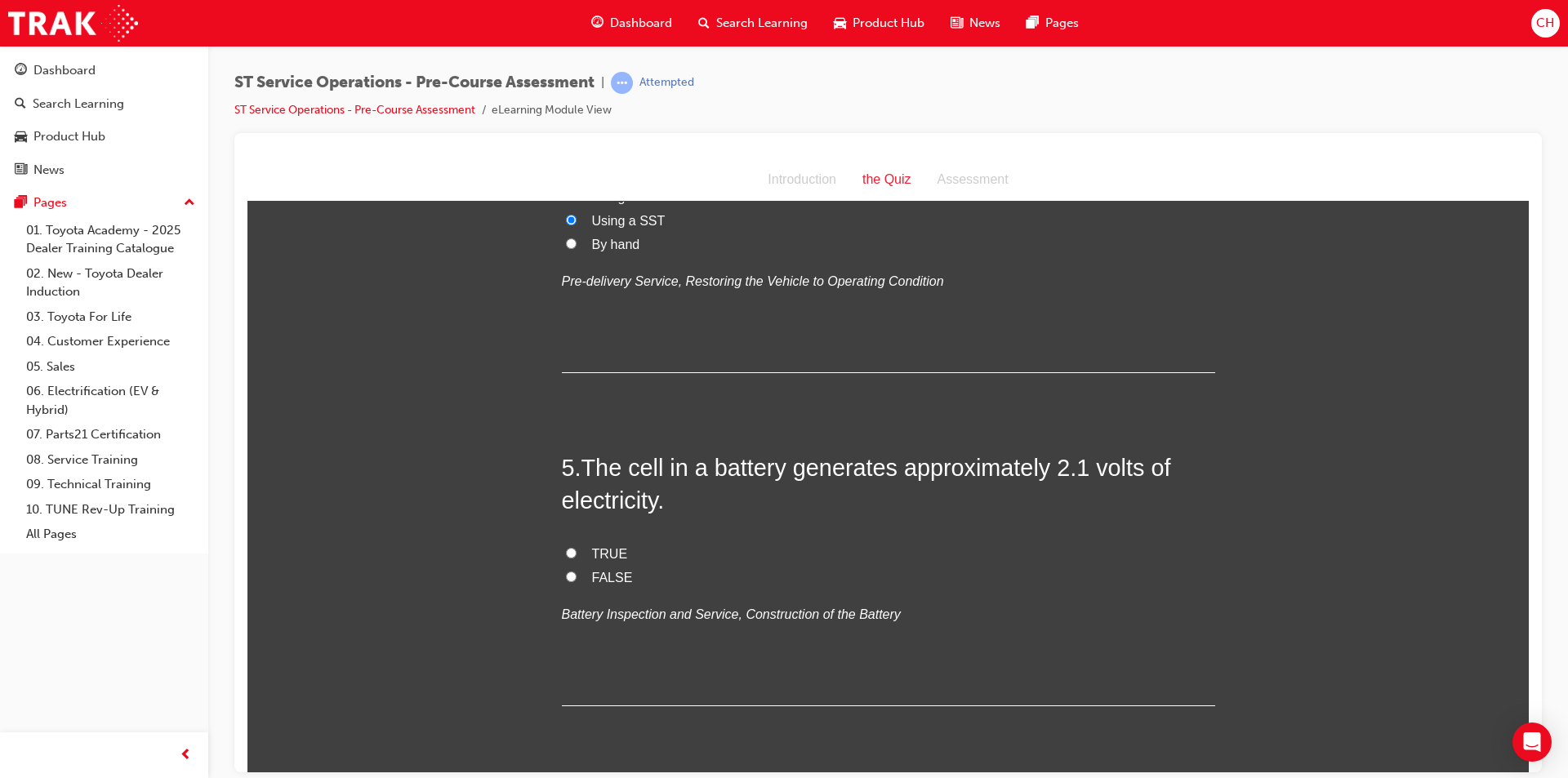
click at [592, 546] on span "TRUE" at bounding box center [610, 552] width 36 height 14
click at [576, 547] on input "TRUE" at bounding box center [571, 551] width 10 height 10
radio input "true"
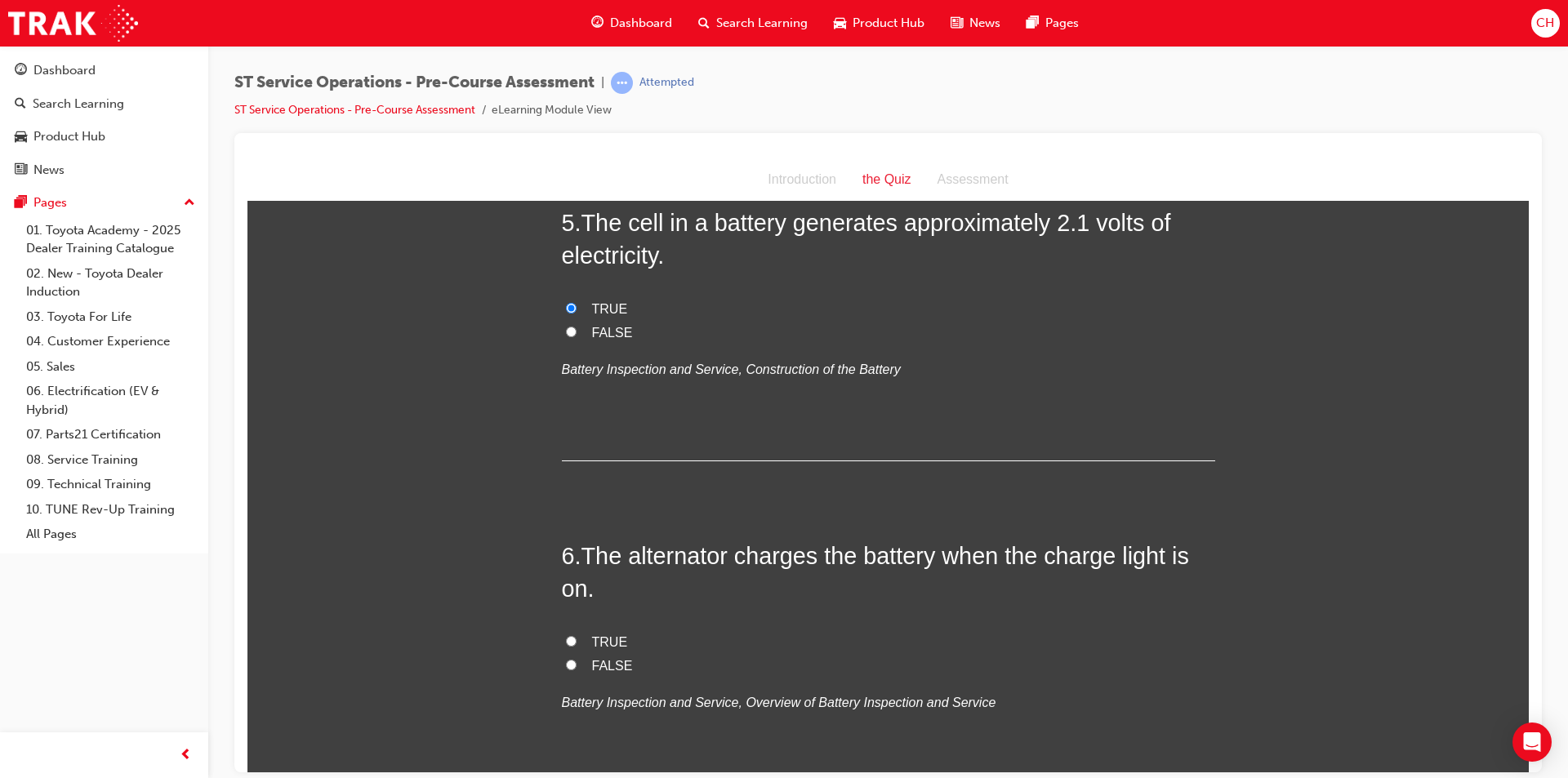
scroll to position [1551, 0]
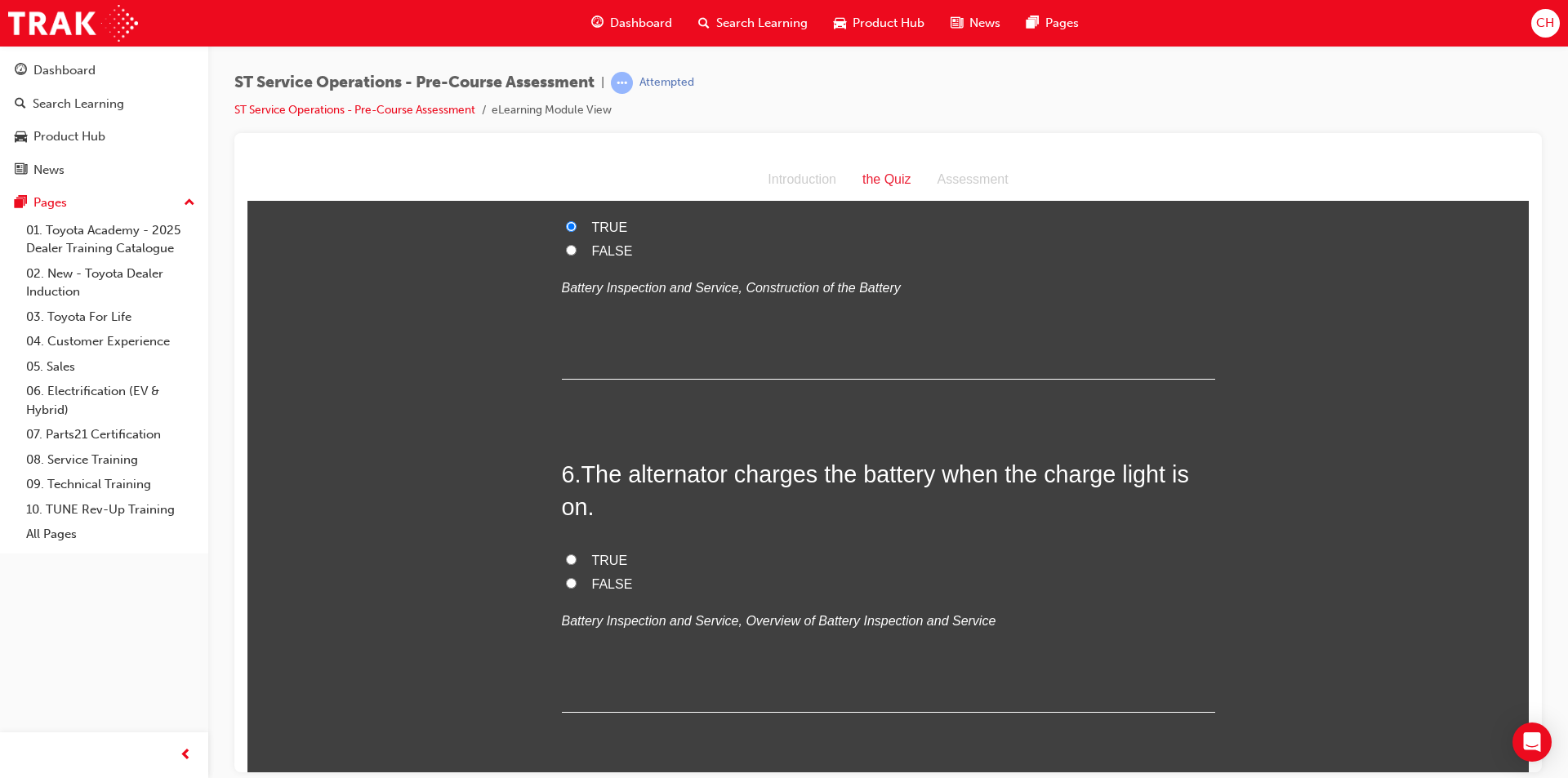
click at [600, 587] on span "FALSE" at bounding box center [612, 583] width 41 height 14
click at [576, 587] on input "FALSE" at bounding box center [571, 582] width 10 height 10
radio input "true"
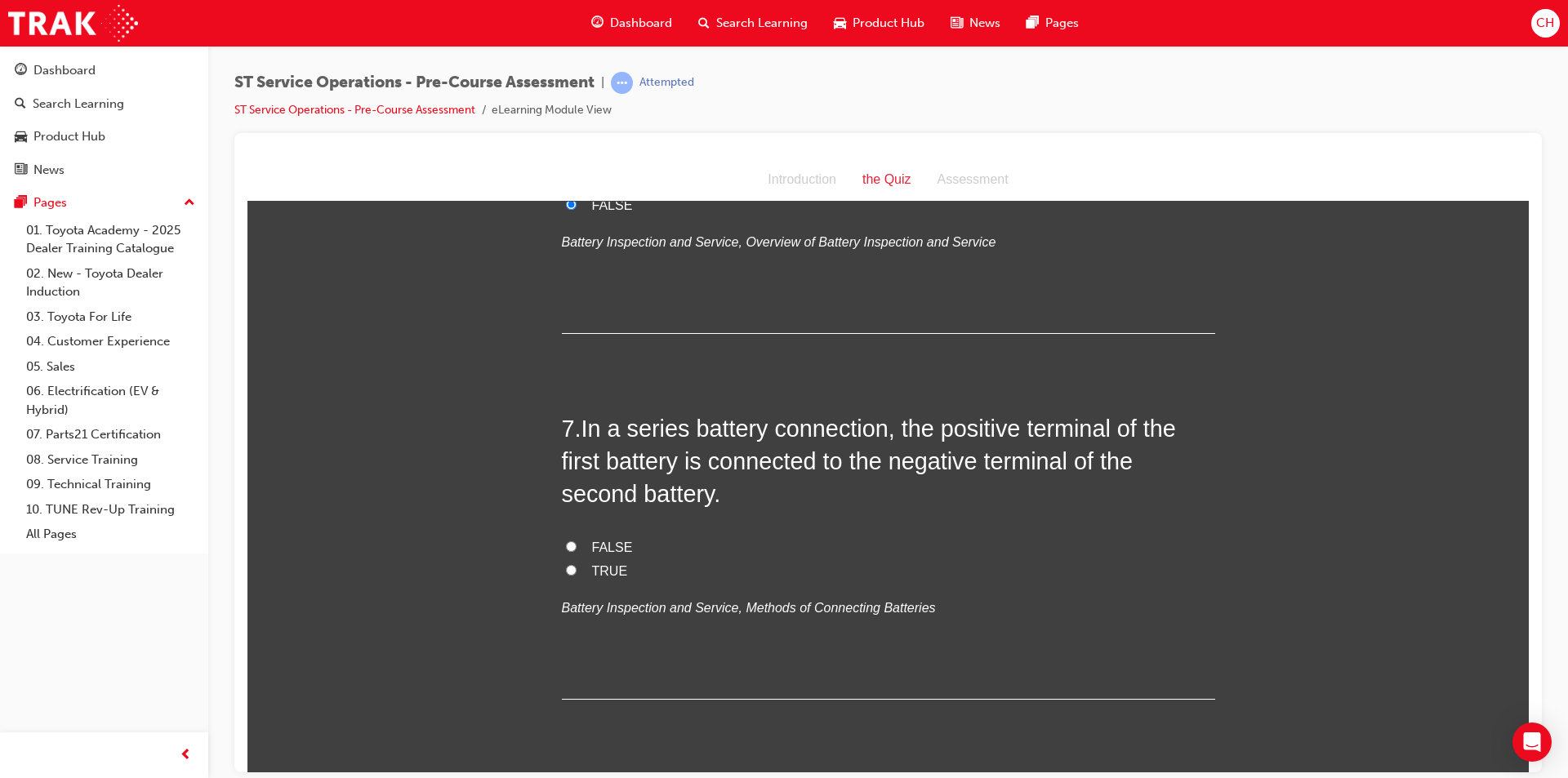
scroll to position [1959, 0]
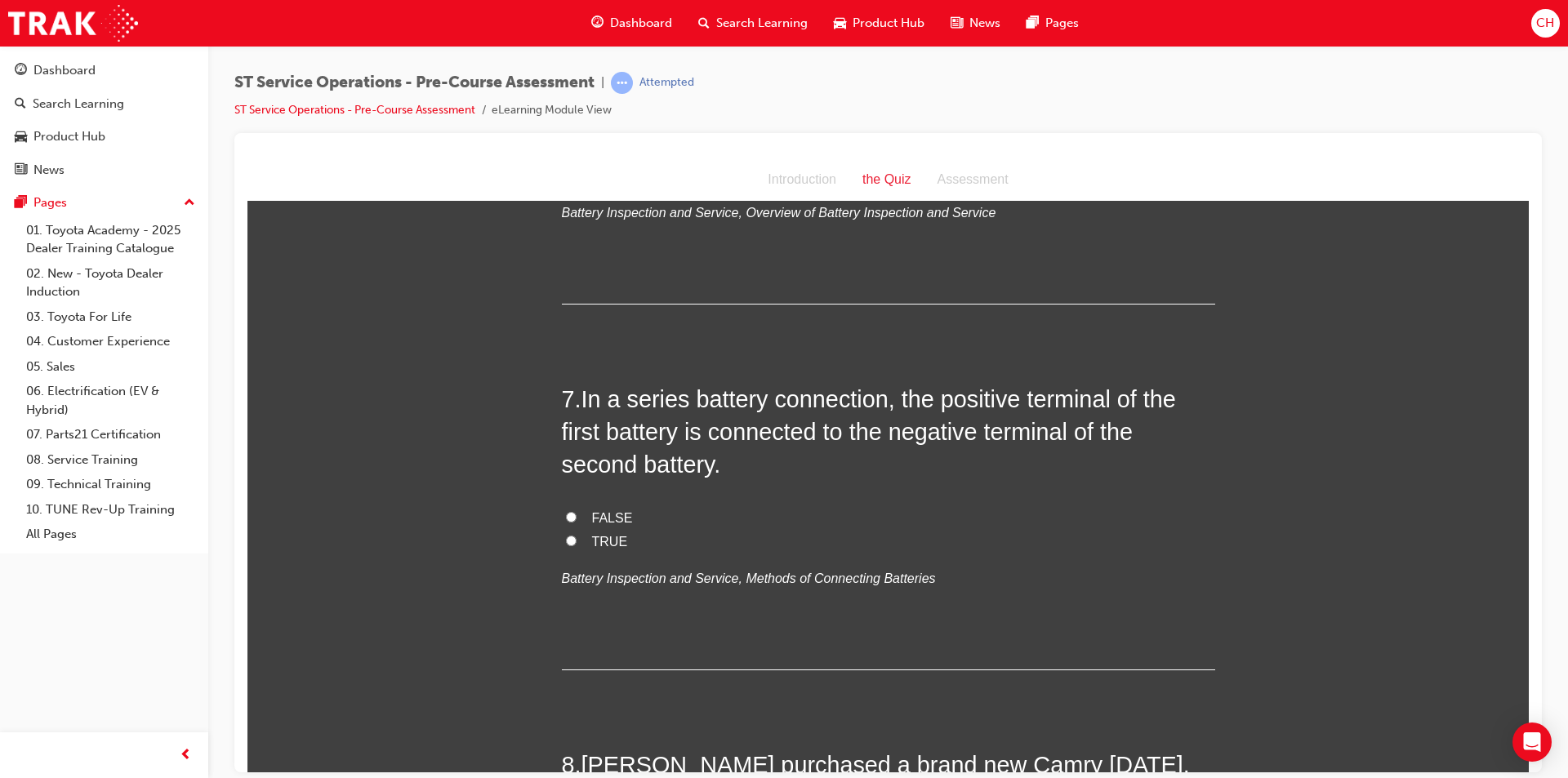
click at [612, 515] on span "FALSE" at bounding box center [612, 516] width 41 height 14
click at [576, 515] on input "FALSE" at bounding box center [571, 516] width 10 height 10
radio input "true"
click at [604, 530] on label "TRUE" at bounding box center [889, 541] width 654 height 24
click at [576, 534] on input "TRUE" at bounding box center [571, 539] width 10 height 10
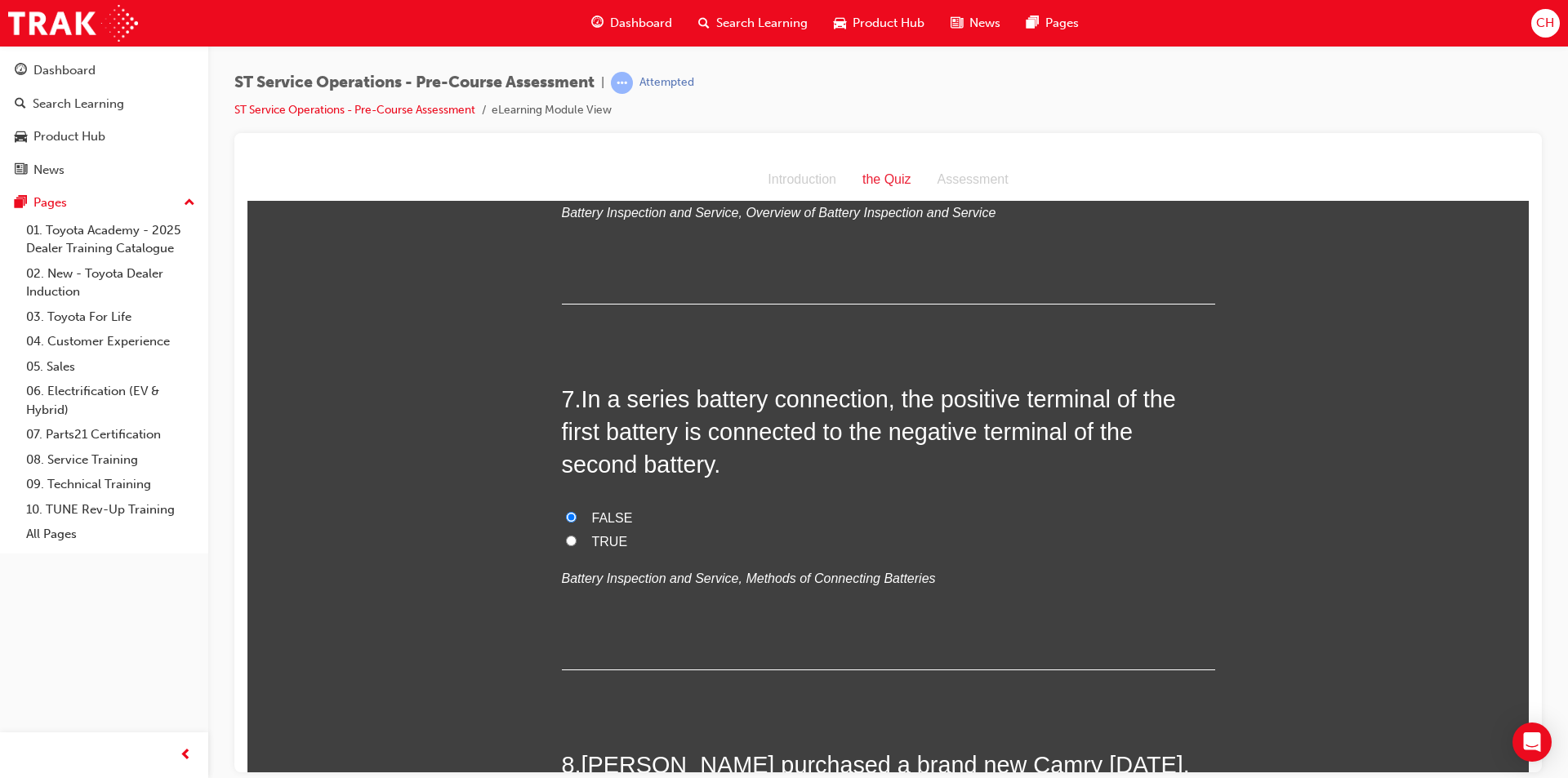
radio input "true"
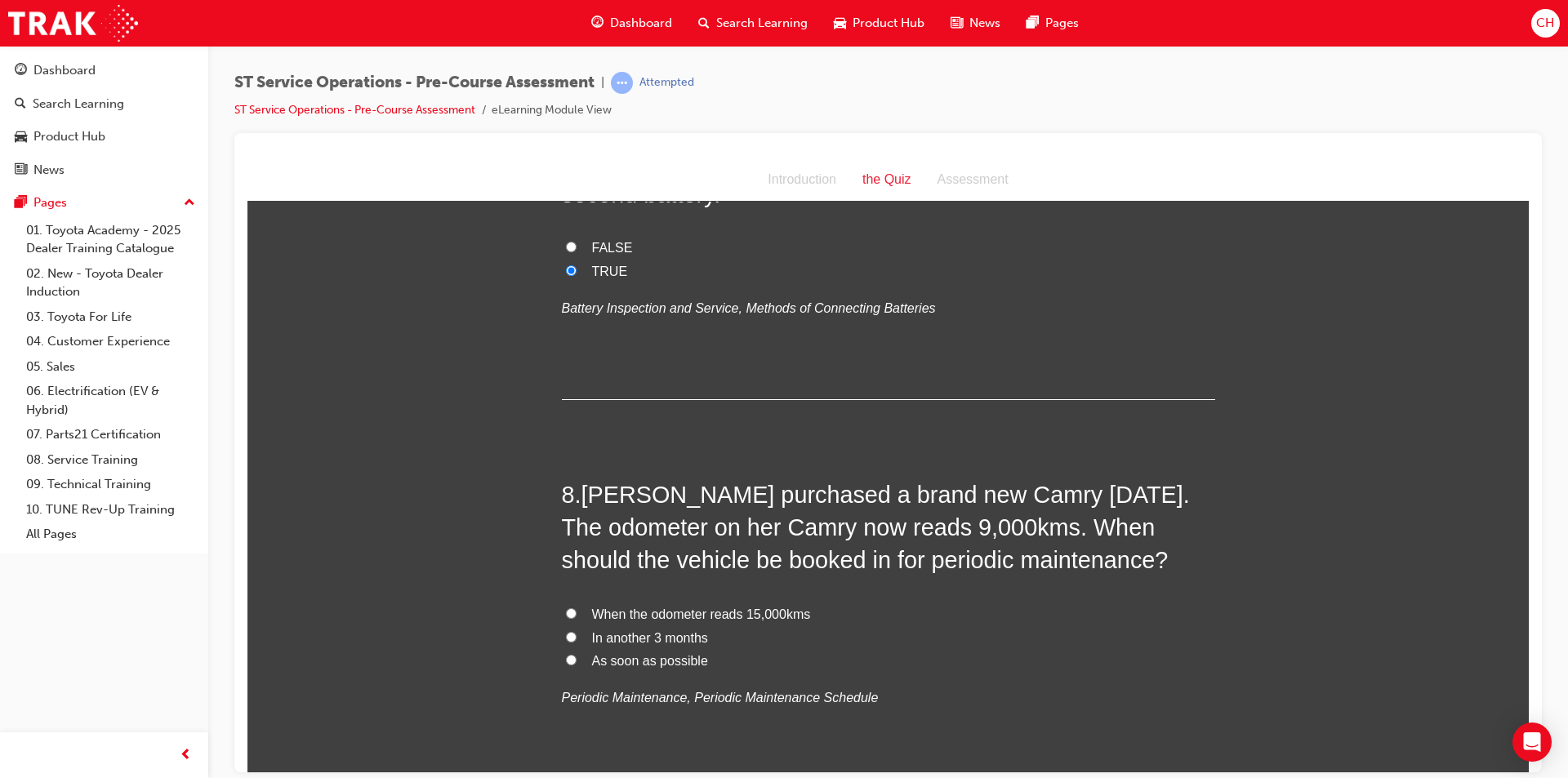
scroll to position [2286, 0]
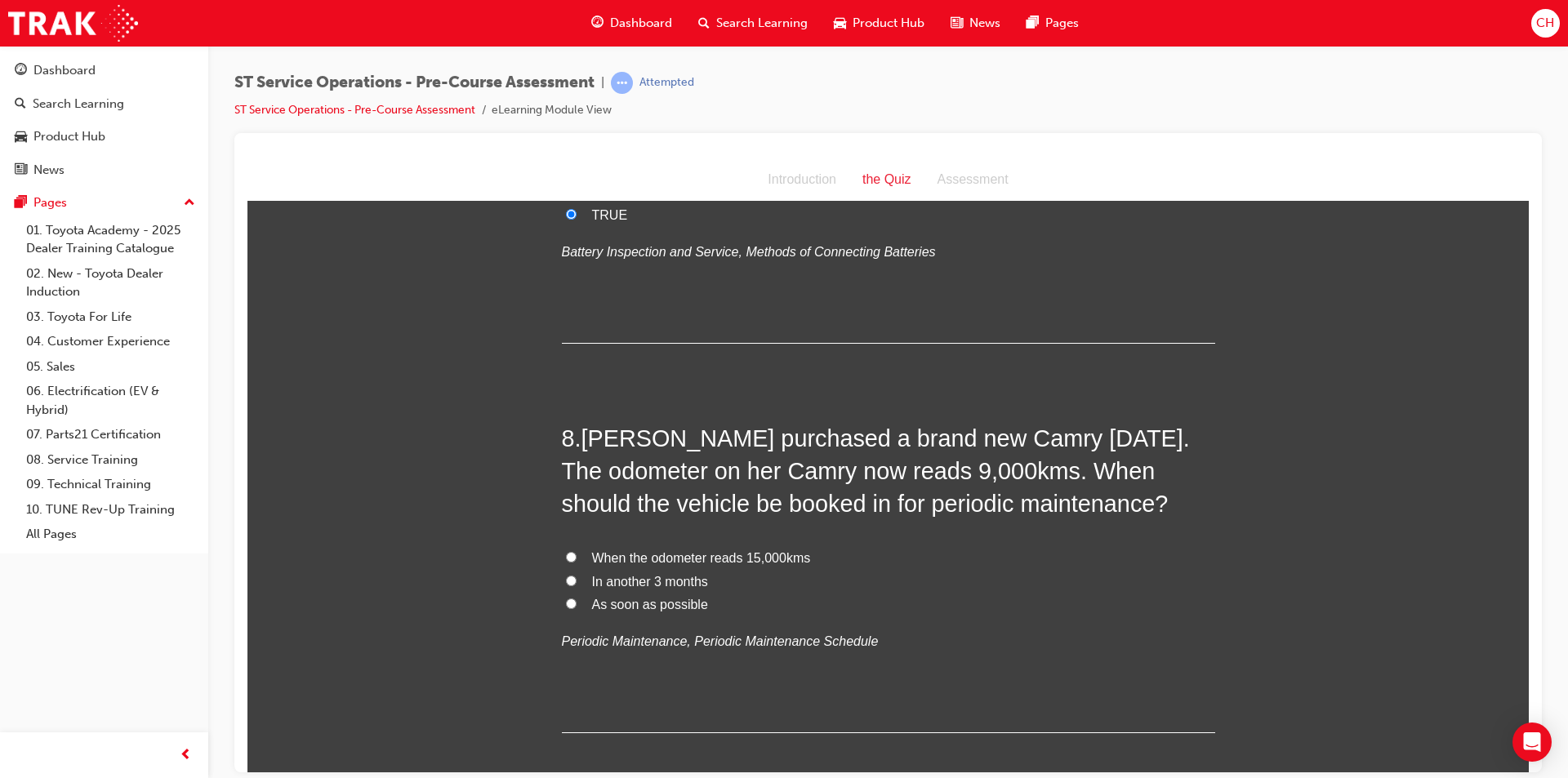
click at [709, 584] on label "In another 3 months" at bounding box center [889, 581] width 654 height 24
click at [576, 584] on input "In another 3 months" at bounding box center [571, 580] width 10 height 10
radio input "true"
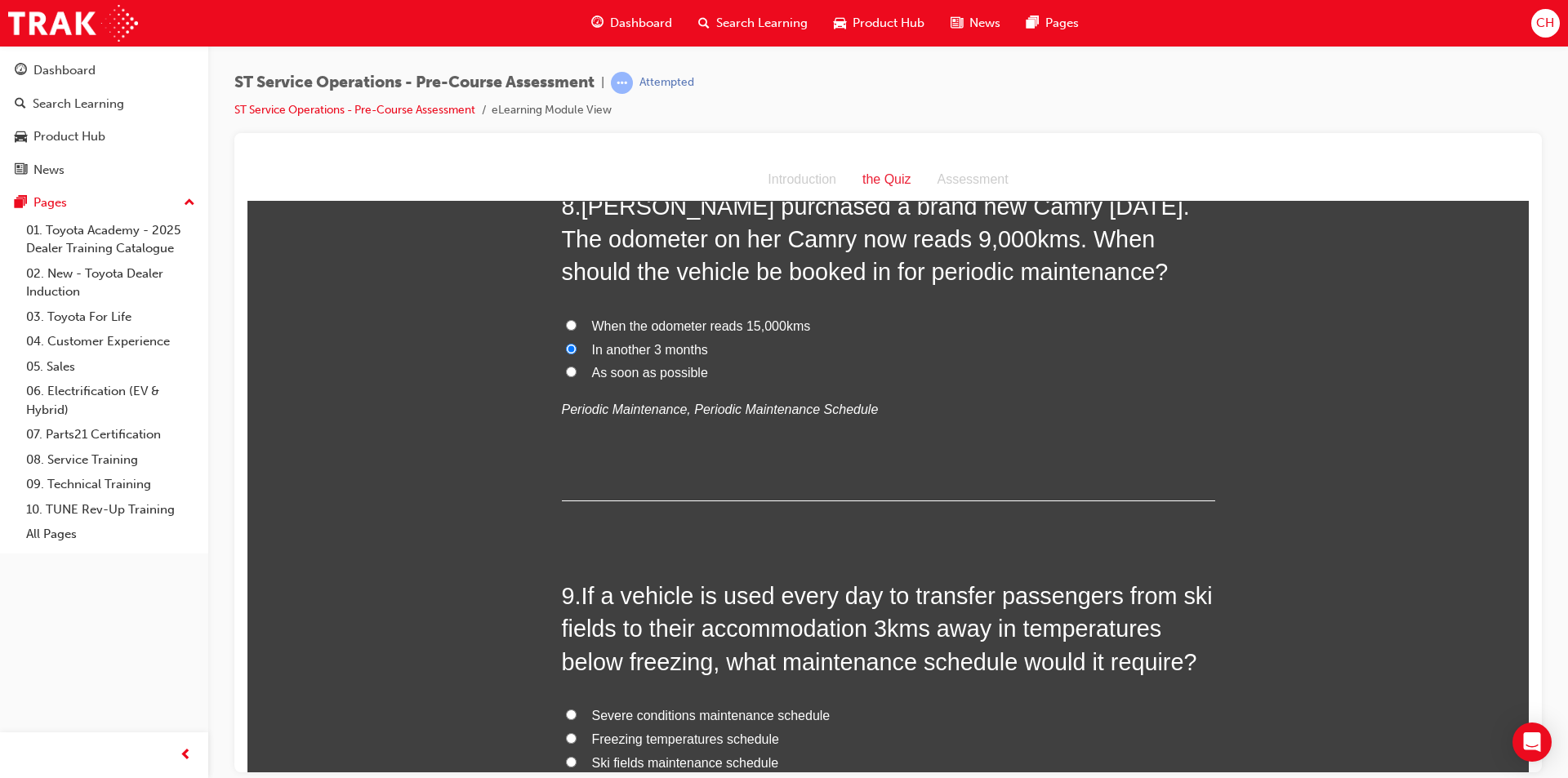
scroll to position [2530, 0]
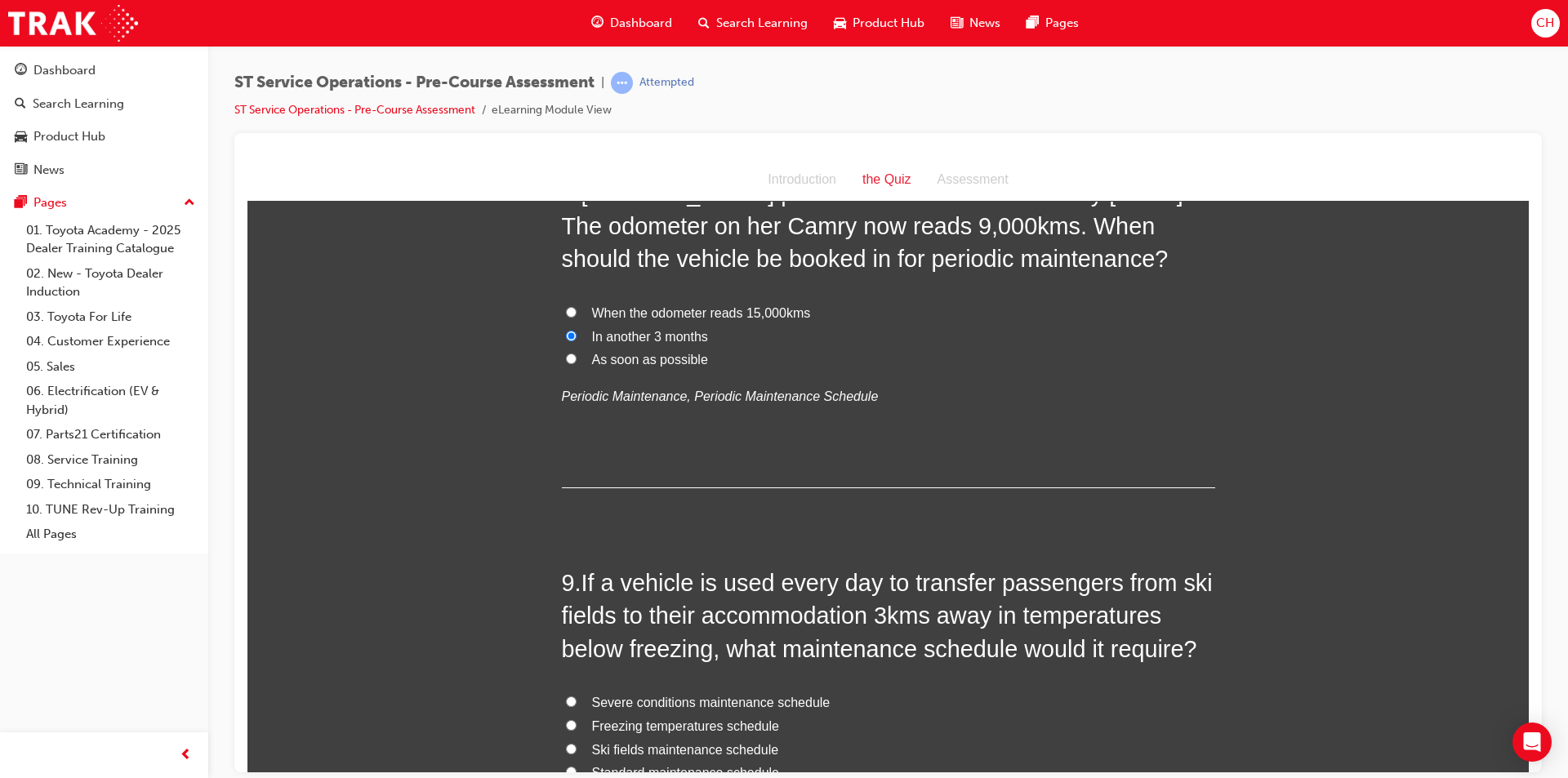
click at [660, 363] on span "As soon as possible" at bounding box center [650, 359] width 116 height 14
click at [576, 363] on input "As soon as possible" at bounding box center [571, 357] width 10 height 10
radio input "true"
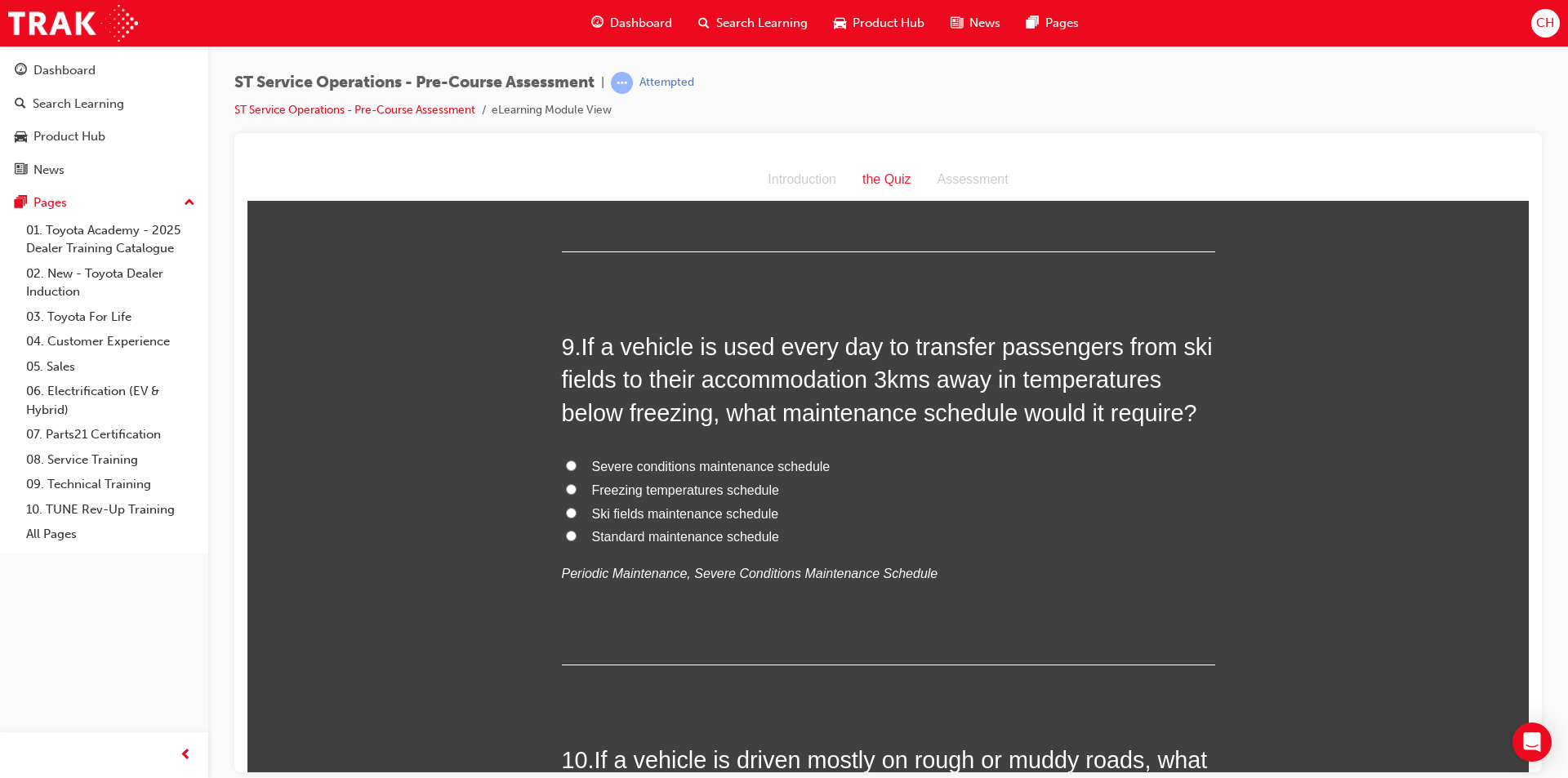
scroll to position [2775, 0]
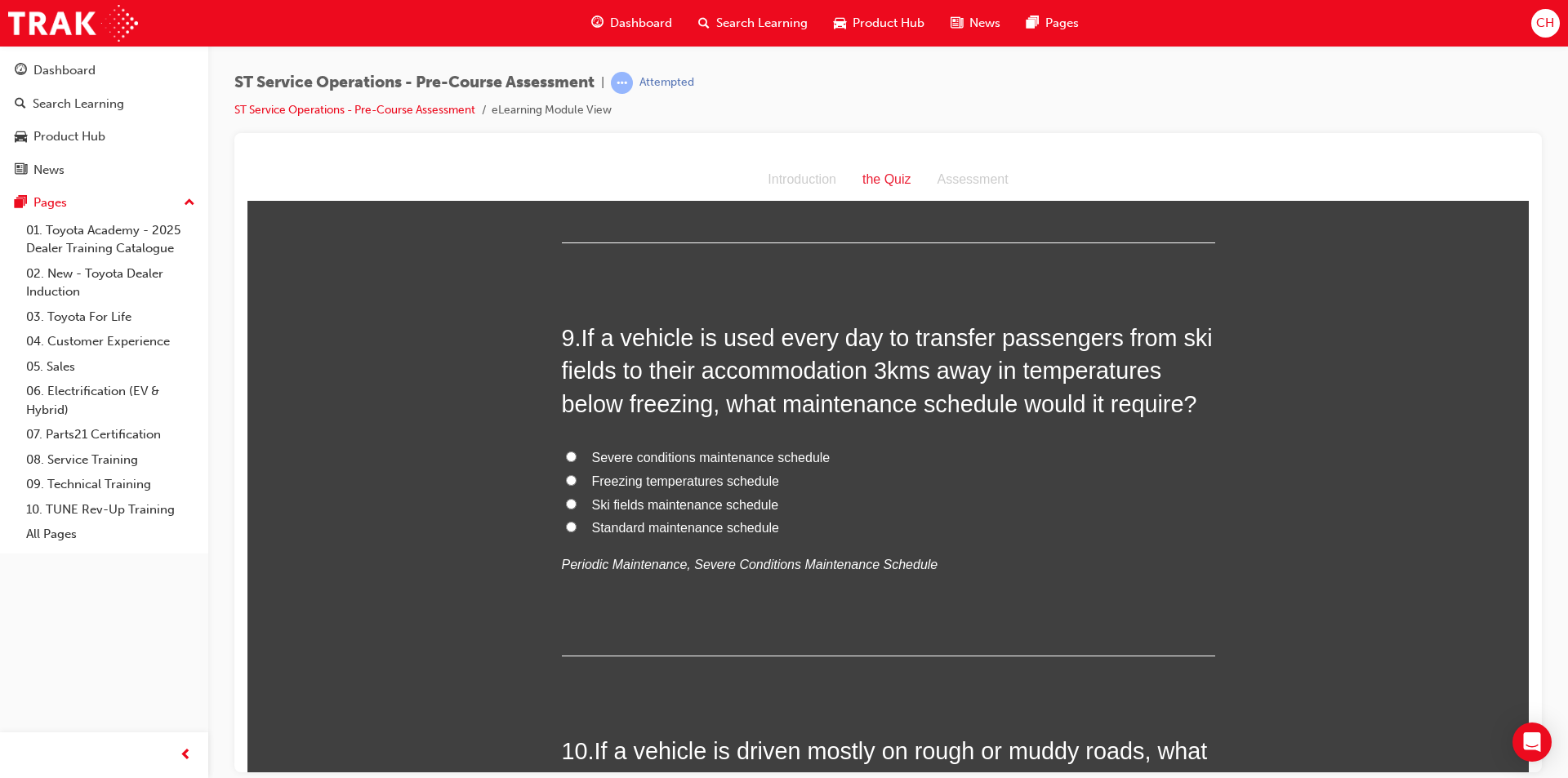
click at [728, 481] on span "Freezing temperatures schedule" at bounding box center [686, 480] width 187 height 14
click at [576, 481] on input "Freezing temperatures schedule" at bounding box center [571, 479] width 10 height 10
radio input "true"
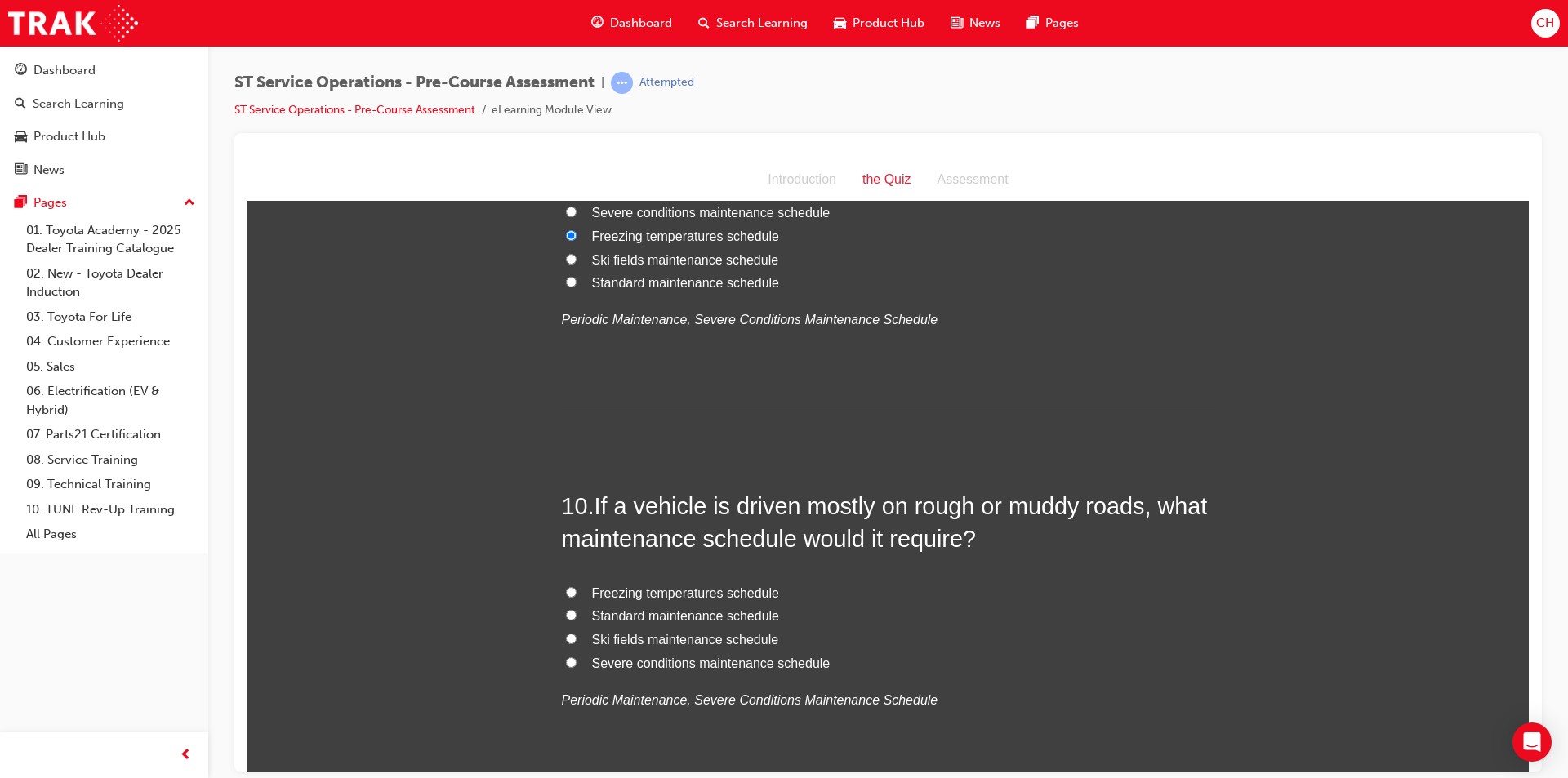
scroll to position [3102, 0]
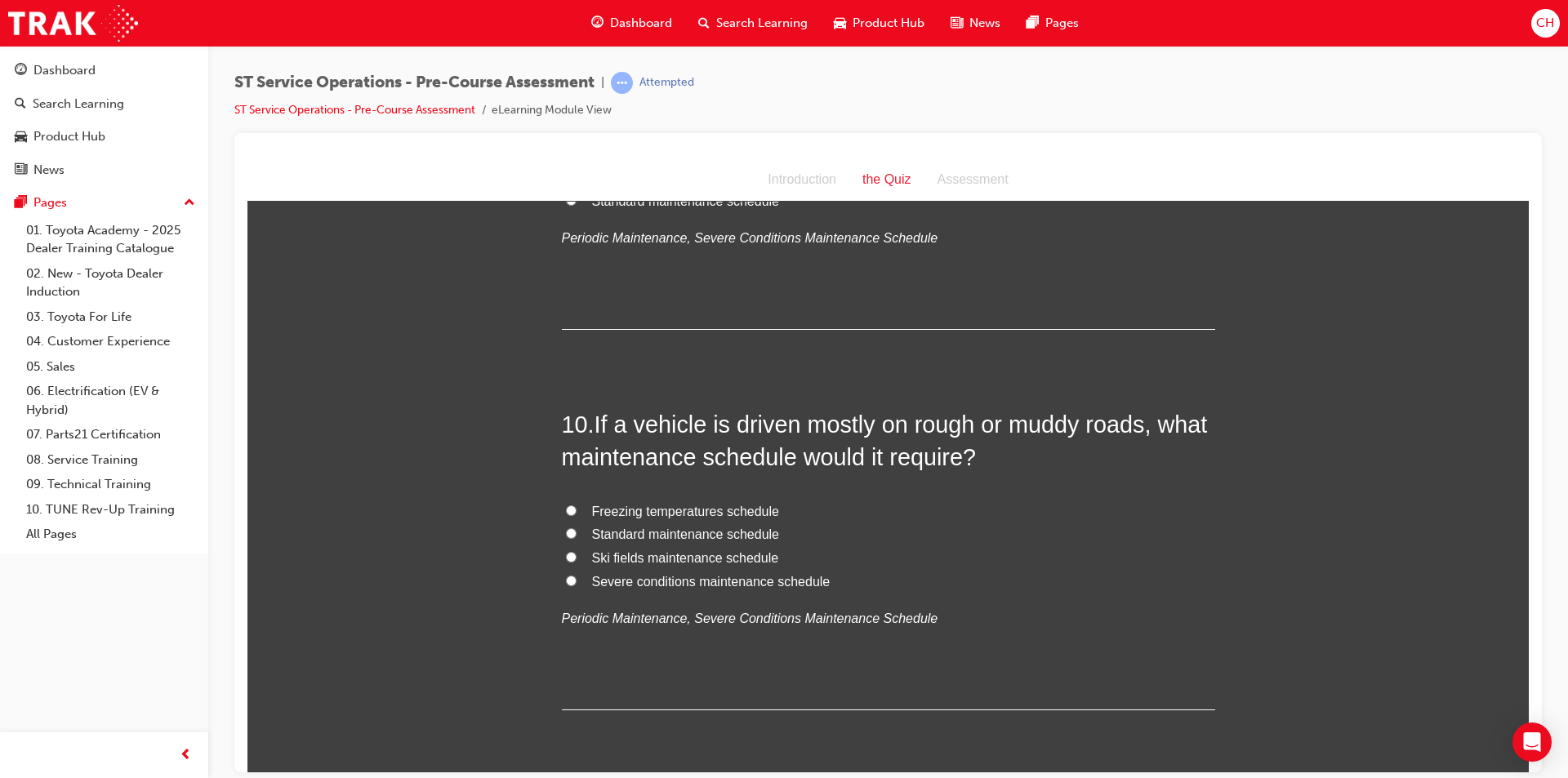
click at [562, 585] on label "Severe conditions maintenance schedule" at bounding box center [889, 581] width 654 height 24
click at [566, 585] on input "Severe conditions maintenance schedule" at bounding box center [571, 580] width 10 height 10
radio input "true"
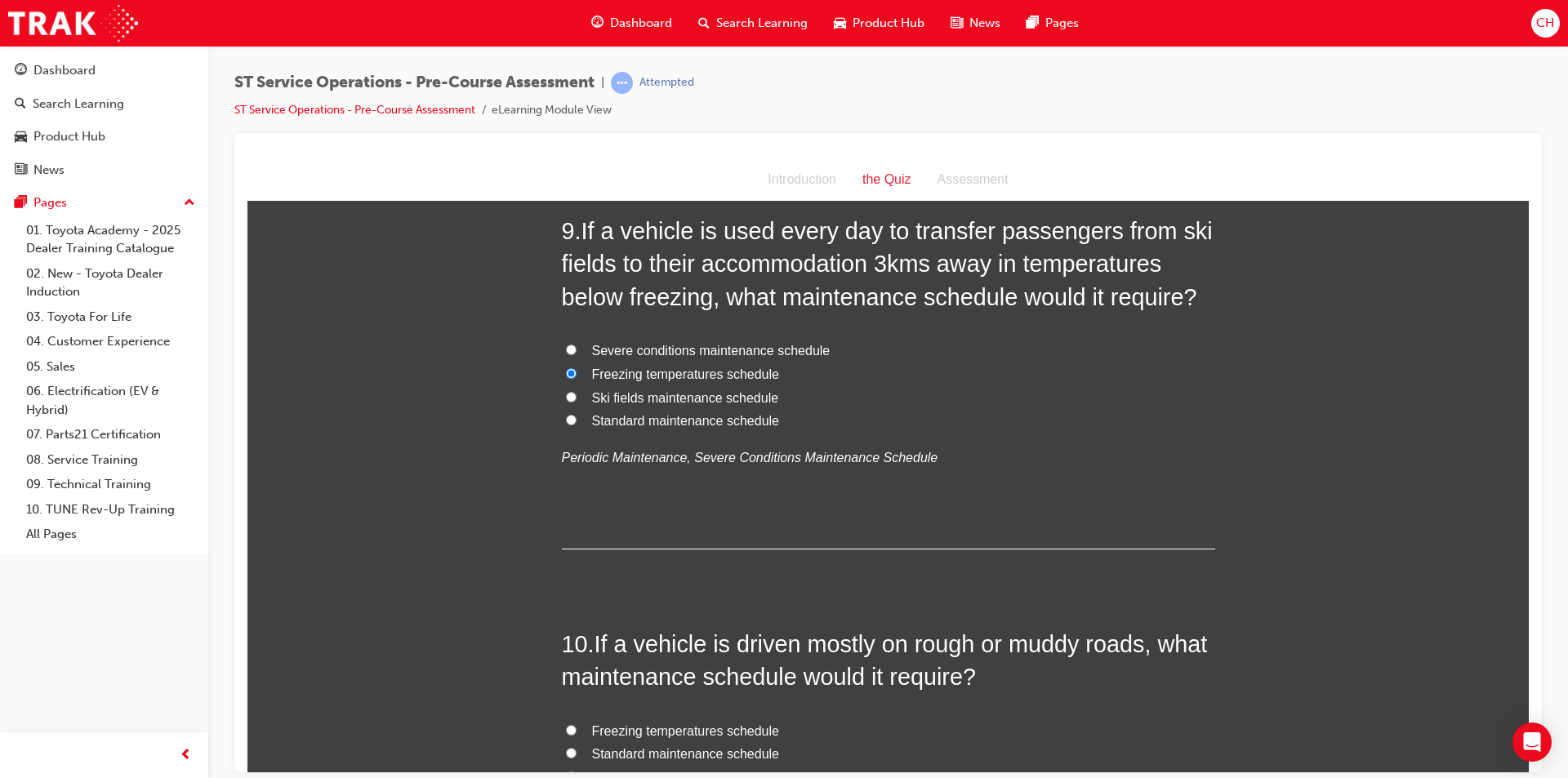
scroll to position [2775, 0]
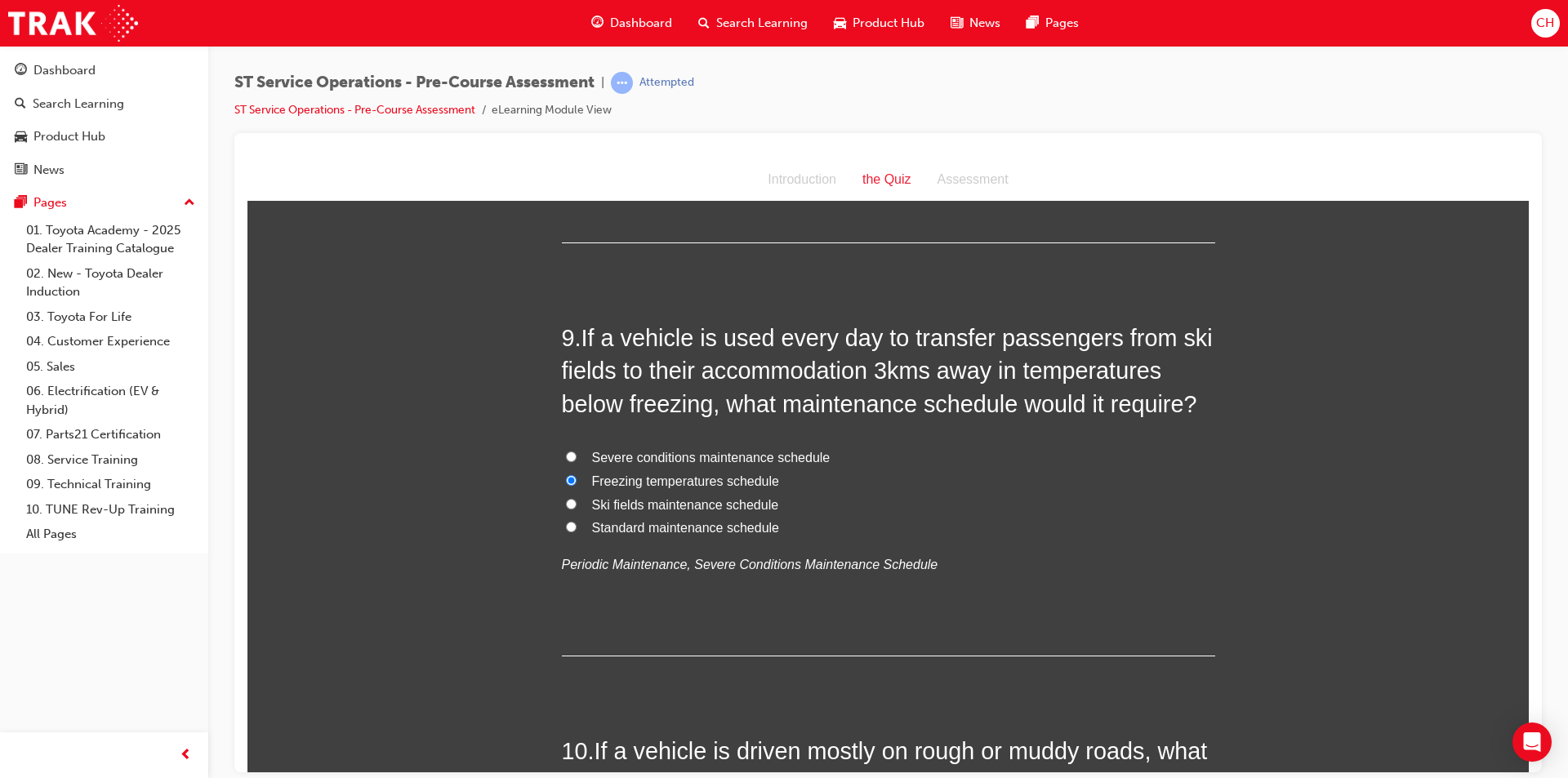
click at [632, 500] on span "Ski fields maintenance schedule" at bounding box center [686, 503] width 187 height 14
click at [576, 500] on input "Ski fields maintenance schedule" at bounding box center [571, 502] width 10 height 10
radio input "true"
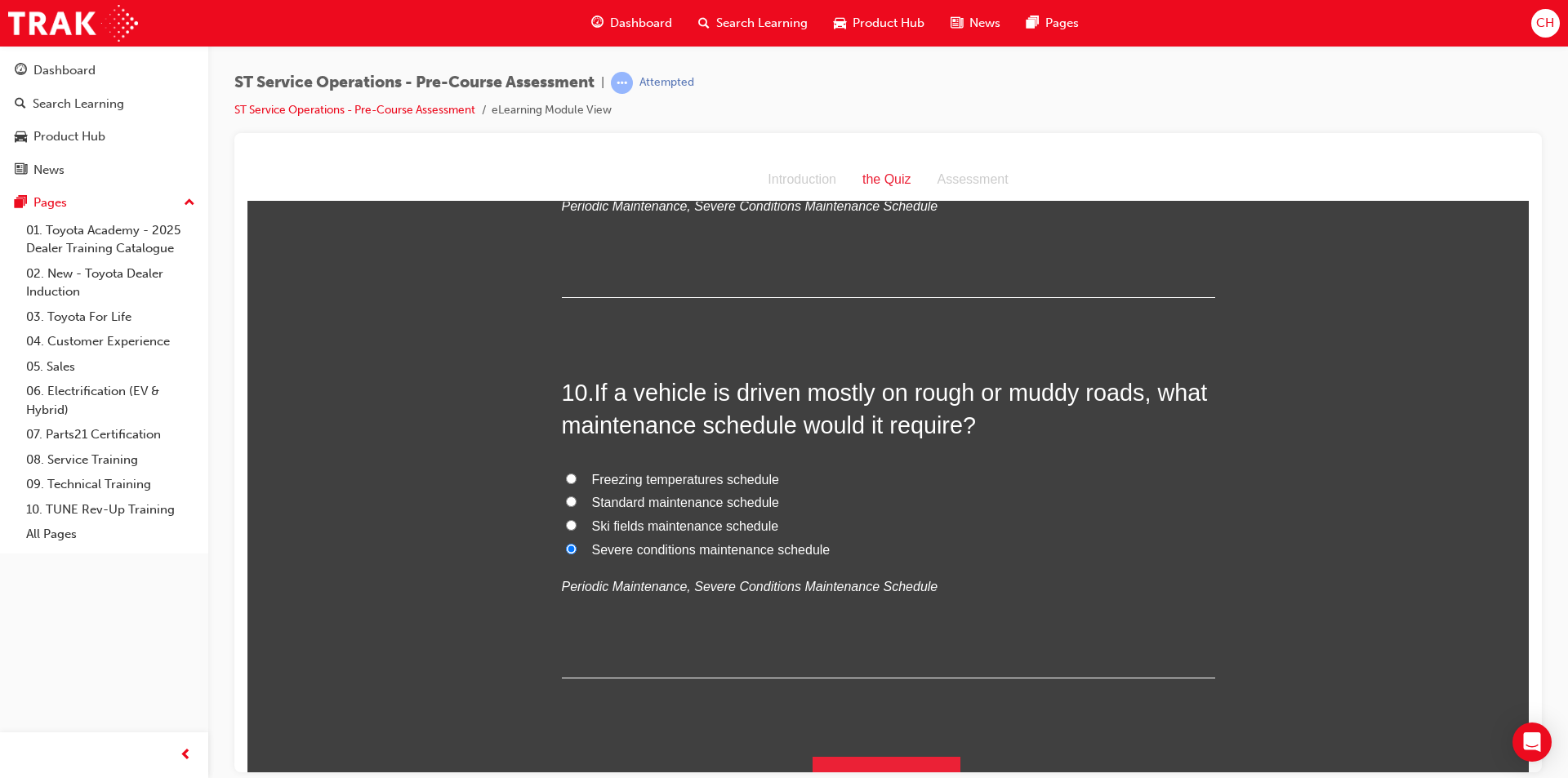
scroll to position [3163, 0]
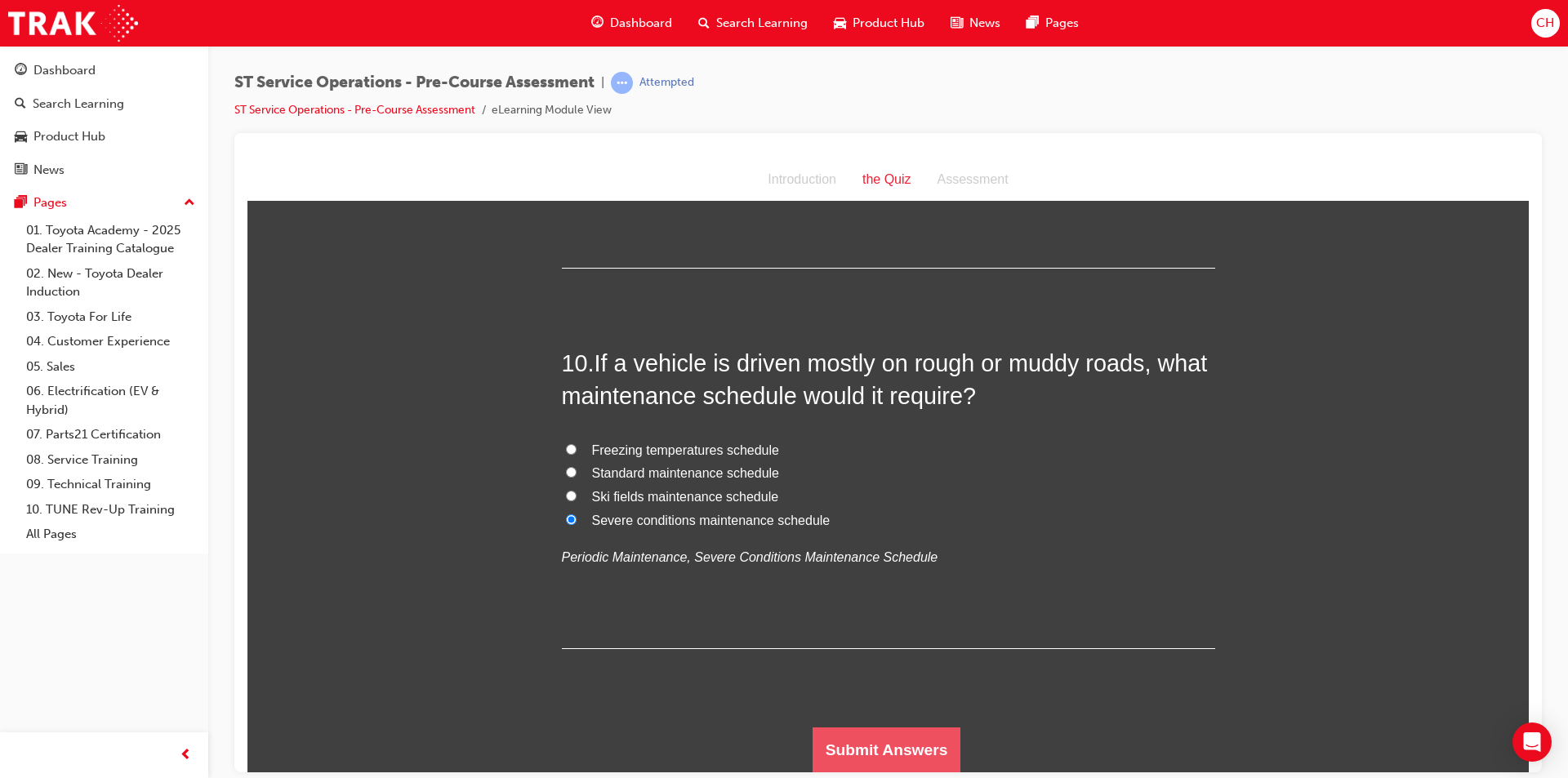
click at [890, 732] on button "Submit Answers" at bounding box center [886, 749] width 148 height 45
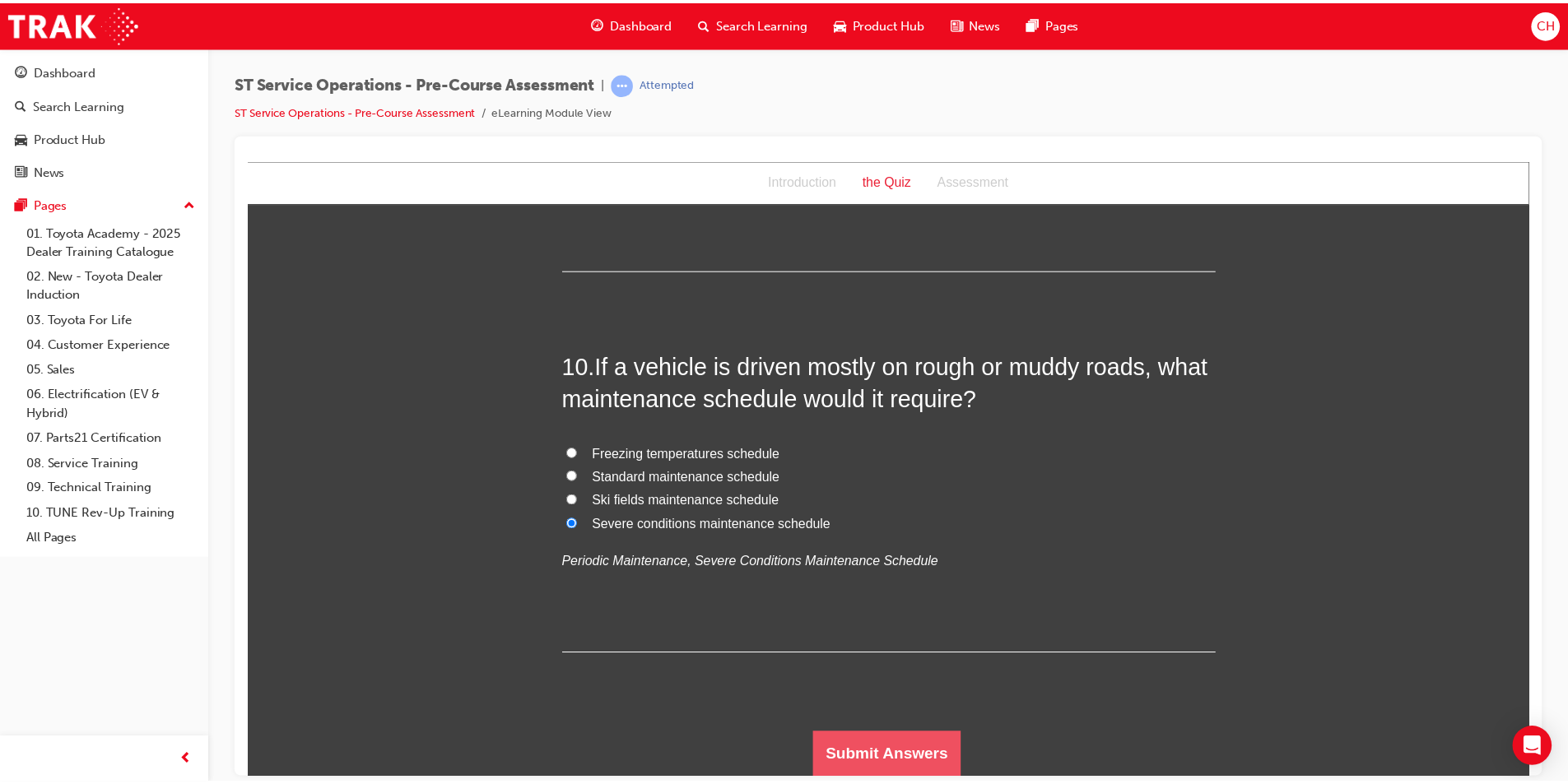
scroll to position [0, 0]
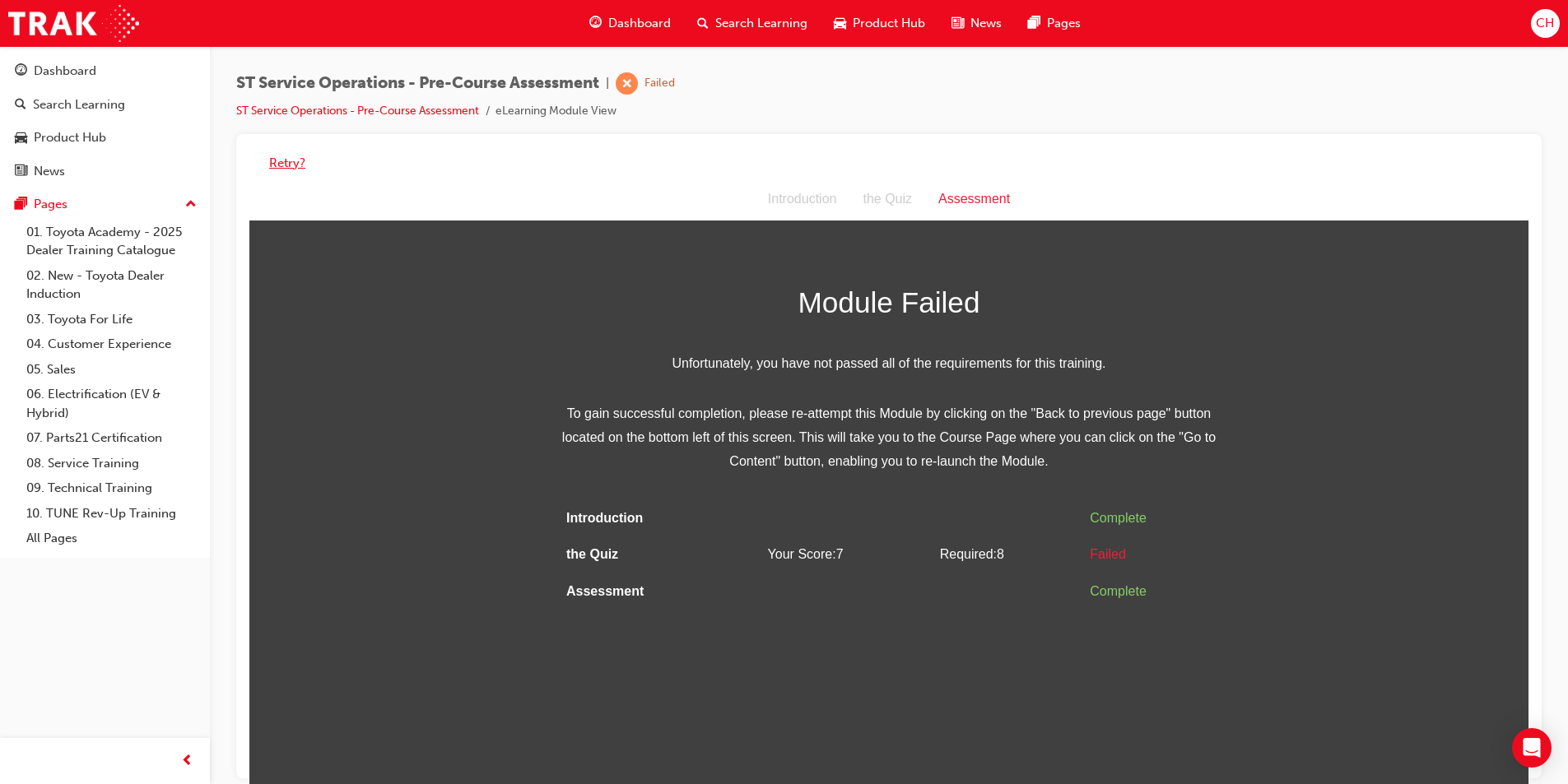
click at [285, 155] on button "Retry?" at bounding box center [288, 164] width 36 height 19
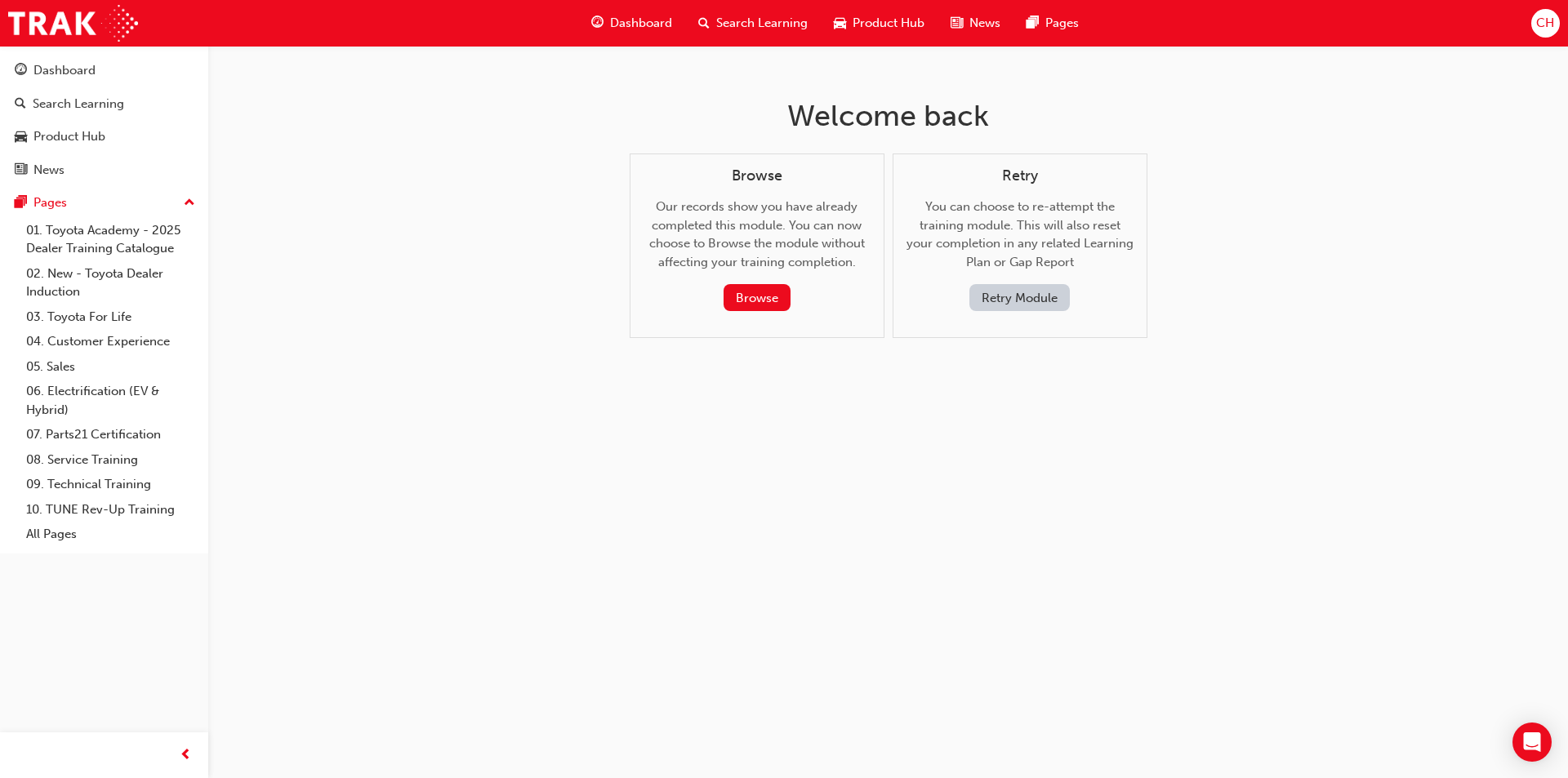
click at [1027, 301] on button "Retry Module" at bounding box center [1019, 297] width 100 height 27
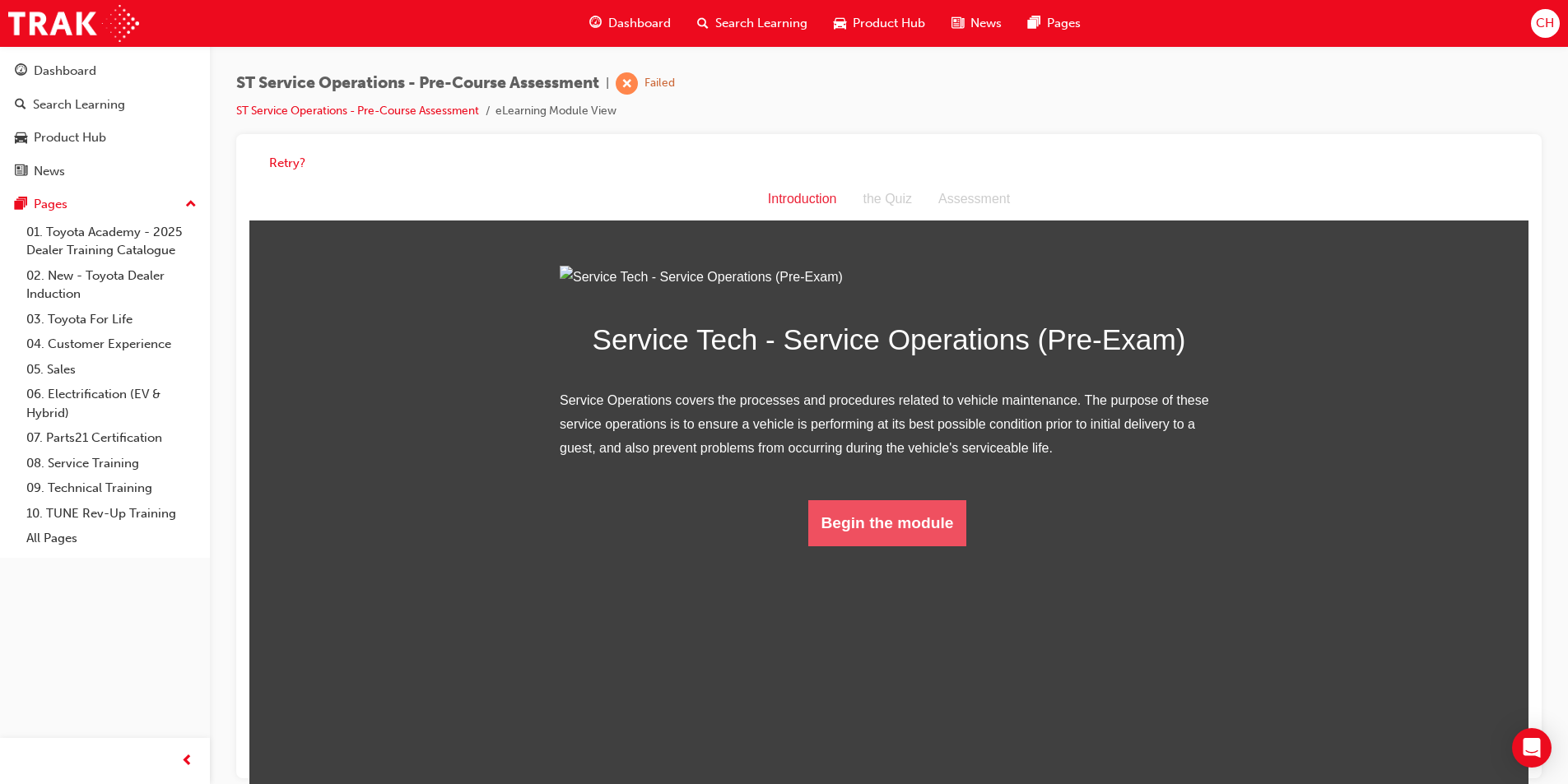
click at [869, 546] on button "Begin the module" at bounding box center [887, 523] width 159 height 46
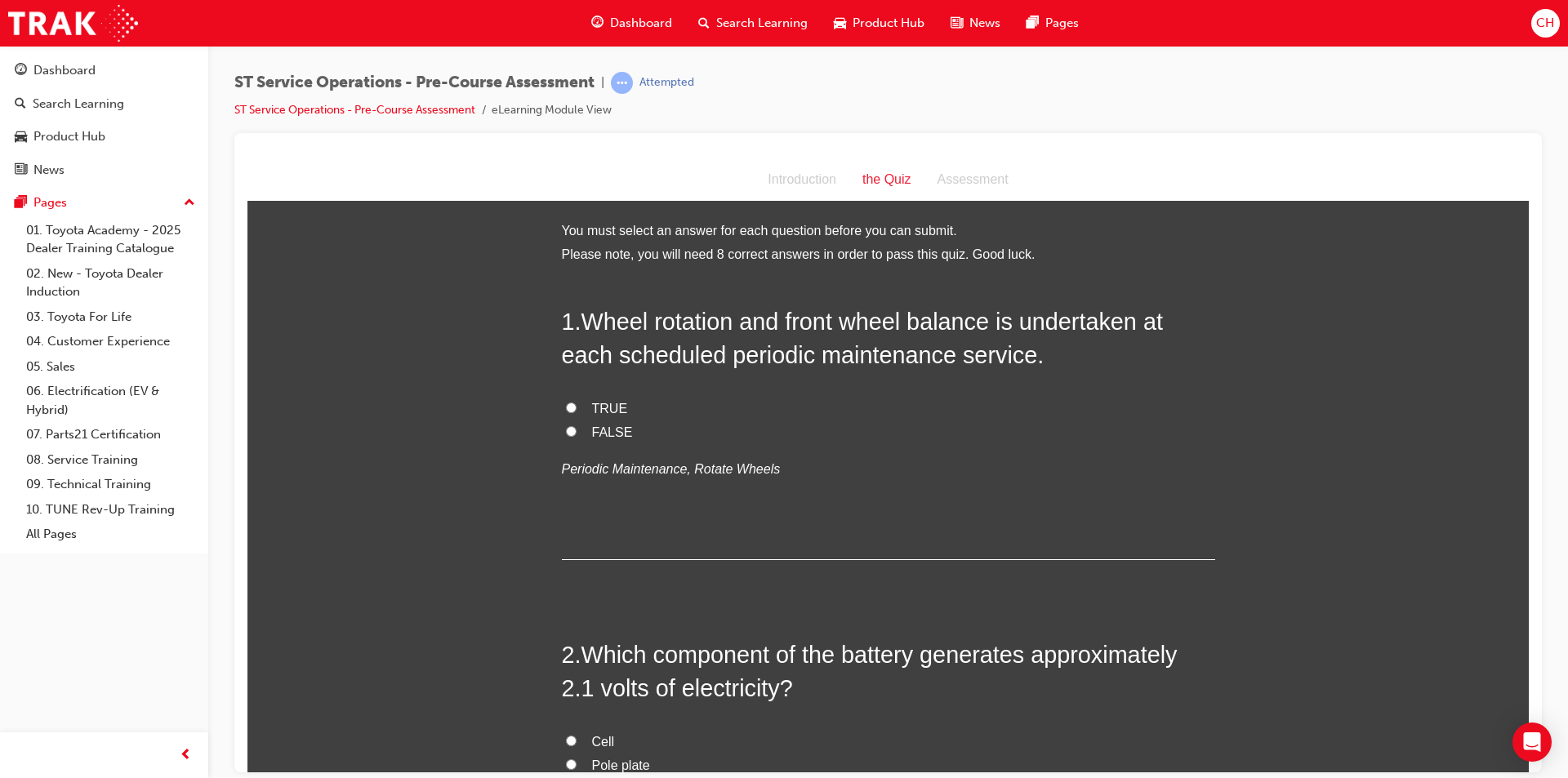
click at [584, 400] on label "TRUE" at bounding box center [889, 408] width 654 height 24
click at [576, 401] on input "TRUE" at bounding box center [571, 406] width 10 height 10
radio input "true"
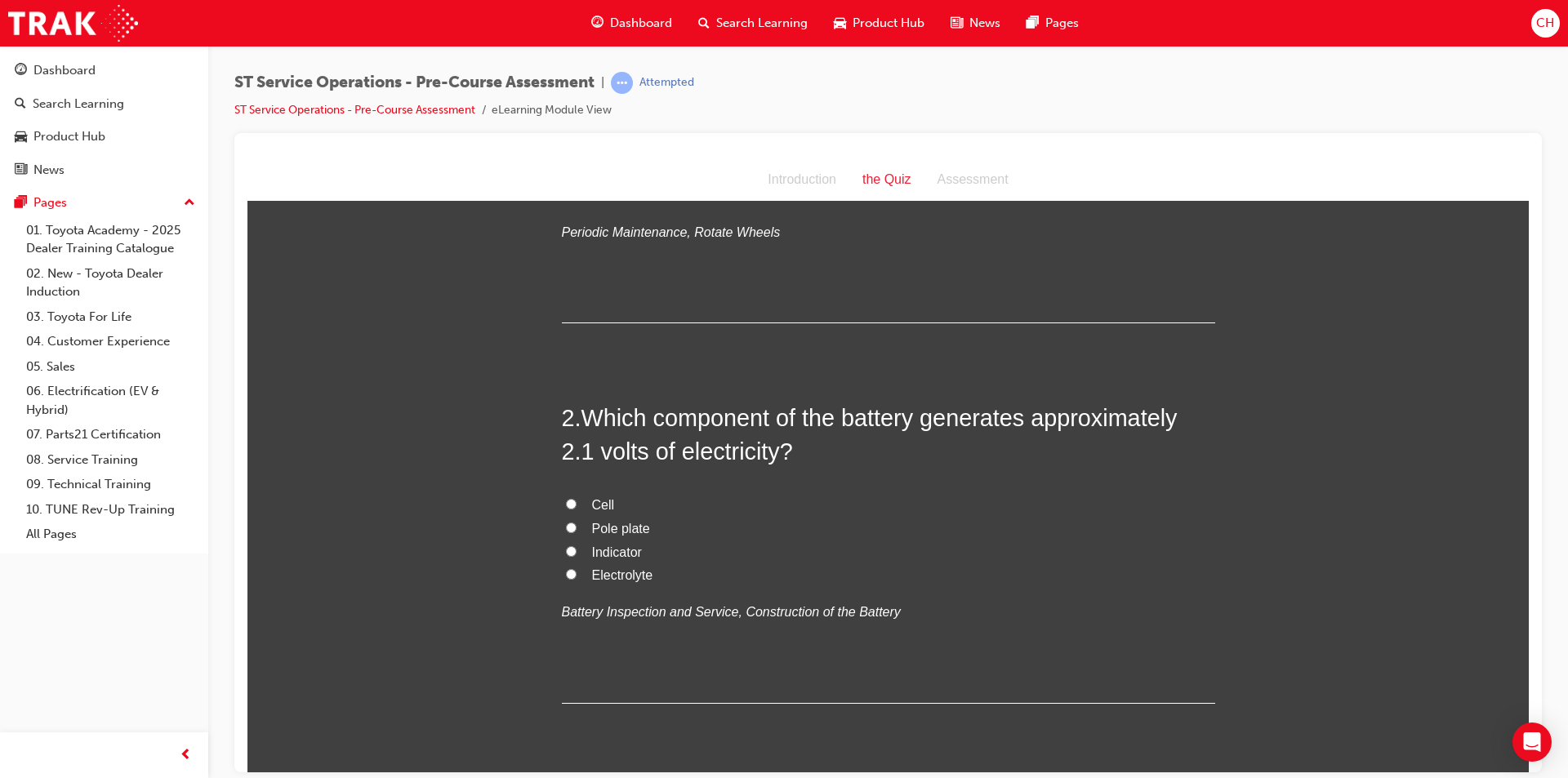
scroll to position [245, 0]
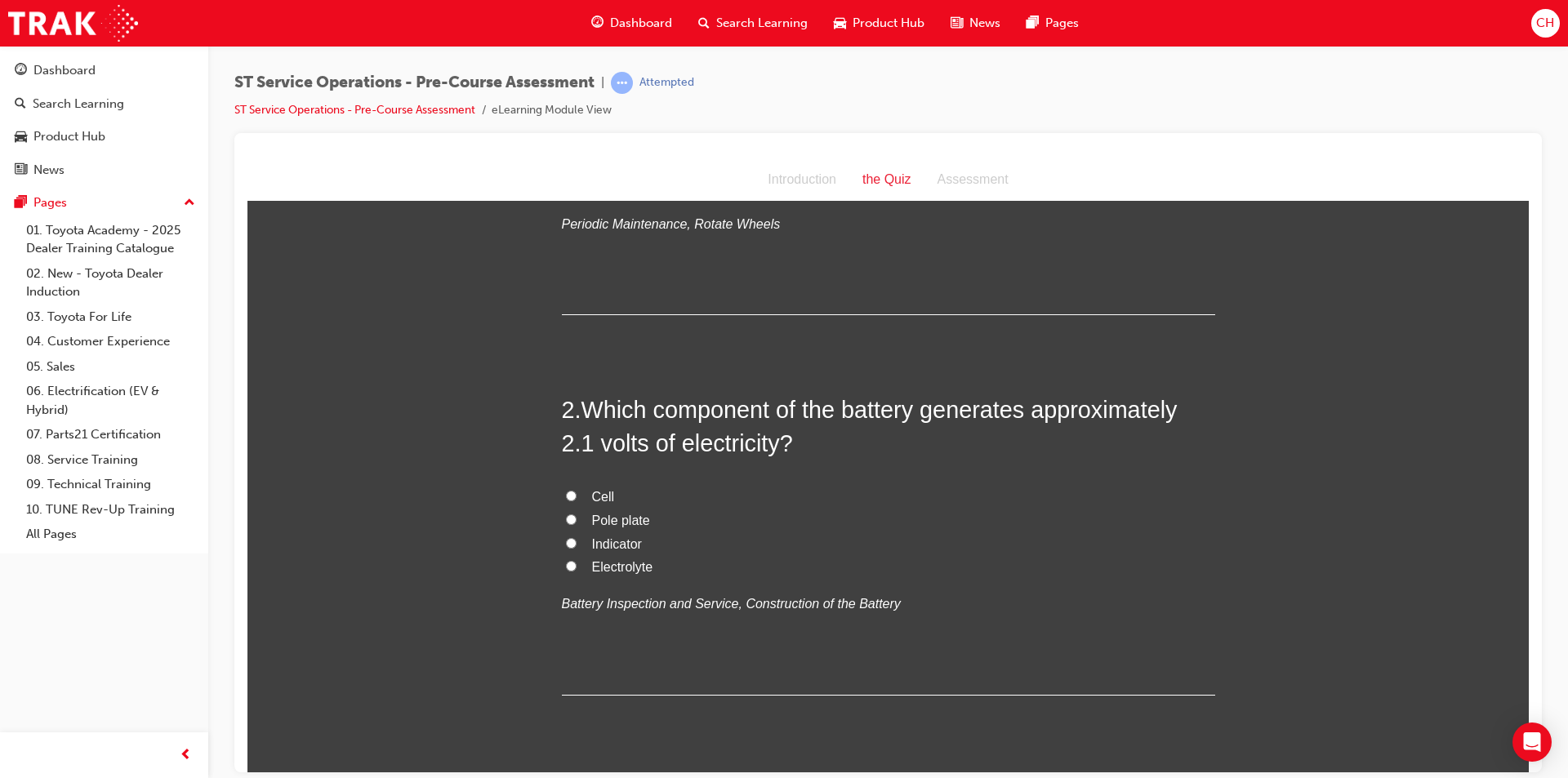
click at [582, 489] on label "Cell" at bounding box center [889, 497] width 654 height 24
click at [576, 490] on input "Cell" at bounding box center [571, 495] width 10 height 10
radio input "true"
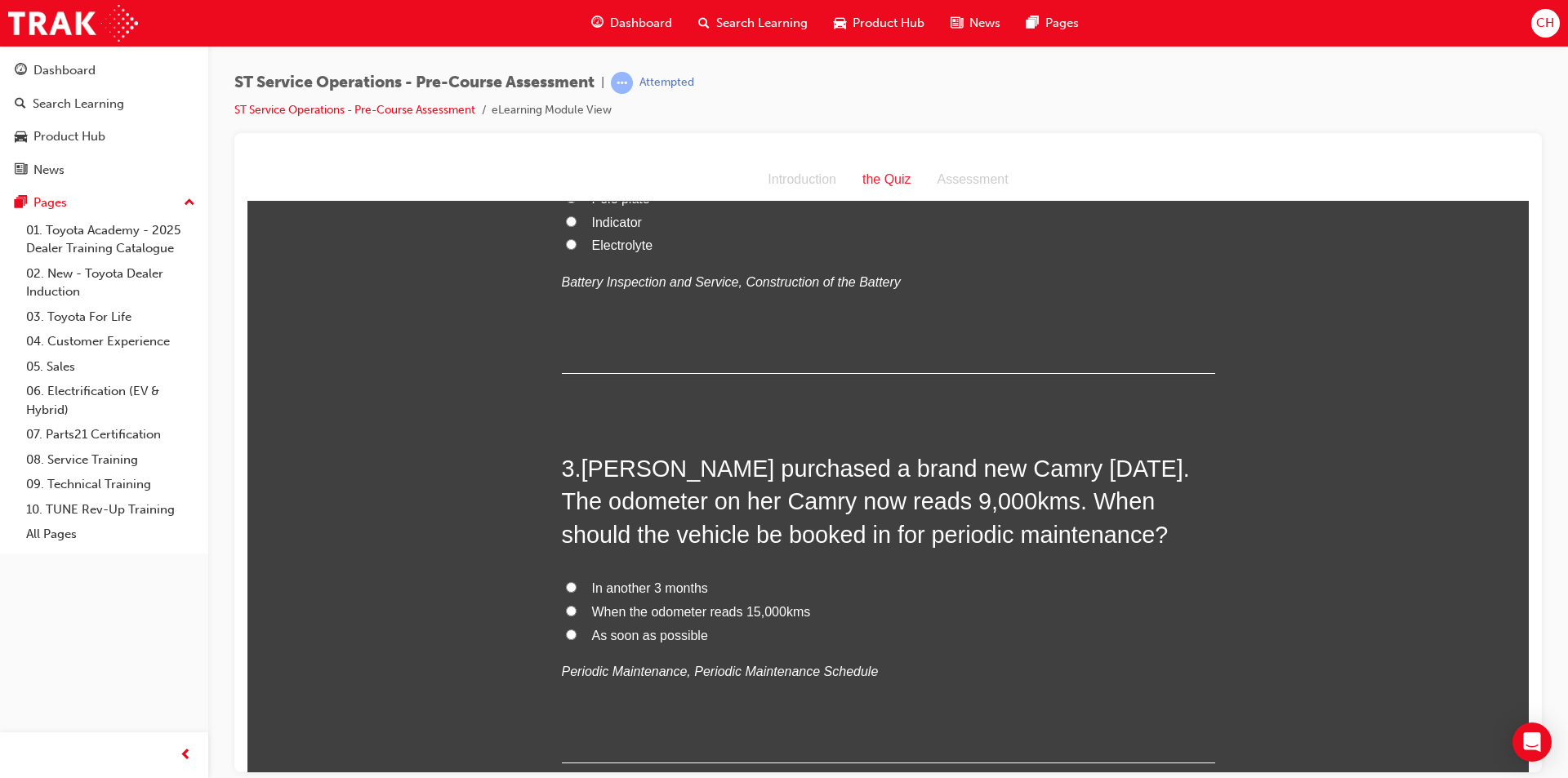
scroll to position [571, 0]
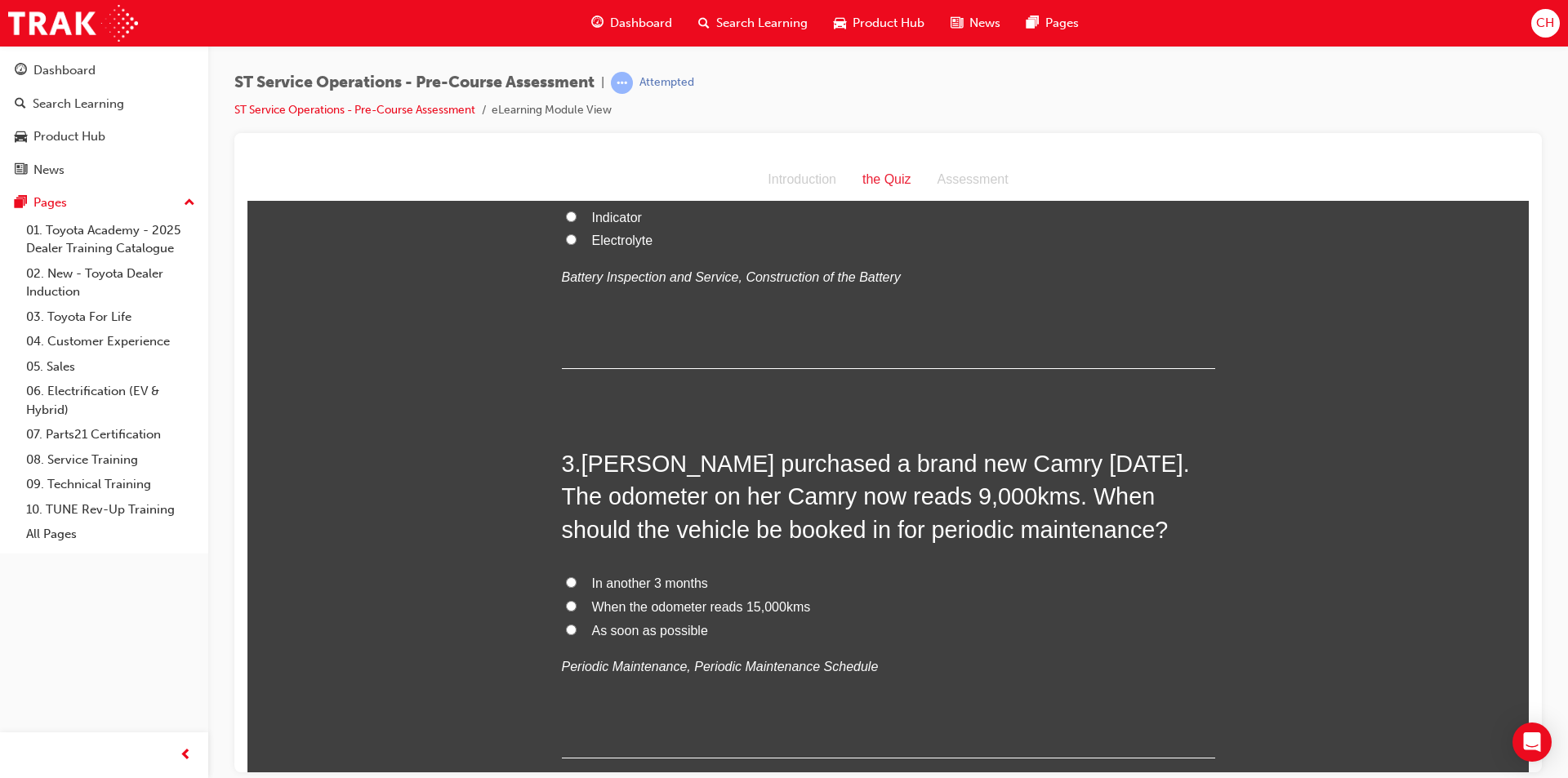
click at [603, 627] on span "As soon as possible" at bounding box center [650, 630] width 116 height 14
click at [576, 627] on input "As soon as possible" at bounding box center [571, 628] width 10 height 10
radio input "true"
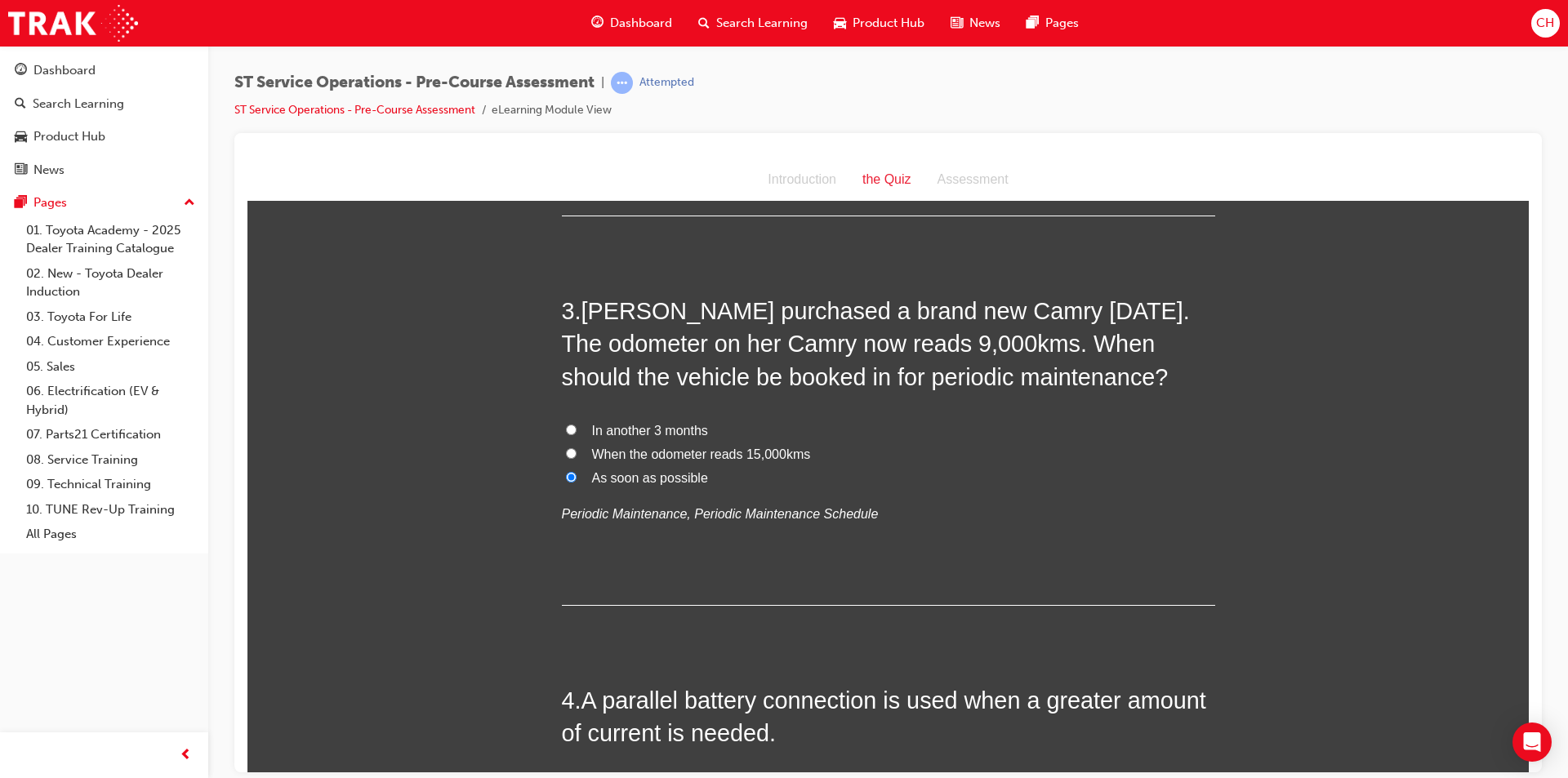
scroll to position [898, 0]
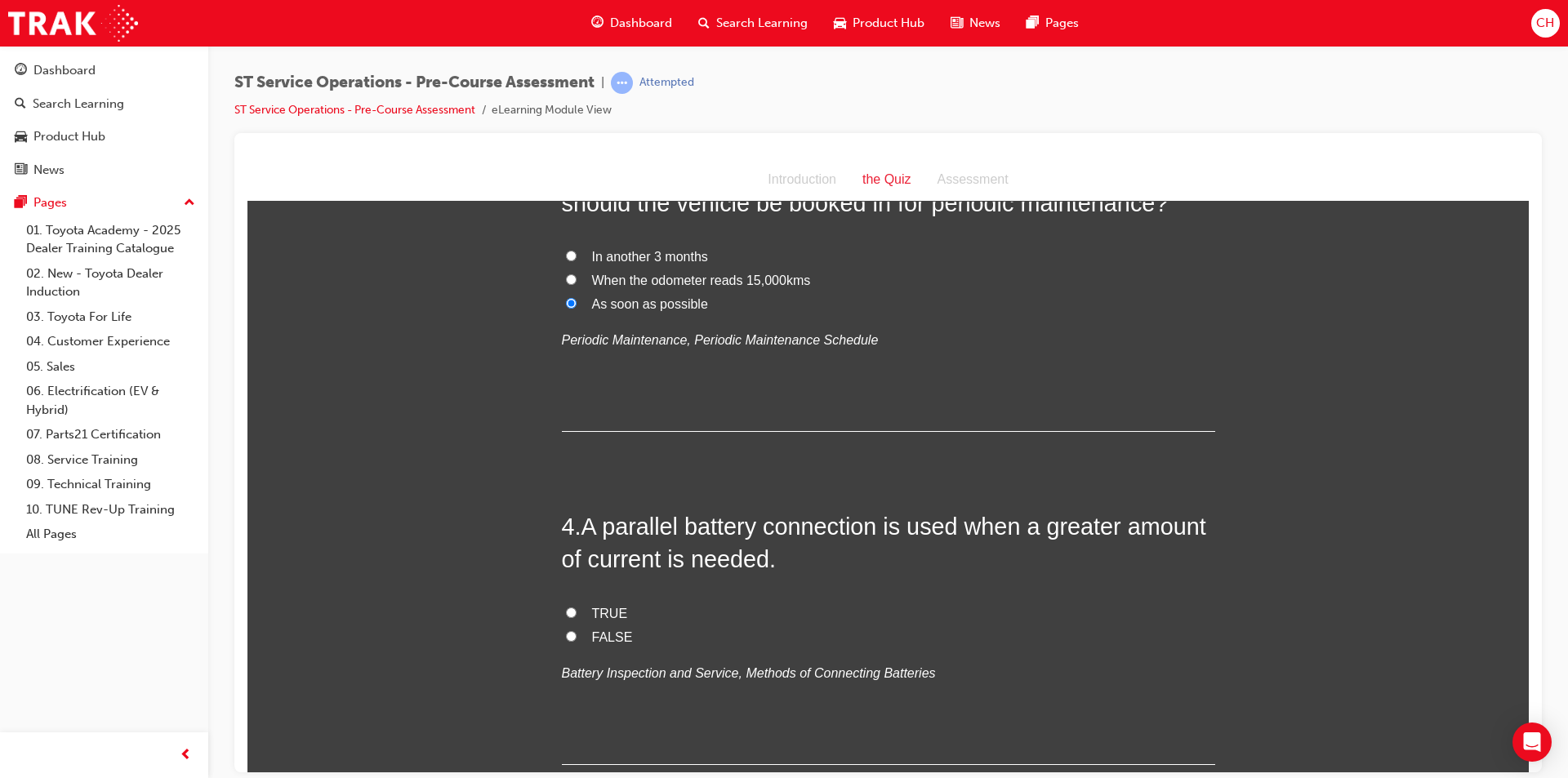
click at [627, 614] on label "TRUE" at bounding box center [889, 613] width 654 height 24
click at [576, 614] on input "TRUE" at bounding box center [571, 611] width 10 height 10
radio input "true"
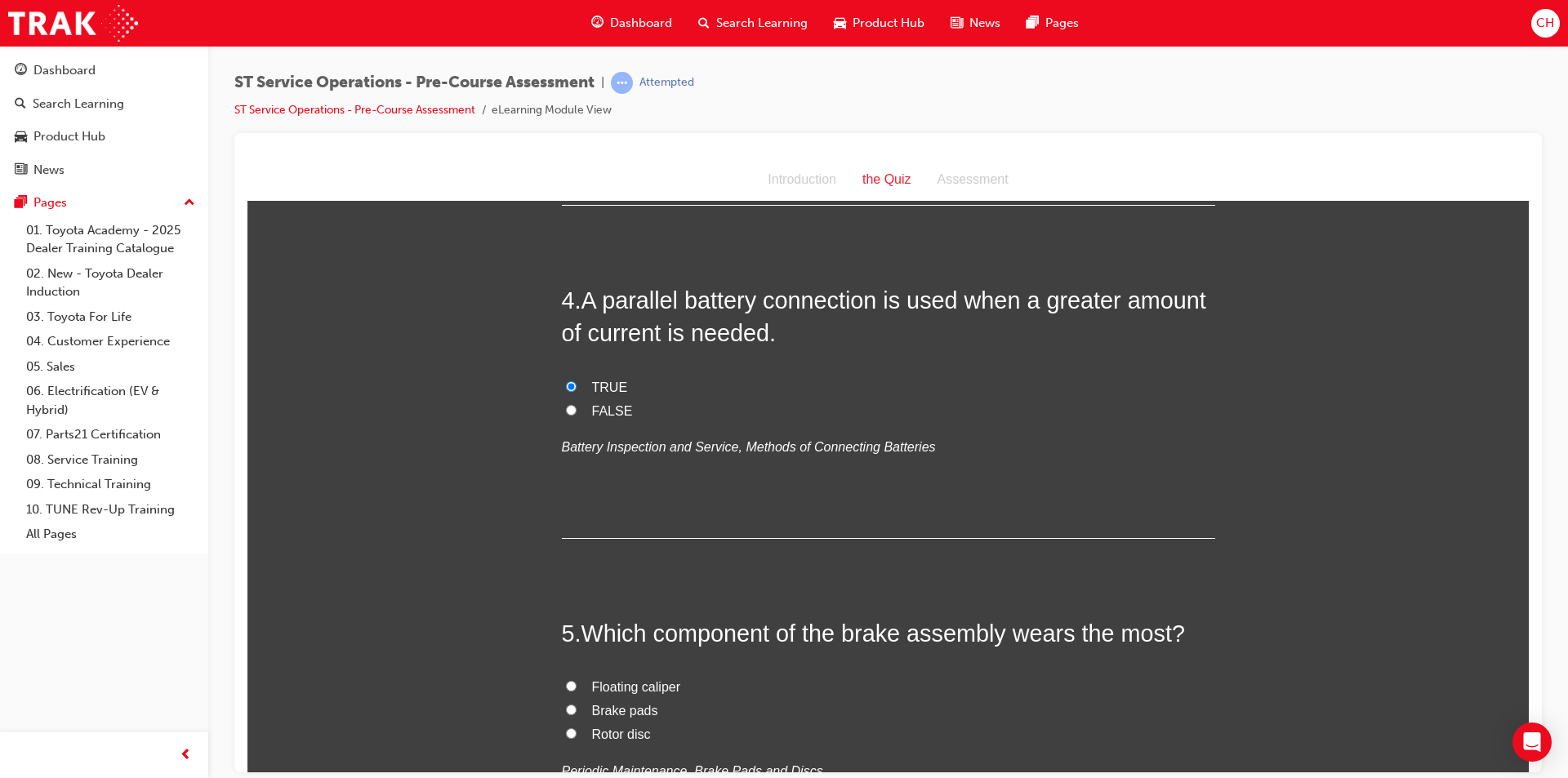
scroll to position [1142, 0]
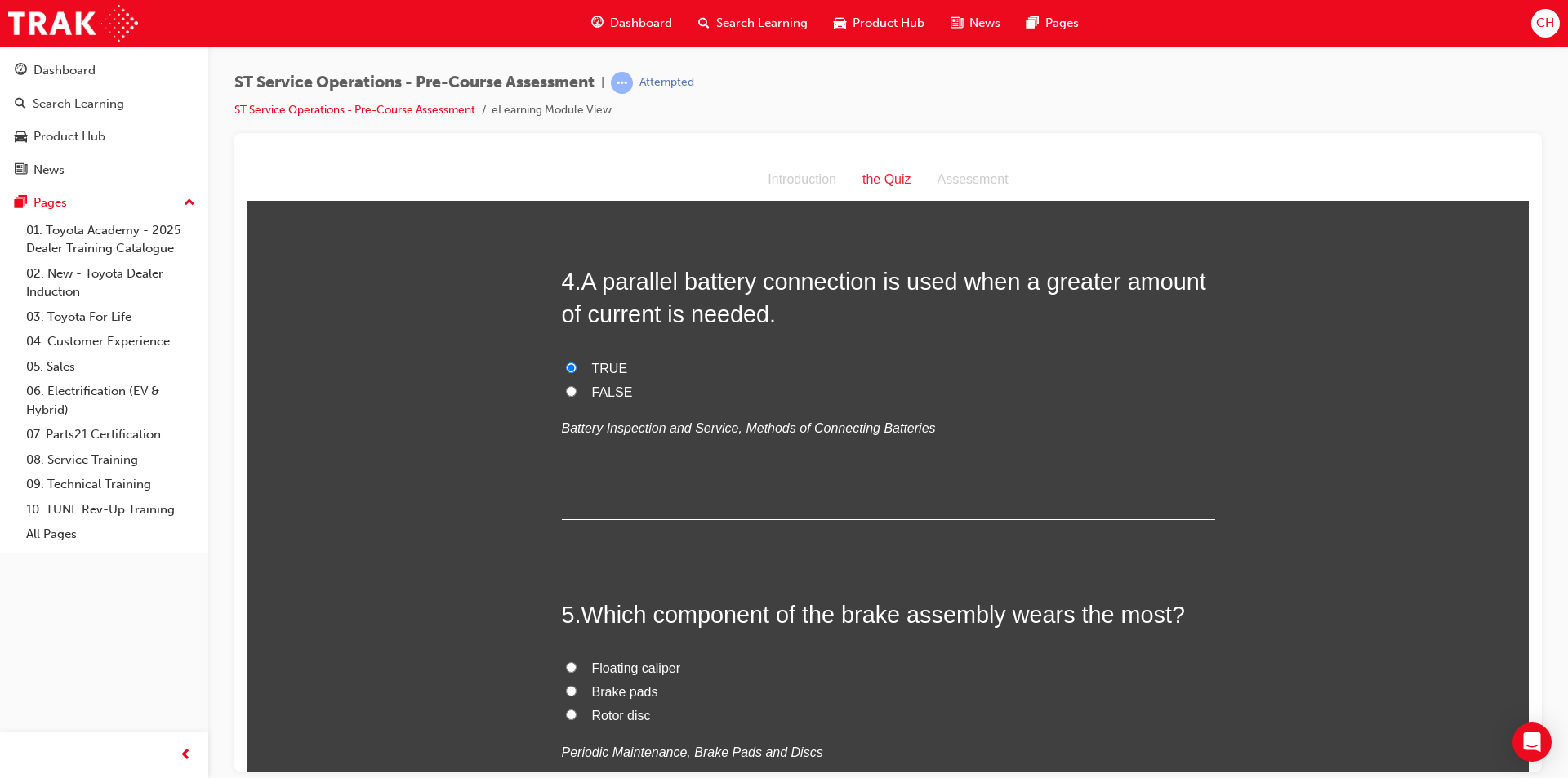
click at [588, 699] on label "Brake pads" at bounding box center [889, 691] width 654 height 24
click at [576, 696] on input "Brake pads" at bounding box center [571, 689] width 10 height 10
radio input "true"
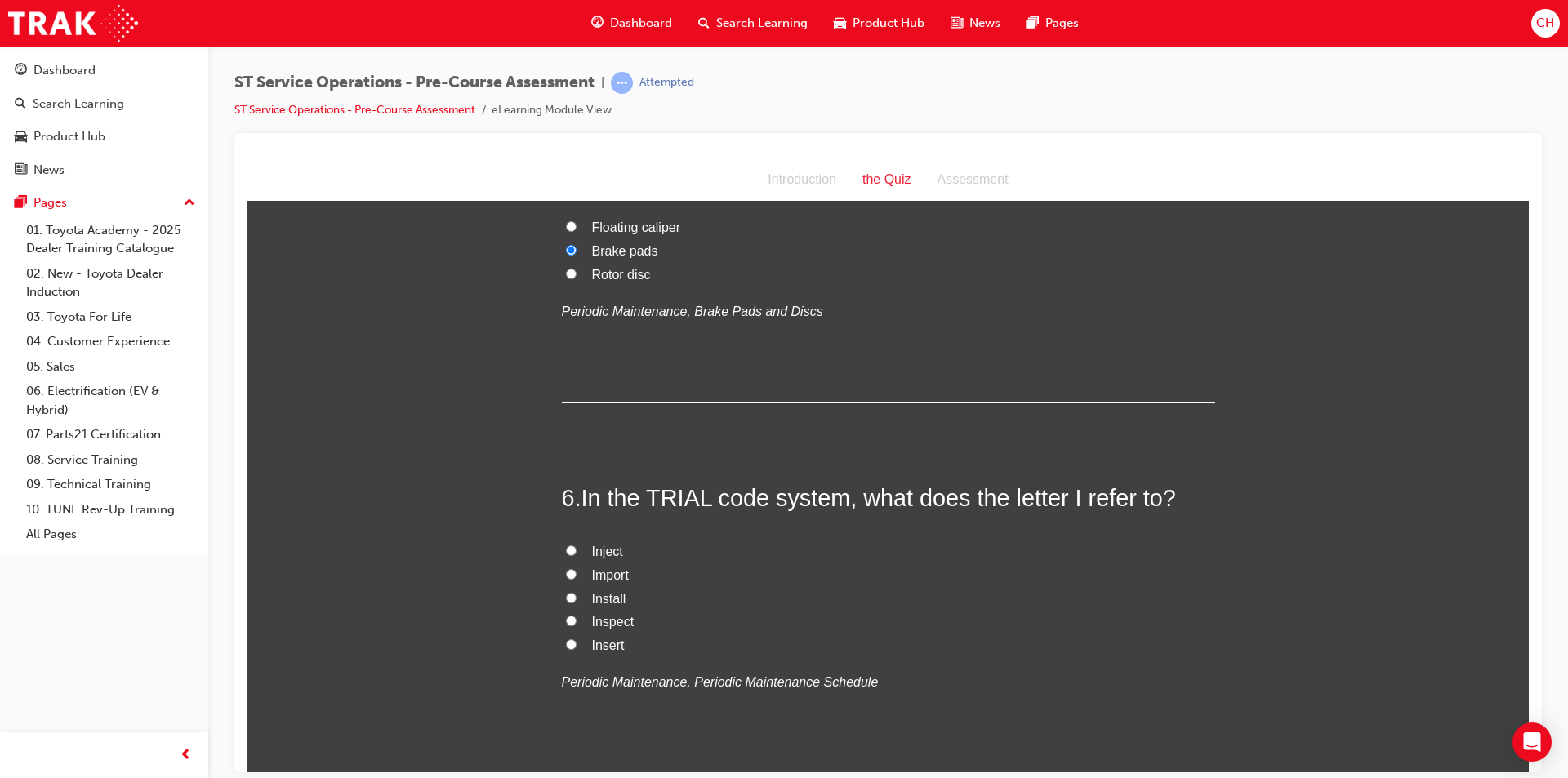
scroll to position [1632, 0]
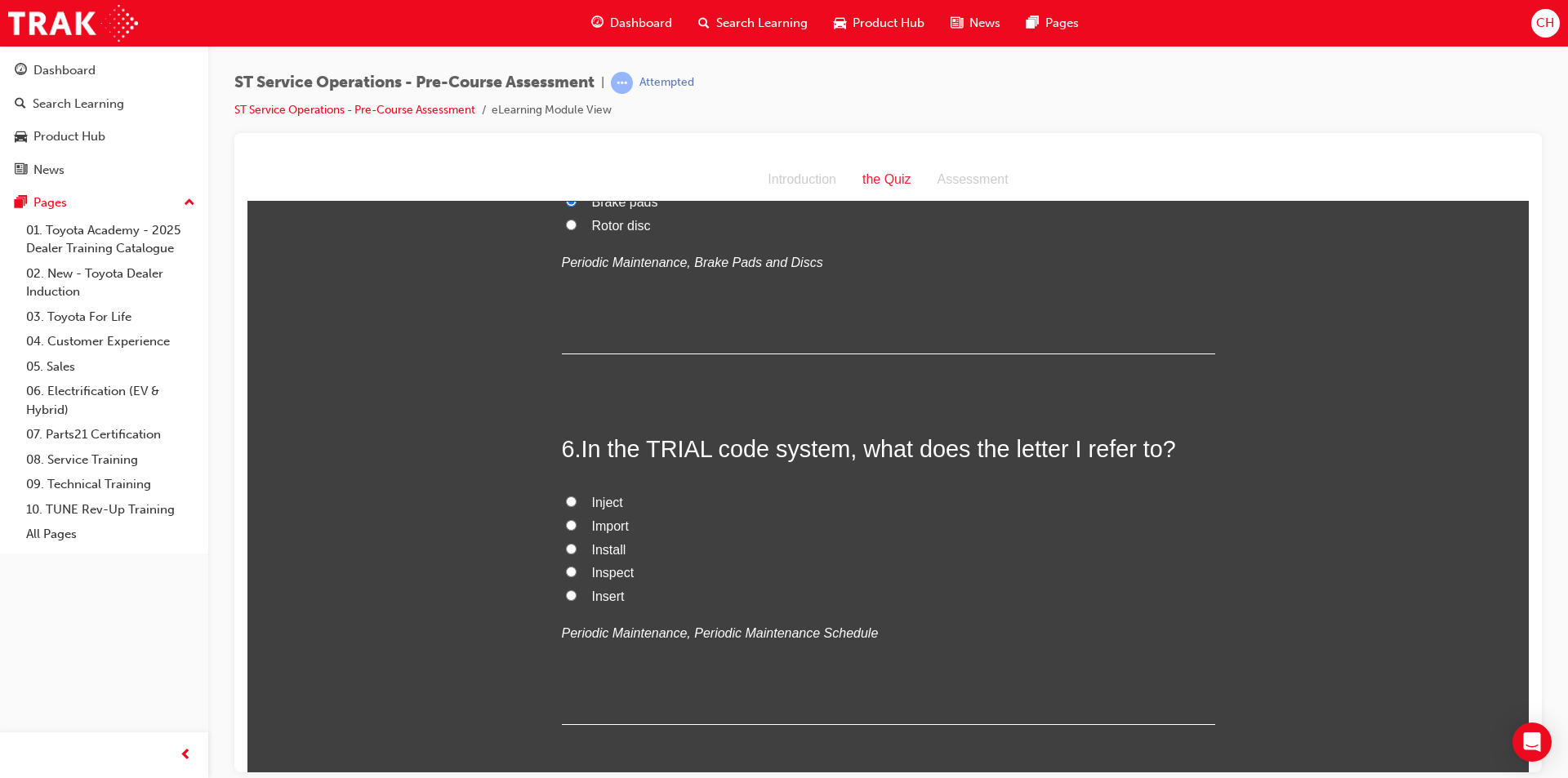
click at [616, 567] on span "Inspect" at bounding box center [613, 571] width 43 height 14
click at [576, 567] on input "Inspect" at bounding box center [571, 570] width 10 height 10
radio input "true"
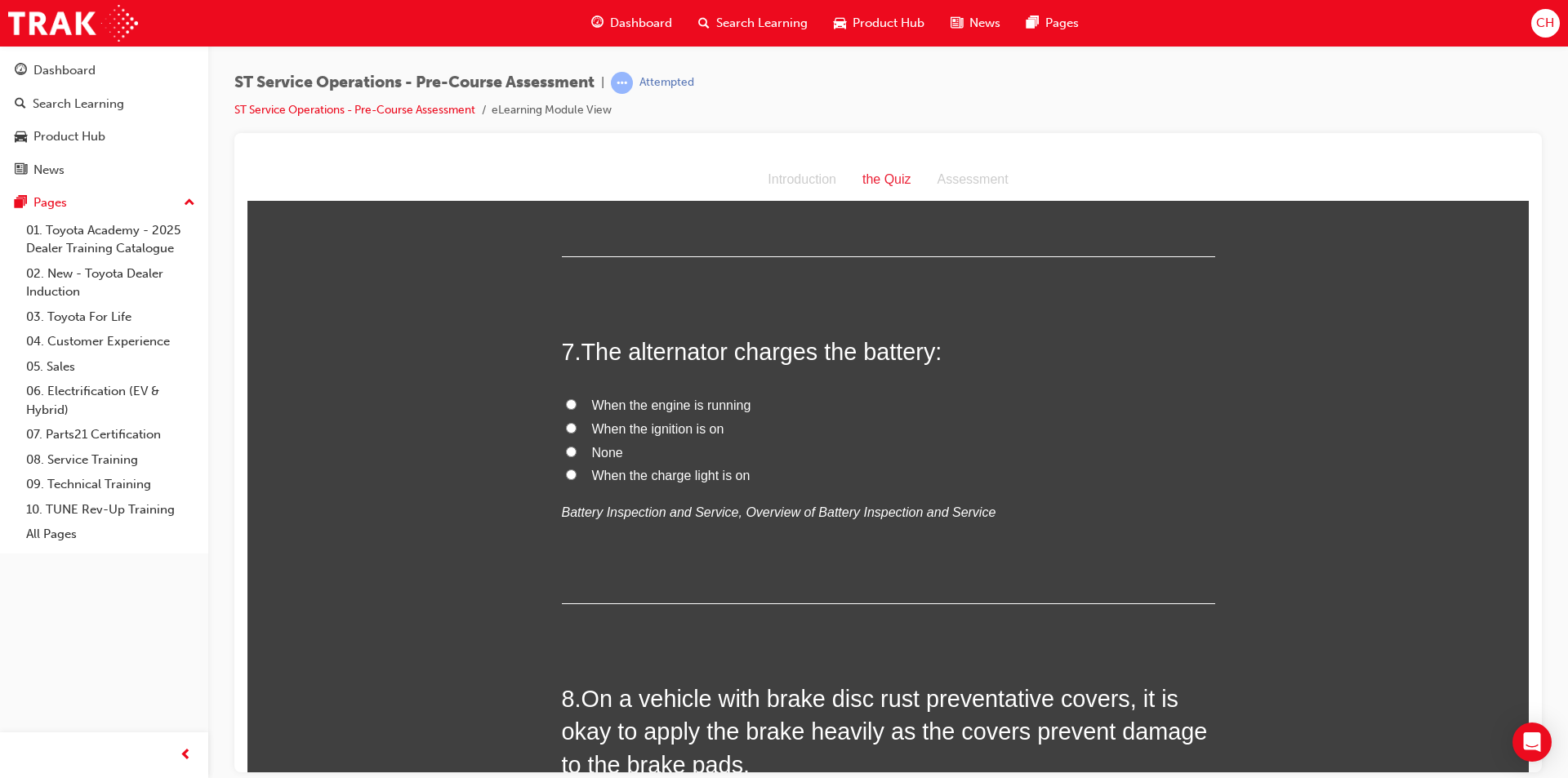
scroll to position [2123, 0]
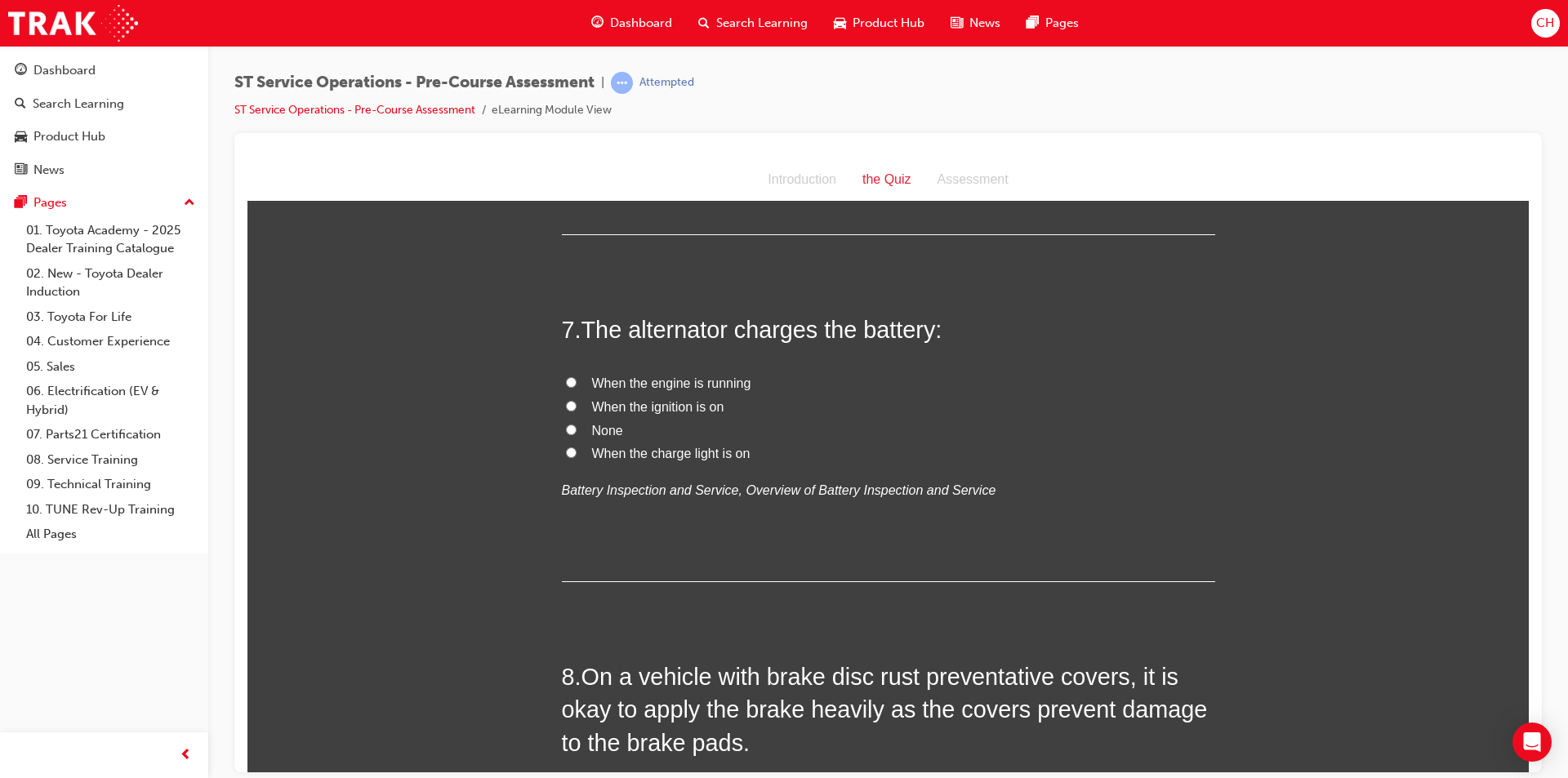
click at [714, 380] on span "When the engine is running" at bounding box center [672, 382] width 160 height 14
click at [576, 380] on input "When the engine is running" at bounding box center [571, 381] width 10 height 10
radio input "true"
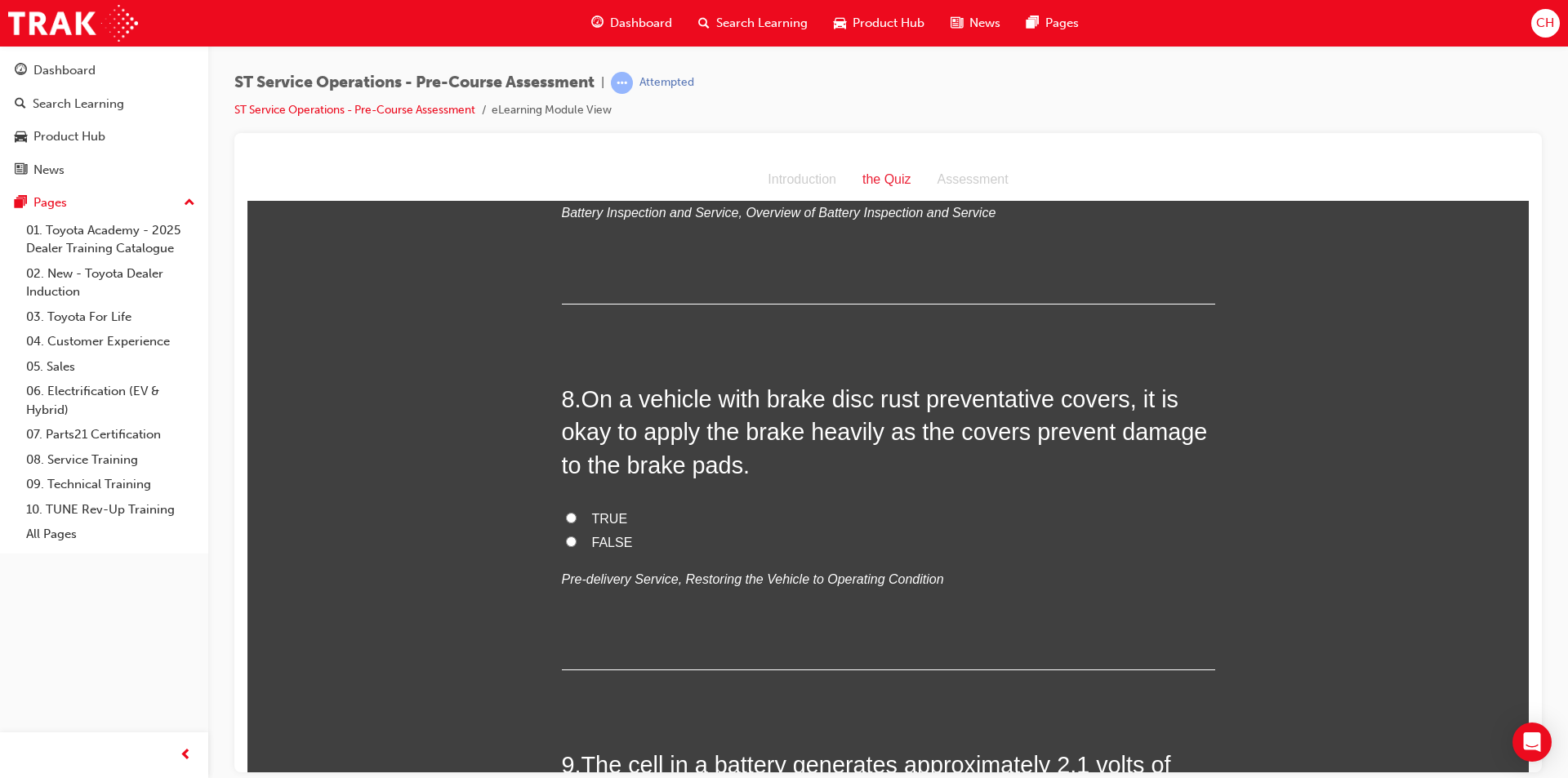
scroll to position [2448, 0]
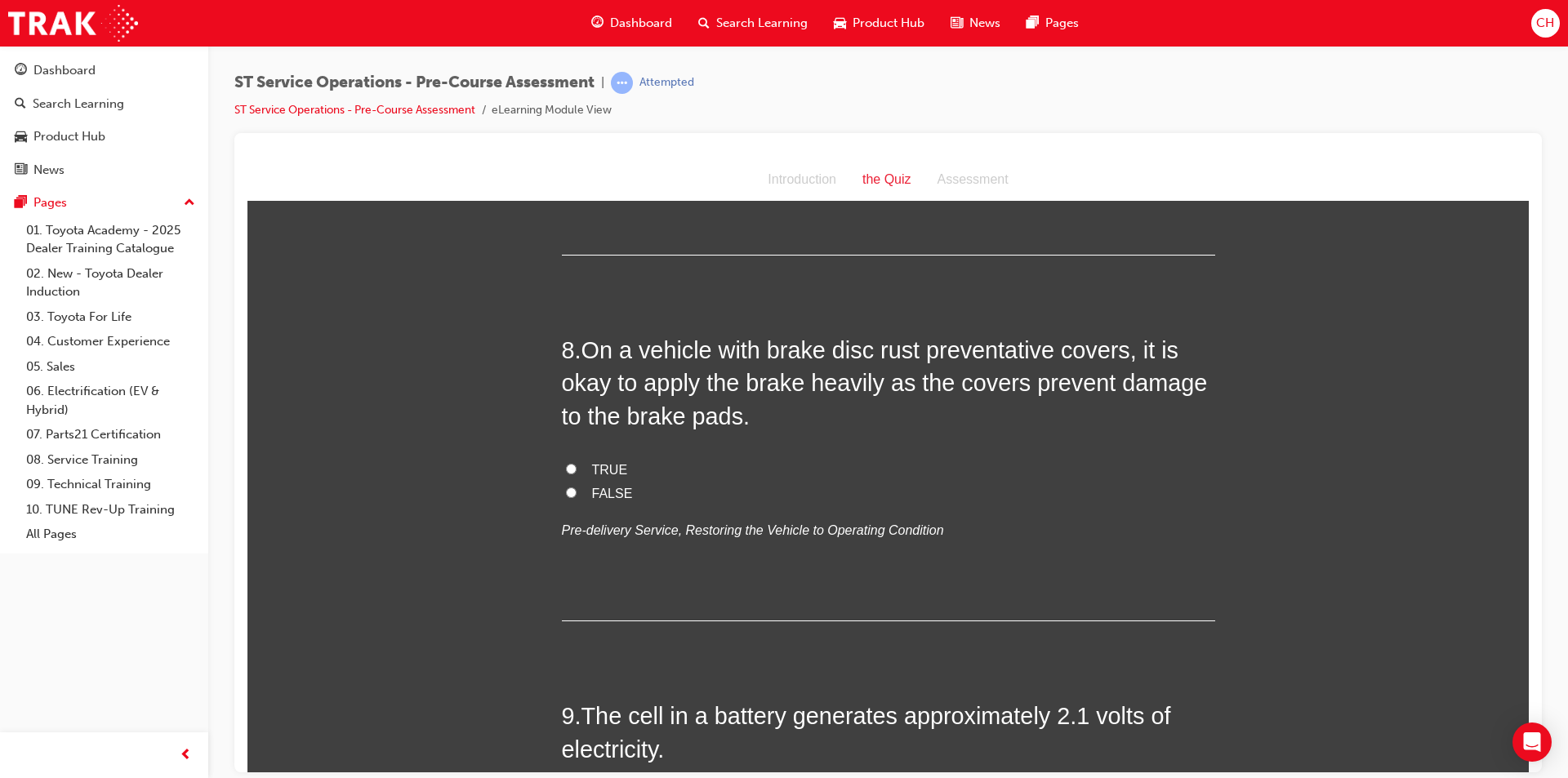
click at [582, 512] on div "TRUE FALSE Pre-delivery Service, Restoring the Vehicle to Operating Condition" at bounding box center [889, 499] width 654 height 83
click at [592, 497] on span "FALSE" at bounding box center [612, 492] width 41 height 14
click at [576, 497] on input "FALSE" at bounding box center [571, 491] width 10 height 10
radio input "true"
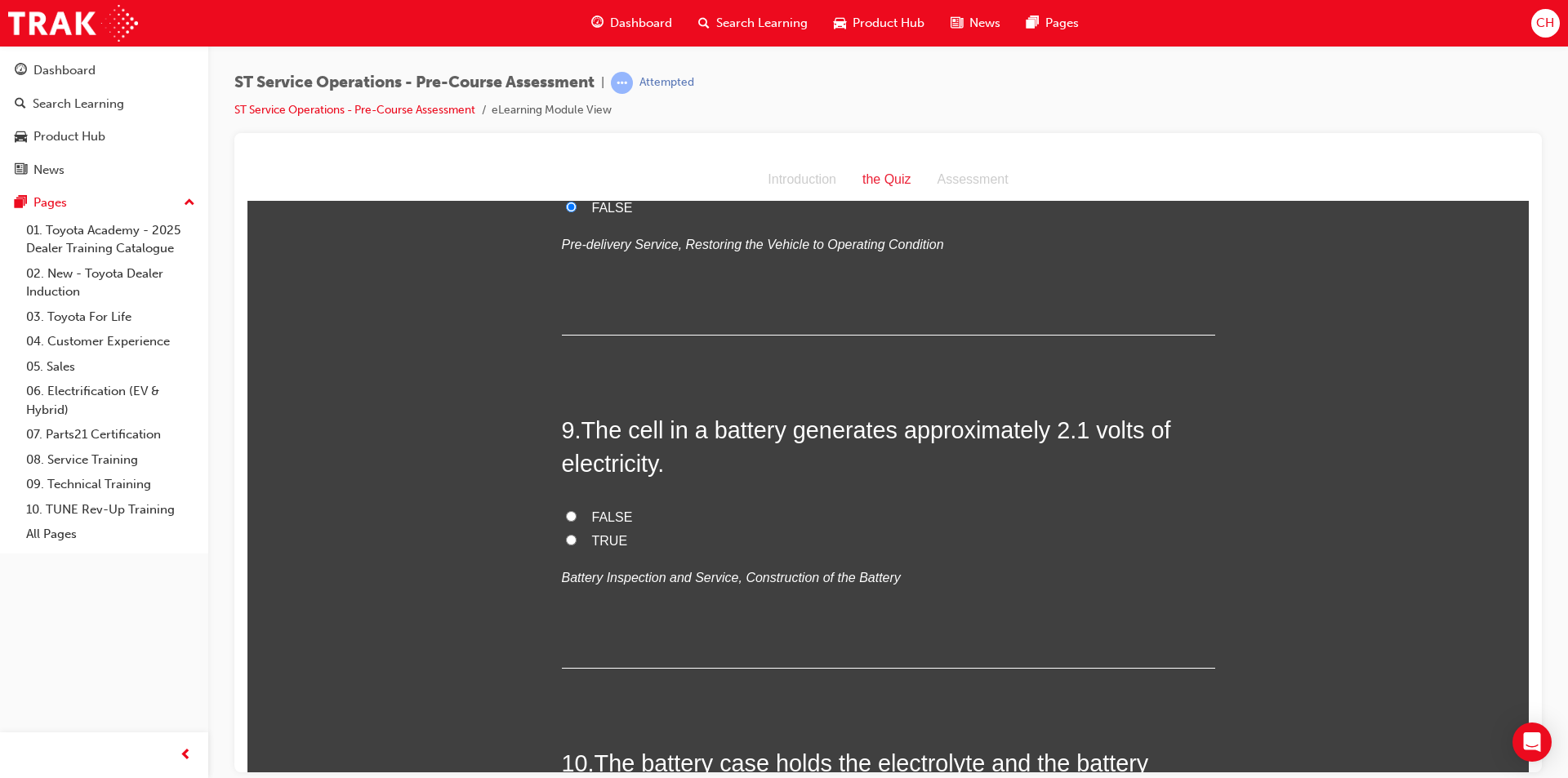
scroll to position [2775, 0]
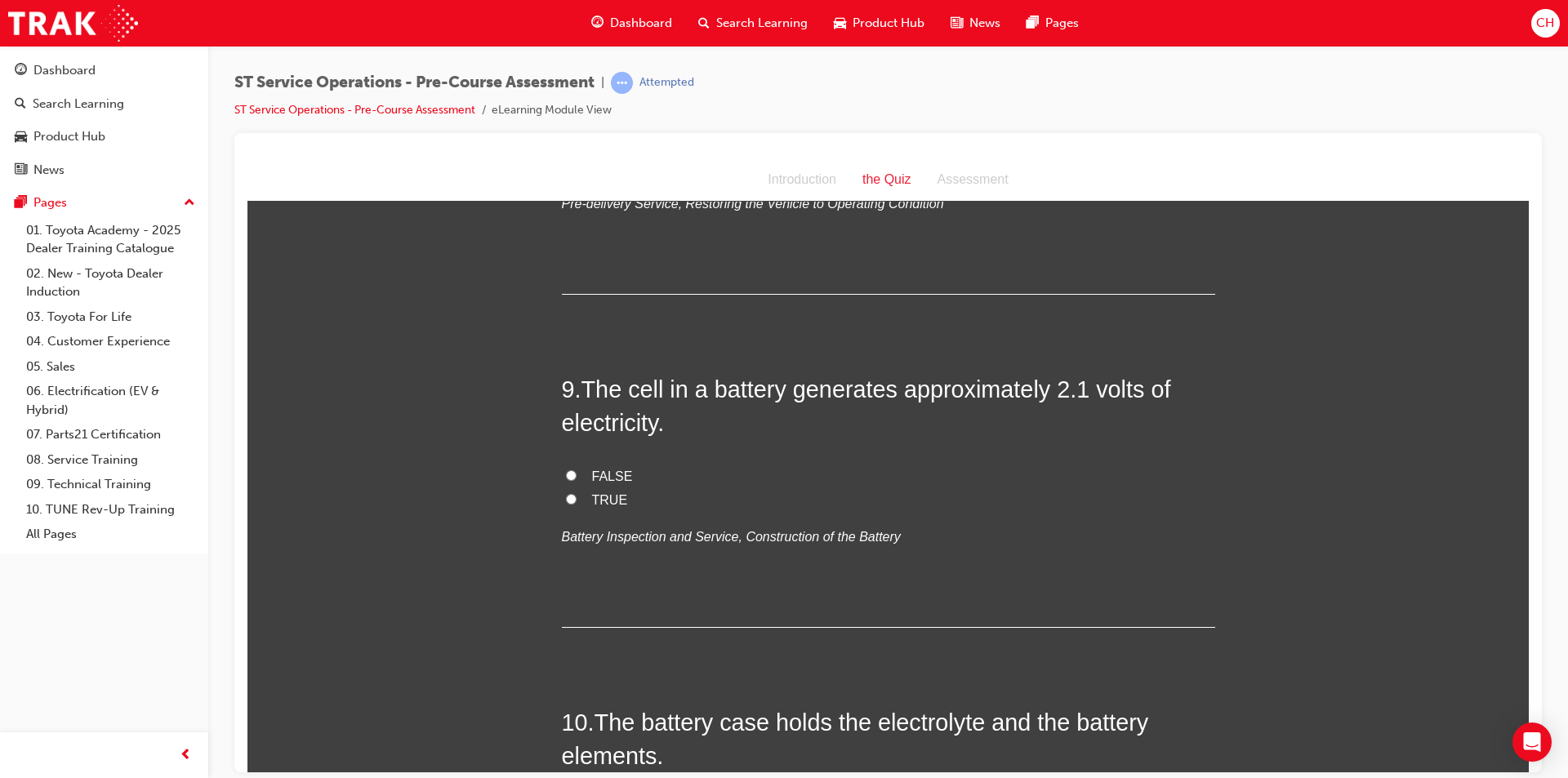
click at [562, 496] on label "TRUE" at bounding box center [889, 499] width 654 height 24
click at [566, 496] on input "TRUE" at bounding box center [571, 498] width 10 height 10
radio input "true"
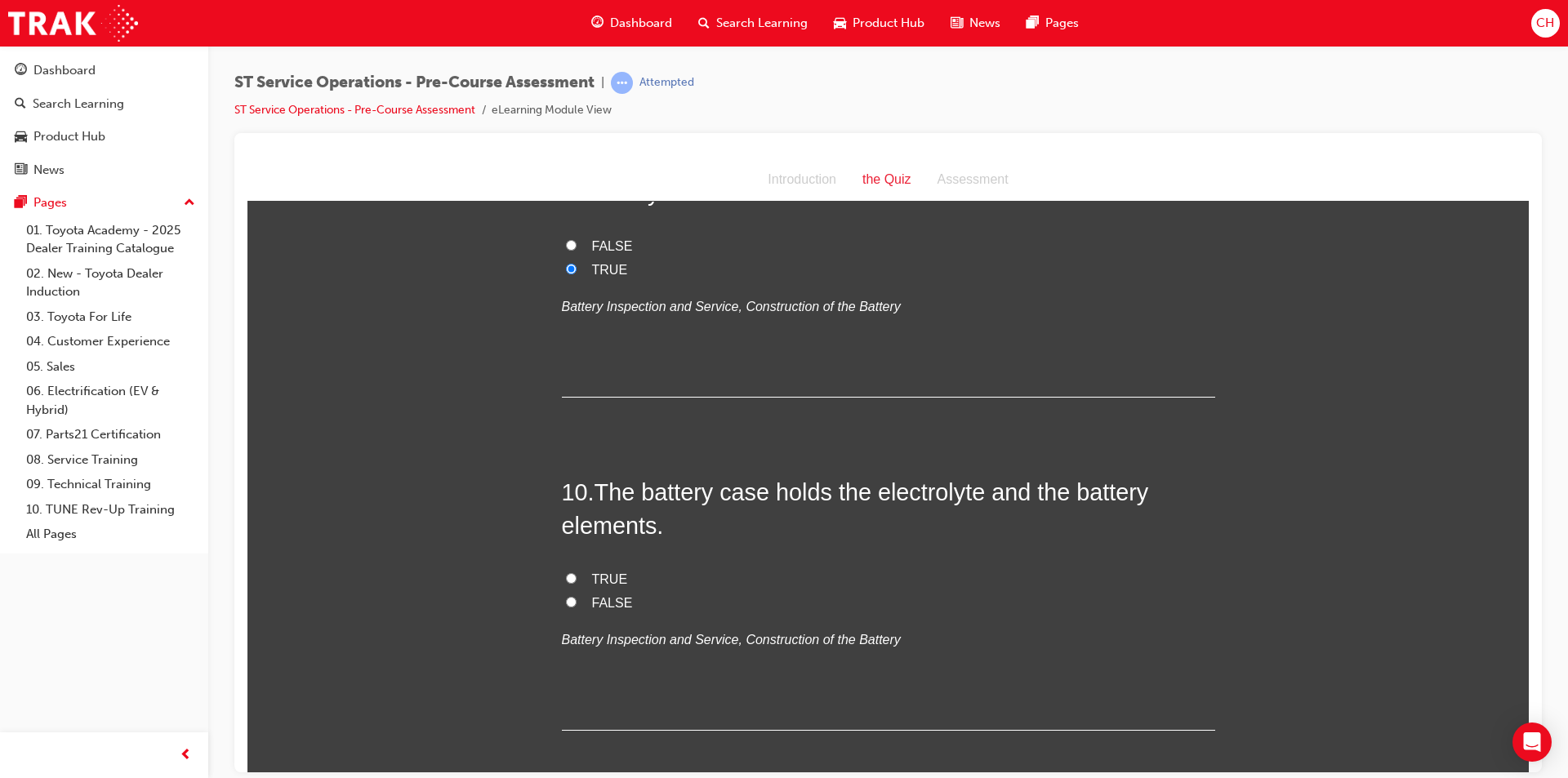
scroll to position [3020, 0]
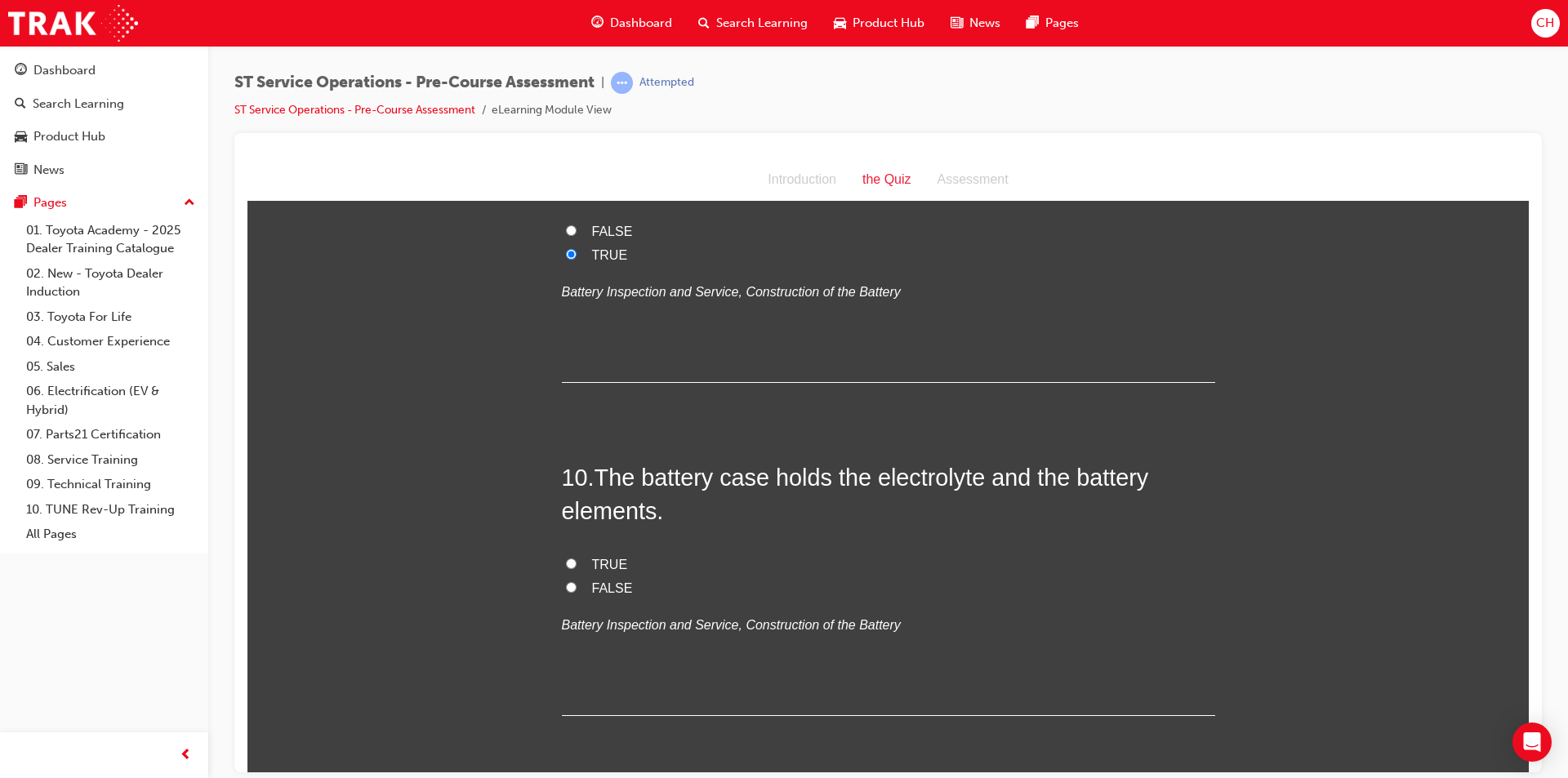
click at [580, 552] on div "10 . The battery case holds the electrolyte and the battery elements. TRUE FALS…" at bounding box center [889, 588] width 654 height 255
click at [580, 552] on label "TRUE" at bounding box center [889, 564] width 654 height 24
click at [576, 557] on input "TRUE" at bounding box center [571, 562] width 10 height 10
radio input "true"
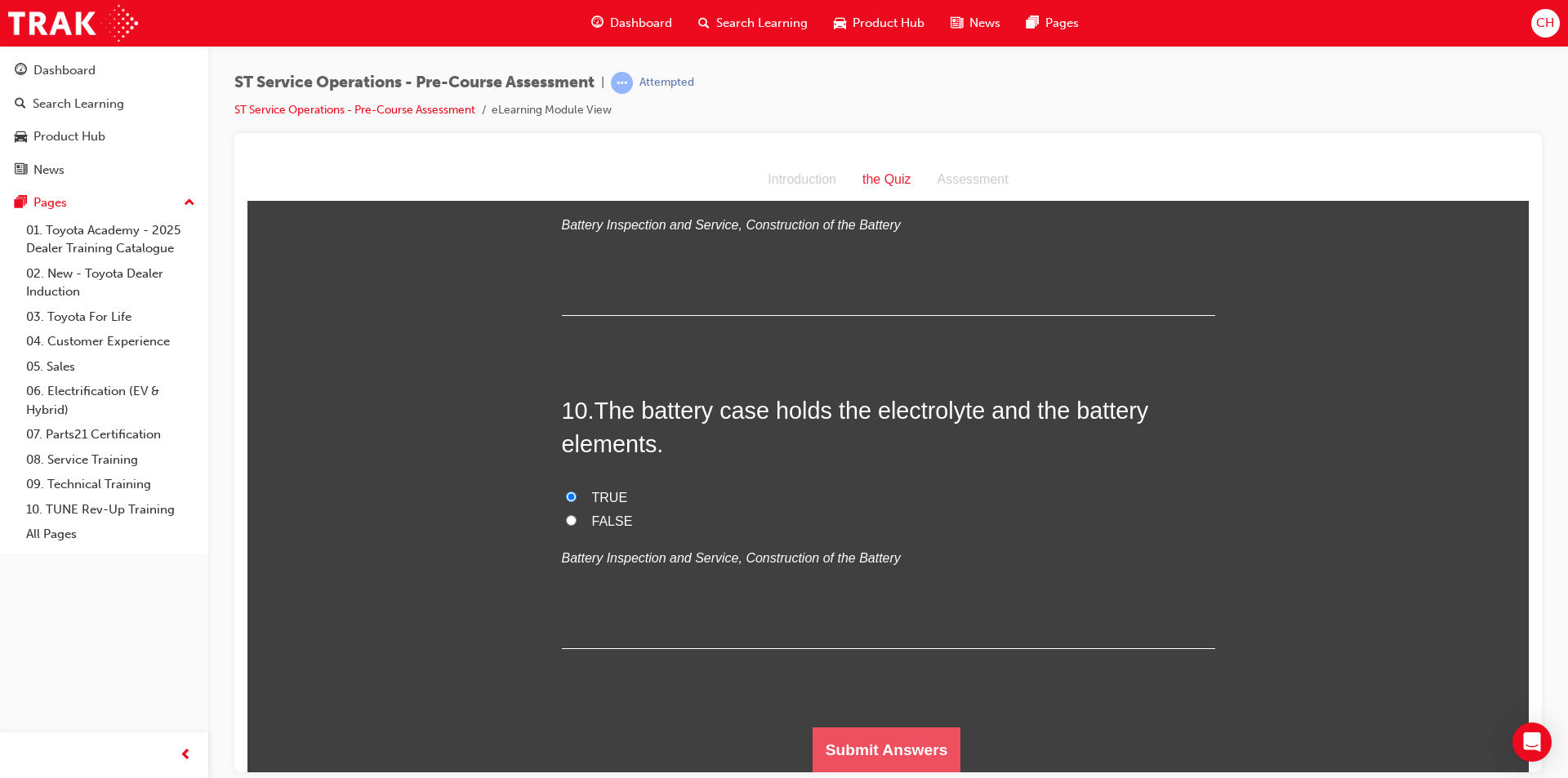
click at [915, 756] on button "Submit Answers" at bounding box center [886, 749] width 148 height 45
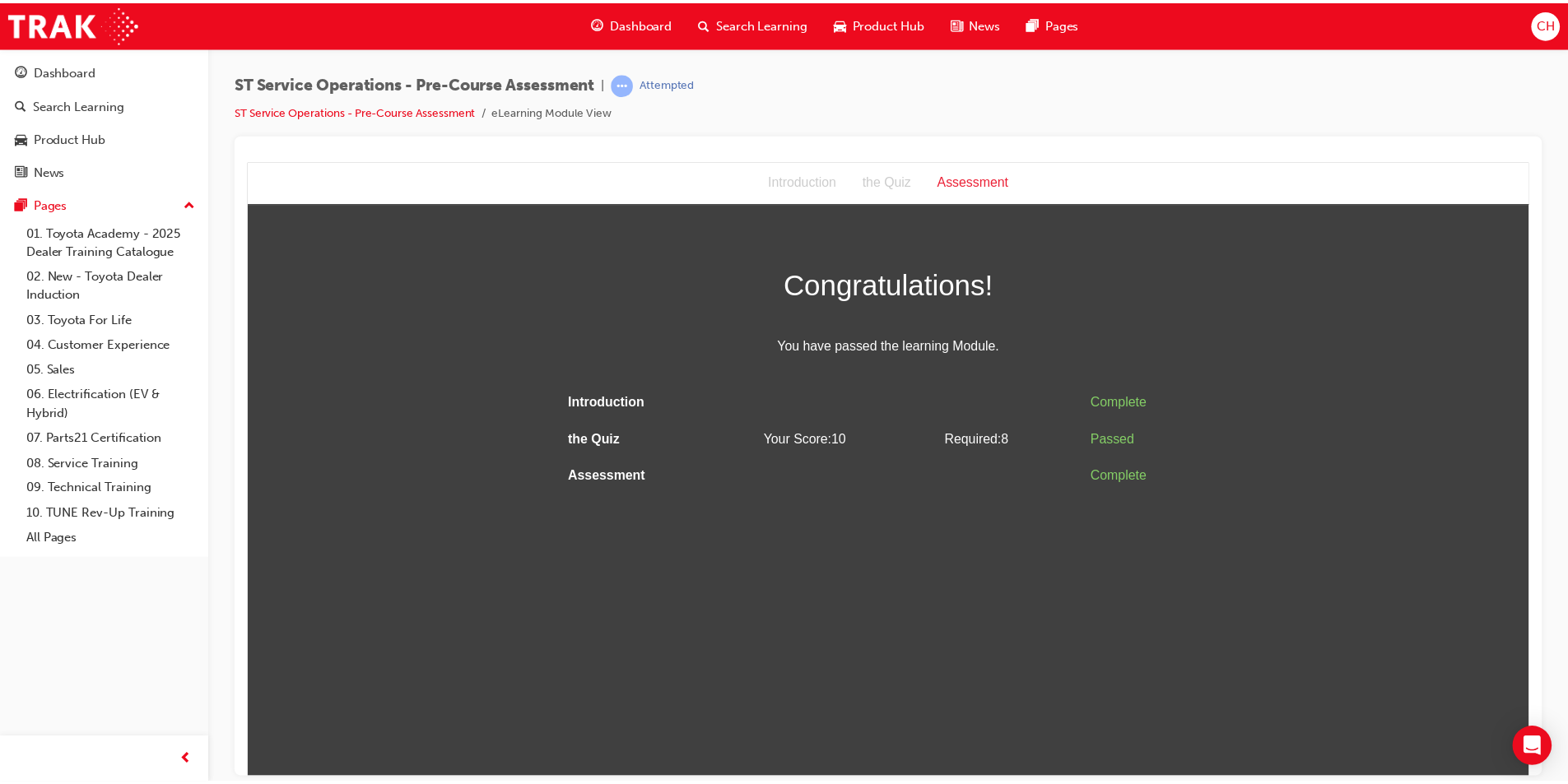
scroll to position [0, 0]
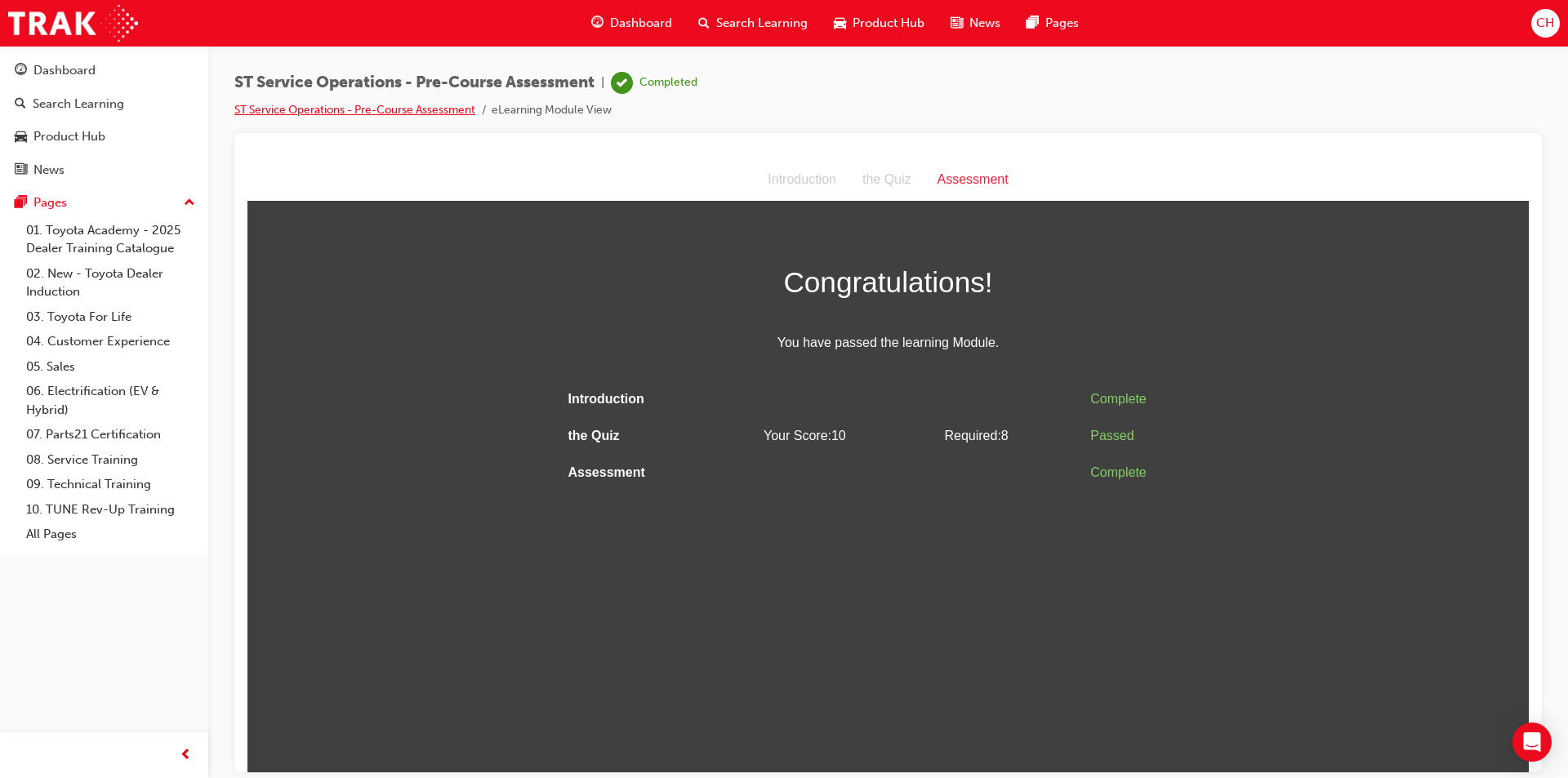
click at [344, 114] on link "ST Service Operations - Pre-Course Assessment" at bounding box center [354, 110] width 241 height 14
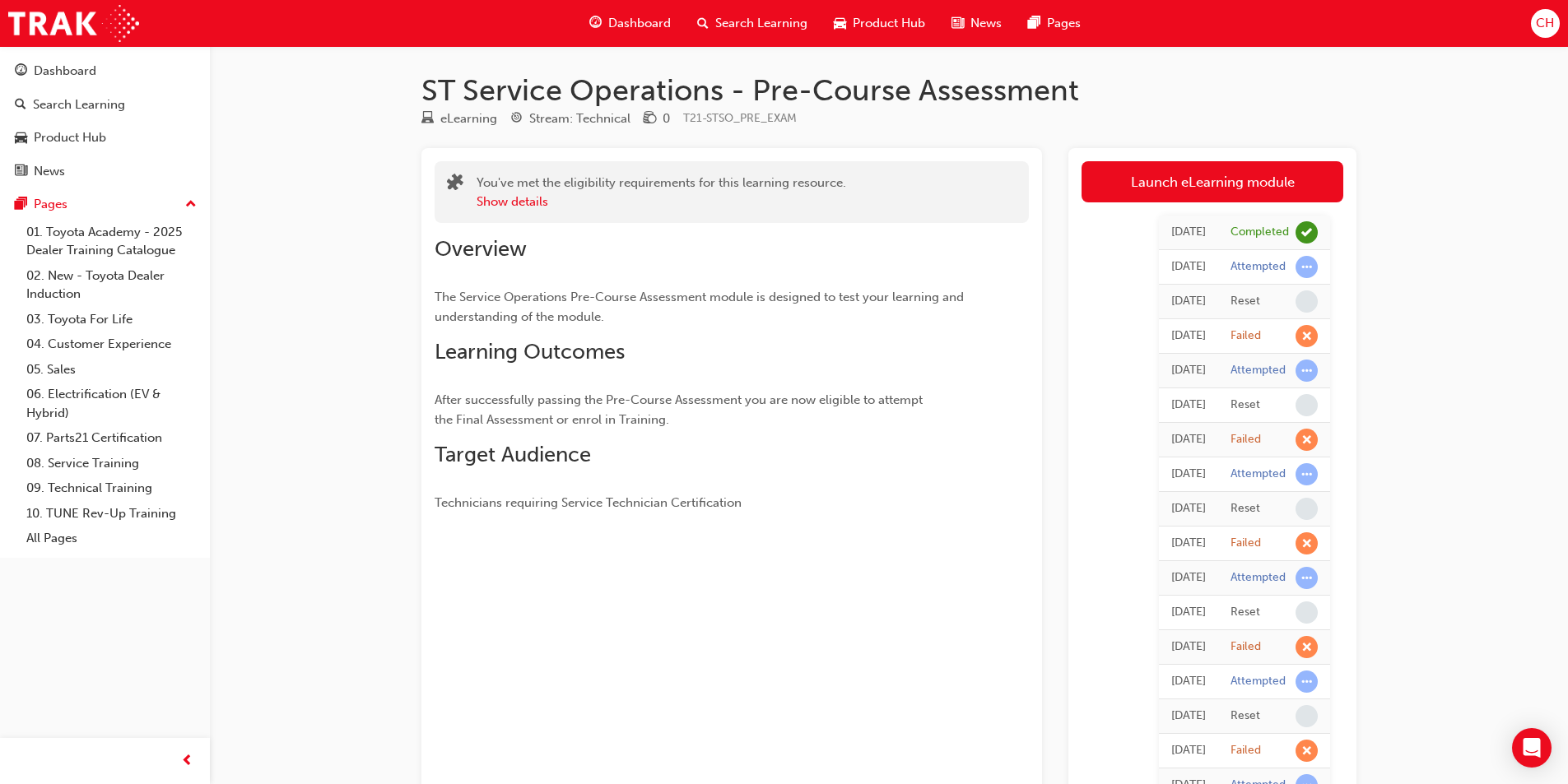
click at [655, 34] on div "Dashboard" at bounding box center [629, 23] width 108 height 33
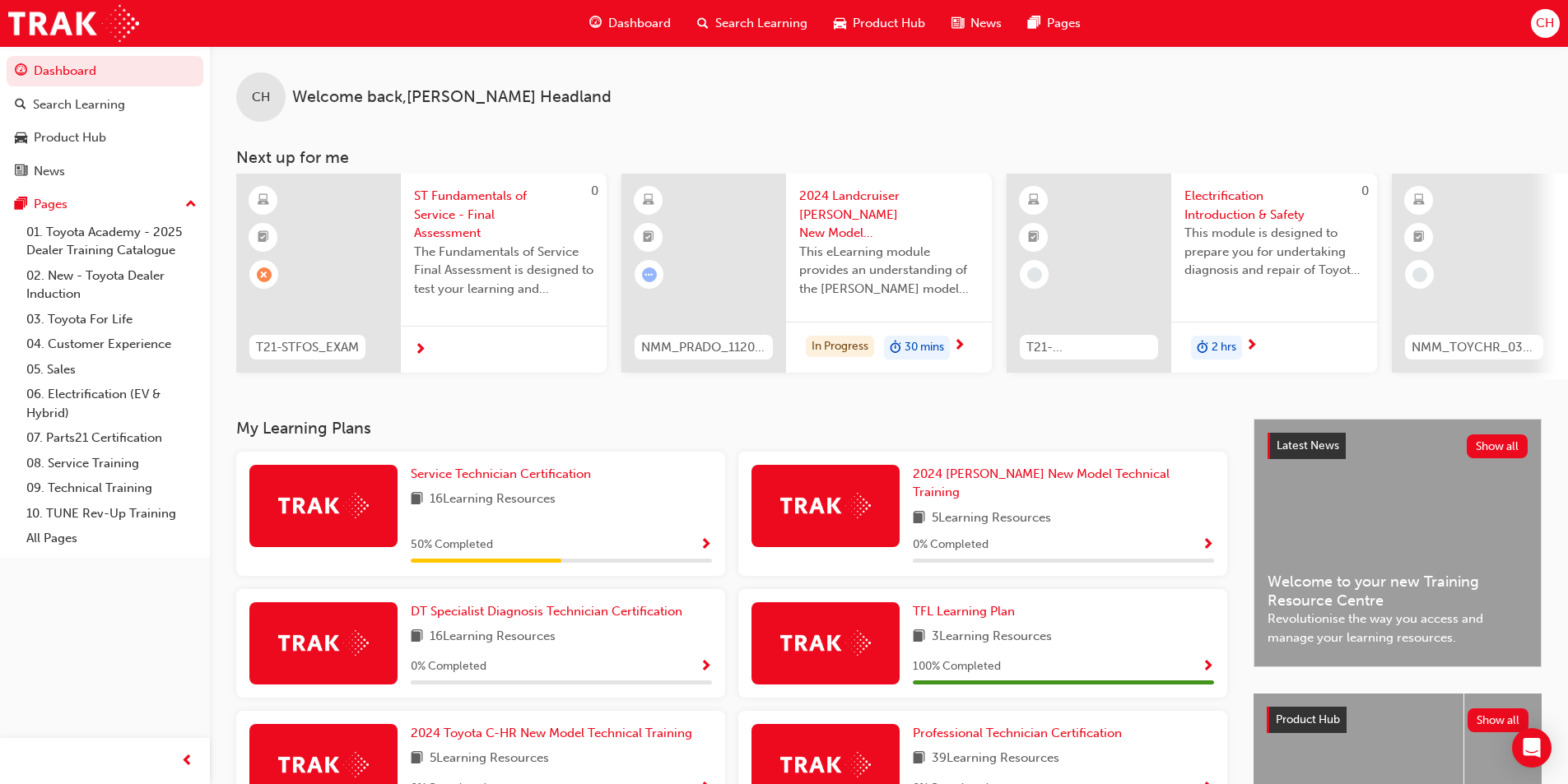
click at [546, 467] on div "Service Technician Certification 16 Learning Resources 50 % Completed" at bounding box center [481, 514] width 489 height 125
click at [548, 480] on span "Service Technician Certification" at bounding box center [500, 474] width 180 height 15
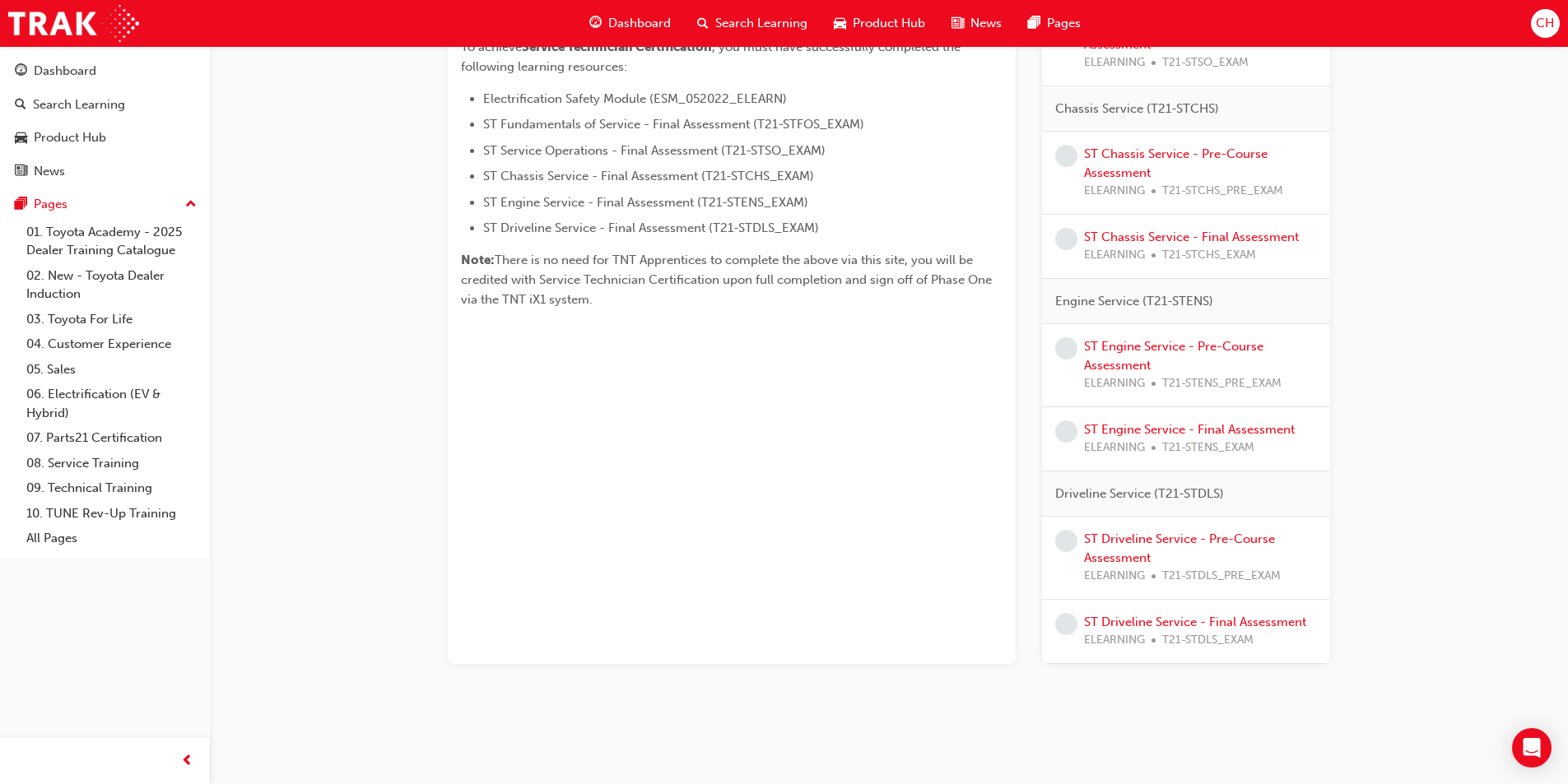
scroll to position [28, 0]
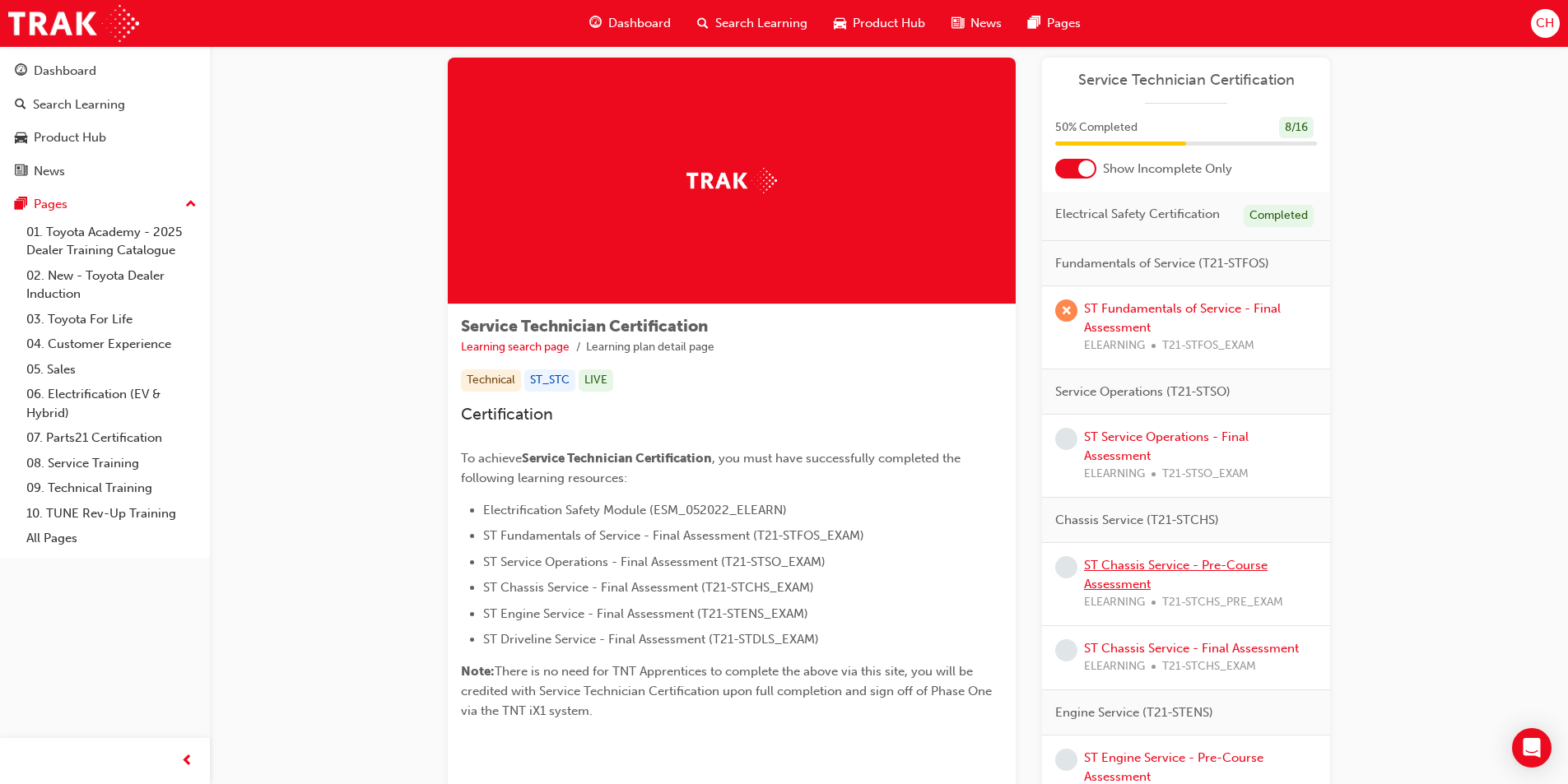
click at [1148, 567] on link "ST Chassis Service - Pre-Course Assessment" at bounding box center [1176, 574] width 184 height 33
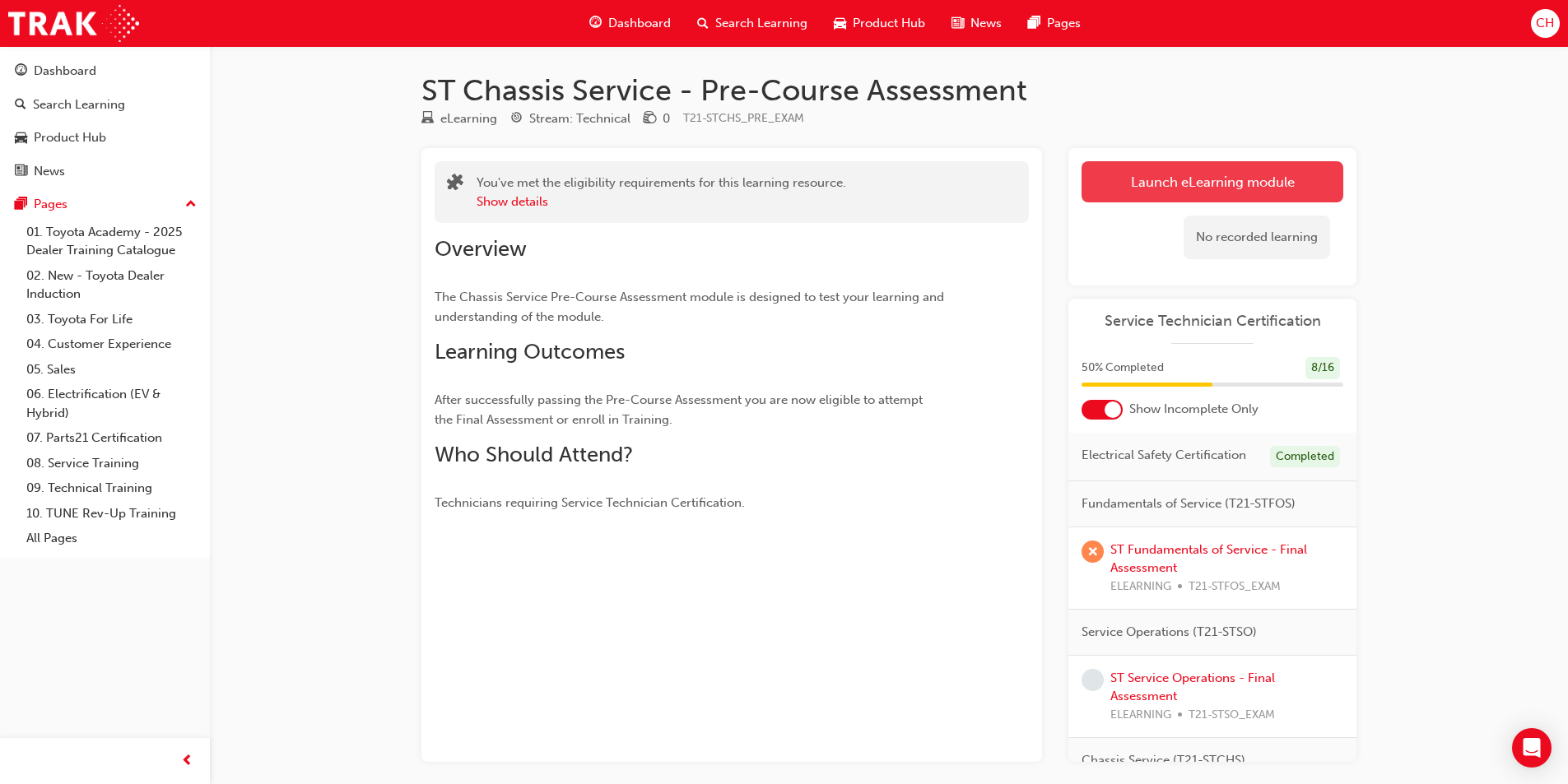
click at [1187, 177] on link "Launch eLearning module" at bounding box center [1212, 181] width 262 height 41
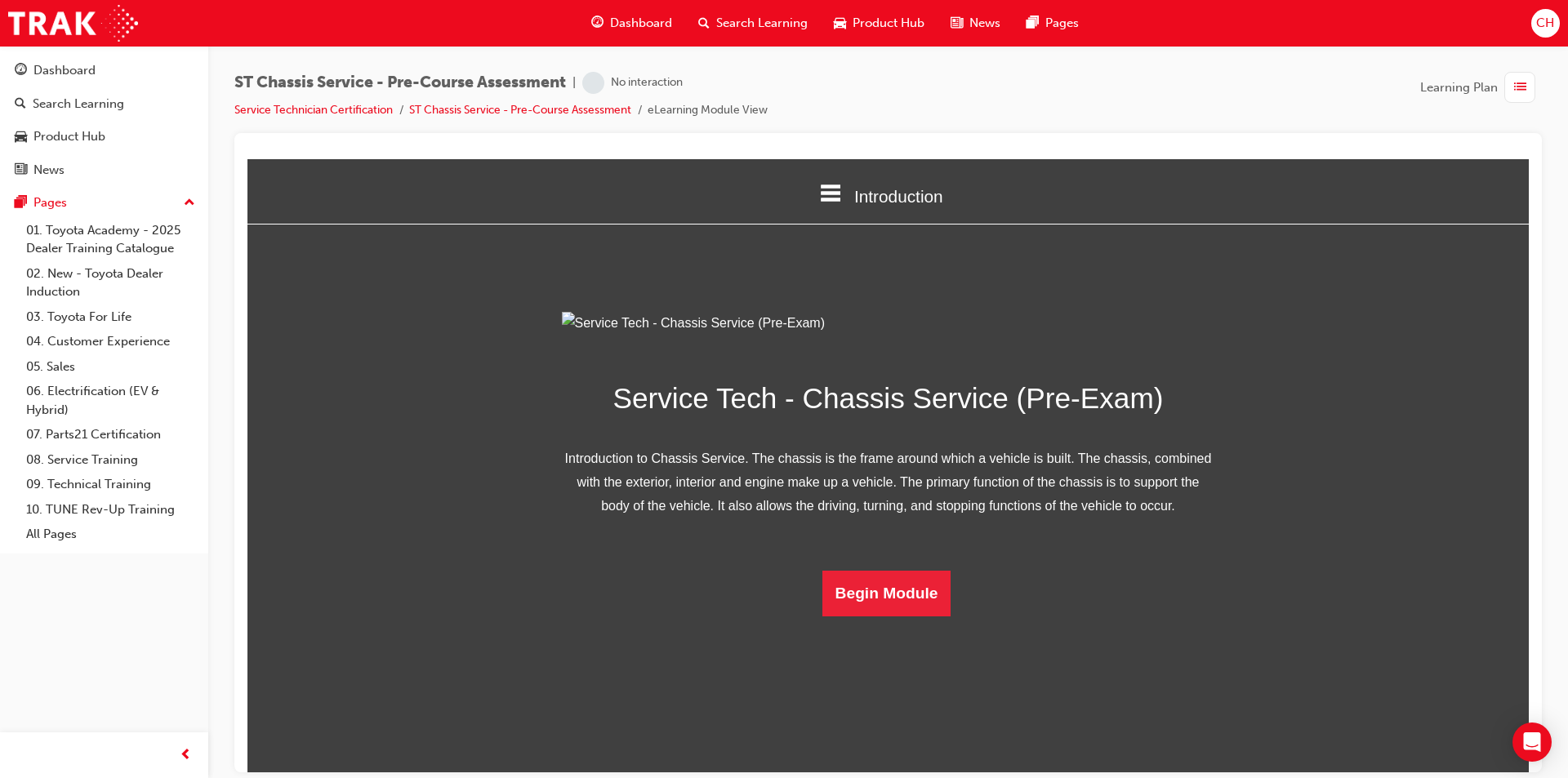
scroll to position [24, 0]
click at [879, 616] on button "Begin Module" at bounding box center [887, 592] width 129 height 45
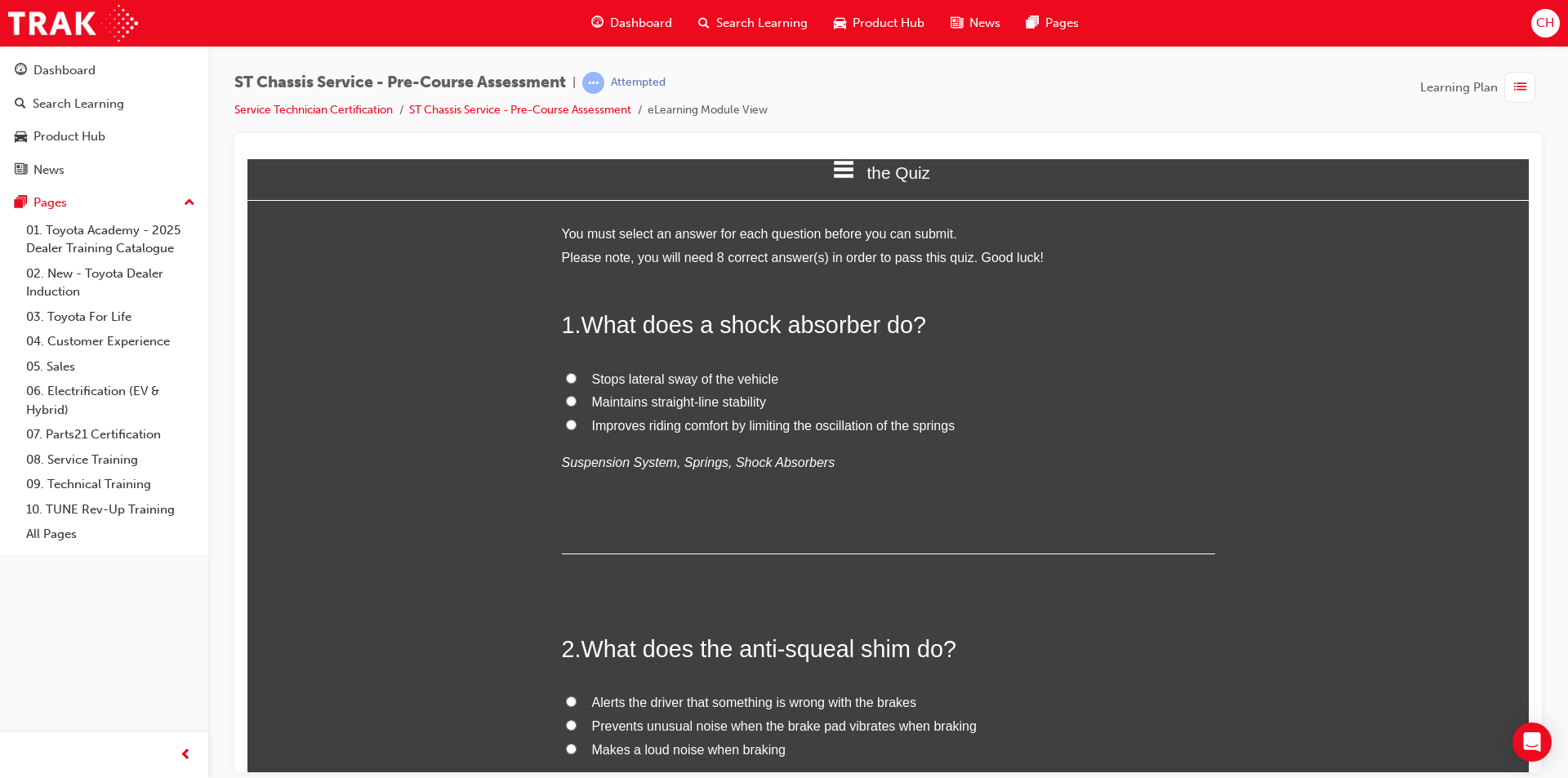
scroll to position [0, 0]
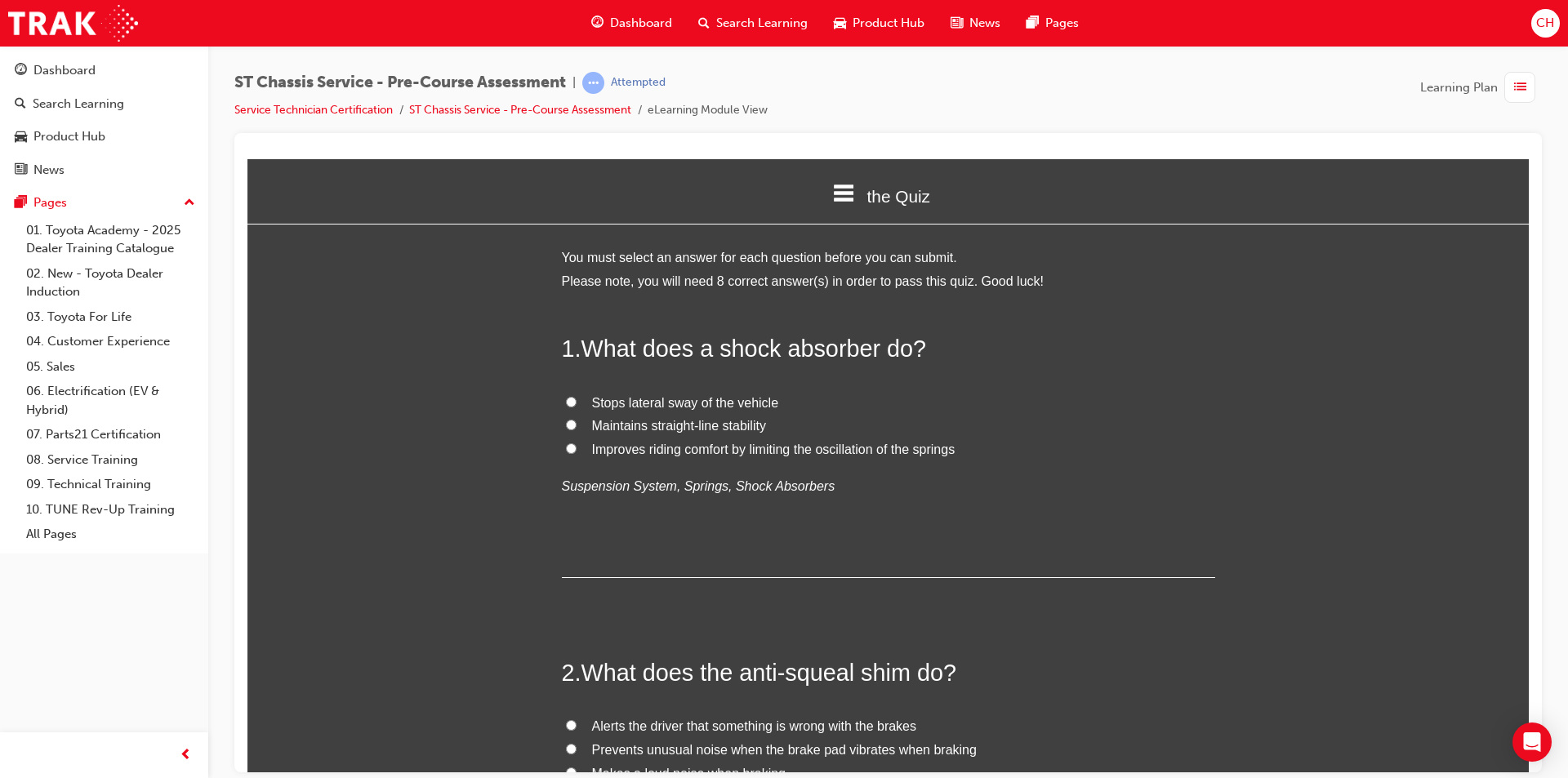
click at [719, 445] on span "Improves riding comfort by limiting the oscillation of the springs" at bounding box center [774, 448] width 364 height 14
click at [576, 445] on input "Improves riding comfort by limiting the oscillation of the springs" at bounding box center [571, 448] width 10 height 10
radio input "true"
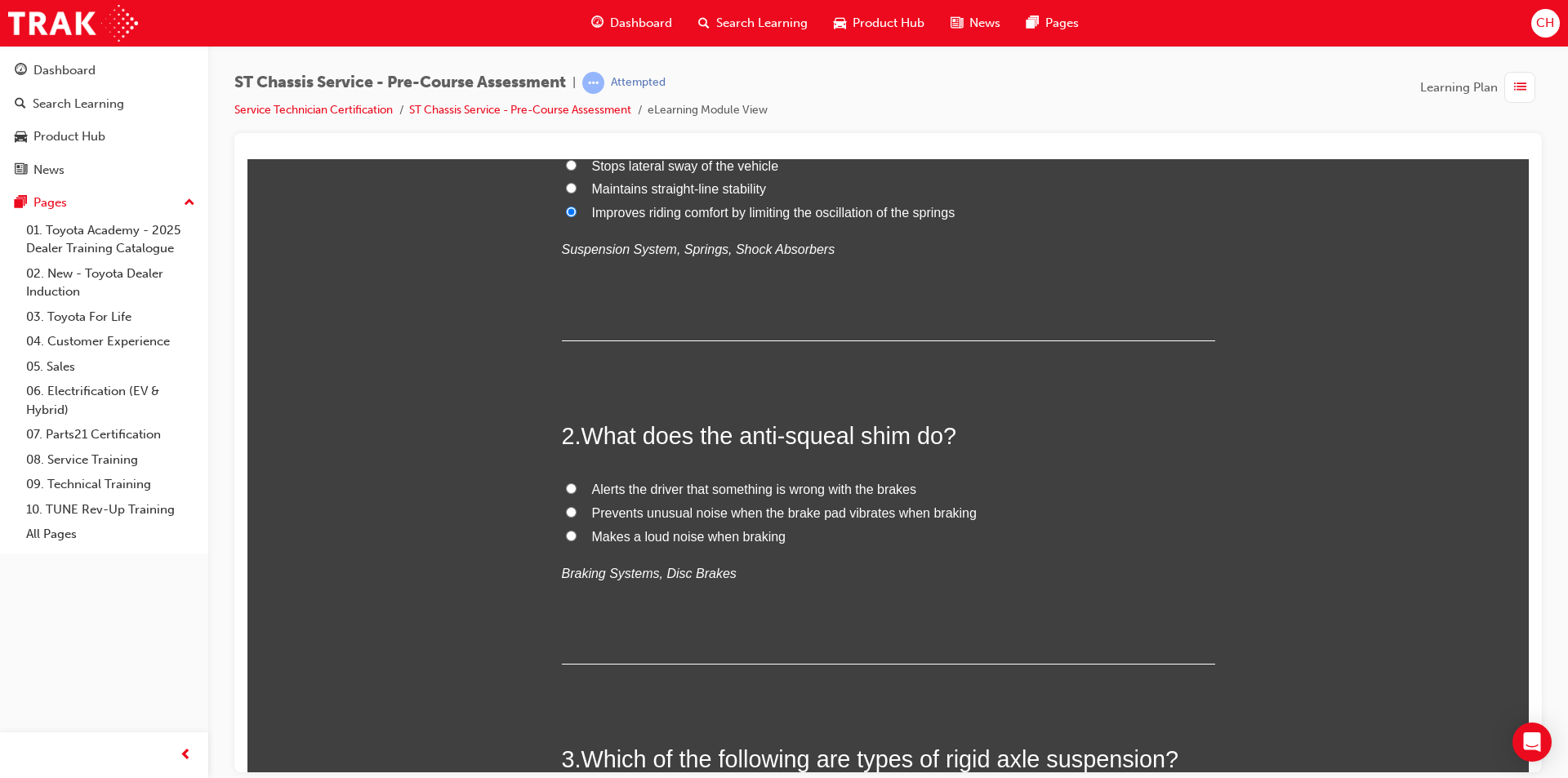
scroll to position [245, 0]
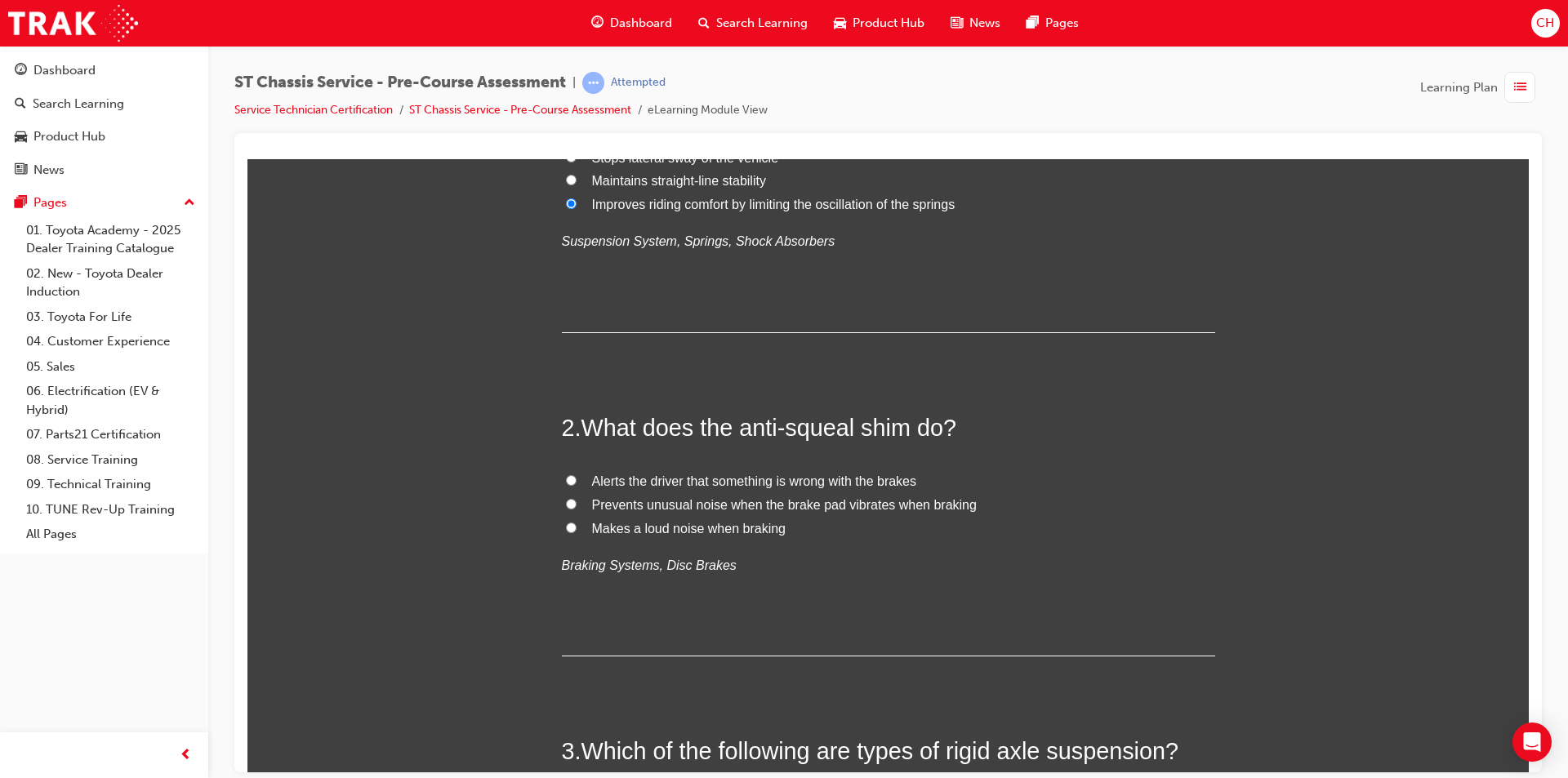
click at [678, 498] on span "Prevents unusual noise when the brake pad vibrates when braking" at bounding box center [784, 503] width 384 height 14
click at [576, 498] on input "Prevents unusual noise when the brake pad vibrates when braking" at bounding box center [571, 502] width 10 height 10
radio input "true"
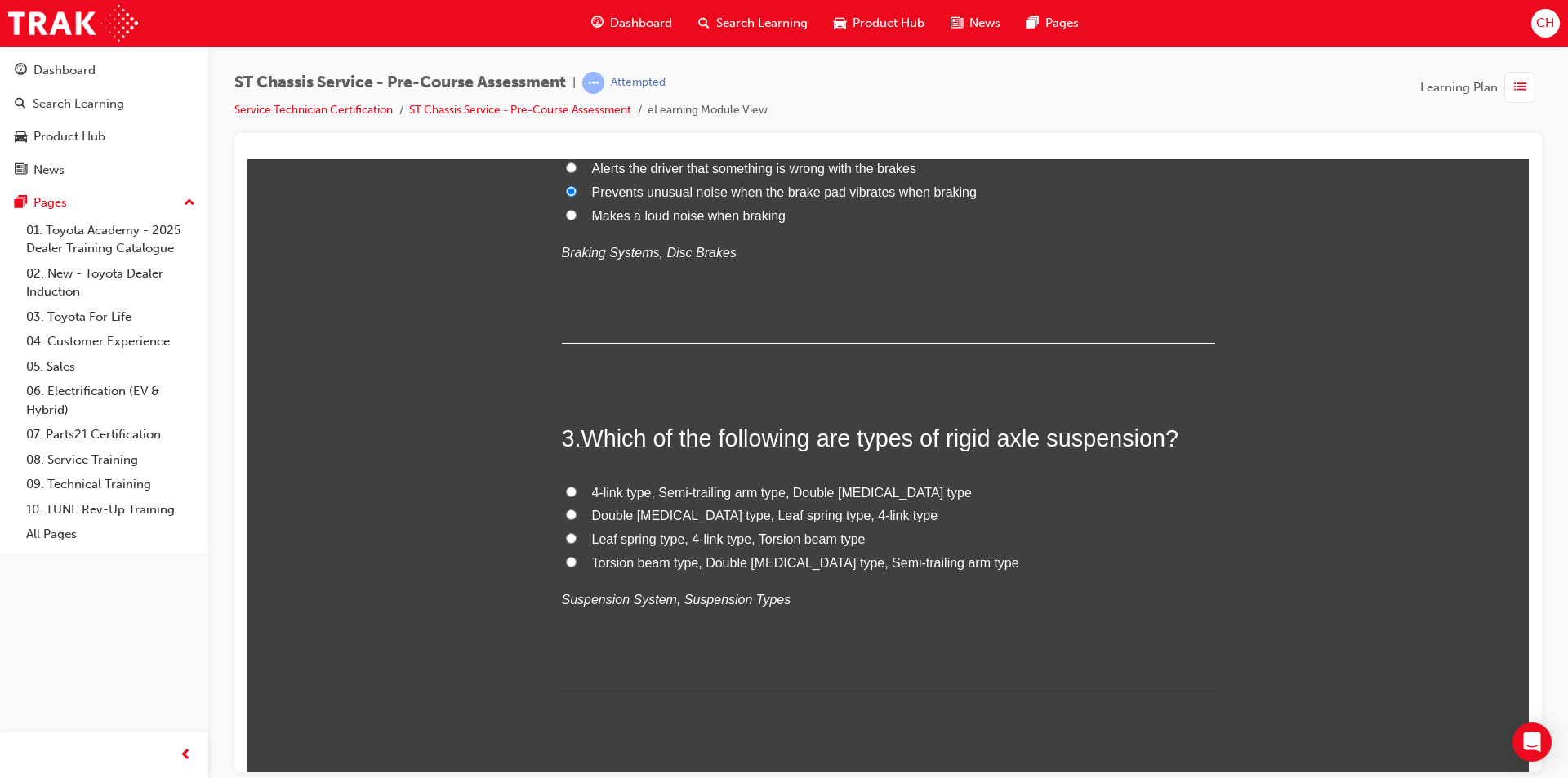
scroll to position [571, 0]
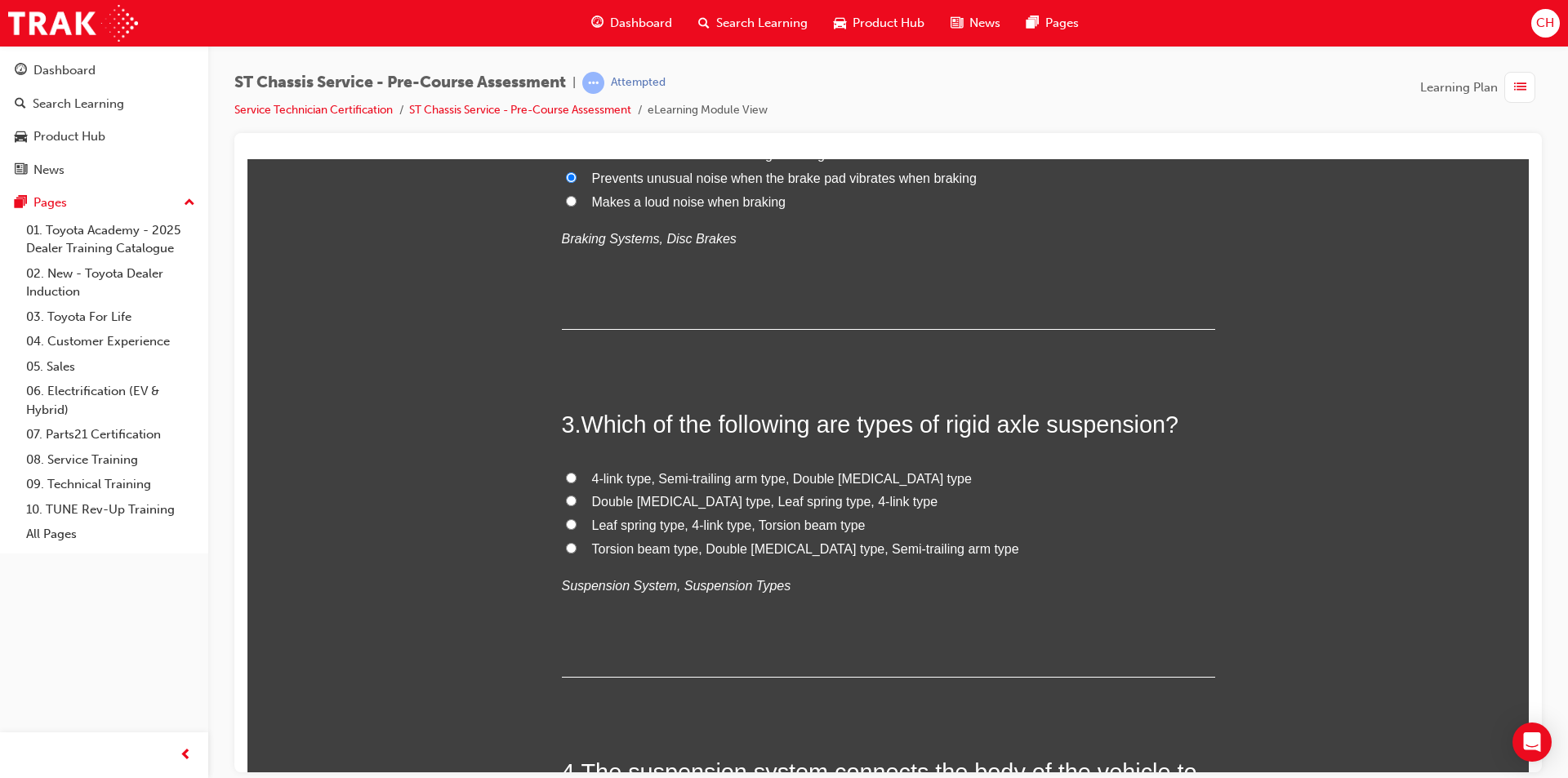
click at [653, 519] on span "Leaf spring type, 4-link type, Torsion beam type" at bounding box center [729, 524] width 274 height 14
click at [576, 519] on input "Leaf spring type, 4-link type, Torsion beam type" at bounding box center [571, 523] width 10 height 10
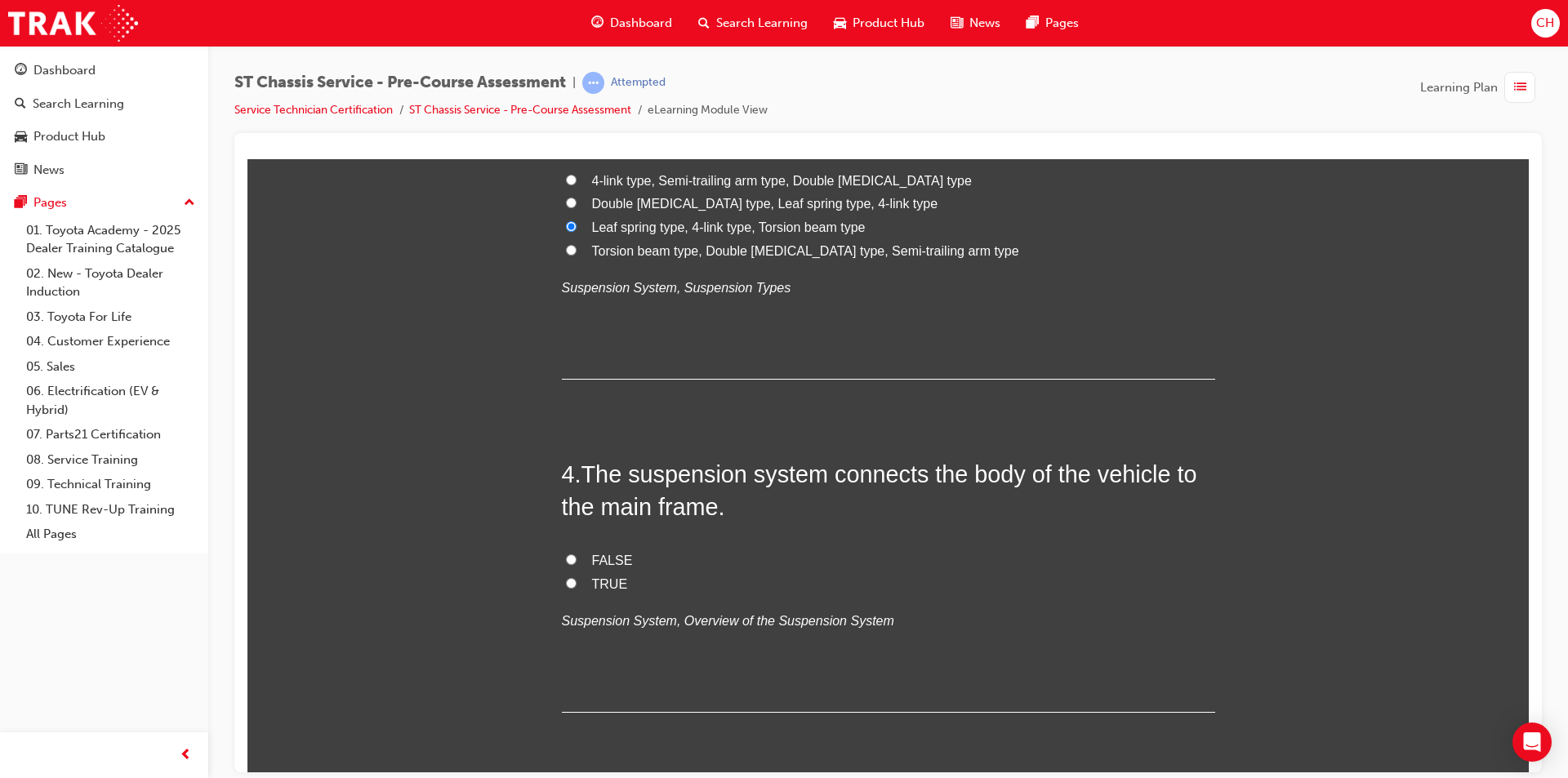
scroll to position [898, 0]
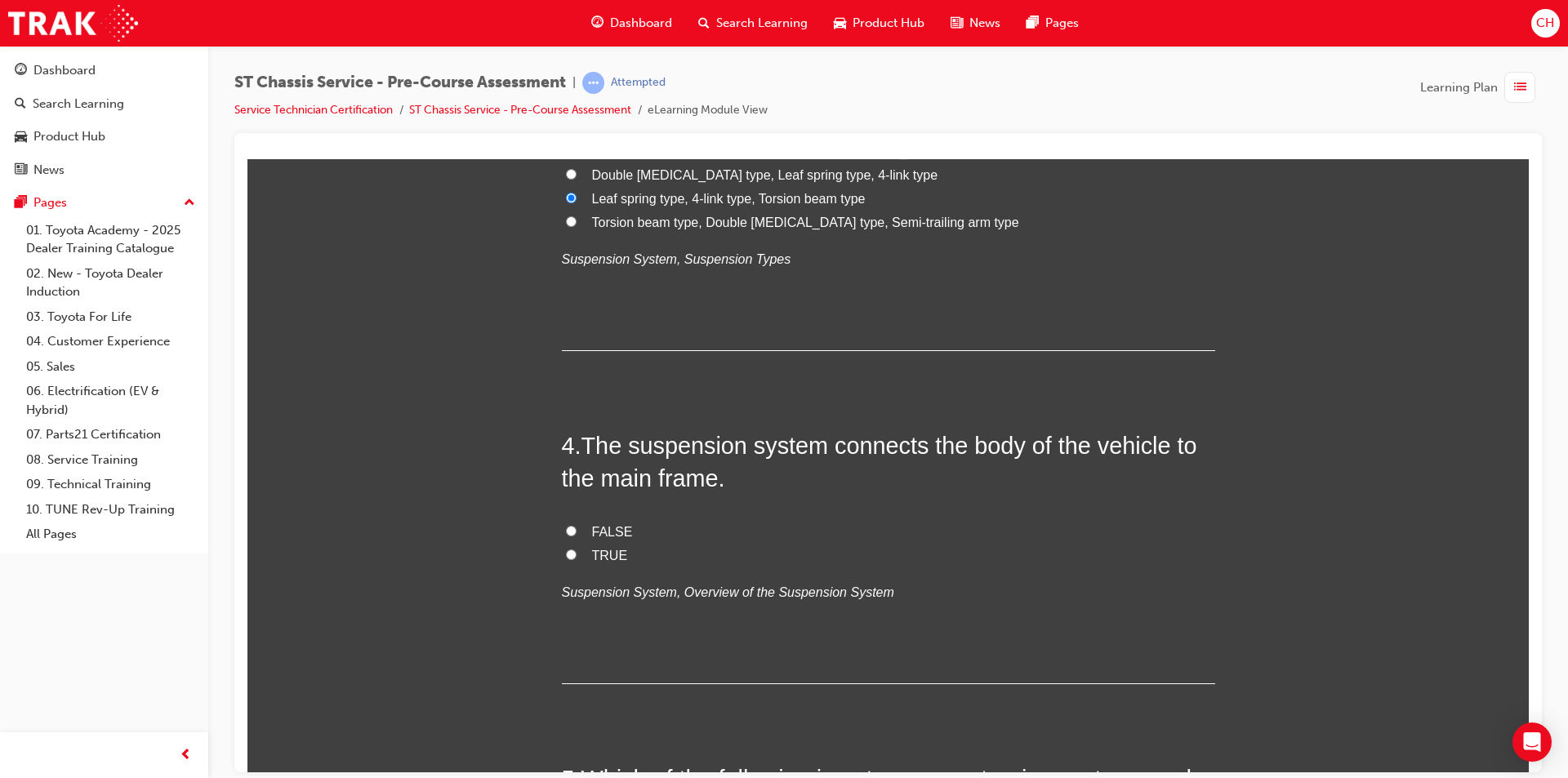
click at [592, 553] on span "TRUE" at bounding box center [610, 554] width 36 height 14
click at [576, 553] on input "TRUE" at bounding box center [571, 553] width 10 height 10
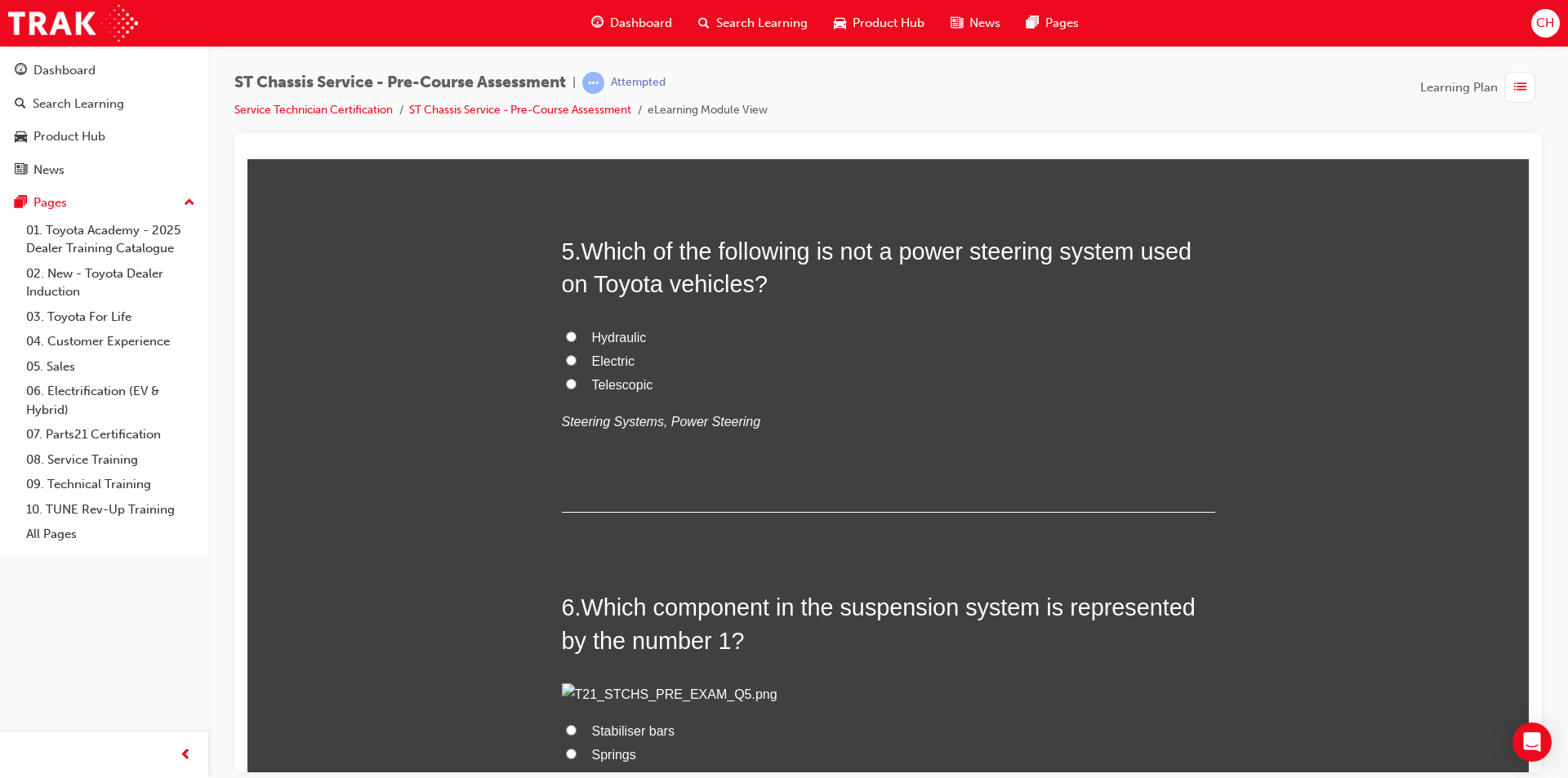
scroll to position [1388, 0]
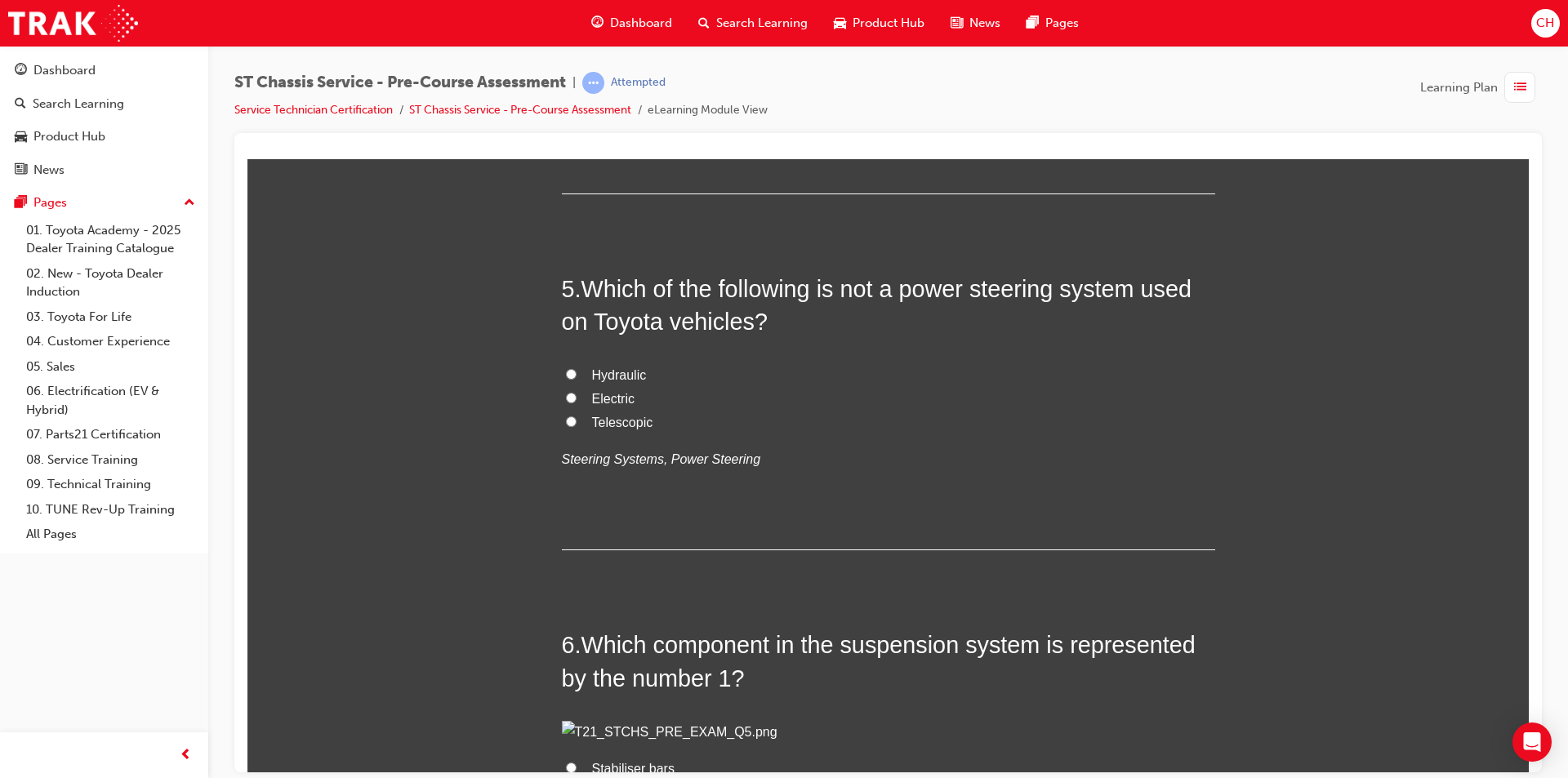
click at [616, 431] on label "Telescopic" at bounding box center [889, 422] width 654 height 24
click at [576, 426] on input "Telescopic" at bounding box center [571, 420] width 10 height 10
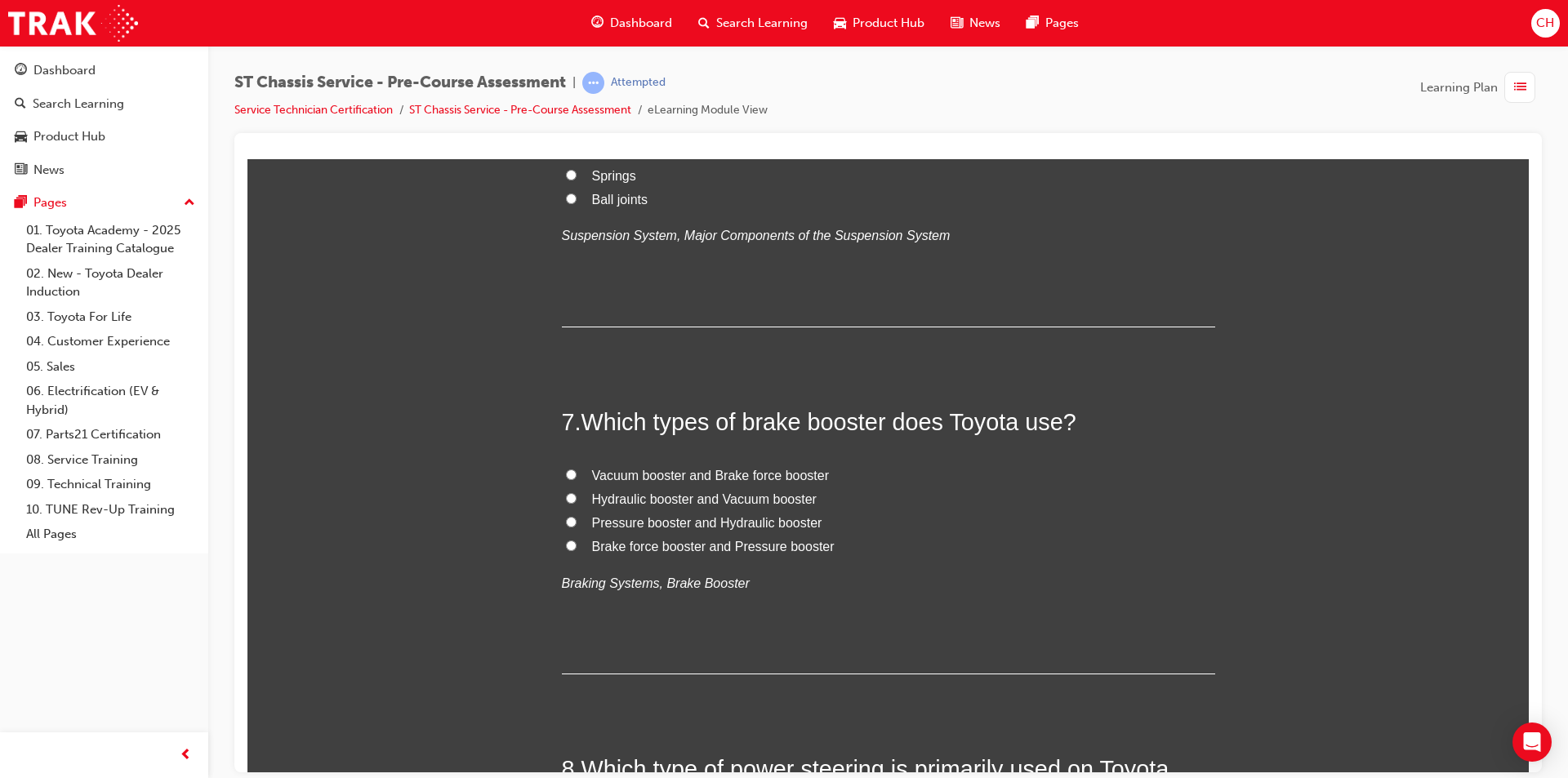
scroll to position [2040, 0]
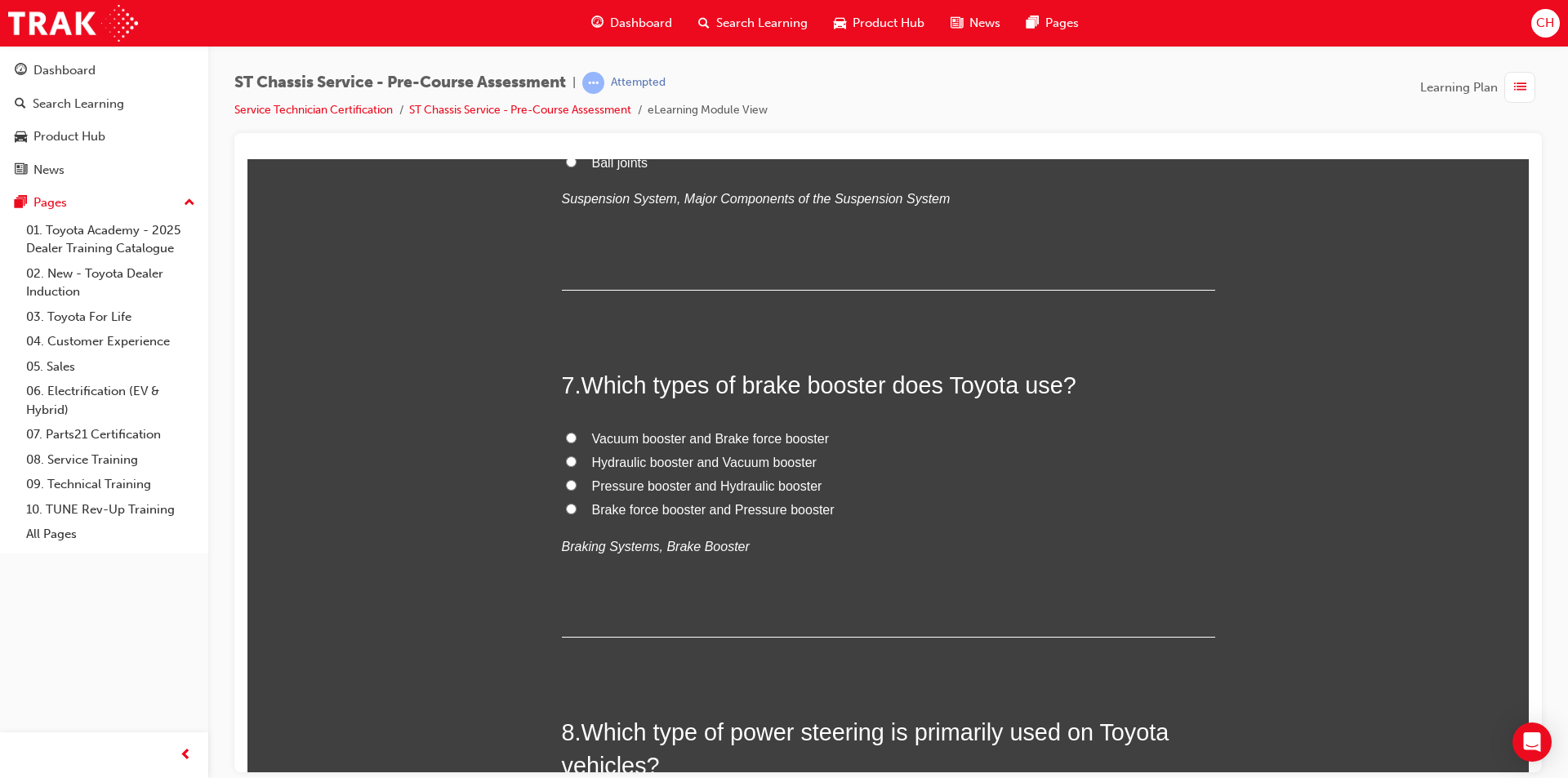
click at [605, 145] on span "Springs" at bounding box center [614, 138] width 44 height 14
click at [576, 143] on input "Springs" at bounding box center [571, 137] width 10 height 10
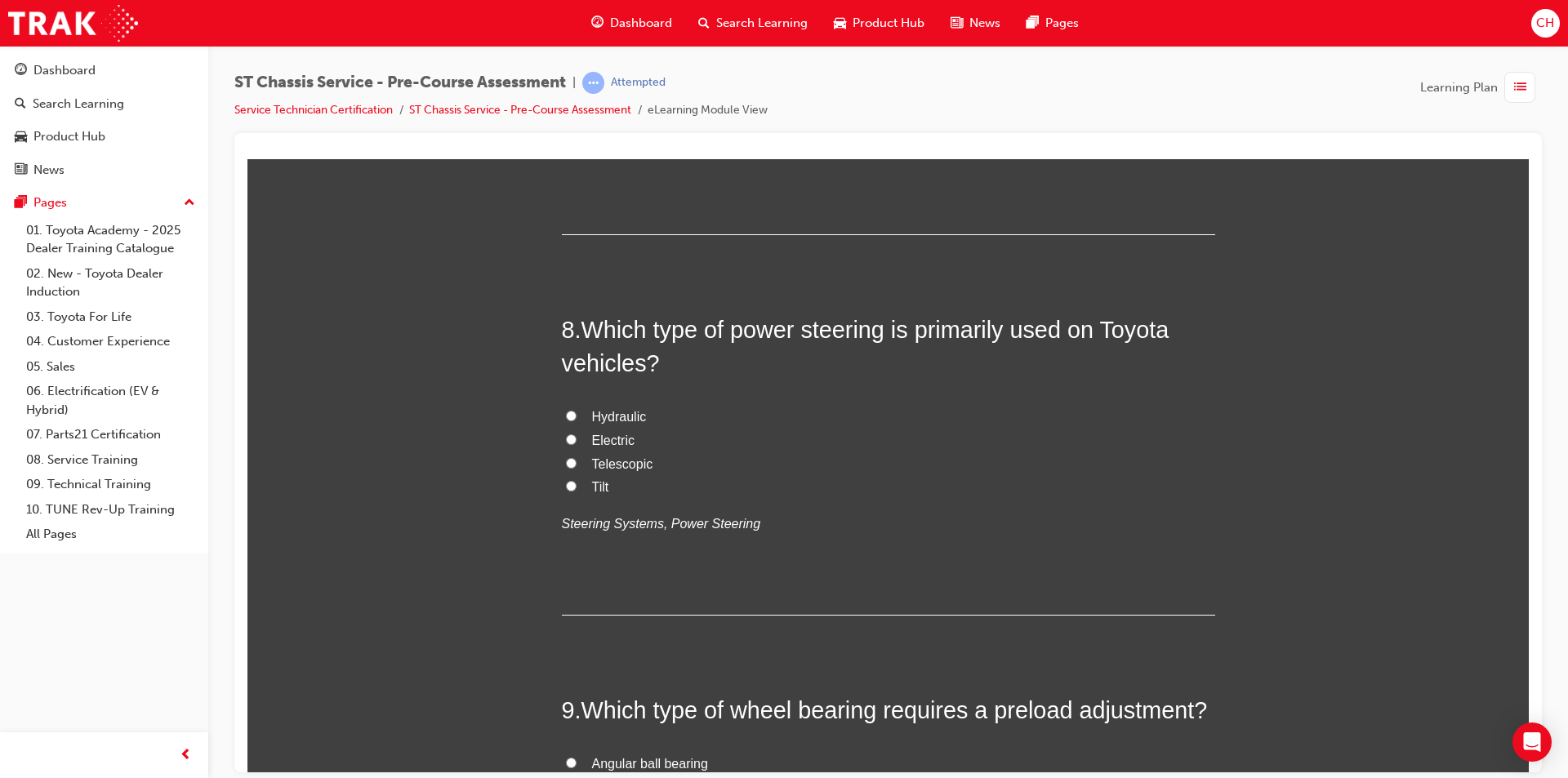
scroll to position [2448, 0]
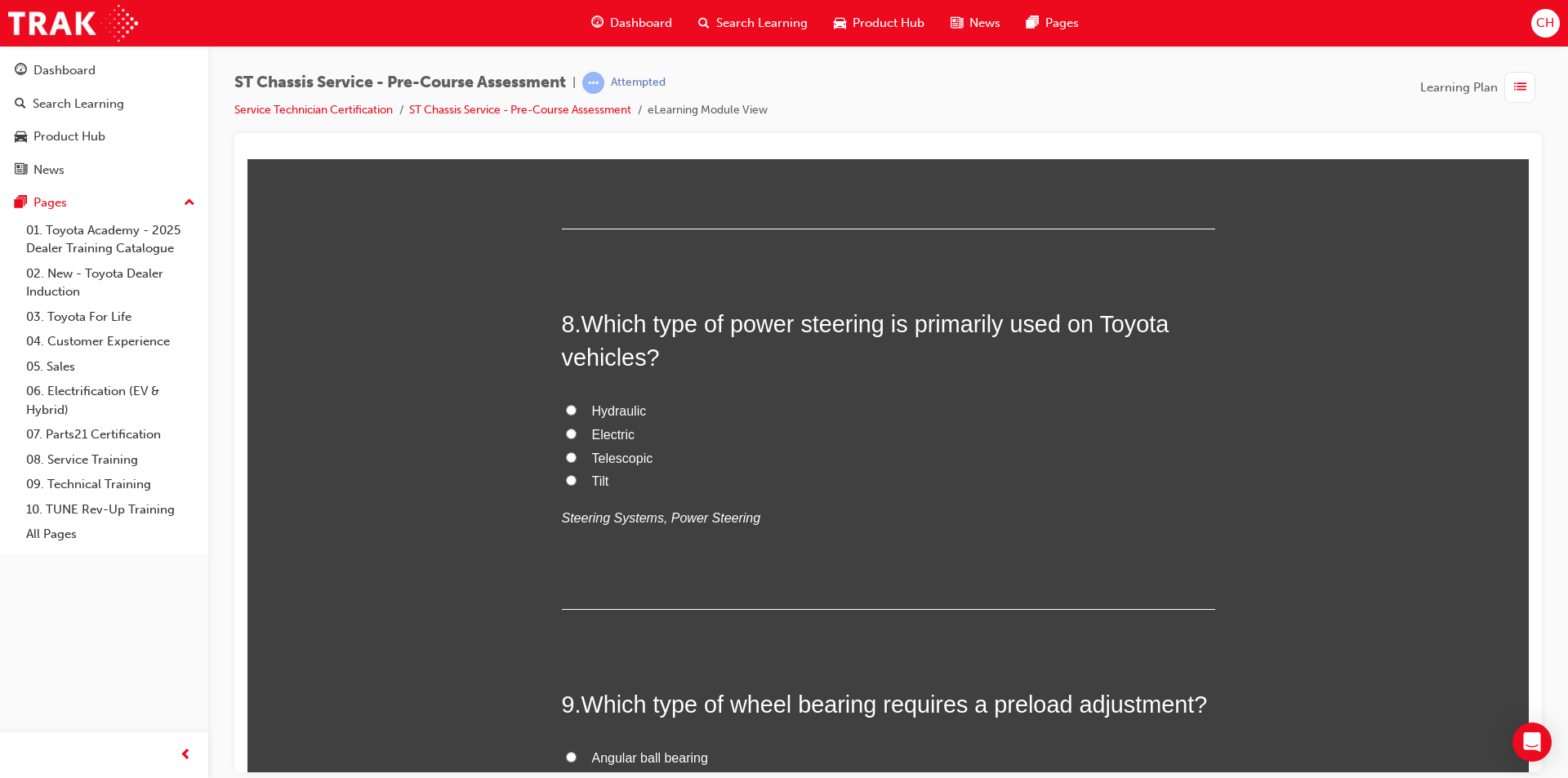
click at [736, 84] on span "Pressure booster and Hydraulic booster" at bounding box center [707, 76] width 230 height 14
click at [576, 81] on input "Pressure booster and Hydraulic booster" at bounding box center [571, 76] width 10 height 10
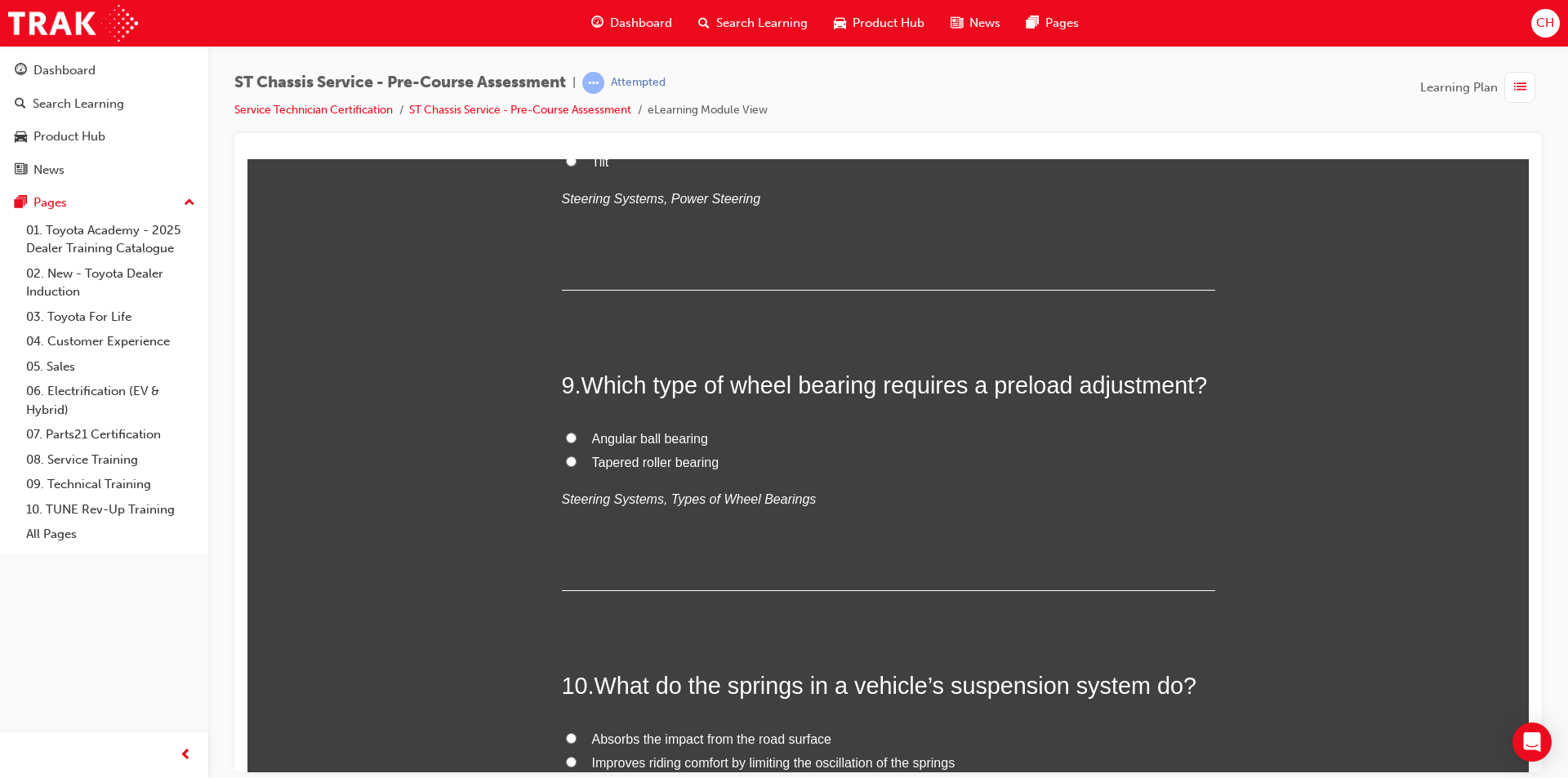
scroll to position [2775, 0]
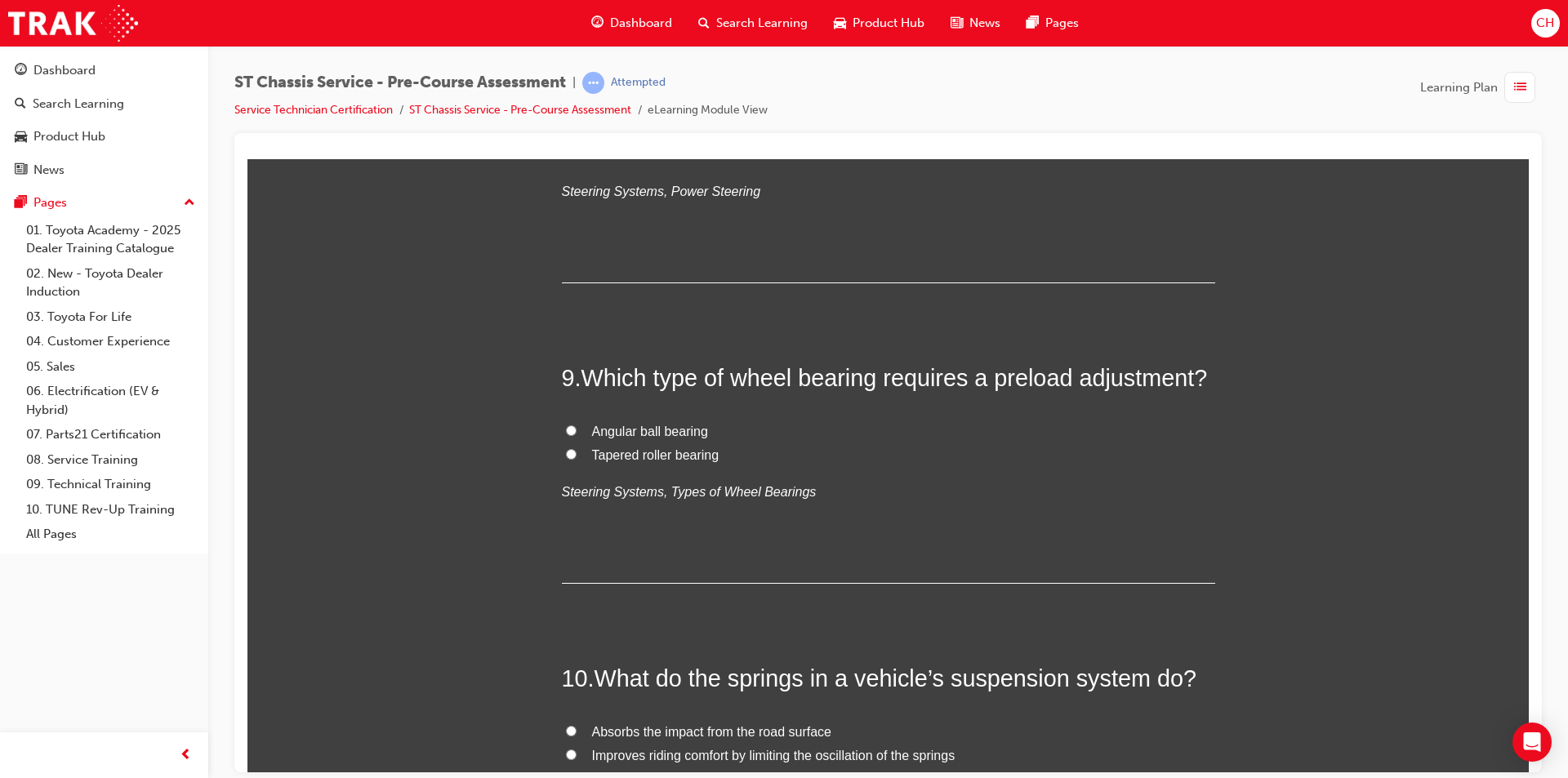
click at [599, 91] on span "Hydraulic" at bounding box center [620, 83] width 55 height 14
click at [576, 88] on input "Hydraulic" at bounding box center [571, 82] width 10 height 10
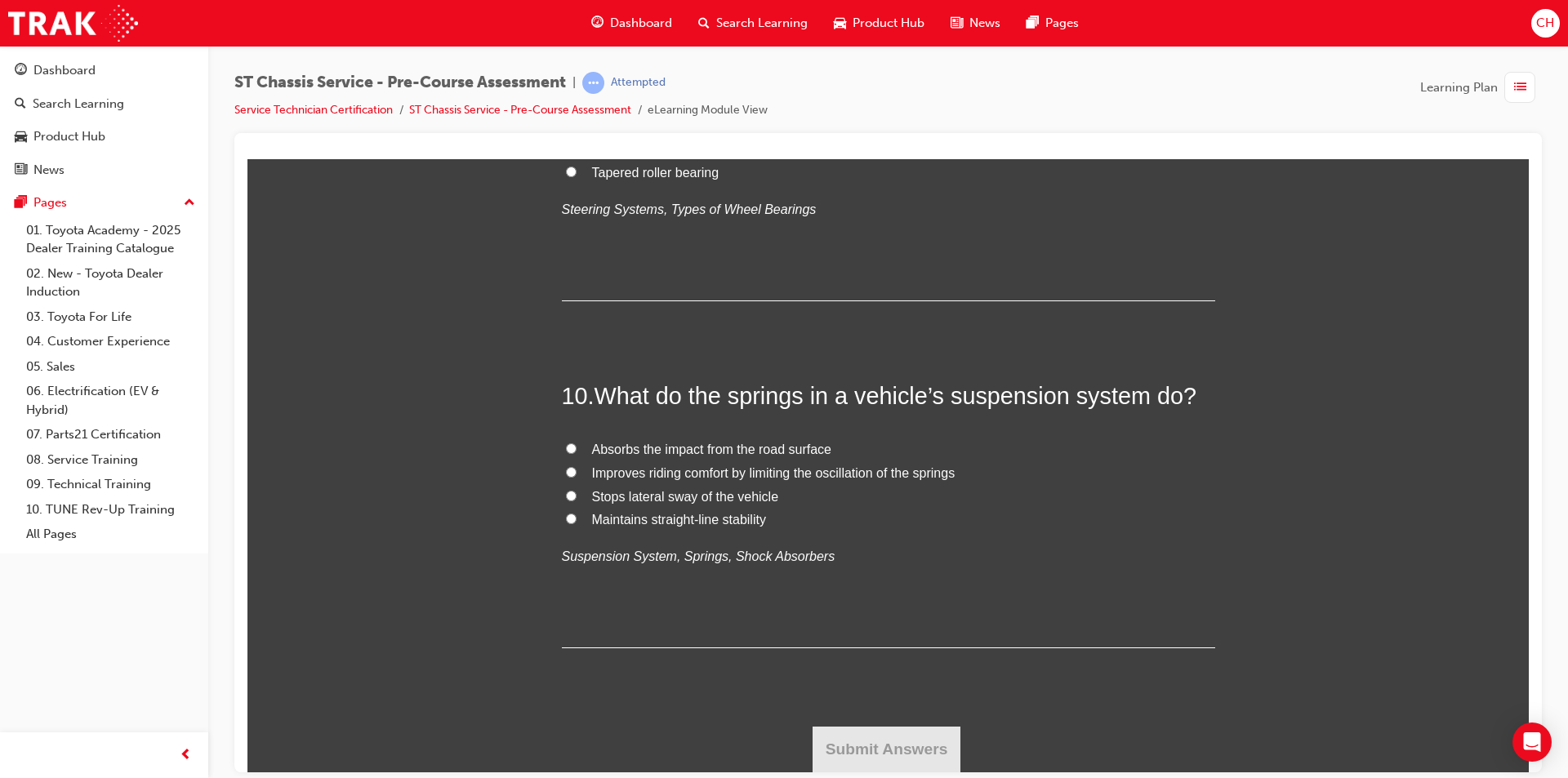
scroll to position [3265, 0]
click at [571, 184] on label "Tapered roller bearing" at bounding box center [889, 172] width 654 height 24
click at [571, 177] on input "Tapered roller bearing" at bounding box center [571, 170] width 10 height 10
click at [566, 449] on input "Absorbs the impact from the road surface" at bounding box center [571, 448] width 10 height 10
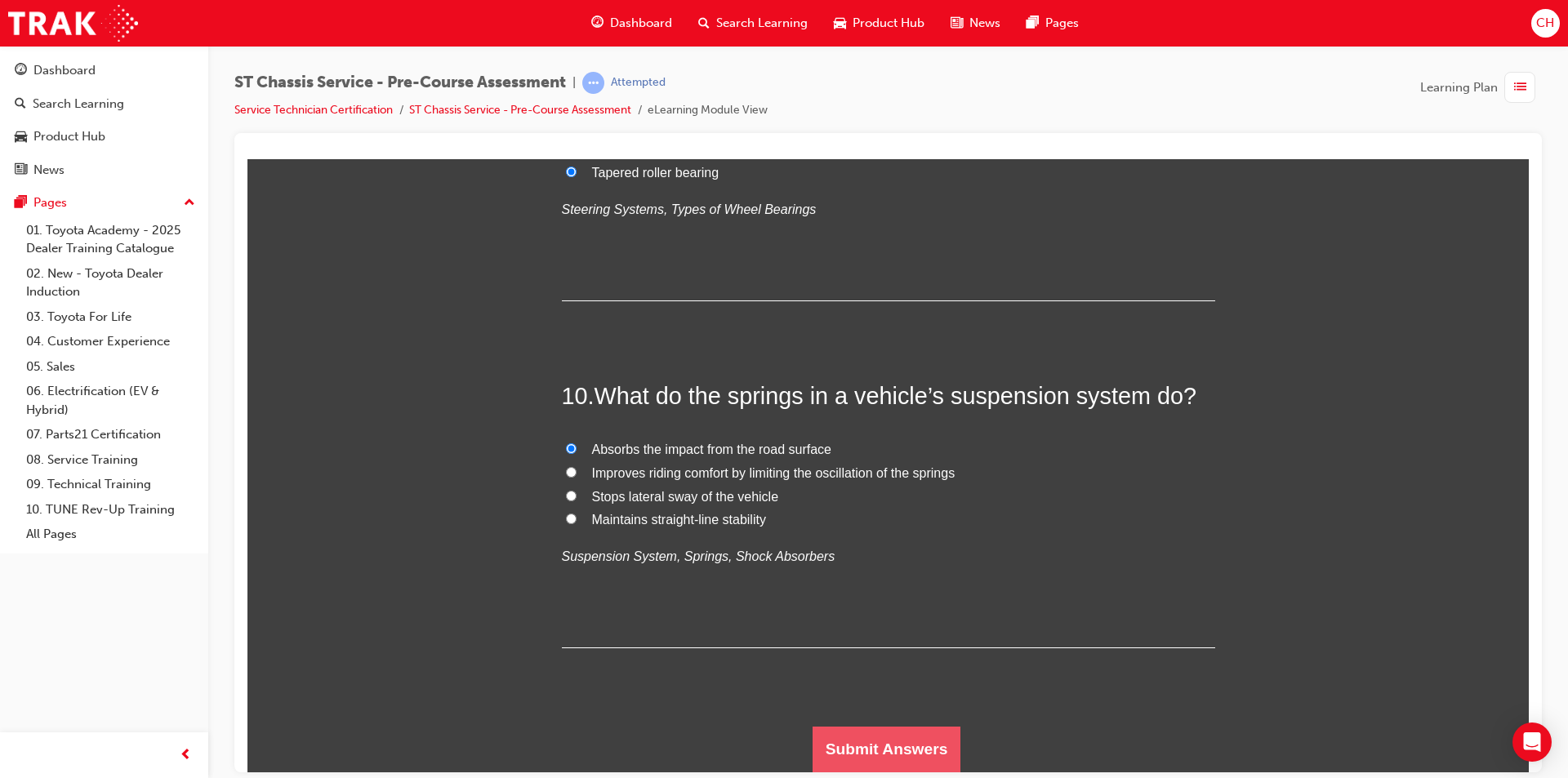
click at [884, 759] on button "Submit Answers" at bounding box center [886, 749] width 148 height 45
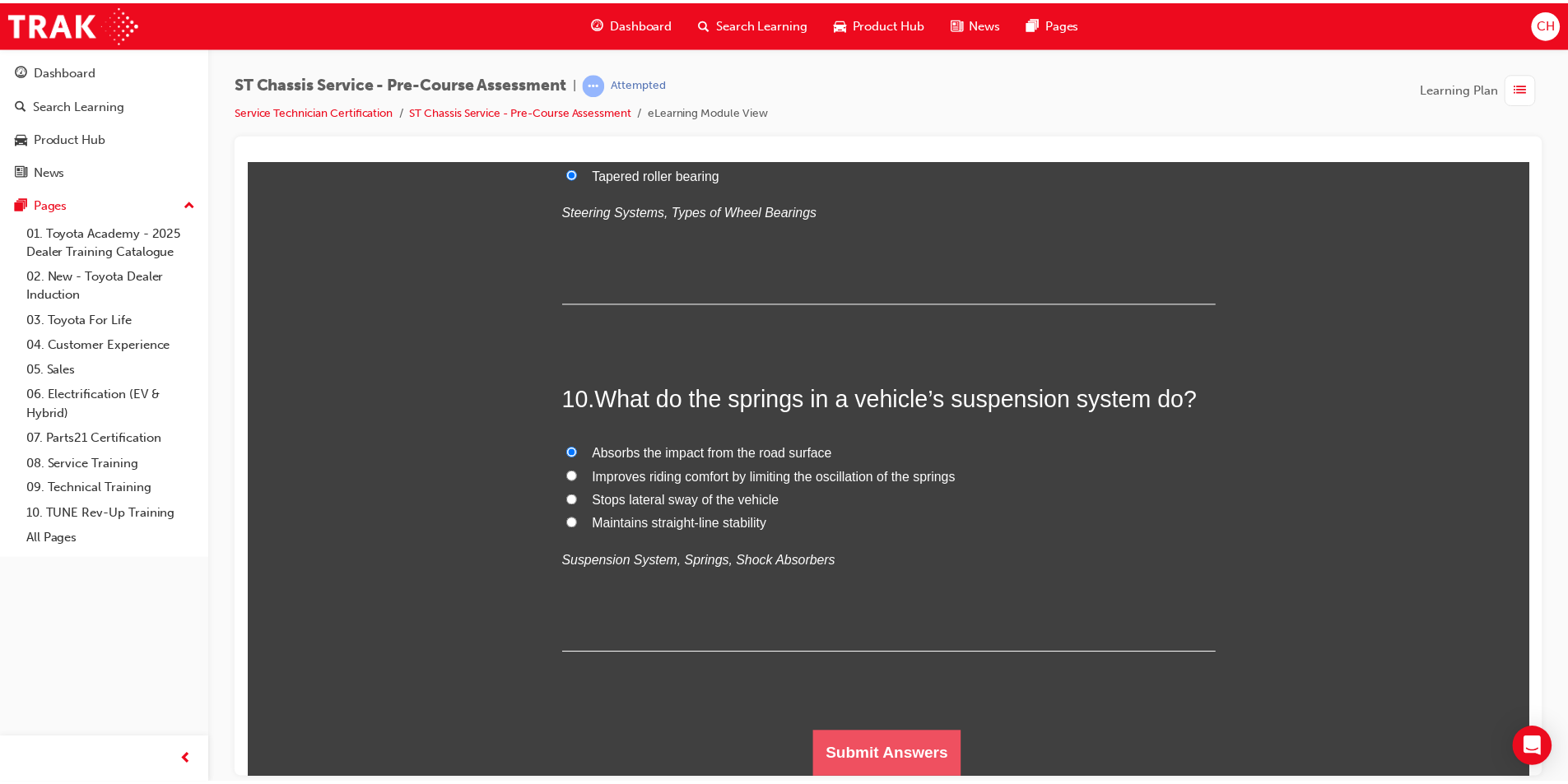
scroll to position [0, 0]
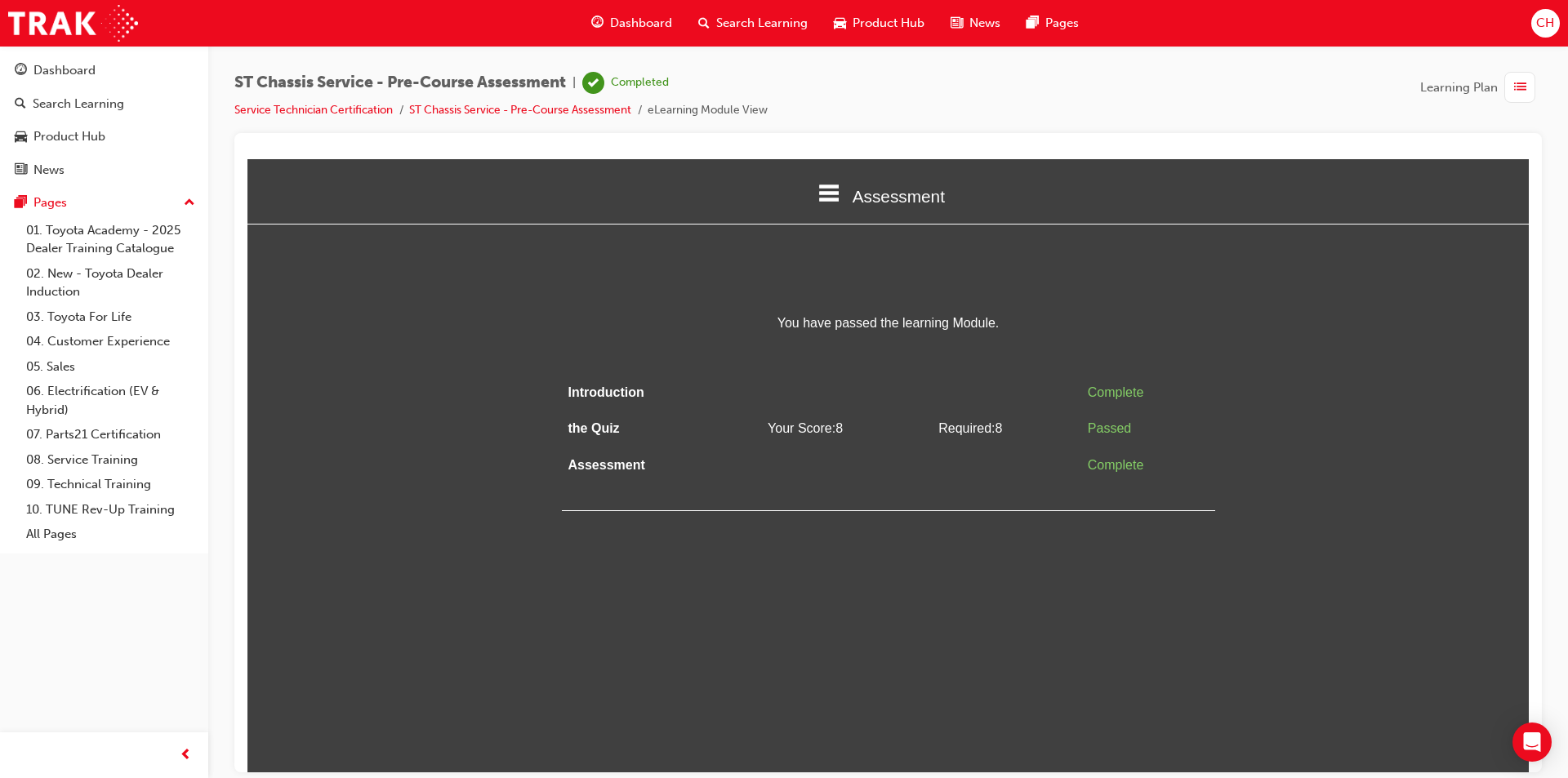
click at [334, 100] on ul "Service Technician Certification ST Chassis Service - Pre-Course Assessment eLe…" at bounding box center [501, 110] width 534 height 20
click at [334, 117] on li "Service Technician Certification" at bounding box center [321, 110] width 175 height 19
click at [334, 106] on link "Service Technician Certification" at bounding box center [314, 110] width 159 height 14
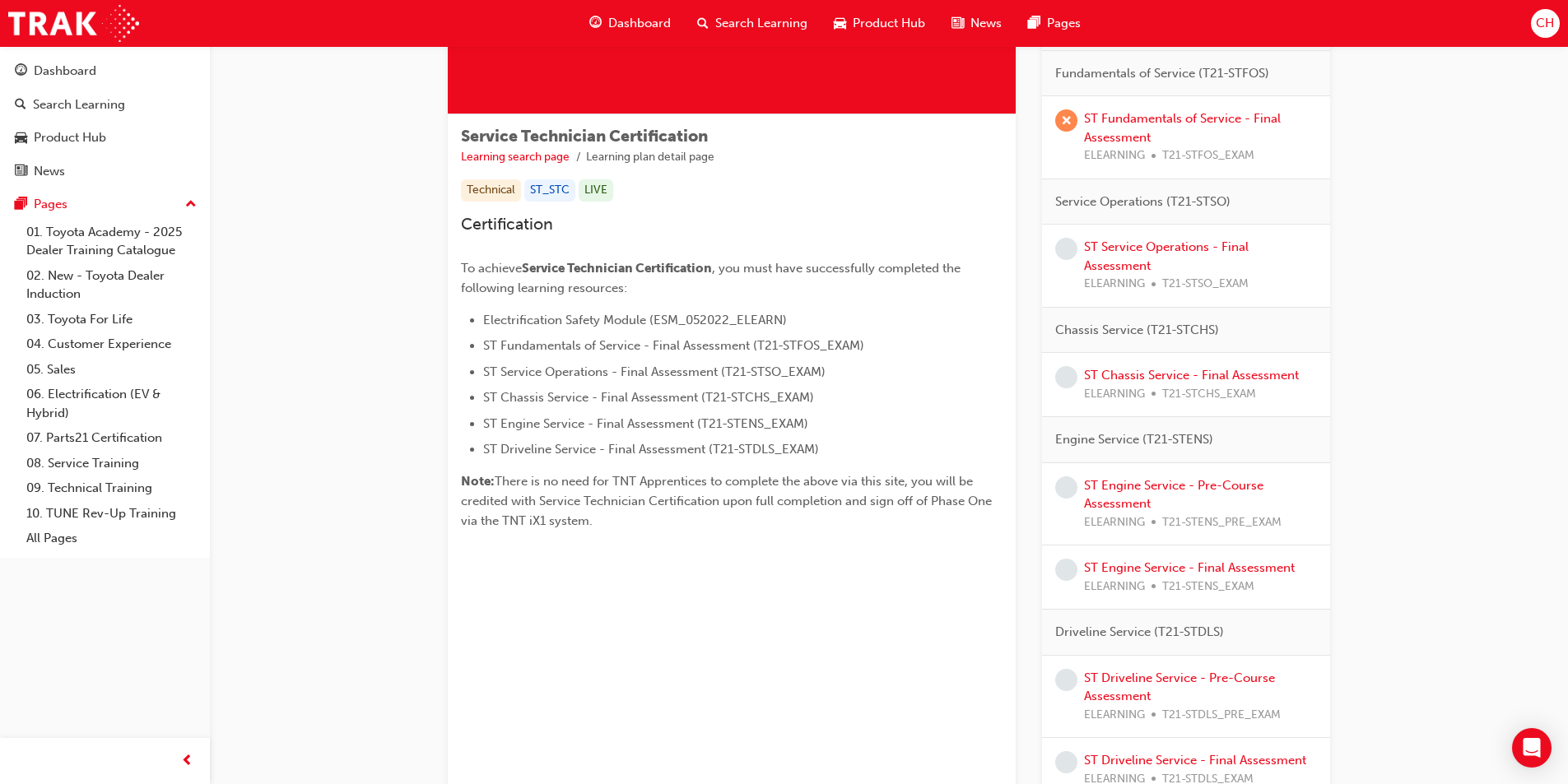
scroll to position [246, 0]
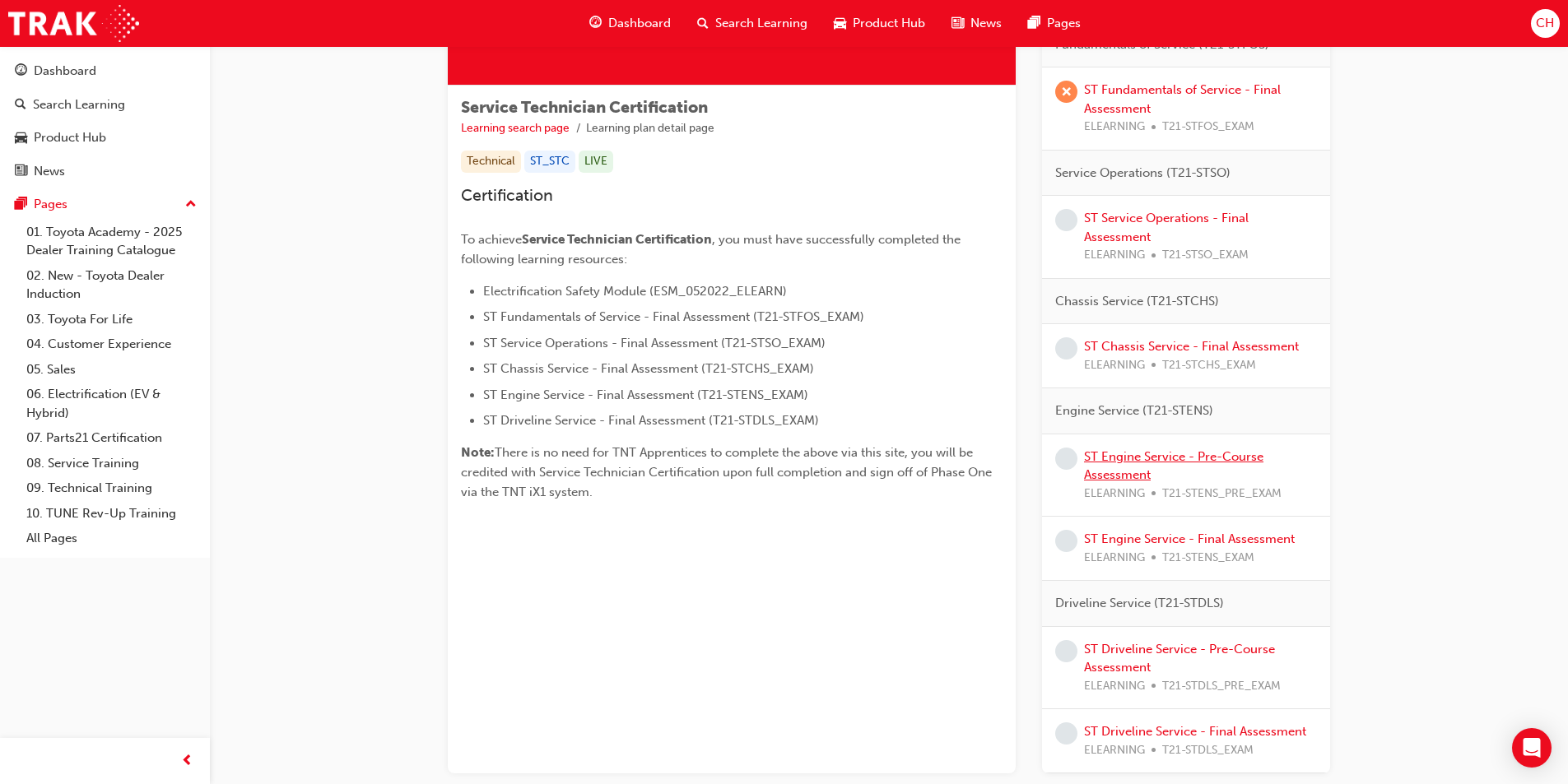
click at [1198, 462] on link "ST Engine Service - Pre-Course Assessment" at bounding box center [1174, 465] width 179 height 33
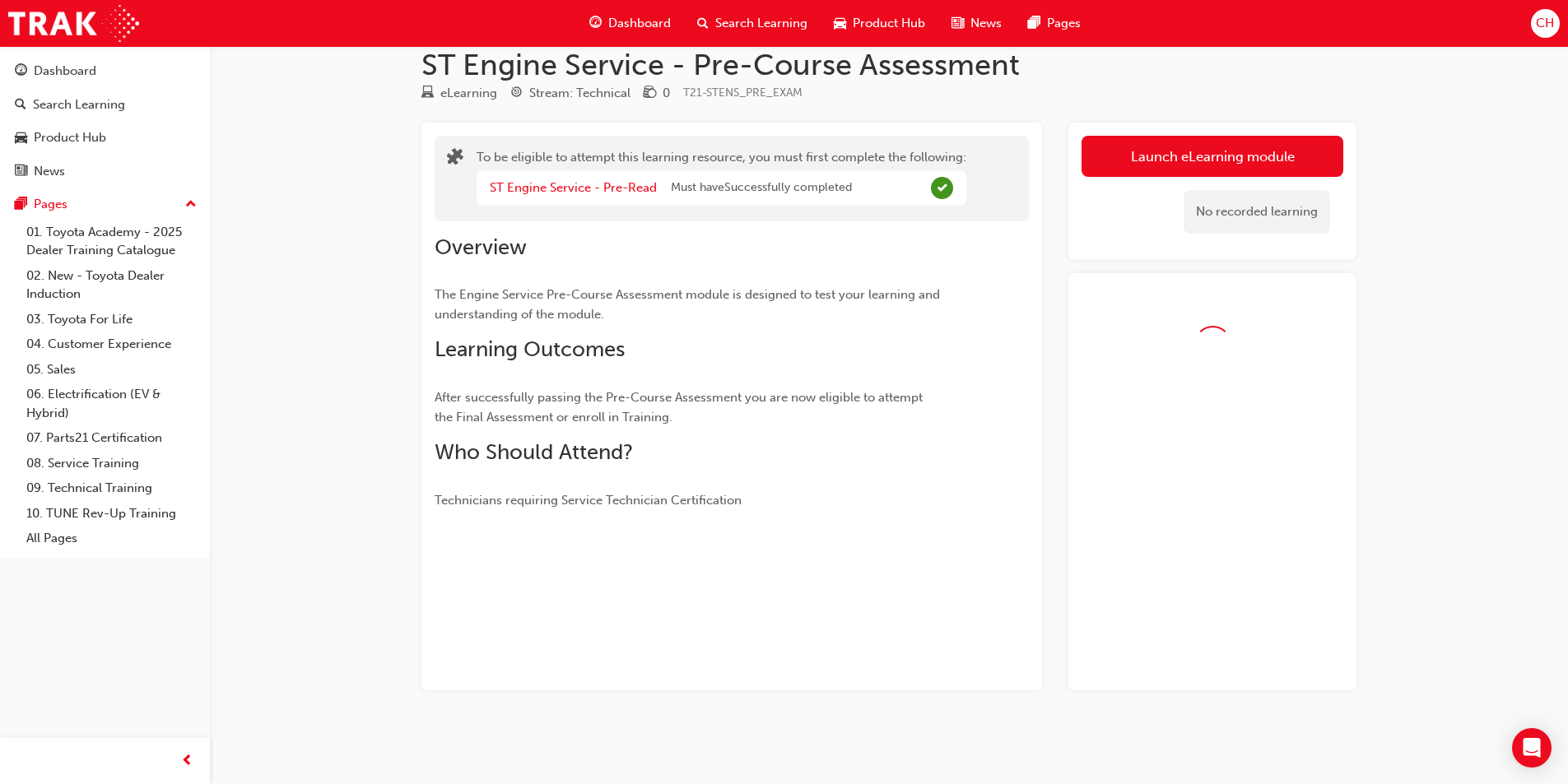
scroll to position [71, 0]
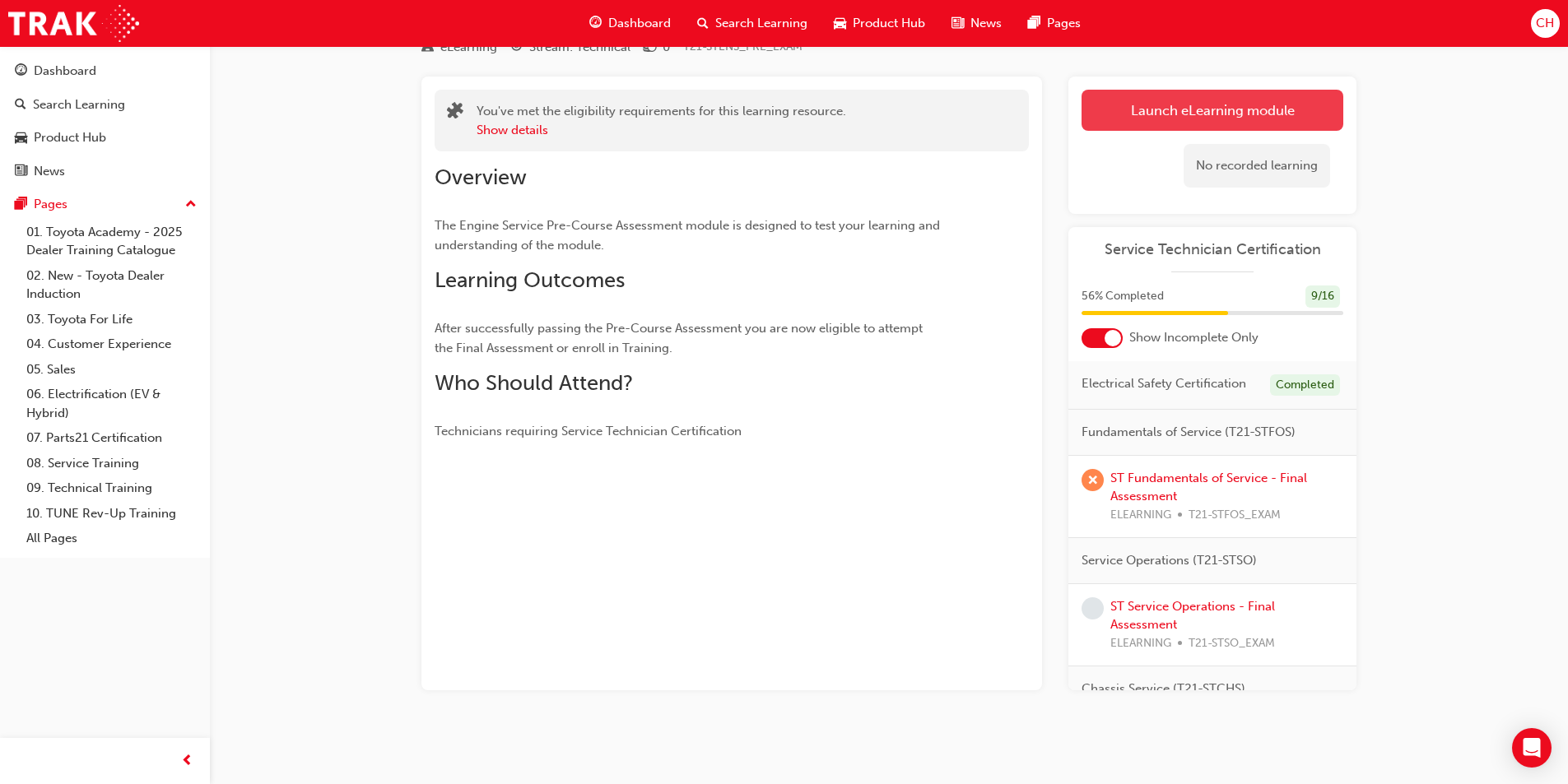
click at [1186, 114] on link "Launch eLearning module" at bounding box center [1212, 109] width 262 height 41
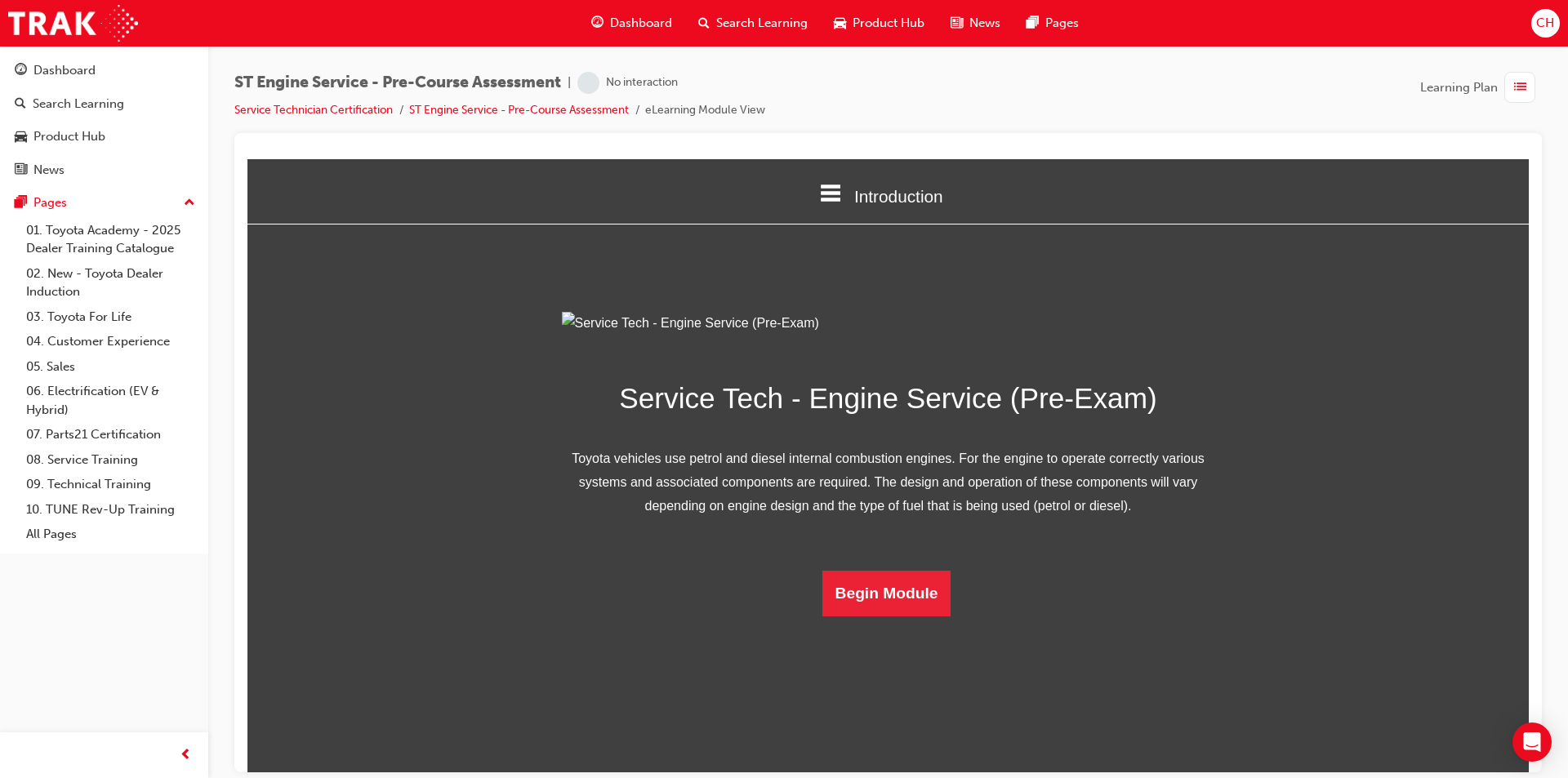
scroll to position [24, 0]
click at [859, 616] on button "Begin Module" at bounding box center [887, 592] width 129 height 45
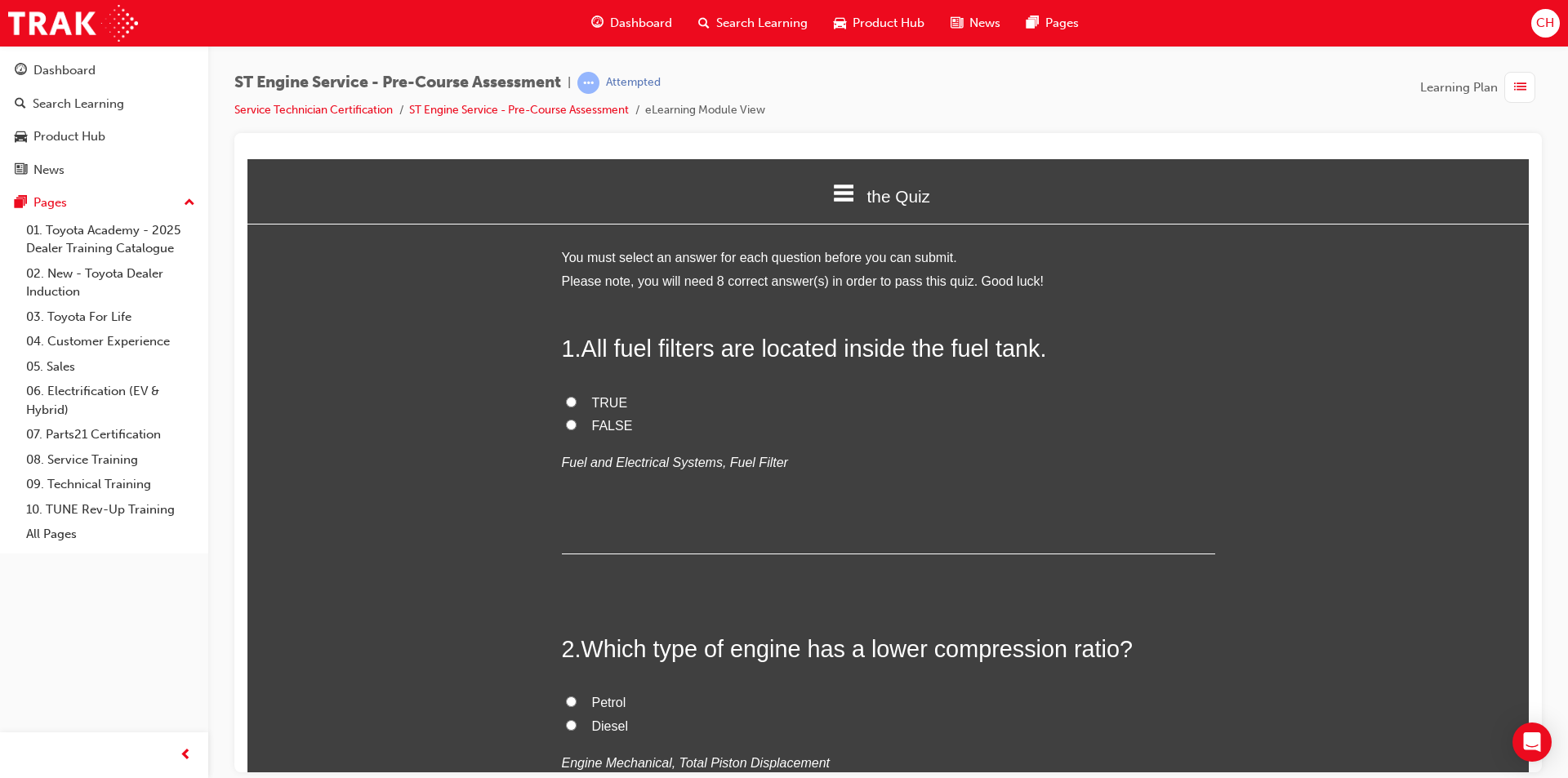
click at [584, 415] on label "FALSE" at bounding box center [889, 425] width 654 height 24
click at [576, 418] on input "FALSE" at bounding box center [571, 423] width 10 height 10
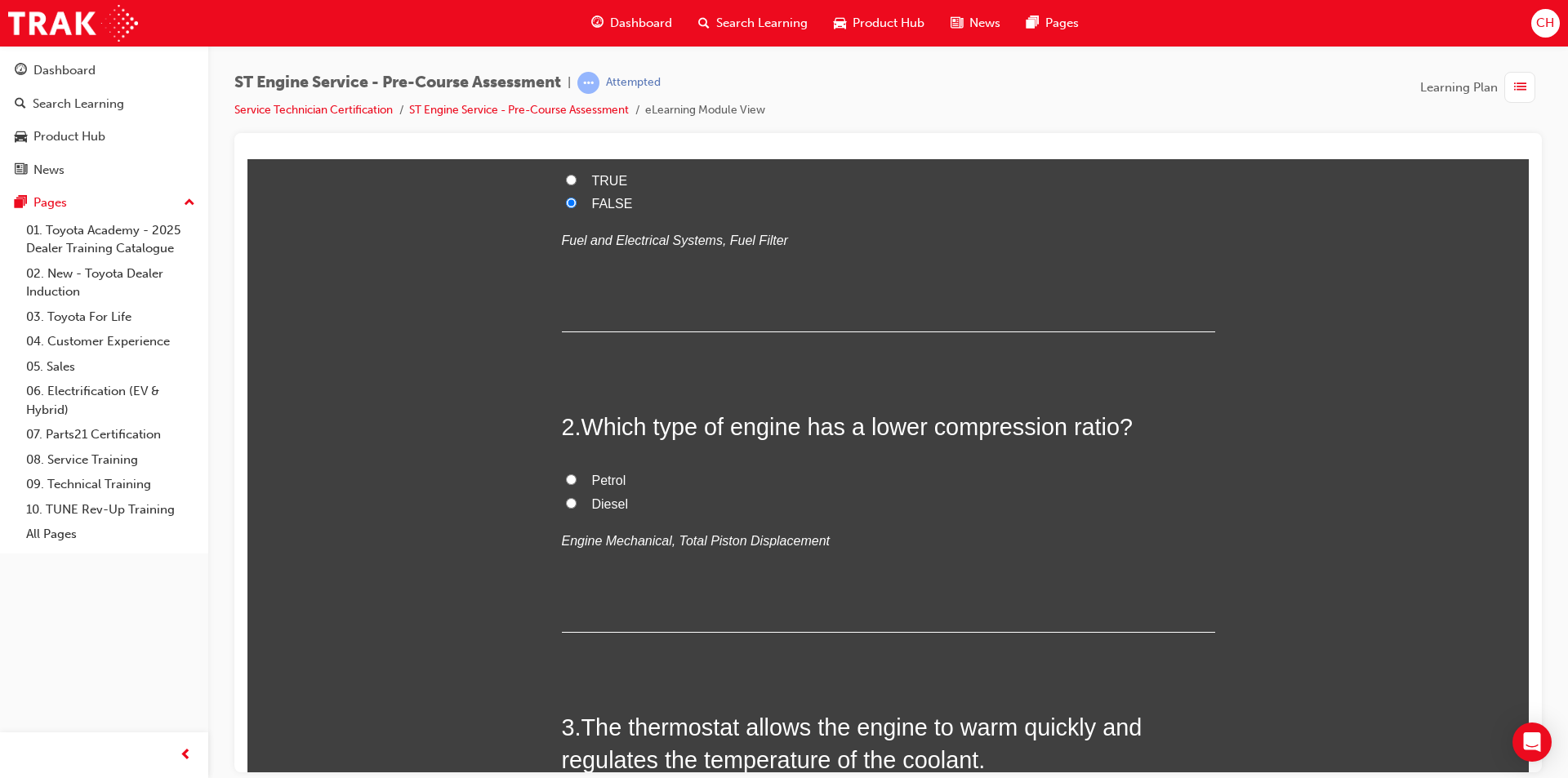
scroll to position [245, 0]
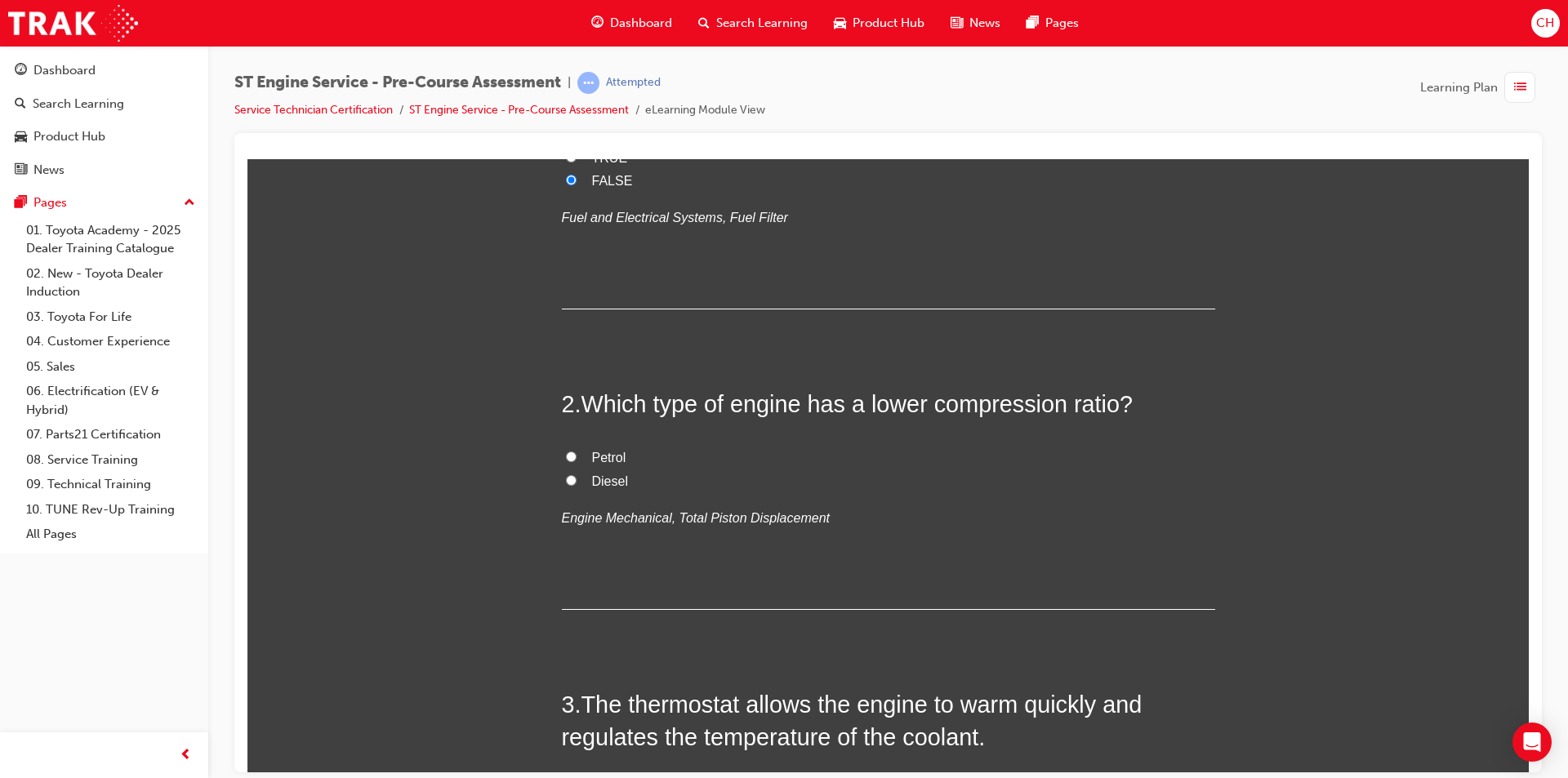
click at [618, 452] on span "Petrol" at bounding box center [609, 456] width 34 height 14
click at [576, 452] on input "Petrol" at bounding box center [571, 455] width 10 height 10
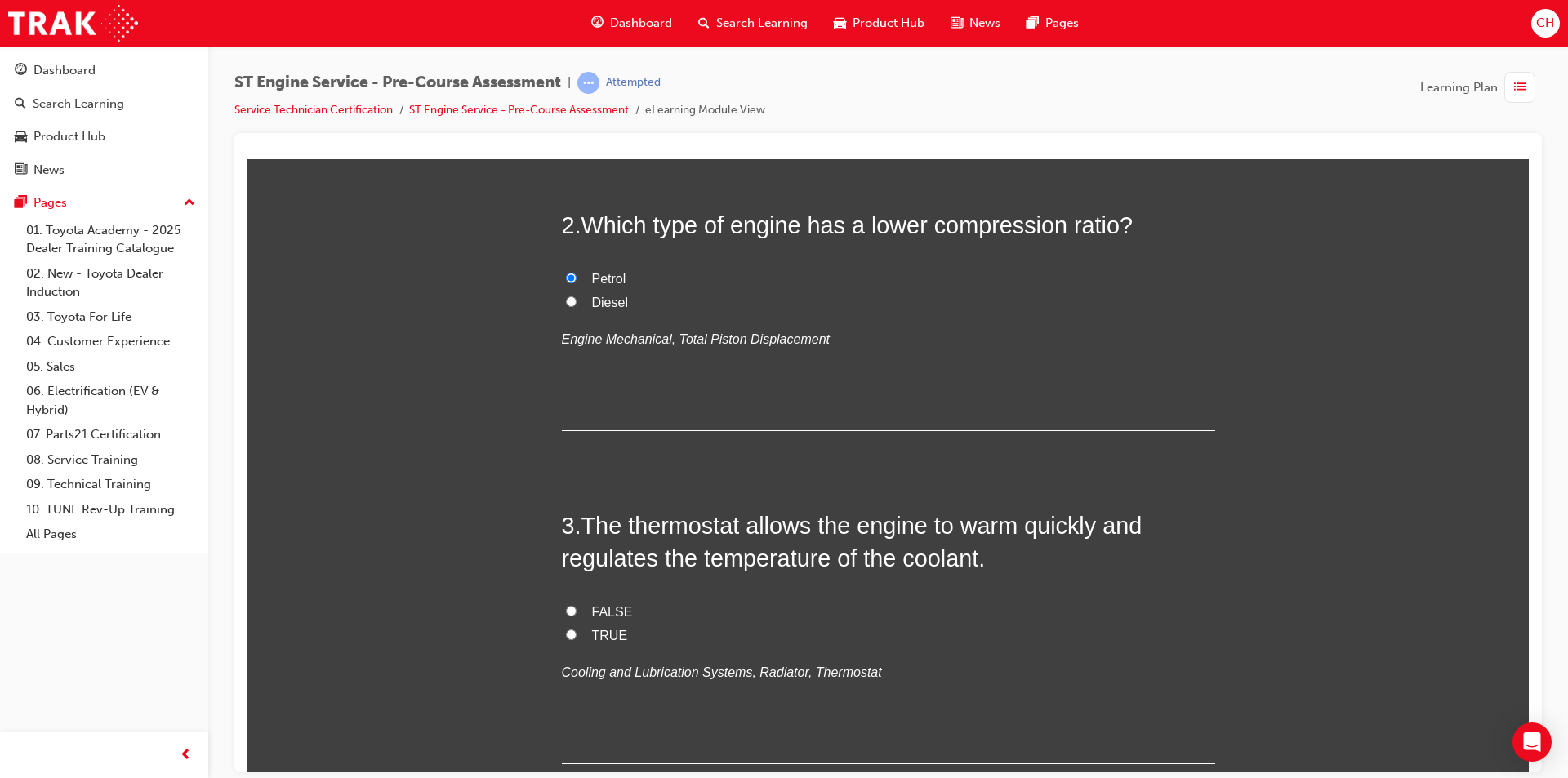
scroll to position [408, 0]
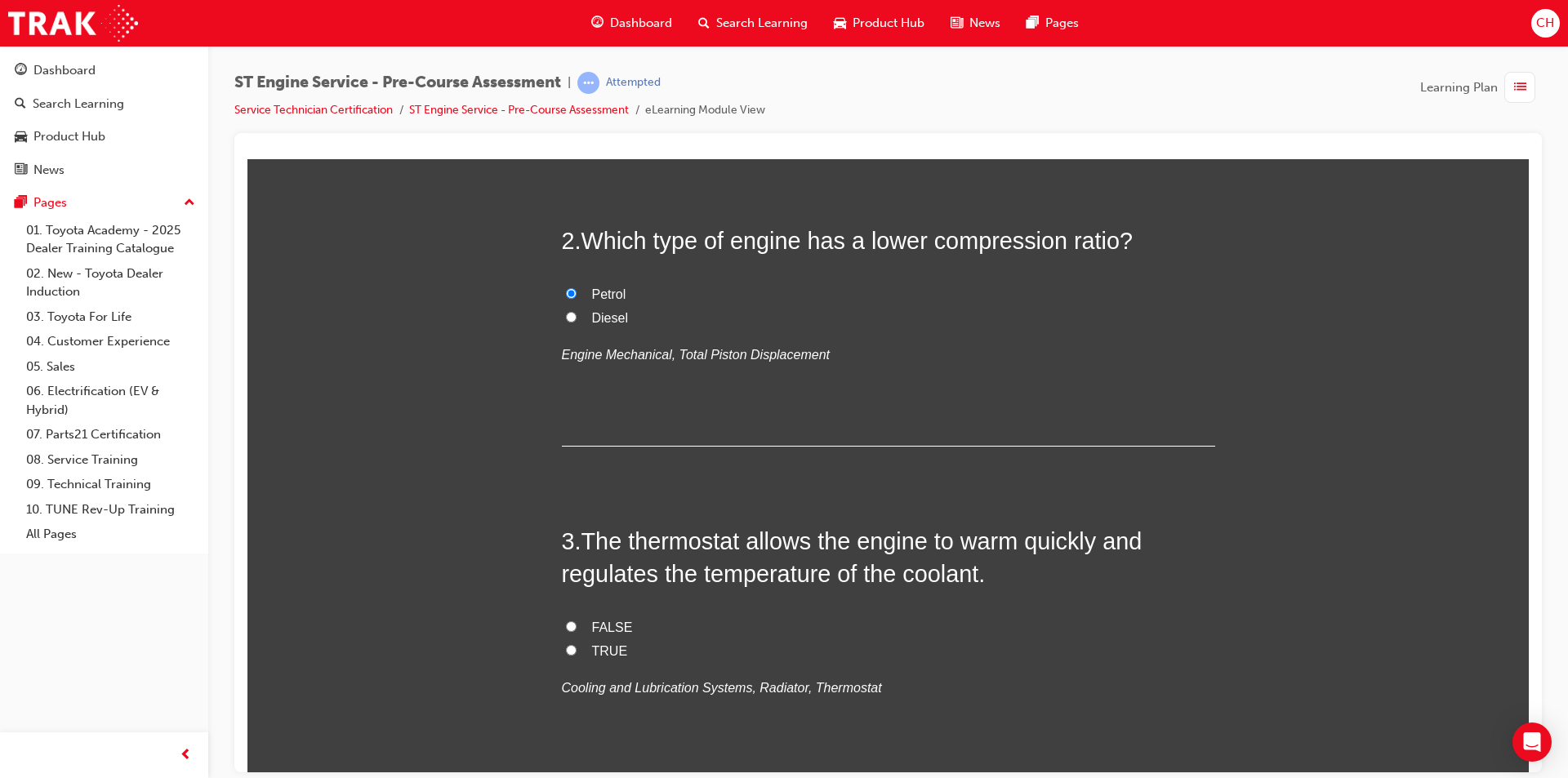
click at [566, 318] on input "Diesel" at bounding box center [571, 315] width 10 height 10
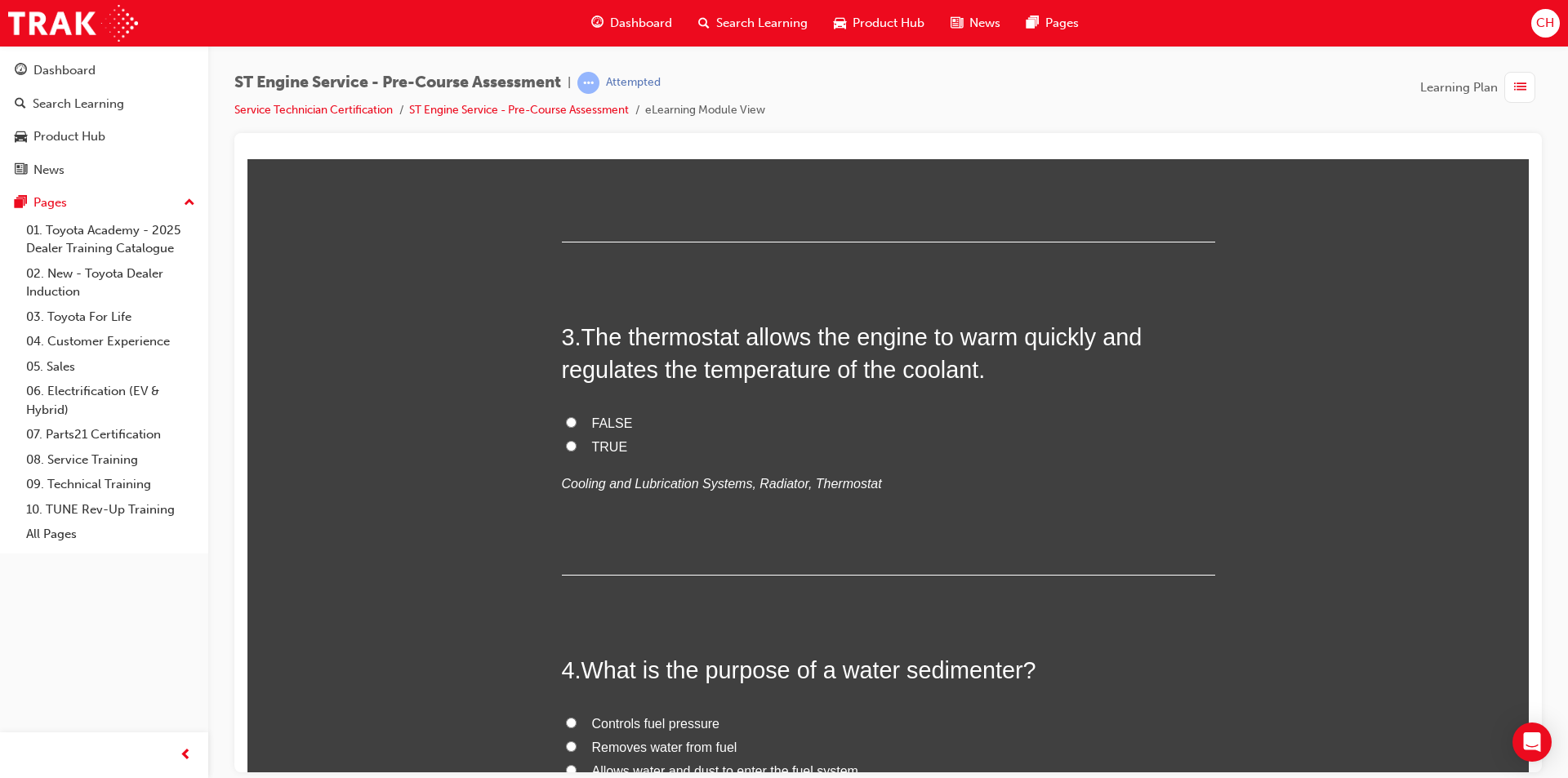
scroll to position [735, 0]
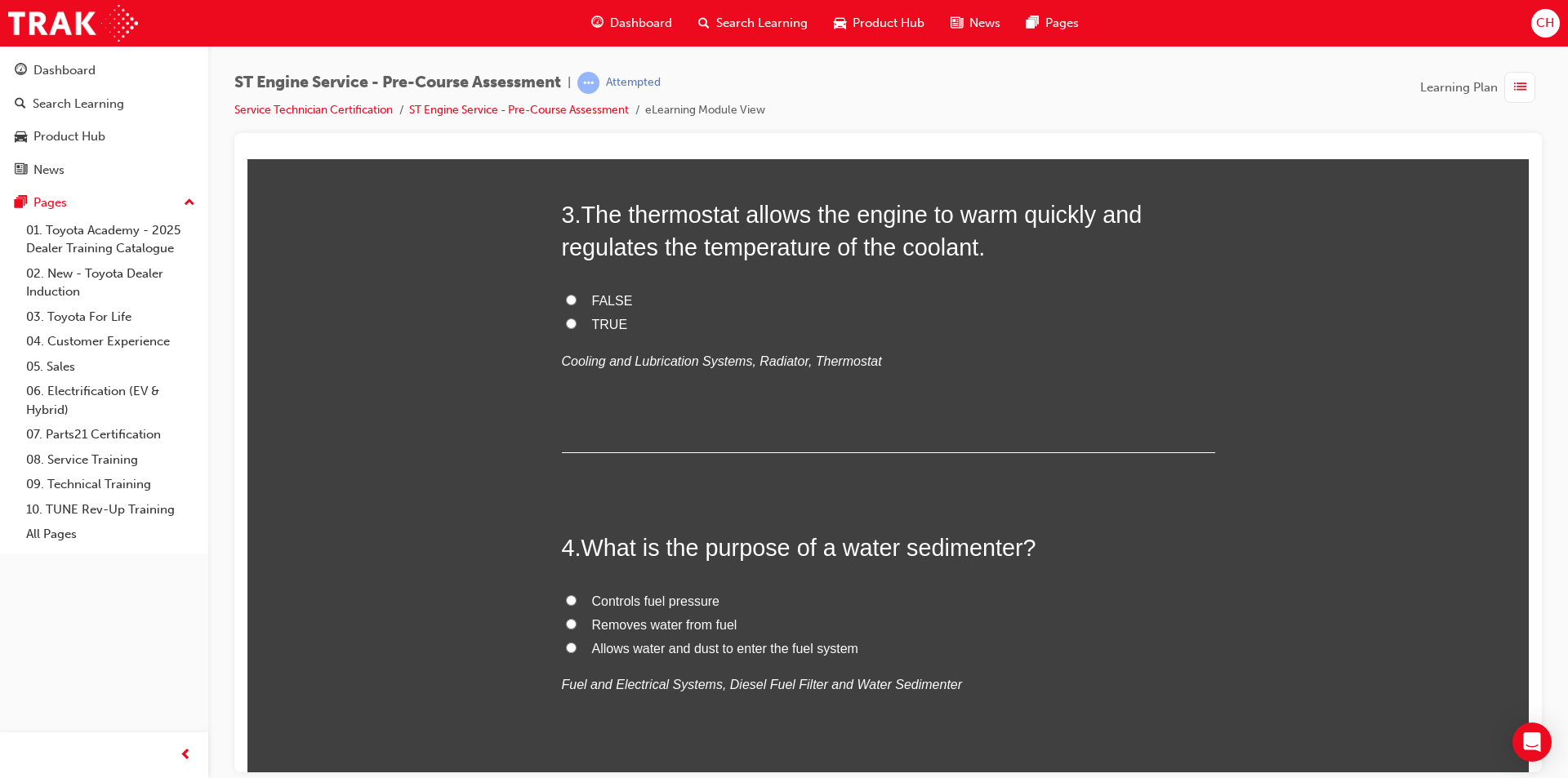
click at [580, 321] on label "TRUE" at bounding box center [889, 324] width 654 height 24
click at [576, 321] on input "TRUE" at bounding box center [571, 322] width 10 height 10
click at [616, 619] on span "Removes water from fuel" at bounding box center [665, 624] width 145 height 14
click at [576, 619] on input "Removes water from fuel" at bounding box center [571, 622] width 10 height 10
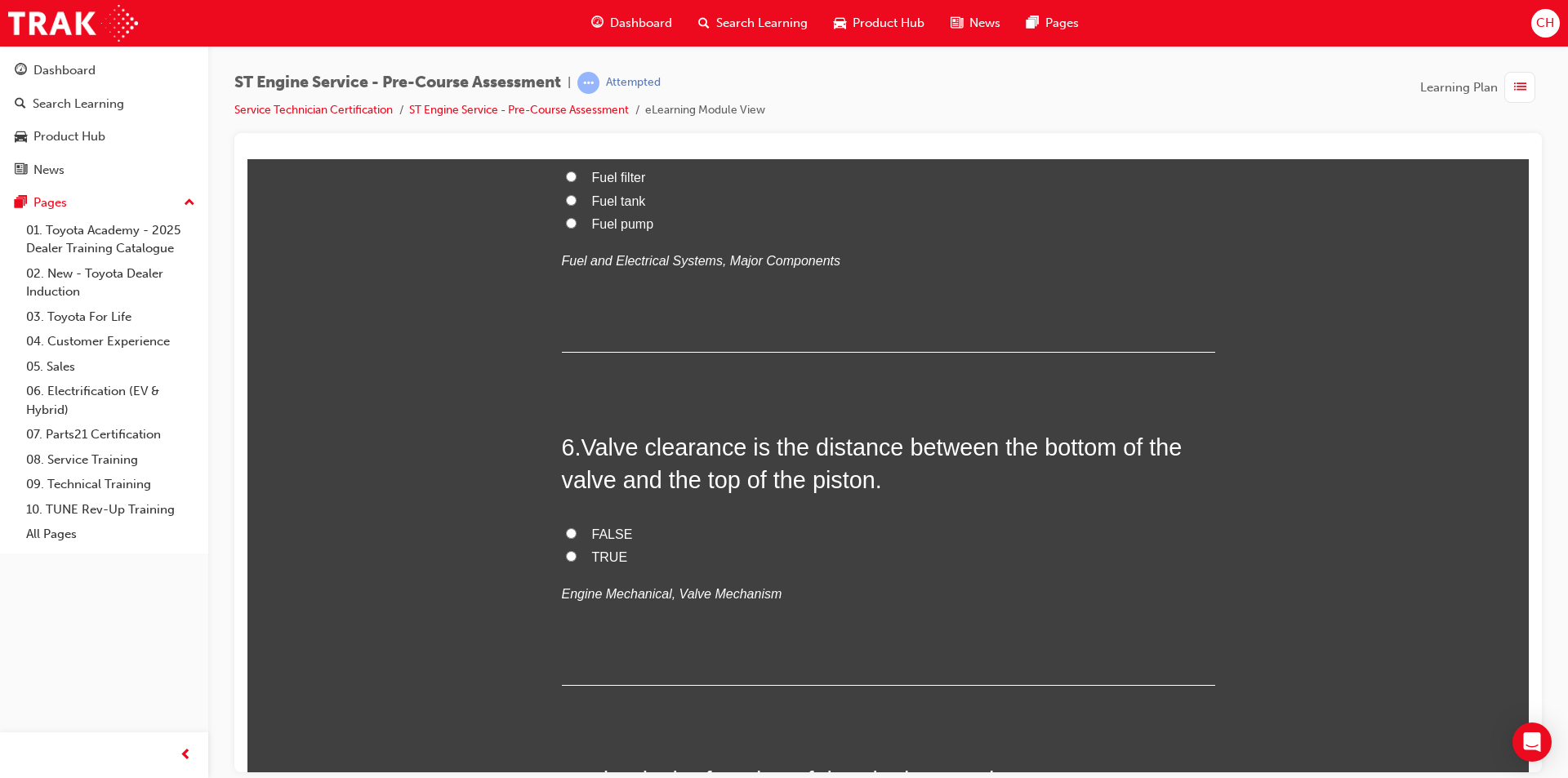
scroll to position [1551, 0]
click at [601, 231] on span "Fuel pump" at bounding box center [623, 224] width 62 height 14
click at [576, 228] on input "Fuel pump" at bounding box center [571, 223] width 10 height 10
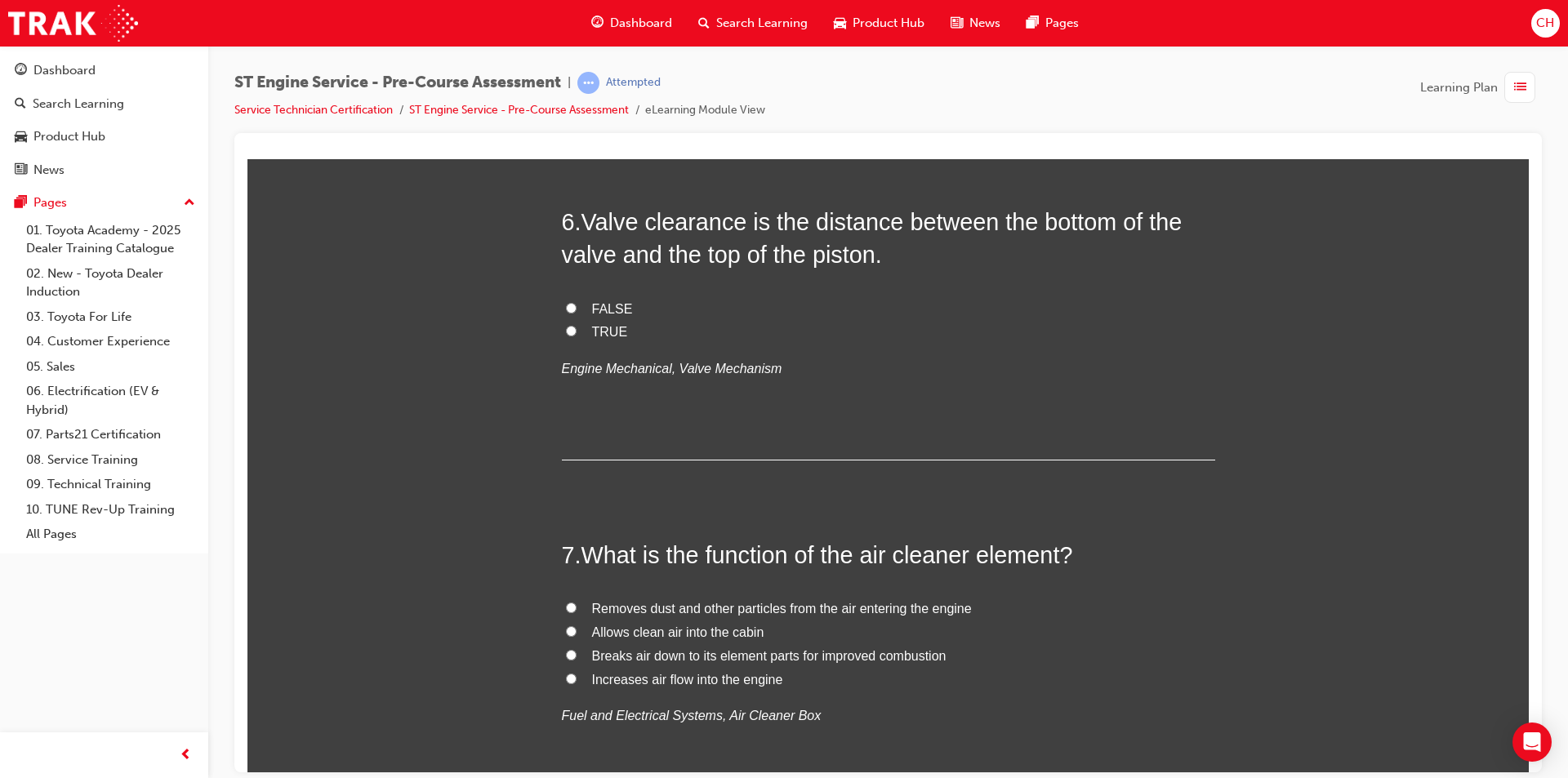
scroll to position [1877, 0]
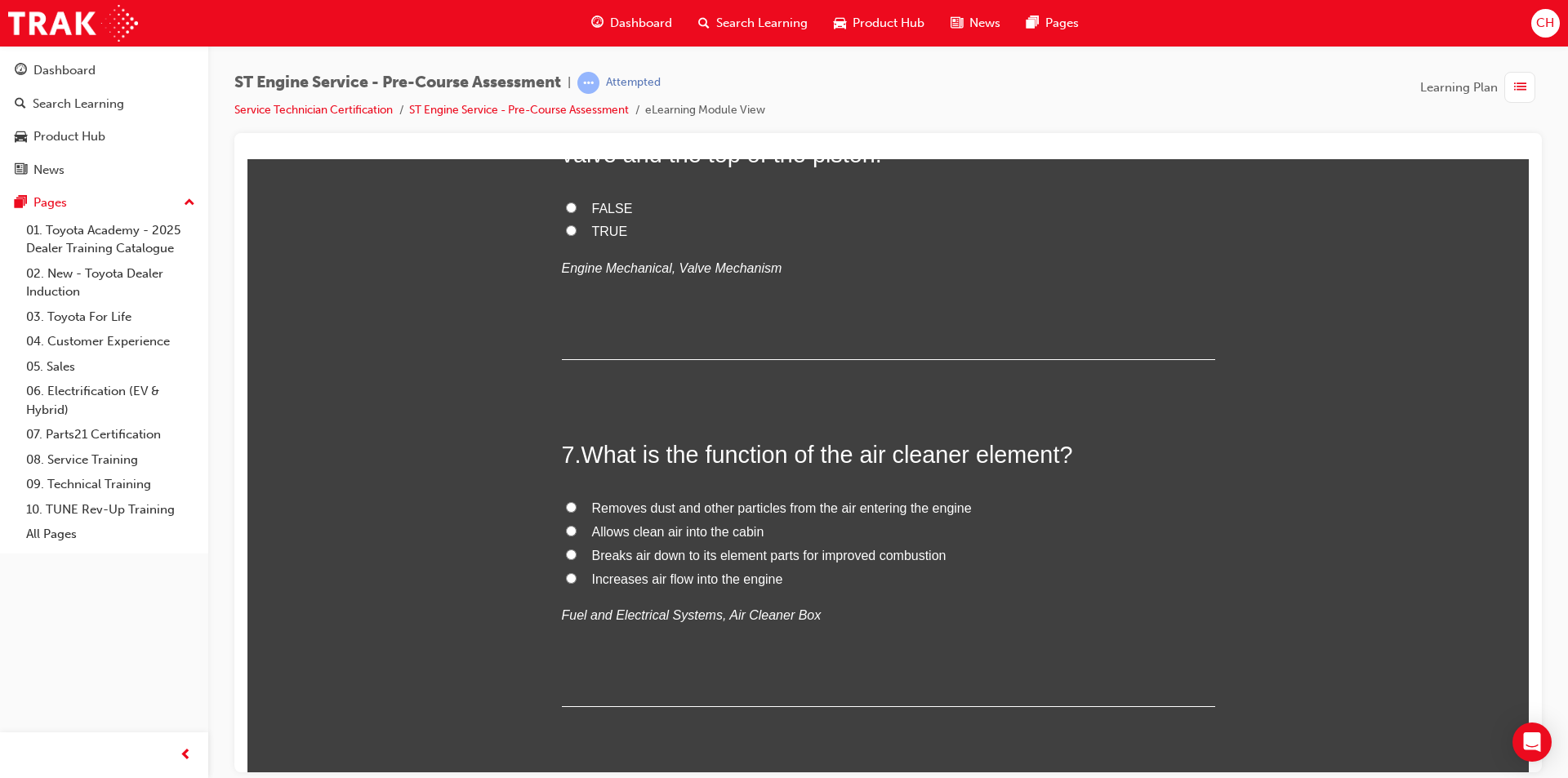
click at [575, 244] on label "TRUE" at bounding box center [889, 231] width 654 height 24
click at [575, 235] on input "TRUE" at bounding box center [571, 229] width 10 height 10
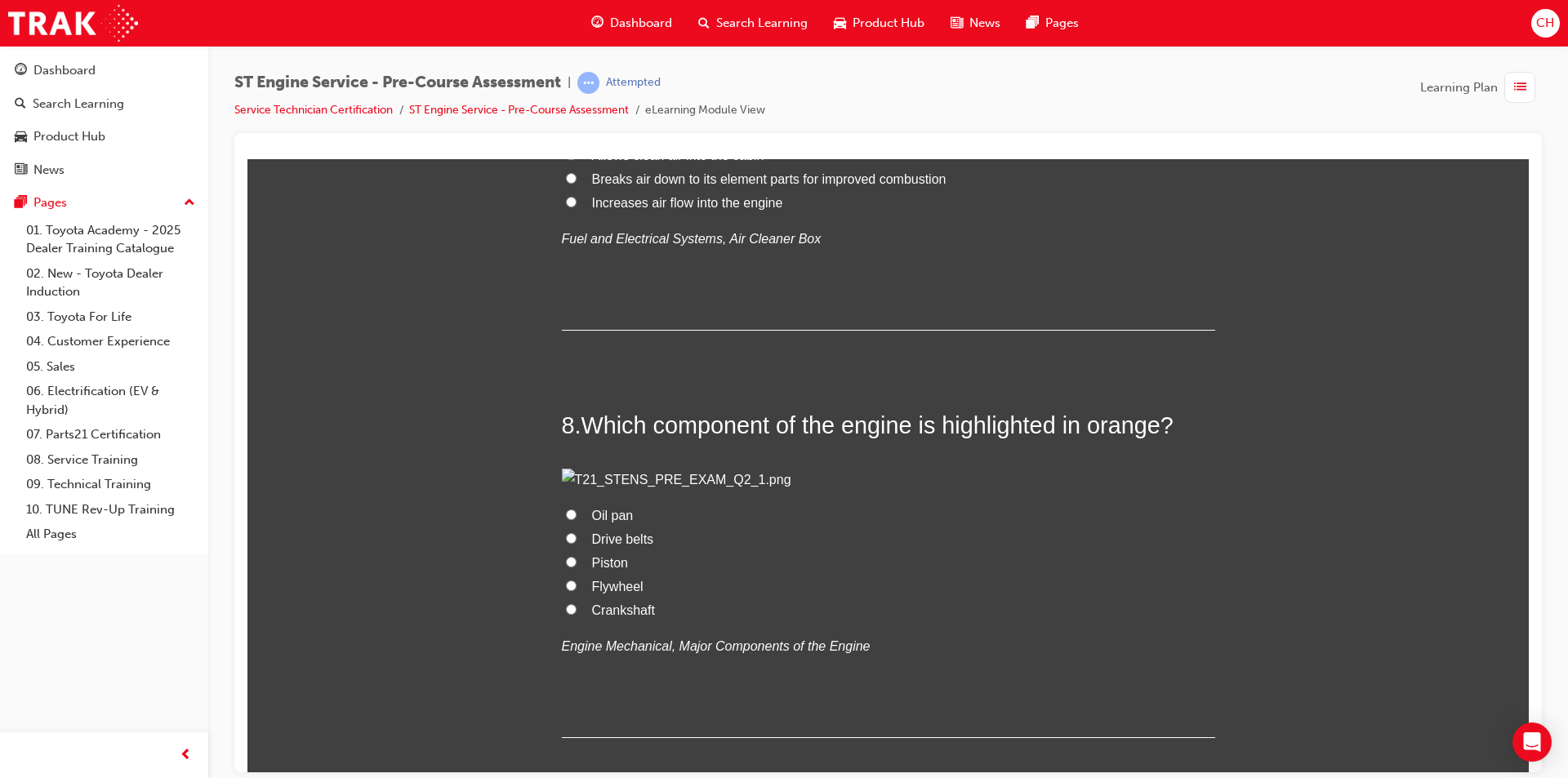
scroll to position [2286, 0]
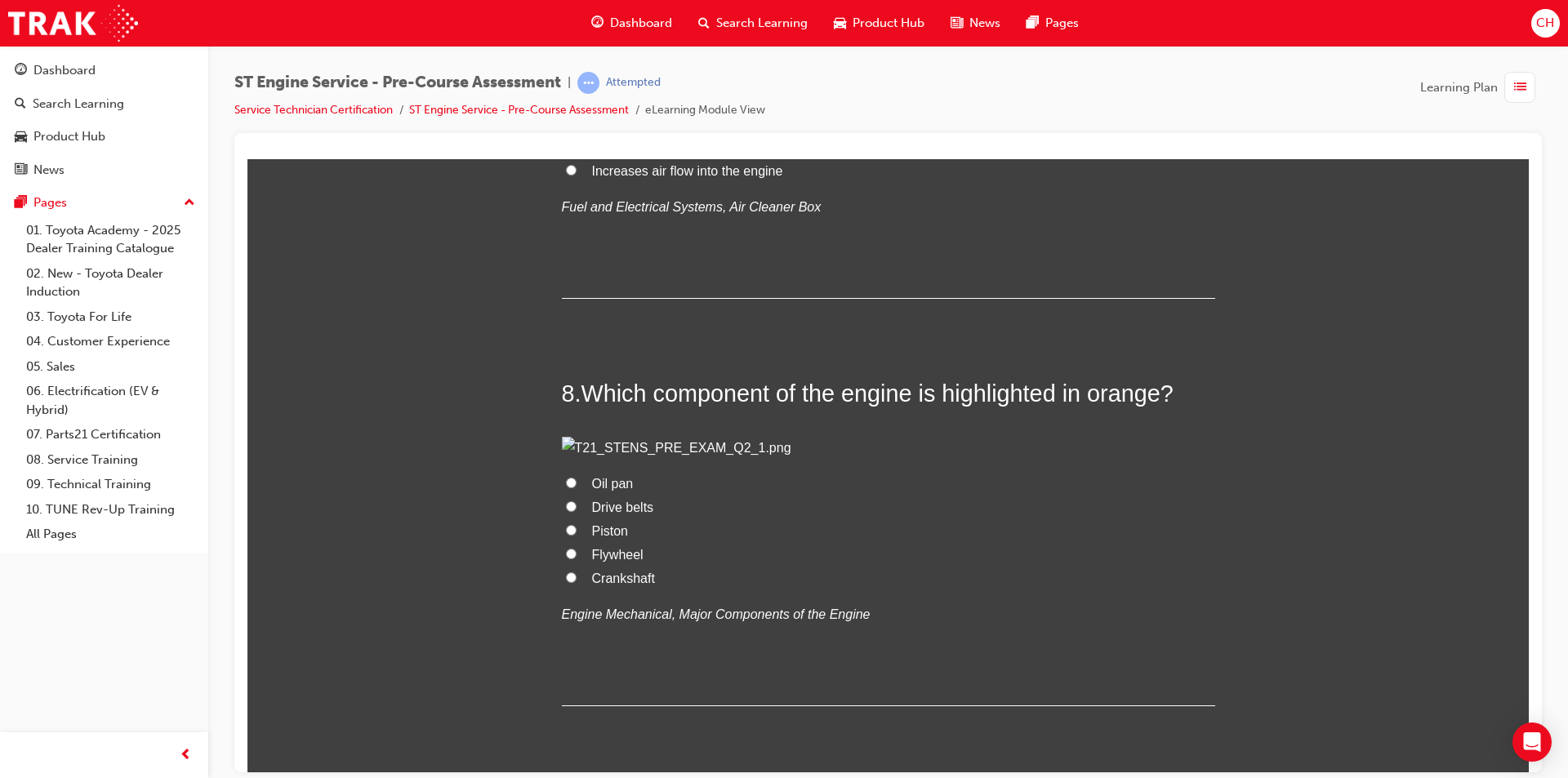
click at [744, 106] on span "Removes dust and other particles from the air entering the engine" at bounding box center [782, 99] width 380 height 14
click at [576, 104] on input "Removes dust and other particles from the air entering the engine" at bounding box center [571, 98] width 10 height 10
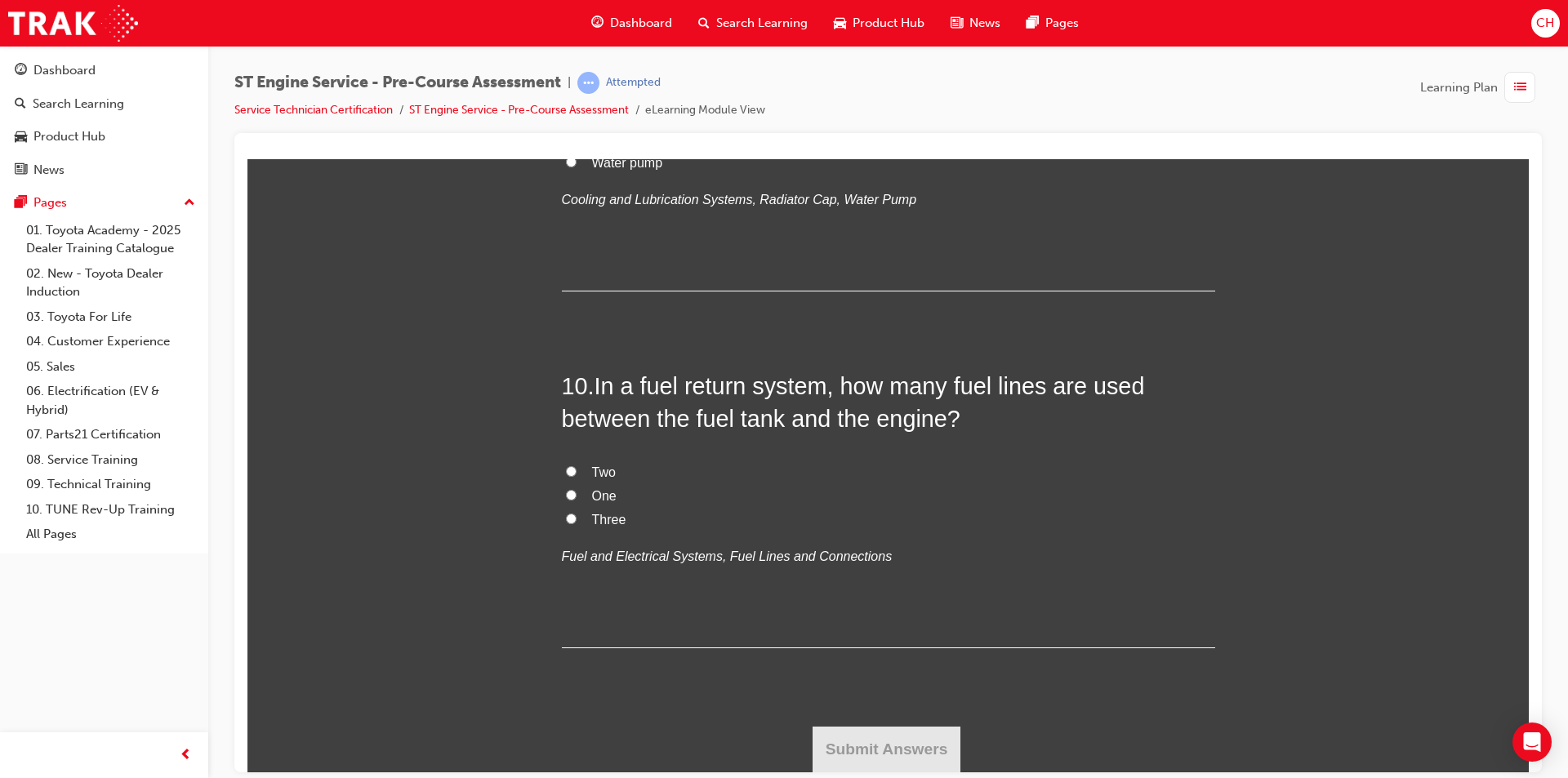
scroll to position [3265, 0]
click at [618, 175] on label "Water pump" at bounding box center [889, 162] width 654 height 24
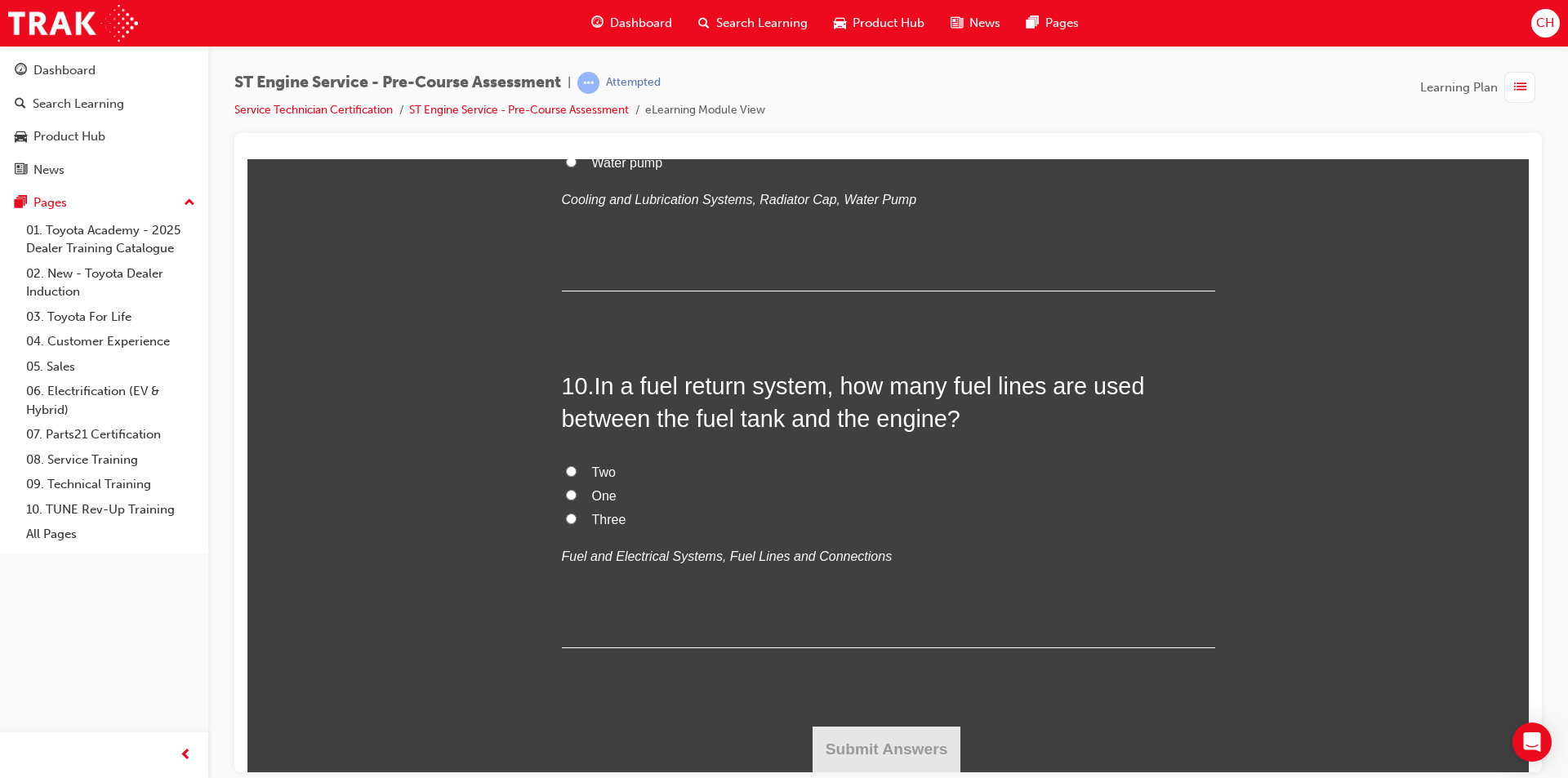
click at [576, 166] on input "Water pump" at bounding box center [571, 161] width 10 height 10
click at [613, 472] on label "Two" at bounding box center [889, 472] width 654 height 24
click at [576, 472] on input "Two" at bounding box center [571, 470] width 10 height 10
click at [858, 741] on button "Submit Answers" at bounding box center [886, 749] width 148 height 45
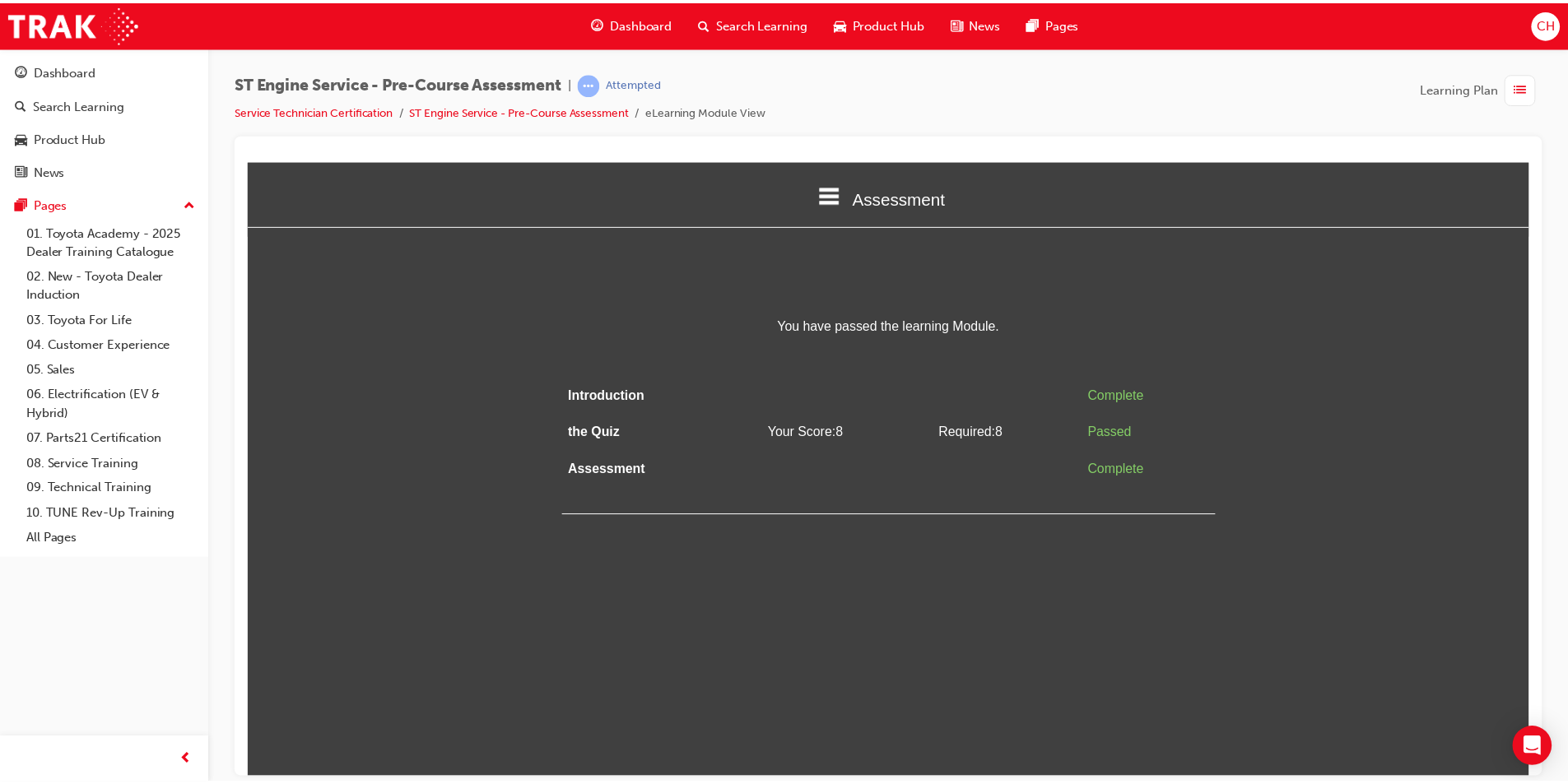
scroll to position [0, 0]
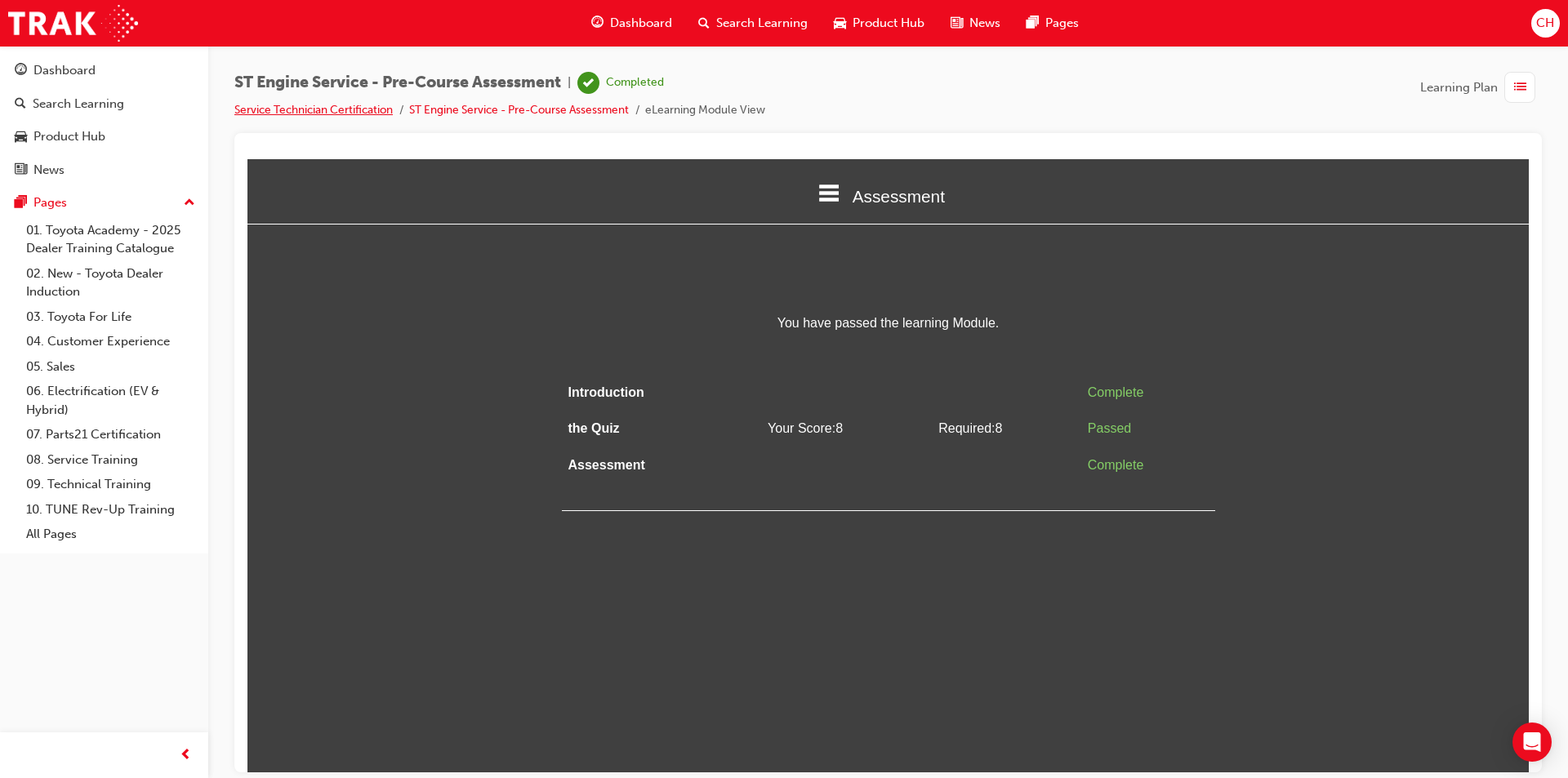
click at [326, 106] on link "Service Technician Certification" at bounding box center [314, 110] width 159 height 14
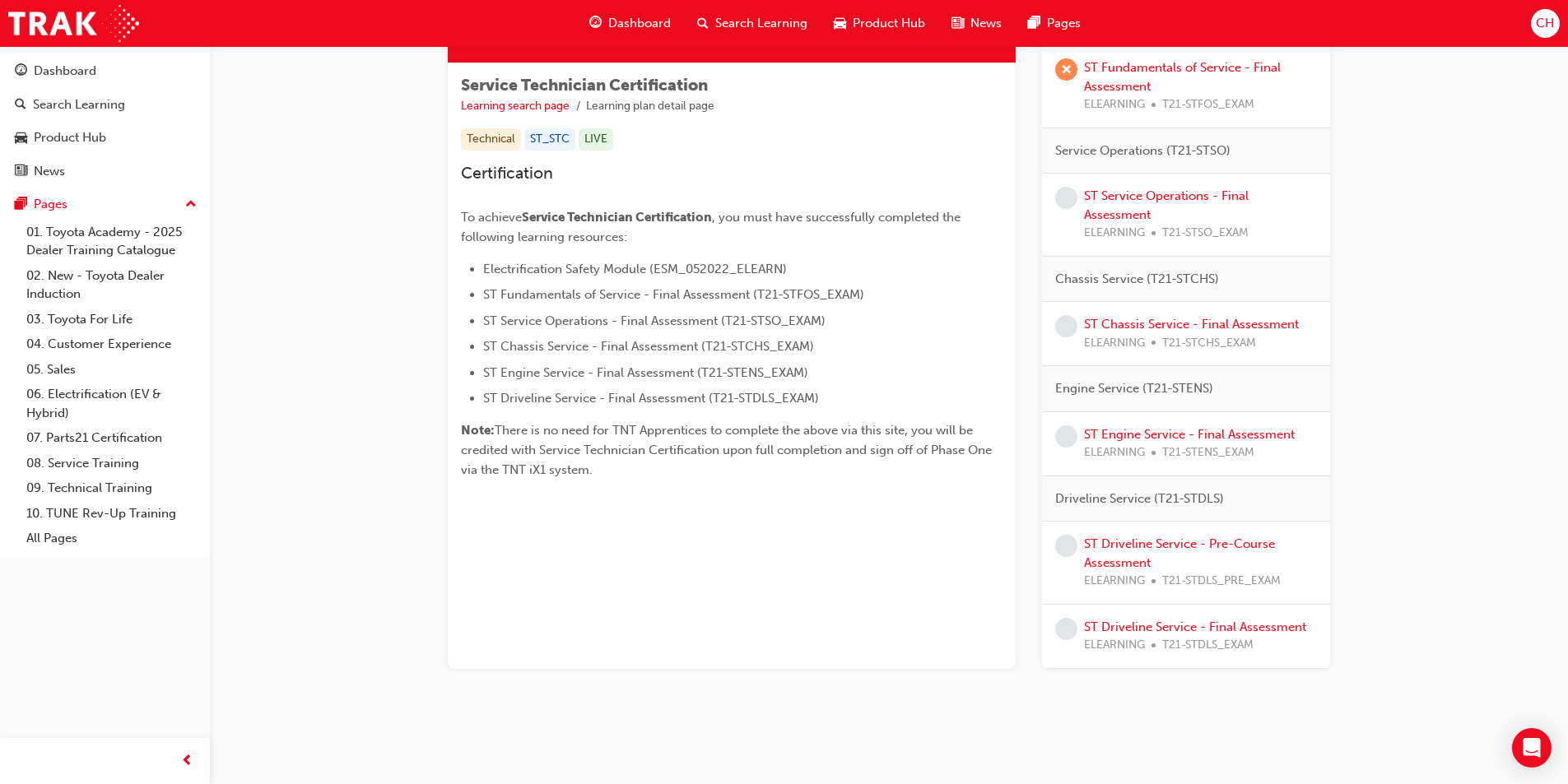
scroll to position [274, 0]
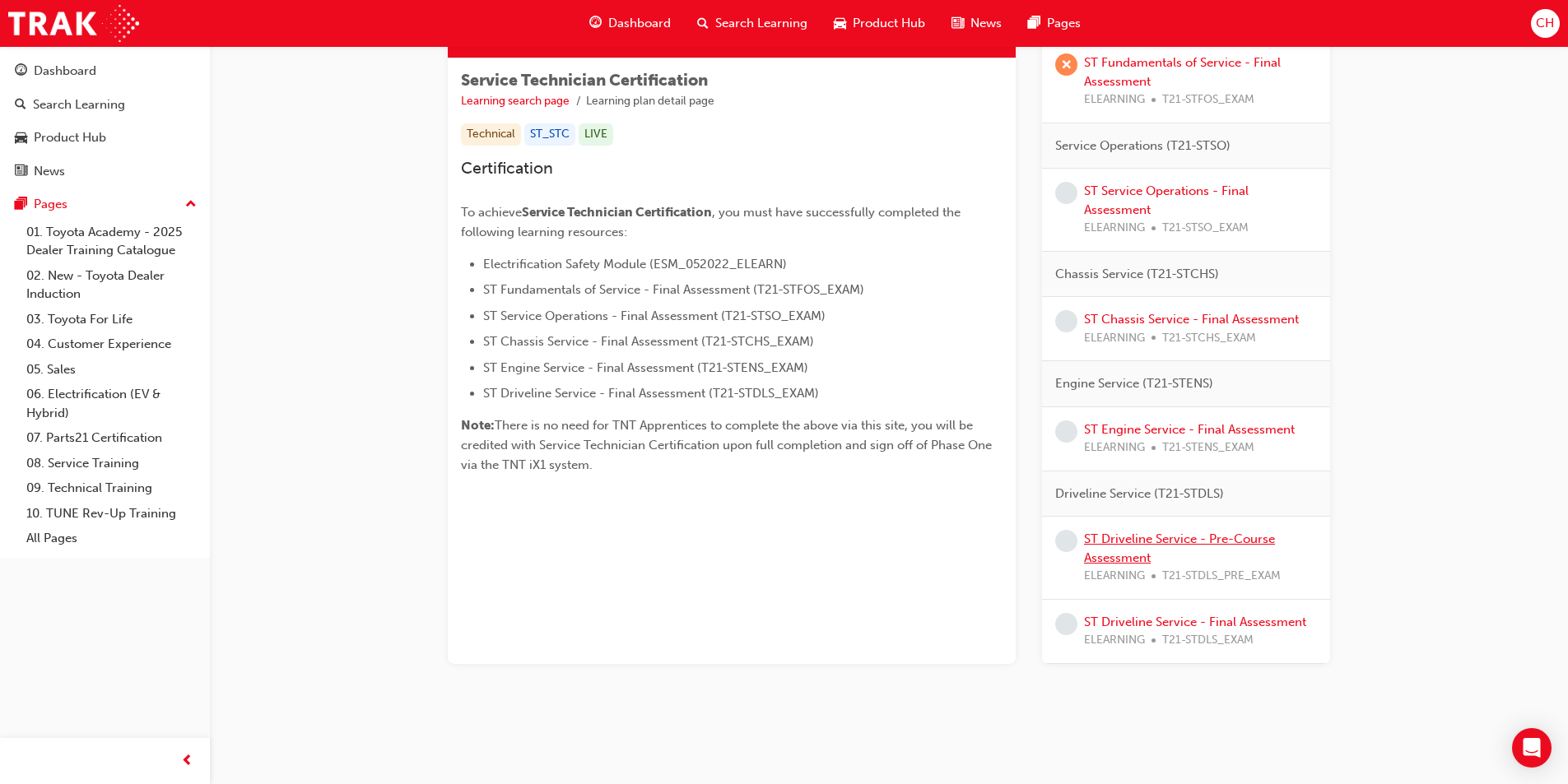
click at [1195, 532] on link "ST Driveline Service - Pre-Course Assessment" at bounding box center [1180, 547] width 191 height 33
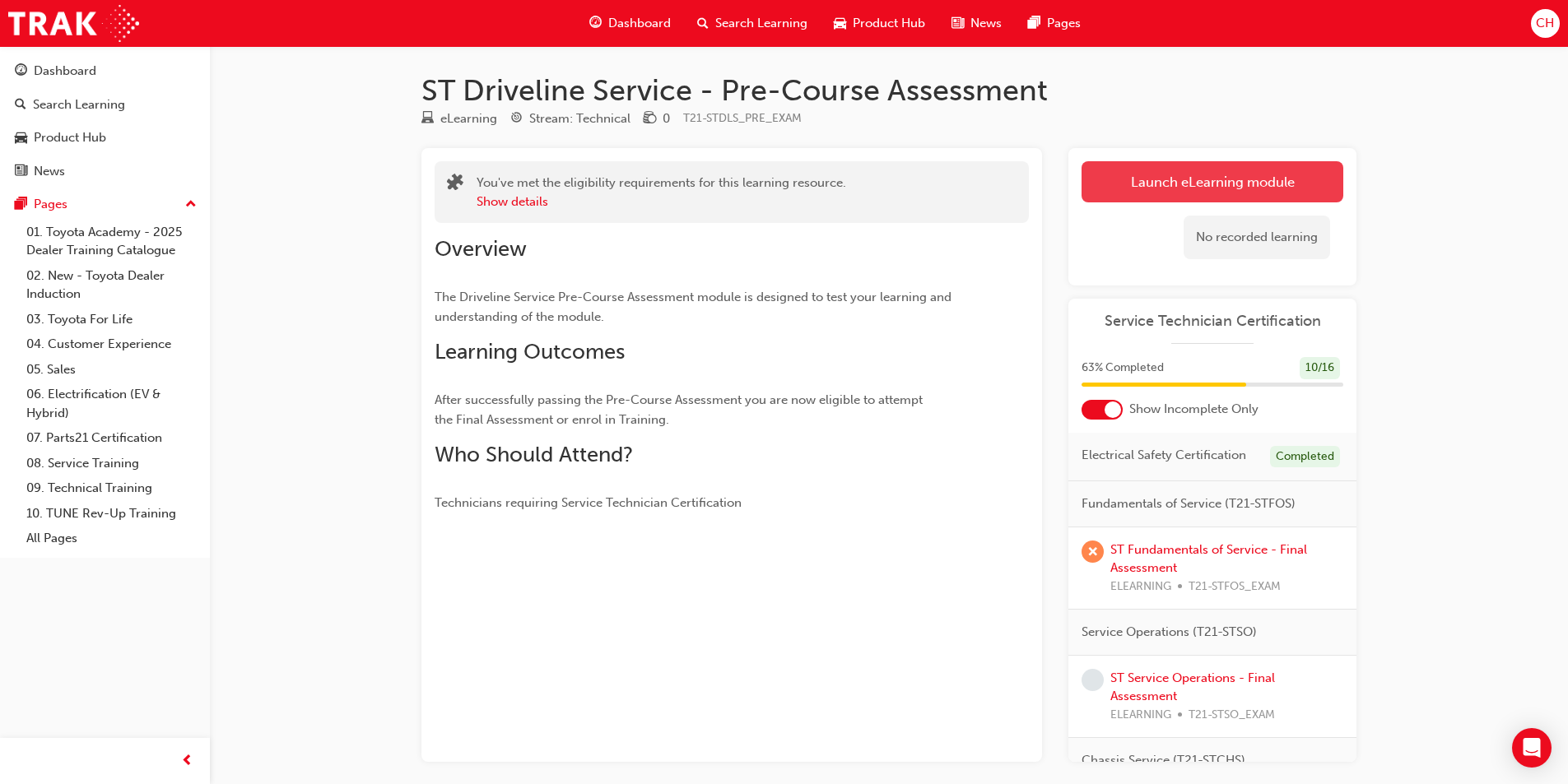
click at [1158, 186] on link "Launch eLearning module" at bounding box center [1212, 181] width 262 height 41
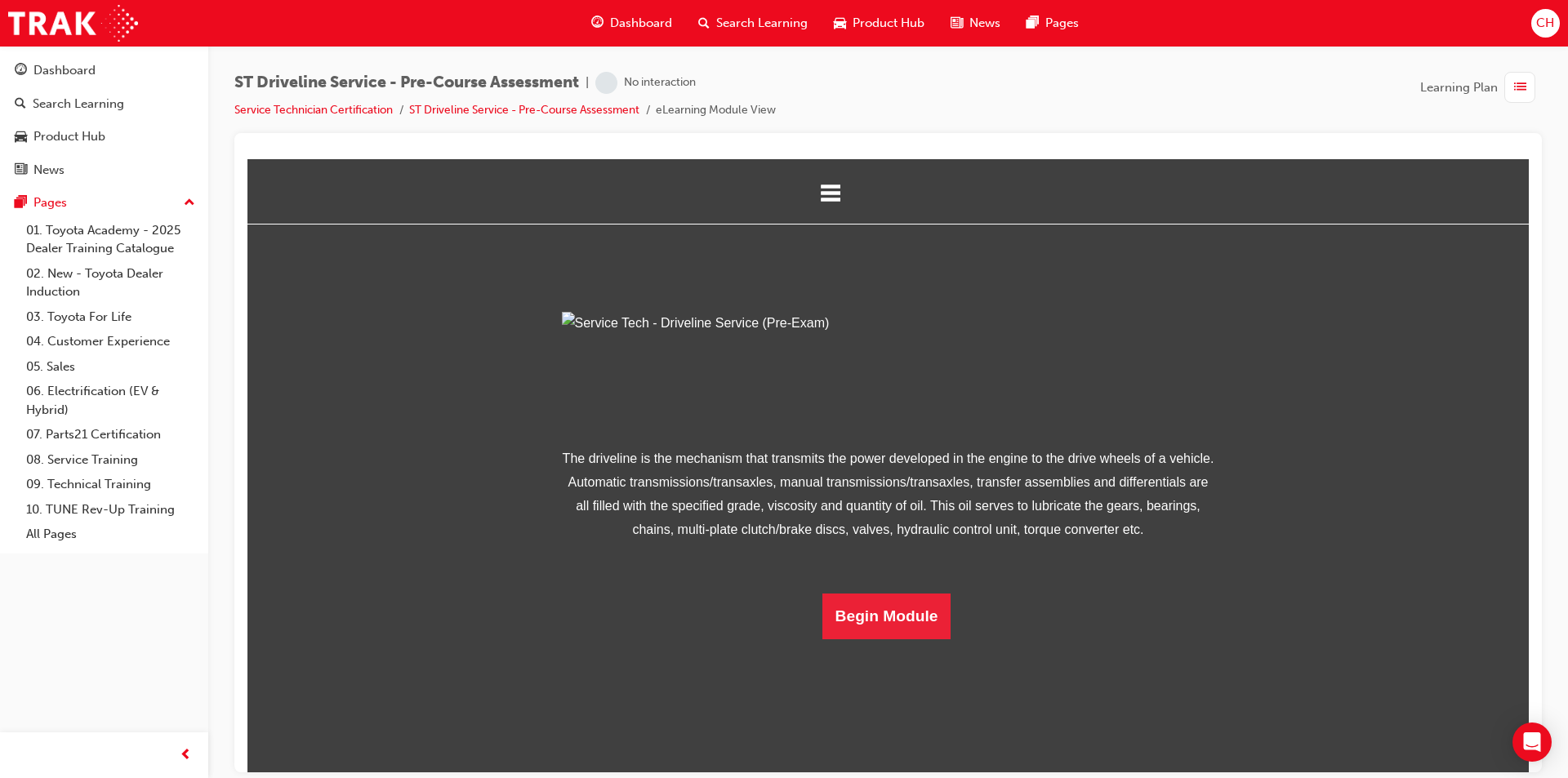
scroll to position [47, 0]
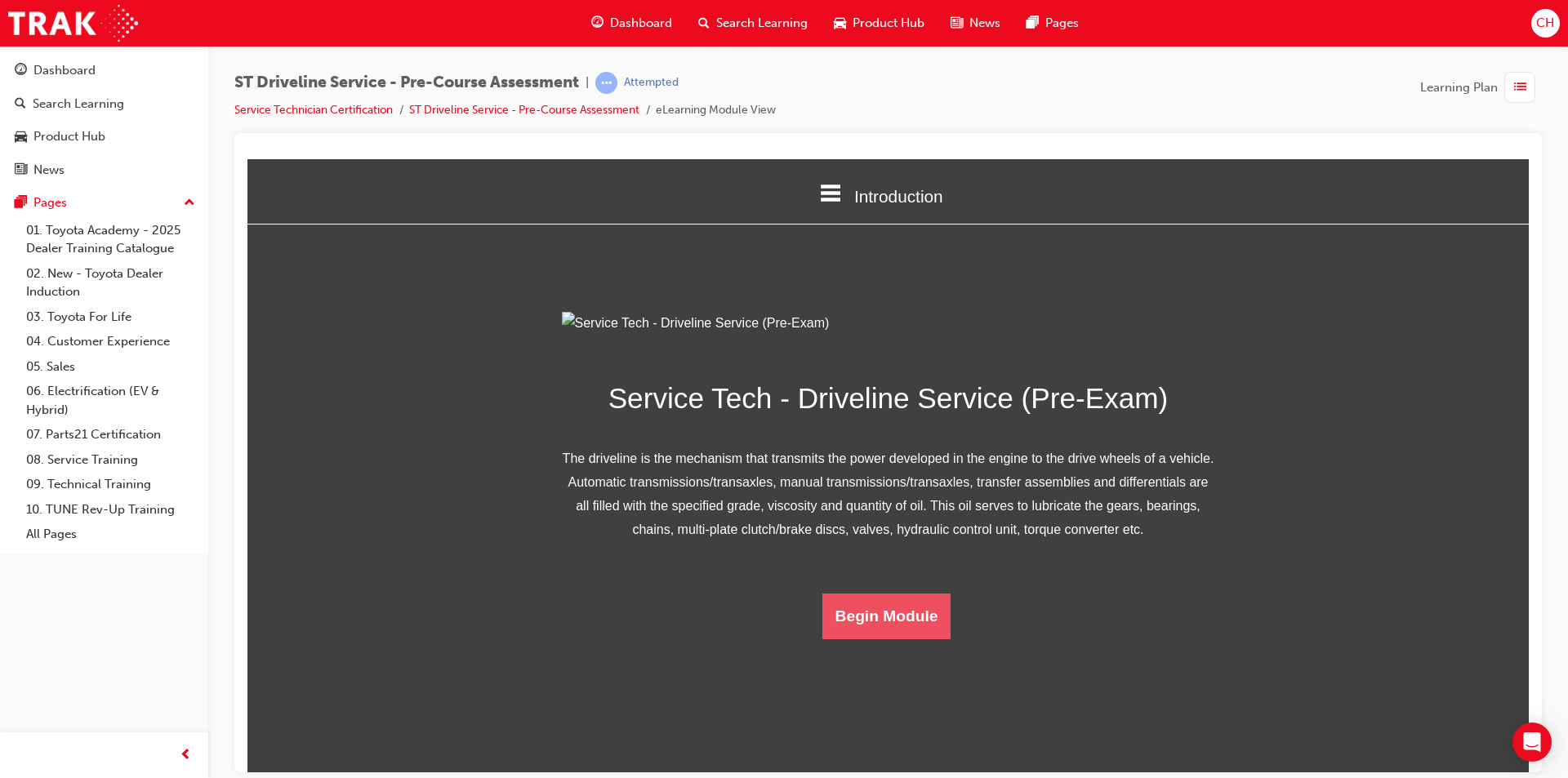
click at [880, 638] on button "Begin Module" at bounding box center [887, 616] width 129 height 45
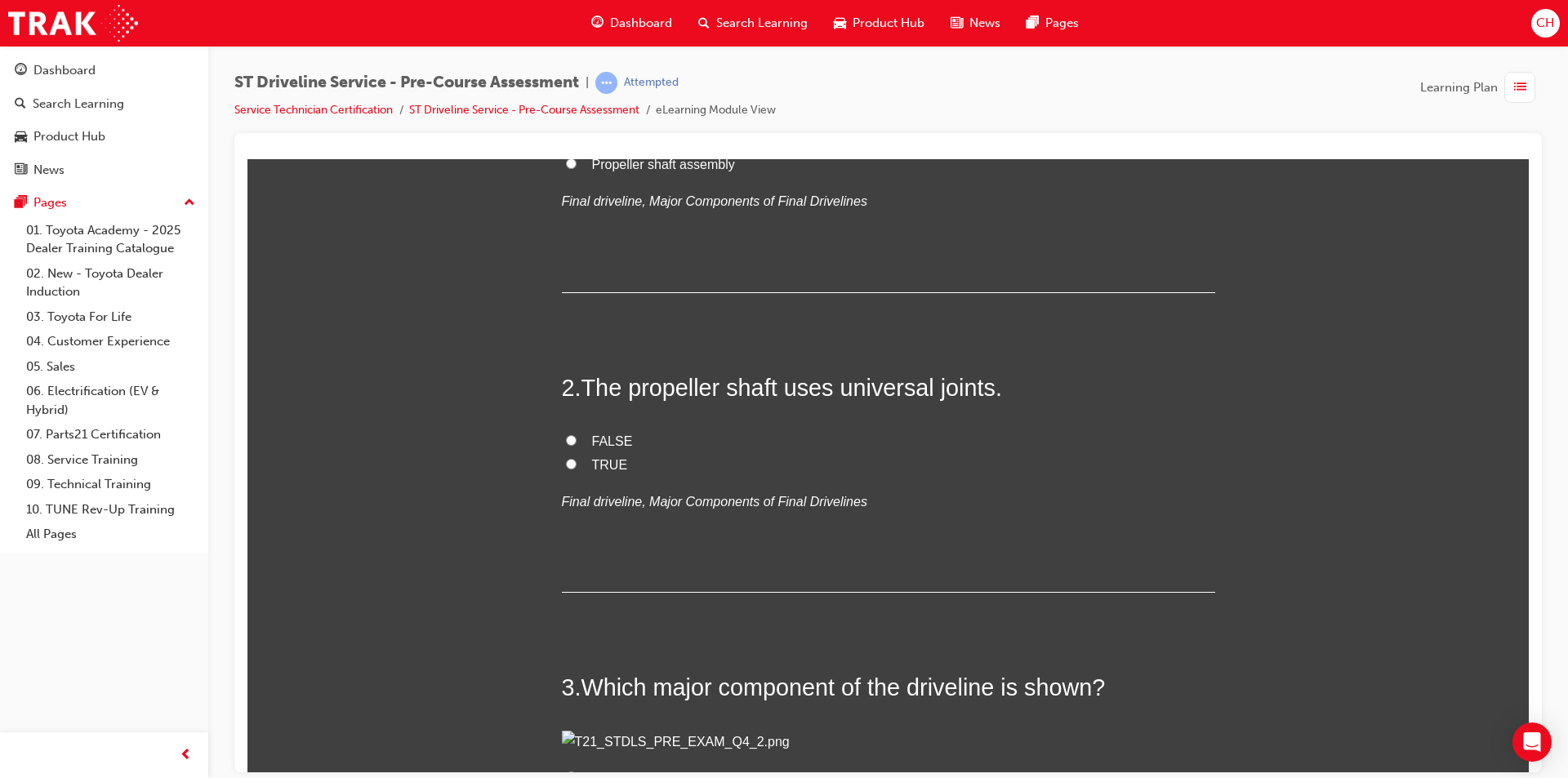
scroll to position [327, 0]
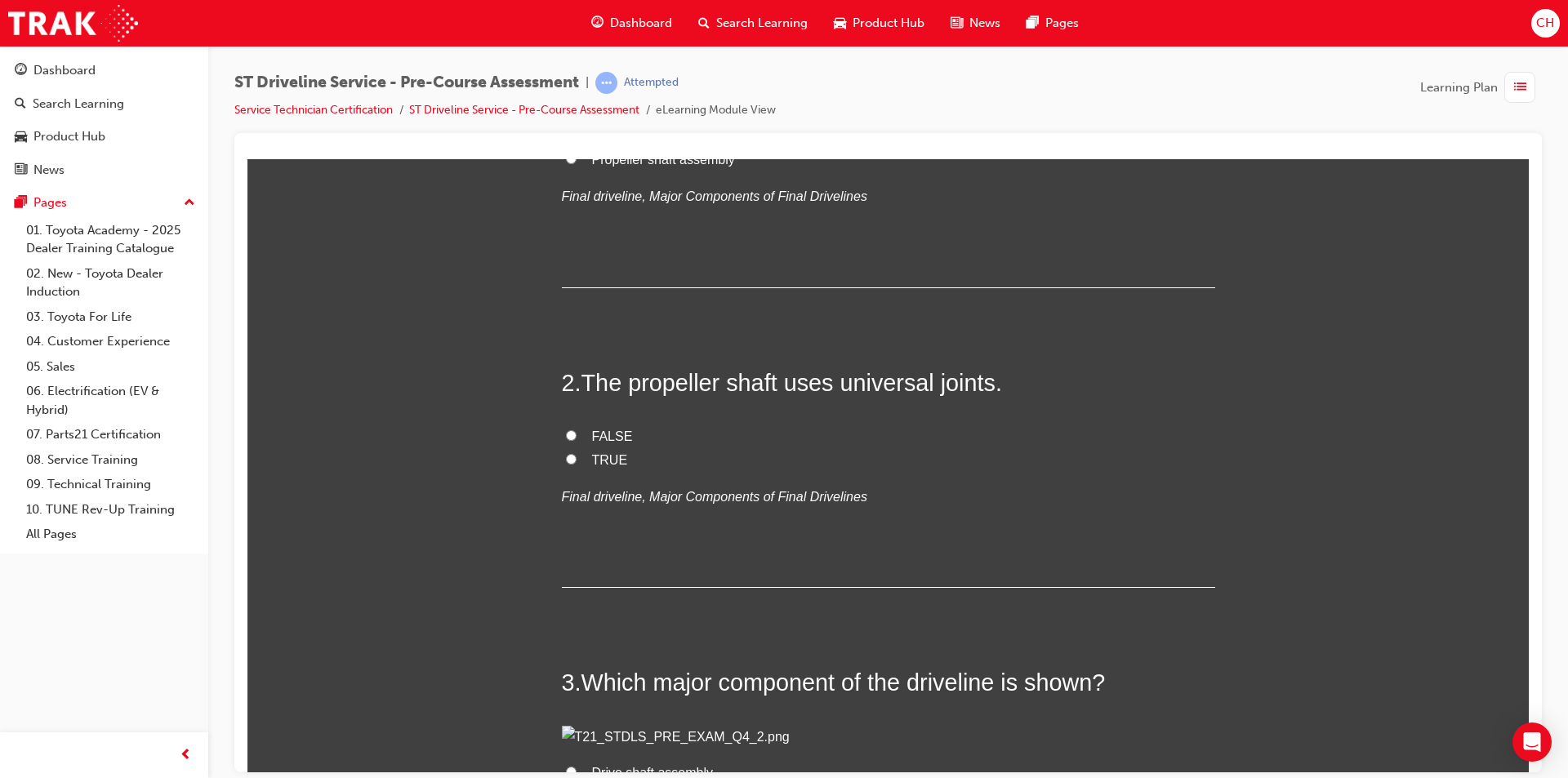
click at [681, 124] on label "Drive shaft assembly" at bounding box center [889, 111] width 654 height 24
click at [576, 116] on input "Drive shaft assembly" at bounding box center [571, 110] width 10 height 10
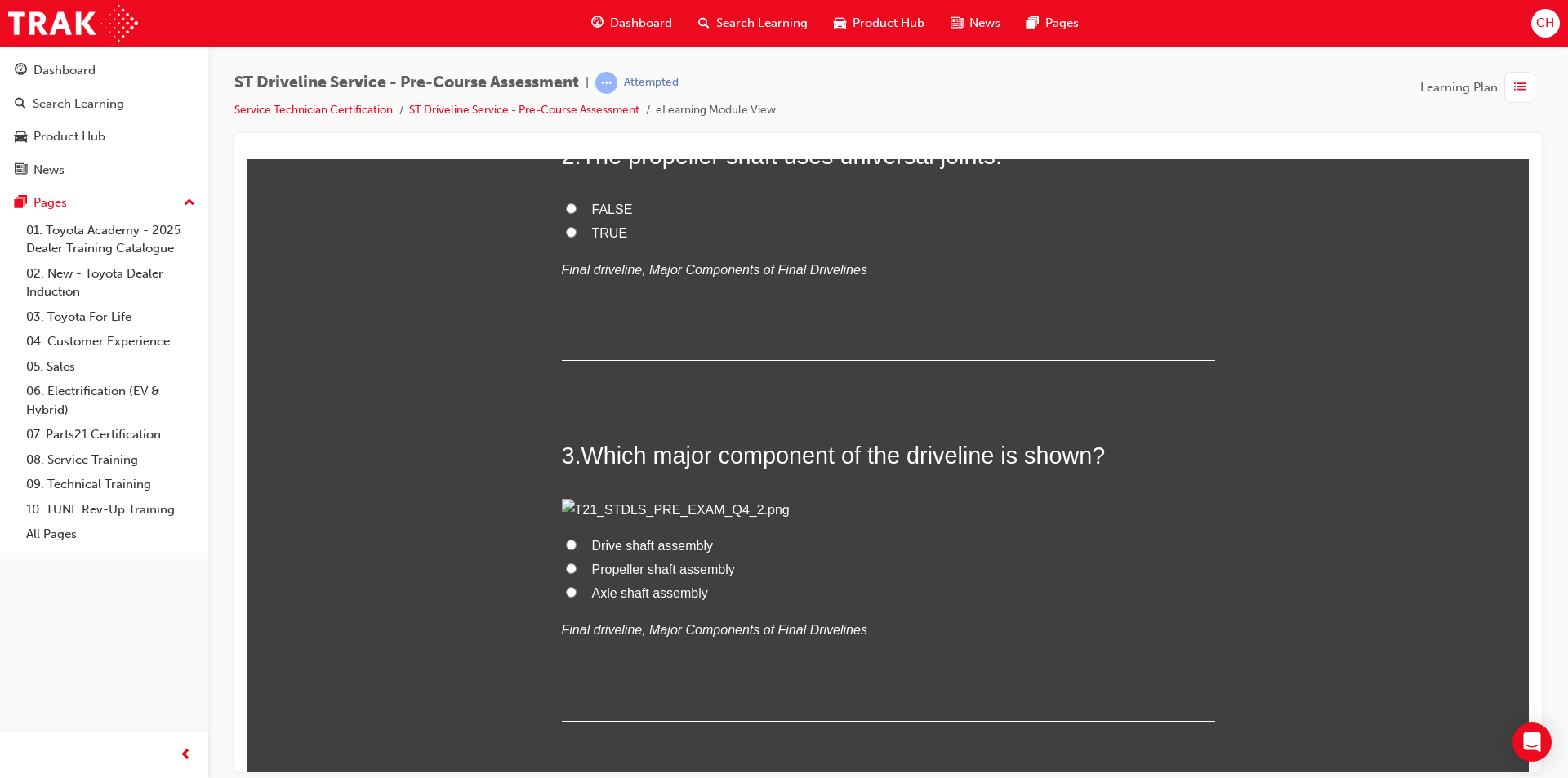
scroll to position [653, 0]
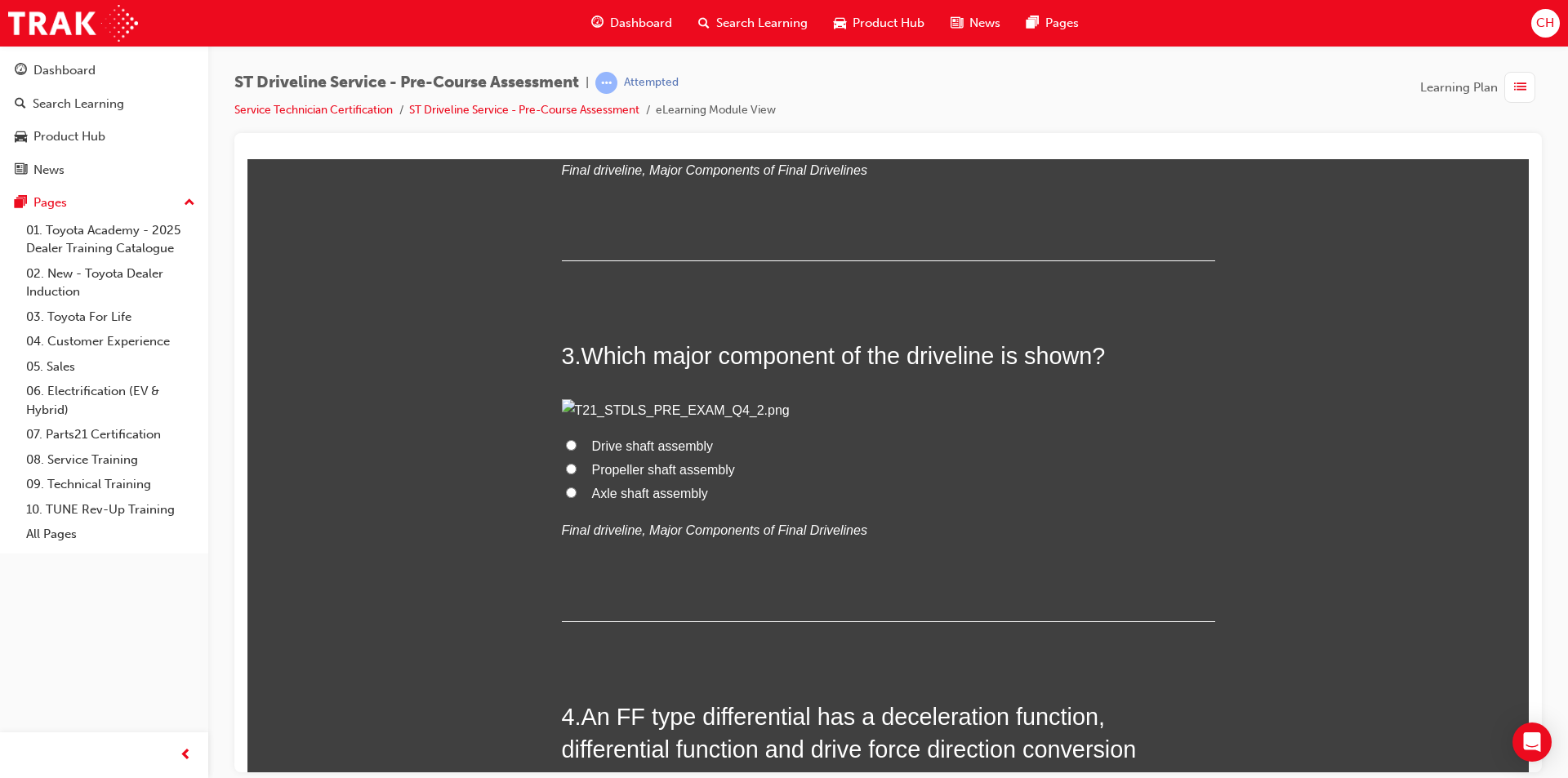
click at [578, 145] on label "TRUE" at bounding box center [889, 133] width 654 height 24
click at [576, 137] on input "TRUE" at bounding box center [571, 131] width 10 height 10
click at [577, 122] on label "FALSE" at bounding box center [889, 110] width 654 height 24
click at [576, 113] on input "FALSE" at bounding box center [571, 108] width 10 height 10
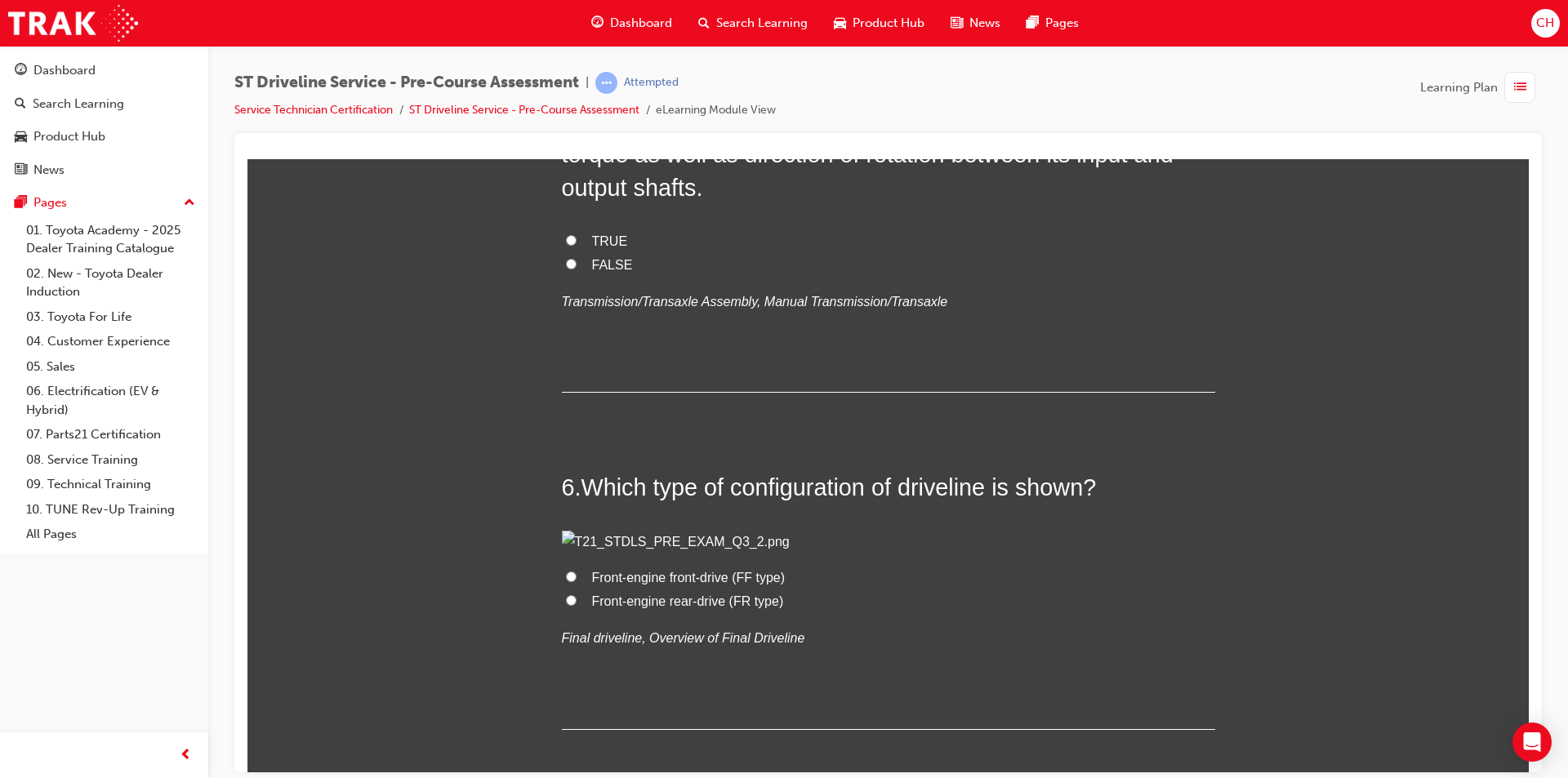
scroll to position [1632, 0]
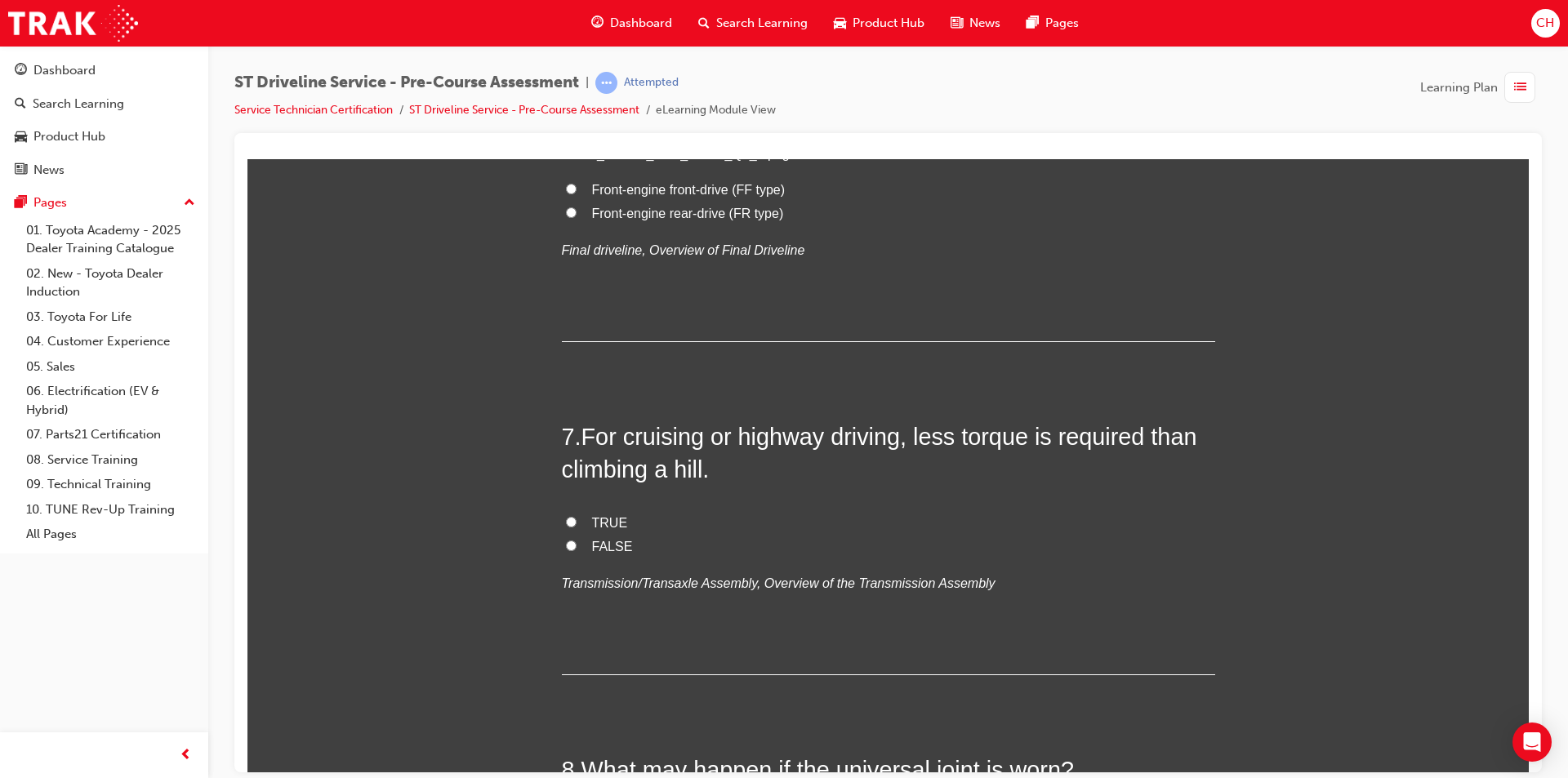
scroll to position [2040, 0]
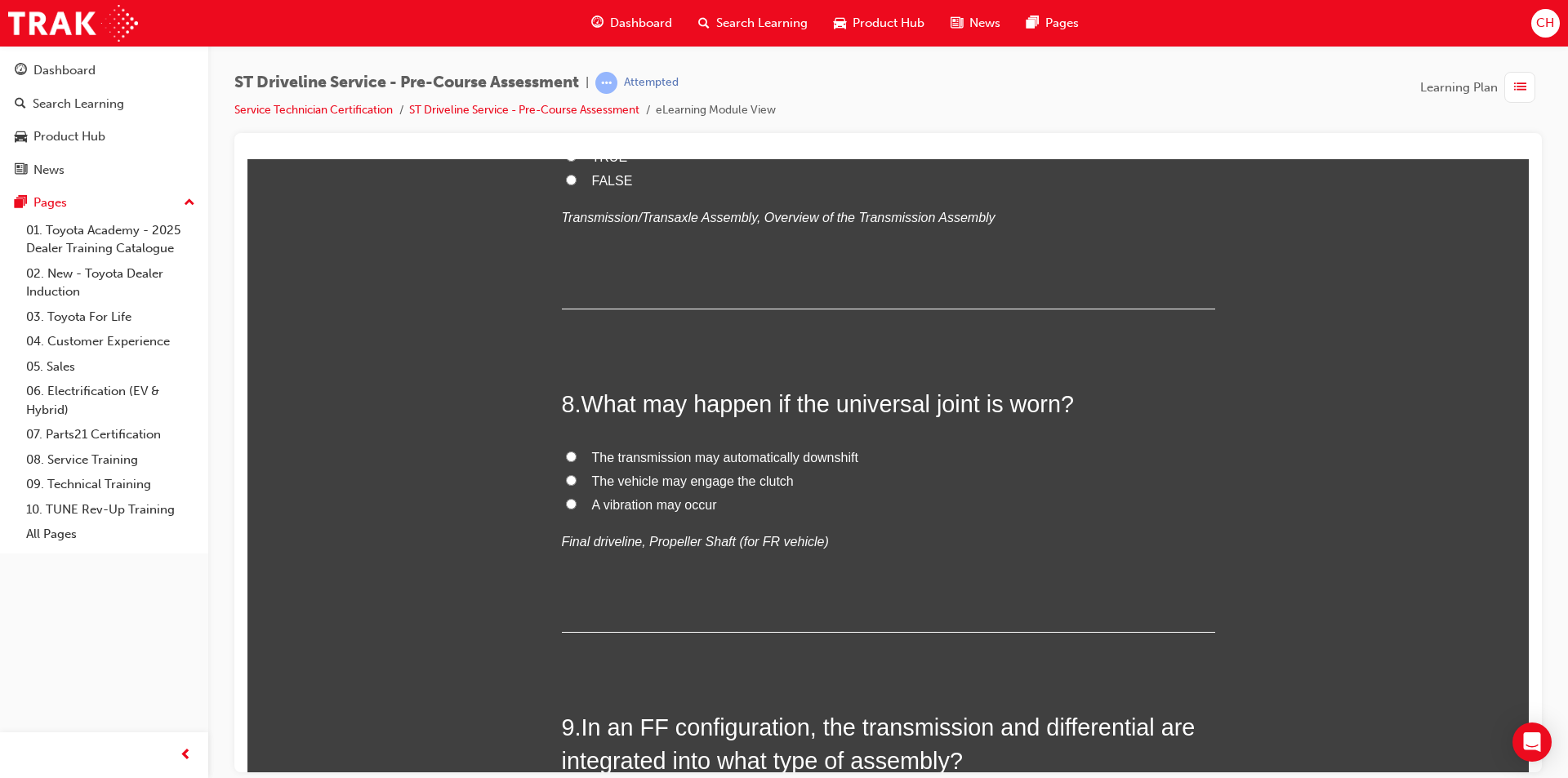
scroll to position [2448, 0]
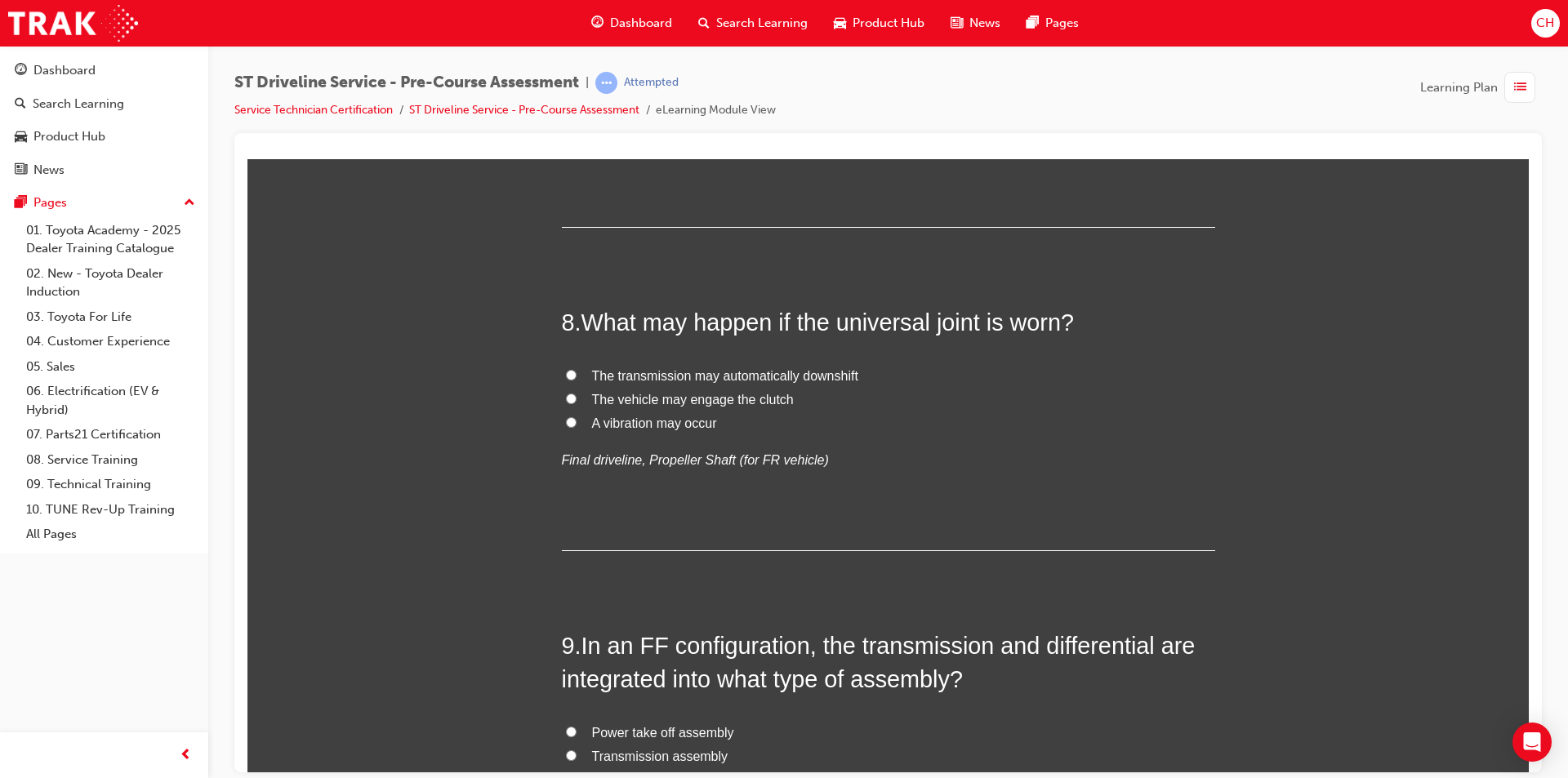
drag, startPoint x: 588, startPoint y: 450, endPoint x: 612, endPoint y: 442, distance: 25.3
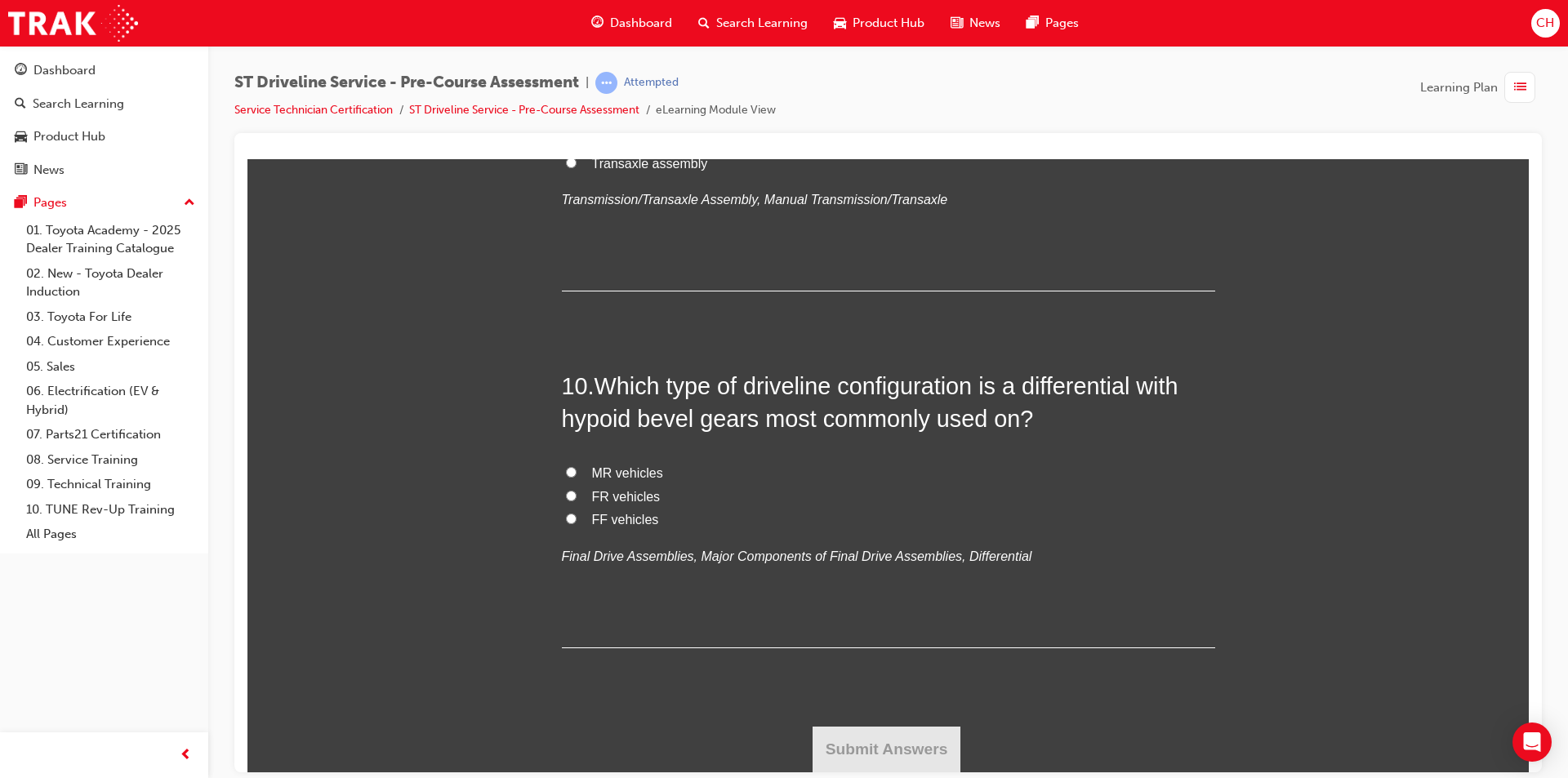
scroll to position [3673, 0]
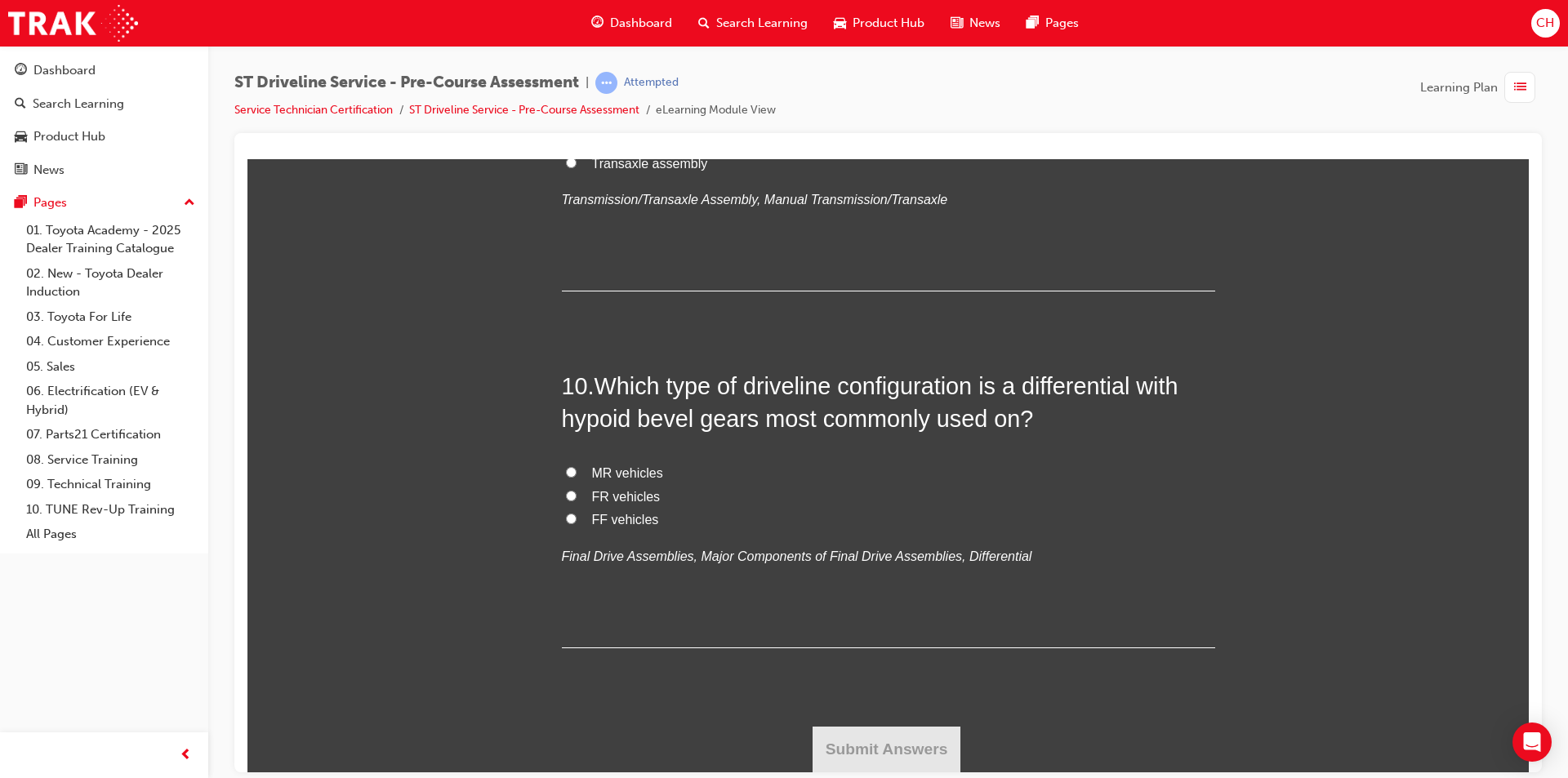
drag, startPoint x: 680, startPoint y: 462, endPoint x: 690, endPoint y: 465, distance: 10.4
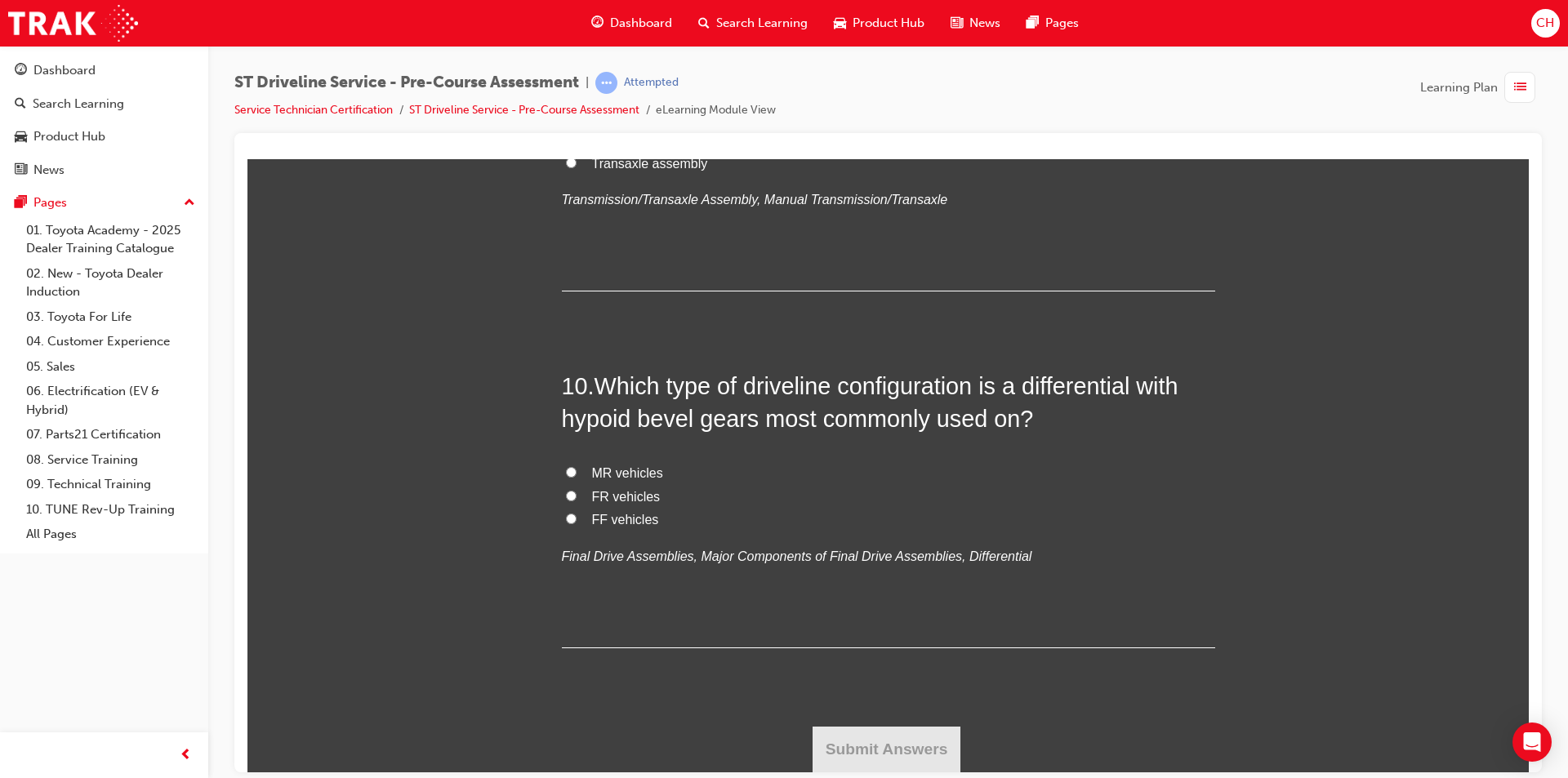
scroll to position [4734, 0]
click at [682, 123] on span "Power take off assembly" at bounding box center [663, 115] width 142 height 14
click at [576, 120] on input "Power take off assembly" at bounding box center [571, 114] width 10 height 10
click at [625, 498] on span "FR vehicles" at bounding box center [626, 496] width 69 height 14
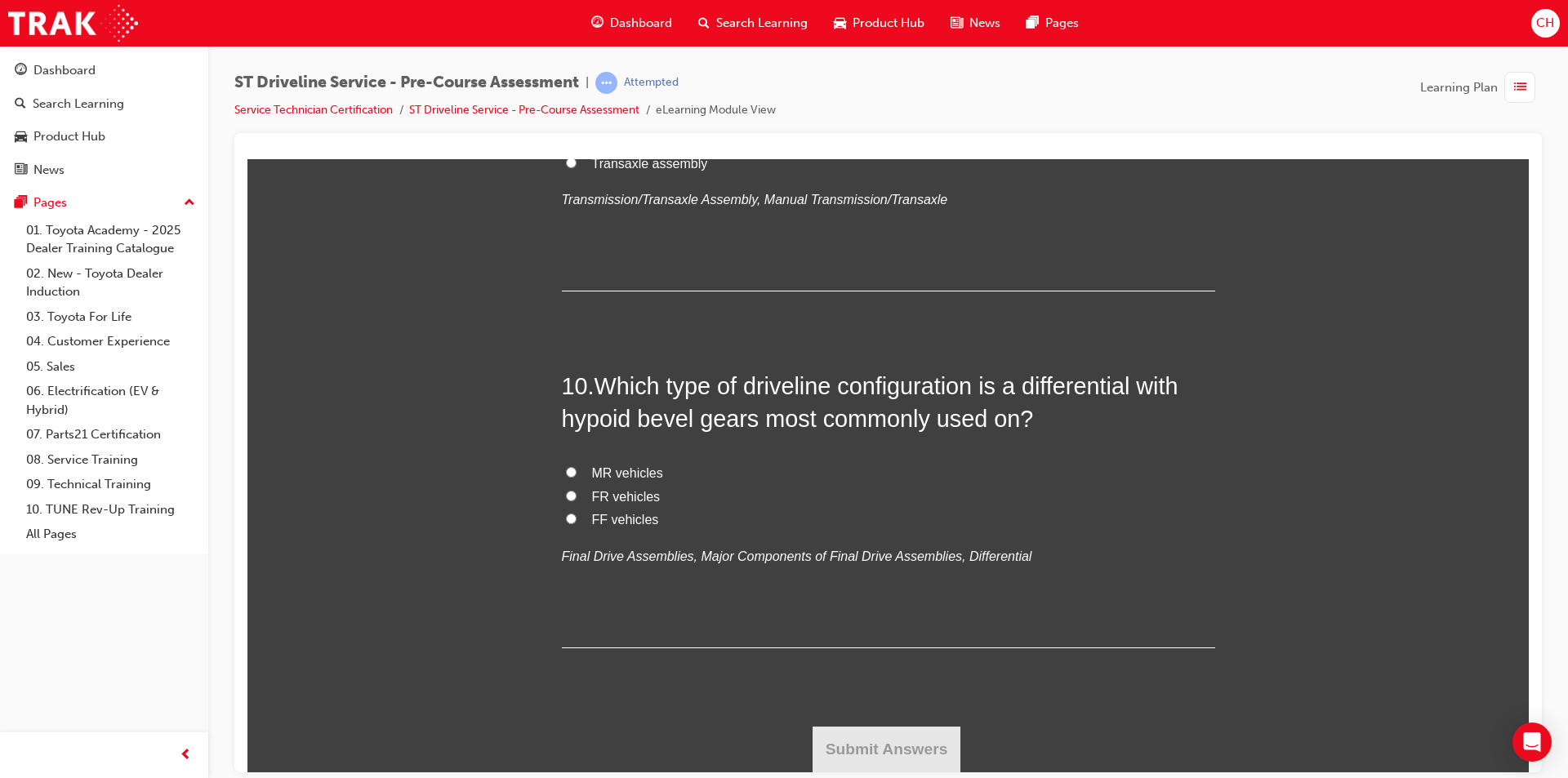
click at [576, 498] on input "FR vehicles" at bounding box center [571, 495] width 10 height 10
click at [868, 739] on button "Submit Answers" at bounding box center [886, 749] width 148 height 45
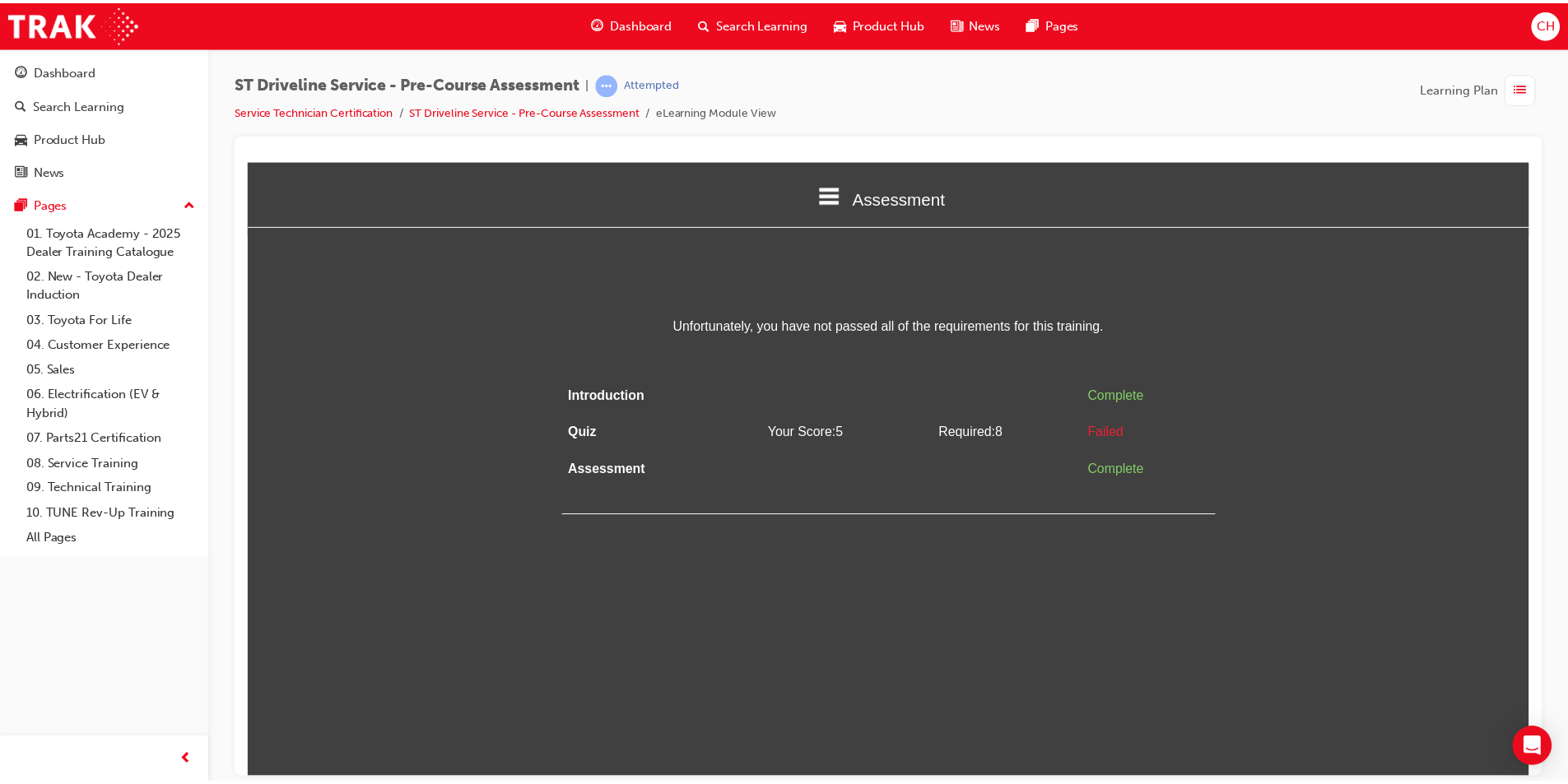
scroll to position [0, 0]
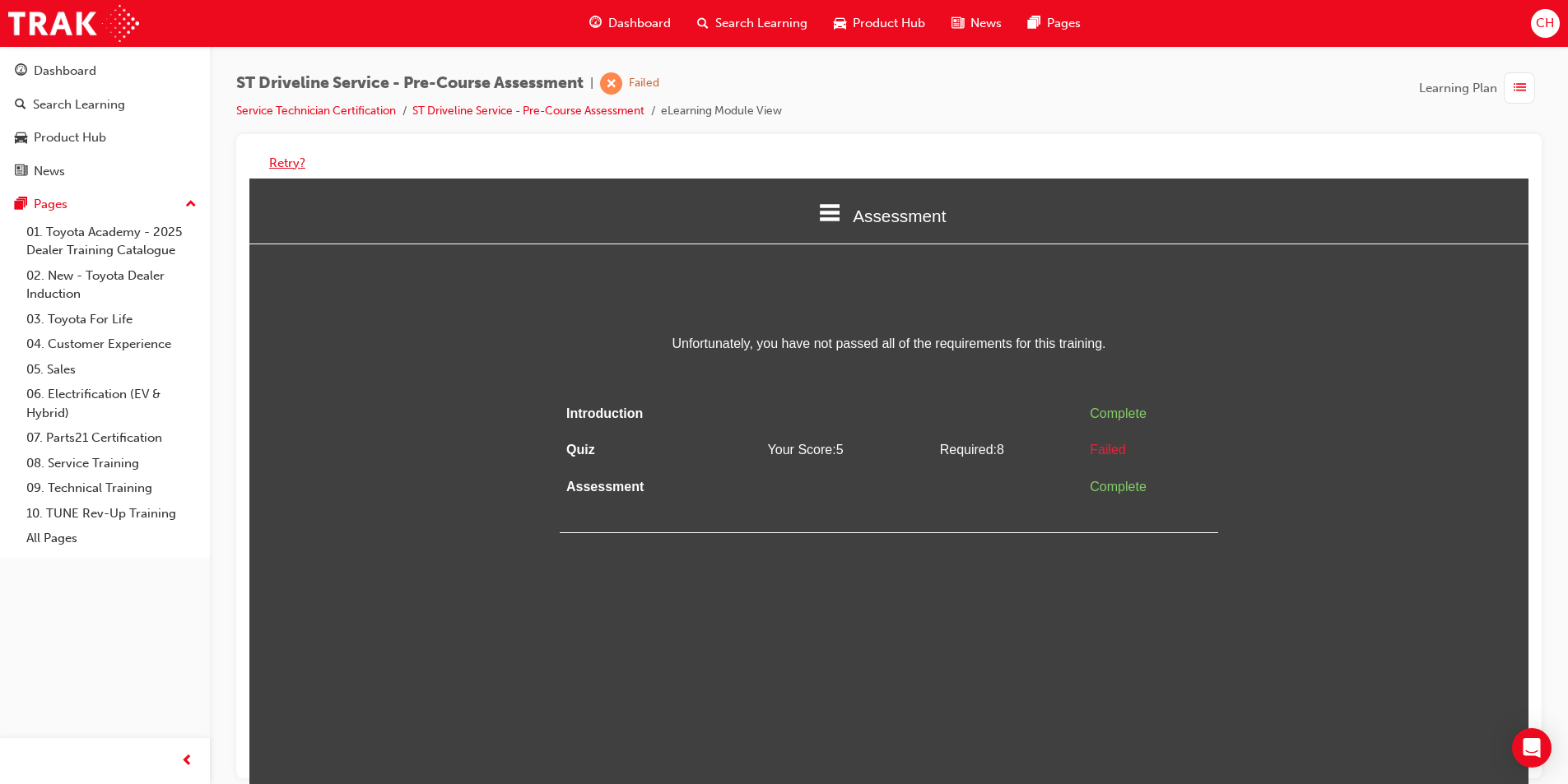
click at [303, 159] on button "Retry?" at bounding box center [288, 164] width 36 height 19
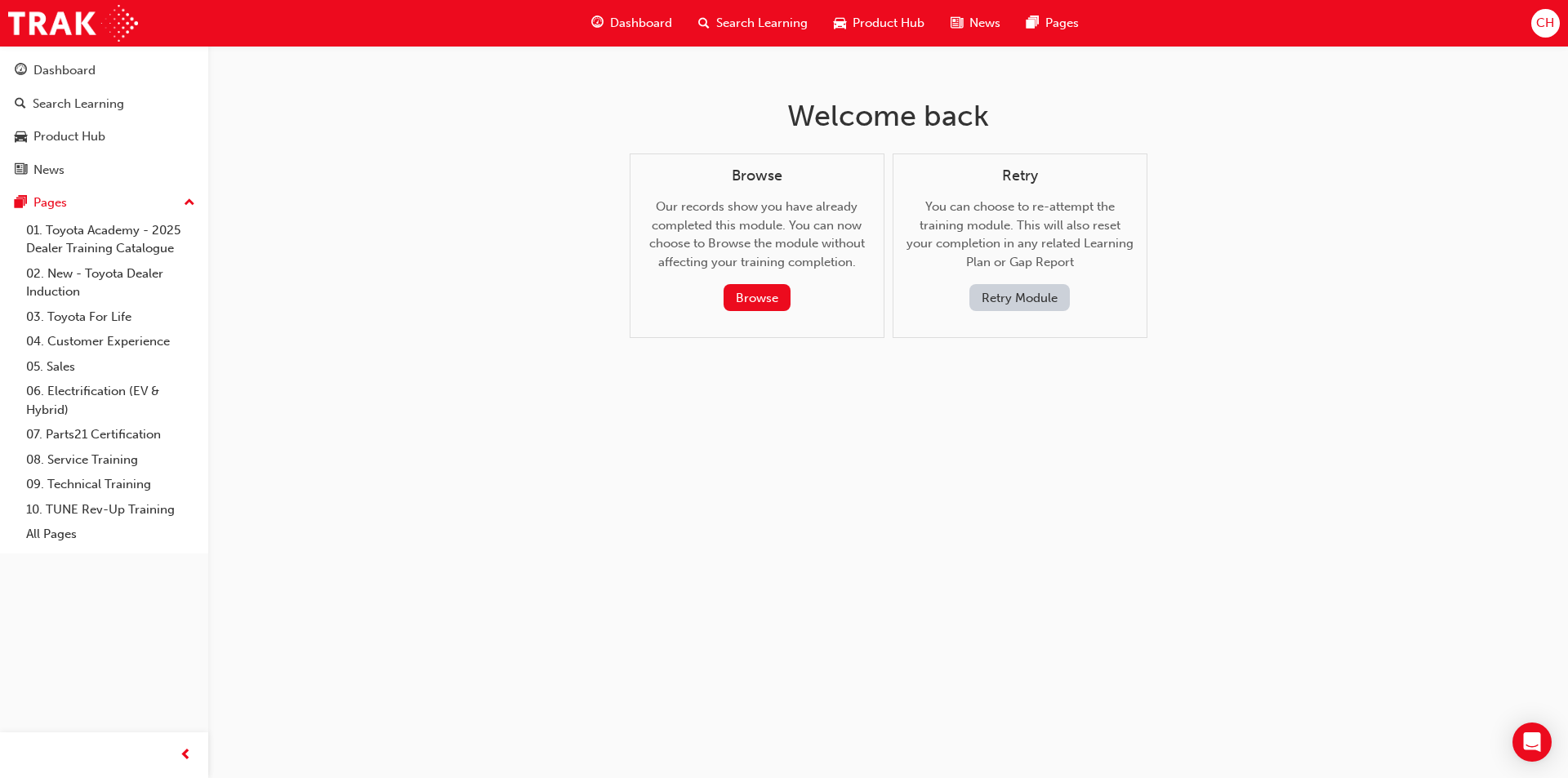
click at [1011, 292] on button "Retry Module" at bounding box center [1019, 297] width 100 height 27
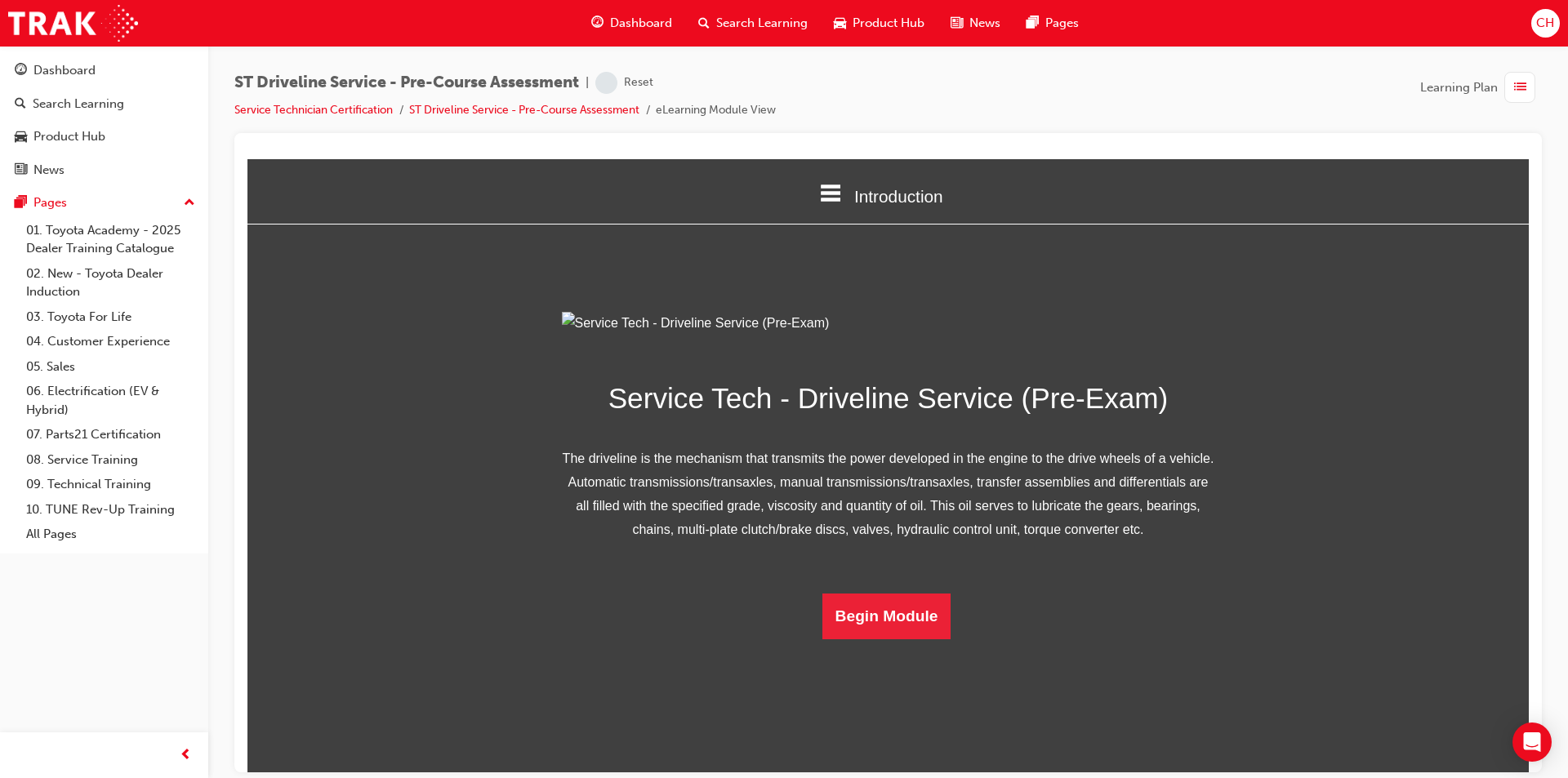
scroll to position [47, 0]
click at [893, 638] on button "Begin Module" at bounding box center [887, 616] width 129 height 45
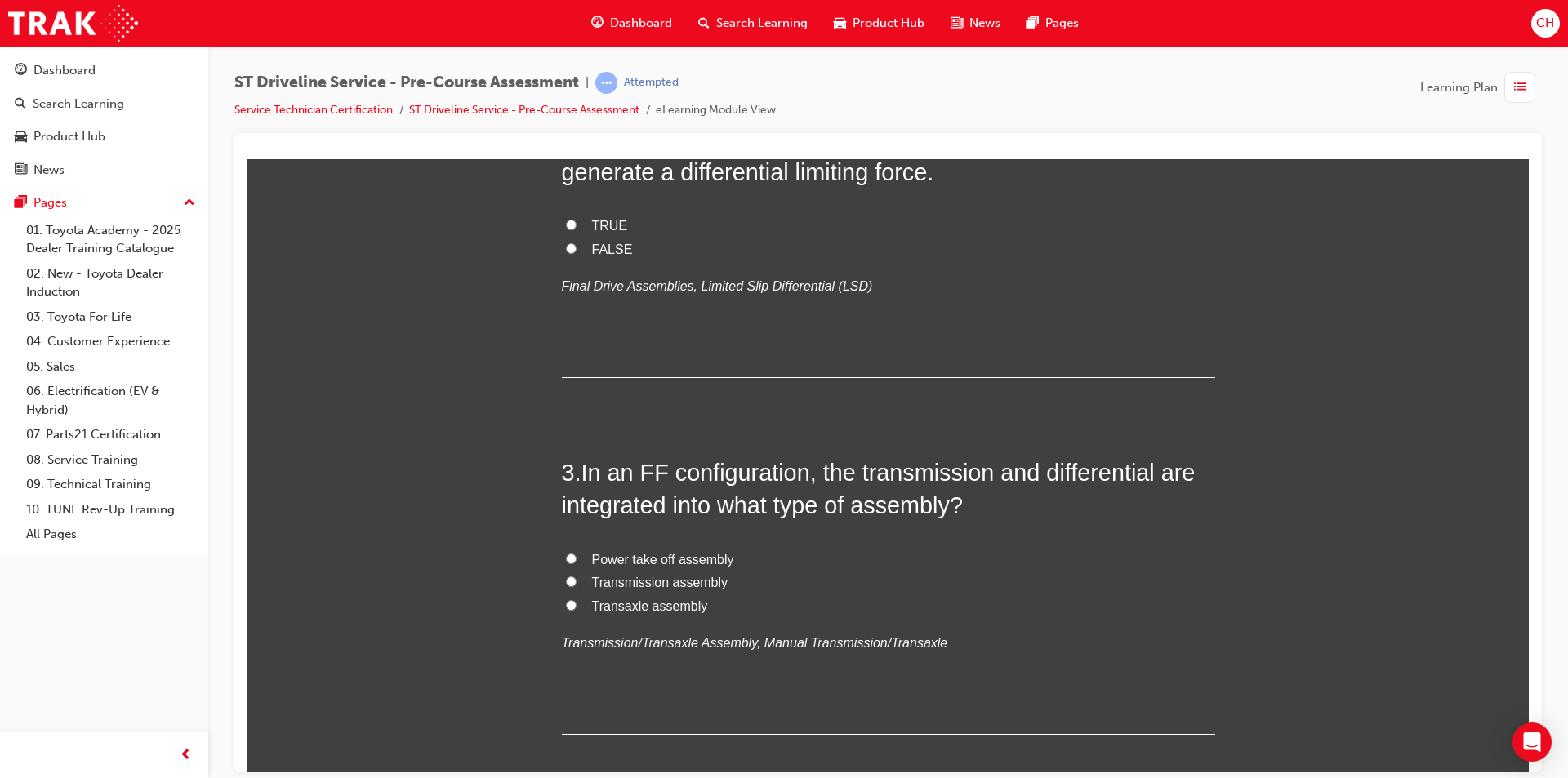
scroll to position [653, 0]
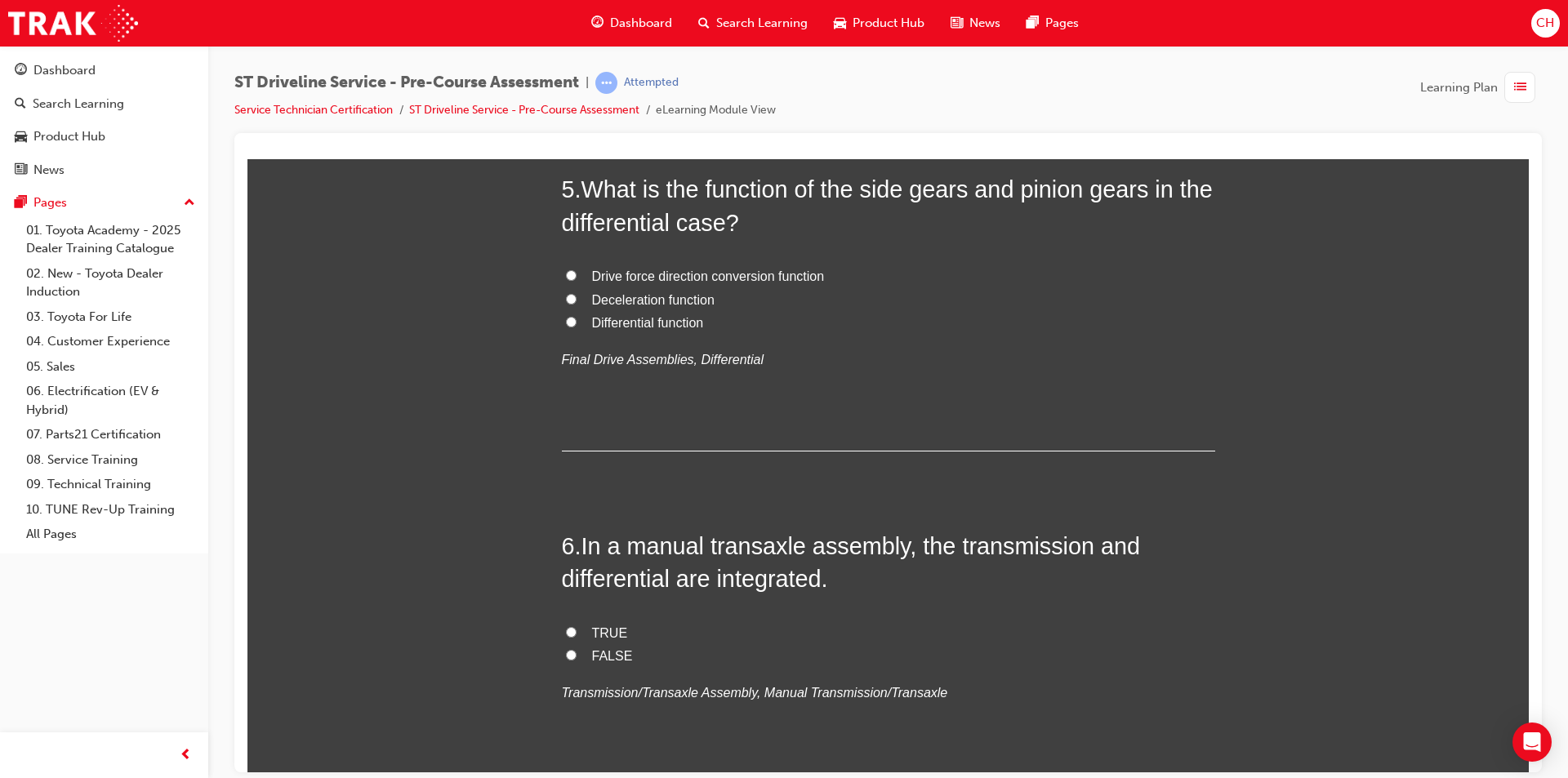
scroll to position [1469, 0]
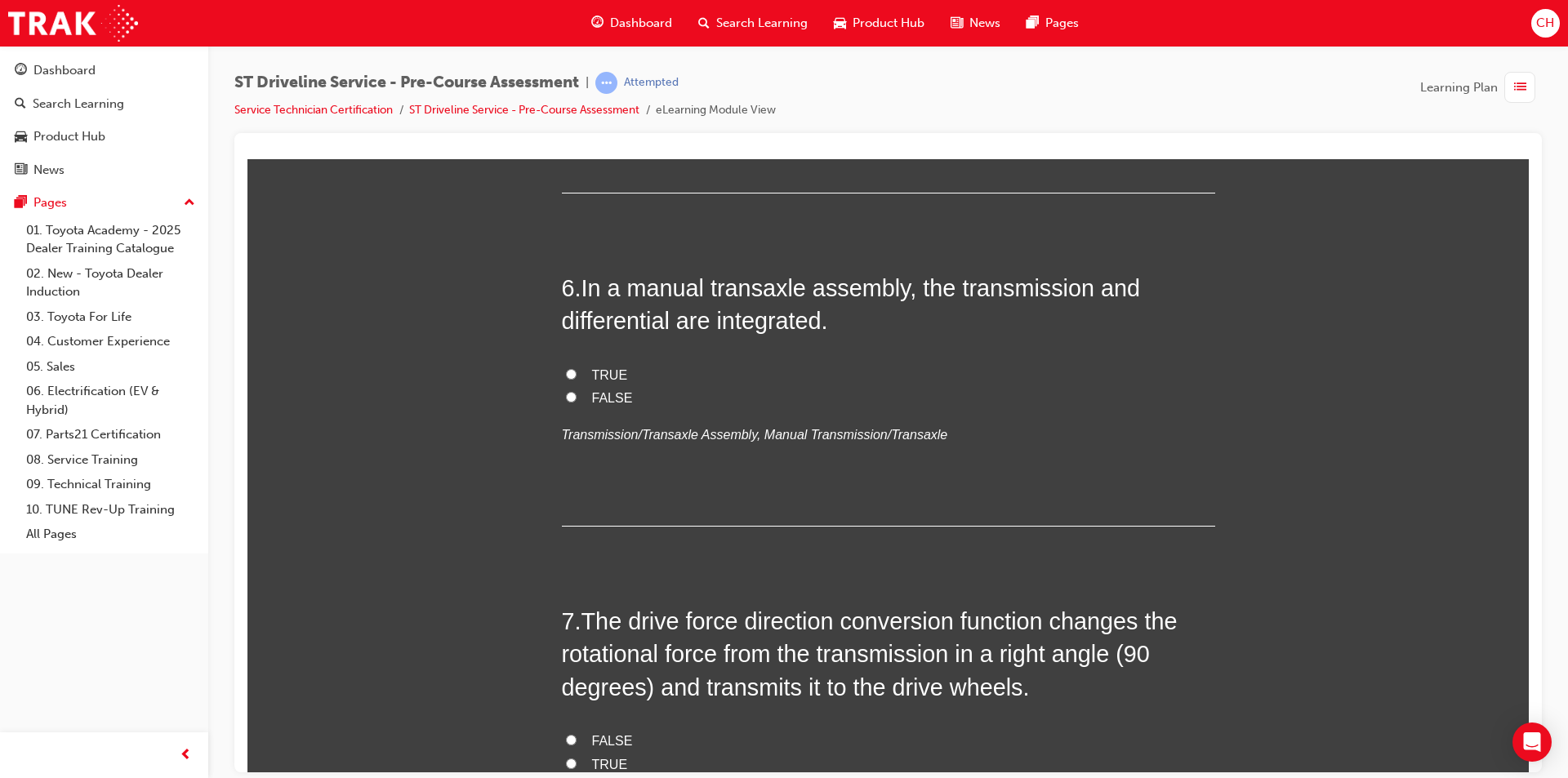
scroll to position [1796, 0]
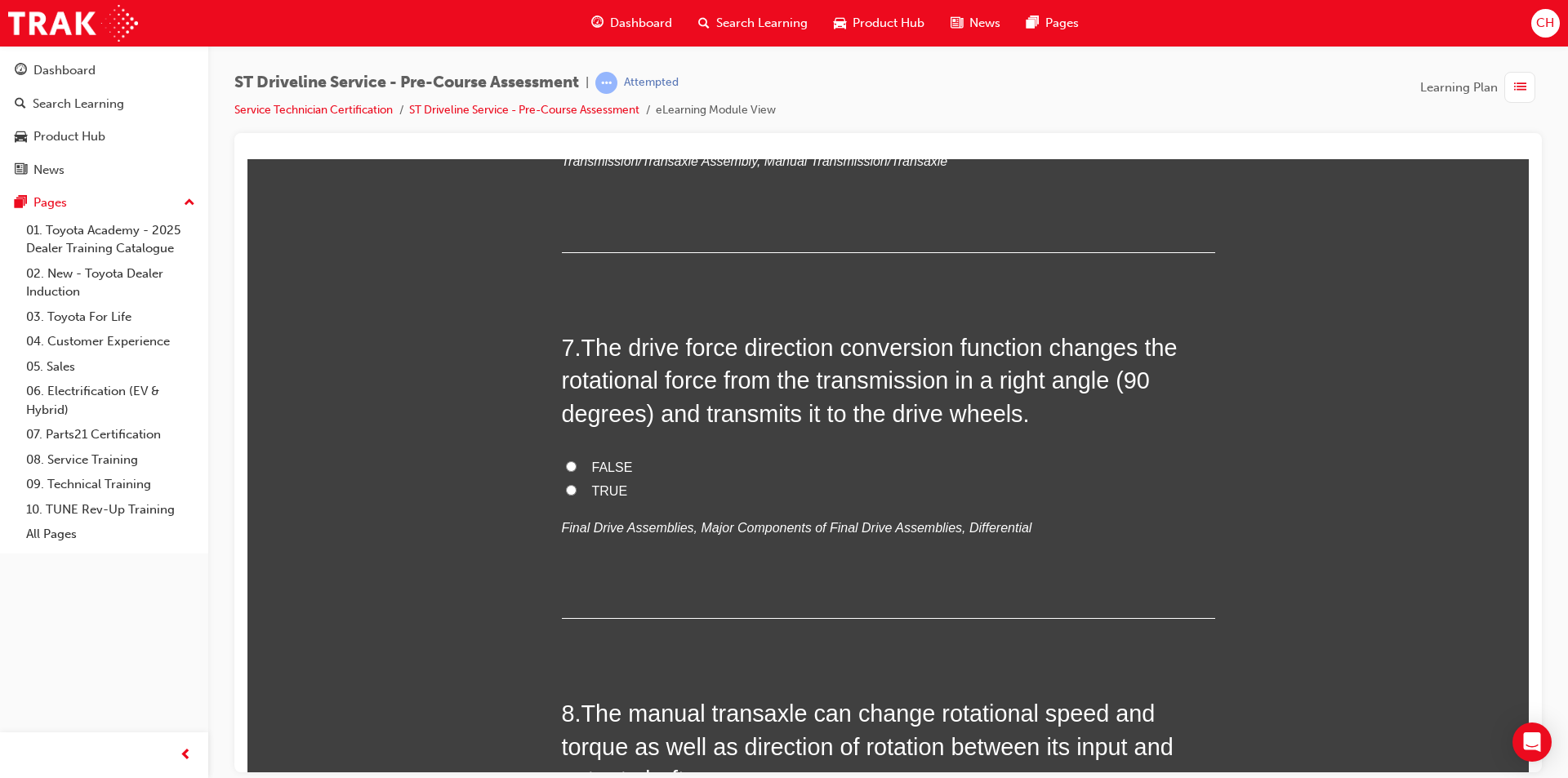
scroll to position [2123, 0]
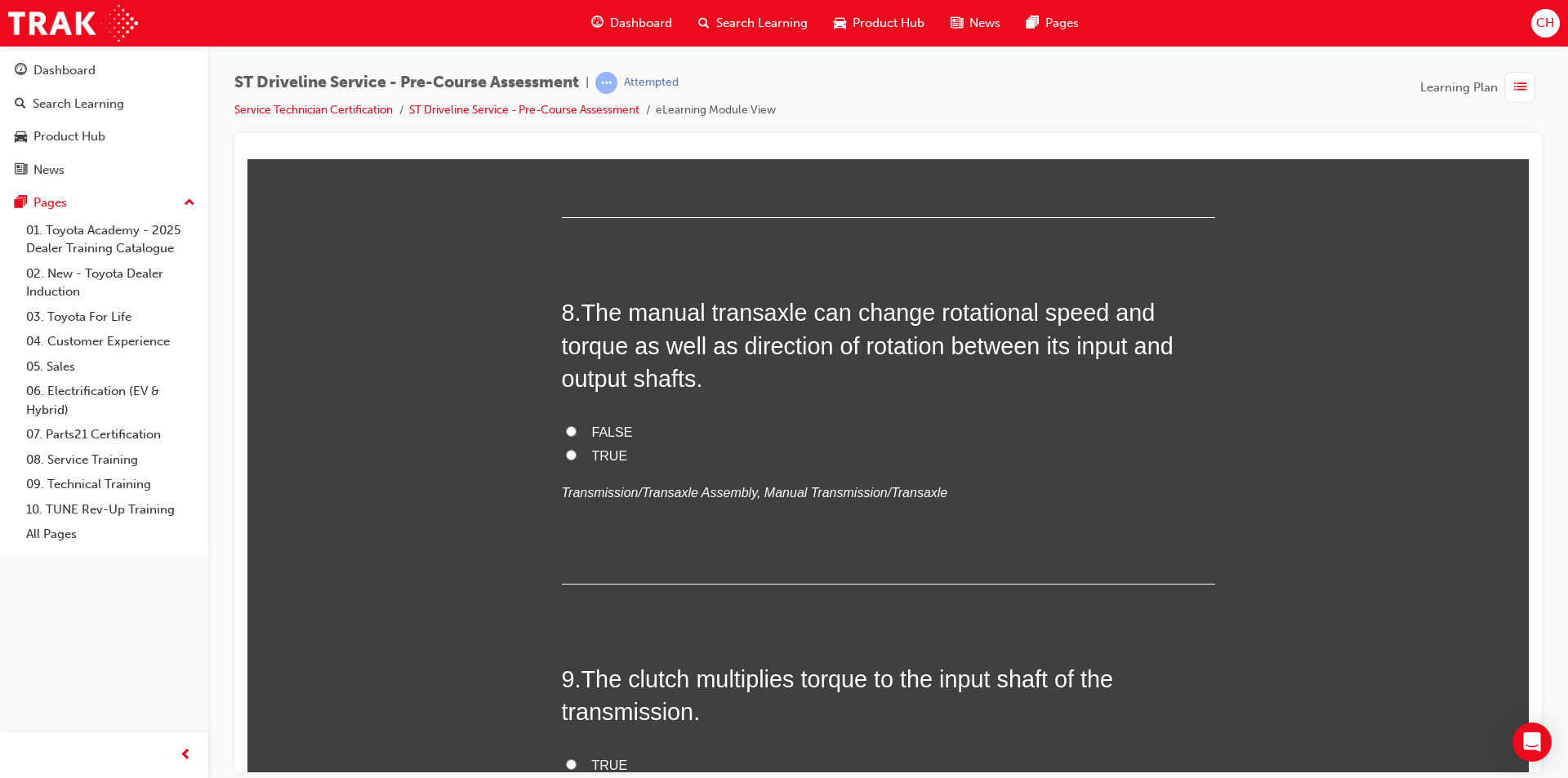
scroll to position [2530, 0]
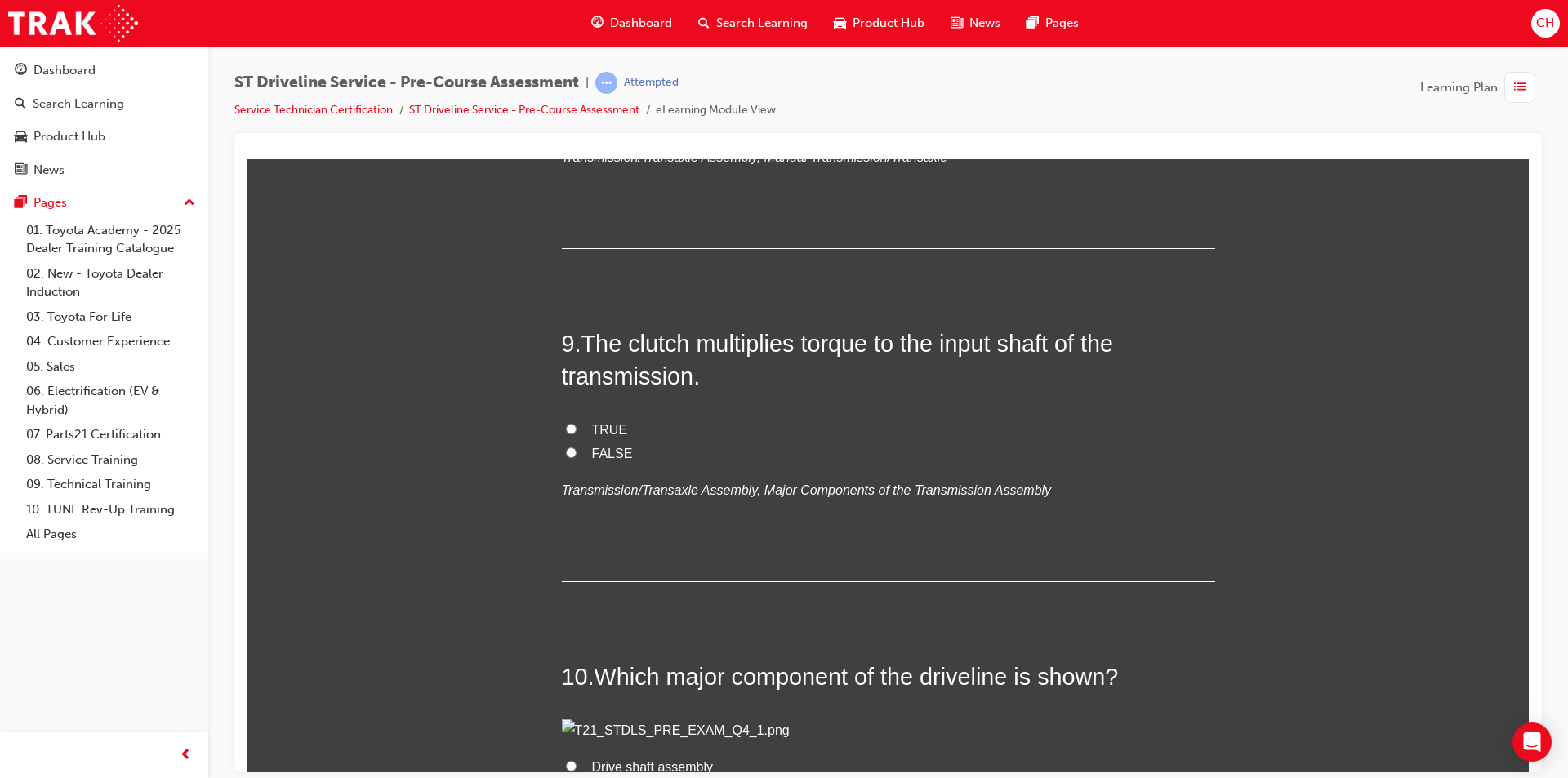
scroll to position [2857, 0]
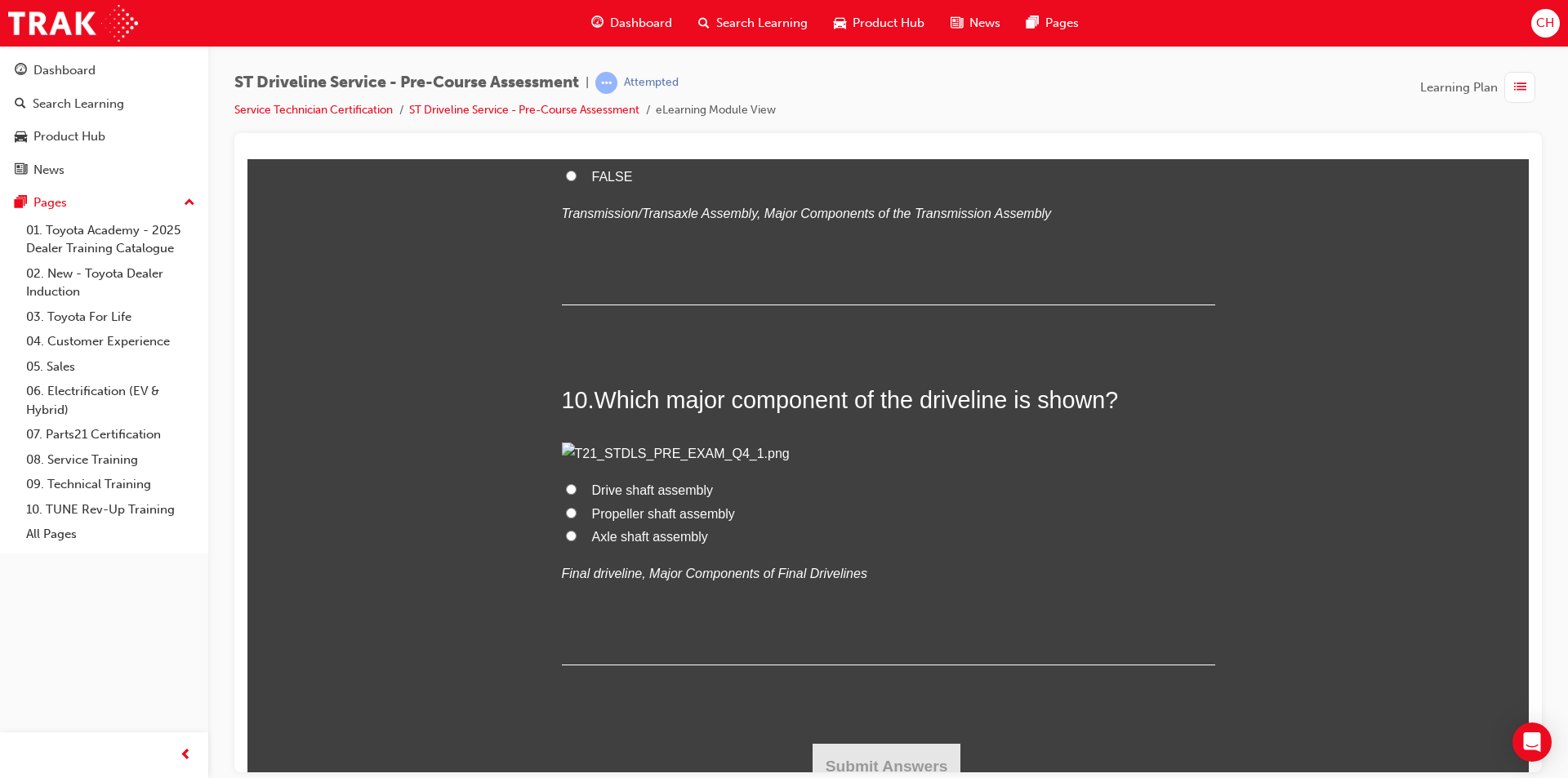
scroll to position [3183, 0]
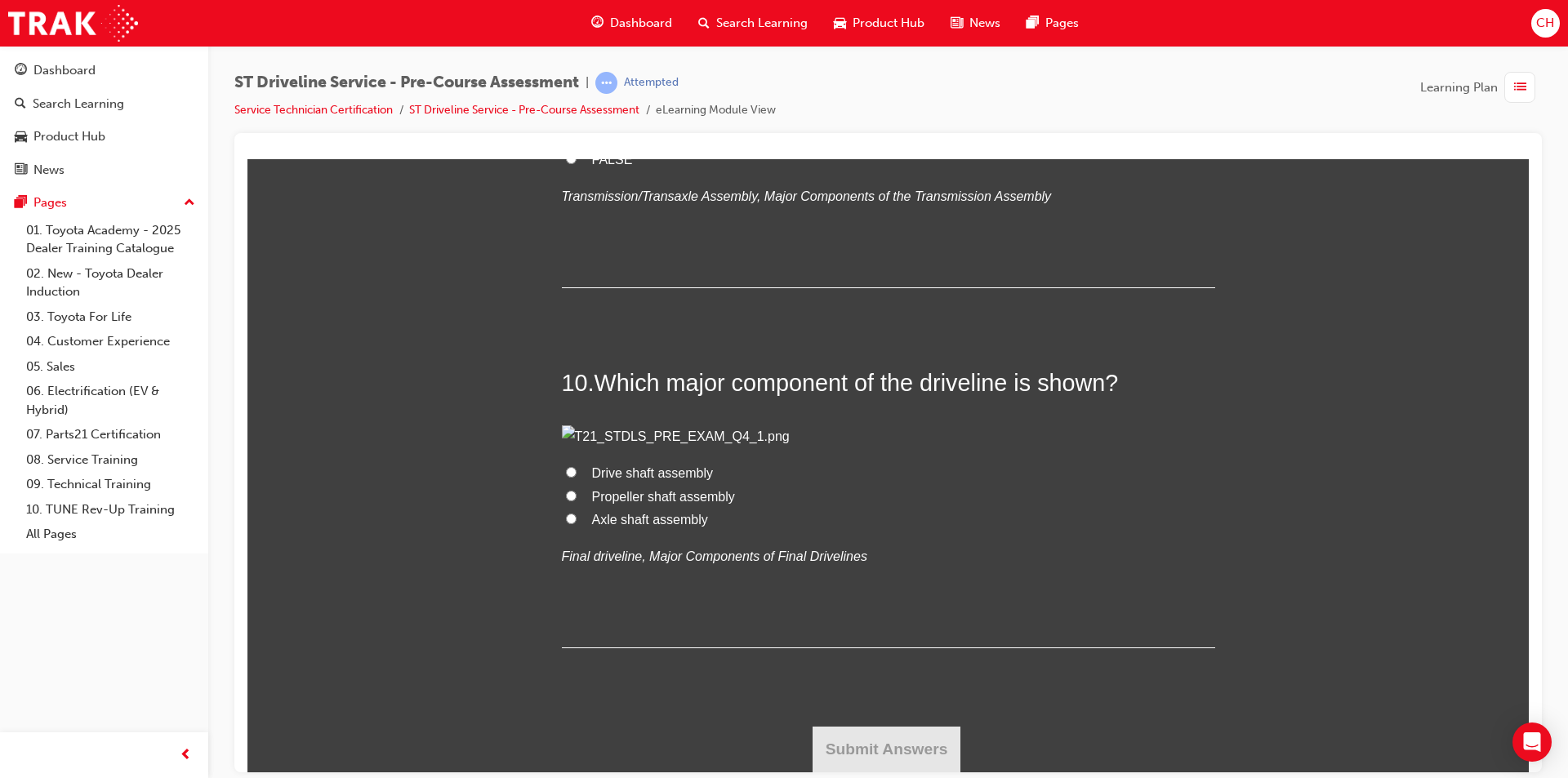
click at [592, 165] on span "FALSE" at bounding box center [612, 159] width 41 height 14
click at [576, 163] on input "FALSE" at bounding box center [571, 158] width 10 height 10
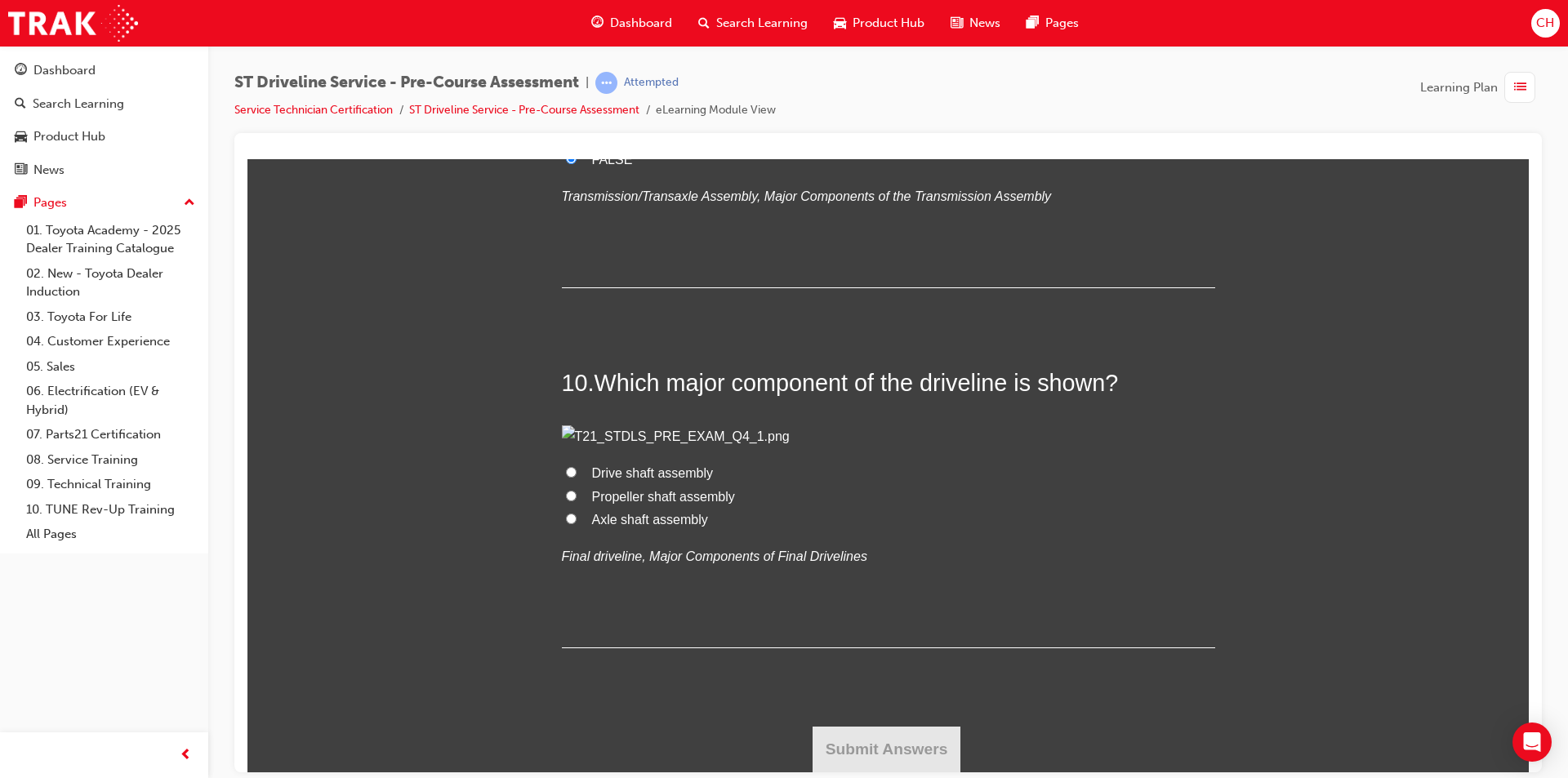
click at [649, 479] on span "Drive shaft assembly" at bounding box center [653, 472] width 122 height 14
click at [576, 477] on input "Drive shaft assembly" at bounding box center [571, 471] width 10 height 10
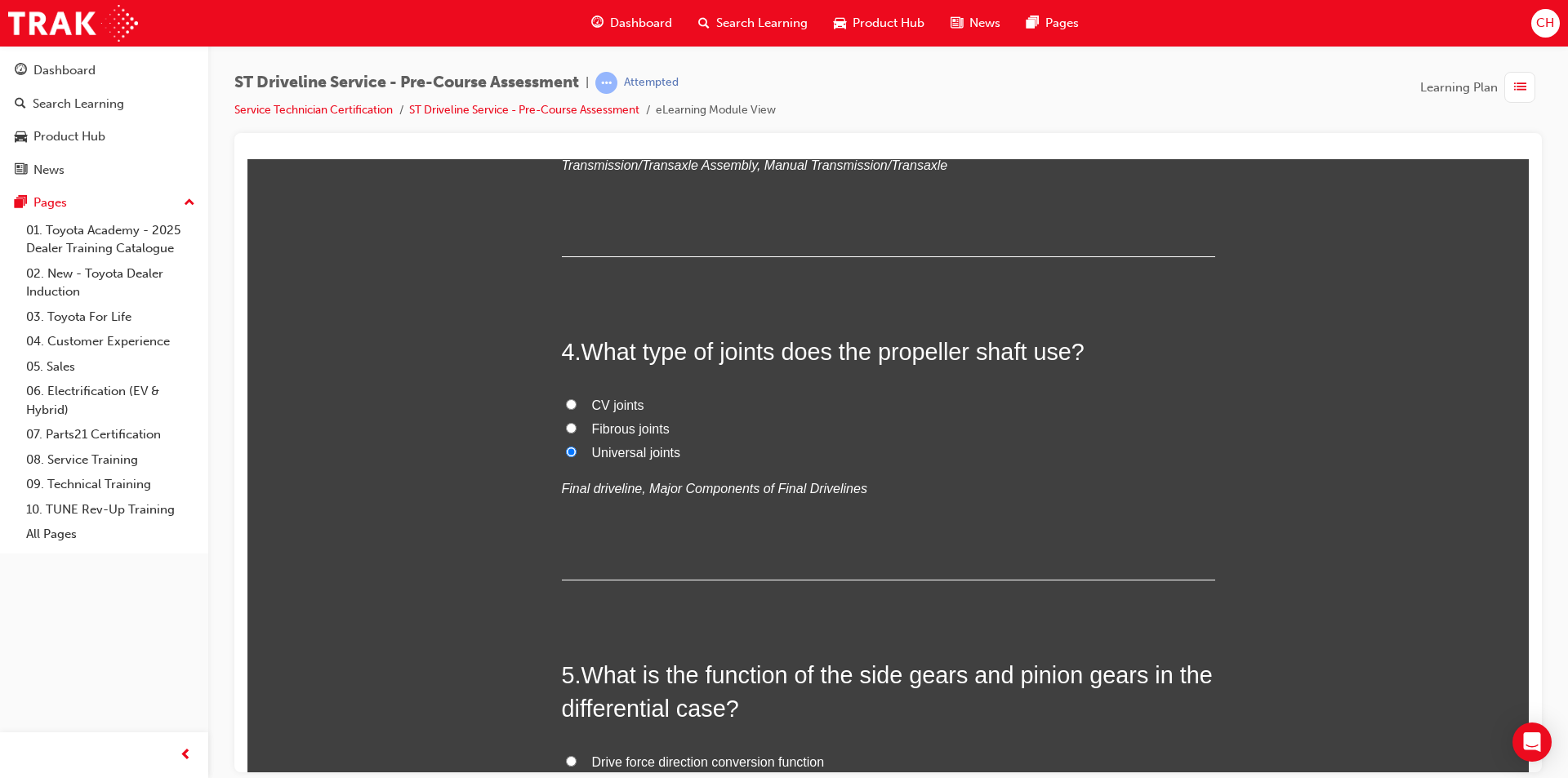
scroll to position [1061, 0]
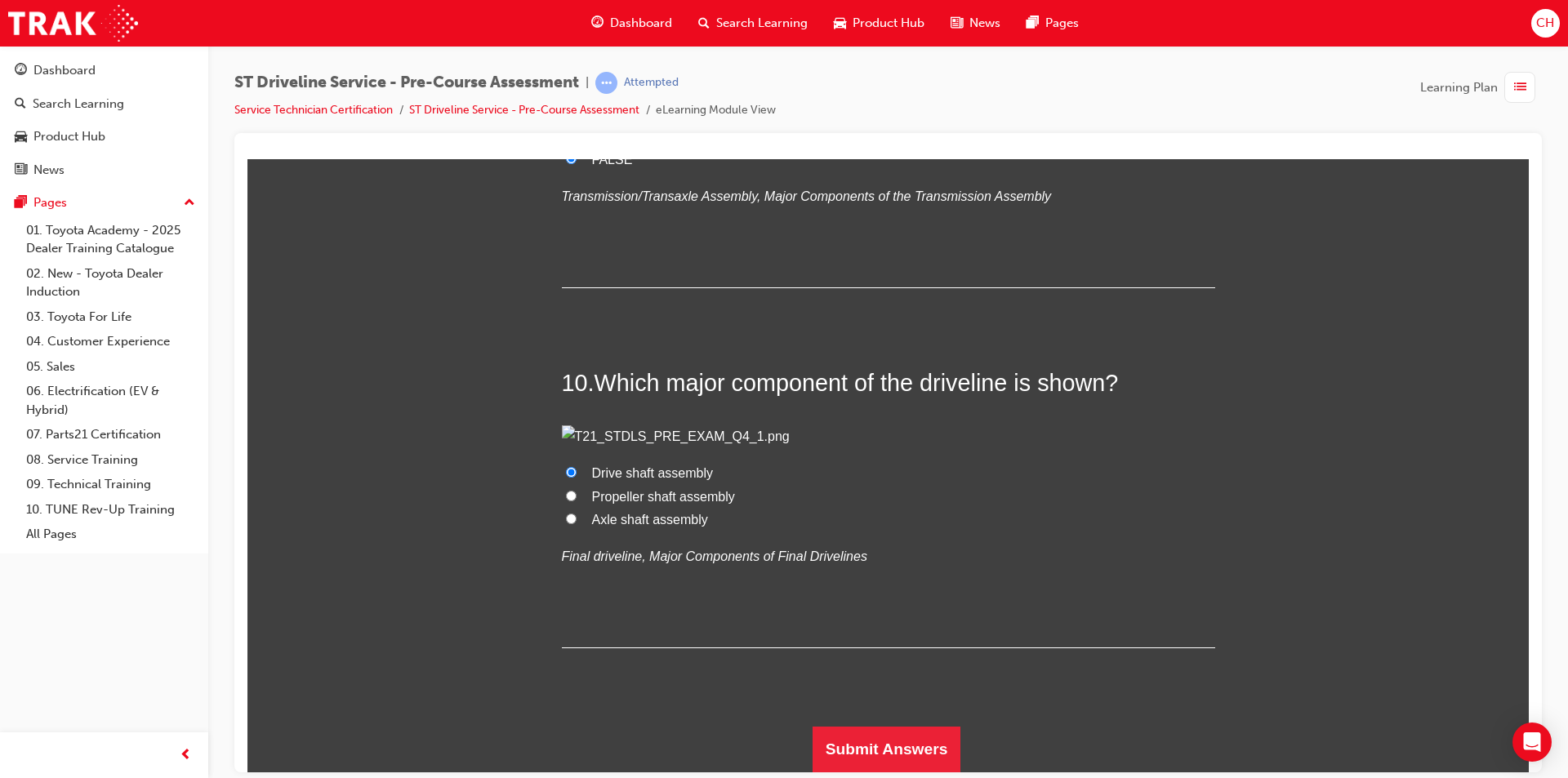
scroll to position [4400, 0]
click at [844, 767] on button "Submit Answers" at bounding box center [886, 749] width 148 height 45
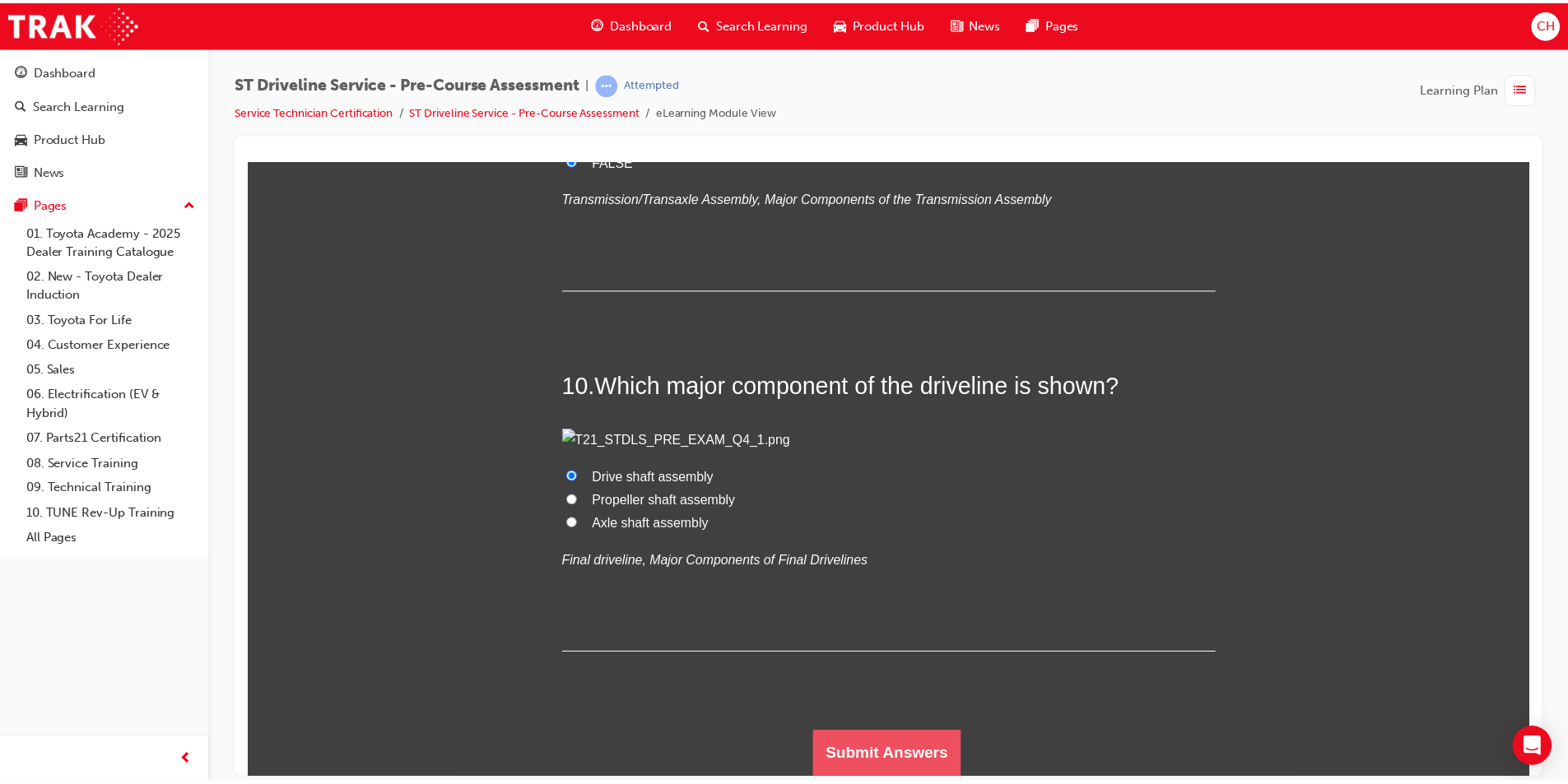
scroll to position [0, 0]
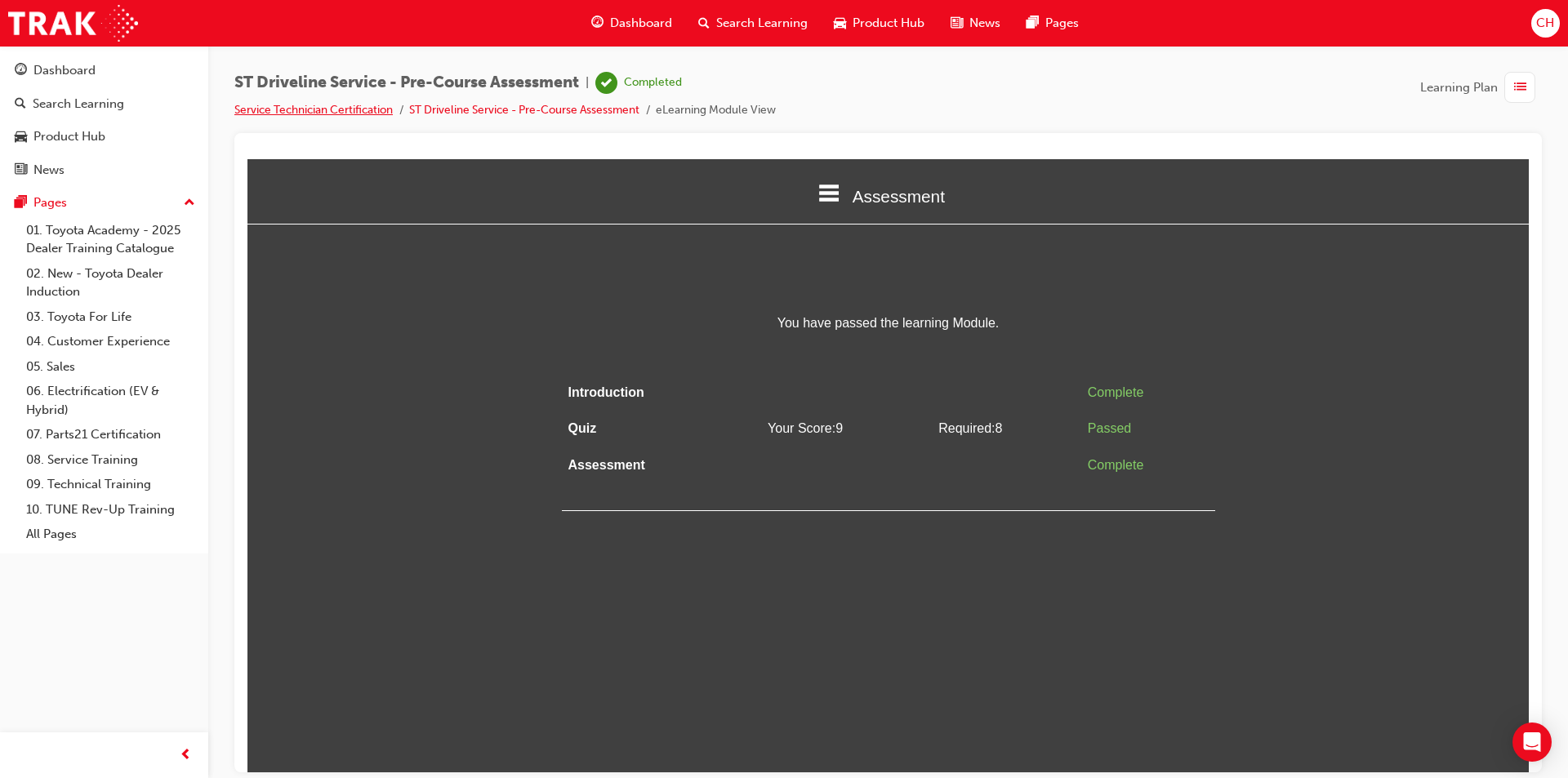
click at [348, 106] on link "Service Technician Certification" at bounding box center [314, 110] width 159 height 14
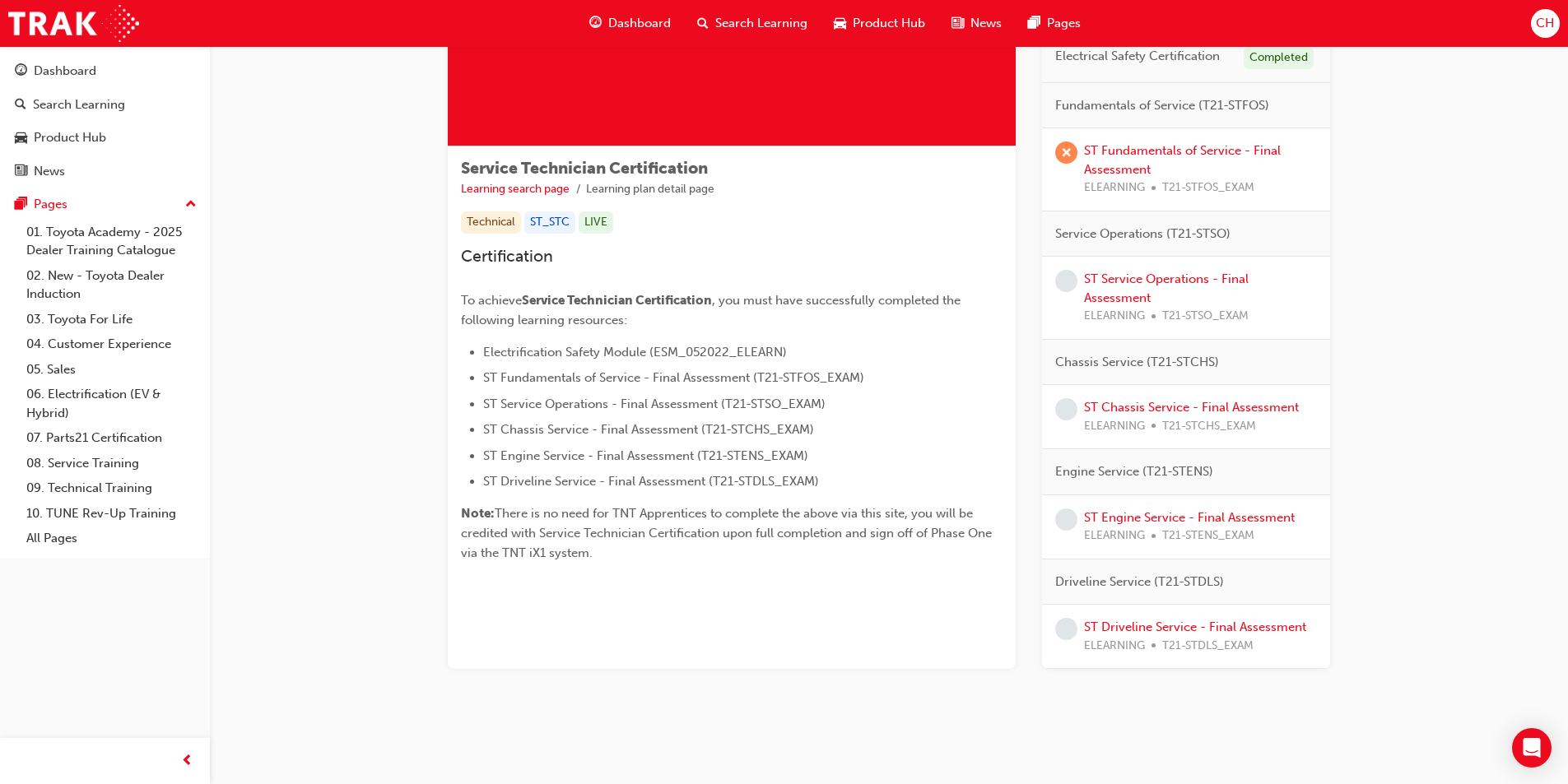
scroll to position [191, 0]
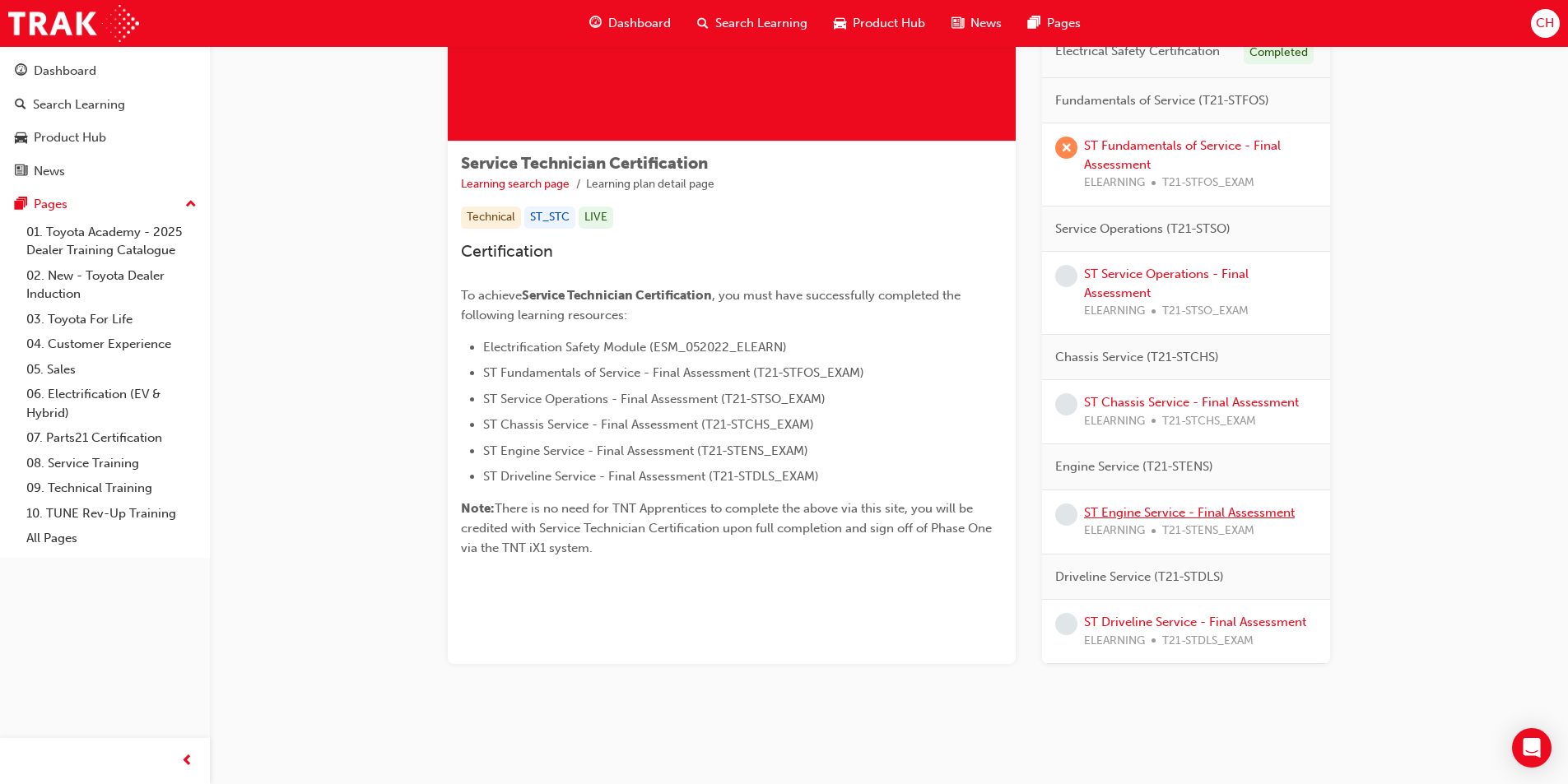
click at [1191, 509] on link "ST Engine Service - Final Assessment" at bounding box center [1189, 513] width 210 height 15
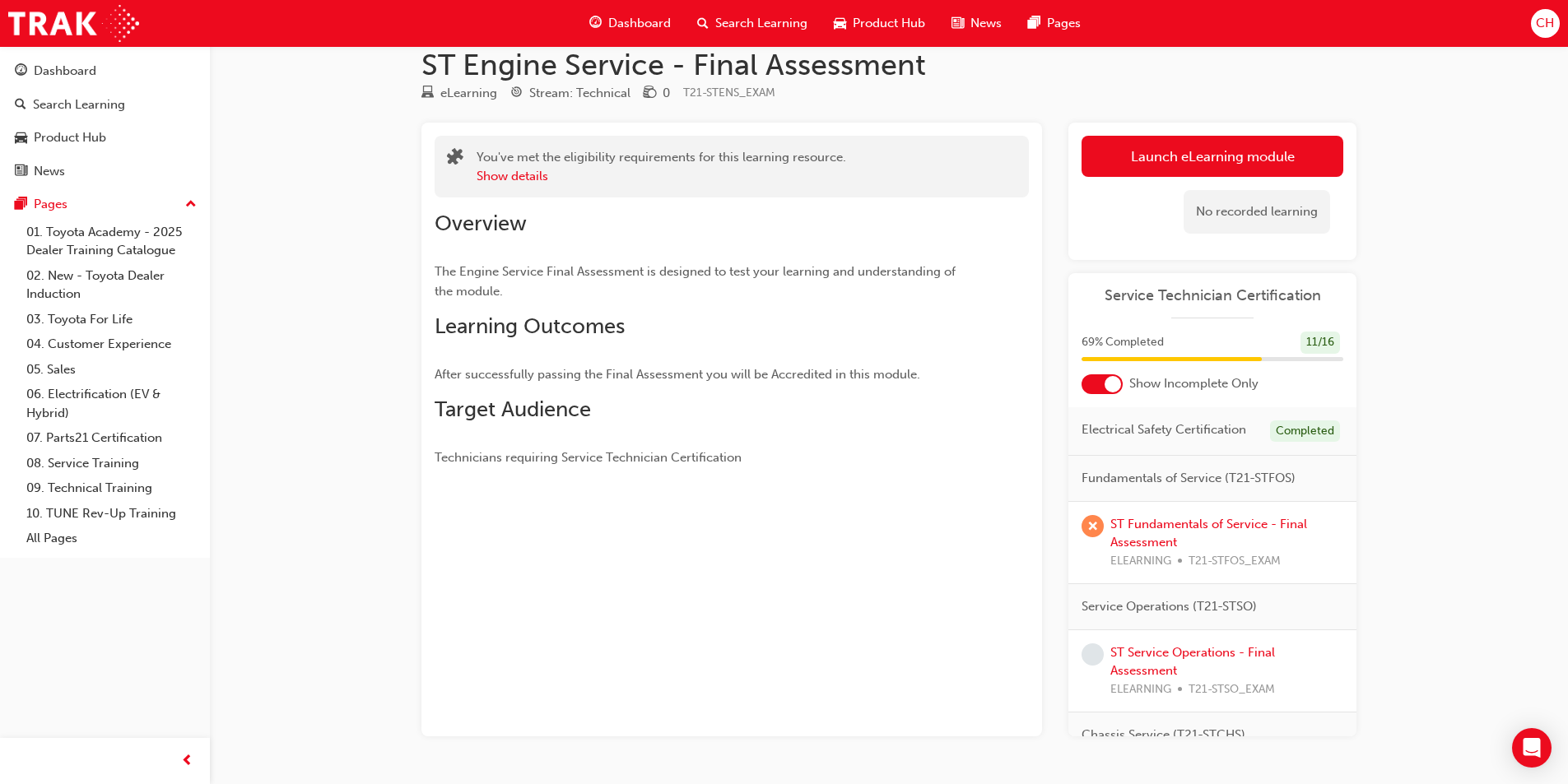
scroll to position [71, 0]
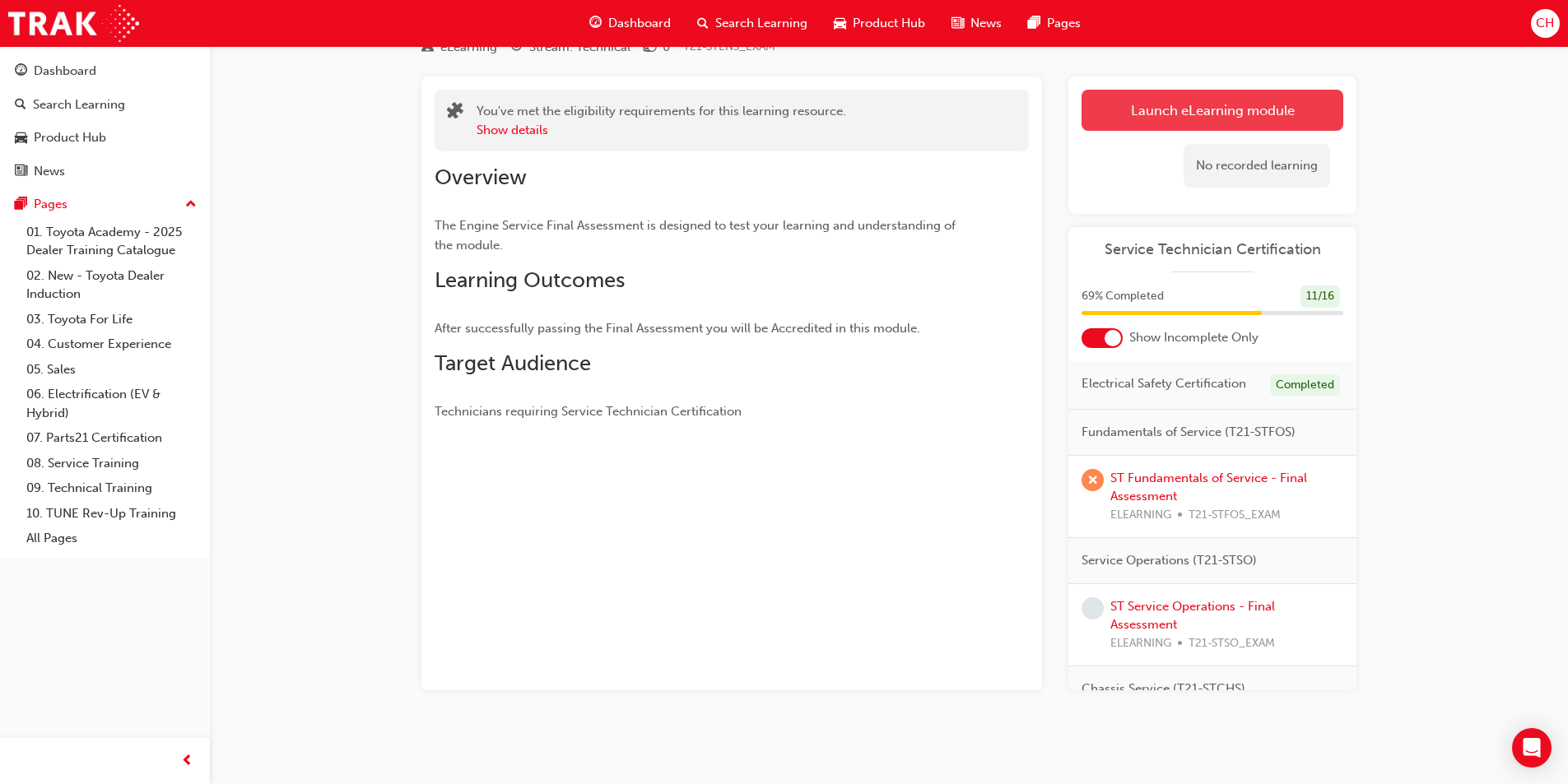
click at [1214, 121] on link "Launch eLearning module" at bounding box center [1212, 109] width 262 height 41
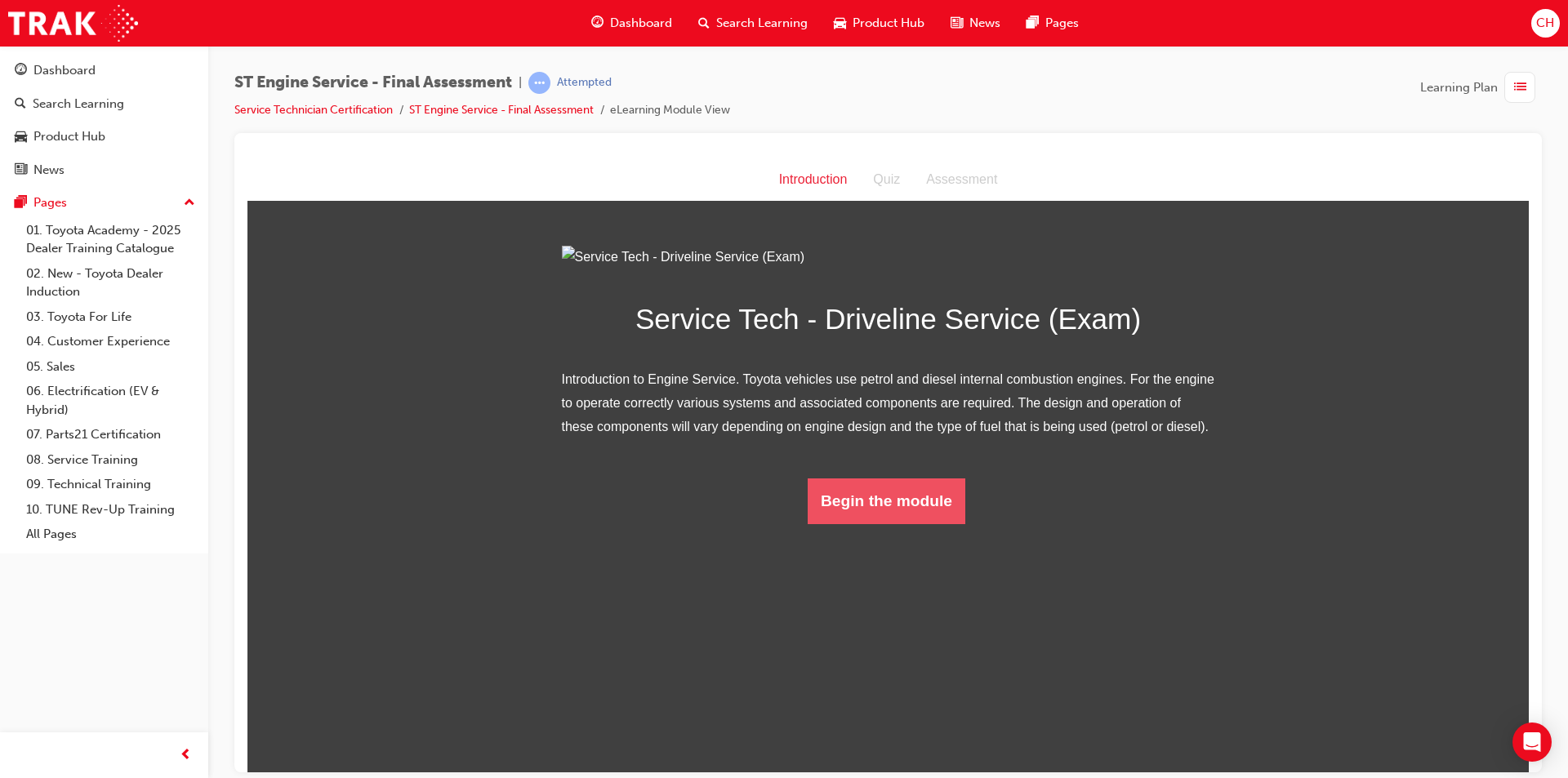
click at [883, 523] on button "Begin the module" at bounding box center [886, 500] width 158 height 45
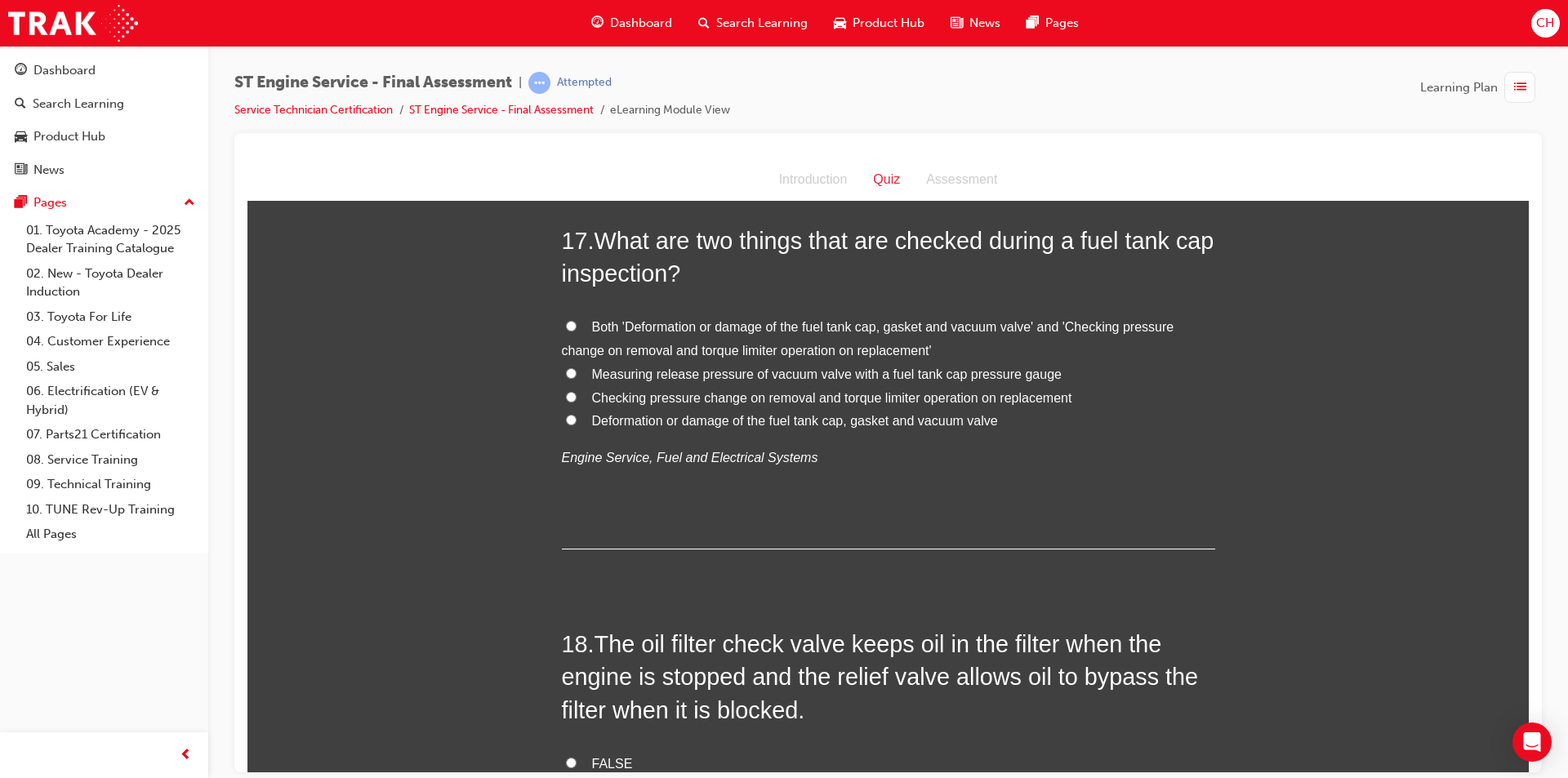
scroll to position [6199, 0]
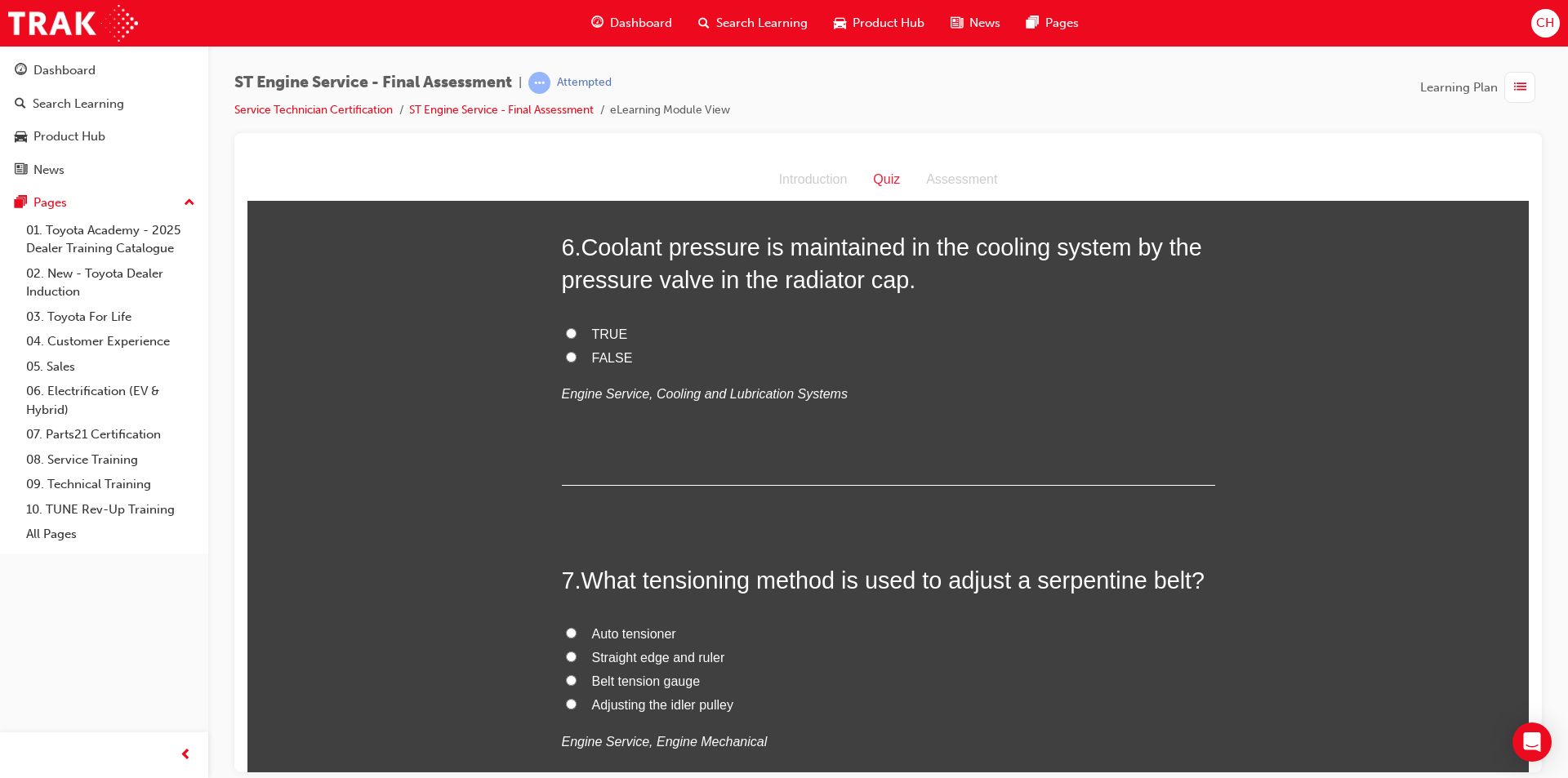
scroll to position [0, 0]
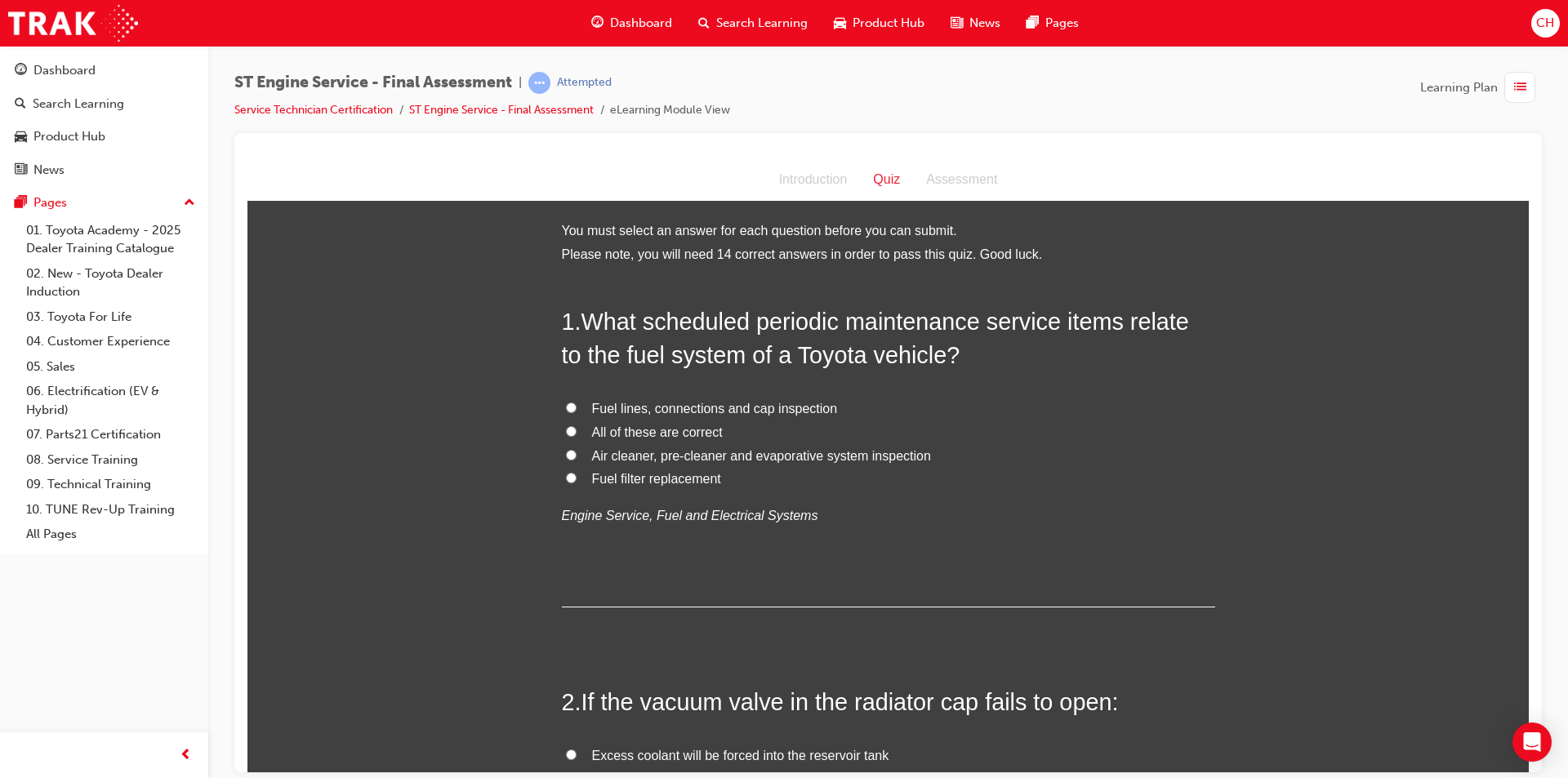
drag, startPoint x: 1517, startPoint y: 706, endPoint x: 1756, endPoint y: 273, distance: 494.6
click at [648, 431] on span "All of these are correct" at bounding box center [657, 431] width 130 height 14
click at [576, 431] on input "All of these are correct" at bounding box center [571, 430] width 10 height 10
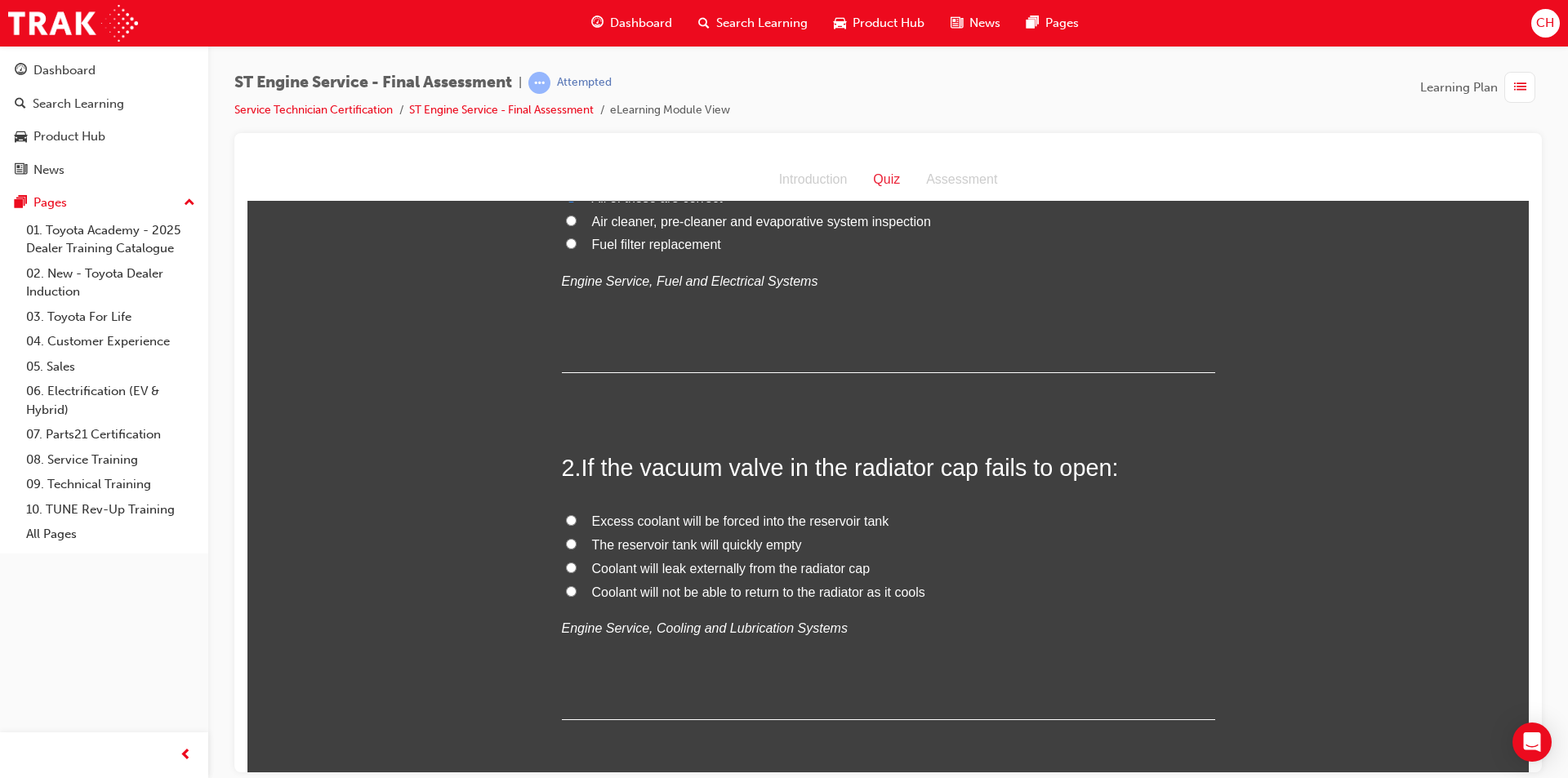
scroll to position [327, 0]
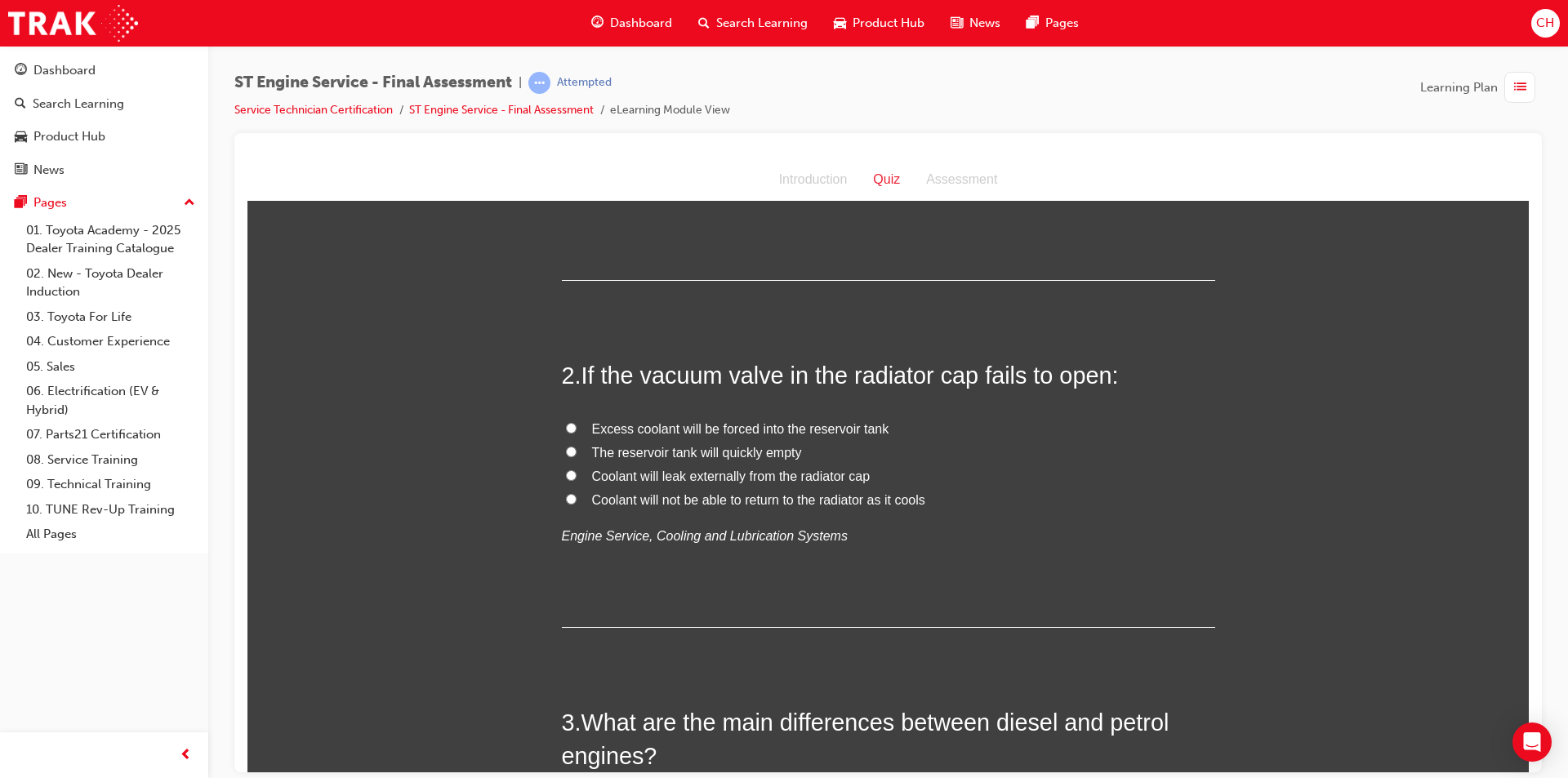
click at [630, 504] on span "Coolant will not be able to return to the radiator as it cools" at bounding box center [758, 499] width 333 height 14
click at [576, 503] on input "Coolant will not be able to return to the radiator as it cools" at bounding box center [571, 498] width 10 height 10
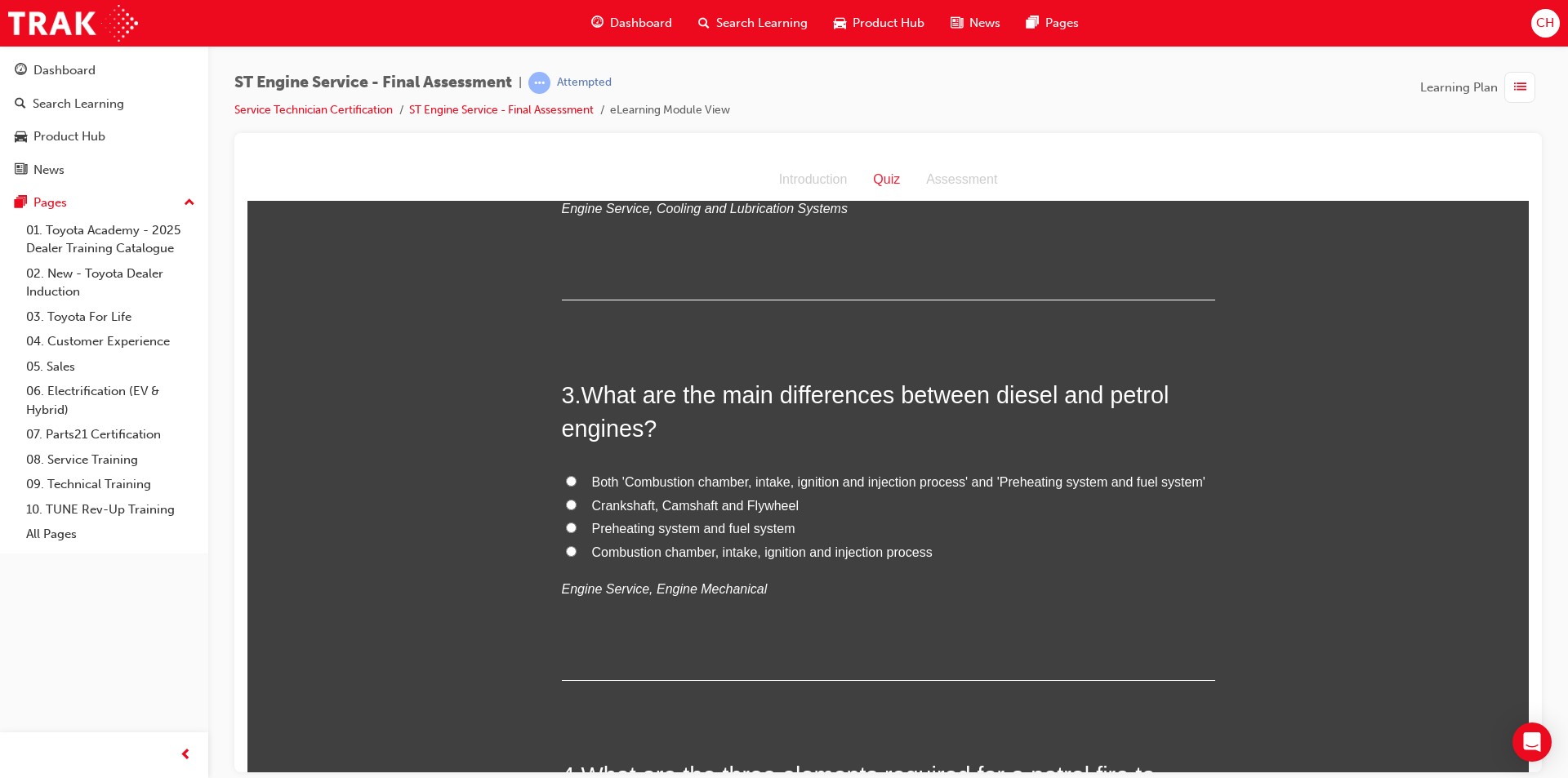
scroll to position [653, 0]
click at [805, 478] on span "Both 'Combustion chamber, intake, ignition and injection process' and 'Preheati…" at bounding box center [898, 482] width 613 height 14
click at [576, 478] on input "Both 'Combustion chamber, intake, ignition and injection process' and 'Preheati…" at bounding box center [571, 481] width 10 height 10
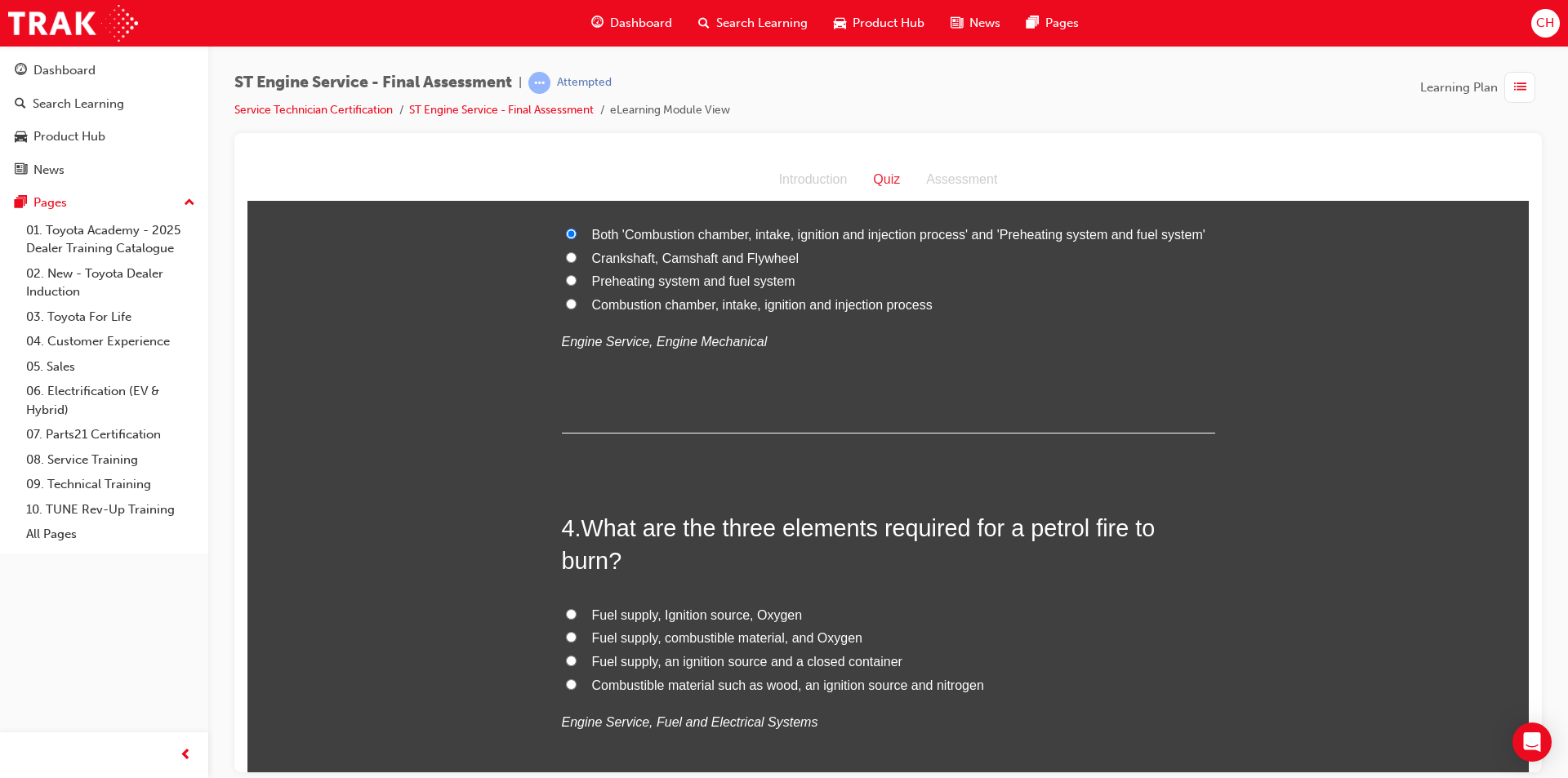
scroll to position [1061, 0]
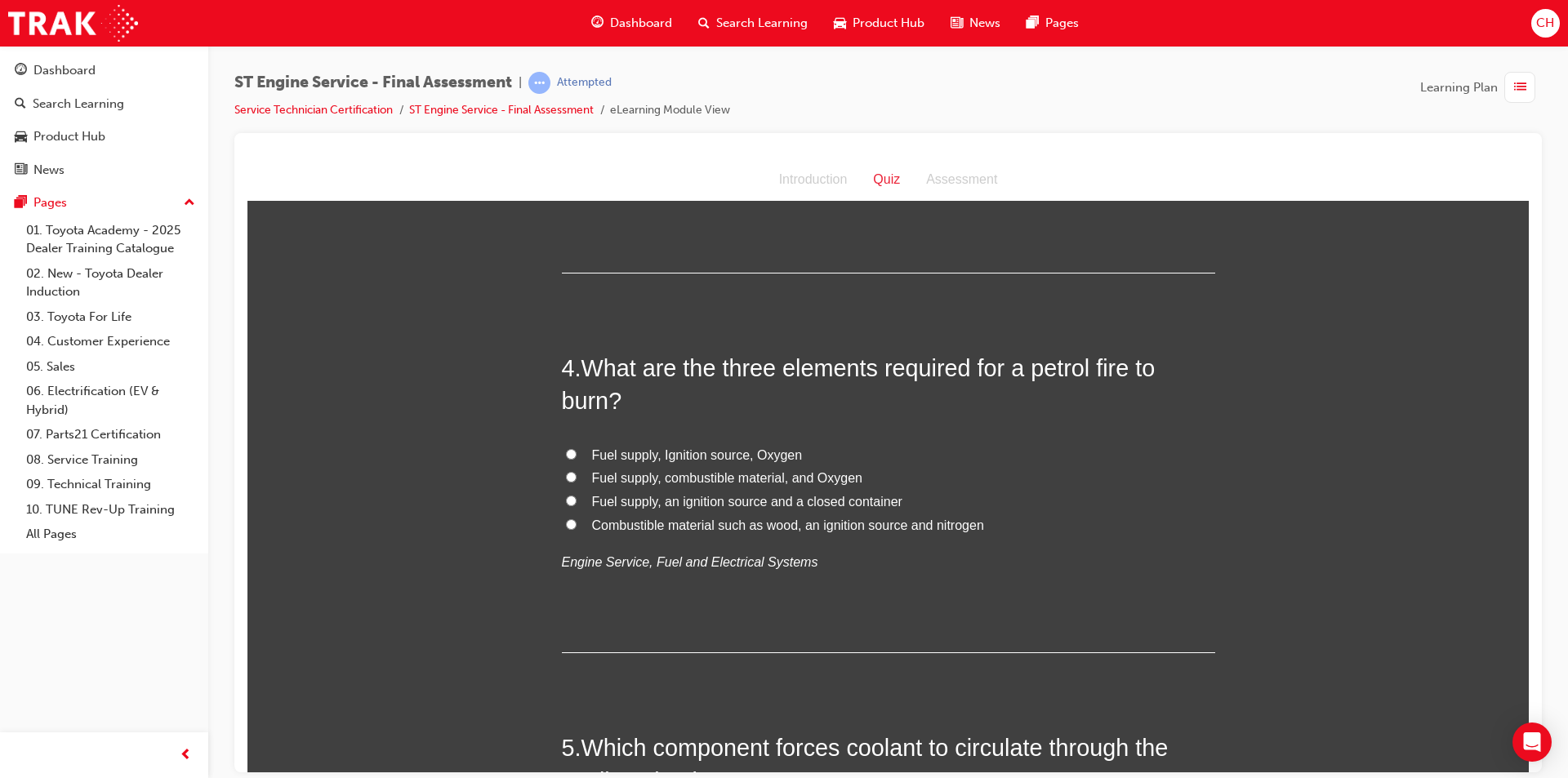
click at [773, 454] on span "Fuel supply, Ignition source, Oxygen" at bounding box center [697, 454] width 211 height 14
click at [576, 454] on input "Fuel supply, Ignition source, Oxygen" at bounding box center [571, 453] width 10 height 10
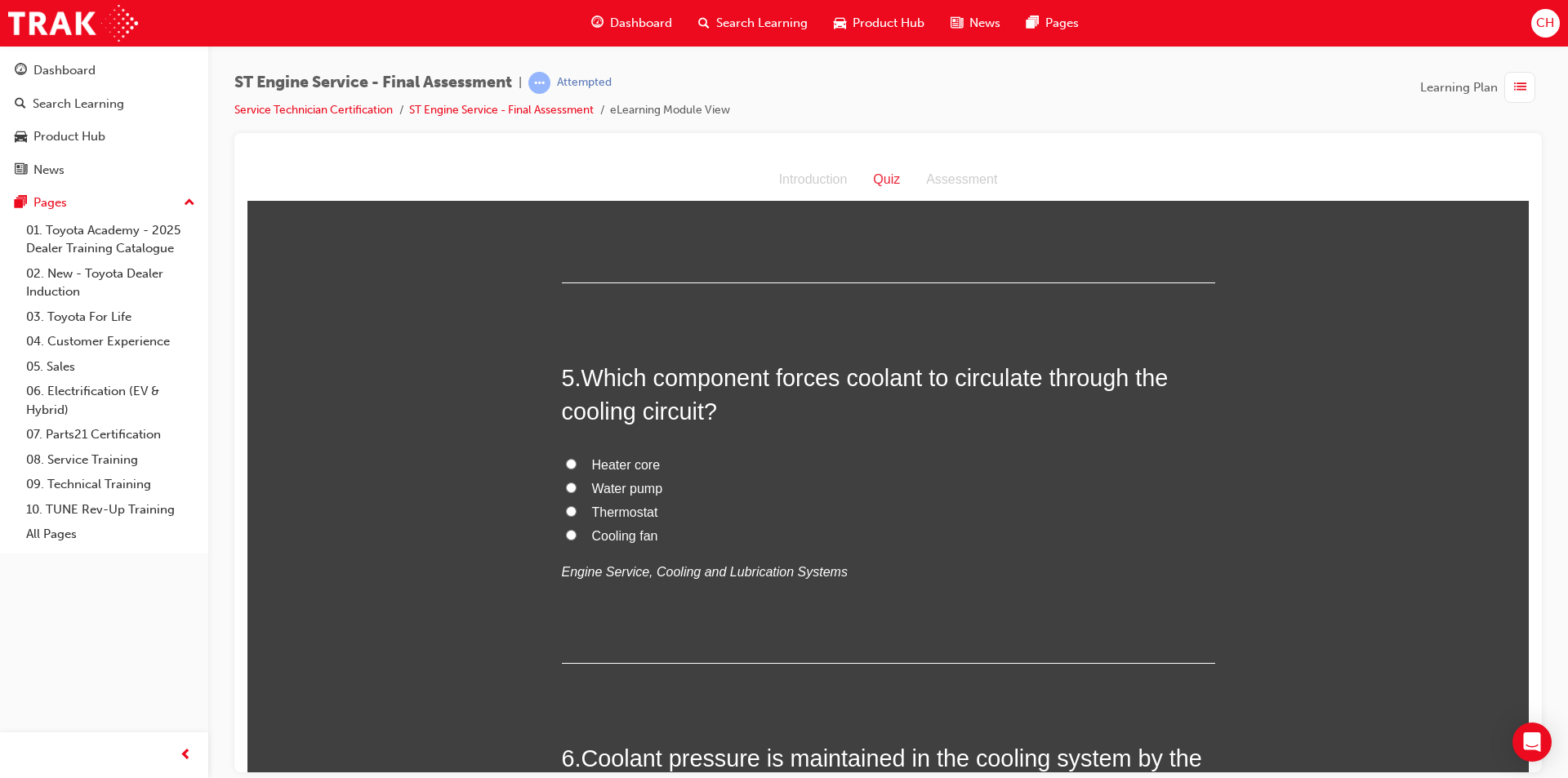
scroll to position [1469, 0]
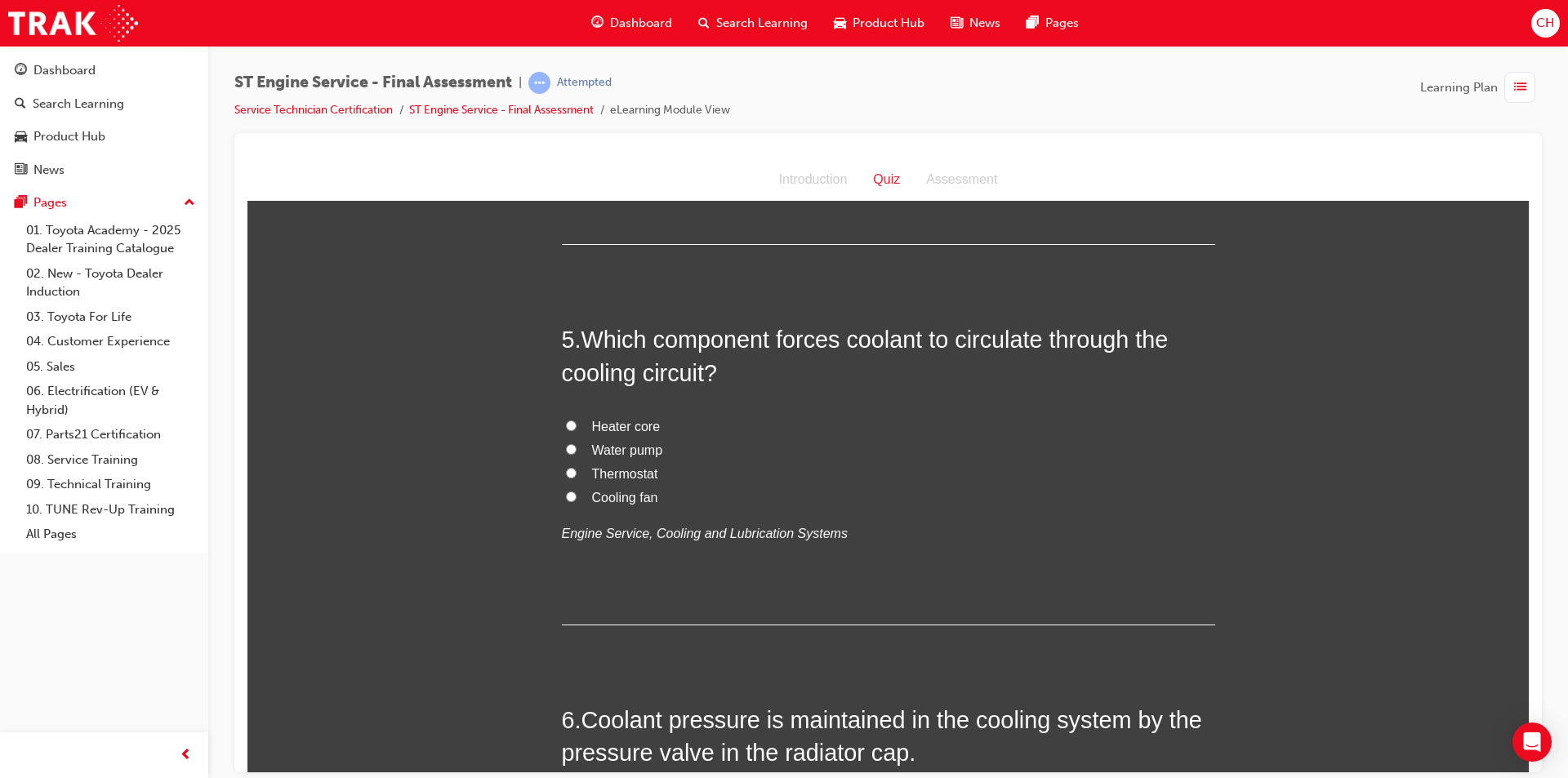
click at [607, 438] on label "Water pump" at bounding box center [889, 449] width 654 height 24
click at [576, 443] on input "Water pump" at bounding box center [571, 448] width 10 height 10
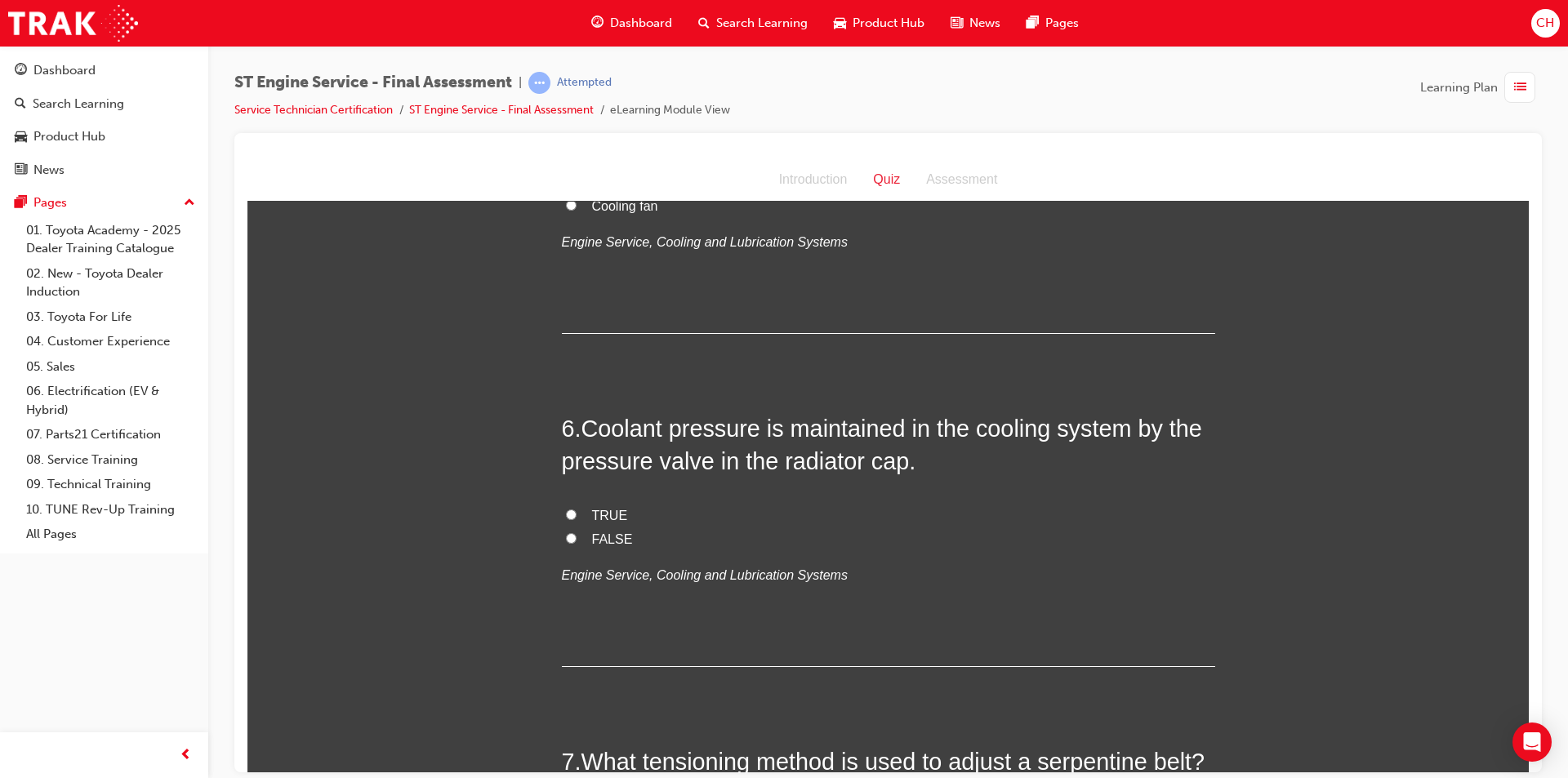
scroll to position [1796, 0]
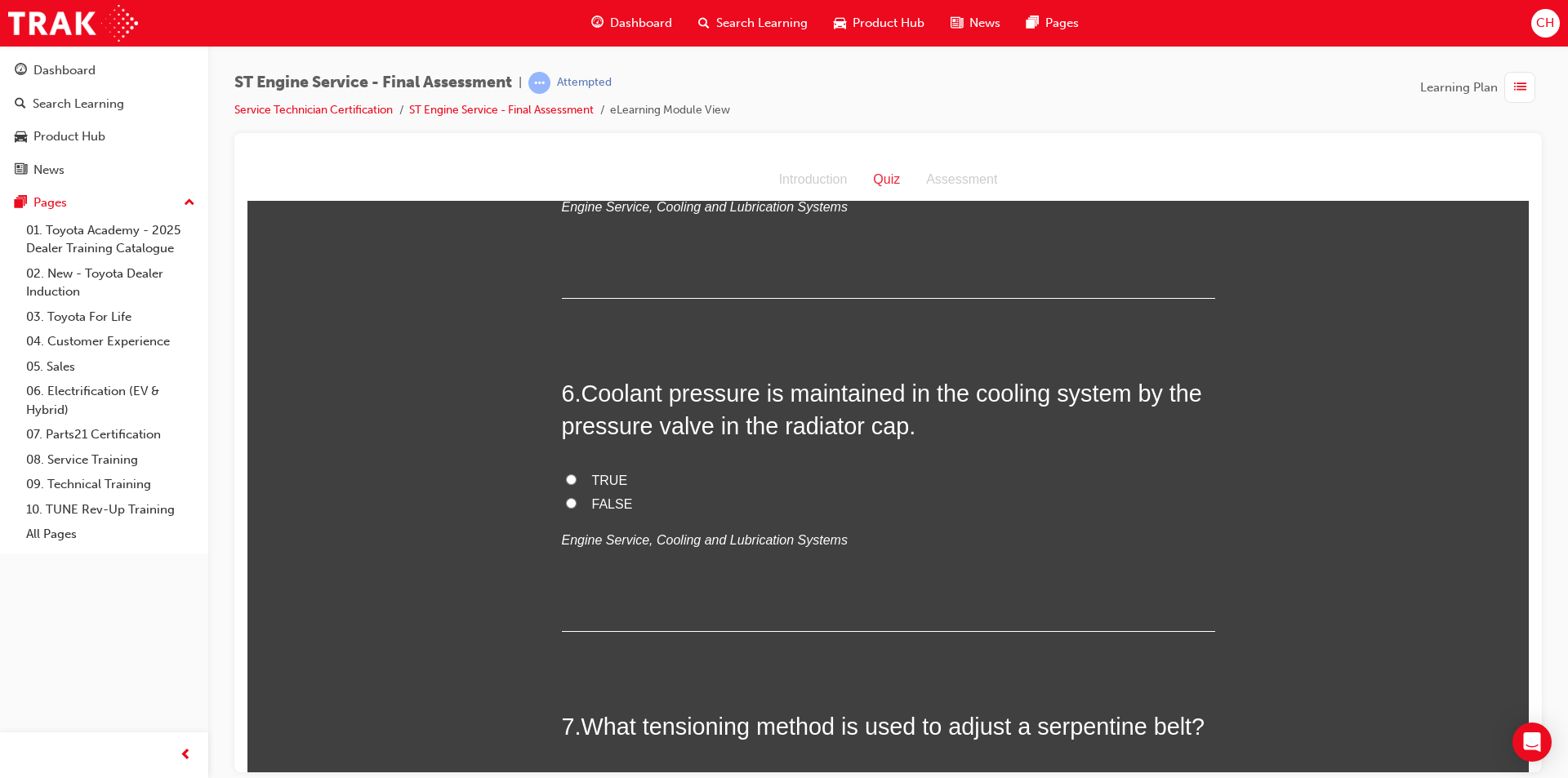
click at [592, 479] on span "TRUE" at bounding box center [610, 480] width 36 height 14
click at [570, 477] on input "TRUE" at bounding box center [571, 478] width 10 height 10
click at [651, 469] on label "TRUE" at bounding box center [889, 480] width 654 height 24
click at [576, 473] on input "TRUE" at bounding box center [571, 478] width 10 height 10
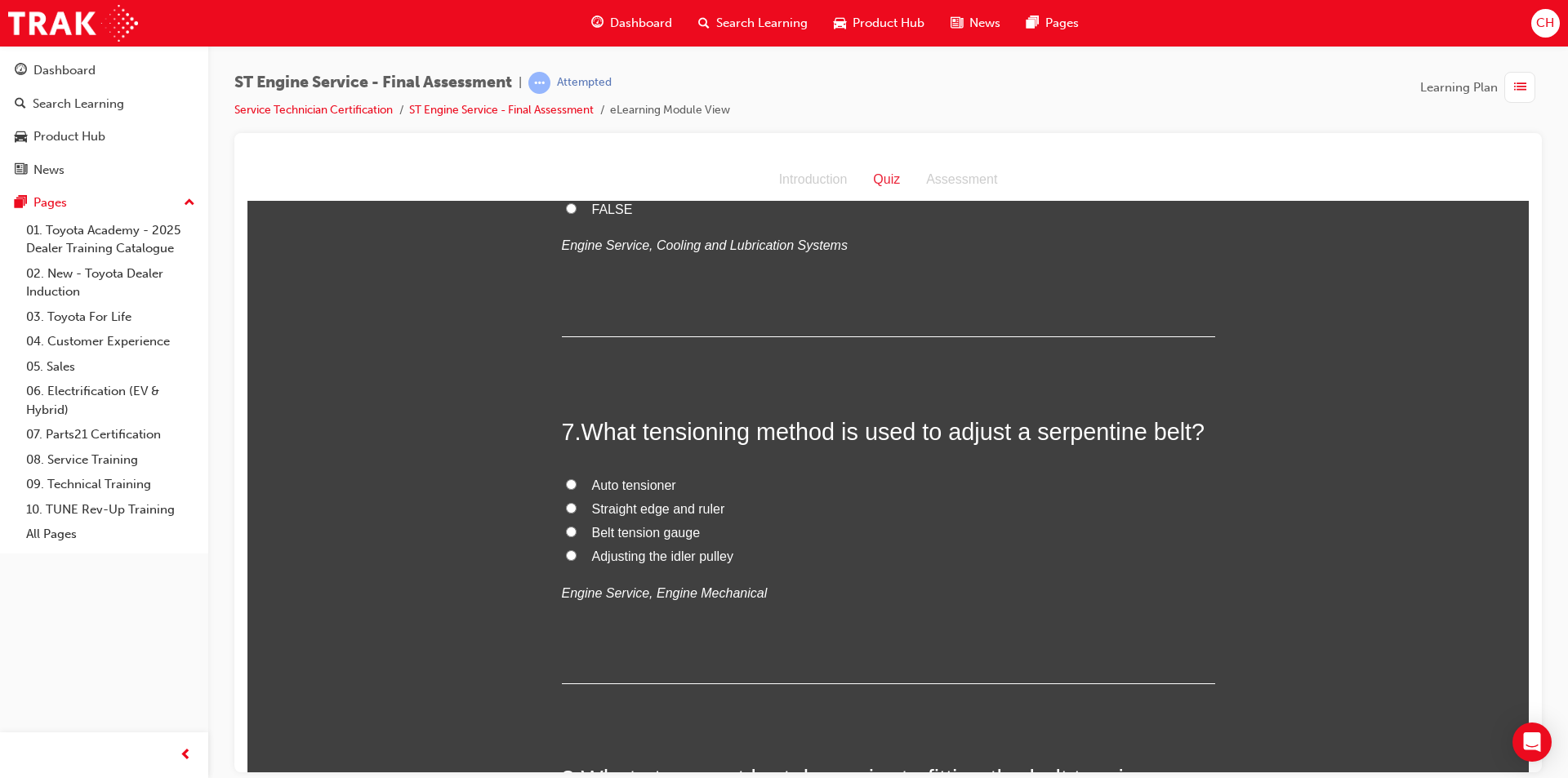
scroll to position [2123, 0]
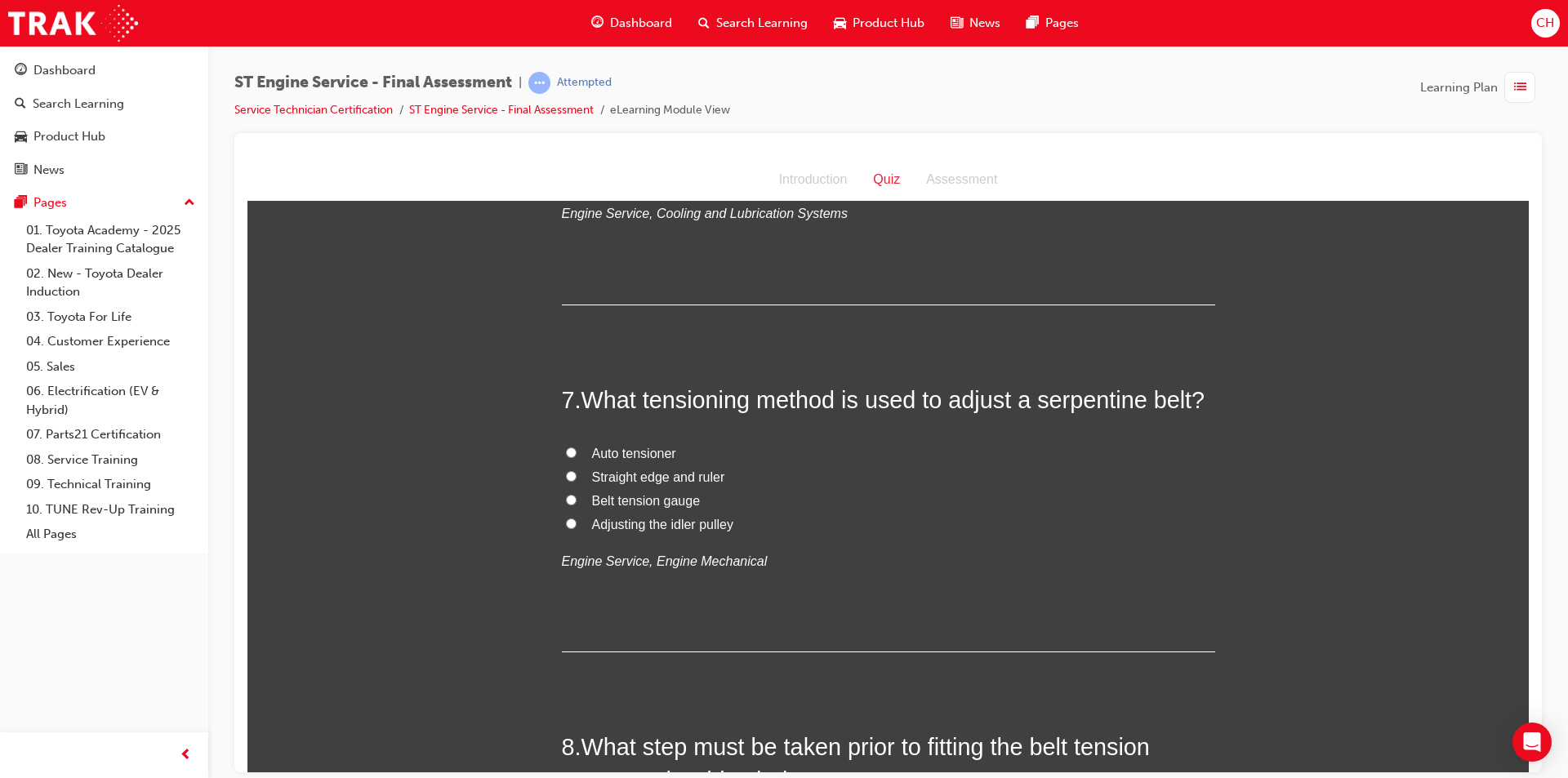
click at [662, 457] on span "Auto tensioner" at bounding box center [634, 452] width 84 height 14
click at [576, 457] on input "Auto tensioner" at bounding box center [571, 451] width 10 height 10
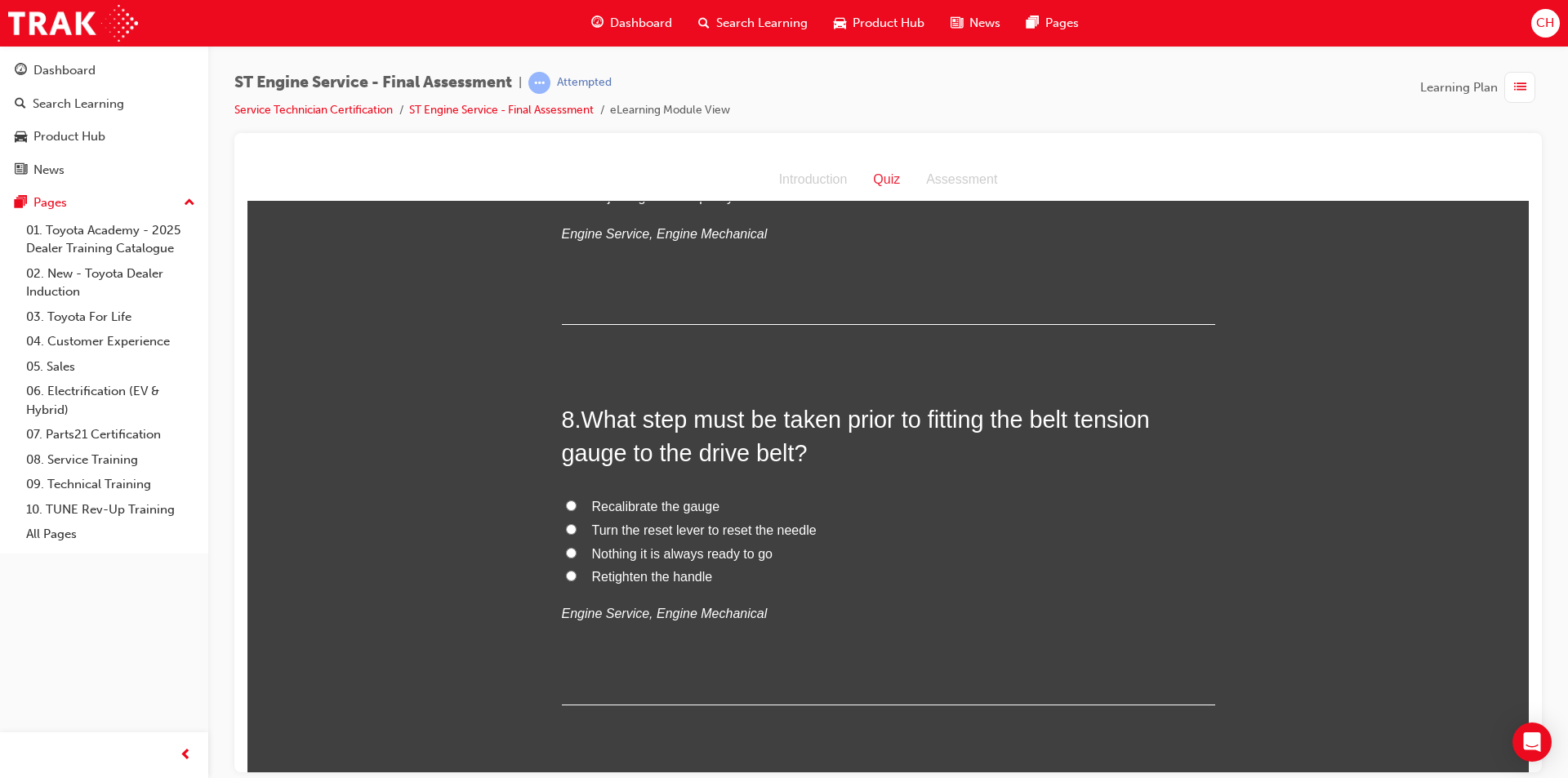
scroll to position [2448, 0]
click at [630, 499] on span "Recalibrate the gauge" at bounding box center [656, 506] width 128 height 14
click at [576, 500] on input "Recalibrate the gauge" at bounding box center [571, 505] width 10 height 10
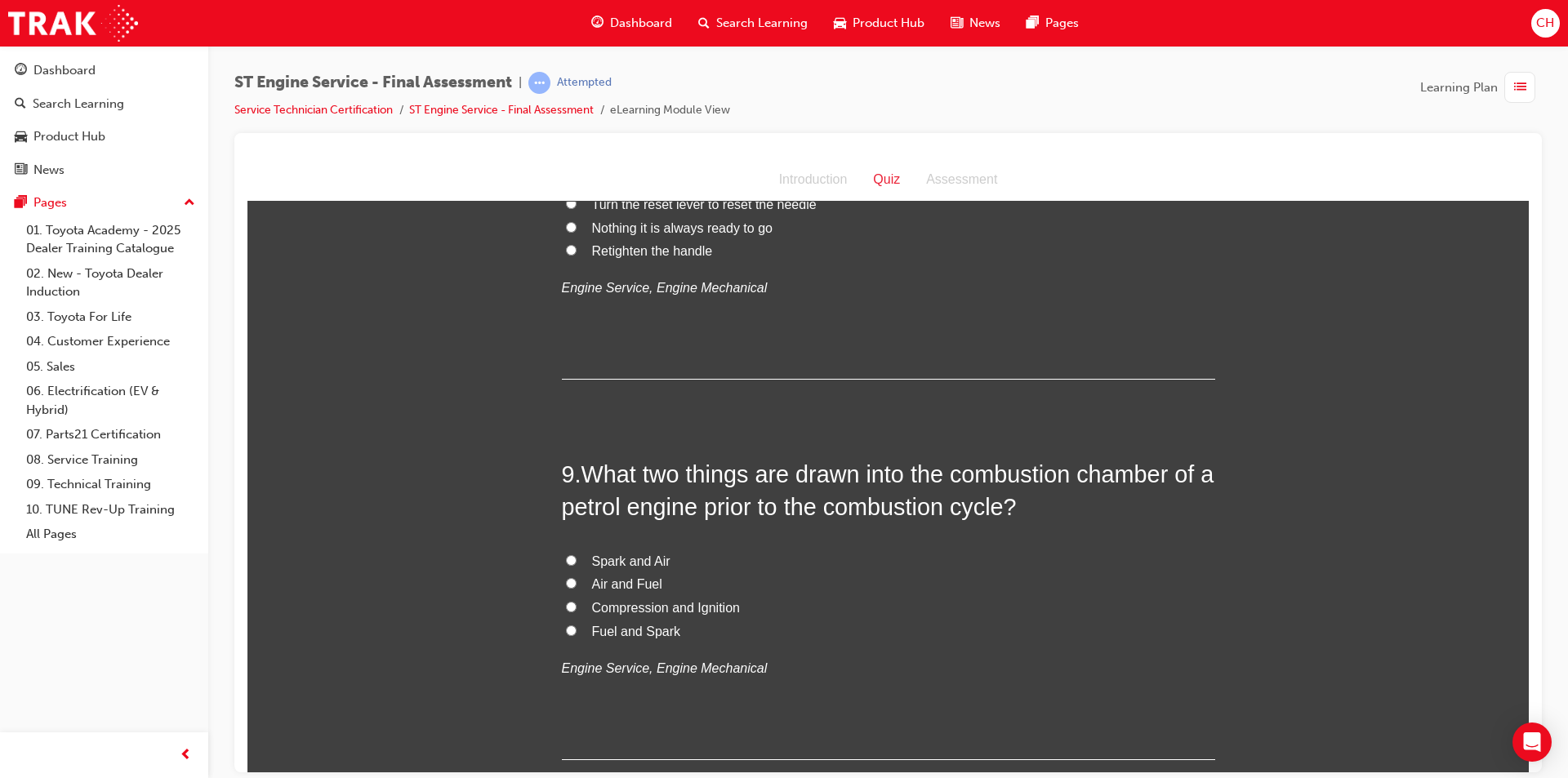
scroll to position [2857, 0]
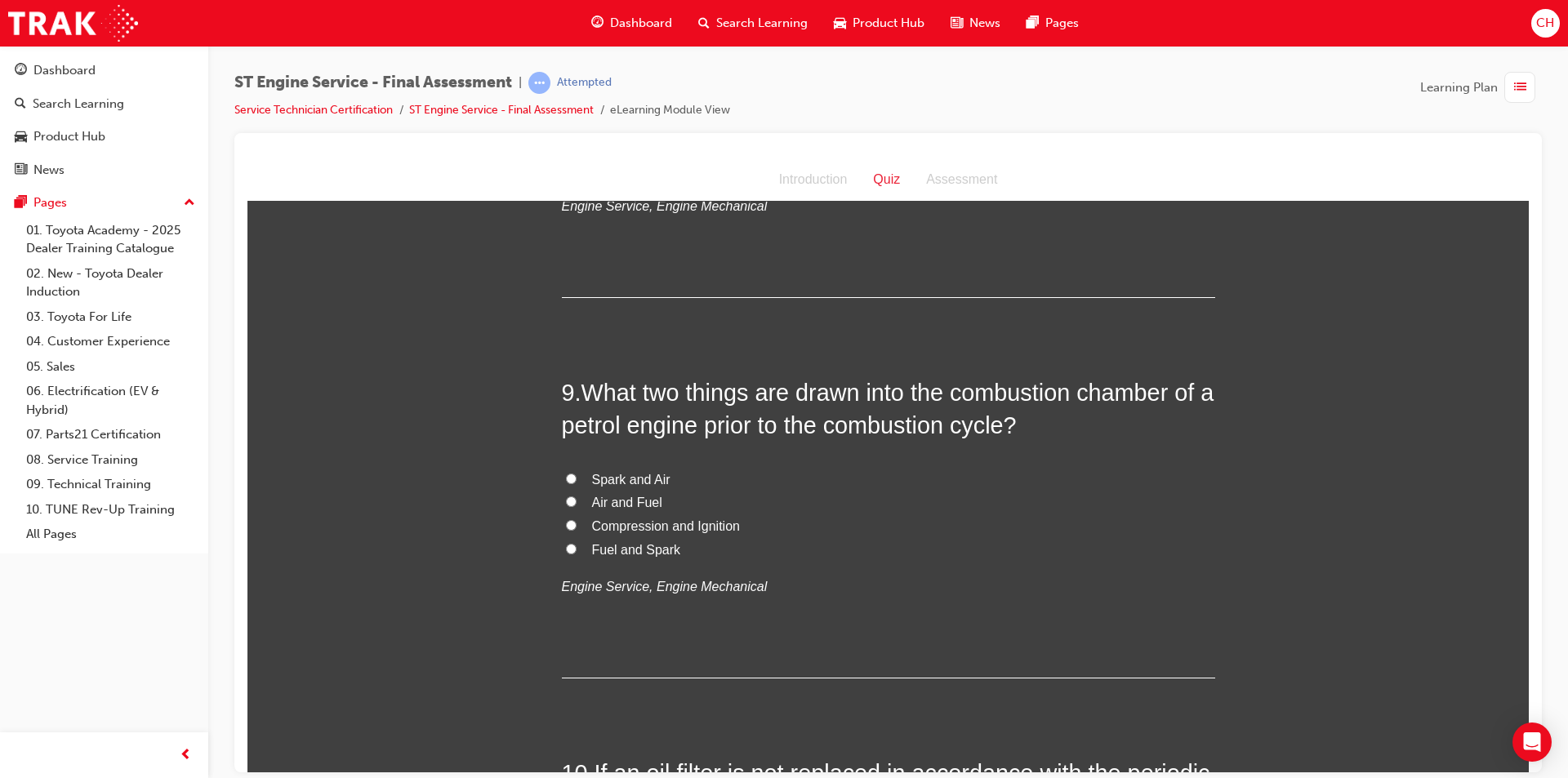
click at [592, 500] on span "Air and Fuel" at bounding box center [627, 501] width 70 height 14
click at [576, 500] on input "Air and Fuel" at bounding box center [571, 500] width 10 height 10
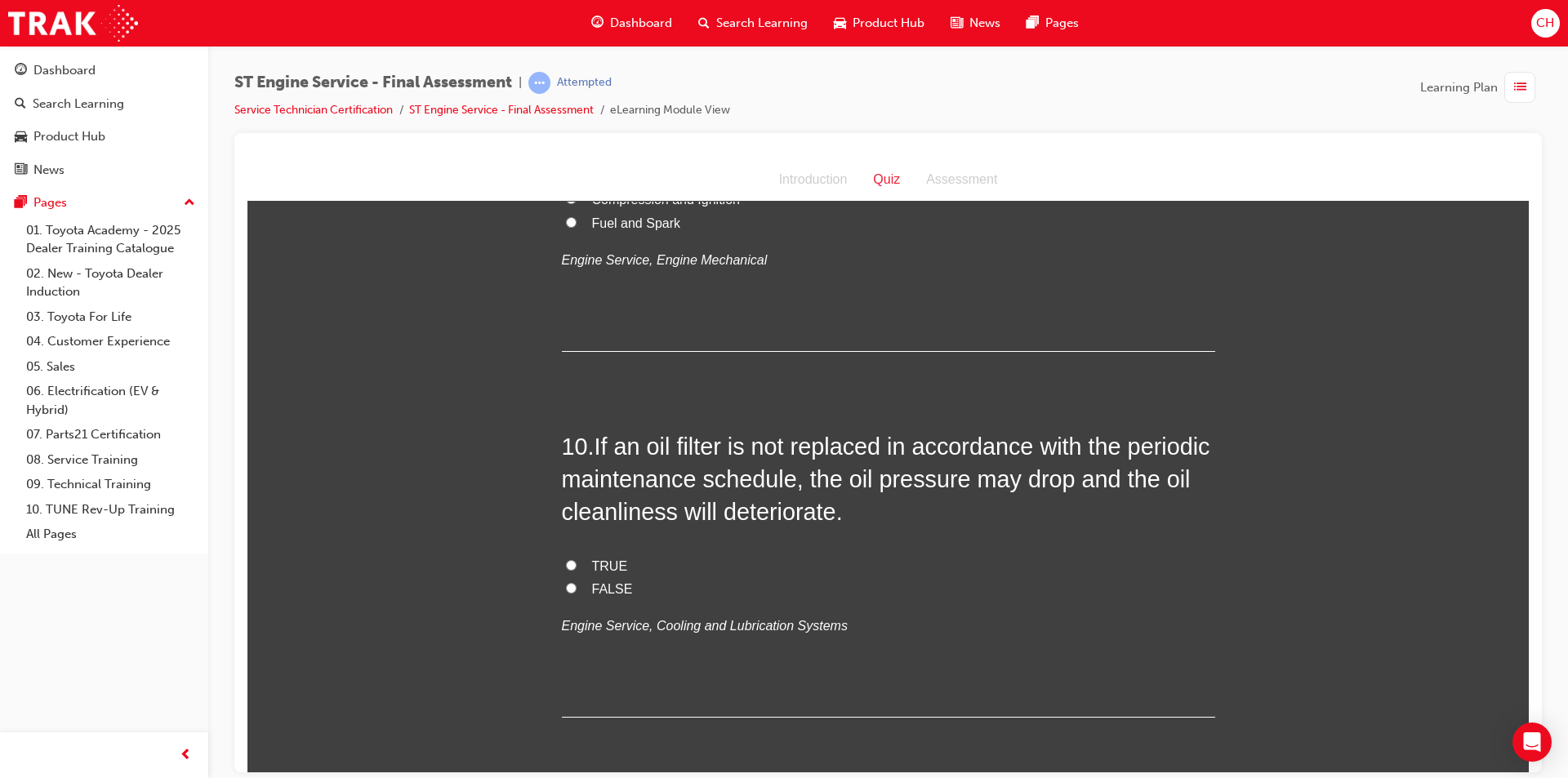
scroll to position [3265, 0]
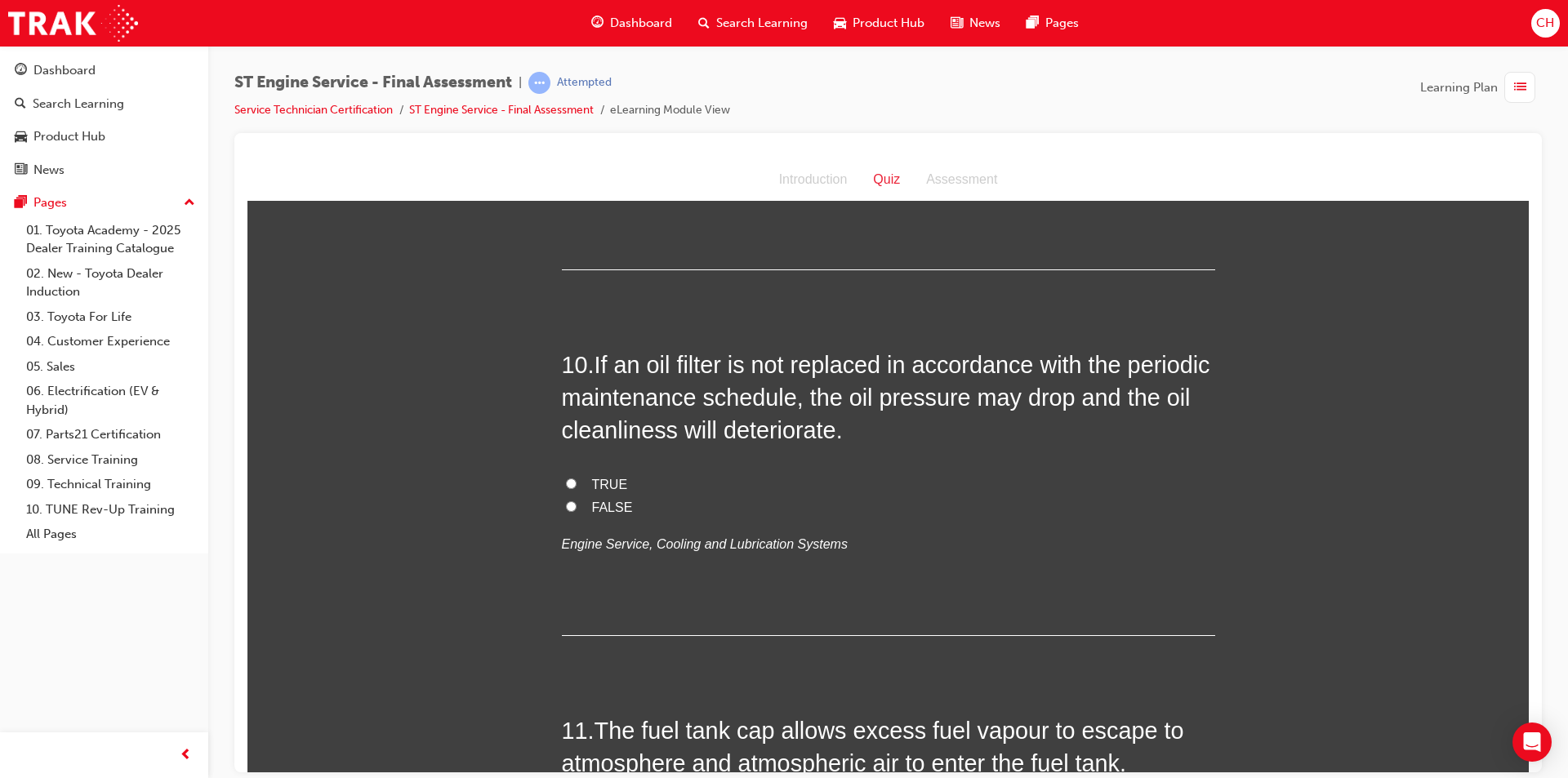
drag, startPoint x: 563, startPoint y: 487, endPoint x: 571, endPoint y: 486, distance: 8.1
click at [566, 487] on input "TRUE" at bounding box center [571, 482] width 10 height 10
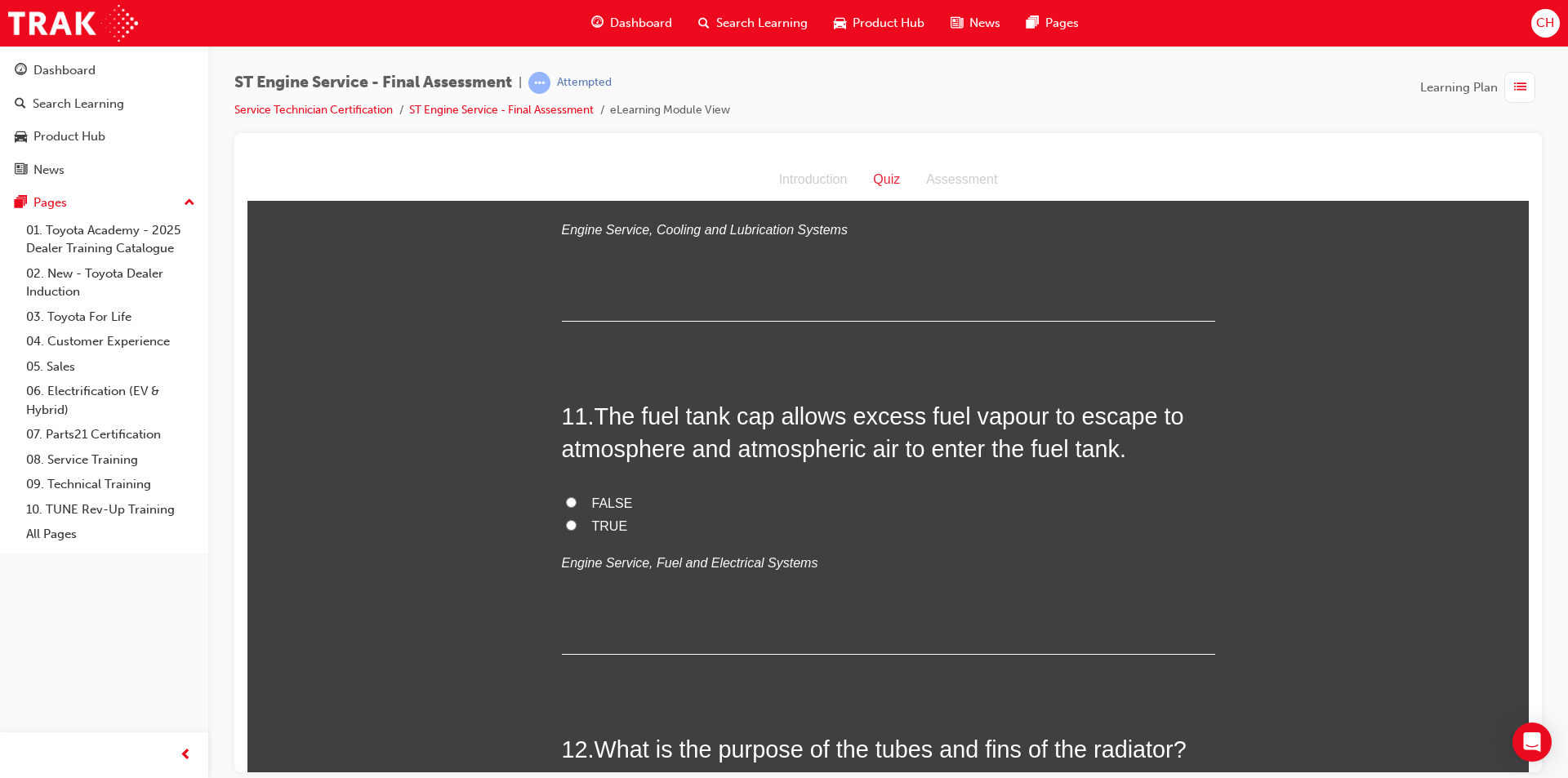
scroll to position [3592, 0]
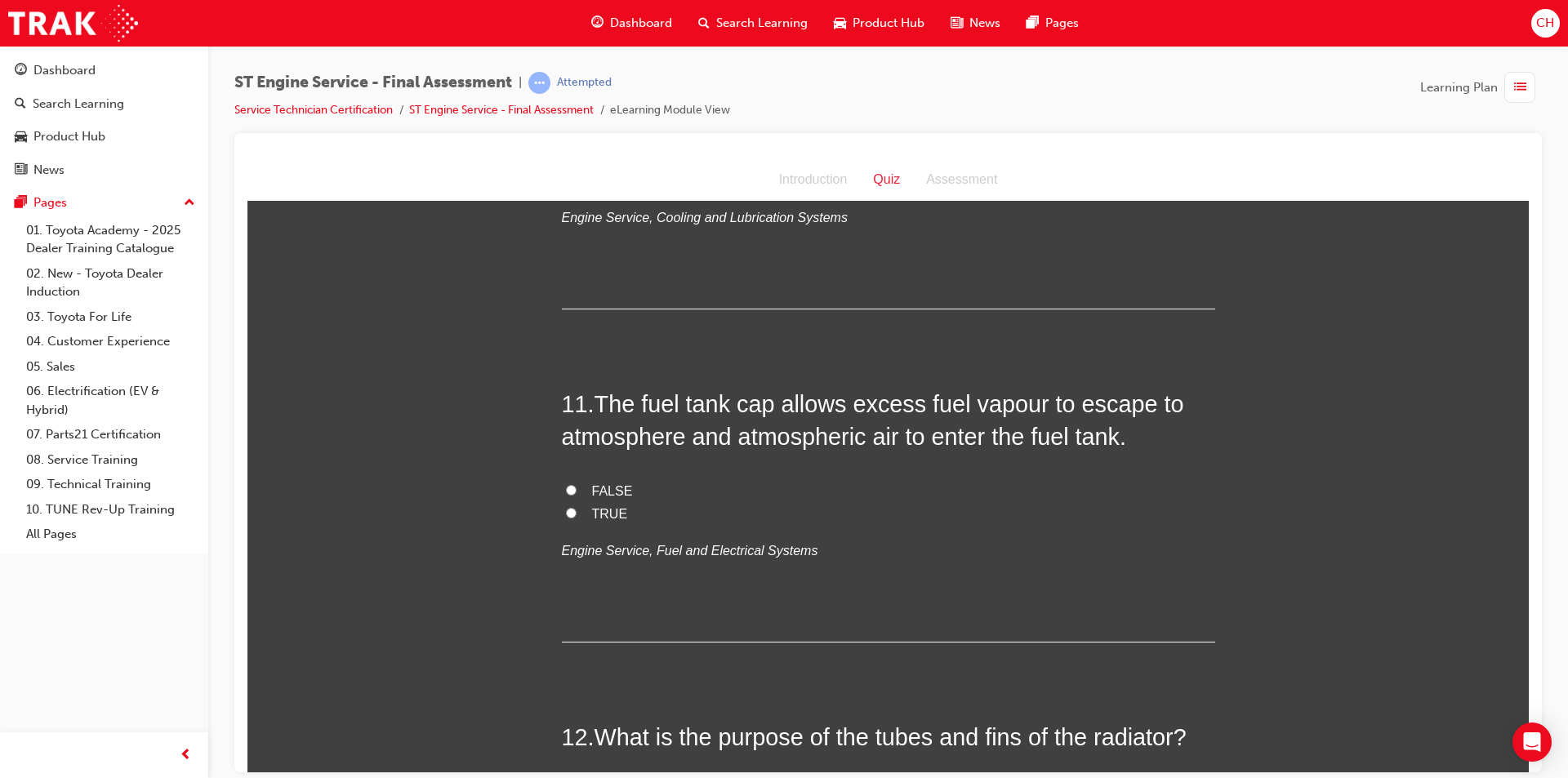
click at [569, 514] on input "TRUE" at bounding box center [571, 512] width 10 height 10
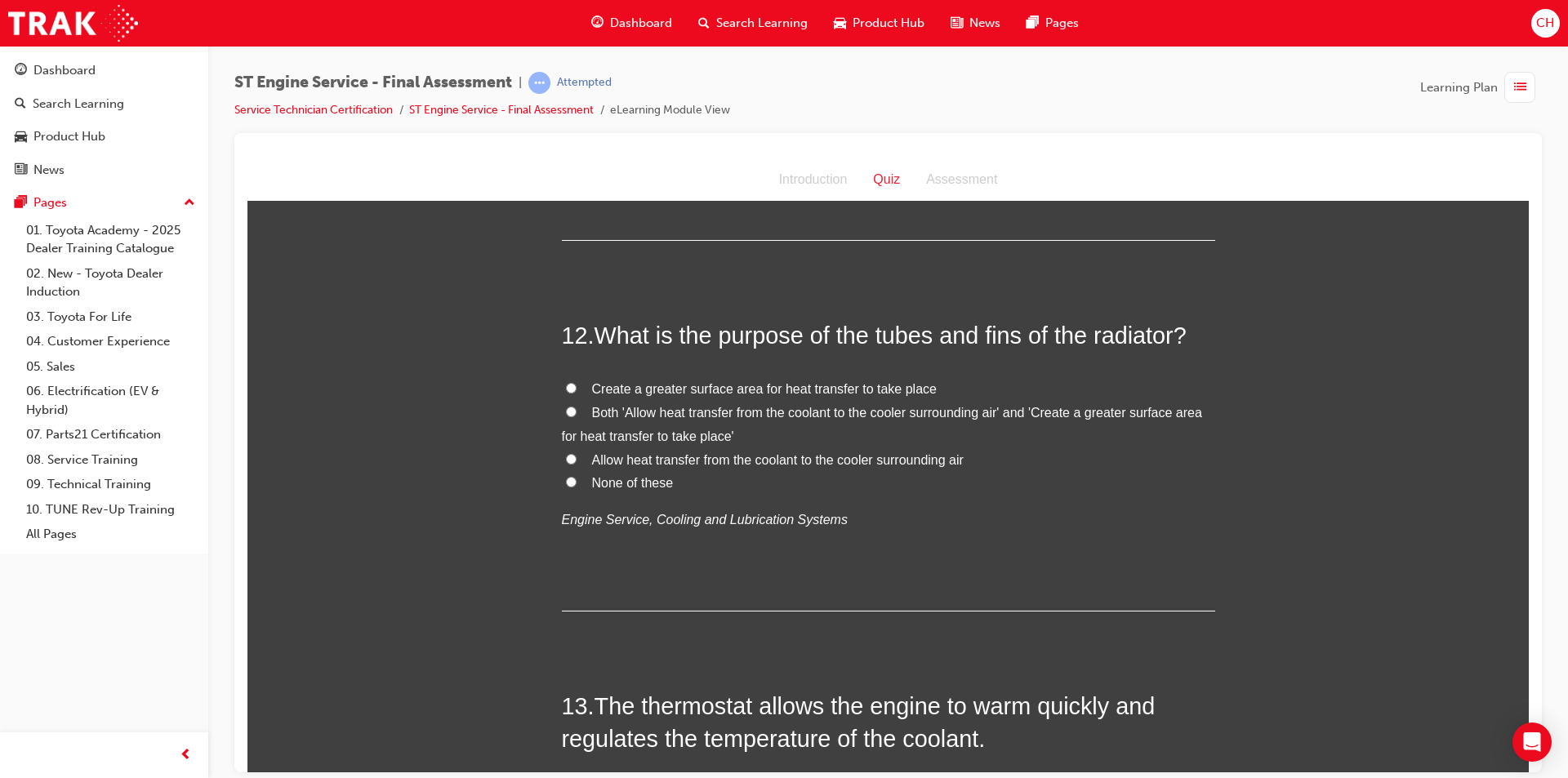
scroll to position [4000, 0]
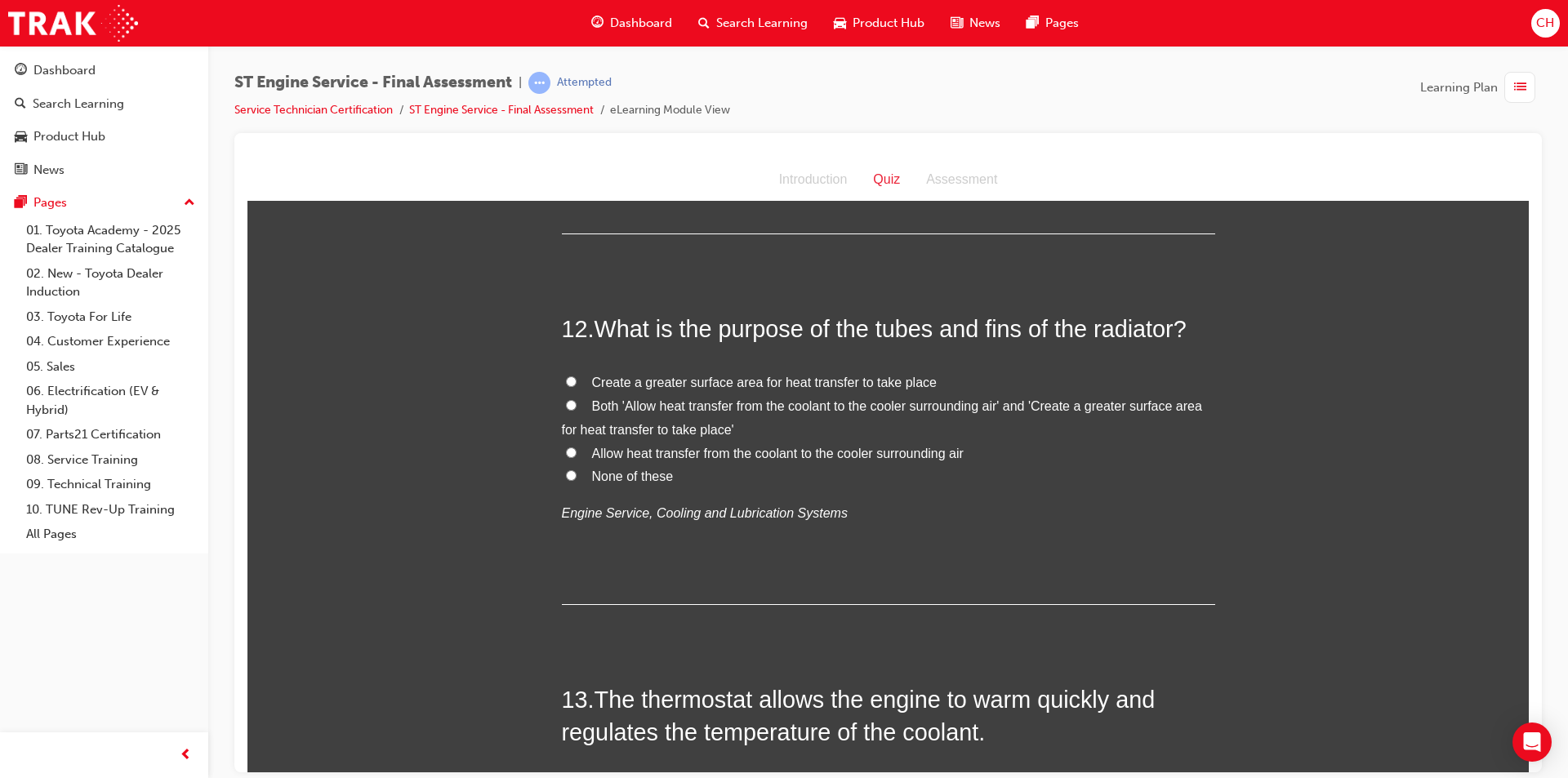
click at [752, 402] on span "Both 'Allow heat transfer from the coolant to the cooler surrounding air' and '…" at bounding box center [882, 417] width 640 height 38
click at [576, 402] on input "Both 'Allow heat transfer from the coolant to the cooler surrounding air' and '…" at bounding box center [571, 404] width 10 height 10
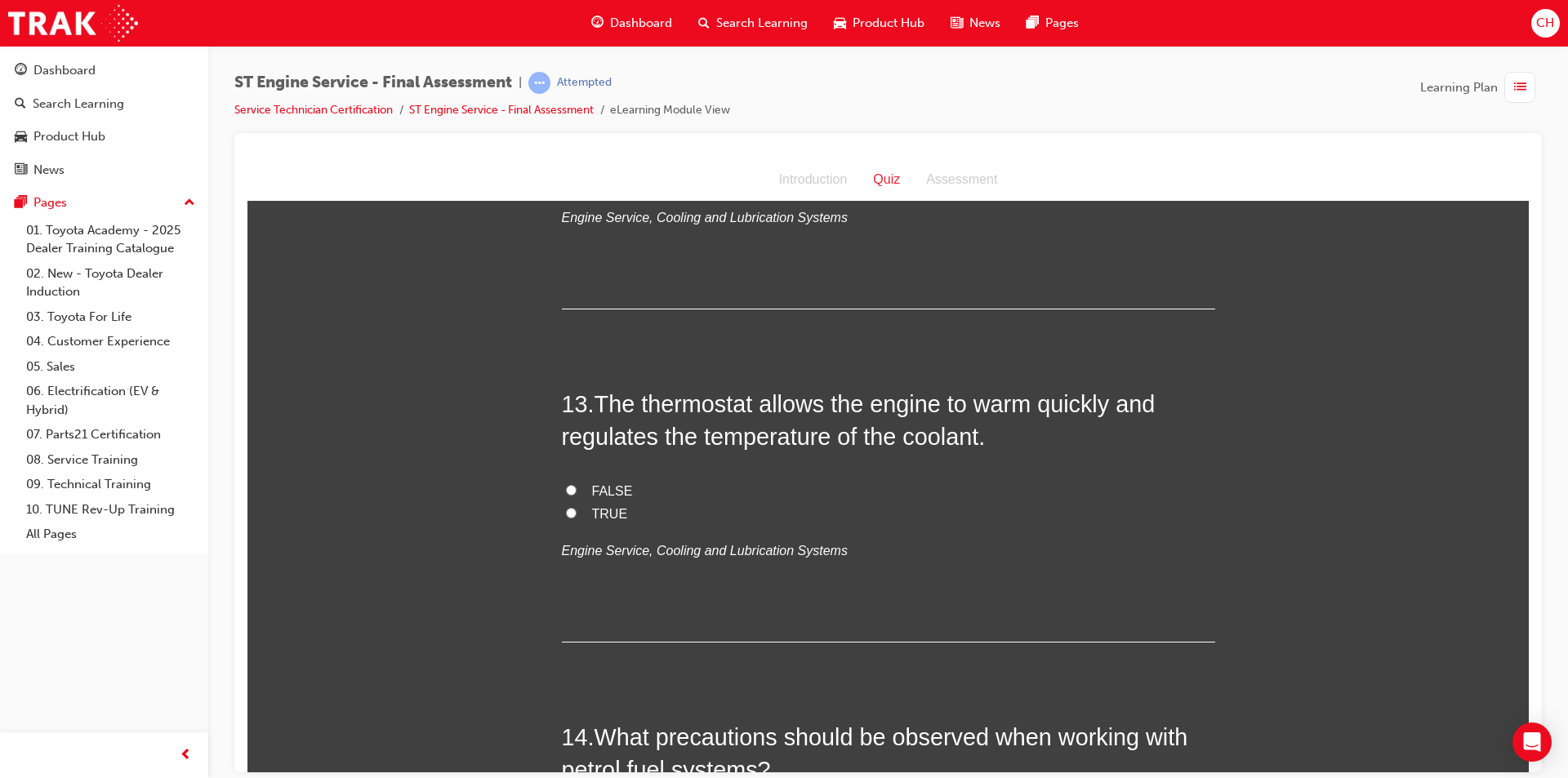
scroll to position [4326, 0]
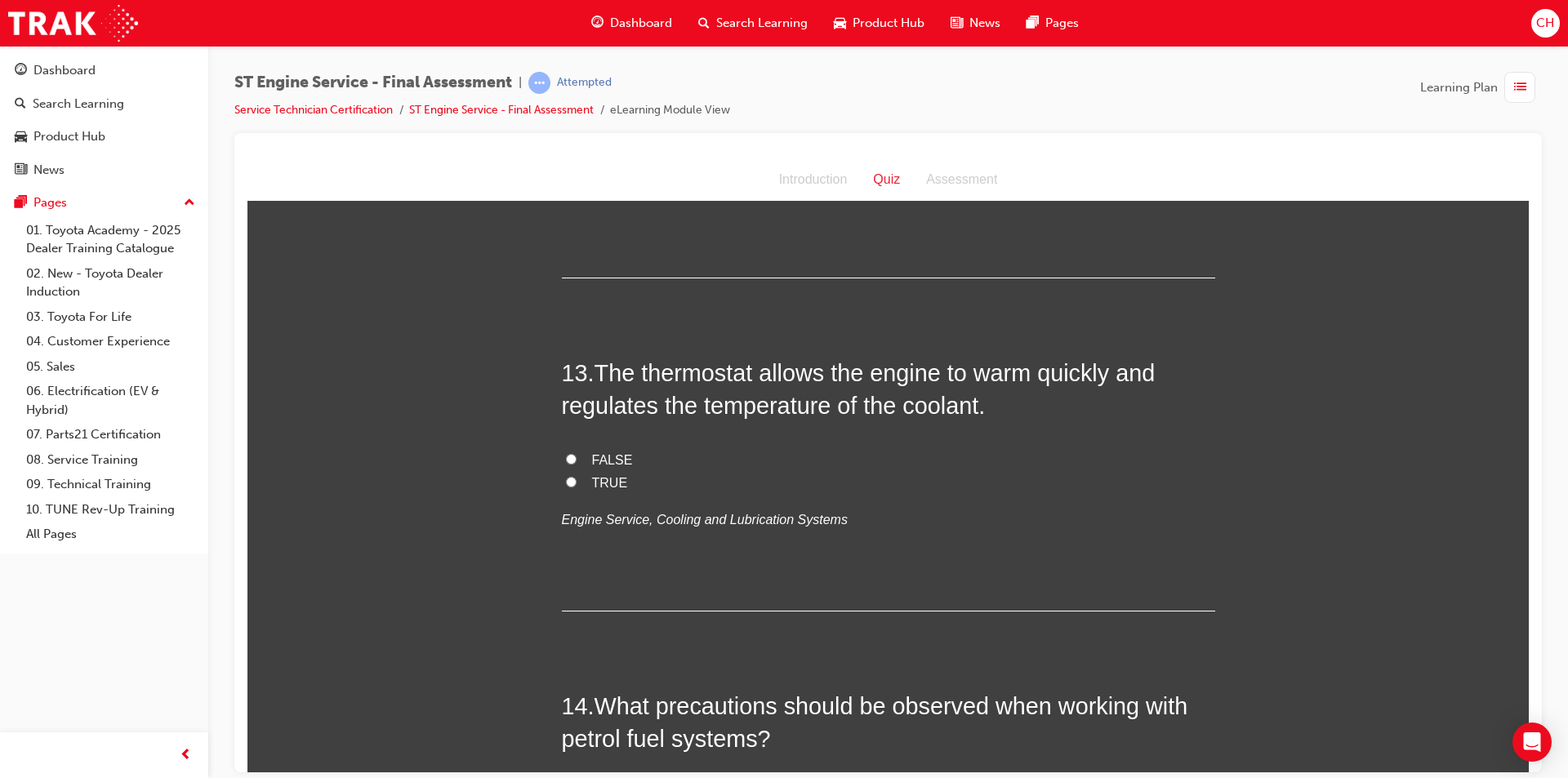
drag, startPoint x: 561, startPoint y: 479, endPoint x: 745, endPoint y: 476, distance: 184.0
click at [566, 479] on input "TRUE" at bounding box center [571, 481] width 10 height 10
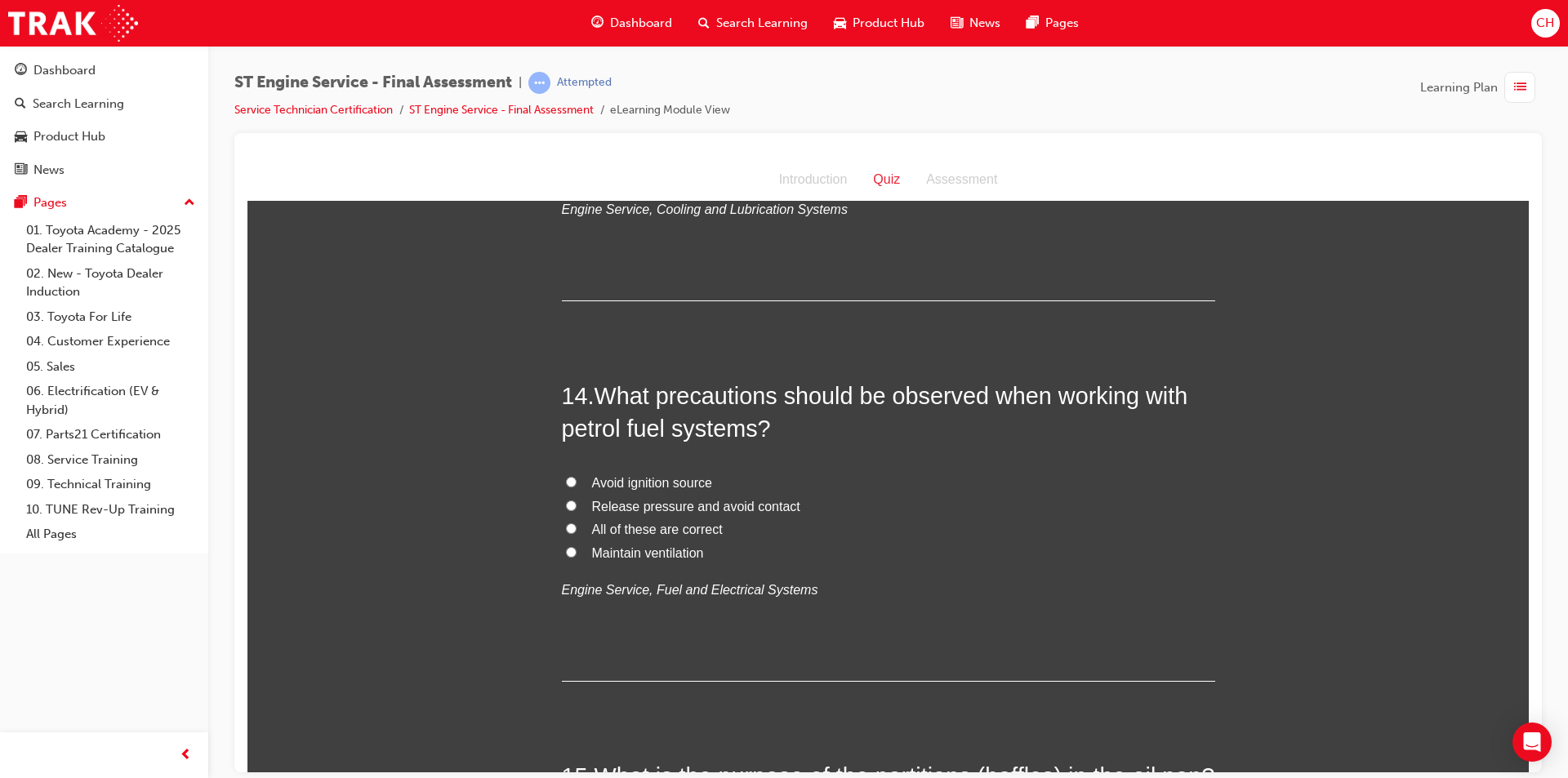
scroll to position [4653, 0]
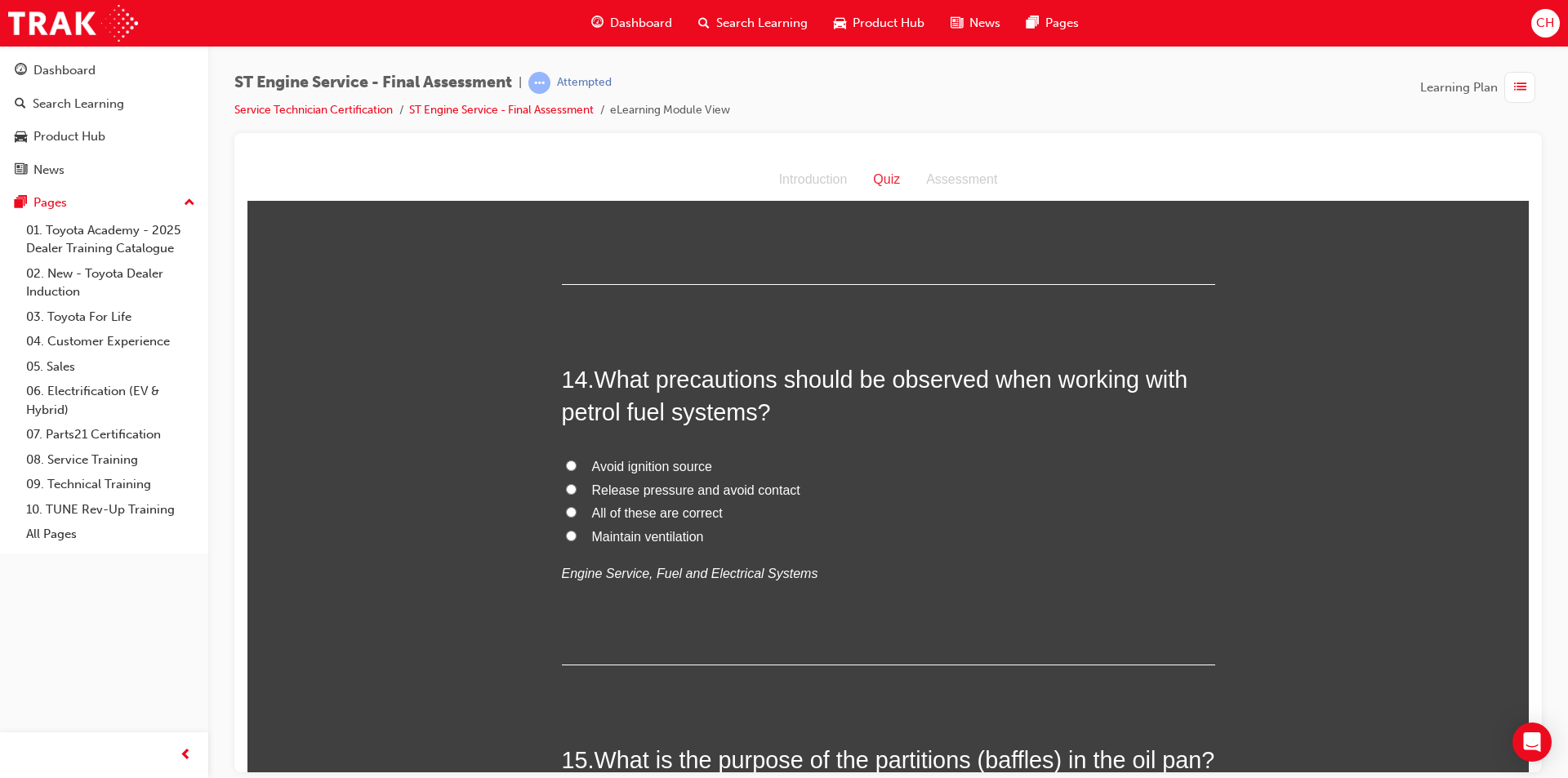
click at [624, 514] on span "All of these are correct" at bounding box center [657, 512] width 130 height 14
click at [576, 514] on input "All of these are correct" at bounding box center [571, 511] width 10 height 10
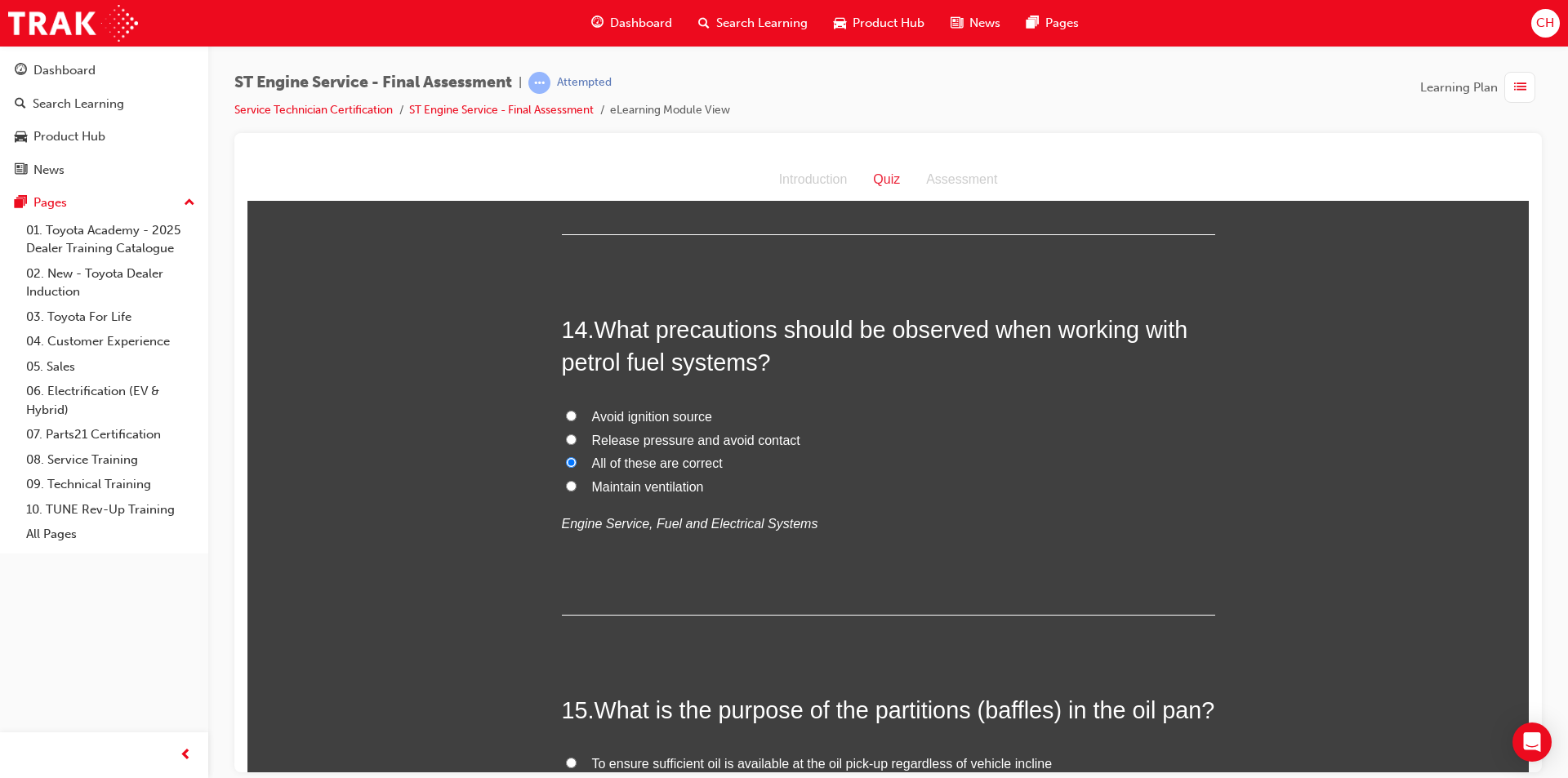
scroll to position [4979, 0]
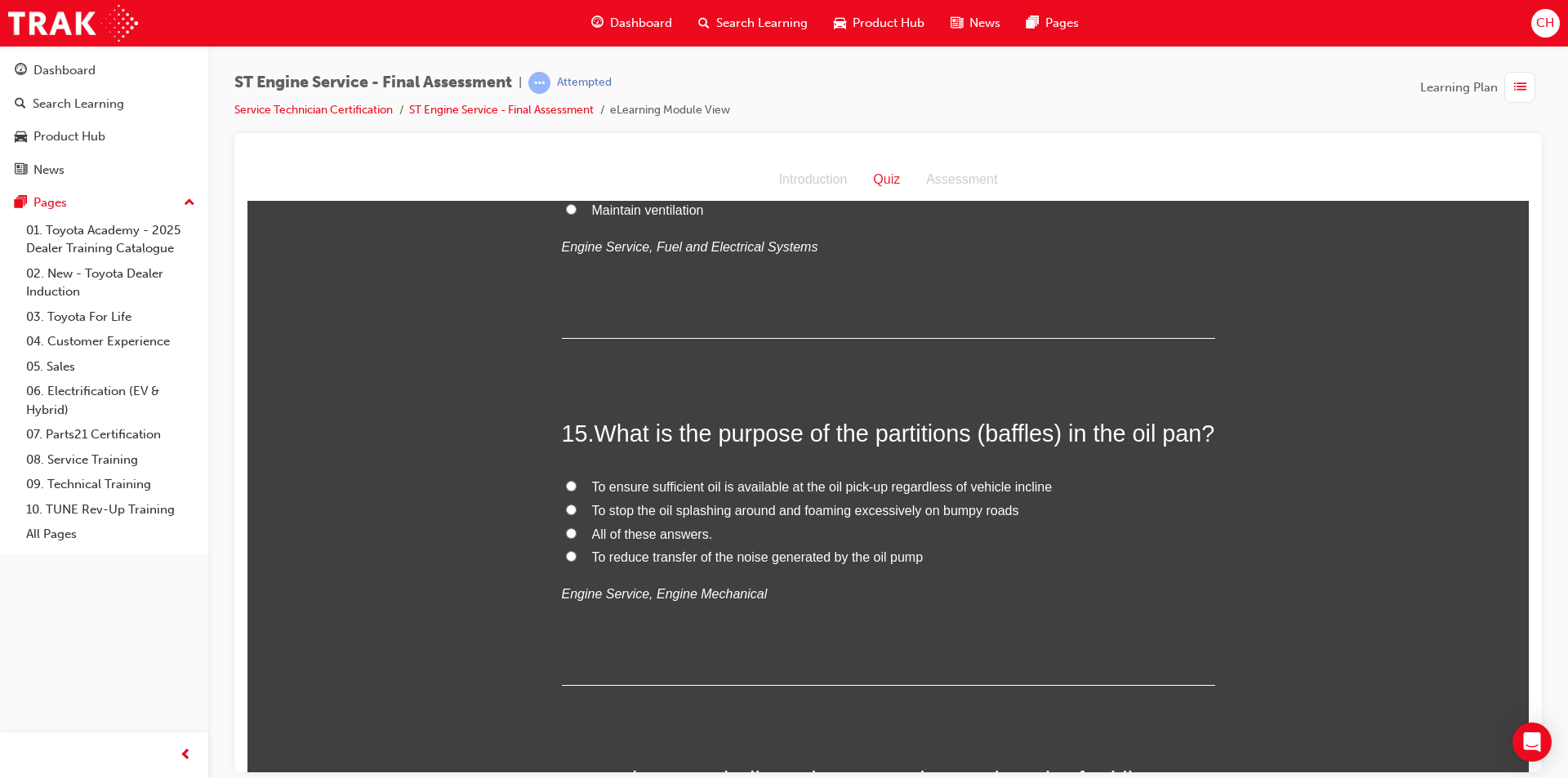
click at [639, 540] on span "All of these answers." at bounding box center [653, 533] width 121 height 14
click at [576, 538] on input "All of these answers." at bounding box center [571, 532] width 10 height 10
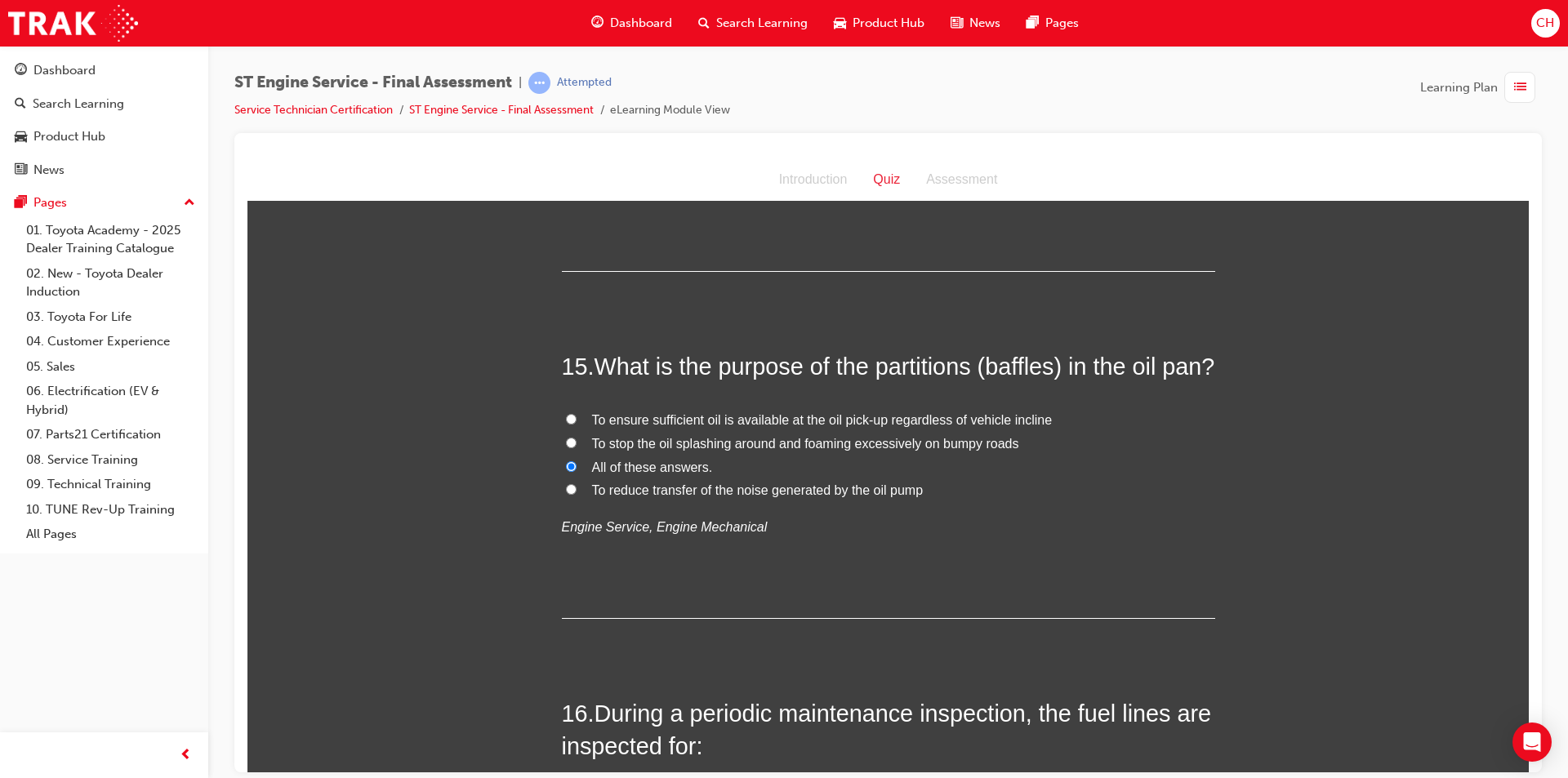
scroll to position [5305, 0]
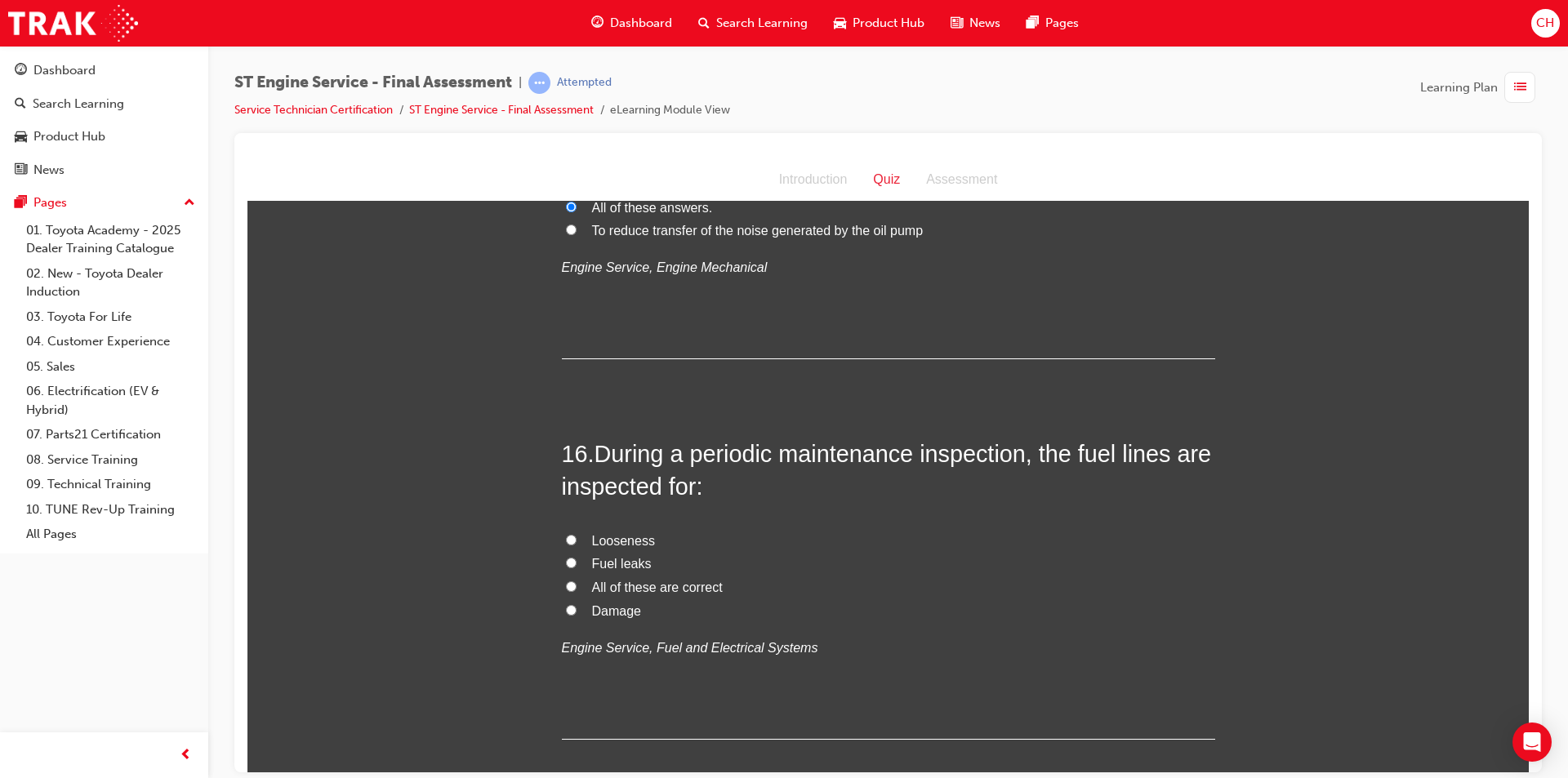
click at [603, 593] on span "All of these are correct" at bounding box center [657, 586] width 130 height 14
click at [576, 591] on input "All of these are correct" at bounding box center [571, 585] width 10 height 10
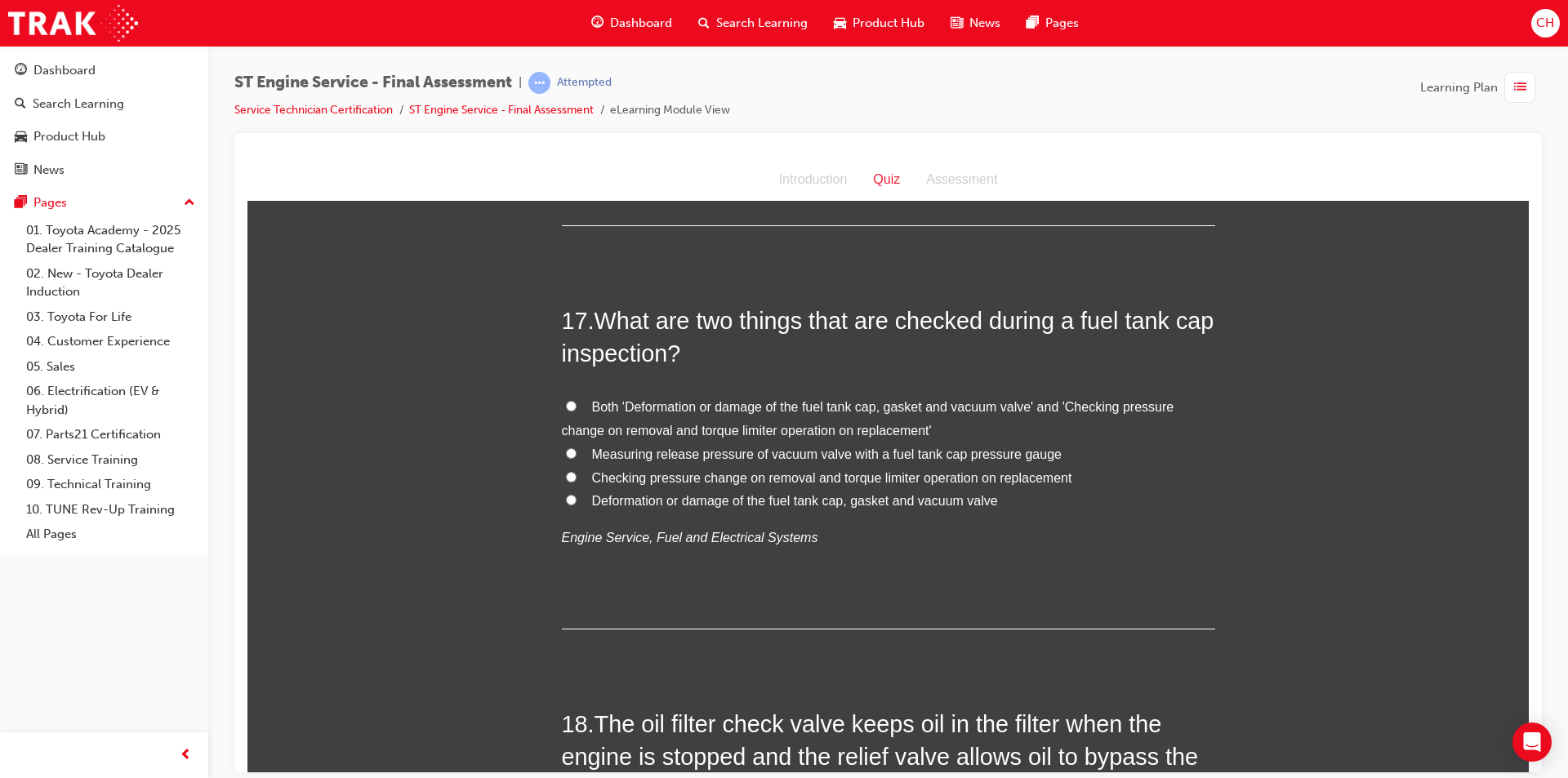
scroll to position [5791, 0]
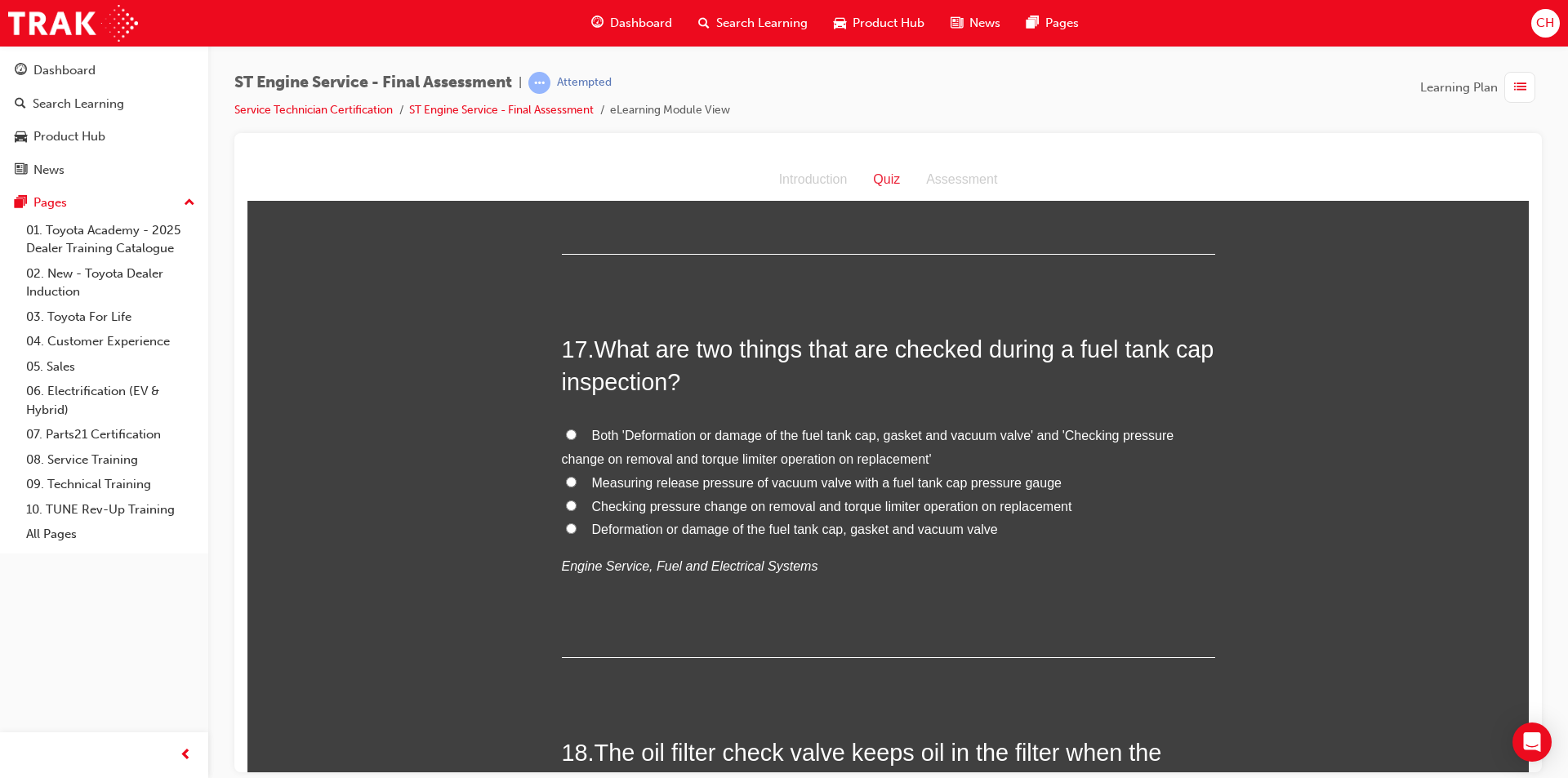
click at [791, 471] on label "Both 'Deformation or damage of the fuel tank cap, gasket and vacuum valve' and …" at bounding box center [889, 448] width 654 height 47
click at [576, 439] on input "Both 'Deformation or damage of the fuel tank cap, gasket and vacuum valve' and …" at bounding box center [571, 433] width 10 height 10
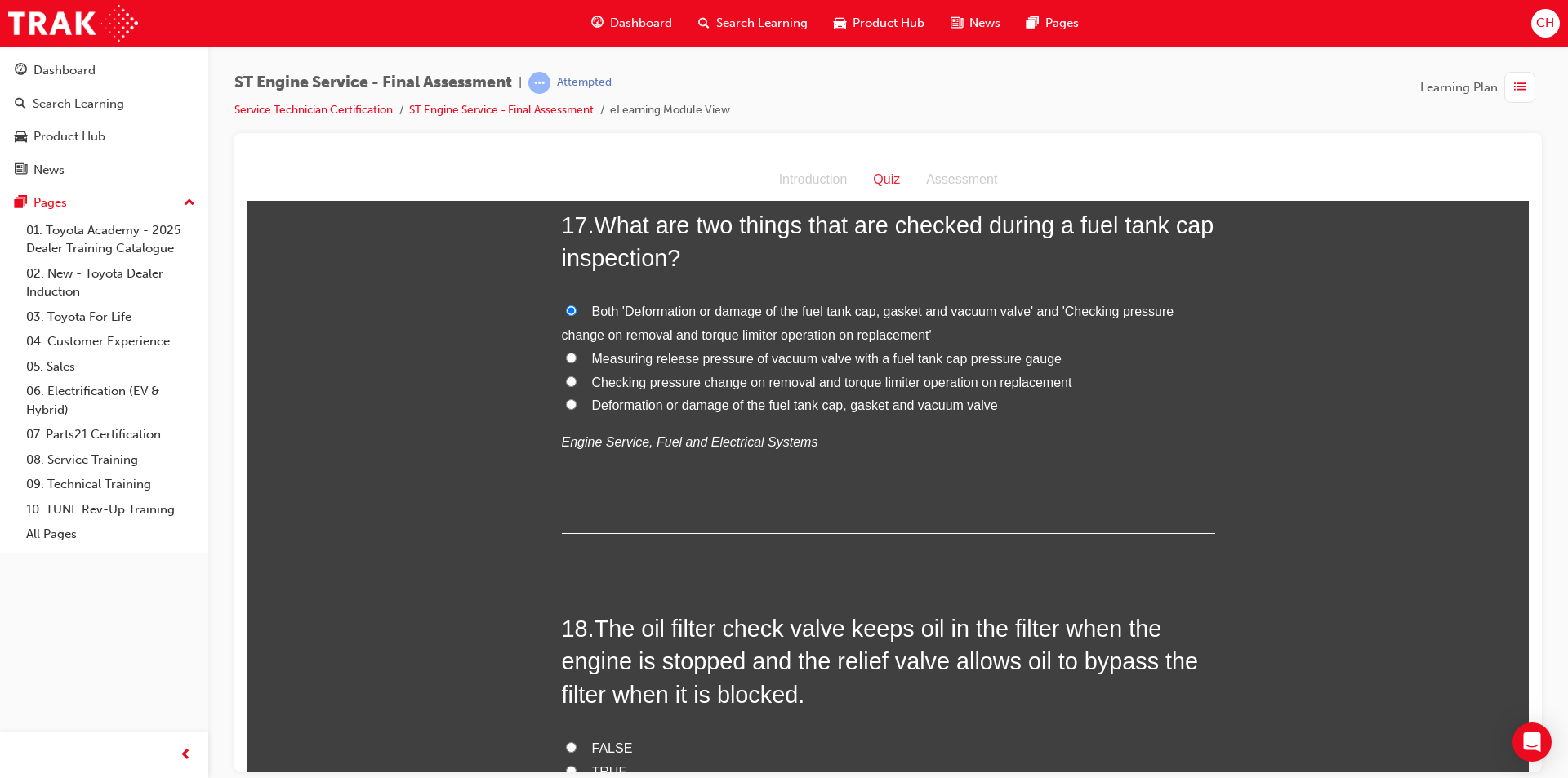
scroll to position [6116, 0]
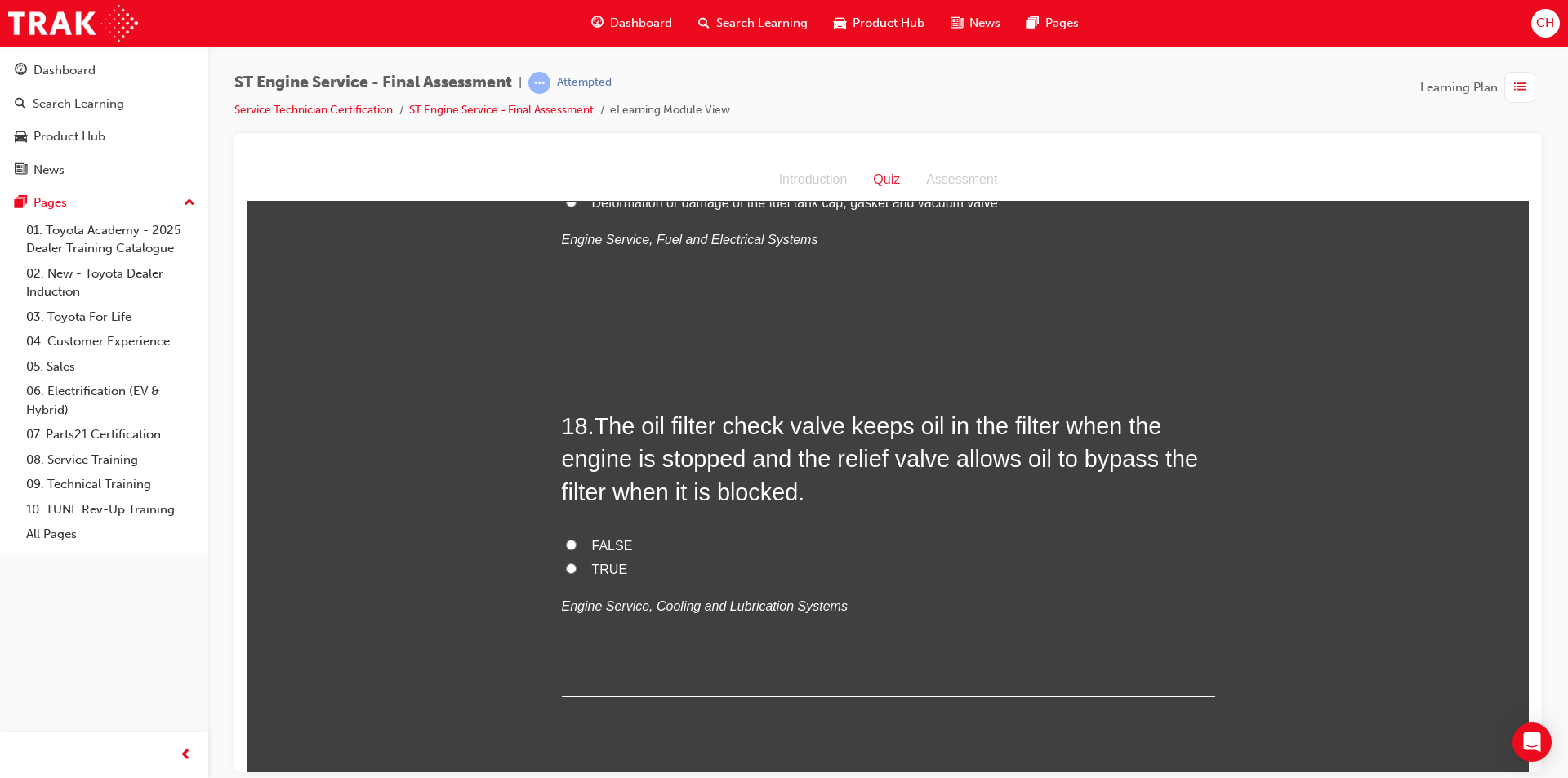
click at [592, 575] on span "TRUE" at bounding box center [610, 568] width 36 height 14
click at [576, 573] on input "TRUE" at bounding box center [571, 567] width 10 height 10
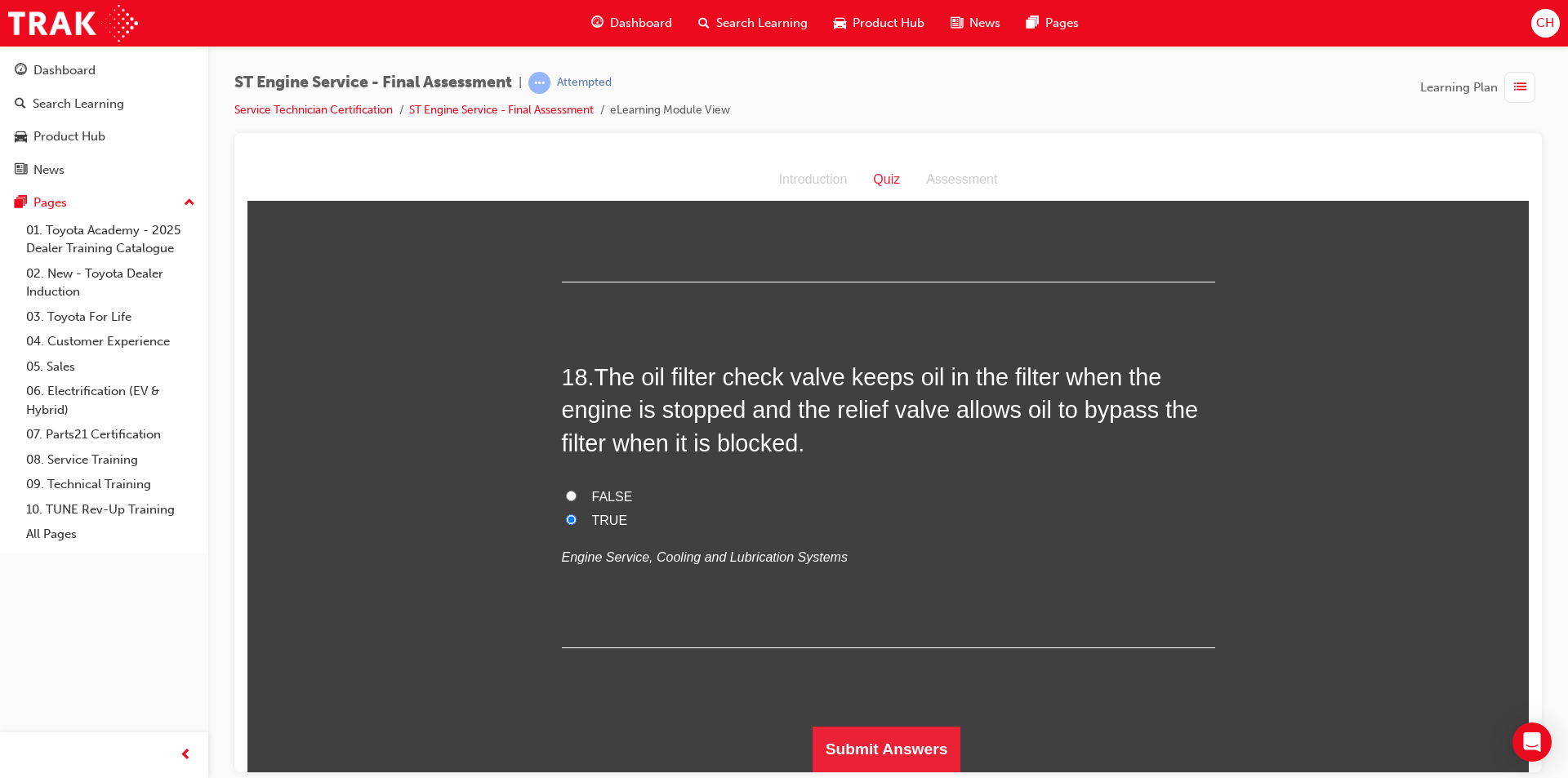
scroll to position [6199, 0]
click at [899, 765] on button "Submit Answers" at bounding box center [886, 749] width 148 height 45
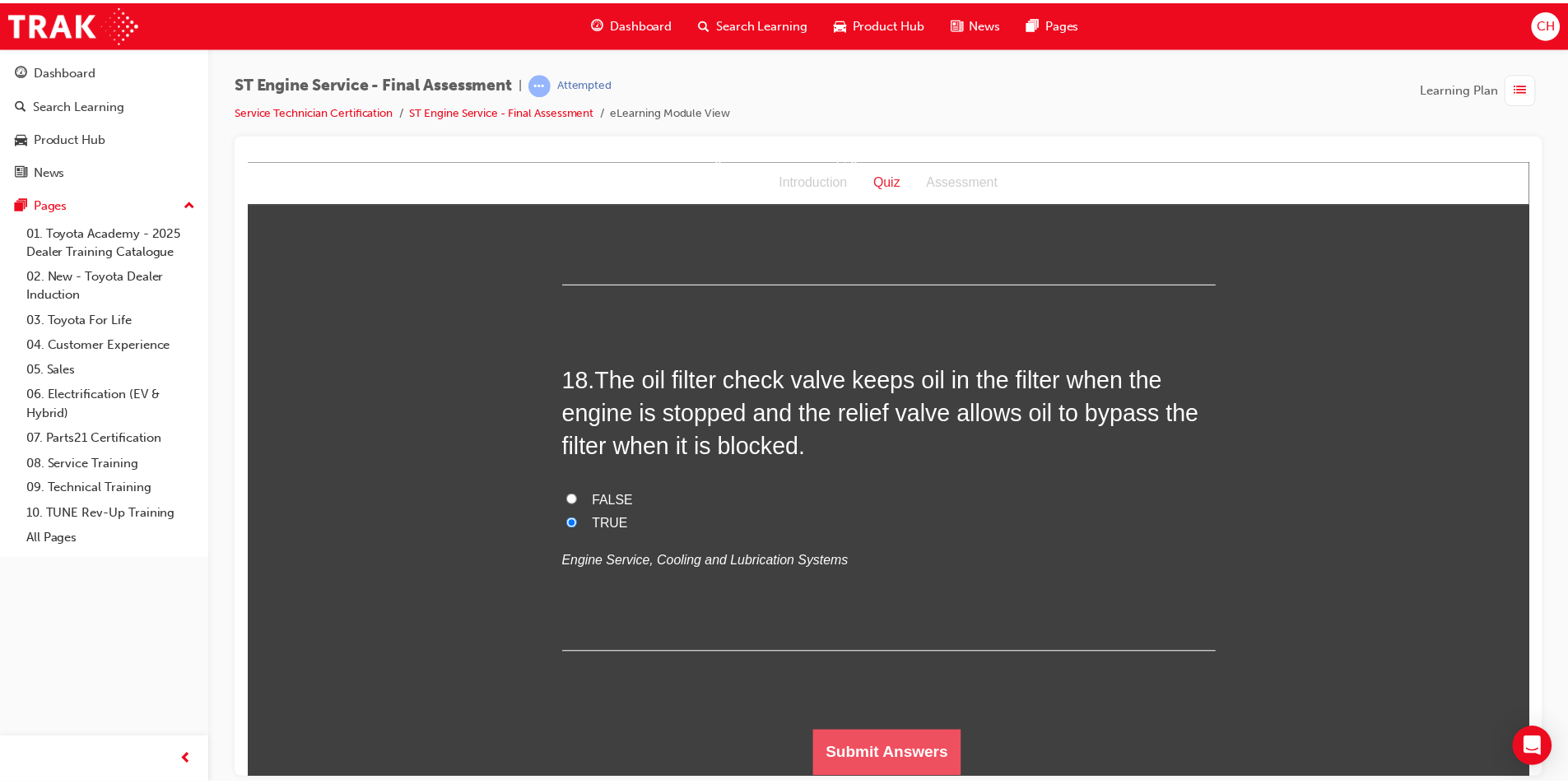
scroll to position [0, 0]
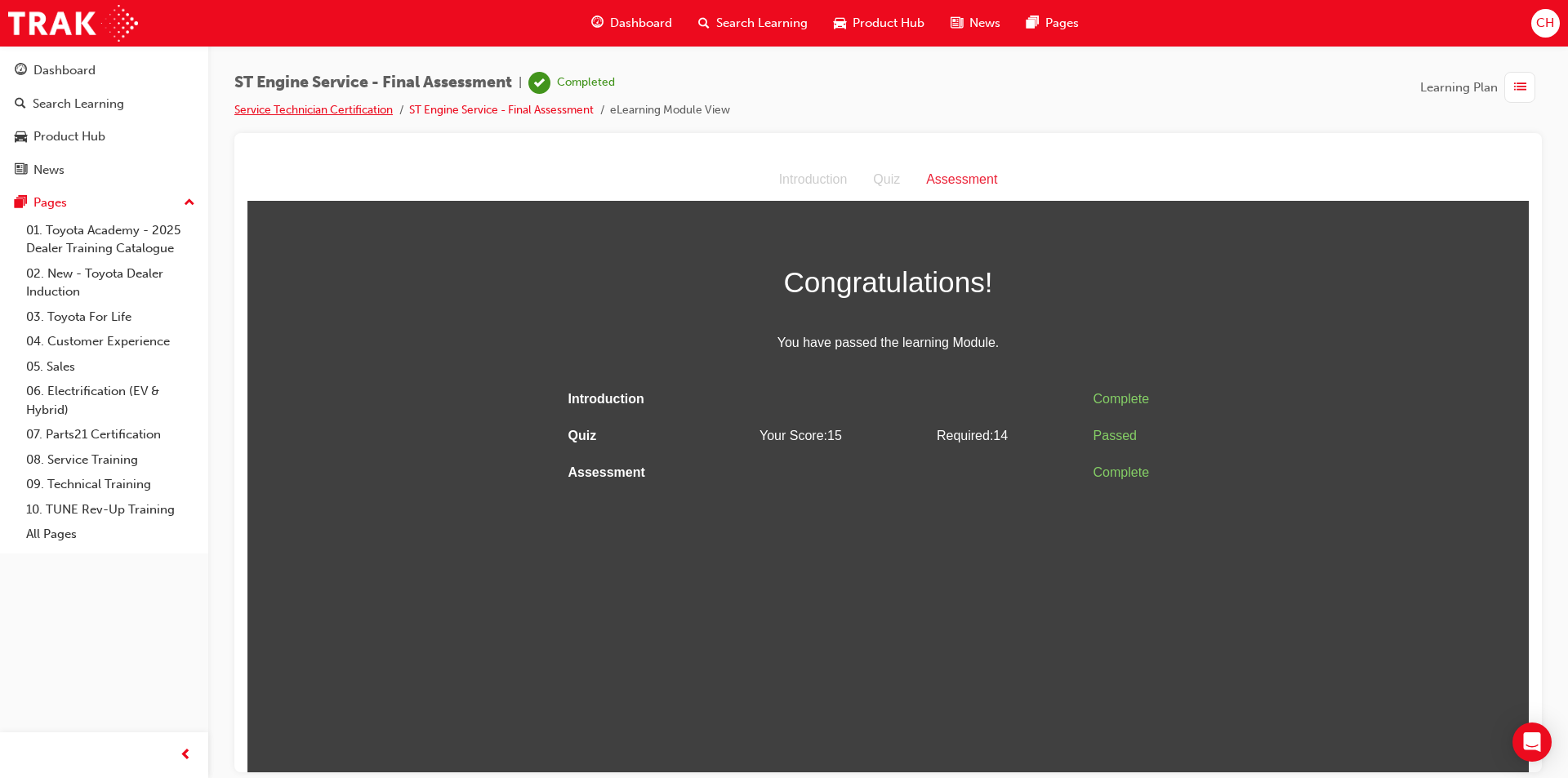
click at [311, 109] on link "Service Technician Certification" at bounding box center [314, 110] width 159 height 14
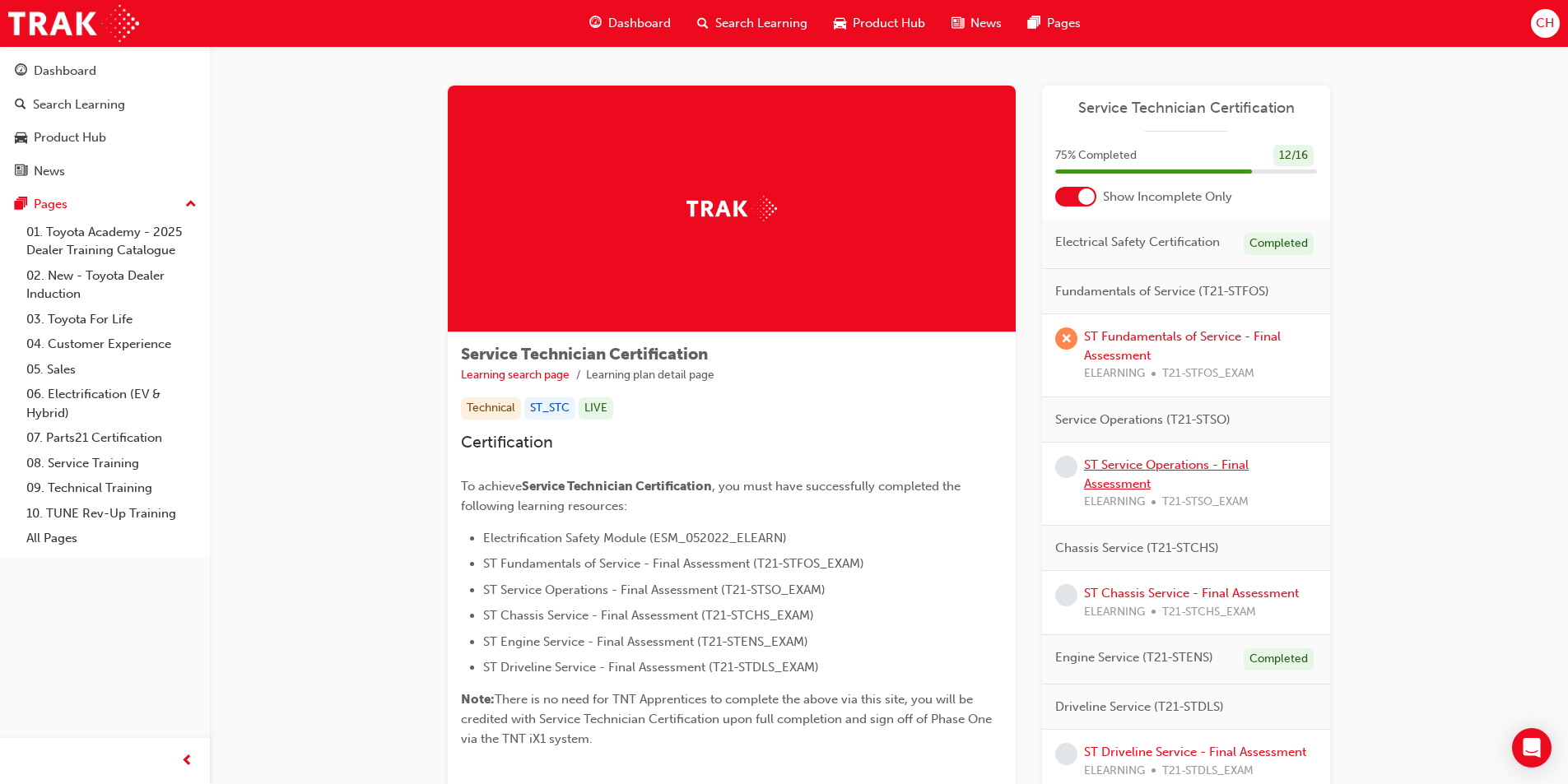
click at [1132, 471] on link "ST Service Operations - Final Assessment" at bounding box center [1166, 474] width 165 height 33
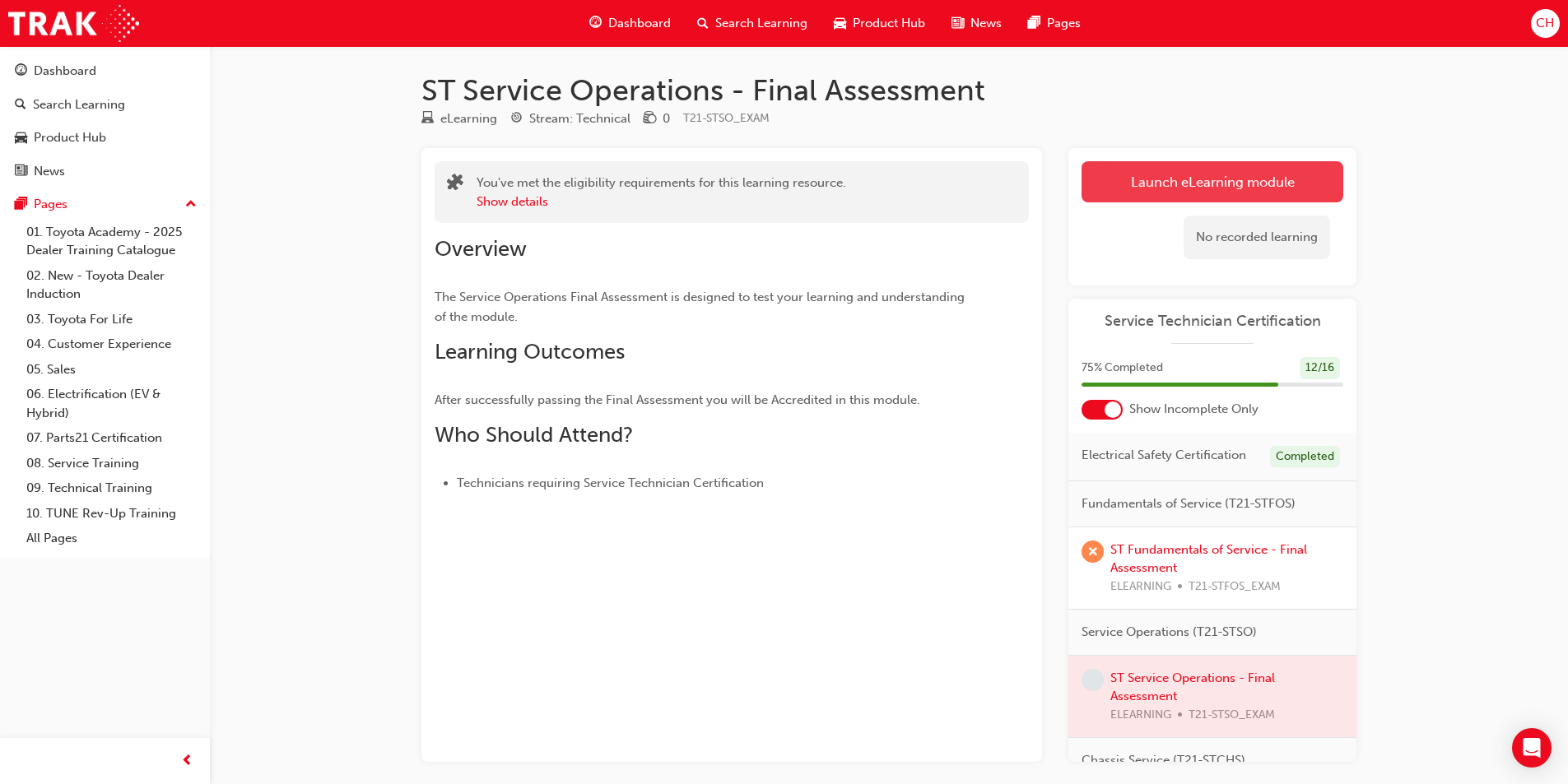
click at [1192, 194] on link "Launch eLearning module" at bounding box center [1212, 181] width 262 height 41
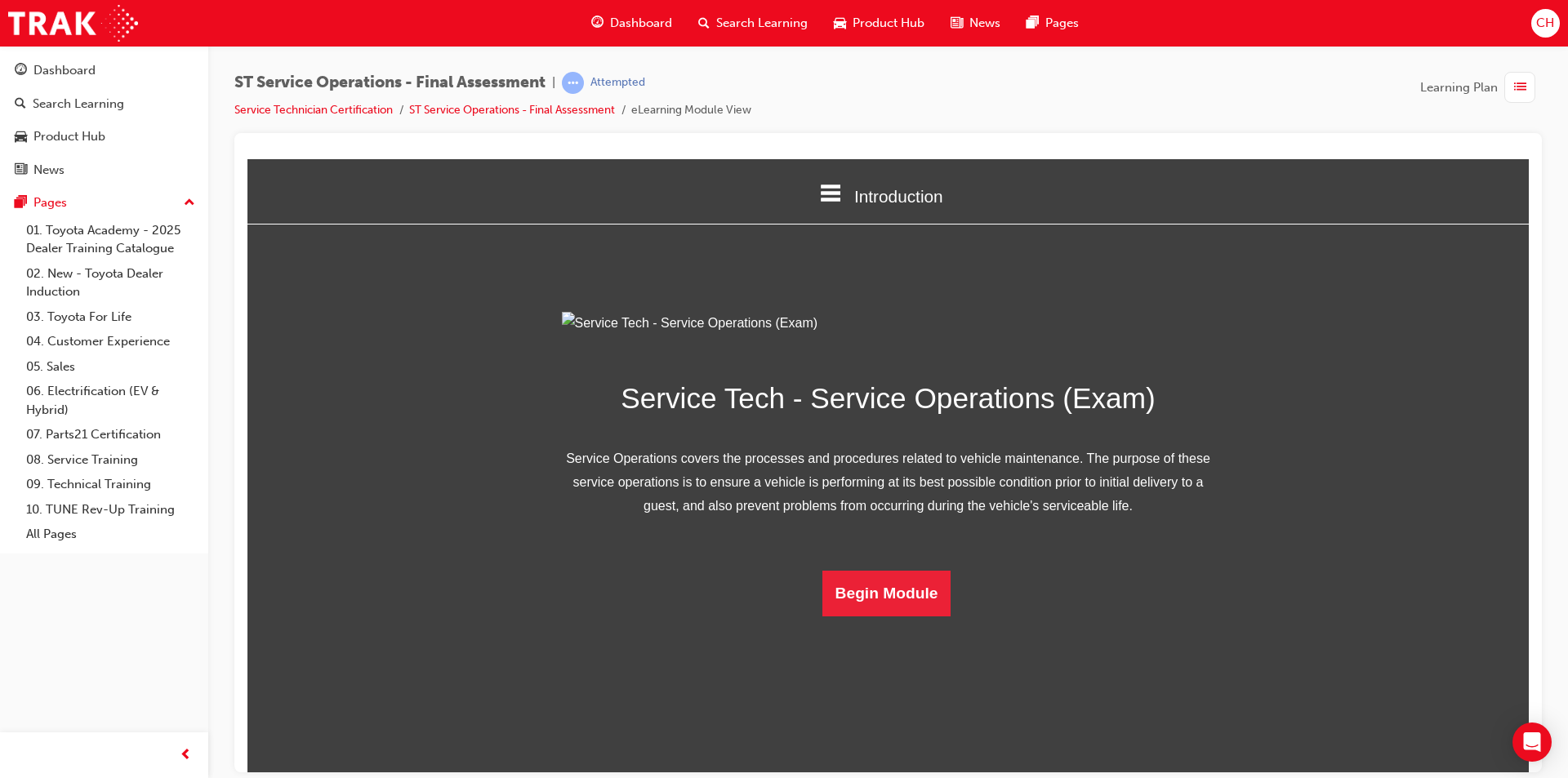
scroll to position [24, 0]
click at [861, 616] on button "Begin Module" at bounding box center [887, 592] width 129 height 45
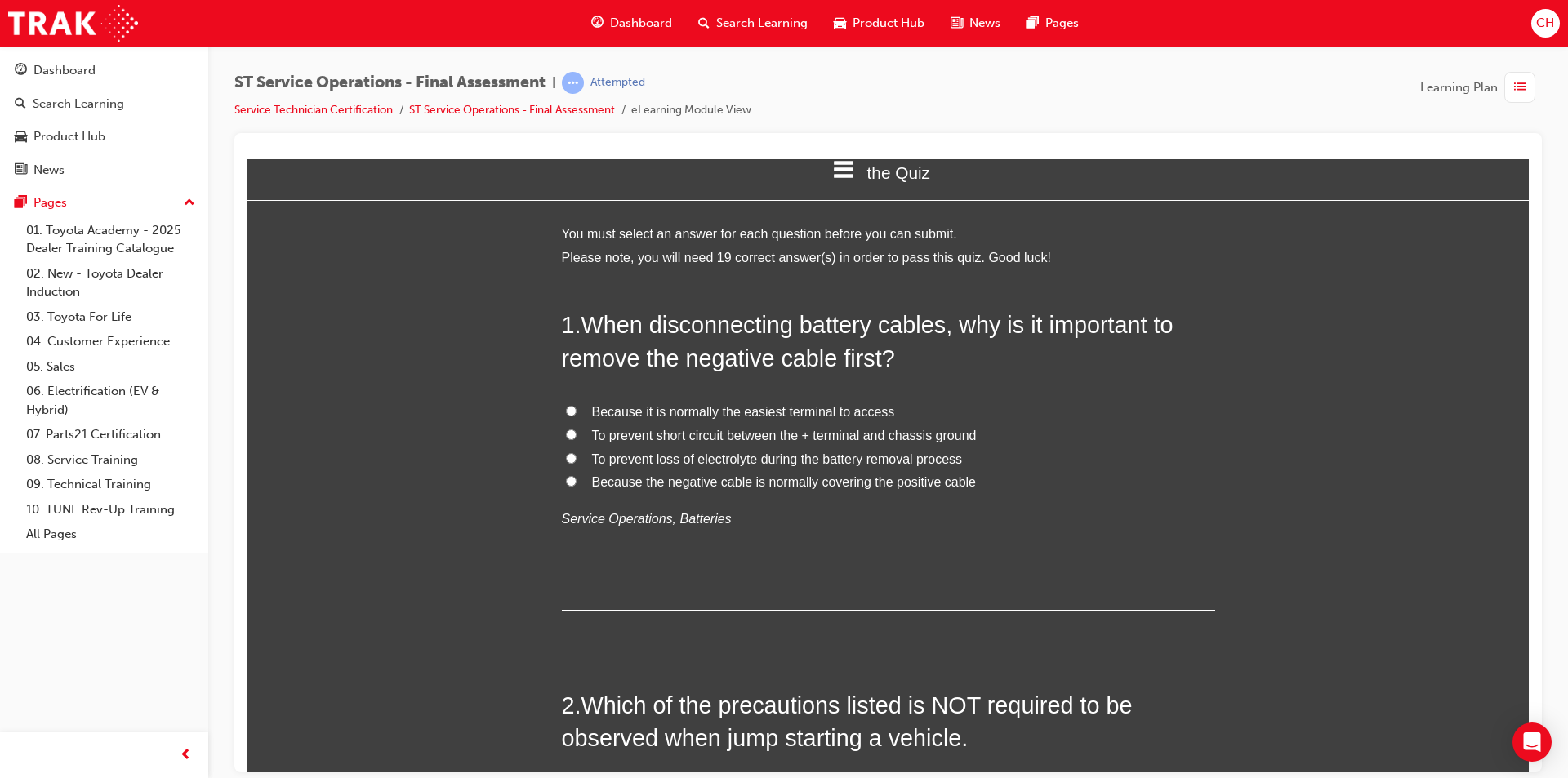
scroll to position [0, 0]
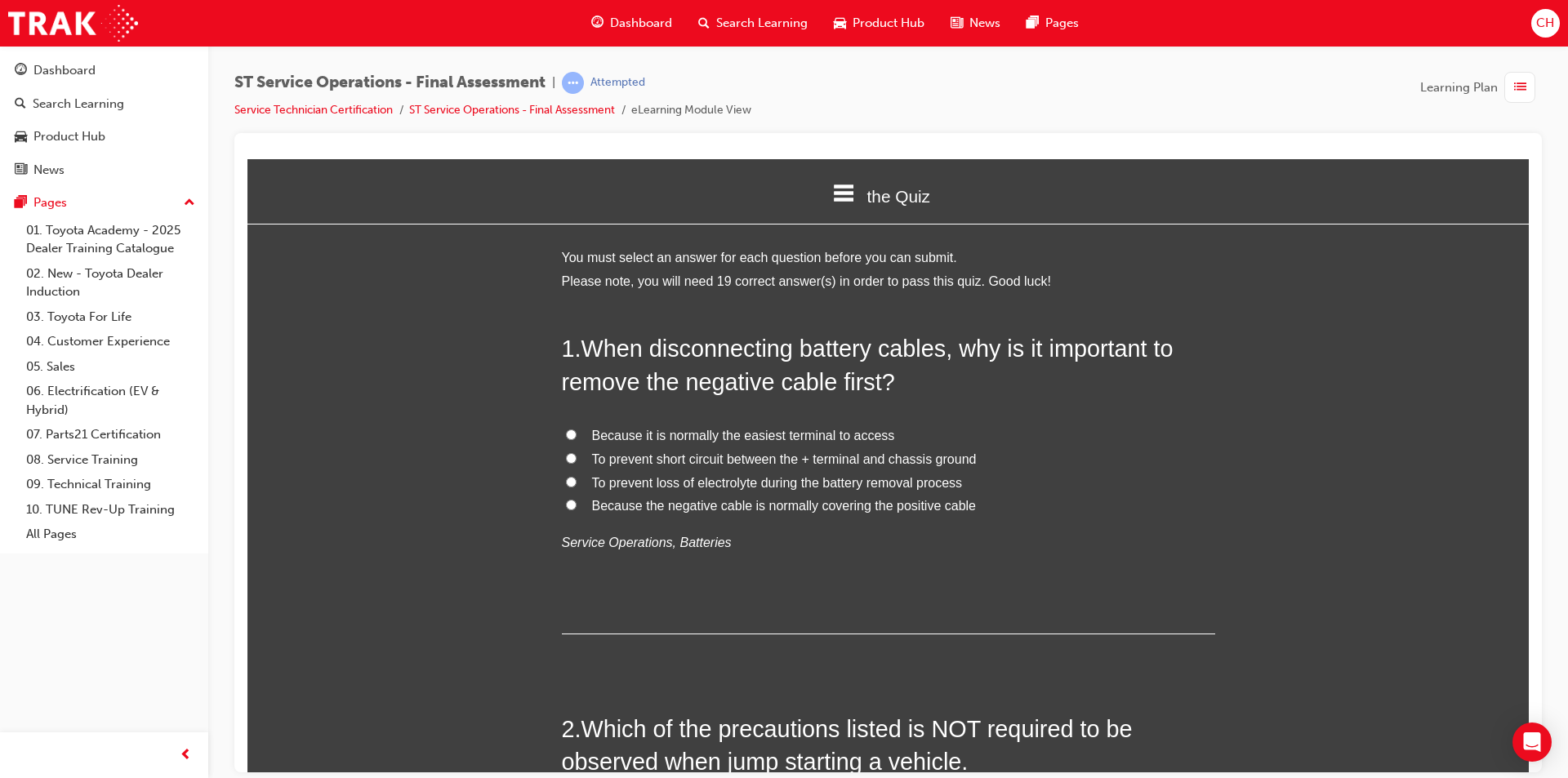
click at [776, 461] on span "To prevent short circuit between the + terminal and chassis ground" at bounding box center [784, 458] width 384 height 14
click at [576, 461] on input "To prevent short circuit between the + terminal and chassis ground" at bounding box center [571, 457] width 10 height 10
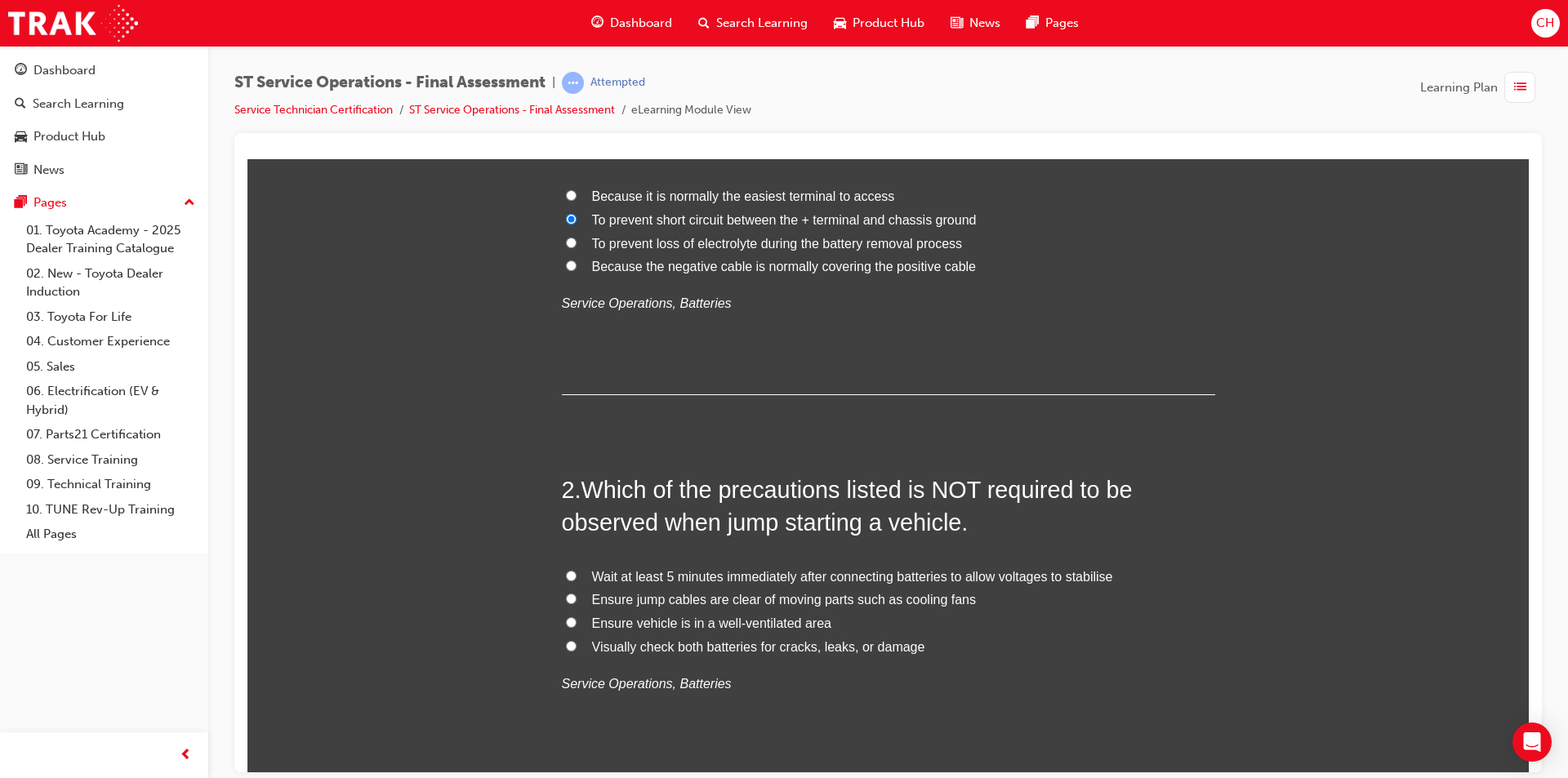
scroll to position [327, 0]
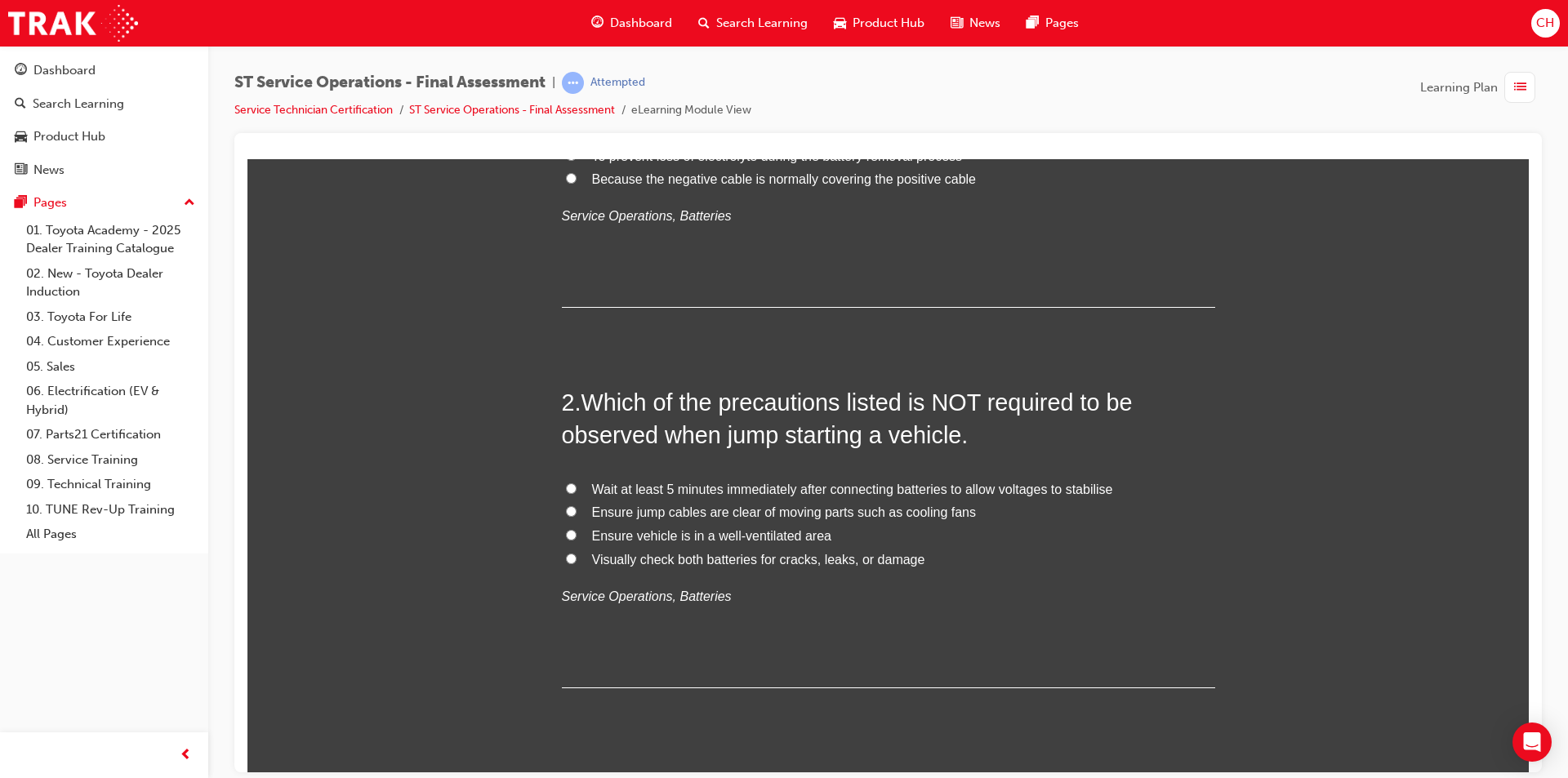
click at [753, 536] on span "Ensure vehicle is in a well-ventilated area" at bounding box center [711, 534] width 239 height 14
click at [576, 536] on input "Ensure vehicle is in a well-ventilated area" at bounding box center [571, 533] width 10 height 10
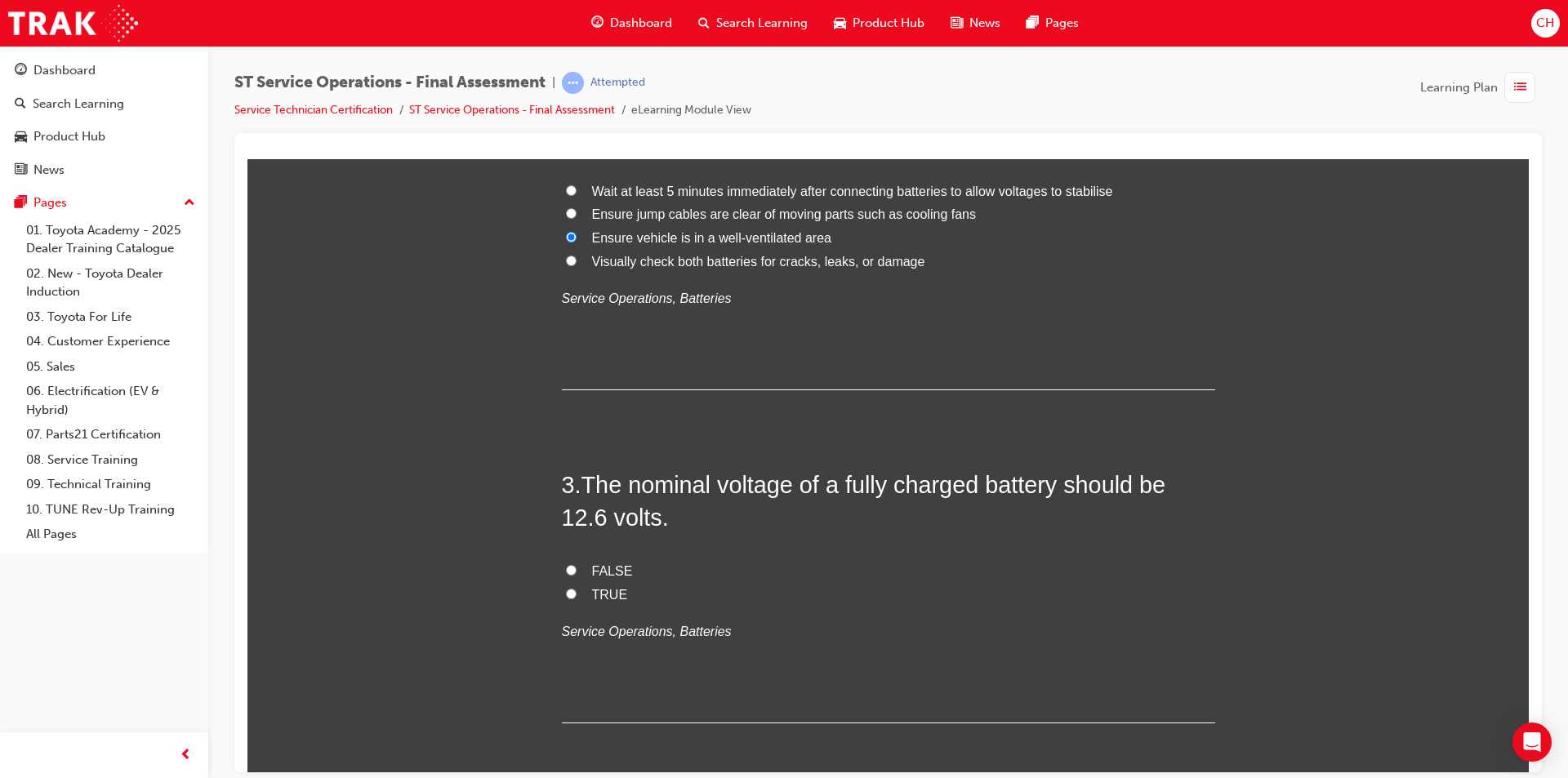
scroll to position [653, 0]
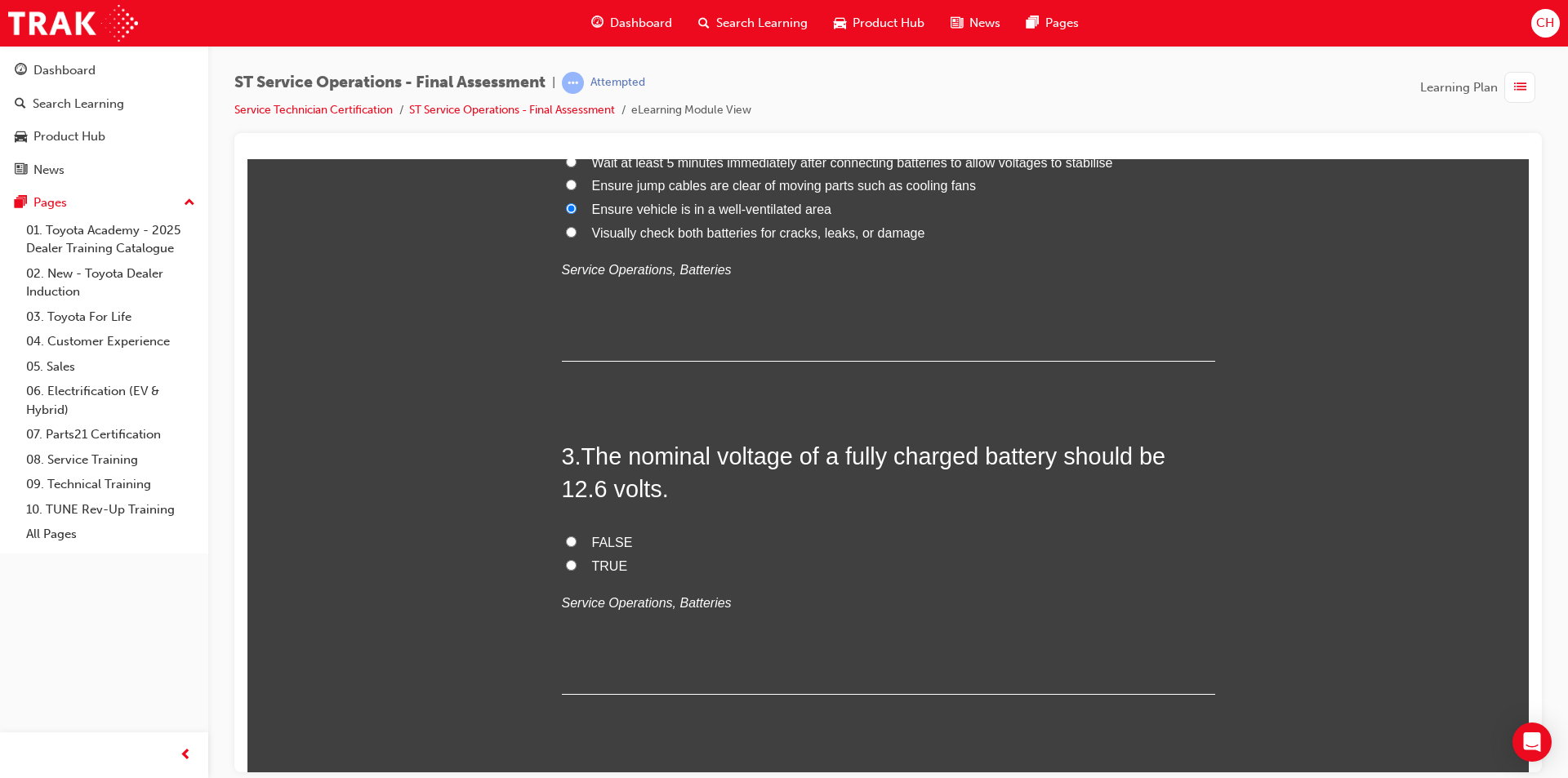
click at [562, 579] on div "FALSE TRUE Service Operations, Batteries" at bounding box center [889, 572] width 654 height 83
click at [571, 578] on div "FALSE TRUE Service Operations, Batteries" at bounding box center [889, 572] width 654 height 83
click at [587, 573] on label "TRUE" at bounding box center [889, 566] width 654 height 24
click at [576, 569] on input "TRUE" at bounding box center [571, 564] width 10 height 10
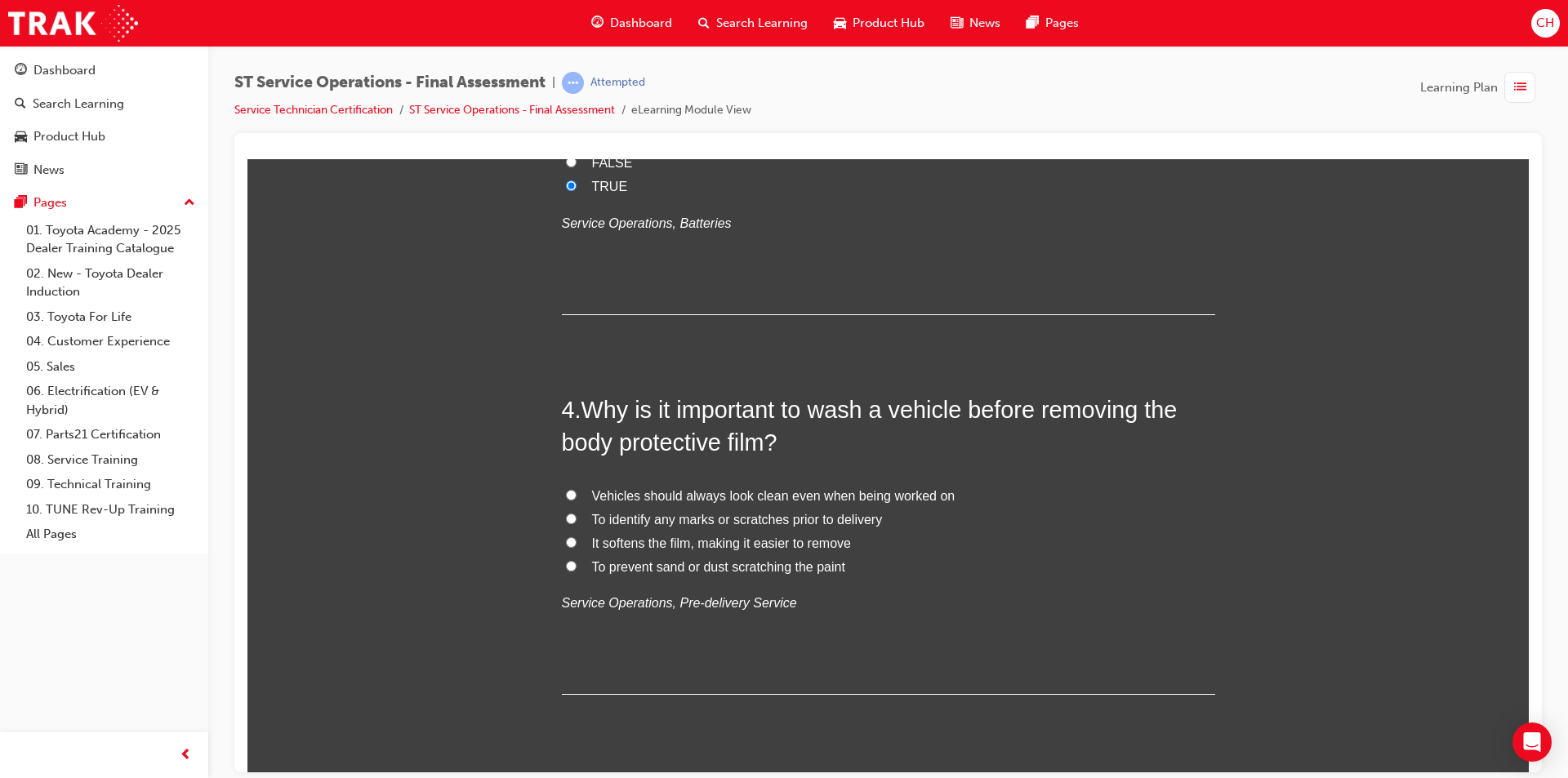
scroll to position [1061, 0]
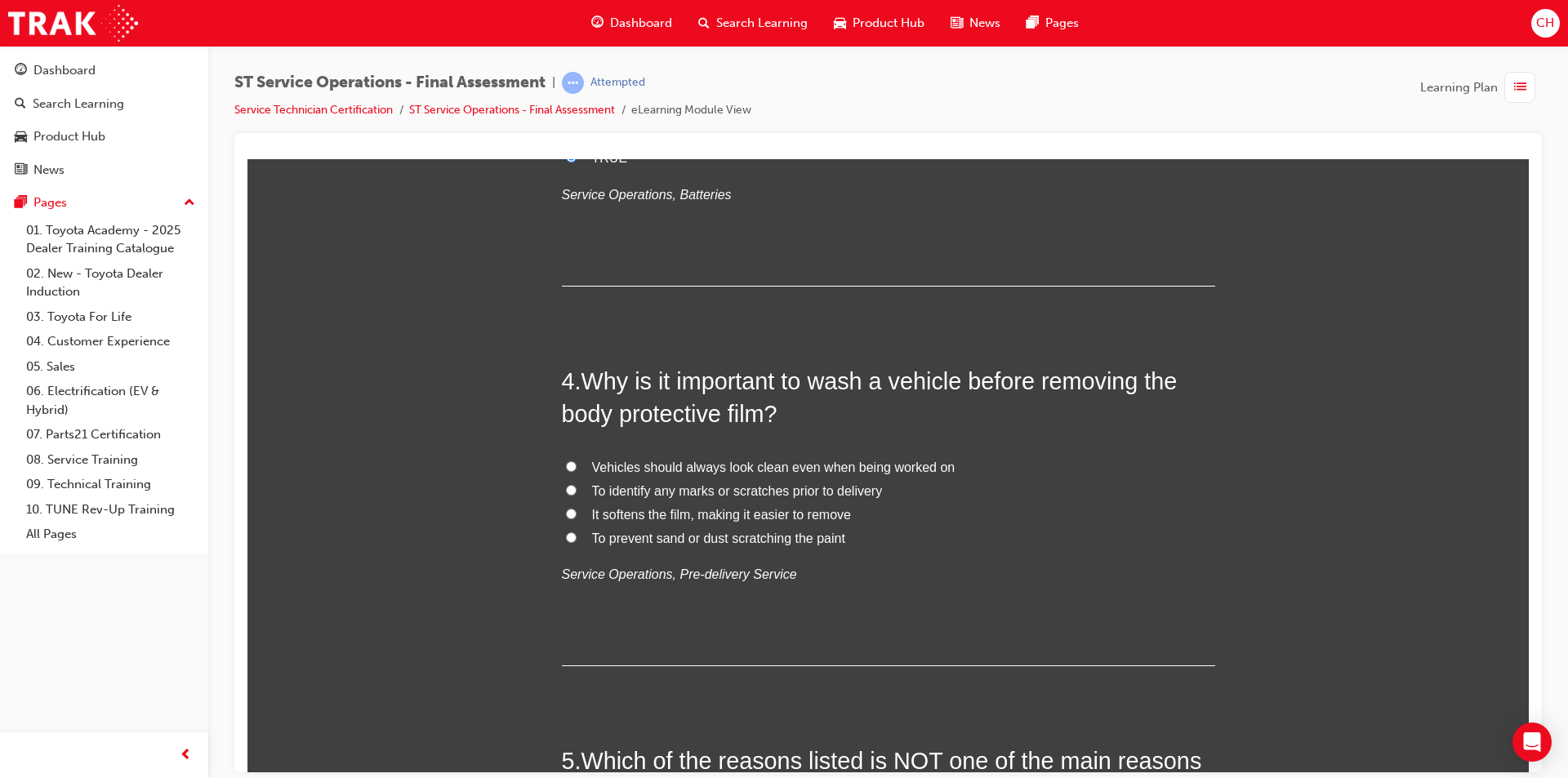
click at [793, 491] on span "To identify any marks or scratches prior to delivery" at bounding box center [738, 490] width 291 height 14
click at [576, 491] on input "To identify any marks or scratches prior to delivery" at bounding box center [571, 489] width 10 height 10
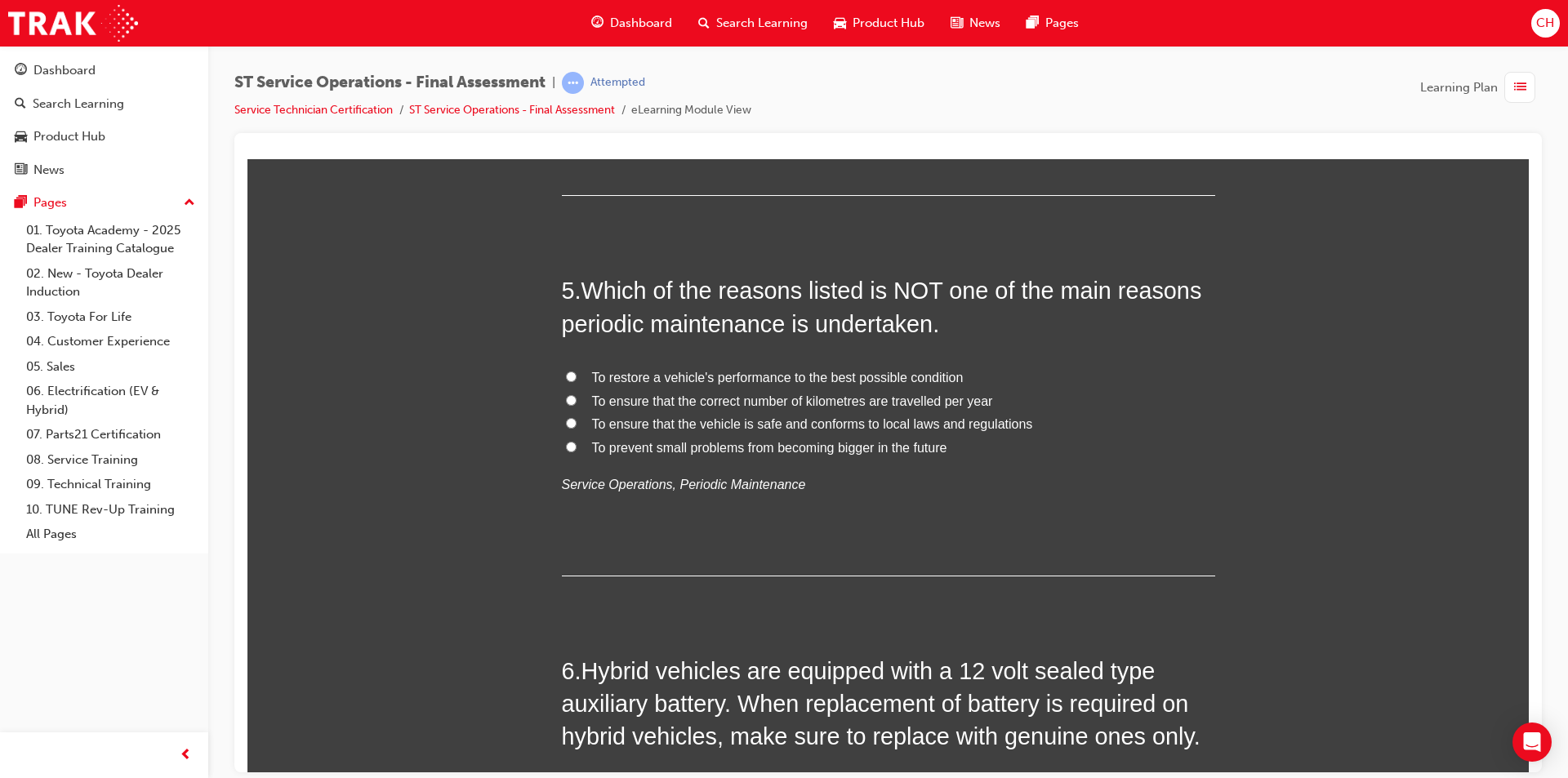
scroll to position [1551, 0]
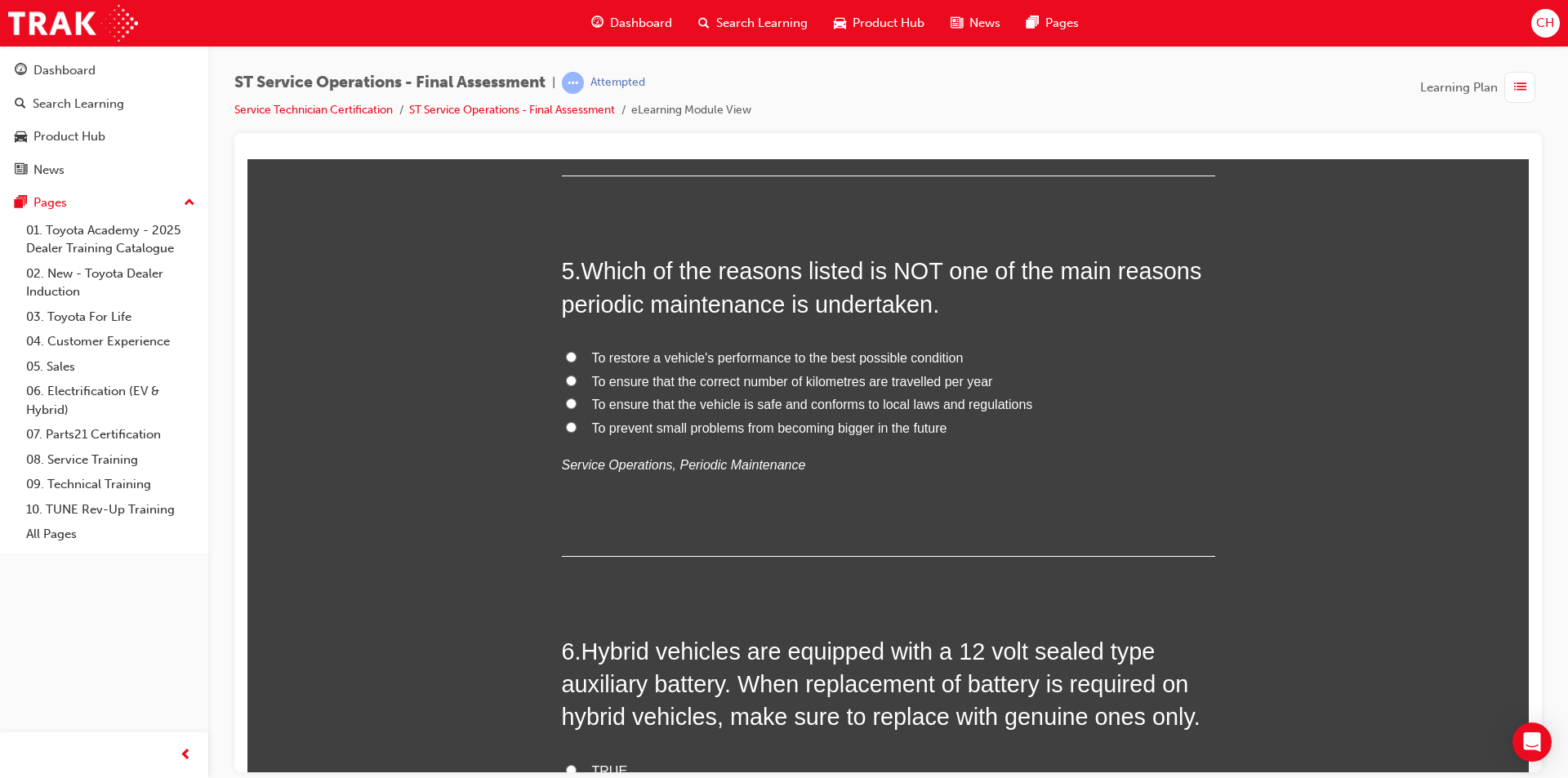
click at [729, 375] on span "To ensure that the correct number of kilometres are travelled per year" at bounding box center [793, 381] width 401 height 14
click at [576, 375] on input "To ensure that the correct number of kilometres are travelled per year" at bounding box center [571, 380] width 10 height 10
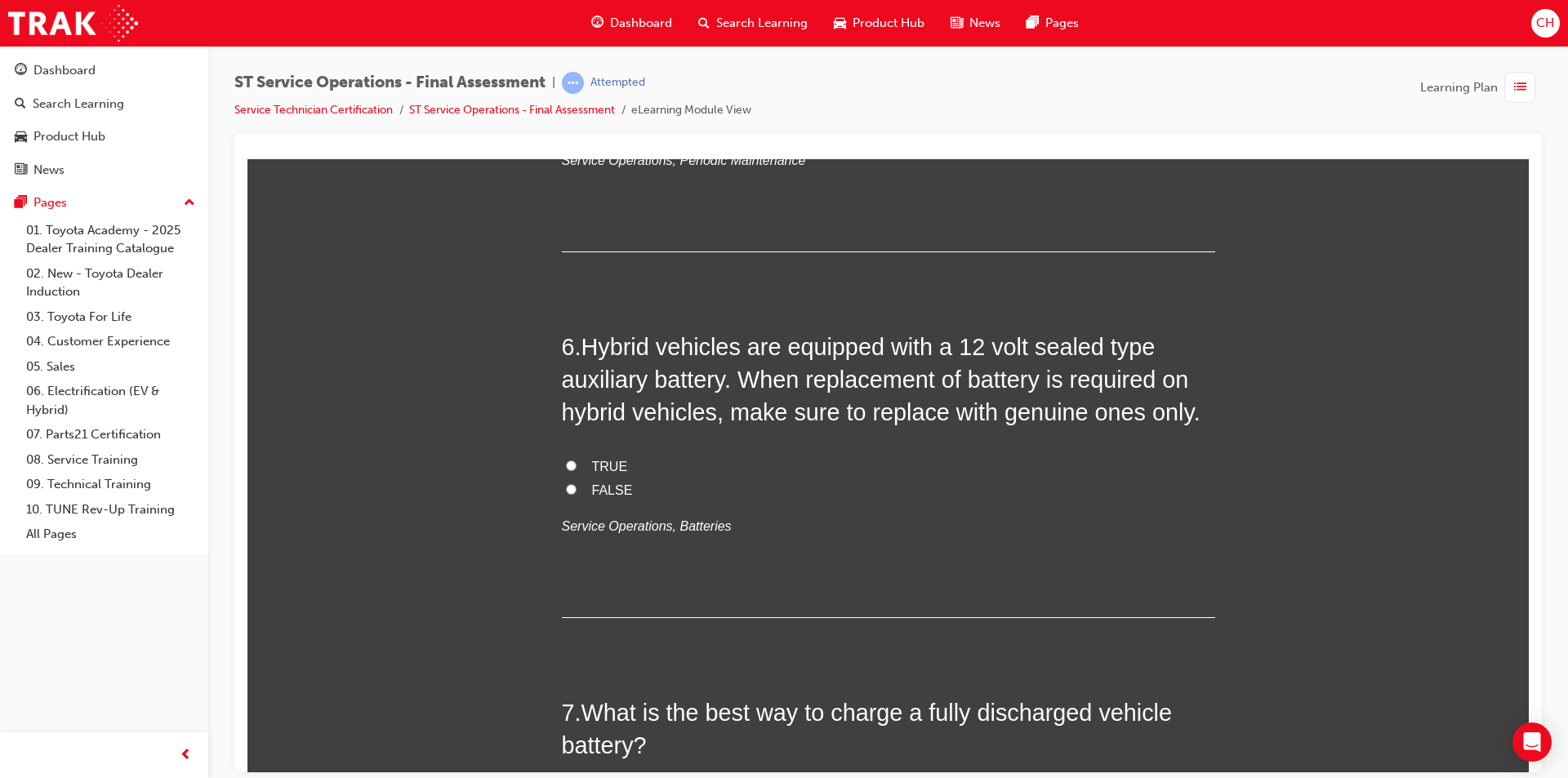
scroll to position [1877, 0]
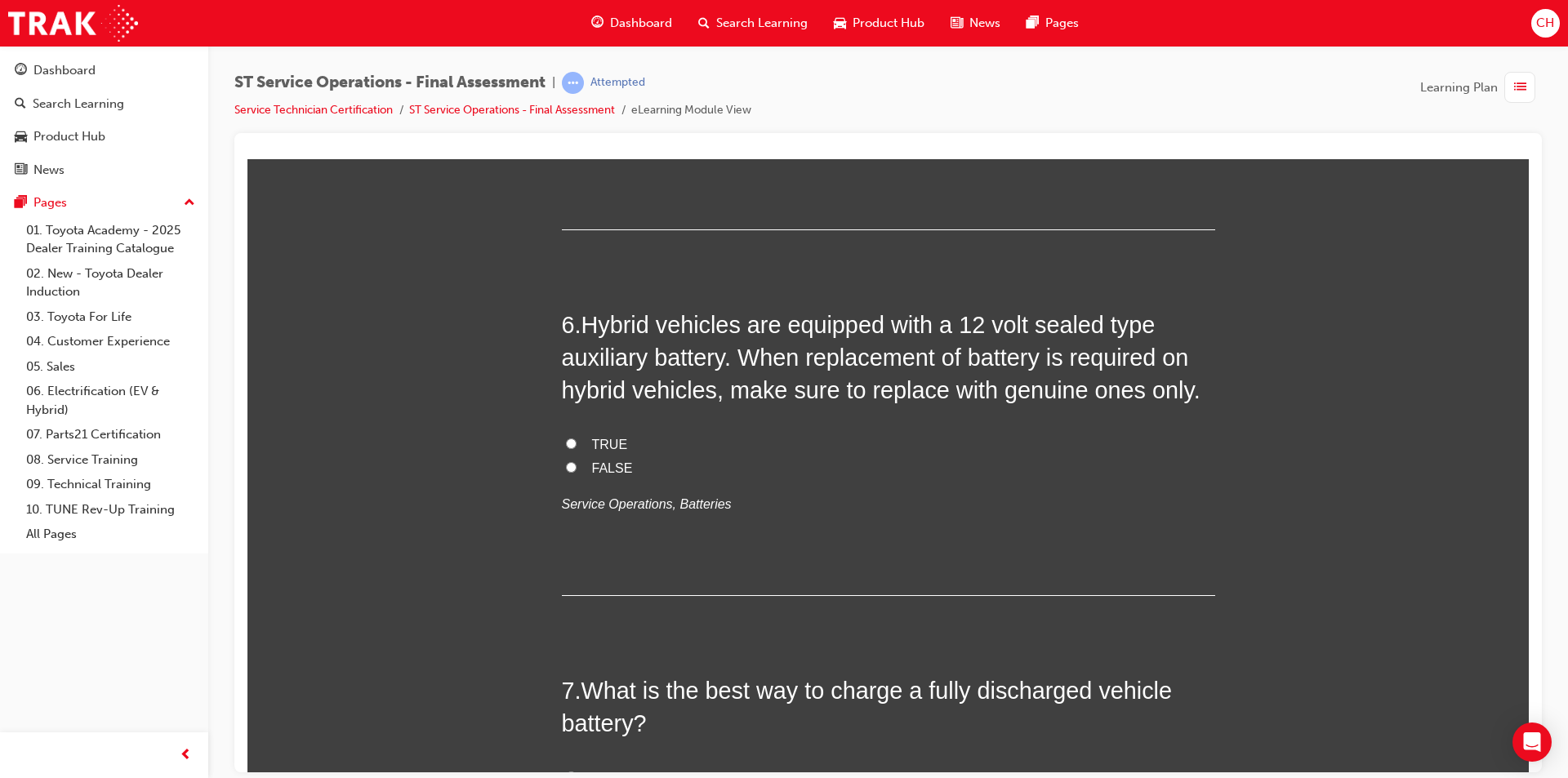
click at [592, 444] on span "TRUE" at bounding box center [610, 443] width 36 height 14
click at [576, 444] on input "TRUE" at bounding box center [571, 442] width 10 height 10
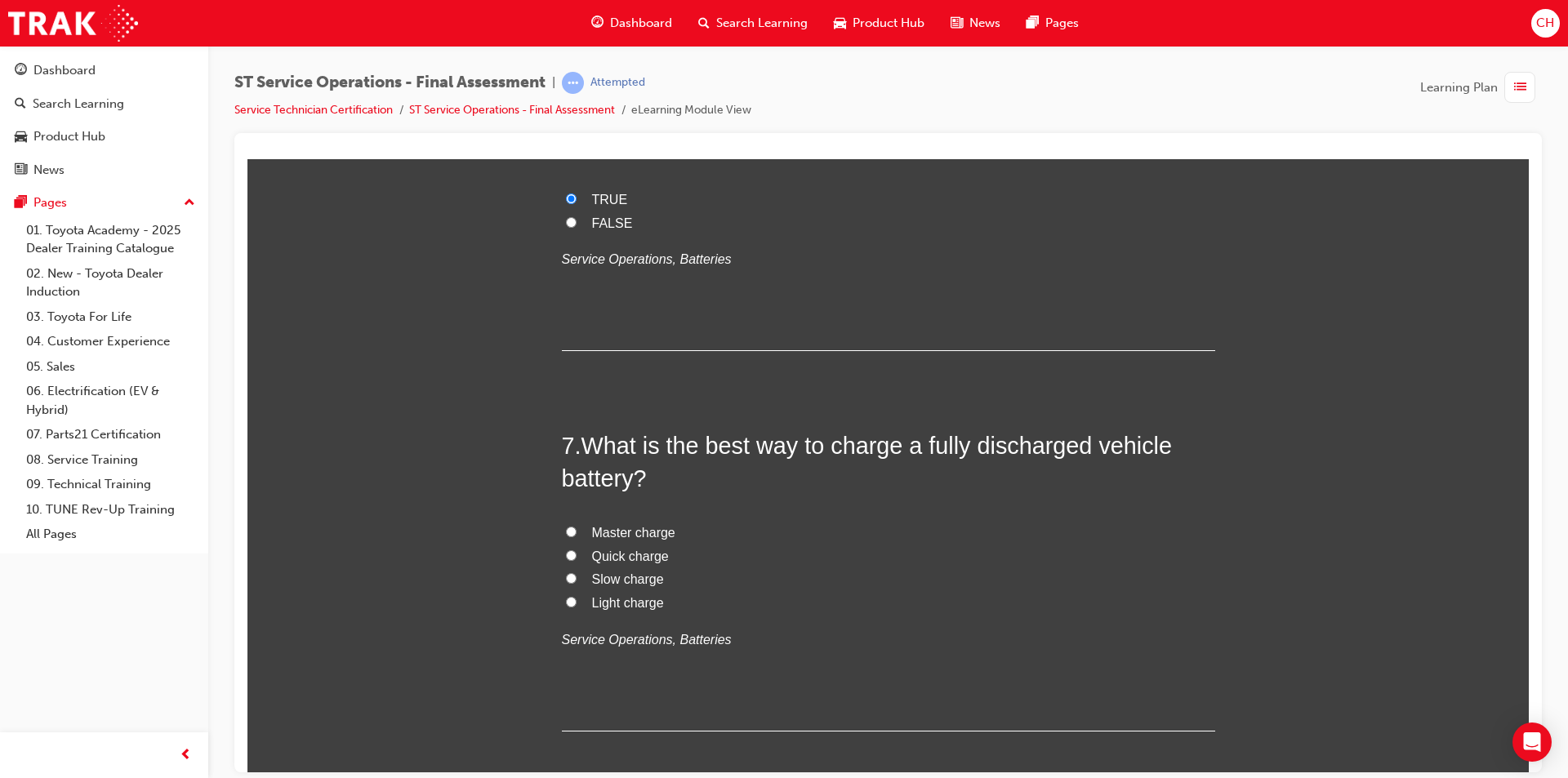
scroll to position [2204, 0]
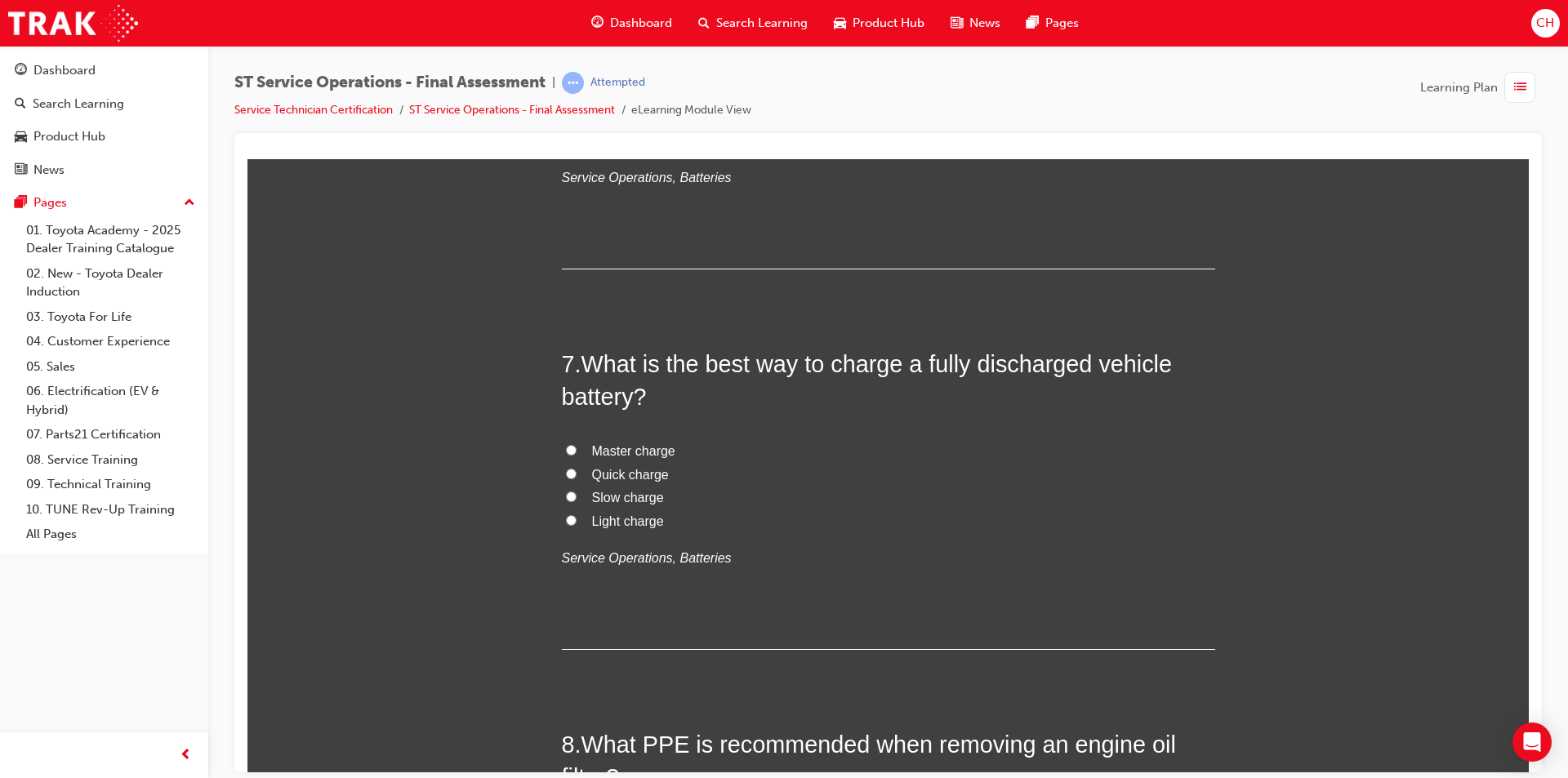
click at [626, 500] on span "Slow charge" at bounding box center [628, 497] width 72 height 14
click at [576, 500] on input "Slow charge" at bounding box center [571, 496] width 10 height 10
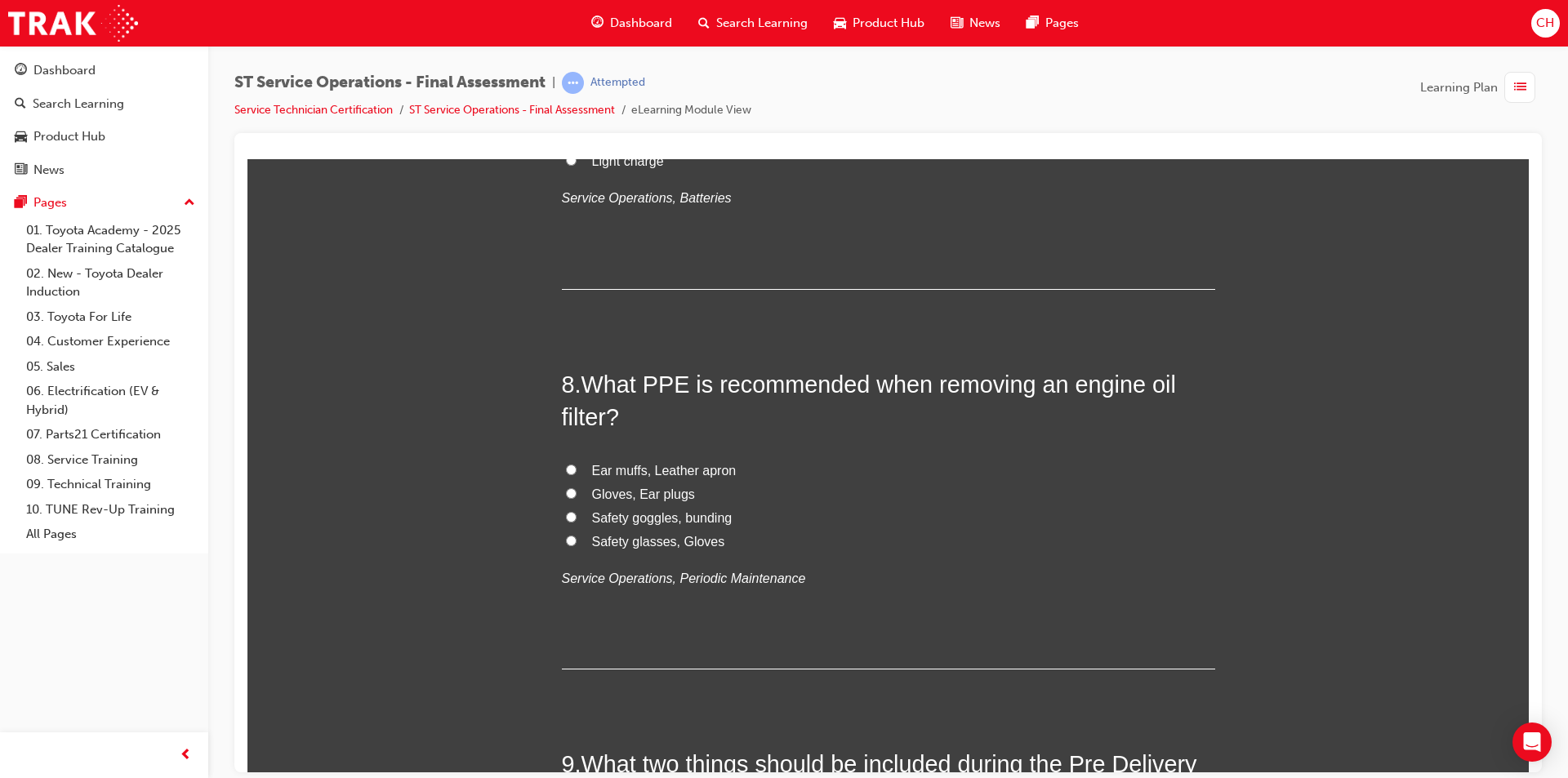
scroll to position [2612, 0]
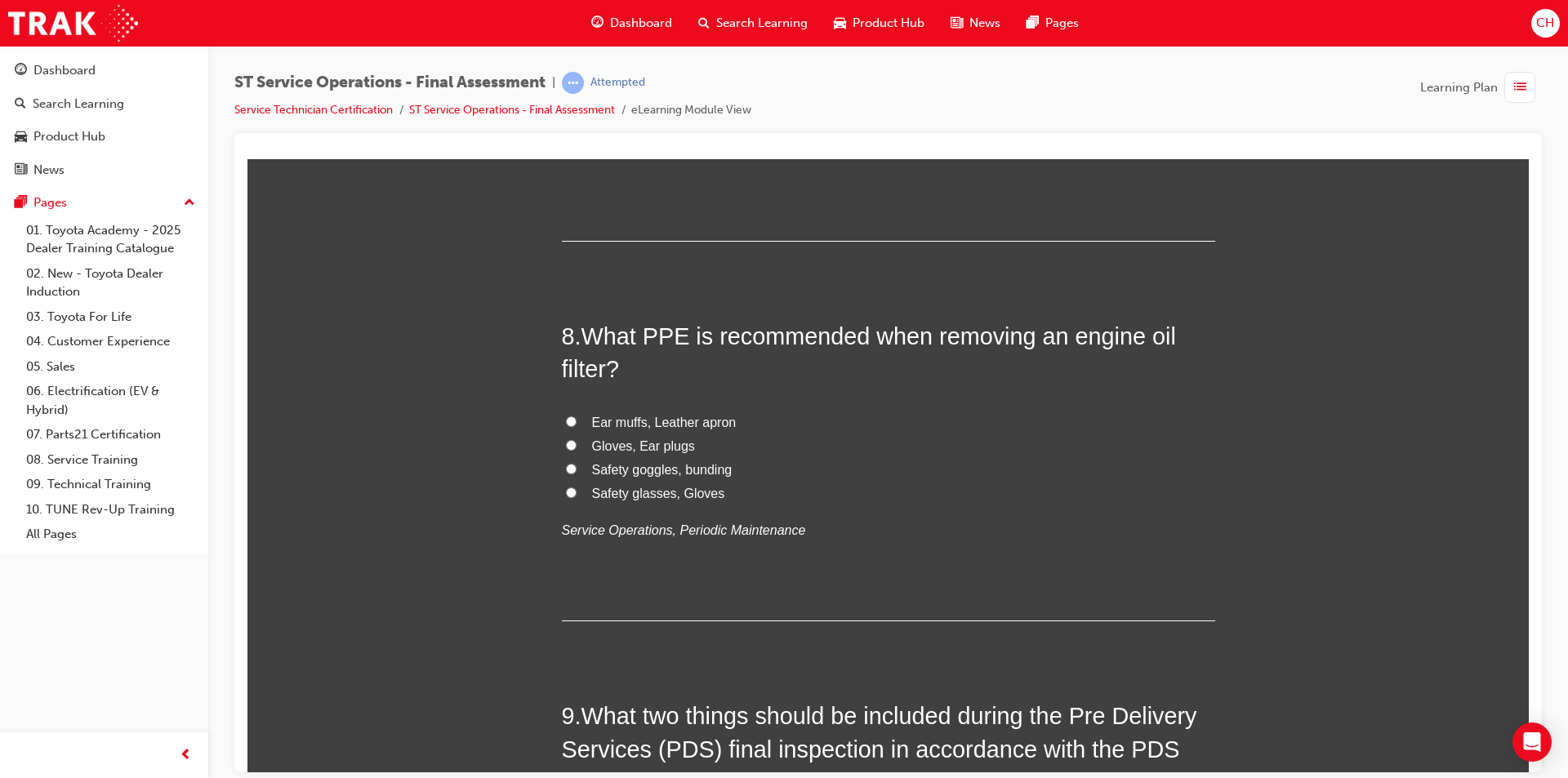
click at [671, 489] on span "Safety glasses, Gloves" at bounding box center [658, 492] width 133 height 14
click at [576, 489] on input "Safety glasses, Gloves" at bounding box center [571, 491] width 10 height 10
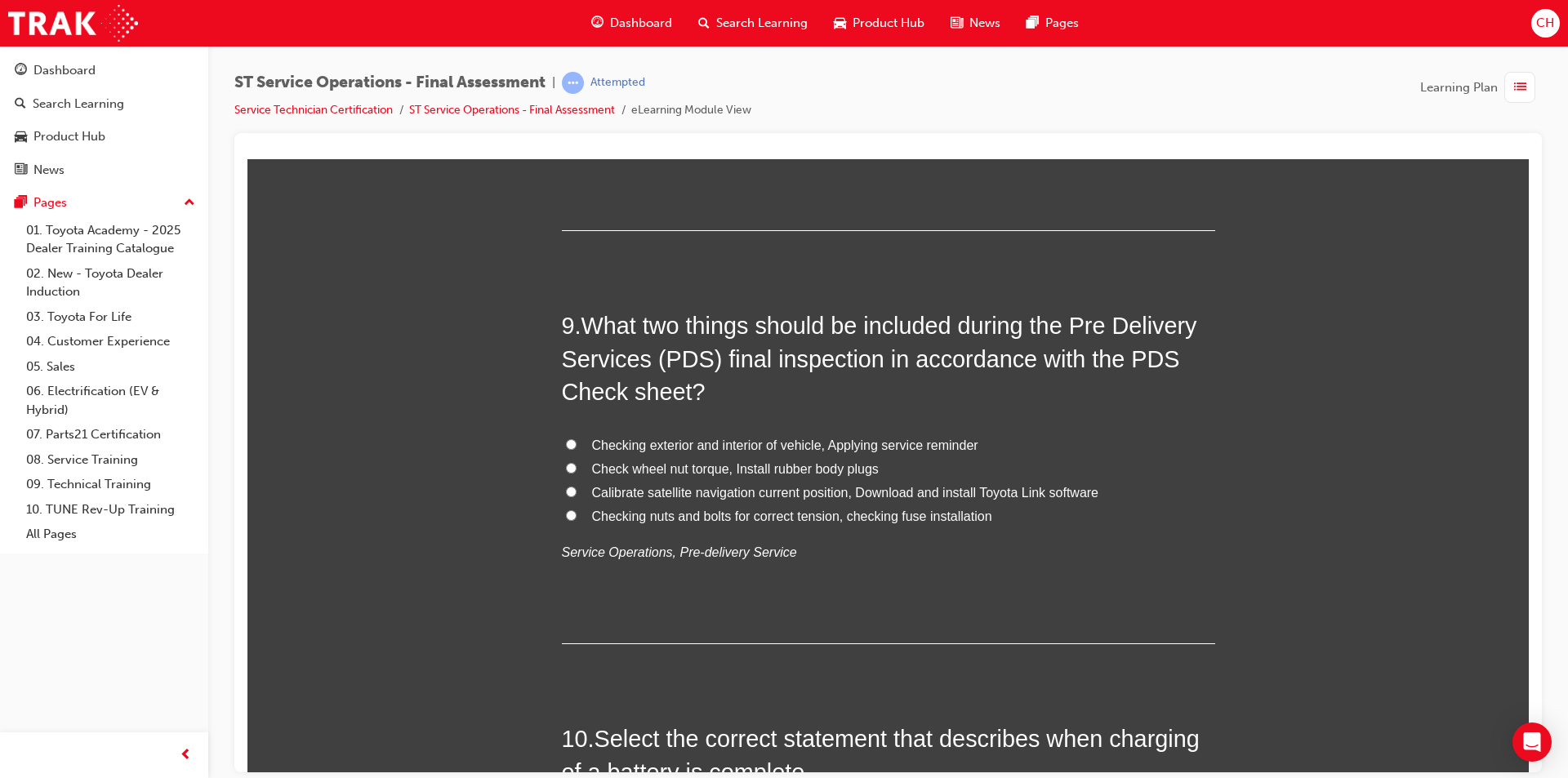
scroll to position [3005, 0]
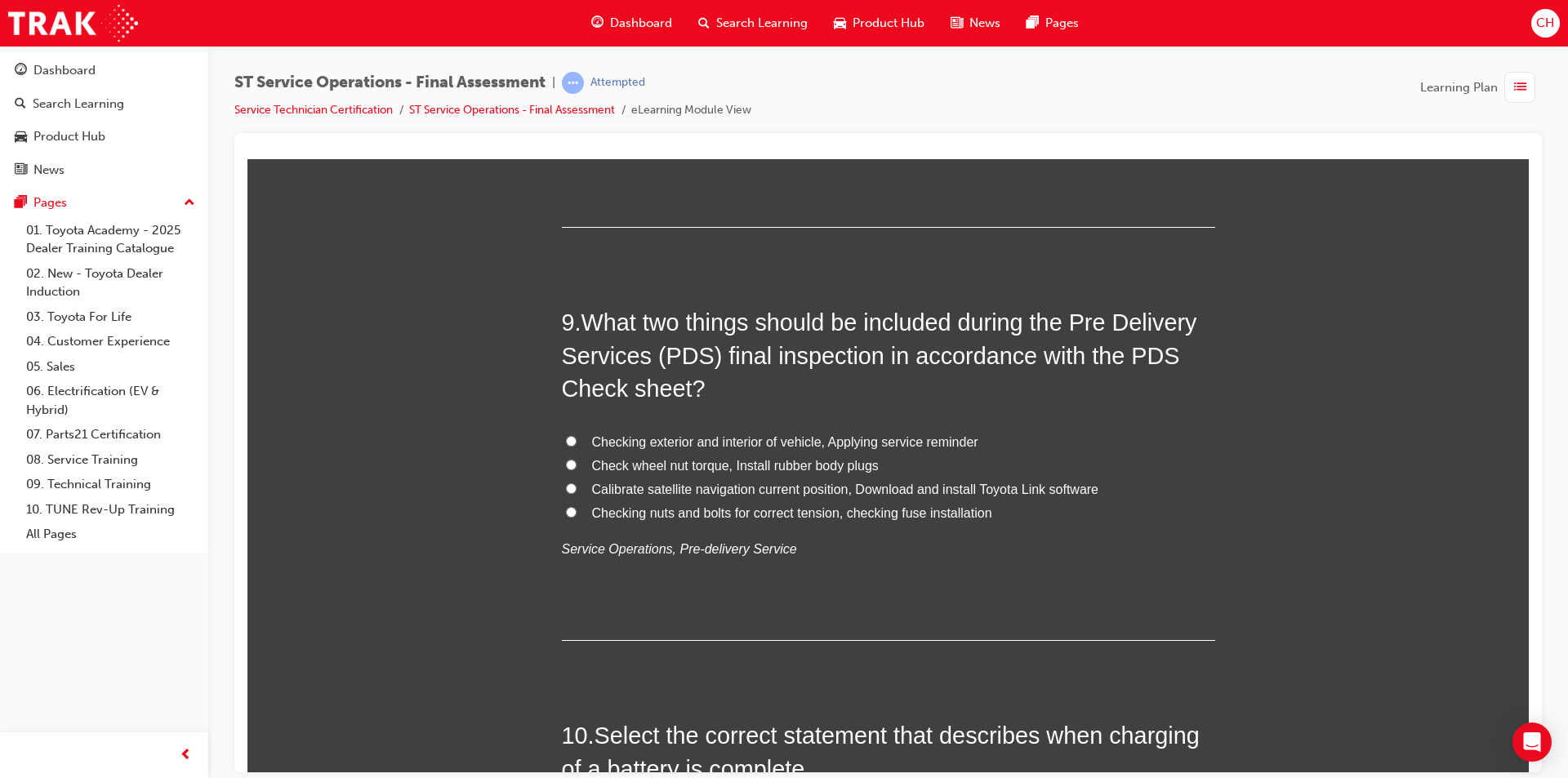
click at [789, 461] on span "Check wheel nut torque, Install rubber body plugs" at bounding box center [735, 465] width 286 height 14
click at [576, 461] on input "Check wheel nut torque, Install rubber body plugs" at bounding box center [571, 464] width 10 height 10
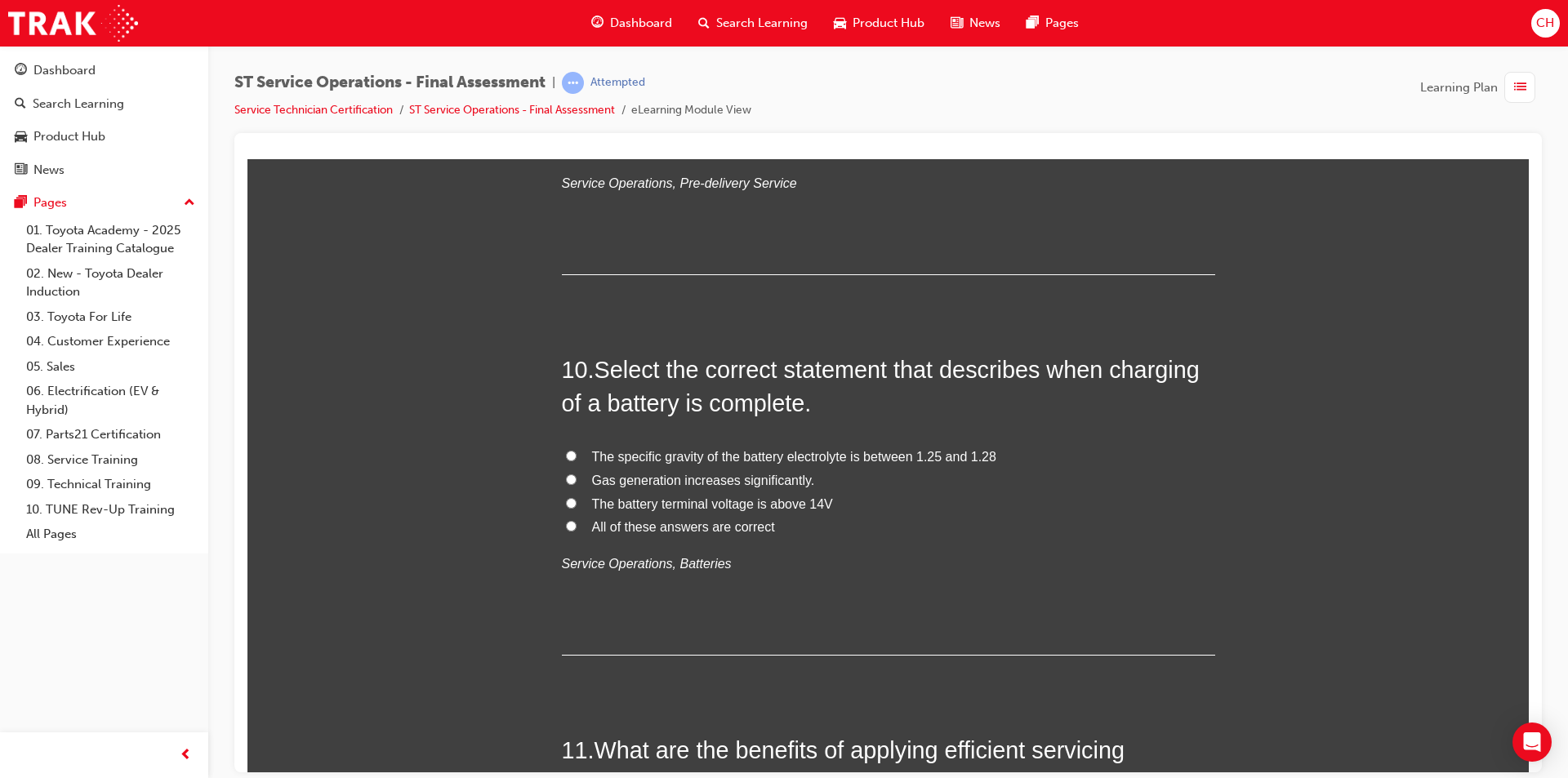
scroll to position [3413, 0]
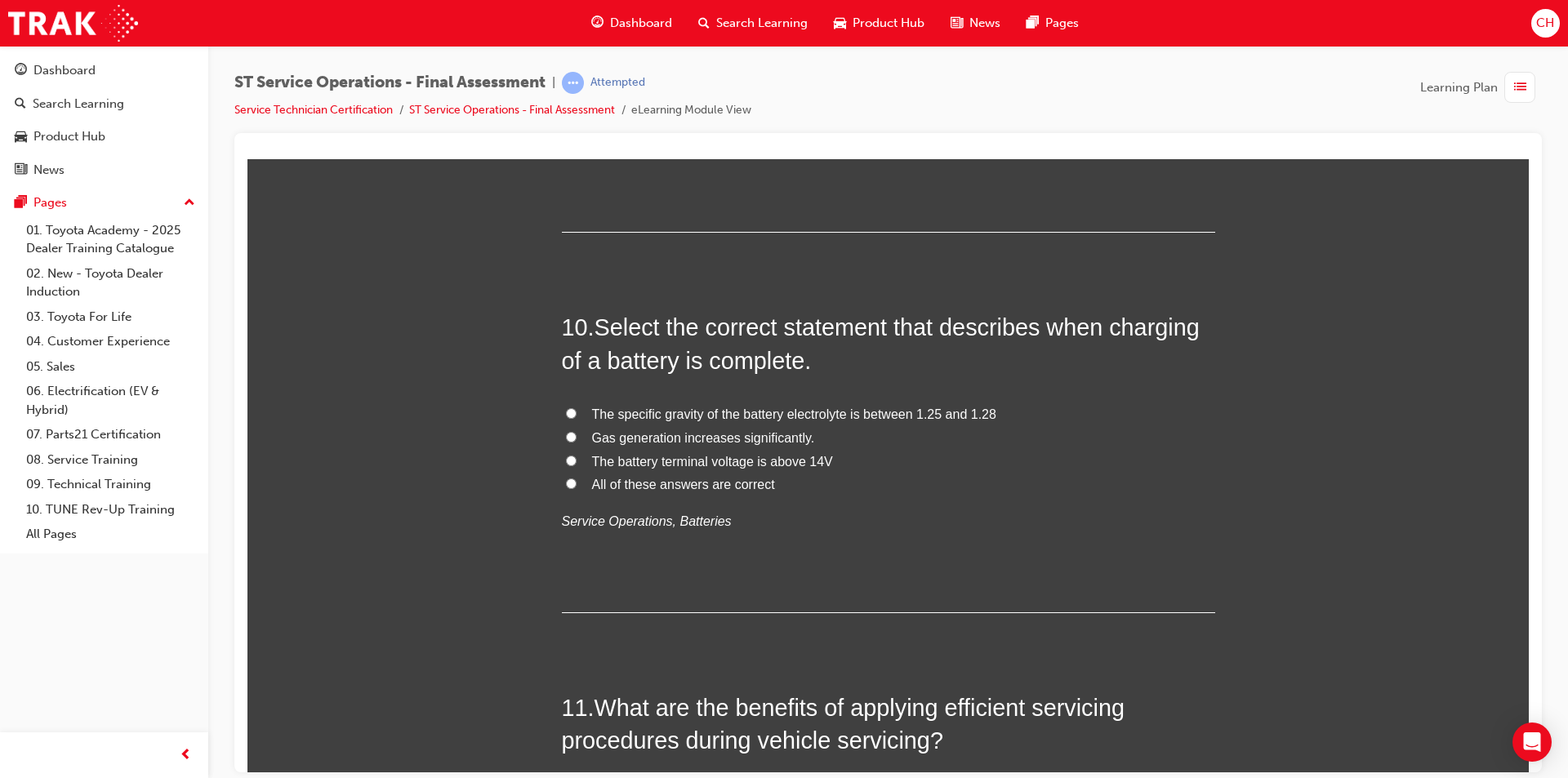
click at [673, 482] on span "All of these answers are correct" at bounding box center [684, 483] width 183 height 14
click at [576, 482] on input "All of these answers are correct" at bounding box center [571, 482] width 10 height 10
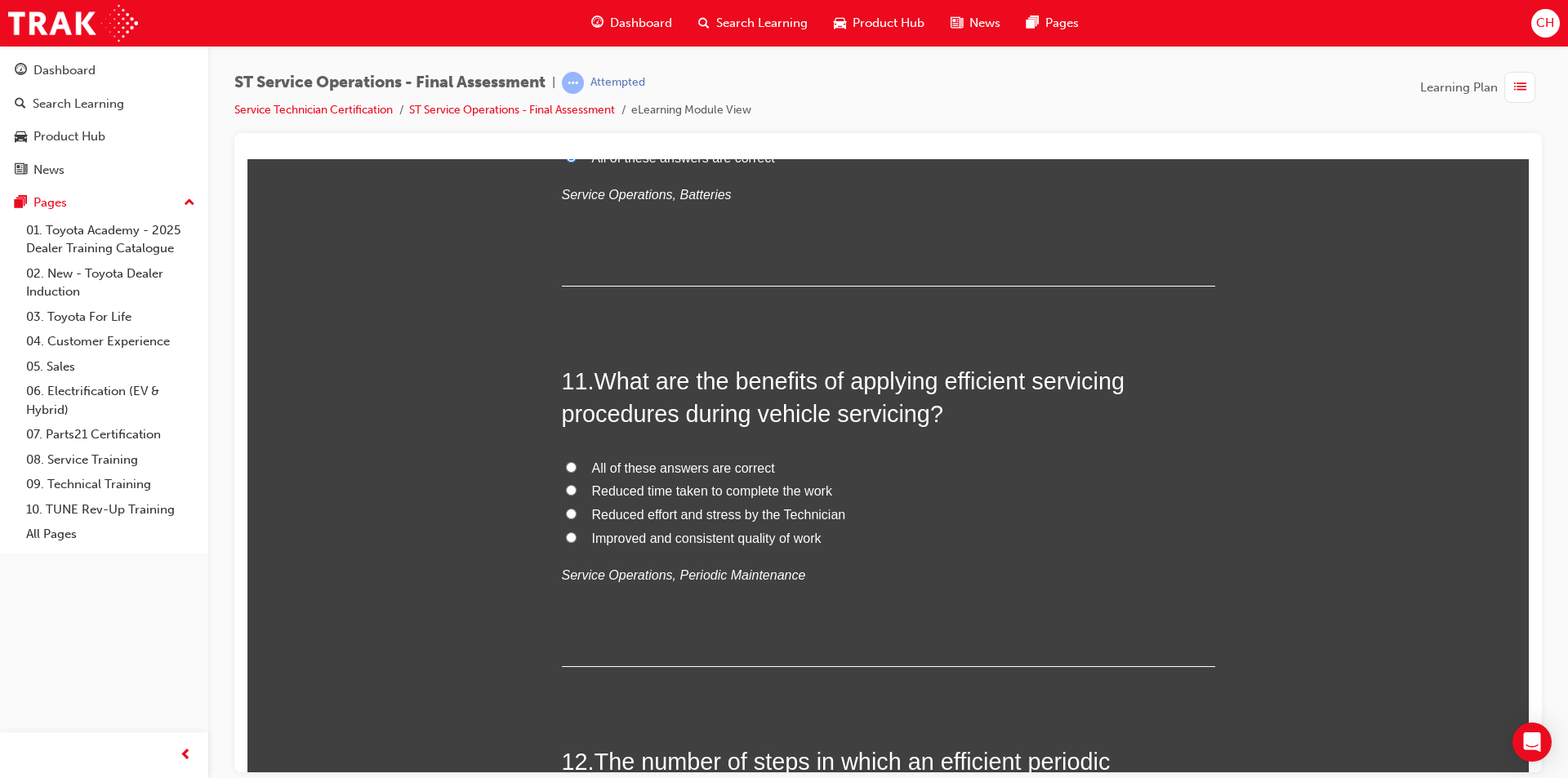
click at [711, 470] on span "All of these answers are correct" at bounding box center [684, 467] width 183 height 14
click at [576, 470] on input "All of these answers are correct" at bounding box center [571, 465] width 10 height 10
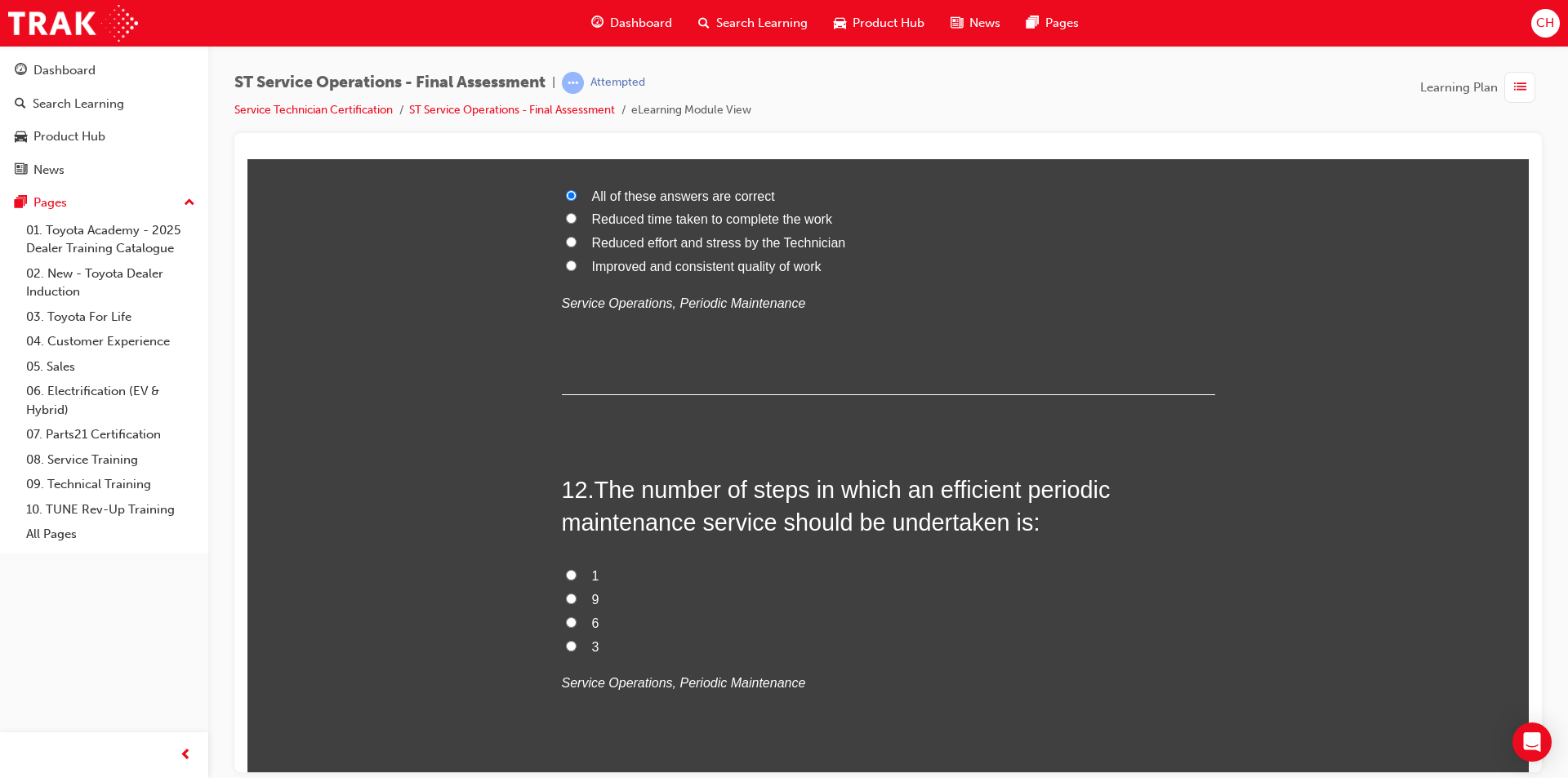
scroll to position [4067, 0]
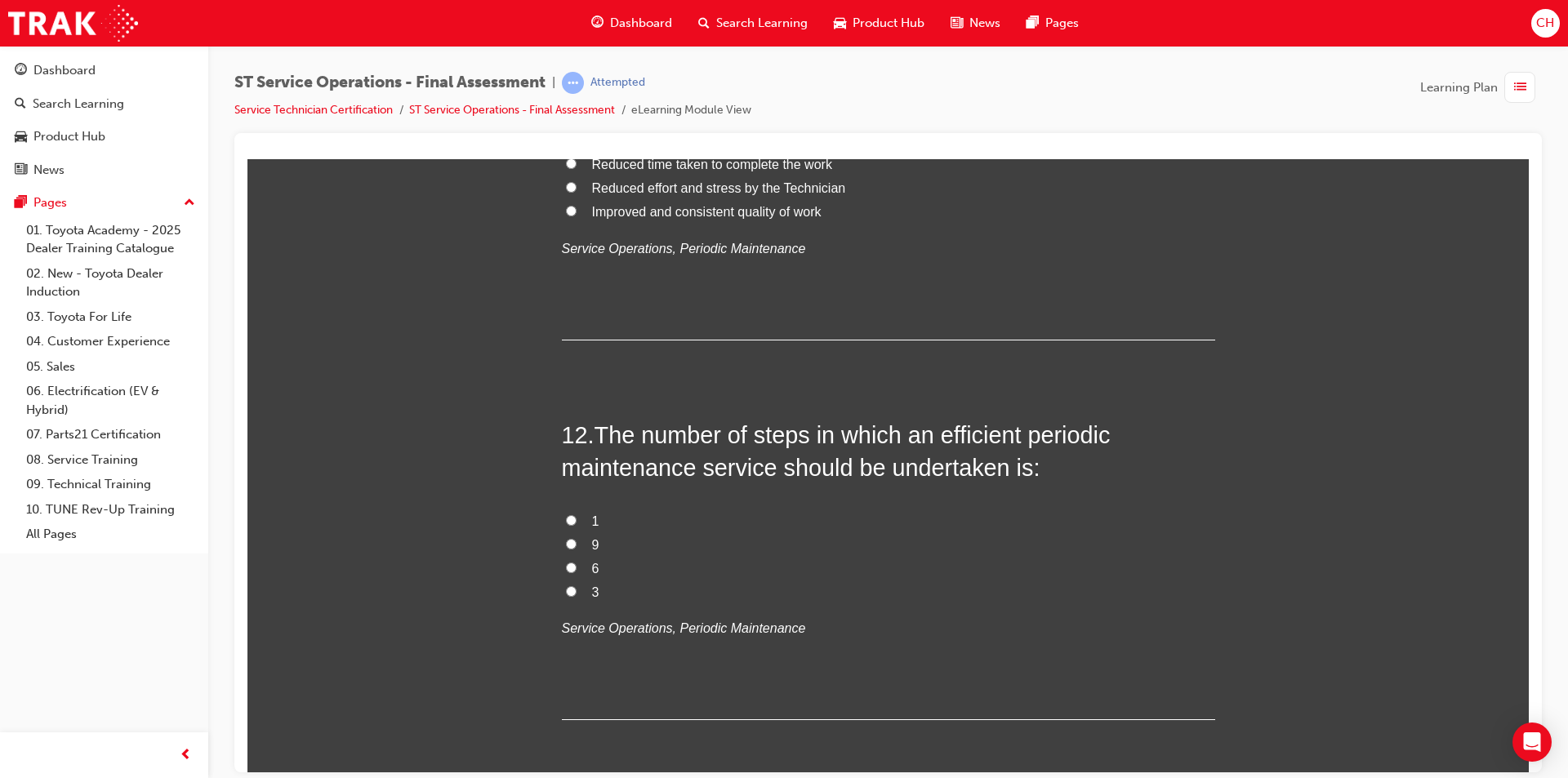
click at [568, 562] on input "6" at bounding box center [571, 567] width 10 height 10
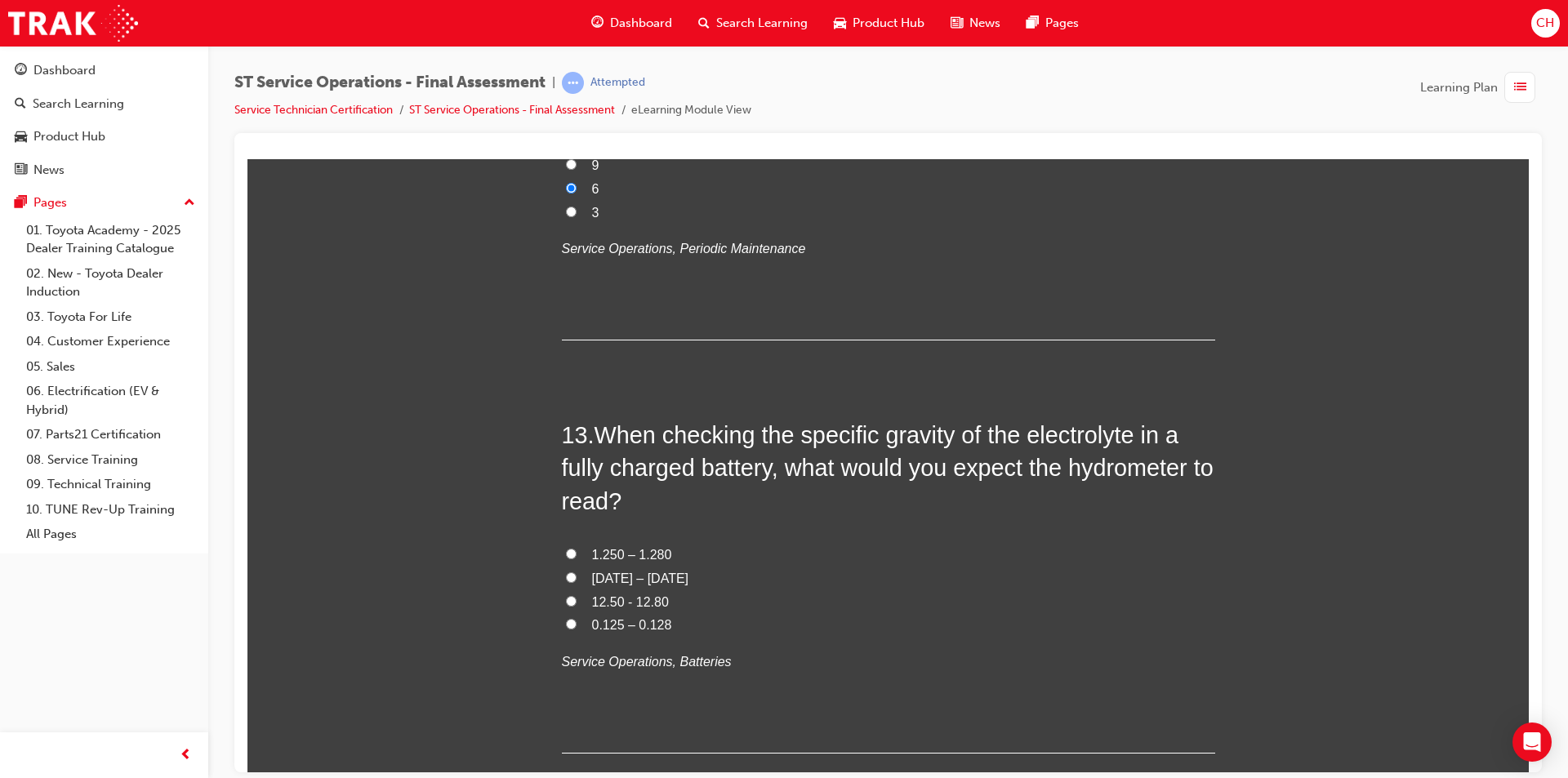
scroll to position [4474, 0]
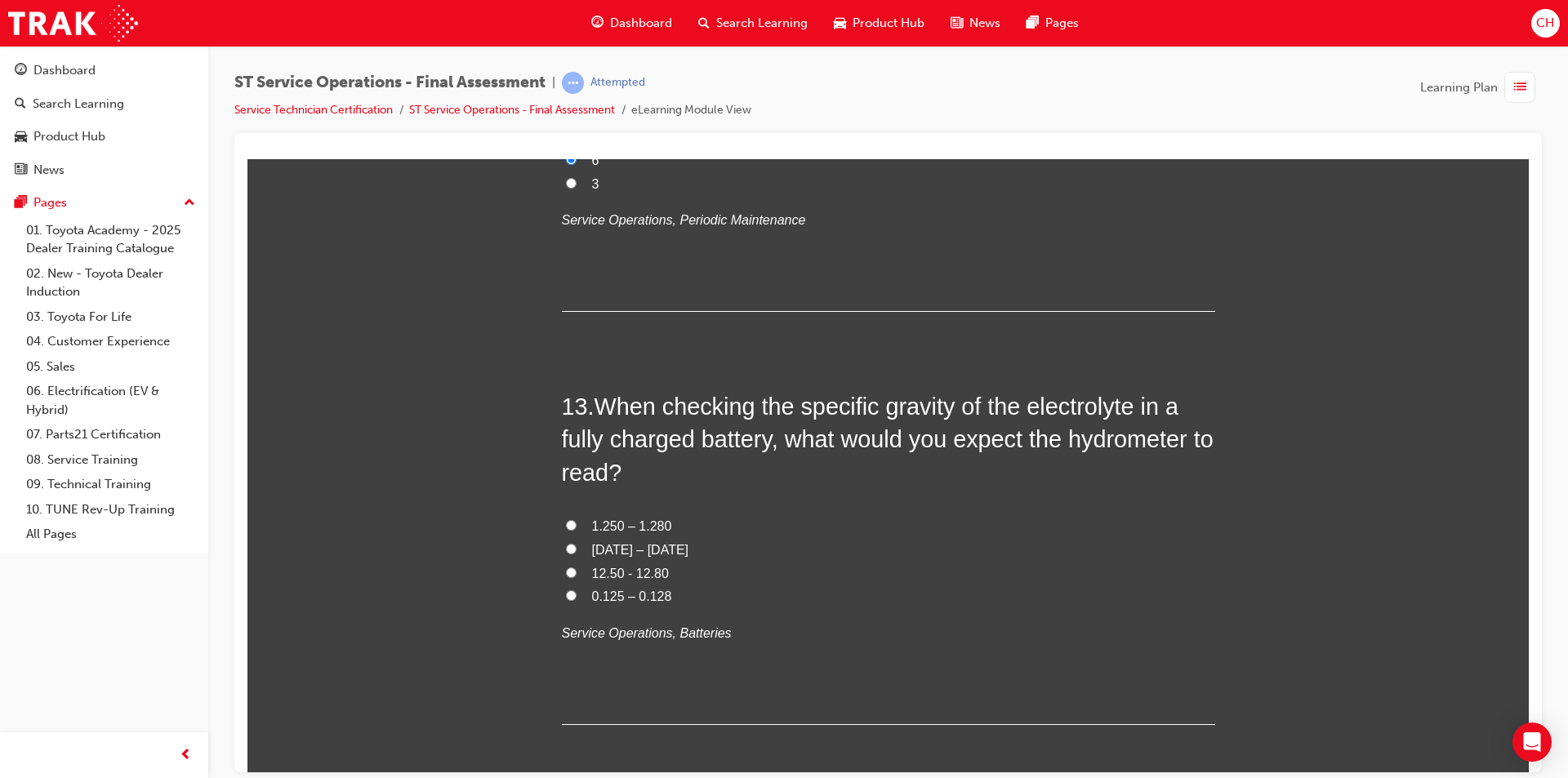
click at [657, 519] on span "1.250 – 1.280" at bounding box center [632, 525] width 80 height 14
click at [576, 519] on input "1.250 – 1.280" at bounding box center [571, 524] width 10 height 10
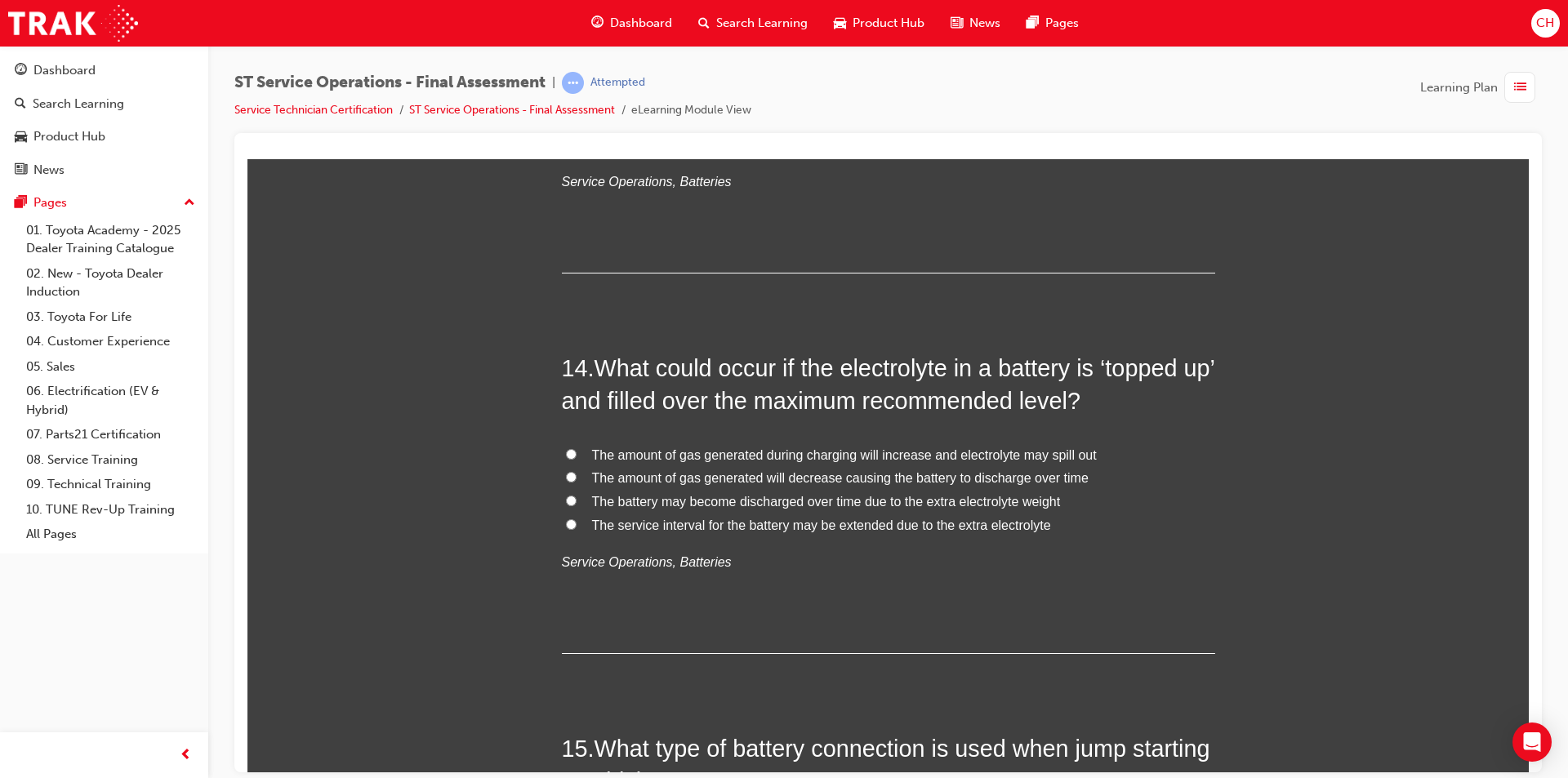
scroll to position [4964, 0]
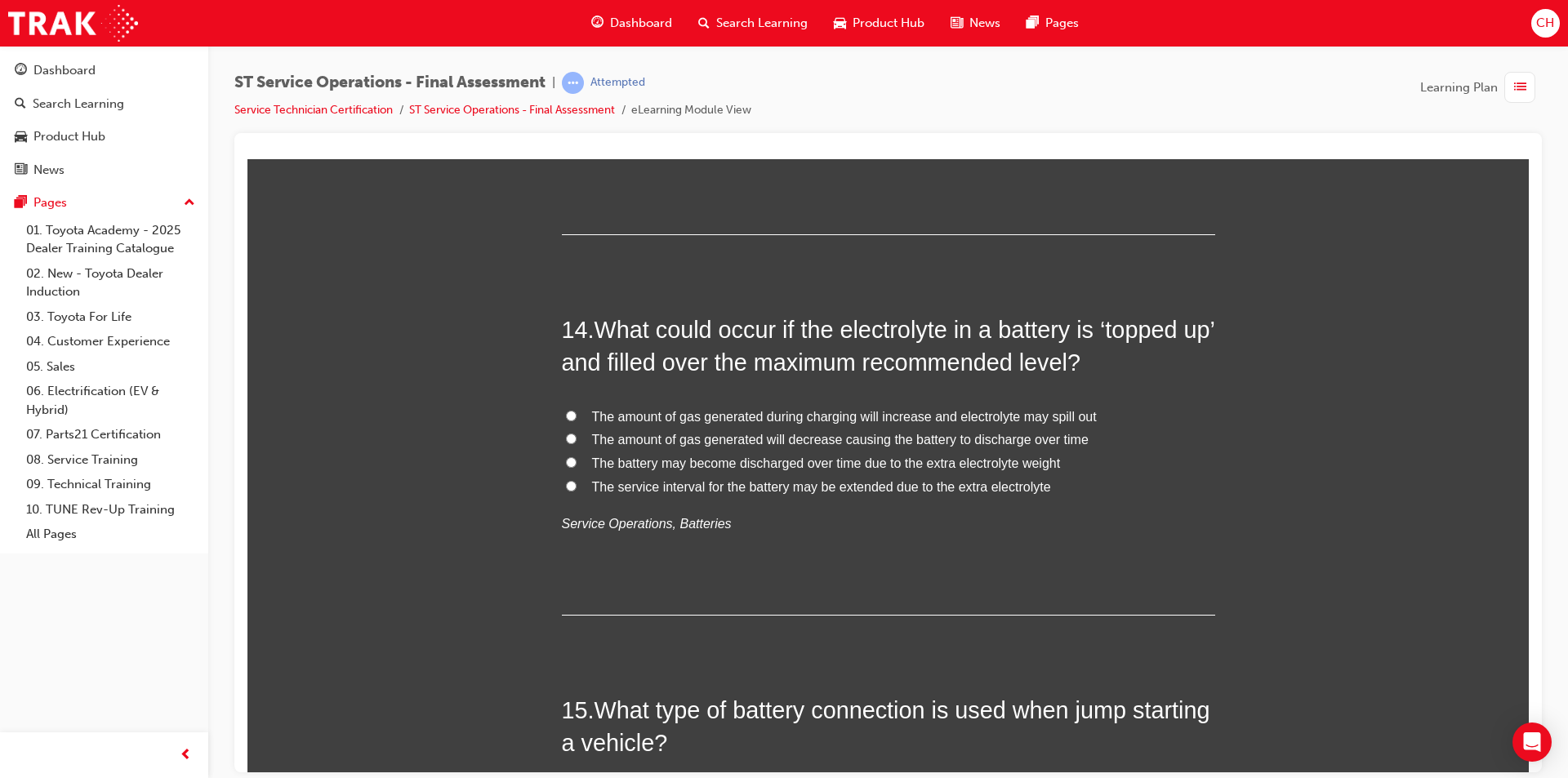
click at [883, 412] on span "The amount of gas generated during charging will increase and electrolyte may s…" at bounding box center [844, 415] width 504 height 14
click at [576, 412] on input "The amount of gas generated during charging will increase and electrolyte may s…" at bounding box center [571, 414] width 10 height 10
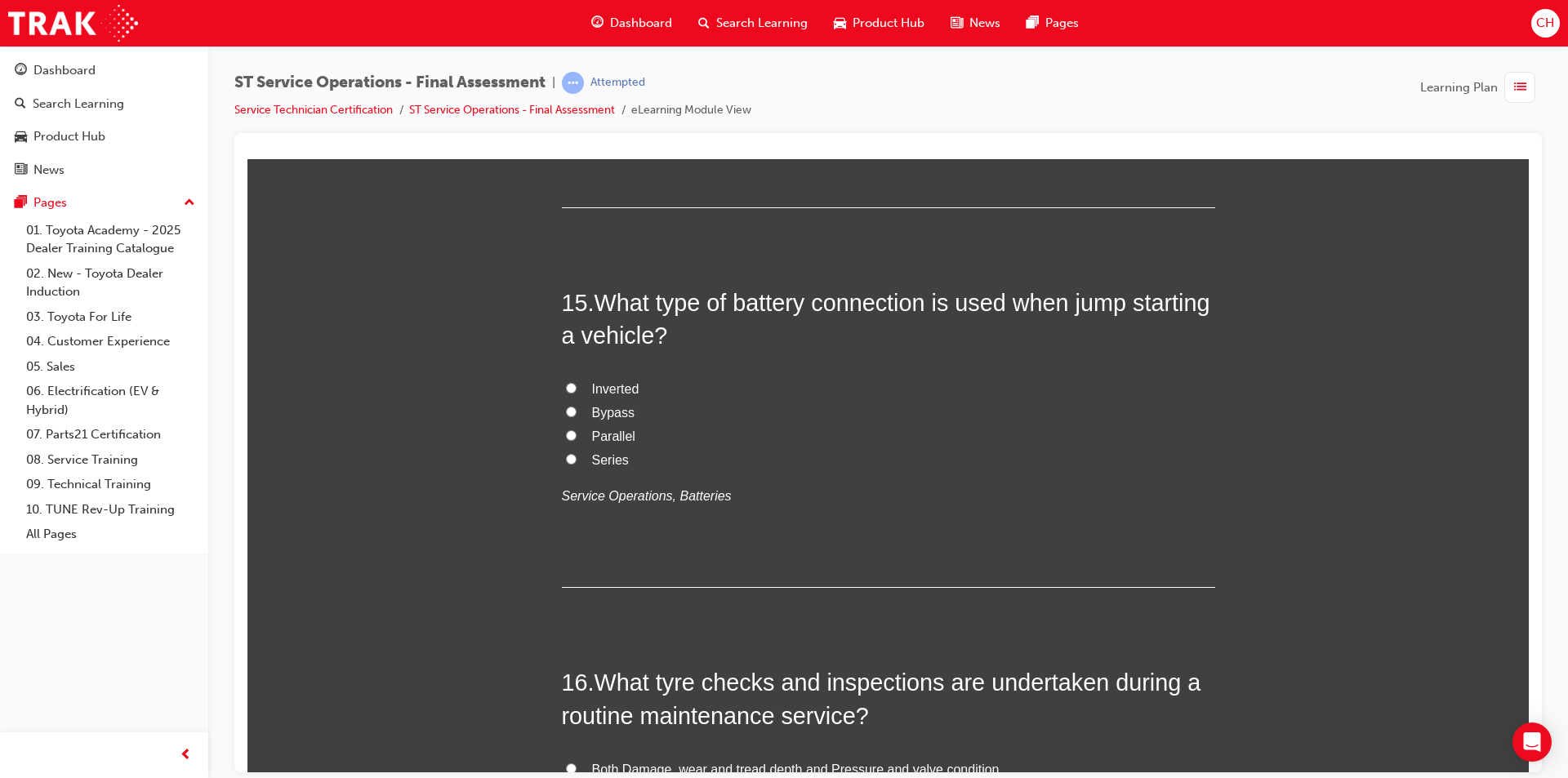
scroll to position [5372, 0]
click at [575, 430] on label "Parallel" at bounding box center [889, 435] width 654 height 24
click at [575, 430] on input "Parallel" at bounding box center [571, 433] width 10 height 10
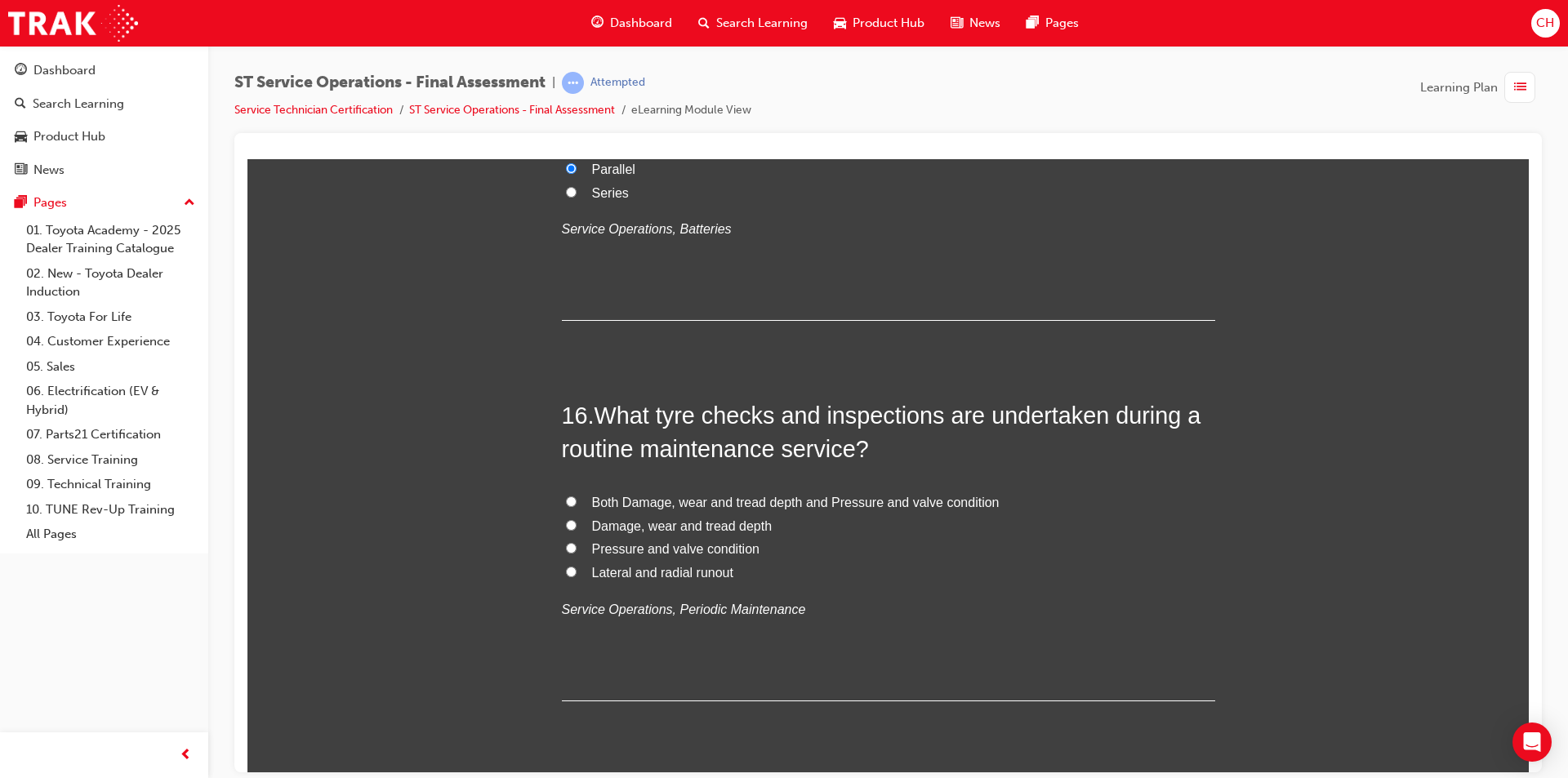
scroll to position [5699, 0]
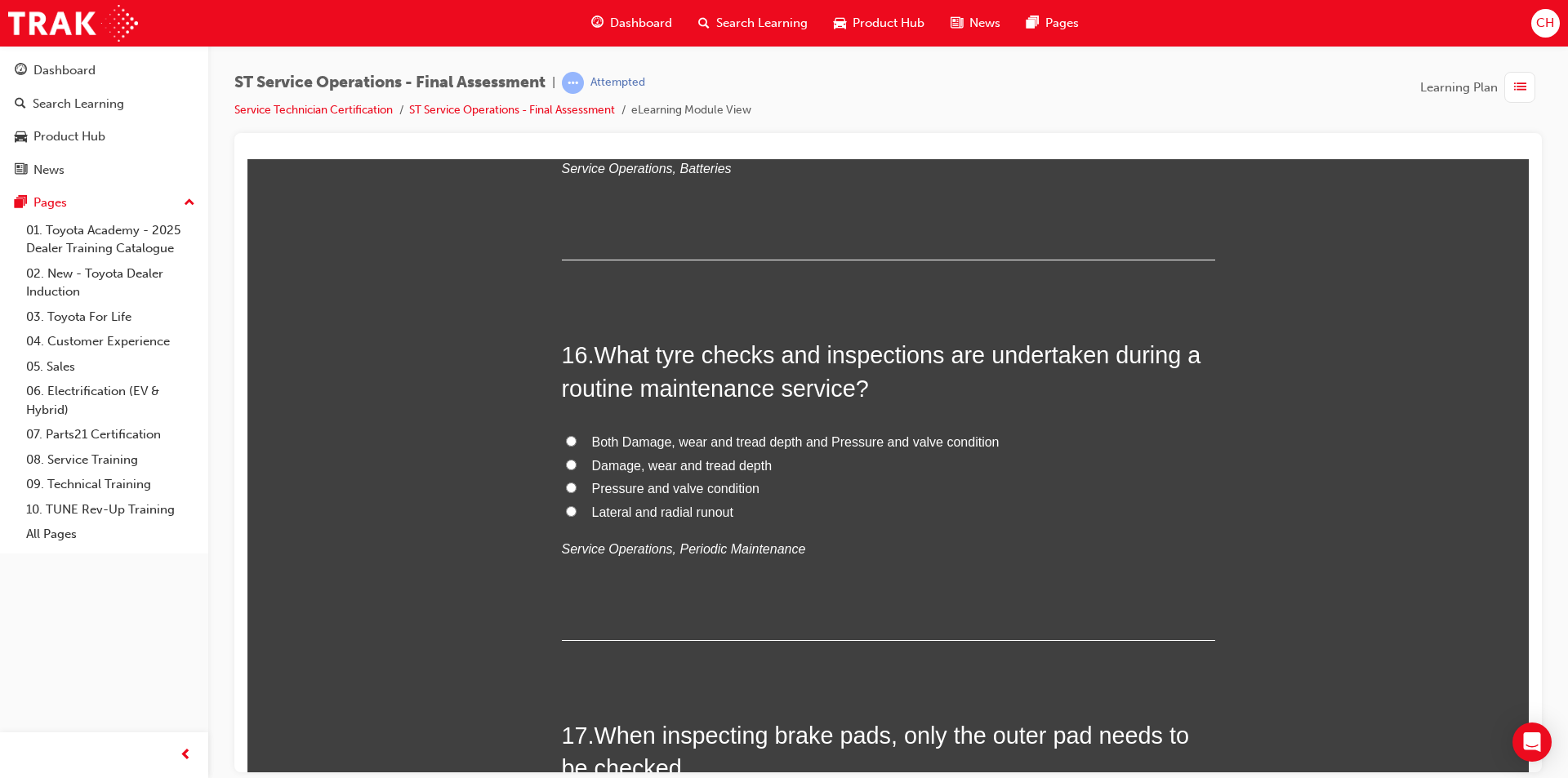
click at [838, 434] on span "Both Damage, wear and tread depth and Pressure and valve condition" at bounding box center [795, 441] width 407 height 14
click at [576, 435] on input "Both Damage, wear and tread depth and Pressure and valve condition" at bounding box center [571, 440] width 10 height 10
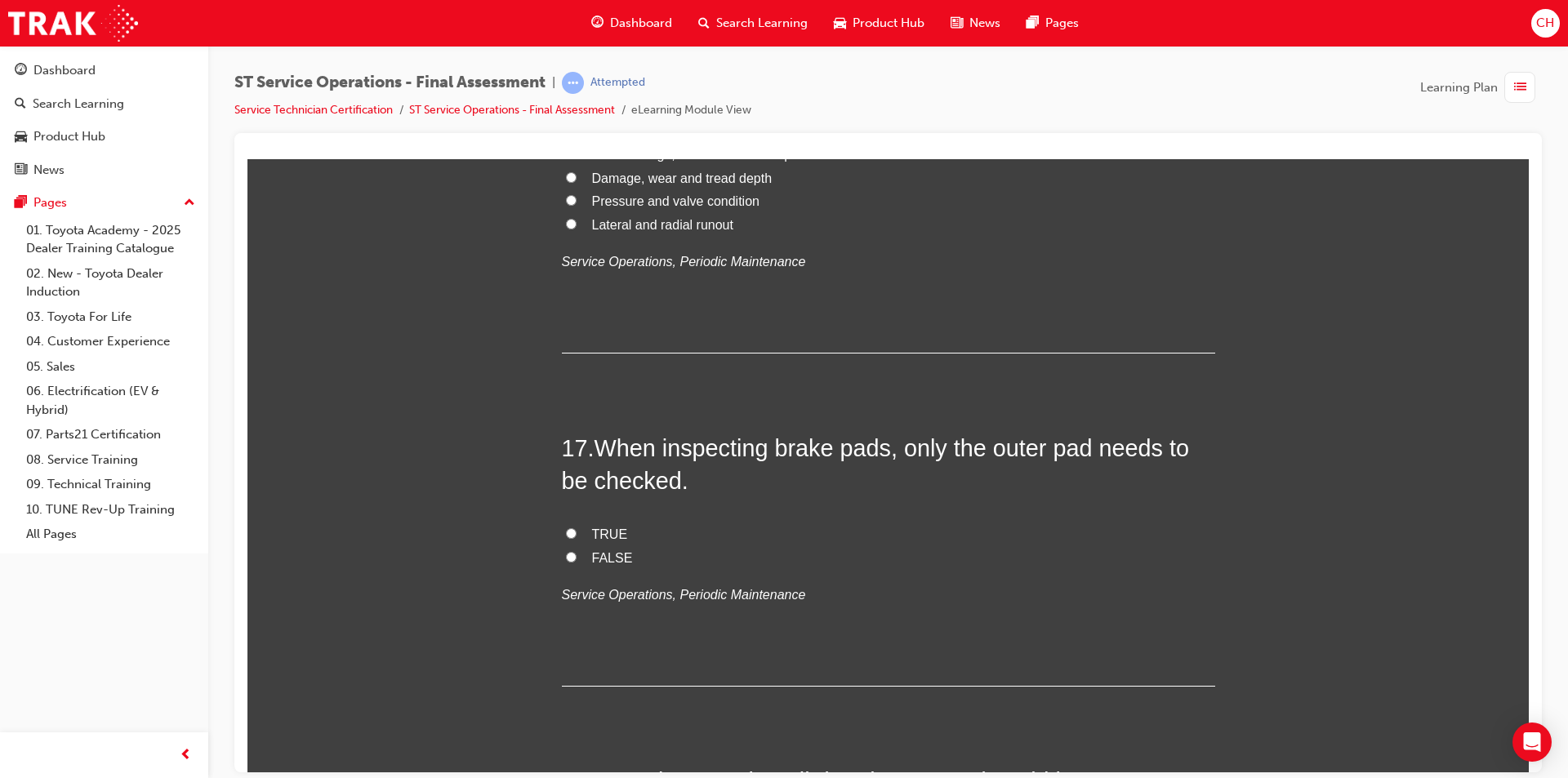
scroll to position [6026, 0]
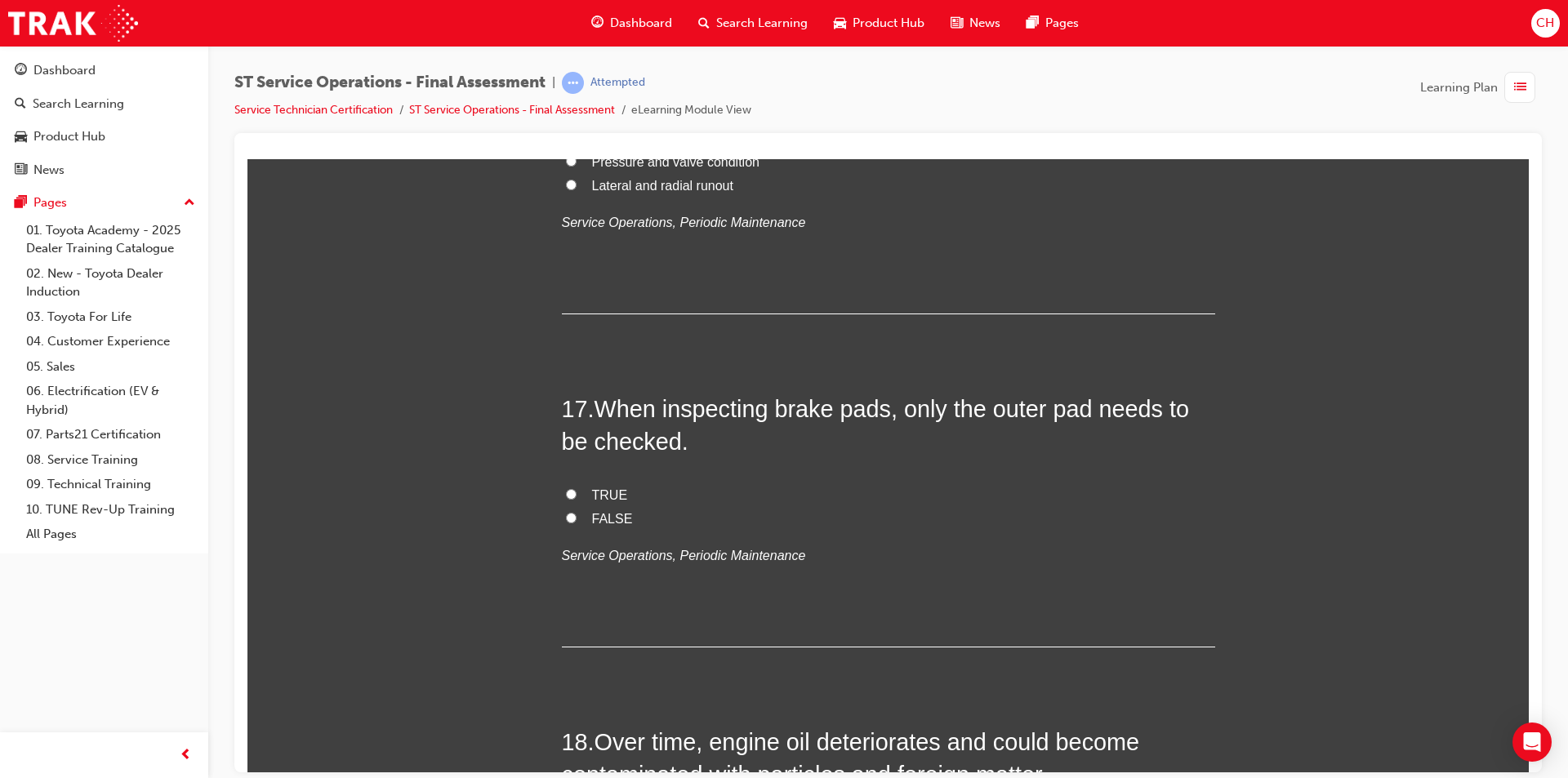
click at [568, 492] on input "TRUE" at bounding box center [571, 493] width 10 height 10
click at [566, 520] on input "FALSE" at bounding box center [571, 516] width 10 height 10
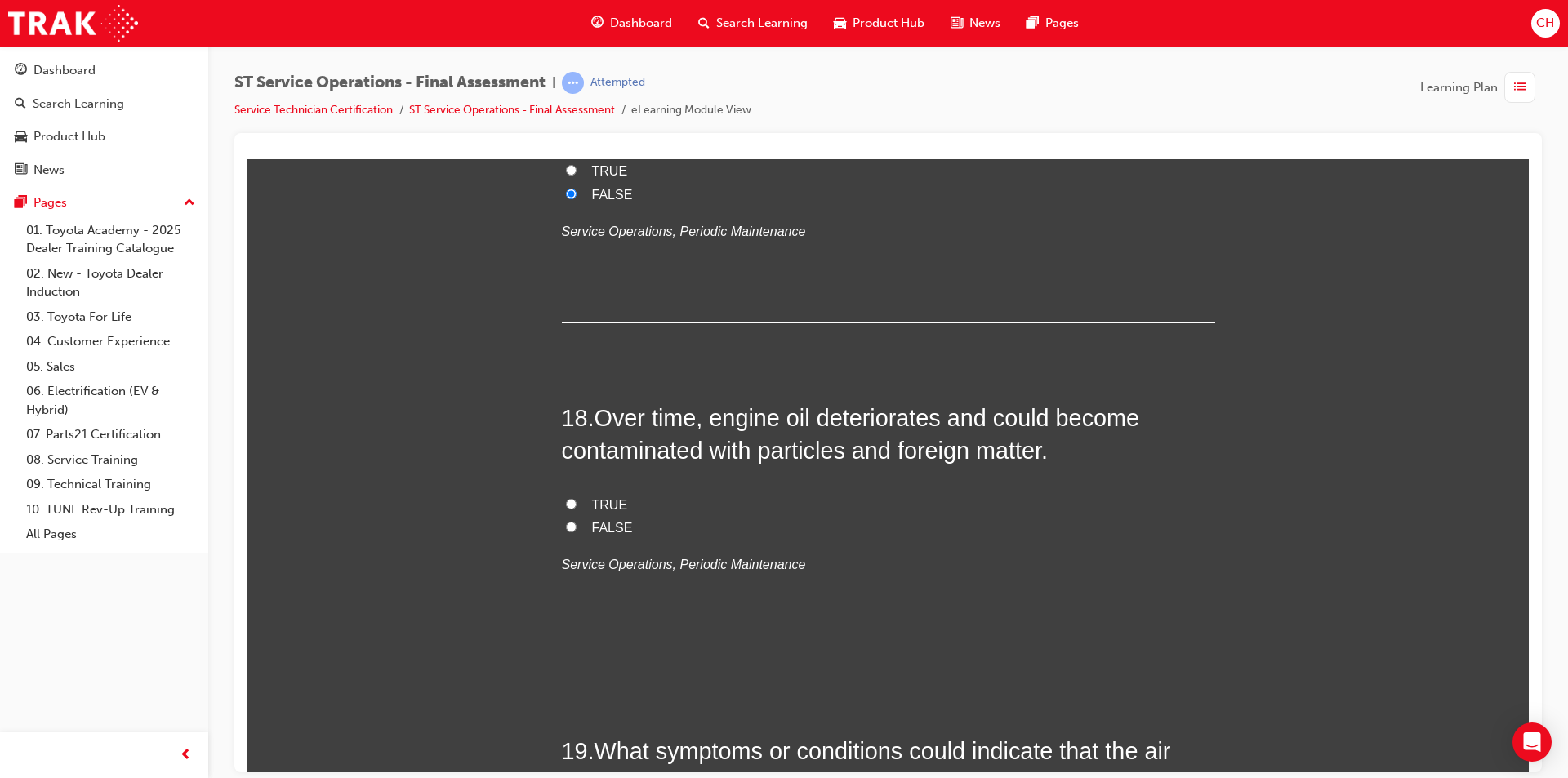
scroll to position [6351, 0]
click at [584, 504] on label "TRUE" at bounding box center [889, 502] width 654 height 24
click at [576, 504] on input "TRUE" at bounding box center [571, 500] width 10 height 10
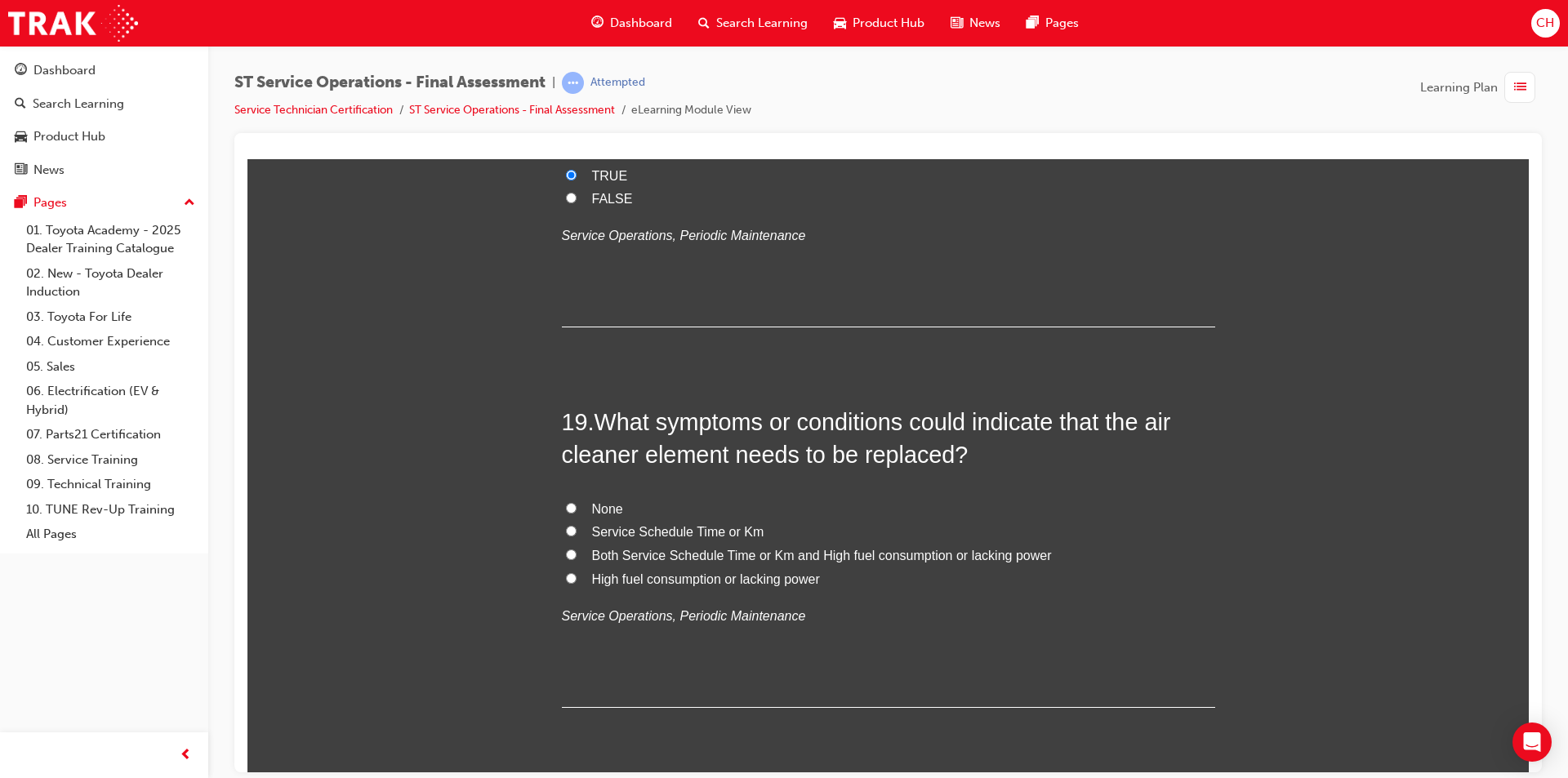
scroll to position [6760, 0]
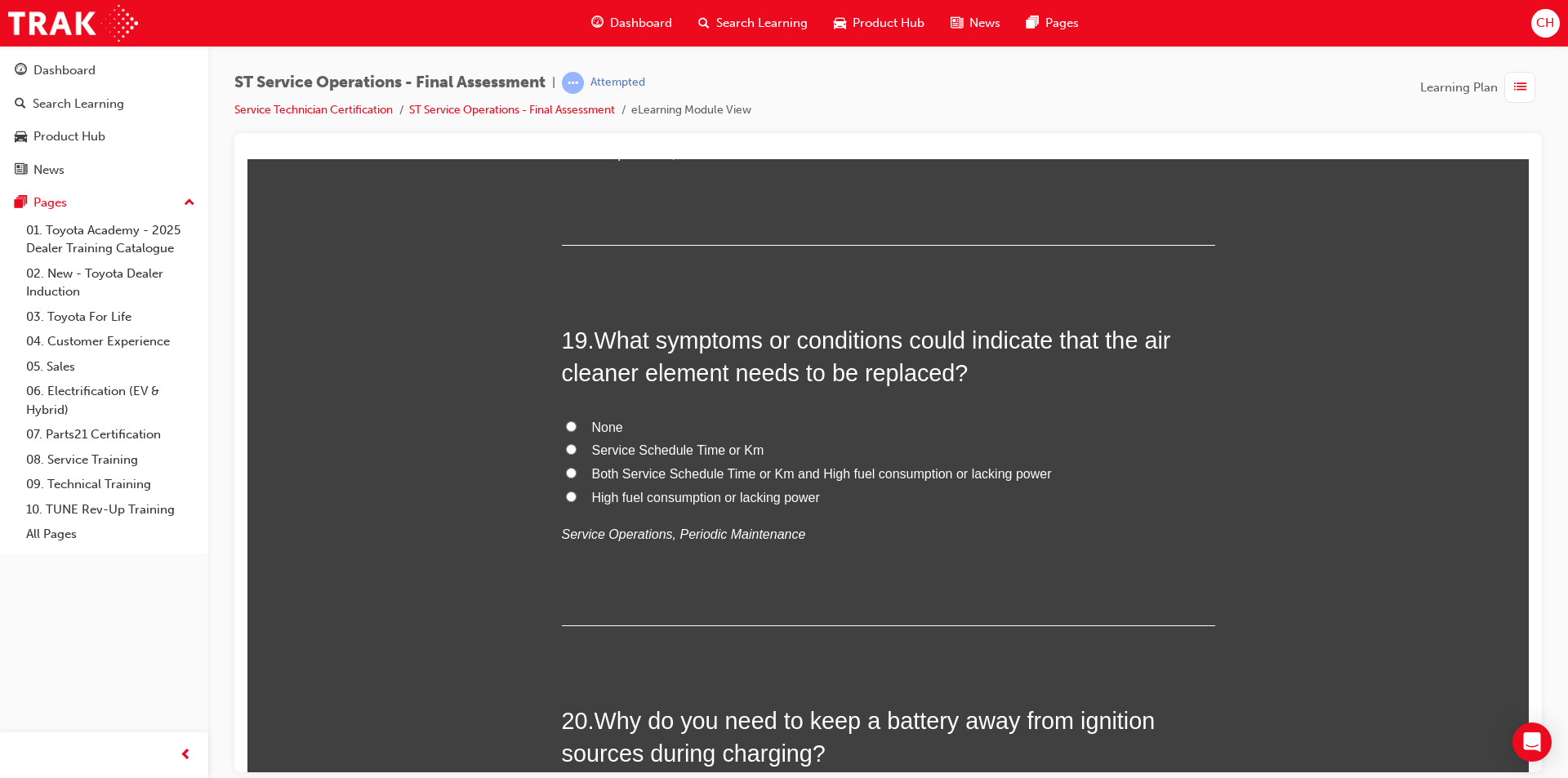
click at [608, 467] on span "Both Service Schedule Time or Km and High fuel consumption or lacking power" at bounding box center [822, 473] width 460 height 14
click at [576, 467] on input "Both Service Schedule Time or Km and High fuel consumption or lacking power" at bounding box center [571, 471] width 10 height 10
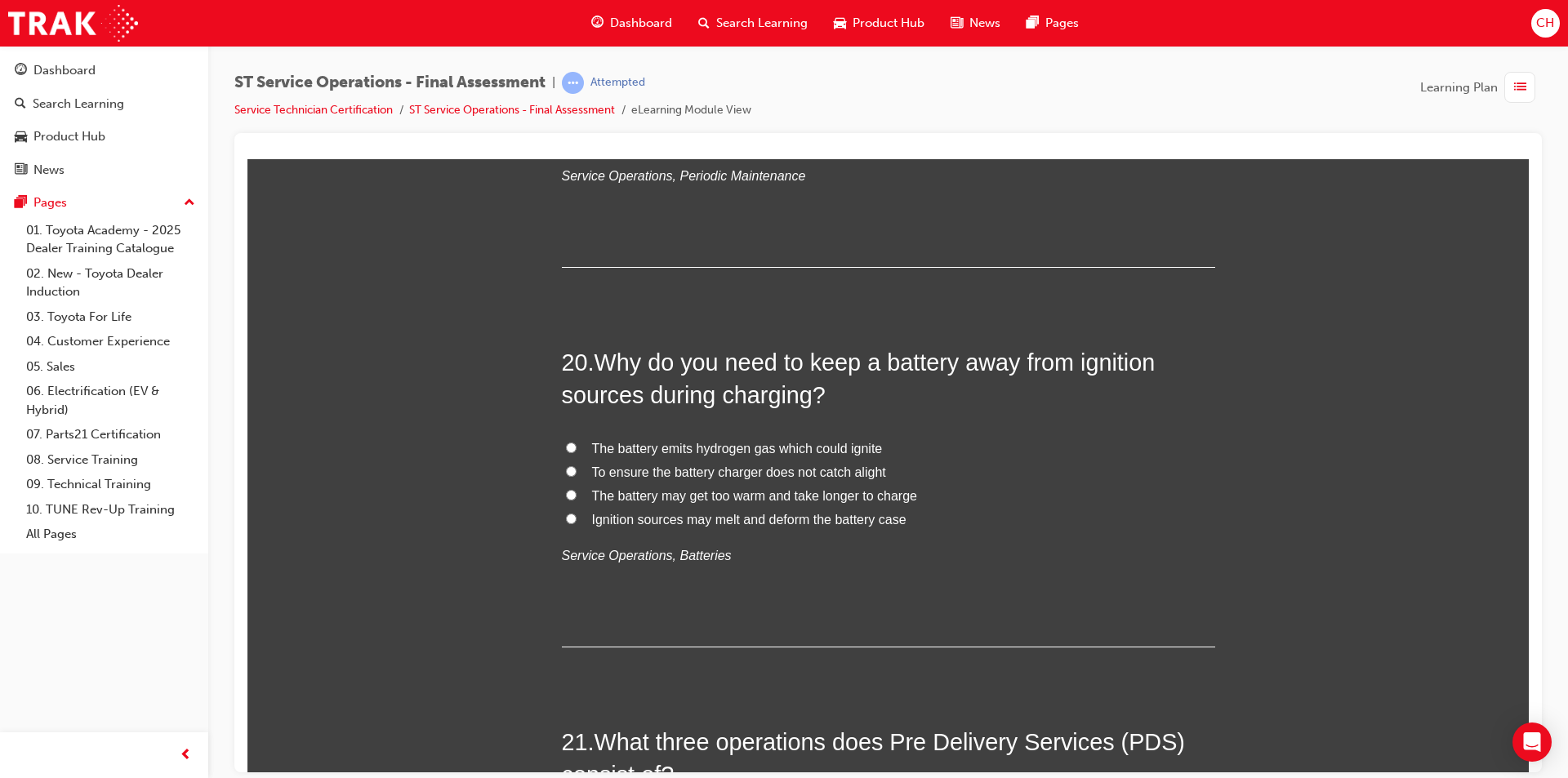
scroll to position [7168, 0]
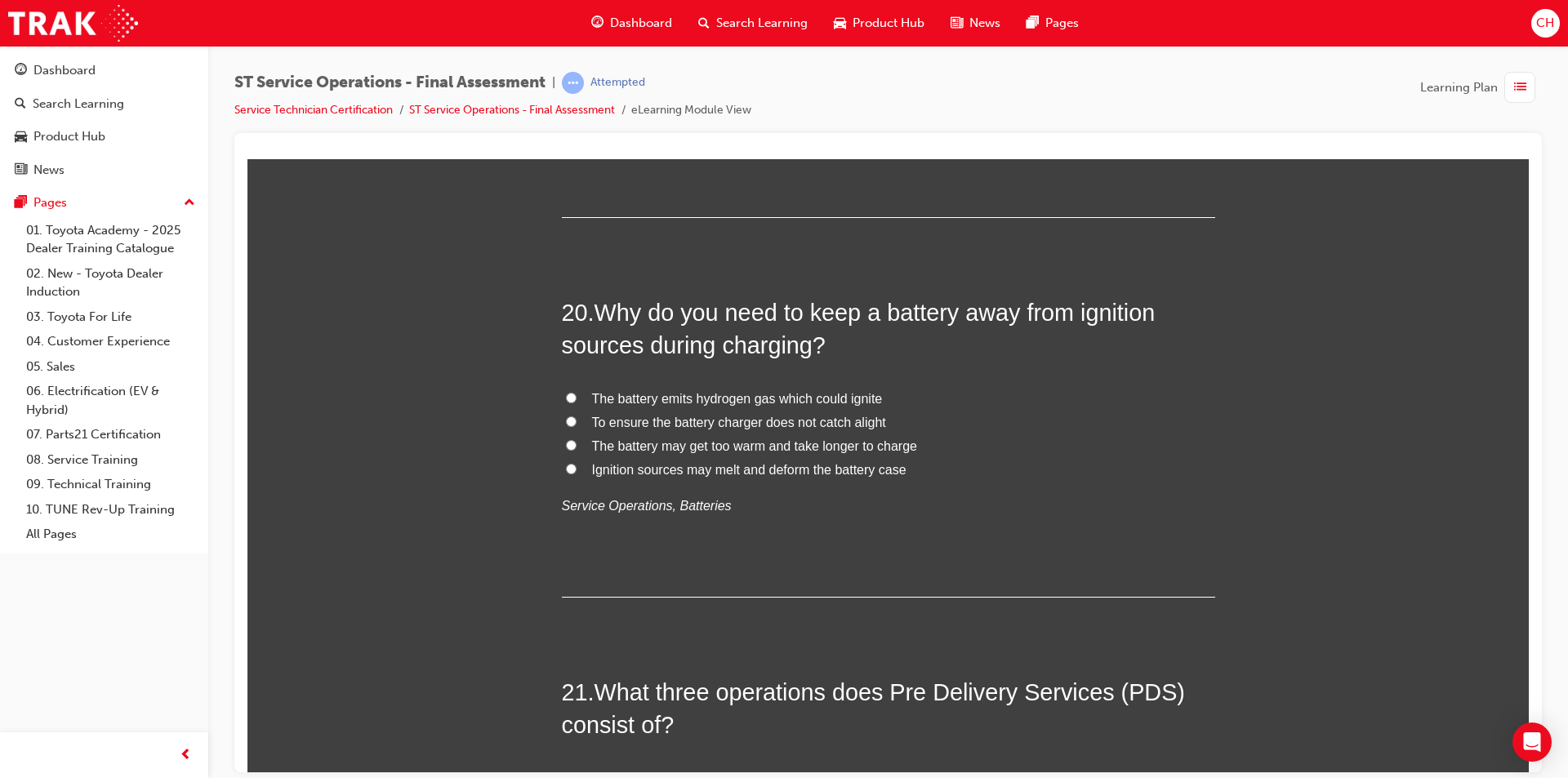
drag, startPoint x: 823, startPoint y: 395, endPoint x: 1098, endPoint y: 393, distance: 275.0
click at [823, 395] on span "The battery emits hydrogen gas which could ignite" at bounding box center [738, 397] width 291 height 14
click at [576, 395] on input "The battery emits hydrogen gas which could ignite" at bounding box center [571, 397] width 10 height 10
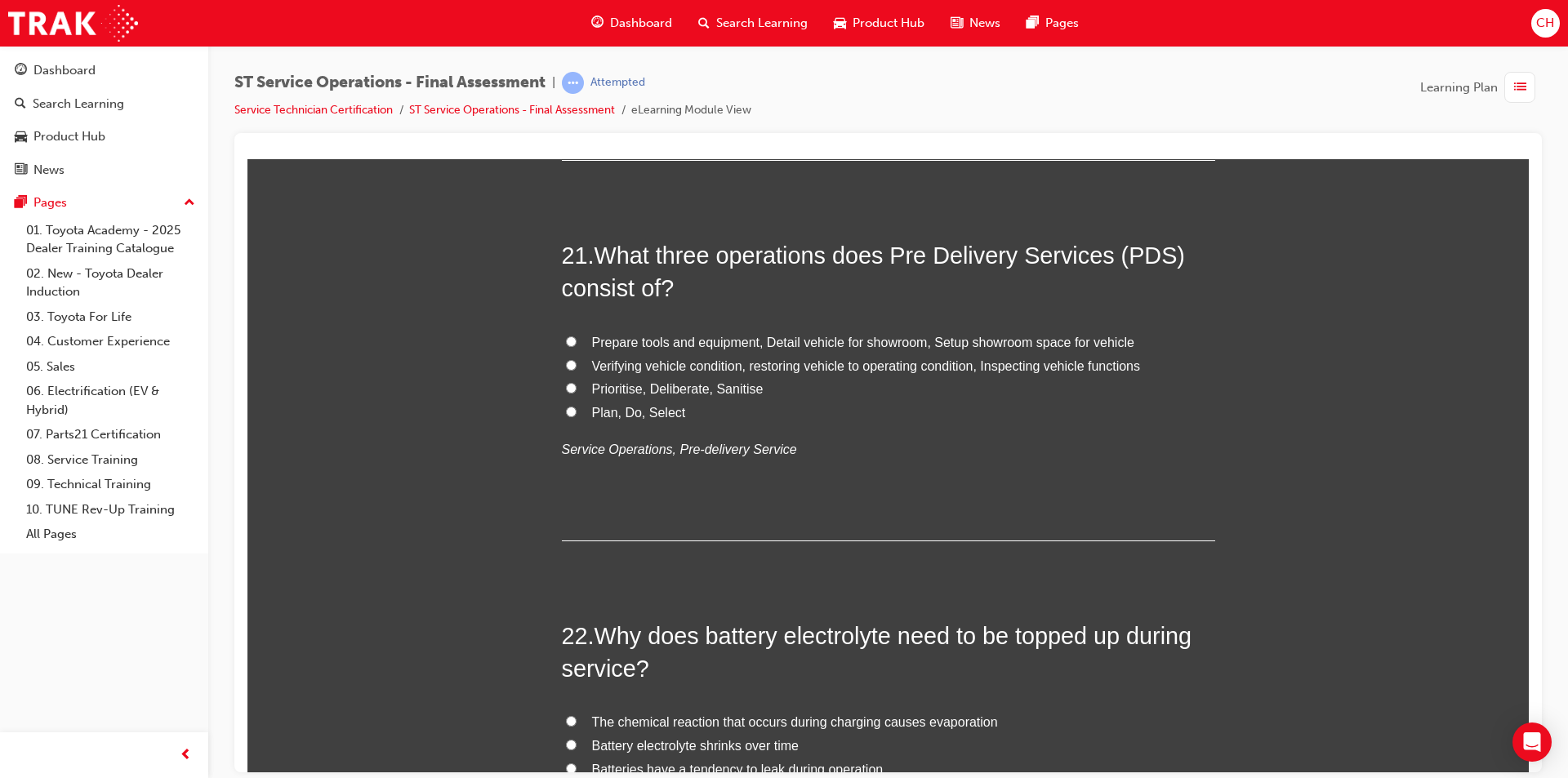
scroll to position [7576, 0]
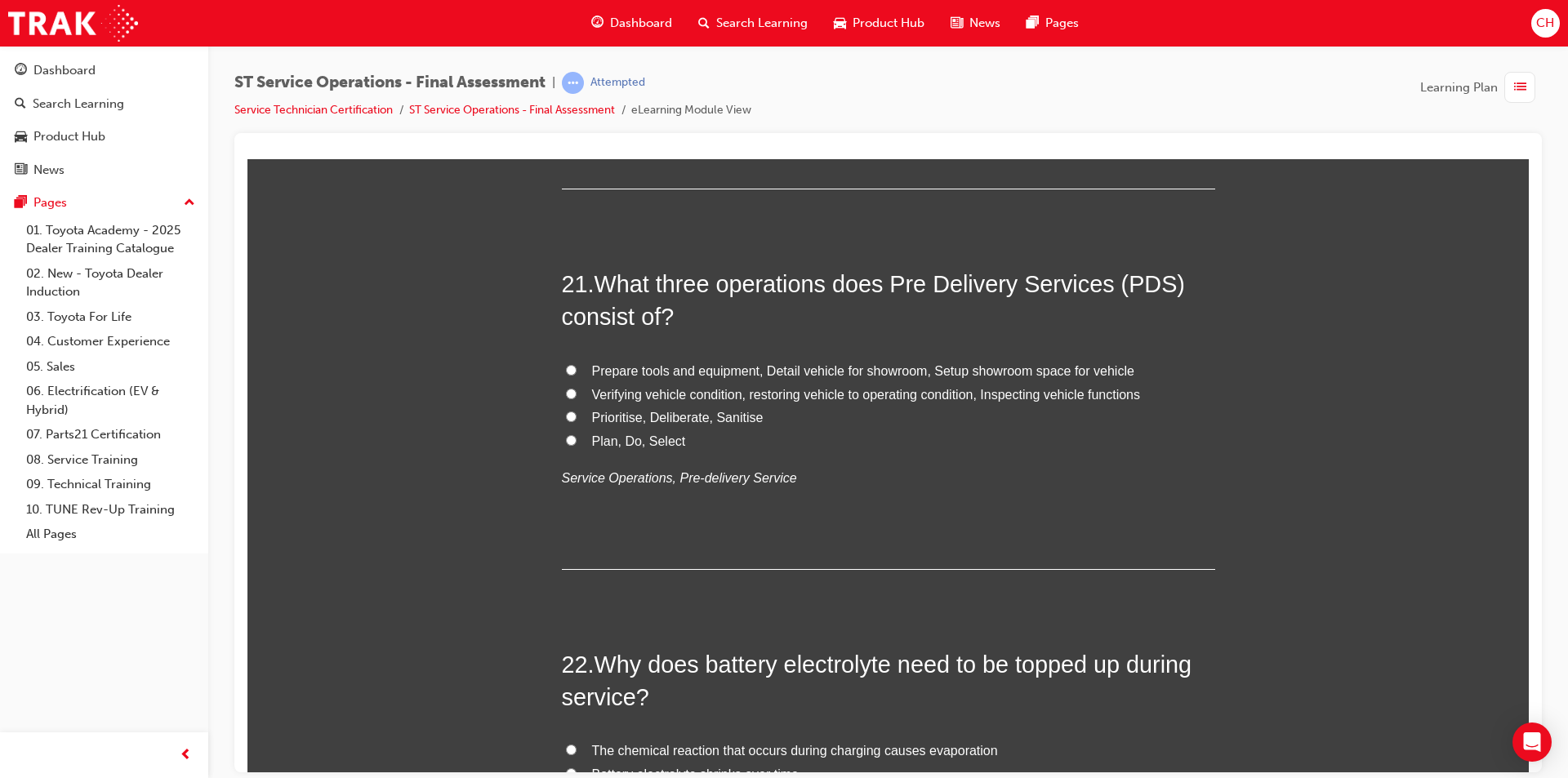
click at [1044, 393] on span "Verifying vehicle condition, restoring vehicle to operating condition, Inspecti…" at bounding box center [866, 394] width 549 height 14
click at [576, 393] on input "Verifying vehicle condition, restoring vehicle to operating condition, Inspecti…" at bounding box center [571, 393] width 10 height 10
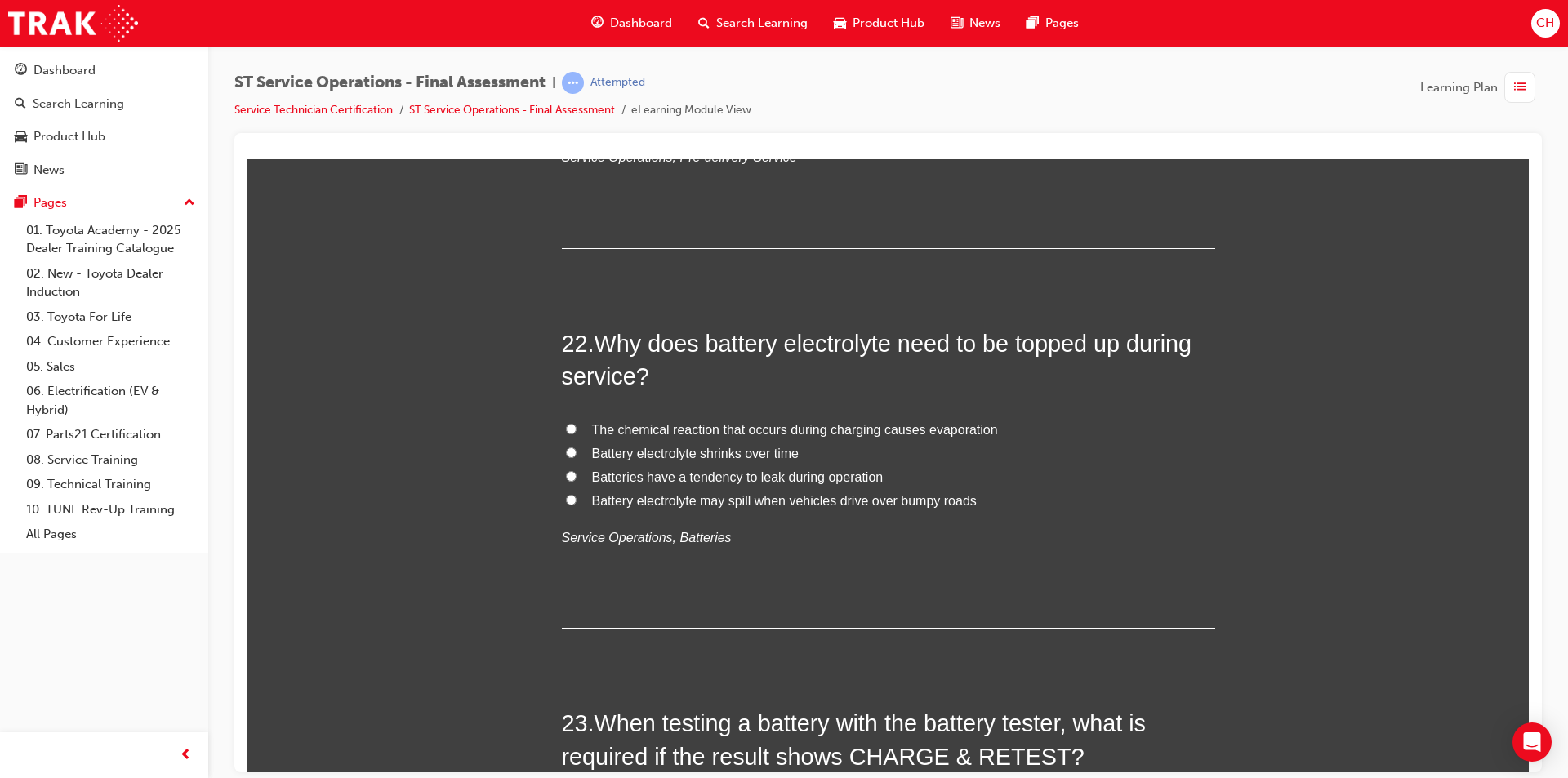
scroll to position [7903, 0]
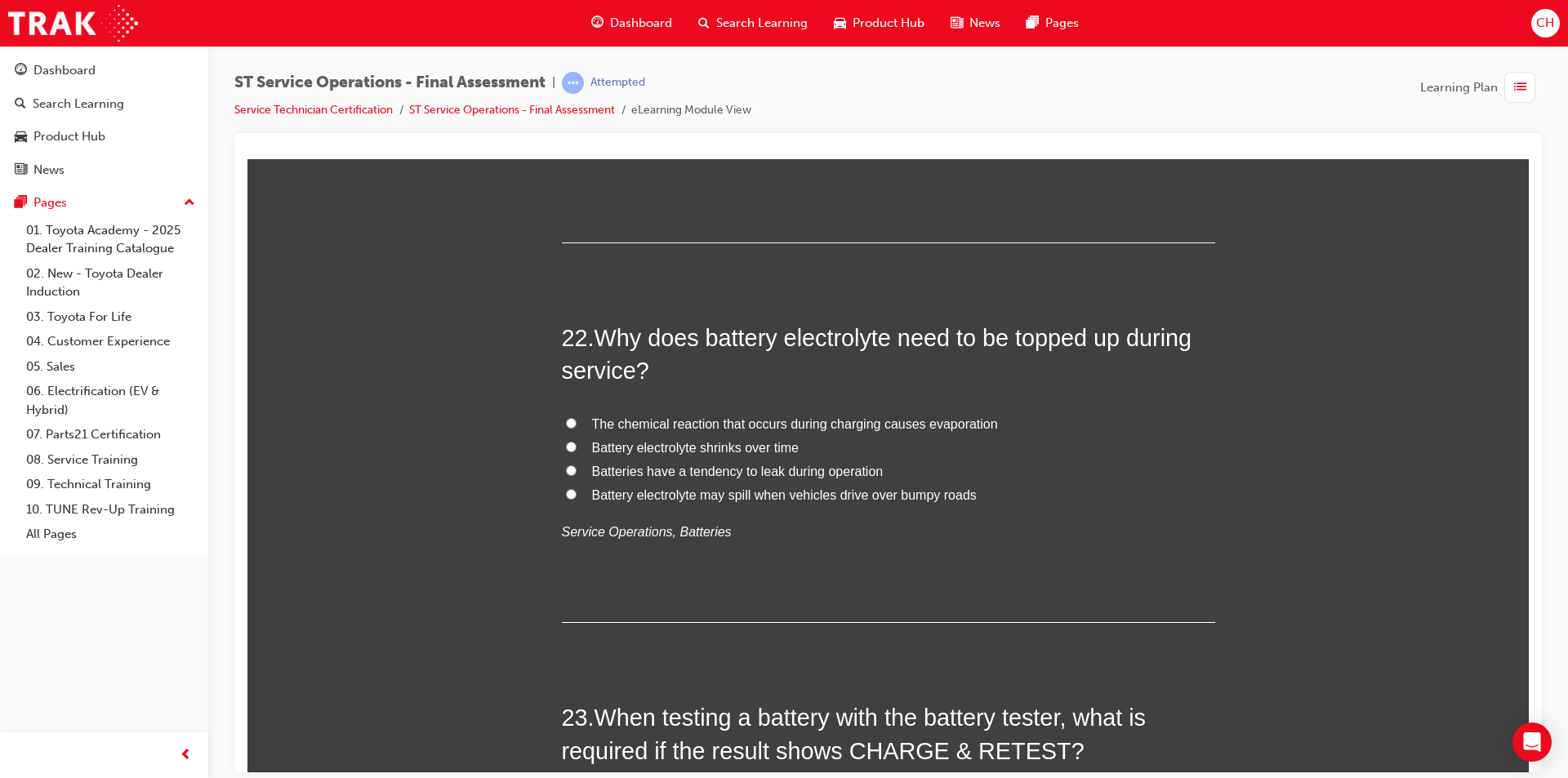
click at [756, 424] on span "The chemical reaction that occurs during charging causes evaporation" at bounding box center [795, 423] width 406 height 14
click at [576, 424] on input "The chemical reaction that occurs during charging causes evaporation" at bounding box center [571, 422] width 10 height 10
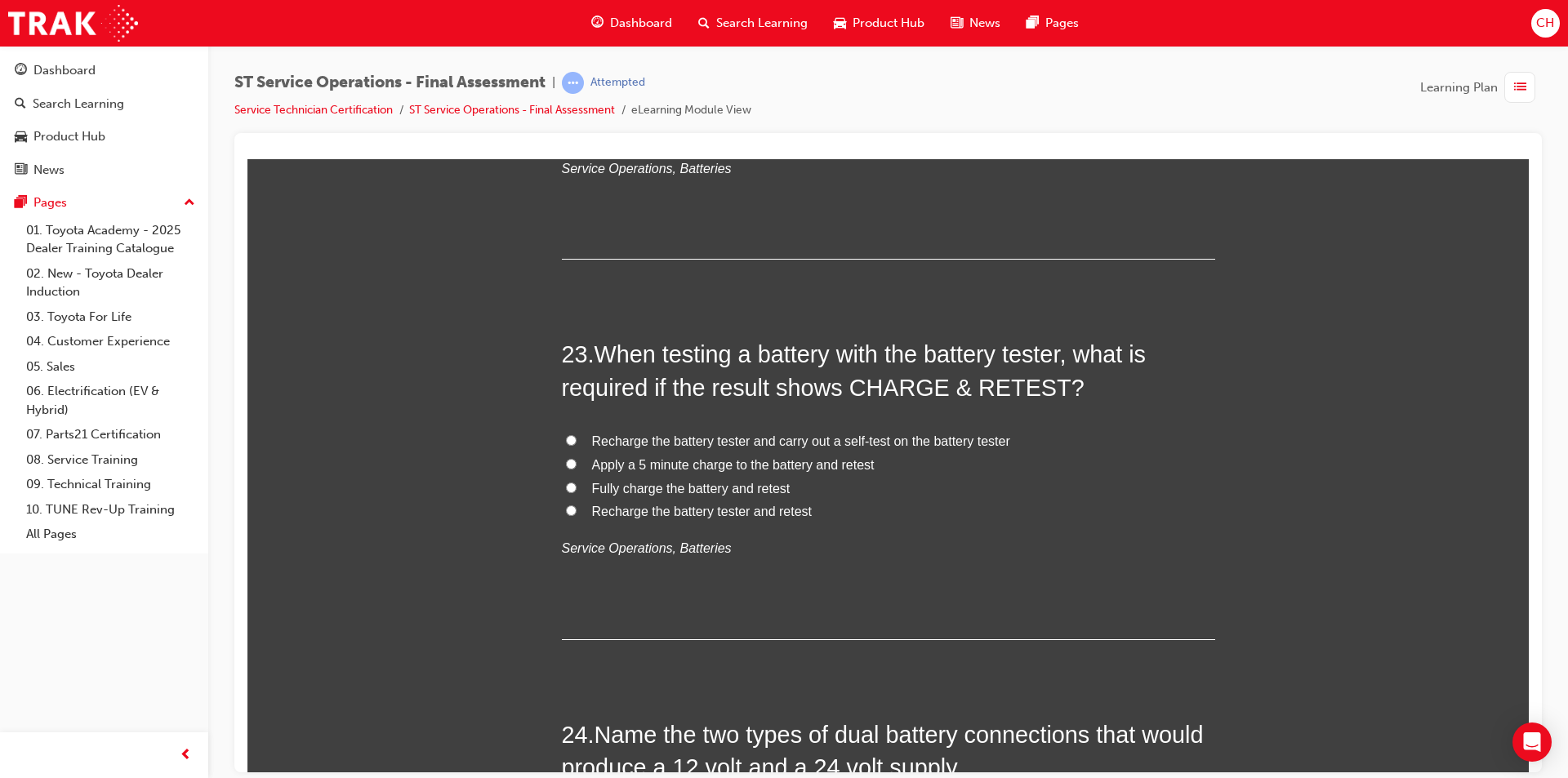
scroll to position [8311, 0]
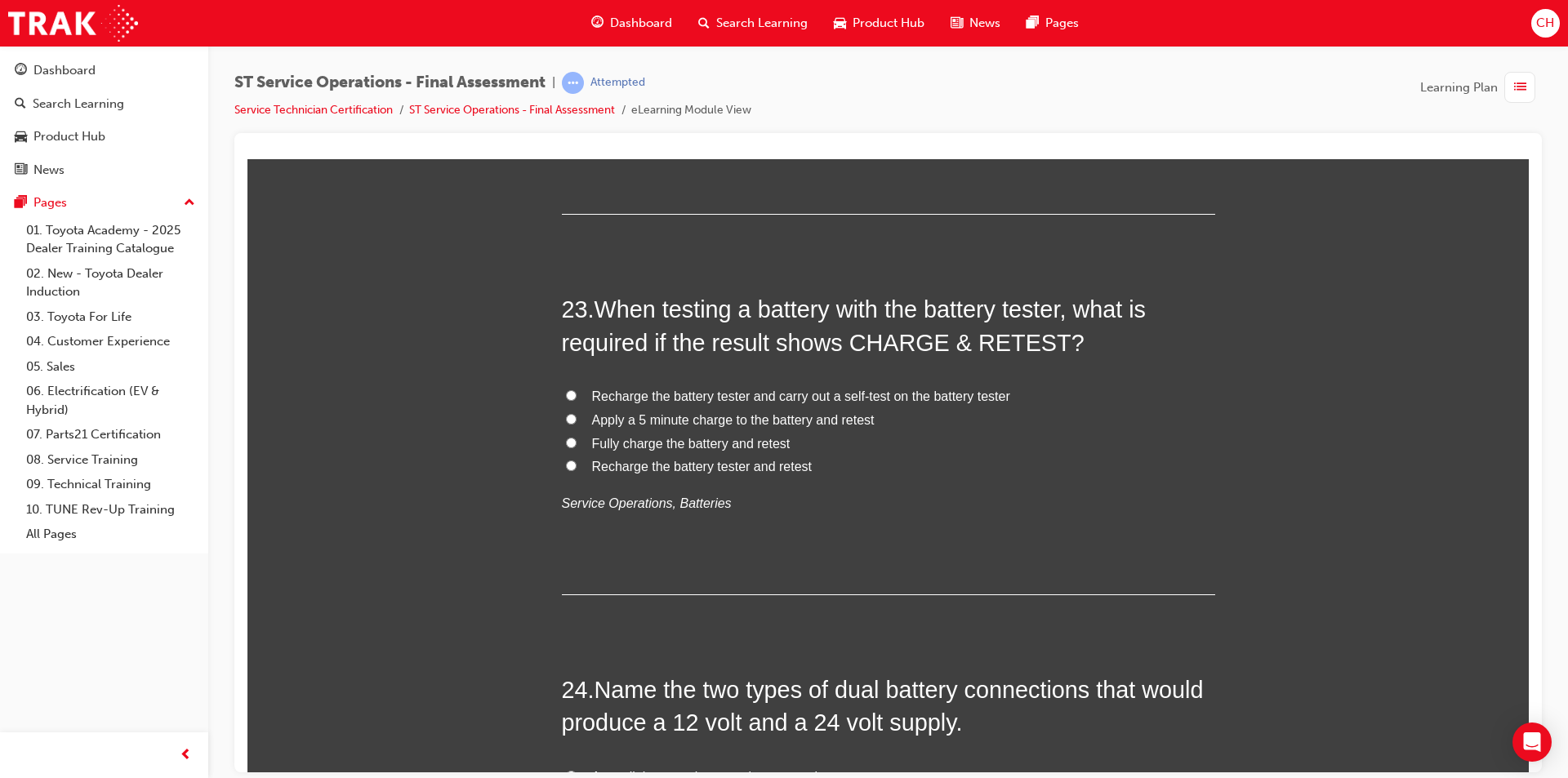
click at [672, 418] on span "Apply a 5 minute charge to the battery and retest" at bounding box center [733, 419] width 282 height 14
click at [576, 418] on input "Apply a 5 minute charge to the battery and retest" at bounding box center [571, 417] width 10 height 10
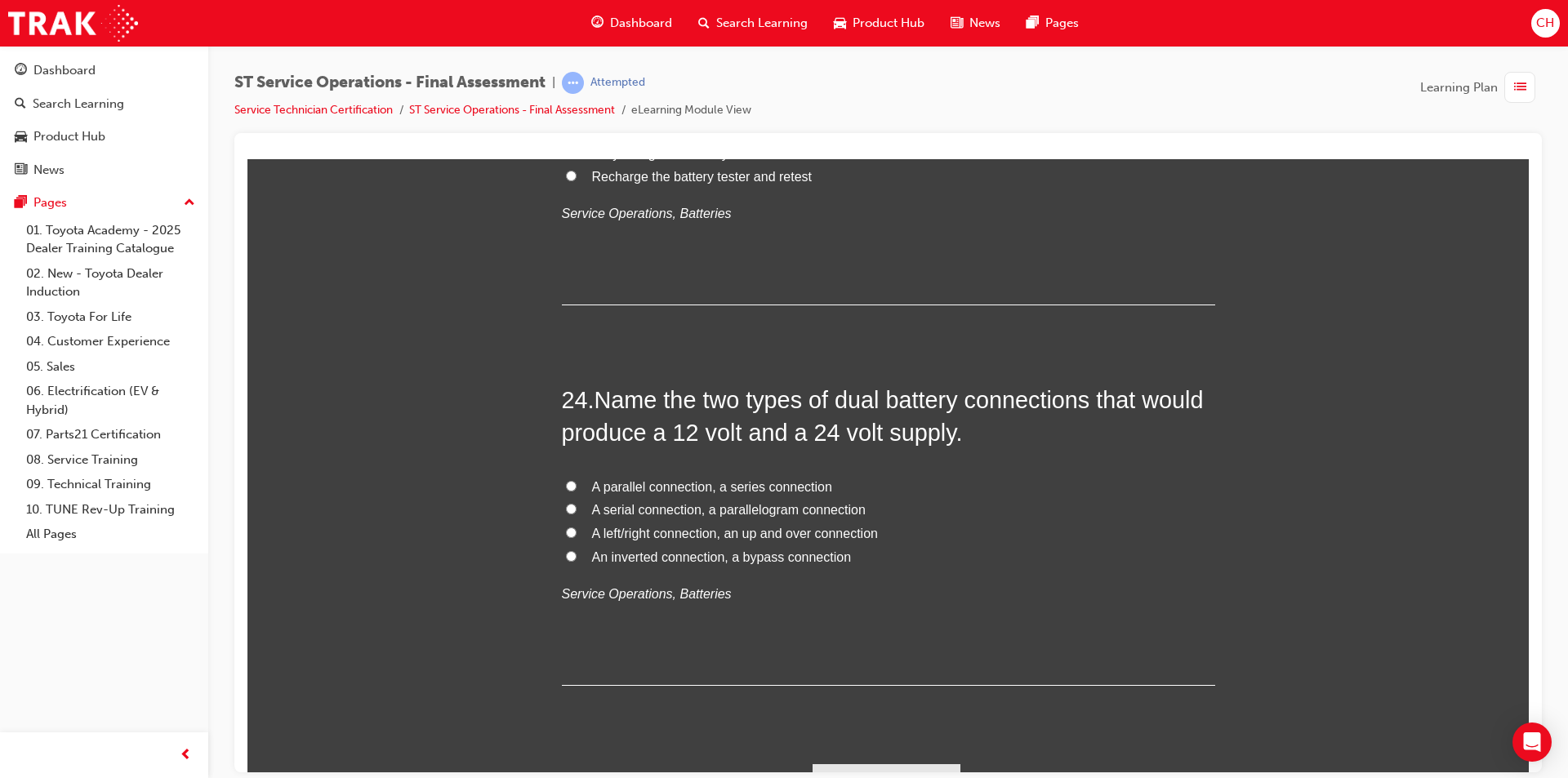
scroll to position [8637, 0]
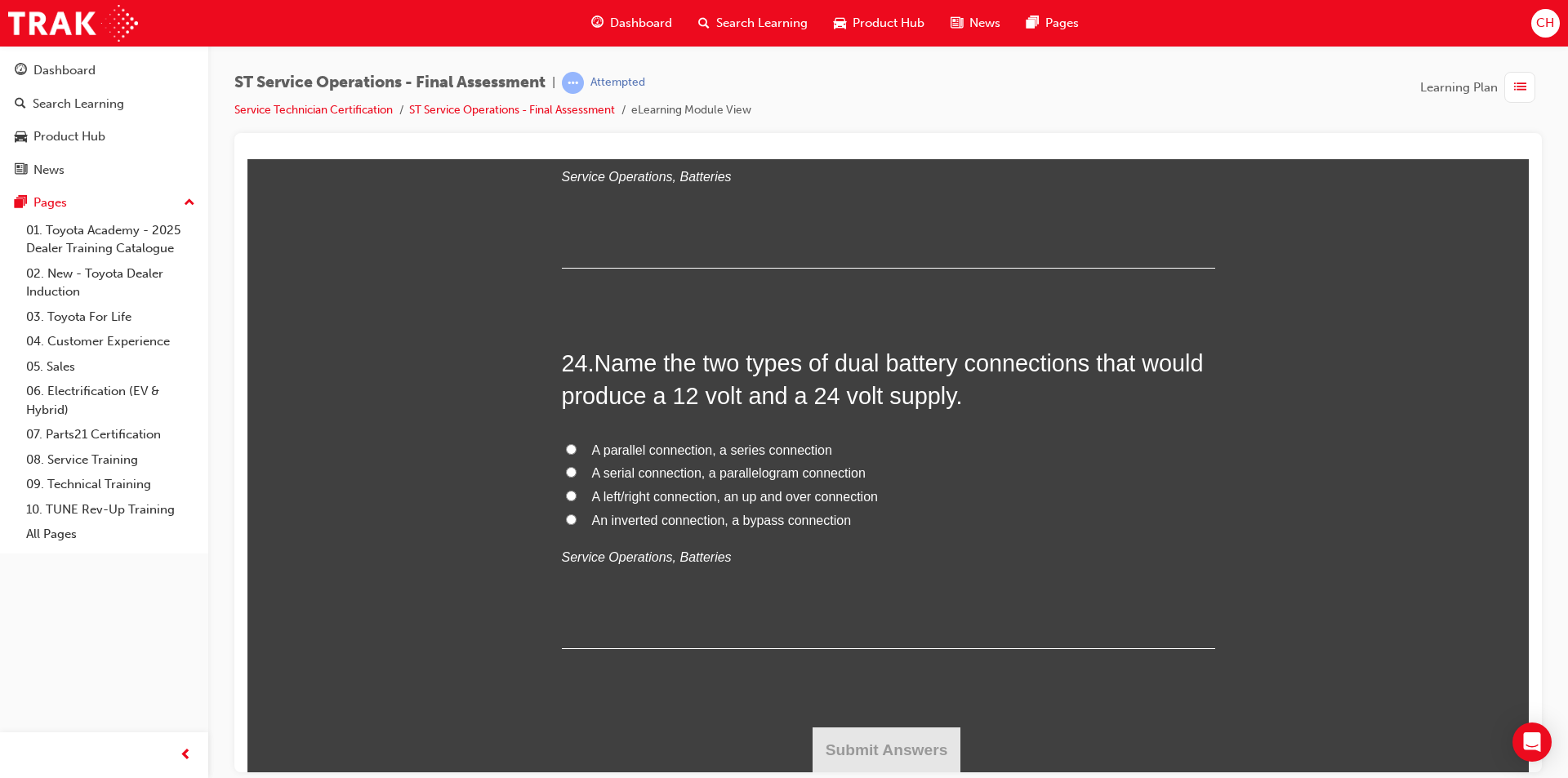
click at [670, 444] on span "A parallel connection, a series connection" at bounding box center [712, 449] width 240 height 14
click at [576, 444] on input "A parallel connection, a series connection" at bounding box center [571, 448] width 10 height 10
click at [903, 737] on button "Submit Answers" at bounding box center [886, 749] width 148 height 45
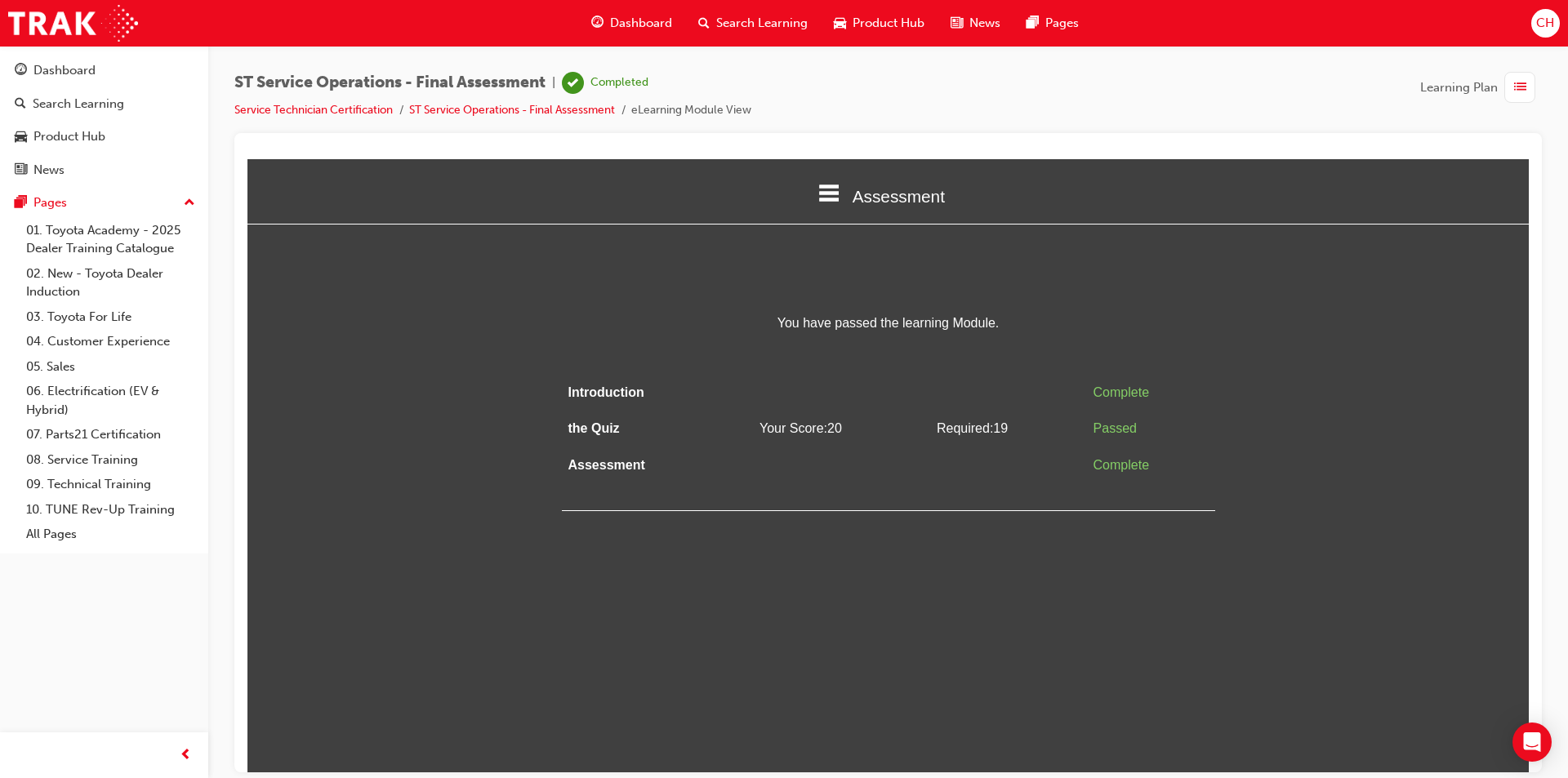
click at [878, 190] on span "Assessment" at bounding box center [899, 195] width 93 height 19
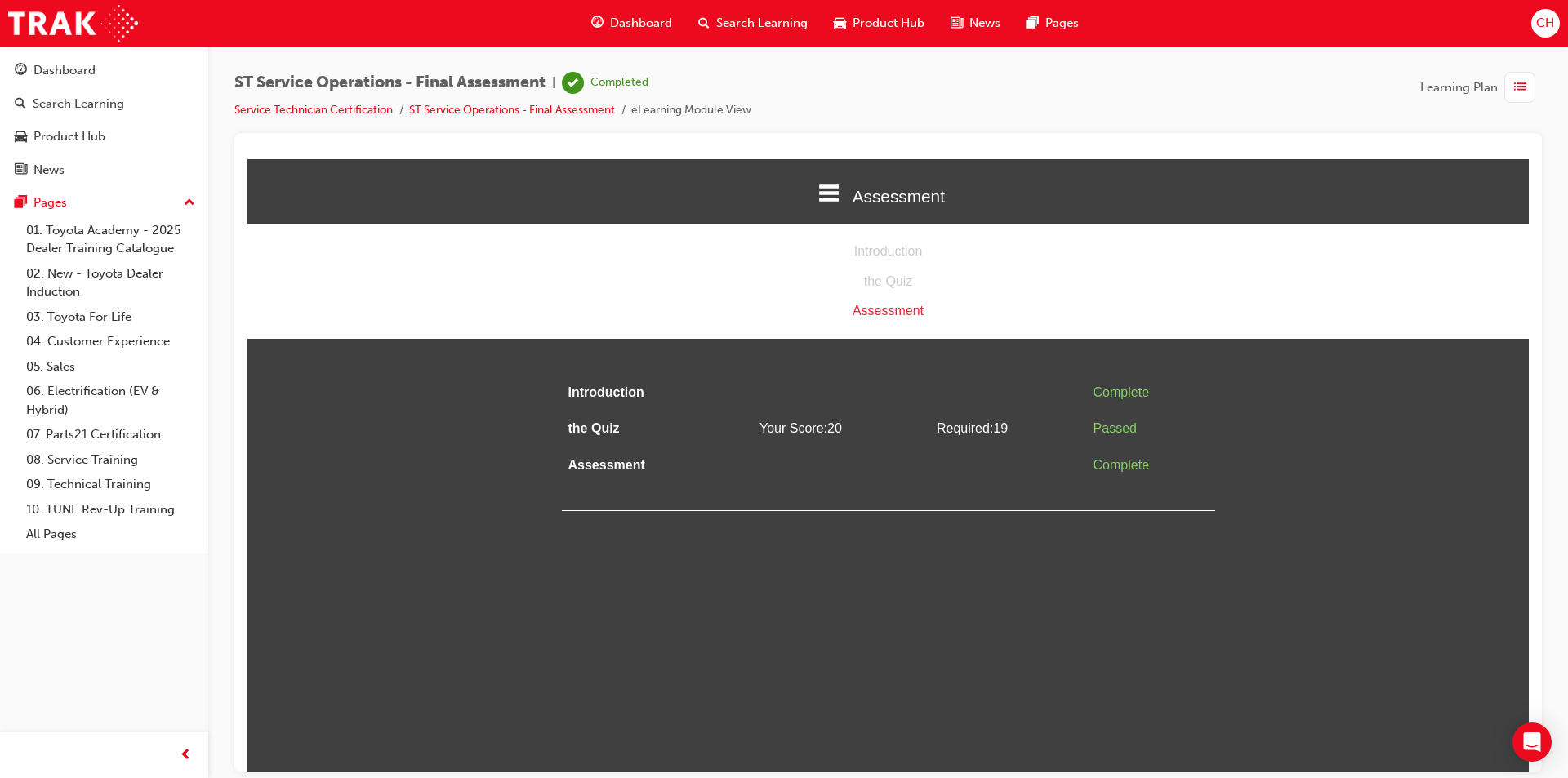
click at [741, 180] on div "Assessment" at bounding box center [888, 194] width 1281 height 56
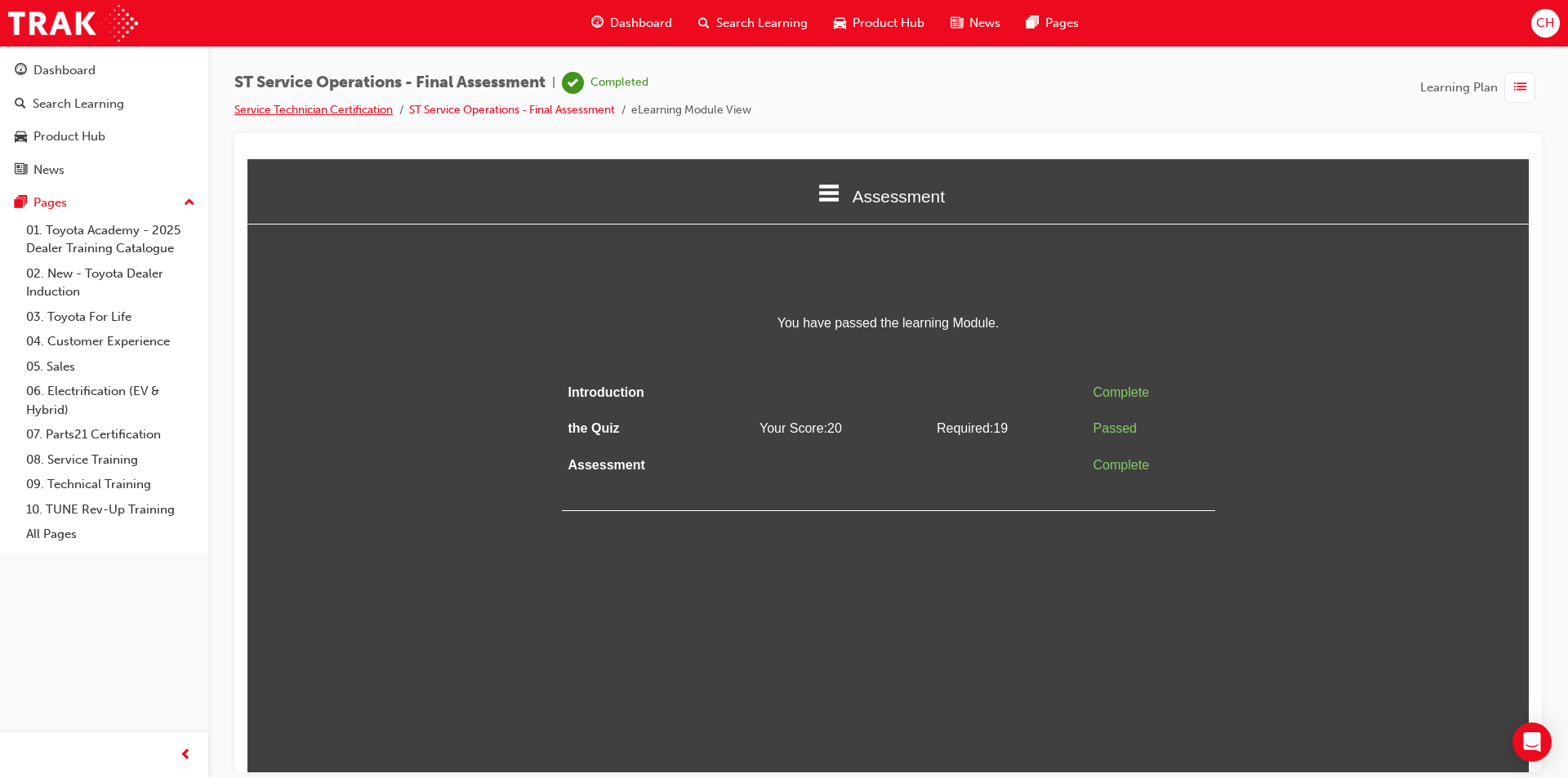
click at [338, 115] on link "Service Technician Certification" at bounding box center [314, 110] width 159 height 14
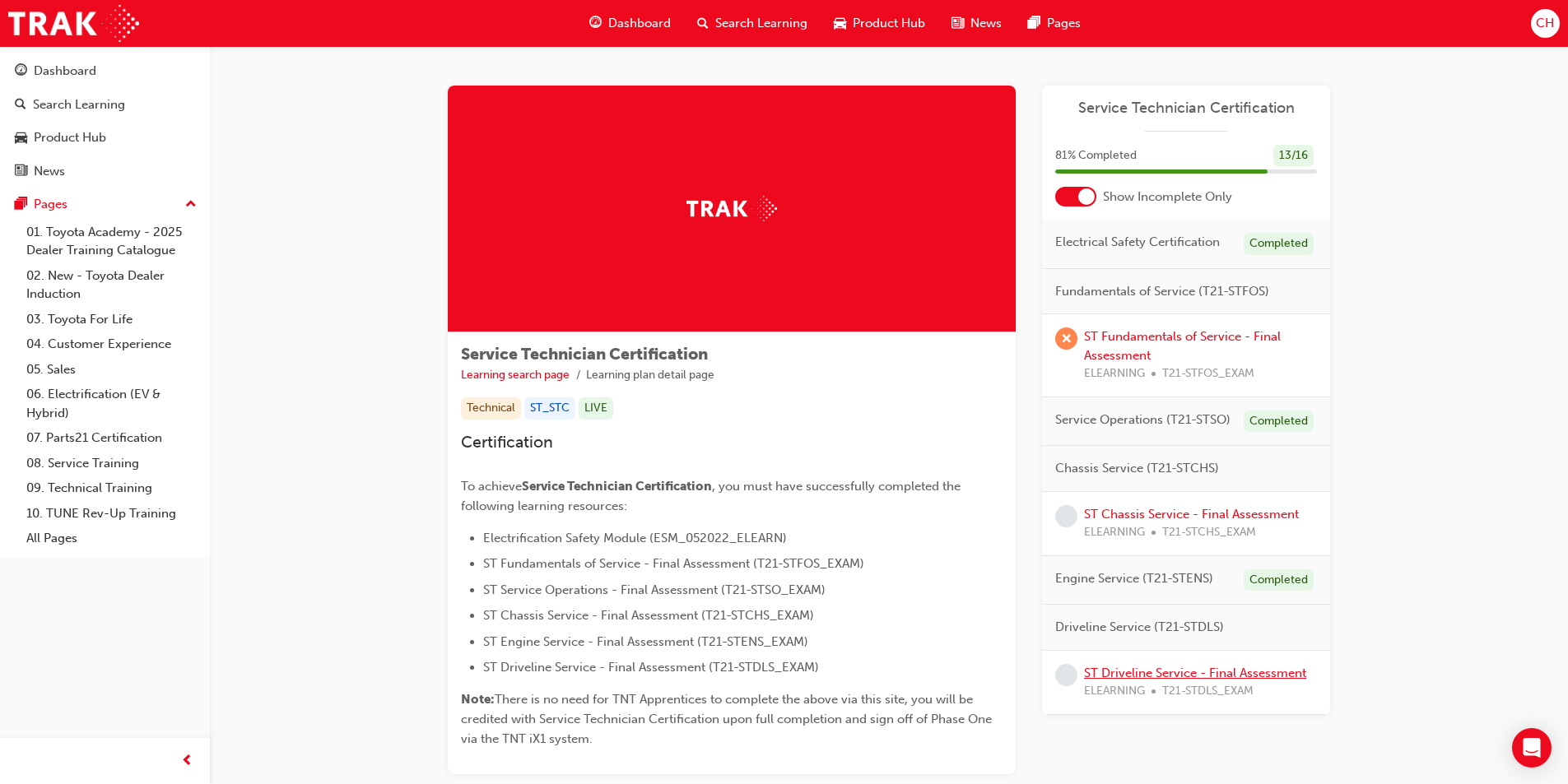
click at [1242, 676] on link "ST Driveline Service - Final Assessment" at bounding box center [1195, 673] width 222 height 15
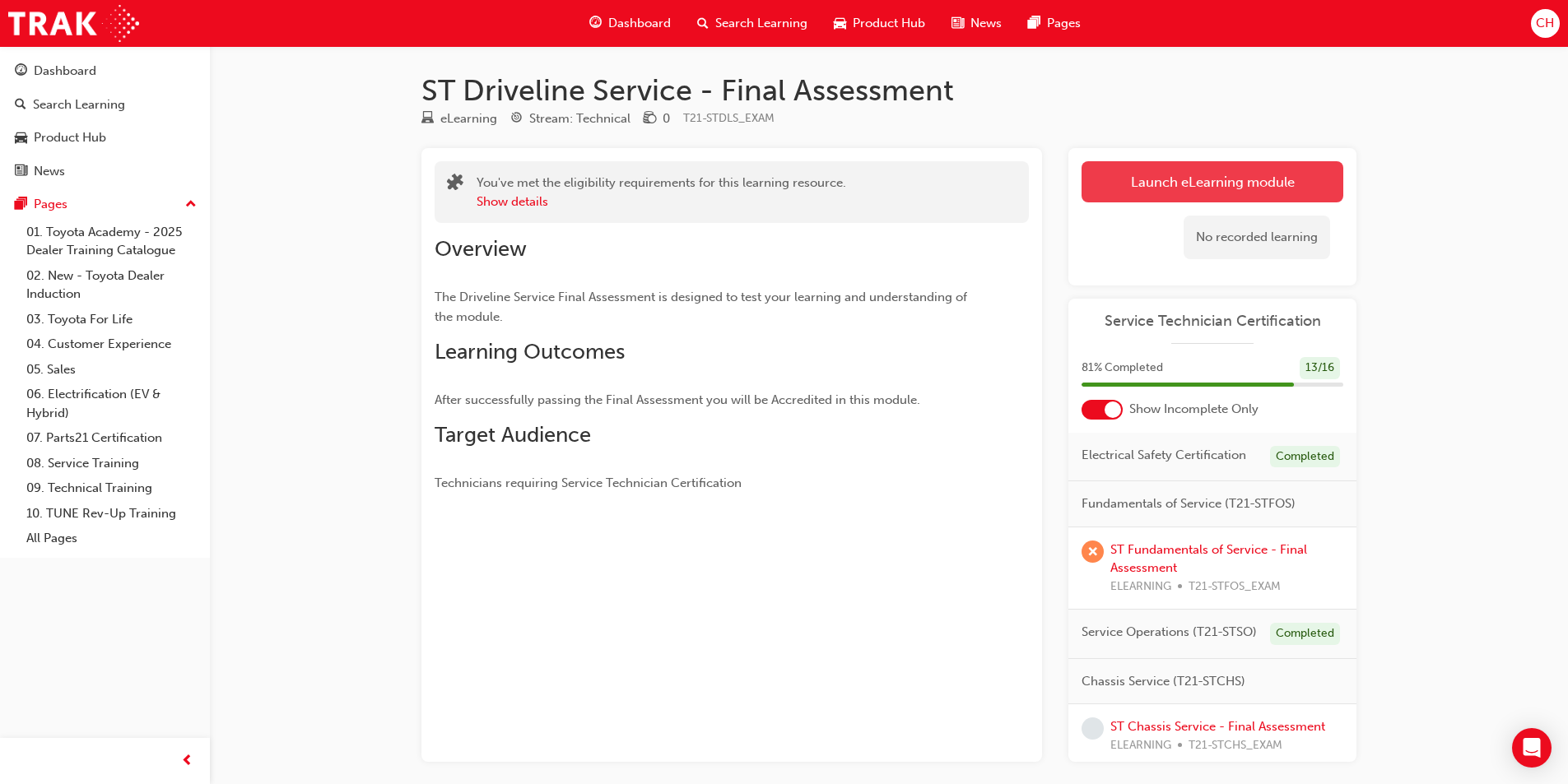
click at [1201, 175] on link "Launch eLearning module" at bounding box center [1212, 181] width 262 height 41
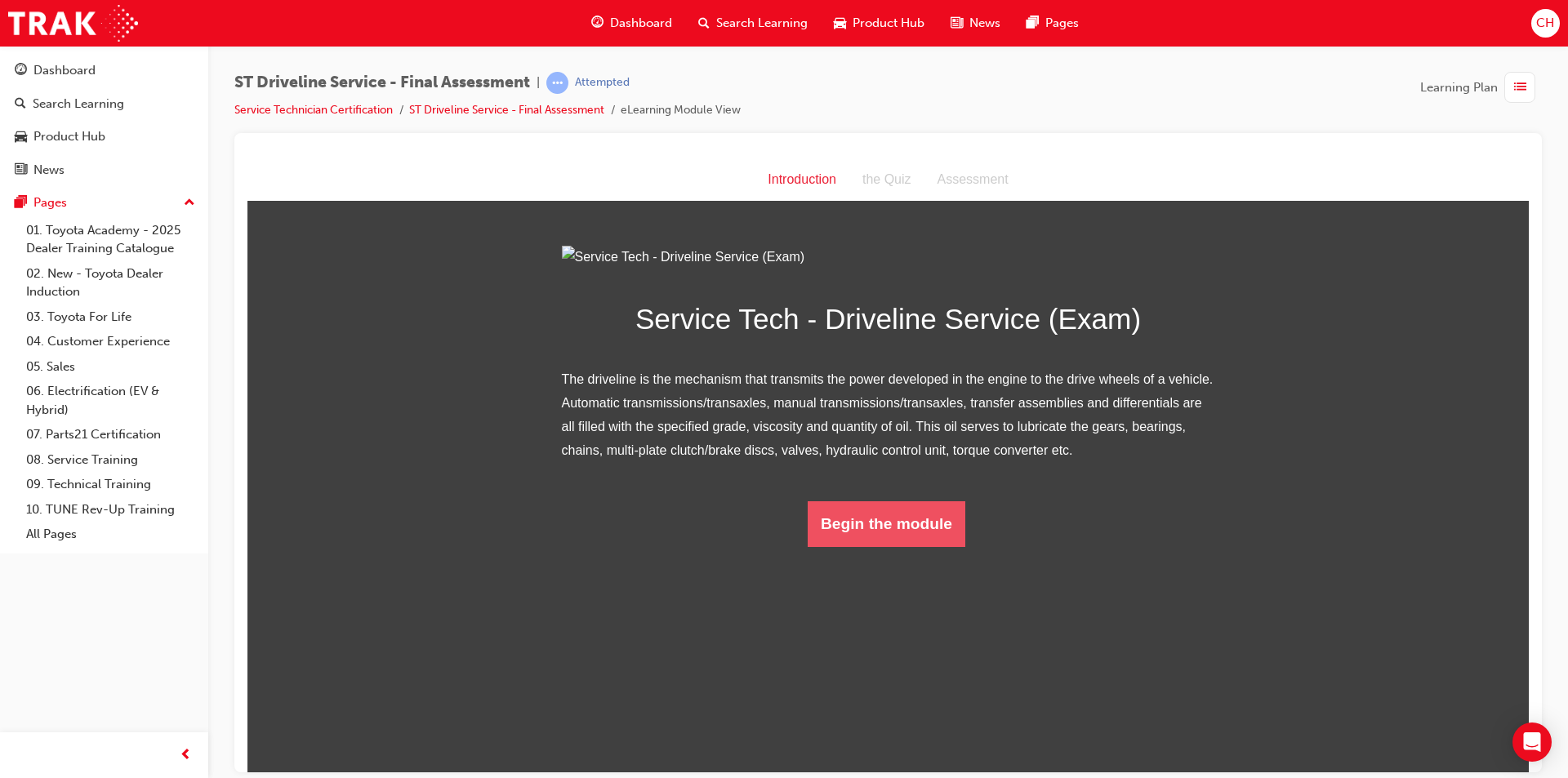
click at [912, 546] on button "Begin the module" at bounding box center [886, 523] width 158 height 45
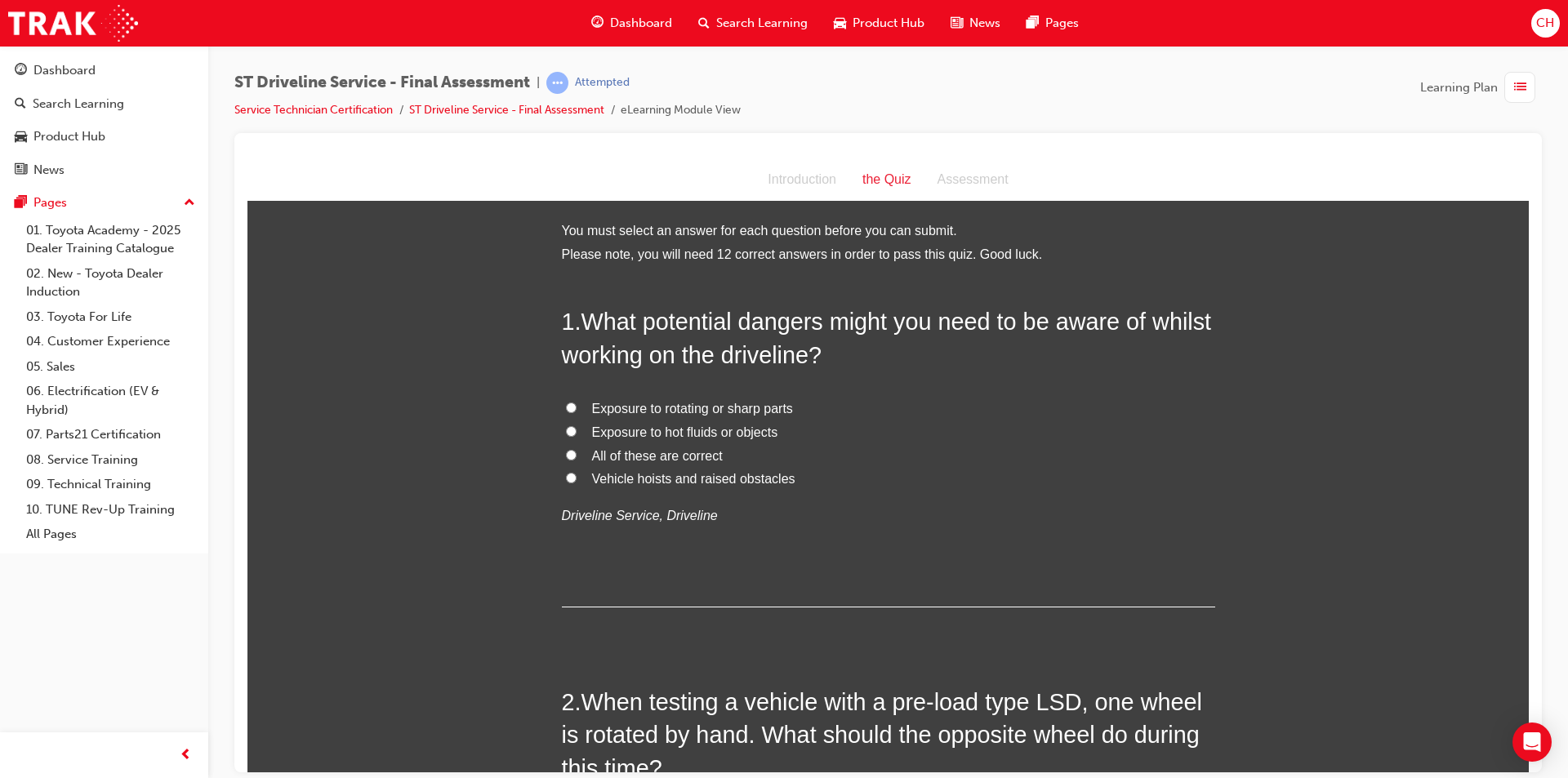
click at [609, 457] on span "All of these are correct" at bounding box center [657, 455] width 130 height 14
click at [576, 457] on input "All of these are correct" at bounding box center [571, 453] width 10 height 10
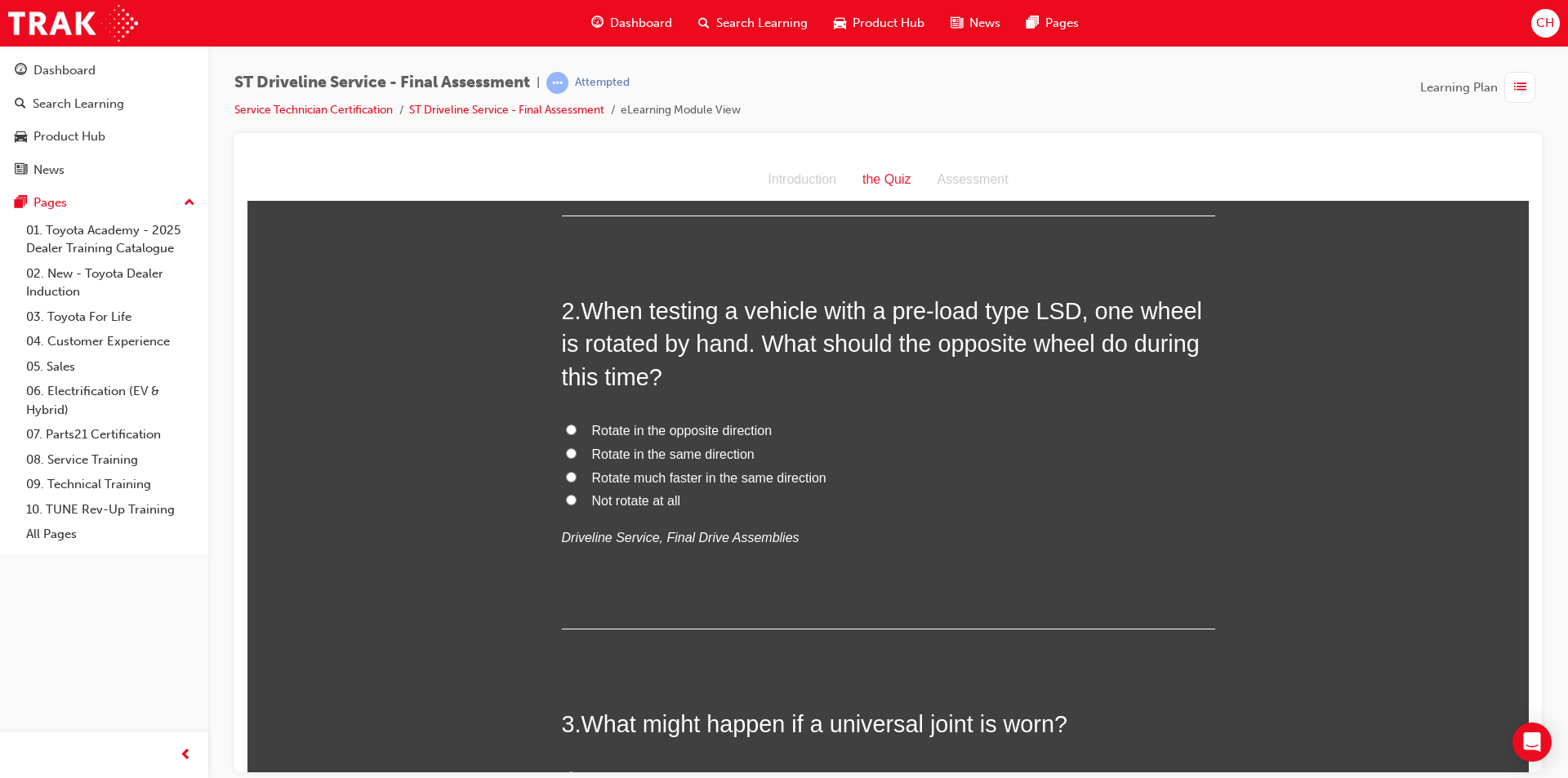
scroll to position [408, 0]
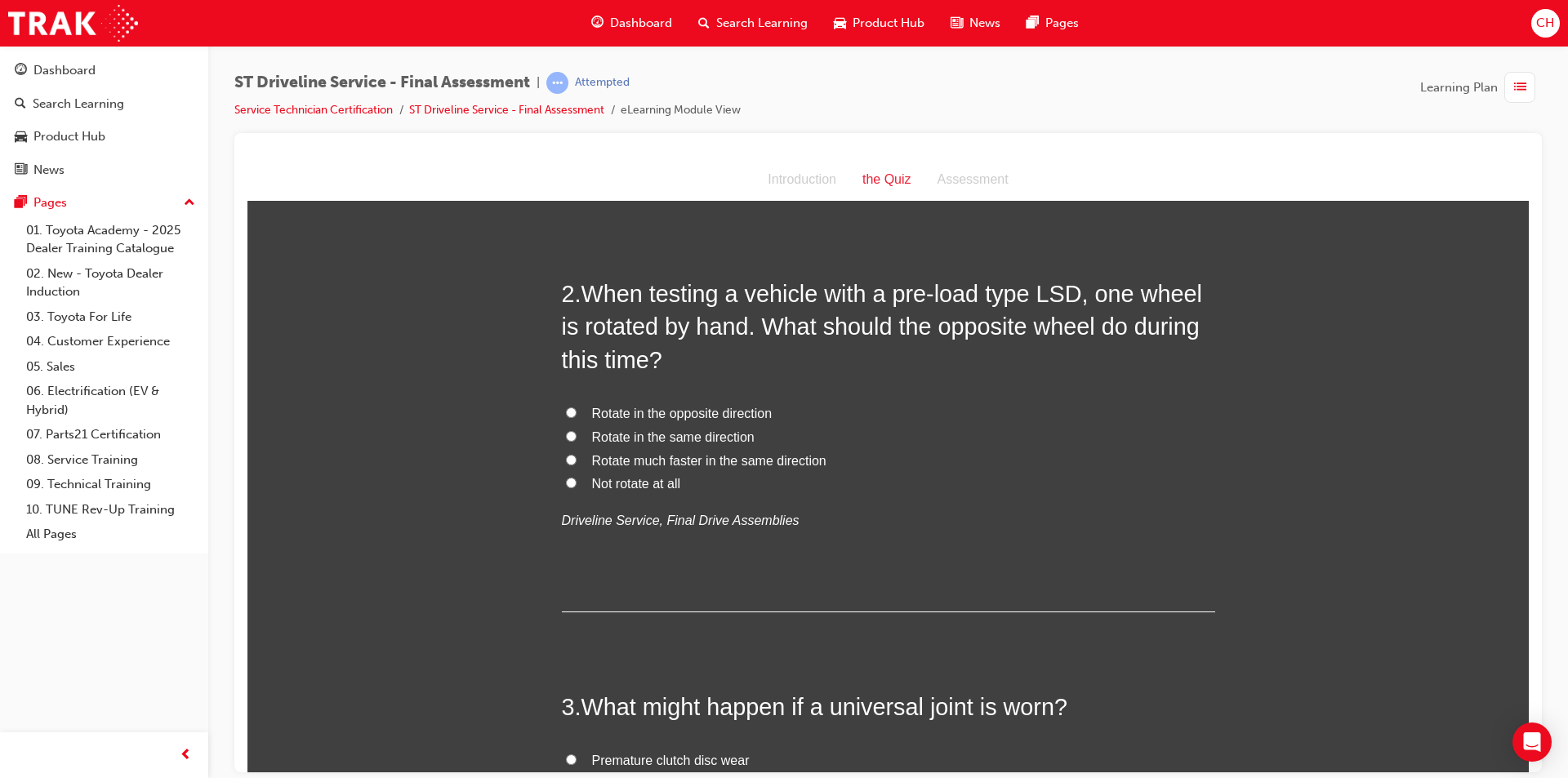
click at [627, 411] on span "Rotate in the opposite direction" at bounding box center [682, 413] width 180 height 14
click at [576, 411] on input "Rotate in the opposite direction" at bounding box center [571, 412] width 10 height 10
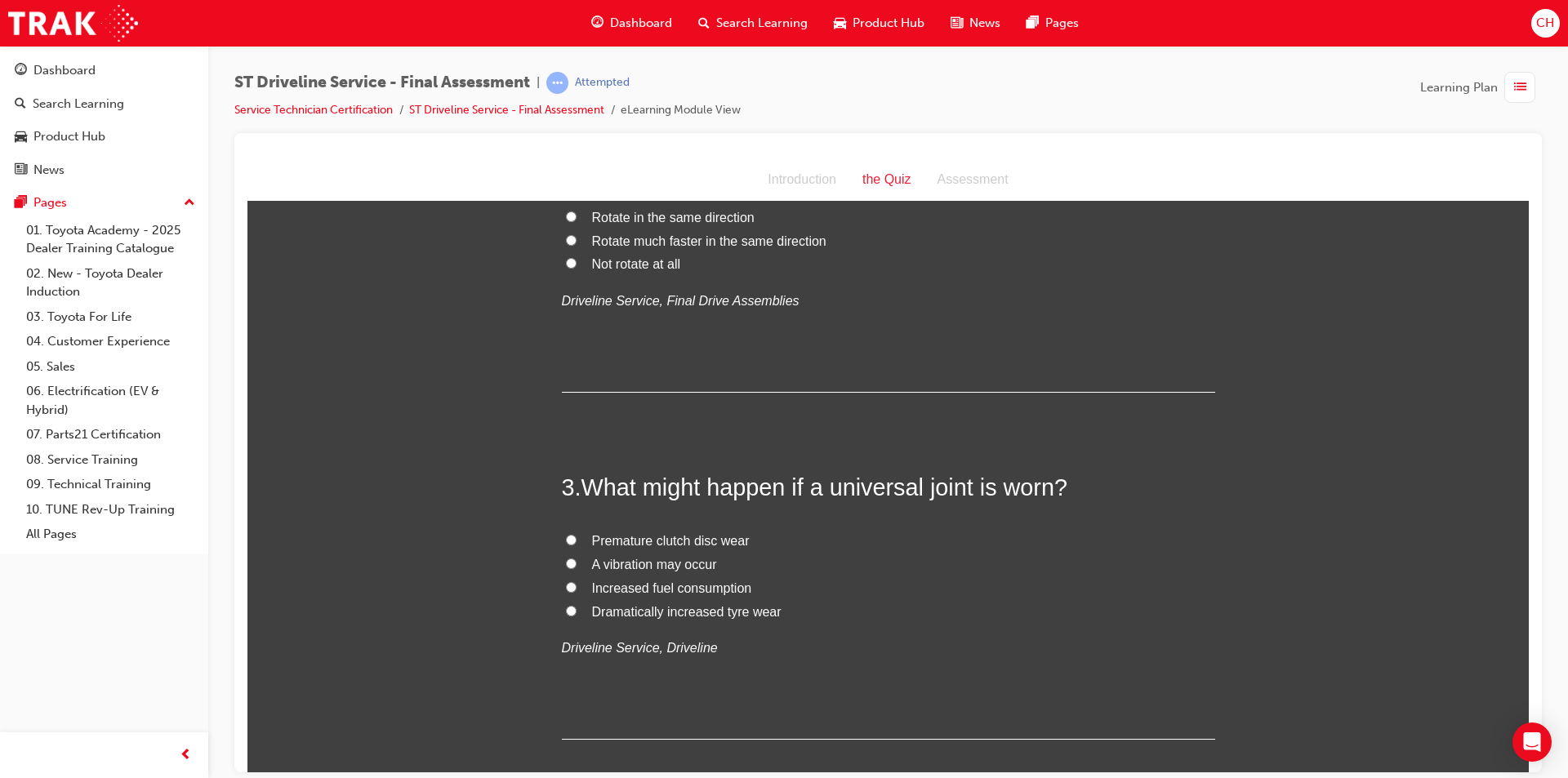
scroll to position [735, 0]
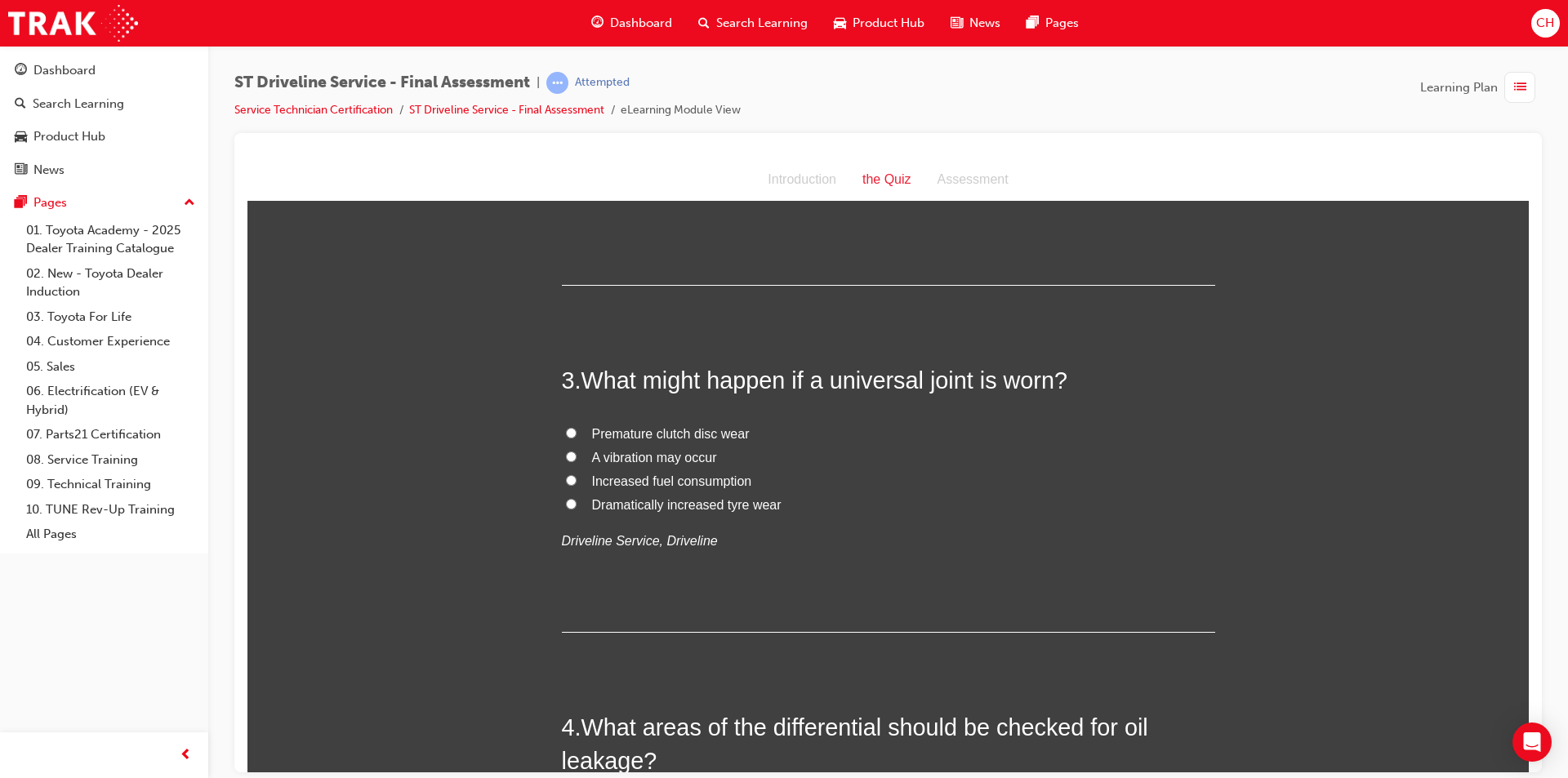
click at [714, 455] on label "A vibration may occur" at bounding box center [889, 457] width 654 height 24
click at [576, 455] on input "A vibration may occur" at bounding box center [571, 455] width 10 height 10
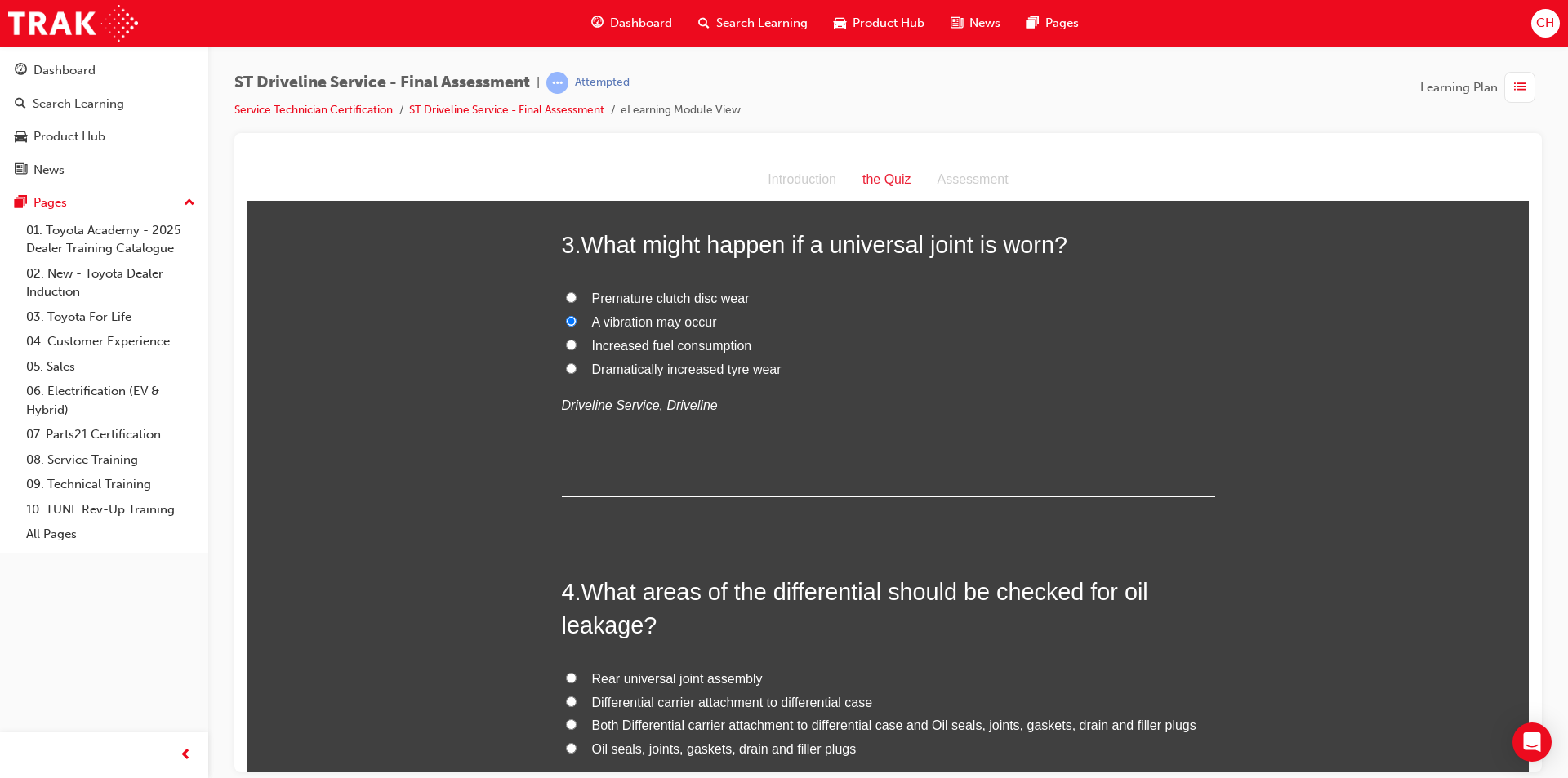
scroll to position [816, 0]
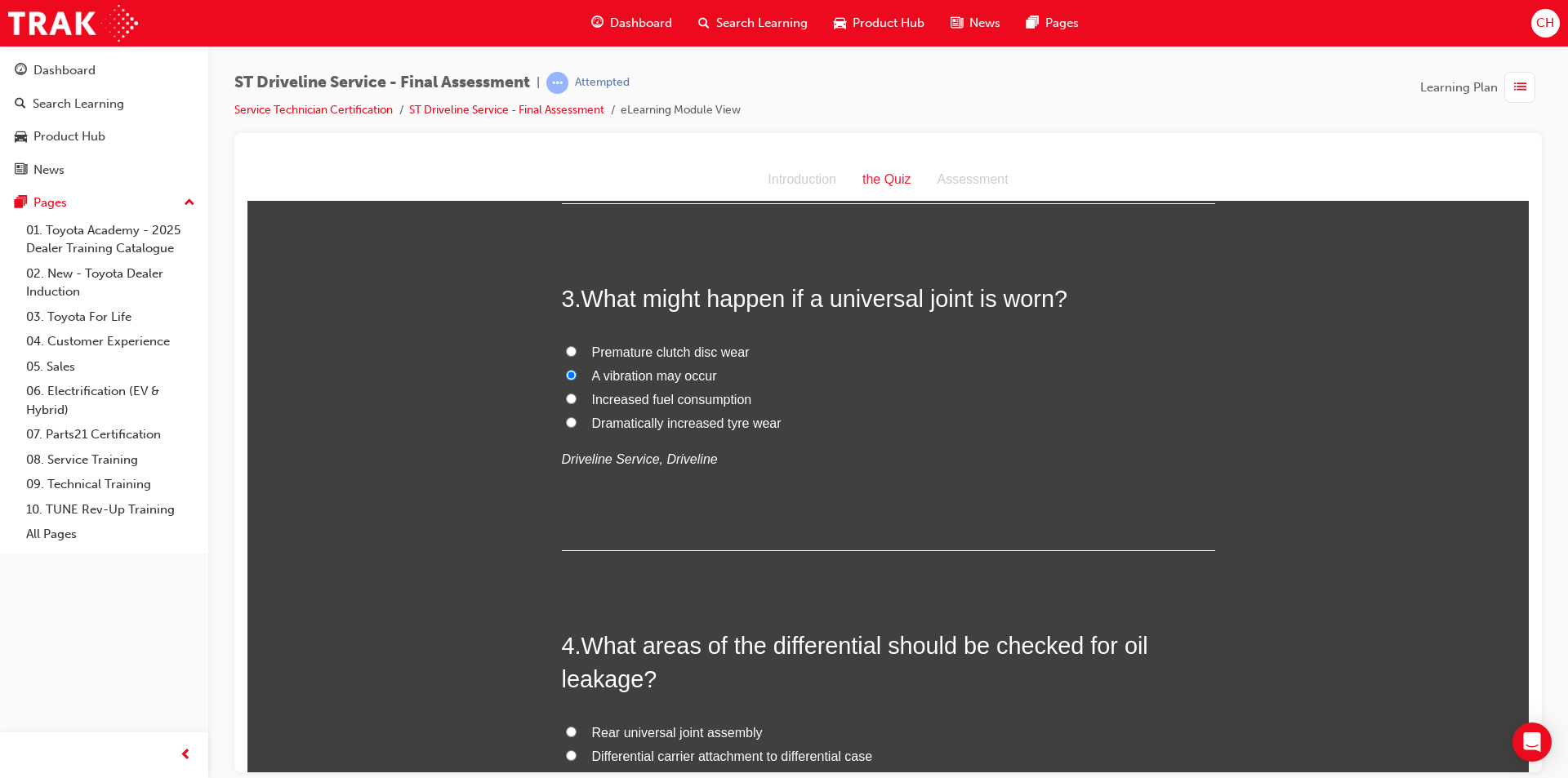
click at [696, 381] on span "A vibration may occur" at bounding box center [655, 375] width 125 height 14
click at [576, 380] on input "A vibration may occur" at bounding box center [571, 374] width 10 height 10
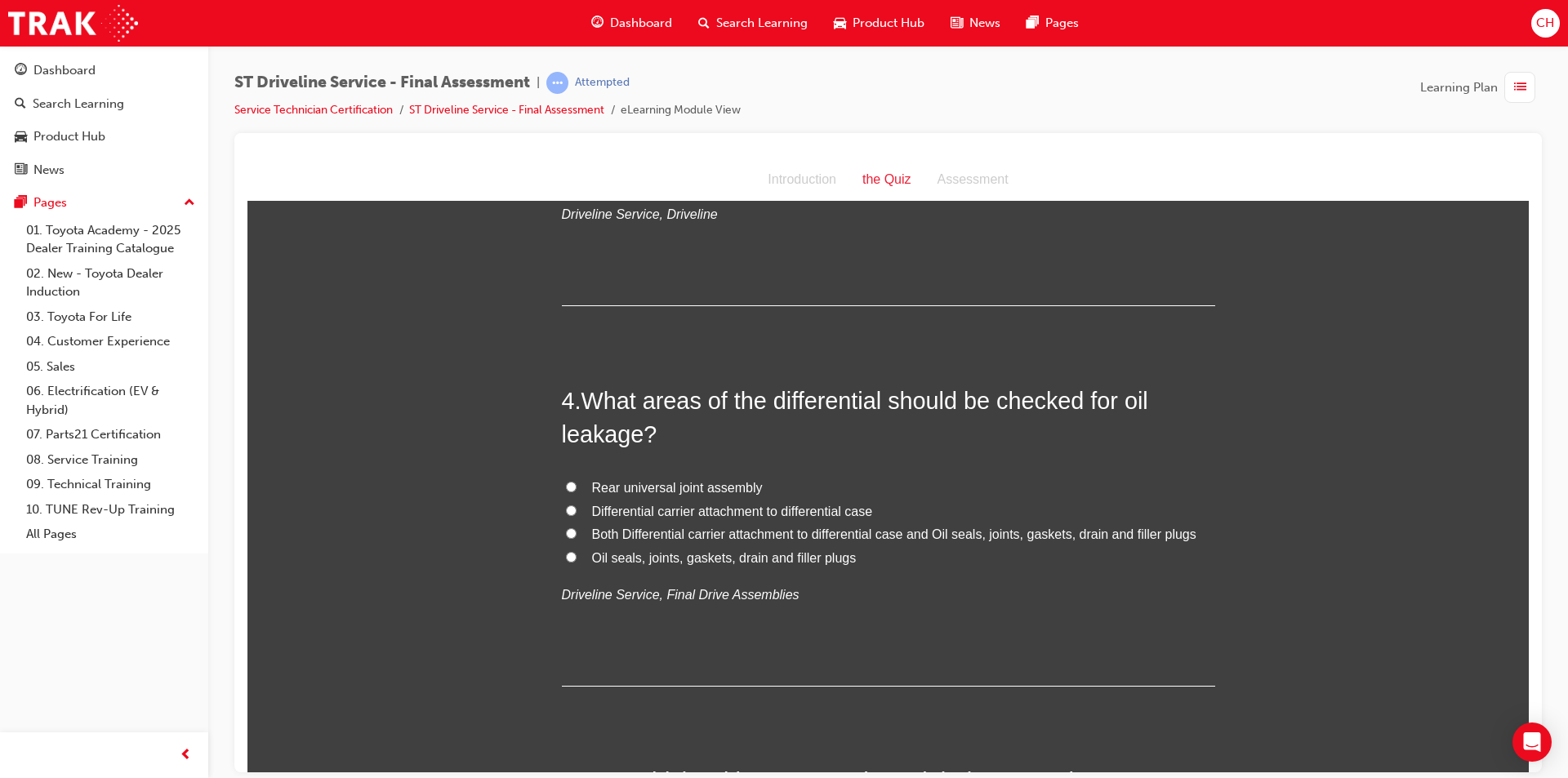
scroll to position [1142, 0]
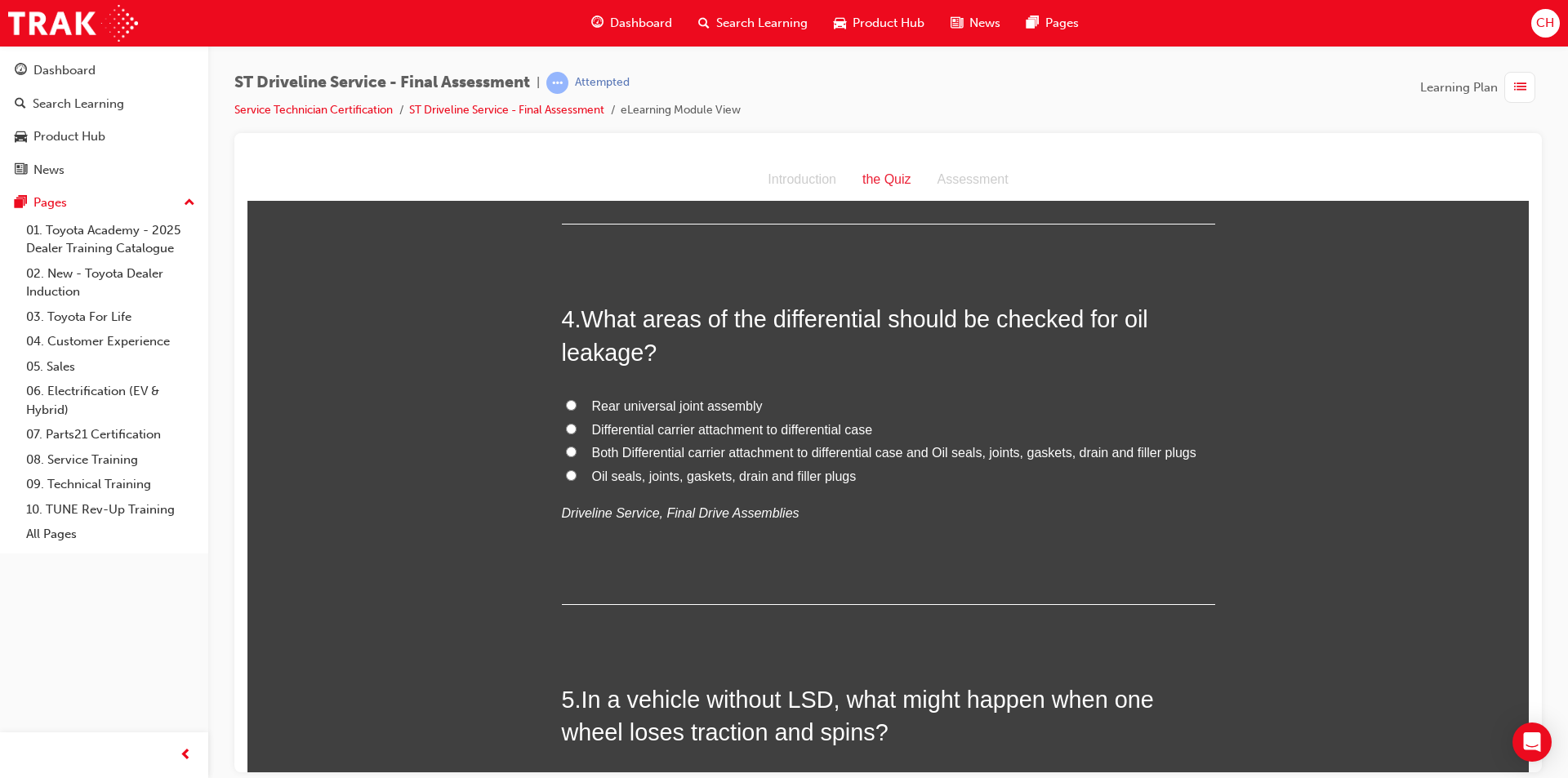
click at [642, 448] on span "Both Differential carrier attachment to differential case and Oil seals, joints…" at bounding box center [895, 451] width 605 height 14
click at [576, 448] on input "Both Differential carrier attachment to differential case and Oil seals, joints…" at bounding box center [571, 450] width 10 height 10
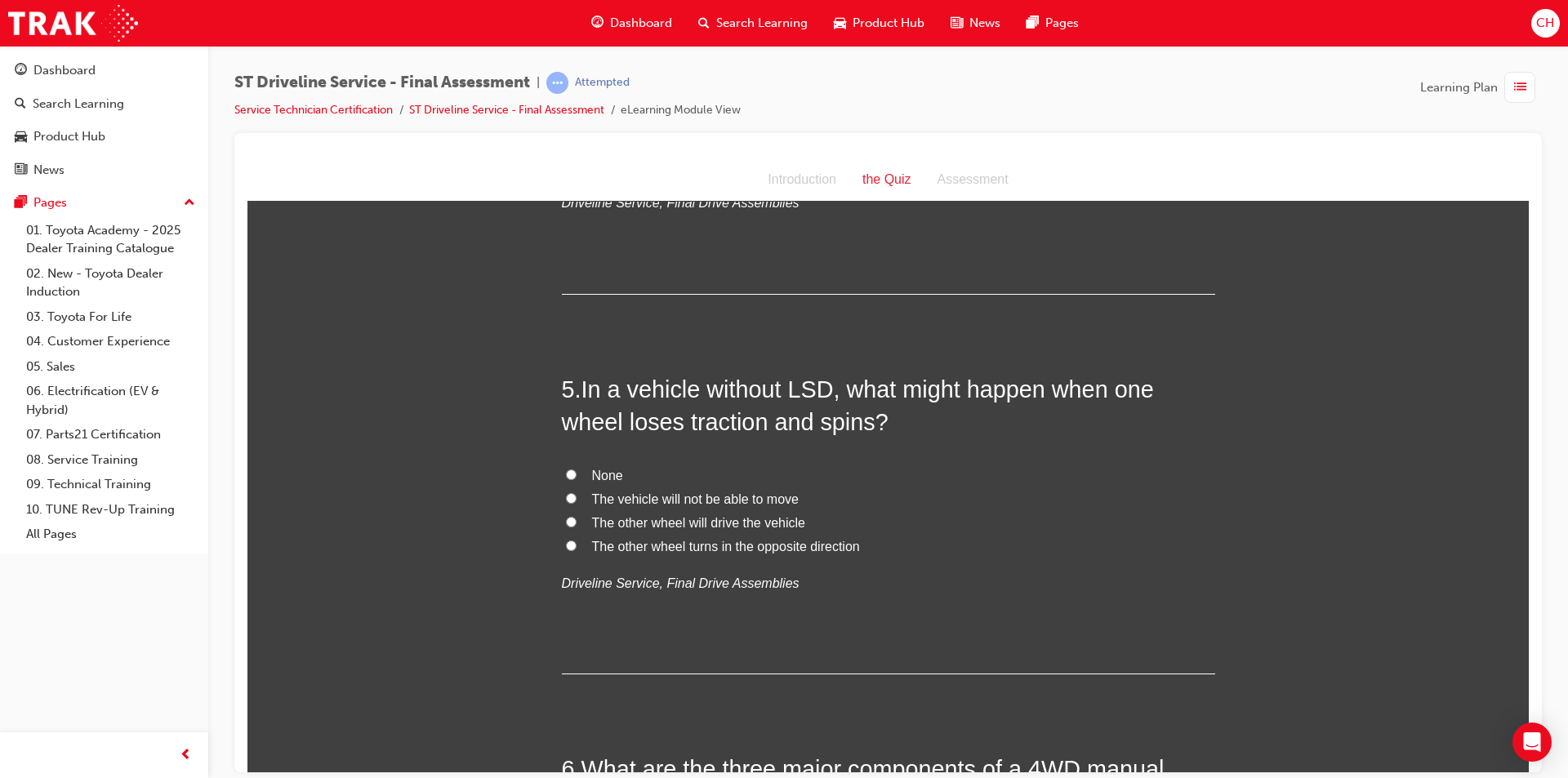
scroll to position [1469, 0]
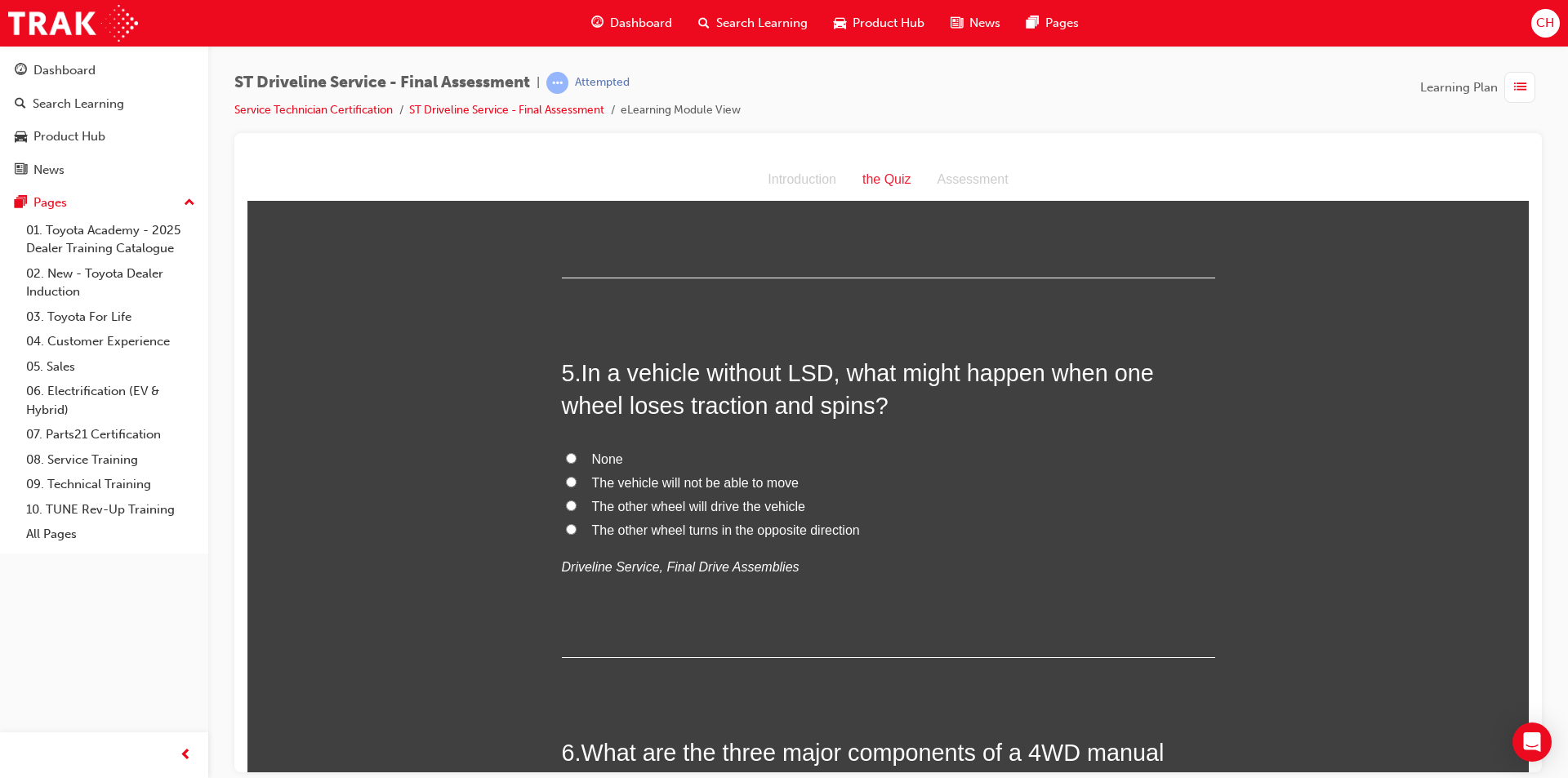
click at [705, 477] on span "The vehicle will not be able to move" at bounding box center [695, 482] width 207 height 14
click at [576, 477] on input "The vehicle will not be able to move" at bounding box center [571, 481] width 10 height 10
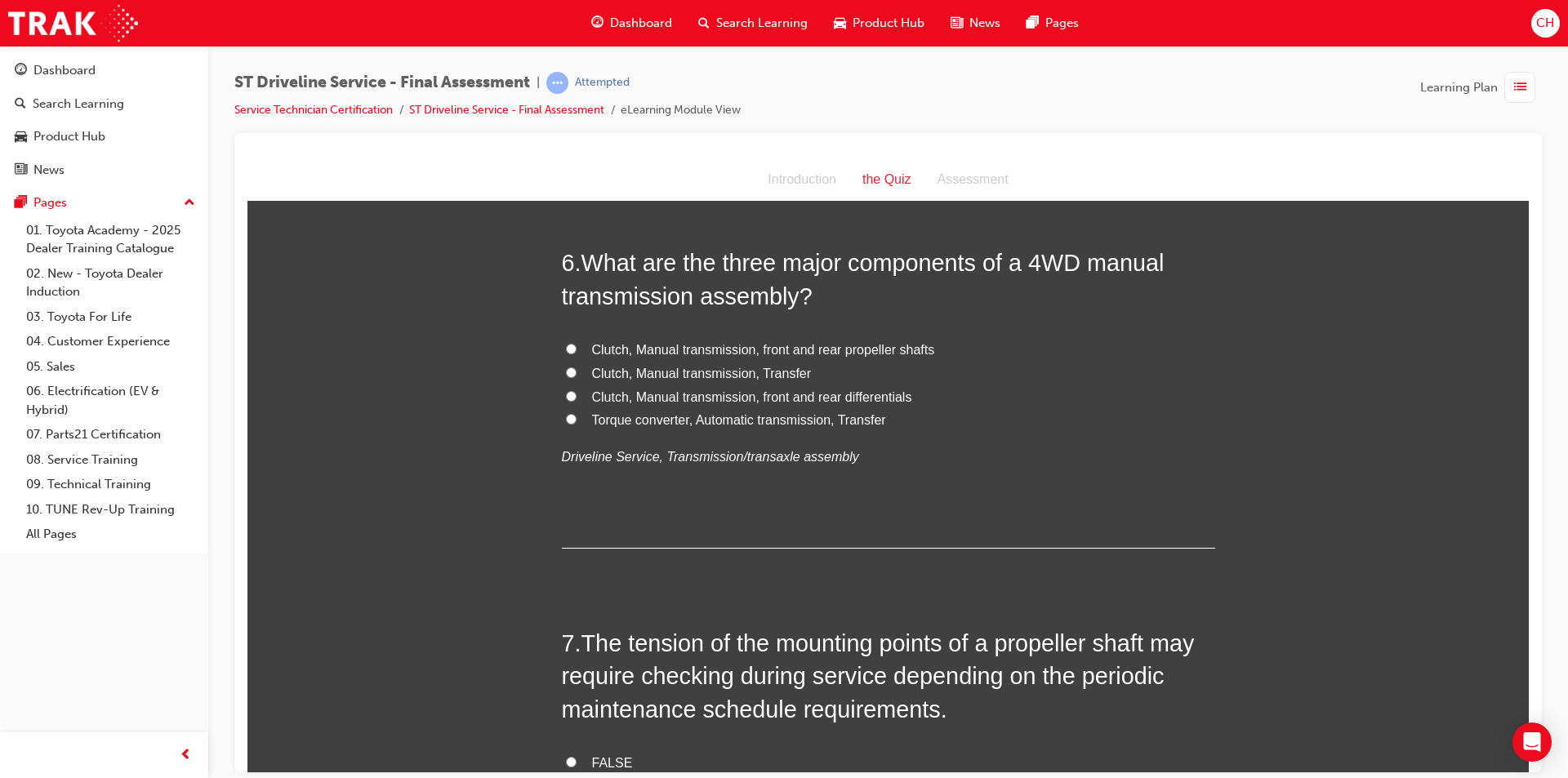
scroll to position [1877, 0]
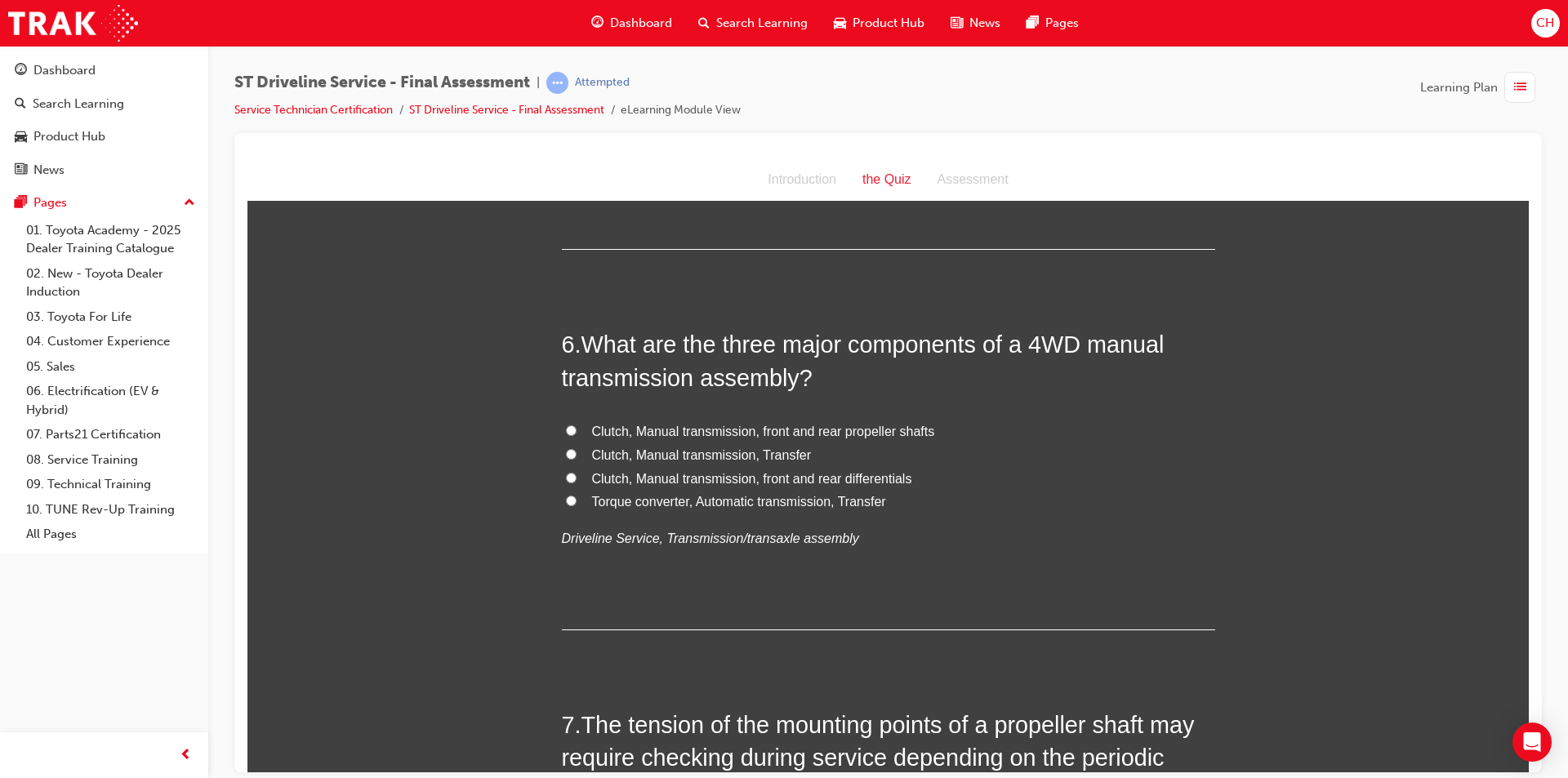
click at [702, 457] on span "Clutch, Manual transmission, Transfer" at bounding box center [702, 454] width 220 height 14
click at [576, 457] on input "Clutch, Manual transmission, Transfer" at bounding box center [571, 453] width 10 height 10
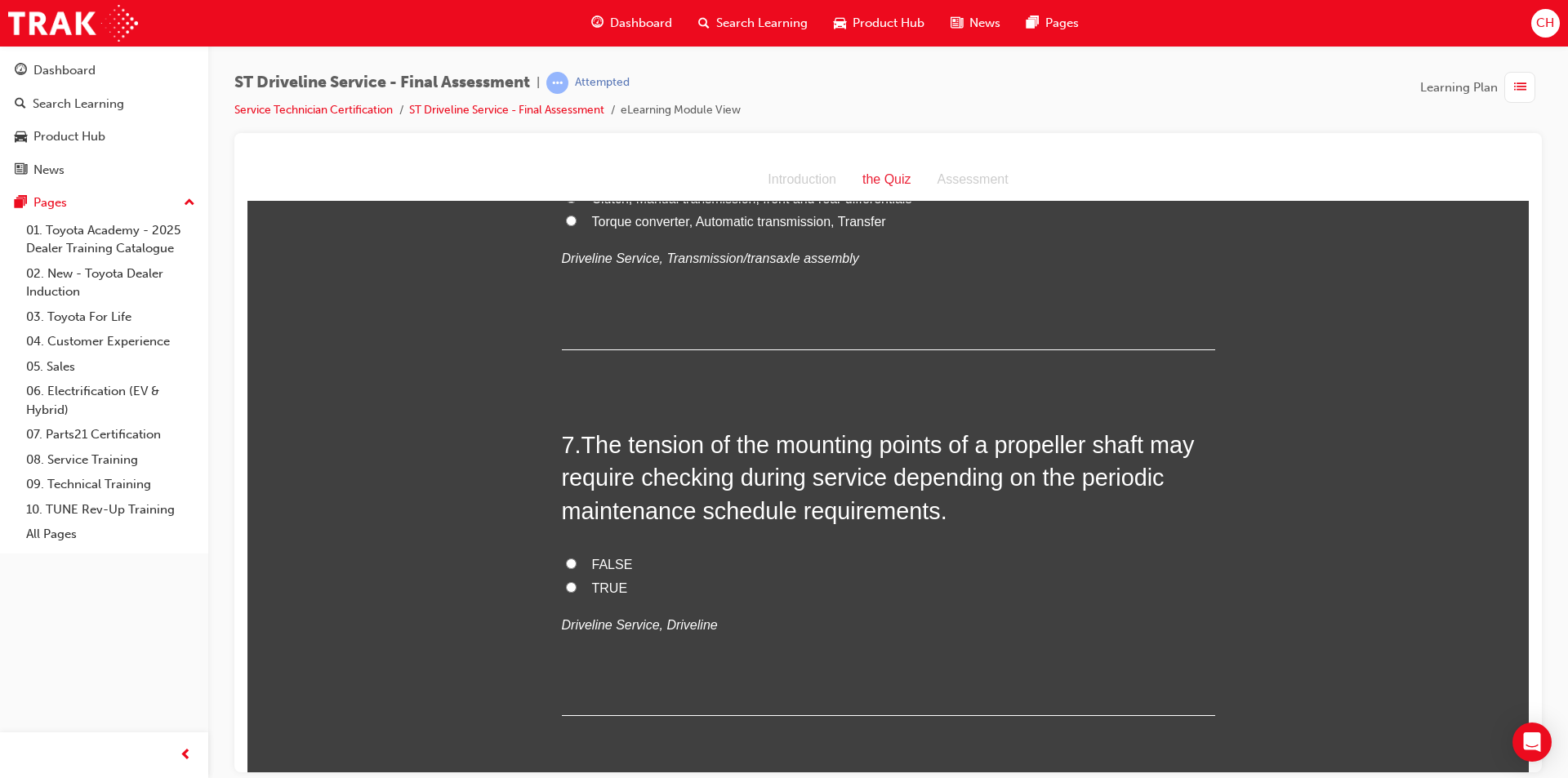
scroll to position [2204, 0]
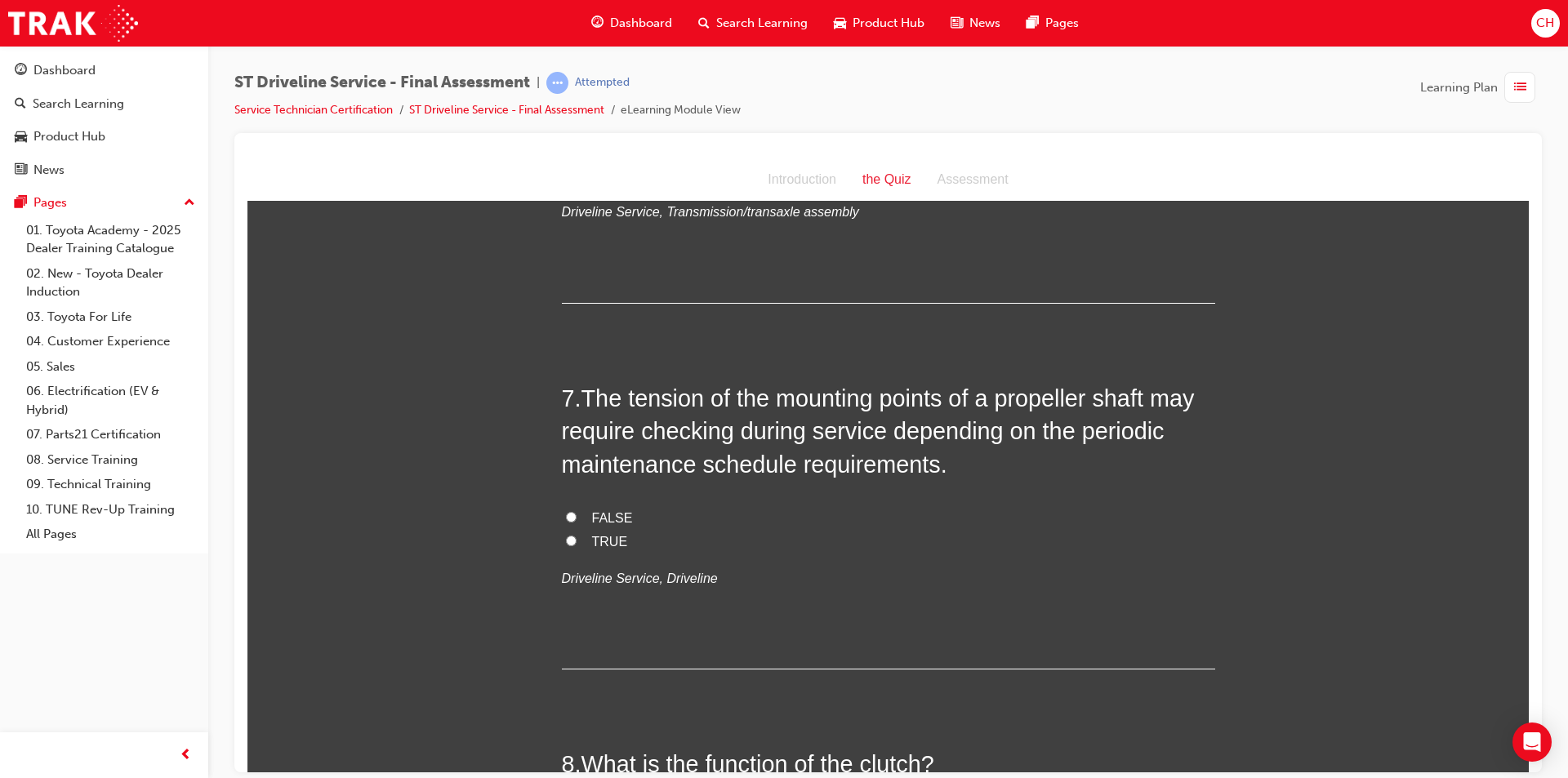
click at [566, 541] on input "TRUE" at bounding box center [571, 539] width 10 height 10
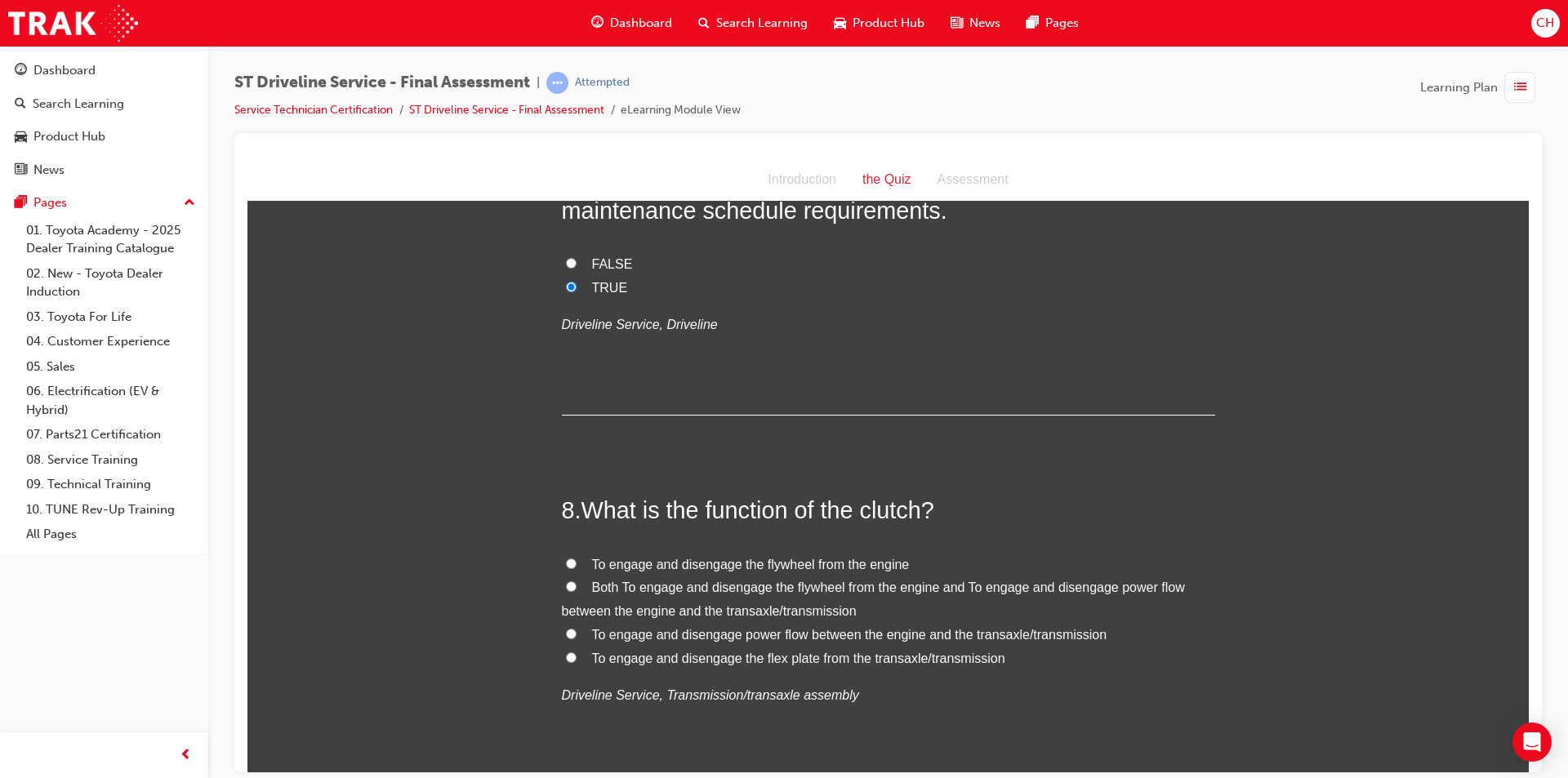
scroll to position [2530, 0]
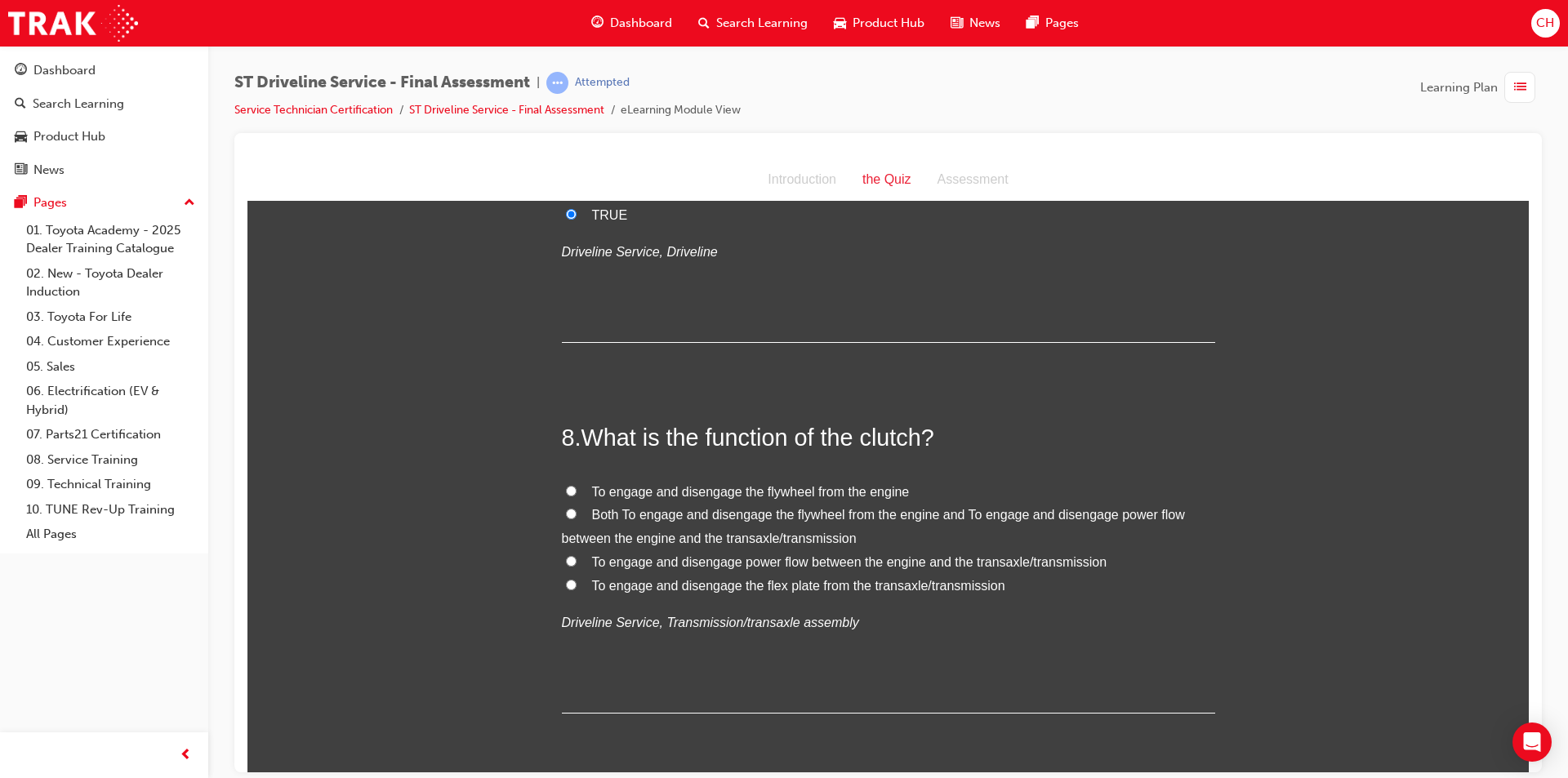
click at [1092, 432] on h2 "8 . What is the function of the clutch?" at bounding box center [889, 436] width 654 height 33
click at [707, 570] on label "To engage and disengage power flow between the engine and the transaxle/transmi…" at bounding box center [889, 562] width 654 height 24
click at [576, 566] on input "To engage and disengage power flow between the engine and the transaxle/transmi…" at bounding box center [571, 560] width 10 height 10
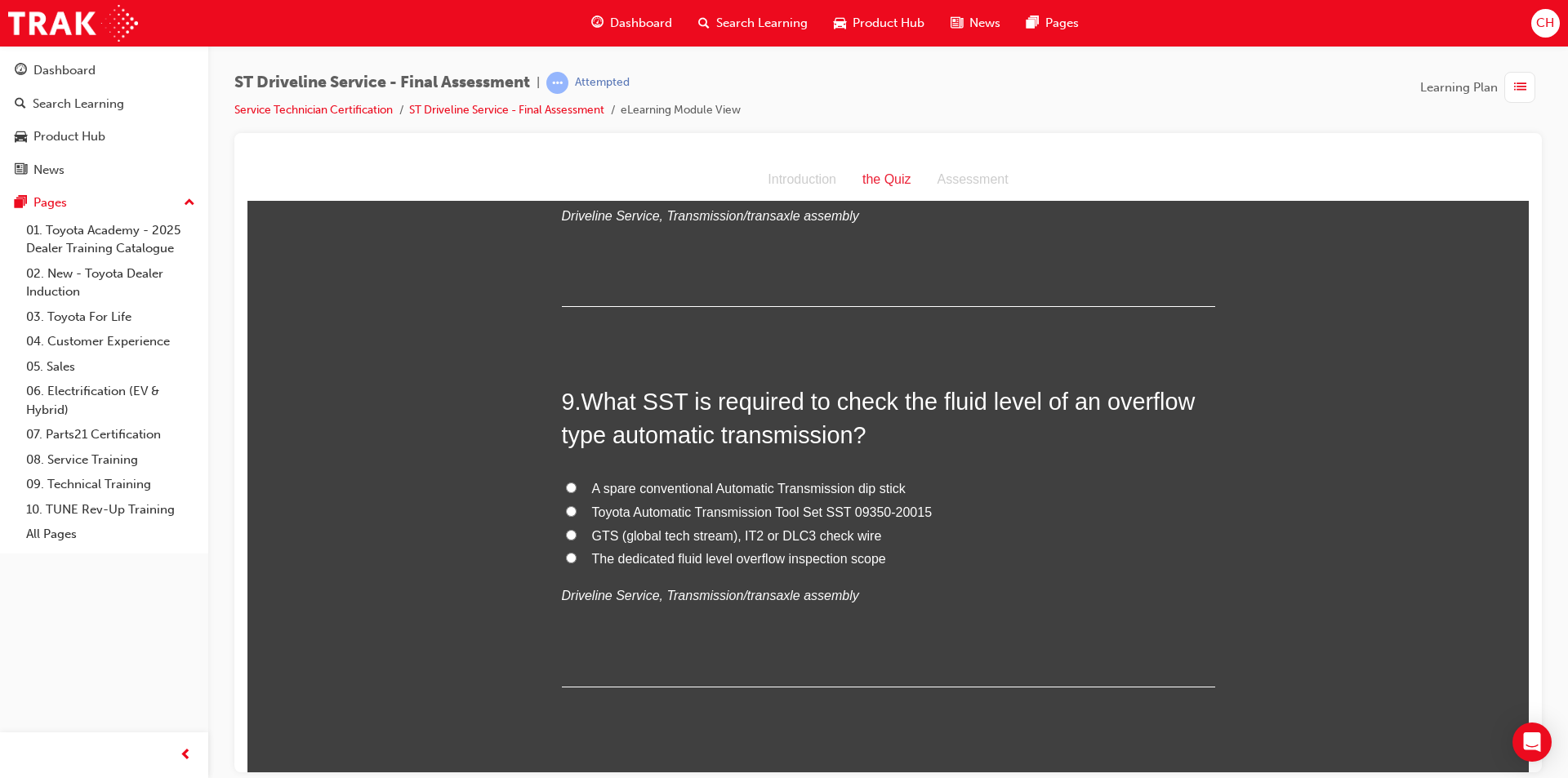
scroll to position [2938, 0]
click at [774, 510] on span "Toyota Automatic Transmission Tool Set SST 09350-20015" at bounding box center [762, 510] width 340 height 14
click at [576, 510] on input "Toyota Automatic Transmission Tool Set SST 09350-20015" at bounding box center [571, 508] width 10 height 10
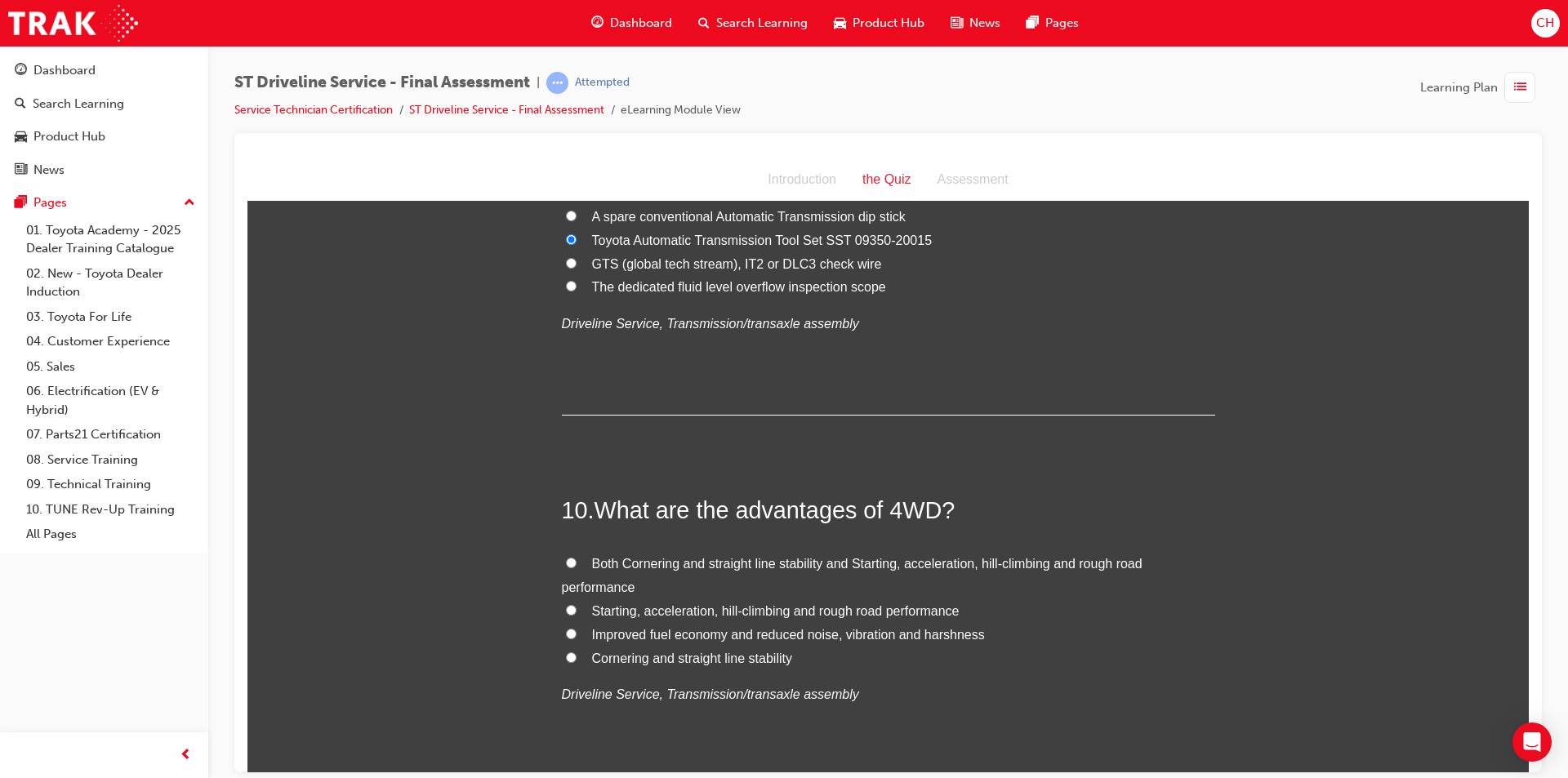
scroll to position [3346, 0]
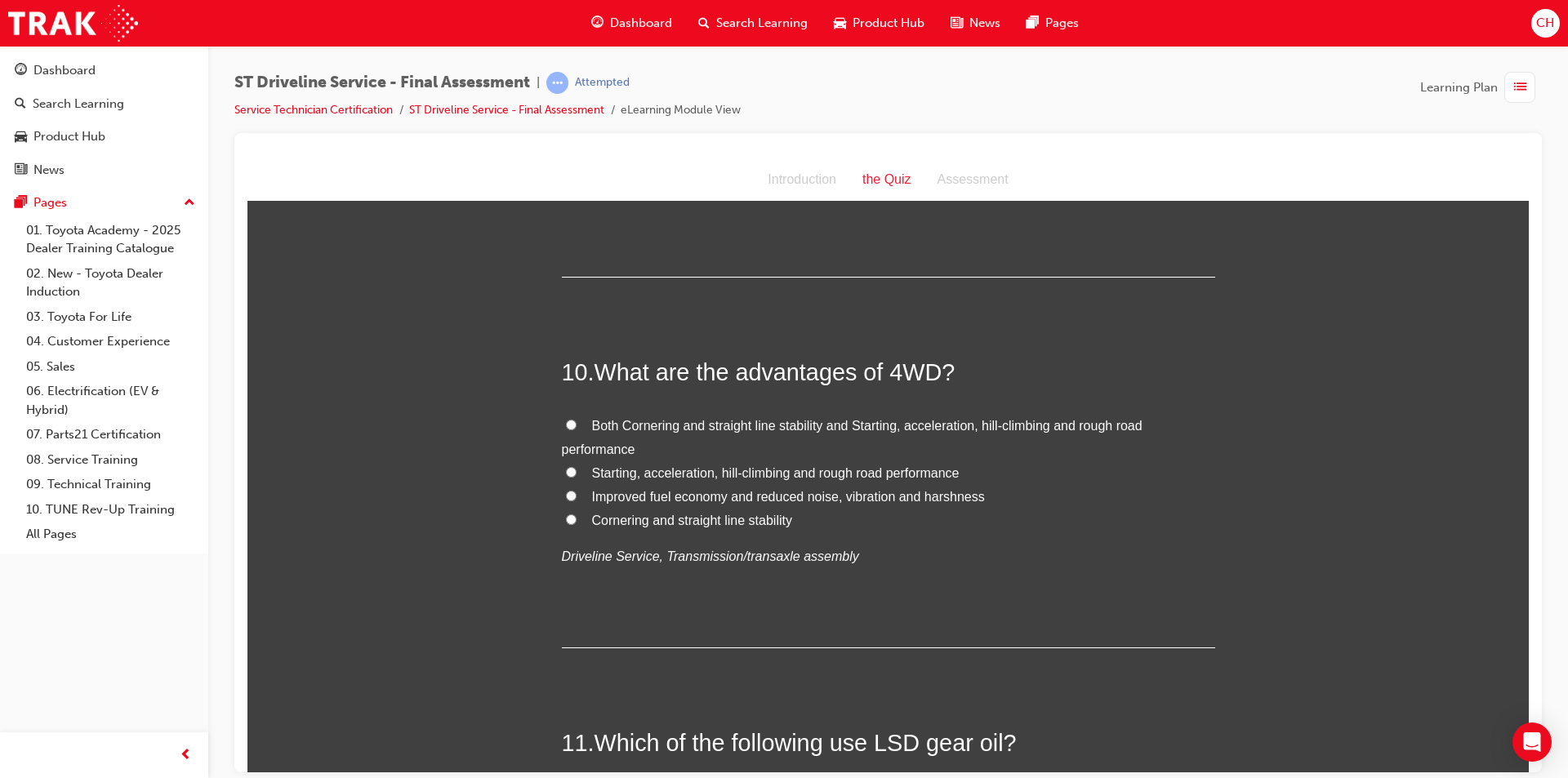
click at [1014, 424] on span "Both Cornering and straight line stability and Starting, acceleration, hill-cli…" at bounding box center [852, 437] width 581 height 38
click at [576, 424] on input "Both Cornering and straight line stability and Starting, acceleration, hill-cli…" at bounding box center [571, 423] width 10 height 10
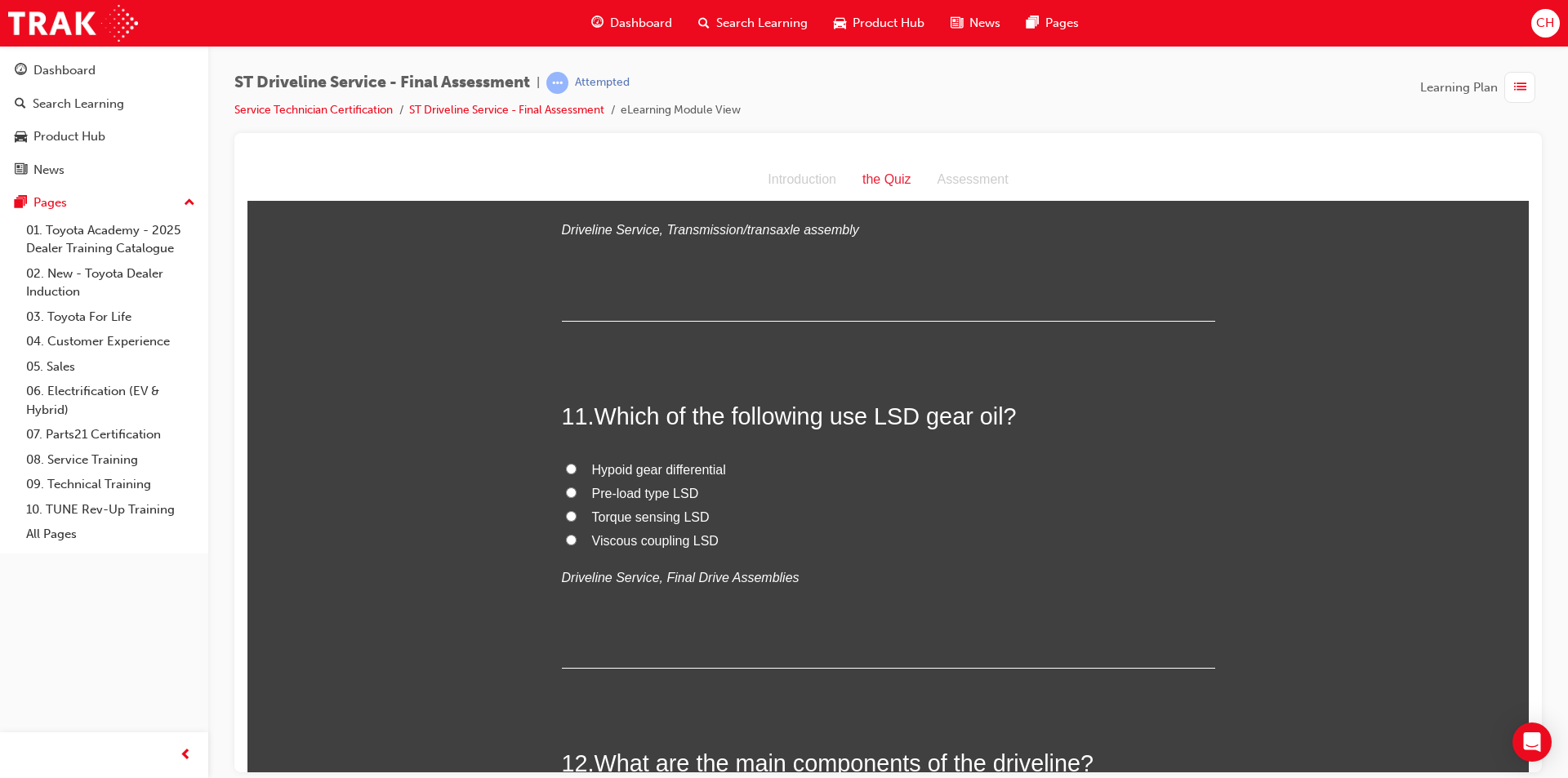
scroll to position [3755, 0]
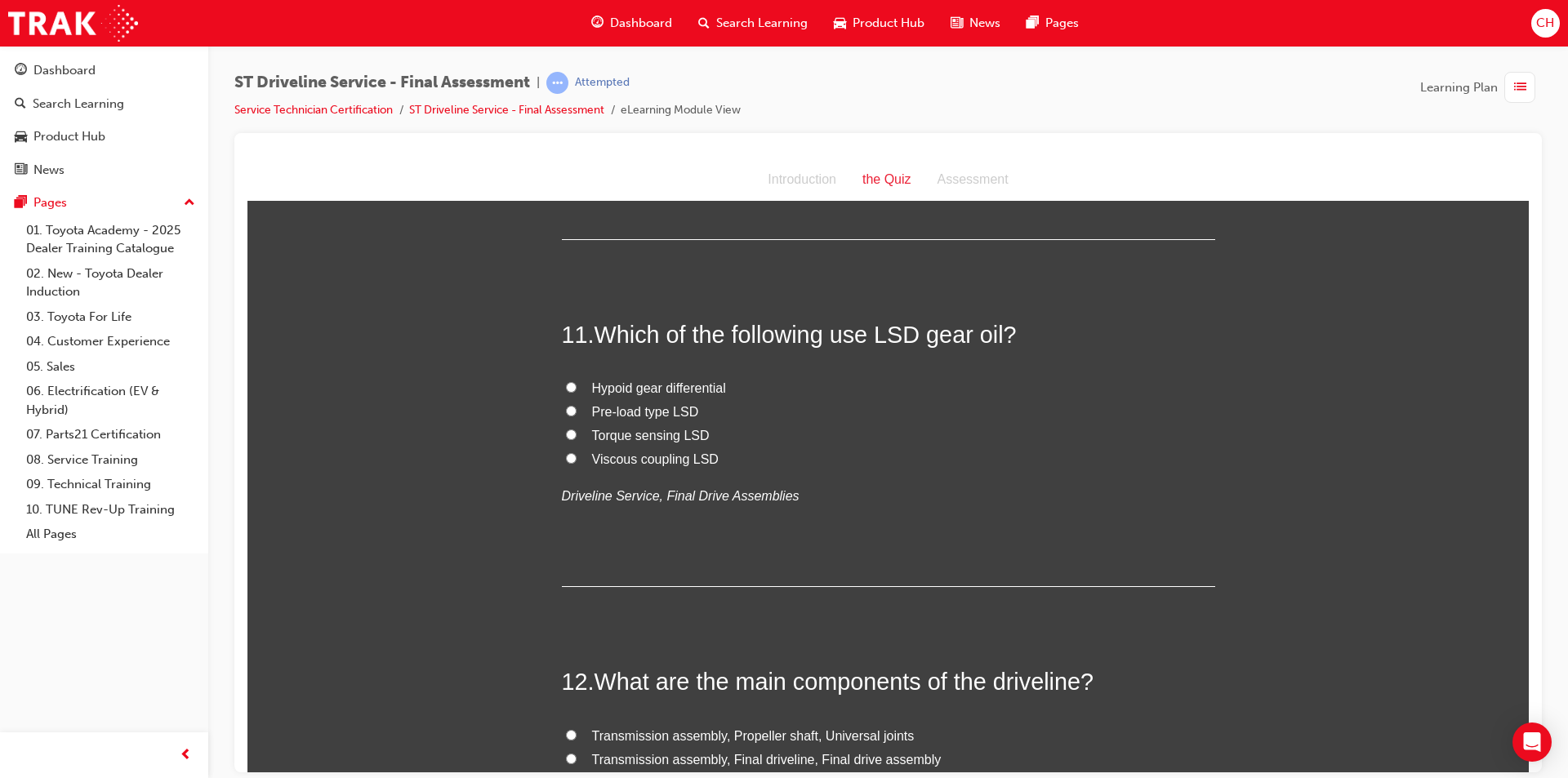
click at [645, 408] on span "Pre-load type LSD" at bounding box center [645, 411] width 107 height 14
click at [576, 408] on input "Pre-load type LSD" at bounding box center [571, 410] width 10 height 10
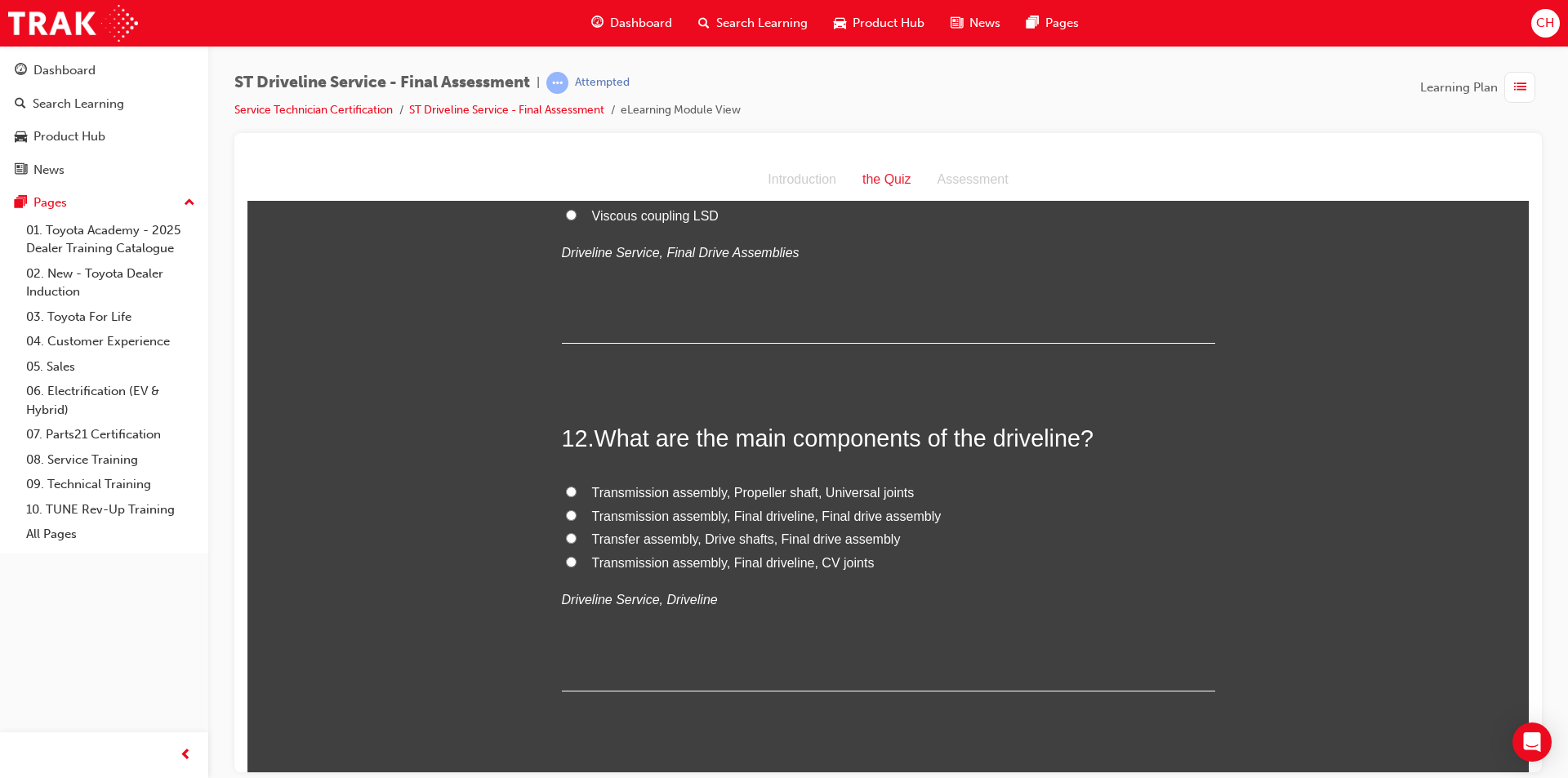
scroll to position [4081, 0]
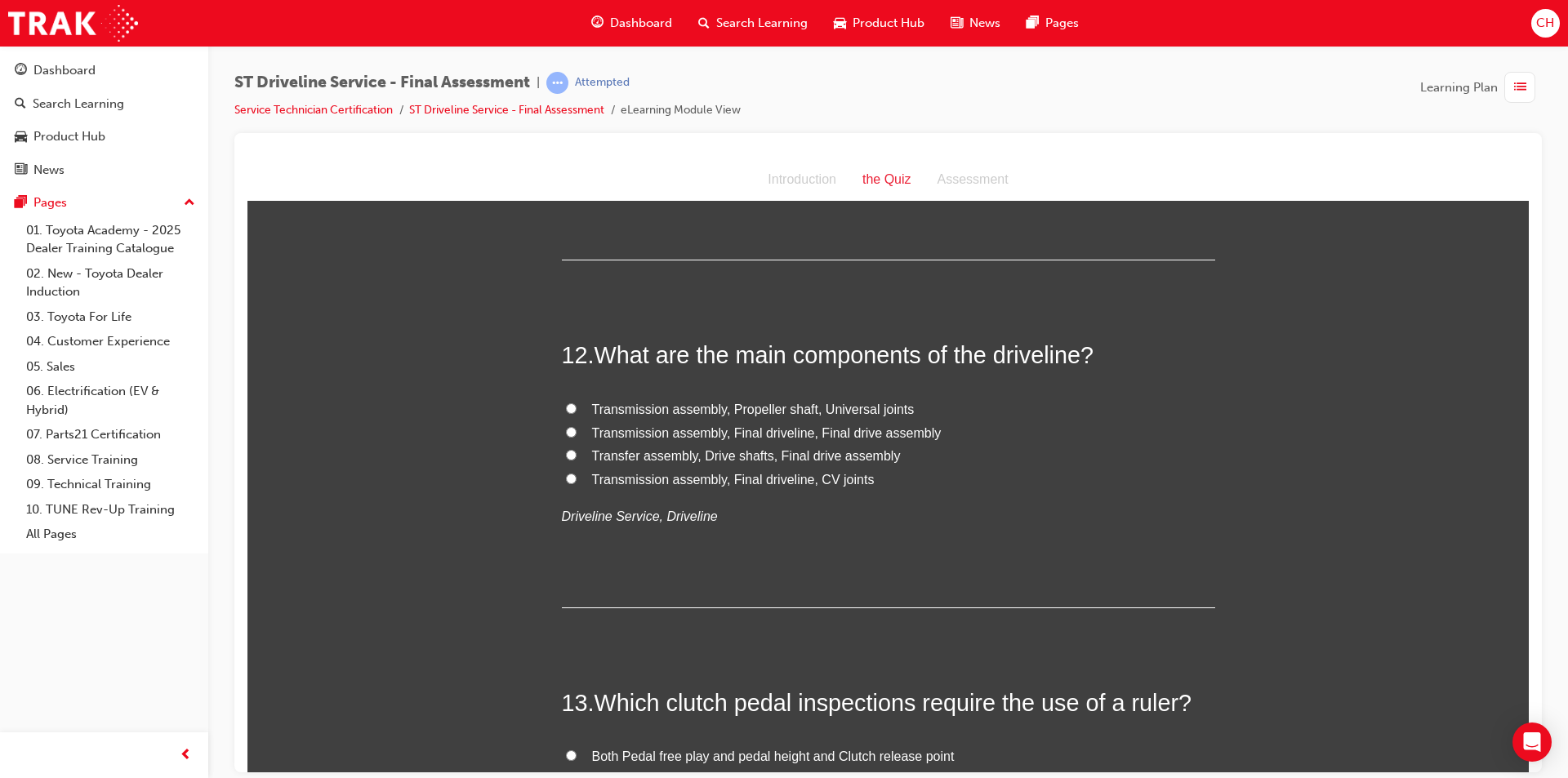
click at [723, 403] on span "Transmission assembly, Propeller shaft, Universal joints" at bounding box center [753, 408] width 322 height 14
click at [576, 403] on input "Transmission assembly, Propeller shaft, Universal joints" at bounding box center [571, 407] width 10 height 10
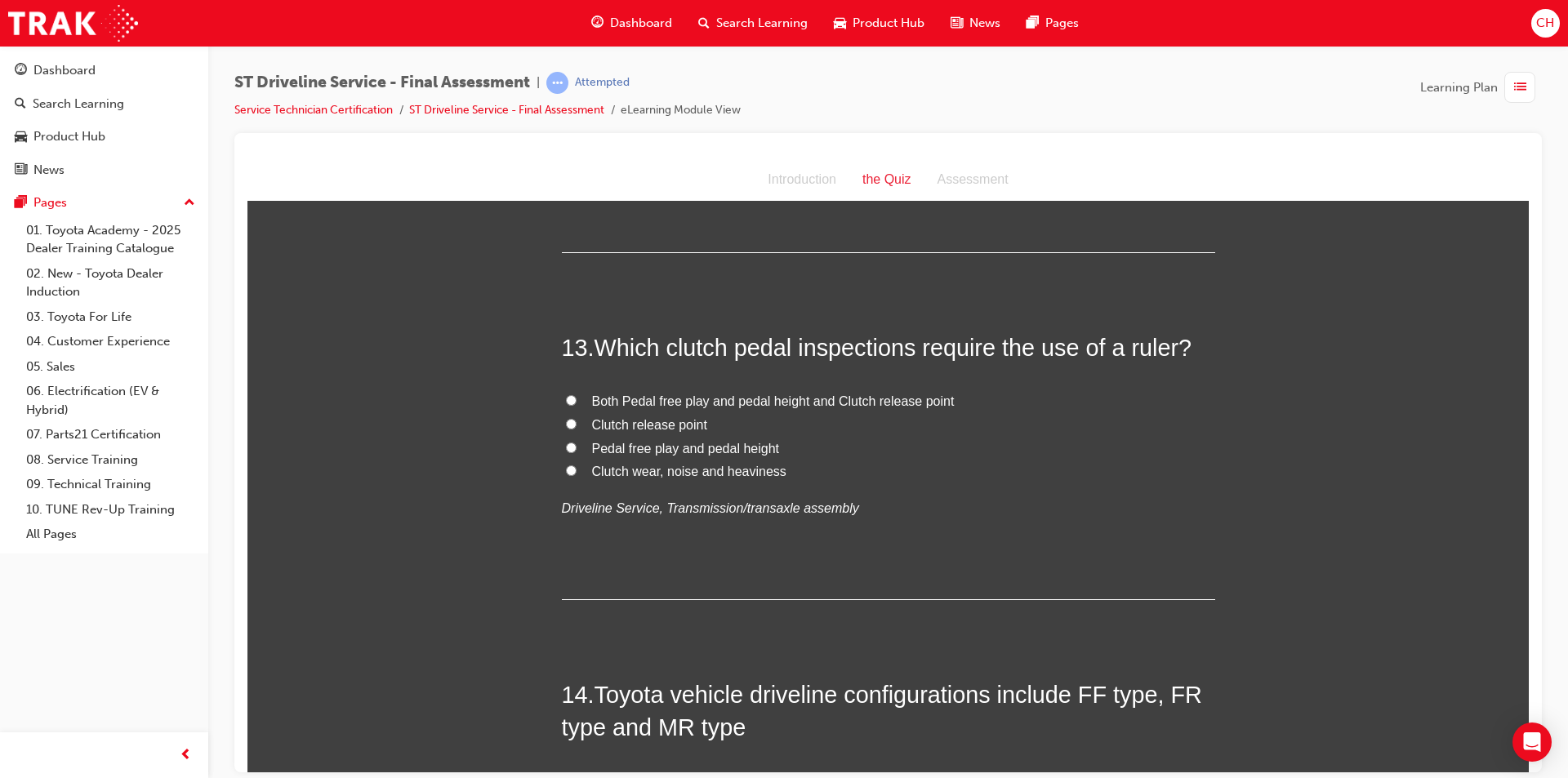
scroll to position [4407, 0]
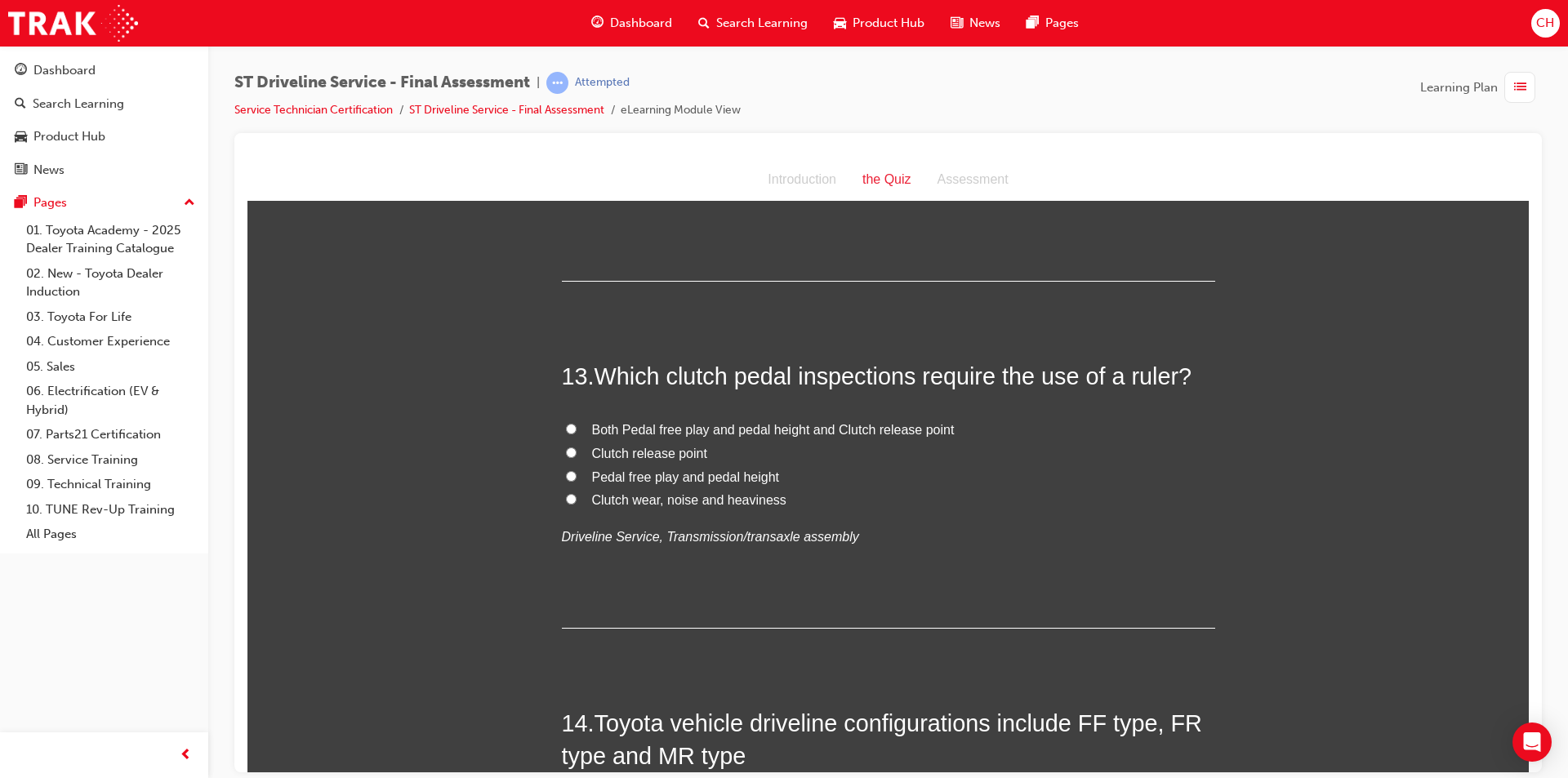
click at [674, 431] on span "Both Pedal free play and pedal height and Clutch release point" at bounding box center [774, 429] width 363 height 14
click at [576, 431] on input "Both Pedal free play and pedal height and Clutch release point" at bounding box center [571, 428] width 10 height 10
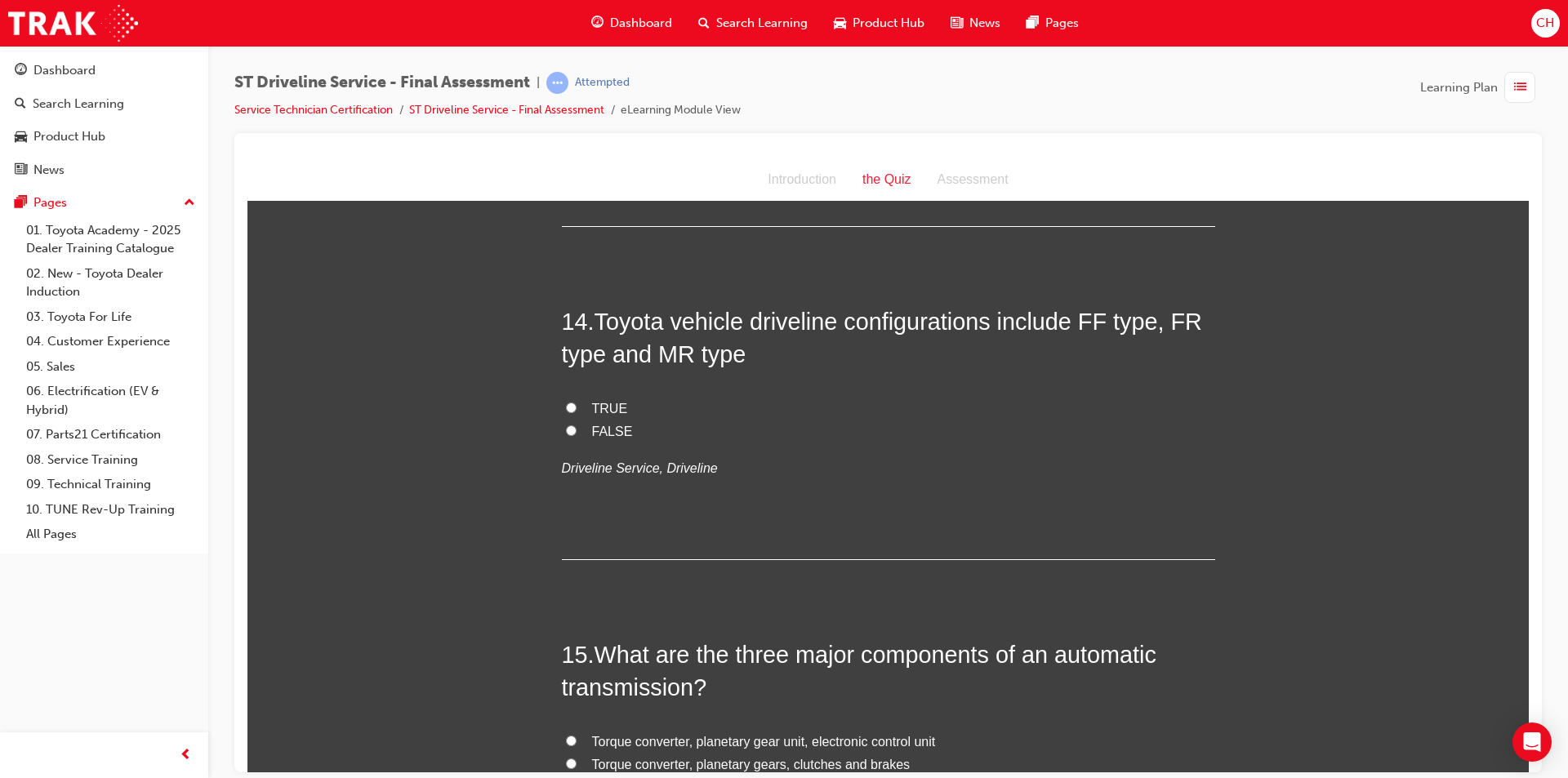
scroll to position [4815, 0]
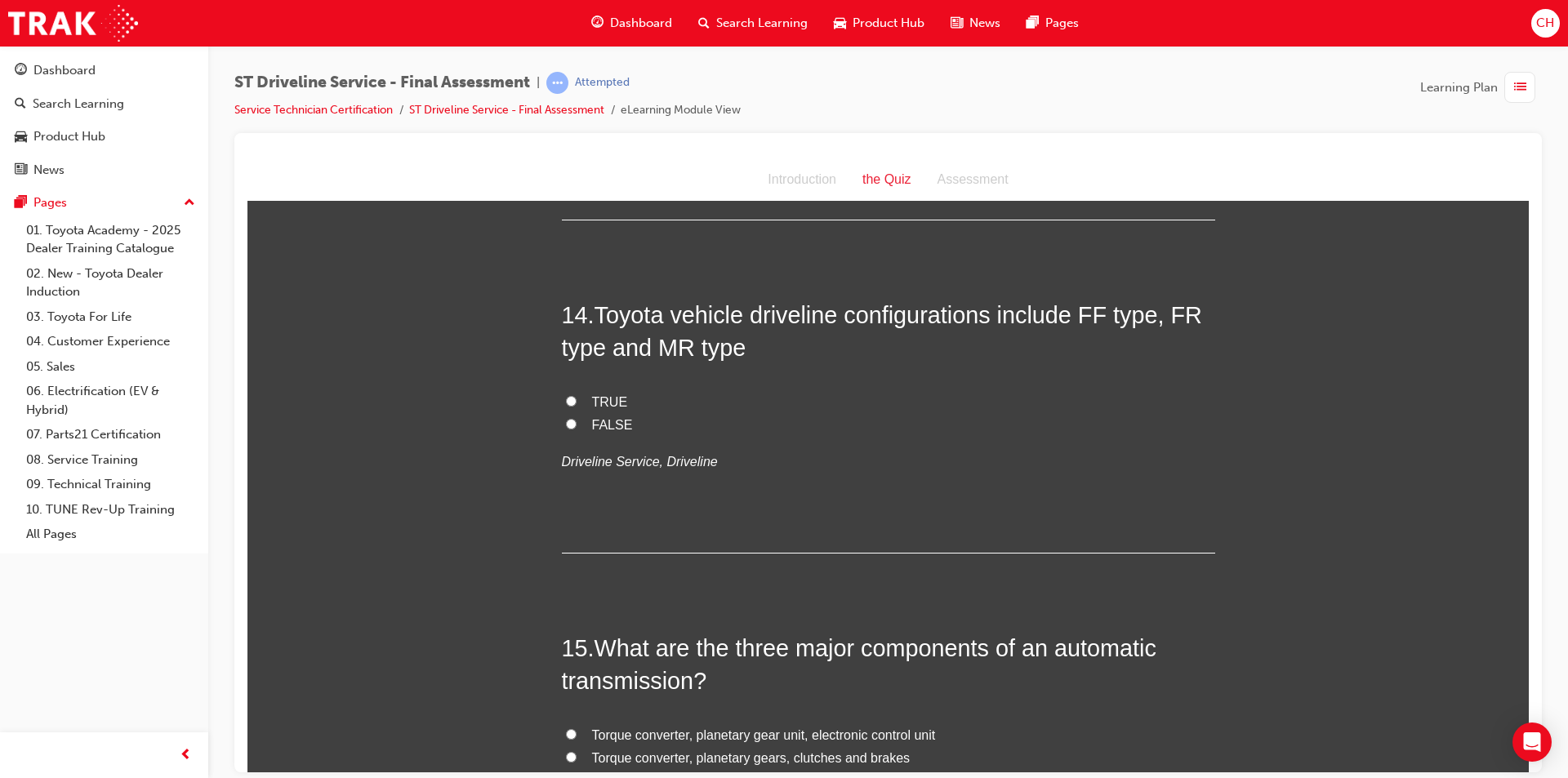
click at [593, 390] on label "TRUE" at bounding box center [889, 401] width 654 height 24
click at [576, 395] on input "TRUE" at bounding box center [571, 399] width 10 height 10
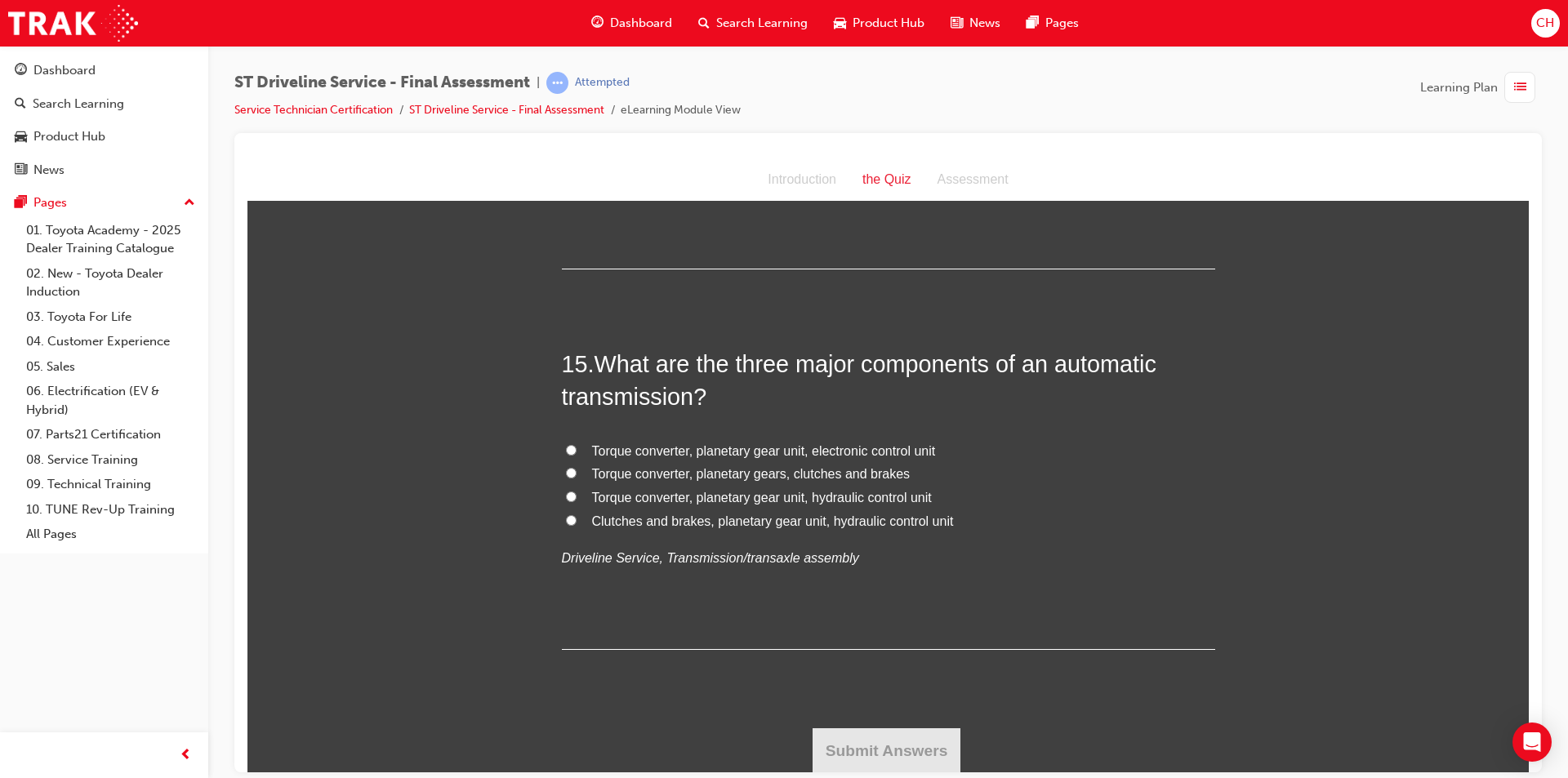
scroll to position [5100, 0]
click at [769, 443] on span "Torque converter, planetary gear unit, electronic control unit" at bounding box center [764, 449] width 344 height 14
click at [576, 443] on input "Torque converter, planetary gear unit, electronic control unit" at bounding box center [571, 448] width 10 height 10
click at [846, 735] on button "Submit Answers" at bounding box center [886, 749] width 148 height 45
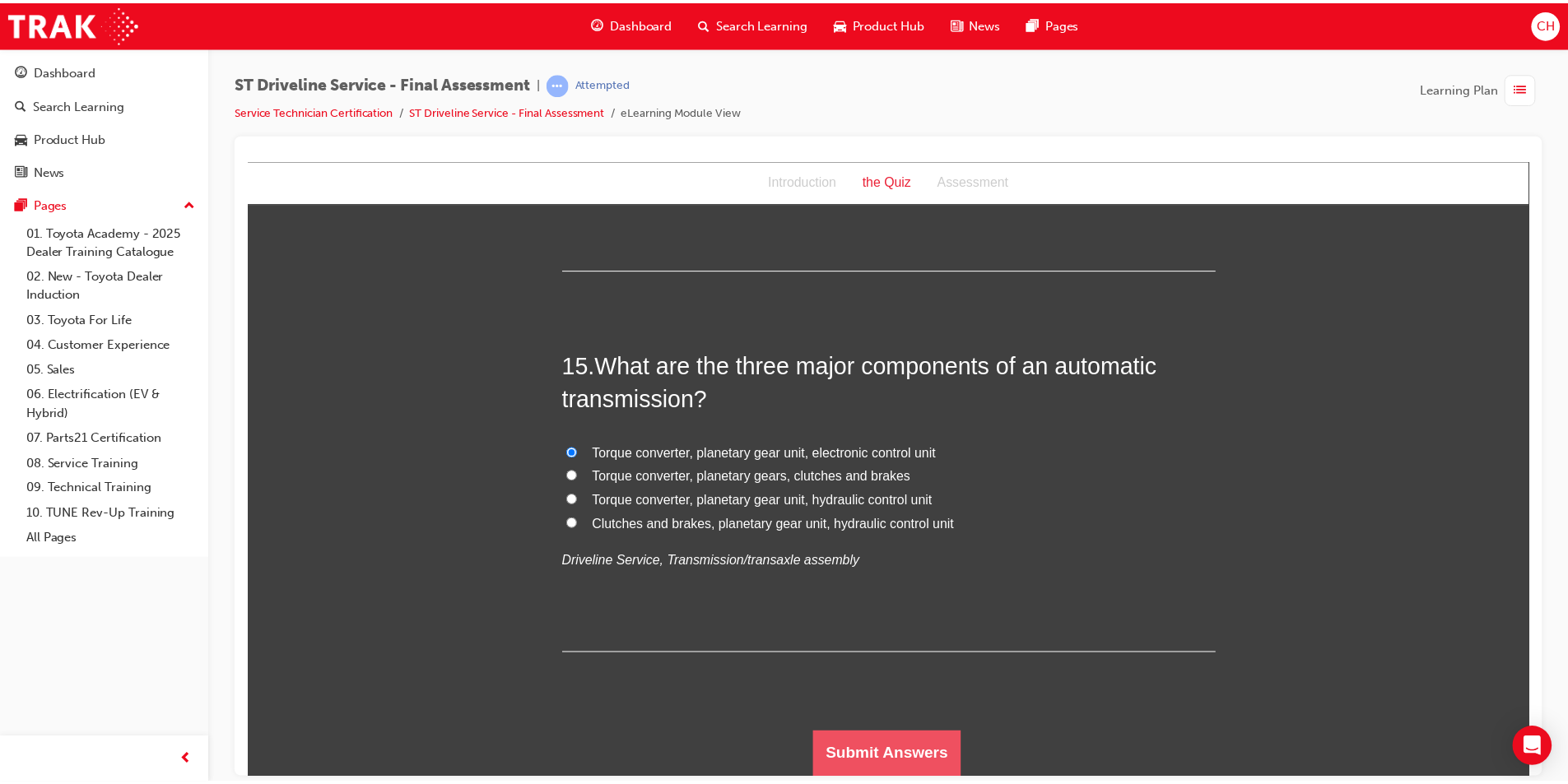
scroll to position [0, 0]
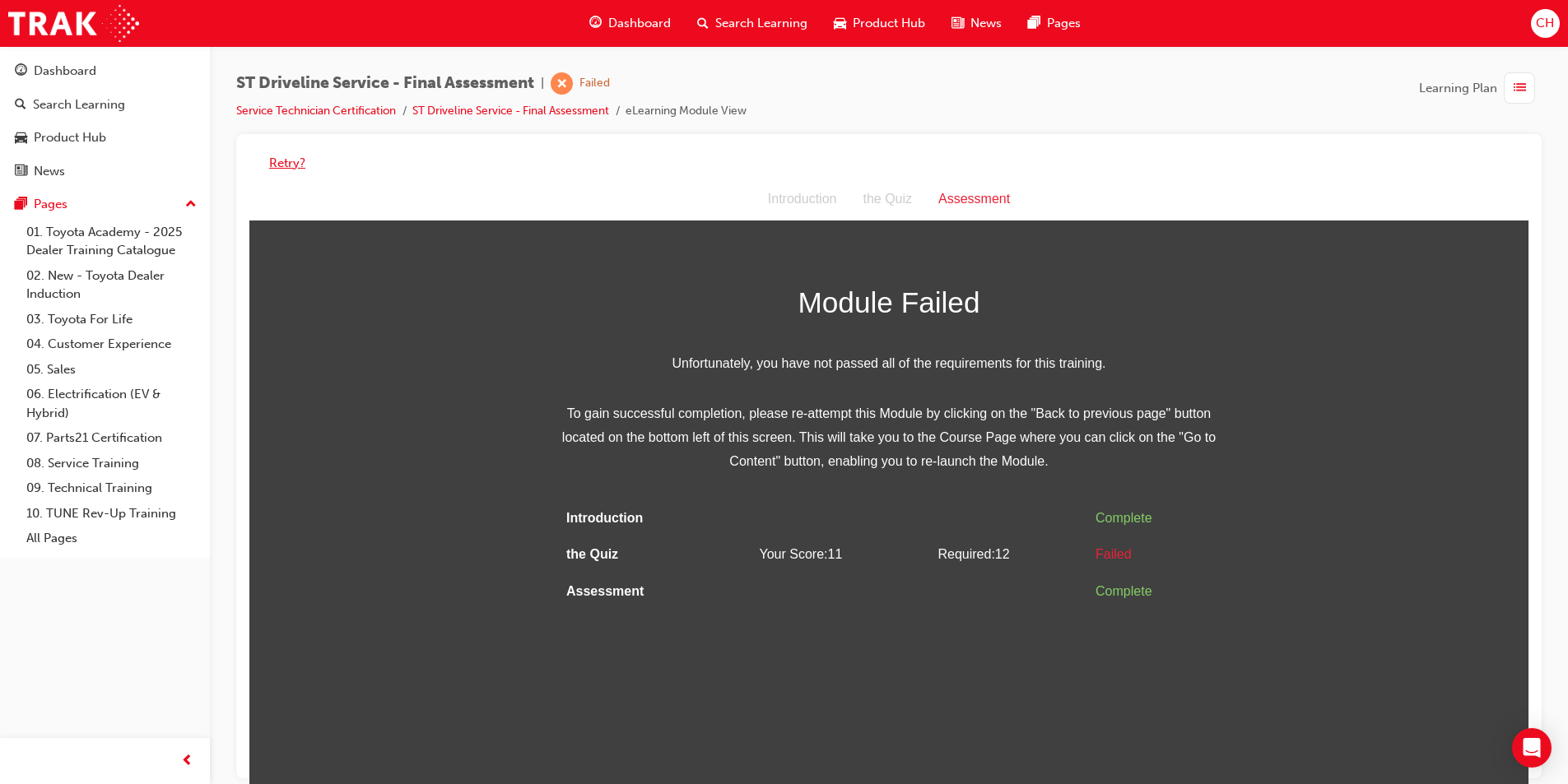
click at [276, 159] on button "Retry?" at bounding box center [288, 164] width 36 height 19
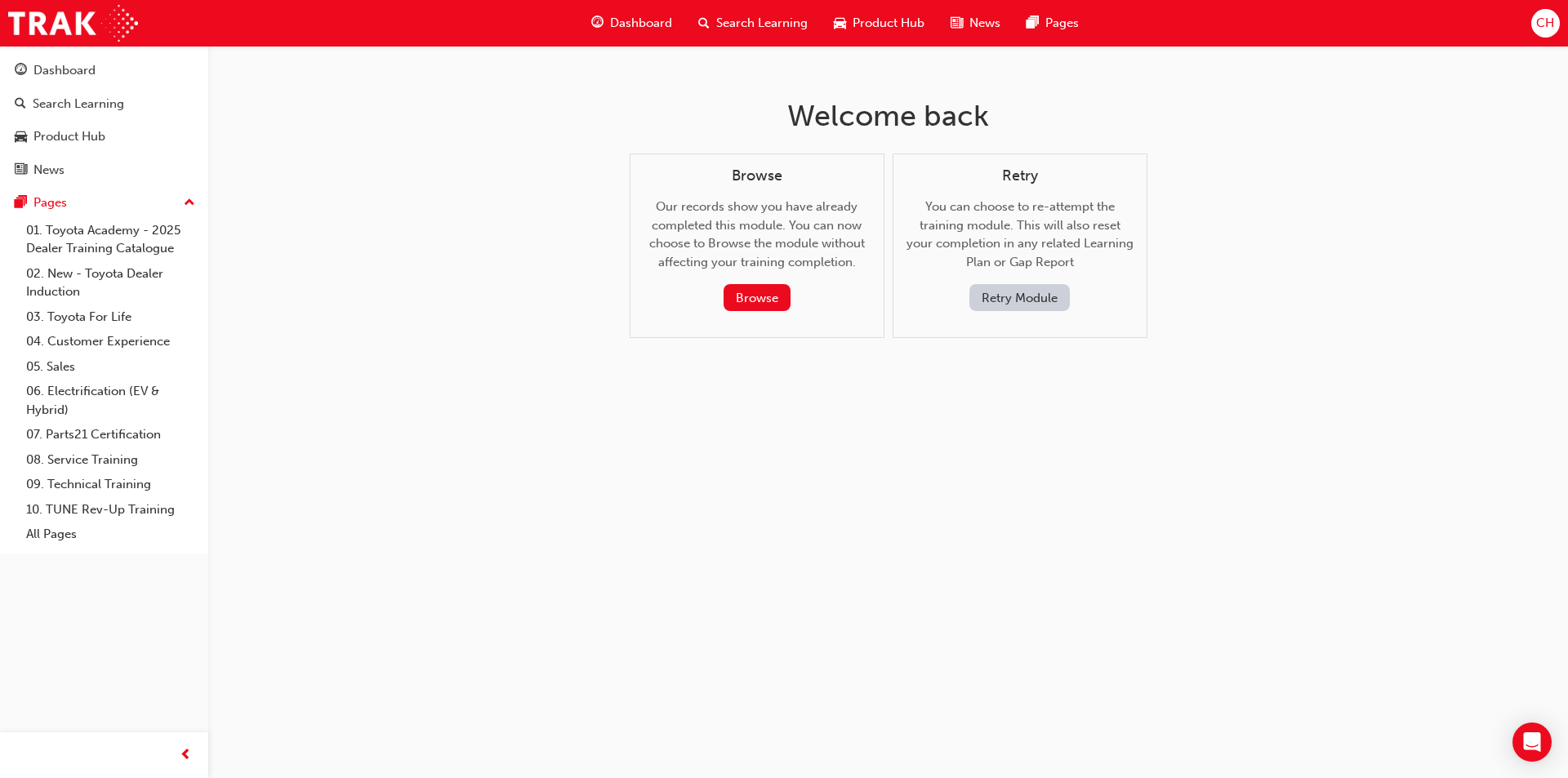
click at [1029, 300] on button "Retry Module" at bounding box center [1019, 297] width 100 height 27
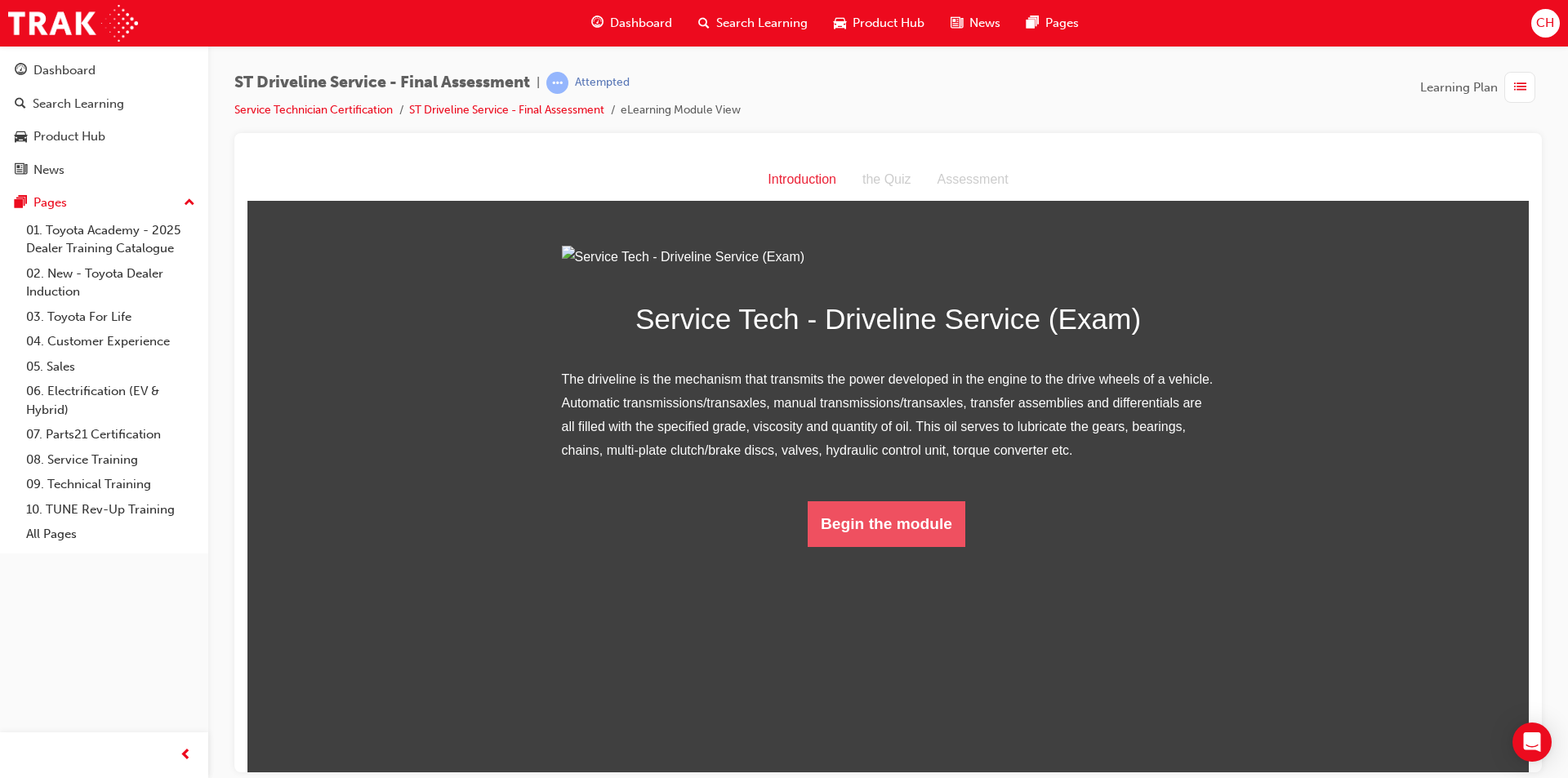
click at [936, 546] on button "Begin the module" at bounding box center [886, 523] width 158 height 45
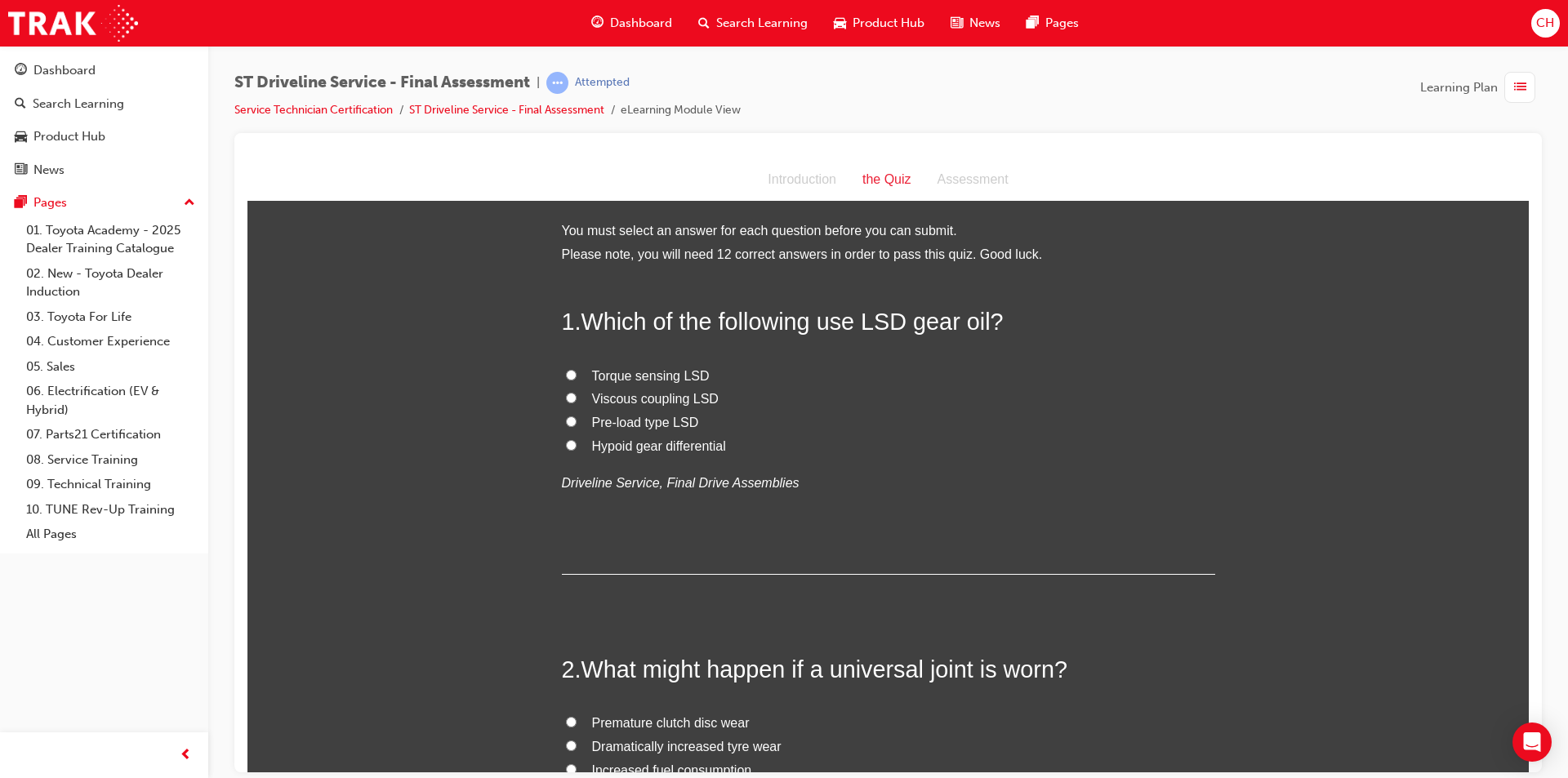
click at [654, 401] on span "Viscous coupling LSD" at bounding box center [656, 397] width 127 height 14
click at [576, 401] on input "Viscous coupling LSD" at bounding box center [571, 397] width 10 height 10
click at [661, 377] on span "Torque sensing LSD" at bounding box center [651, 375] width 117 height 14
click at [576, 377] on input "Torque sensing LSD" at bounding box center [571, 374] width 10 height 10
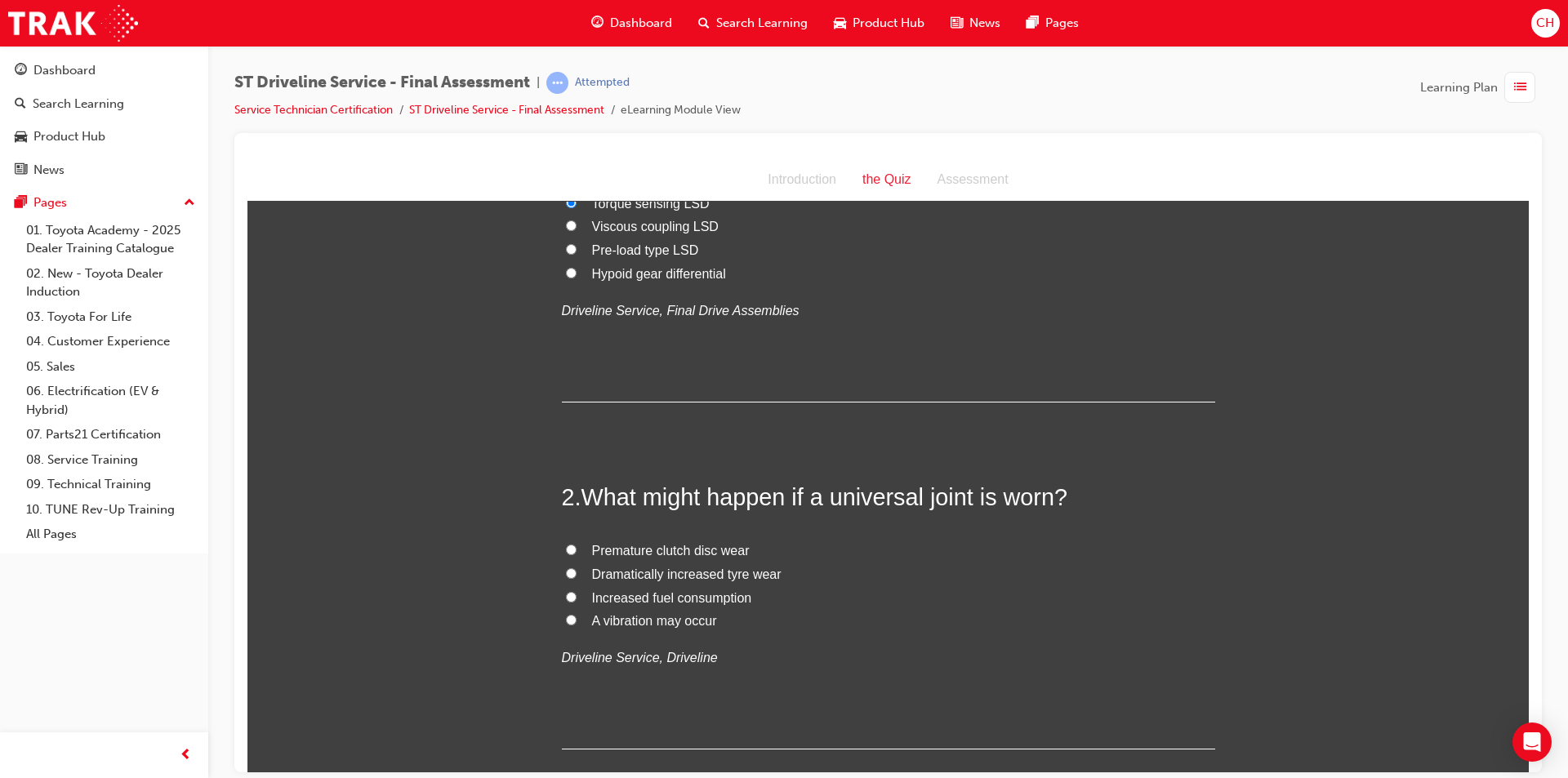
scroll to position [245, 0]
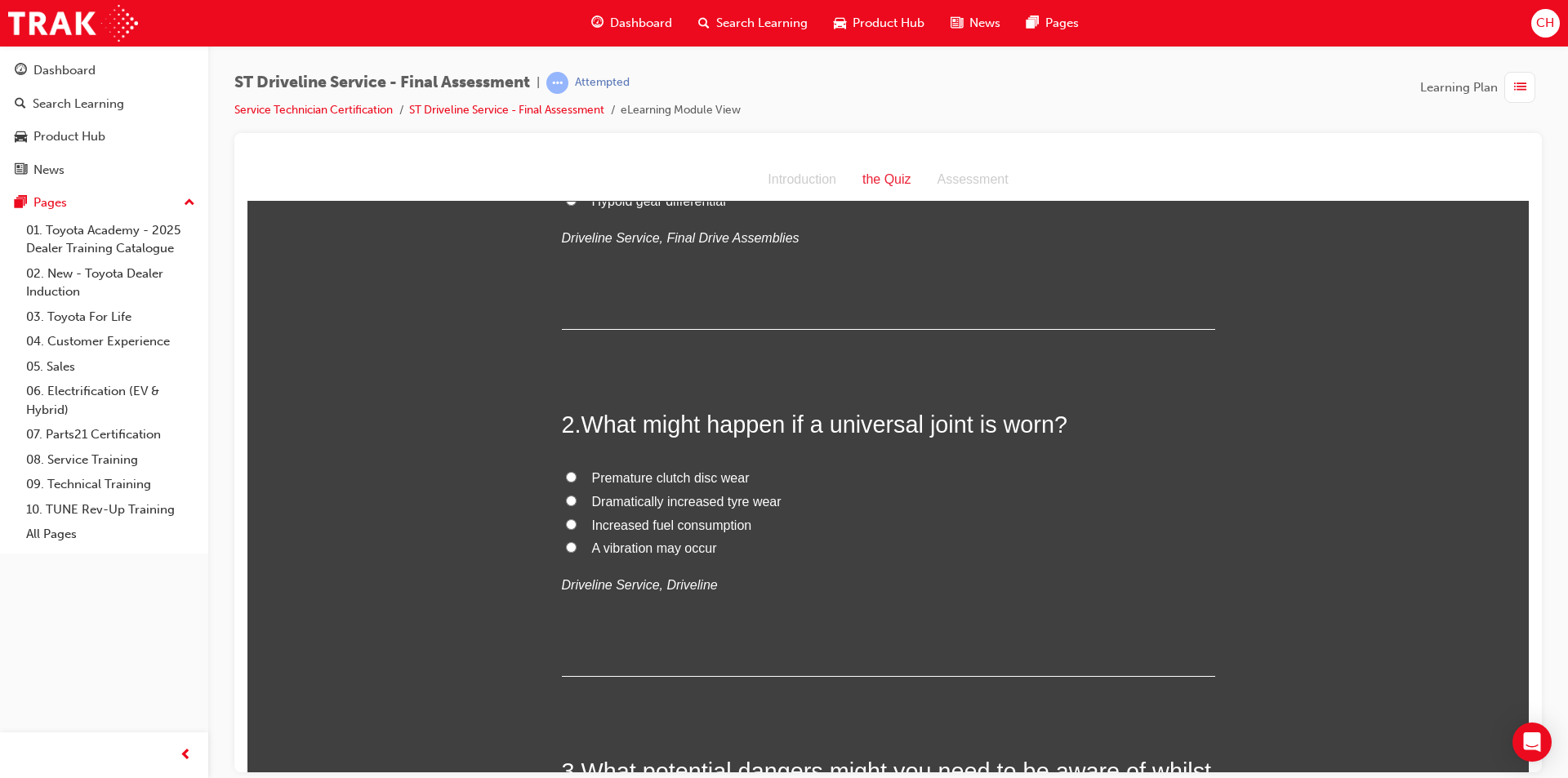
click at [623, 550] on span "A vibration may occur" at bounding box center [655, 547] width 125 height 14
click at [576, 550] on input "A vibration may occur" at bounding box center [571, 546] width 10 height 10
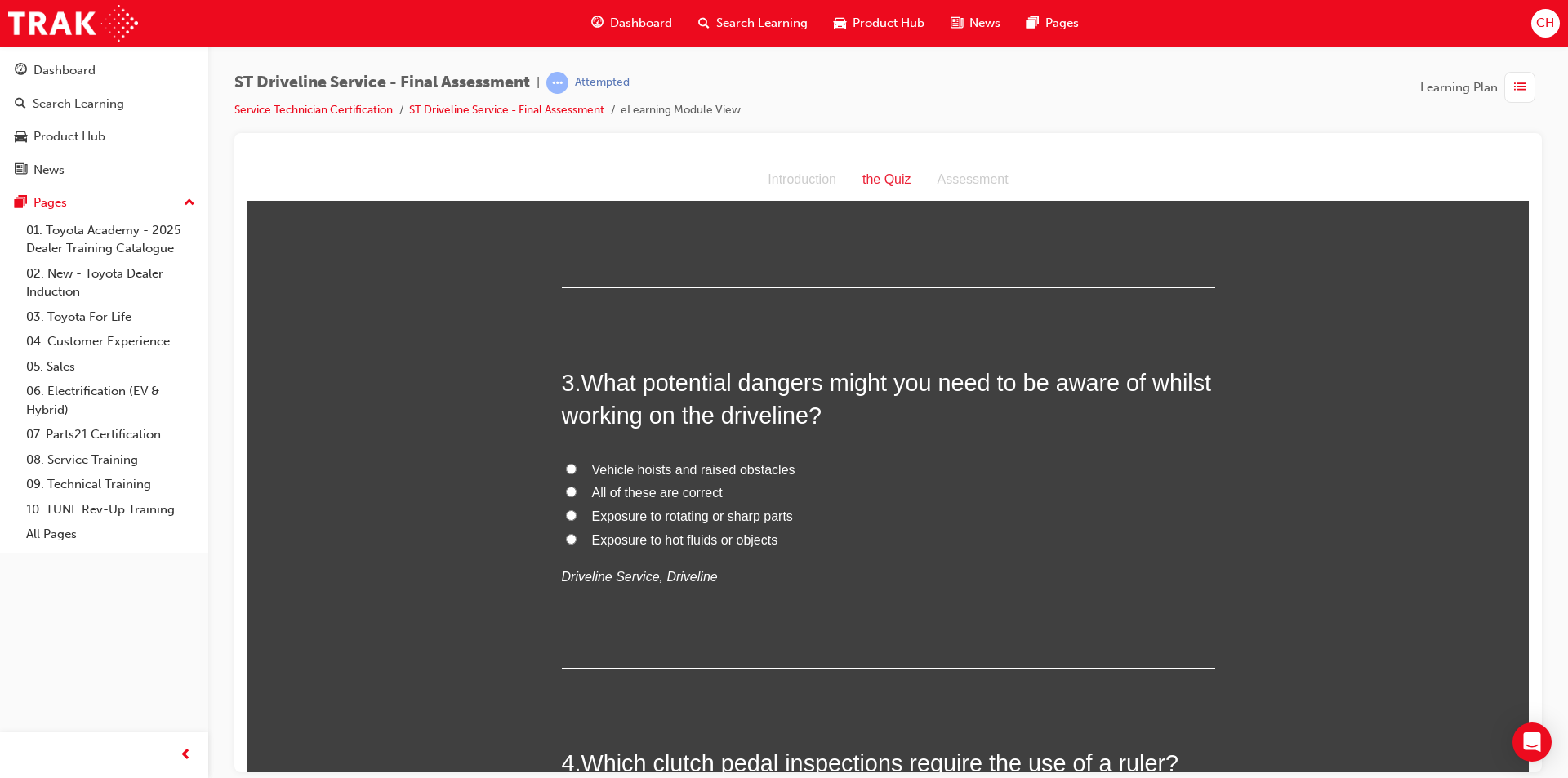
scroll to position [653, 0]
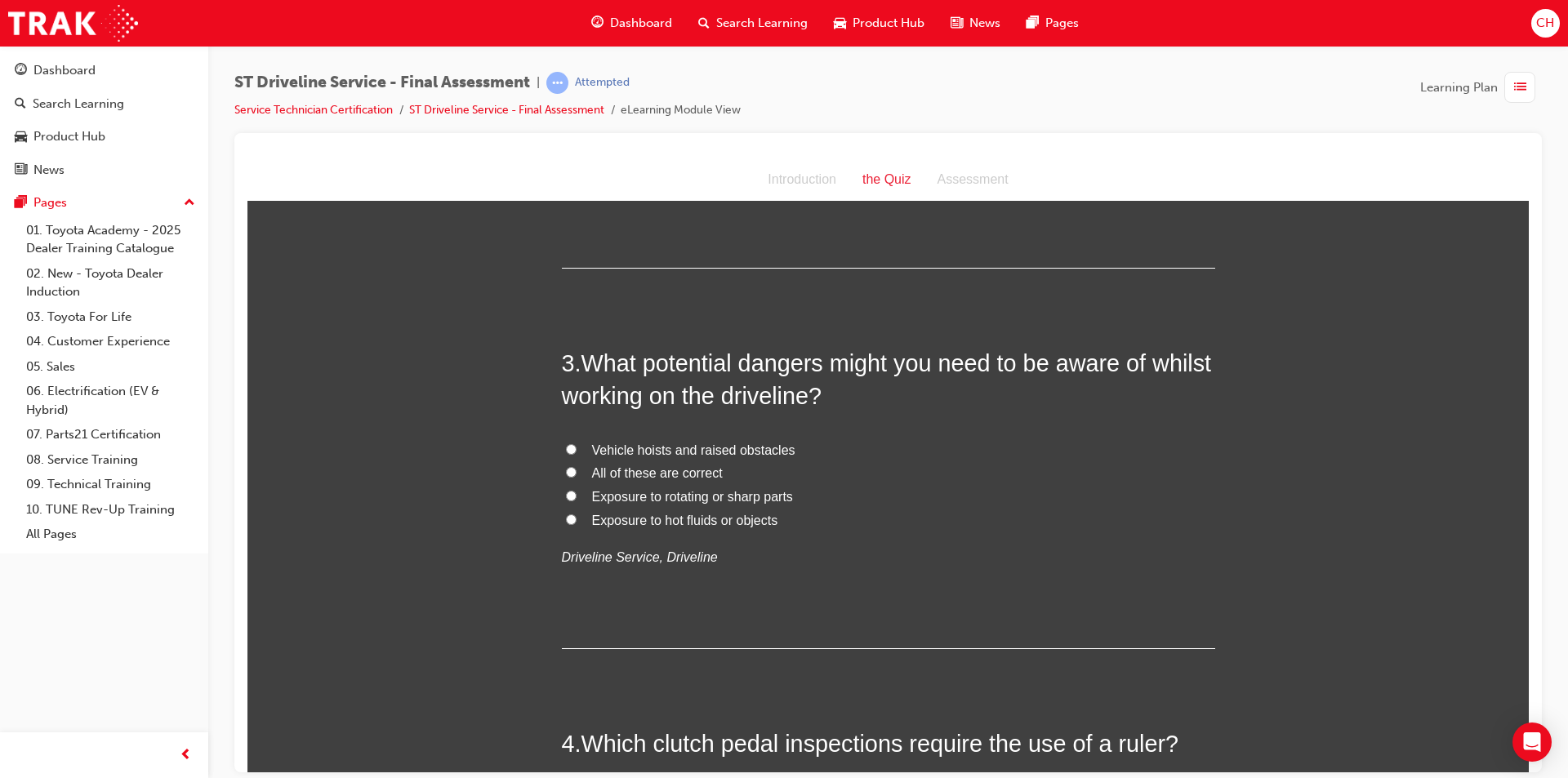
click at [658, 467] on span "All of these are correct" at bounding box center [657, 472] width 130 height 14
click at [576, 467] on input "All of these are correct" at bounding box center [571, 471] width 10 height 10
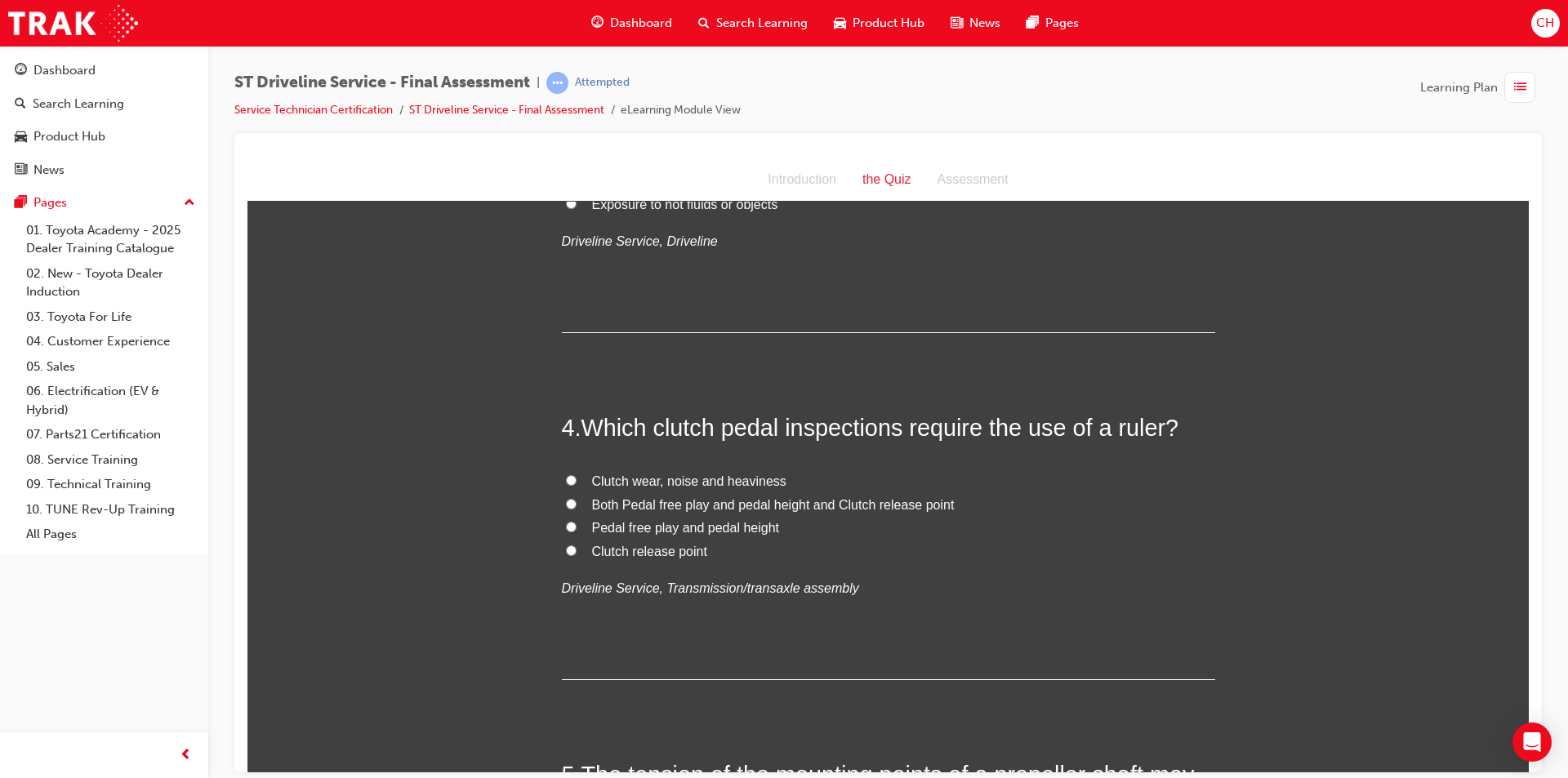
scroll to position [979, 0]
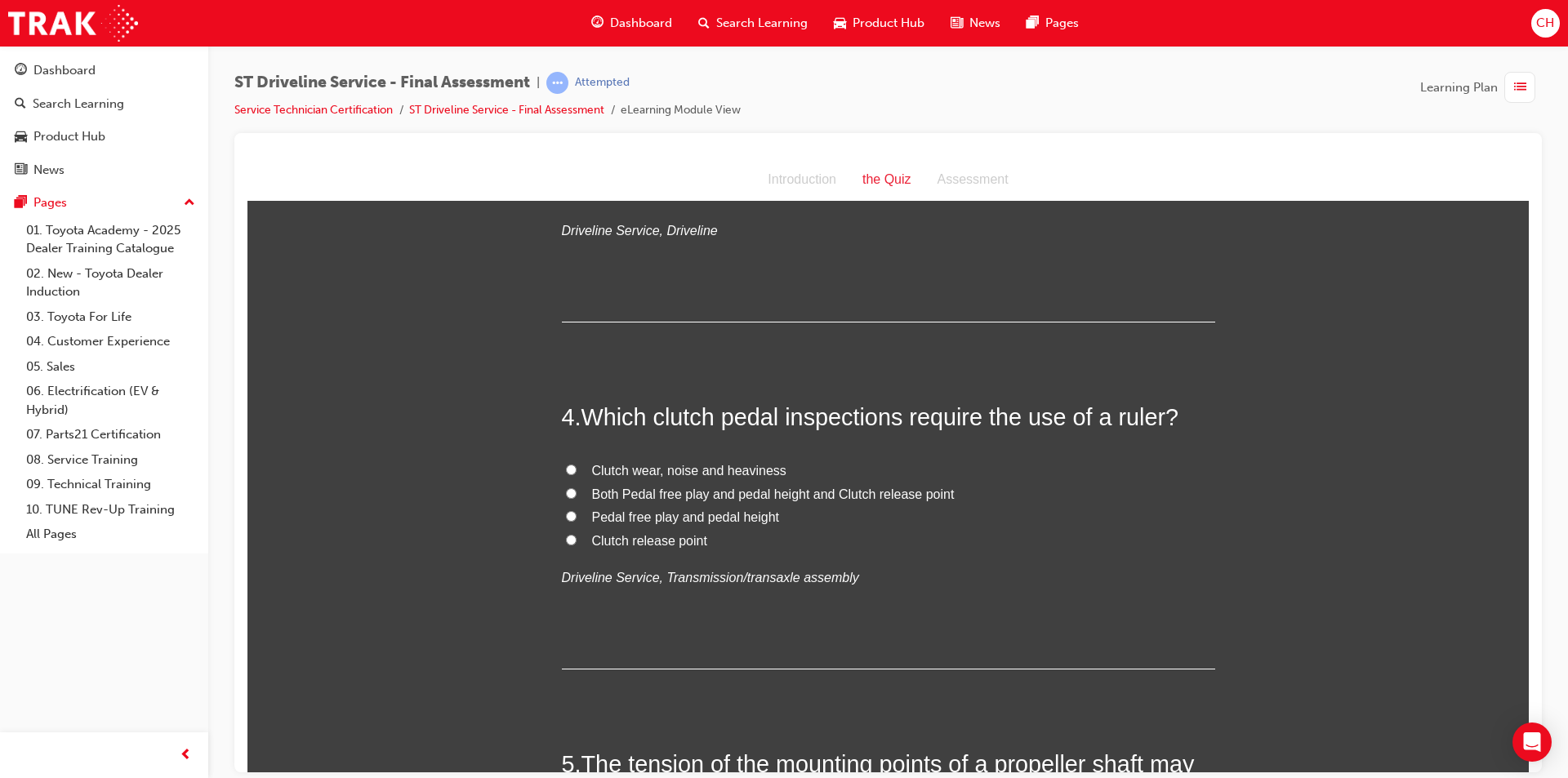
click at [706, 494] on span "Both Pedal free play and pedal height and Clutch release point" at bounding box center [774, 493] width 363 height 14
click at [576, 494] on input "Both Pedal free play and pedal height and Clutch release point" at bounding box center [571, 492] width 10 height 10
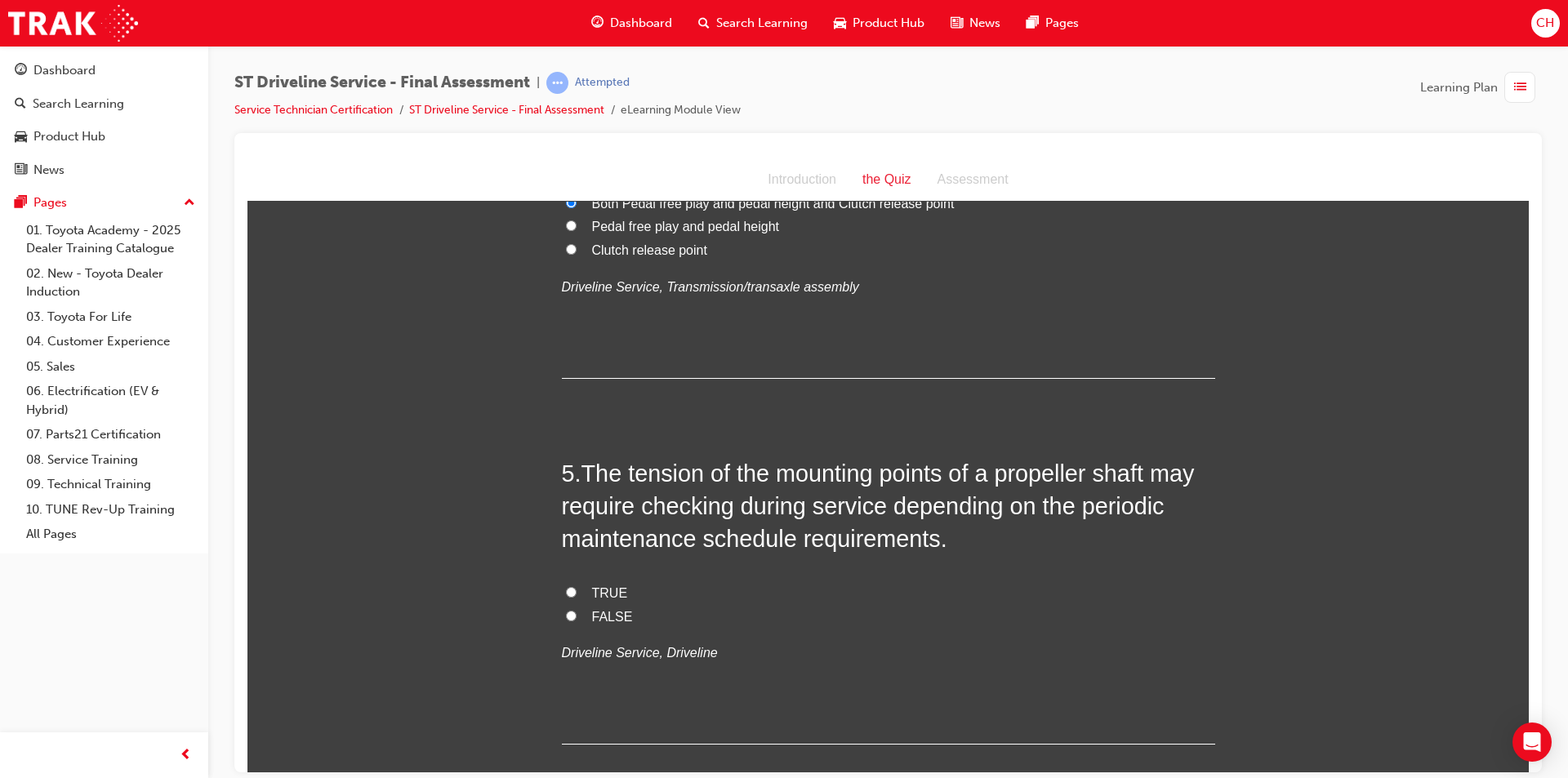
scroll to position [1306, 0]
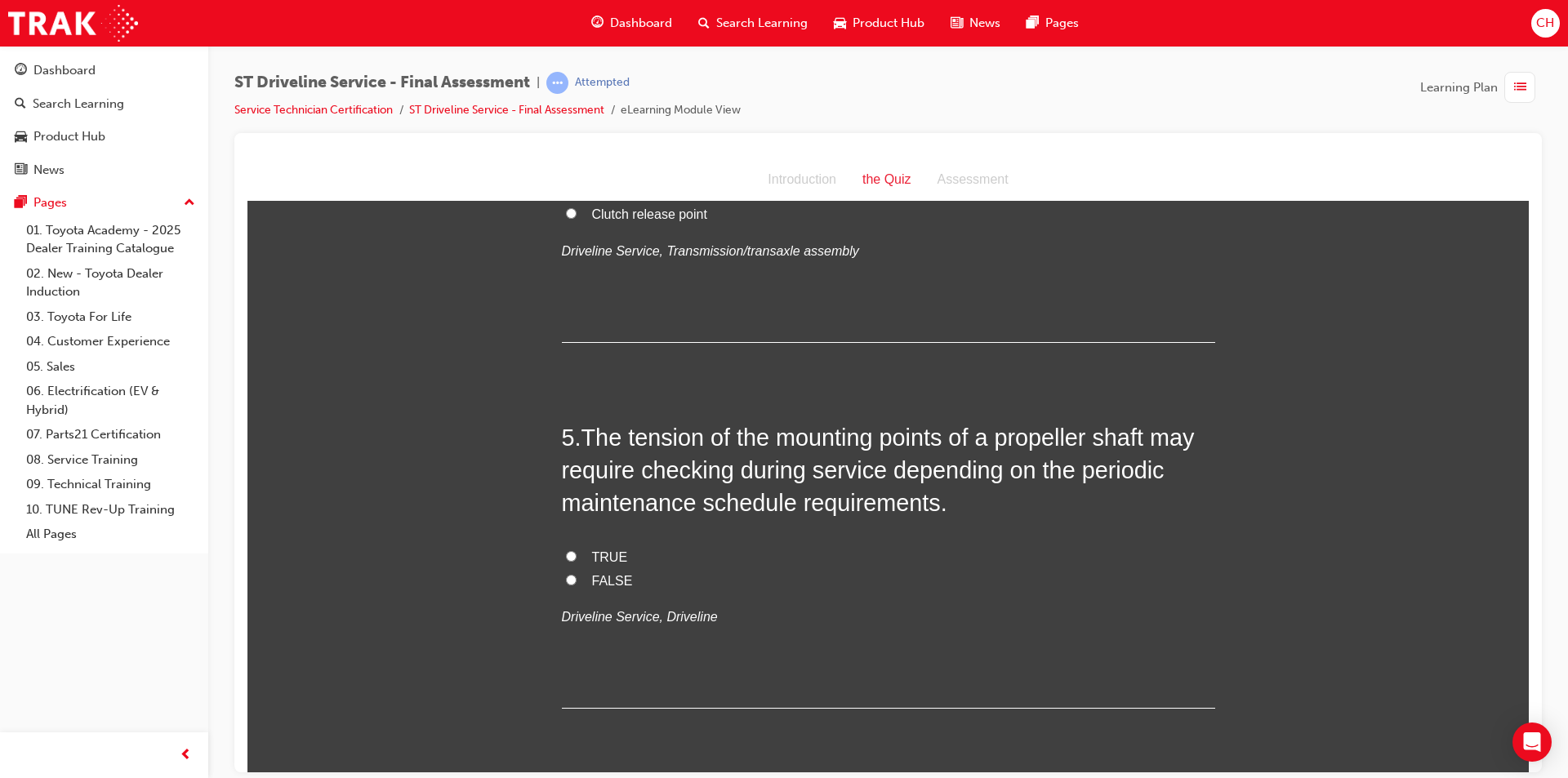
click at [605, 555] on span "TRUE" at bounding box center [610, 556] width 36 height 14
click at [576, 555] on input "TRUE" at bounding box center [571, 555] width 10 height 10
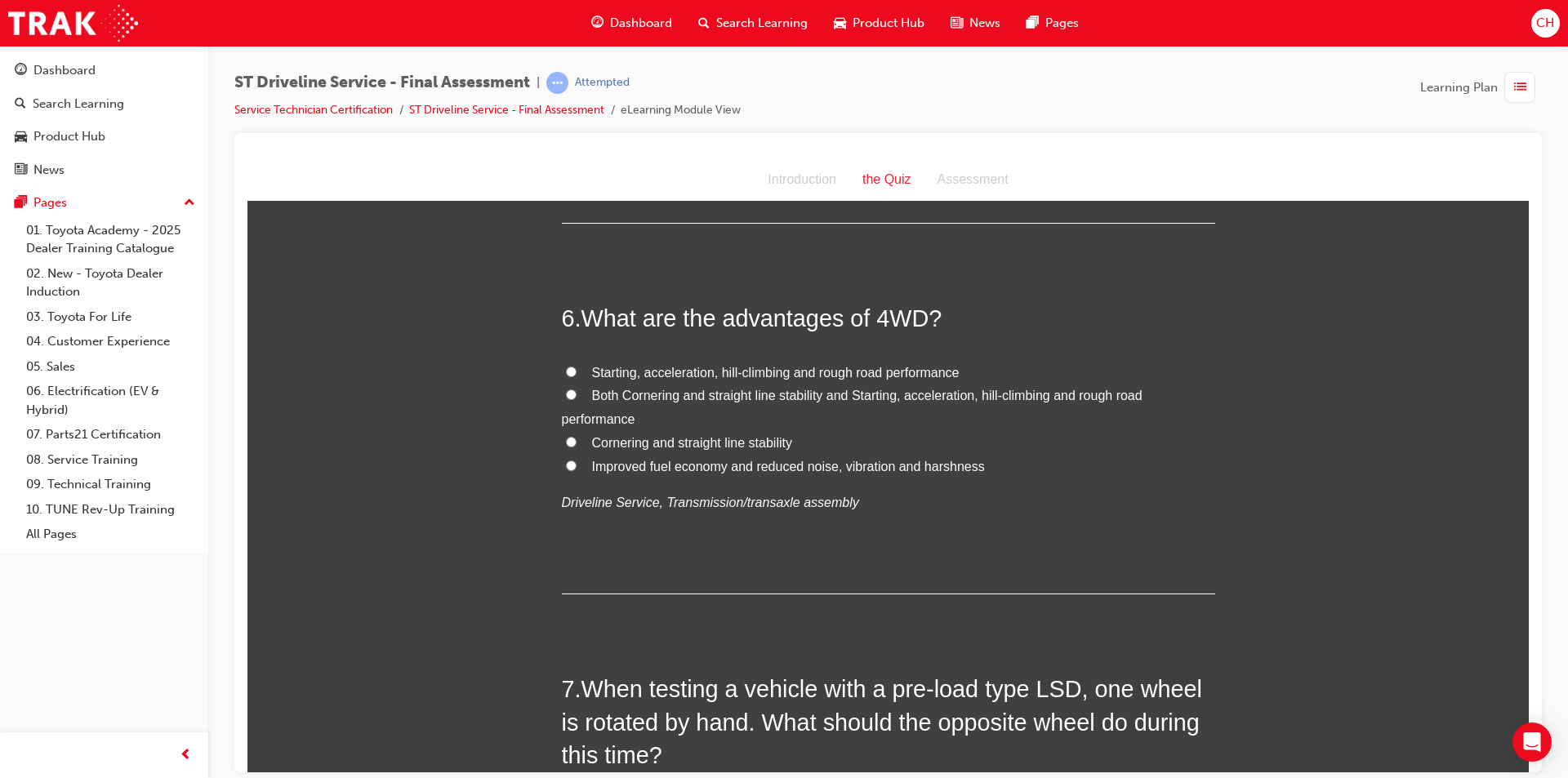
scroll to position [1796, 0]
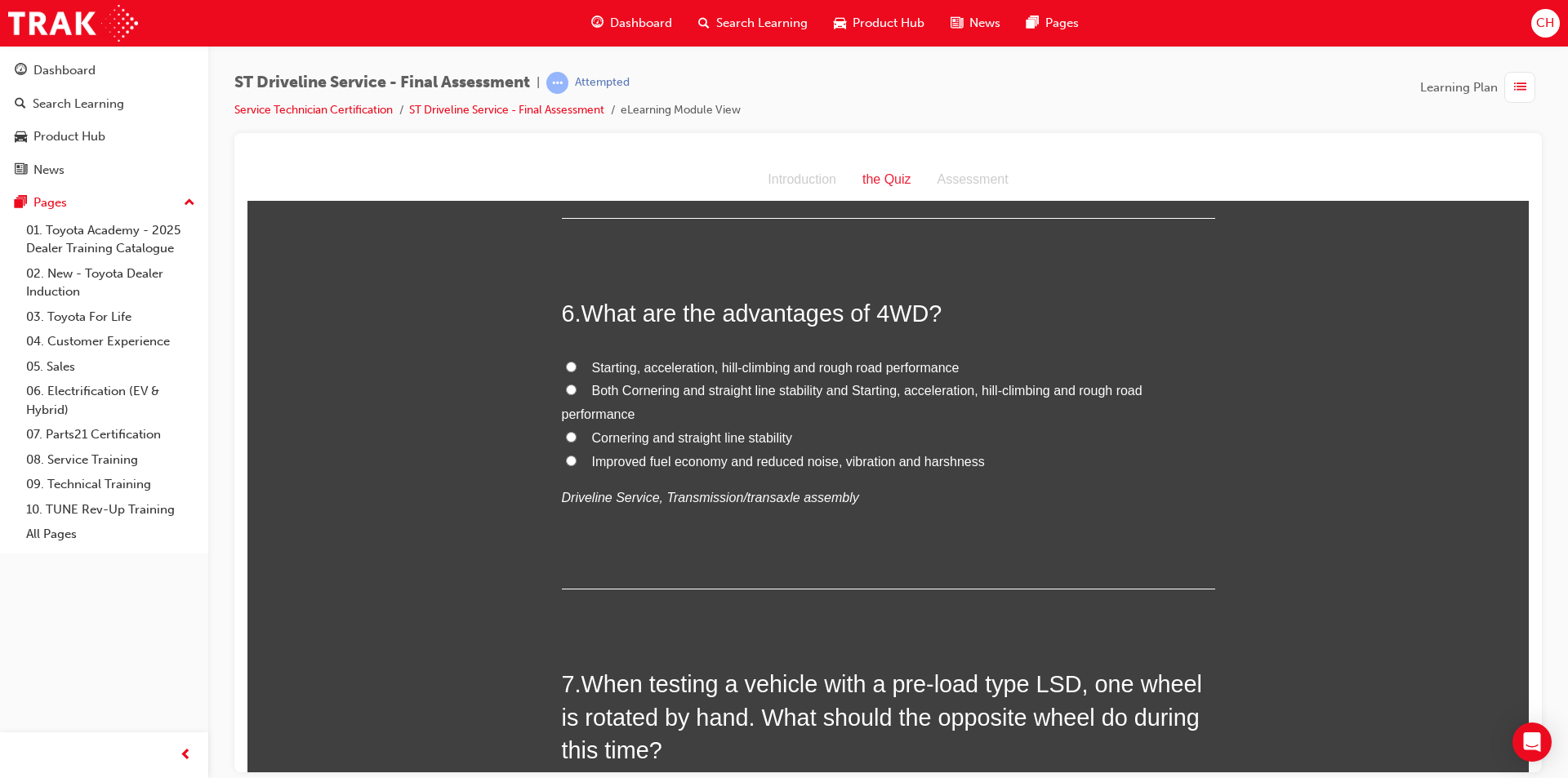
click at [664, 364] on span "Starting, acceleration, hill-climbing and rough road performance" at bounding box center [775, 366] width 367 height 14
click at [576, 364] on input "Starting, acceleration, hill-climbing and rough road performance" at bounding box center [571, 365] width 10 height 10
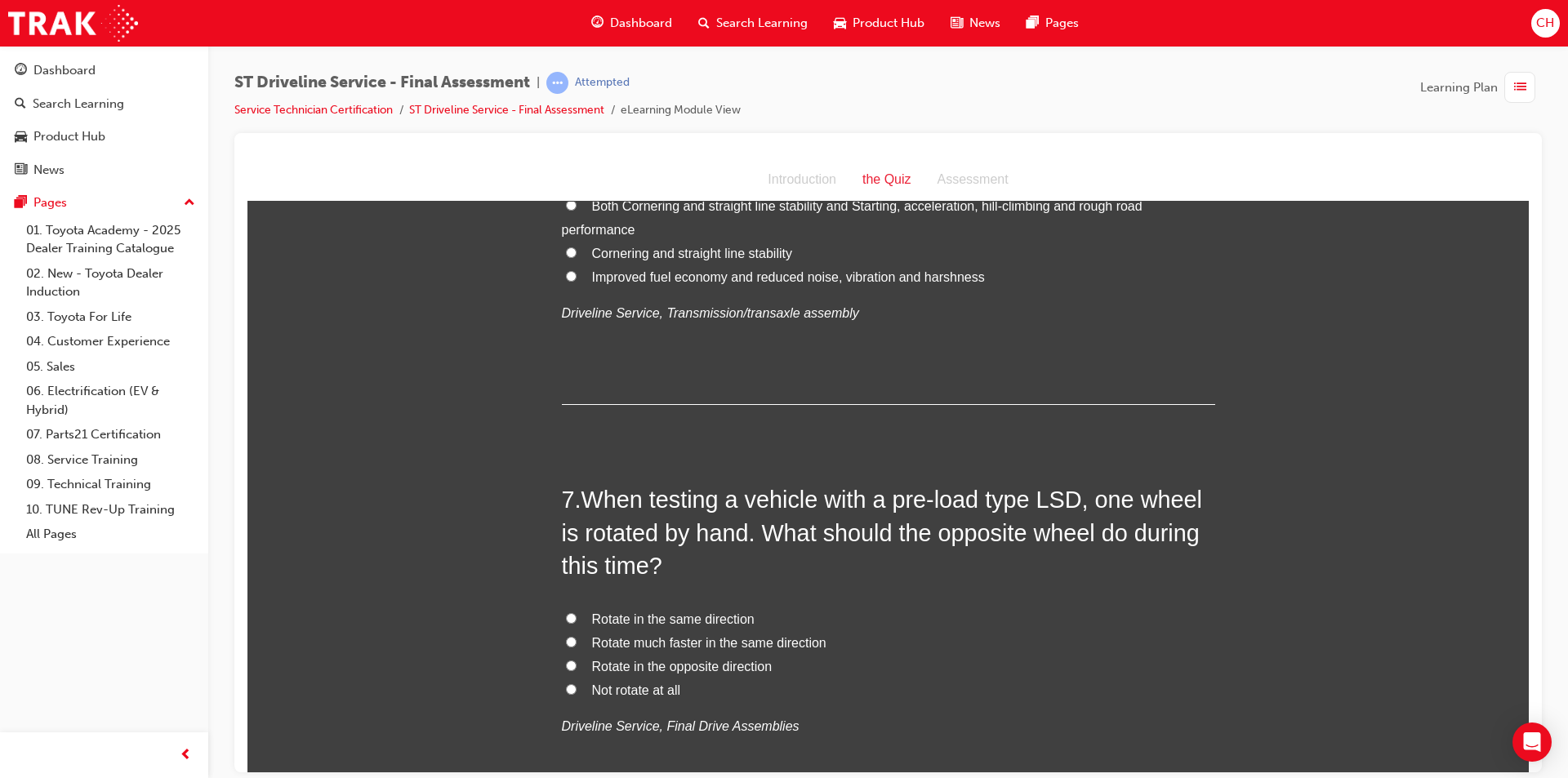
scroll to position [2040, 0]
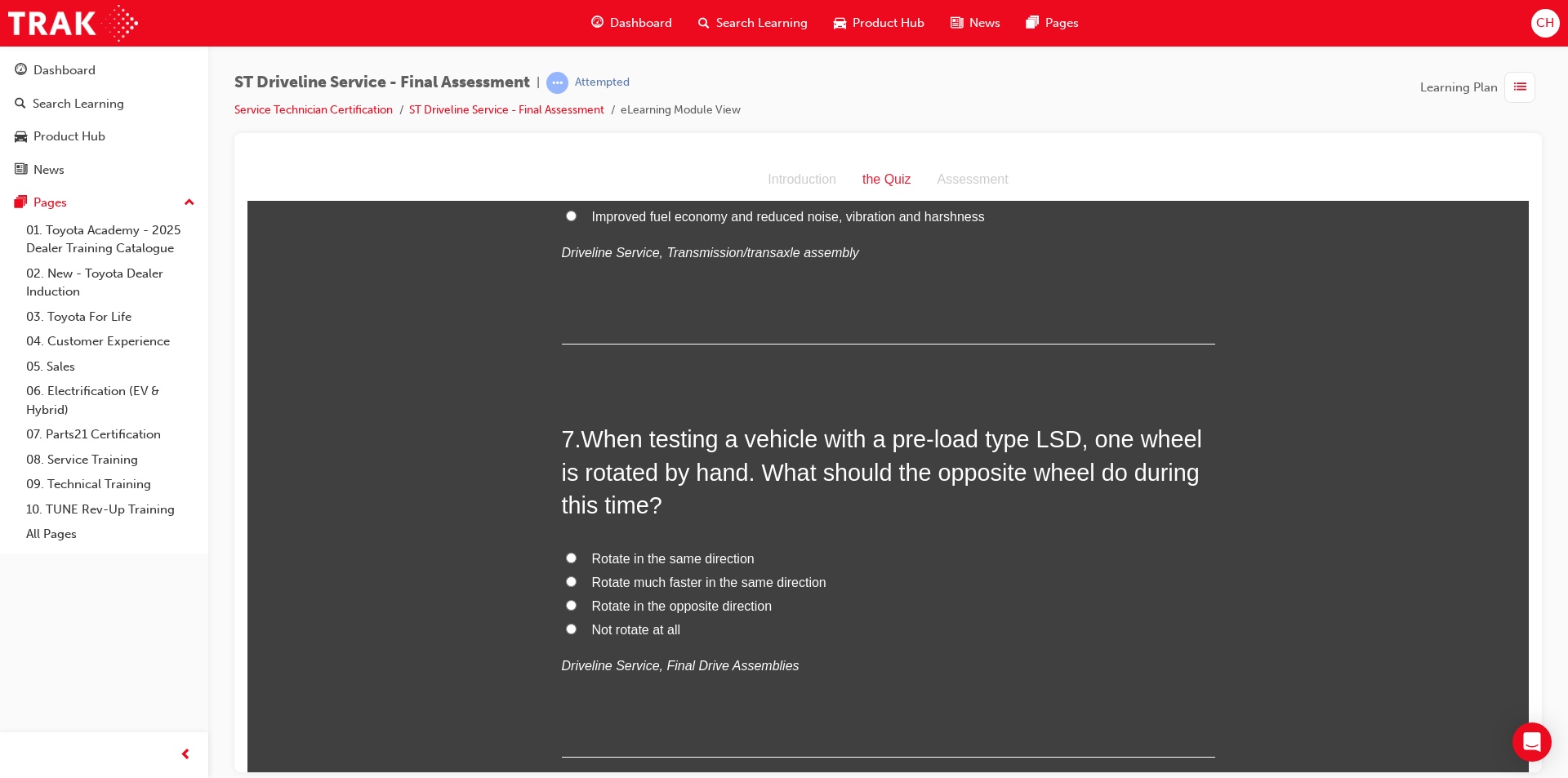
click at [680, 605] on span "Rotate in the opposite direction" at bounding box center [682, 605] width 180 height 14
click at [576, 605] on input "Rotate in the opposite direction" at bounding box center [571, 604] width 10 height 10
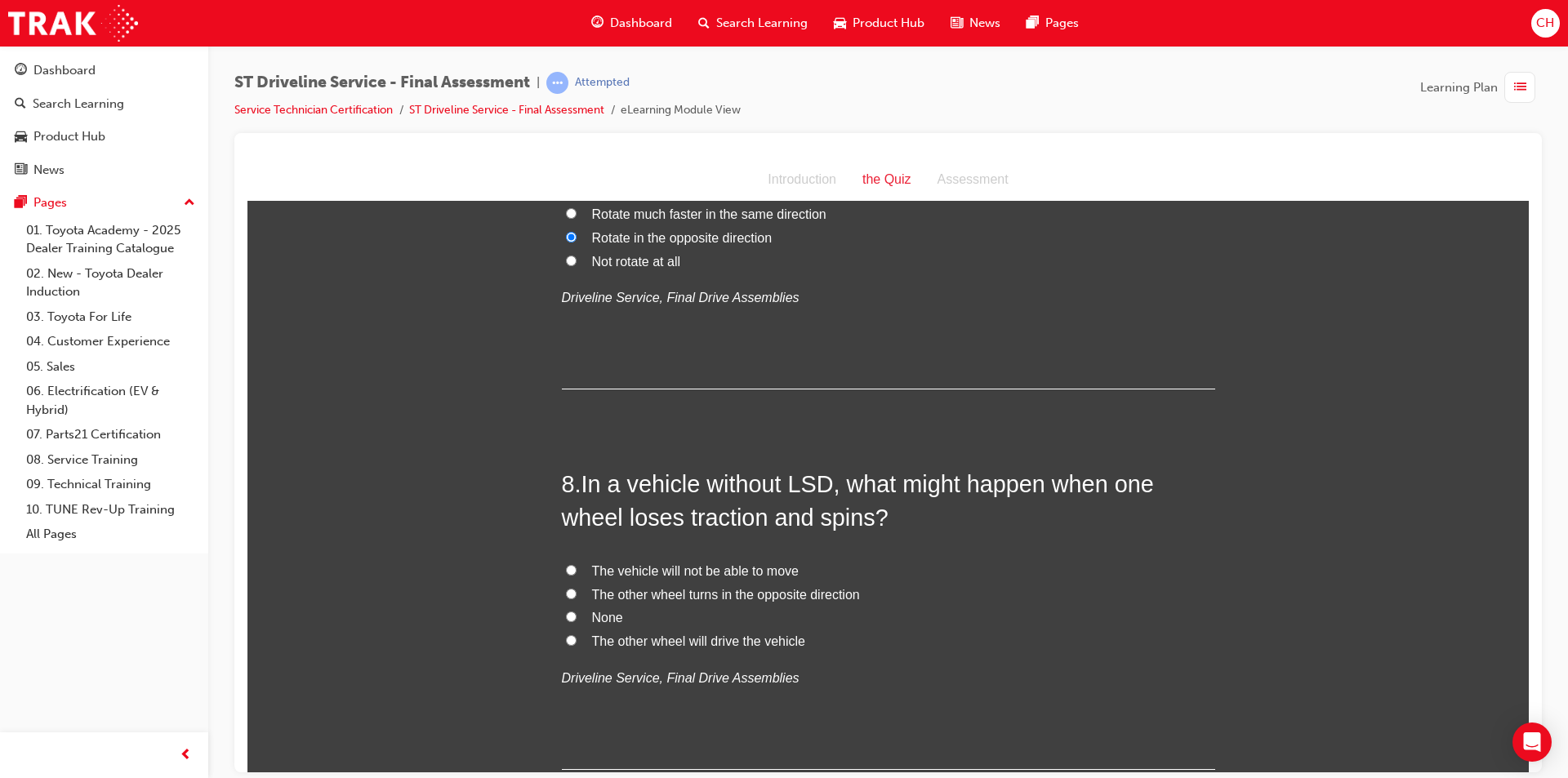
scroll to position [2448, 0]
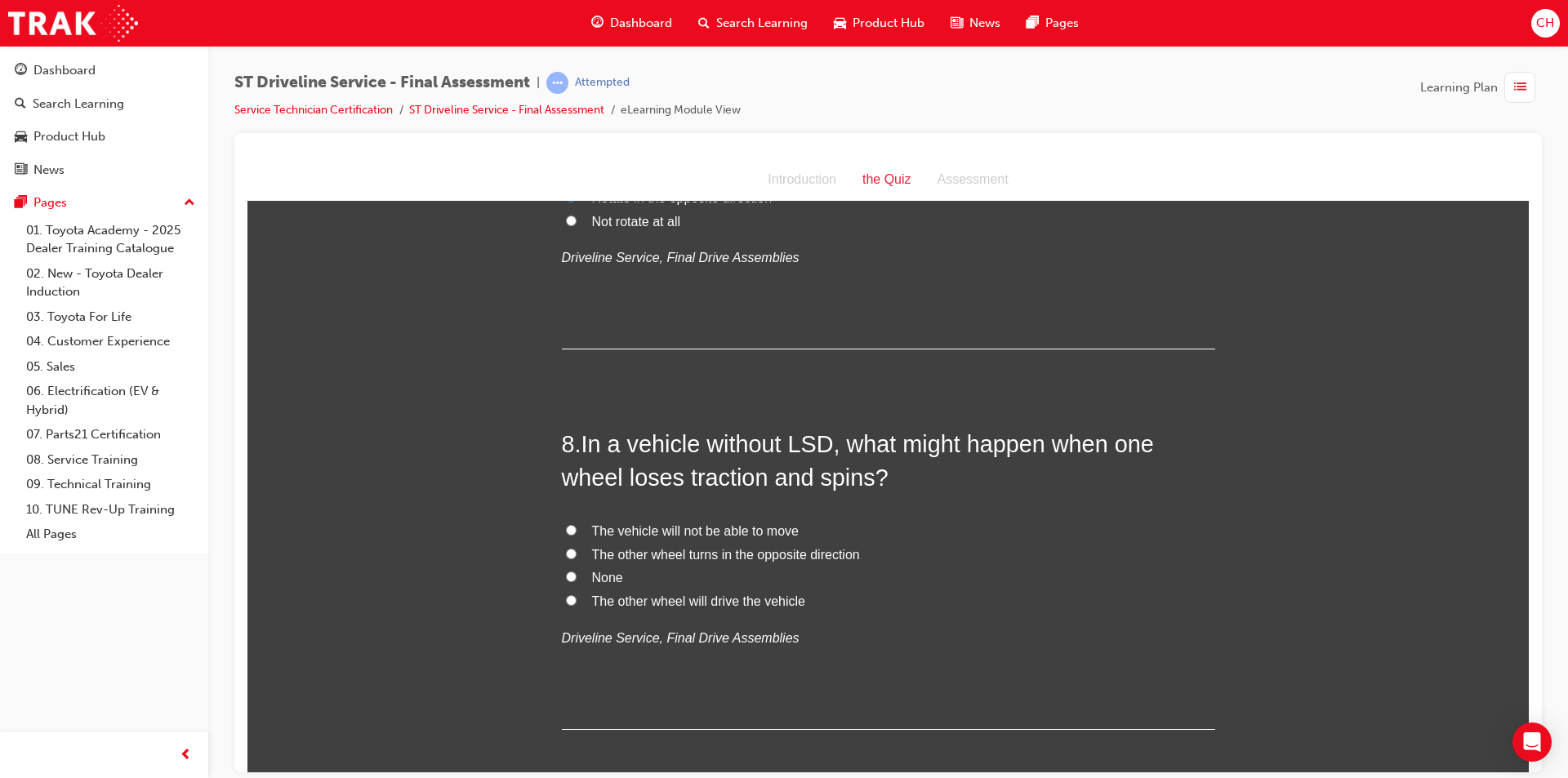
click at [708, 532] on span "The vehicle will not be able to move" at bounding box center [695, 530] width 207 height 14
click at [576, 532] on input "The vehicle will not be able to move" at bounding box center [571, 529] width 10 height 10
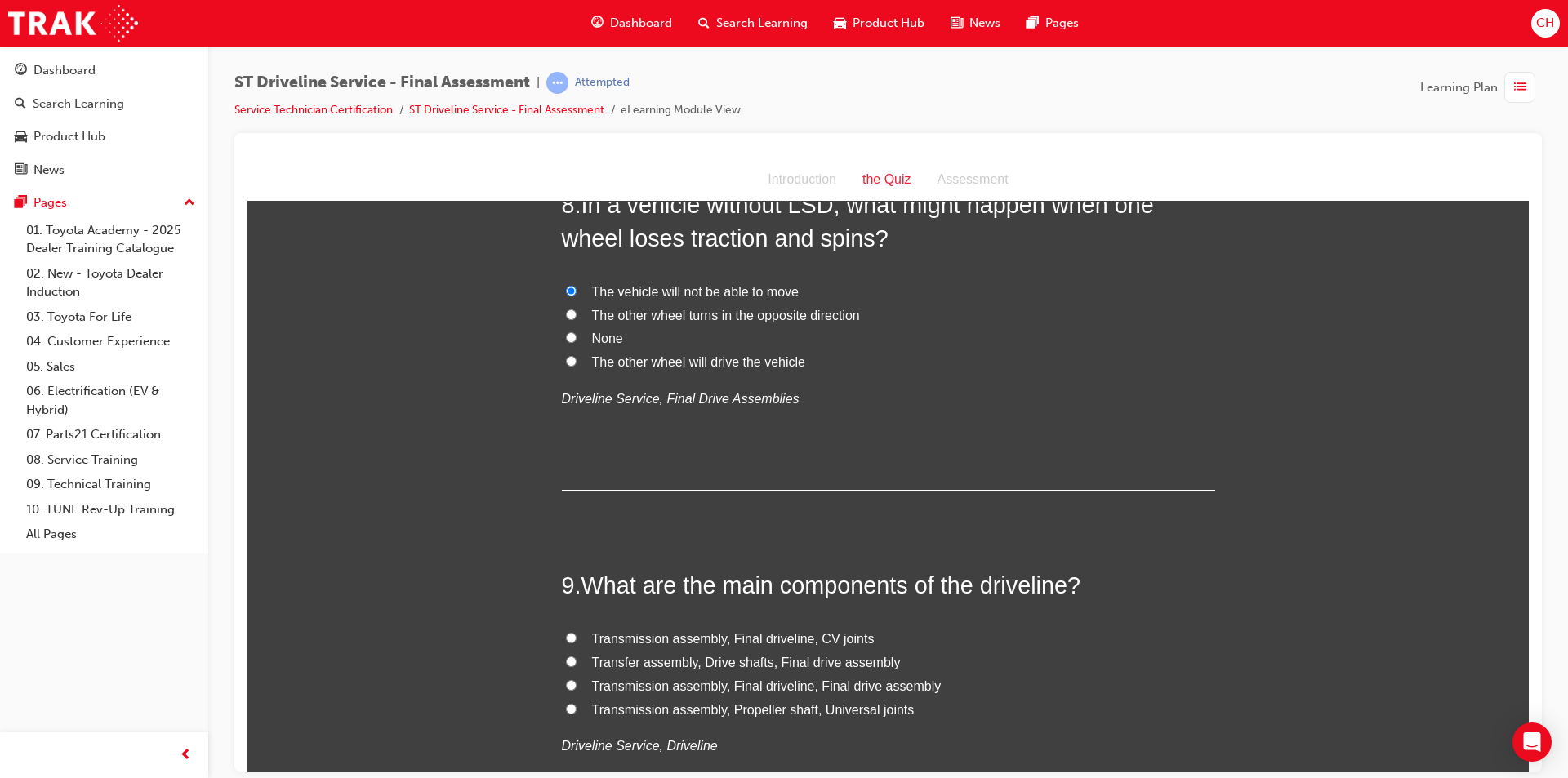
scroll to position [2775, 0]
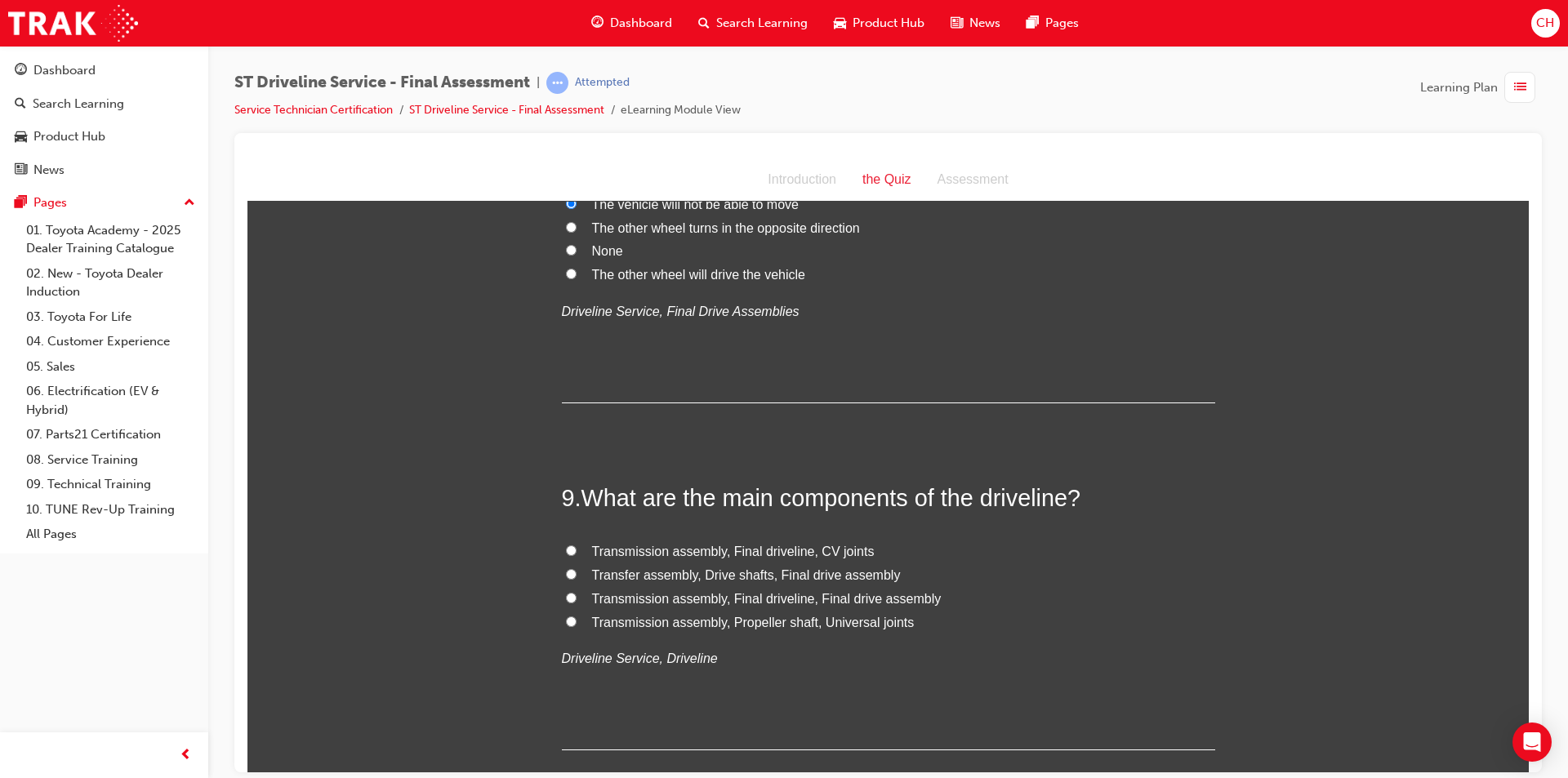
click at [718, 615] on span "Transmission assembly, Propeller shaft, Universal joints" at bounding box center [753, 621] width 322 height 14
click at [576, 616] on input "Transmission assembly, Propeller shaft, Universal joints" at bounding box center [571, 620] width 10 height 10
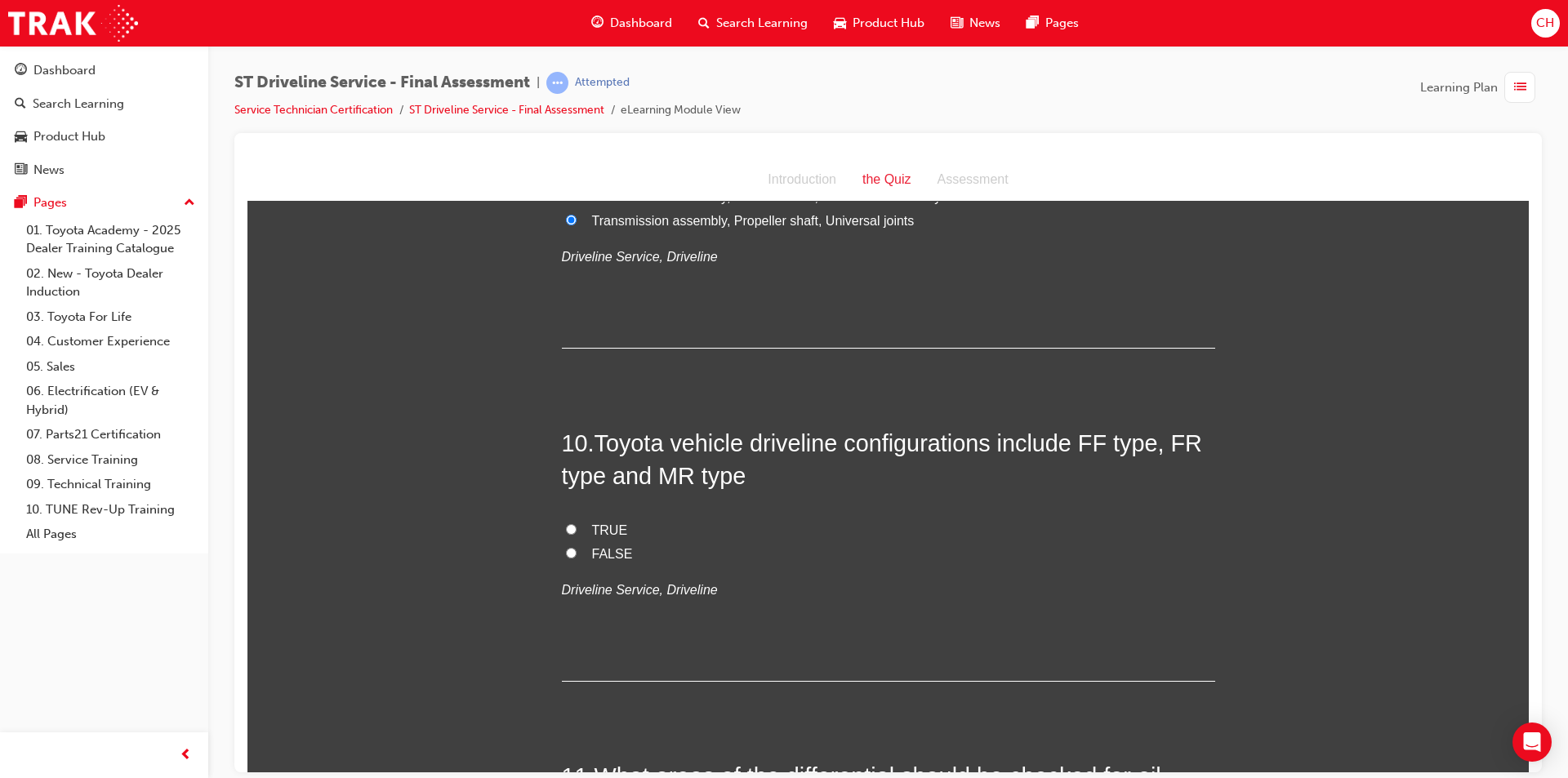
scroll to position [3183, 0]
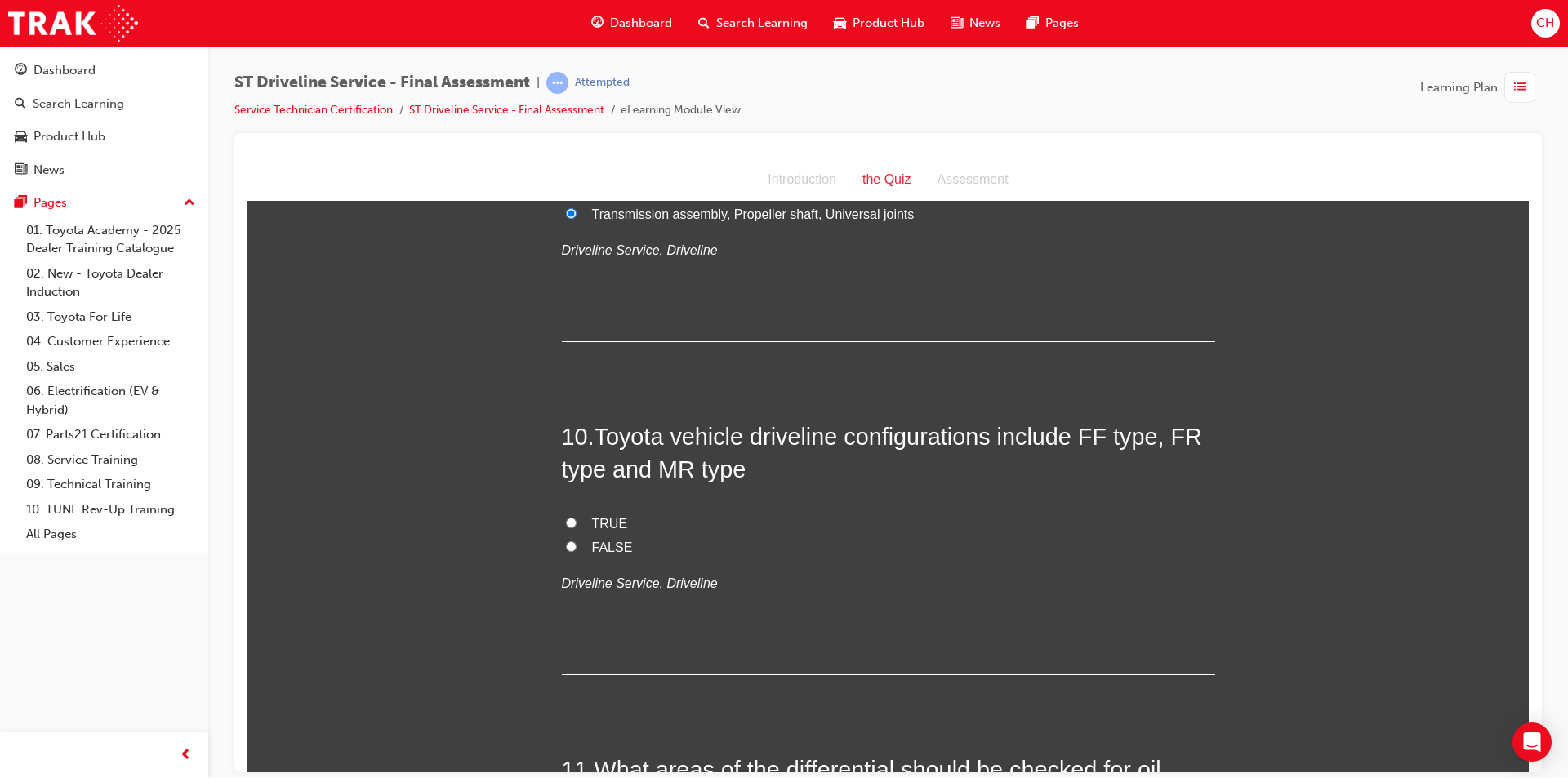
click at [609, 521] on span "TRUE" at bounding box center [610, 522] width 36 height 14
click at [576, 521] on input "TRUE" at bounding box center [571, 521] width 10 height 10
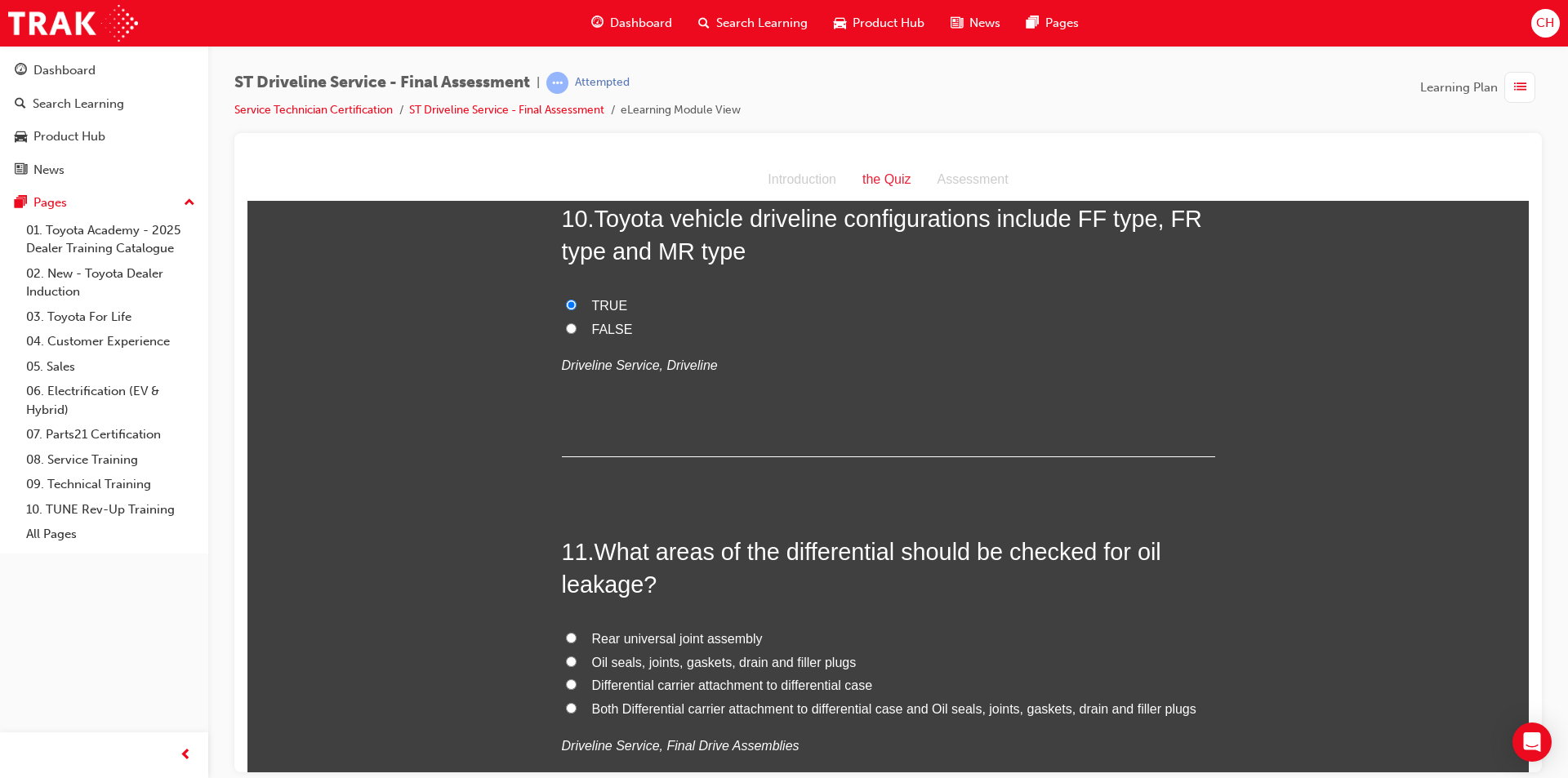
scroll to position [3509, 0]
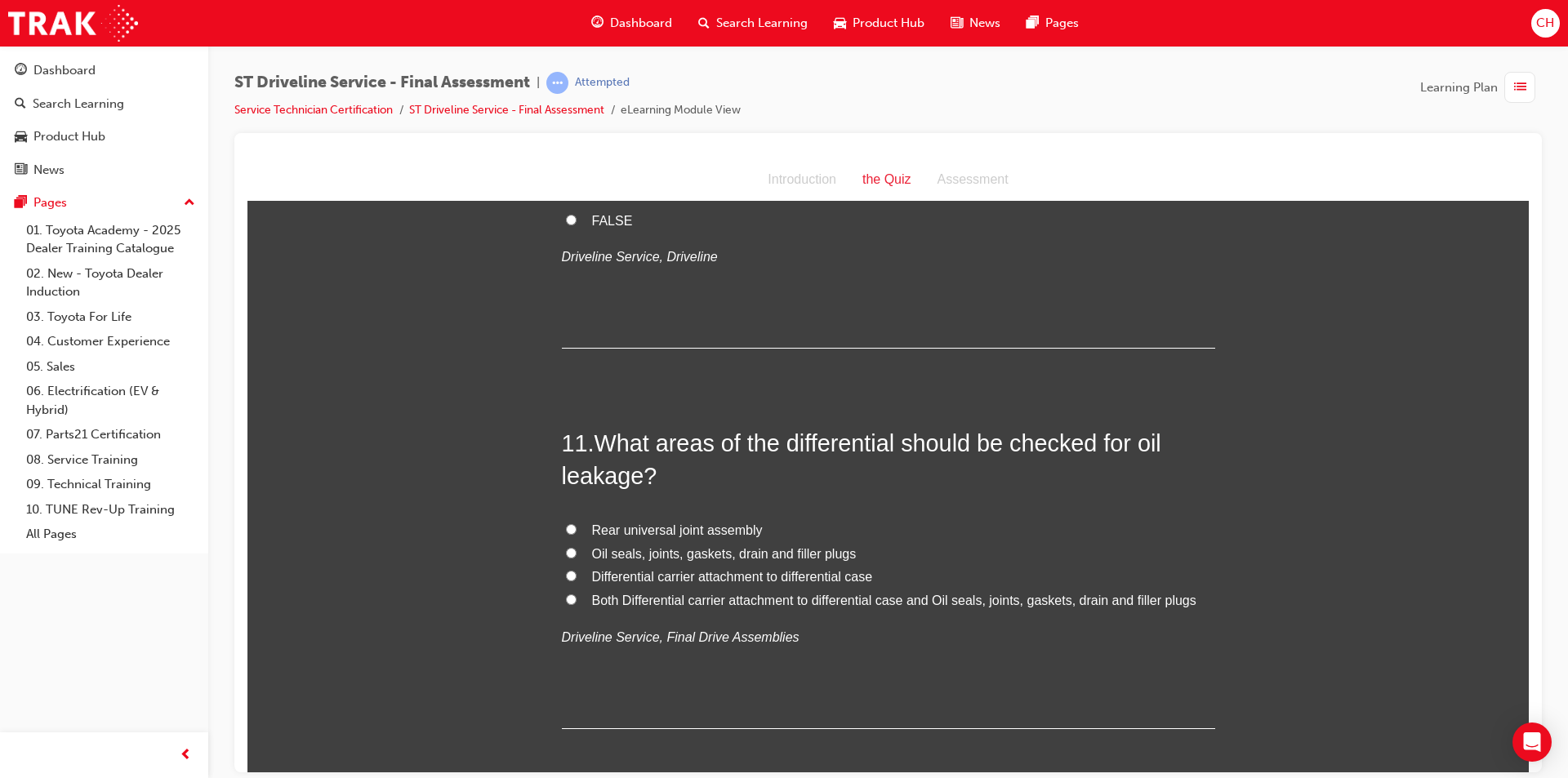
click at [688, 603] on span "Both Differential carrier attachment to differential case and Oil seals, joints…" at bounding box center [895, 600] width 605 height 14
click at [576, 603] on input "Both Differential carrier attachment to differential case and Oil seals, joints…" at bounding box center [571, 598] width 10 height 10
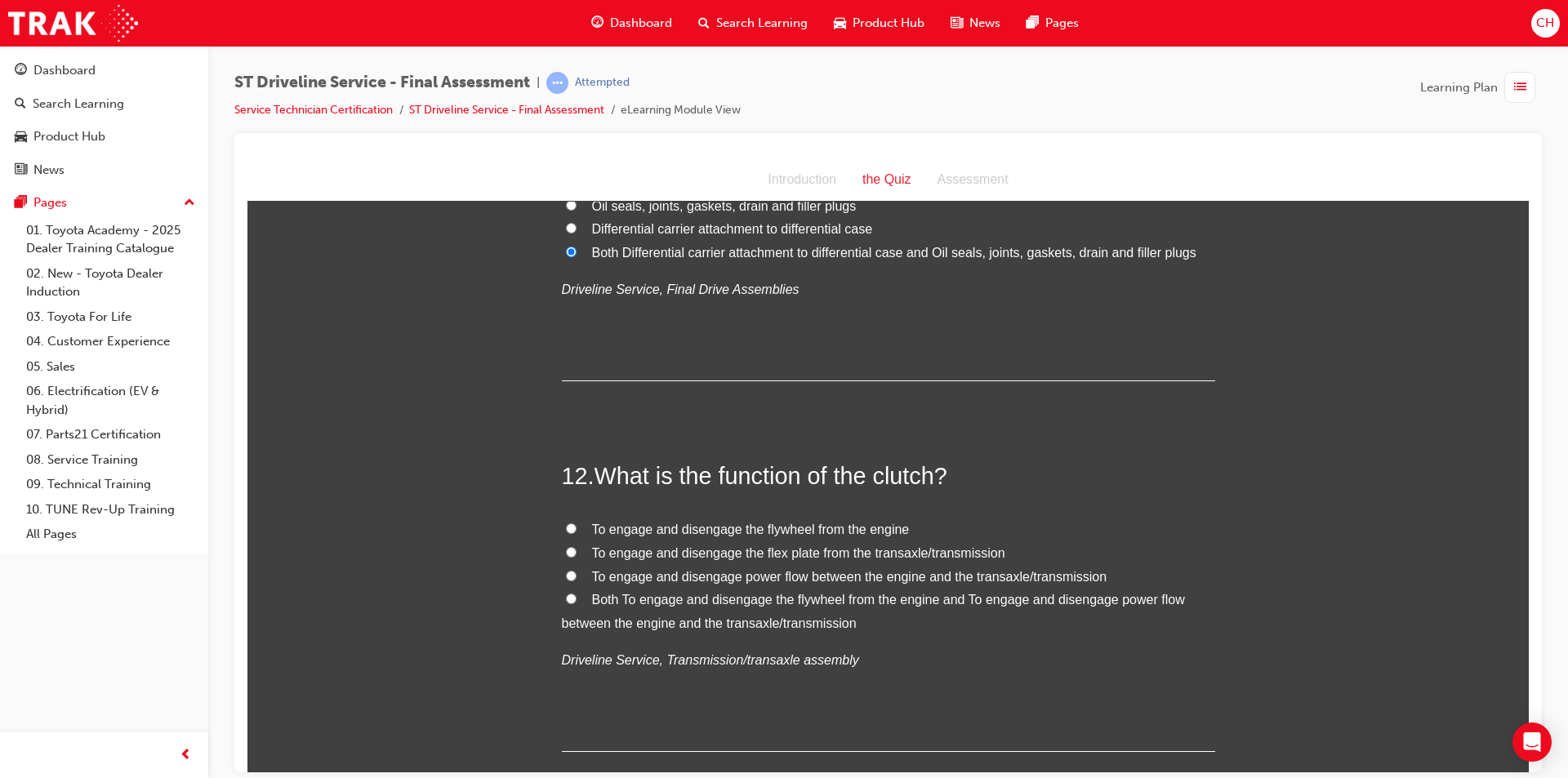
scroll to position [3836, 0]
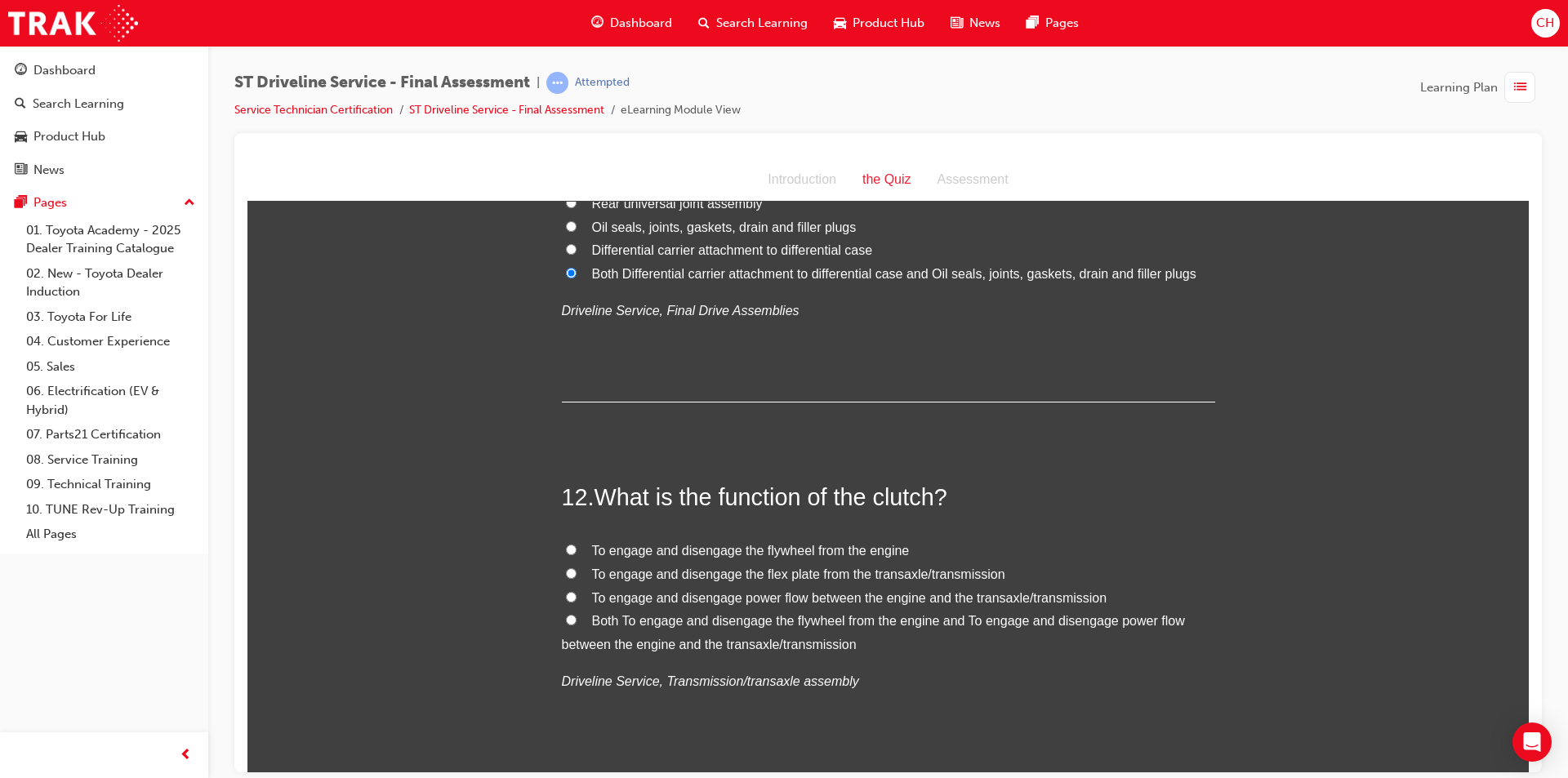
click at [699, 619] on span "Both To engage and disengage the flywheel from the engine and To engage and dis…" at bounding box center [874, 632] width 623 height 38
click at [576, 619] on input "Both To engage and disengage the flywheel from the engine and To engage and dis…" at bounding box center [571, 618] width 10 height 10
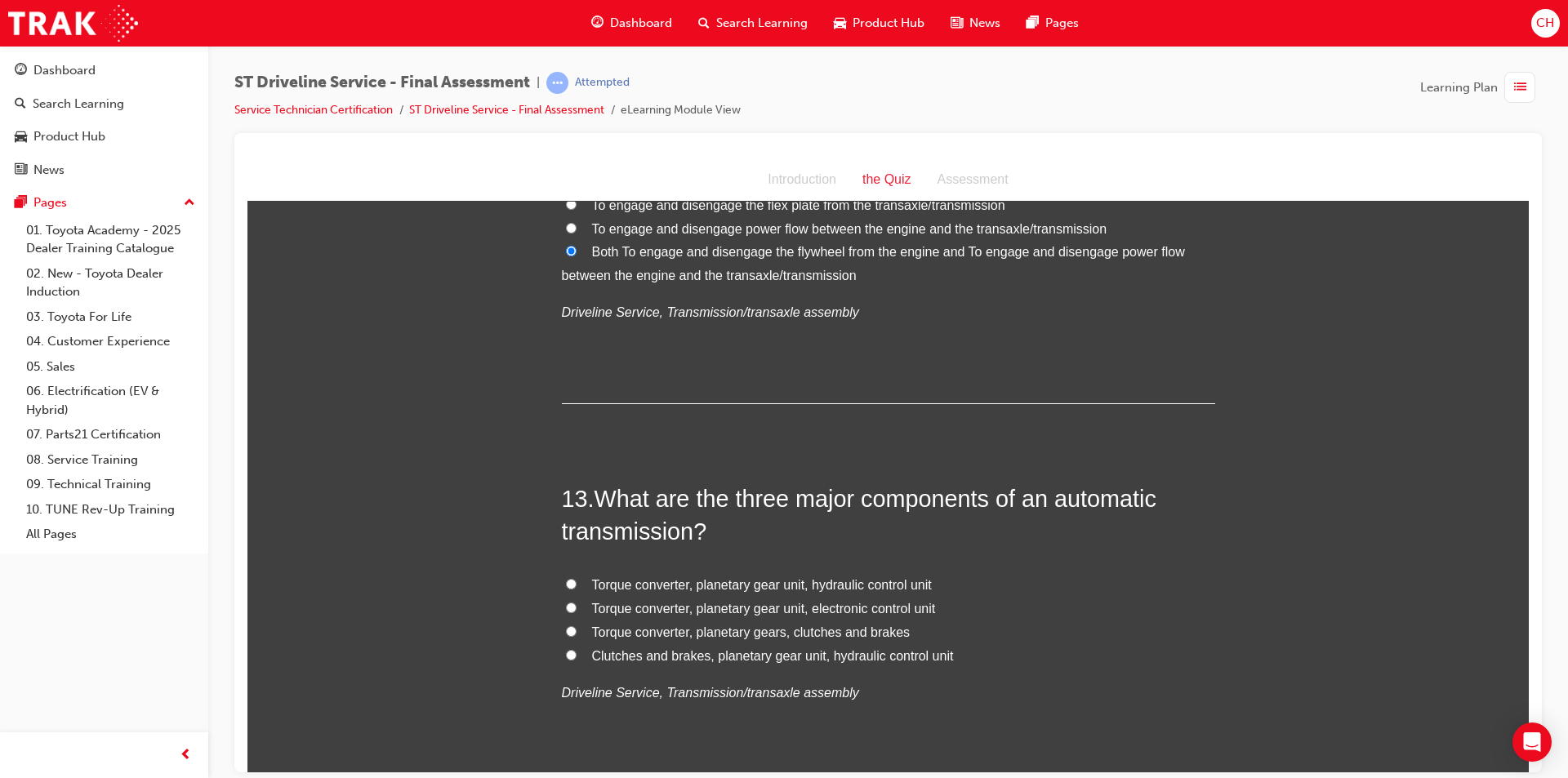
scroll to position [4244, 0]
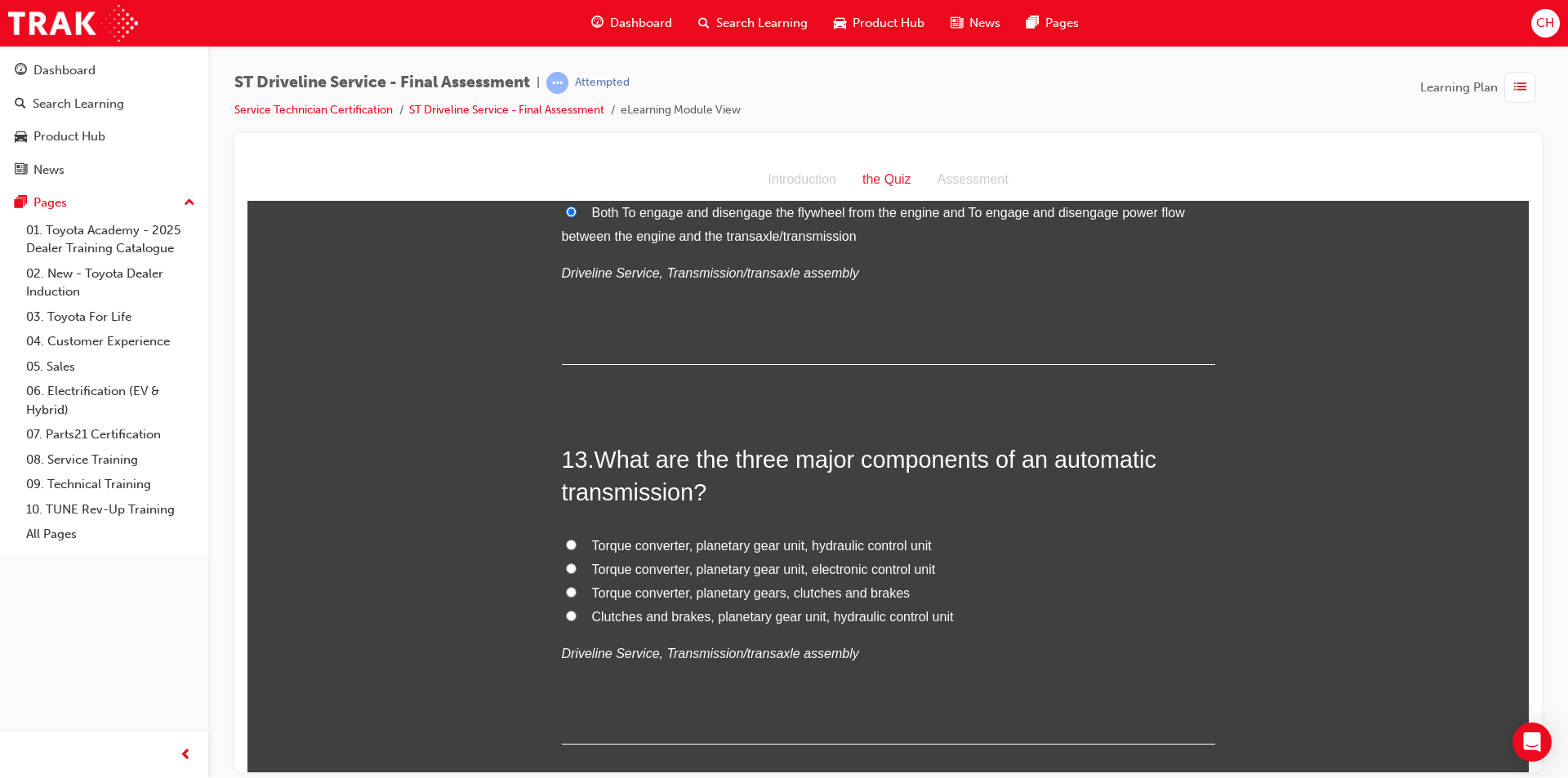
click at [755, 540] on span "Torque converter, planetary gear unit, hydraulic control unit" at bounding box center [762, 545] width 340 height 14
click at [576, 540] on input "Torque converter, planetary gear unit, hydraulic control unit" at bounding box center [571, 544] width 10 height 10
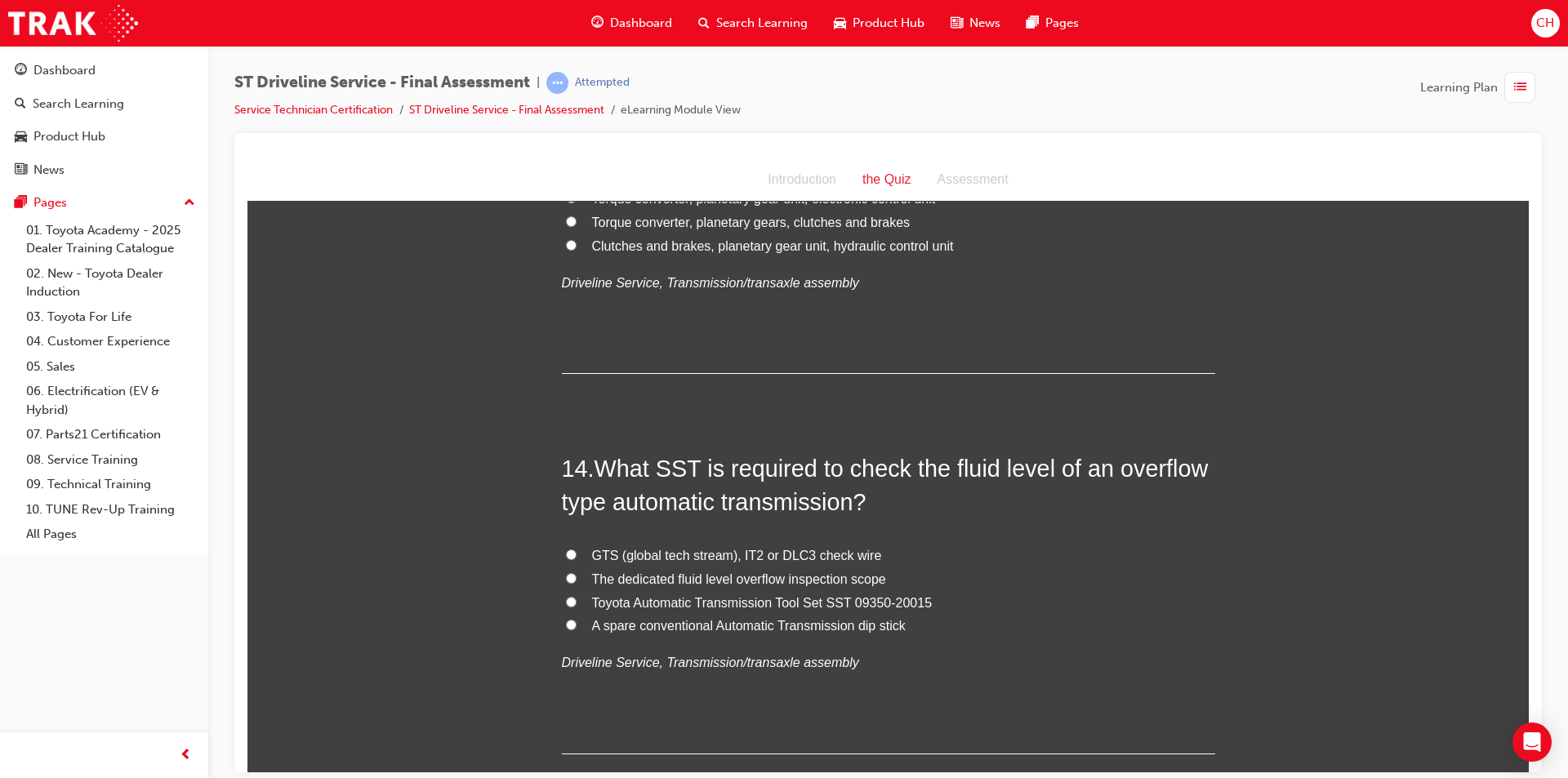
scroll to position [4653, 0]
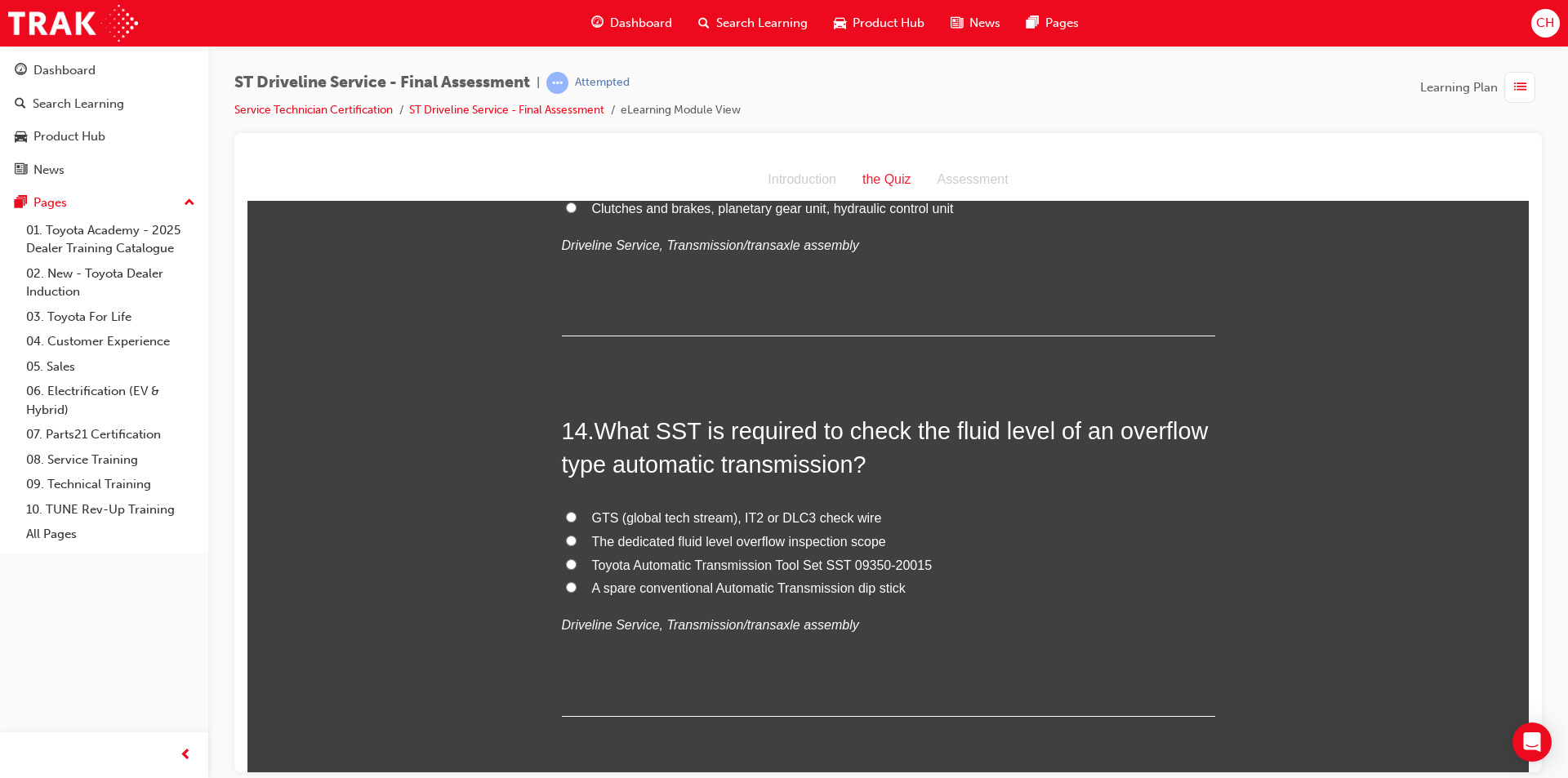
click at [699, 566] on span "Toyota Automatic Transmission Tool Set SST 09350-20015" at bounding box center [762, 564] width 340 height 14
click at [576, 566] on input "Toyota Automatic Transmission Tool Set SST 09350-20015" at bounding box center [571, 563] width 10 height 10
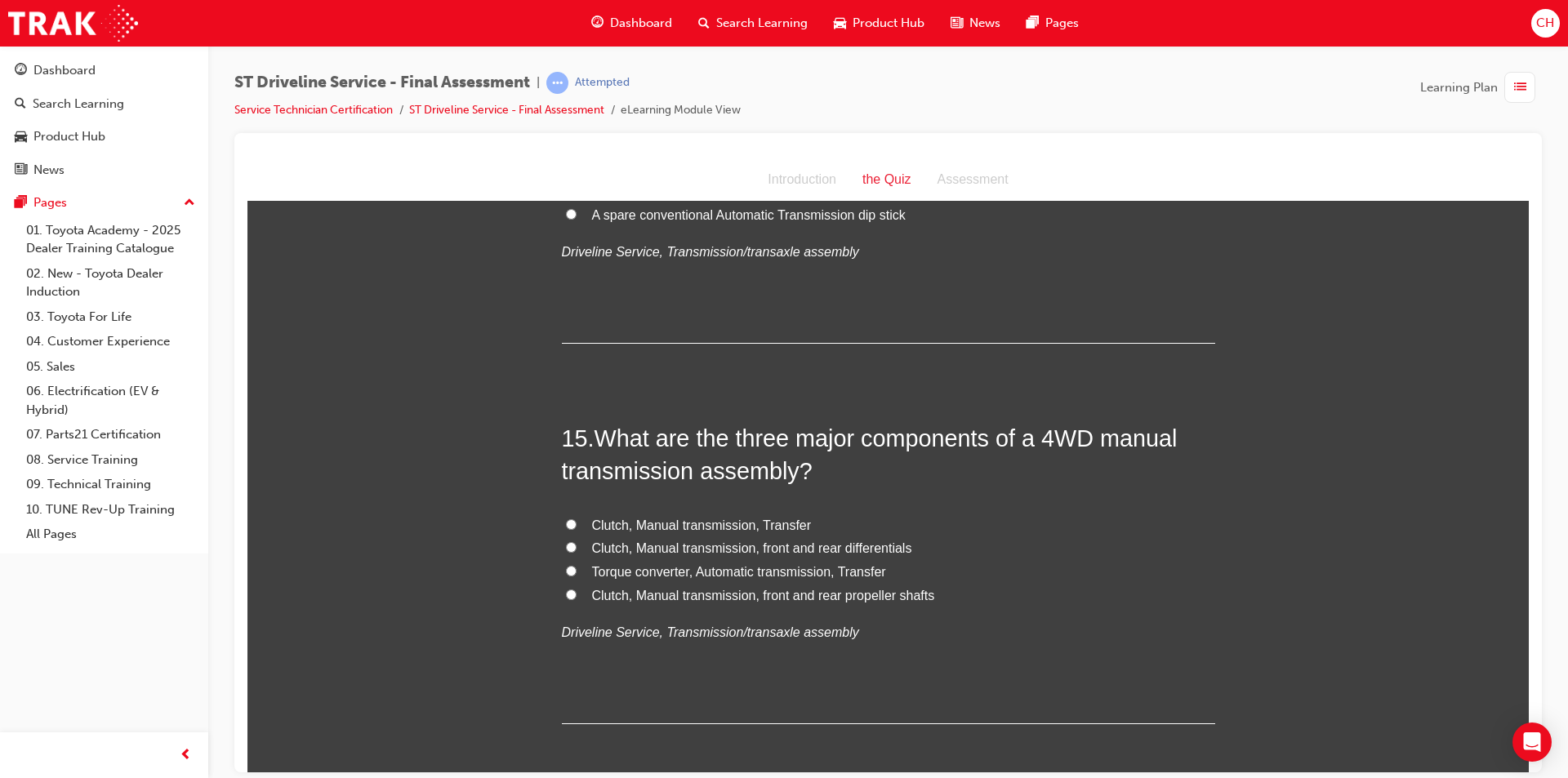
scroll to position [5100, 0]
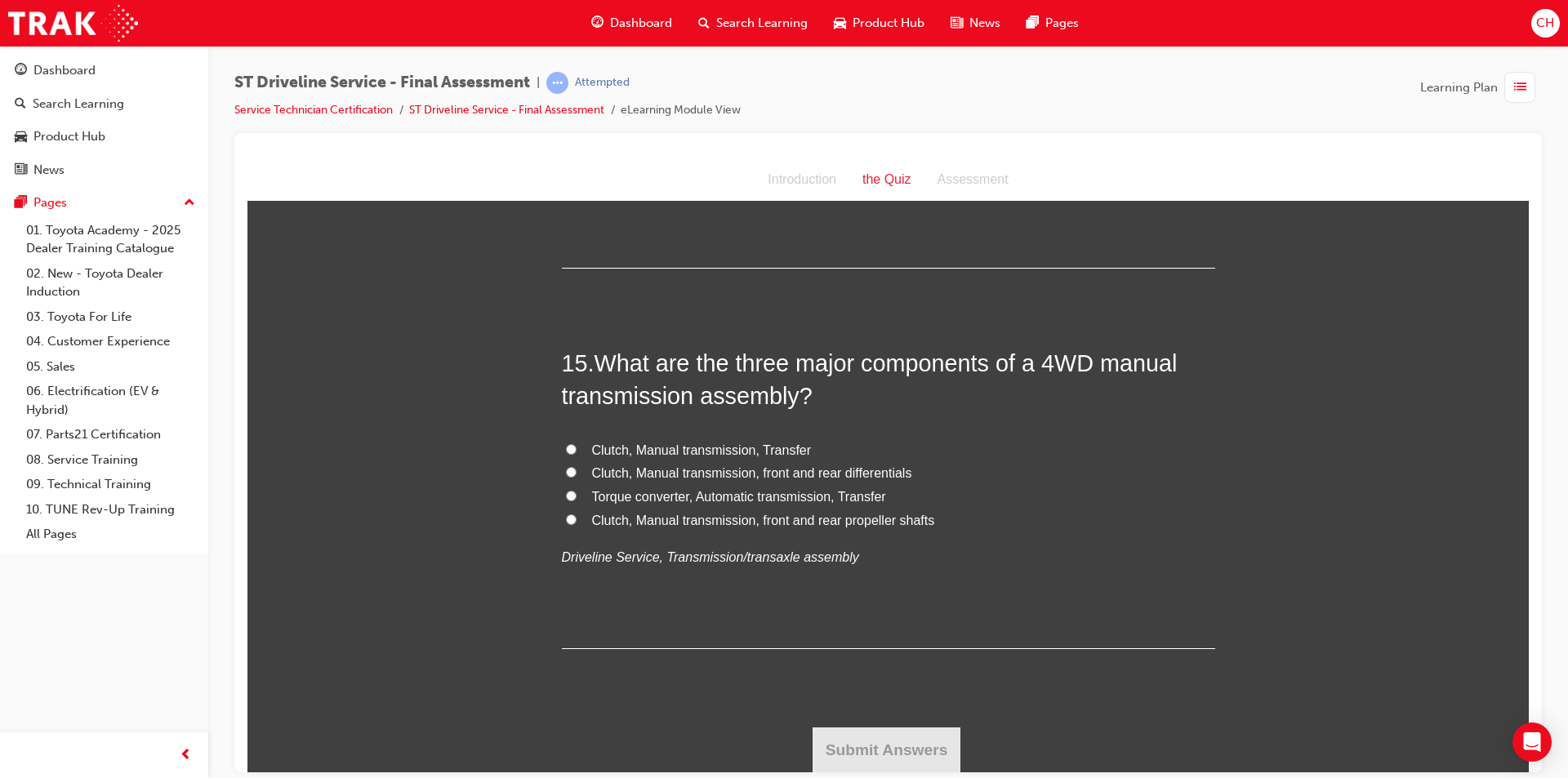
click at [743, 476] on span "Clutch, Manual transmission, front and rear differentials" at bounding box center [752, 472] width 320 height 14
click at [576, 476] on input "Clutch, Manual transmission, front and rear differentials" at bounding box center [571, 471] width 10 height 10
click at [868, 730] on button "Submit Answers" at bounding box center [886, 749] width 148 height 45
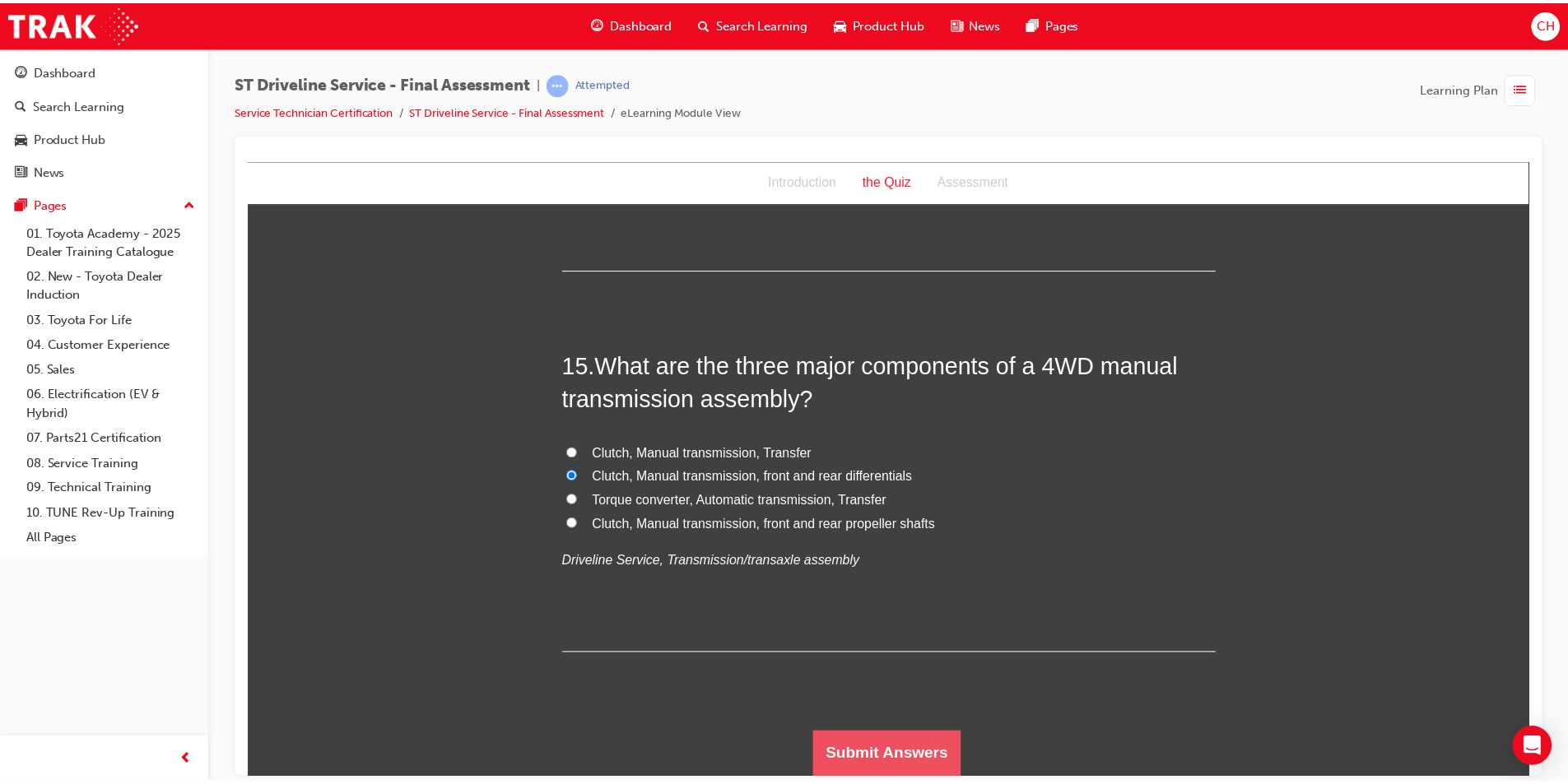
scroll to position [0, 0]
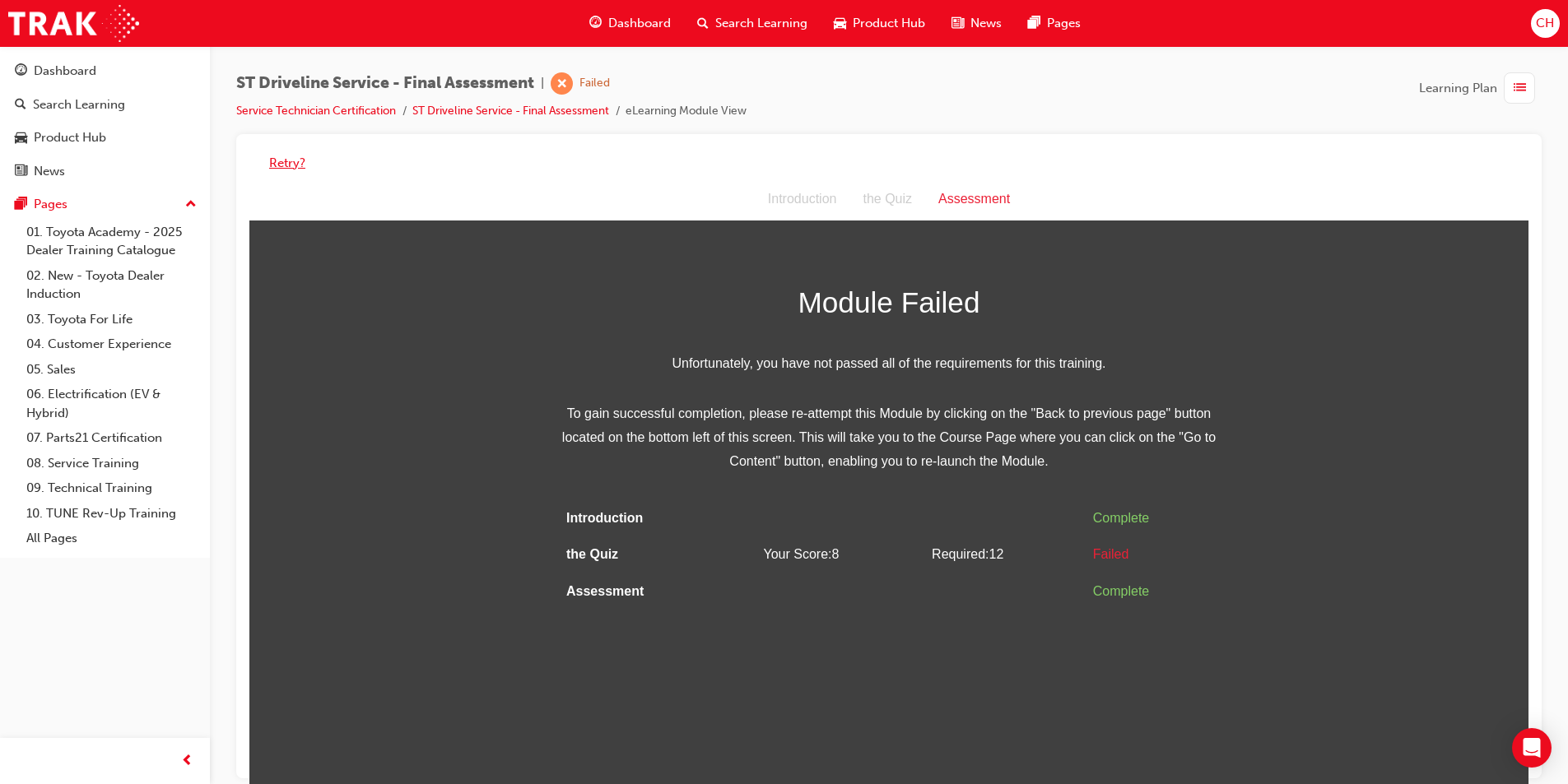
click at [288, 164] on button "Retry?" at bounding box center [288, 164] width 36 height 19
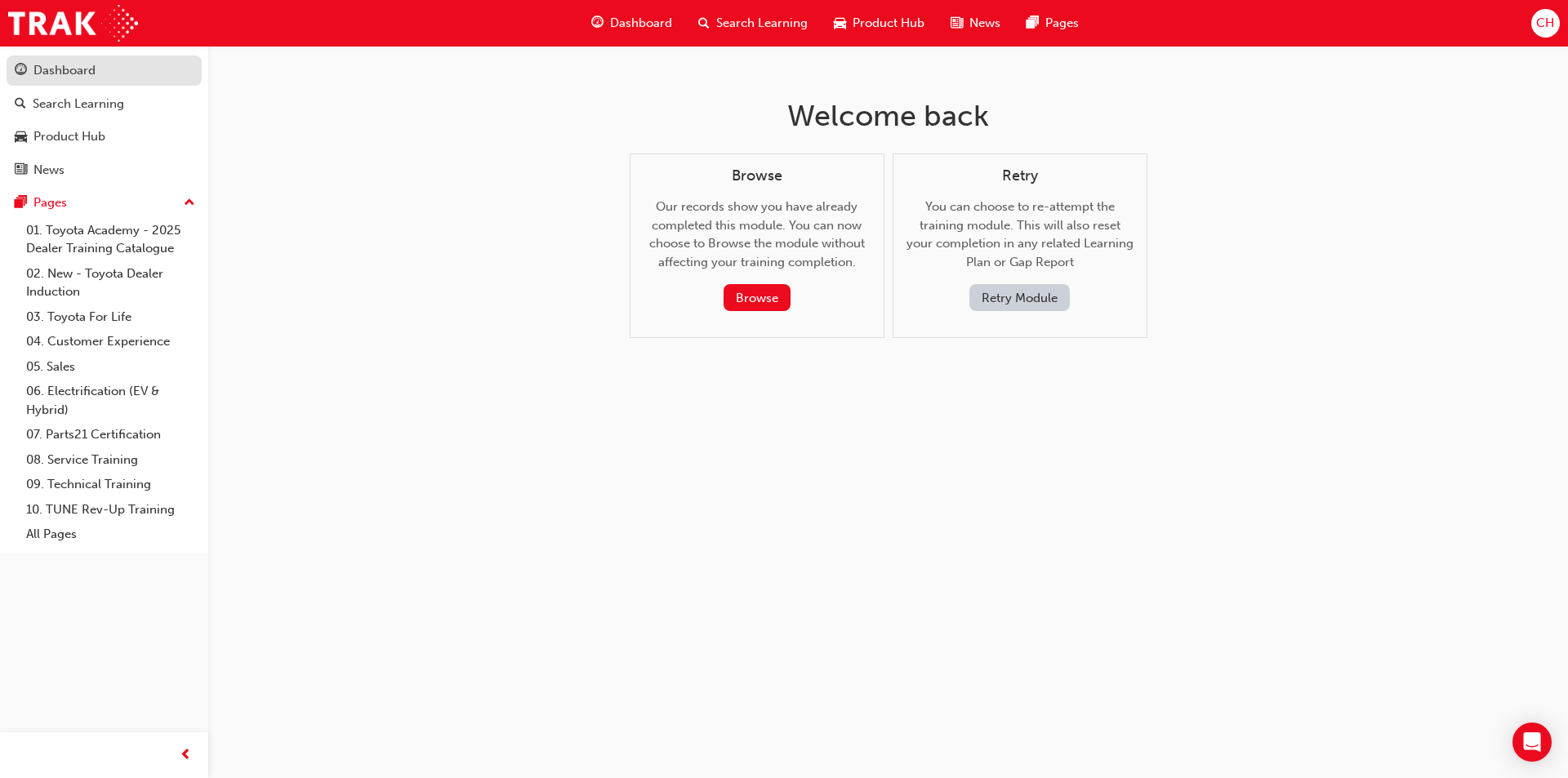
click at [143, 71] on div "Dashboard" at bounding box center [104, 71] width 179 height 21
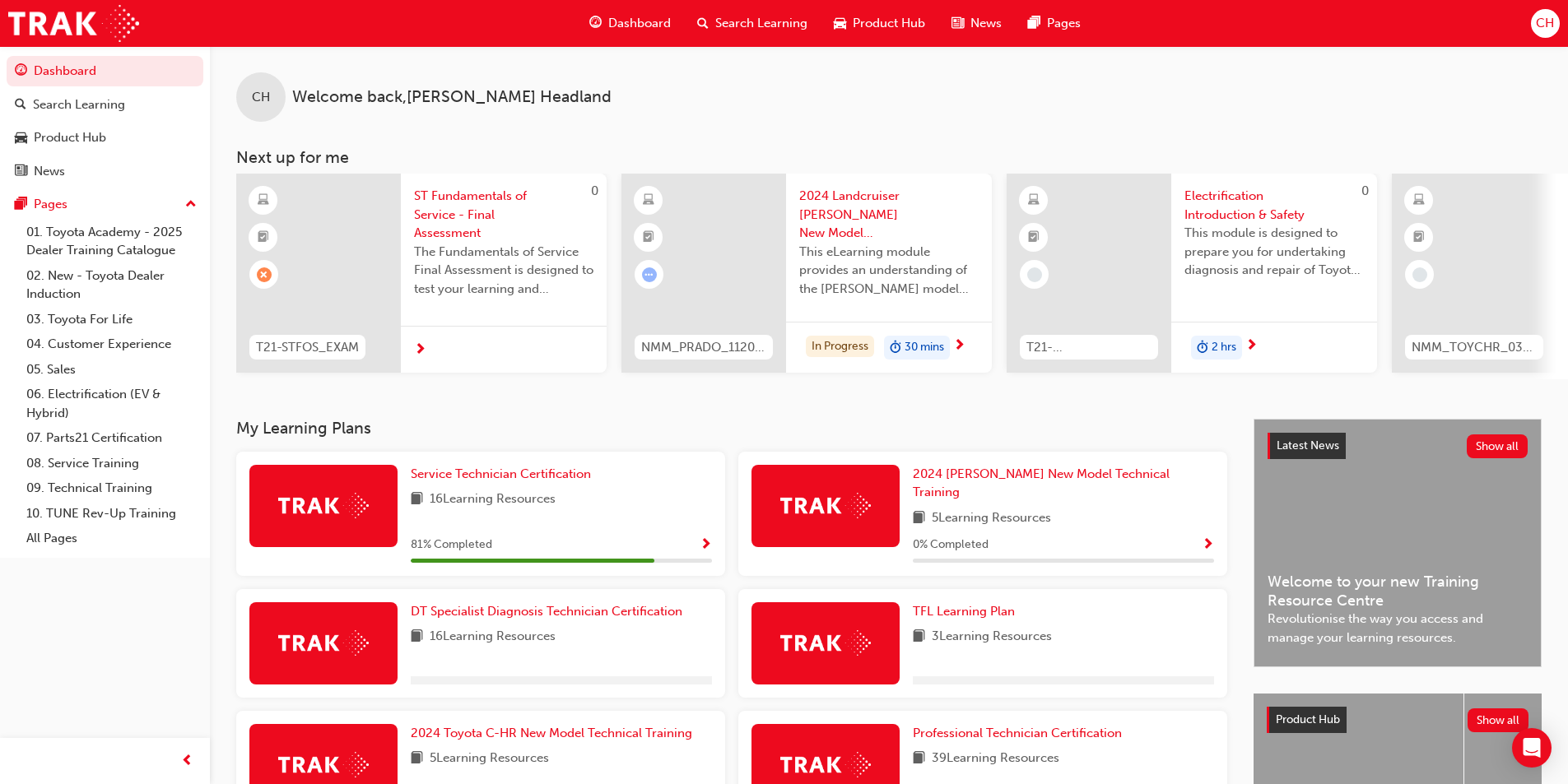
click at [591, 493] on div "Service Technician Certification 16 Learning Resources 81 % Completed" at bounding box center [561, 513] width 301 height 98
click at [554, 472] on link "Service Technician Certification" at bounding box center [504, 474] width 187 height 19
